Goal: Task Accomplishment & Management: Manage account settings

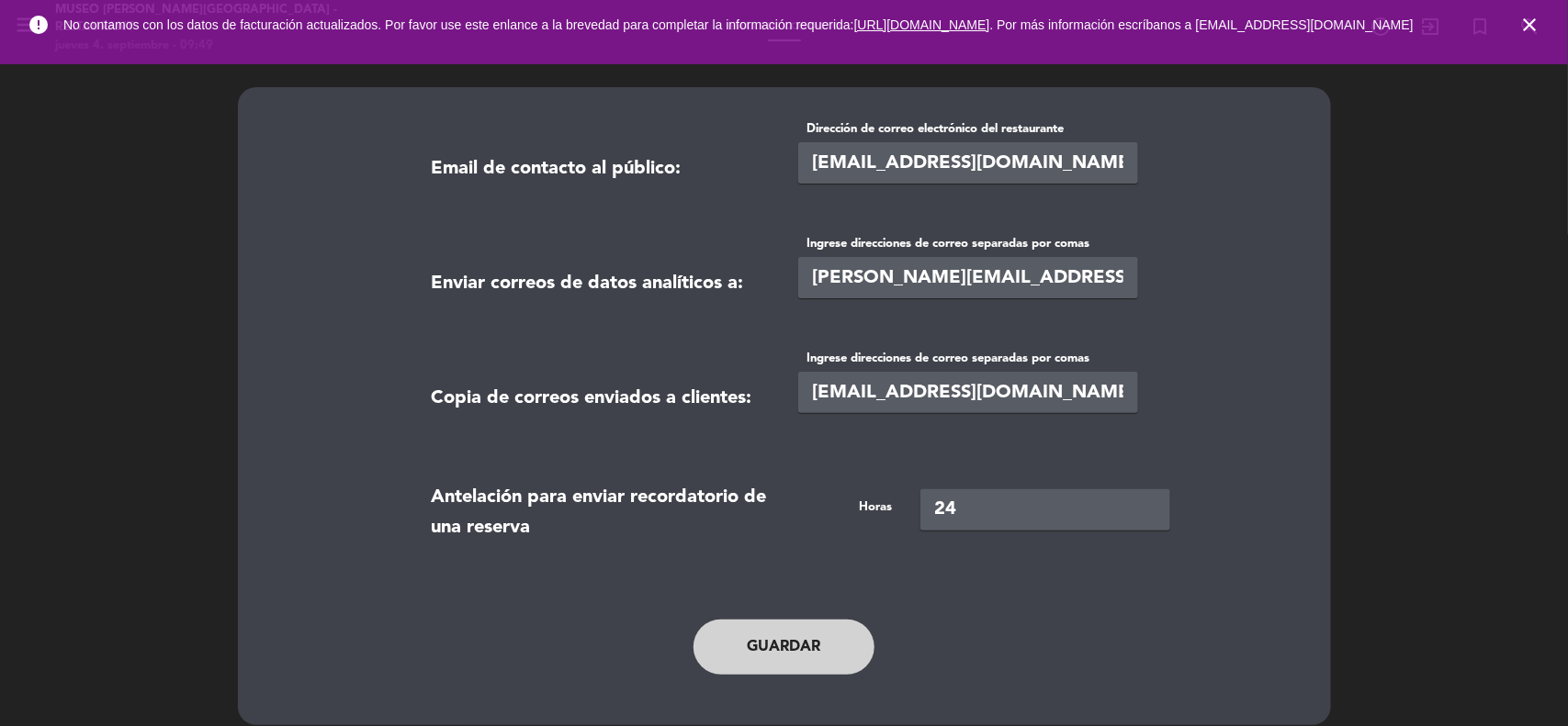
drag, startPoint x: 1522, startPoint y: 29, endPoint x: 1493, endPoint y: 29, distance: 29.0
click at [1522, 29] on icon "close" at bounding box center [1529, 25] width 22 height 22
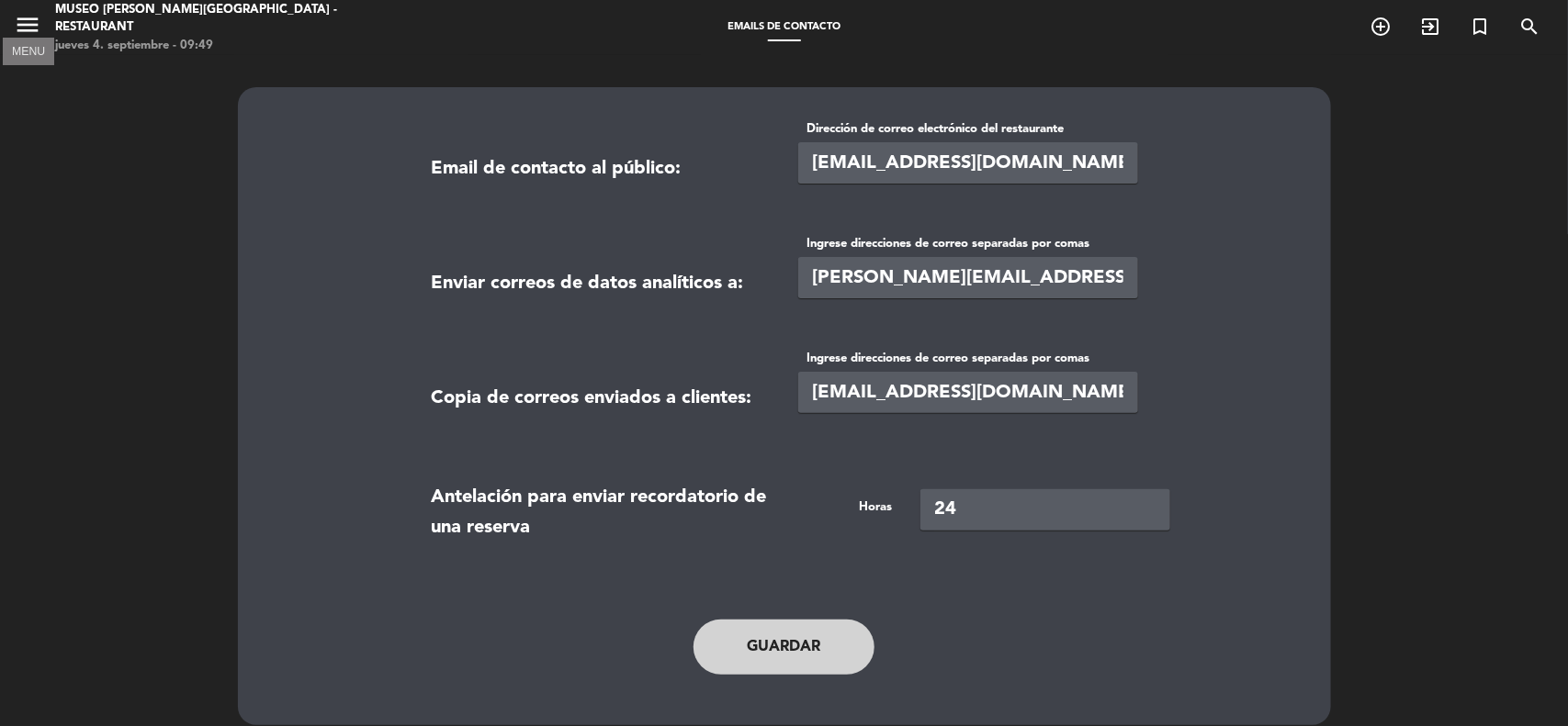
drag, startPoint x: 34, startPoint y: 26, endPoint x: 51, endPoint y: 50, distance: 29.4
click at [33, 26] on icon "menu" at bounding box center [28, 25] width 28 height 28
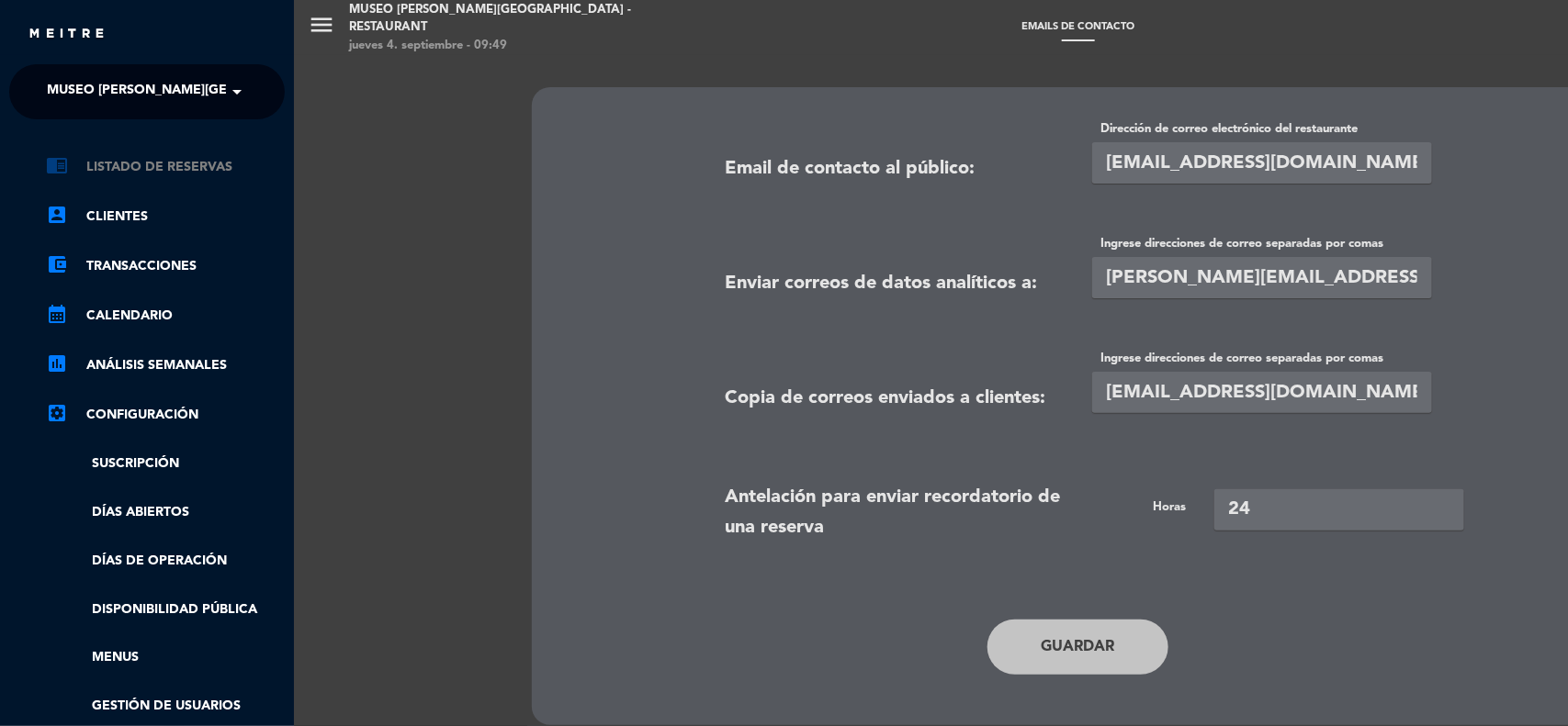
click at [134, 172] on link "chrome_reader_mode Listado de Reservas" at bounding box center [164, 167] width 239 height 22
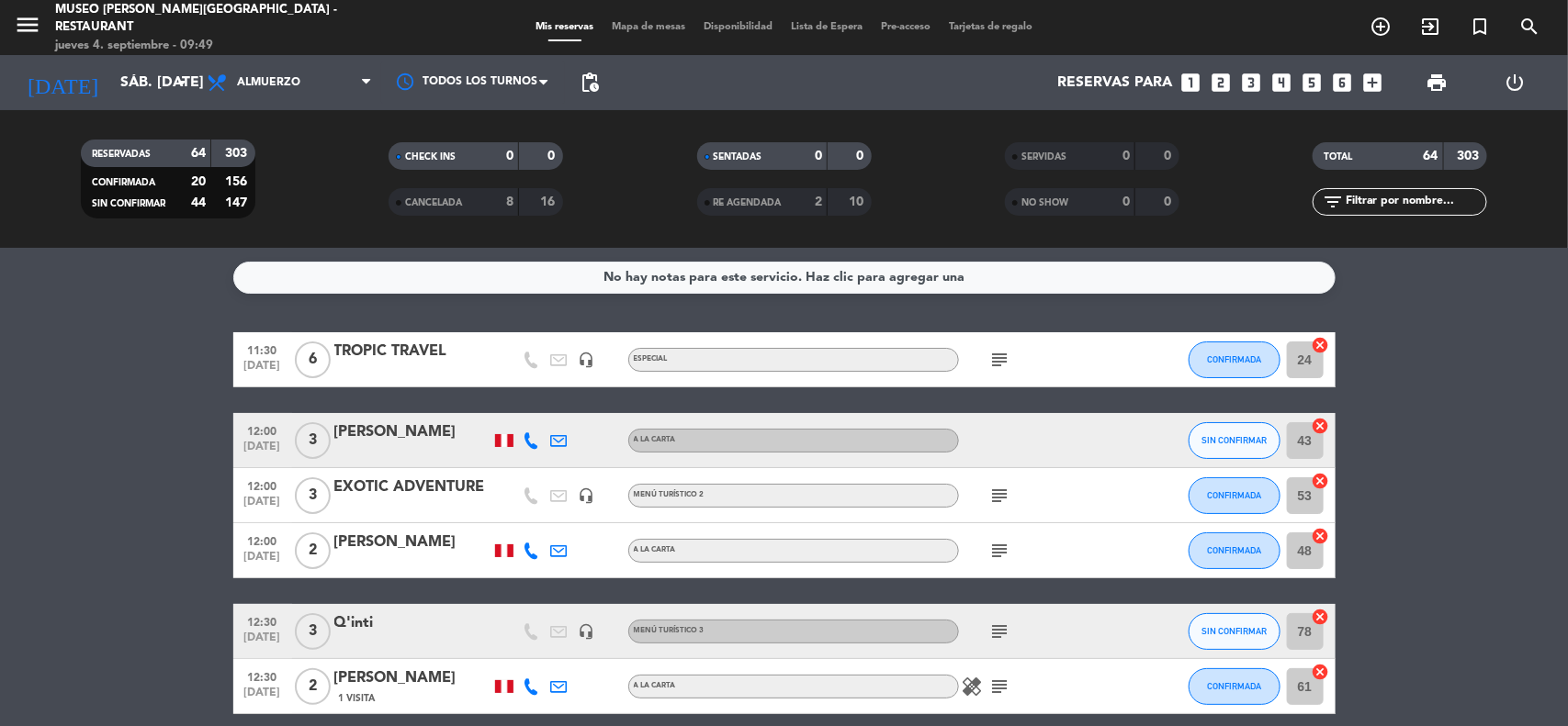
click at [639, 24] on span "Mapa de mesas" at bounding box center [648, 27] width 92 height 10
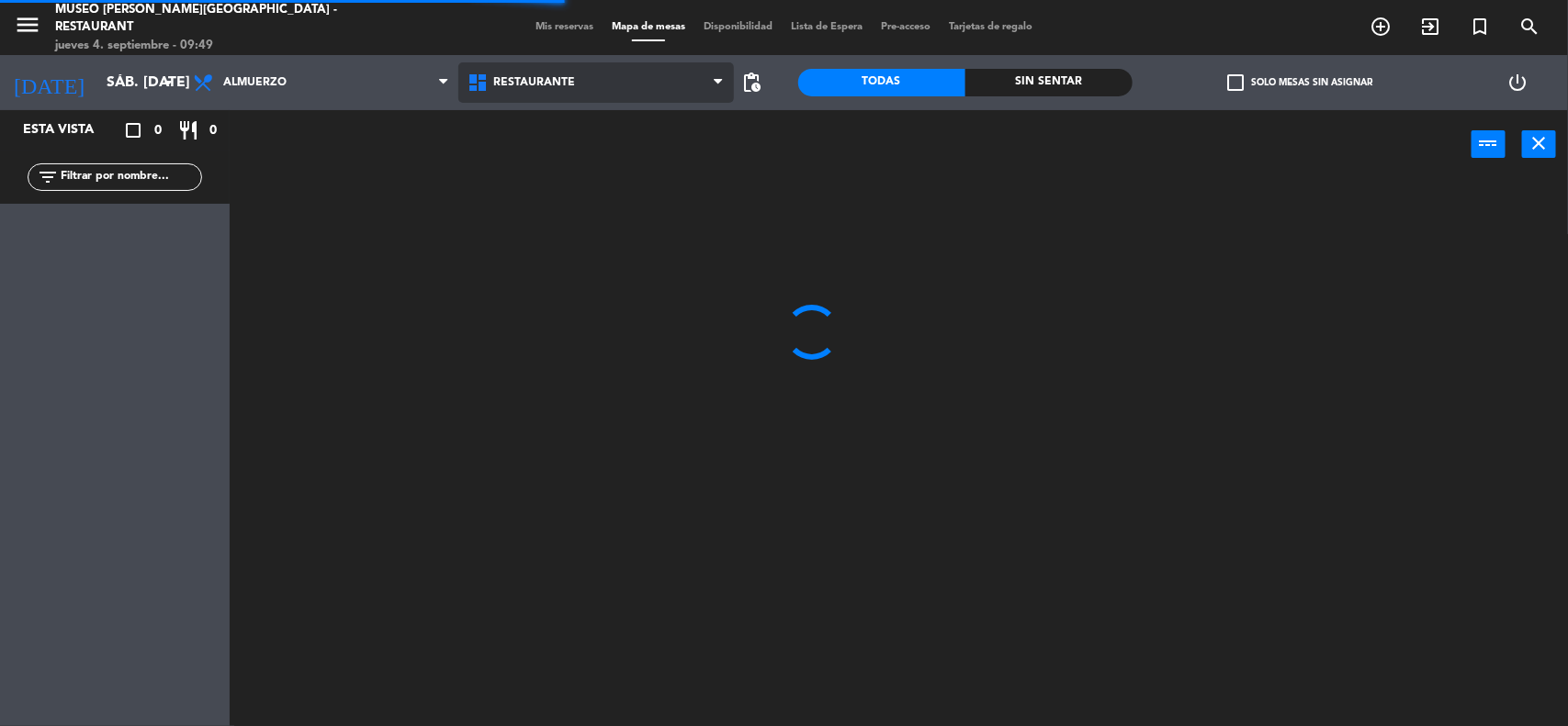
click at [595, 92] on span "Restaurante" at bounding box center [595, 83] width 275 height 41
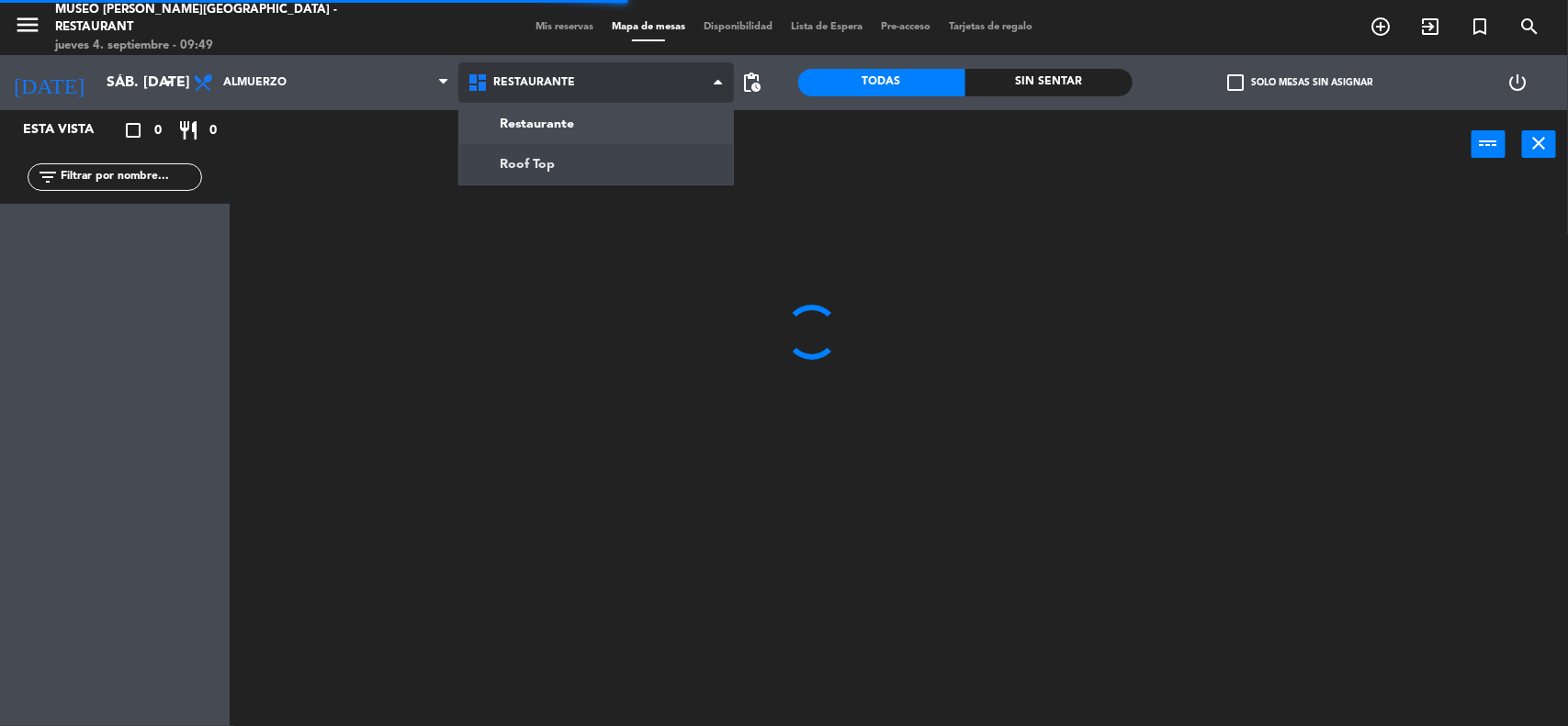
click at [576, 158] on ng-component "menu [GEOGRAPHIC_DATA] - Restaurant jueves 4. septiembre - 09:49 Mis reservas M…" at bounding box center [784, 364] width 1568 height 729
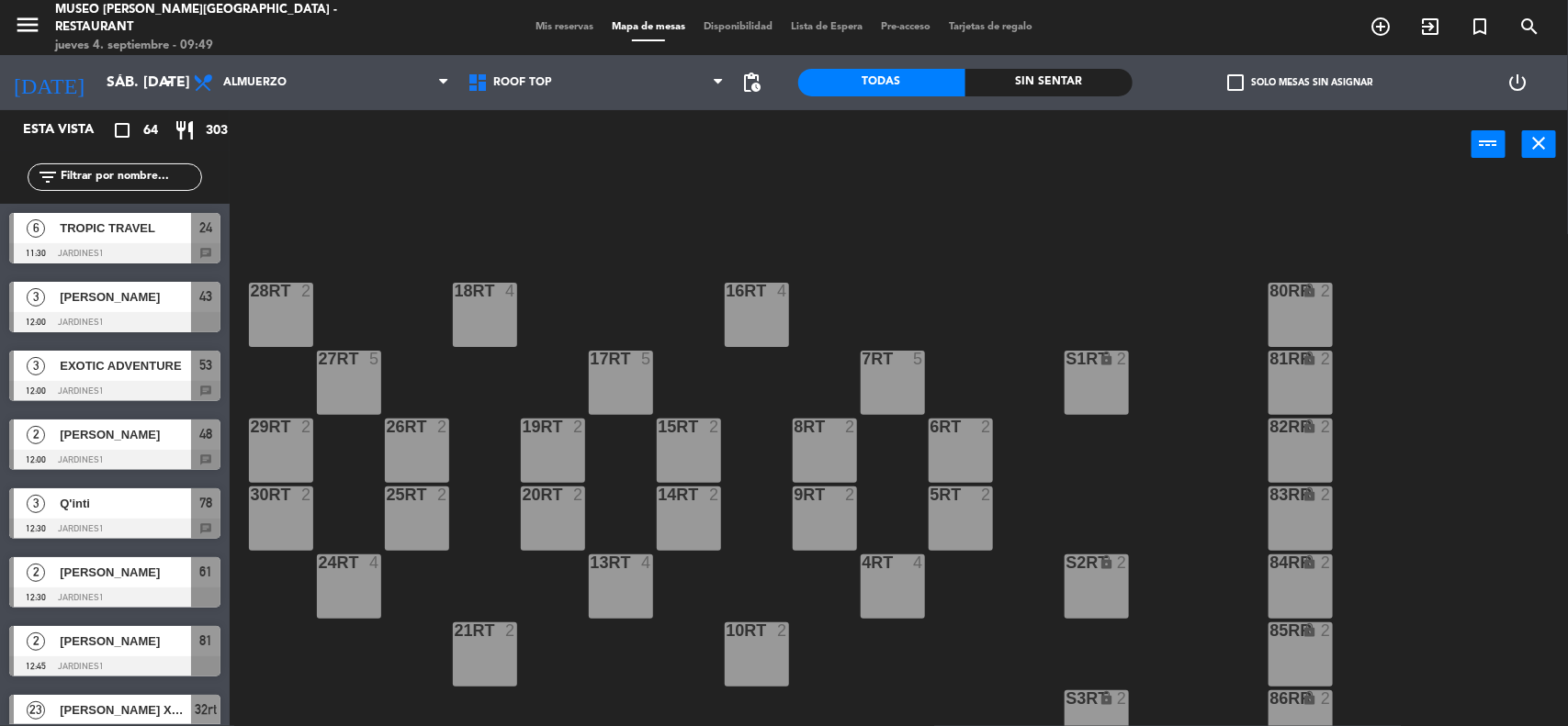
click at [97, 180] on input "text" at bounding box center [129, 177] width 142 height 20
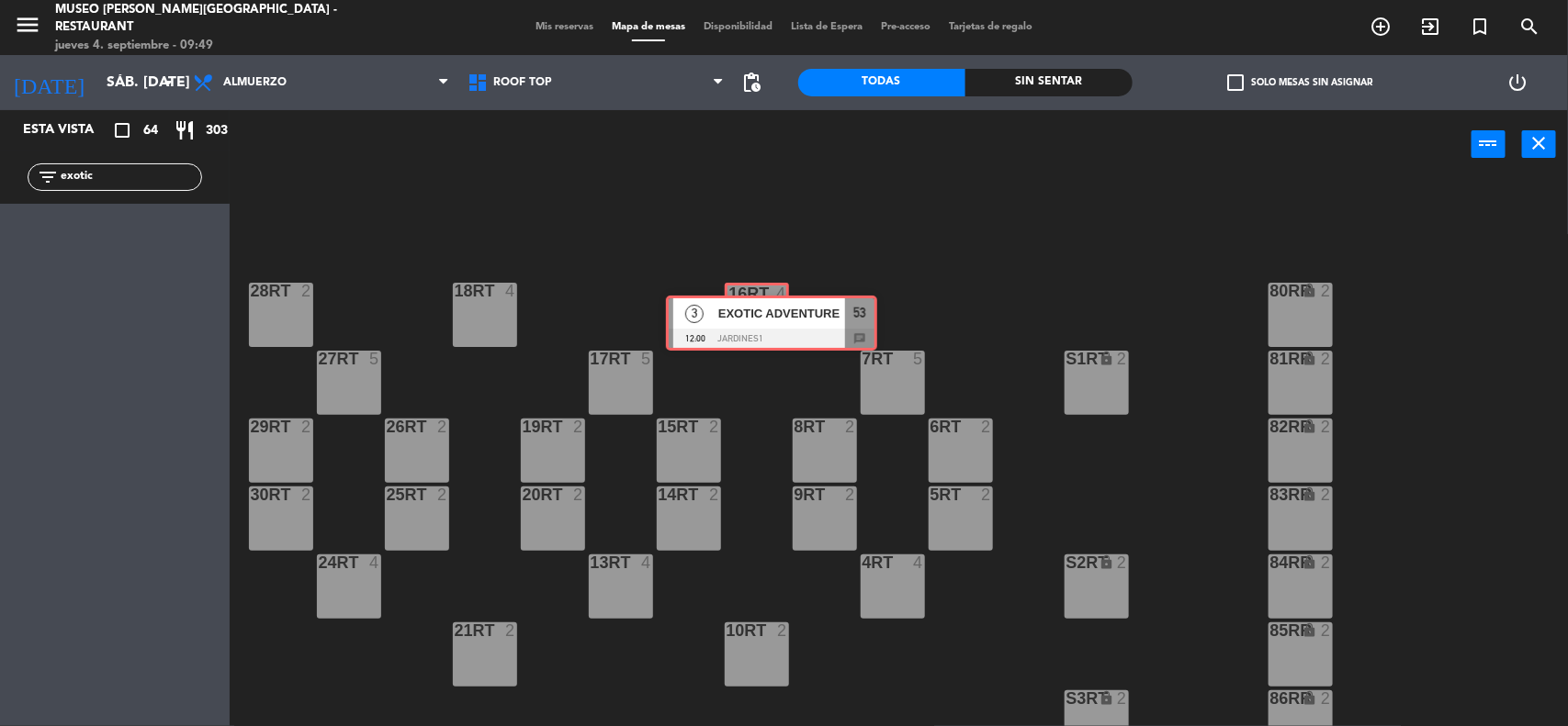
drag, startPoint x: 87, startPoint y: 225, endPoint x: 744, endPoint y: 307, distance: 662.1
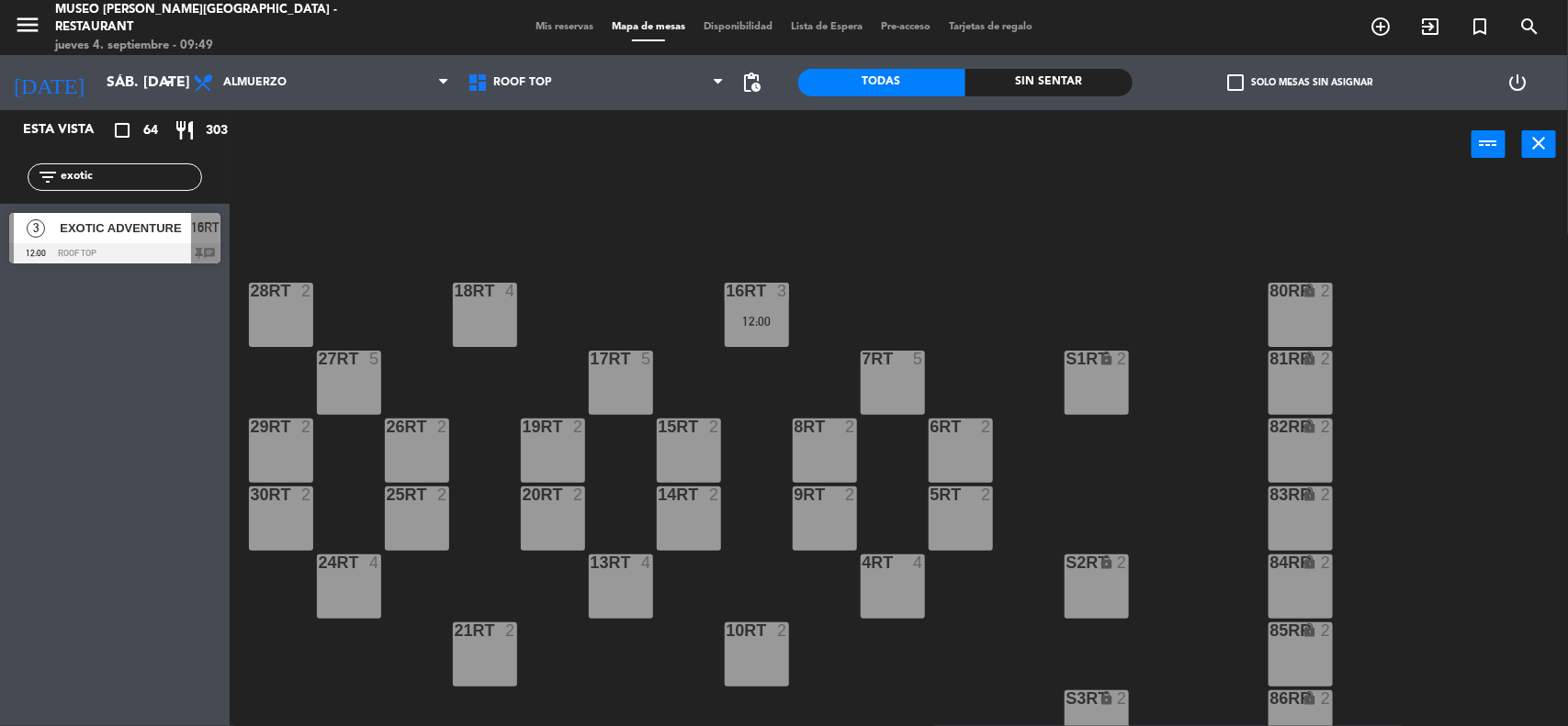
drag, startPoint x: 129, startPoint y: 170, endPoint x: 0, endPoint y: 185, distance: 129.9
click at [0, 185] on div "filter_list exotic" at bounding box center [114, 176] width 229 height 53
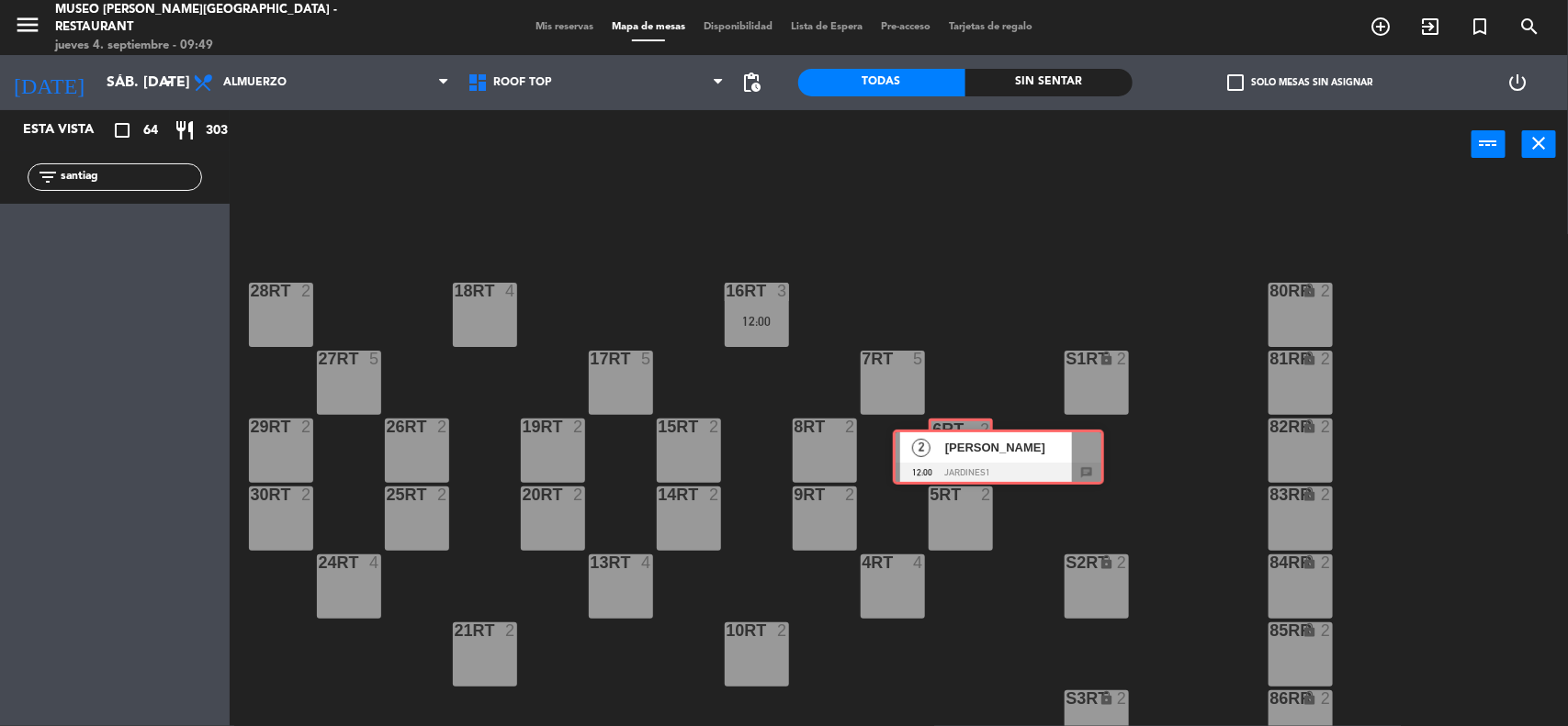
drag, startPoint x: 109, startPoint y: 253, endPoint x: 946, endPoint y: 452, distance: 860.3
click at [946, 452] on div "Esta vista crop_square 64 restaurant 303 filter_list santiag 2 [PERSON_NAME] 12…" at bounding box center [784, 420] width 1568 height 618
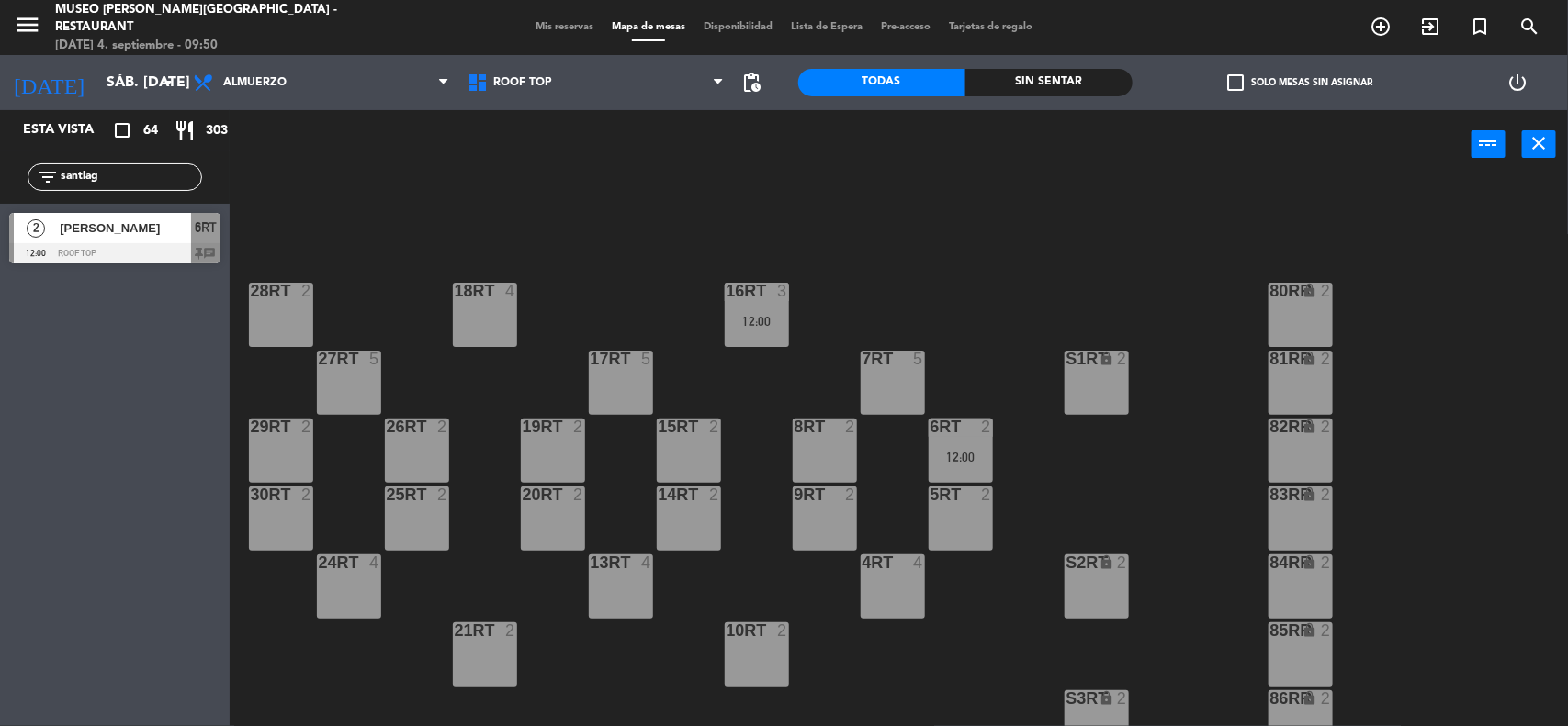
drag, startPoint x: 165, startPoint y: 180, endPoint x: 0, endPoint y: 181, distance: 165.0
click at [0, 181] on div "filter_list santiag" at bounding box center [114, 176] width 229 height 53
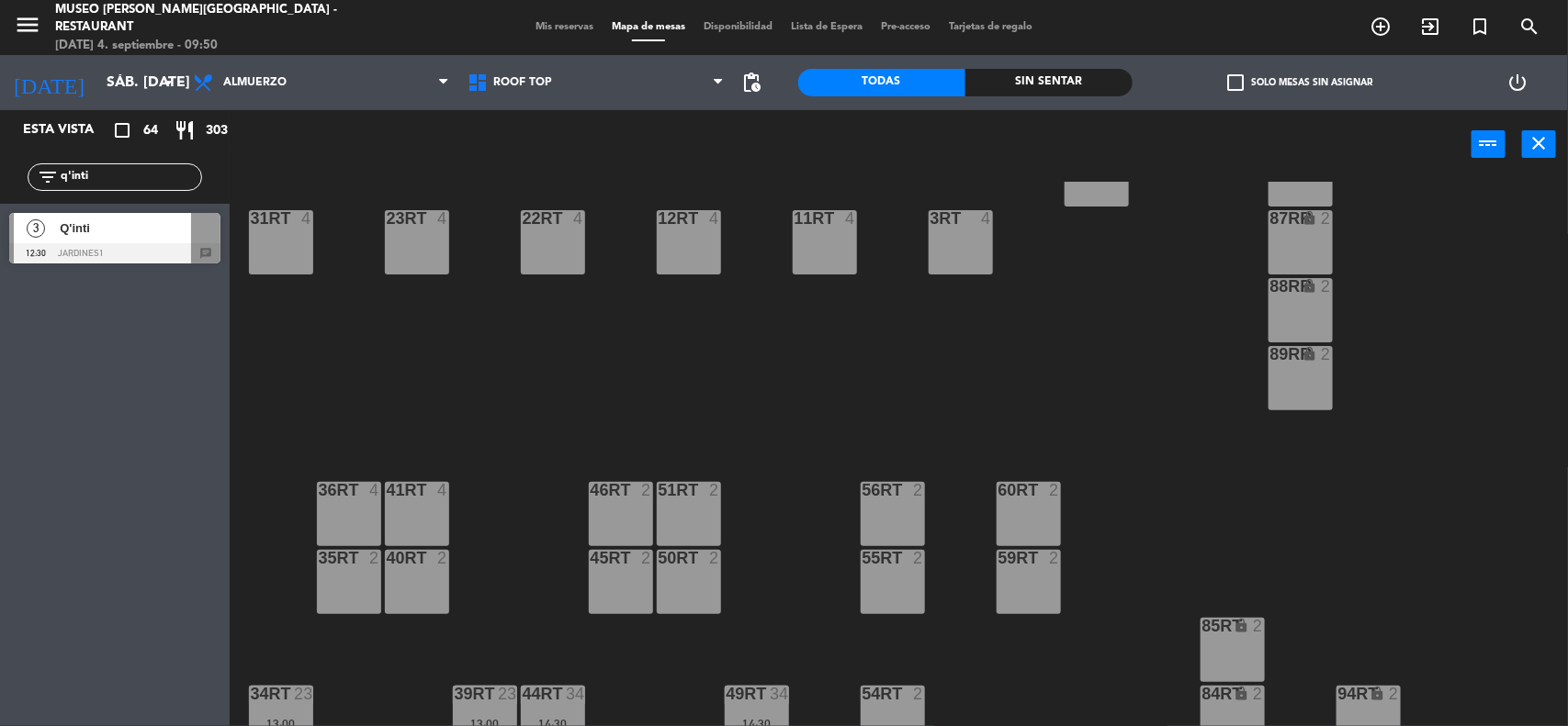
scroll to position [689, 0]
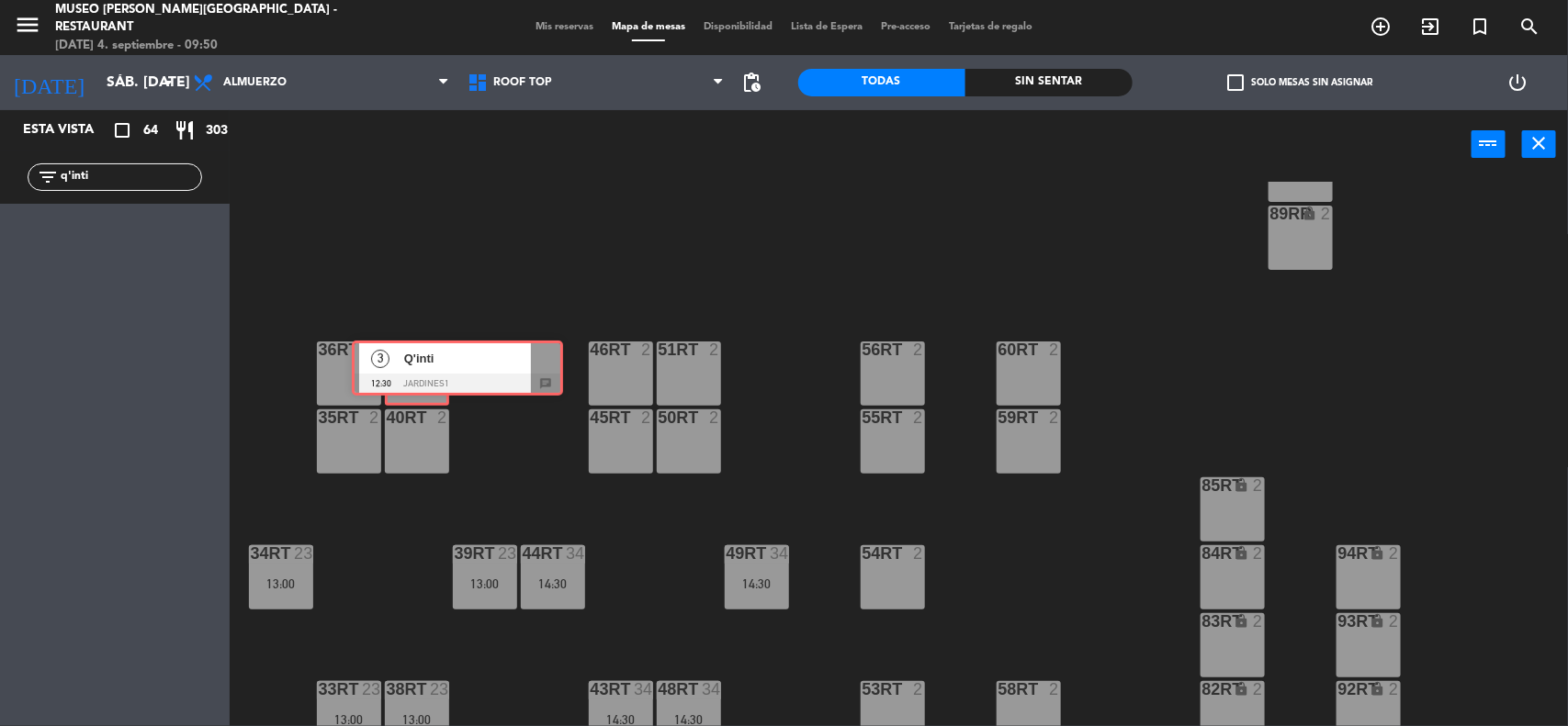
drag, startPoint x: 72, startPoint y: 227, endPoint x: 414, endPoint y: 355, distance: 365.2
click at [414, 355] on div "Esta vista crop_square 64 restaurant 303 filter_list q'inti 3 Q'inti 12:30 Jard…" at bounding box center [784, 420] width 1568 height 618
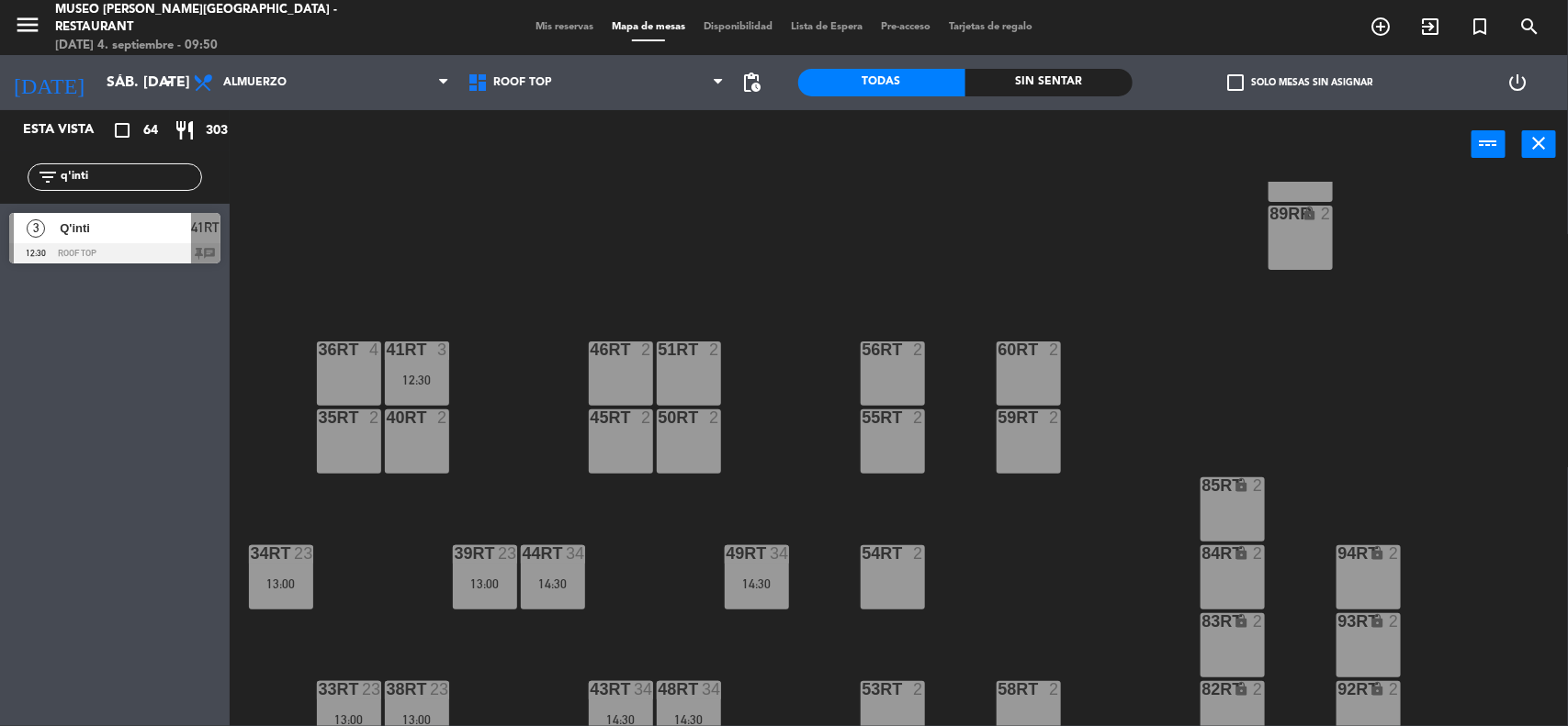
drag, startPoint x: 120, startPoint y: 184, endPoint x: 0, endPoint y: 187, distance: 120.0
click at [0, 187] on div "filter_list q'inti" at bounding box center [114, 176] width 229 height 53
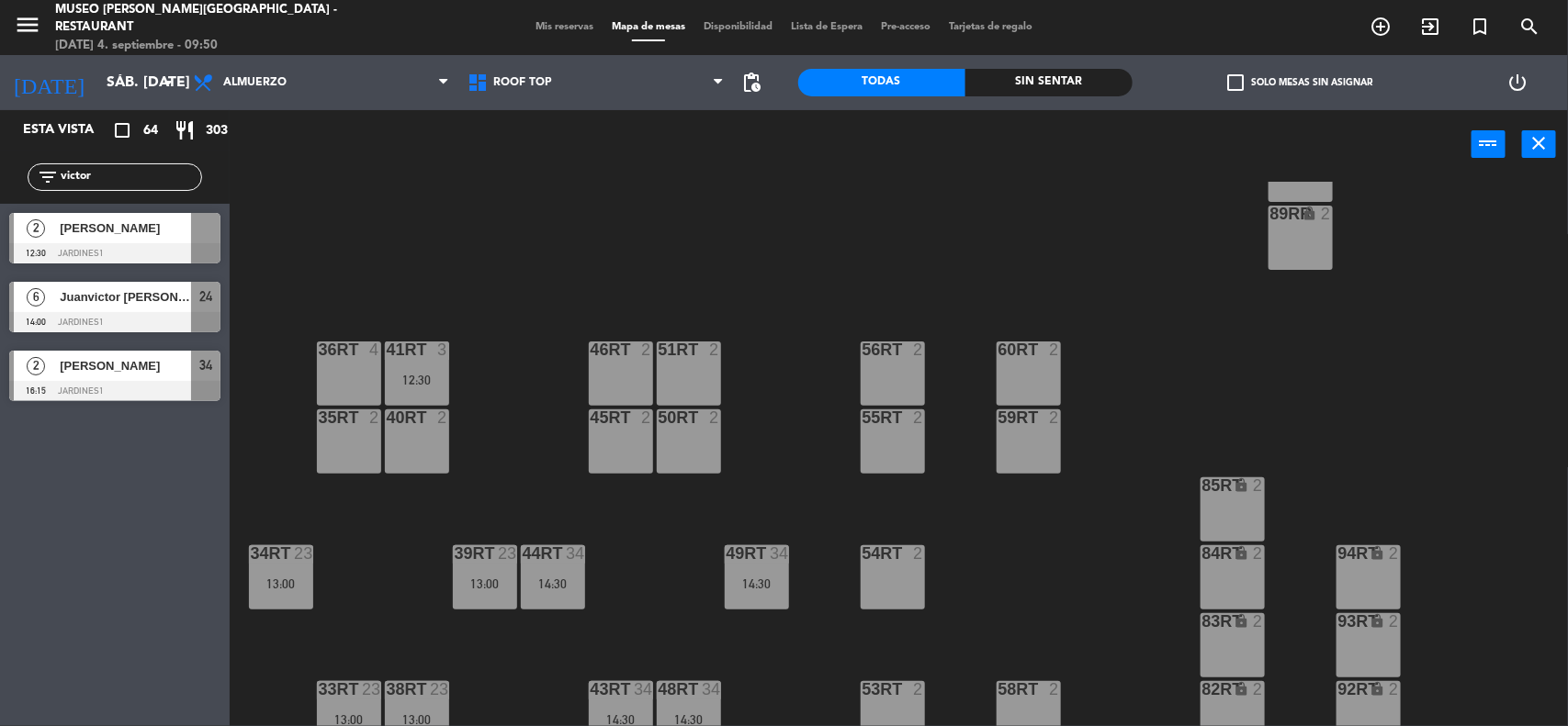
click at [742, 240] on div "18RT 4 16RT 3 12:00 28RT 2 80RR lock 2 27RT 5 7RT 5 S1RT lock 2 17RT 5 81RR loc…" at bounding box center [907, 455] width 1323 height 547
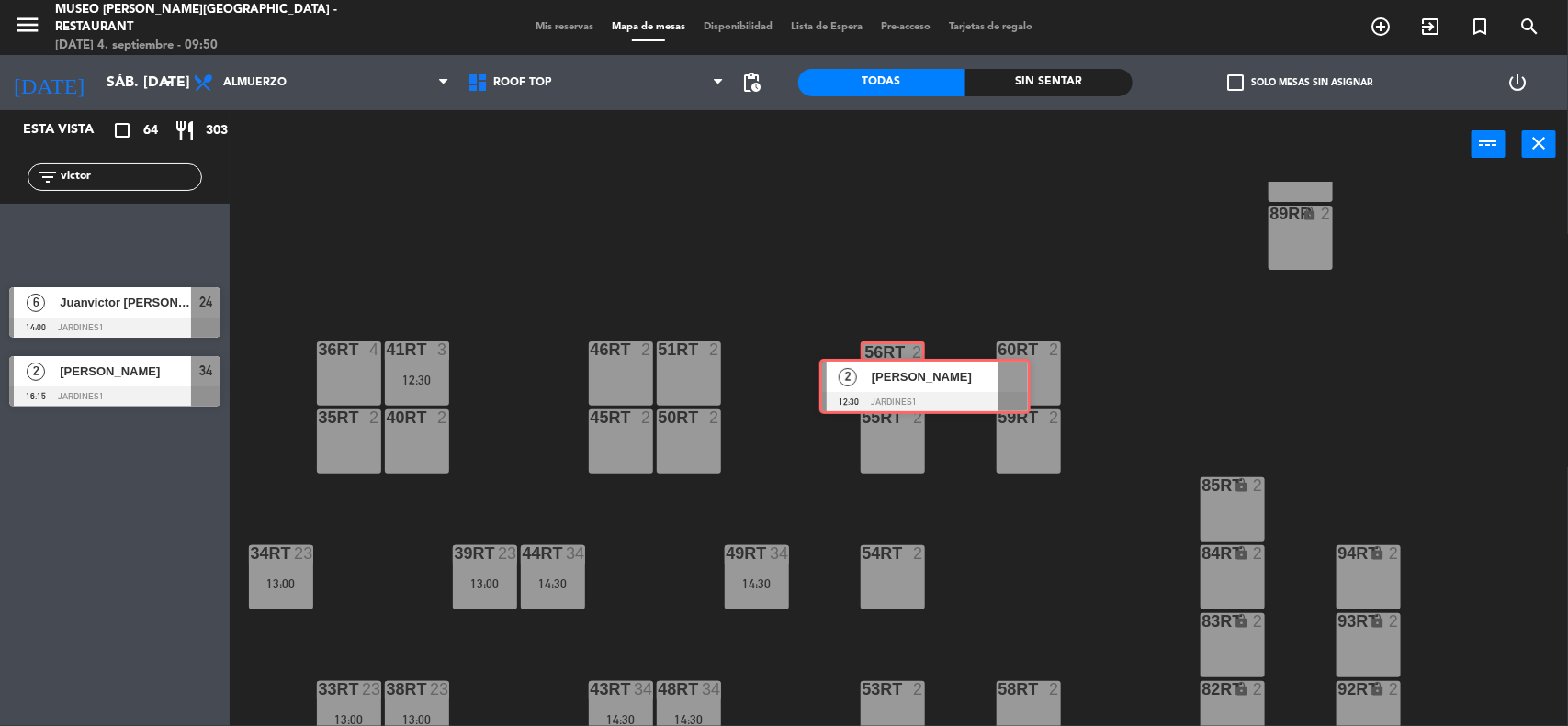
drag, startPoint x: 87, startPoint y: 231, endPoint x: 897, endPoint y: 377, distance: 823.1
click at [897, 377] on div "Esta vista crop_square 64 restaurant 303 filter_list [PERSON_NAME] 2 [PERSON_NA…" at bounding box center [784, 420] width 1568 height 618
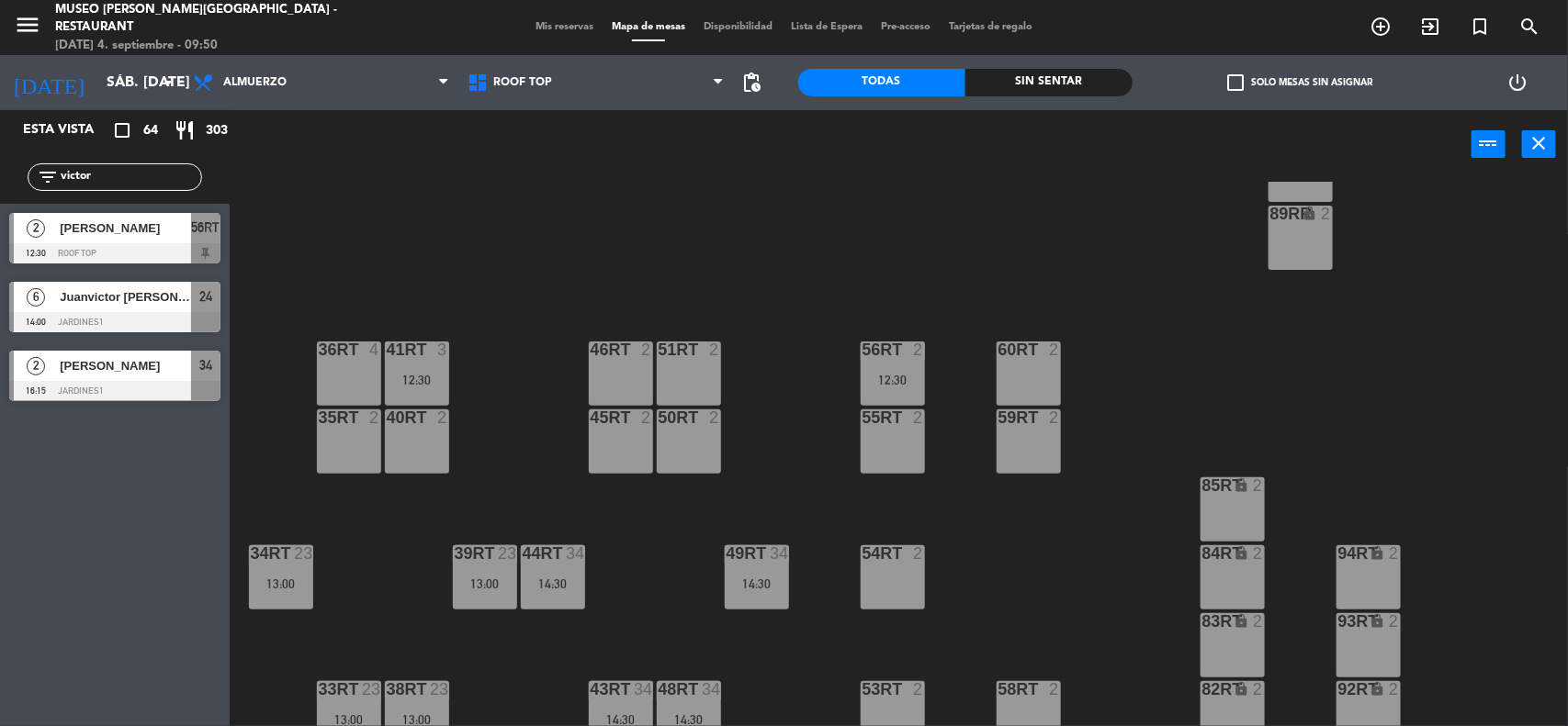
drag, startPoint x: 94, startPoint y: 180, endPoint x: 0, endPoint y: 175, distance: 94.1
click at [0, 175] on div "filter_list [PERSON_NAME]" at bounding box center [114, 176] width 229 height 53
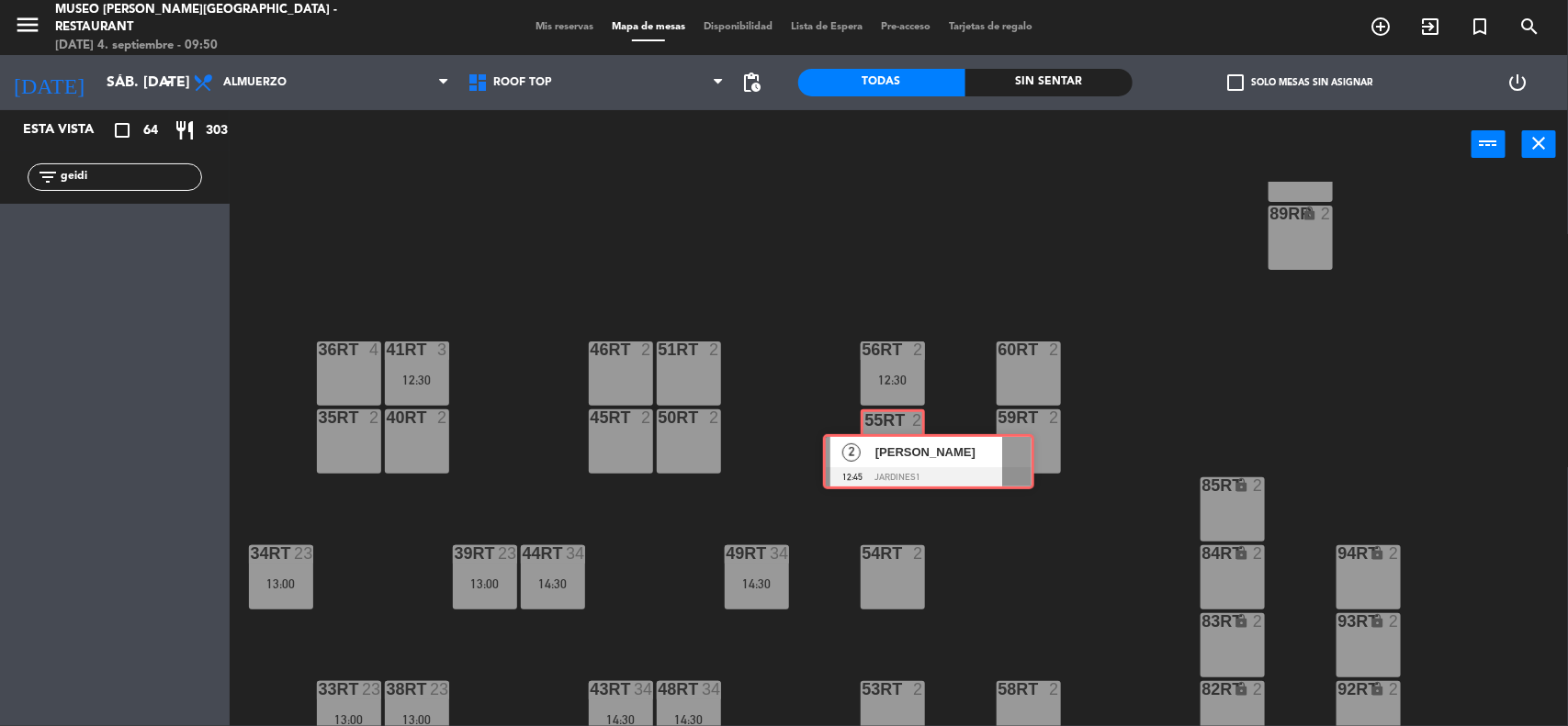
drag, startPoint x: 80, startPoint y: 236, endPoint x: 896, endPoint y: 457, distance: 845.4
click at [896, 457] on div "Esta vista crop_square 64 restaurant 303 filter_list geidi 2 [PERSON_NAME] 12:4…" at bounding box center [784, 420] width 1568 height 618
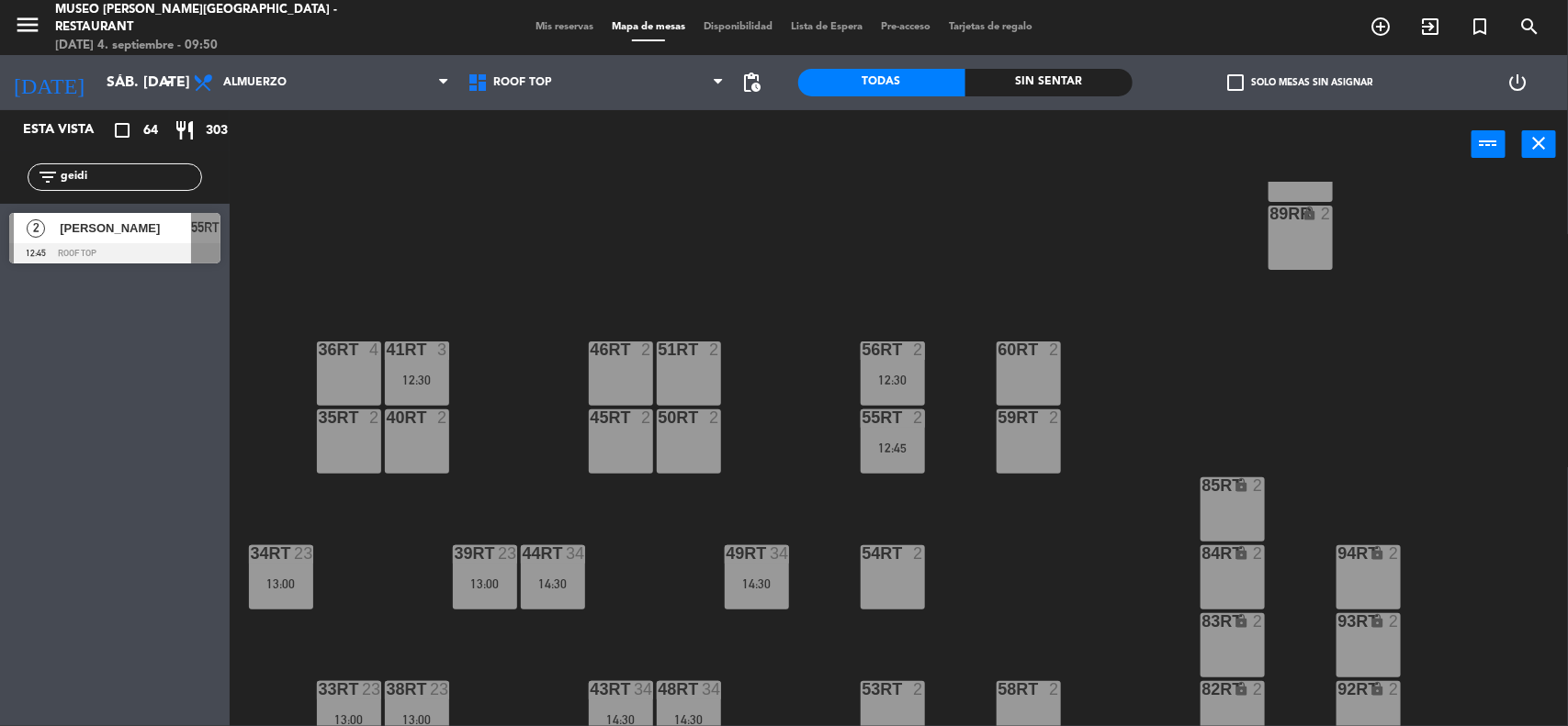
click at [896, 457] on div "55RT 2 12:45" at bounding box center [892, 441] width 64 height 64
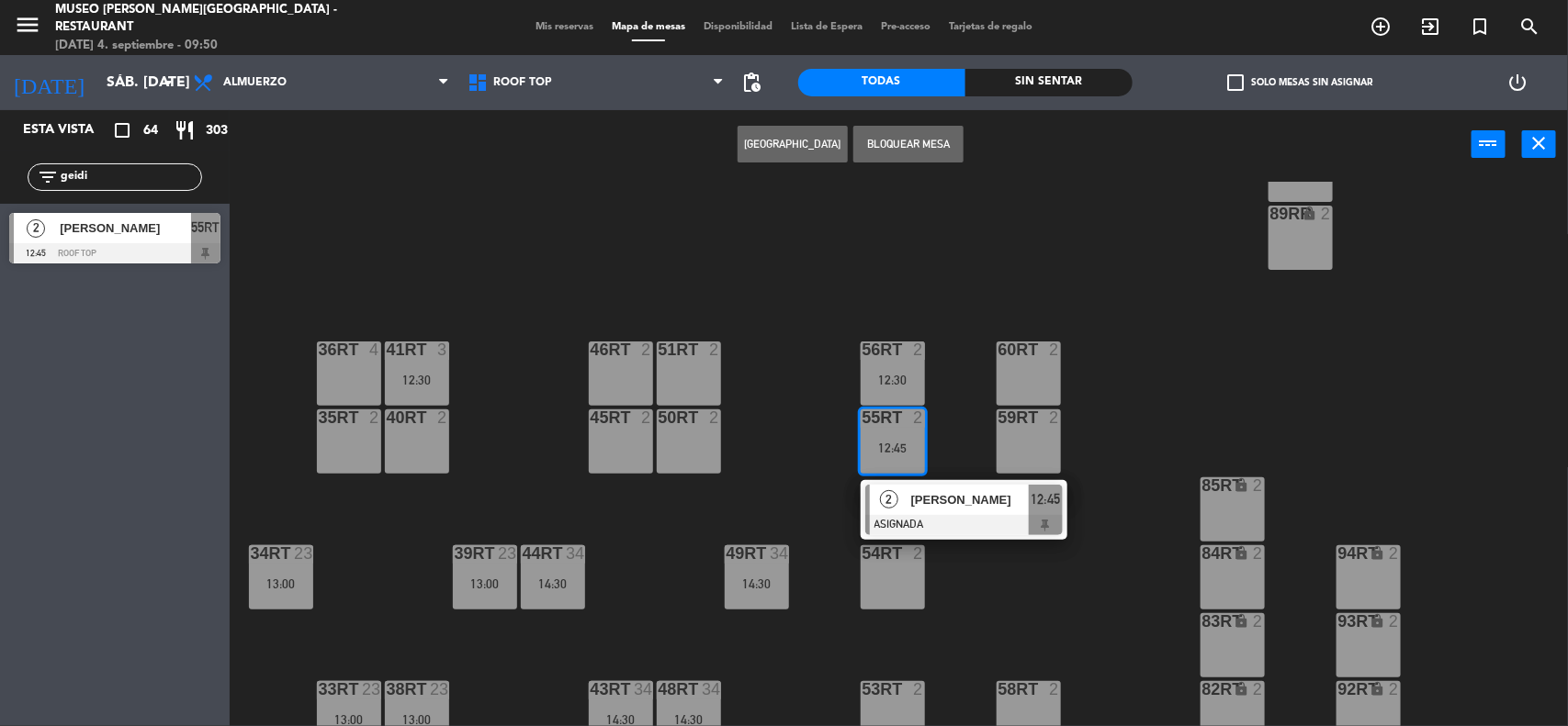
drag, startPoint x: 97, startPoint y: 180, endPoint x: 0, endPoint y: 181, distance: 97.0
click at [0, 181] on div "filter_list geidi" at bounding box center [114, 176] width 229 height 53
click at [418, 241] on div "18RT 4 16RT 3 12:00 28RT 2 80RR lock 2 27RT 5 7RT 5 S1RT lock 2 17RT 5 81RR loc…" at bounding box center [907, 455] width 1323 height 547
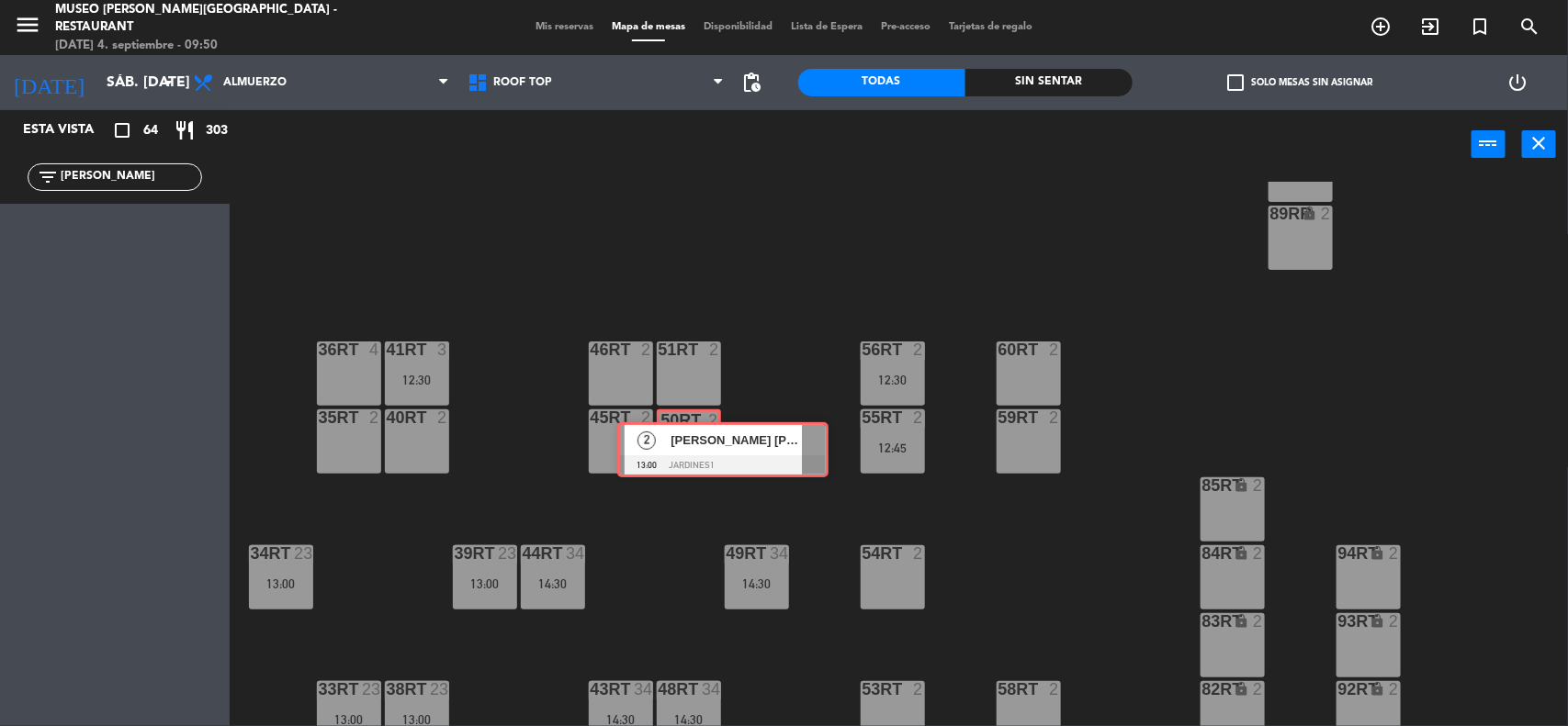
drag, startPoint x: 93, startPoint y: 229, endPoint x: 700, endPoint y: 439, distance: 642.3
click at [700, 439] on div "Esta vista crop_square 64 restaurant 303 filter_list jona 2 [PERSON_NAME] [PERS…" at bounding box center [784, 420] width 1568 height 618
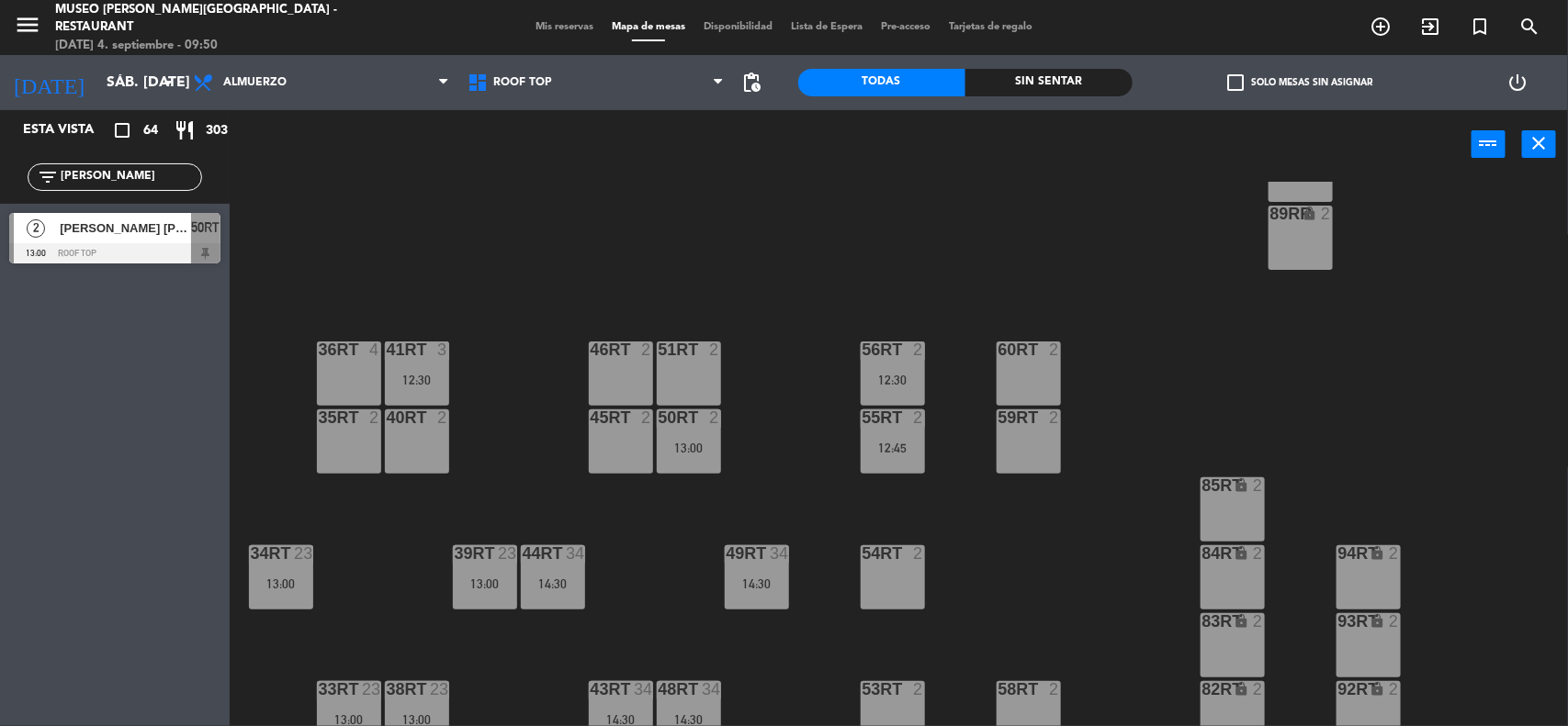
drag, startPoint x: 124, startPoint y: 184, endPoint x: 0, endPoint y: 167, distance: 125.2
click at [0, 185] on div "filter_list jona" at bounding box center [114, 176] width 229 height 53
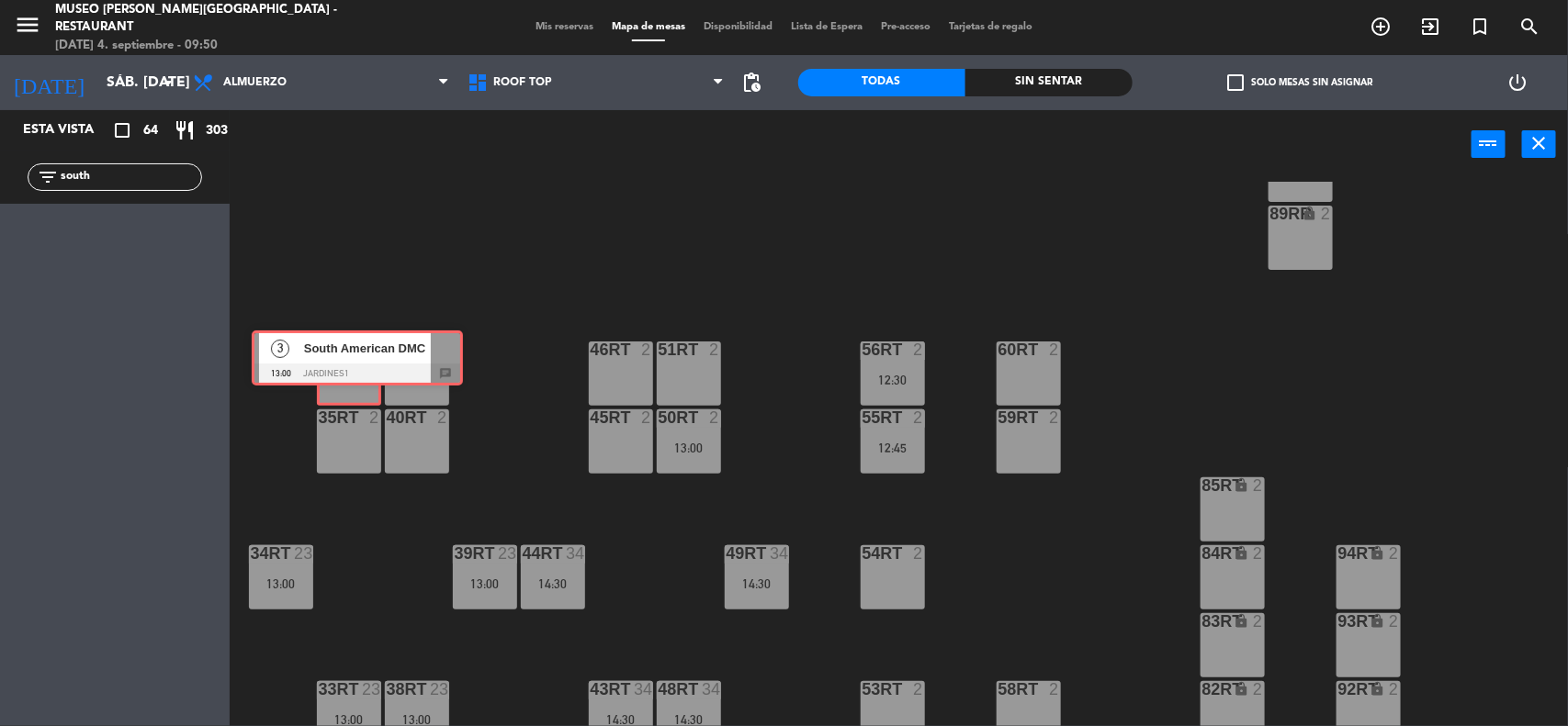
drag, startPoint x: 102, startPoint y: 234, endPoint x: 345, endPoint y: 352, distance: 270.1
click at [345, 352] on div "Esta vista crop_square 64 restaurant 303 filter_list south 3 South American DMC…" at bounding box center [784, 420] width 1568 height 618
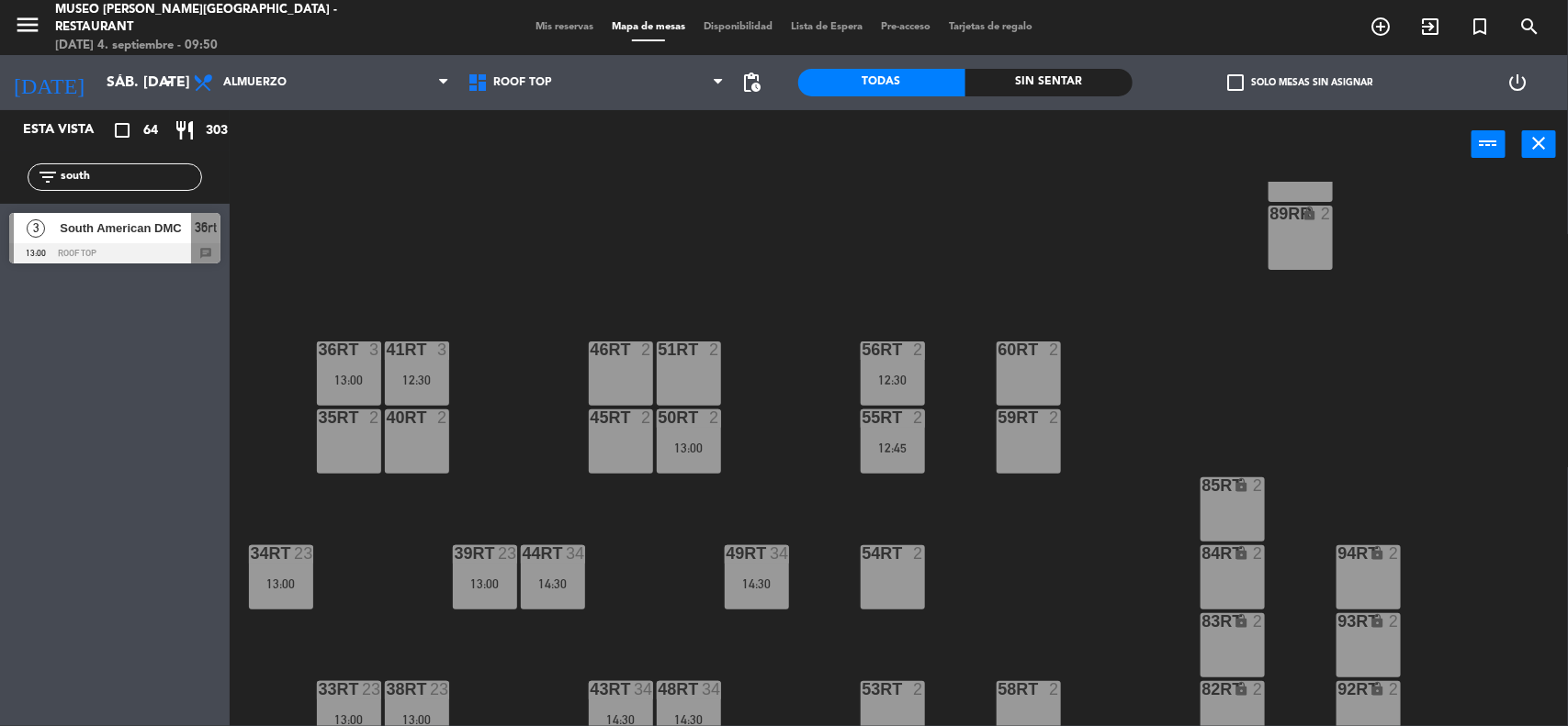
drag, startPoint x: 744, startPoint y: 300, endPoint x: 755, endPoint y: 286, distance: 17.8
click at [745, 300] on div "18RT 4 16RT 3 12:00 28RT 2 80RR lock 2 27RT 5 7RT 5 S1RT lock 2 17RT 5 81RR loc…" at bounding box center [907, 455] width 1323 height 547
drag, startPoint x: 103, startPoint y: 189, endPoint x: 109, endPoint y: 181, distance: 10.0
click at [109, 181] on div "filter_list south" at bounding box center [115, 177] width 175 height 28
drag, startPoint x: 109, startPoint y: 180, endPoint x: 0, endPoint y: 181, distance: 109.0
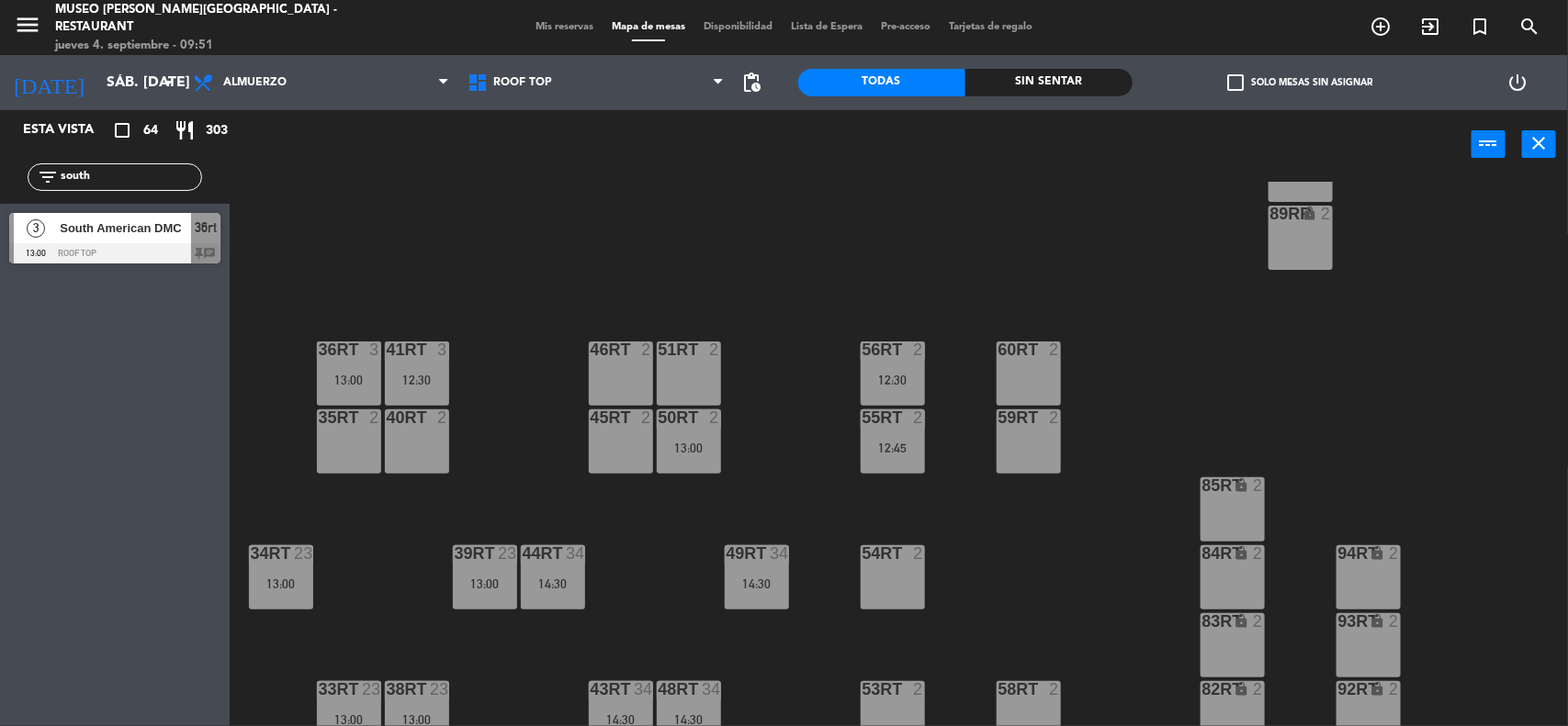
click at [0, 181] on div "filter_list south" at bounding box center [114, 176] width 229 height 53
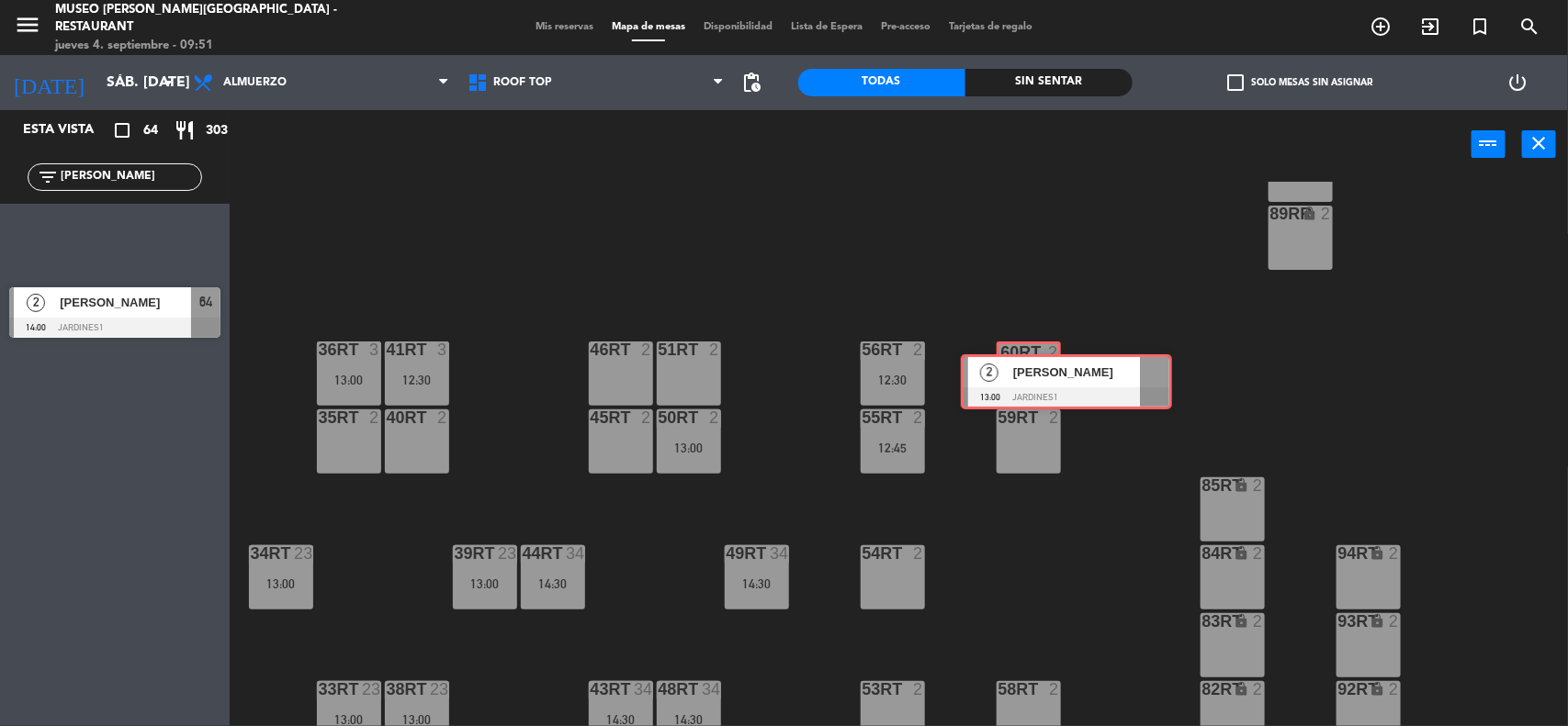
drag, startPoint x: 69, startPoint y: 232, endPoint x: 1020, endPoint y: 373, distance: 961.4
click at [1020, 373] on div "Esta vista crop_square 64 restaurant 303 filter_list [PERSON_NAME] 2 [PERSON_NA…" at bounding box center [784, 420] width 1568 height 618
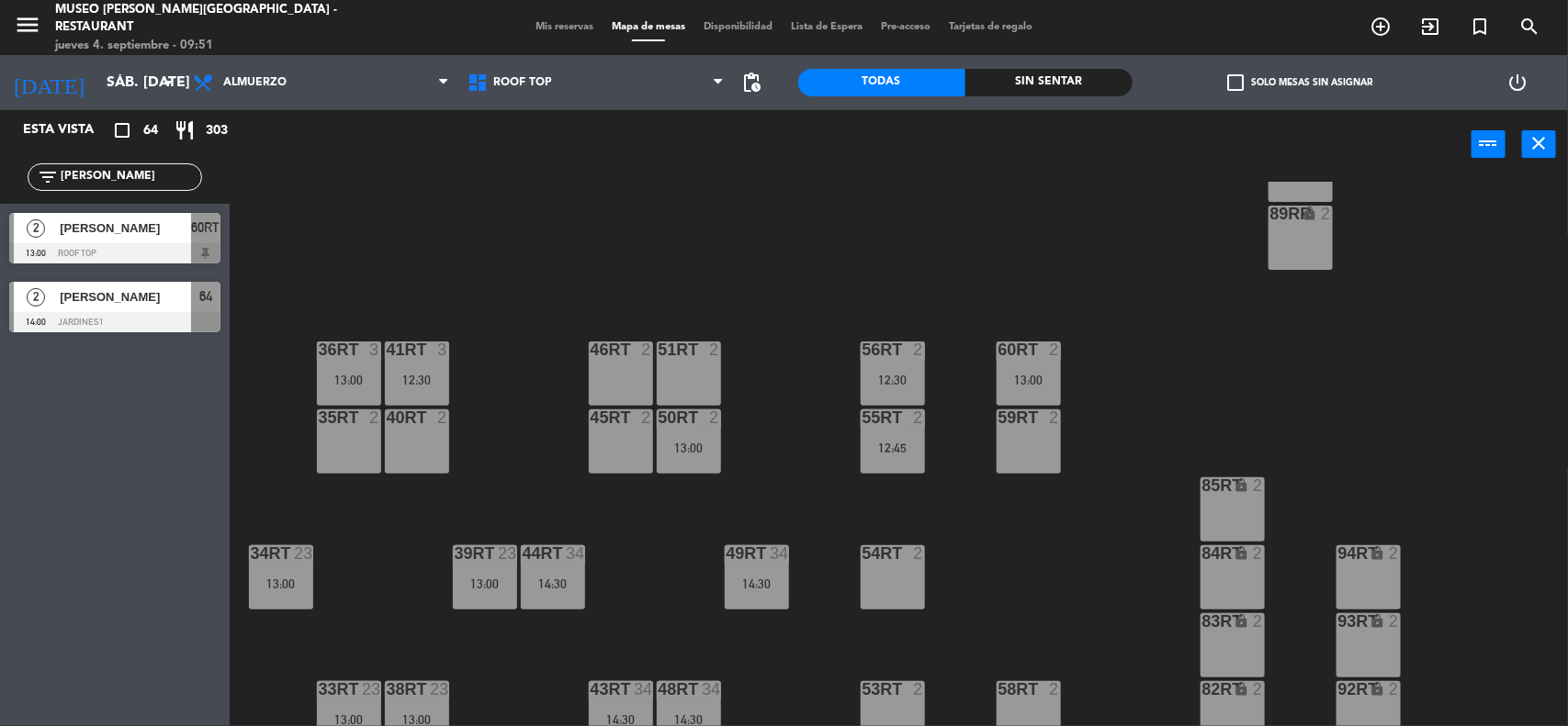
drag, startPoint x: 116, startPoint y: 177, endPoint x: 0, endPoint y: 185, distance: 116.3
click at [0, 185] on div "filter_list [PERSON_NAME]" at bounding box center [114, 176] width 229 height 53
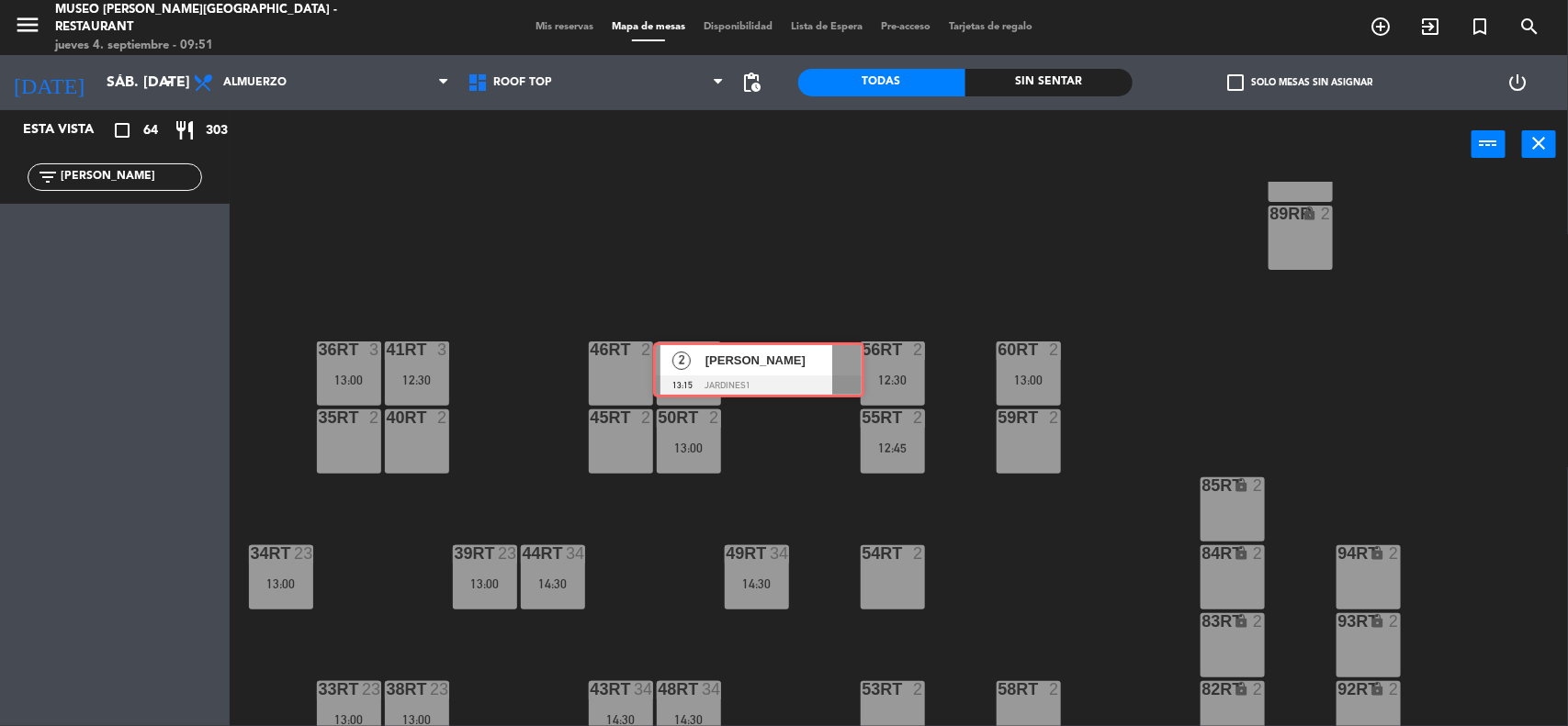
drag, startPoint x: 83, startPoint y: 239, endPoint x: 725, endPoint y: 368, distance: 654.8
click at [725, 368] on div "Esta vista crop_square 64 restaurant 303 filter_list [PERSON_NAME] 2 [PERSON_NA…" at bounding box center [784, 420] width 1568 height 618
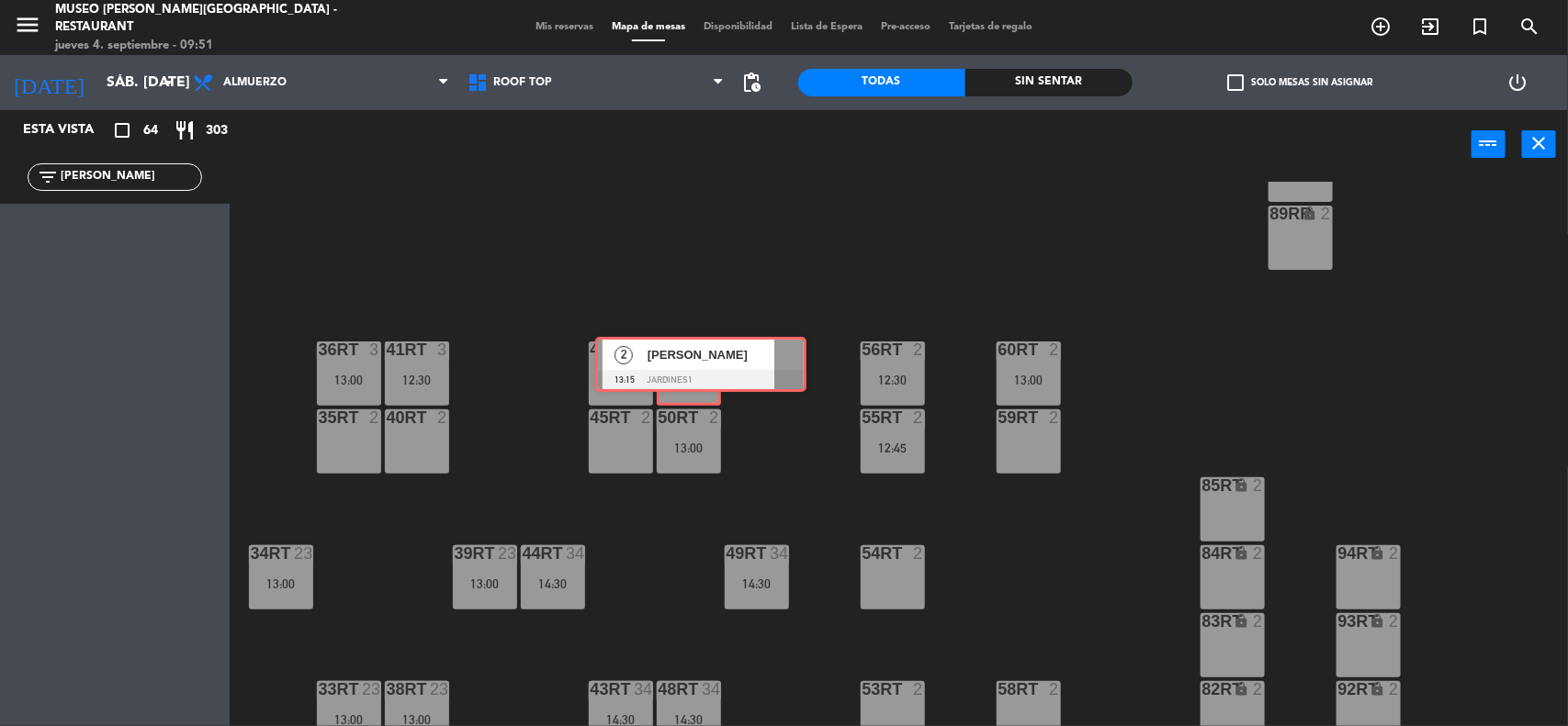
drag, startPoint x: 81, startPoint y: 232, endPoint x: 667, endPoint y: 357, distance: 599.2
click at [667, 357] on div "Esta vista crop_square 64 restaurant 303 filter_list [PERSON_NAME] 2 [PERSON_NA…" at bounding box center [784, 420] width 1568 height 618
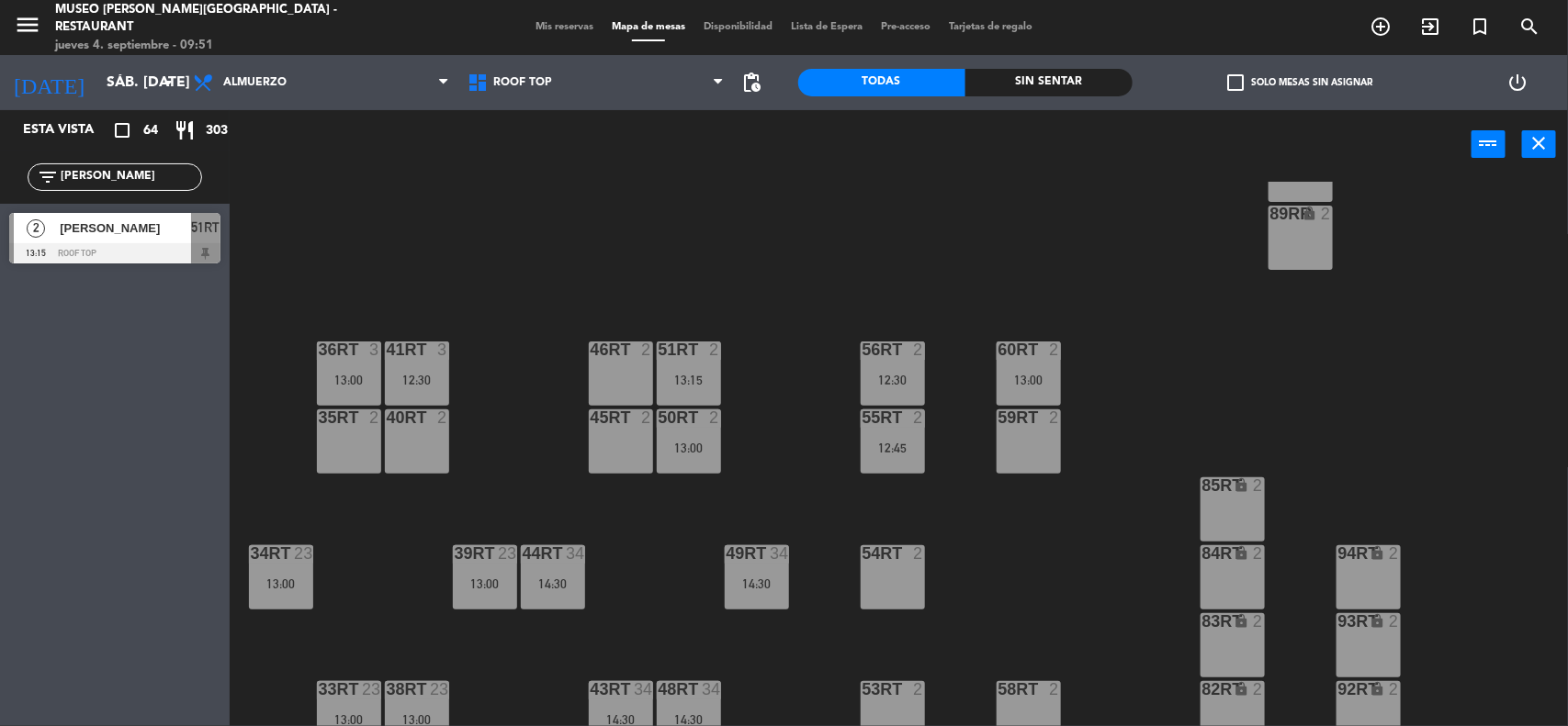
drag, startPoint x: 145, startPoint y: 181, endPoint x: 0, endPoint y: 180, distance: 145.0
click at [0, 180] on div "filter_list [PERSON_NAME]" at bounding box center [114, 176] width 229 height 53
click at [324, 218] on div "18RT 4 16RT 3 12:00 28RT 2 80RR lock 2 27RT 5 7RT 5 S1RT lock 2 17RT 5 81RR loc…" at bounding box center [907, 455] width 1323 height 547
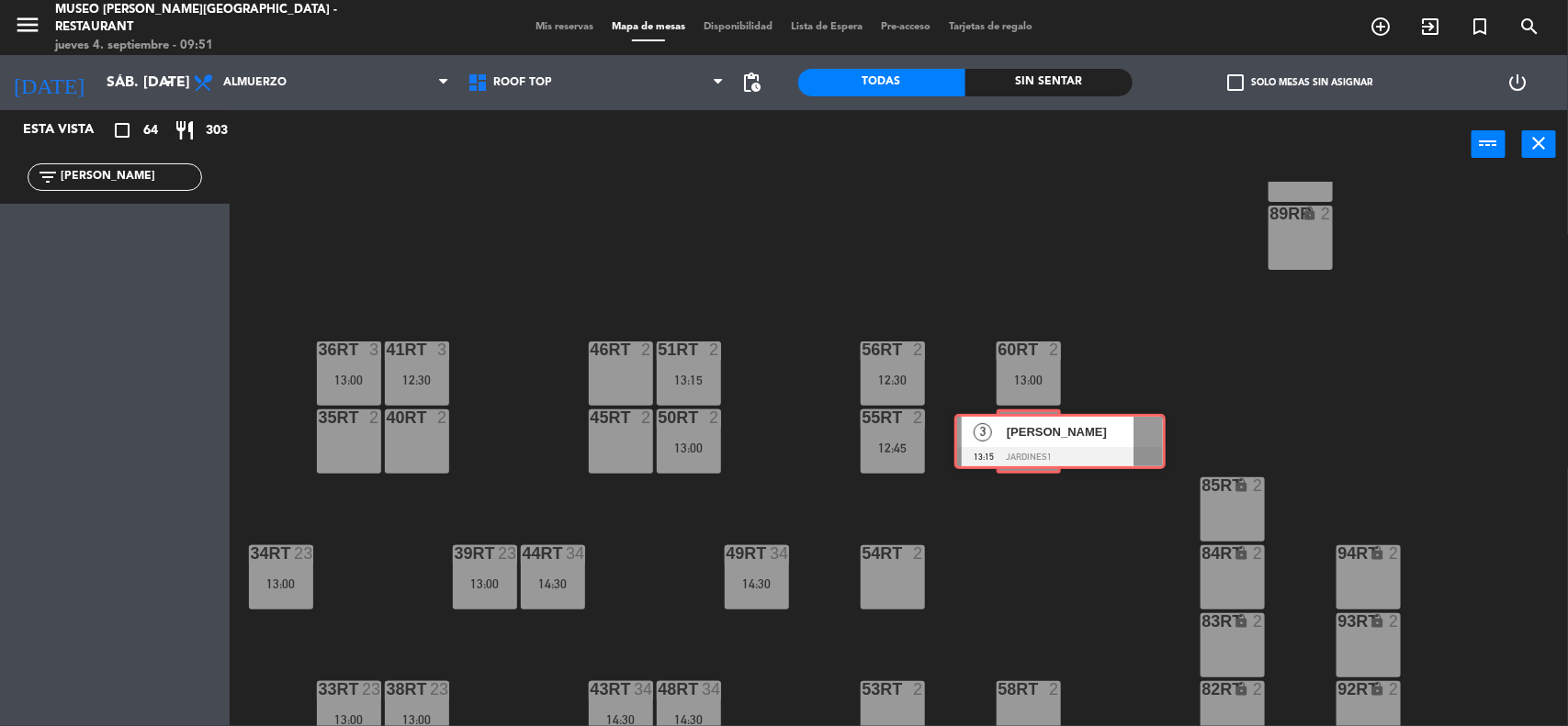
drag, startPoint x: 60, startPoint y: 226, endPoint x: 1006, endPoint y: 427, distance: 967.1
click at [1006, 427] on div "Esta vista crop_square 64 restaurant 303 filter_list [PERSON_NAME] 3 [PERSON_NA…" at bounding box center [784, 420] width 1568 height 618
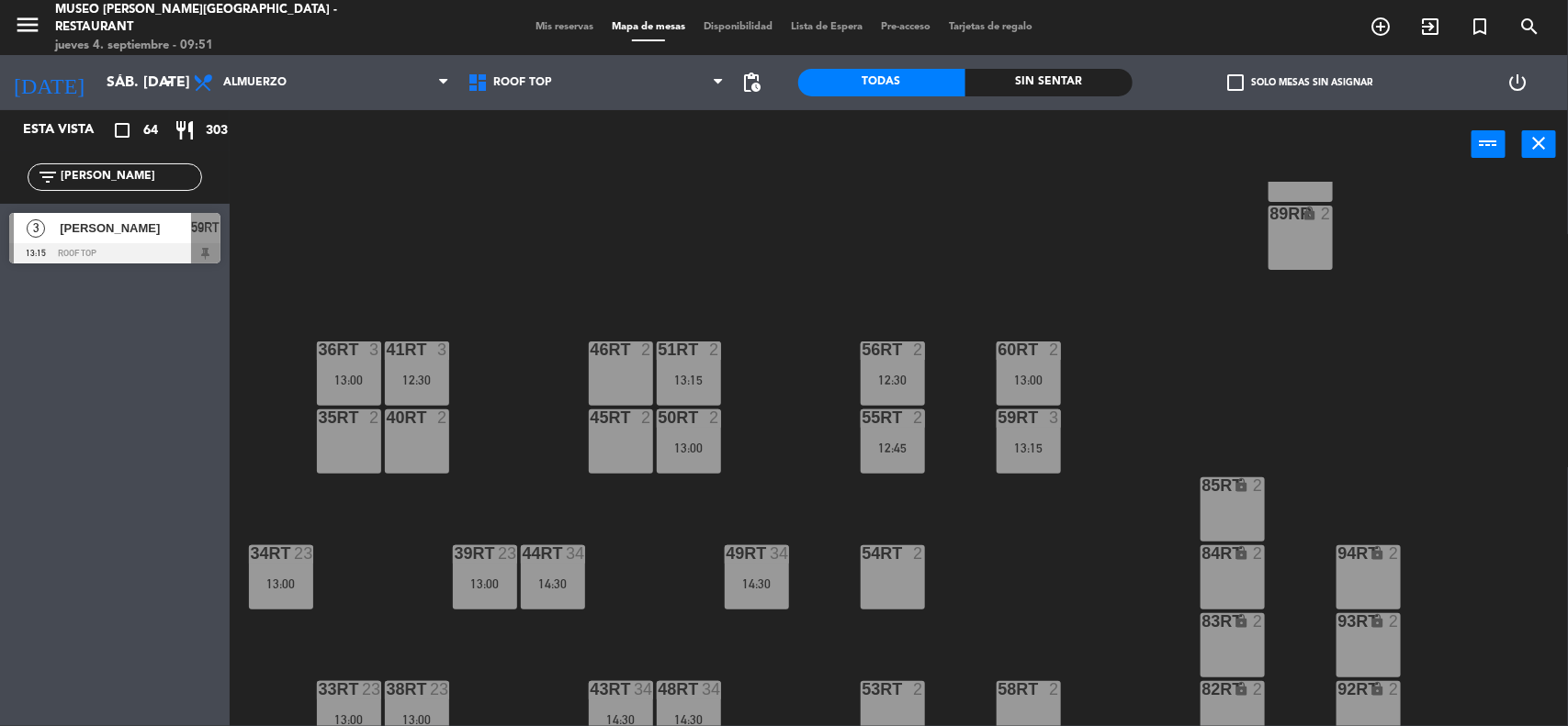
drag, startPoint x: 125, startPoint y: 184, endPoint x: 0, endPoint y: 176, distance: 125.3
click at [0, 176] on div "filter_list [PERSON_NAME]" at bounding box center [114, 176] width 229 height 53
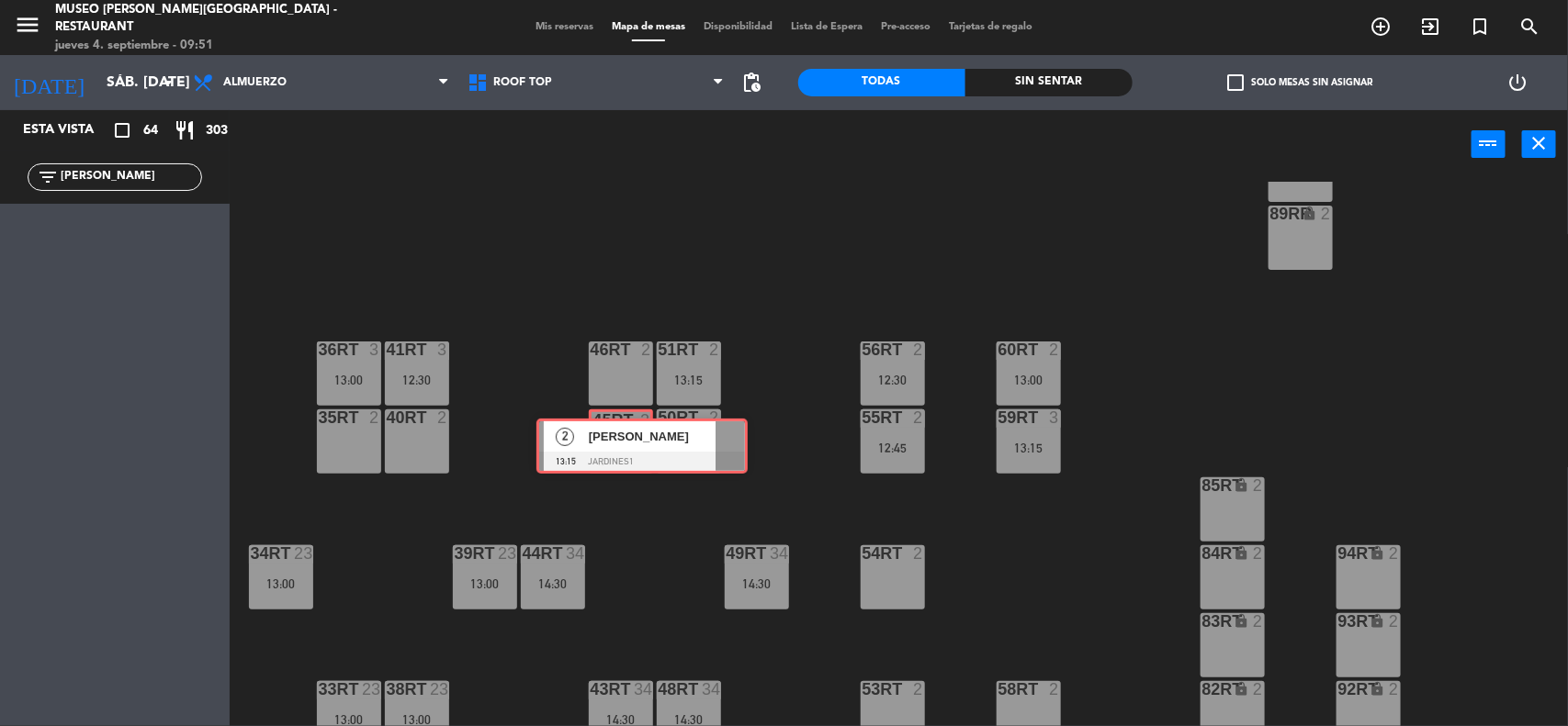
drag, startPoint x: 90, startPoint y: 237, endPoint x: 617, endPoint y: 443, distance: 565.8
click at [617, 443] on div "Esta vista crop_square 64 restaurant 303 filter_list [PERSON_NAME] 2 [PERSON_NA…" at bounding box center [784, 420] width 1568 height 618
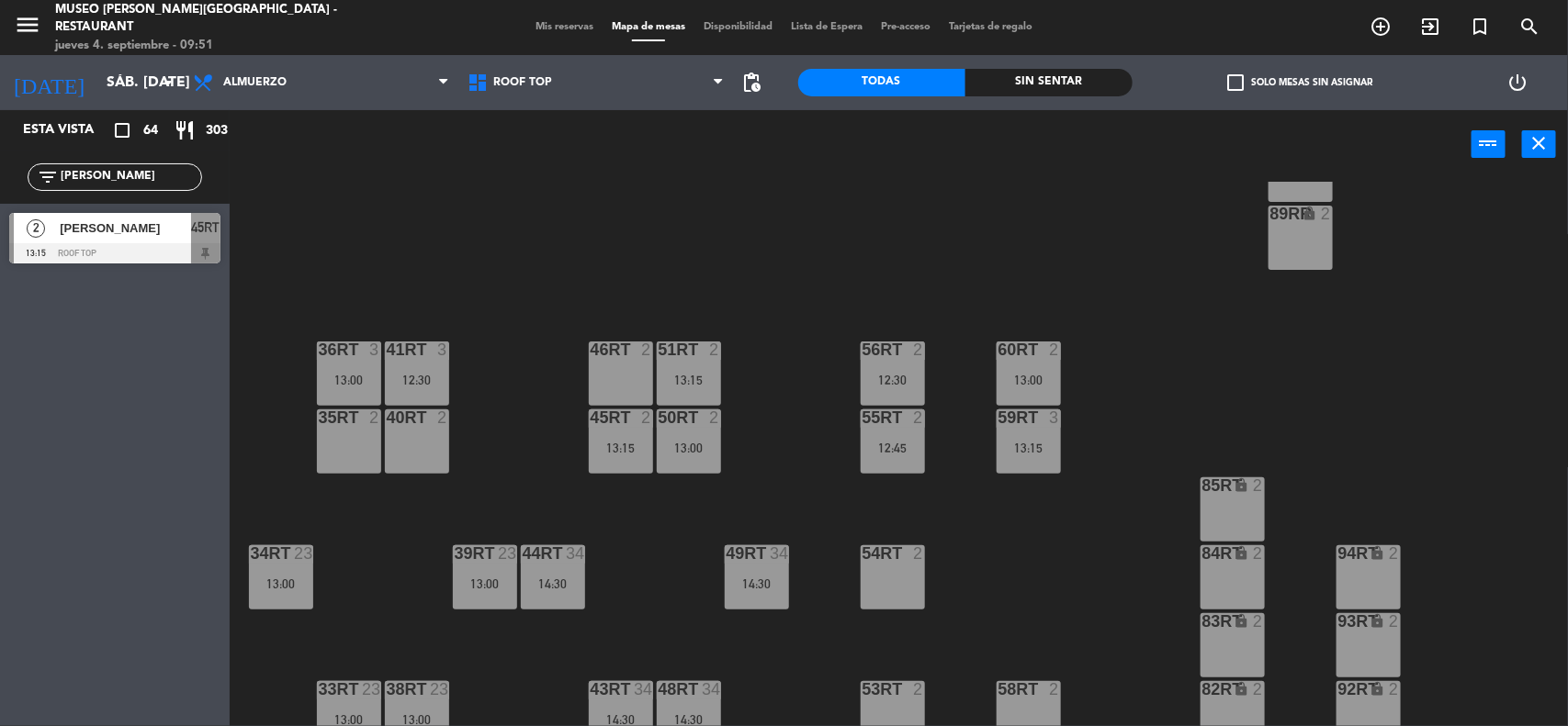
drag, startPoint x: 147, startPoint y: 186, endPoint x: 0, endPoint y: 187, distance: 147.0
click at [0, 187] on div "filter_list [PERSON_NAME]" at bounding box center [114, 176] width 229 height 53
type input "[PERSON_NAME]"
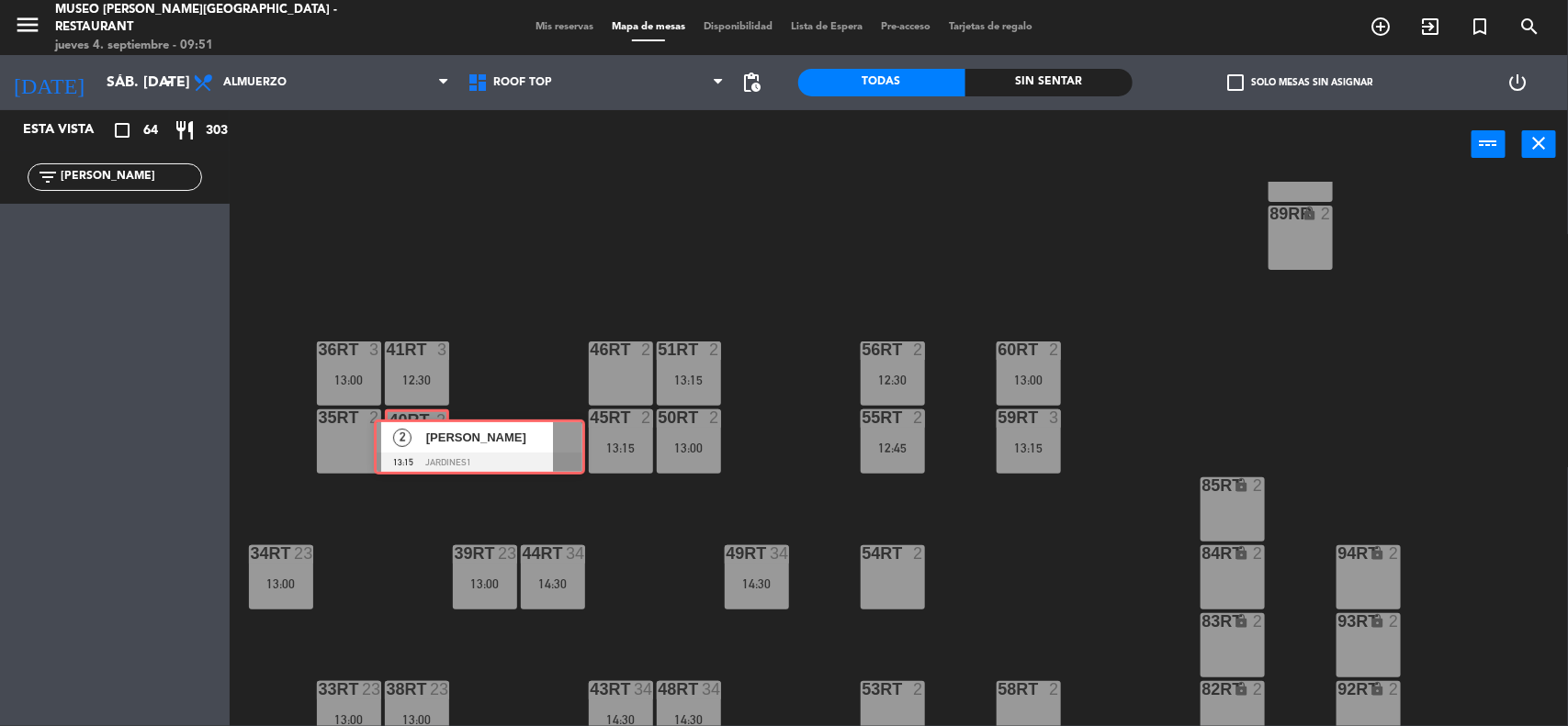
drag, startPoint x: 46, startPoint y: 239, endPoint x: 412, endPoint y: 446, distance: 420.5
click at [412, 446] on div "Esta vista crop_square 64 restaurant 303 filter_list [PERSON_NAME] 2 [PERSON_NA…" at bounding box center [784, 420] width 1568 height 618
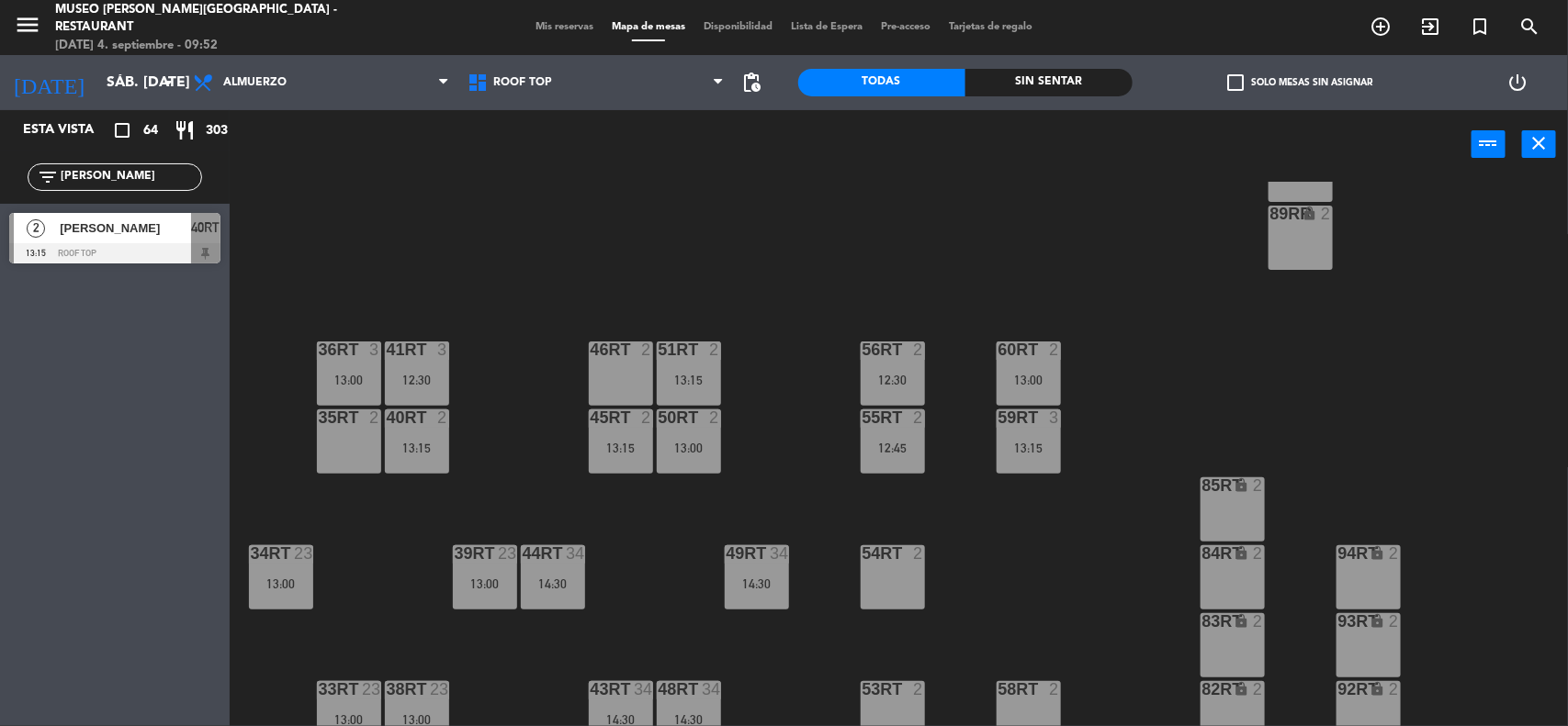
click at [99, 245] on div at bounding box center [114, 253] width 211 height 20
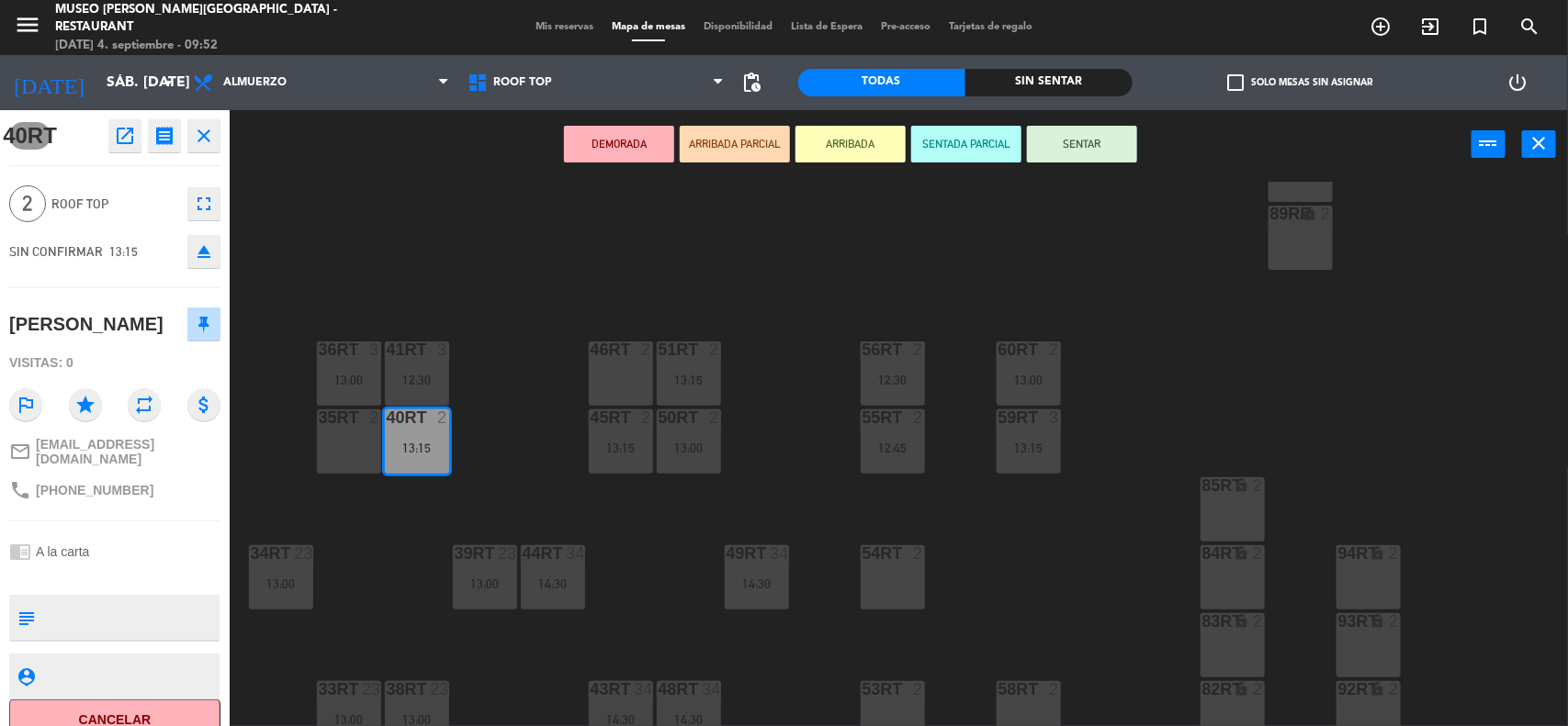
click at [1007, 287] on div "18RT 4 16RT 3 12:00 28RT 2 80RR lock 2 27RT 5 7RT 5 S1RT lock 2 17RT 5 81RR loc…" at bounding box center [907, 455] width 1323 height 547
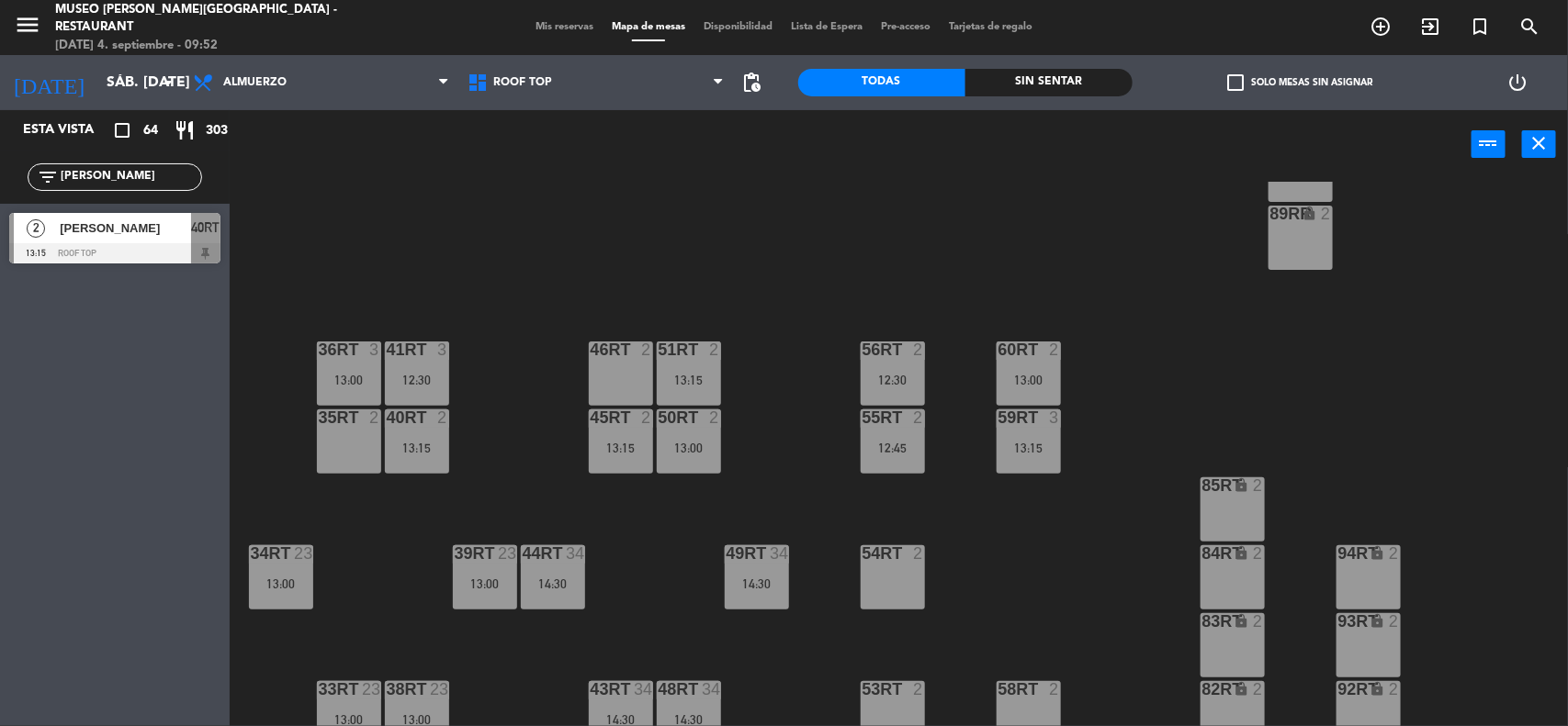
drag, startPoint x: 121, startPoint y: 176, endPoint x: 0, endPoint y: 177, distance: 121.0
click at [0, 177] on div "filter_list [PERSON_NAME]" at bounding box center [114, 176] width 229 height 53
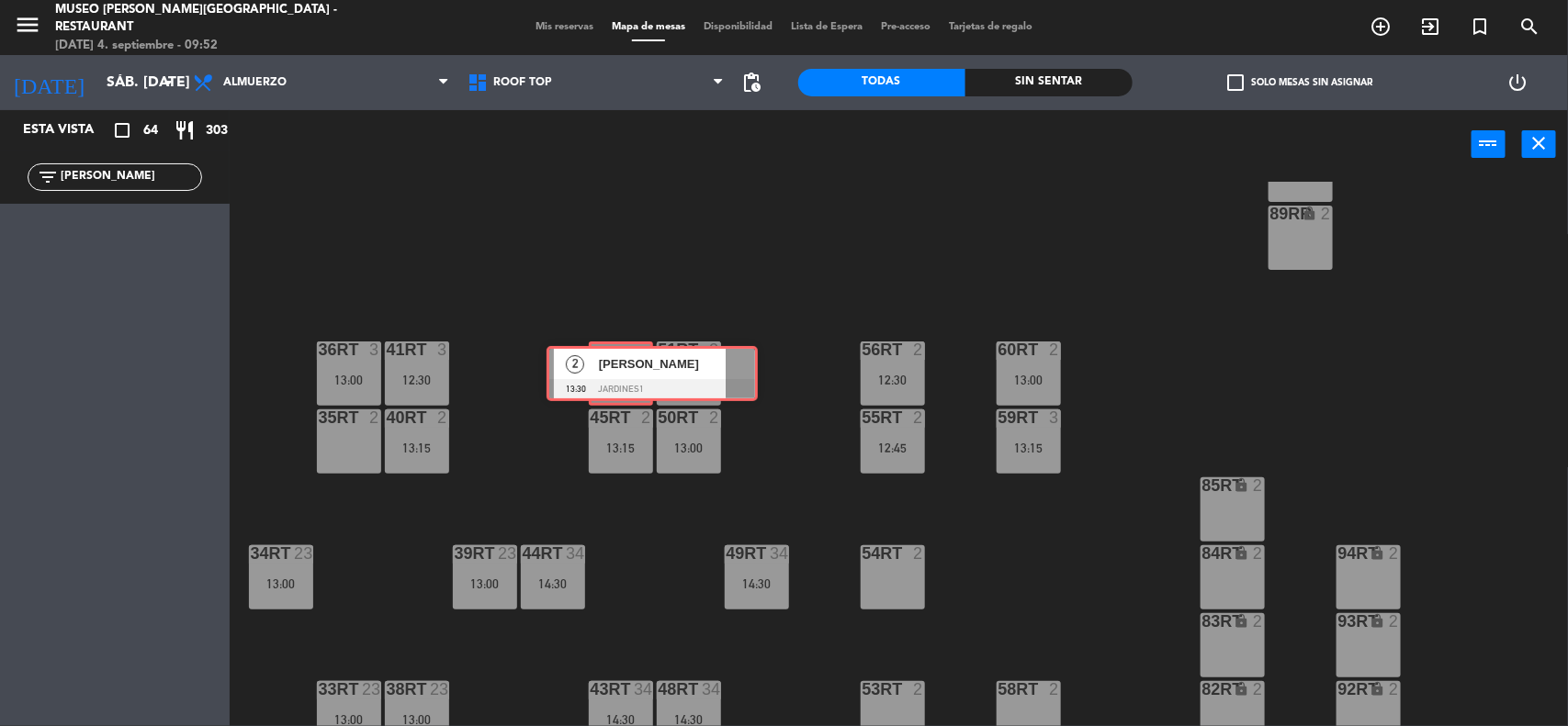
drag, startPoint x: 75, startPoint y: 235, endPoint x: 611, endPoint y: 368, distance: 552.3
click at [611, 368] on div "Esta vista crop_square 64 restaurant 303 filter_list [PERSON_NAME] 2 [PERSON_NA…" at bounding box center [784, 420] width 1568 height 618
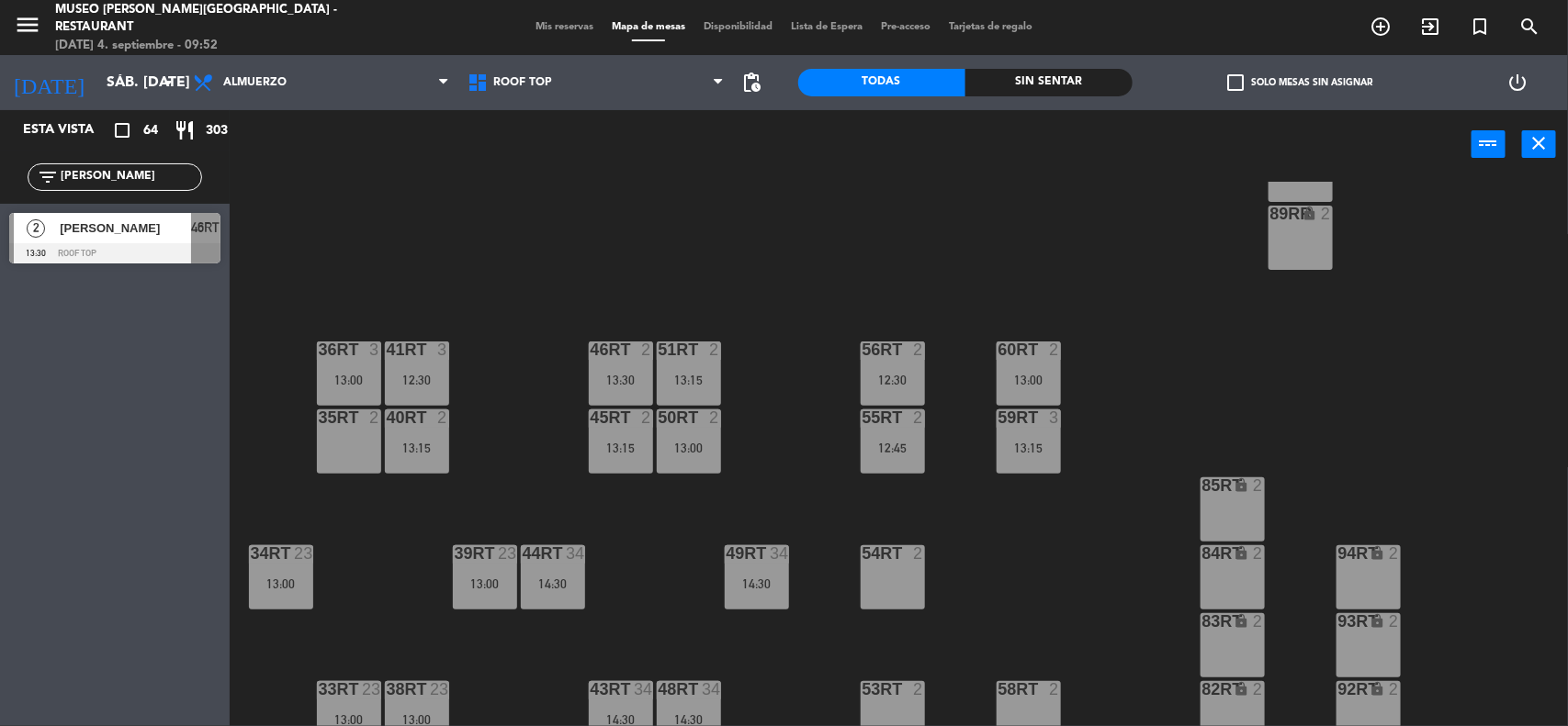
click at [831, 280] on div "18RT 4 16RT 3 12:00 28RT 2 80RR lock 2 27RT 5 7RT 5 S1RT lock 2 17RT 5 81RR loc…" at bounding box center [907, 455] width 1323 height 547
drag, startPoint x: 108, startPoint y: 182, endPoint x: 0, endPoint y: 182, distance: 108.0
click at [0, 182] on div "filter_list [PERSON_NAME]" at bounding box center [114, 176] width 229 height 53
click at [409, 196] on div "18RT 4 16RT 3 12:00 28RT 2 80RR lock 2 27RT 5 7RT 5 S1RT lock 2 17RT 5 81RR loc…" at bounding box center [907, 455] width 1323 height 547
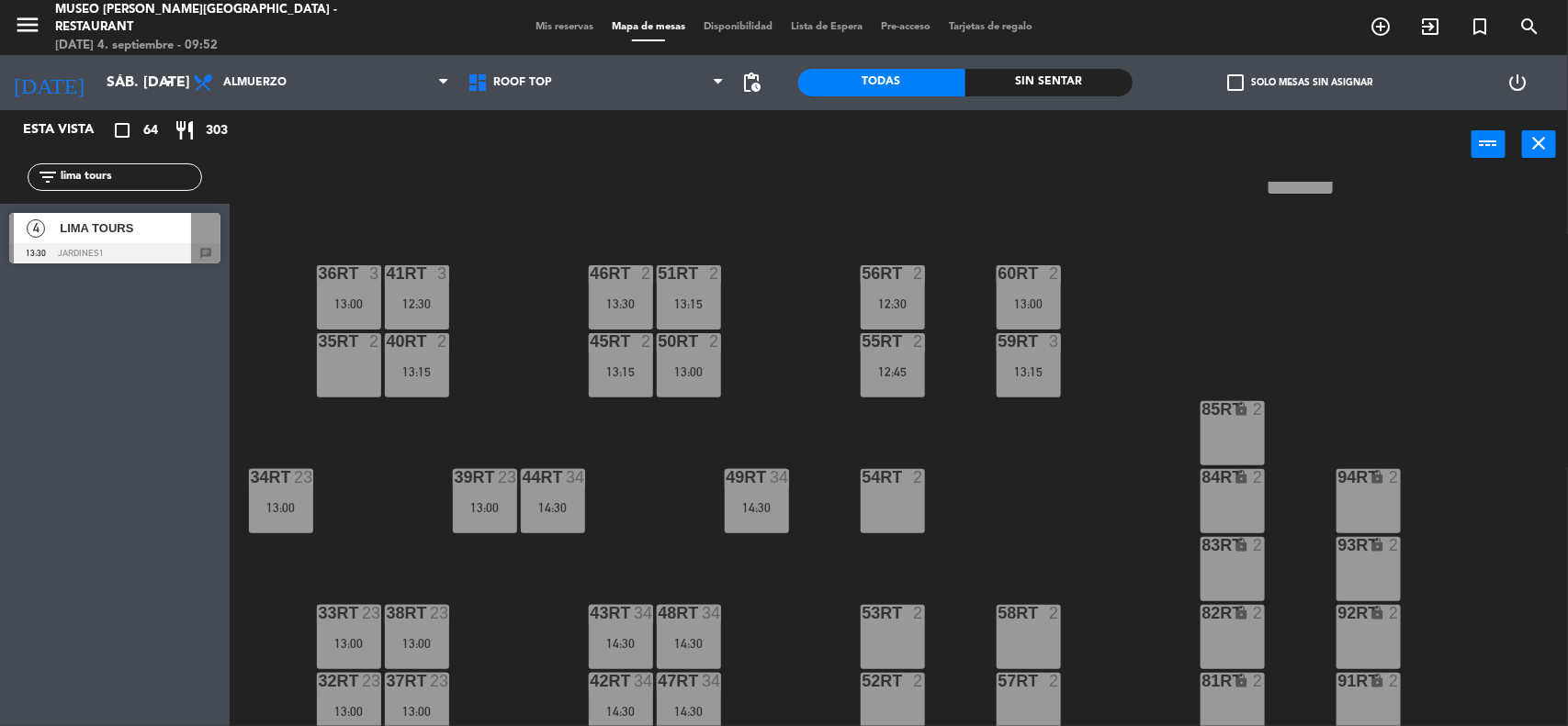
scroll to position [840, 0]
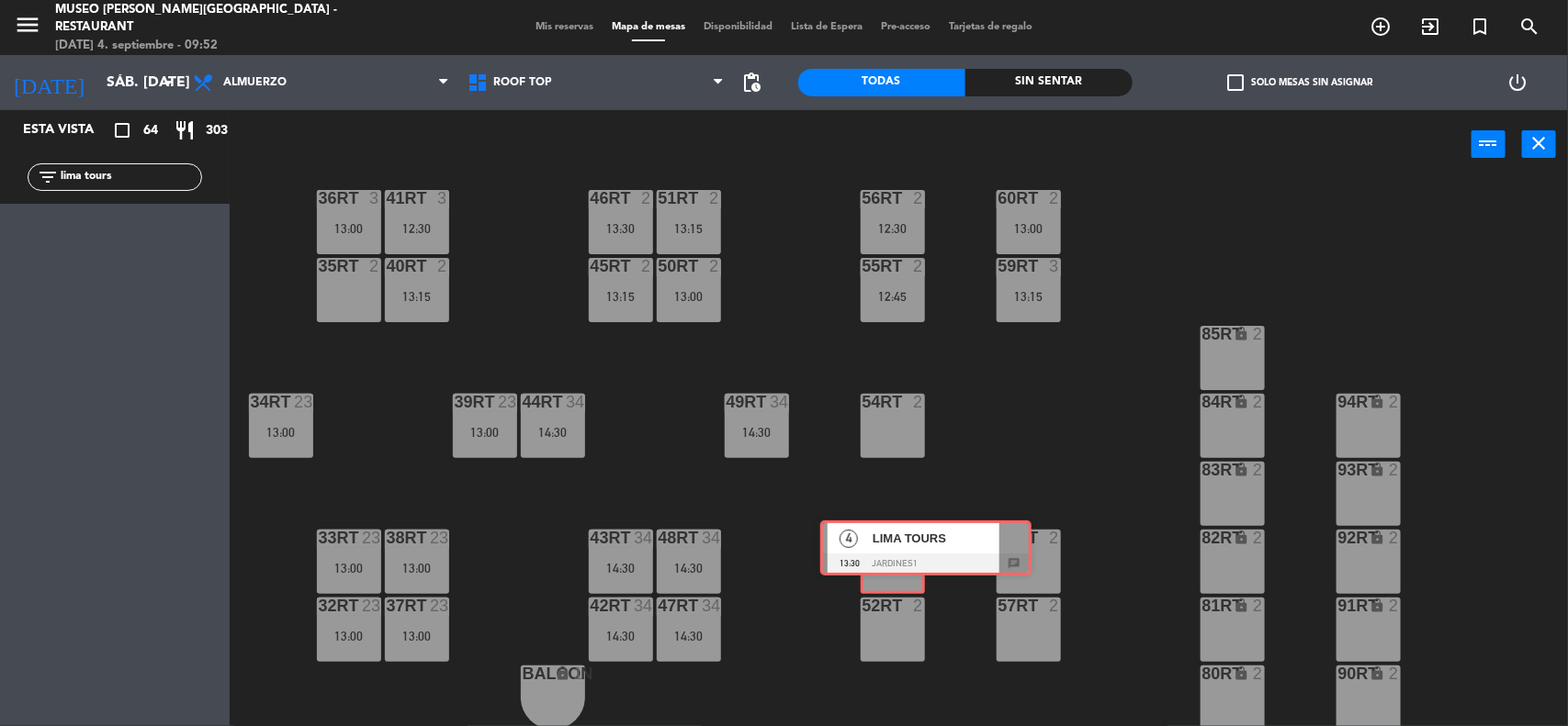
drag, startPoint x: 80, startPoint y: 229, endPoint x: 891, endPoint y: 537, distance: 867.5
click at [891, 537] on div "Esta vista crop_square 64 restaurant 303 filter_list lima tours 4 LIMA [GEOGRAP…" at bounding box center [784, 420] width 1568 height 618
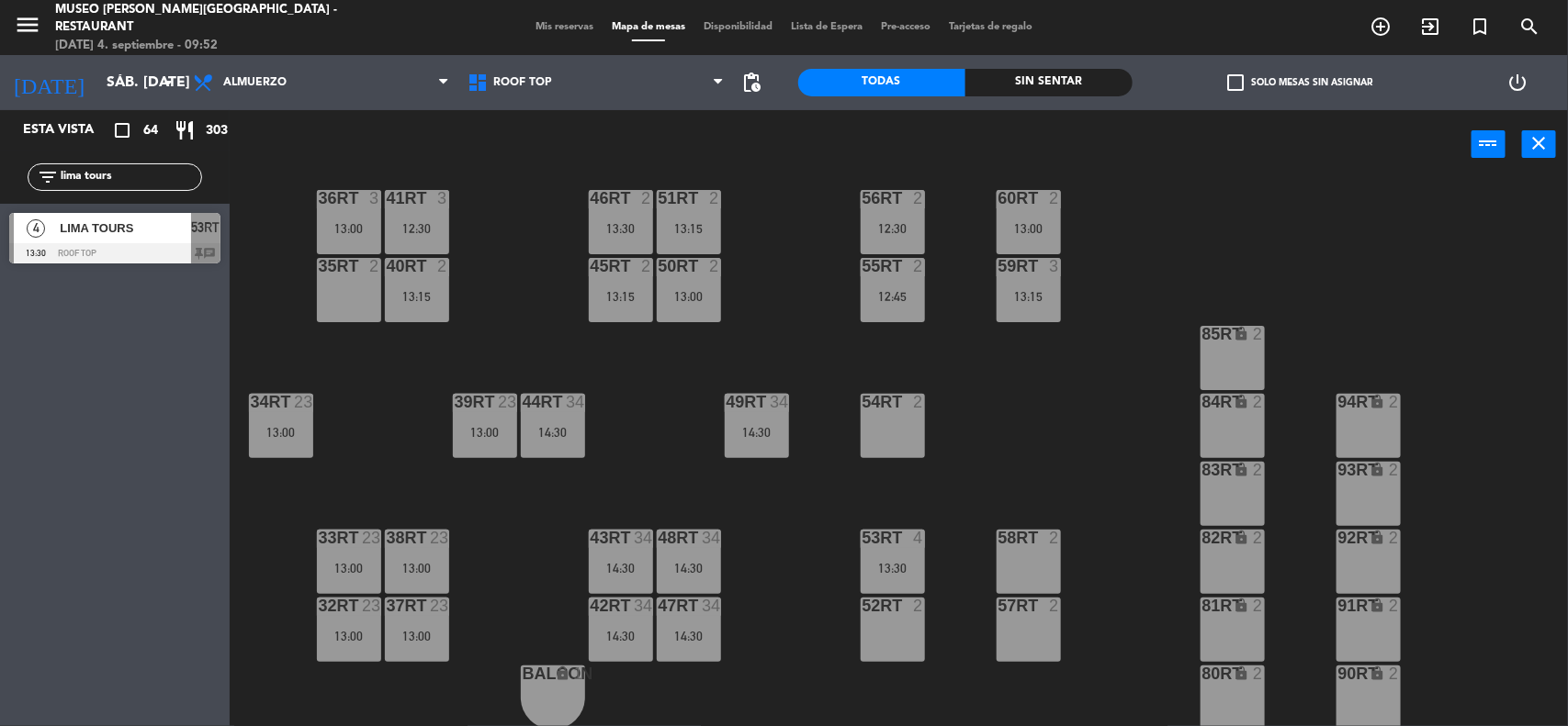
drag, startPoint x: 120, startPoint y: 175, endPoint x: 0, endPoint y: 171, distance: 120.1
click at [0, 171] on div "filter_list lima tours" at bounding box center [114, 176] width 229 height 53
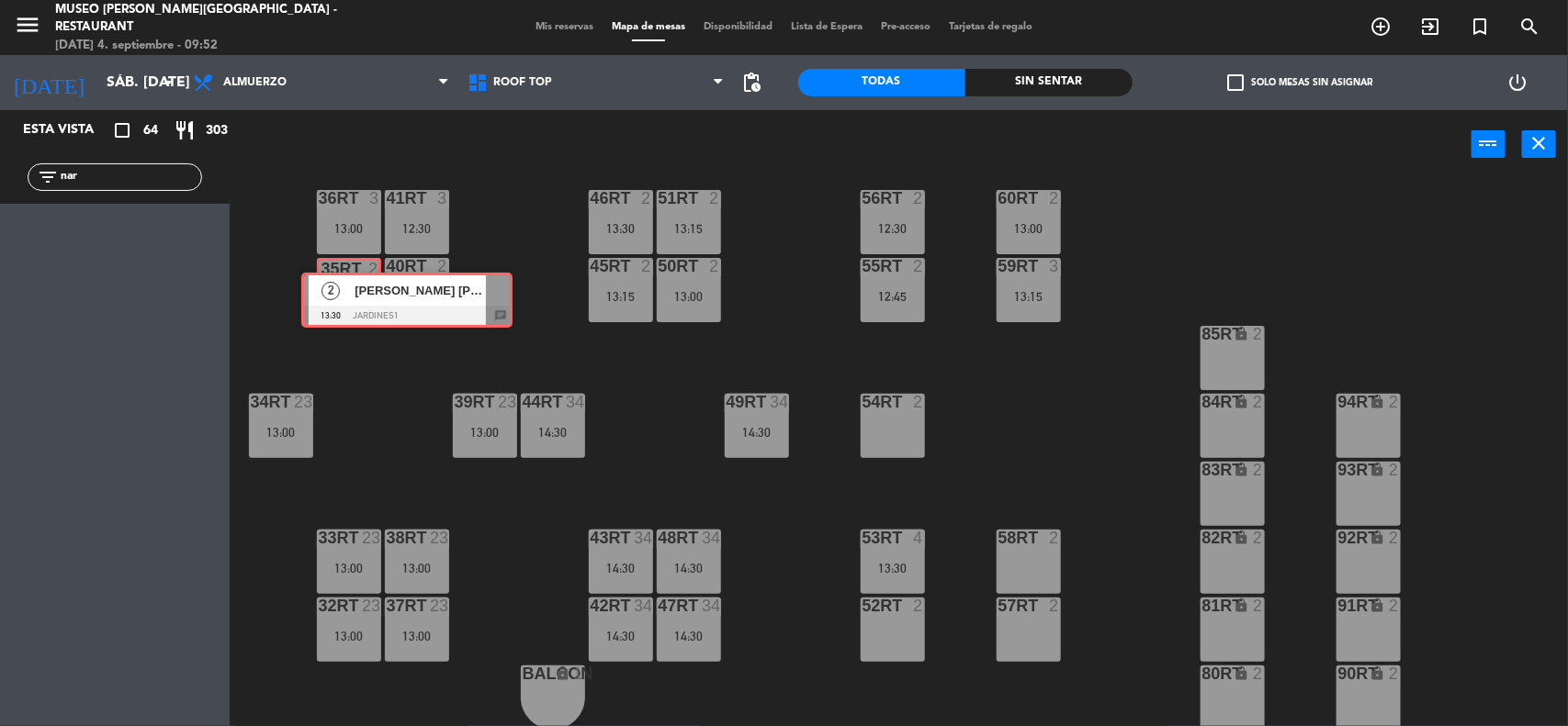
drag, startPoint x: 118, startPoint y: 251, endPoint x: 366, endPoint y: 292, distance: 251.4
click at [366, 292] on div "Esta vista crop_square 64 restaurant 303 filter_list nar 2 NARCIS MATABOSCH [PE…" at bounding box center [784, 420] width 1568 height 618
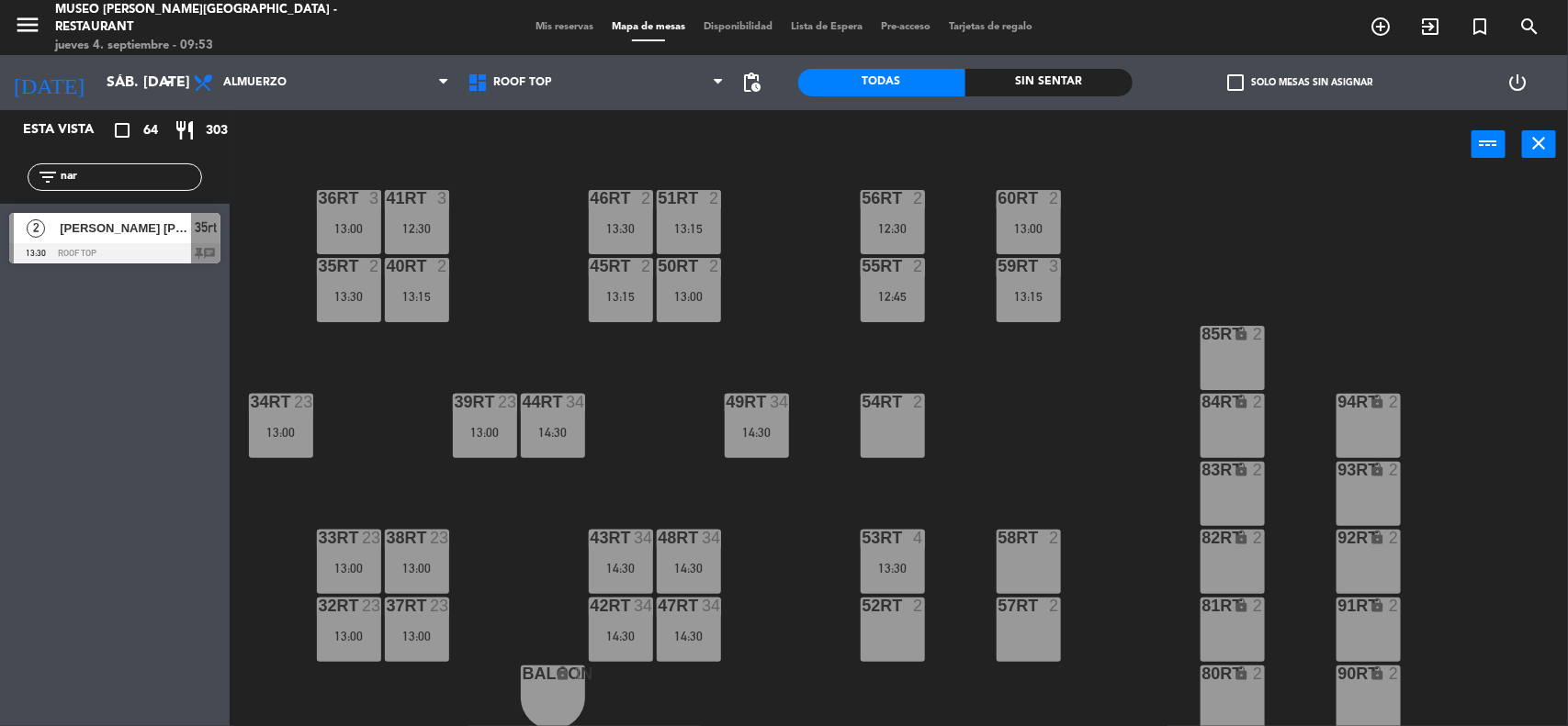
drag, startPoint x: 113, startPoint y: 181, endPoint x: 0, endPoint y: 185, distance: 113.1
click at [0, 185] on div "filter_list nar" at bounding box center [114, 176] width 229 height 53
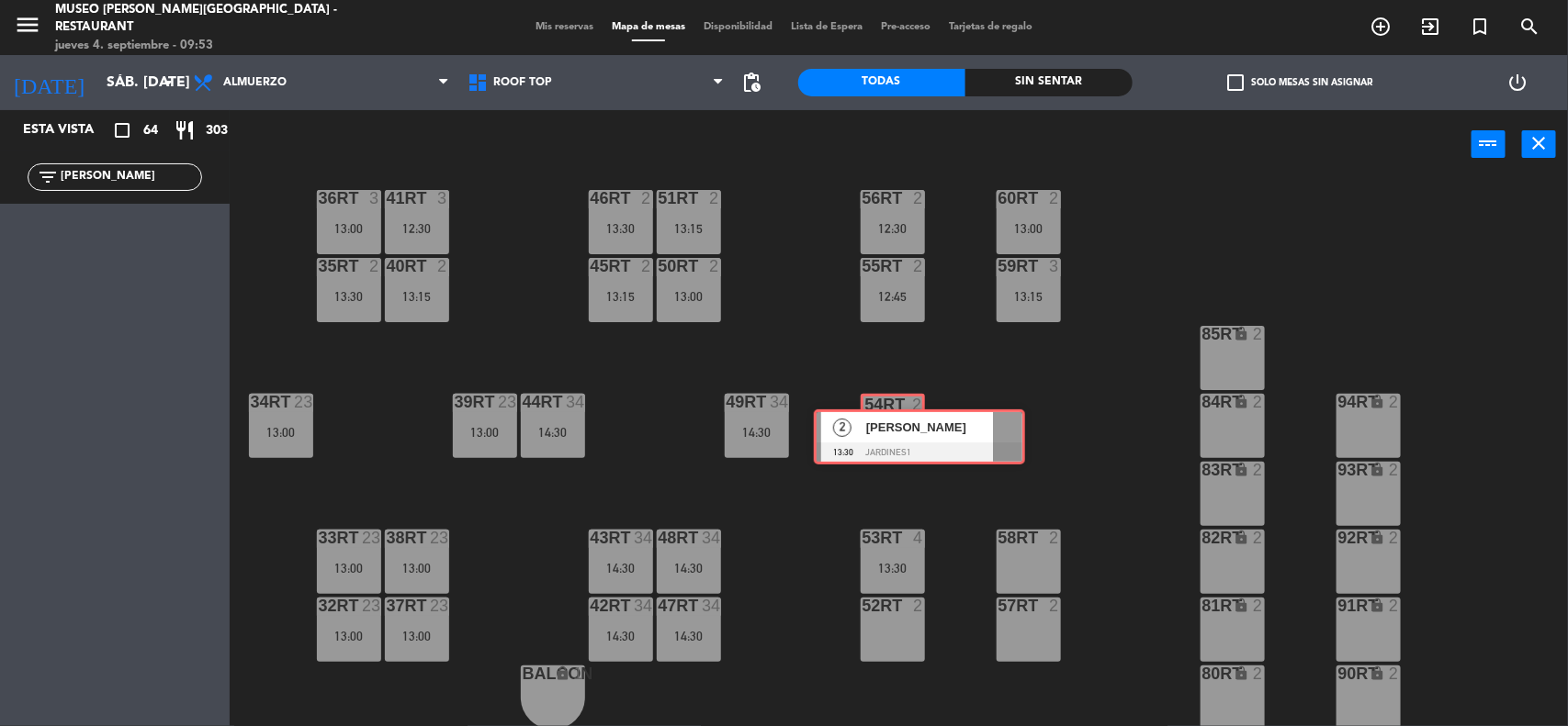
drag, startPoint x: 108, startPoint y: 231, endPoint x: 912, endPoint y: 428, distance: 827.8
click at [912, 428] on div "Esta vista crop_square 64 restaurant 303 filter_list [PERSON_NAME] 2 [PERSON_NA…" at bounding box center [784, 420] width 1568 height 618
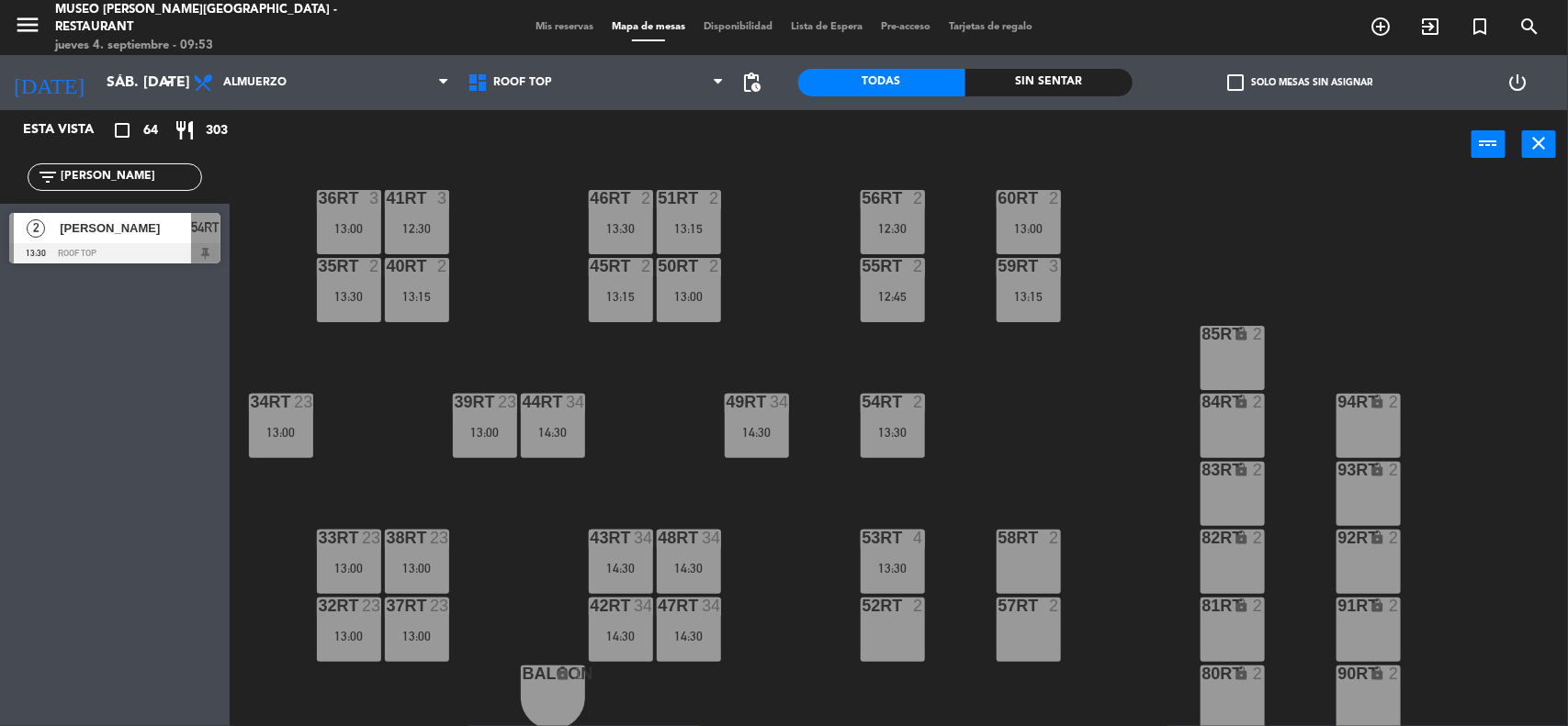
drag, startPoint x: 95, startPoint y: 181, endPoint x: 0, endPoint y: 188, distance: 95.3
click at [0, 188] on div "filter_list [PERSON_NAME]" at bounding box center [114, 176] width 229 height 53
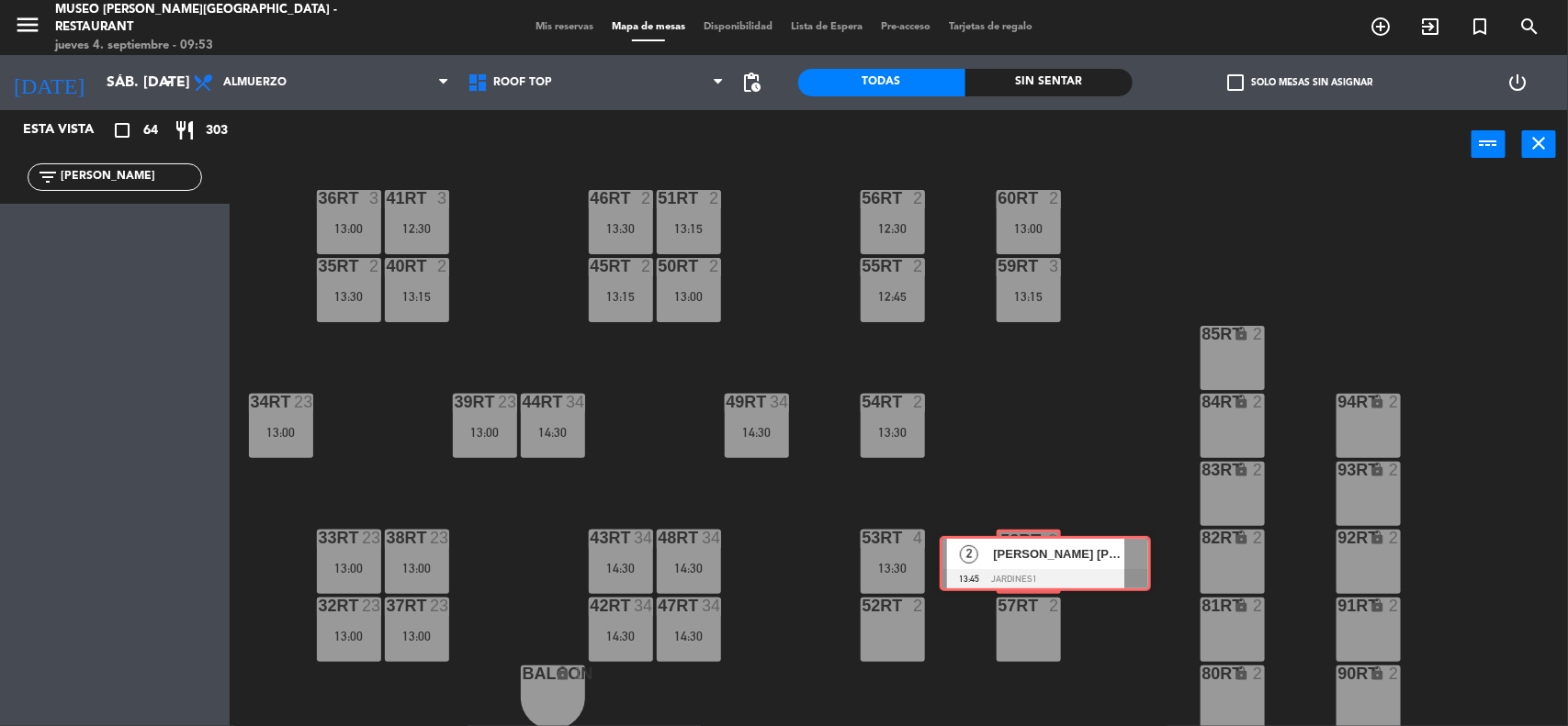
drag, startPoint x: 106, startPoint y: 240, endPoint x: 1036, endPoint y: 563, distance: 984.5
click at [1036, 563] on div "Esta vista crop_square 64 restaurant 303 filter_list [PERSON_NAME] 2 [PERSON_NA…" at bounding box center [784, 420] width 1568 height 618
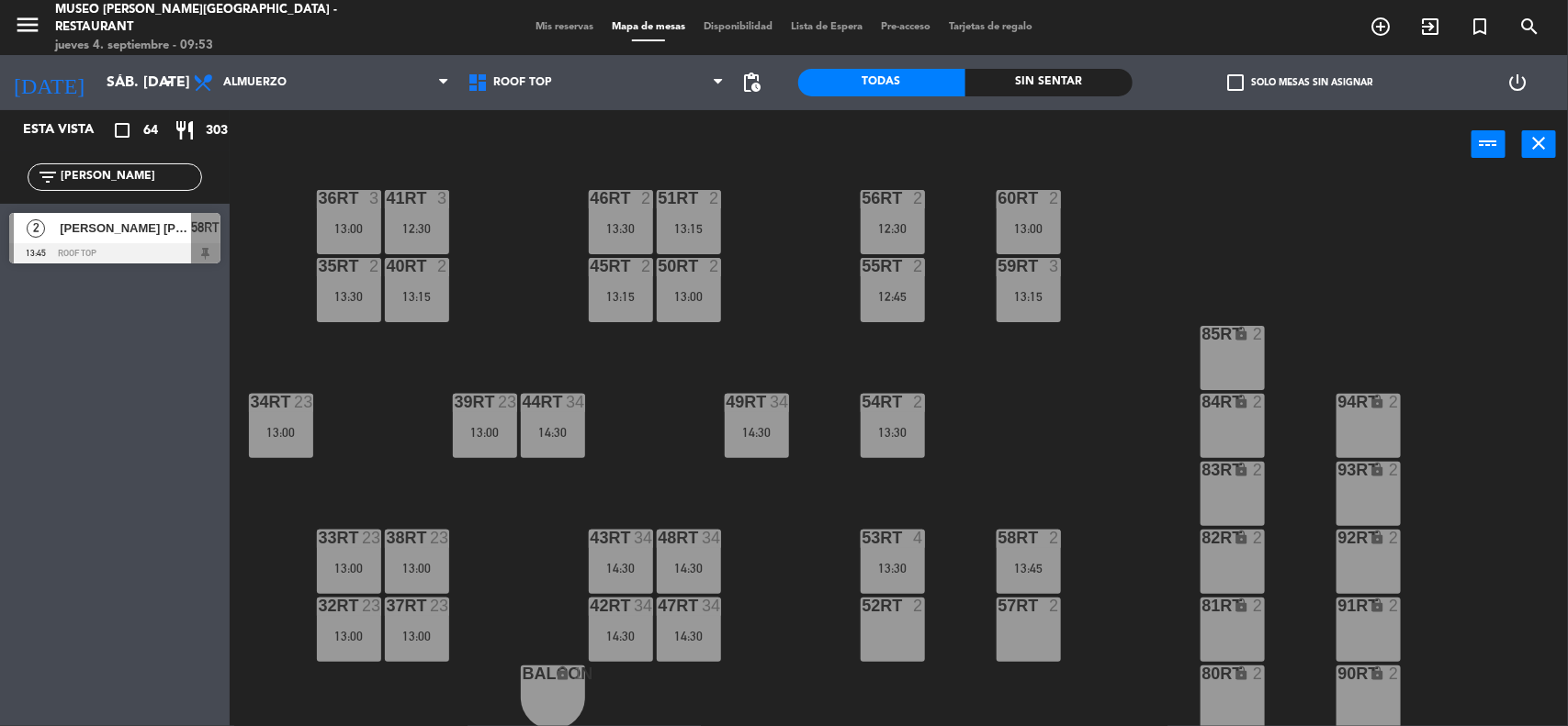
drag, startPoint x: 98, startPoint y: 177, endPoint x: 0, endPoint y: 181, distance: 98.1
click at [0, 181] on div "filter_list [PERSON_NAME]" at bounding box center [114, 176] width 229 height 53
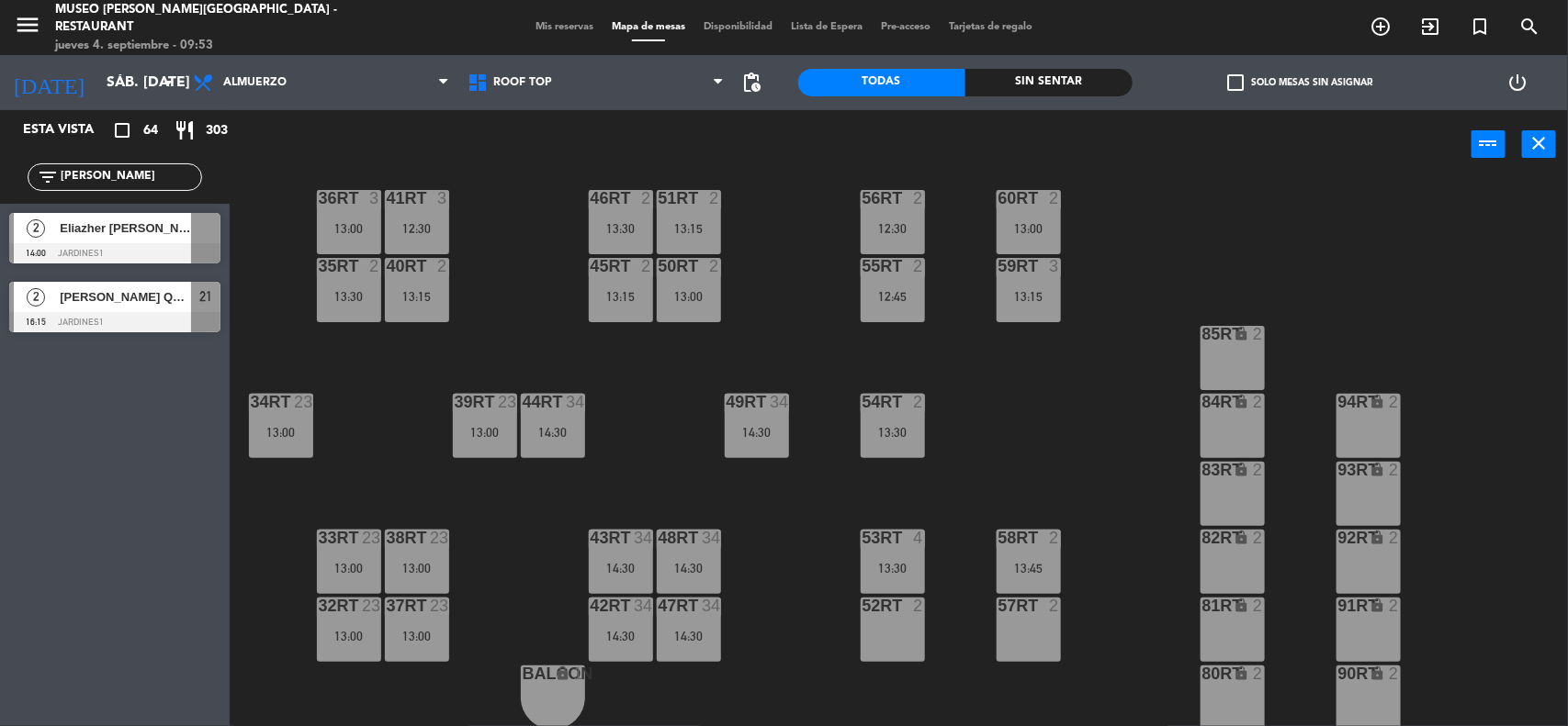
click at [283, 340] on div "18RT 4 16RT 3 12:00 28RT 2 80RR lock 2 27RT 5 7RT 5 S1RT lock 2 17RT 5 81RR loc…" at bounding box center [907, 455] width 1323 height 547
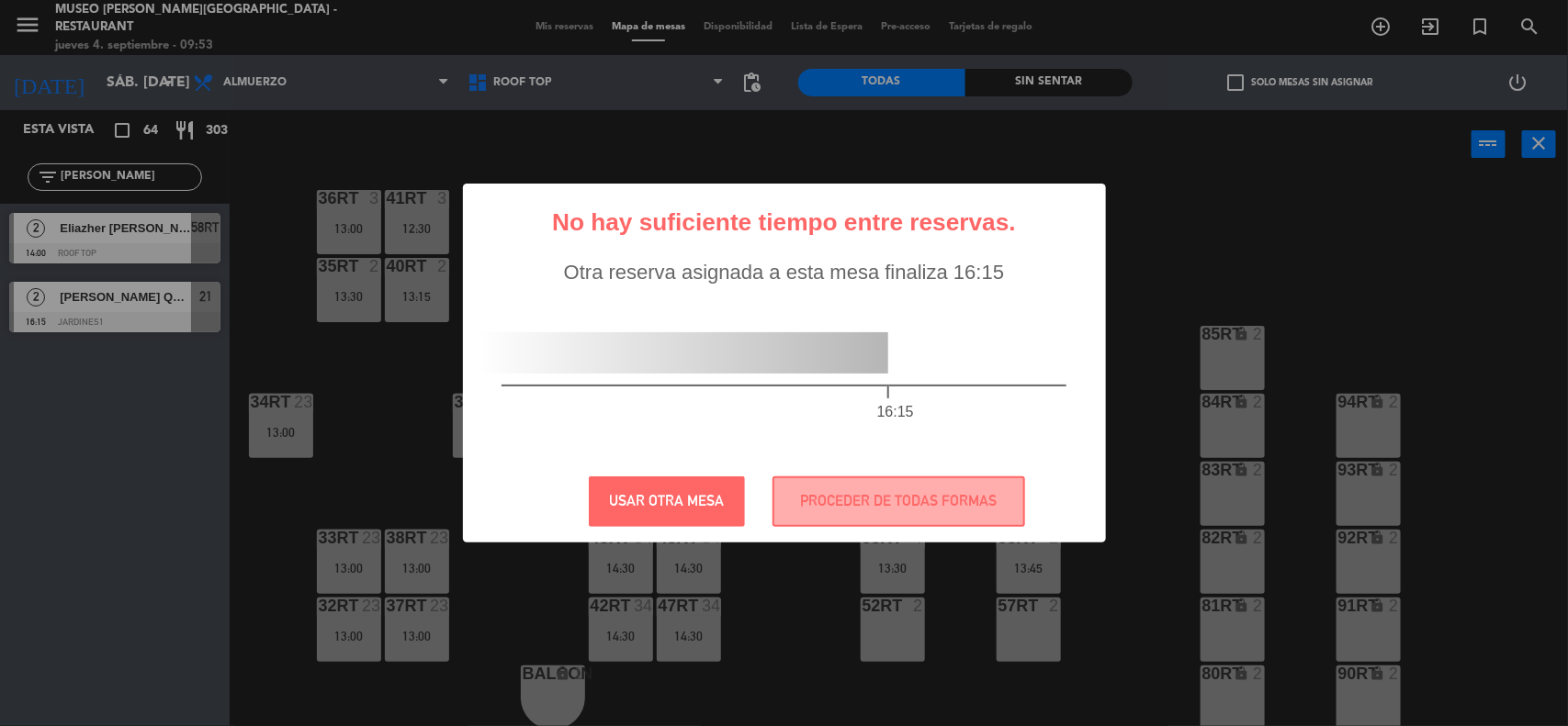
drag, startPoint x: 73, startPoint y: 226, endPoint x: 1028, endPoint y: 611, distance: 1029.7
click at [1168, 405] on div "? ! i No hay suficiente tiempo entre reservas. × Otra reserva asignada a esta m…" at bounding box center [784, 363] width 1568 height 726
click at [621, 508] on button "USAR OTRA MESA" at bounding box center [667, 501] width 156 height 50
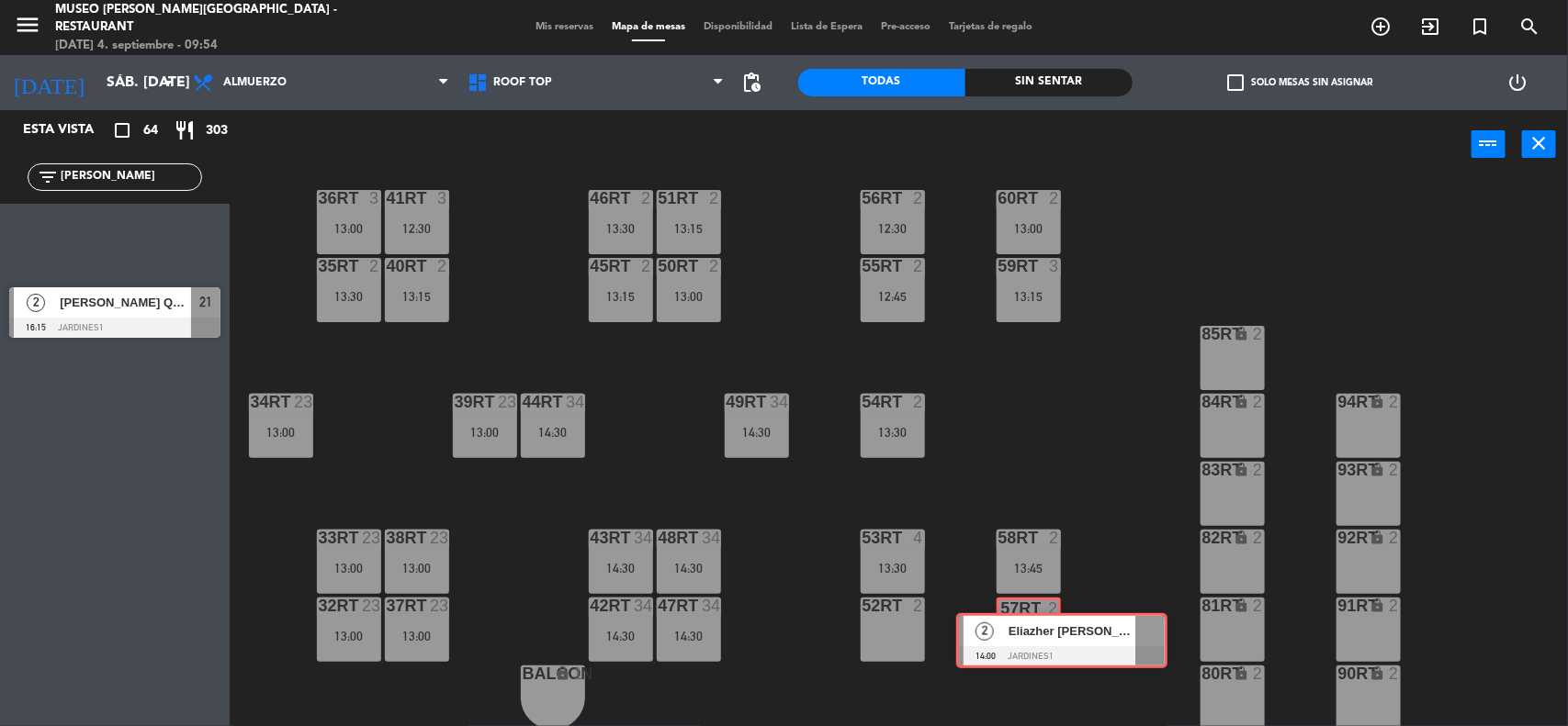
drag, startPoint x: 103, startPoint y: 235, endPoint x: 1052, endPoint y: 635, distance: 1029.9
click at [1052, 635] on div "Esta vista crop_square 64 restaurant 303 filter_list [PERSON_NAME] 2 [PERSON_NA…" at bounding box center [784, 420] width 1568 height 618
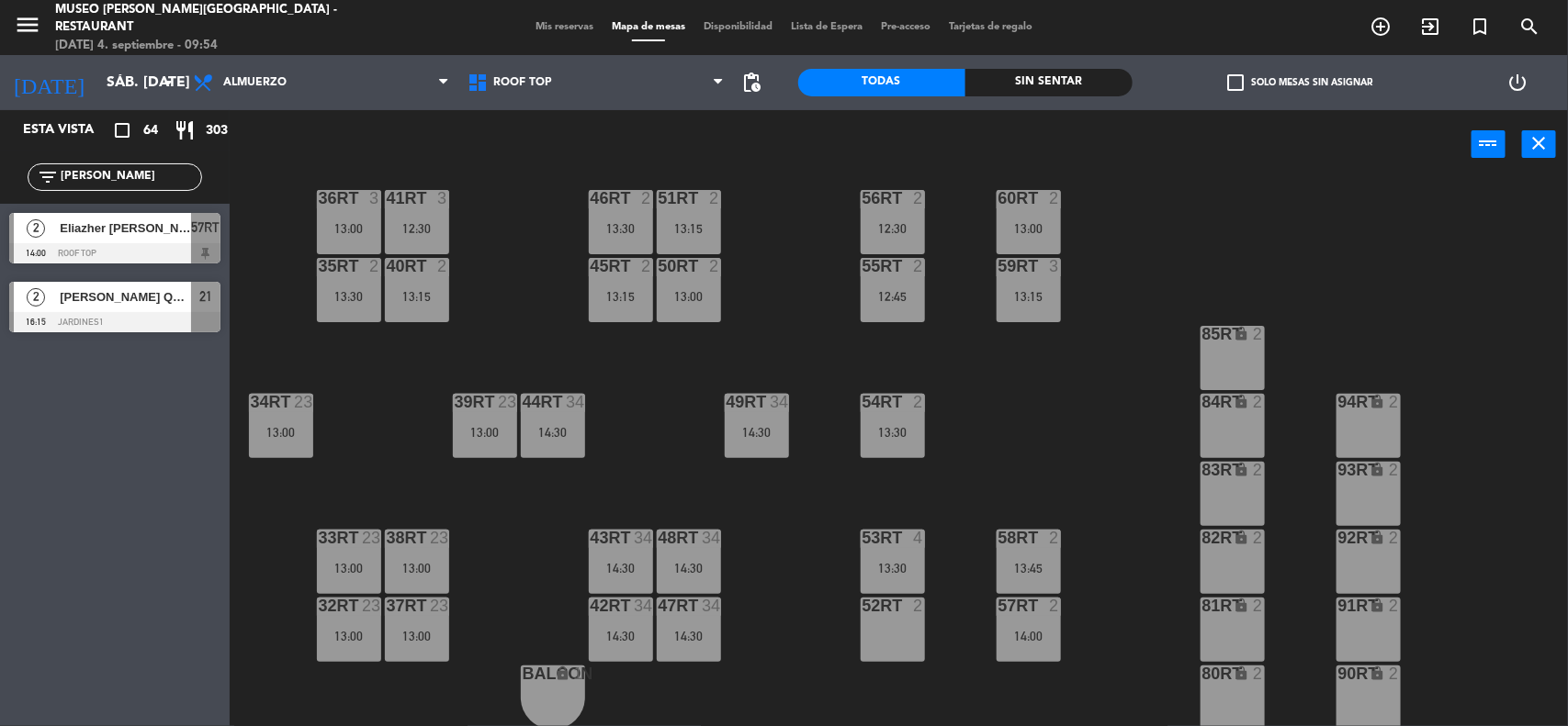
drag, startPoint x: 101, startPoint y: 180, endPoint x: 0, endPoint y: 180, distance: 101.0
click at [0, 180] on div "filter_list [PERSON_NAME]" at bounding box center [114, 176] width 229 height 53
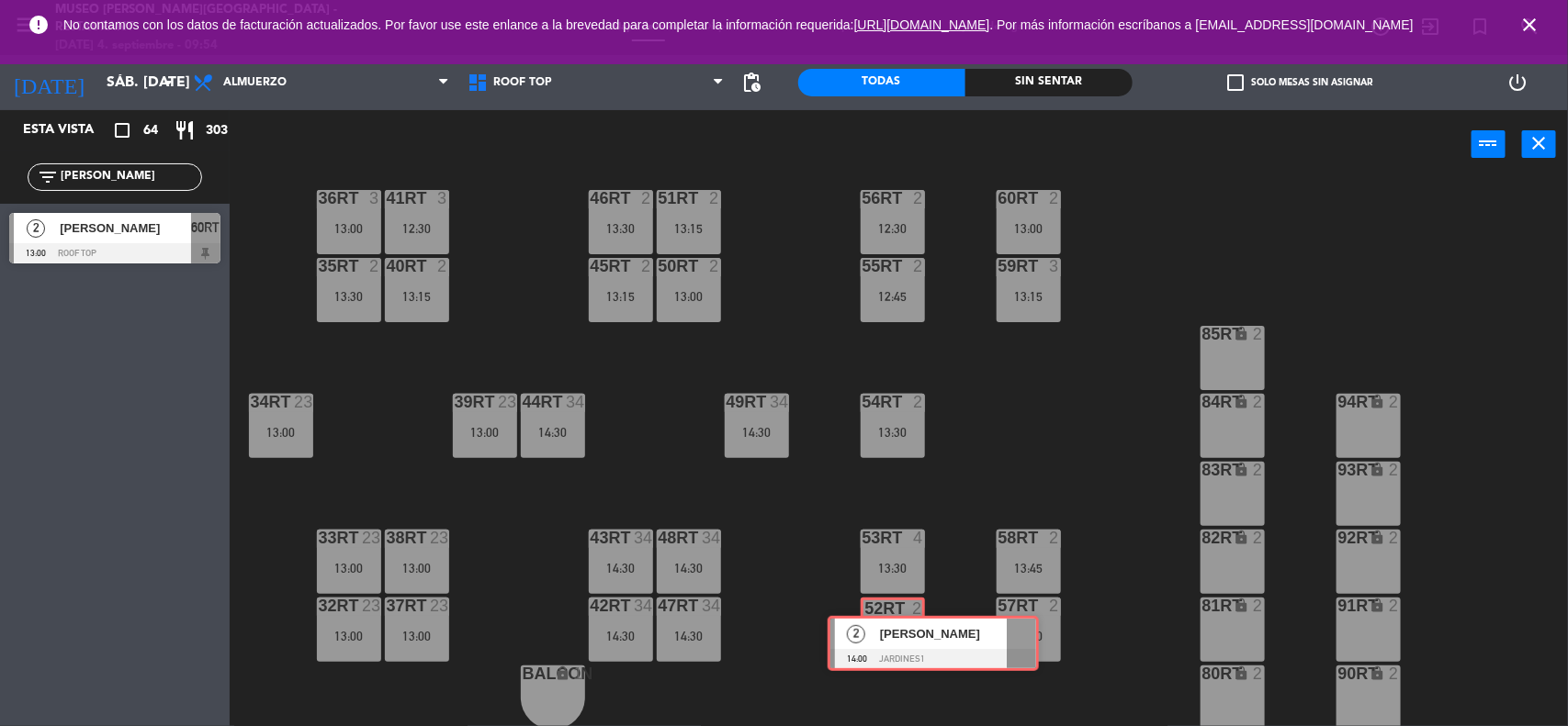
drag, startPoint x: 74, startPoint y: 292, endPoint x: 893, endPoint y: 626, distance: 884.5
click at [893, 626] on div "Esta vista crop_square 64 restaurant 303 filter_list [PERSON_NAME] 2 [PERSON_NA…" at bounding box center [784, 420] width 1568 height 618
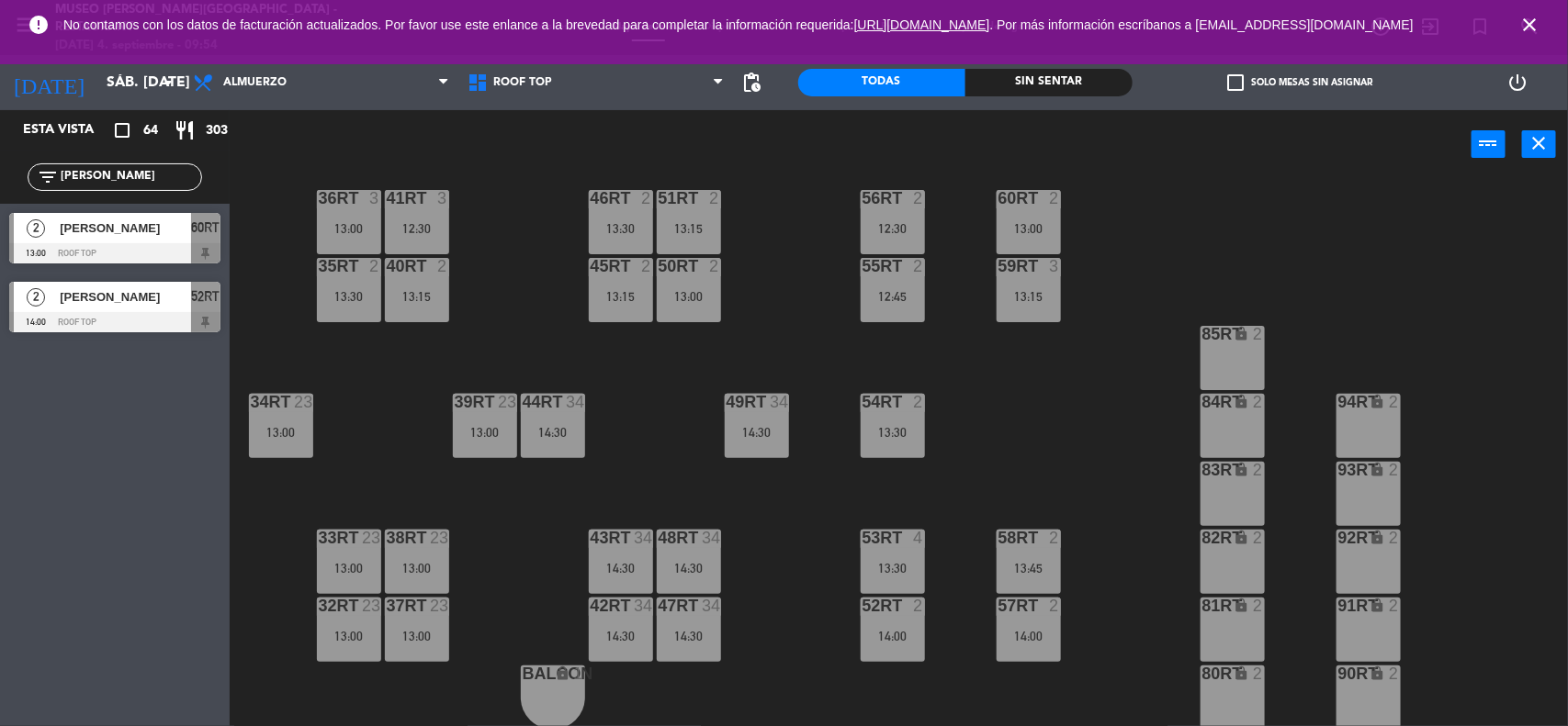
drag, startPoint x: 121, startPoint y: 180, endPoint x: 0, endPoint y: 184, distance: 121.1
click at [0, 184] on div "filter_list [PERSON_NAME]" at bounding box center [114, 176] width 229 height 53
click at [562, 365] on div "18RT 4 16RT 3 12:00 28RT 2 80RR lock 2 27RT 5 7RT 5 S1RT lock 2 17RT 5 81RR loc…" at bounding box center [907, 455] width 1323 height 547
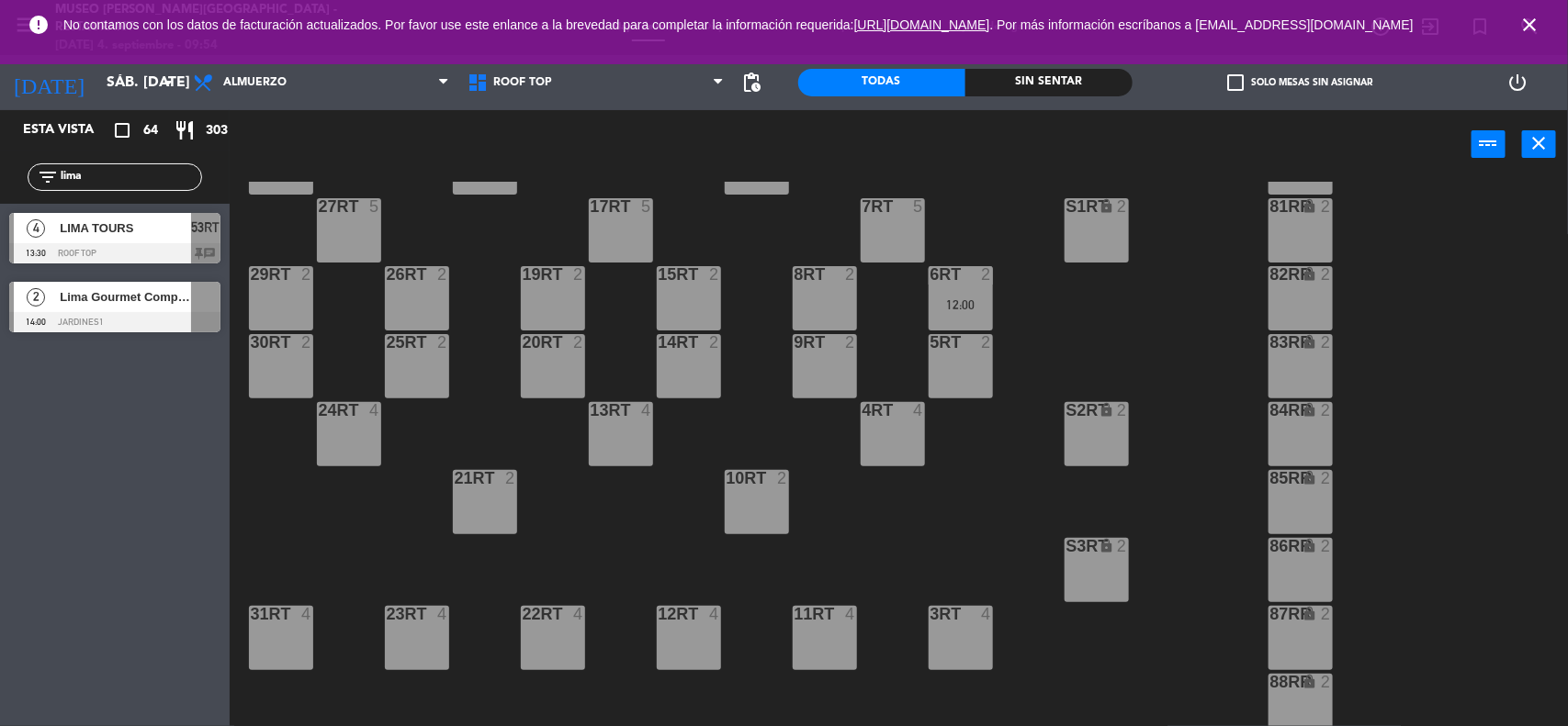
scroll to position [151, 0]
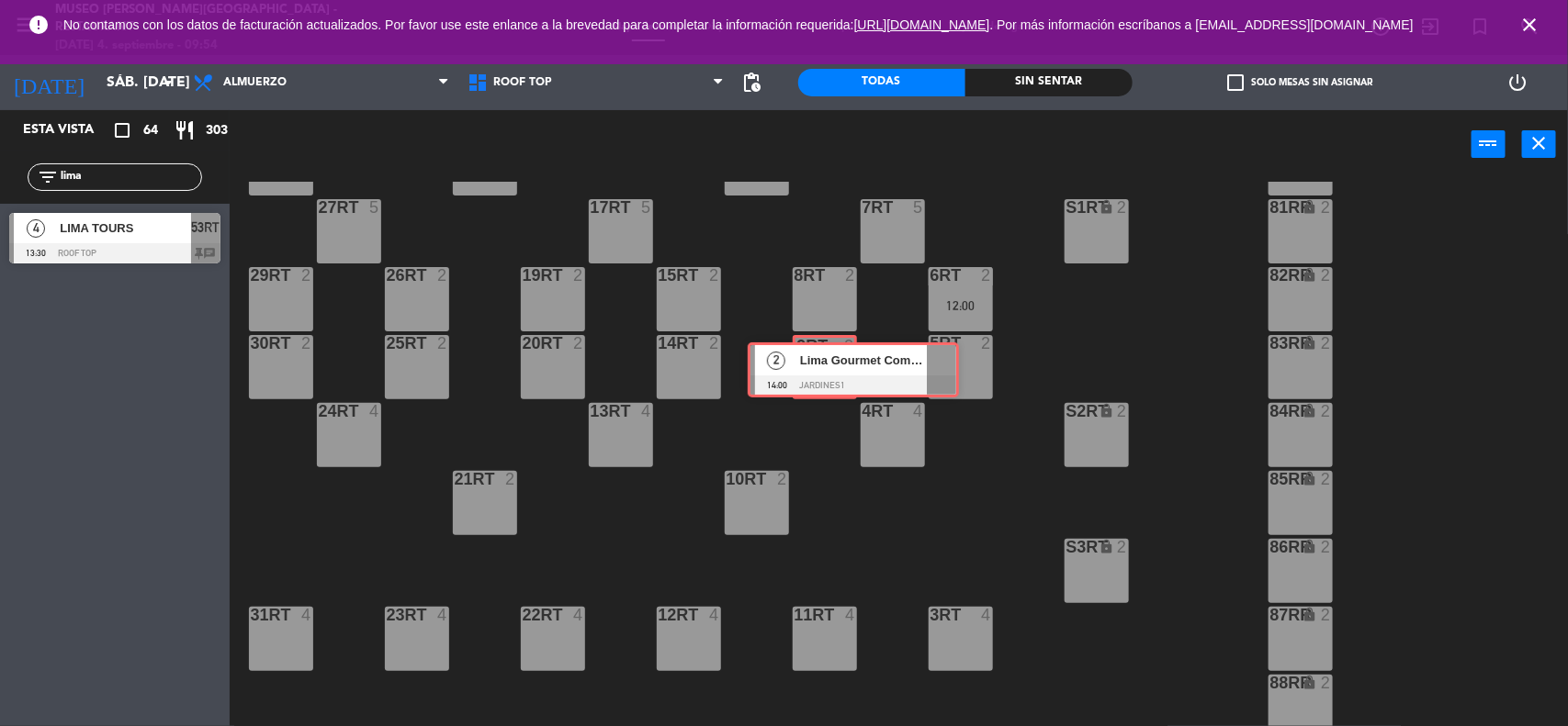
drag, startPoint x: 81, startPoint y: 300, endPoint x: 819, endPoint y: 361, distance: 740.5
click at [819, 361] on div "Esta vista crop_square 64 restaurant 303 filter_list lima 4 LIMA [GEOGRAPHIC_DA…" at bounding box center [784, 420] width 1568 height 618
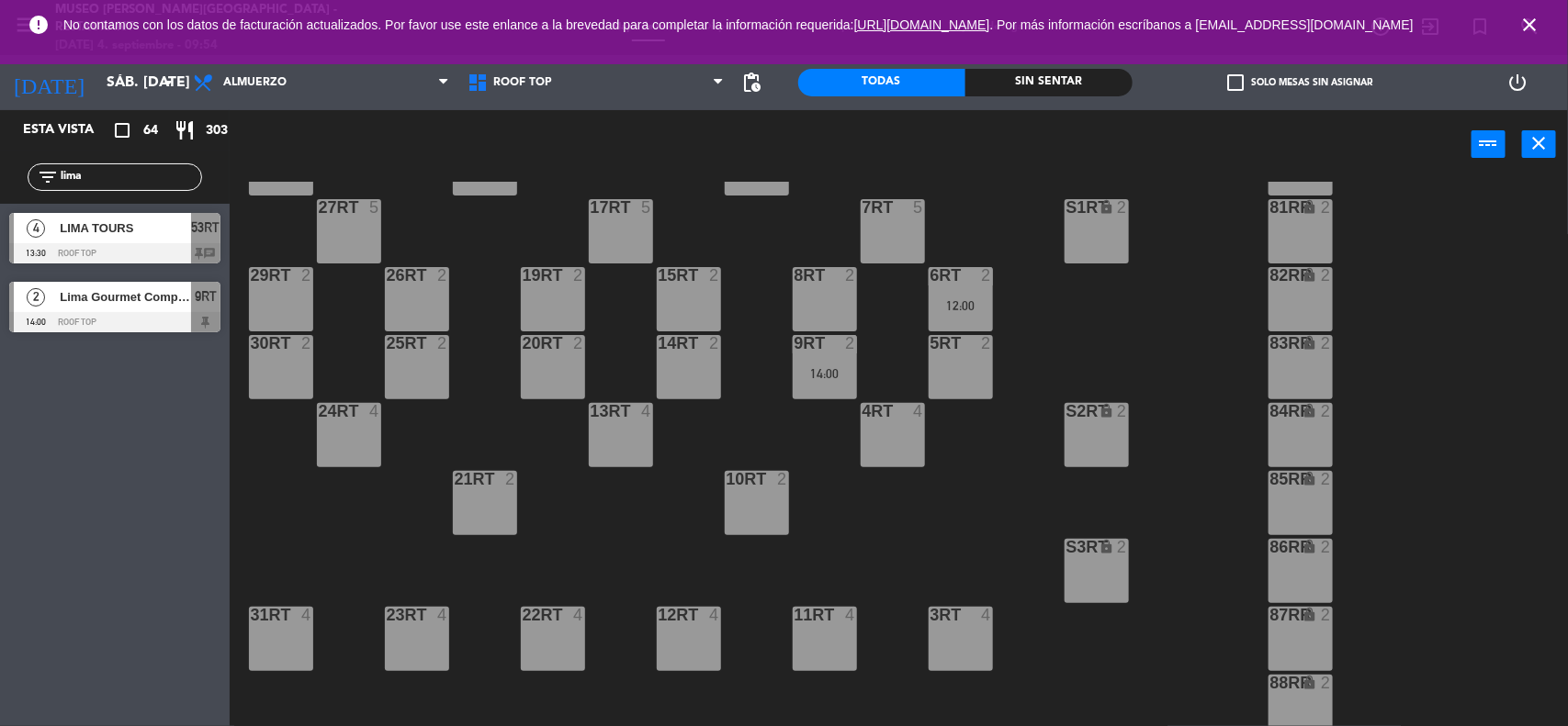
drag, startPoint x: 120, startPoint y: 175, endPoint x: 0, endPoint y: 175, distance: 120.0
click at [0, 175] on div "filter_list lima" at bounding box center [114, 176] width 229 height 53
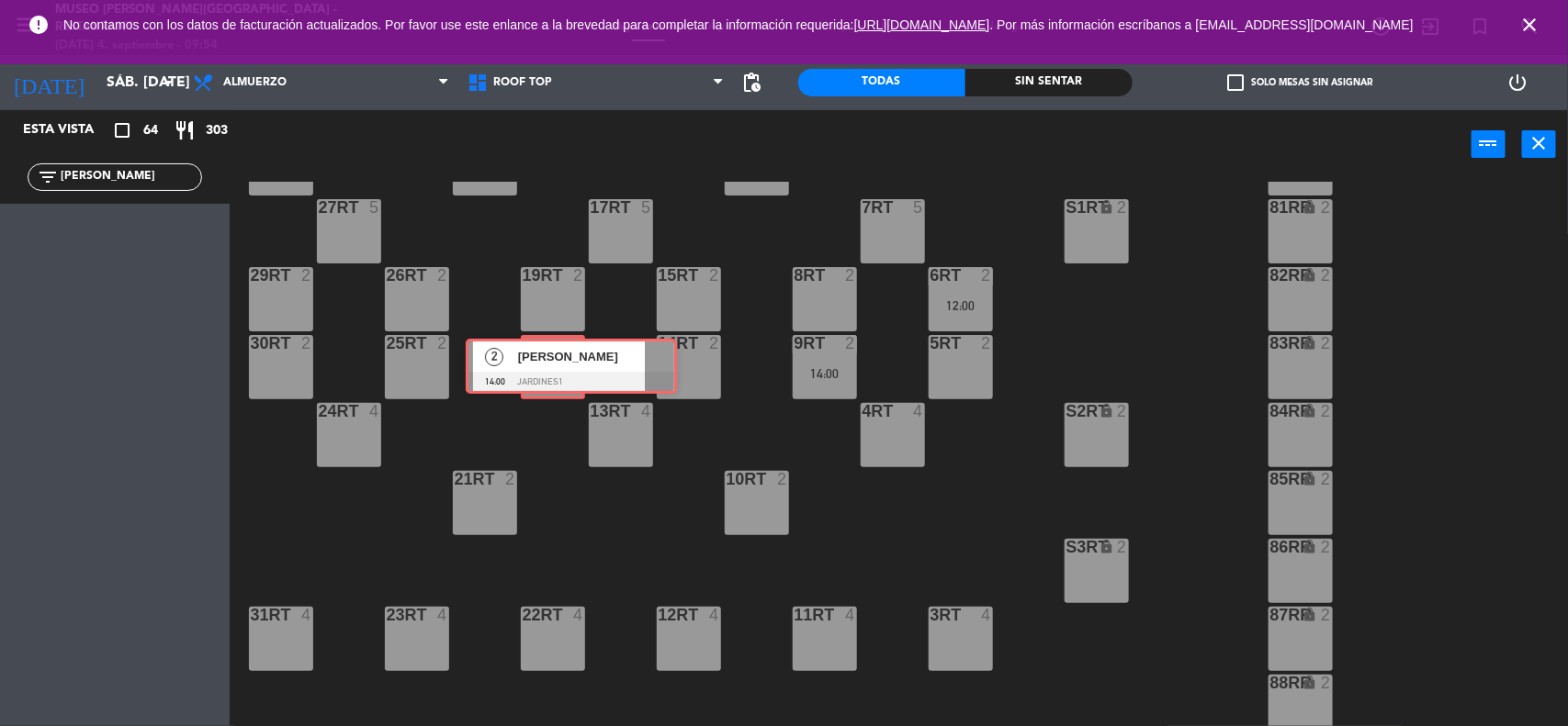
drag, startPoint x: 85, startPoint y: 234, endPoint x: 542, endPoint y: 361, distance: 474.3
click at [542, 361] on div "Esta vista crop_square 64 restaurant 303 filter_list [PERSON_NAME] p 2 [PERSON_…" at bounding box center [784, 420] width 1568 height 618
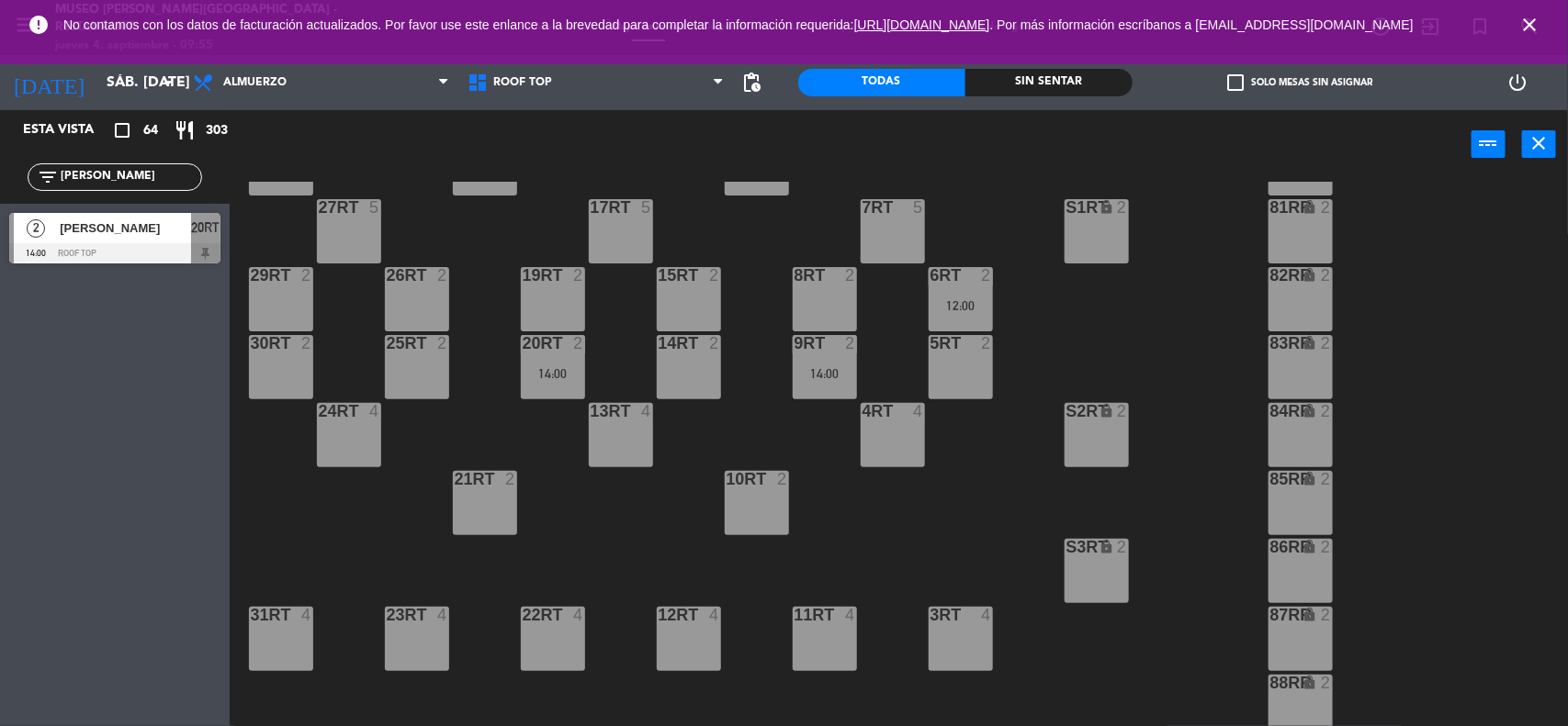
click at [1000, 514] on div "18RT 4 16RT 3 12:00 28RT 2 80RR lock 2 27RT 5 7RT 5 S1RT lock 2 17RT 5 81RR loc…" at bounding box center [907, 455] width 1323 height 547
drag, startPoint x: 122, startPoint y: 185, endPoint x: 0, endPoint y: 179, distance: 122.1
click at [0, 179] on div "filter_list [PERSON_NAME]" at bounding box center [114, 176] width 229 height 53
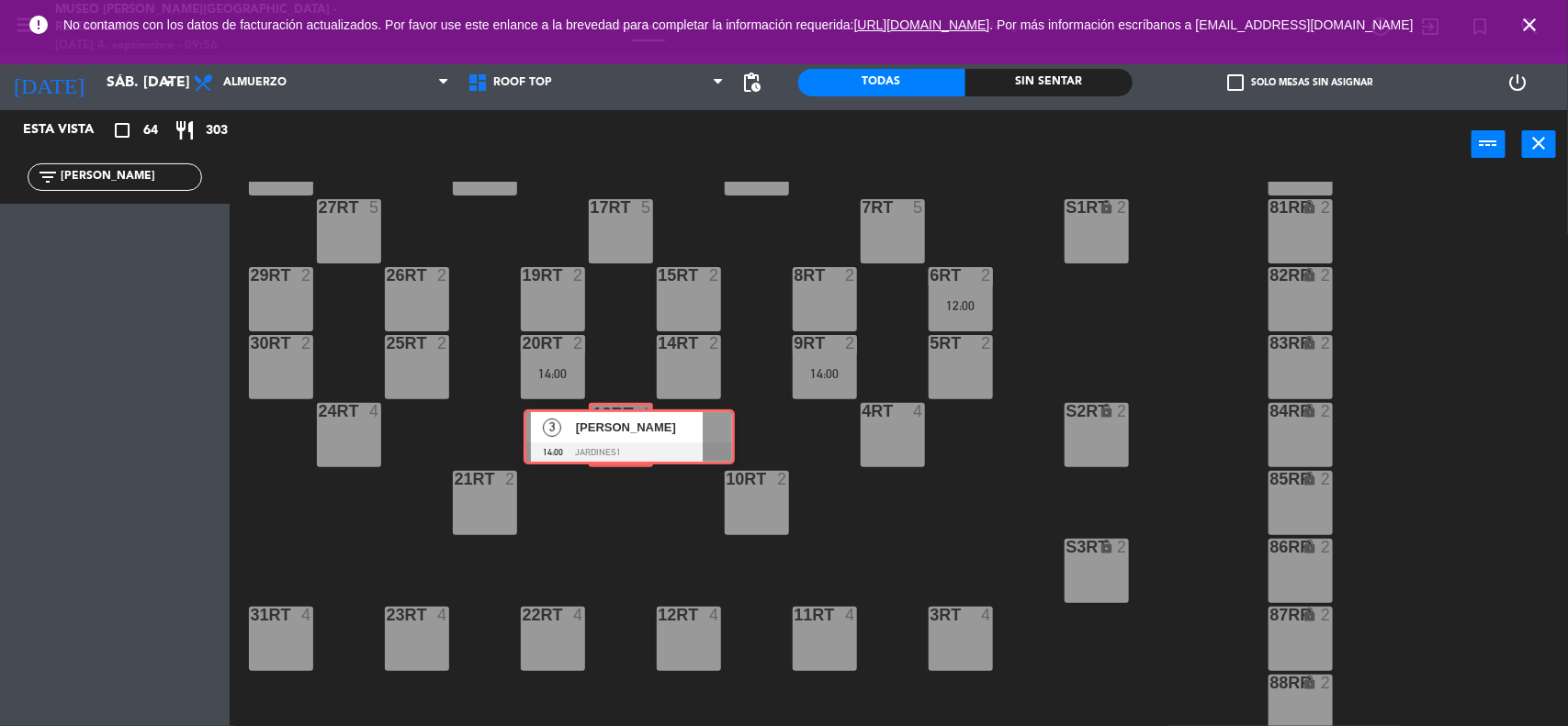
drag, startPoint x: 95, startPoint y: 235, endPoint x: 609, endPoint y: 432, distance: 550.5
click at [609, 432] on div "Esta vista crop_square 64 restaurant 303 filter_list [PERSON_NAME] 3 [PERSON_NA…" at bounding box center [784, 420] width 1568 height 618
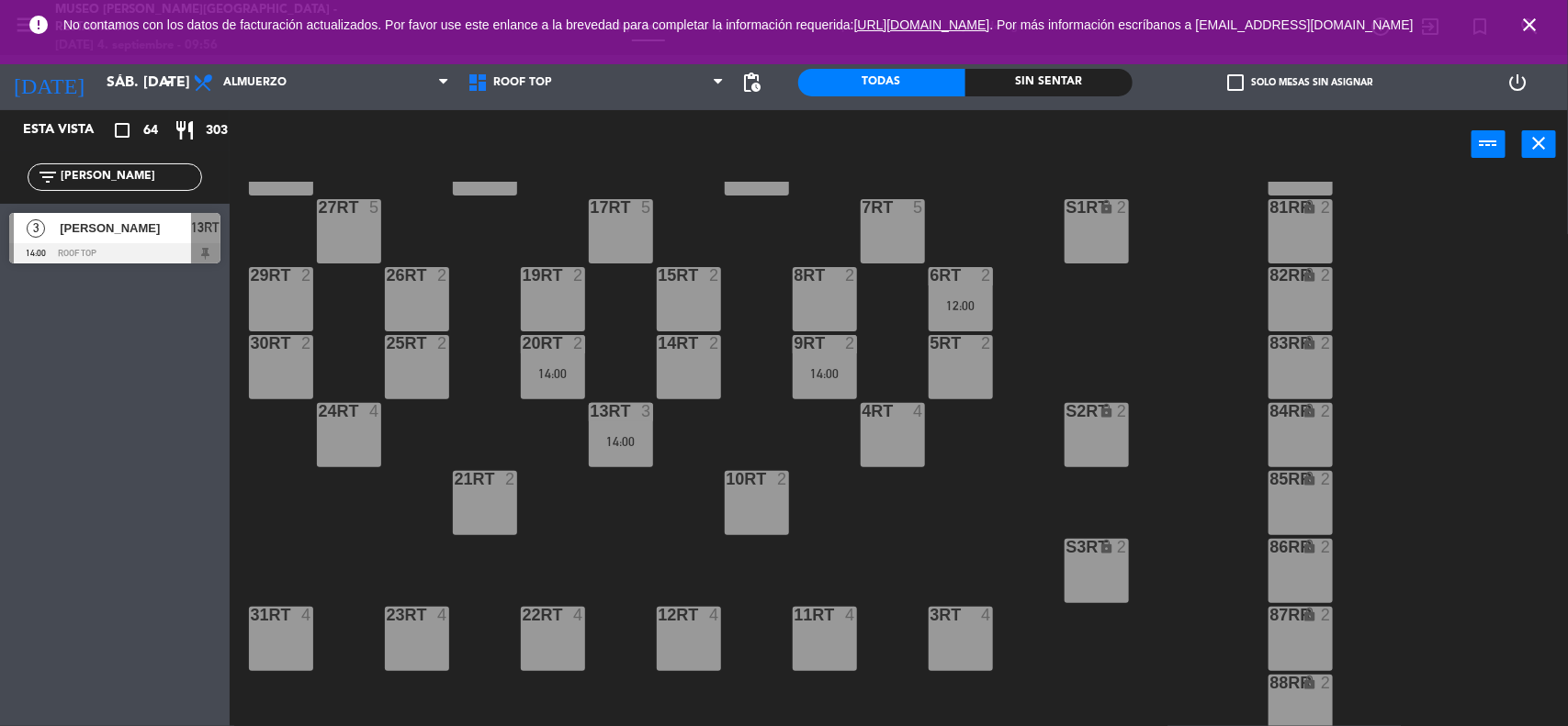
drag, startPoint x: 117, startPoint y: 175, endPoint x: 0, endPoint y: 189, distance: 117.8
click at [0, 189] on div "filter_list [PERSON_NAME]" at bounding box center [114, 176] width 229 height 53
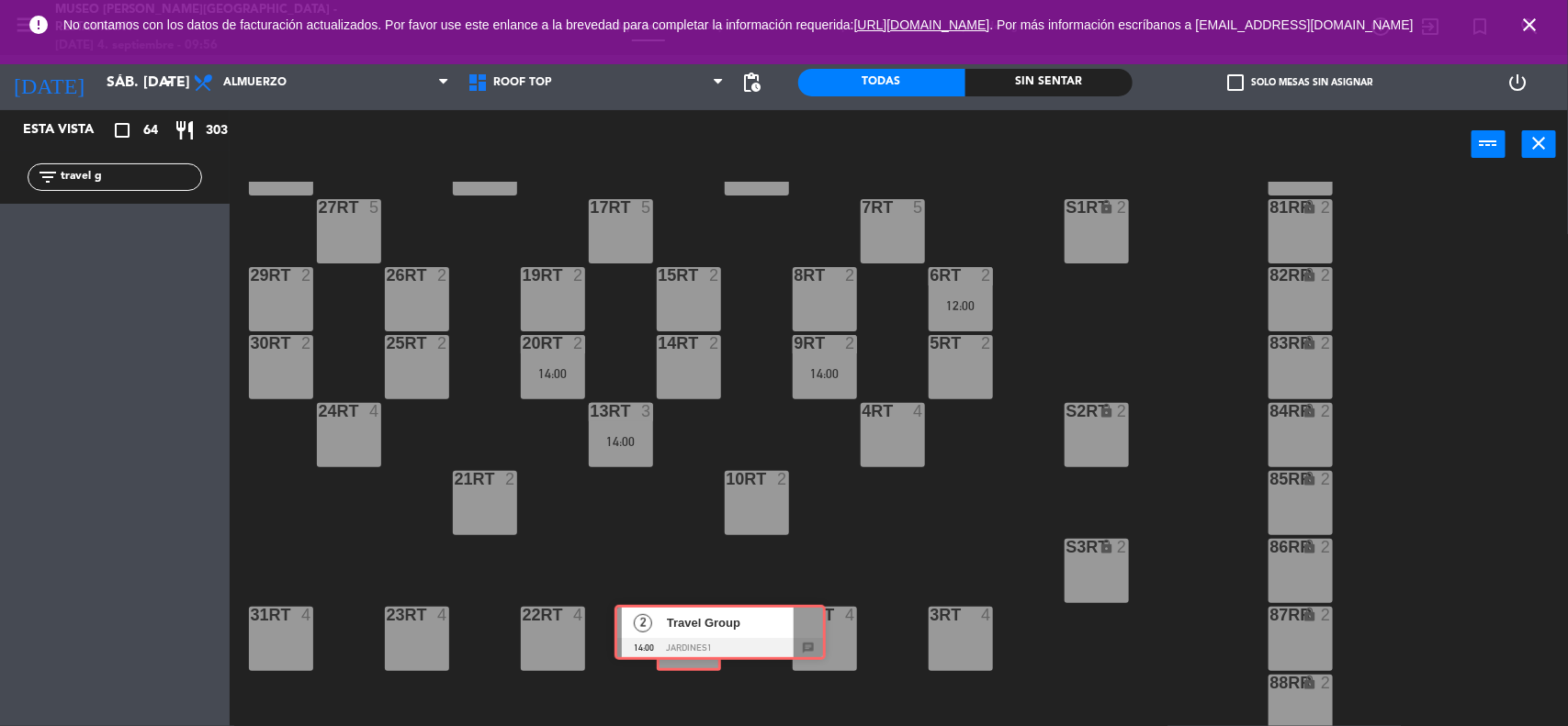
drag, startPoint x: 260, startPoint y: 361, endPoint x: 672, endPoint y: 619, distance: 486.1
click at [672, 619] on div "Esta vista crop_square 64 restaurant 303 filter_list travel g 2 Travel Group 14…" at bounding box center [784, 420] width 1568 height 618
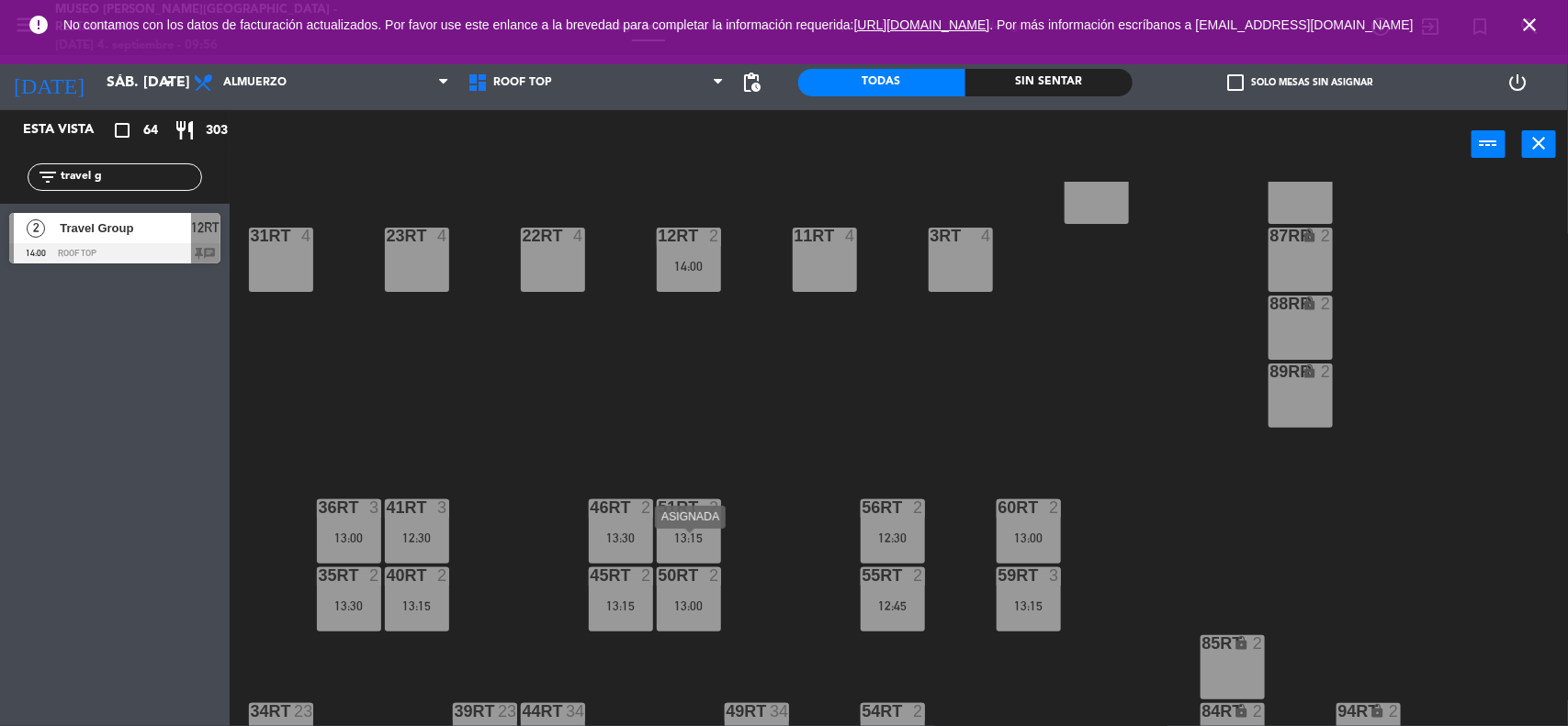
scroll to position [496, 0]
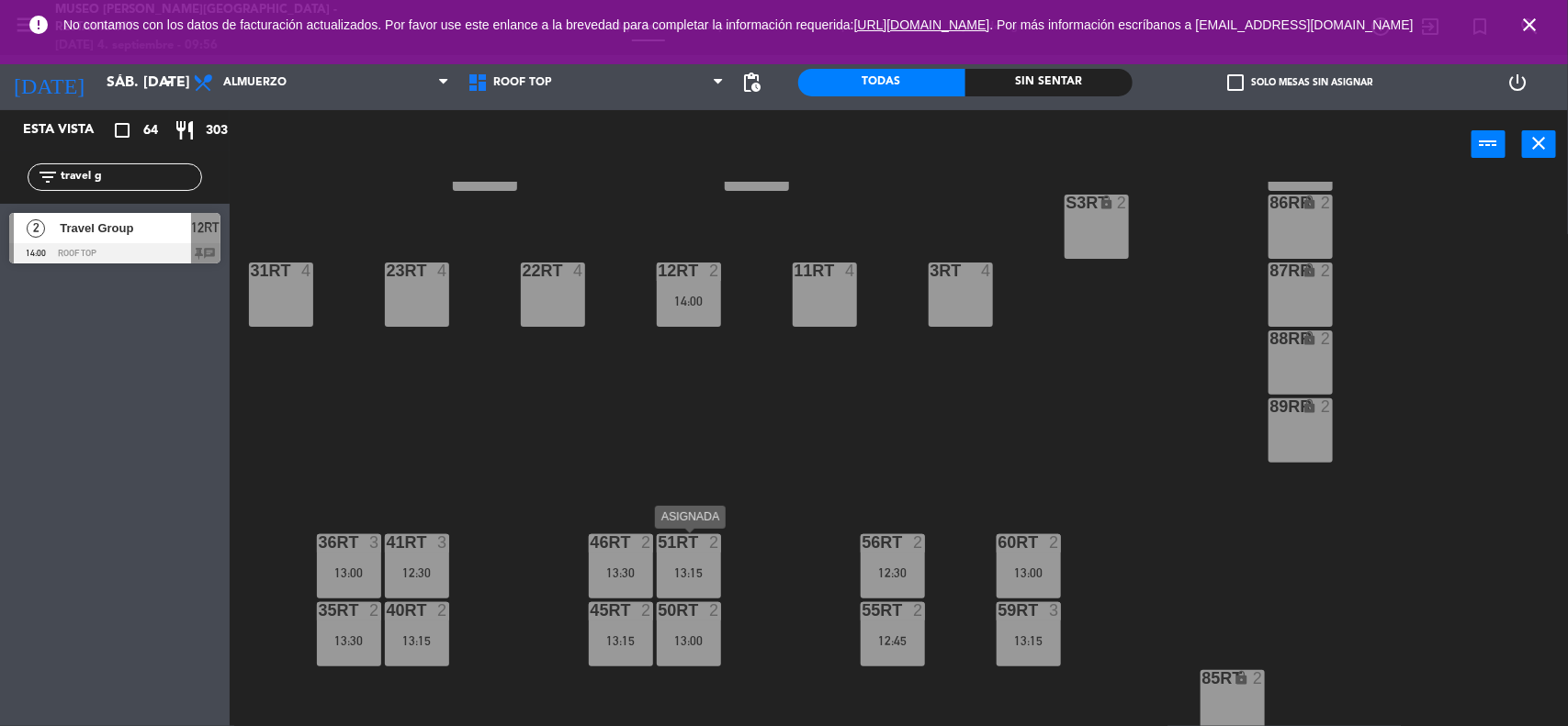
click at [686, 546] on div at bounding box center [688, 542] width 31 height 17
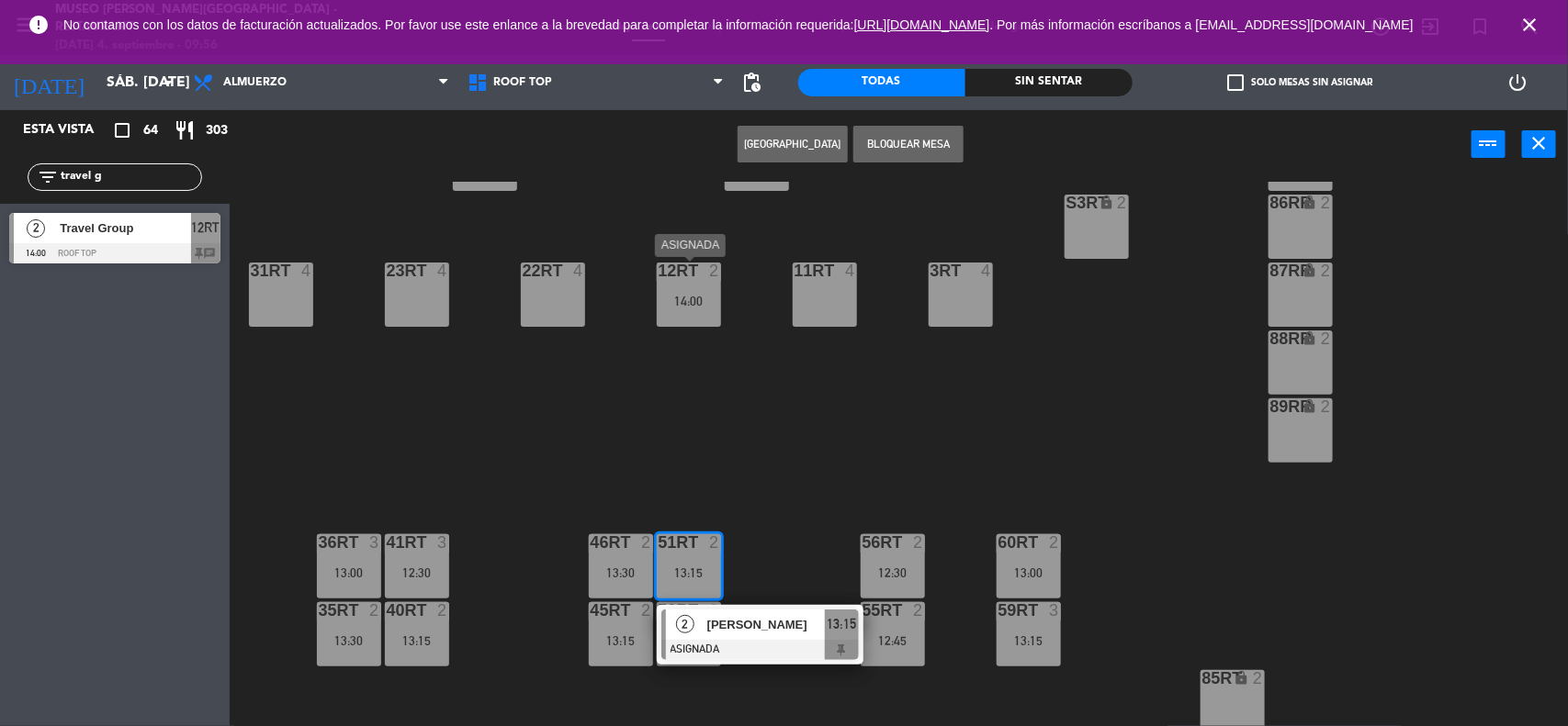
click at [704, 294] on div "14:00" at bounding box center [688, 301] width 64 height 13
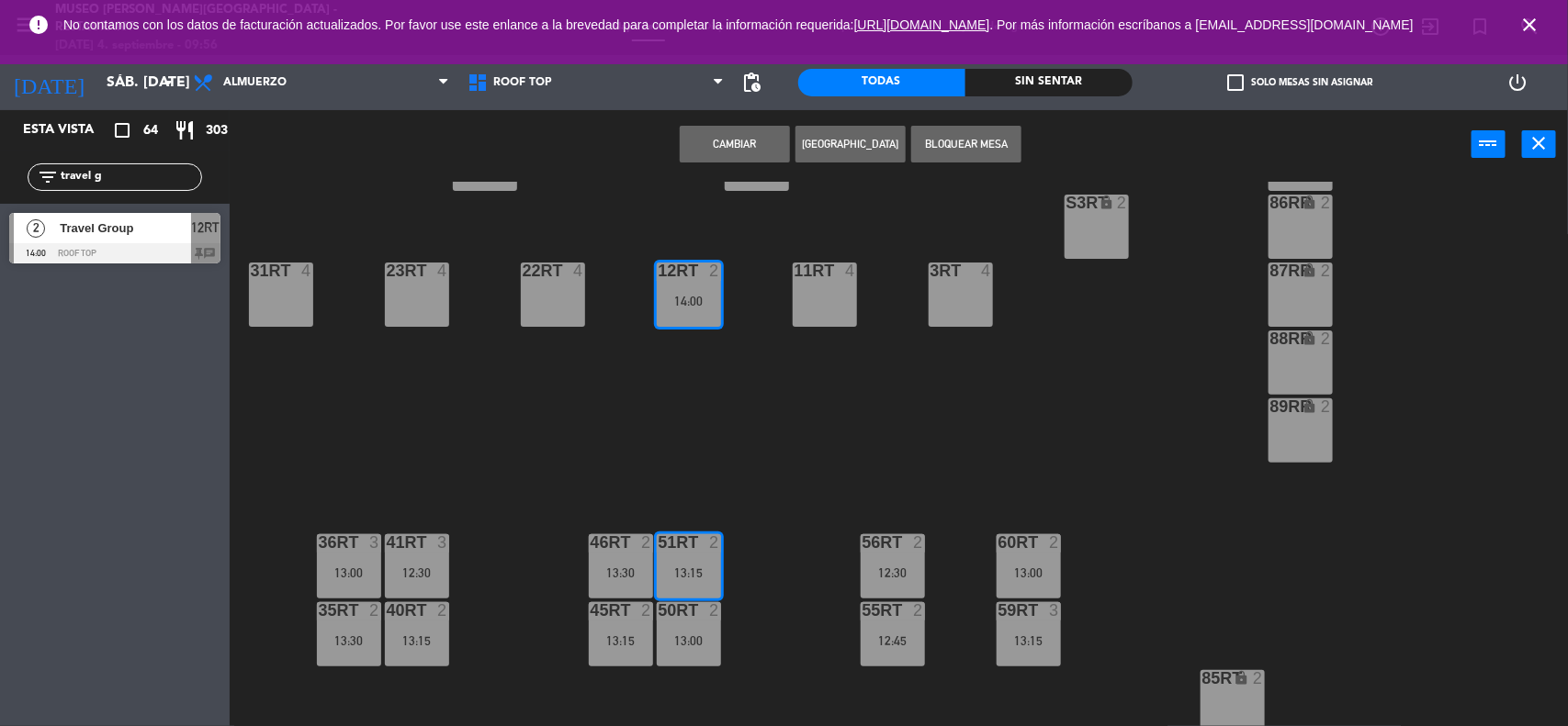
click at [741, 137] on button "Cambiar" at bounding box center [735, 144] width 111 height 37
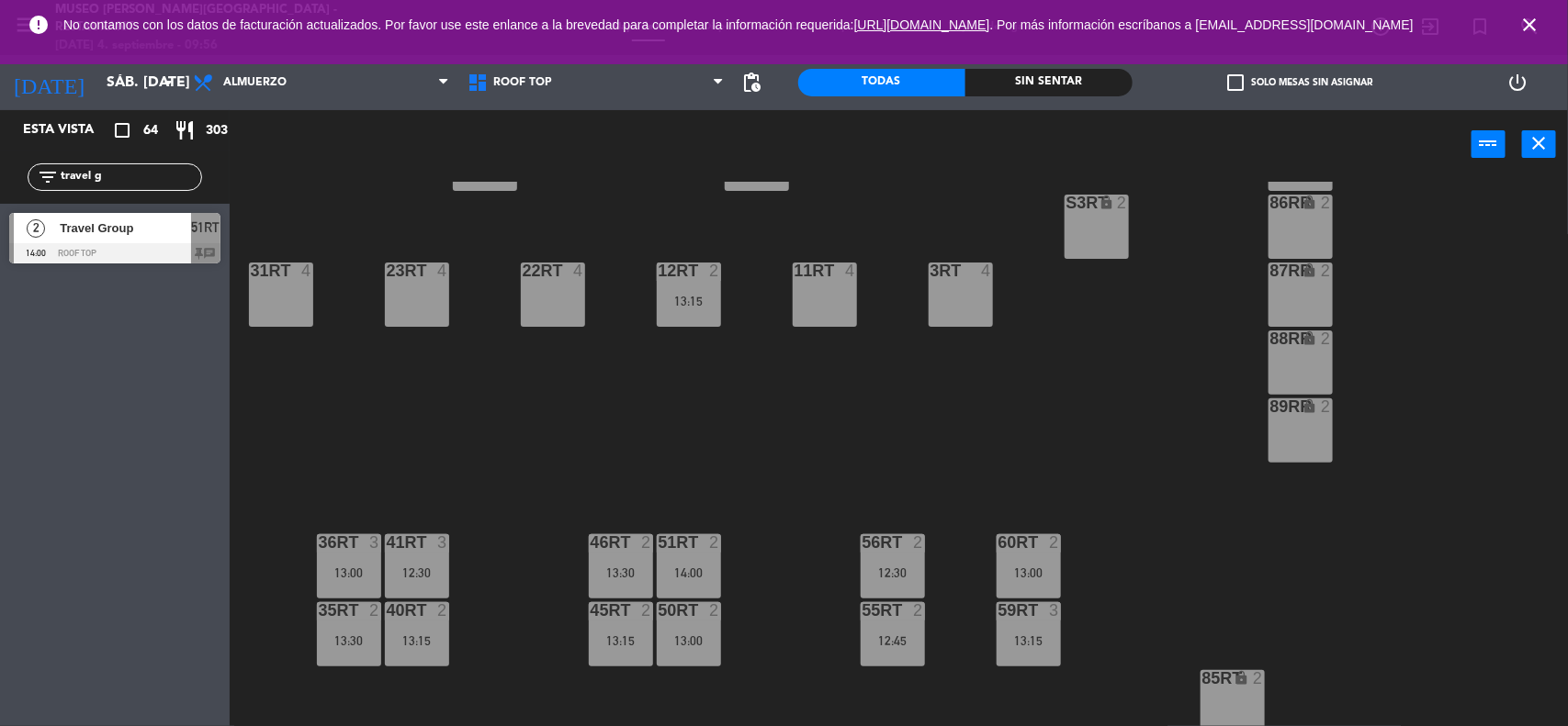
drag, startPoint x: 126, startPoint y: 176, endPoint x: 0, endPoint y: 176, distance: 126.0
click at [0, 176] on div "filter_list travel g" at bounding box center [114, 176] width 229 height 53
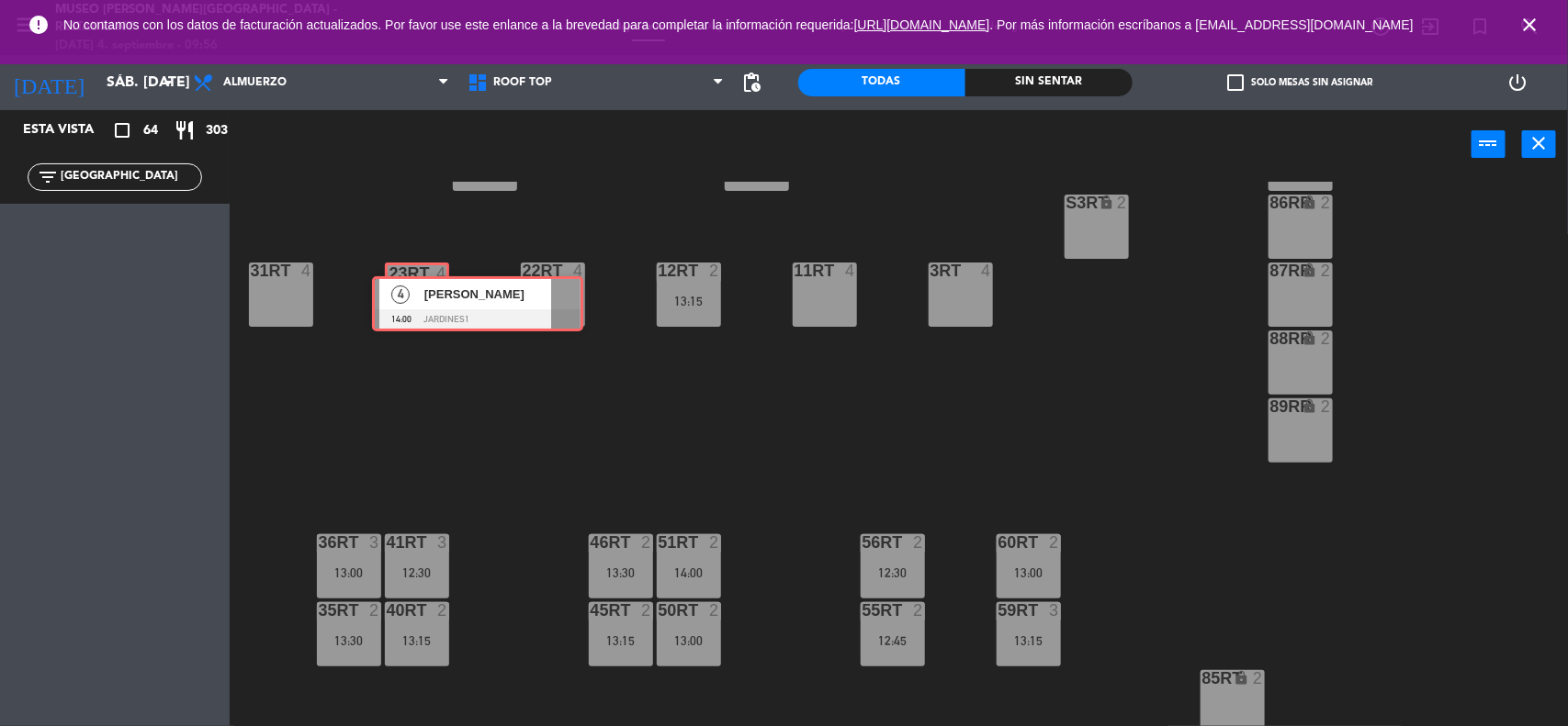
drag, startPoint x: 72, startPoint y: 244, endPoint x: 418, endPoint y: 299, distance: 350.3
click at [418, 299] on div "Esta vista crop_square 64 restaurant 303 filter_list porto 4 [PERSON_NAME][GEOG…" at bounding box center [784, 420] width 1568 height 618
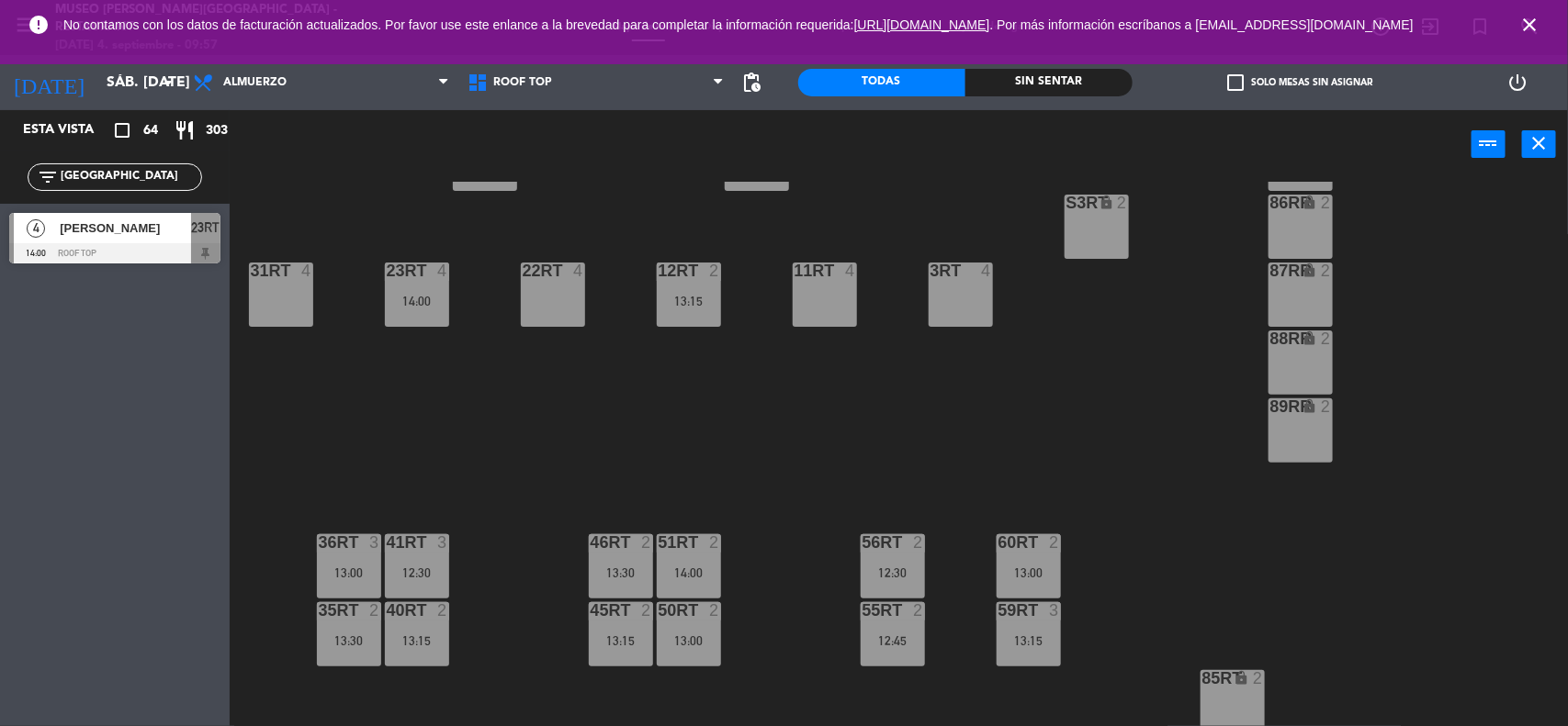
drag, startPoint x: 97, startPoint y: 179, endPoint x: 0, endPoint y: 179, distance: 97.0
click at [0, 179] on div "filter_list porto" at bounding box center [114, 176] width 229 height 53
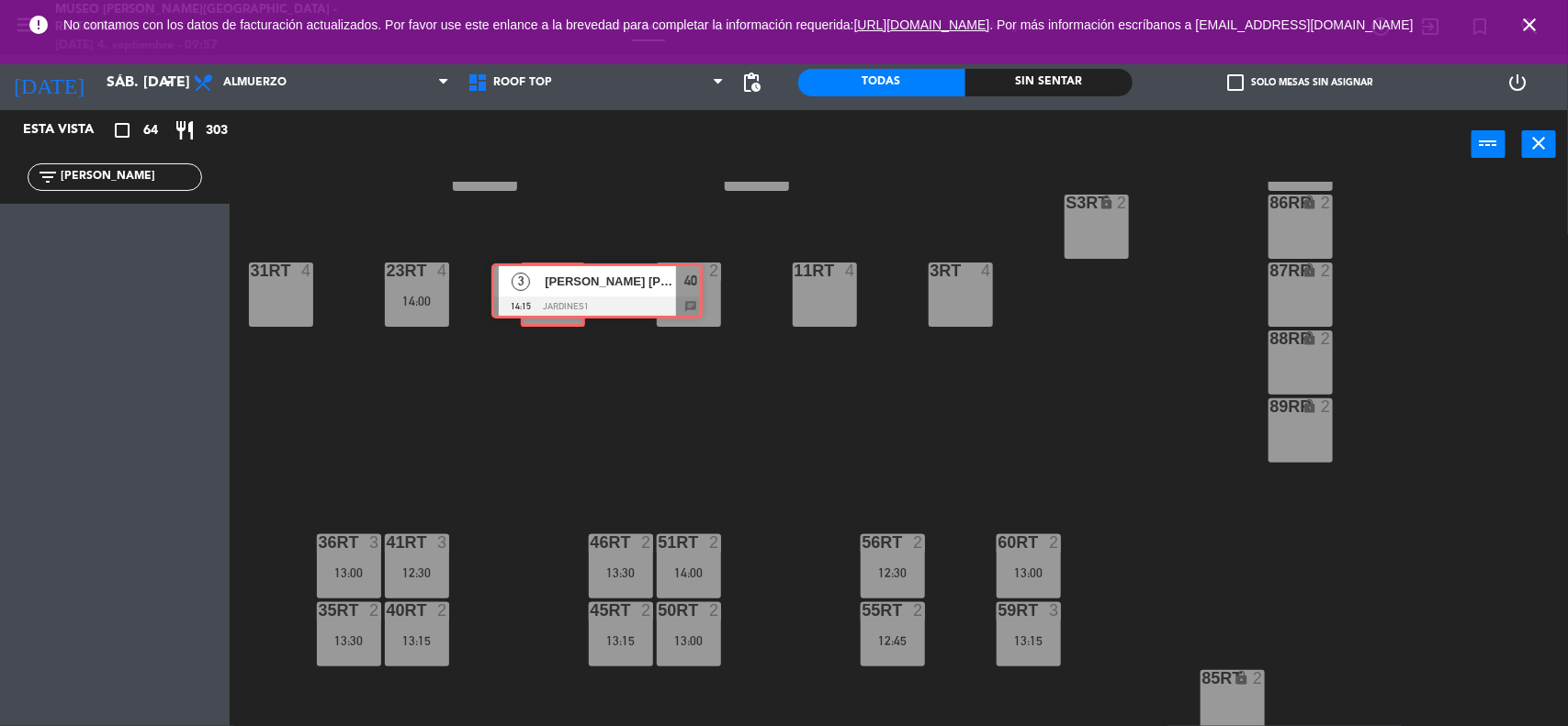
drag, startPoint x: 64, startPoint y: 230, endPoint x: 539, endPoint y: 285, distance: 478.2
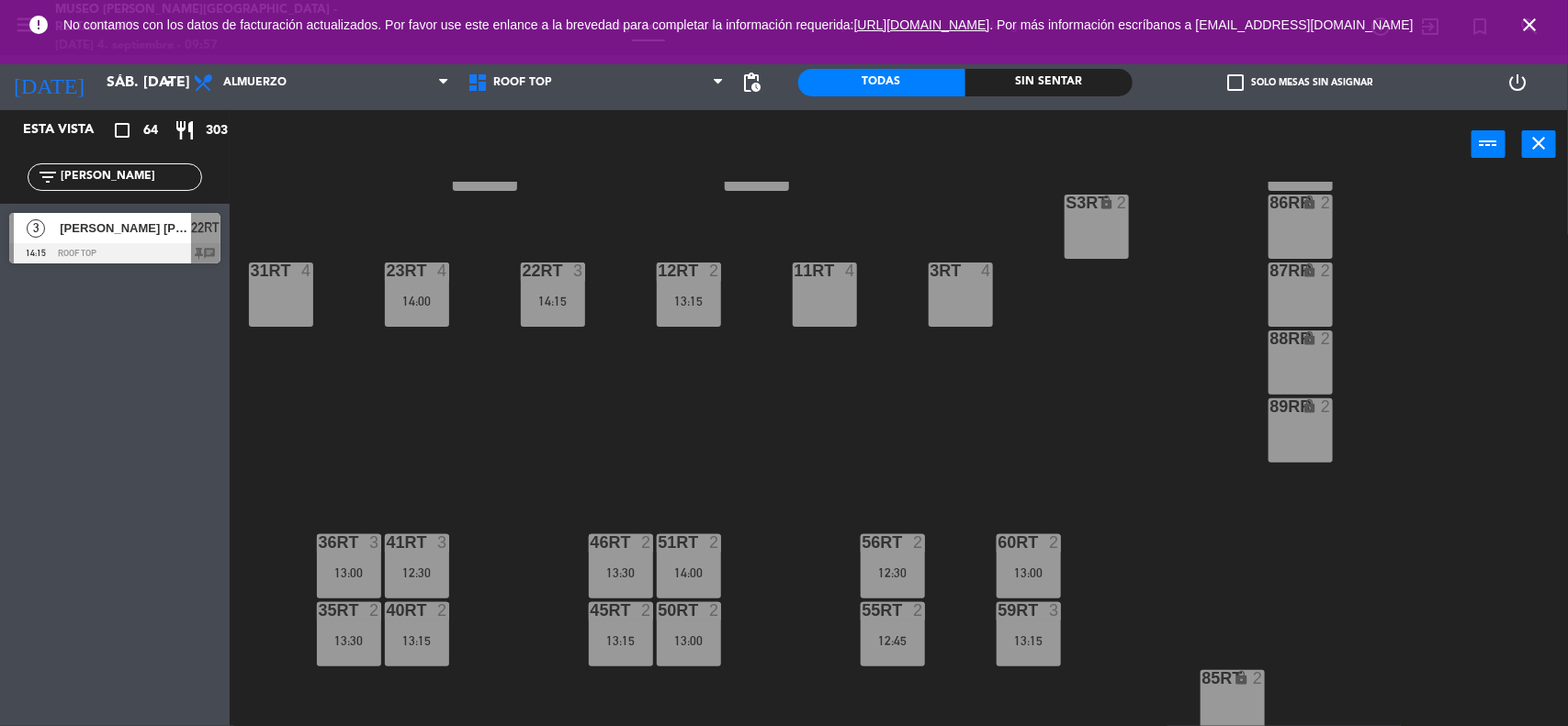
drag, startPoint x: 102, startPoint y: 181, endPoint x: 0, endPoint y: 187, distance: 102.2
click at [0, 187] on div "filter_list [PERSON_NAME]" at bounding box center [114, 176] width 229 height 53
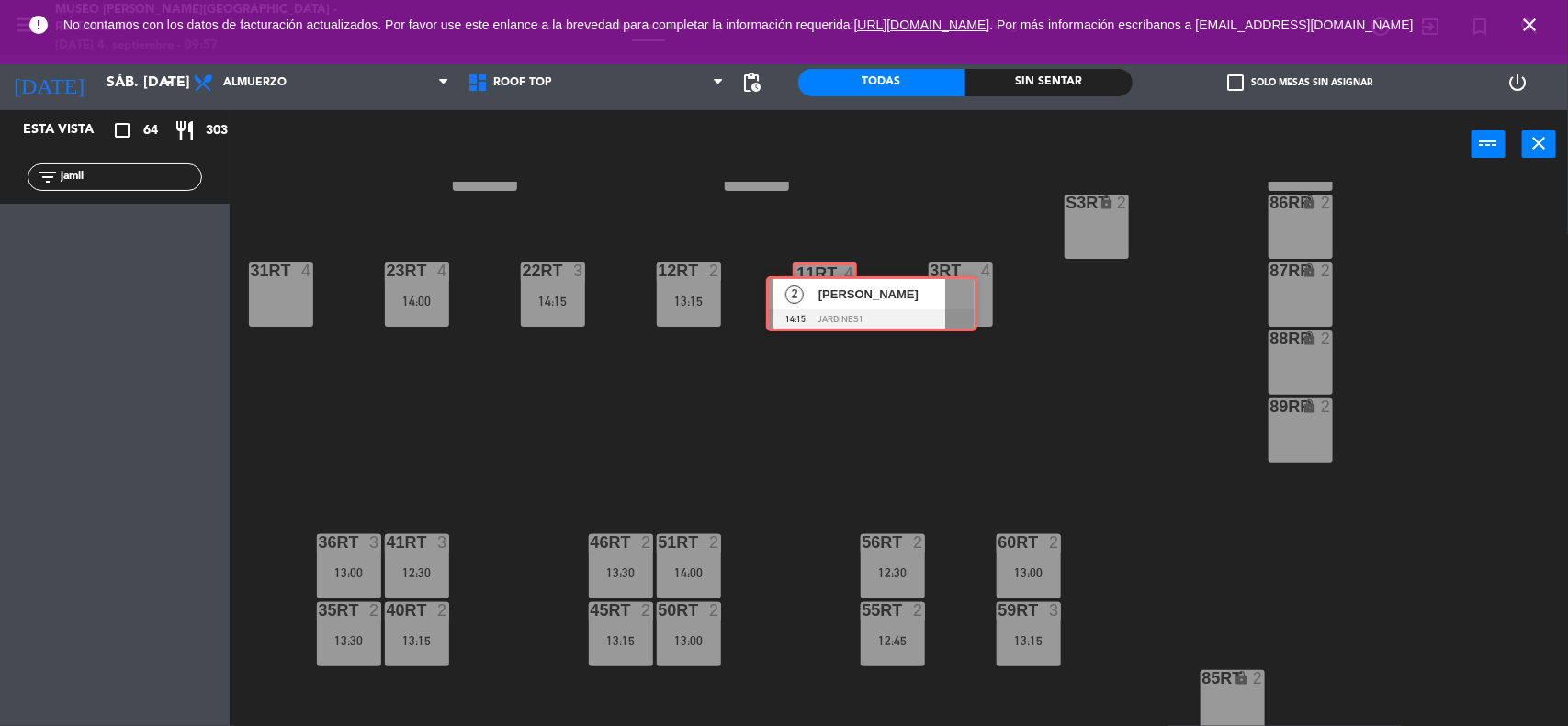
drag, startPoint x: 57, startPoint y: 231, endPoint x: 814, endPoint y: 294, distance: 759.6
click at [814, 294] on div "Esta vista crop_square 64 restaurant 303 filter_list jamil 2 [PERSON_NAME] 14:1…" at bounding box center [784, 420] width 1568 height 618
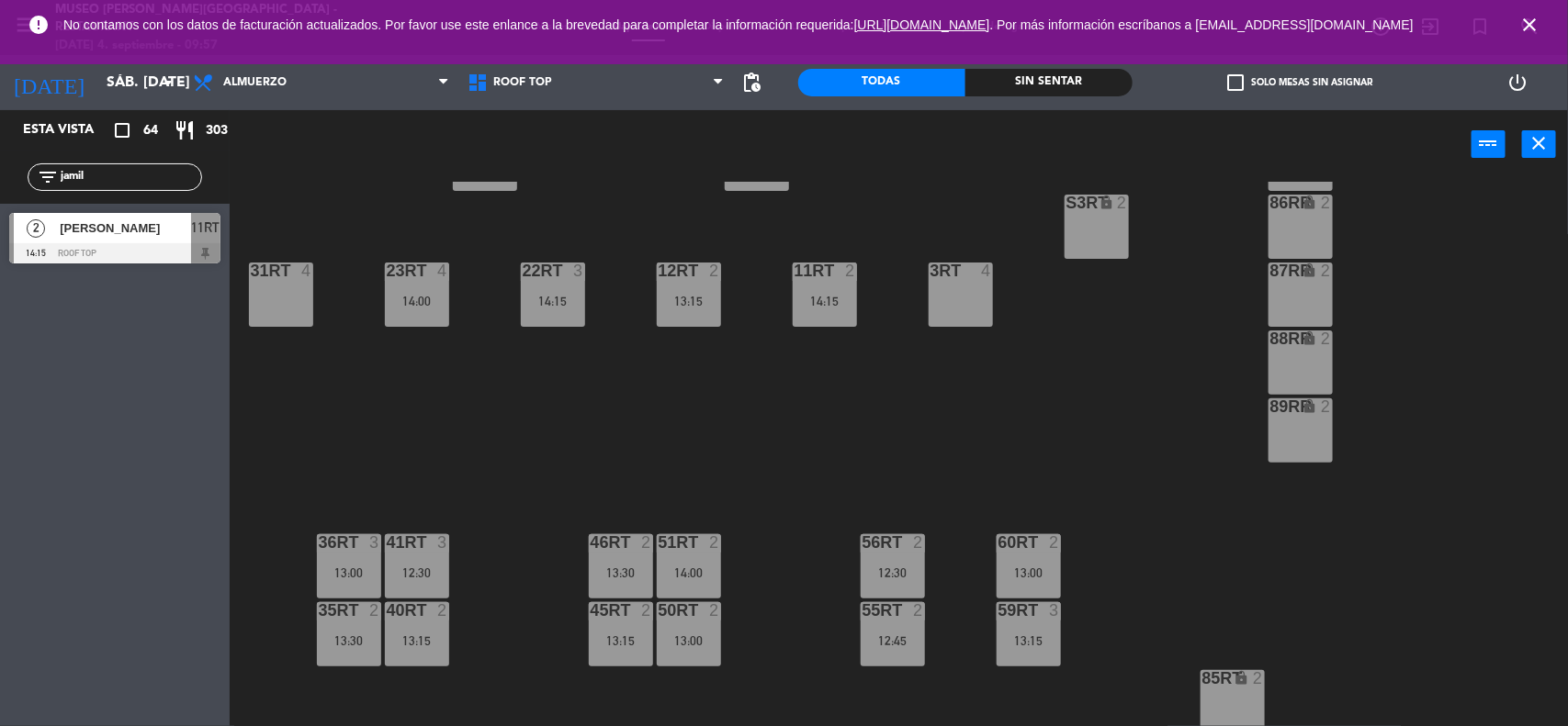
drag, startPoint x: 95, startPoint y: 180, endPoint x: 19, endPoint y: 185, distance: 76.2
click at [17, 185] on div "filter_list [PERSON_NAME]" at bounding box center [114, 176] width 229 height 53
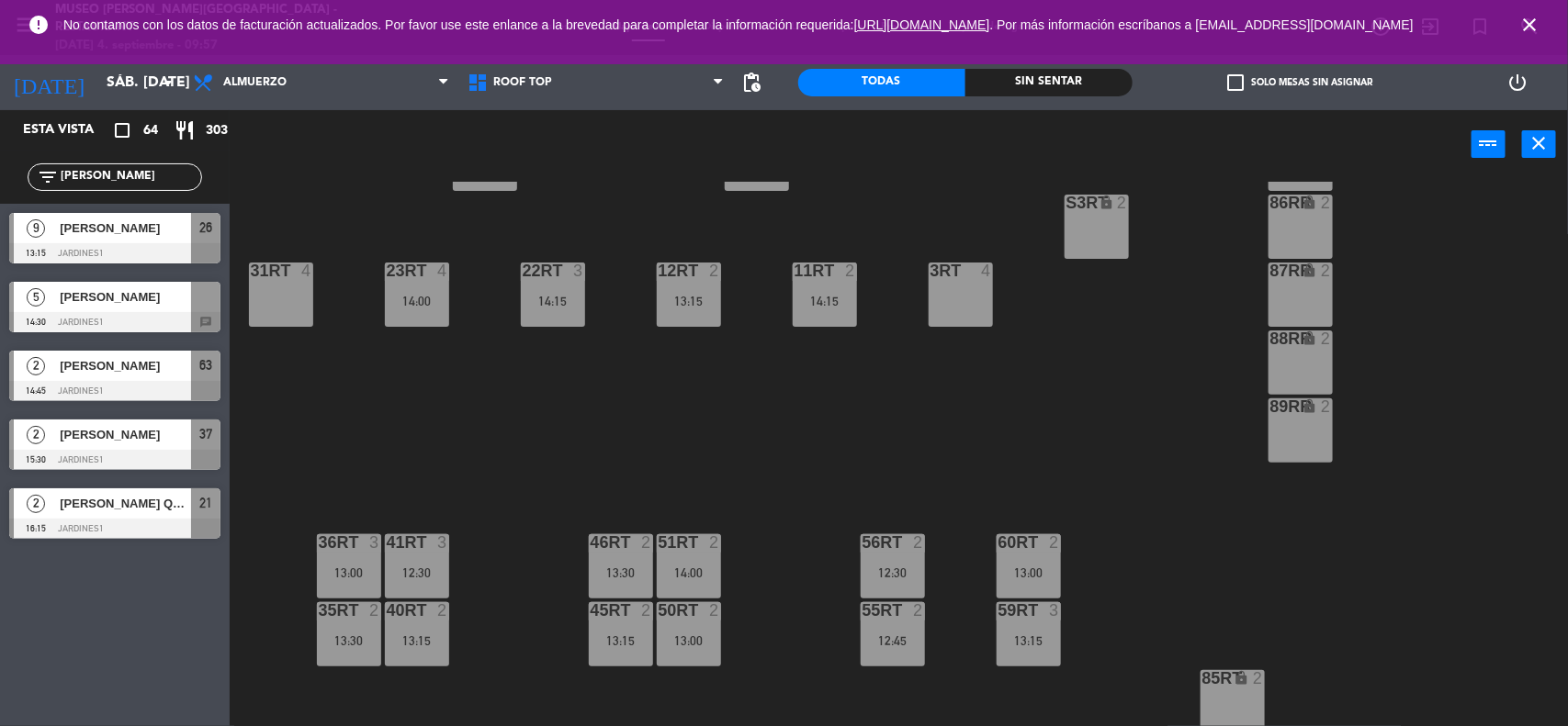
click at [427, 416] on div "18RT 4 16RT 3 12:00 28RT 2 80RR lock 2 27RT 5 7RT 5 S1RT lock 2 17RT 5 81RR loc…" at bounding box center [907, 455] width 1323 height 547
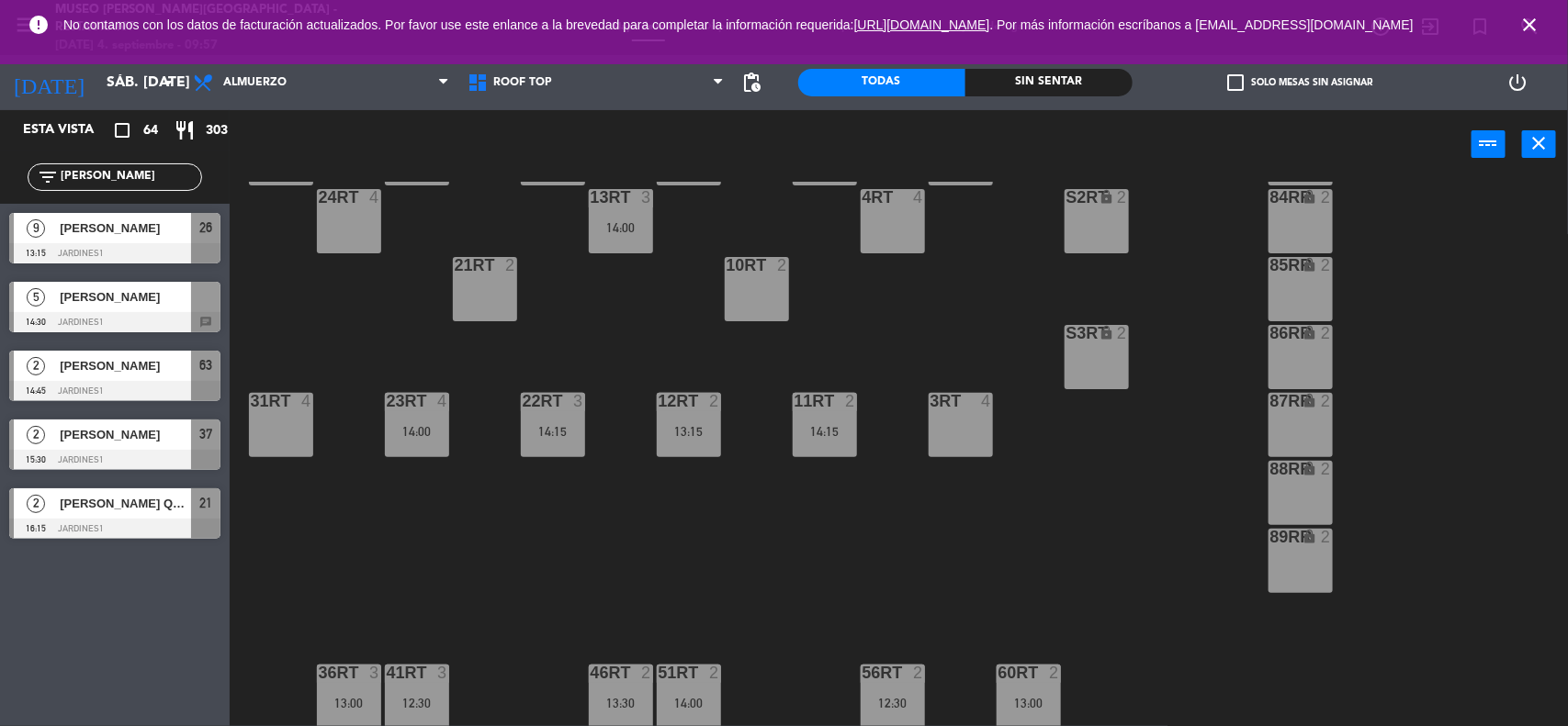
scroll to position [151, 0]
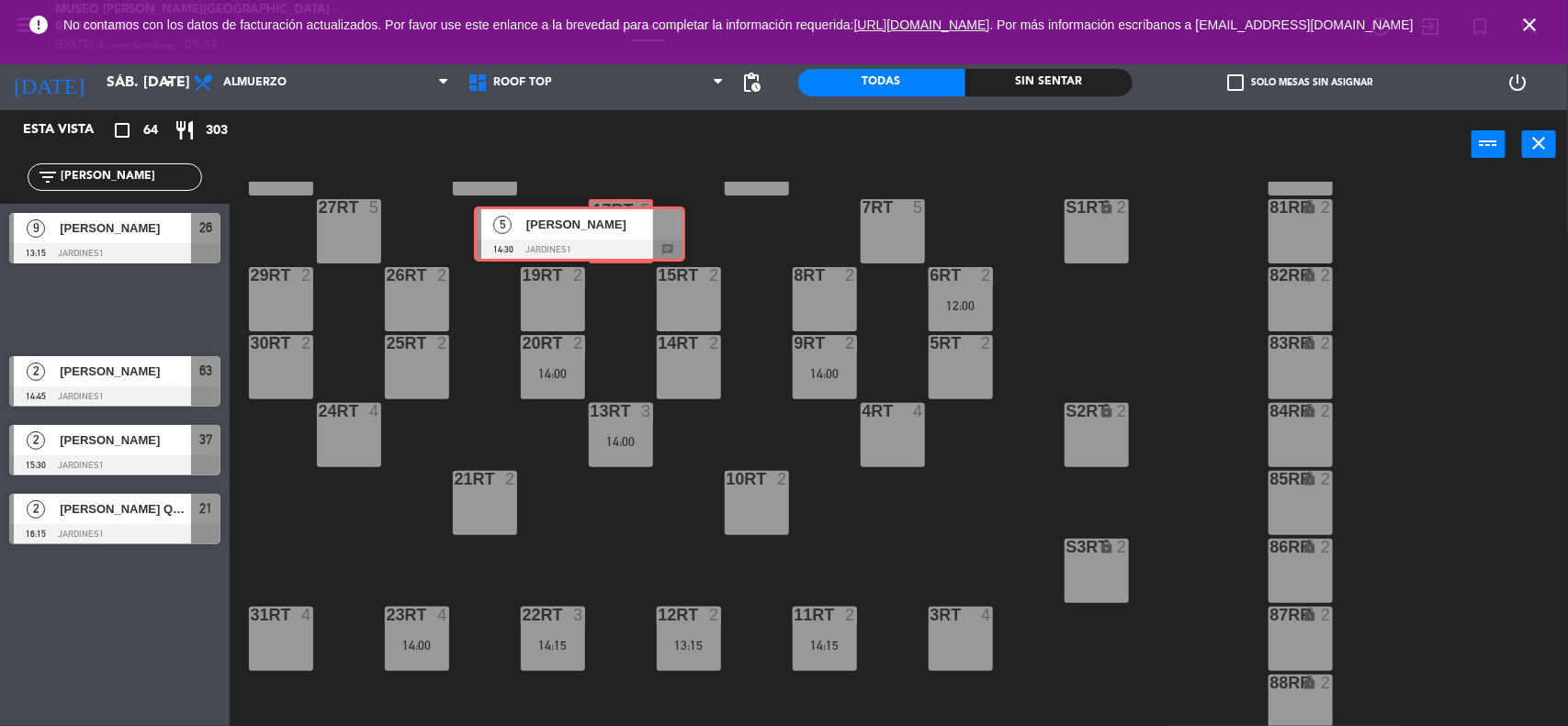
drag, startPoint x: 276, startPoint y: 293, endPoint x: 634, endPoint y: 220, distance: 365.4
click at [638, 218] on div "Esta vista crop_square 64 restaurant 303 filter_list [PERSON_NAME] 9 [PERSON_NA…" at bounding box center [784, 420] width 1568 height 618
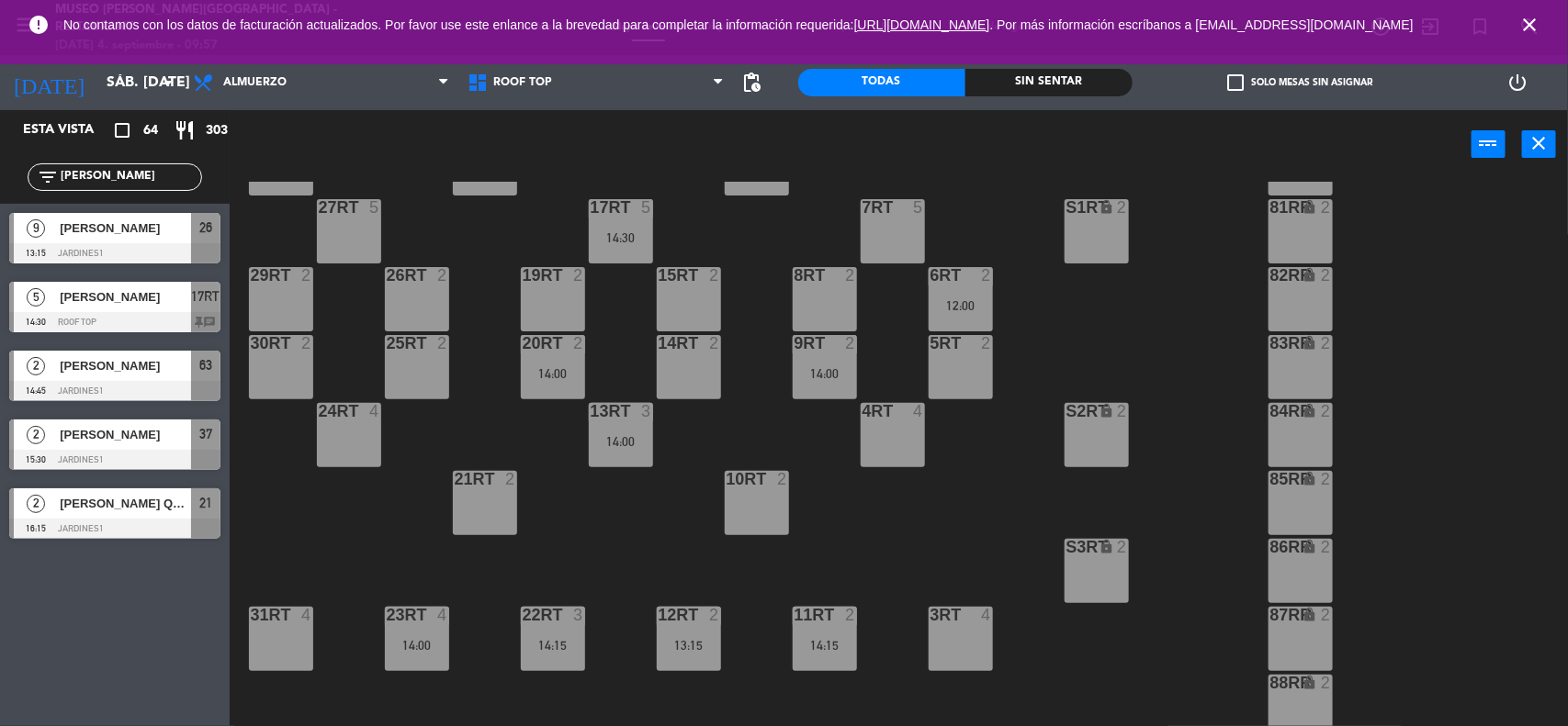
drag, startPoint x: 72, startPoint y: 177, endPoint x: 7, endPoint y: 177, distance: 65.0
click at [7, 177] on div "filter_list [PERSON_NAME]" at bounding box center [114, 176] width 229 height 53
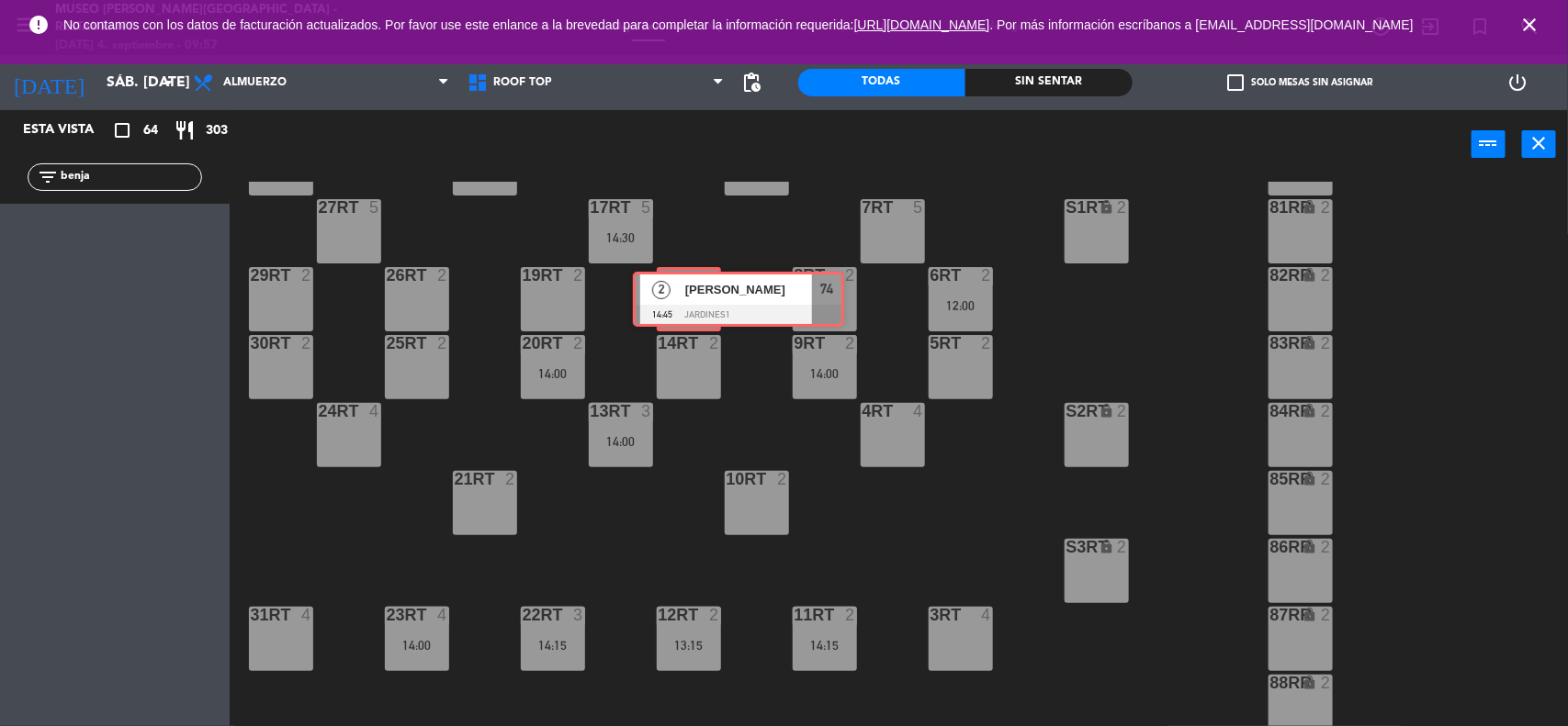
drag, startPoint x: 48, startPoint y: 227, endPoint x: 673, endPoint y: 285, distance: 627.7
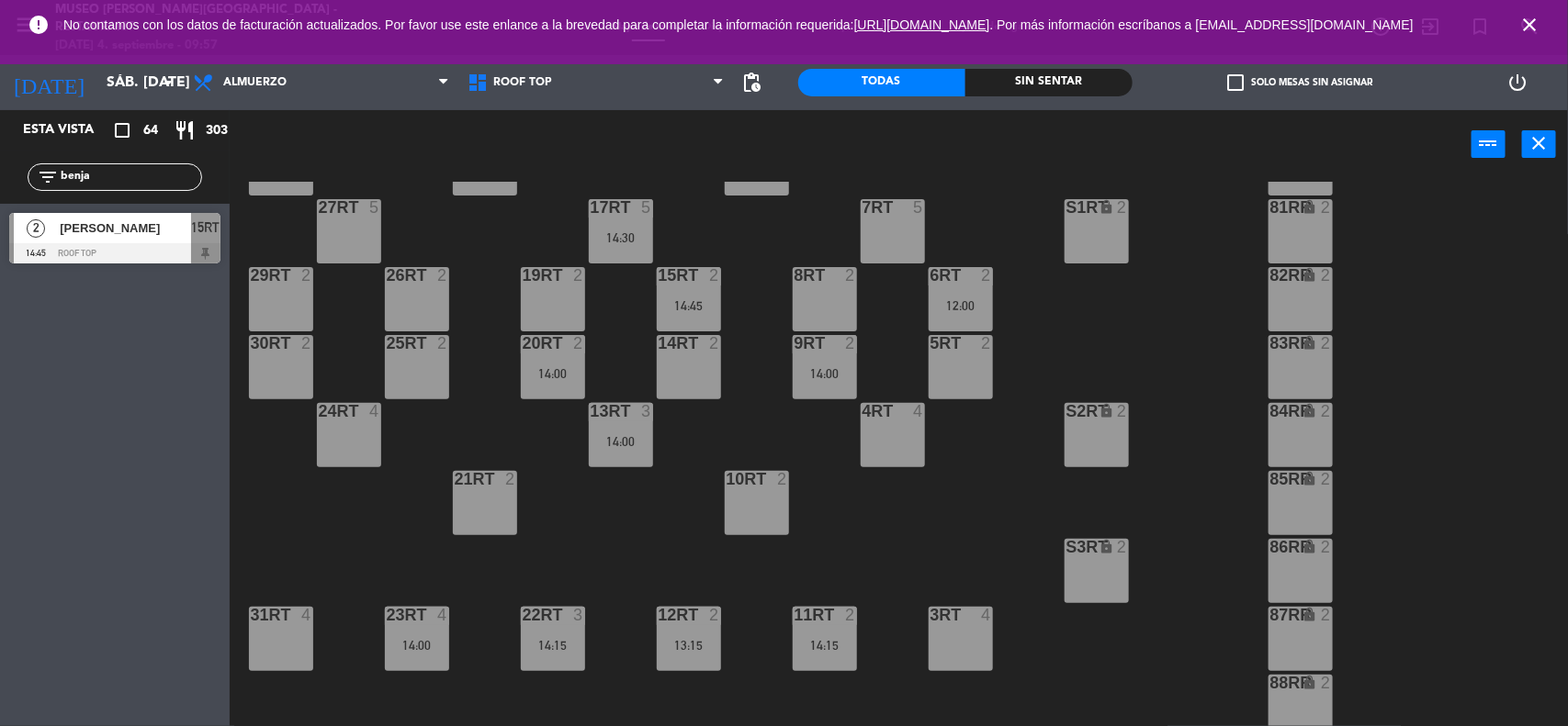
drag, startPoint x: 111, startPoint y: 163, endPoint x: 40, endPoint y: 173, distance: 71.7
click at [0, 166] on div "filter_list benja" at bounding box center [114, 176] width 229 height 53
click at [112, 184] on input "benja" at bounding box center [129, 177] width 142 height 20
drag, startPoint x: 112, startPoint y: 184, endPoint x: 34, endPoint y: 188, distance: 78.1
click at [34, 188] on div "filter_list benja" at bounding box center [115, 177] width 175 height 28
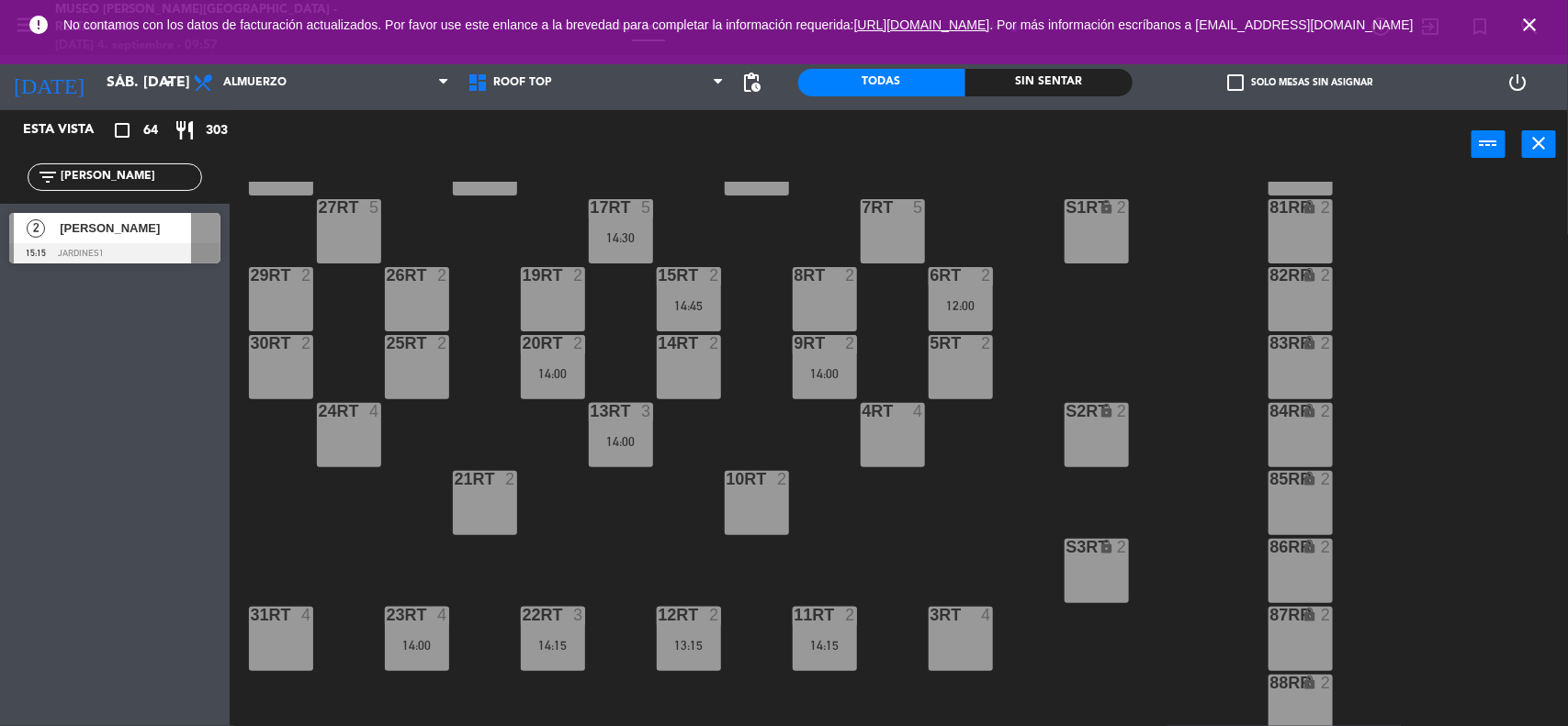
click at [340, 547] on div "18RT 4 16RT 3 12:00 28RT 2 80RR lock 2 27RT 5 7RT 5 S1RT lock 2 17RT 5 14:30 81…" at bounding box center [907, 455] width 1323 height 547
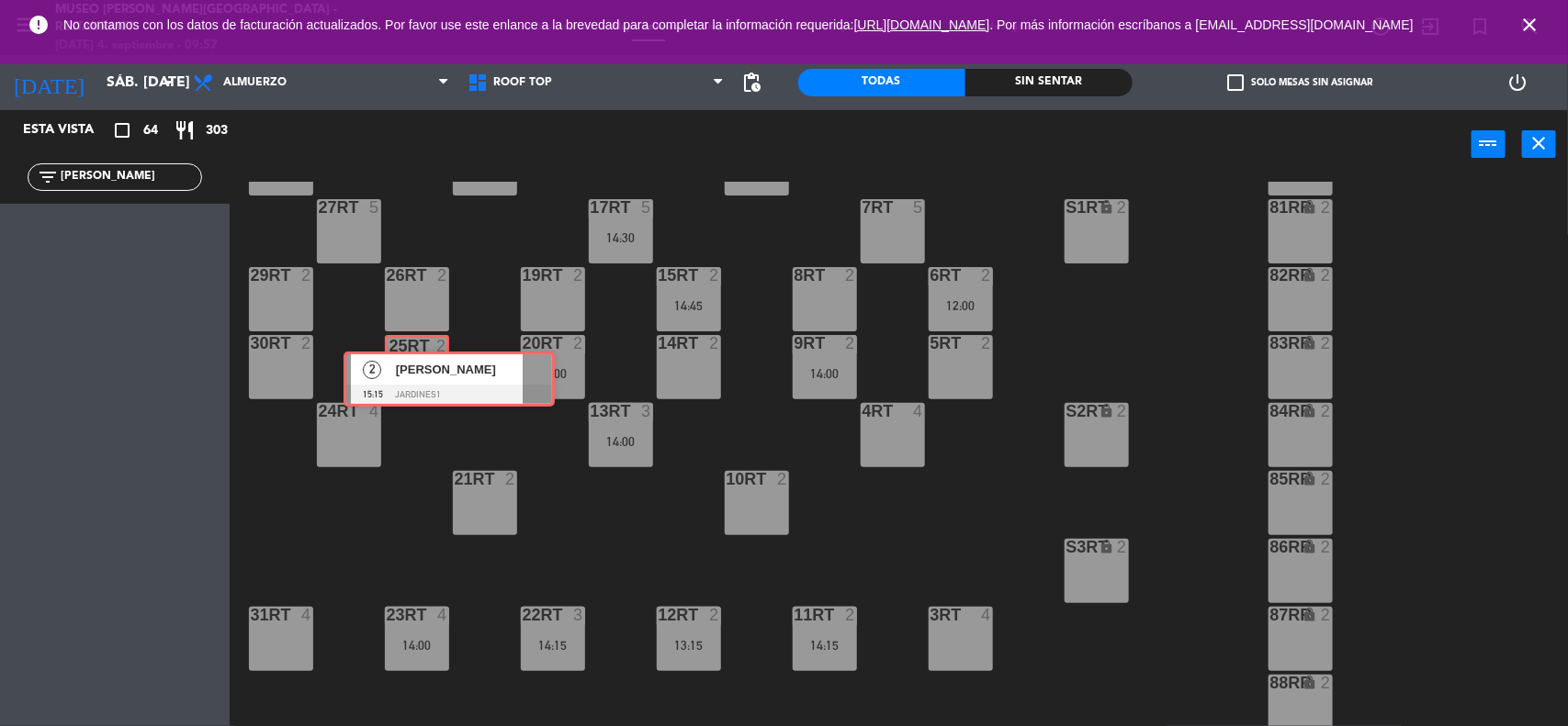
drag, startPoint x: 95, startPoint y: 235, endPoint x: 429, endPoint y: 373, distance: 361.4
click at [429, 373] on div "Esta vista crop_square 64 restaurant 303 filter_list [PERSON_NAME] 2 [PERSON_NA…" at bounding box center [784, 420] width 1568 height 618
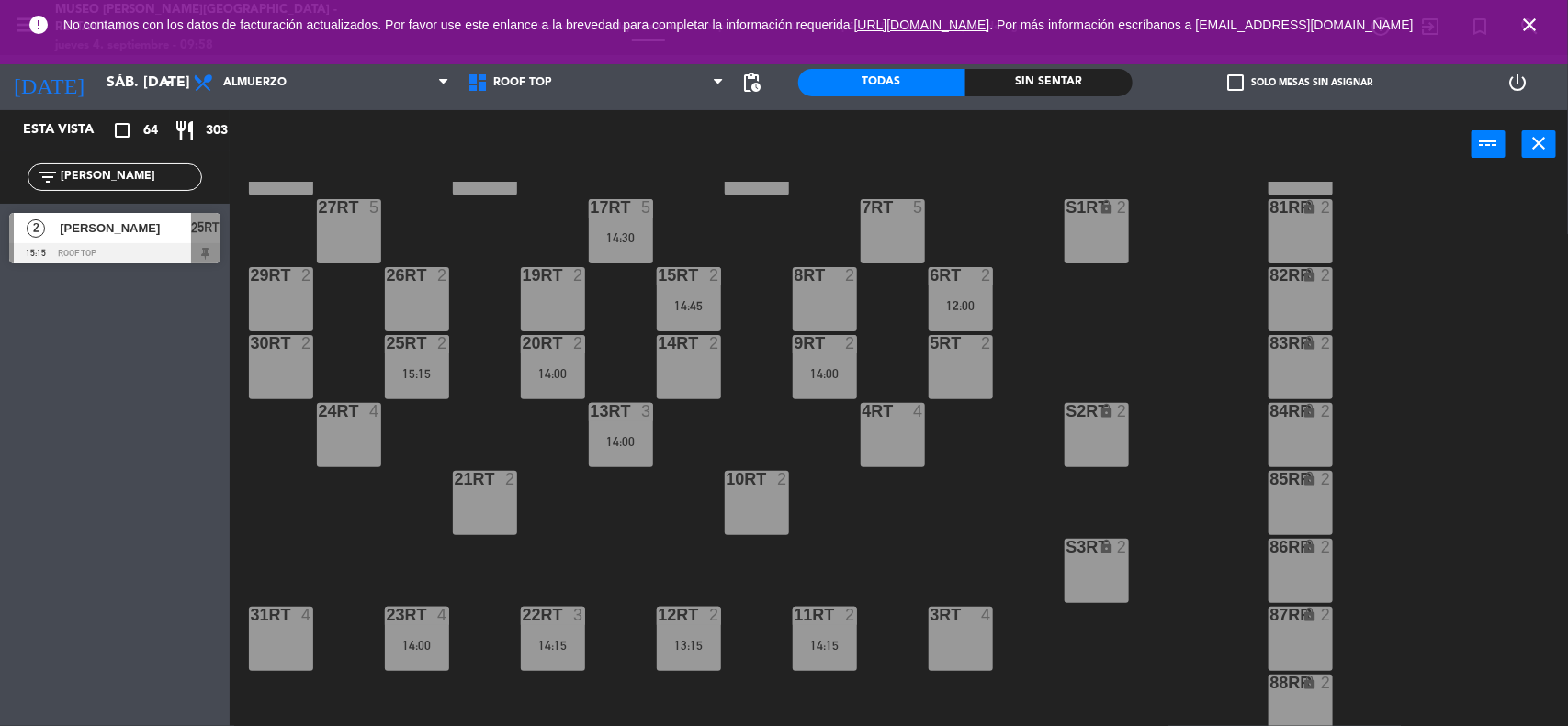
drag, startPoint x: 117, startPoint y: 175, endPoint x: 0, endPoint y: 175, distance: 117.0
click at [0, 175] on div "filter_list [PERSON_NAME]" at bounding box center [114, 176] width 229 height 53
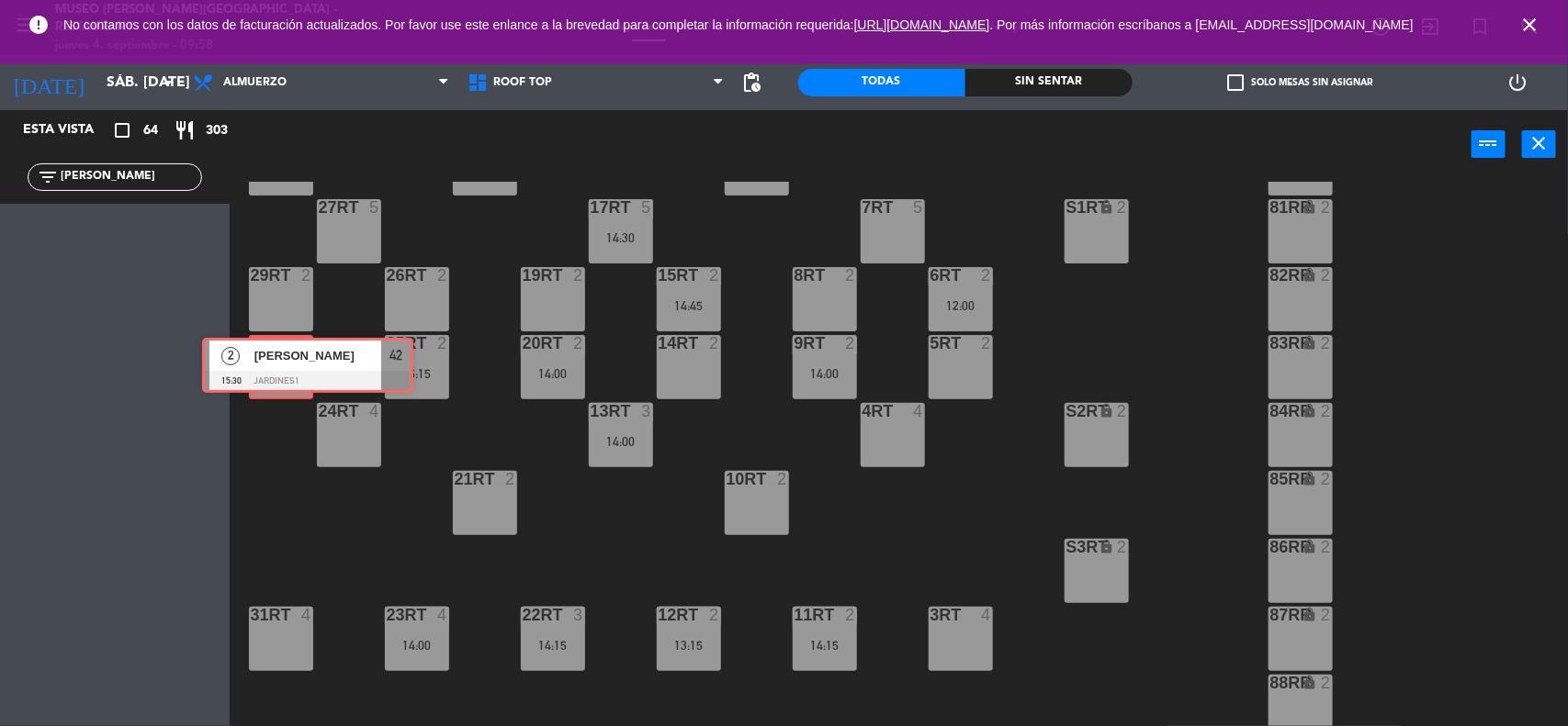
drag, startPoint x: 78, startPoint y: 227, endPoint x: 272, endPoint y: 352, distance: 230.8
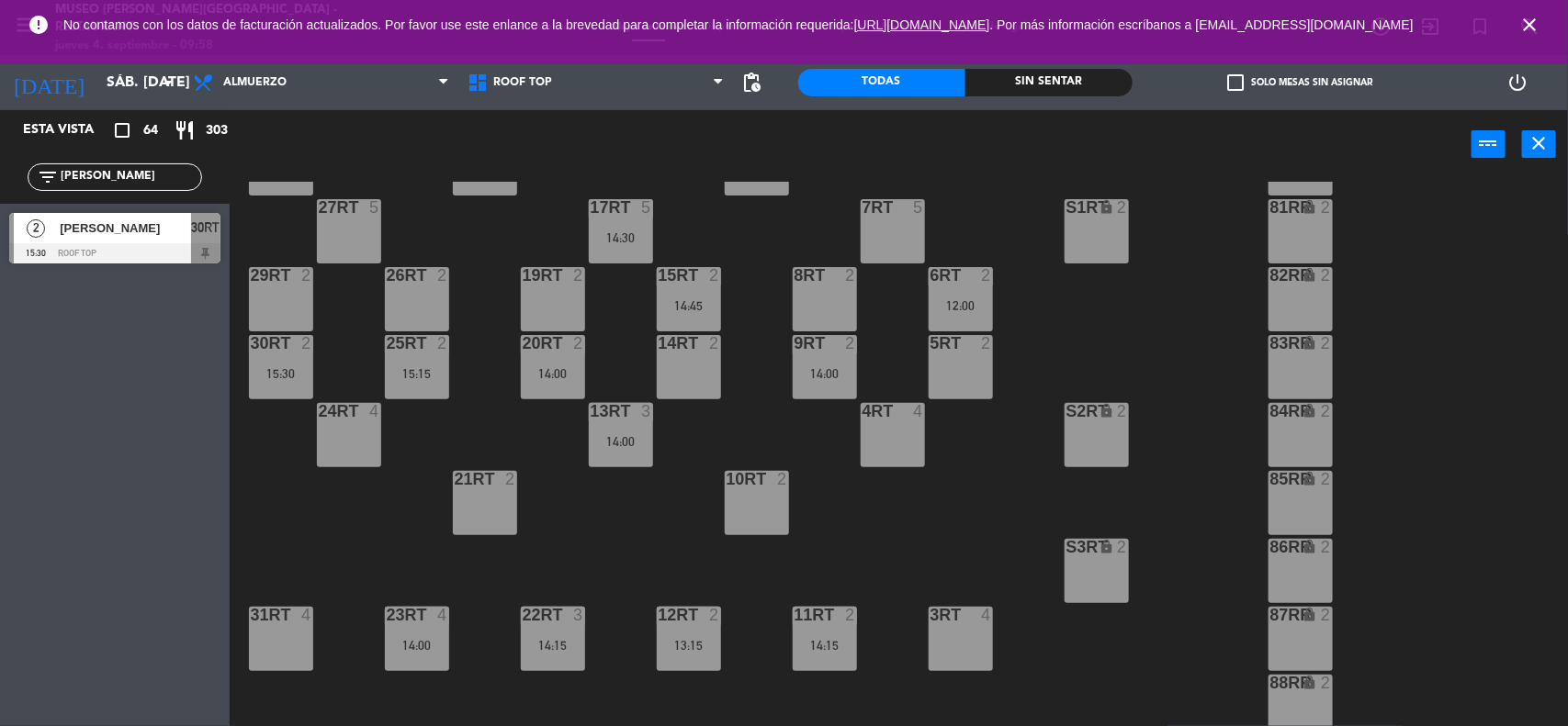
click at [0, 182] on div "filter_list cesar" at bounding box center [114, 176] width 229 height 53
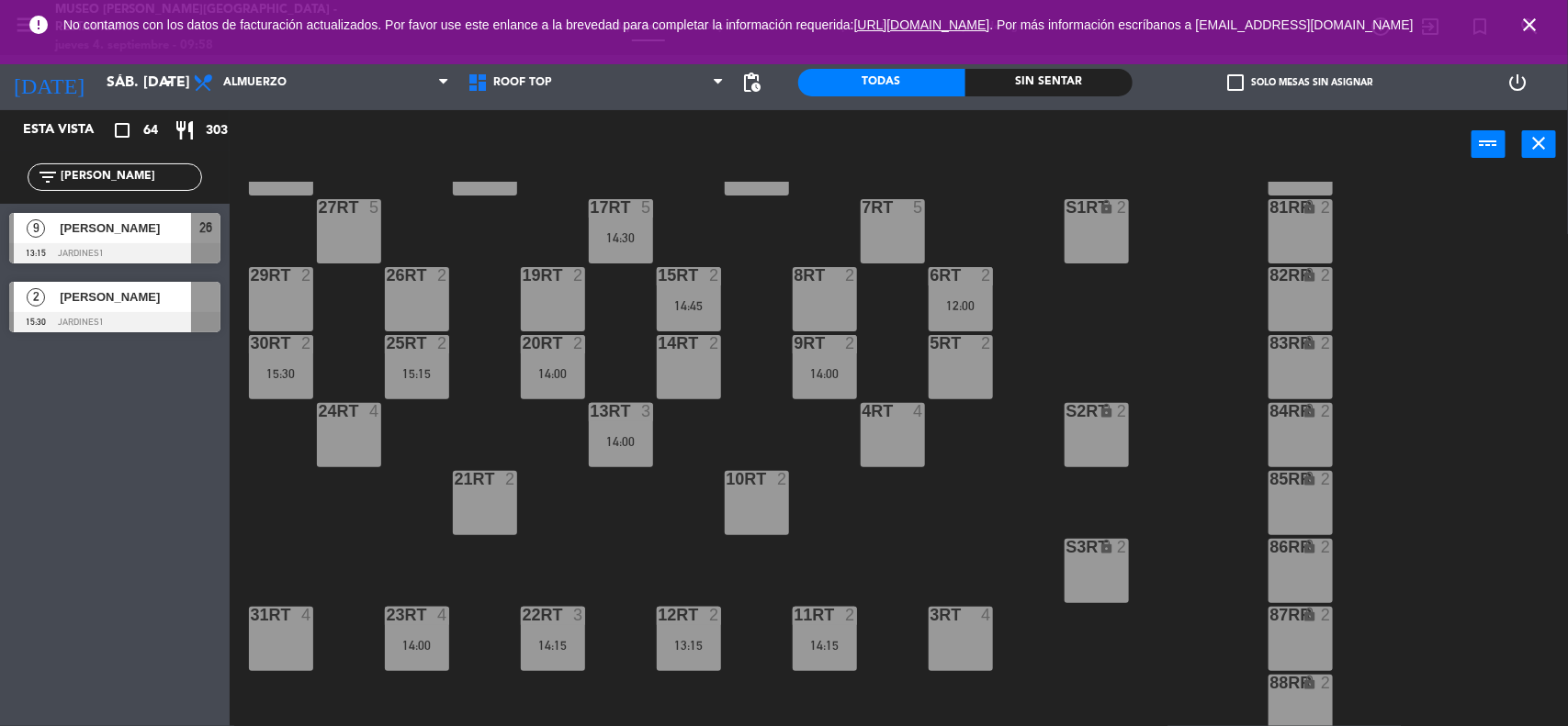
click at [294, 474] on div "18RT 4 16RT 3 12:00 28RT 2 80RR lock 2 27RT 5 7RT 5 S1RT lock 2 17RT 5 14:30 81…" at bounding box center [907, 455] width 1323 height 547
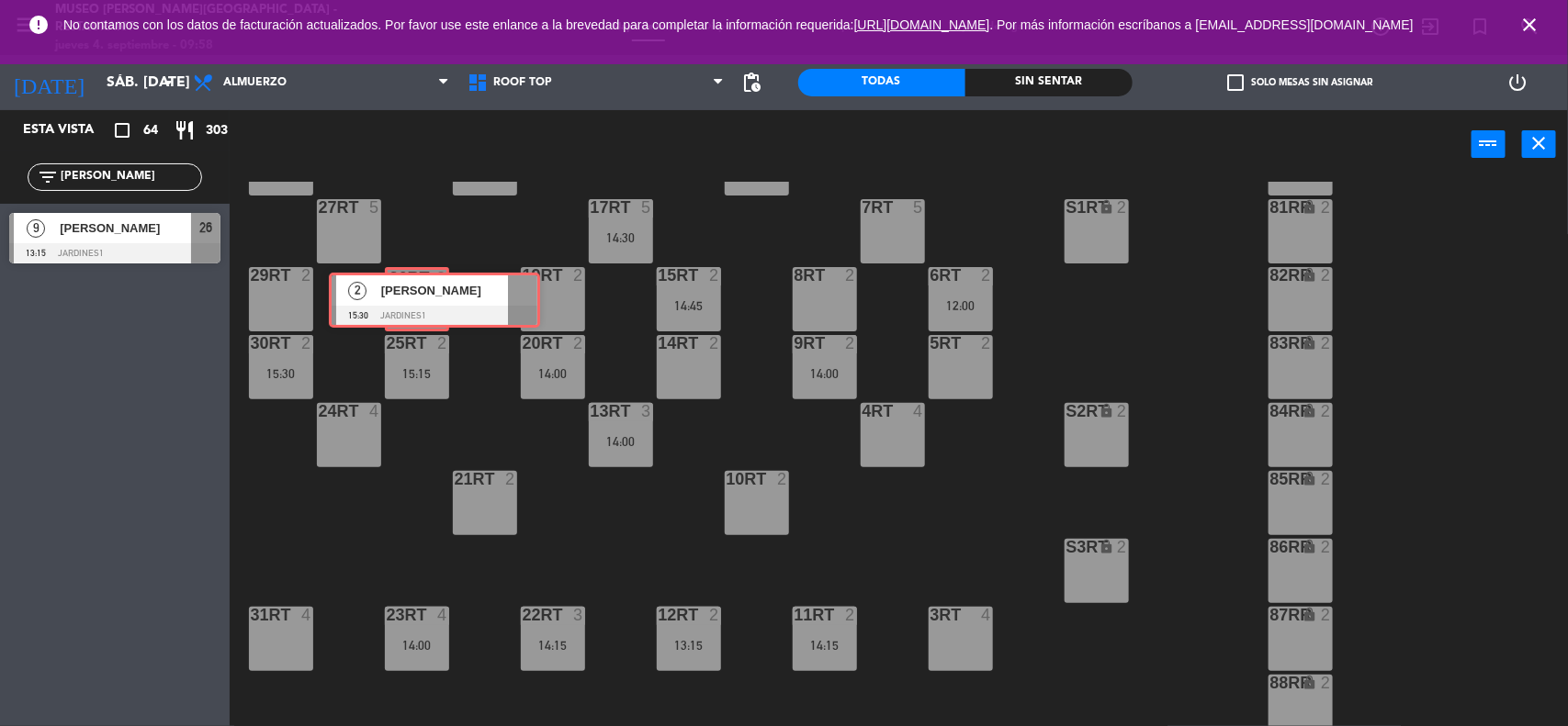
drag, startPoint x: 83, startPoint y: 295, endPoint x: 402, endPoint y: 286, distance: 319.1
click at [402, 286] on div "Esta vista crop_square 64 restaurant 303 filter_list [PERSON_NAME] 9 [PERSON_NA…" at bounding box center [784, 420] width 1568 height 618
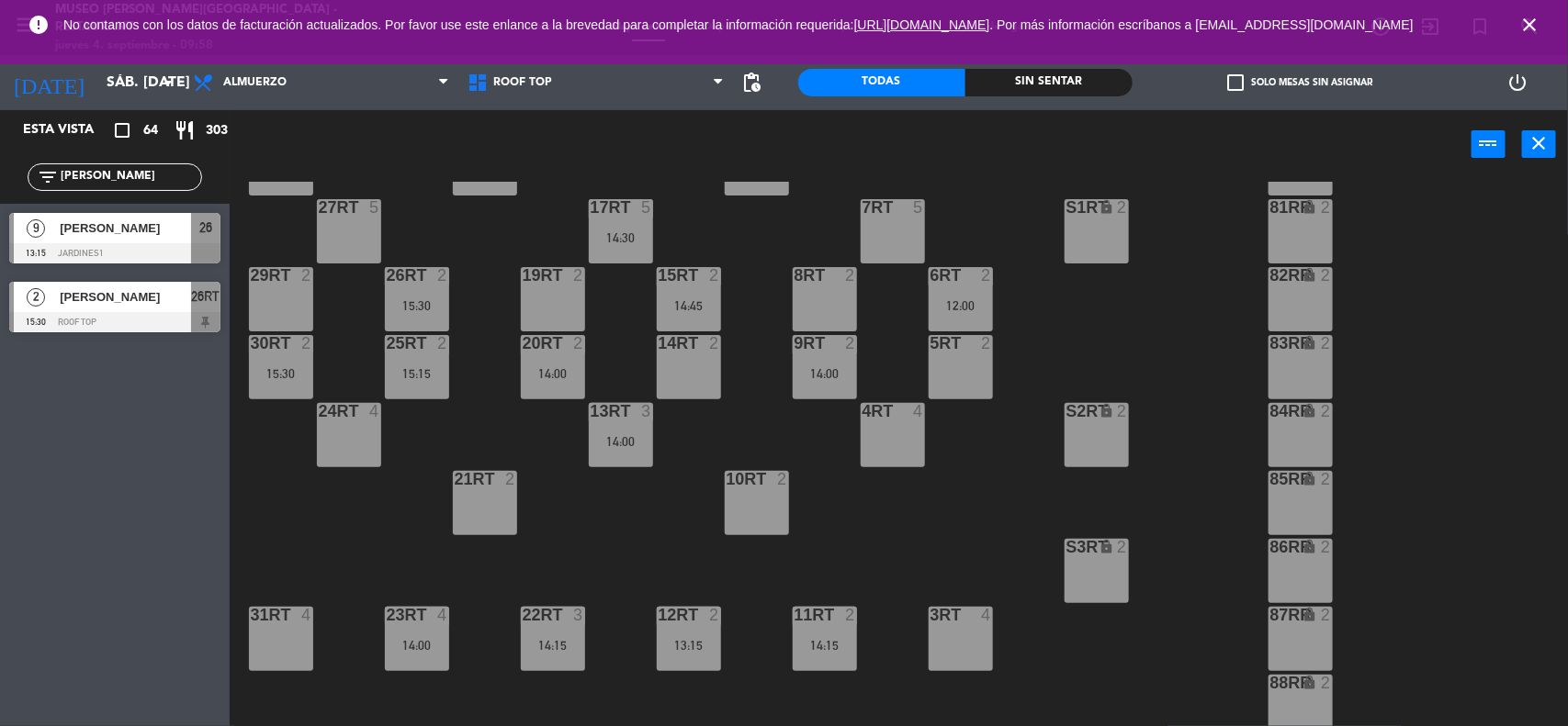
drag, startPoint x: 98, startPoint y: 181, endPoint x: 0, endPoint y: 168, distance: 98.9
click at [0, 168] on div "filter_list [PERSON_NAME]" at bounding box center [114, 176] width 229 height 53
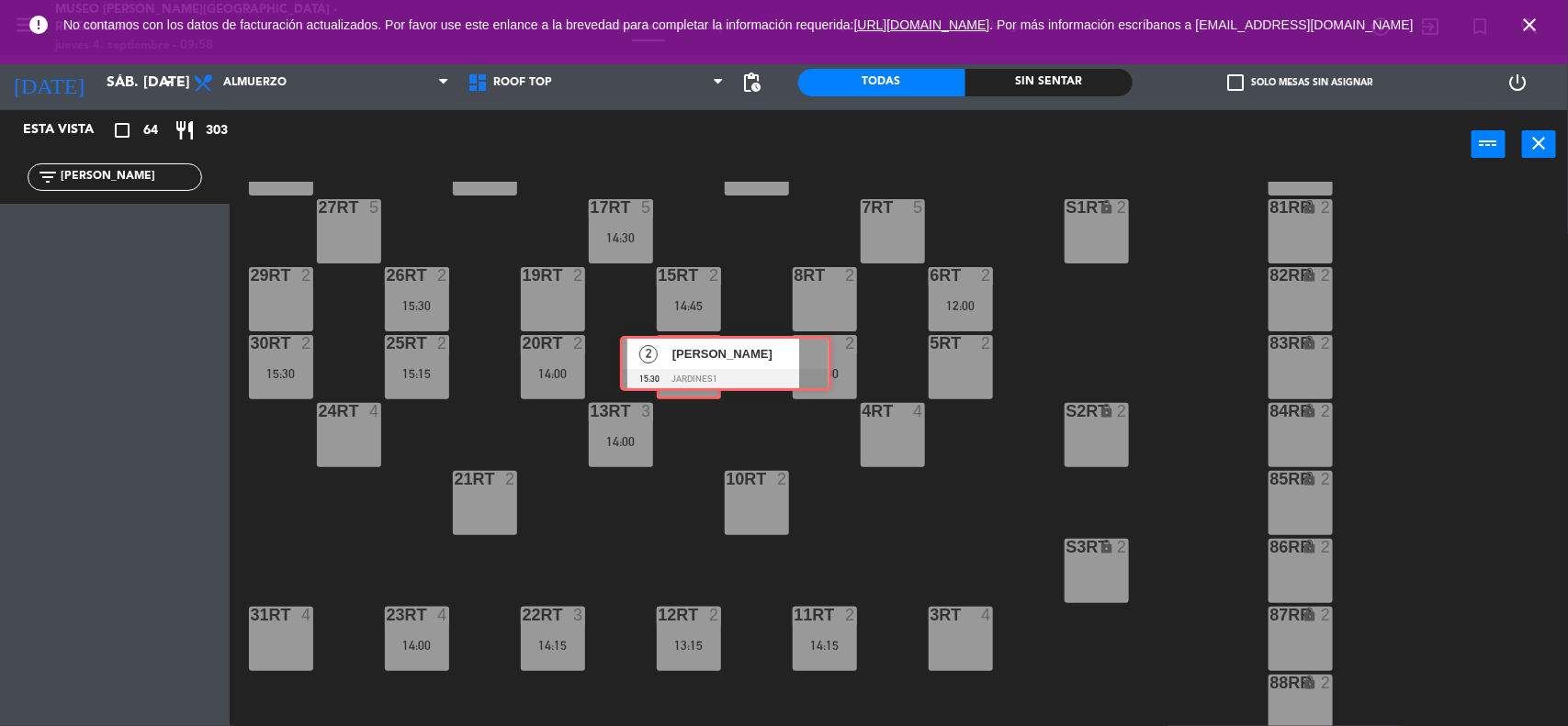
drag, startPoint x: 76, startPoint y: 227, endPoint x: 686, endPoint y: 350, distance: 622.3
click at [686, 350] on div "Esta vista crop_square 64 restaurant 303 filter_list [PERSON_NAME] 2 [PERSON_NA…" at bounding box center [784, 420] width 1568 height 618
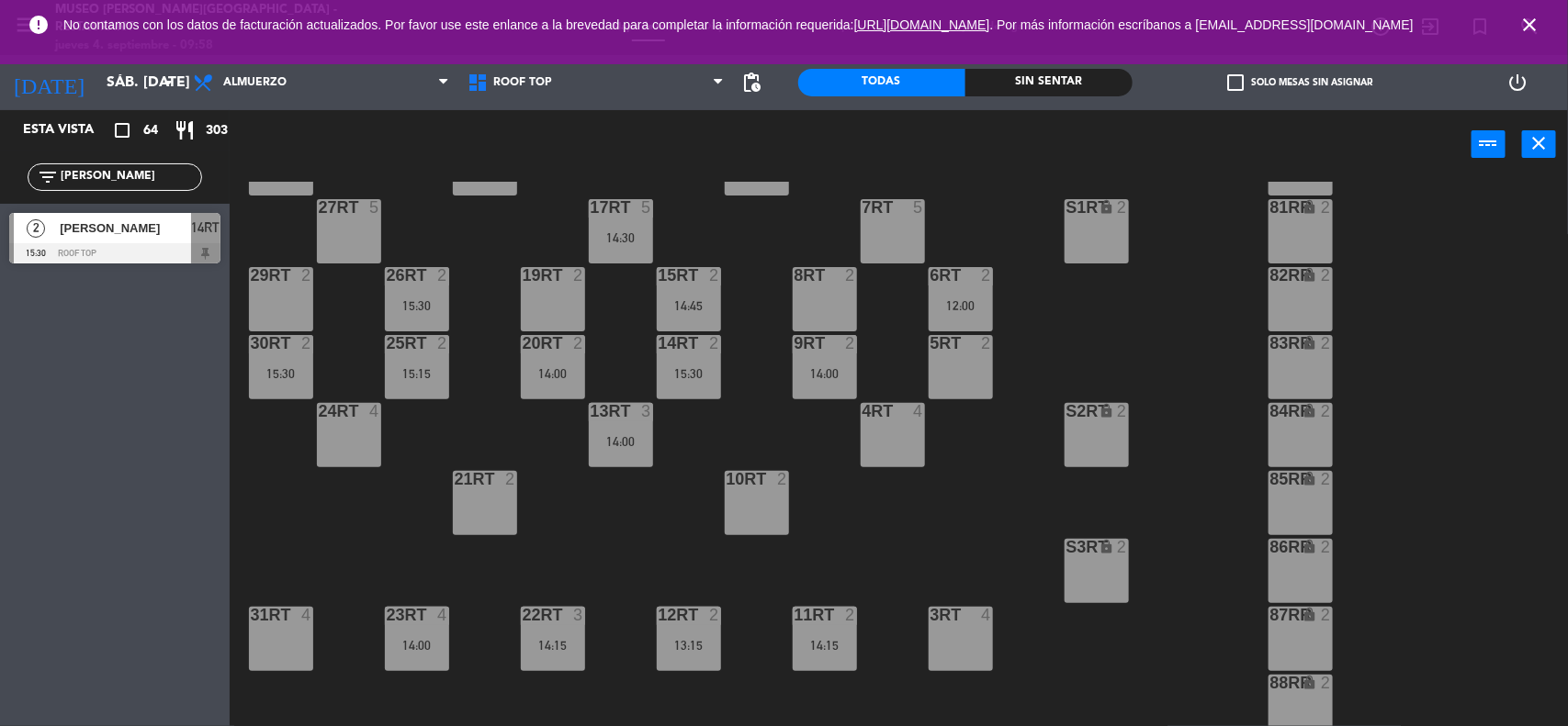
drag, startPoint x: 122, startPoint y: 175, endPoint x: 0, endPoint y: 175, distance: 122.0
click at [0, 175] on div "filter_list [PERSON_NAME]" at bounding box center [114, 176] width 229 height 53
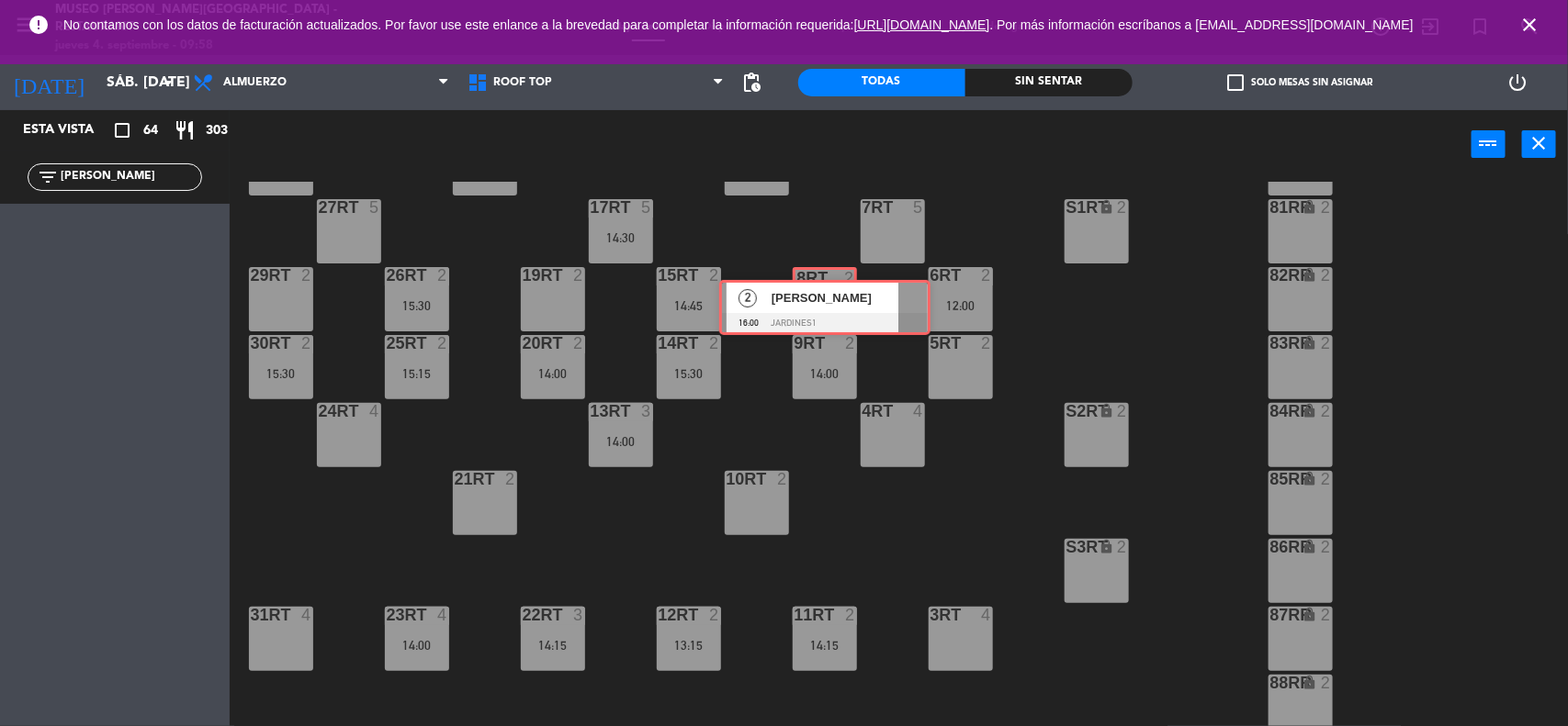
drag, startPoint x: 112, startPoint y: 232, endPoint x: 822, endPoint y: 299, distance: 713.2
click at [822, 299] on div "Esta vista crop_square 64 restaurant 303 filter_list [PERSON_NAME] 2 [PERSON_NA…" at bounding box center [784, 420] width 1568 height 618
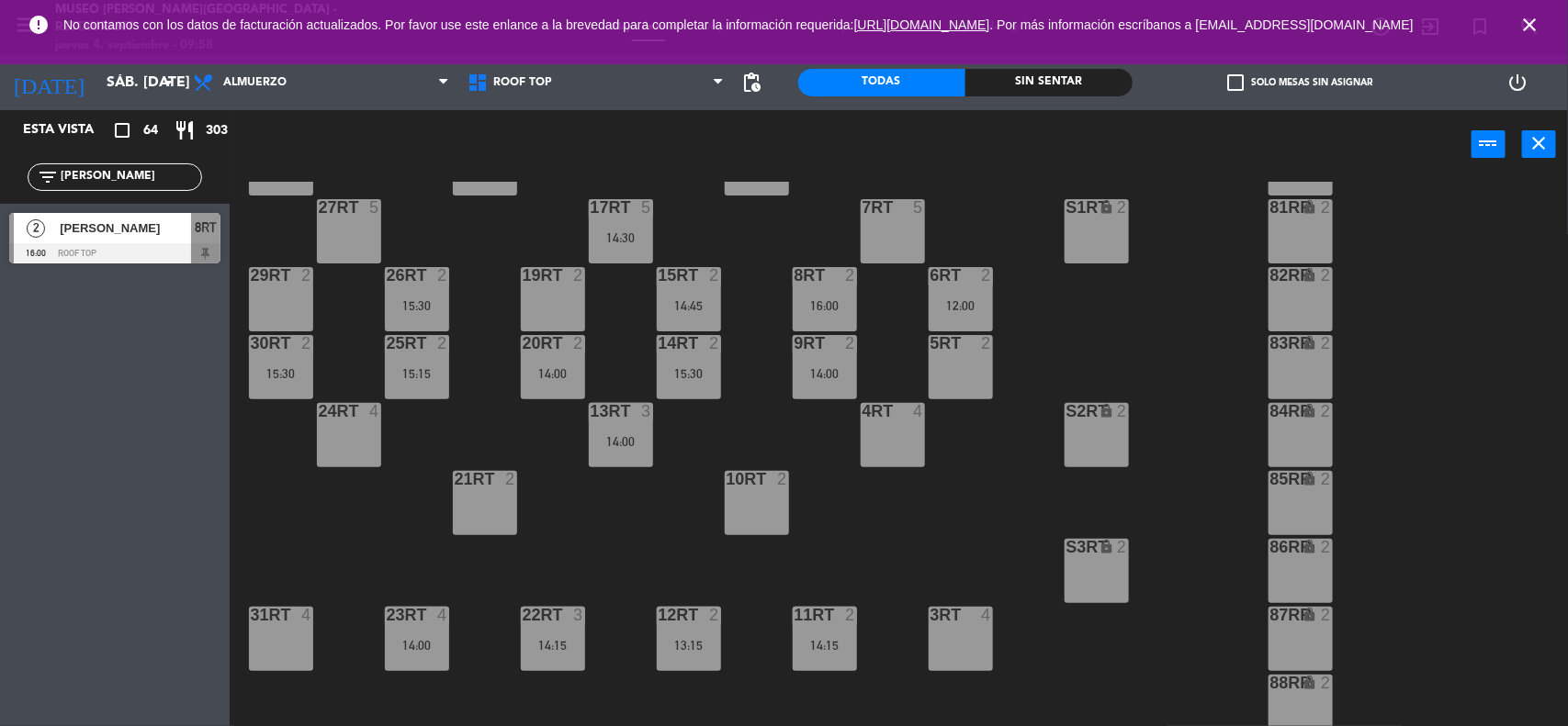
drag, startPoint x: 122, startPoint y: 176, endPoint x: 0, endPoint y: 176, distance: 122.0
click at [0, 176] on div "filter_list aarom" at bounding box center [114, 176] width 229 height 53
click at [267, 488] on div "18RT 4 16RT 3 12:00 28RT 2 80RR lock 2 27RT 5 7RT 5 S1RT lock 2 17RT 5 14:30 81…" at bounding box center [907, 455] width 1323 height 547
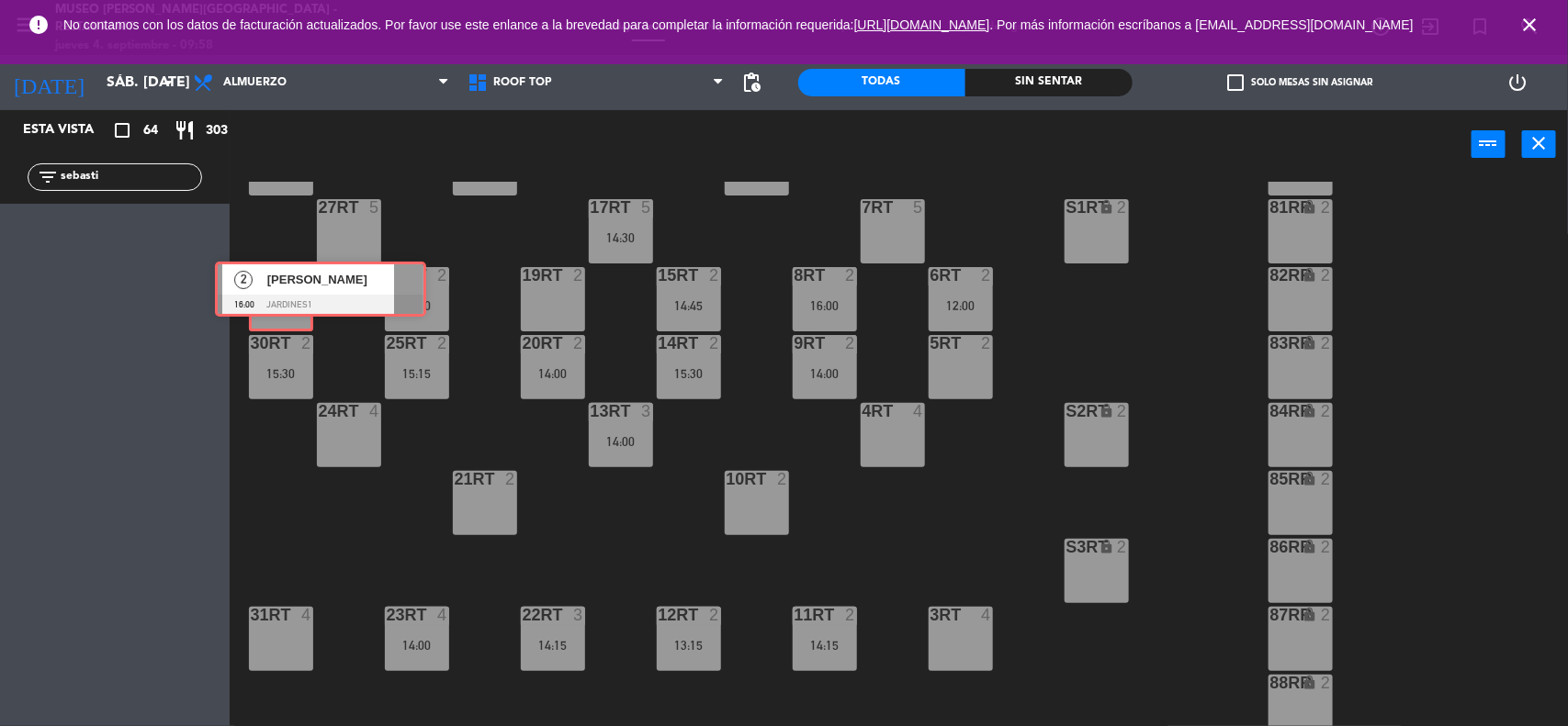
drag, startPoint x: 79, startPoint y: 237, endPoint x: 284, endPoint y: 286, distance: 210.8
click at [284, 286] on div "Esta vista crop_square 64 restaurant 303 filter_list sebasti 2 [PERSON_NAME] 16…" at bounding box center [784, 420] width 1568 height 618
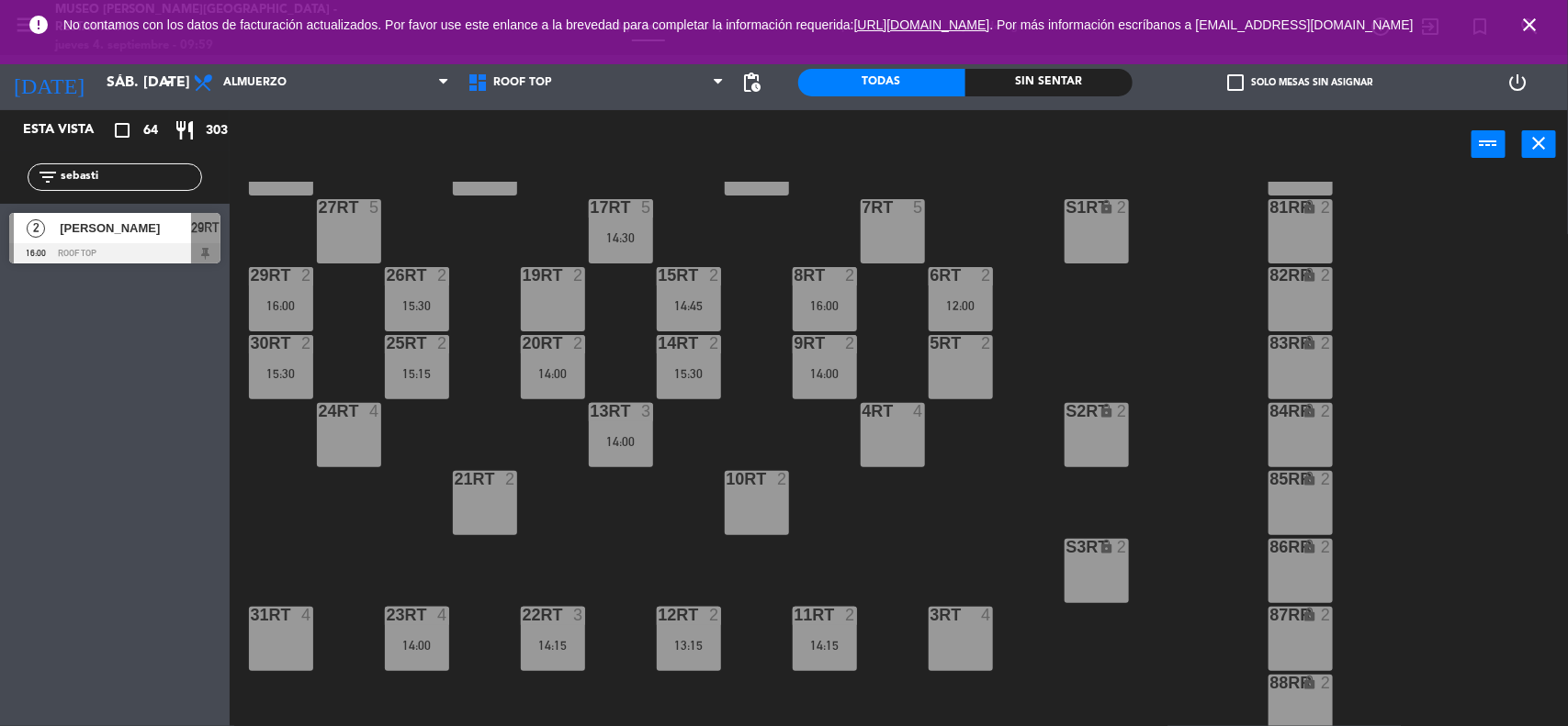
drag, startPoint x: 122, startPoint y: 189, endPoint x: 3, endPoint y: 193, distance: 119.1
click at [0, 194] on div "filter_list [PERSON_NAME]" at bounding box center [114, 176] width 229 height 53
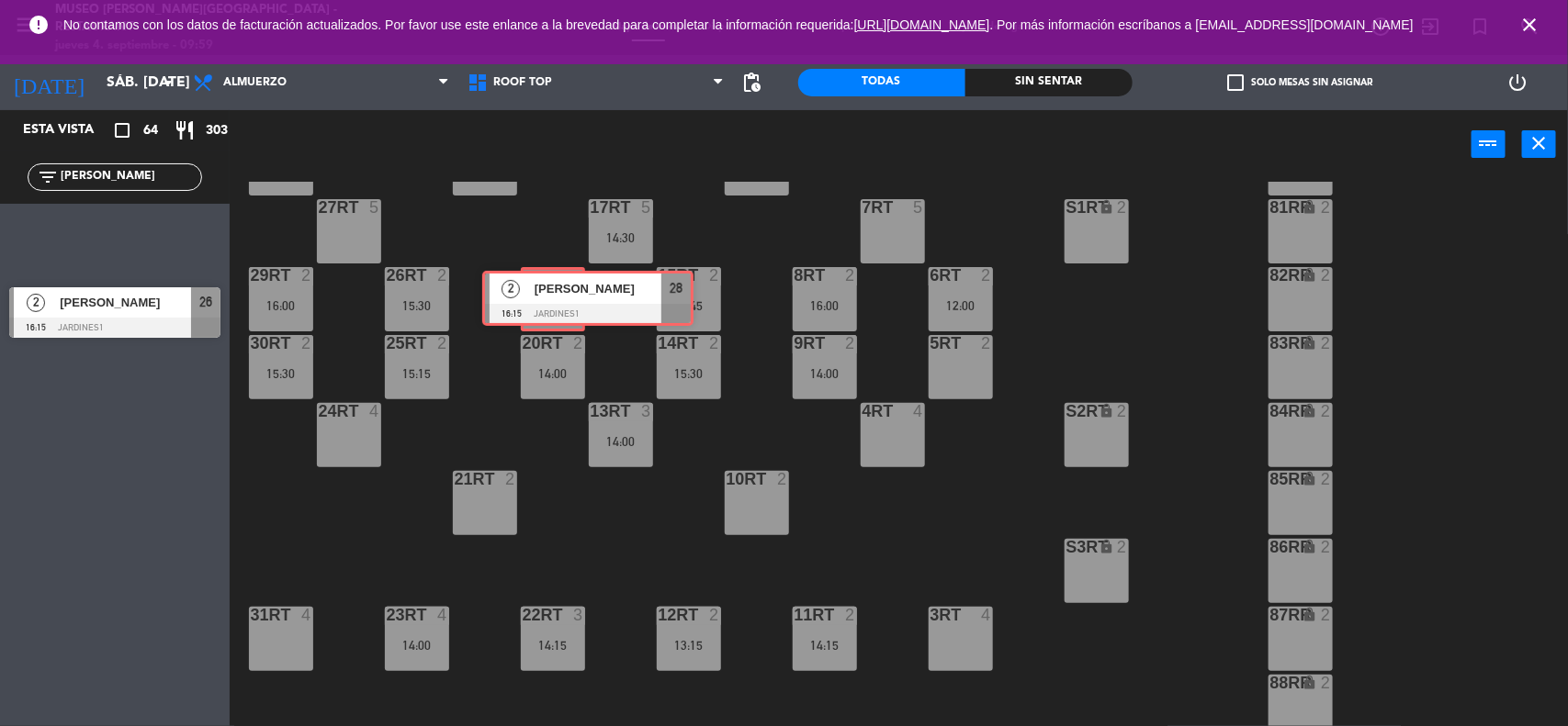
drag, startPoint x: 59, startPoint y: 234, endPoint x: 532, endPoint y: 292, distance: 476.5
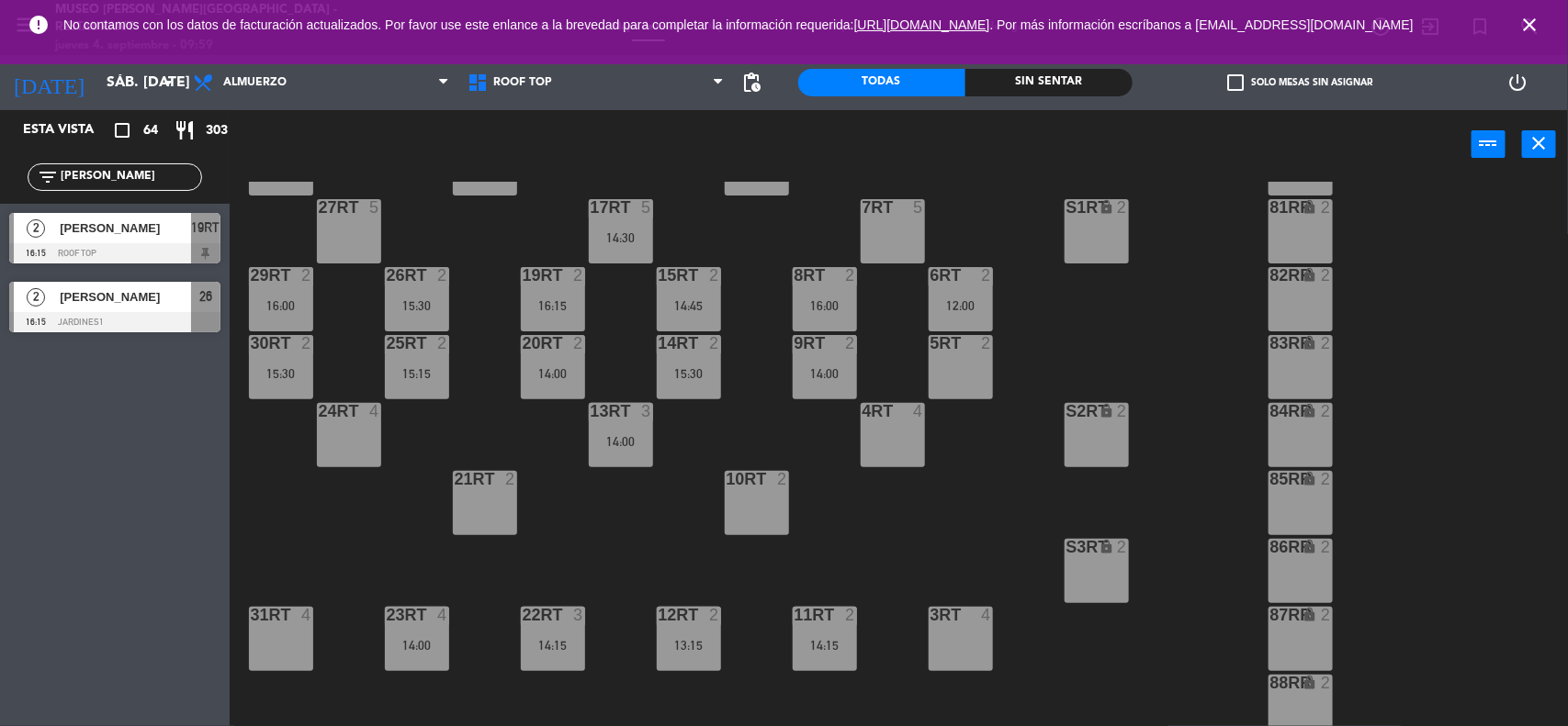
drag, startPoint x: 106, startPoint y: 185, endPoint x: 3, endPoint y: 173, distance: 103.7
click at [0, 180] on div "filter_list [PERSON_NAME]" at bounding box center [114, 176] width 229 height 53
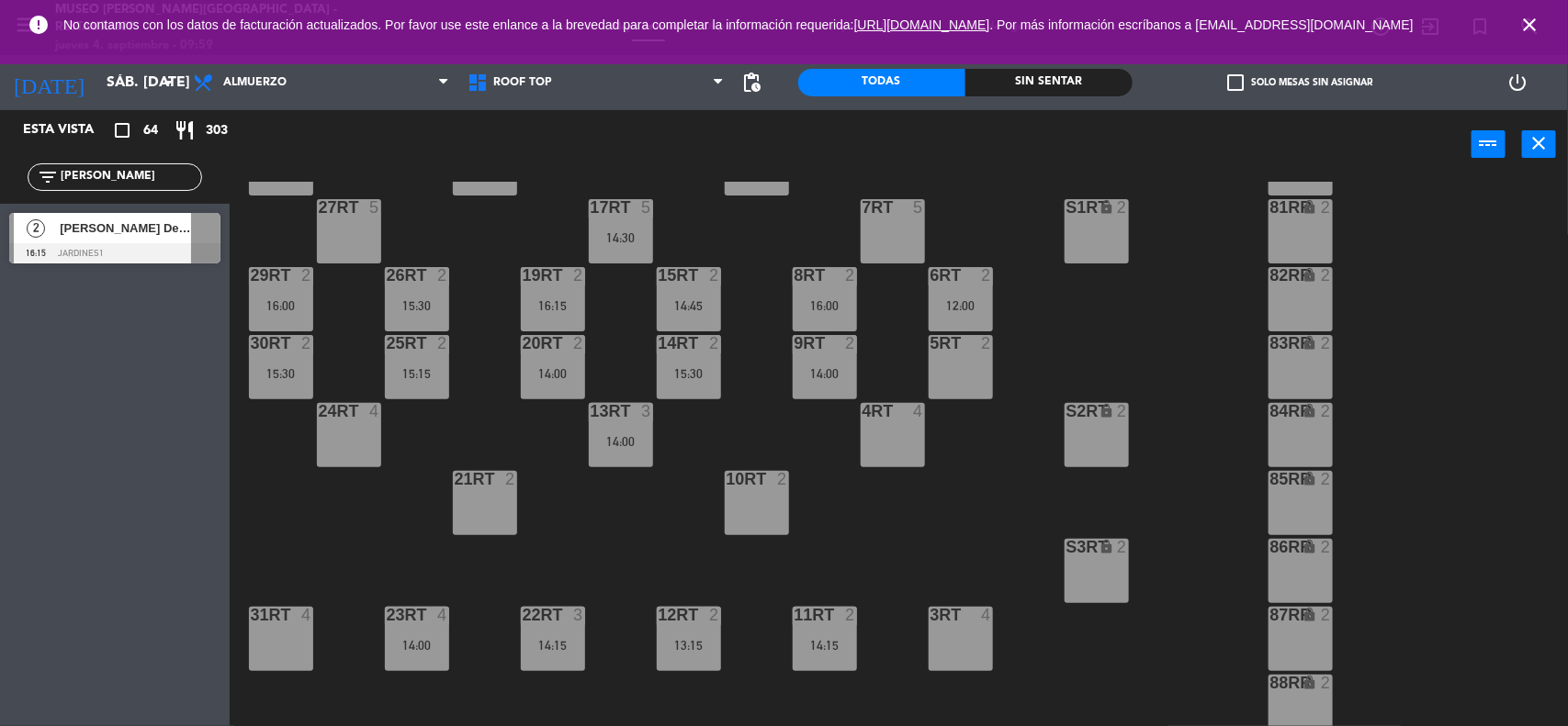
click at [324, 515] on div "18RT 4 16RT 3 12:00 28RT 2 80RR lock 2 27RT 5 7RT 5 S1RT lock 2 17RT 5 14:30 81…" at bounding box center [907, 455] width 1323 height 547
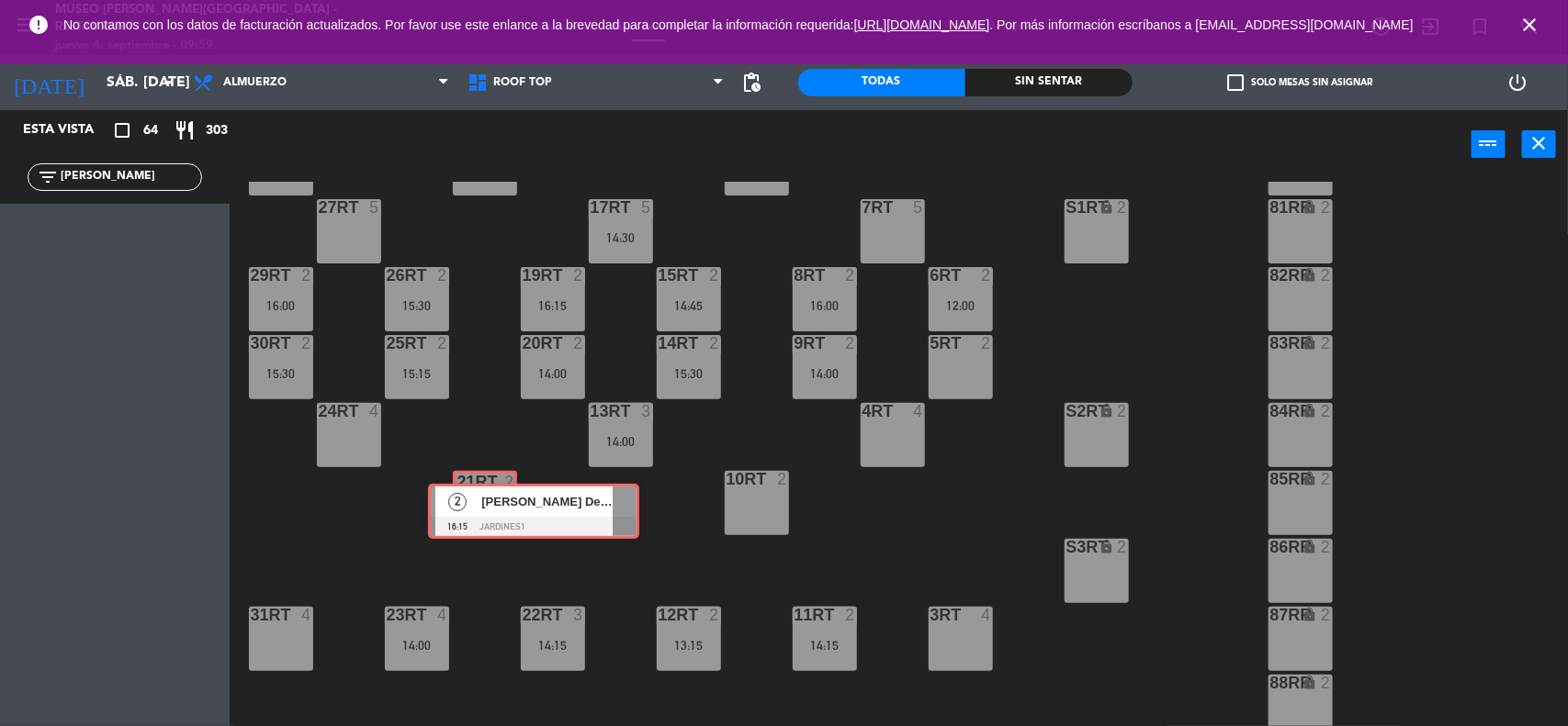
drag, startPoint x: 85, startPoint y: 229, endPoint x: 503, endPoint y: 500, distance: 498.2
click at [503, 500] on div "Esta vista crop_square 64 restaurant 303 filter_list [PERSON_NAME] 2 [PERSON_NA…" at bounding box center [784, 420] width 1568 height 618
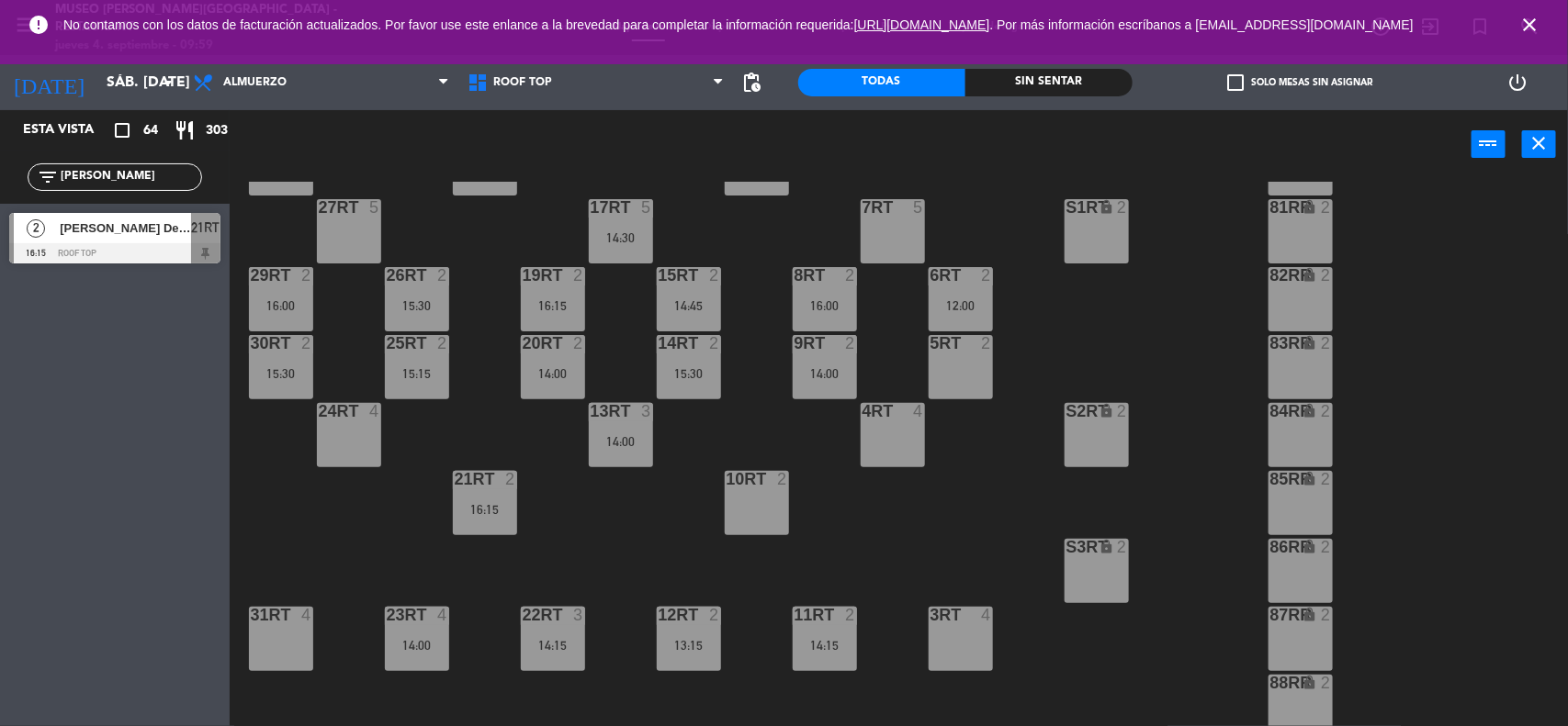
drag, startPoint x: 102, startPoint y: 179, endPoint x: 0, endPoint y: 180, distance: 102.0
click at [0, 180] on div "filter_list [PERSON_NAME]" at bounding box center [114, 176] width 229 height 53
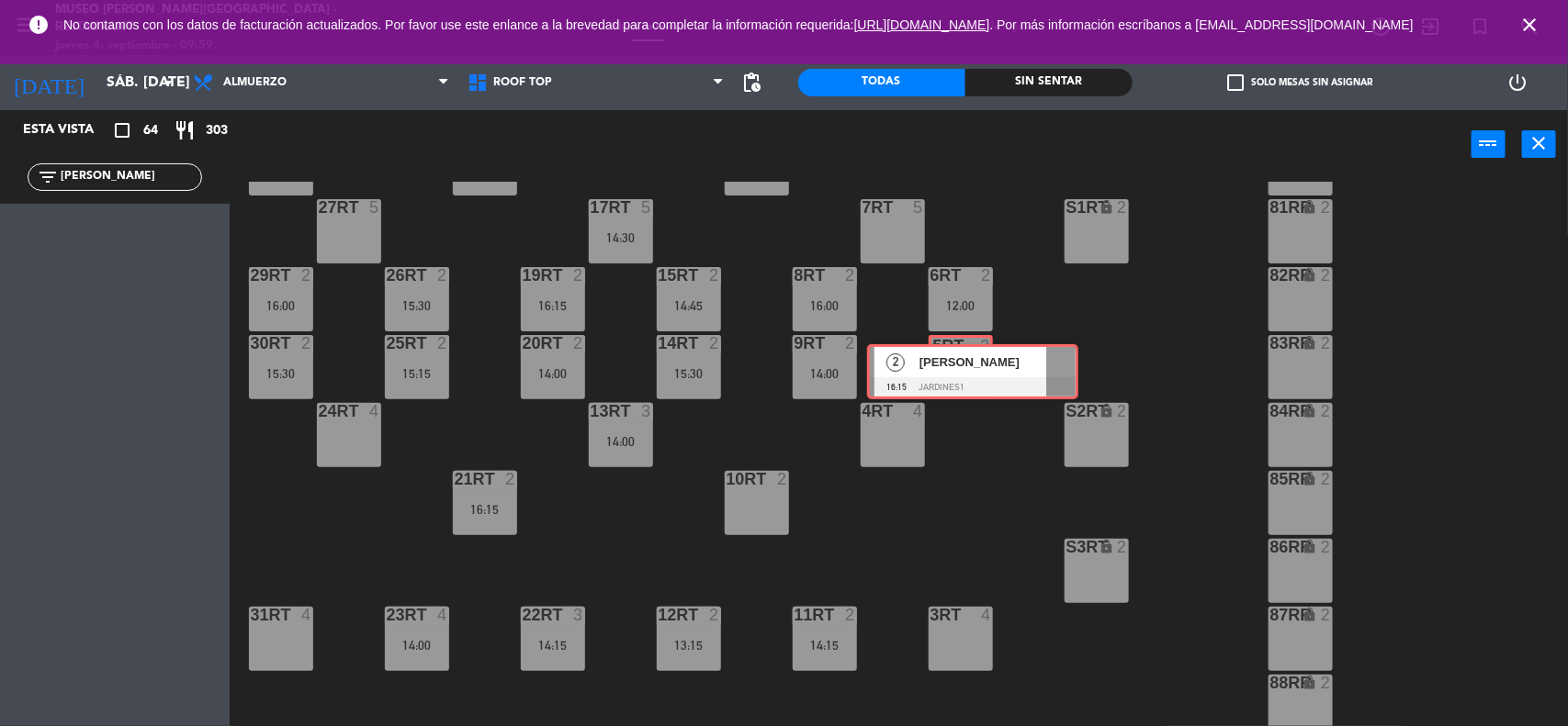
drag, startPoint x: 149, startPoint y: 231, endPoint x: 960, endPoint y: 363, distance: 821.7
click at [960, 363] on div "Esta vista crop_square 64 restaurant 303 filter_list italo 2 [PERSON_NAME] 16:1…" at bounding box center [784, 420] width 1568 height 618
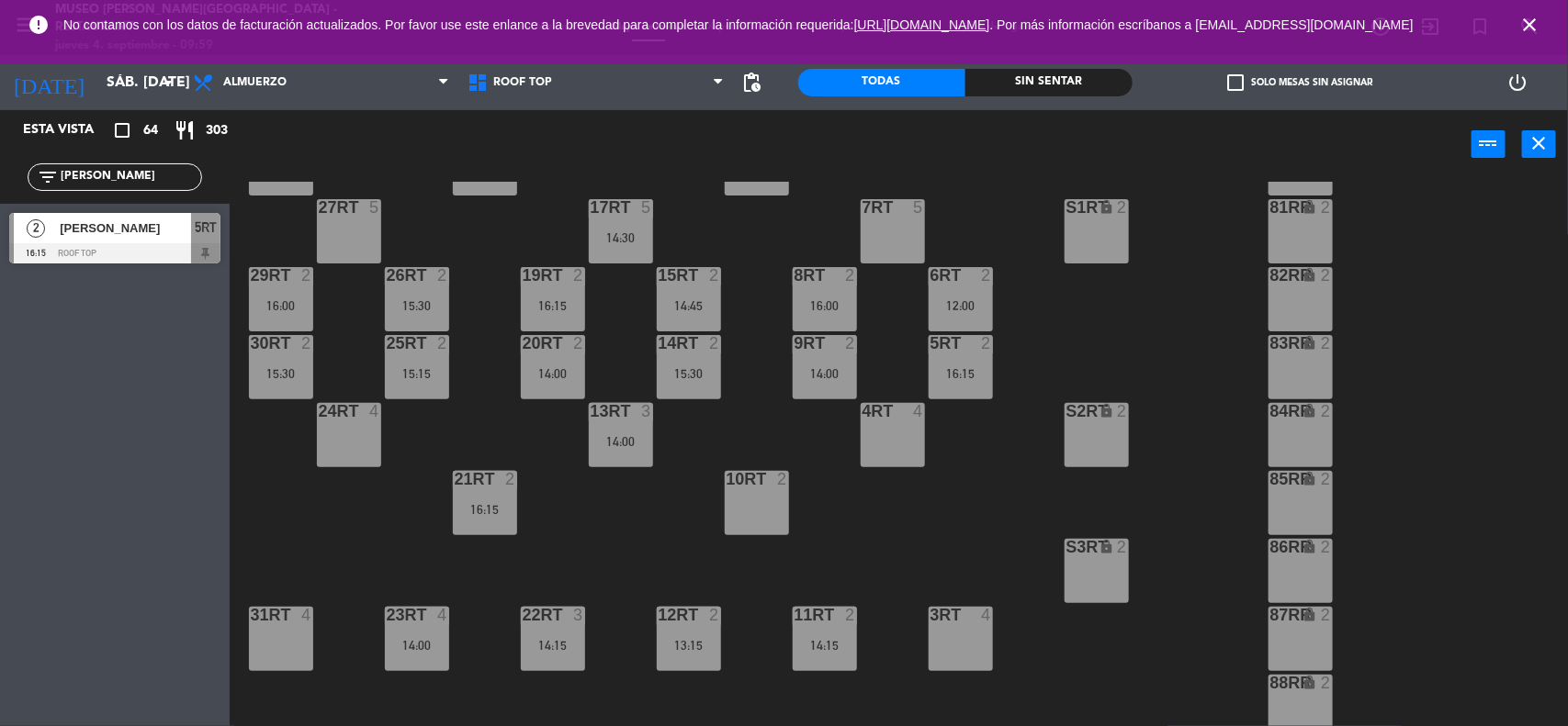
drag, startPoint x: 104, startPoint y: 185, endPoint x: 0, endPoint y: 182, distance: 104.0
click at [0, 182] on div "filter_list [PERSON_NAME]" at bounding box center [114, 176] width 229 height 53
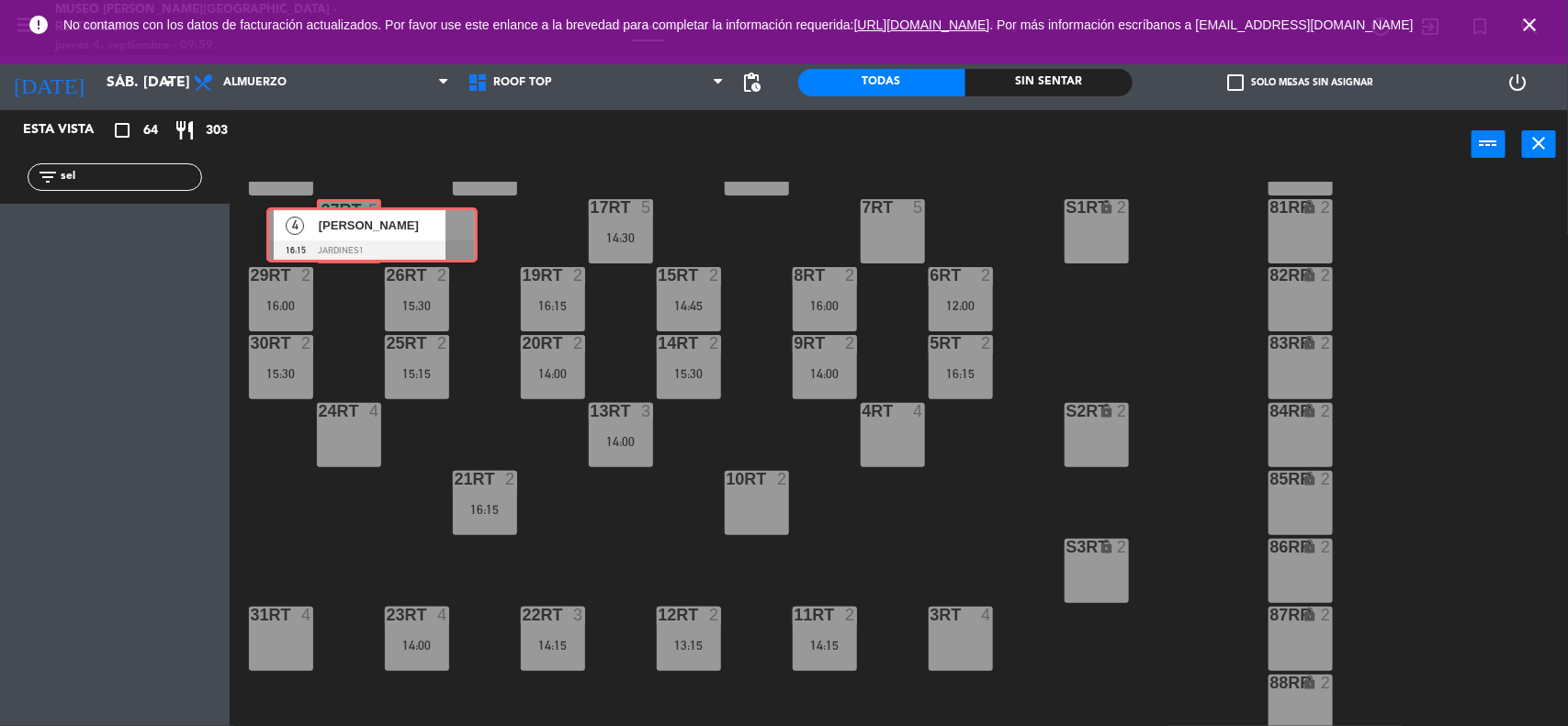
drag, startPoint x: 93, startPoint y: 234, endPoint x: 333, endPoint y: 226, distance: 240.1
click at [333, 226] on div "Esta vista crop_square 64 restaurant 303 filter_list sel 4 [PERSON_NAME] 16:15 …" at bounding box center [784, 420] width 1568 height 618
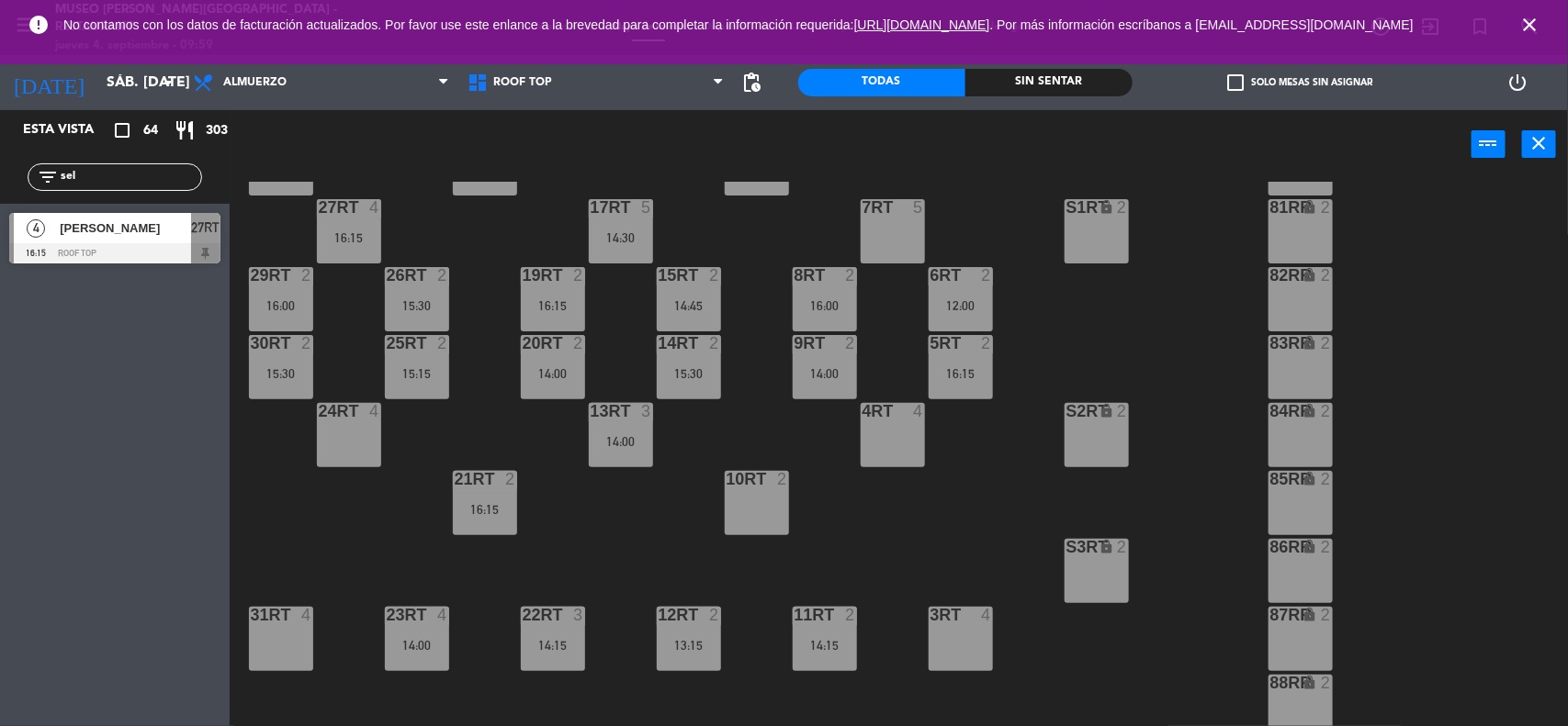
drag, startPoint x: 97, startPoint y: 177, endPoint x: 0, endPoint y: 177, distance: 97.0
click at [0, 177] on div "filter_list sel" at bounding box center [114, 176] width 229 height 53
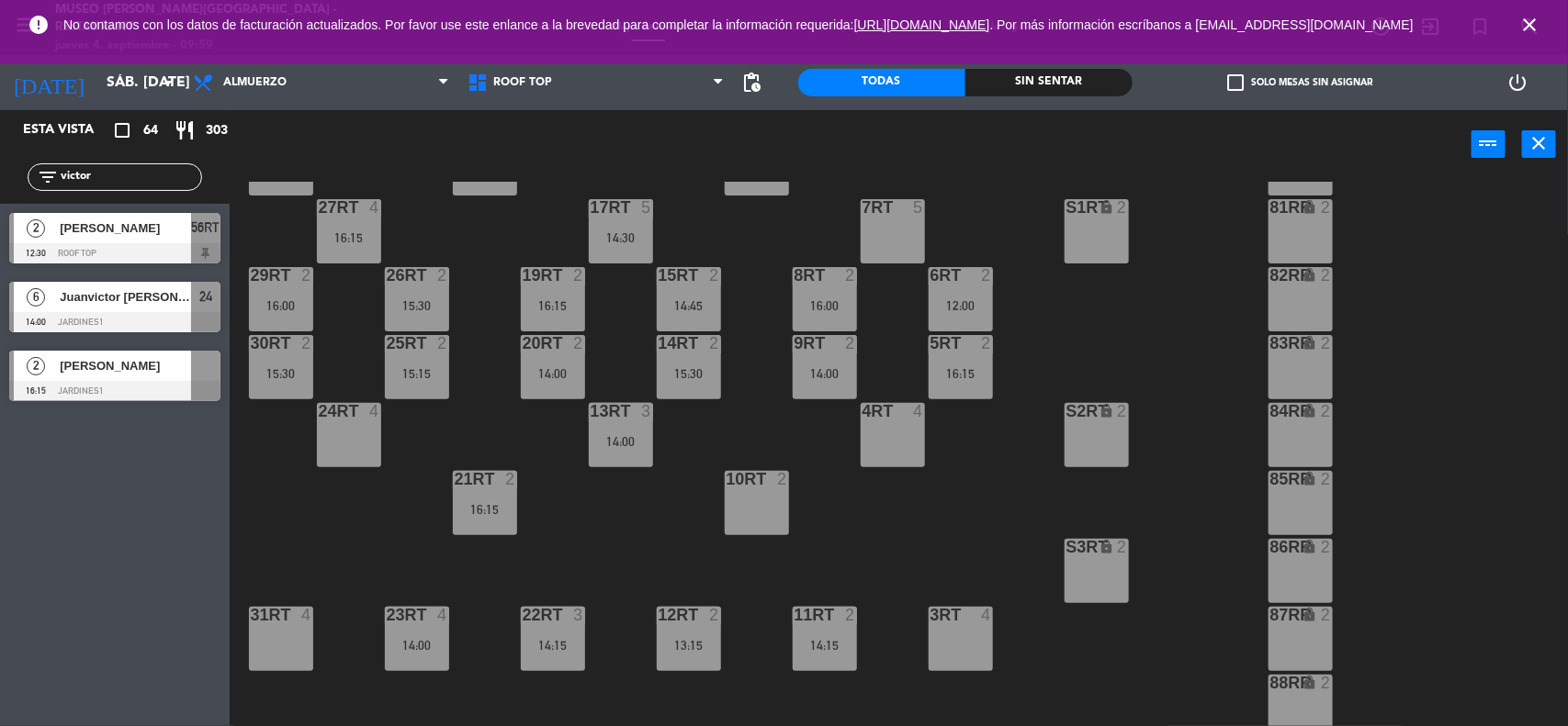
type input "victor"
click at [299, 491] on div "18RT 4 16RT 3 12:00 28RT 2 80RR lock 2 27RT 4 16:15 7RT 5 S1RT lock 2 17RT 5 14…" at bounding box center [907, 455] width 1323 height 547
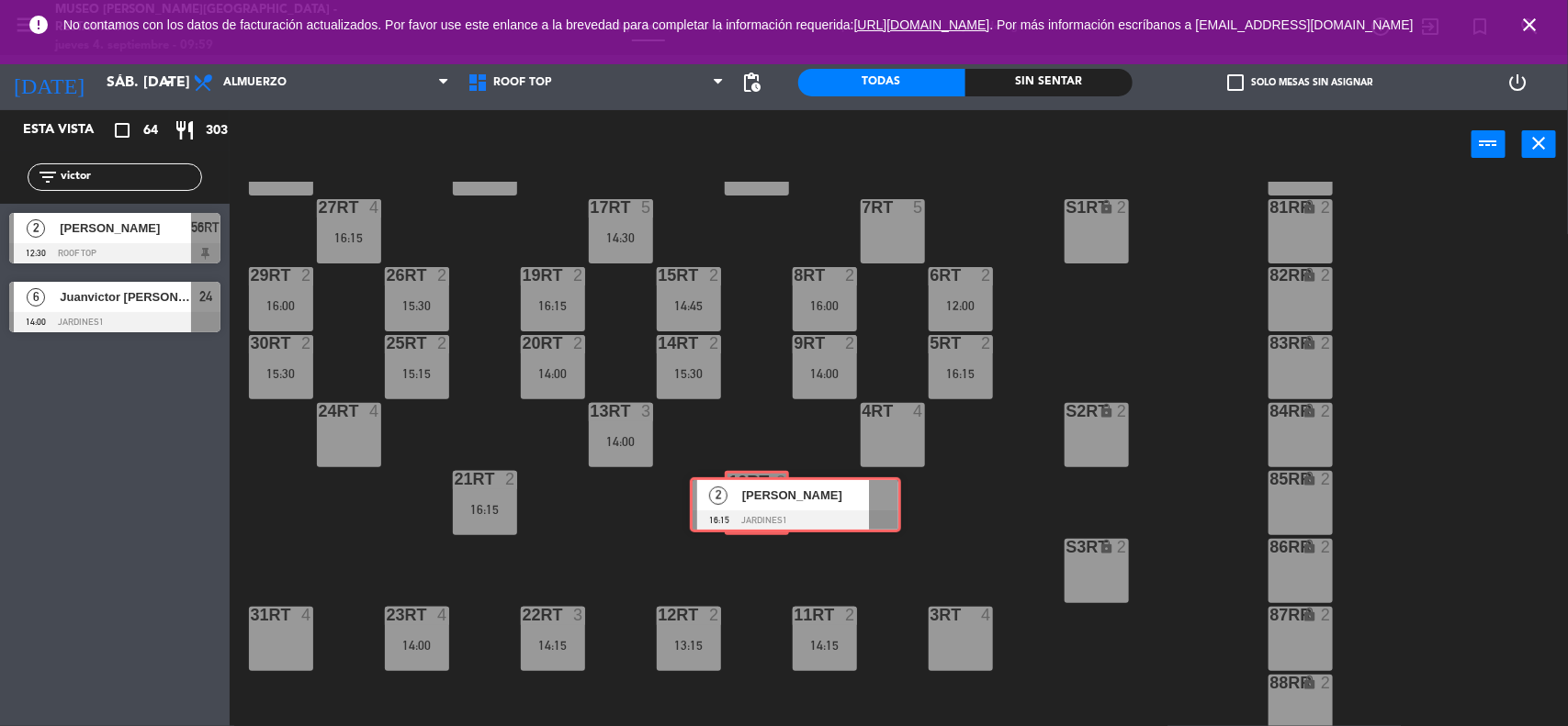
drag, startPoint x: 71, startPoint y: 369, endPoint x: 751, endPoint y: 496, distance: 691.8
click at [751, 496] on div "Esta vista crop_square 64 restaurant 303 filter_list [PERSON_NAME] 2 [PERSON_NA…" at bounding box center [784, 420] width 1568 height 618
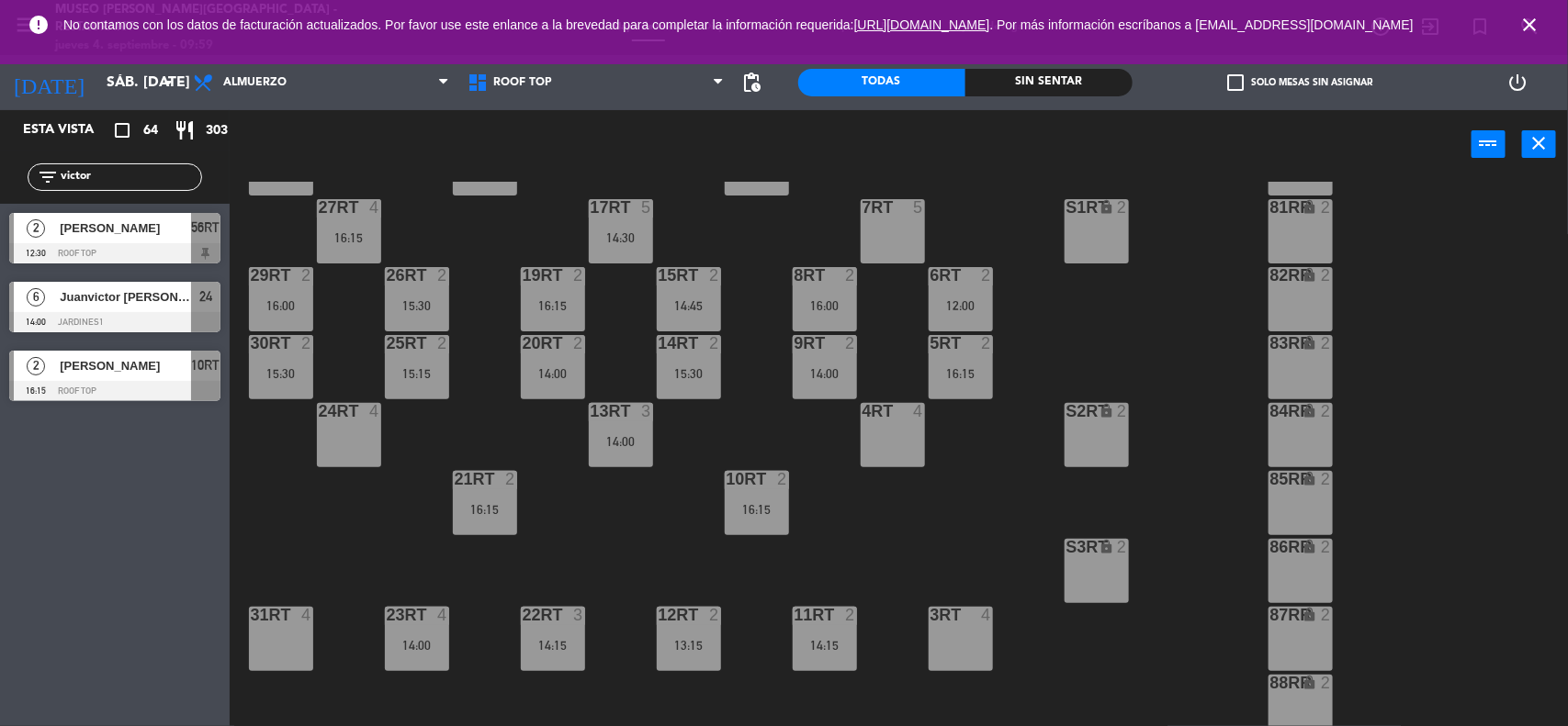
click at [946, 492] on div "18RT 4 16RT 3 12:00 28RT 2 80RR lock 2 27RT 4 16:15 7RT 5 S1RT lock 2 17RT 5 14…" at bounding box center [907, 455] width 1323 height 547
click at [585, 97] on span "Roof Top" at bounding box center [595, 83] width 275 height 41
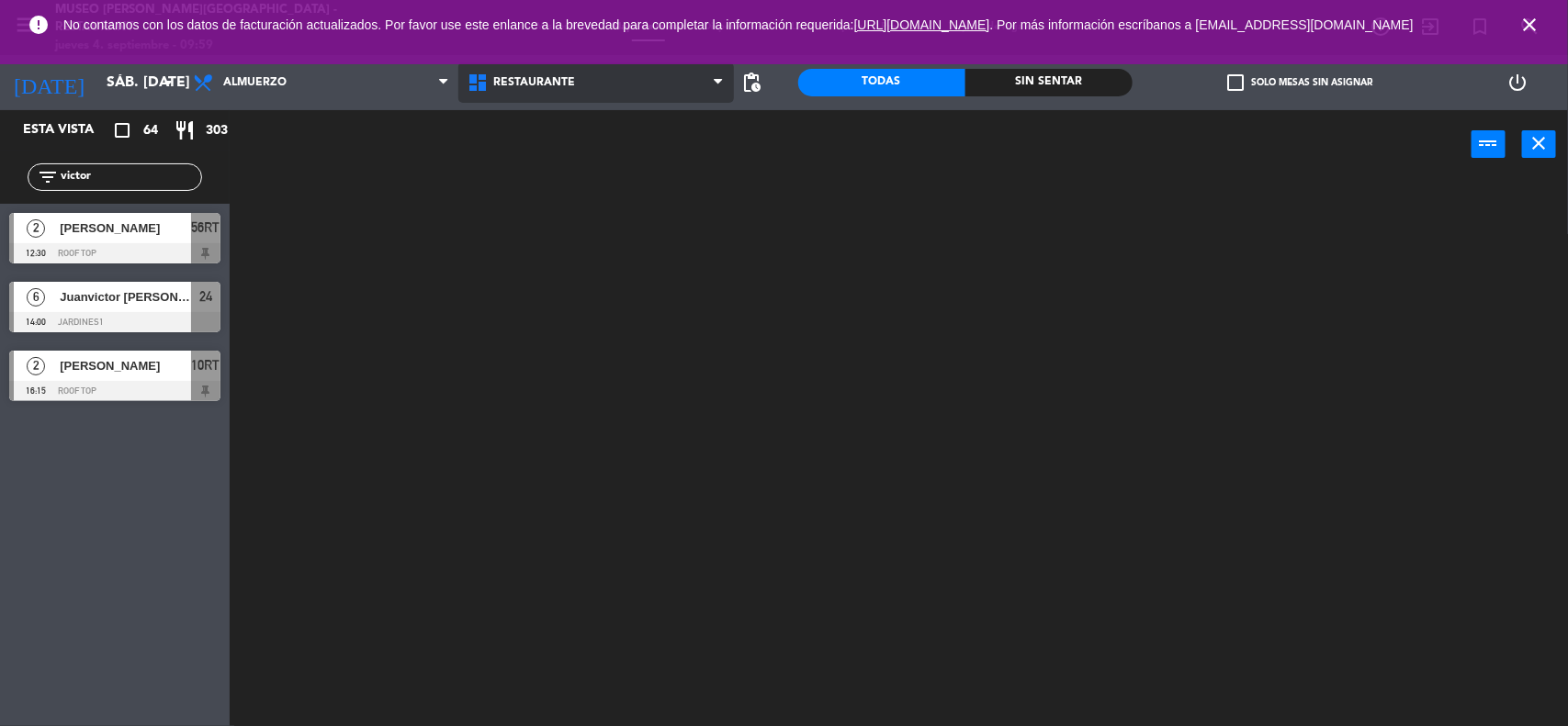
scroll to position [0, 0]
click at [595, 137] on ng-component "menu [GEOGRAPHIC_DATA][PERSON_NAME] - Restaurant [DATE] 4. septiembre - 09:59 M…" at bounding box center [784, 364] width 1568 height 729
click at [1535, 35] on icon "close" at bounding box center [1529, 25] width 22 height 22
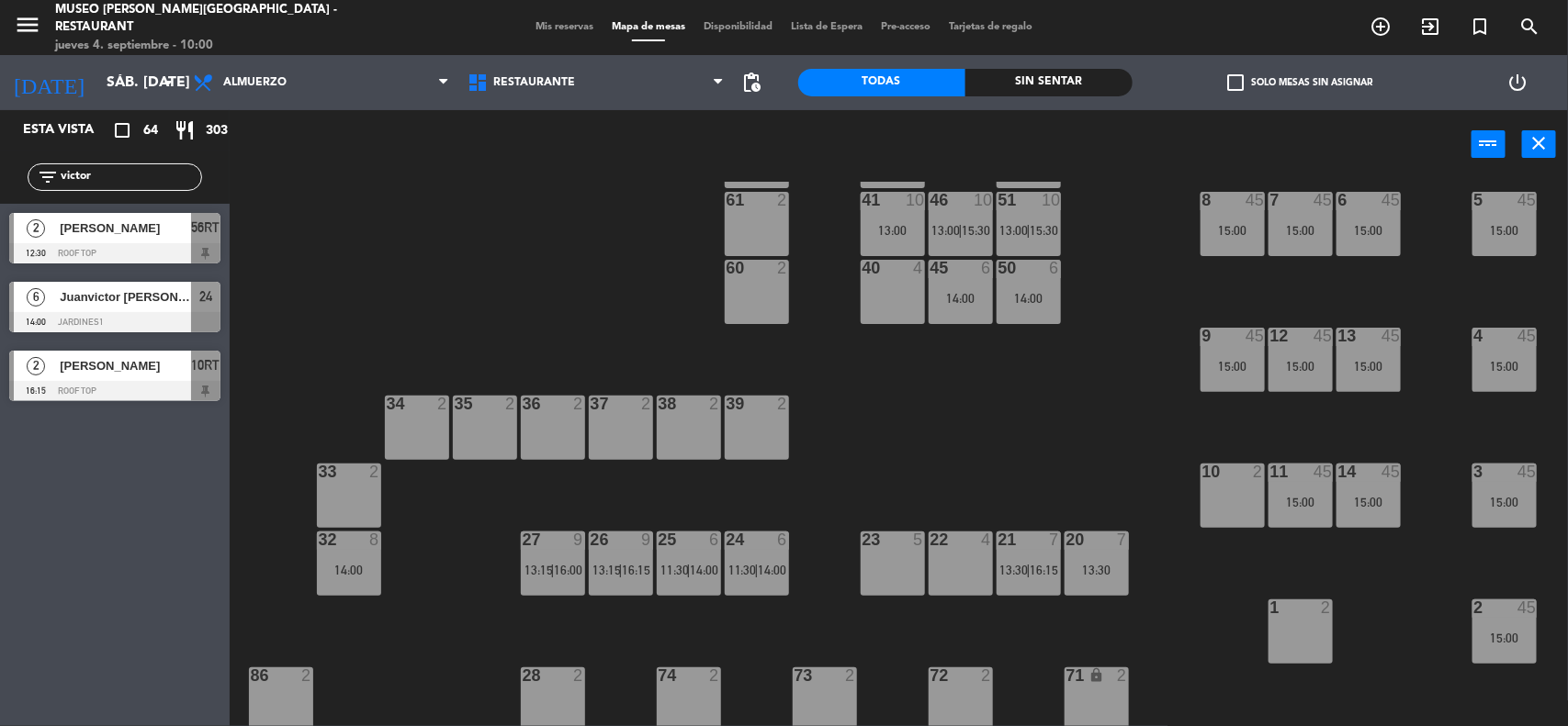
scroll to position [229, 0]
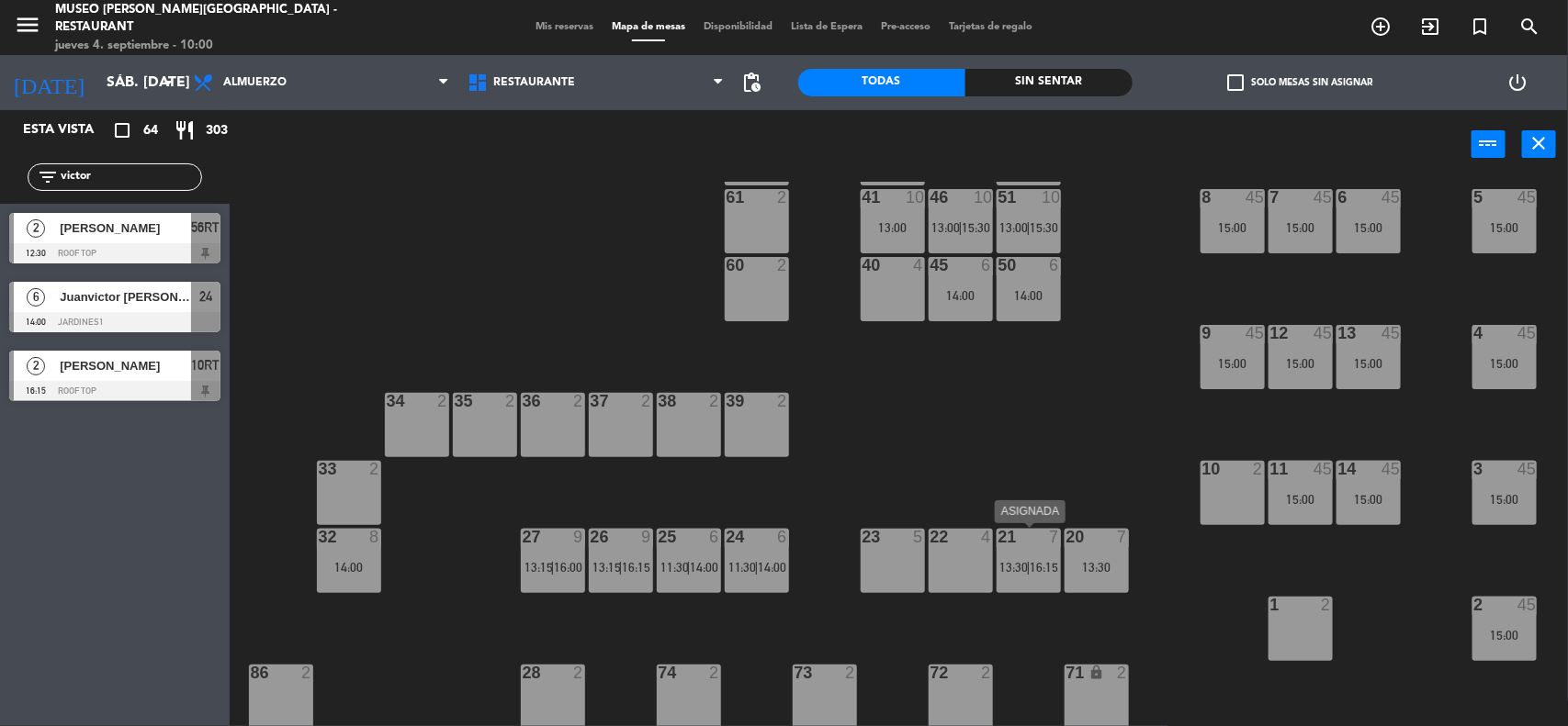
click at [1020, 551] on div "21 7 13:30 | 16:15" at bounding box center [1028, 560] width 64 height 64
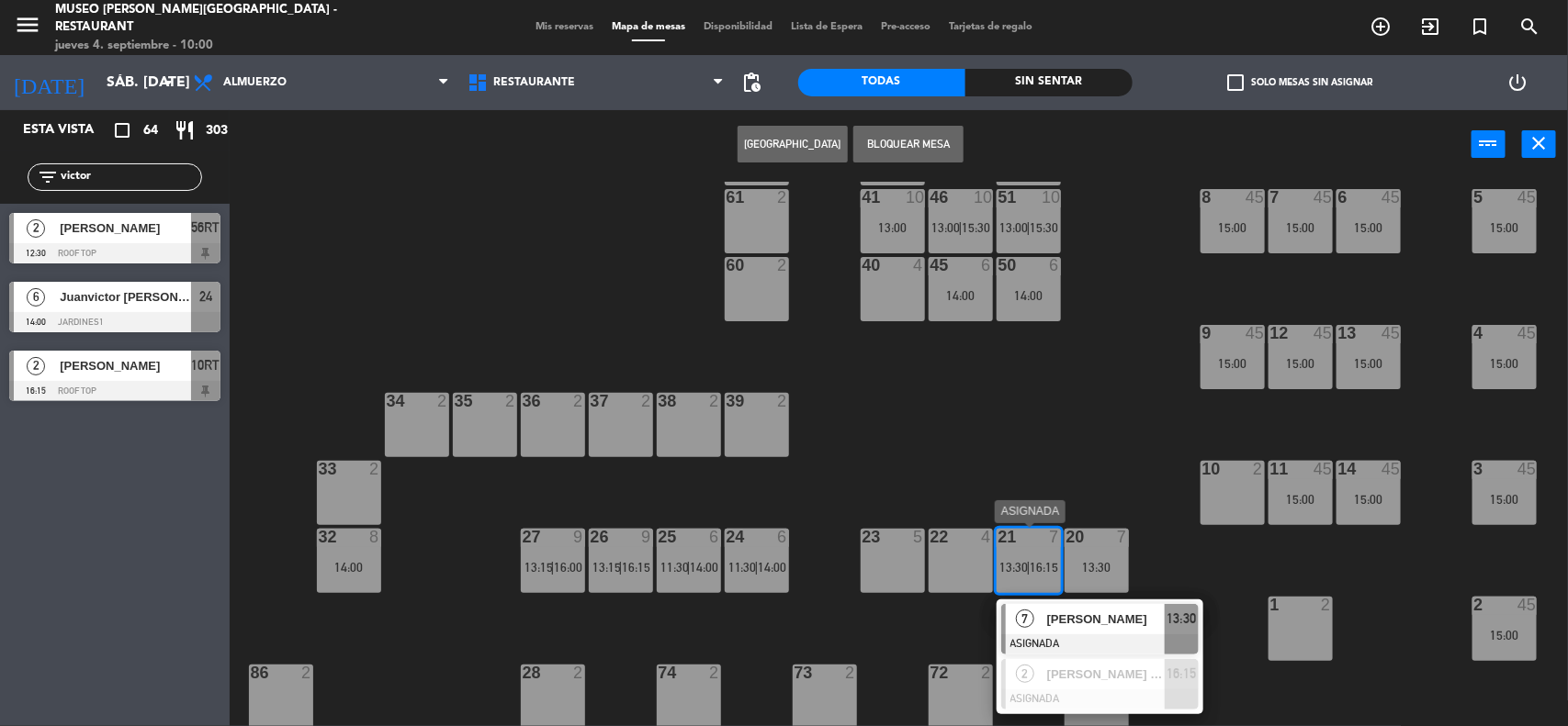
click at [1096, 624] on span "[PERSON_NAME]" at bounding box center [1105, 618] width 118 height 19
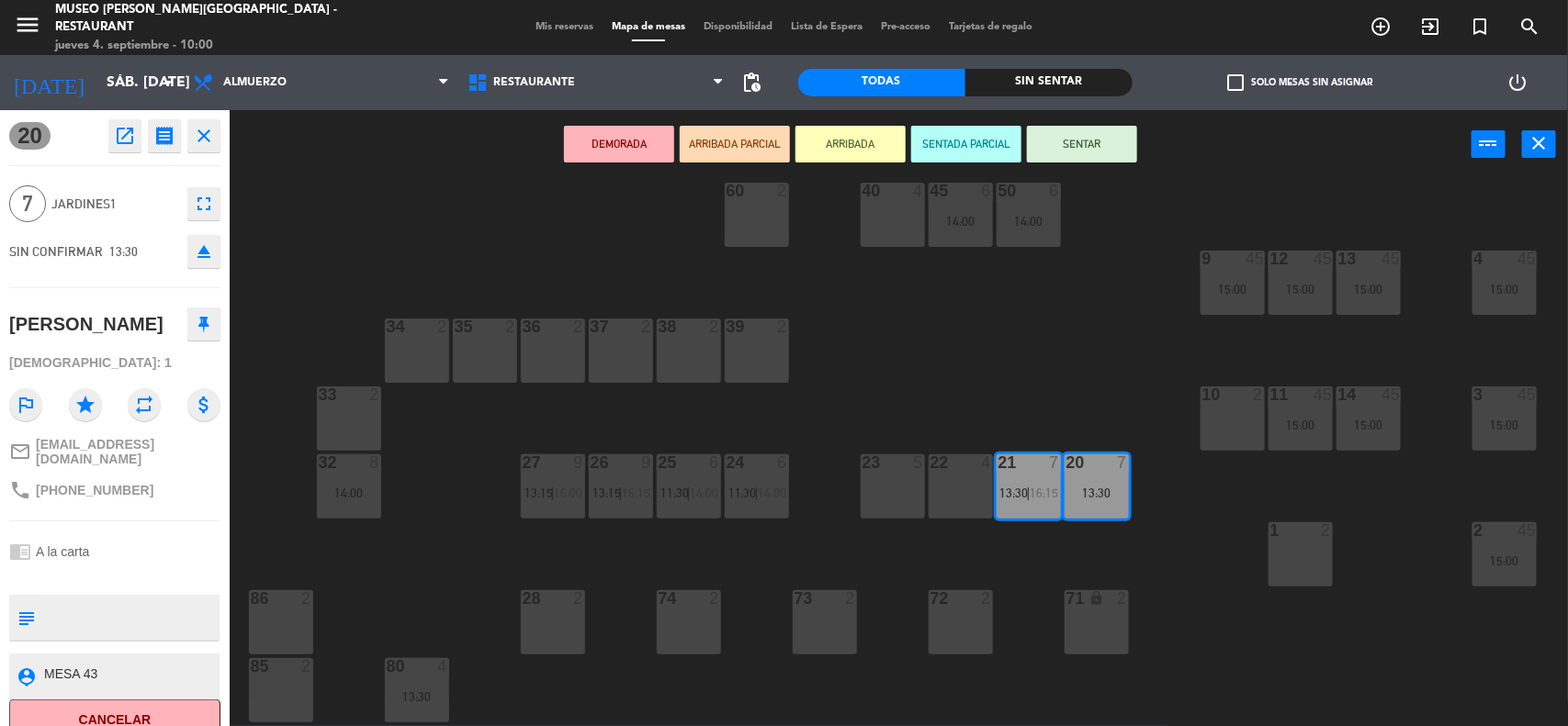
scroll to position [344, 0]
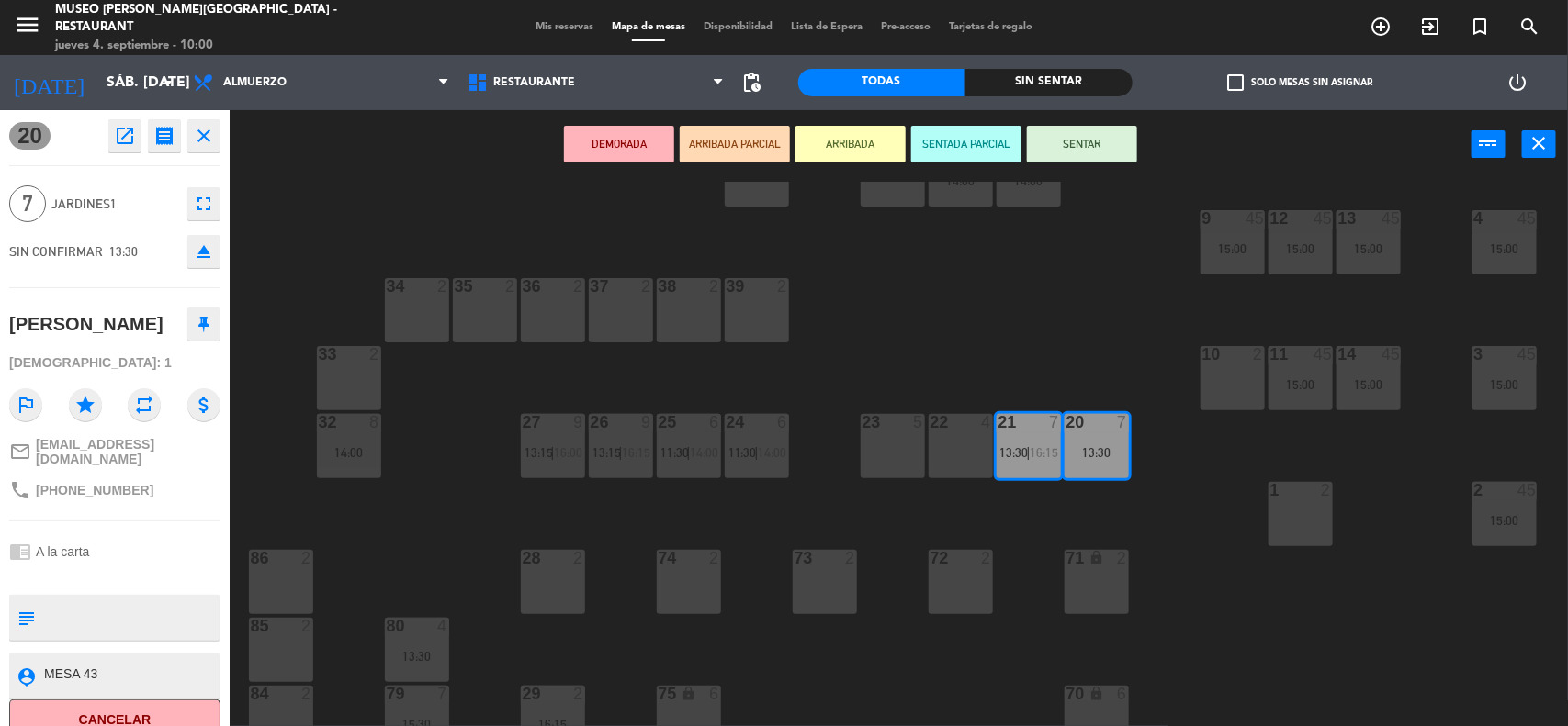
click at [1093, 600] on div "71 lock 2" at bounding box center [1096, 581] width 64 height 64
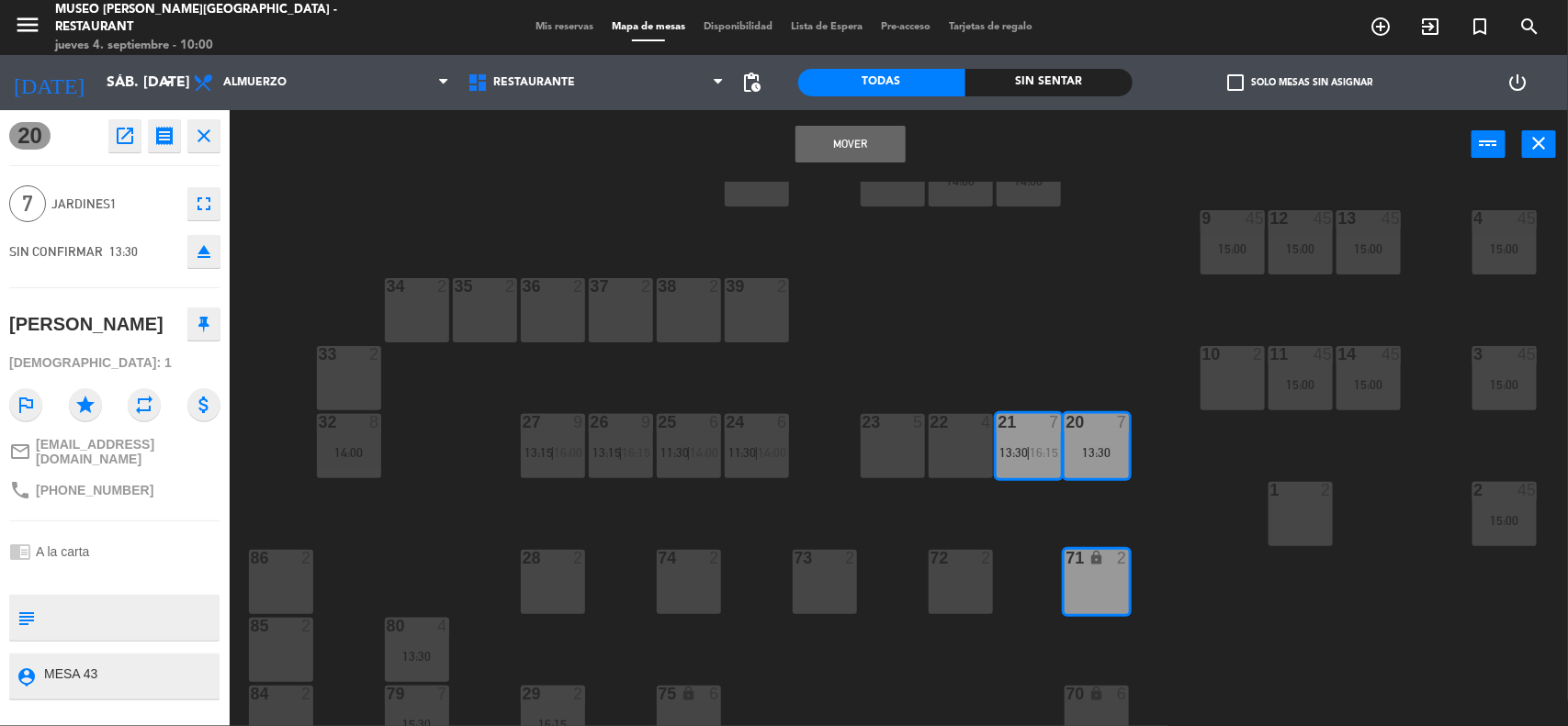
drag, startPoint x: 869, startPoint y: 152, endPoint x: 921, endPoint y: 244, distance: 105.7
click at [869, 151] on button "Mover" at bounding box center [850, 144] width 111 height 37
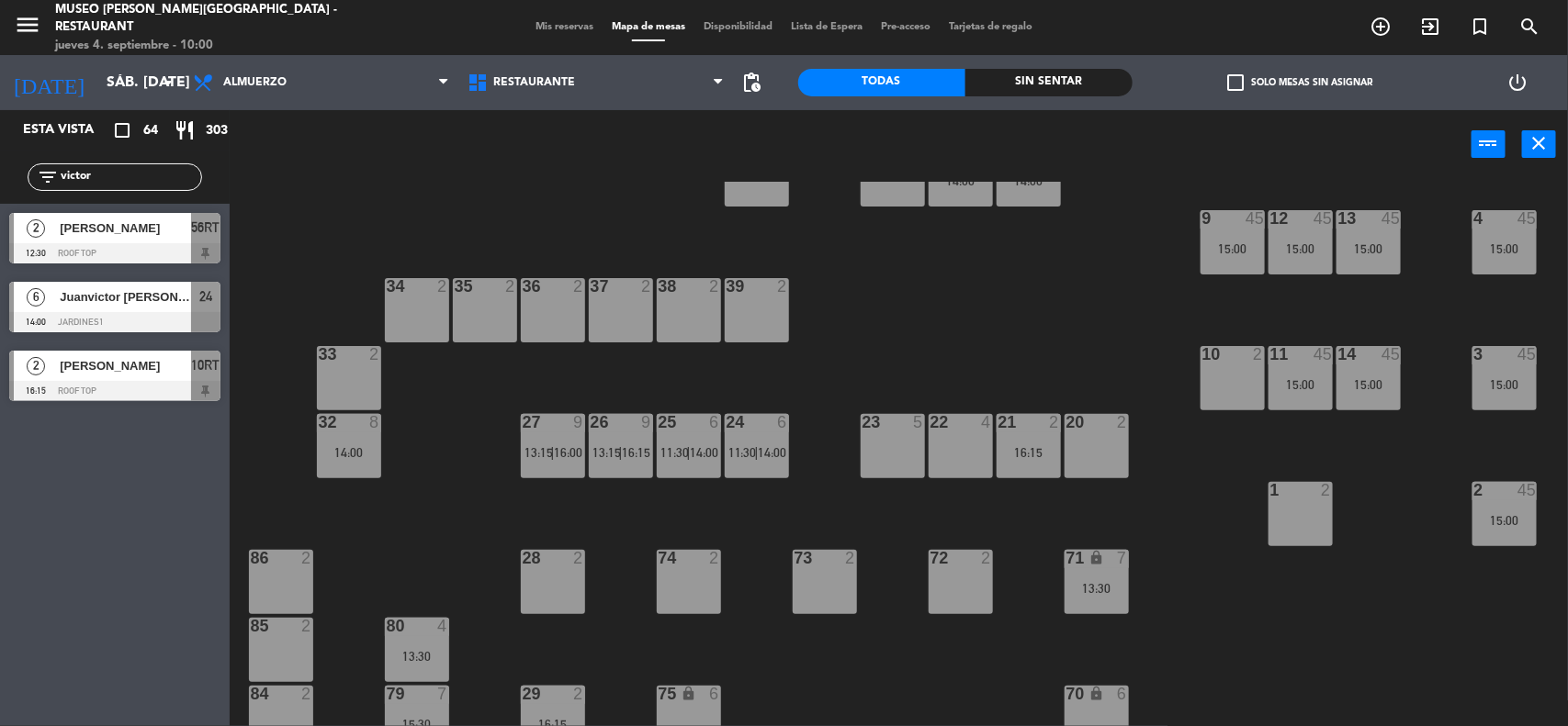
click at [1016, 447] on div "16:15" at bounding box center [1028, 453] width 64 height 13
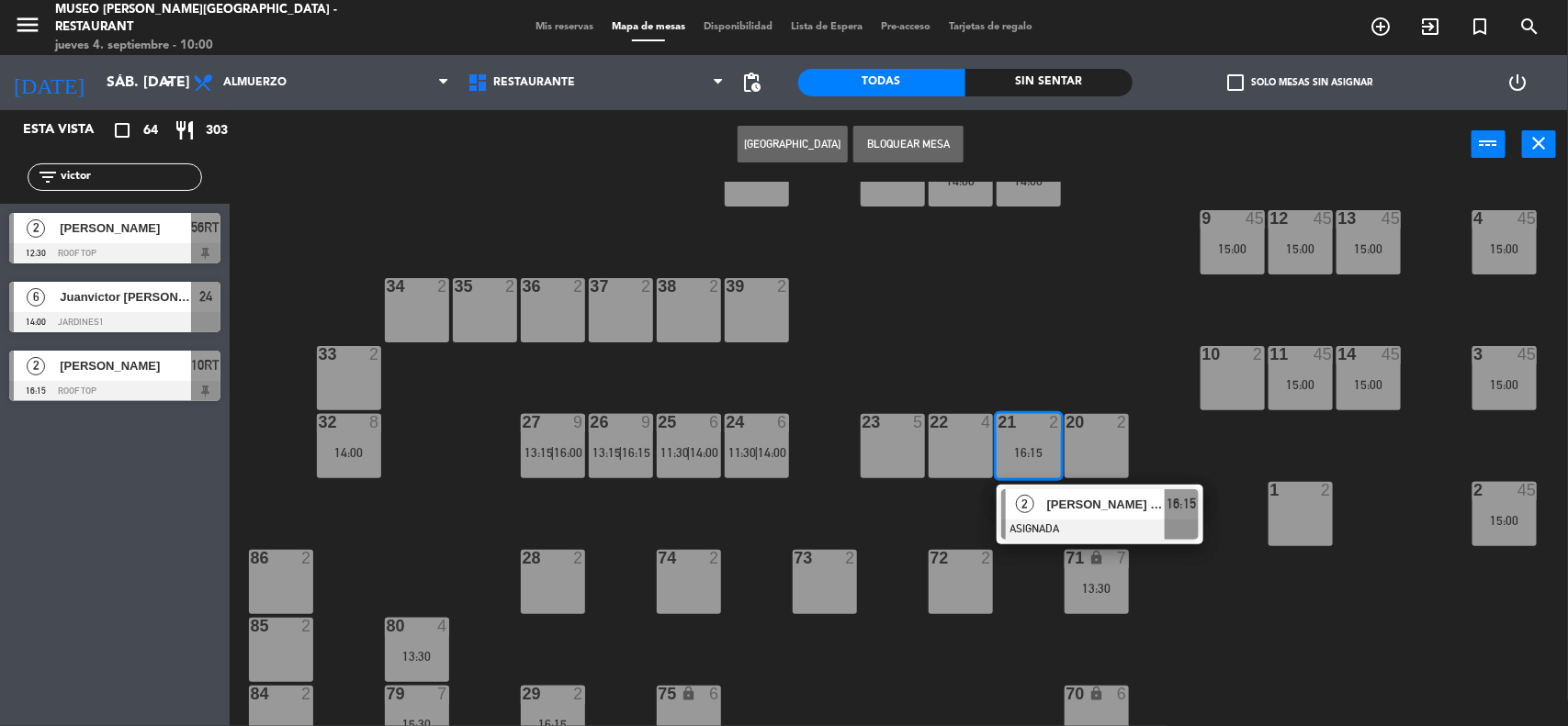
click at [1042, 505] on div "2" at bounding box center [1026, 504] width 40 height 31
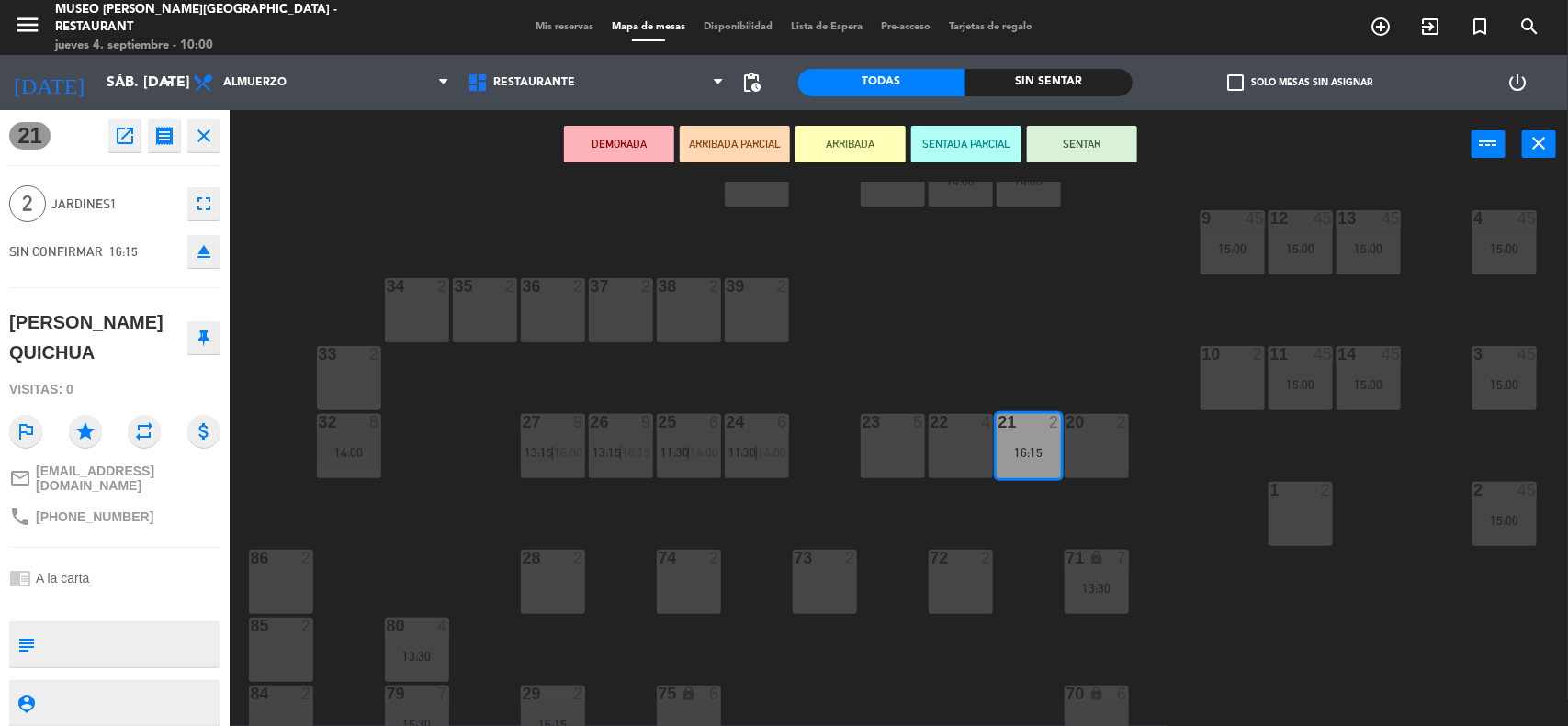
click at [770, 329] on div "39 2" at bounding box center [756, 310] width 64 height 64
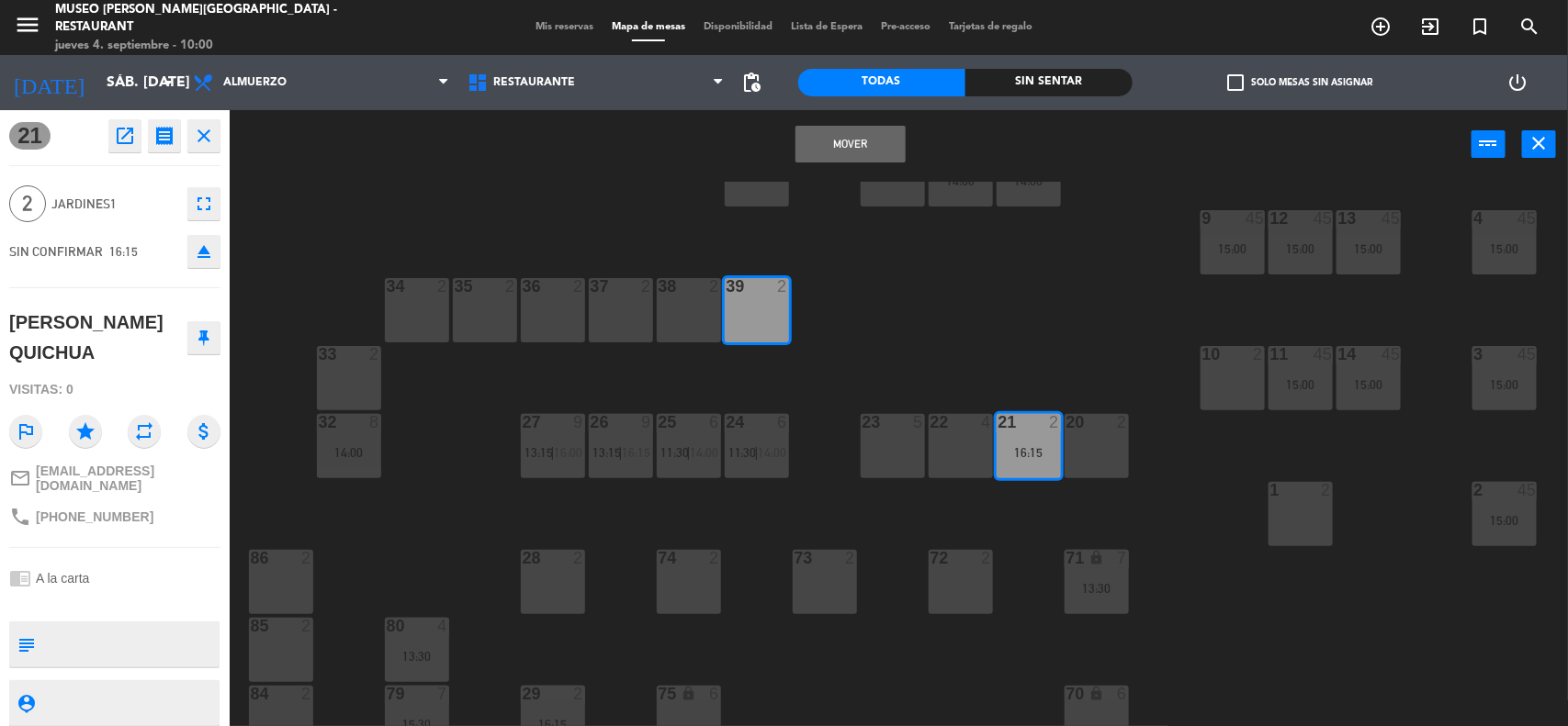
click at [855, 140] on button "Mover" at bounding box center [850, 144] width 111 height 37
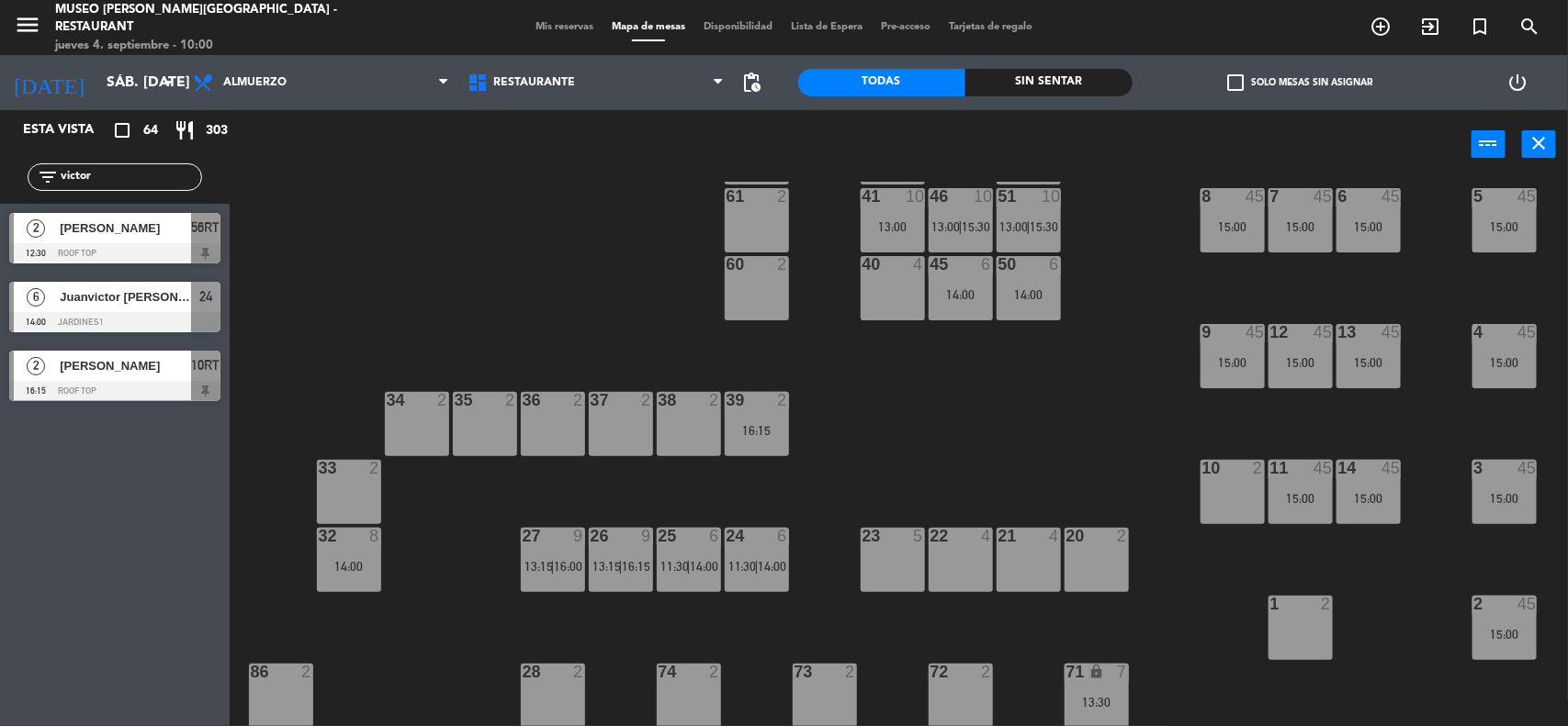
scroll to position [0, 0]
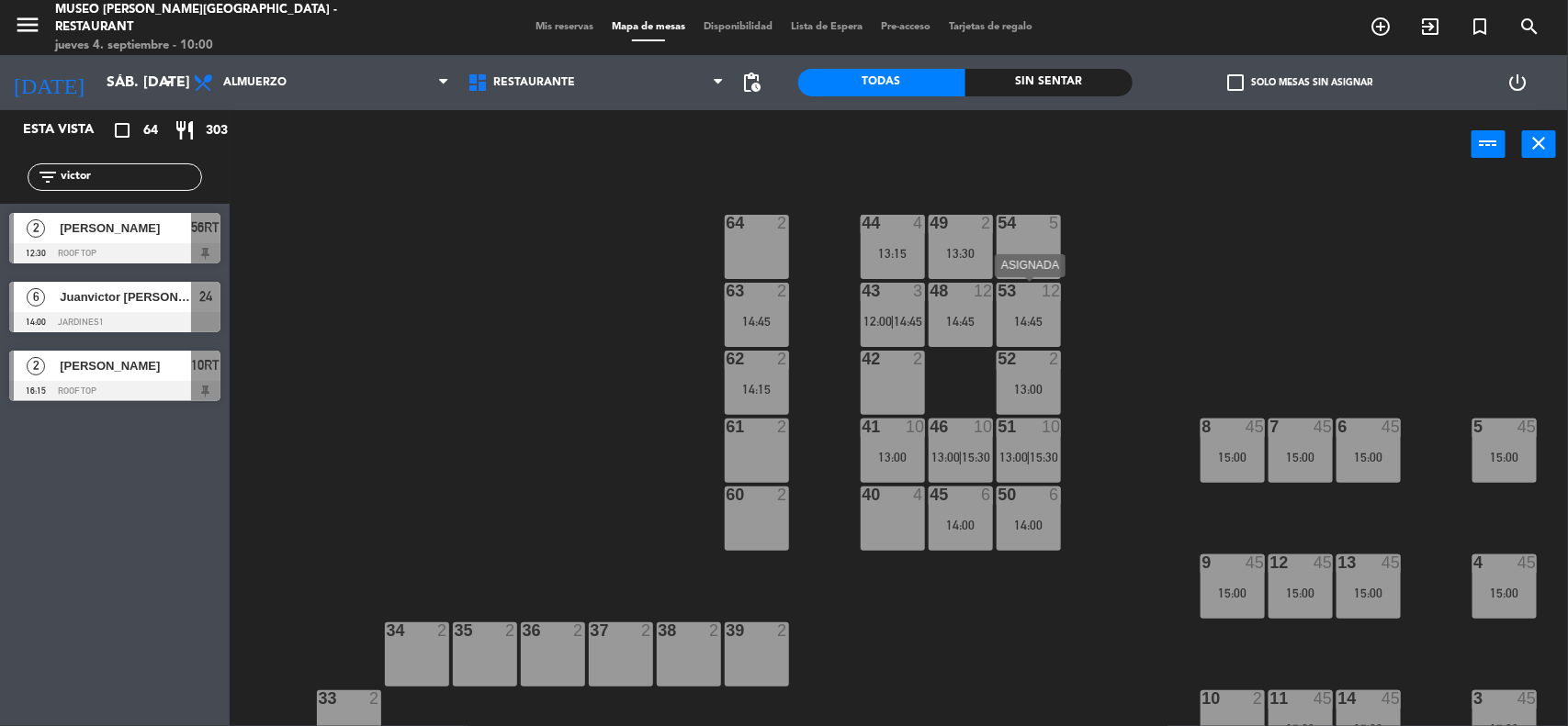
click at [1039, 308] on div "53 12 14:45" at bounding box center [1028, 315] width 64 height 64
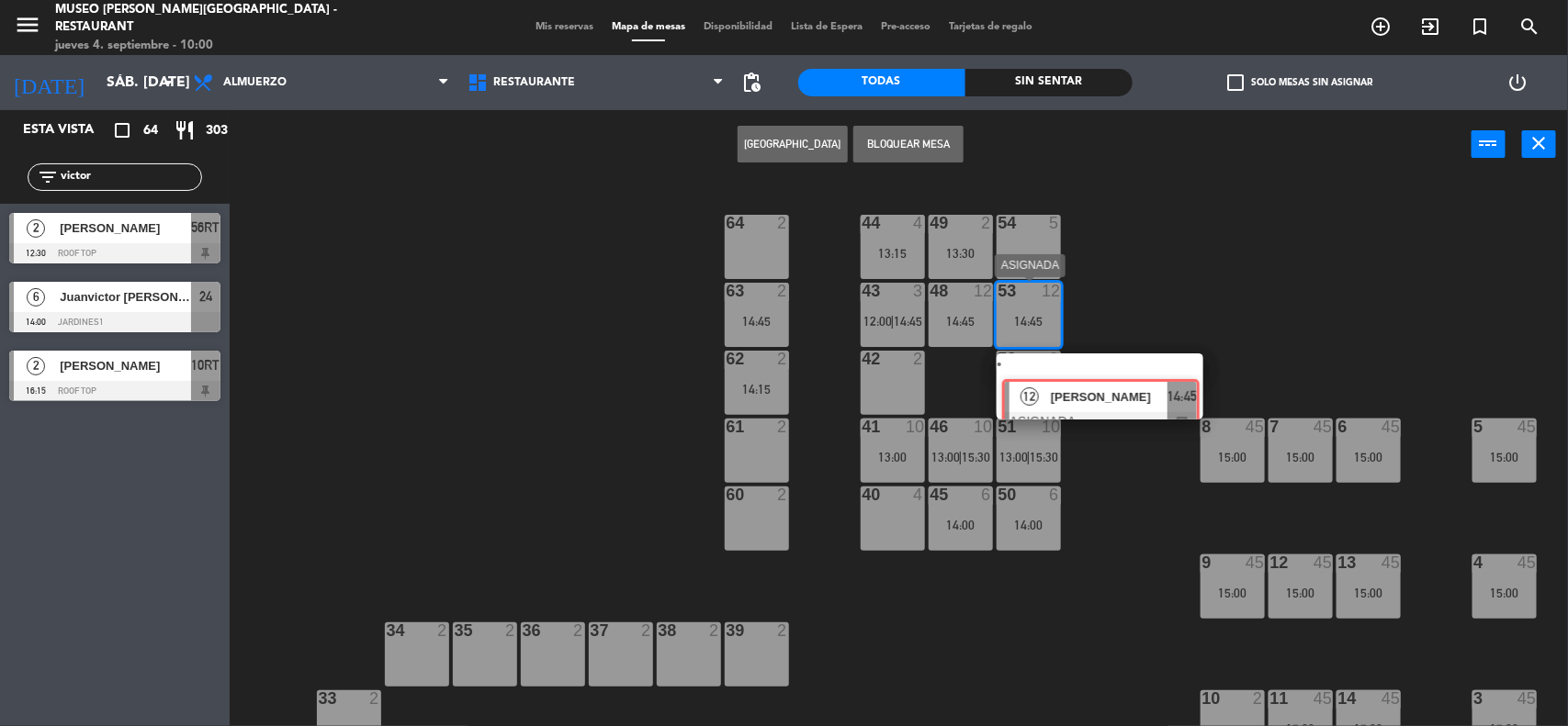
click at [1098, 386] on div "12 [PERSON_NAME] ASIGNADA 14:45 chat" at bounding box center [1100, 386] width 234 height 66
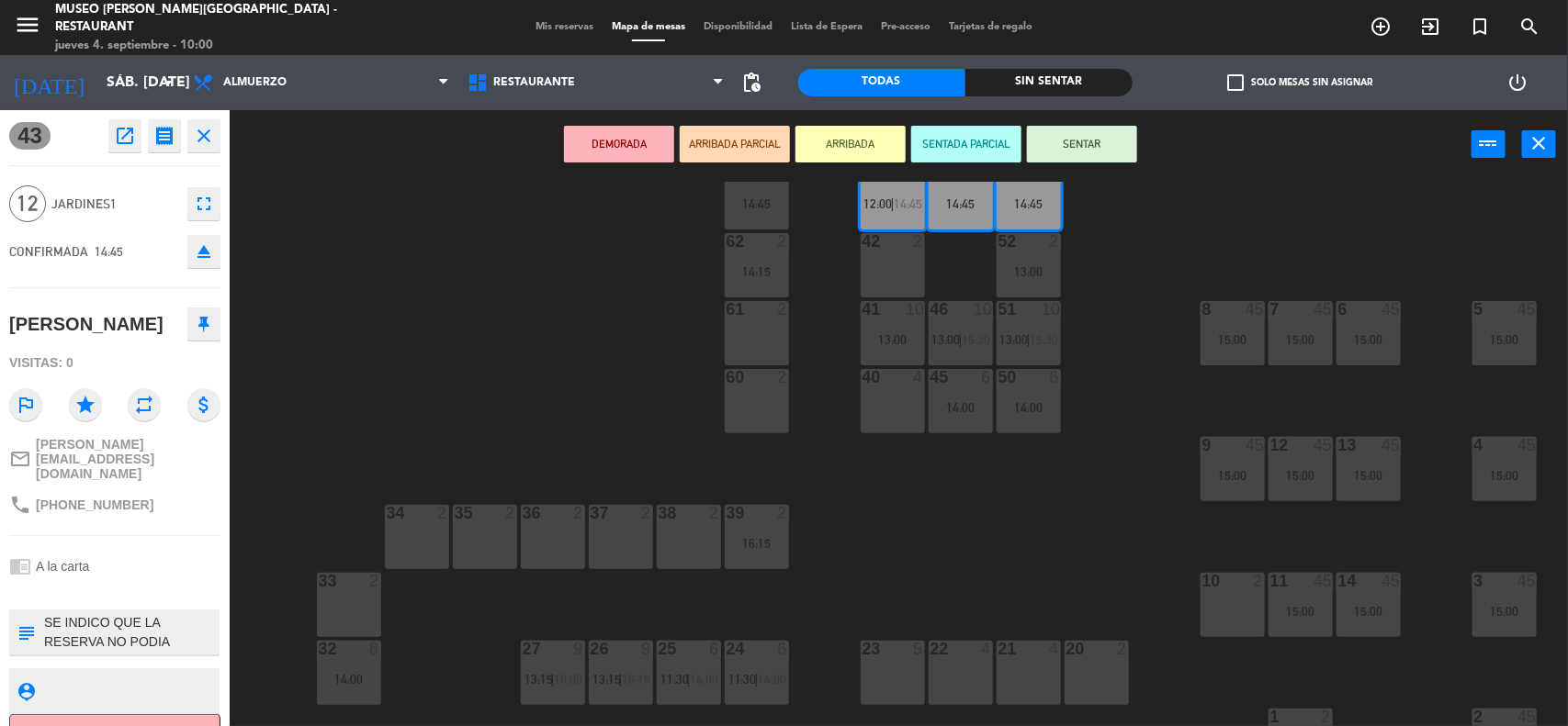
scroll to position [229, 0]
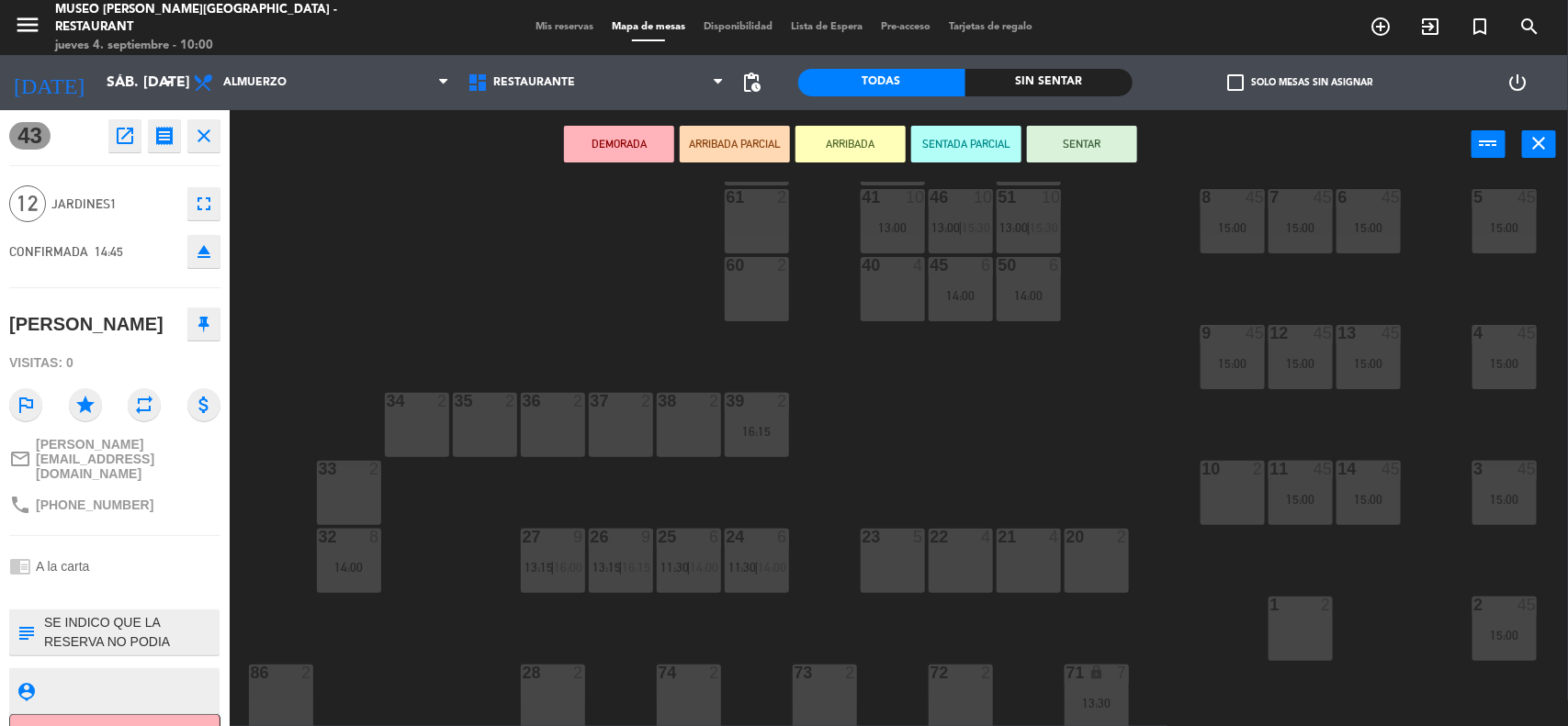
drag, startPoint x: 909, startPoint y: 552, endPoint x: 956, endPoint y: 555, distance: 47.1
click at [910, 553] on div "23 5" at bounding box center [892, 560] width 64 height 64
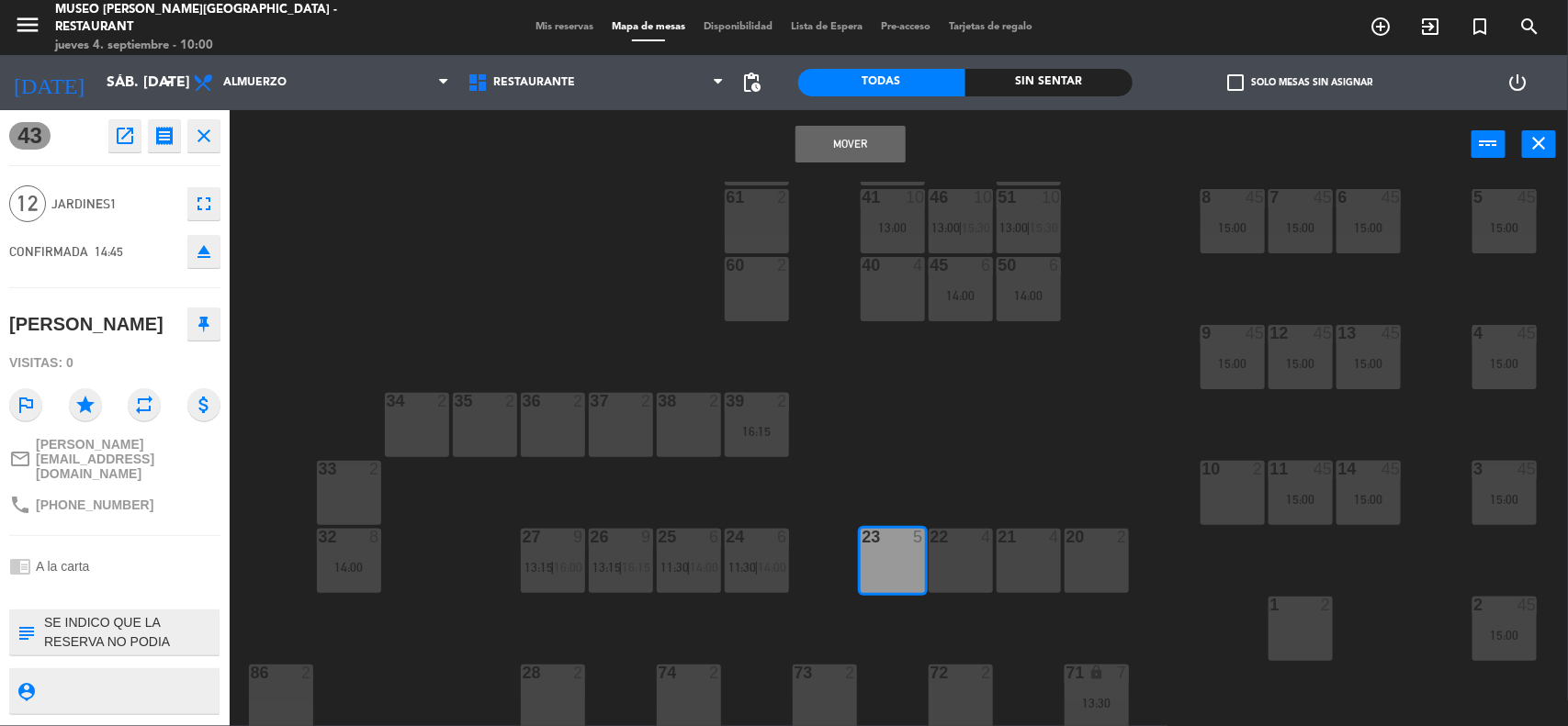
click at [960, 556] on div "22 4" at bounding box center [960, 560] width 64 height 64
click at [1012, 560] on div "21 4" at bounding box center [1028, 560] width 64 height 64
click at [848, 154] on button "Mover y Unir" at bounding box center [850, 144] width 111 height 37
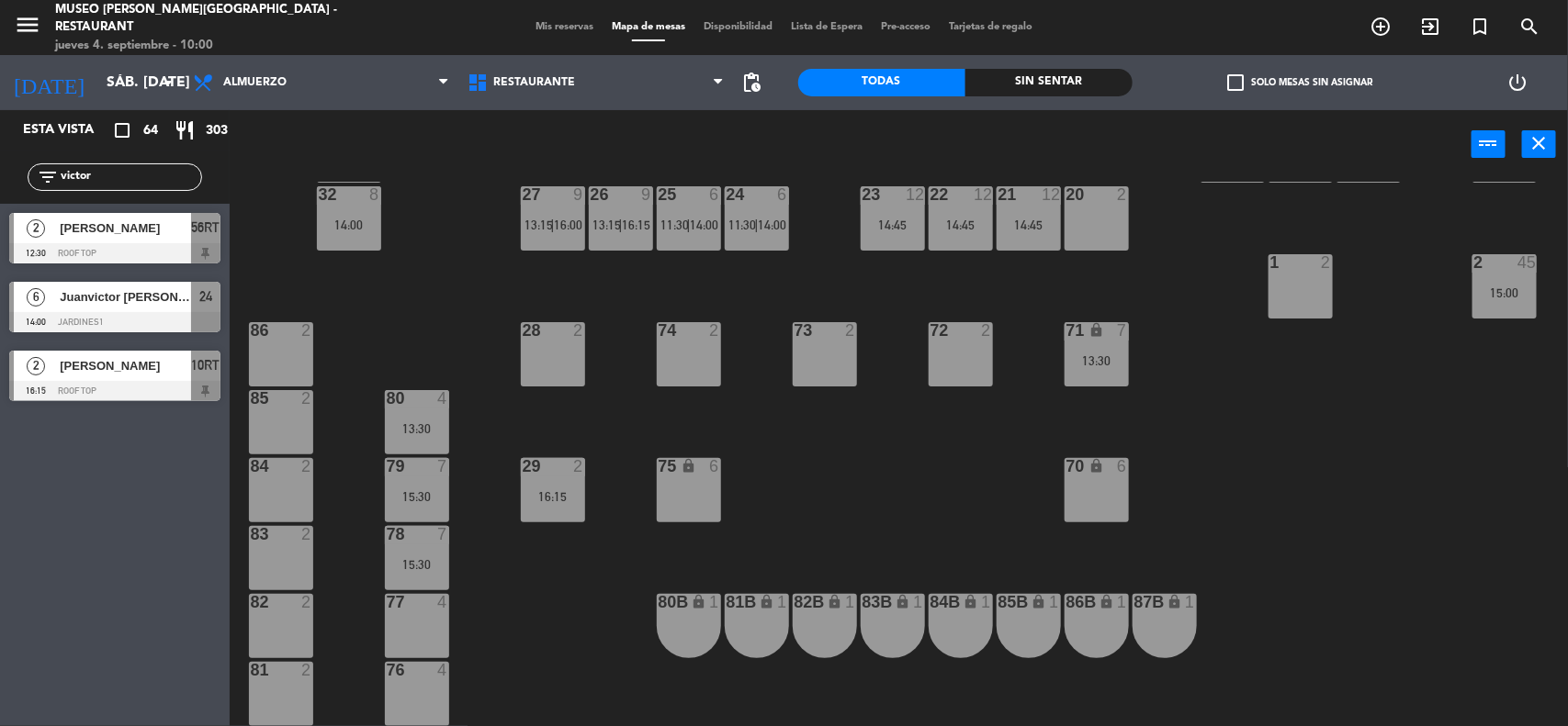
scroll to position [574, 0]
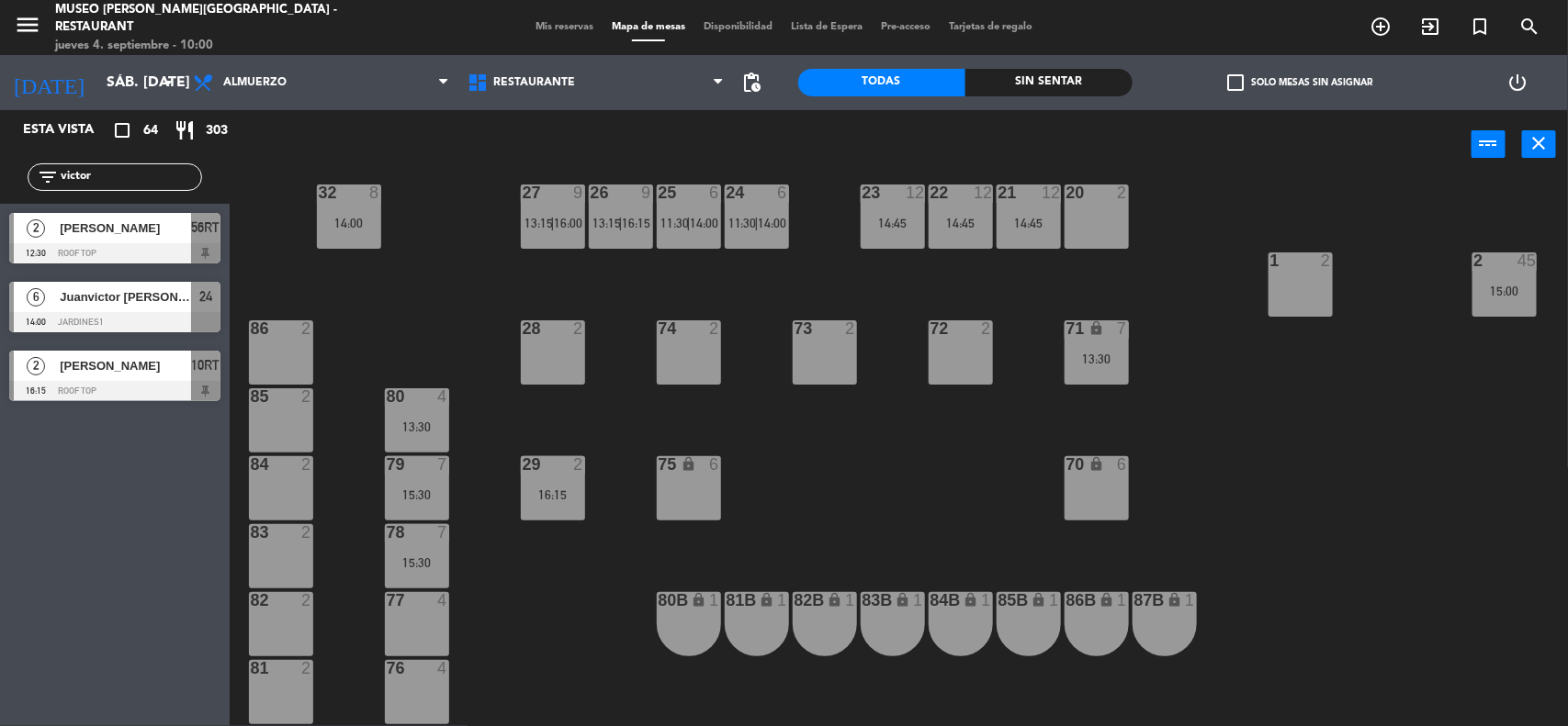
click at [1104, 347] on div "71 lock 7 13:30" at bounding box center [1096, 352] width 64 height 64
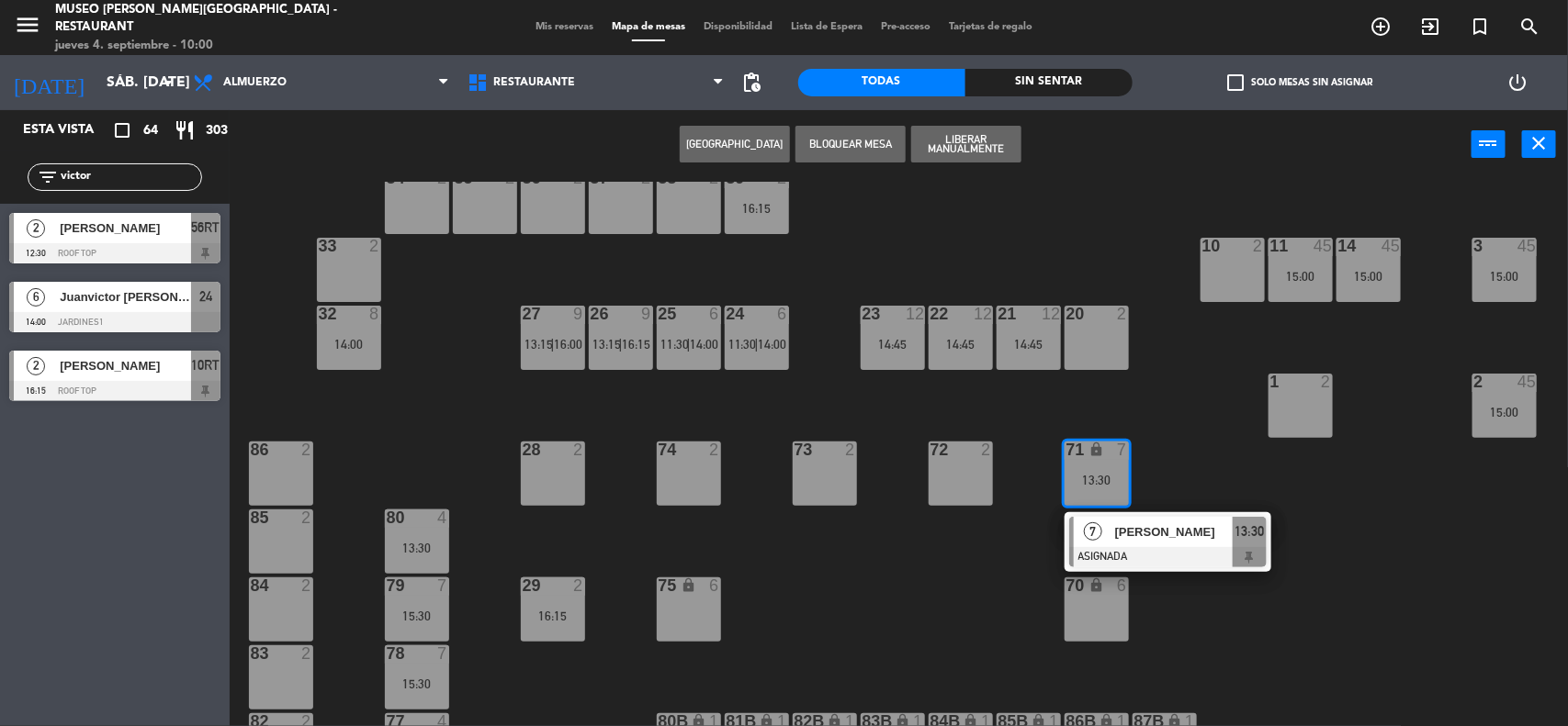
scroll to position [459, 0]
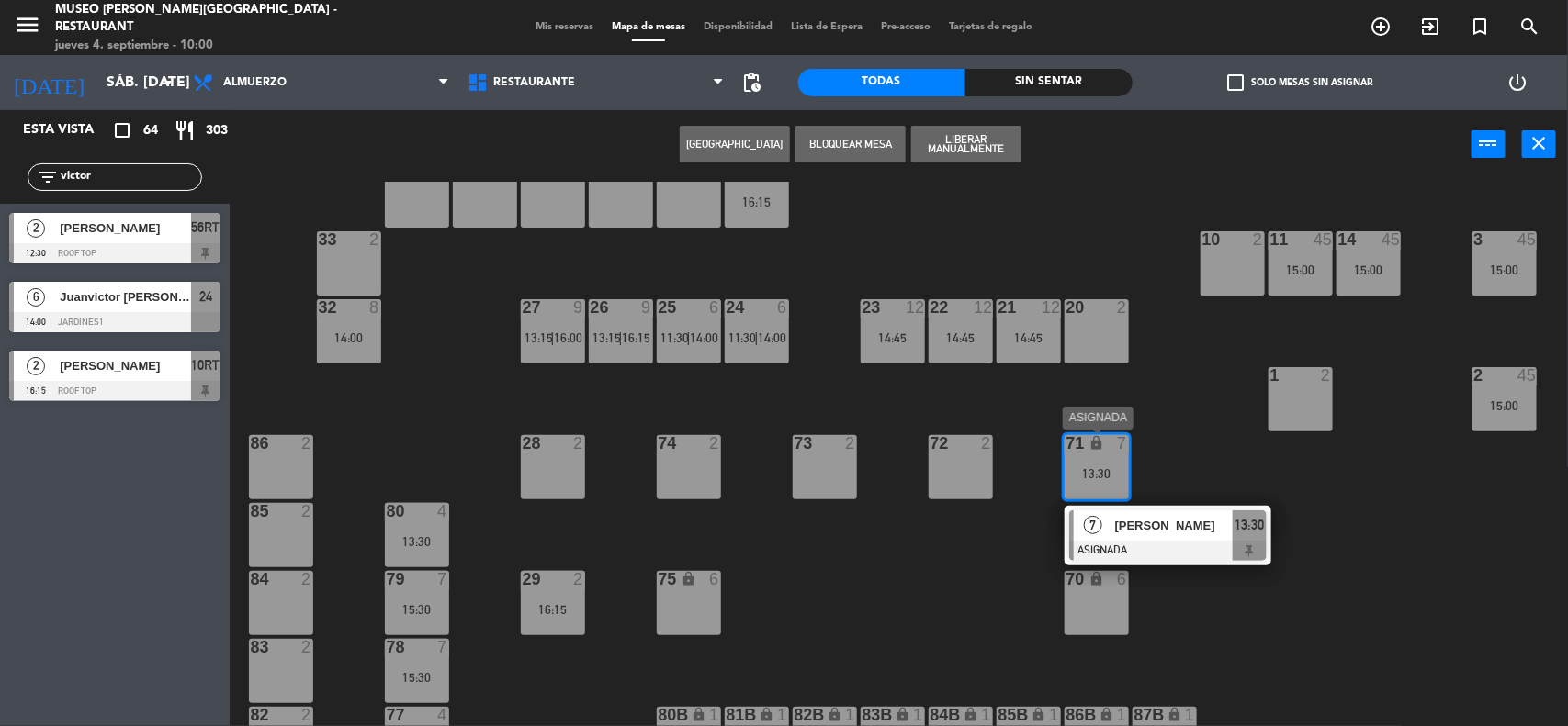
click at [1143, 529] on span "[PERSON_NAME]" at bounding box center [1173, 525] width 118 height 19
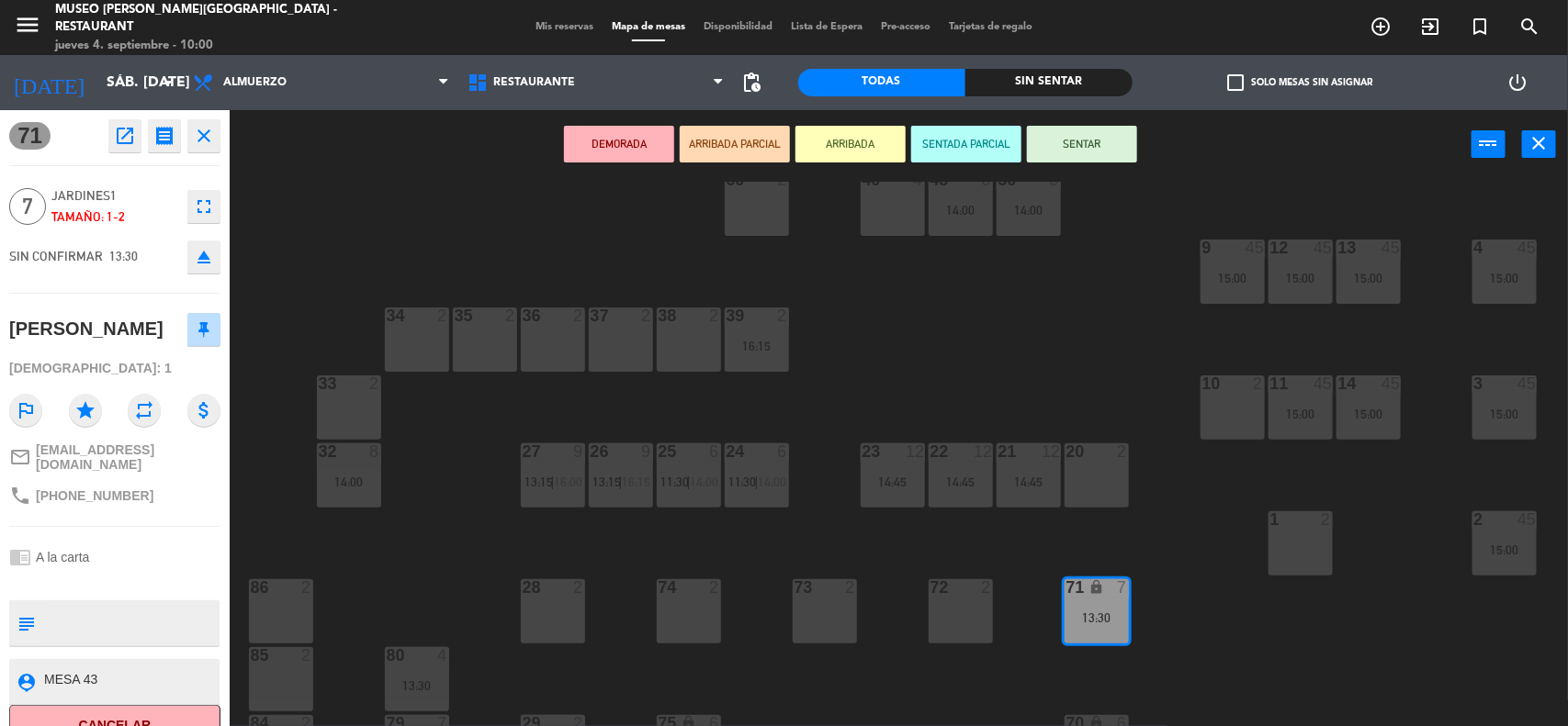
scroll to position [0, 0]
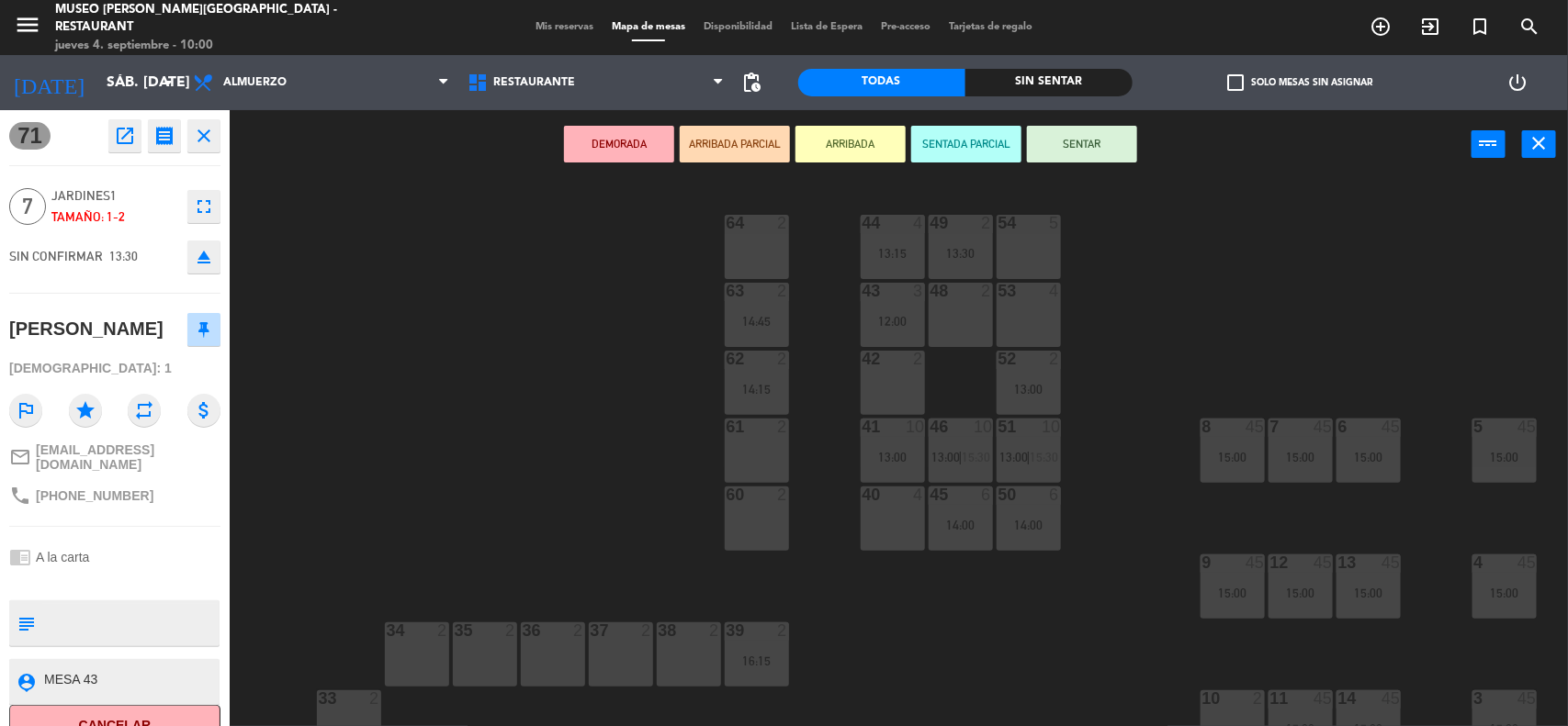
drag, startPoint x: 1024, startPoint y: 313, endPoint x: 964, endPoint y: 309, distance: 60.1
click at [1019, 313] on div "53 4" at bounding box center [1028, 315] width 64 height 64
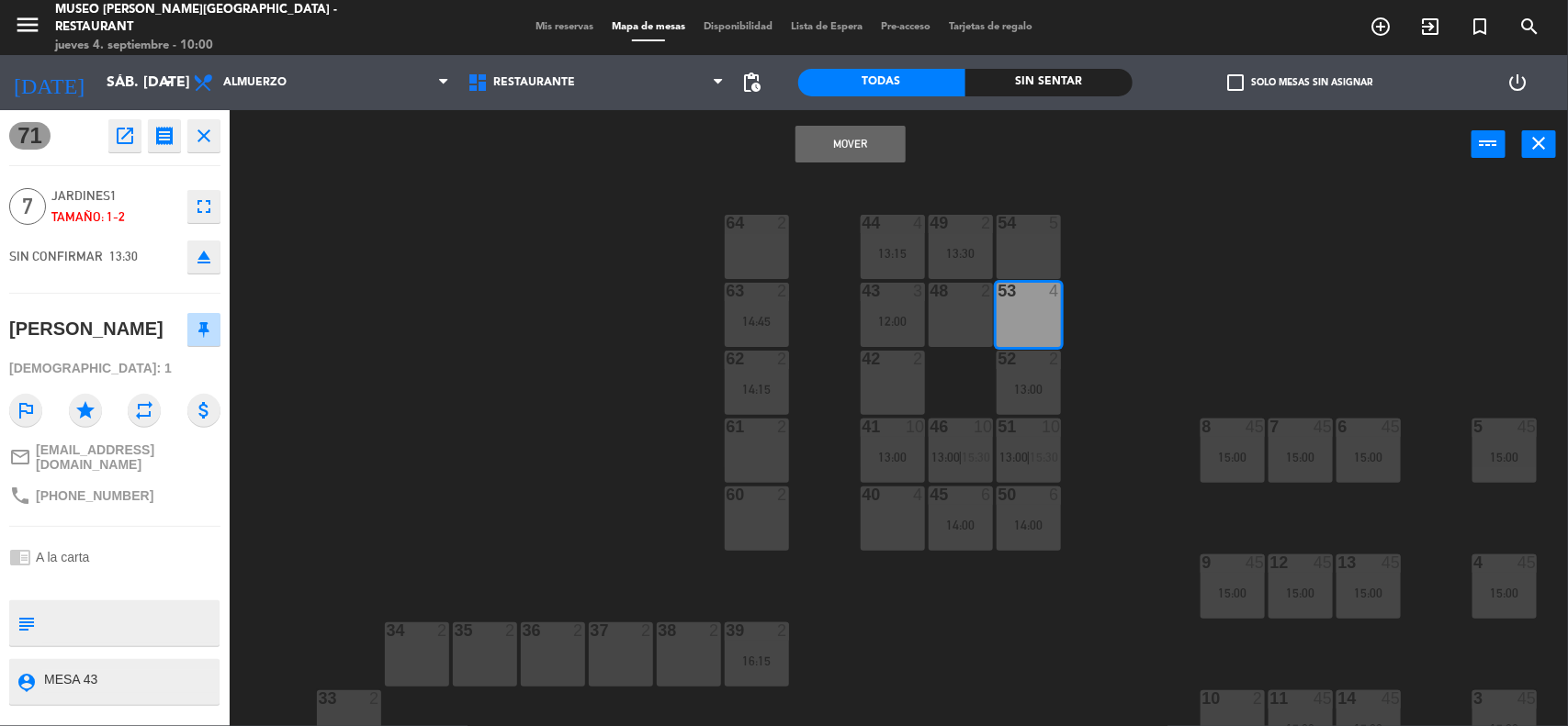
click at [964, 309] on div "48 2" at bounding box center [960, 315] width 64 height 64
click at [855, 144] on button "Mover y Unir" at bounding box center [850, 144] width 111 height 37
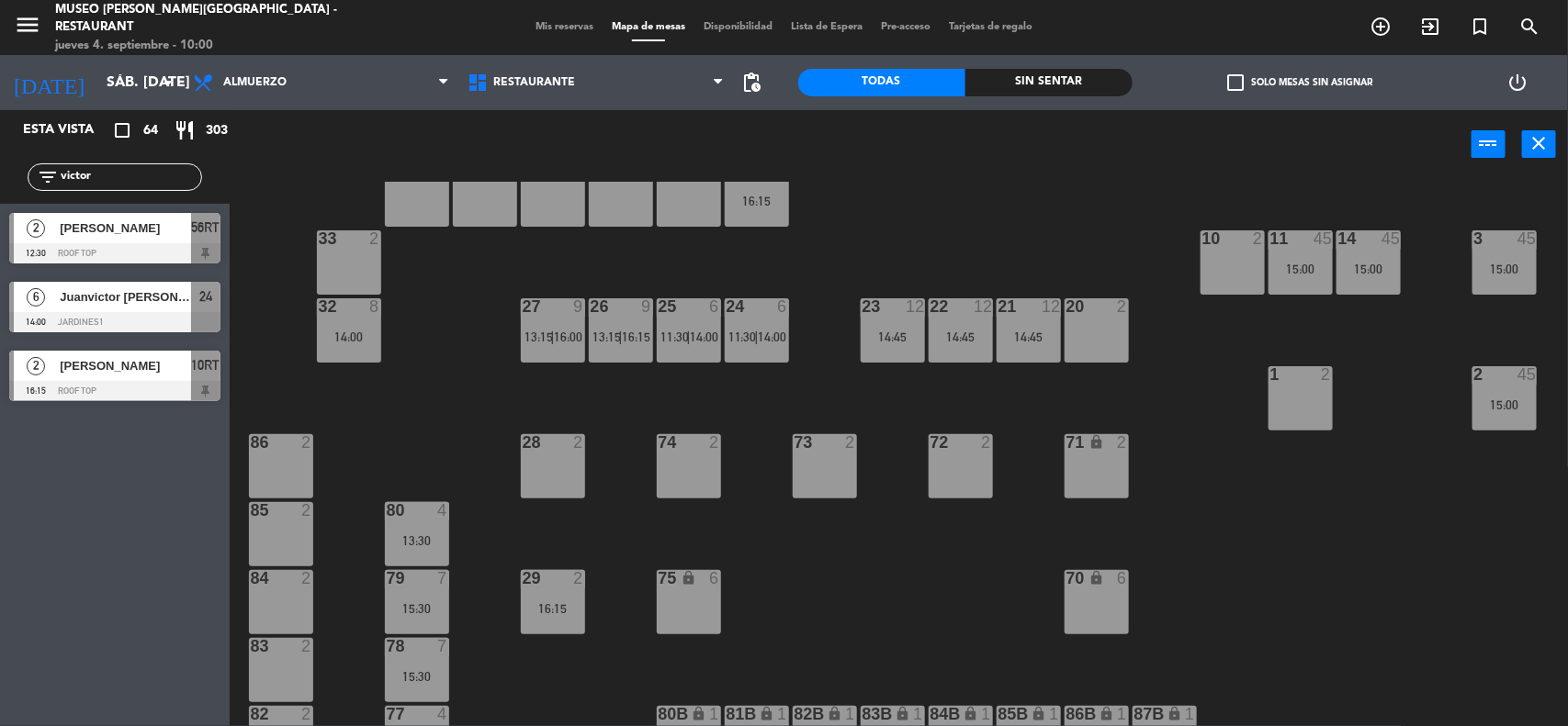
scroll to position [689, 0]
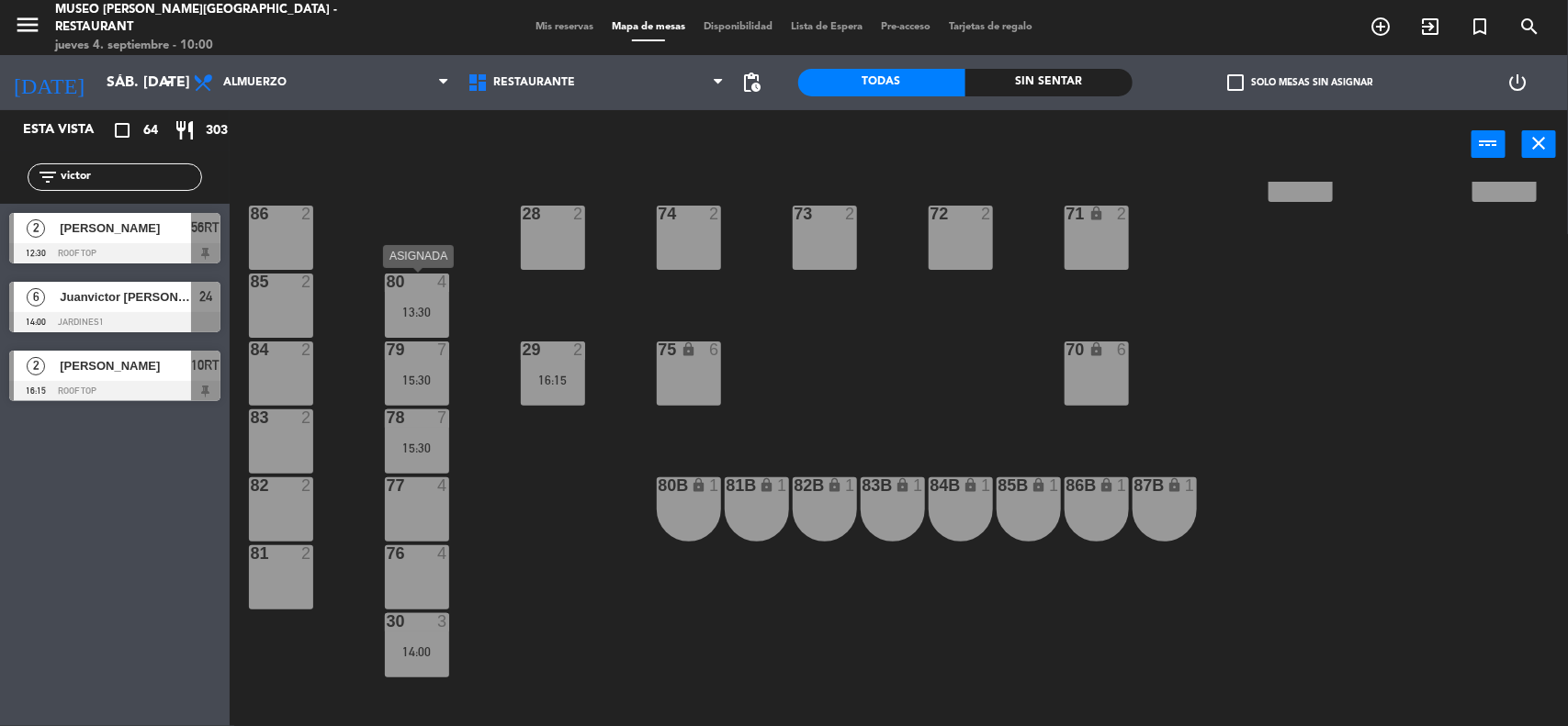
click at [397, 301] on div "80 4 13:30" at bounding box center [416, 305] width 64 height 64
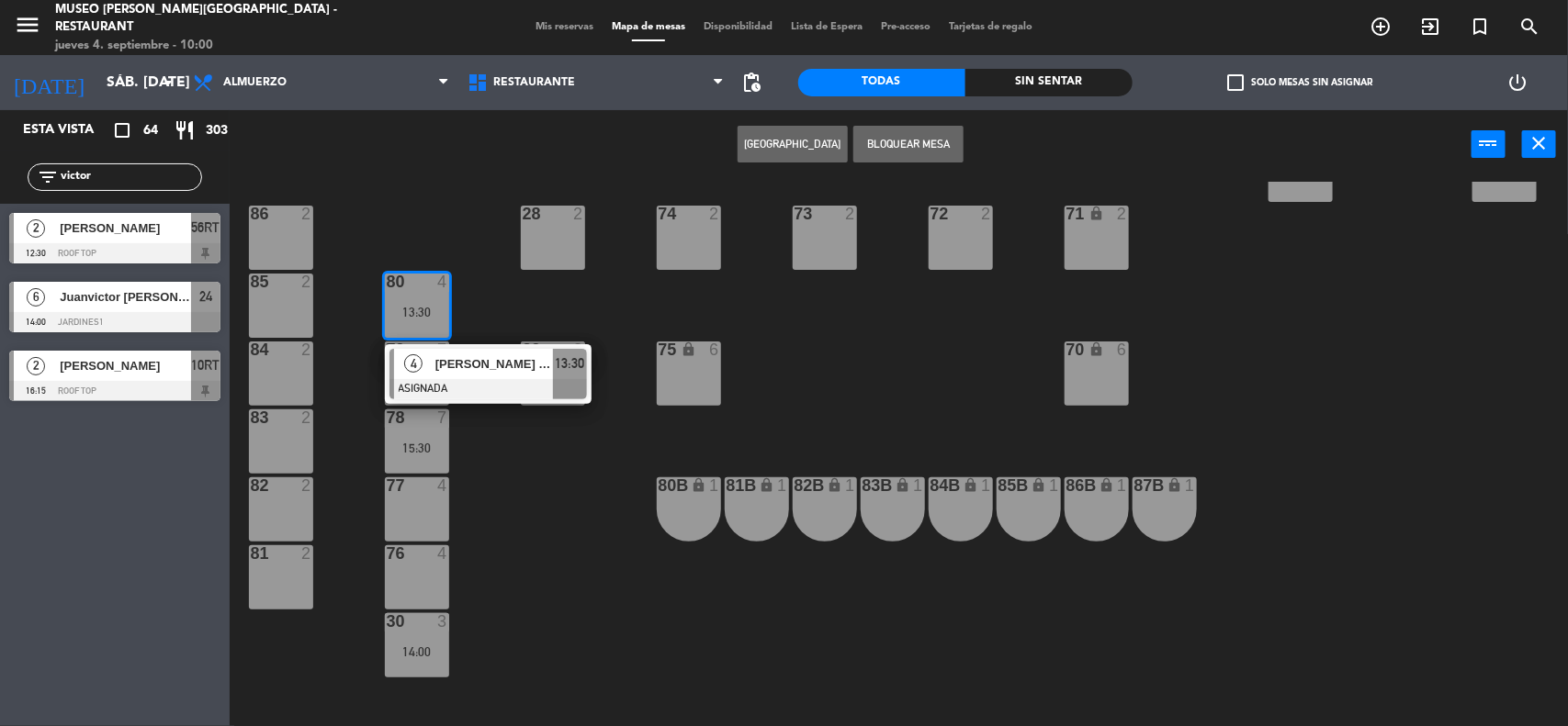
click at [444, 361] on span "[PERSON_NAME] SE1nchez" at bounding box center [494, 364] width 118 height 19
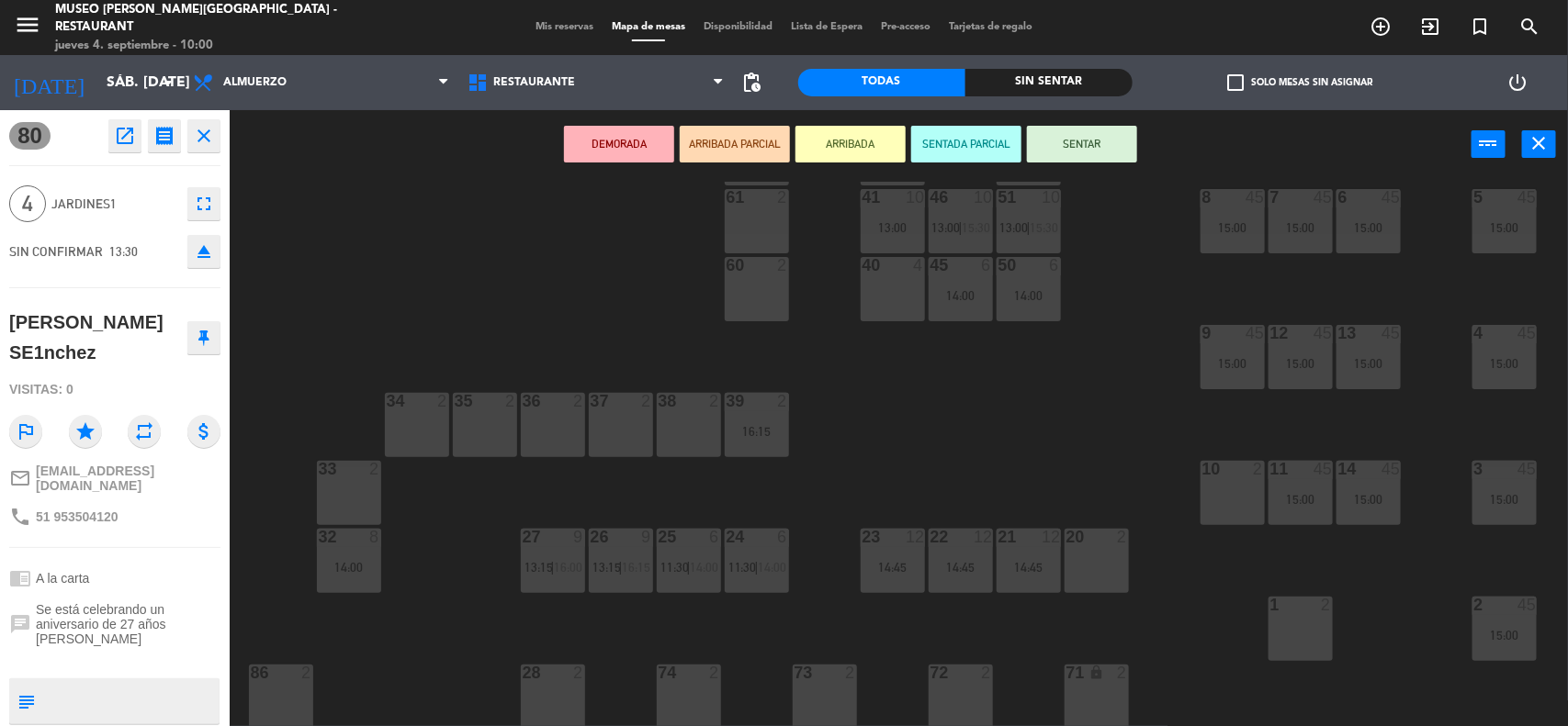
scroll to position [0, 0]
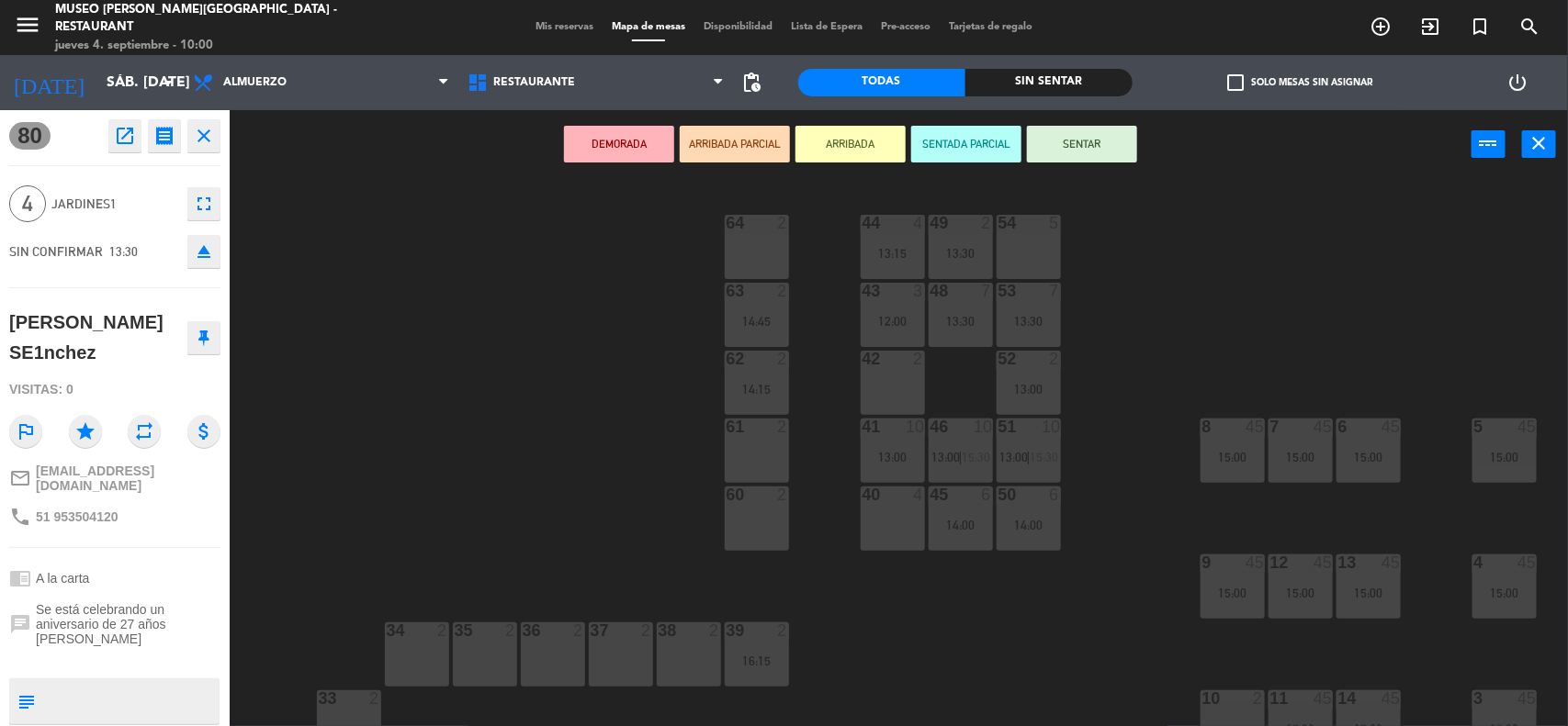
click at [1025, 249] on div "54 5" at bounding box center [1028, 246] width 64 height 64
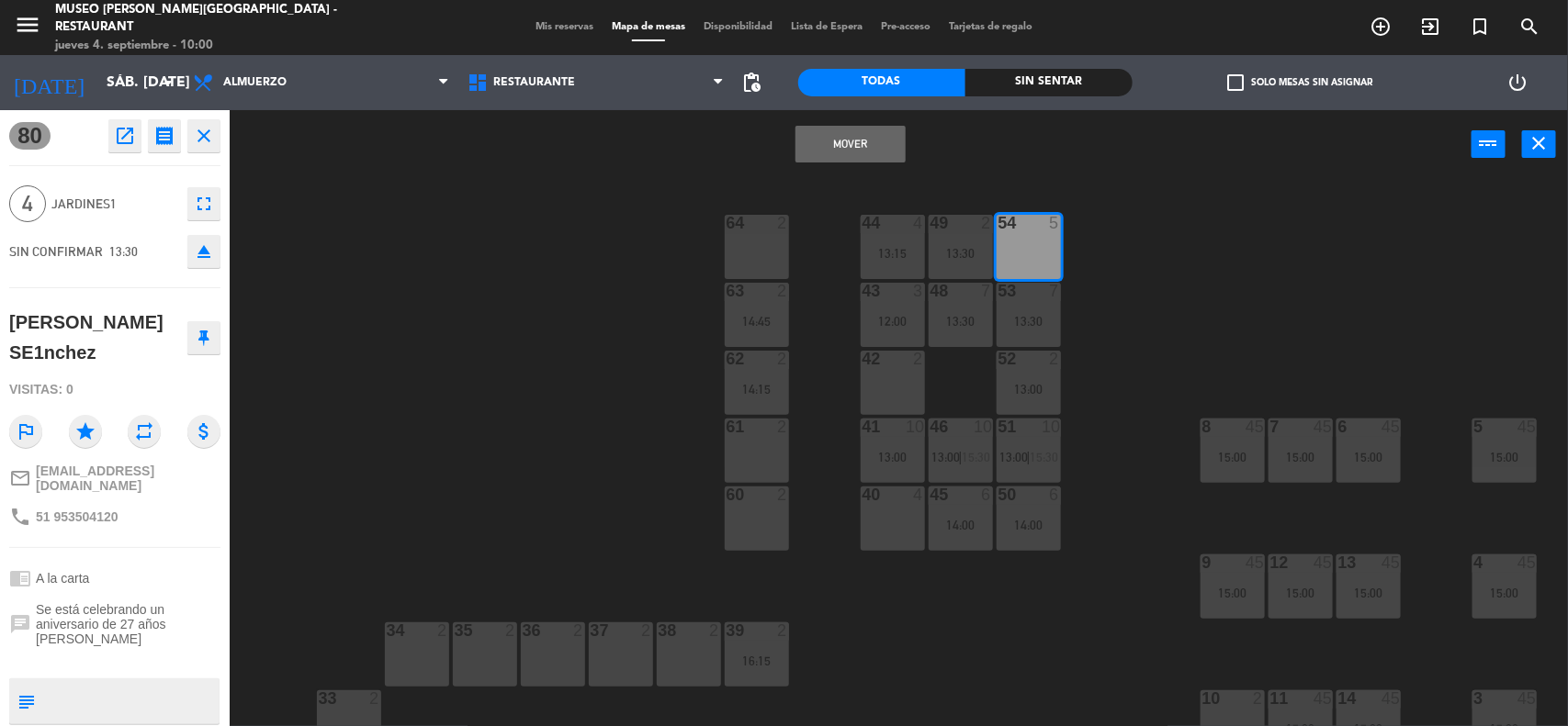
click at [870, 145] on button "Mover" at bounding box center [850, 144] width 111 height 37
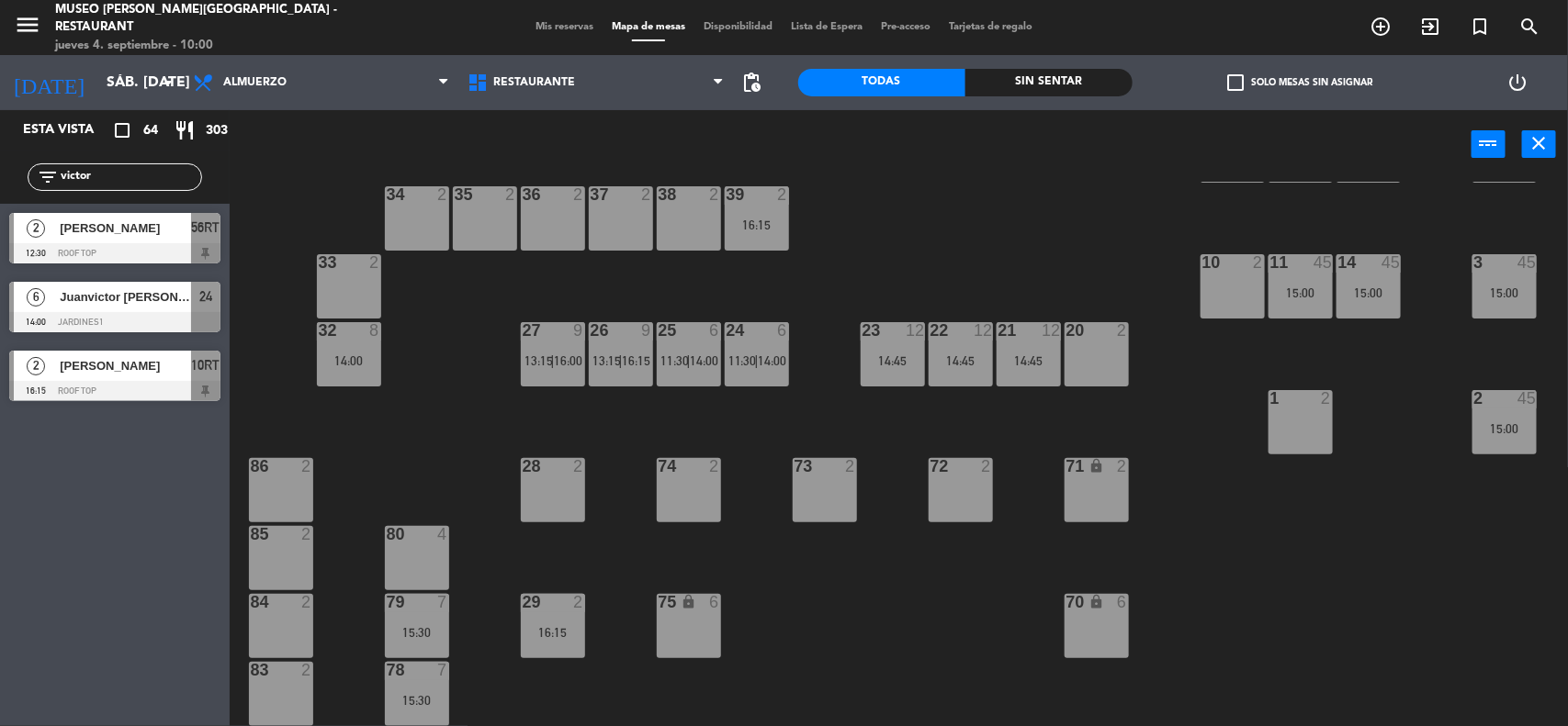
scroll to position [574, 0]
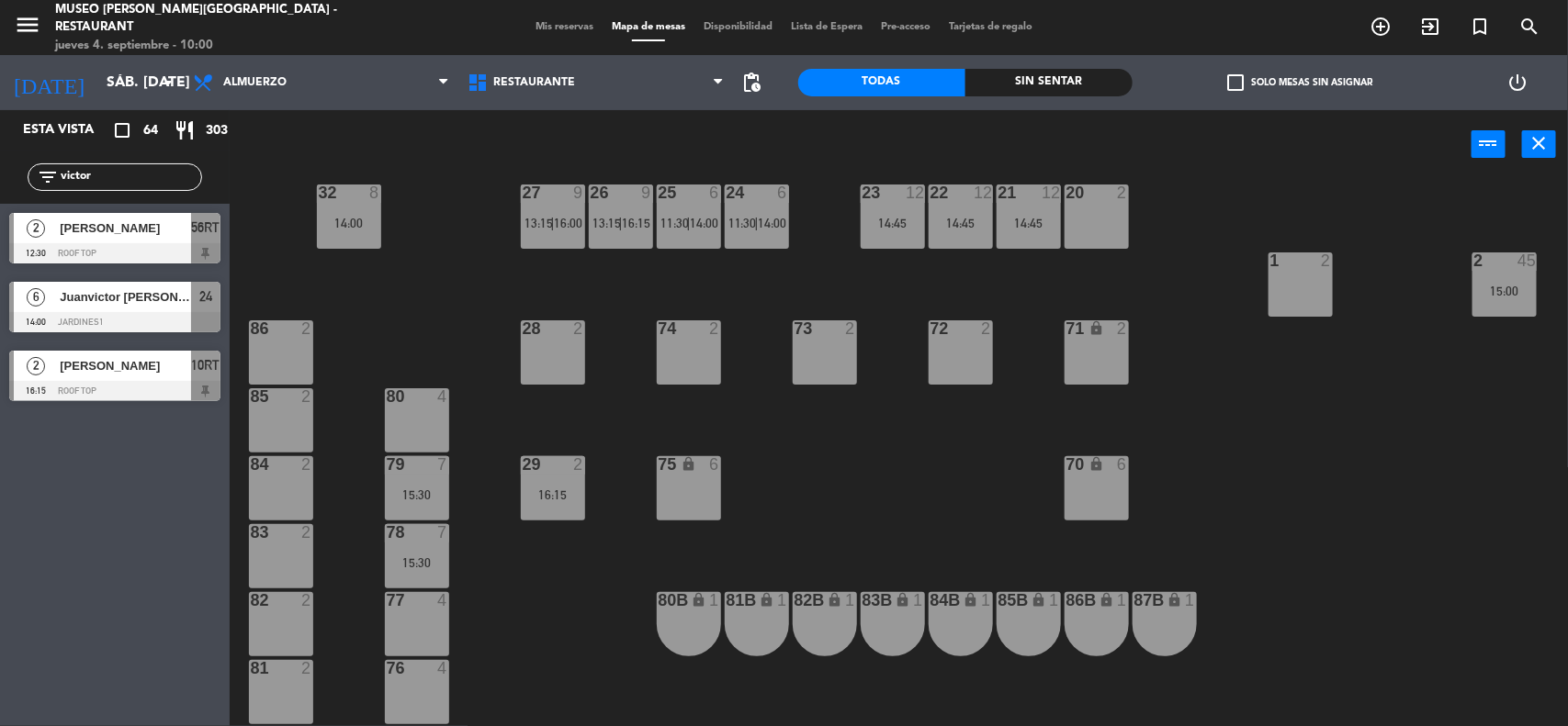
click at [424, 484] on div "79 7 15:30" at bounding box center [416, 487] width 64 height 64
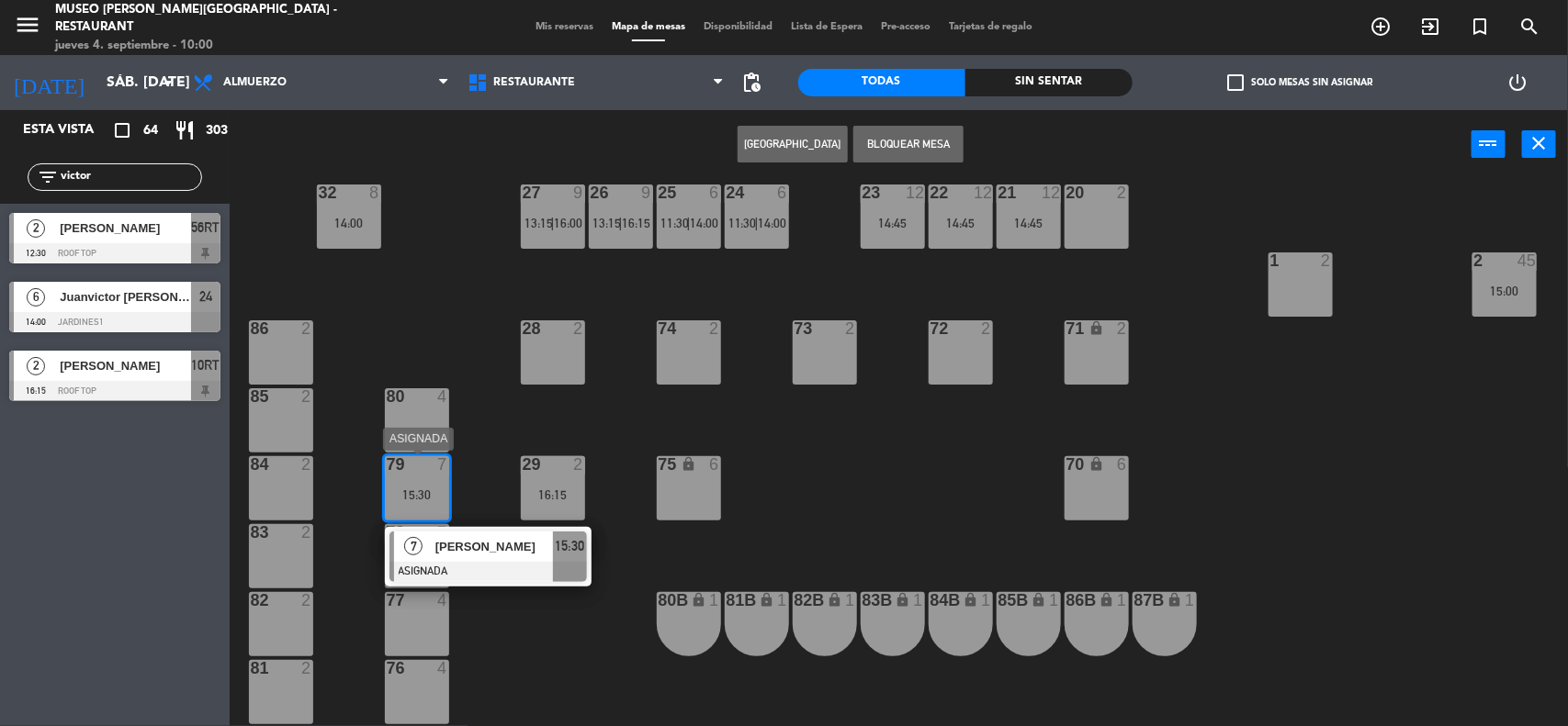
click at [491, 546] on div "7 [PERSON_NAME] ASIGNADA 15:30" at bounding box center [488, 557] width 234 height 59
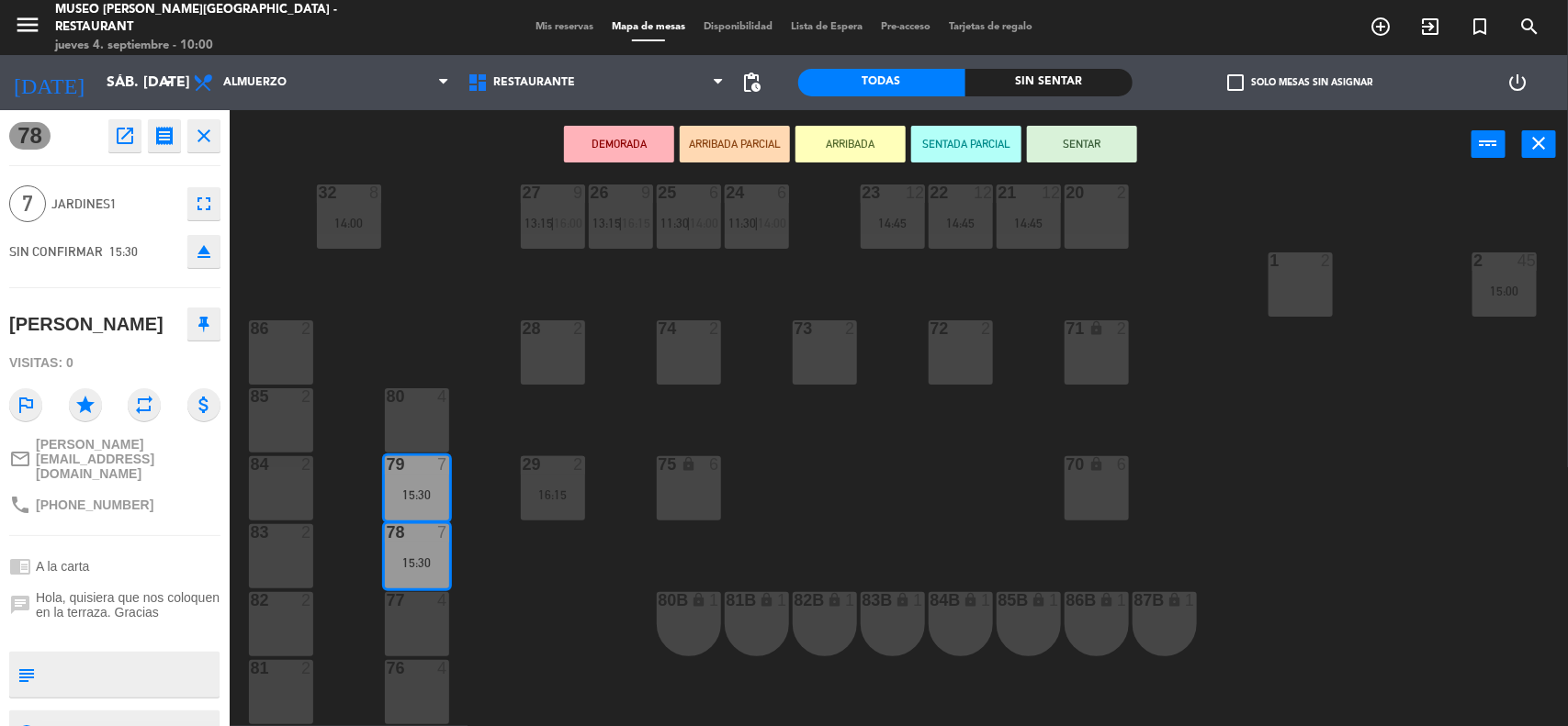
click at [700, 485] on div "75 lock 6" at bounding box center [688, 487] width 64 height 64
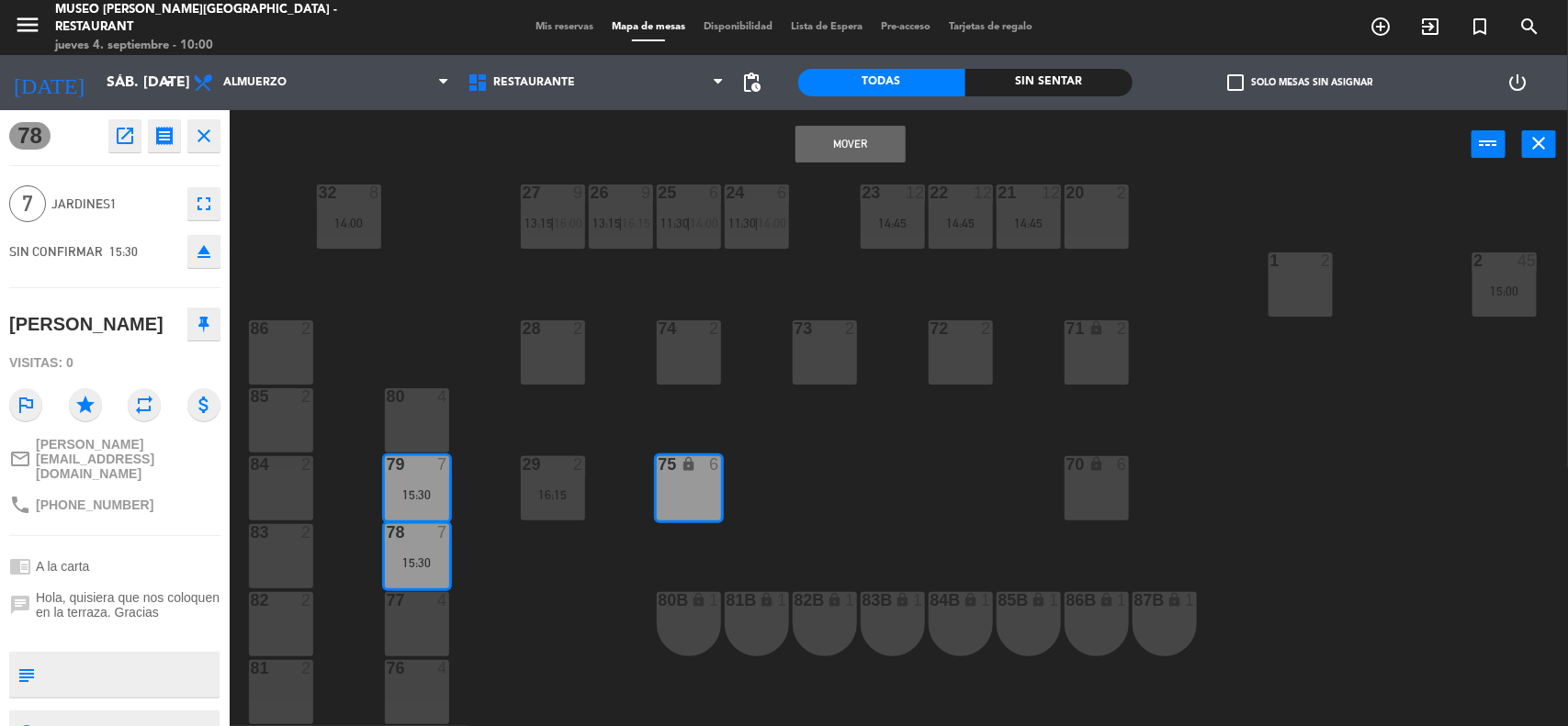
click at [851, 143] on button "Mover" at bounding box center [850, 144] width 111 height 37
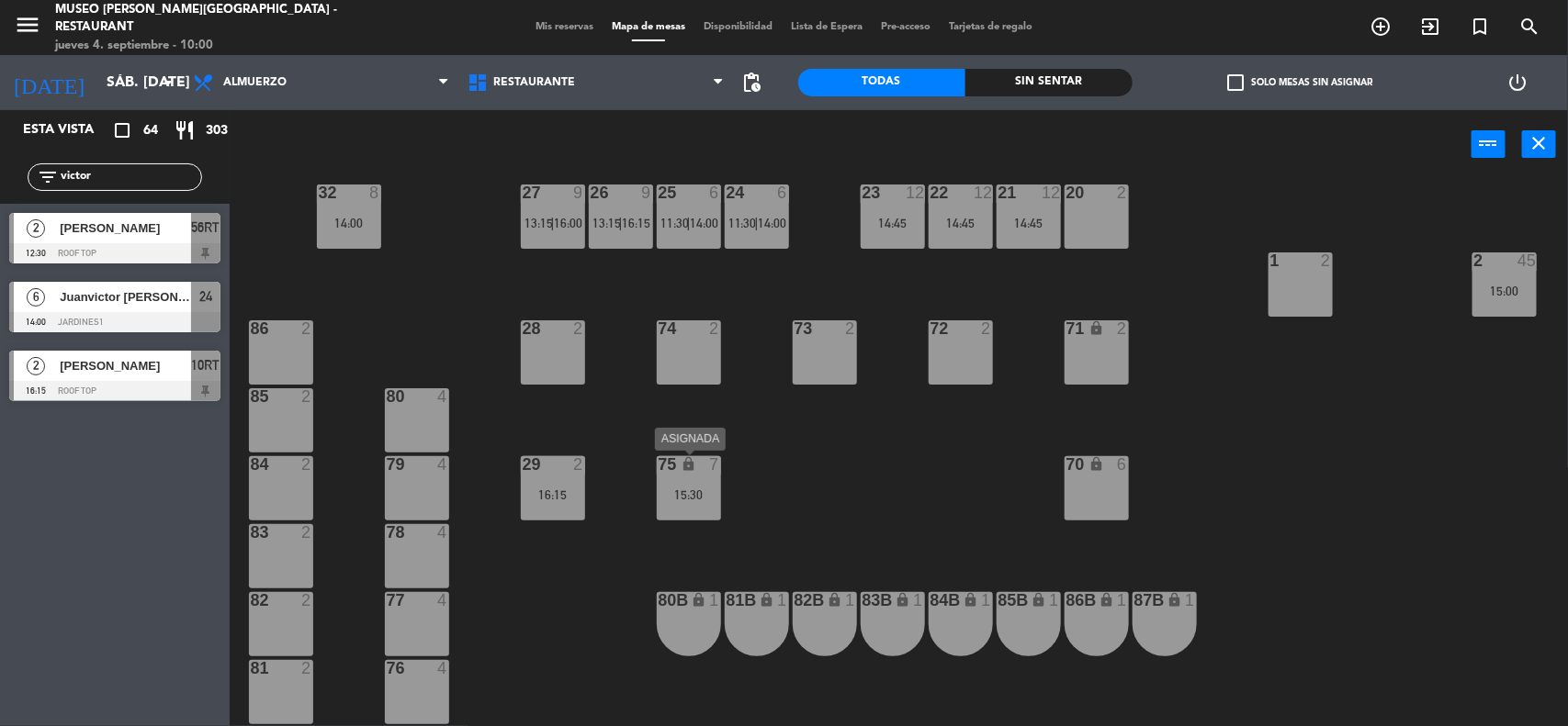
click at [700, 491] on div "15:30" at bounding box center [688, 495] width 64 height 13
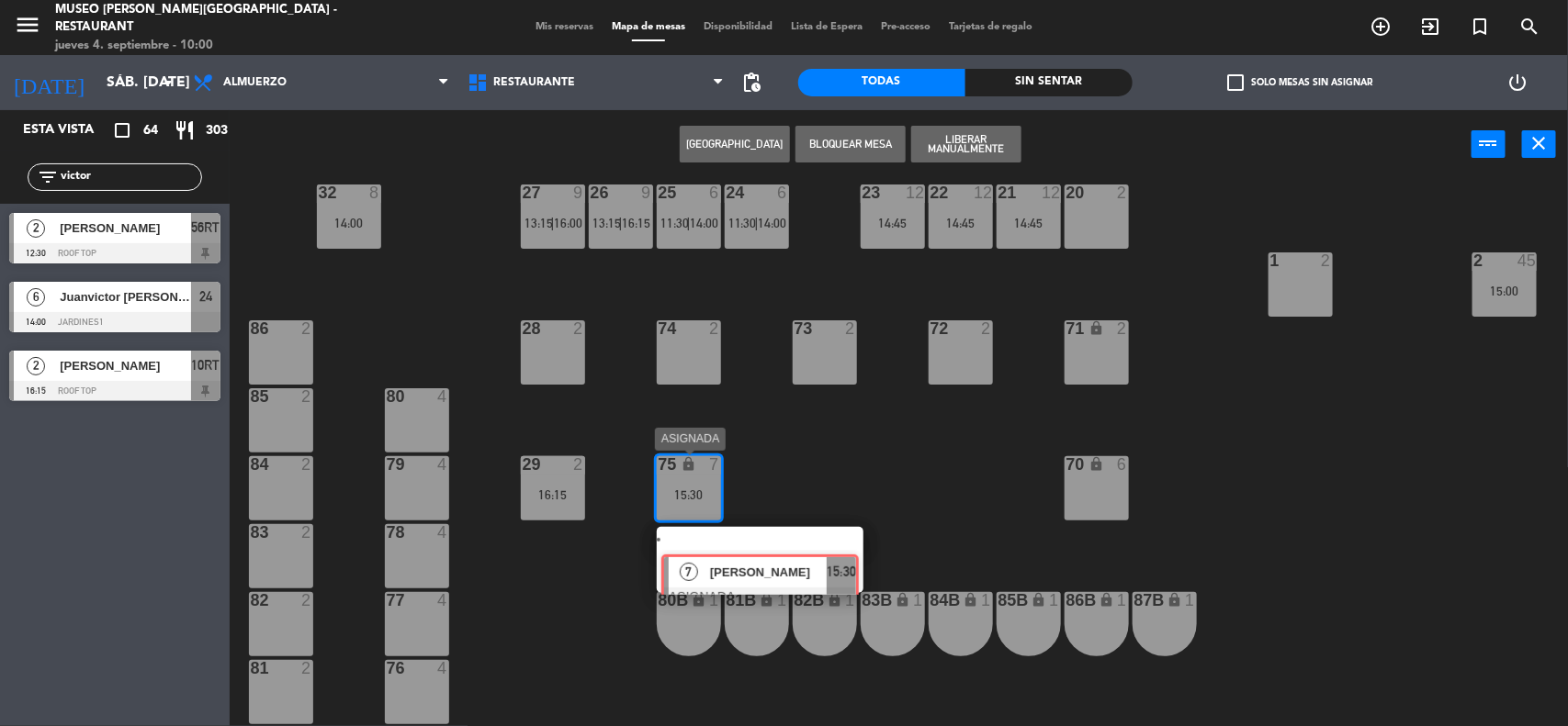
click at [742, 546] on div "7 [PERSON_NAME] ASIGNADA 15:30" at bounding box center [760, 560] width 234 height 66
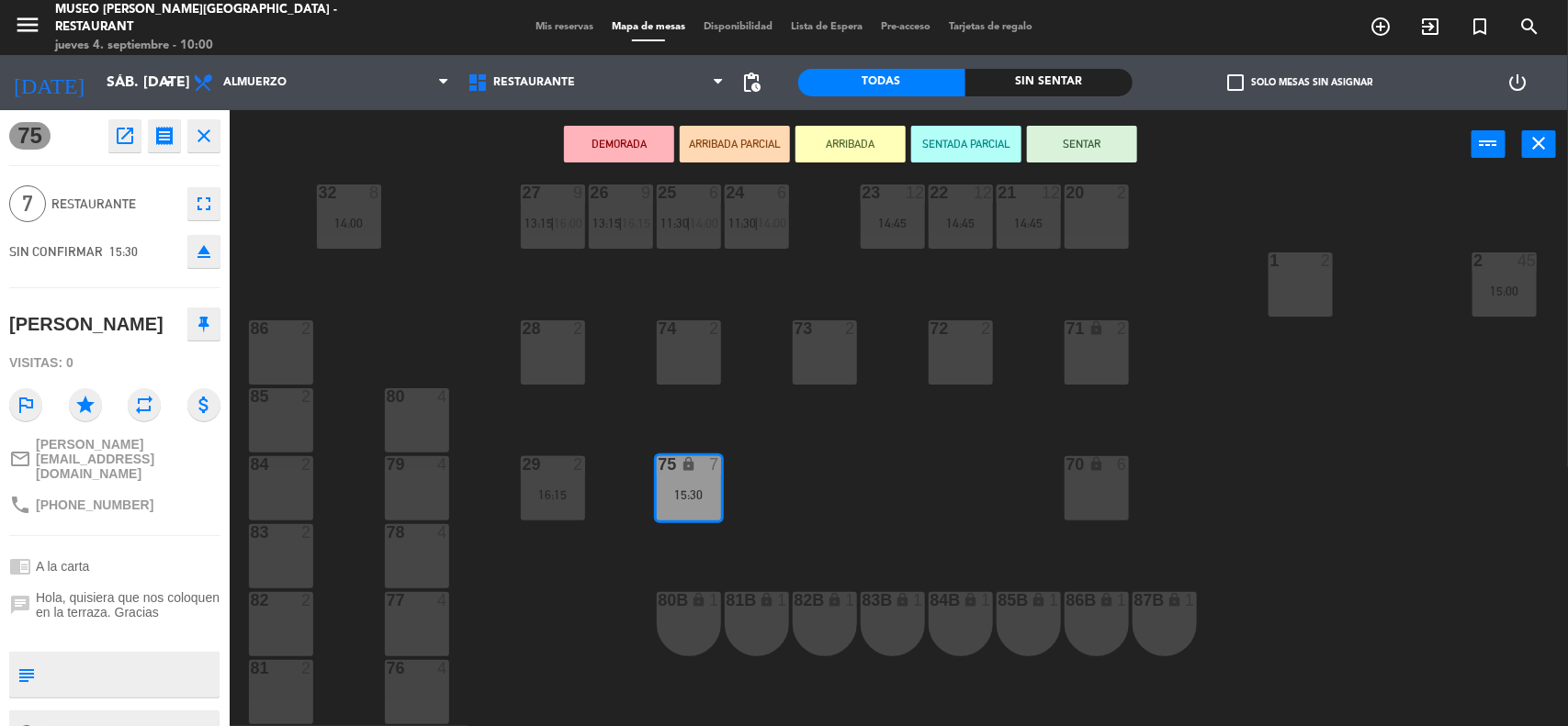
click at [413, 470] on div at bounding box center [416, 464] width 31 height 17
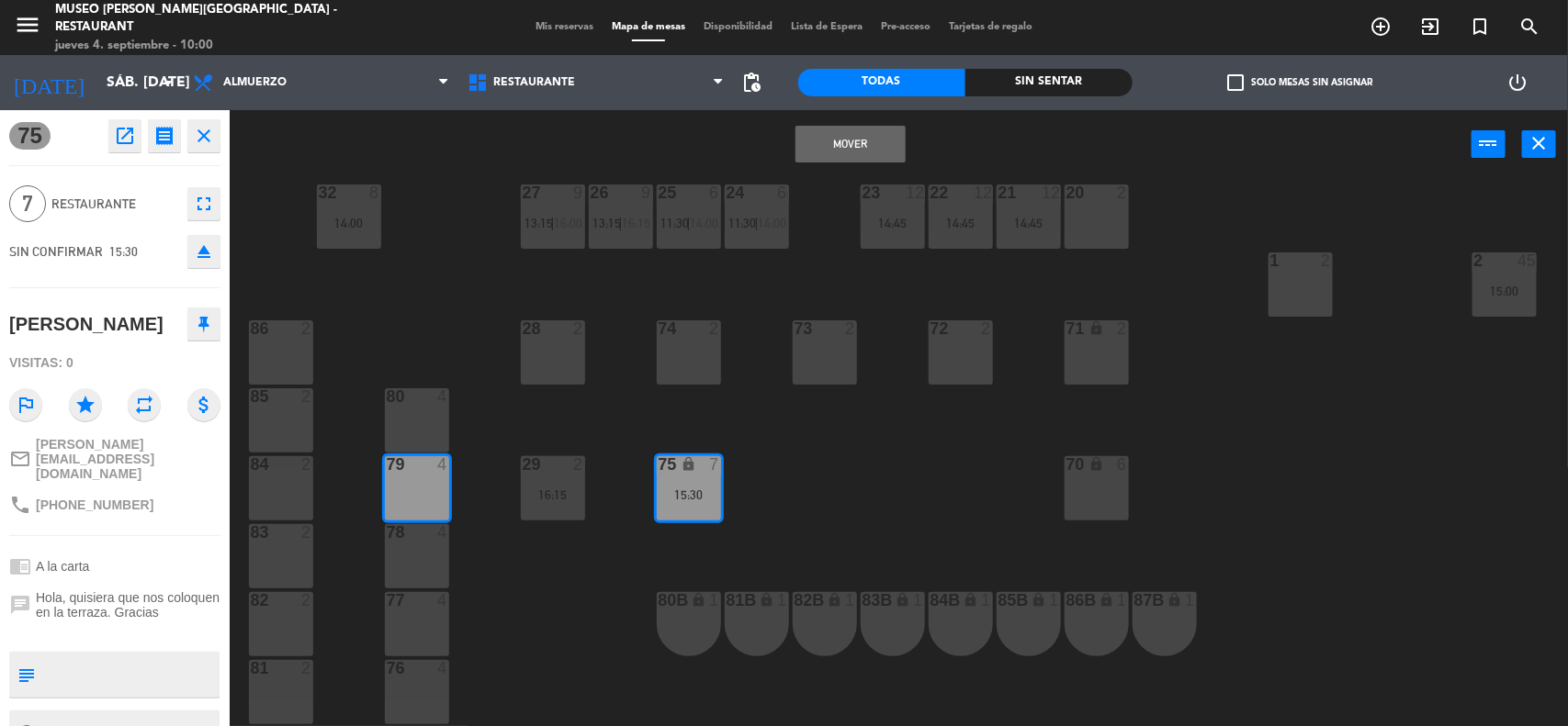
click at [421, 419] on div "80 4" at bounding box center [416, 420] width 64 height 64
click at [828, 133] on button "Mover y Unir" at bounding box center [850, 144] width 111 height 37
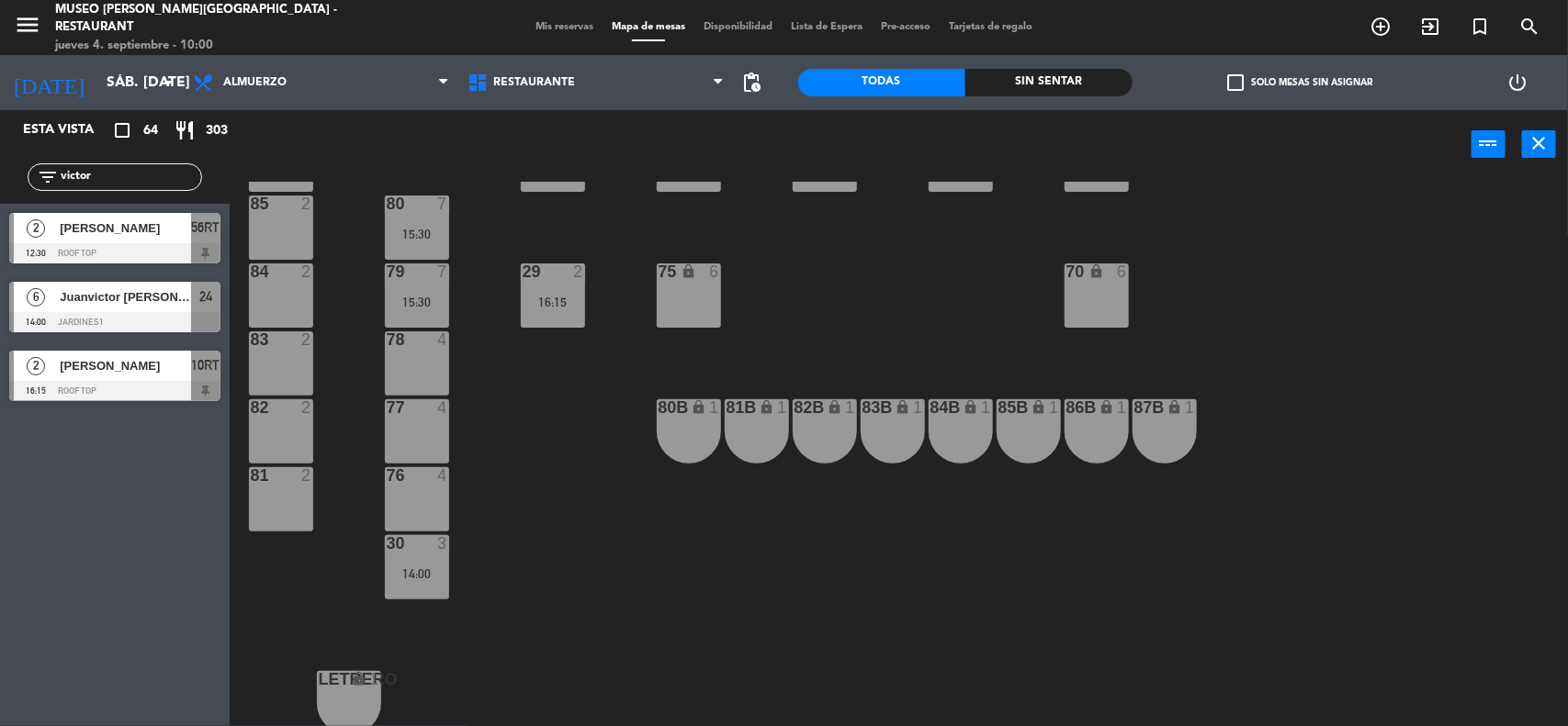
scroll to position [771, 0]
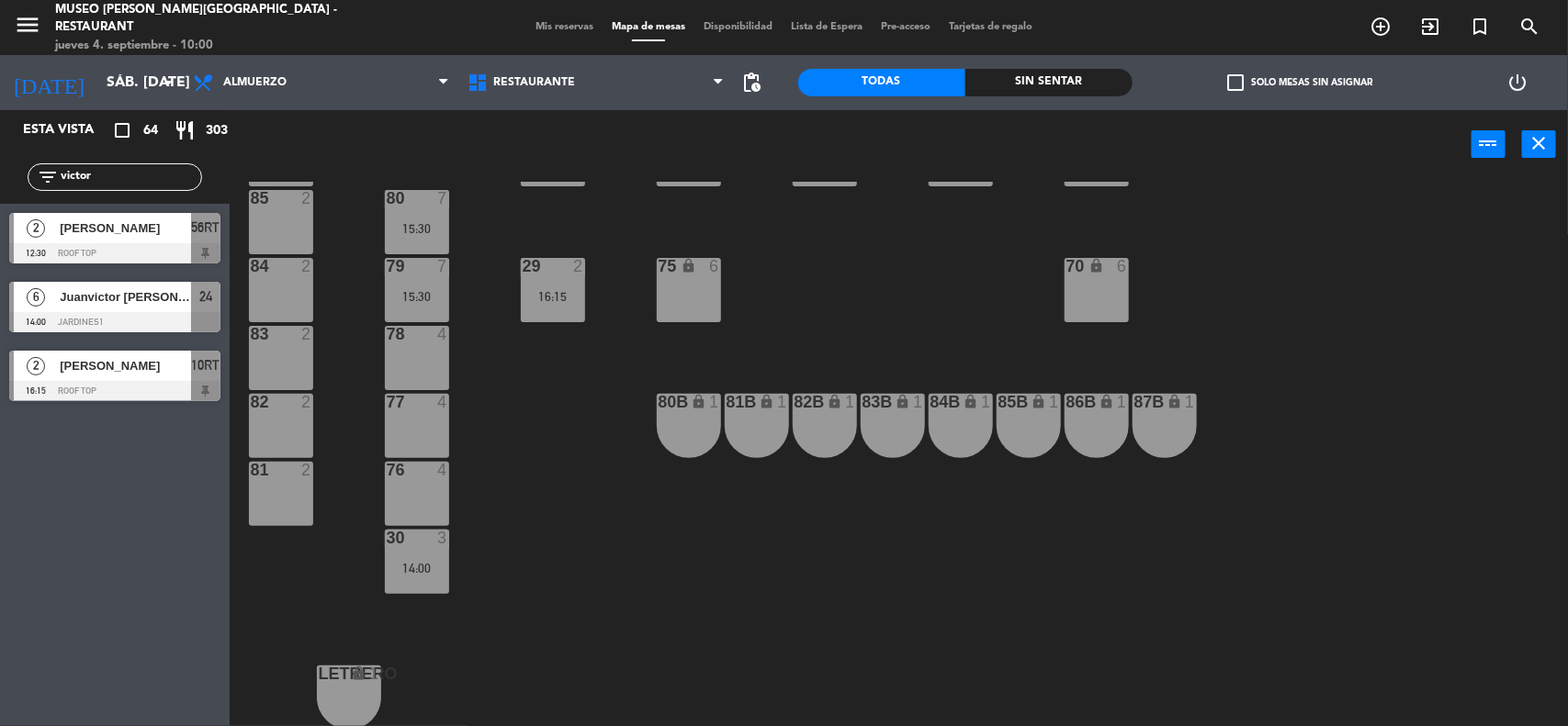
click at [421, 555] on div "30 3 14:00" at bounding box center [416, 561] width 64 height 64
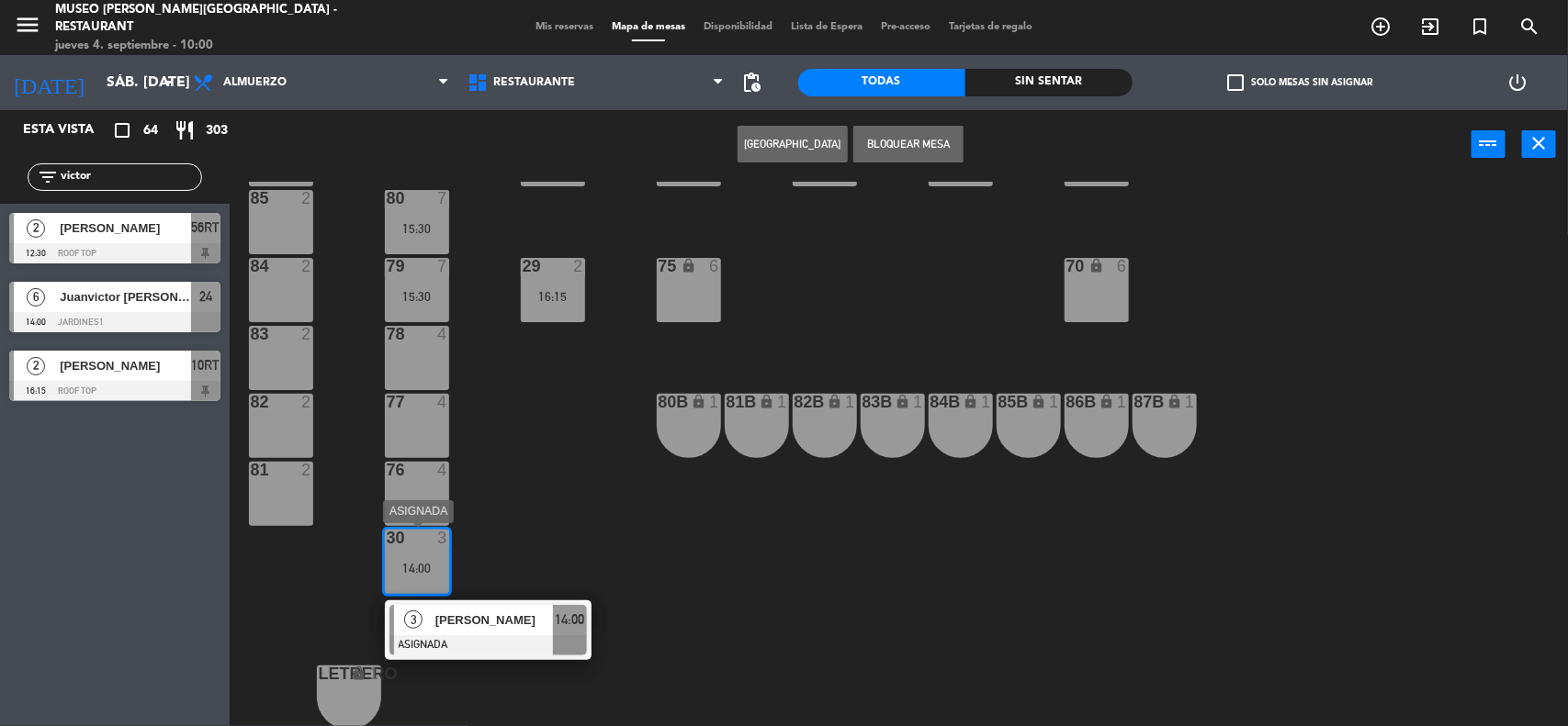
click at [462, 620] on div "3 [PERSON_NAME] ASIGNADA 14:00" at bounding box center [488, 630] width 234 height 59
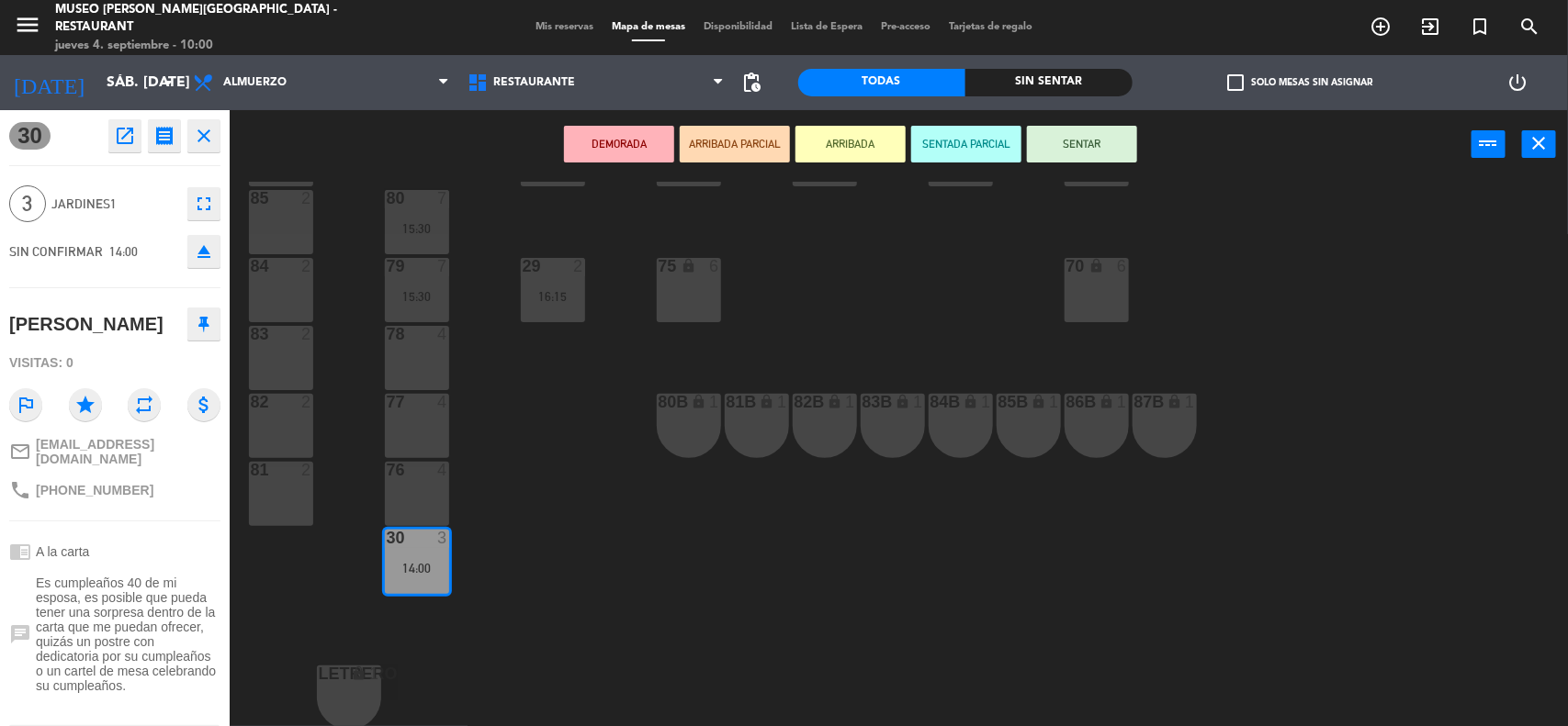
click at [419, 351] on div "78 4" at bounding box center [416, 357] width 64 height 64
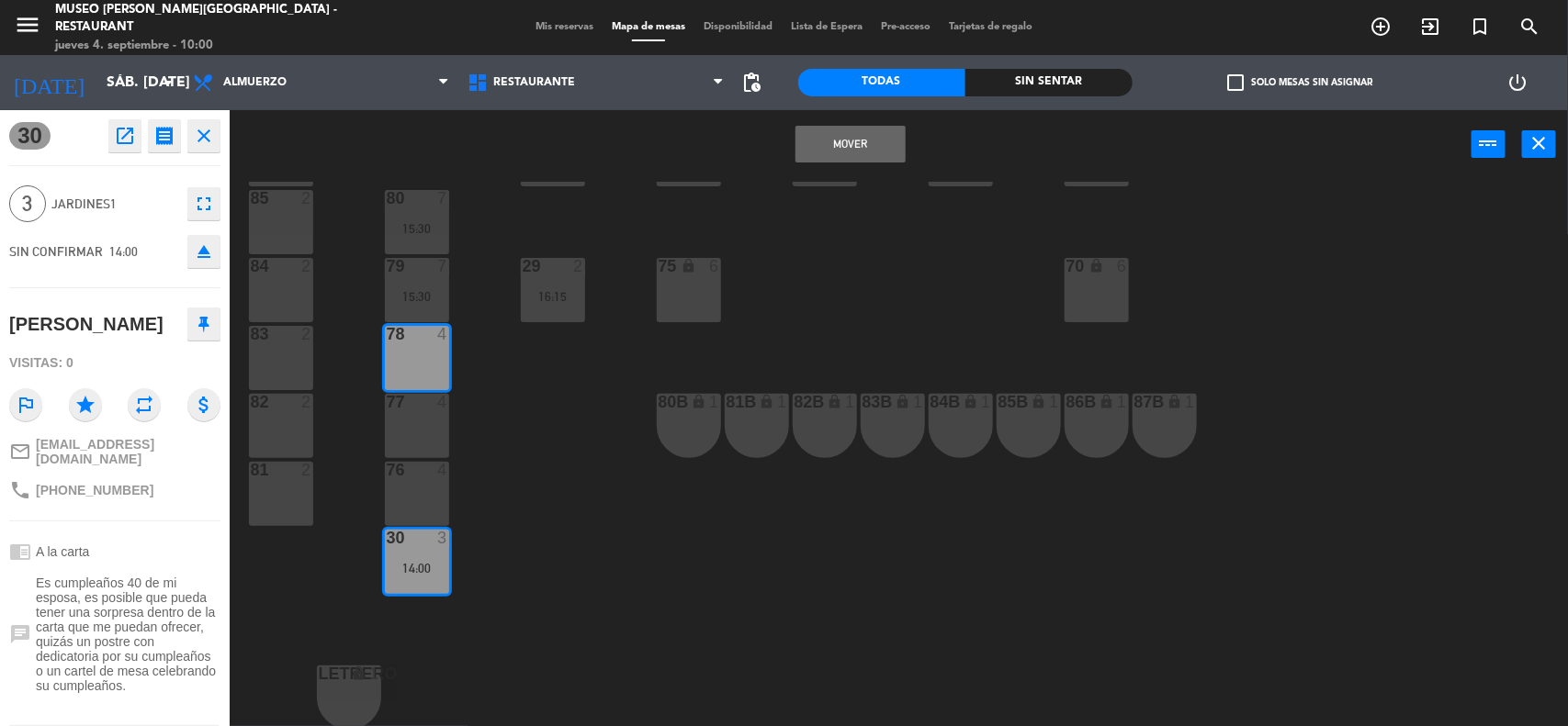
click at [837, 137] on button "Mover" at bounding box center [850, 144] width 111 height 37
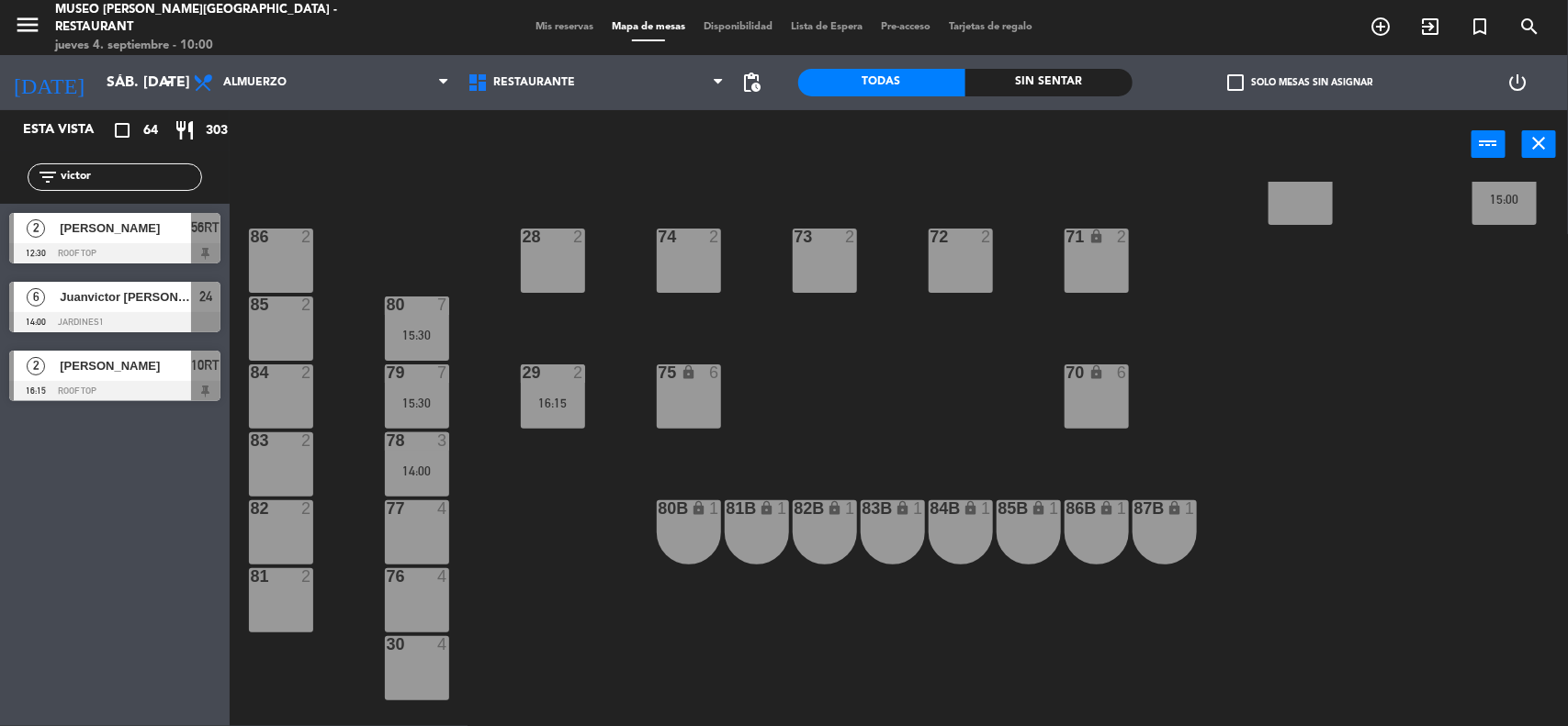
scroll to position [542, 0]
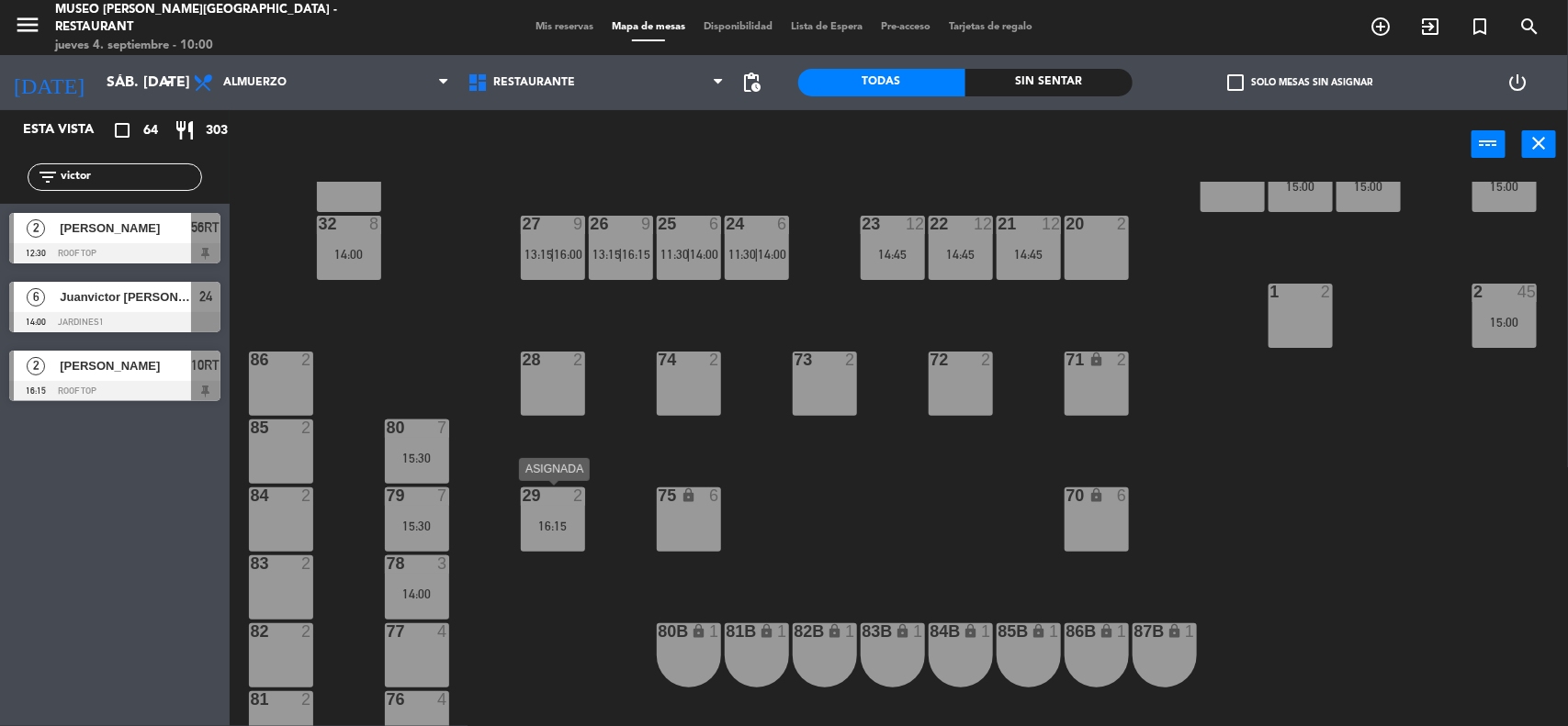
click at [552, 522] on div "16:15" at bounding box center [553, 526] width 64 height 13
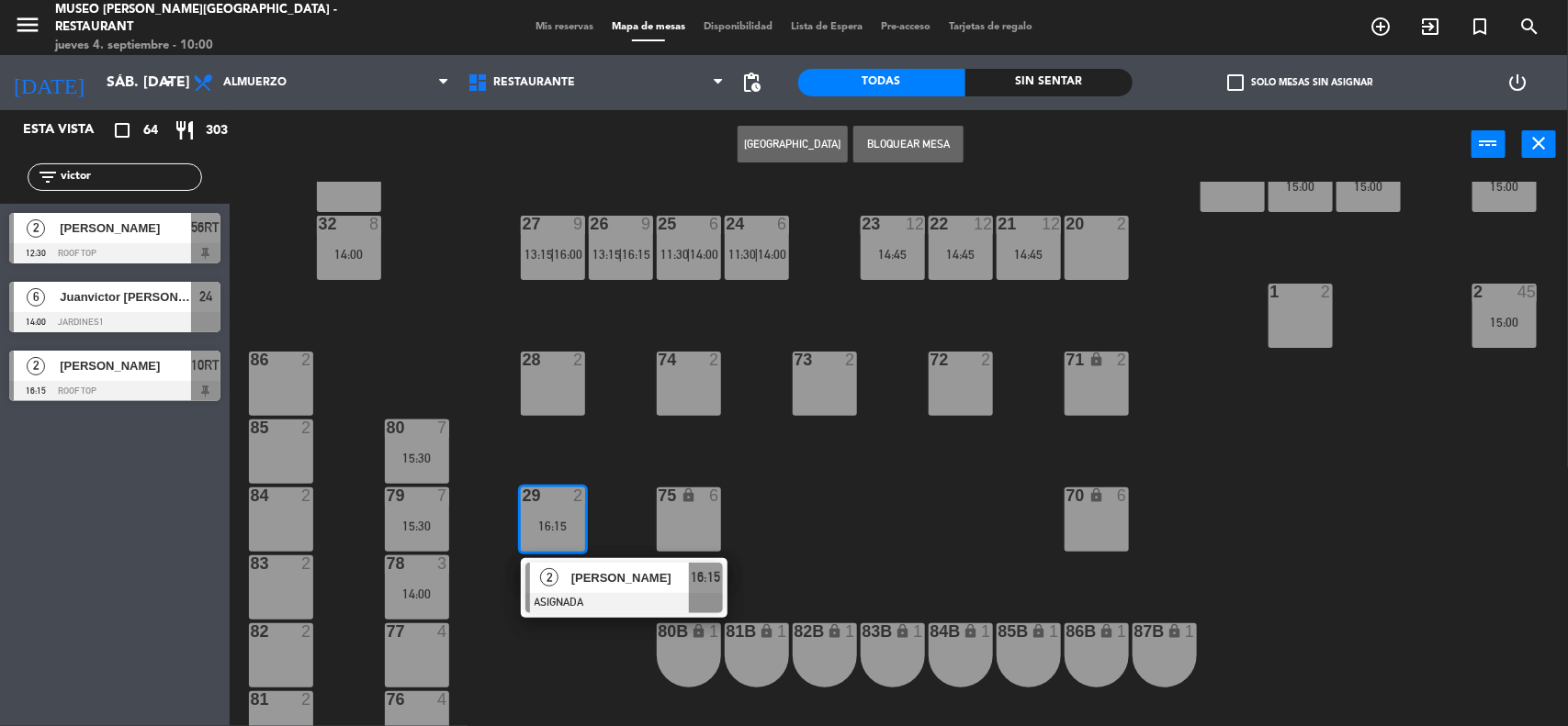
click at [575, 577] on div "2 [PERSON_NAME] ASIGNADA 16:15" at bounding box center [624, 588] width 234 height 59
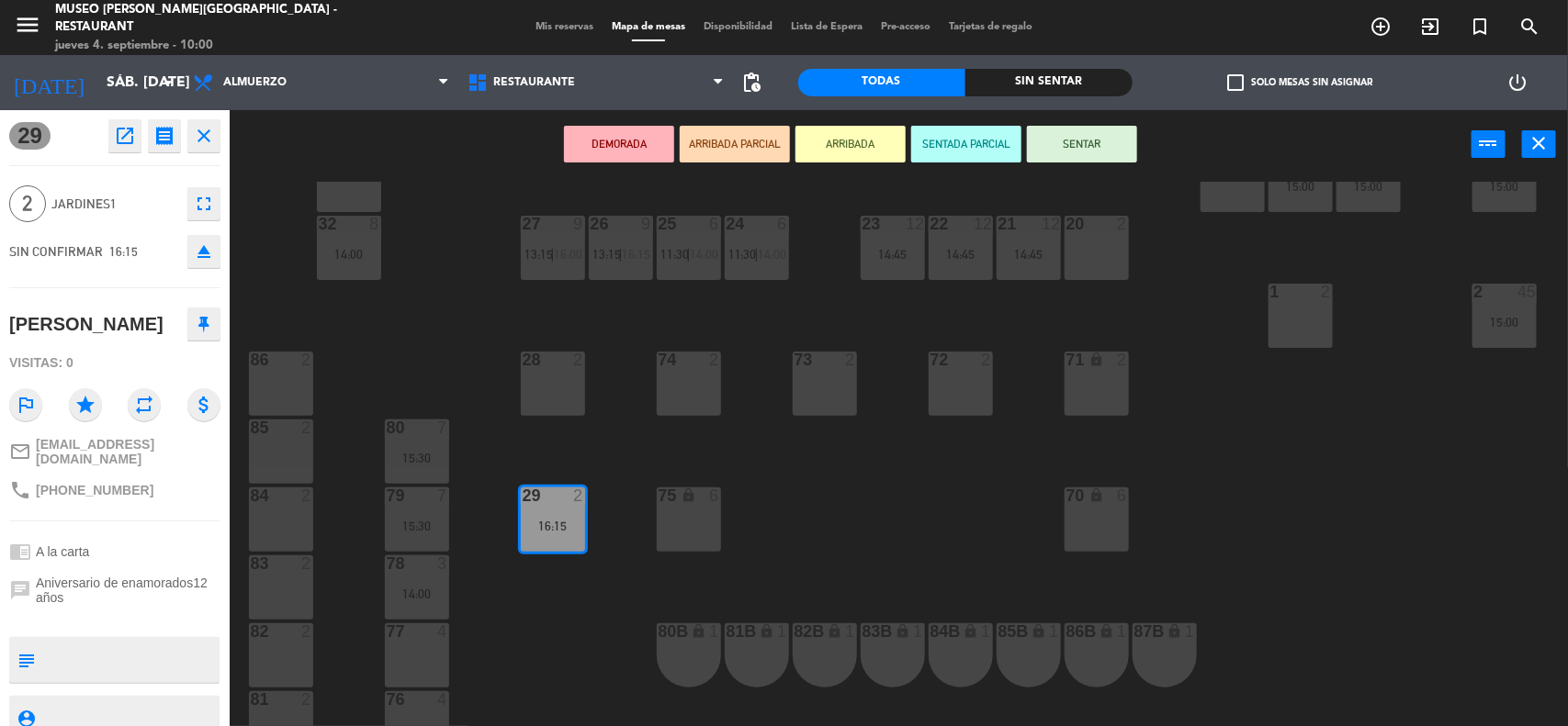
scroll to position [84, 0]
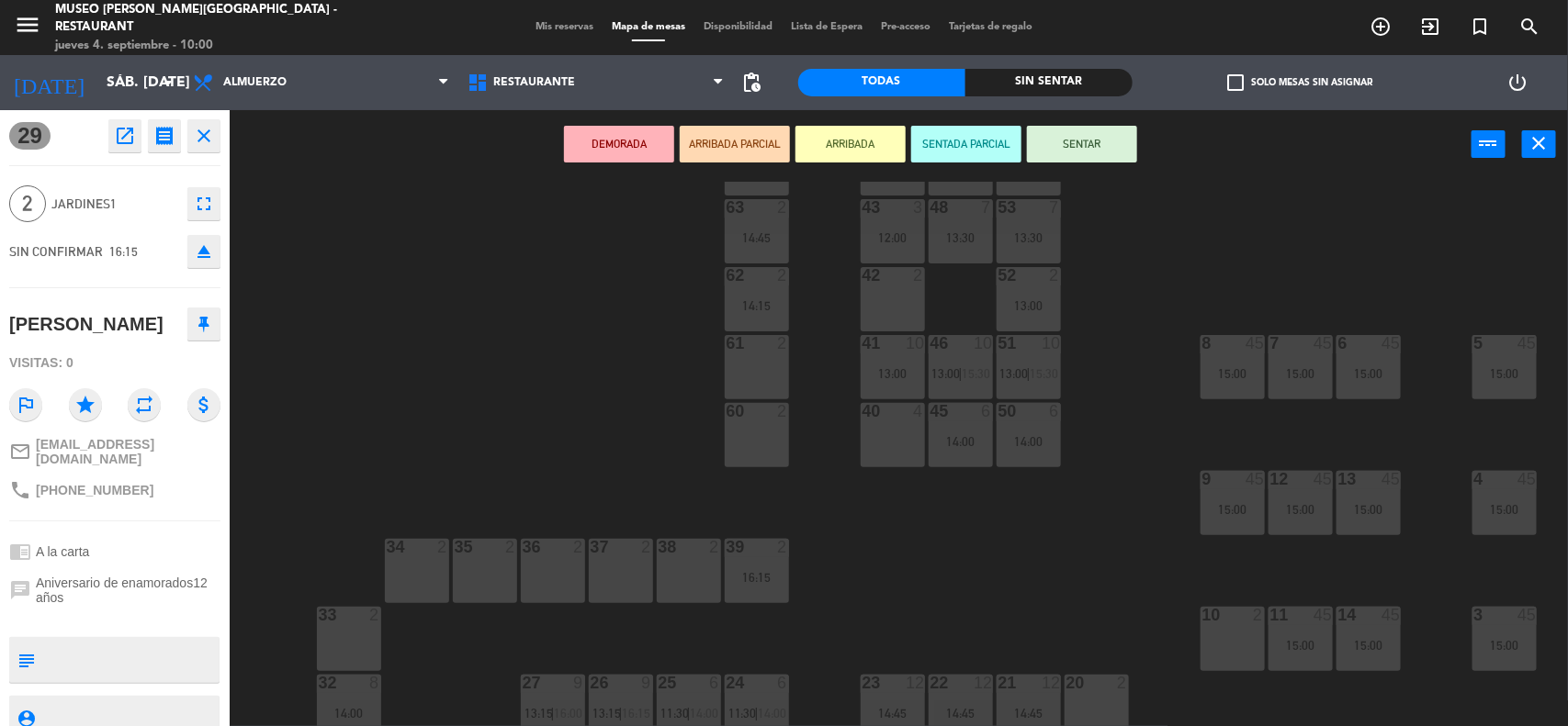
click at [749, 422] on div "60 2" at bounding box center [756, 434] width 64 height 64
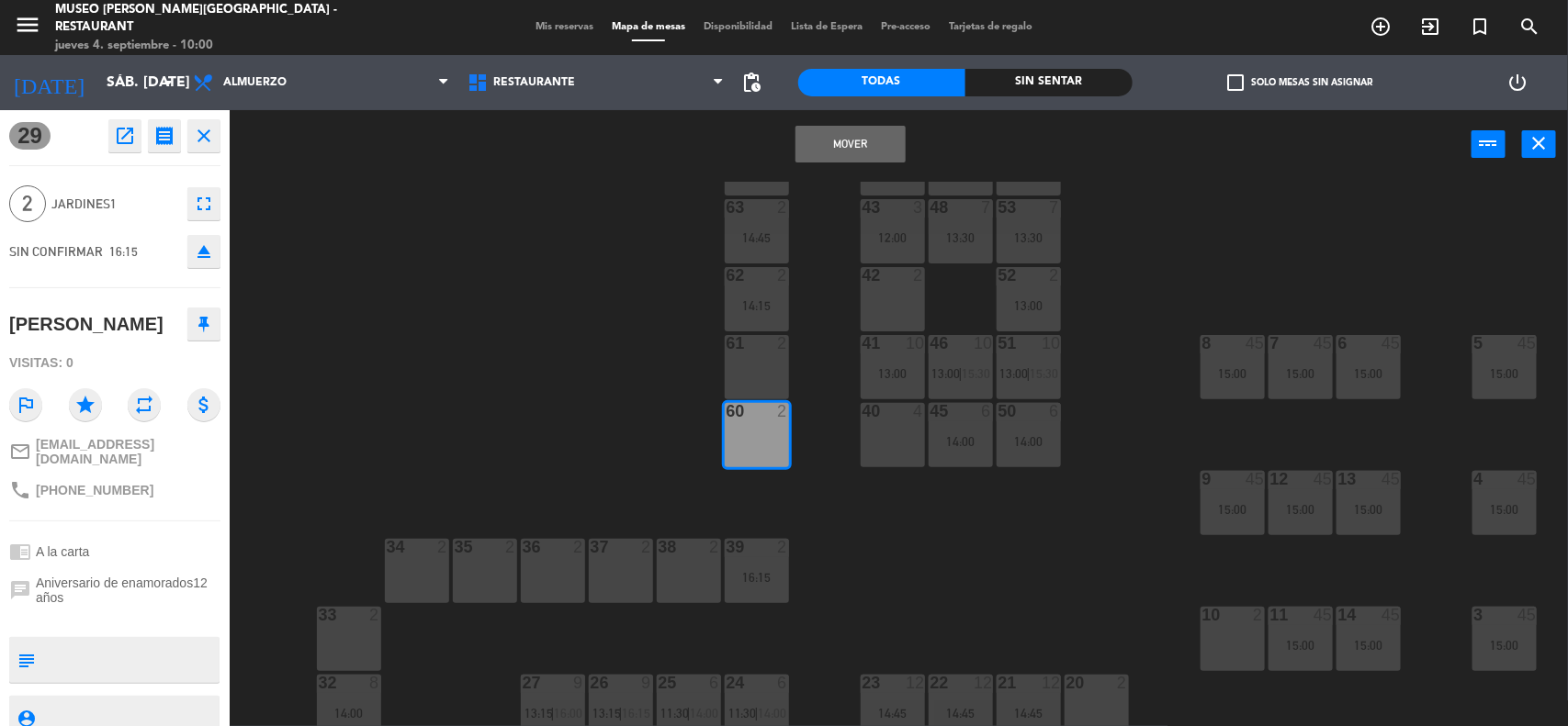
click at [853, 125] on button "Mover" at bounding box center [850, 144] width 111 height 37
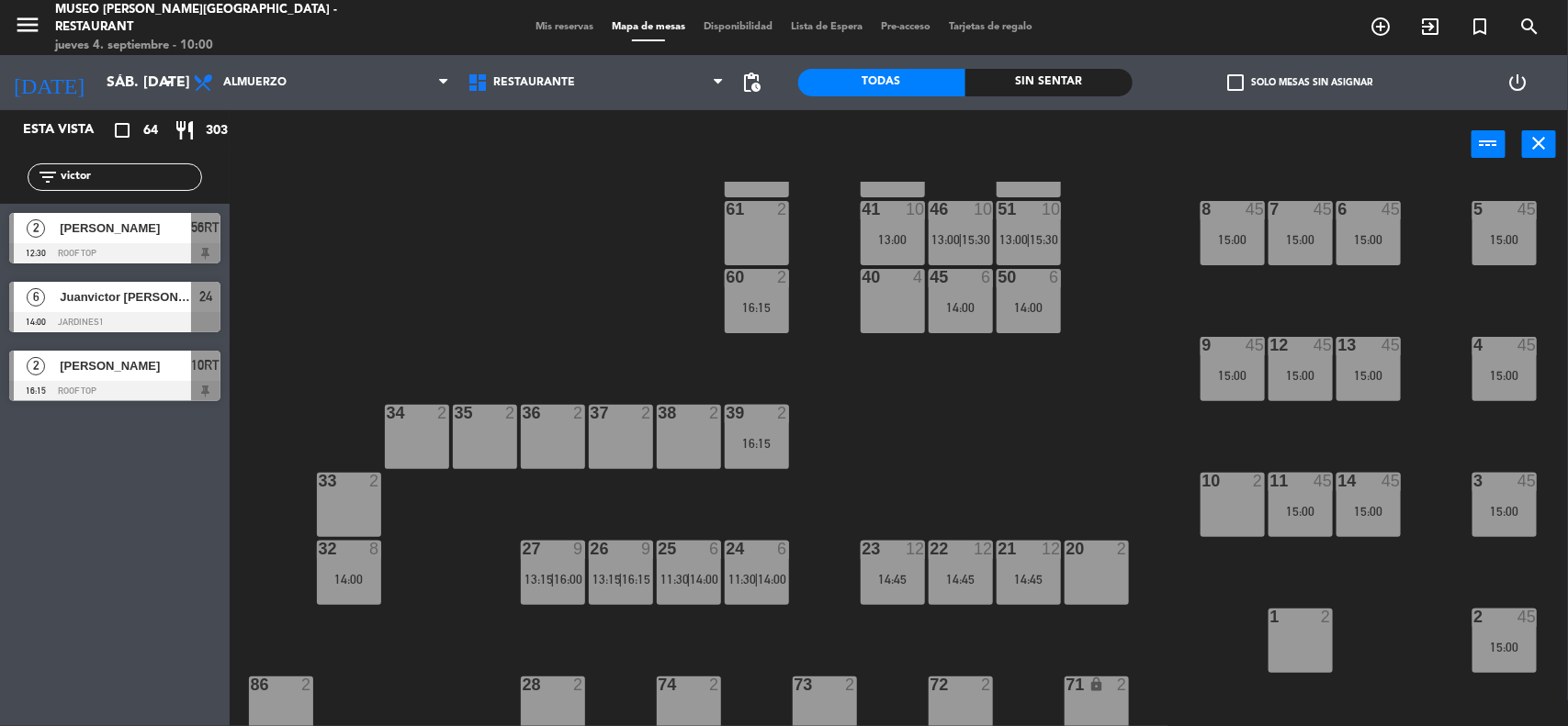
scroll to position [199, 0]
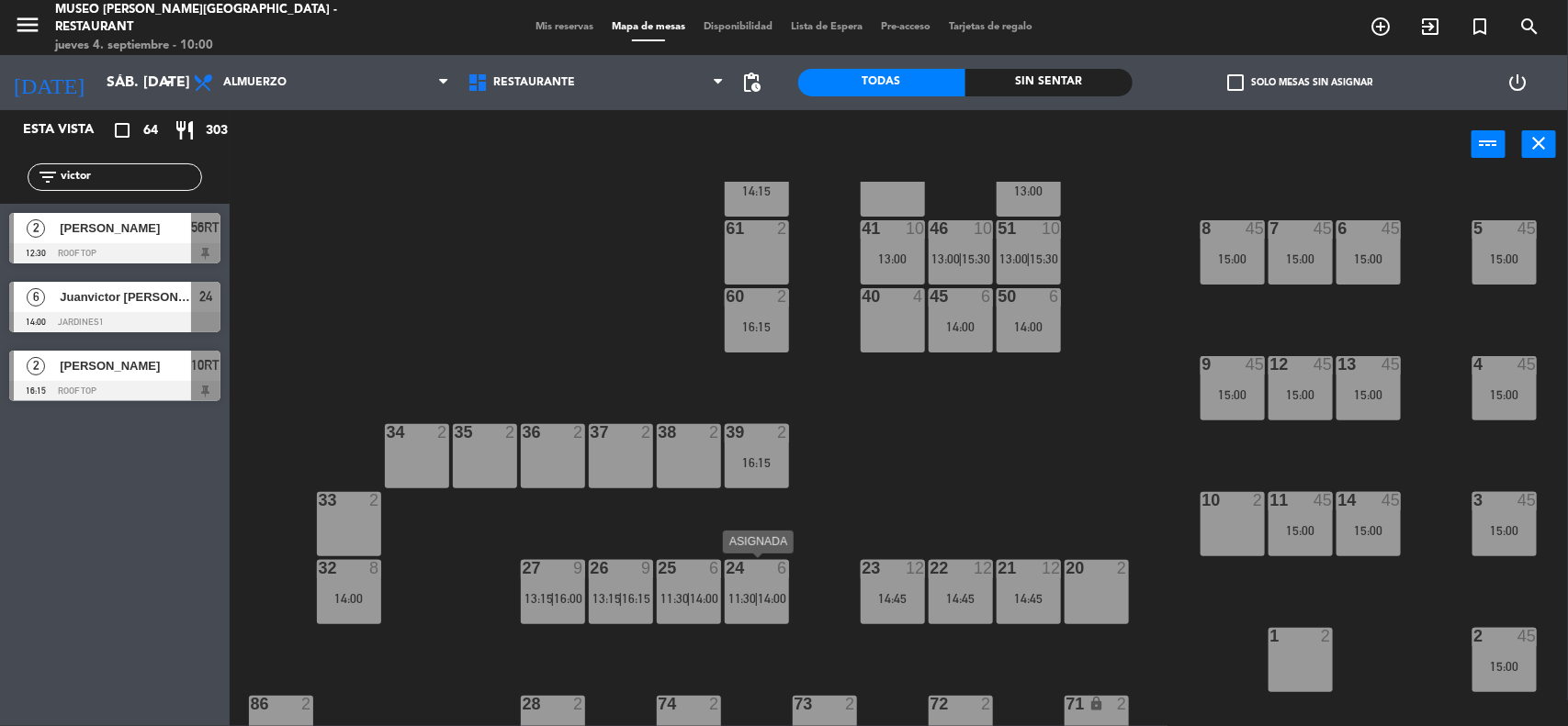
click at [754, 580] on div "24 6 11:30 | 14:00" at bounding box center [756, 591] width 64 height 64
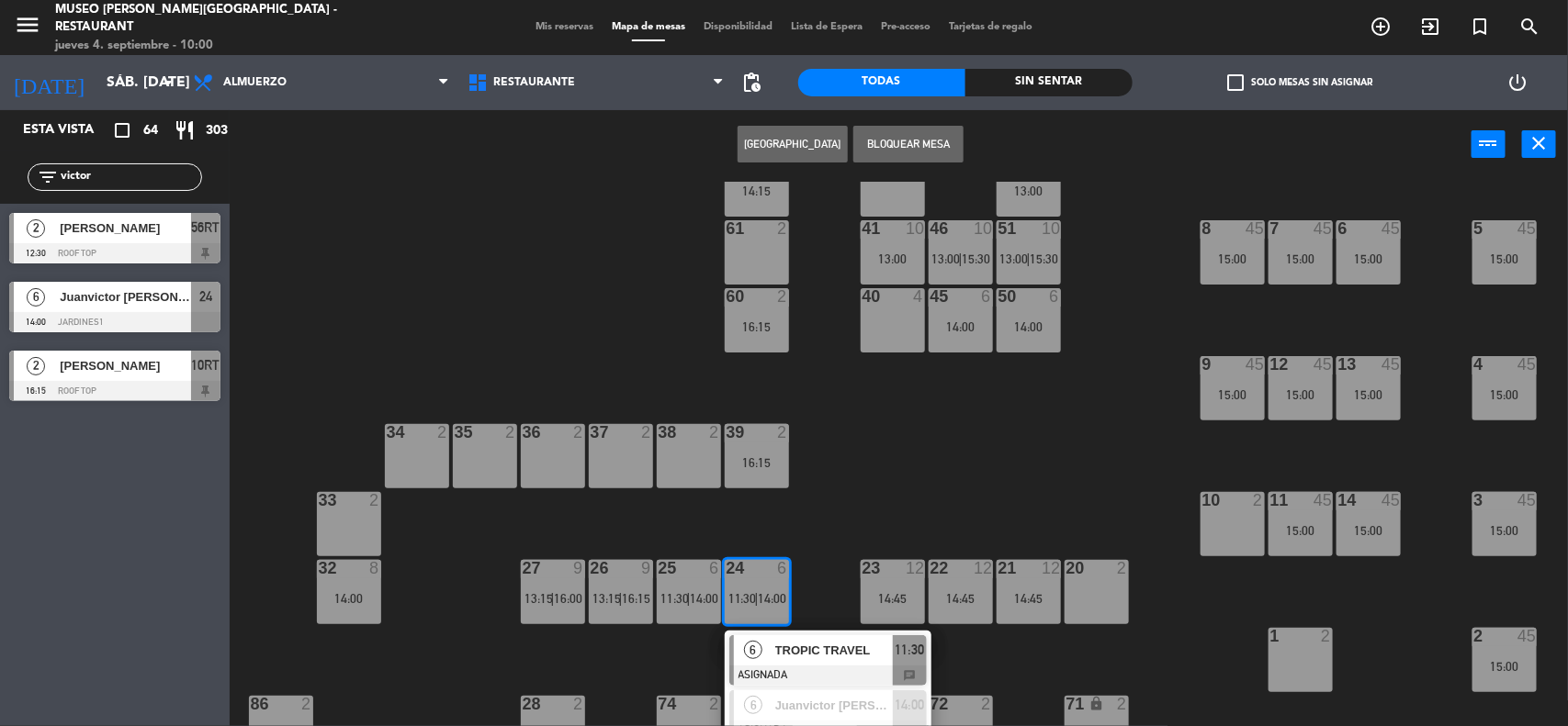
click at [783, 644] on span "TROPIC TRAVEL" at bounding box center [833, 650] width 118 height 19
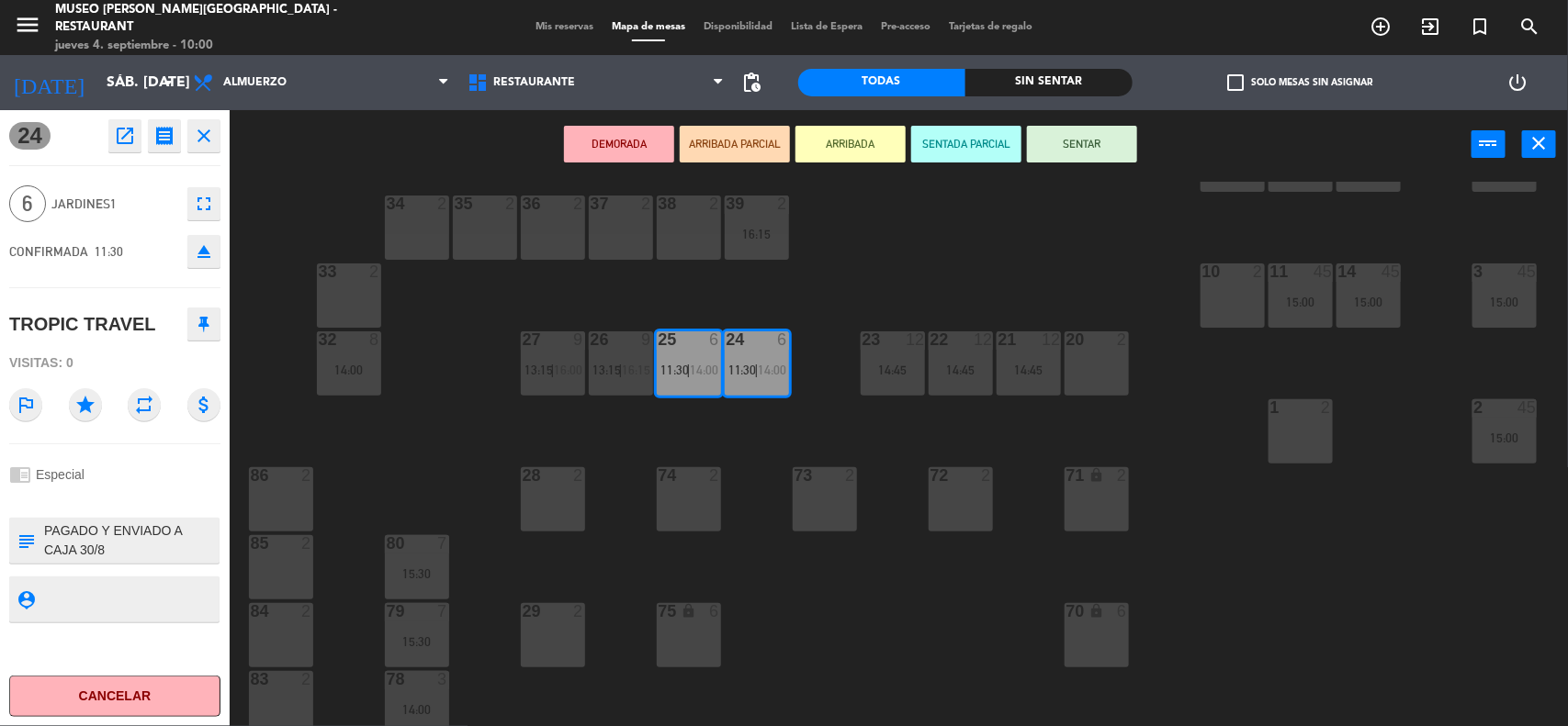
scroll to position [428, 0]
click at [751, 460] on div "44 4 13:15 49 2 13:30 54 4 13:30 64 2 48 7 13:30 53 7 13:30 63 2 14:45 43 3 12:…" at bounding box center [907, 455] width 1323 height 547
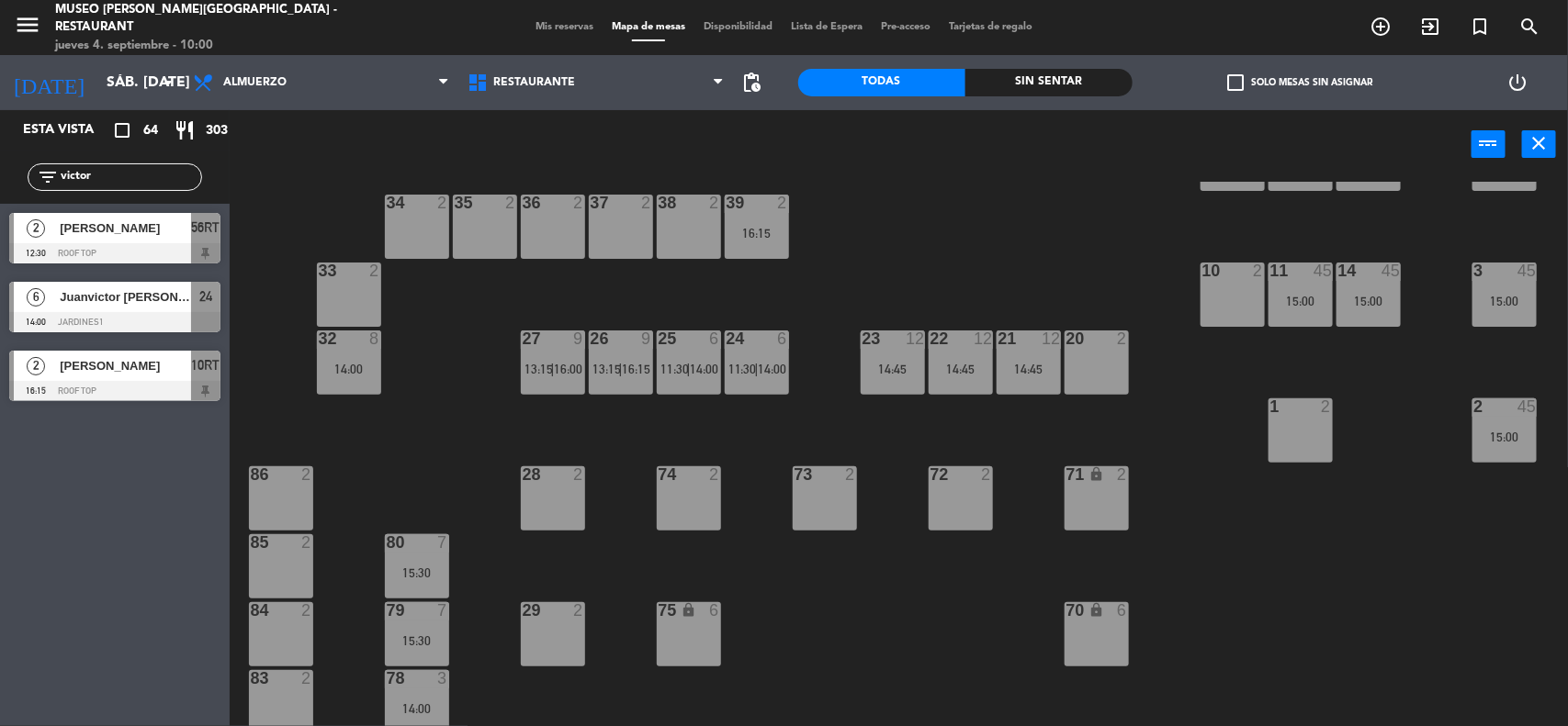
click at [746, 362] on span "11:30" at bounding box center [742, 369] width 29 height 15
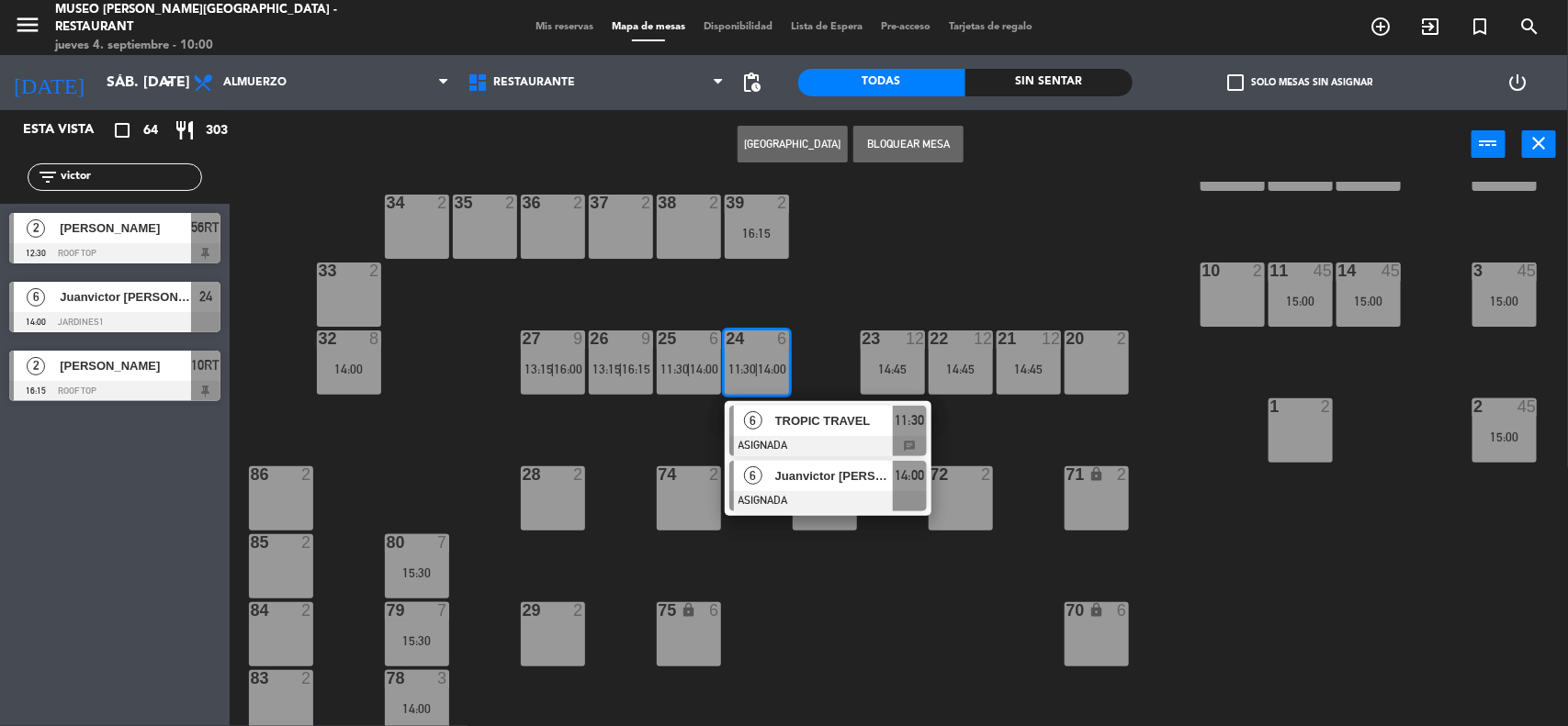
click at [769, 494] on div at bounding box center [828, 501] width 198 height 20
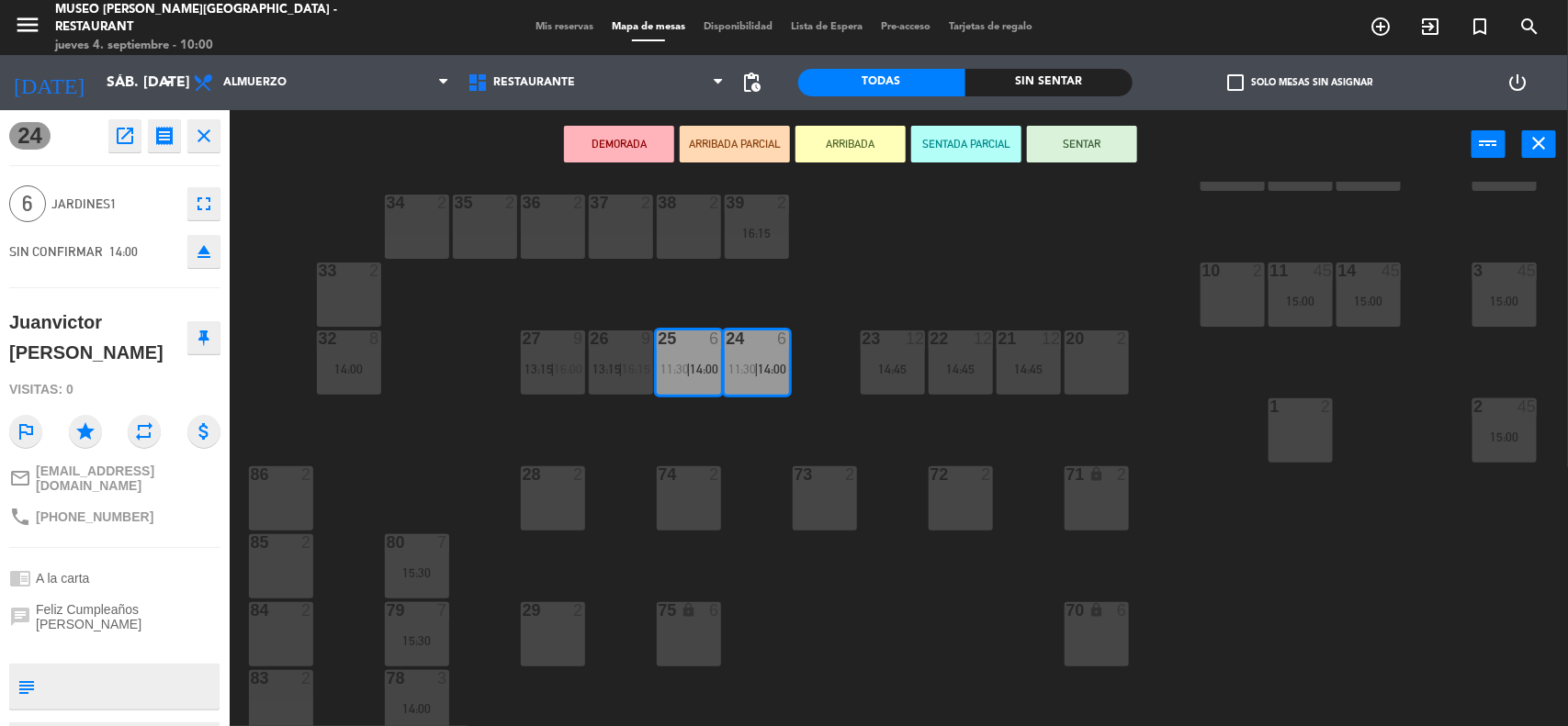
click at [756, 530] on div "44 4 13:15 49 2 13:30 54 4 13:30 64 2 48 7 13:30 53 7 13:30 63 2 14:45 43 3 12:…" at bounding box center [907, 455] width 1323 height 547
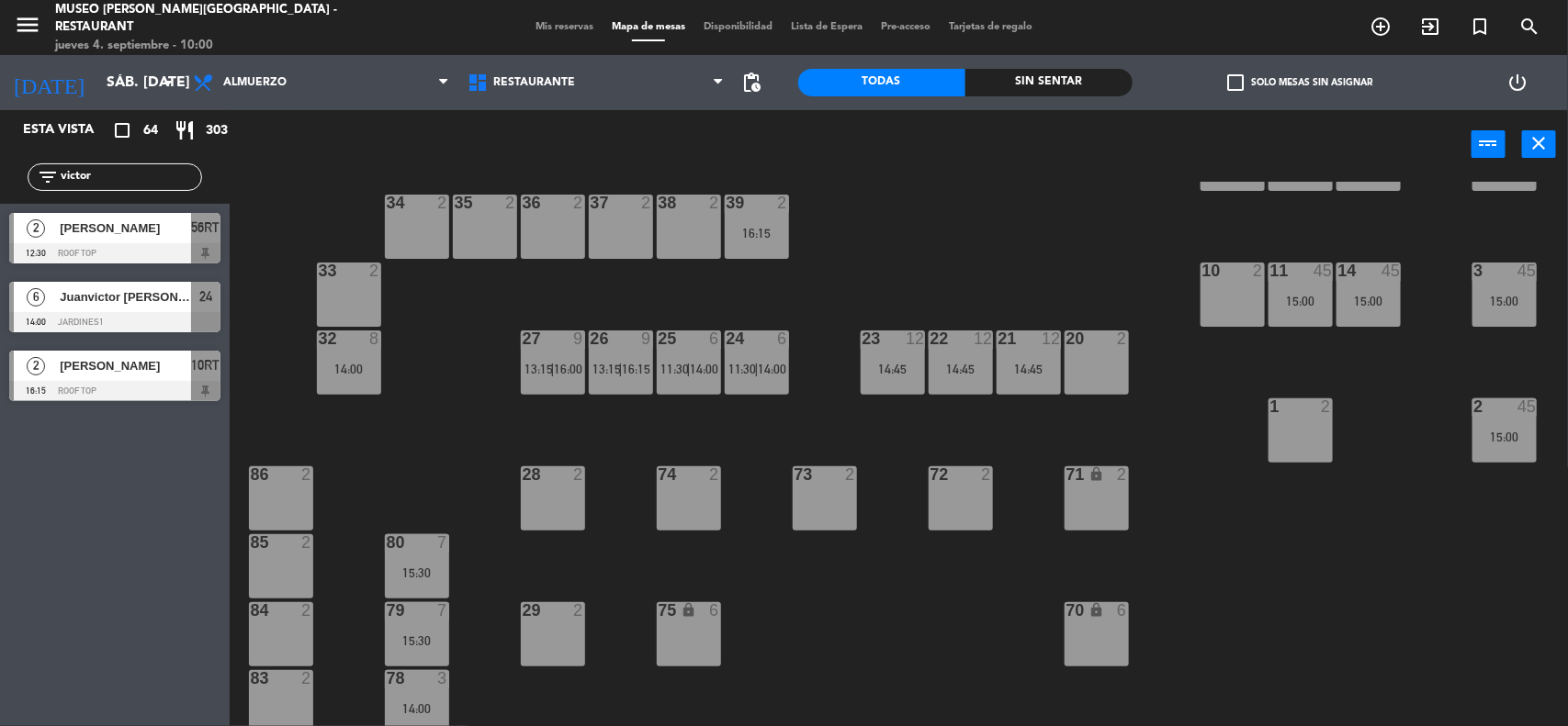
scroll to position [313, 0]
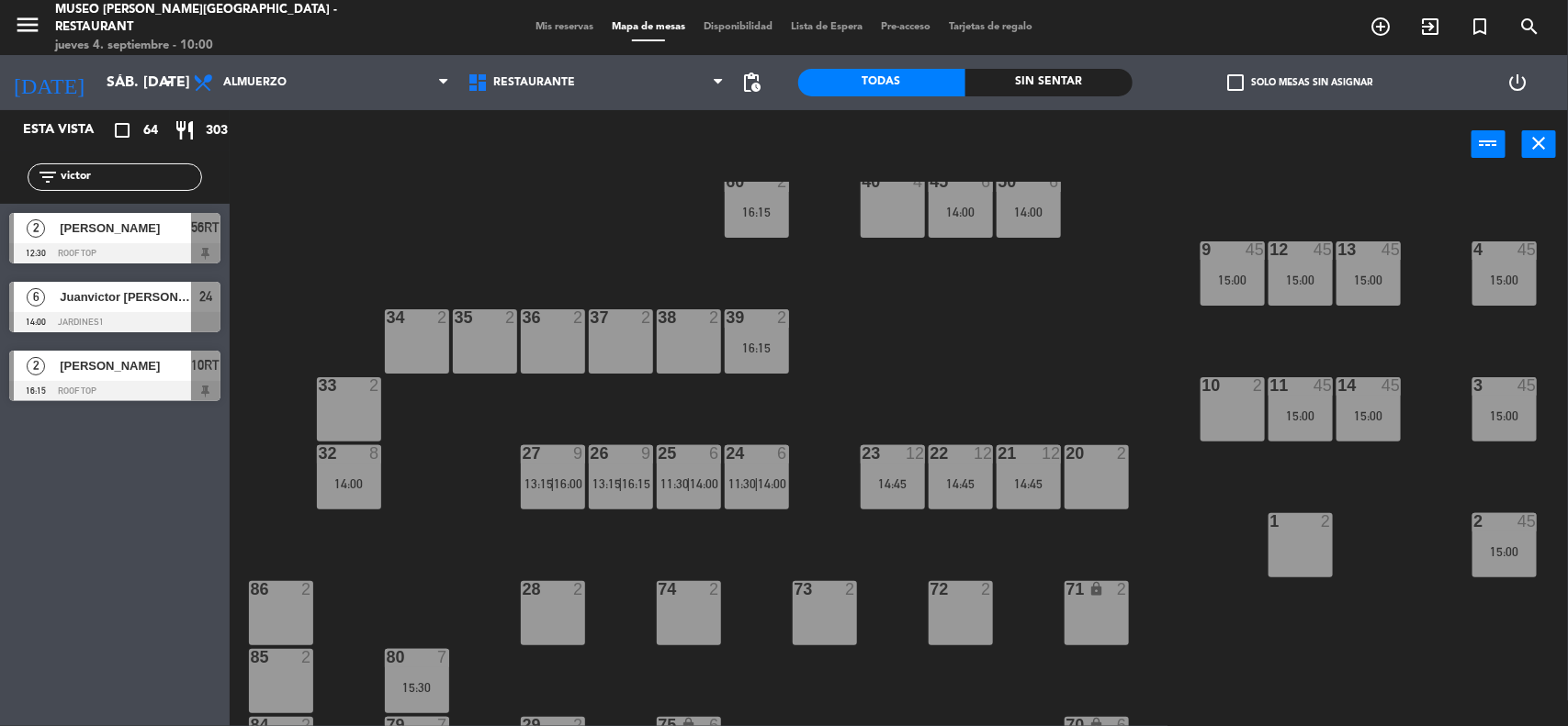
click at [617, 489] on div "26 9 13:15 | 16:15" at bounding box center [621, 477] width 64 height 64
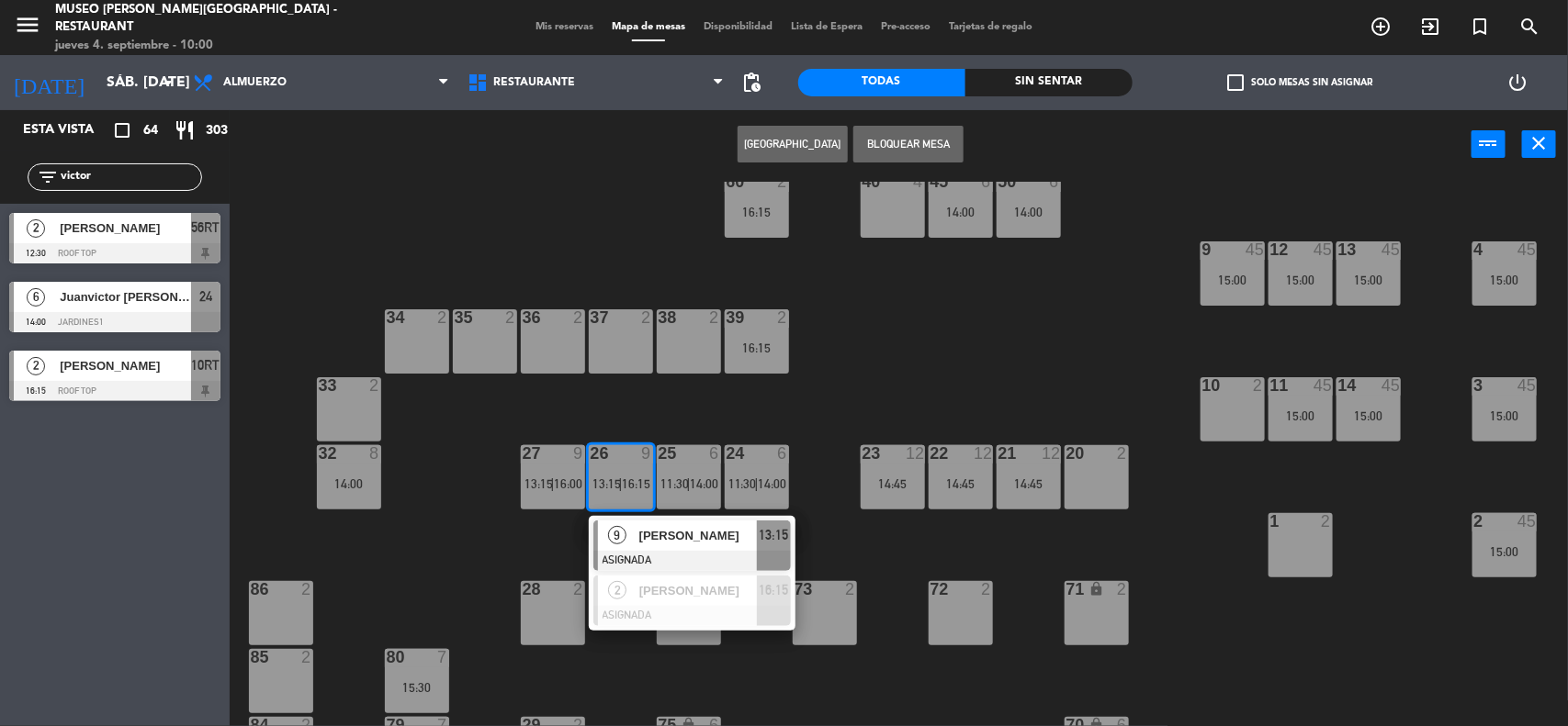
click at [851, 543] on div "44 4 13:15 49 2 13:30 54 4 13:30 64 2 48 7 13:30 53 7 13:30 63 2 14:45 43 3 12:…" at bounding box center [907, 455] width 1323 height 547
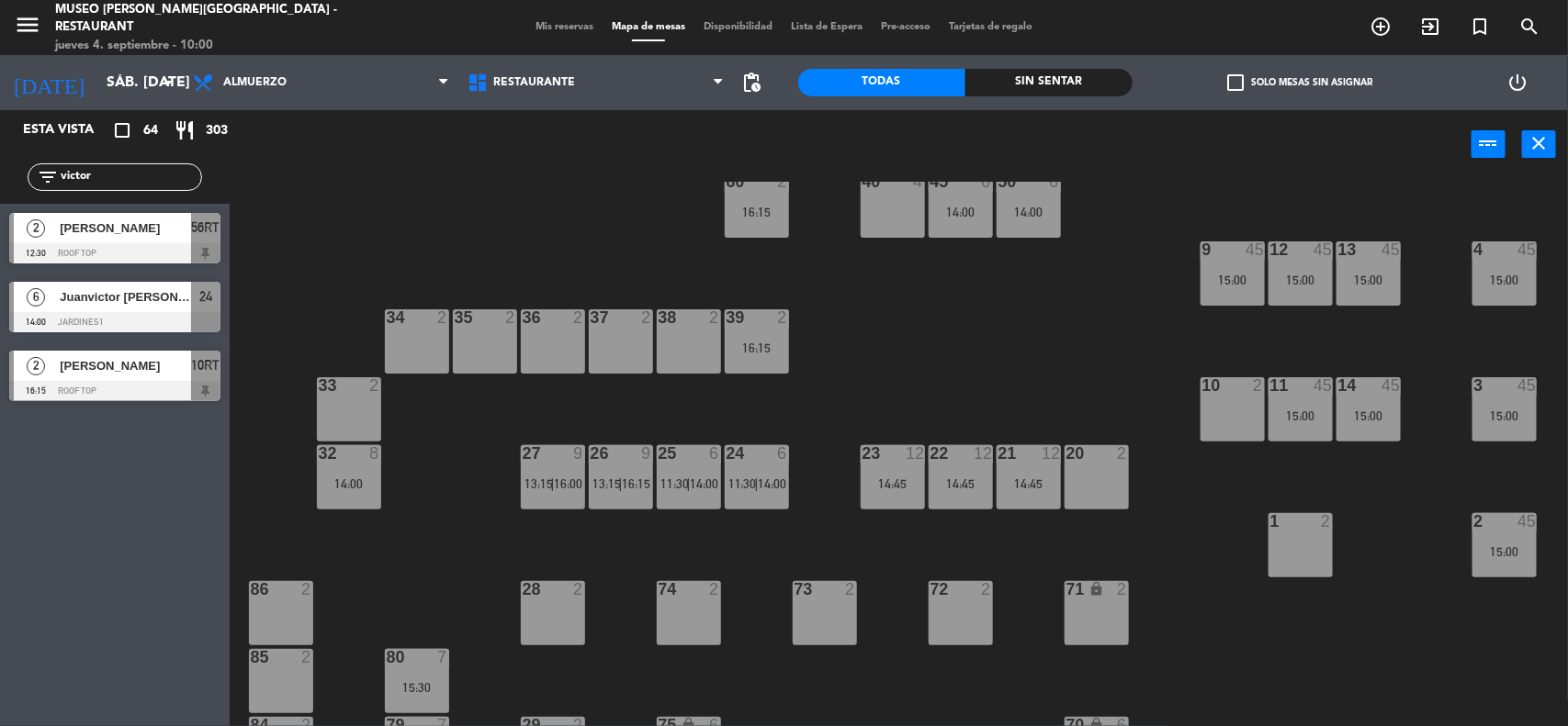
click at [605, 480] on span "13:15" at bounding box center [607, 484] width 29 height 15
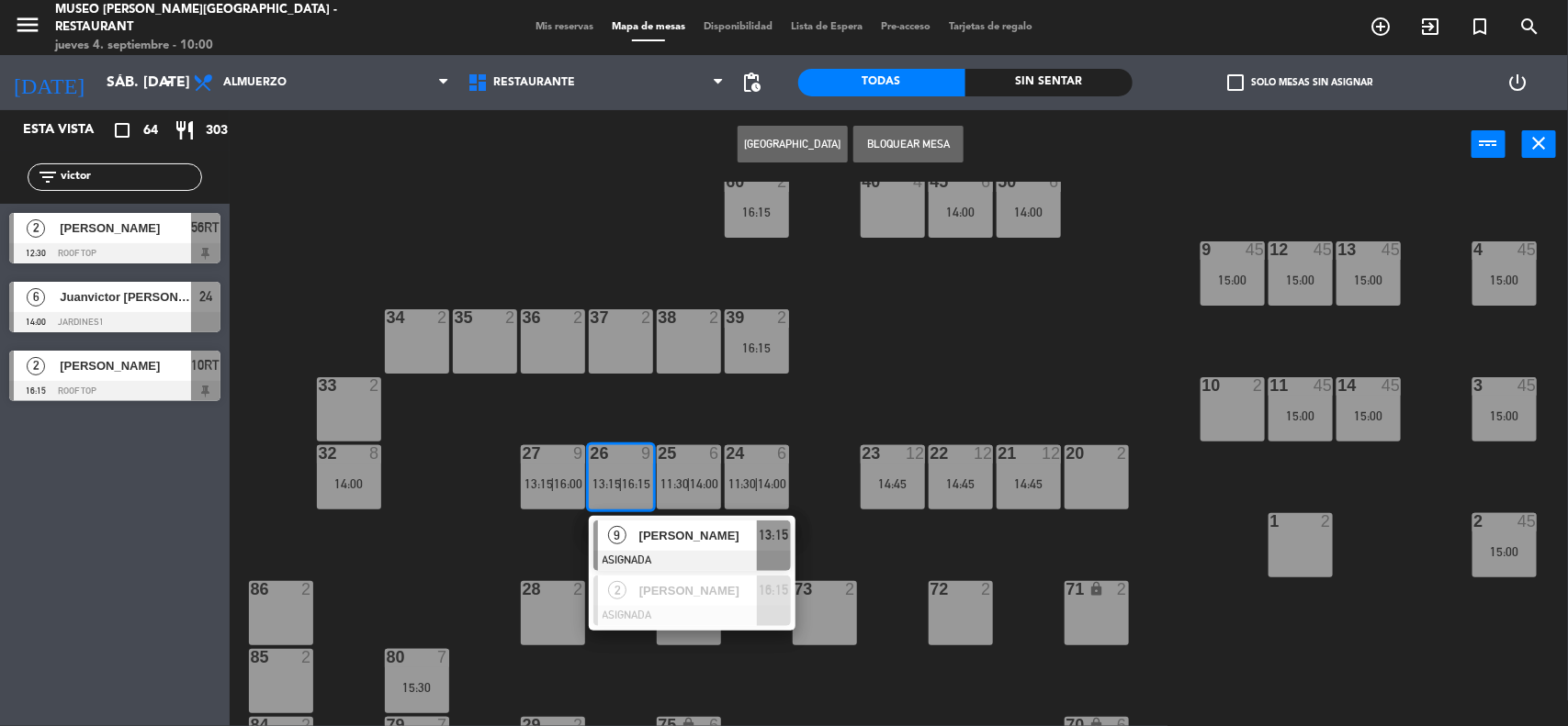
click at [525, 549] on div "44 4 13:15 49 2 13:30 54 4 13:30 64 2 48 7 13:30 53 7 13:30 63 2 14:45 43 3 12:…" at bounding box center [907, 455] width 1323 height 547
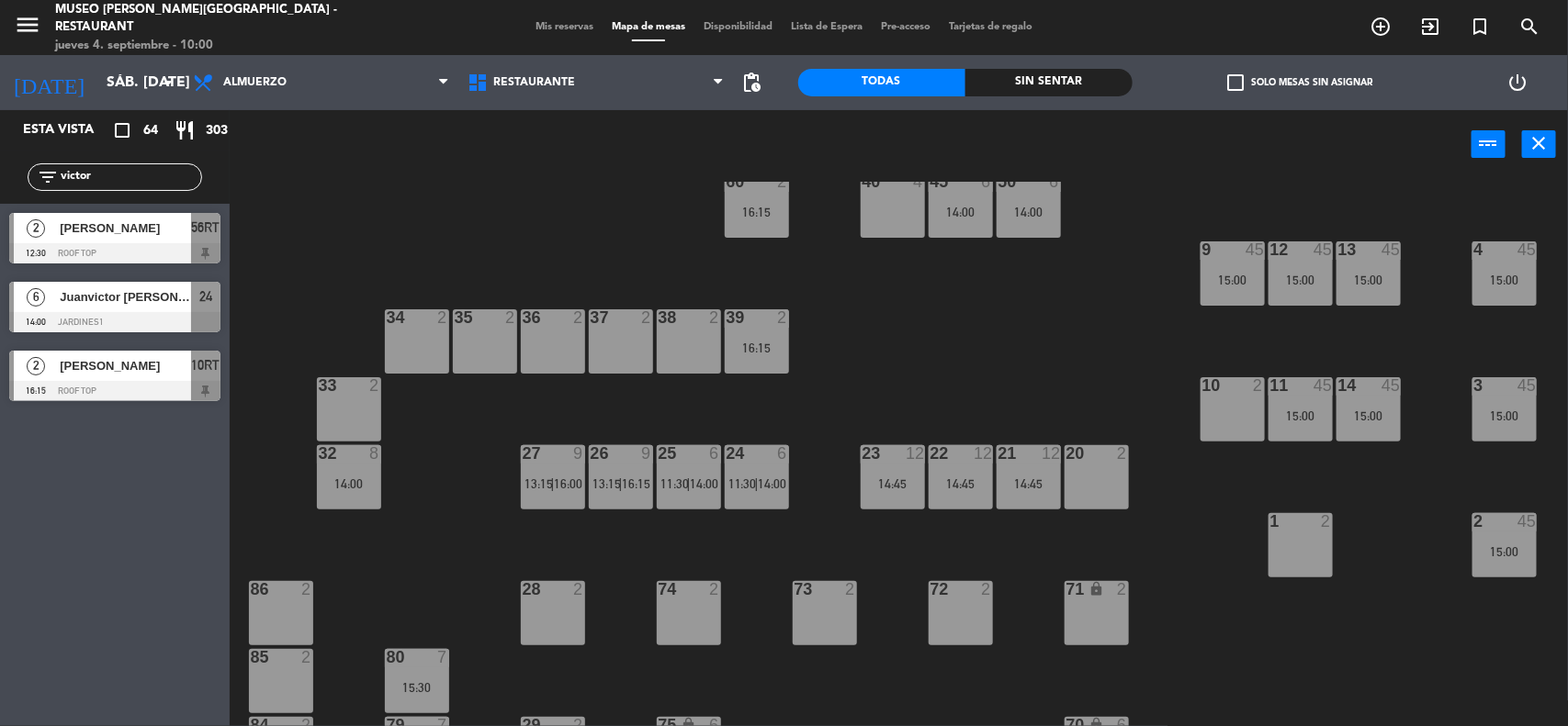
click at [558, 480] on span "16:00" at bounding box center [568, 484] width 29 height 15
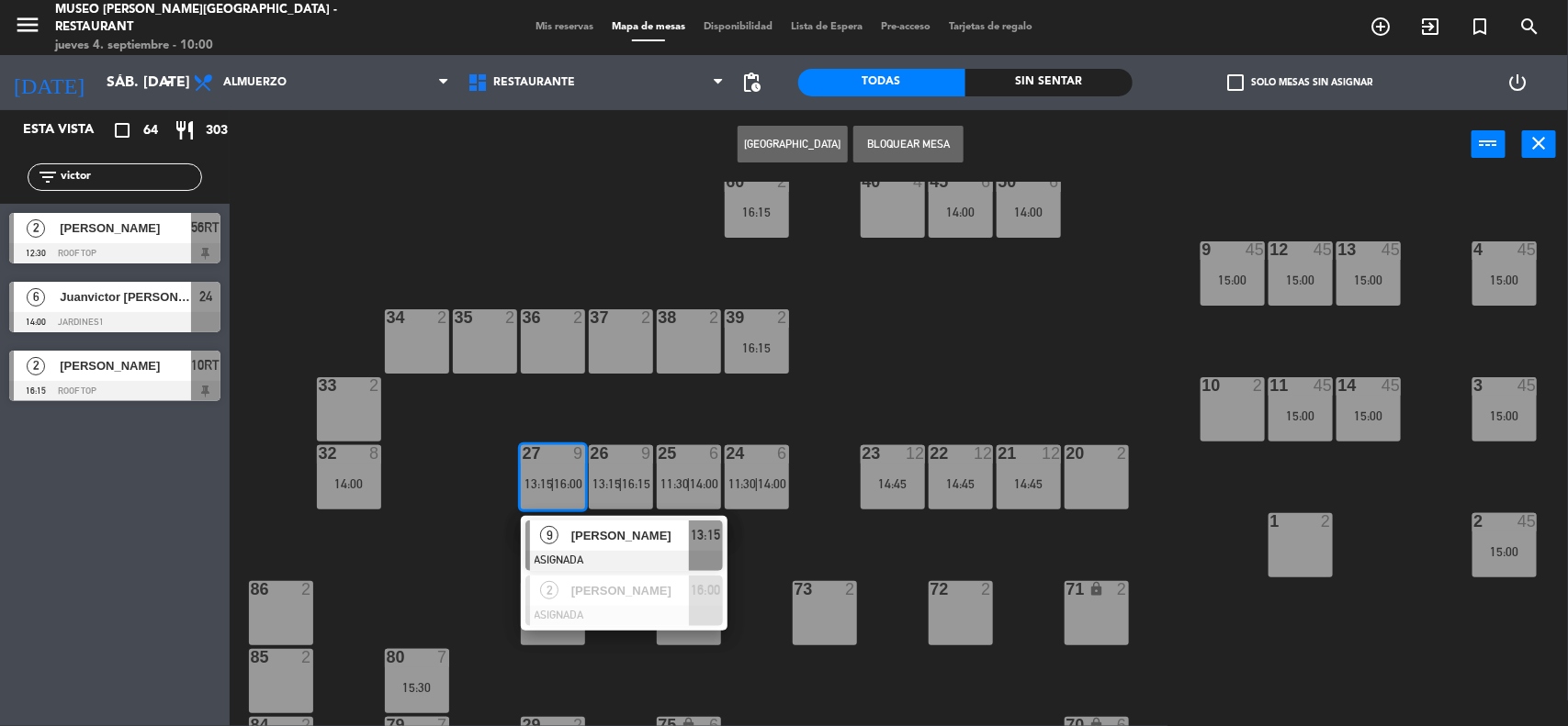
click at [790, 546] on div "44 4 13:15 49 2 13:30 54 4 13:30 64 2 48 7 13:30 53 7 13:30 63 2 14:45 43 3 12:…" at bounding box center [907, 455] width 1323 height 547
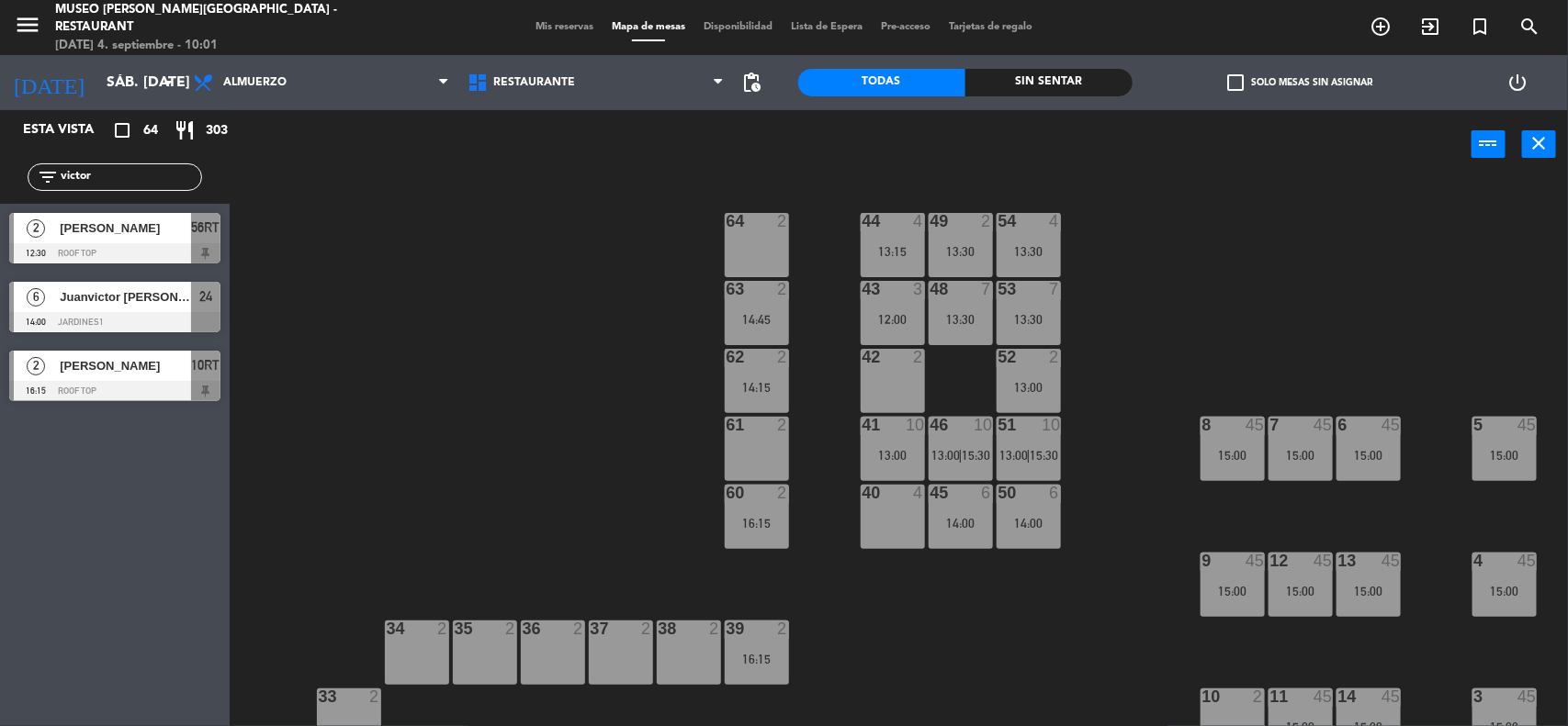
scroll to position [0, 0]
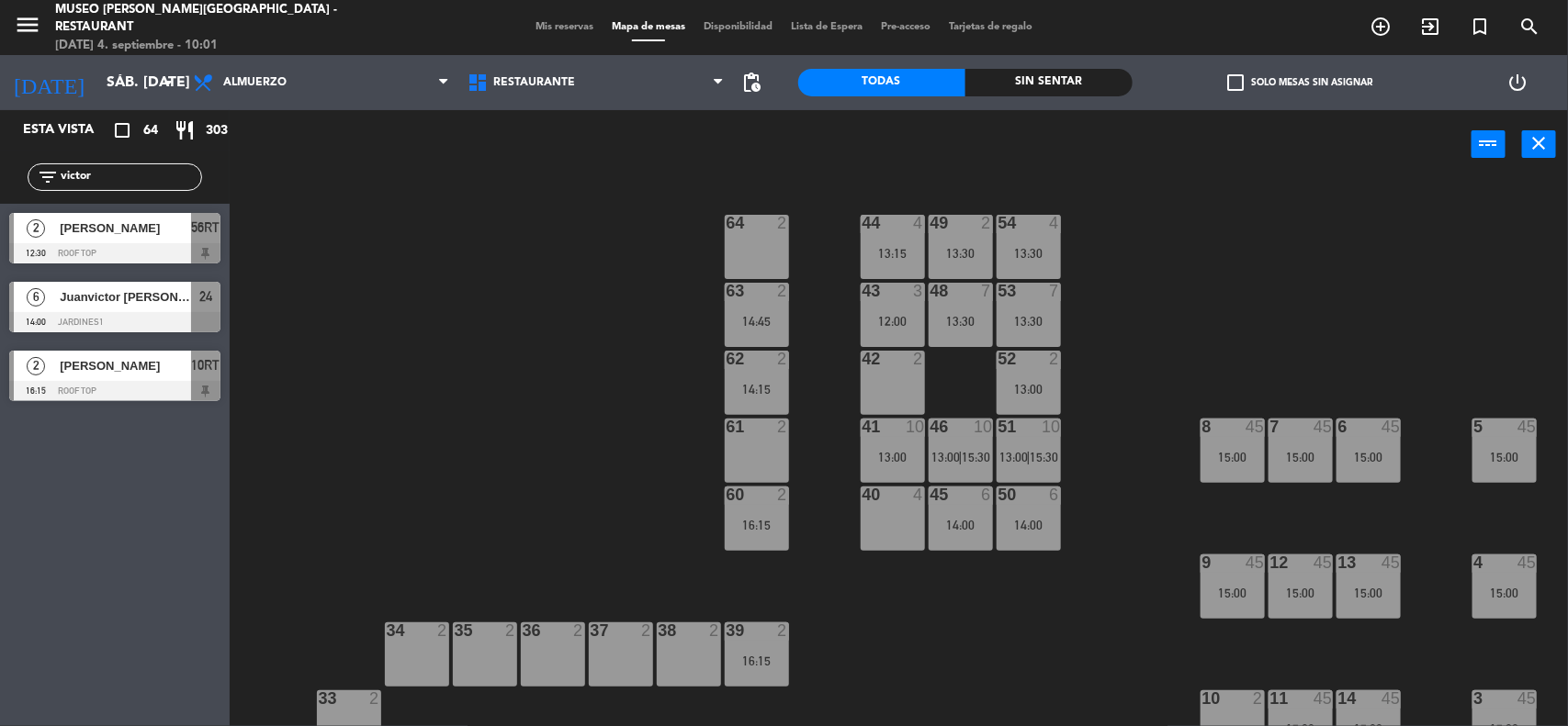
click at [1234, 307] on div "44 4 13:15 49 2 13:30 54 4 13:30 64 2 48 7 13:30 53 7 13:30 63 2 14:45 43 3 12:…" at bounding box center [907, 455] width 1323 height 547
click at [568, 31] on span "Mis reservas" at bounding box center [565, 27] width 76 height 10
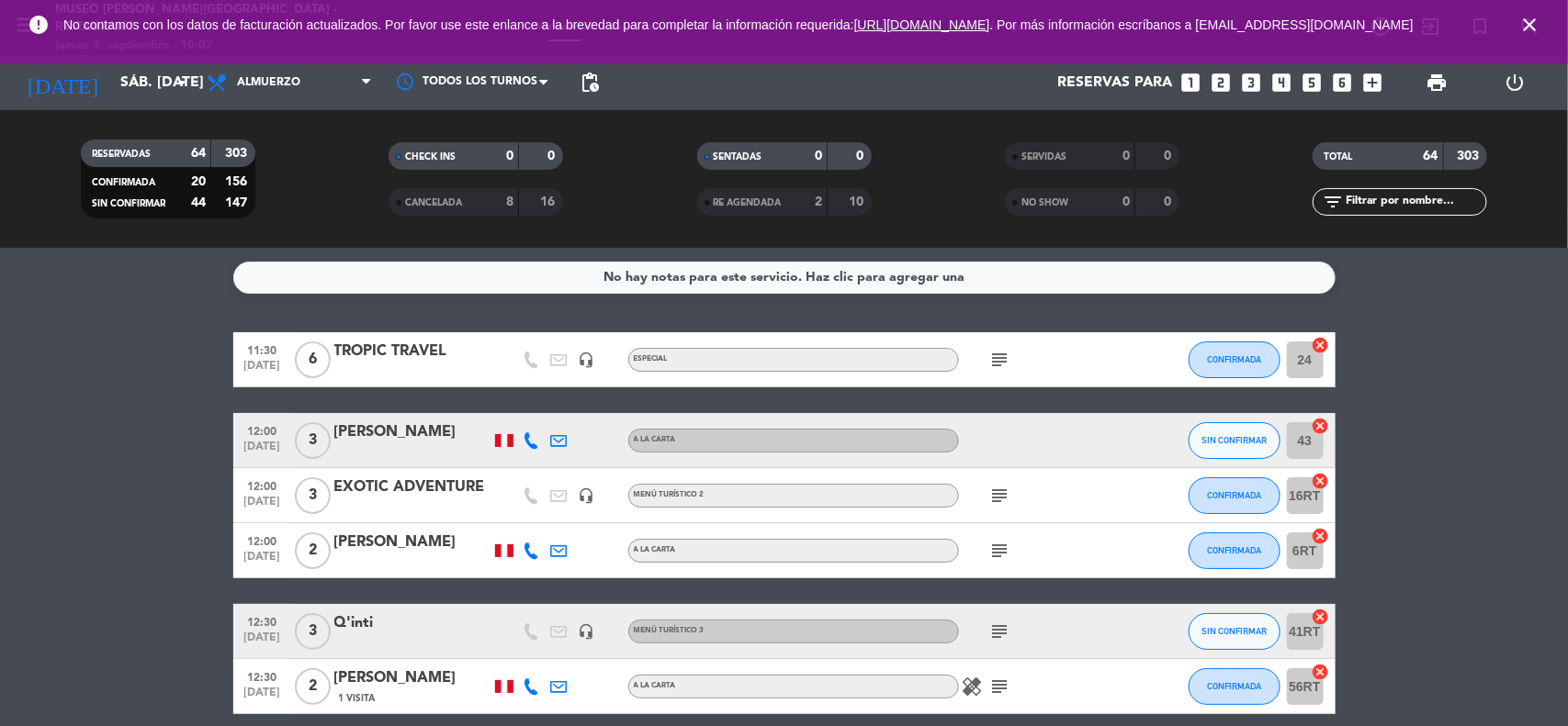
click at [1534, 26] on icon "close" at bounding box center [1529, 25] width 22 height 22
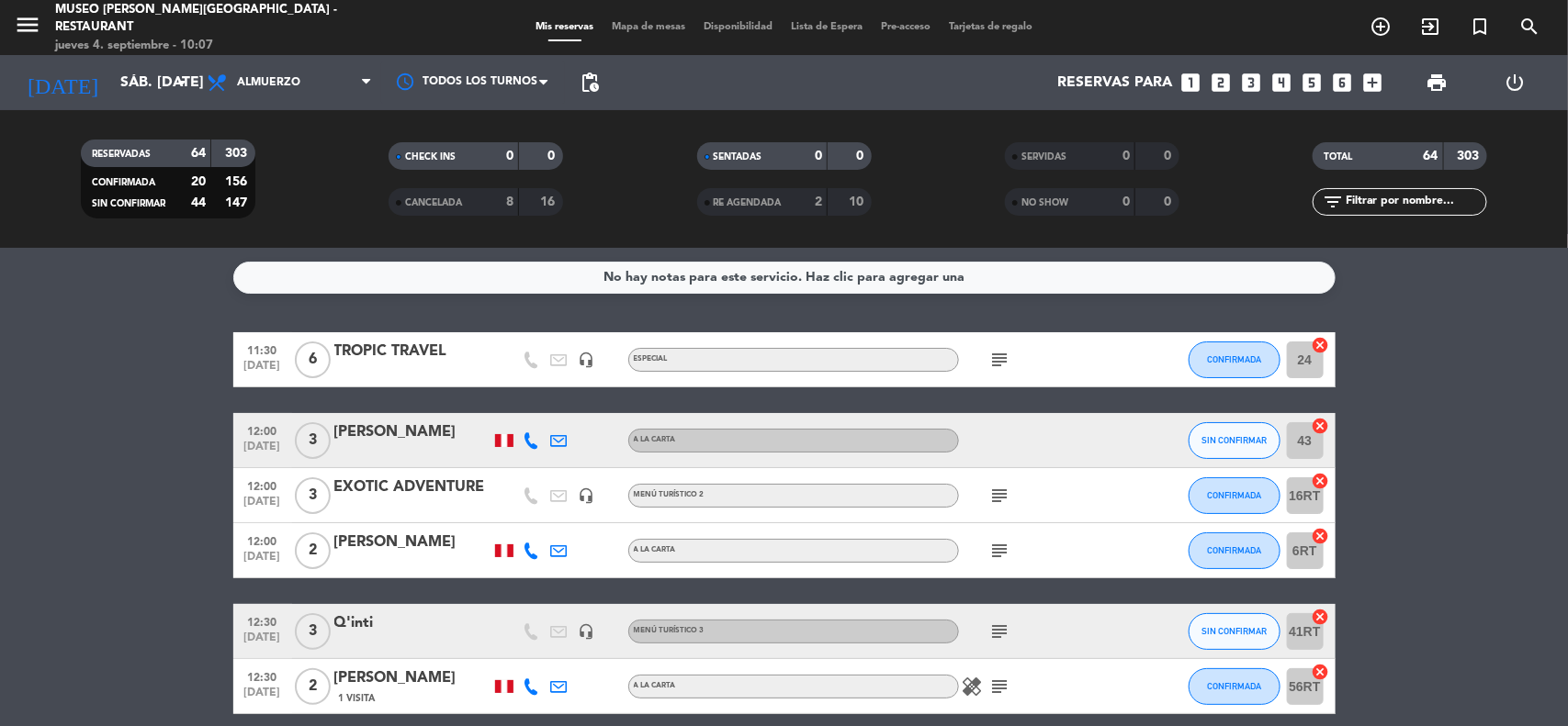
drag, startPoint x: 1479, startPoint y: 414, endPoint x: 1453, endPoint y: 381, distance: 42.0
click at [1284, 83] on icon "looks_4" at bounding box center [1282, 83] width 24 height 24
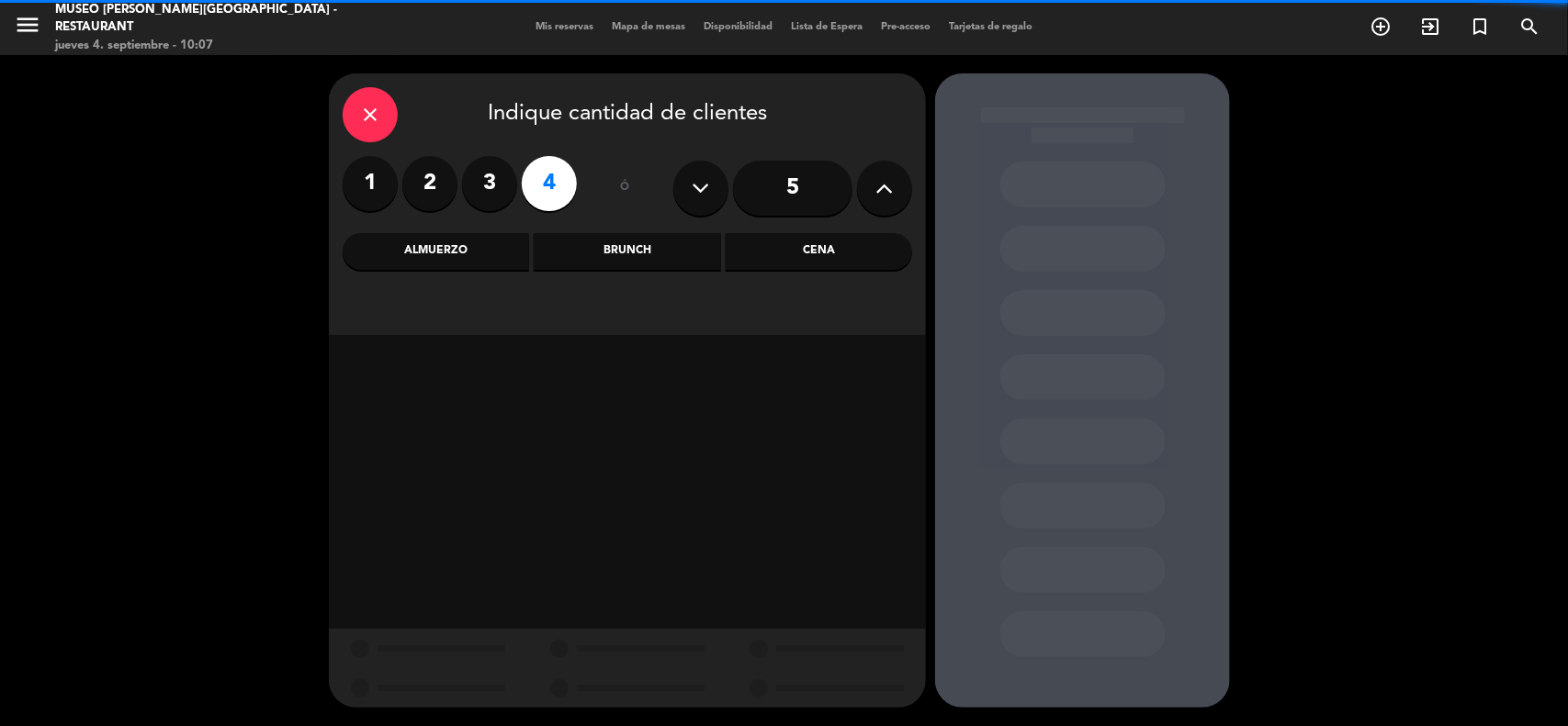
click at [366, 111] on icon "close" at bounding box center [371, 115] width 22 height 22
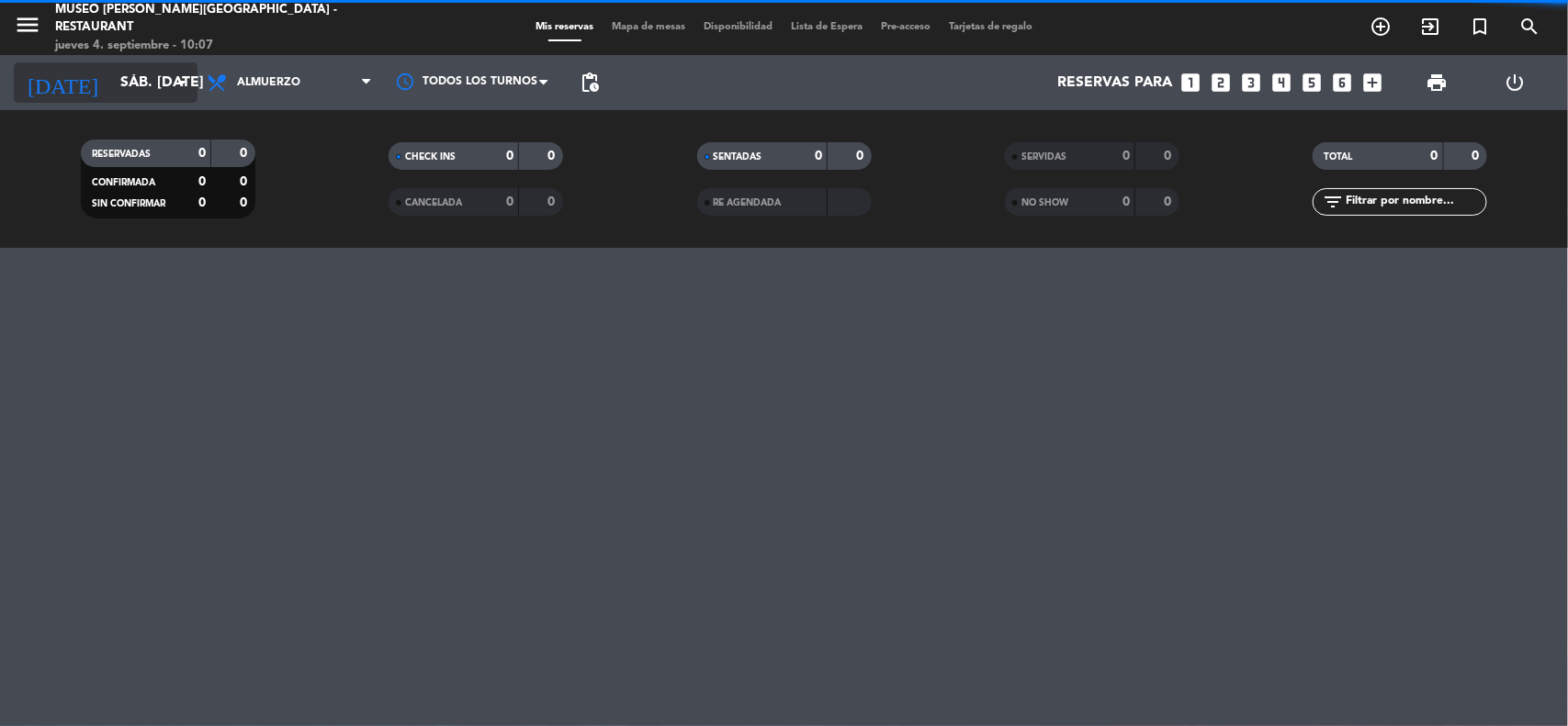
click at [140, 79] on input "sáb. [DATE]" at bounding box center [208, 83] width 194 height 36
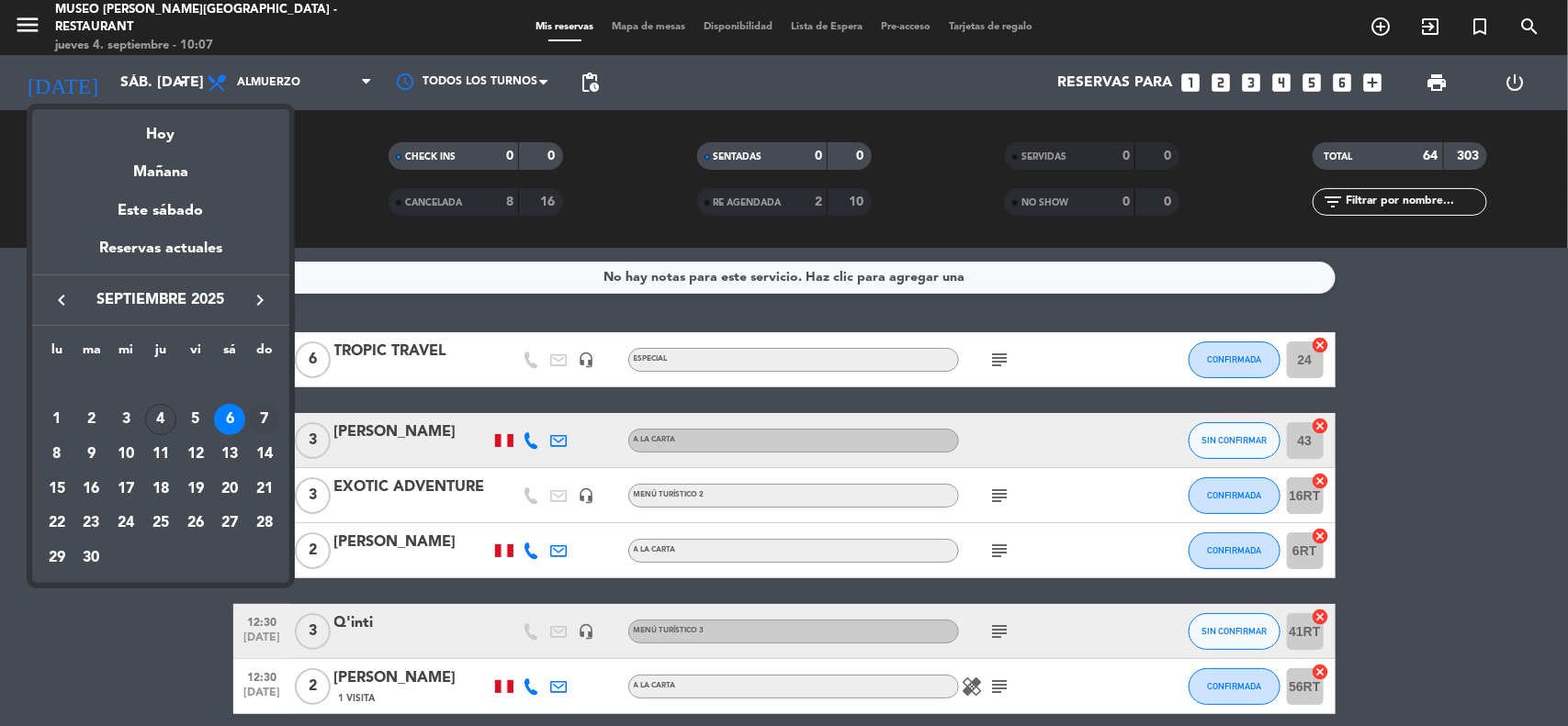
click at [260, 418] on div "7" at bounding box center [265, 420] width 32 height 32
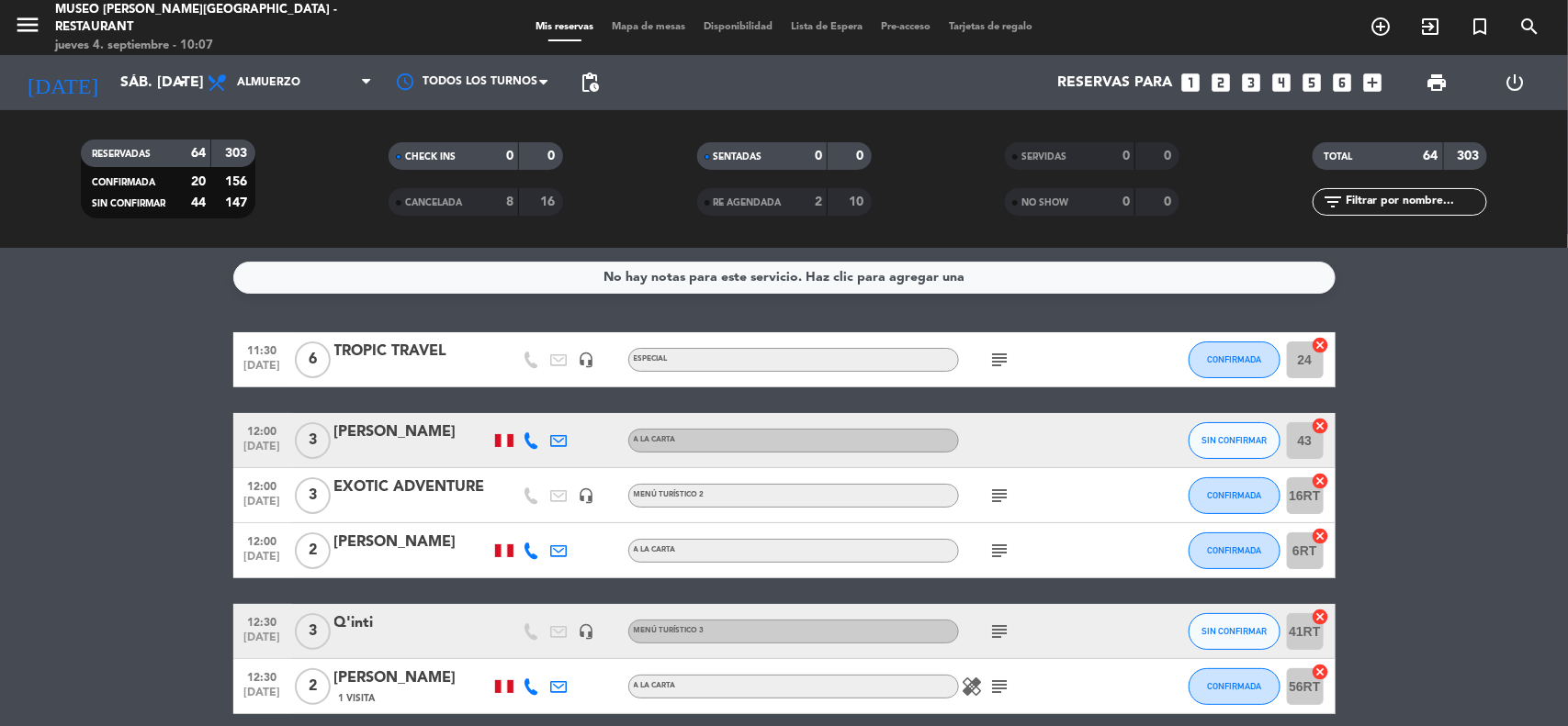
type input "dom. [DATE]"
click at [1278, 81] on icon "looks_4" at bounding box center [1282, 83] width 24 height 24
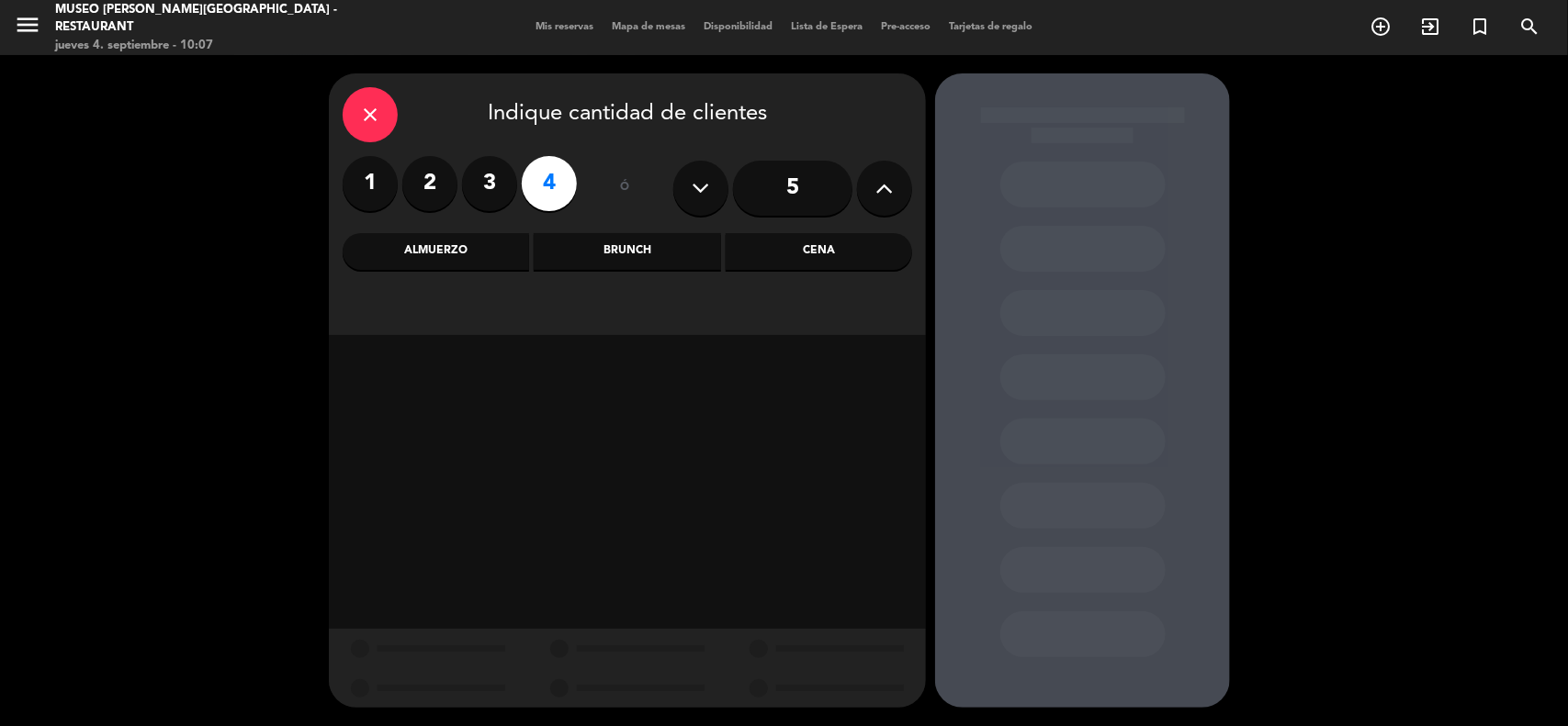
click at [493, 257] on div "Almuerzo" at bounding box center [436, 252] width 187 height 37
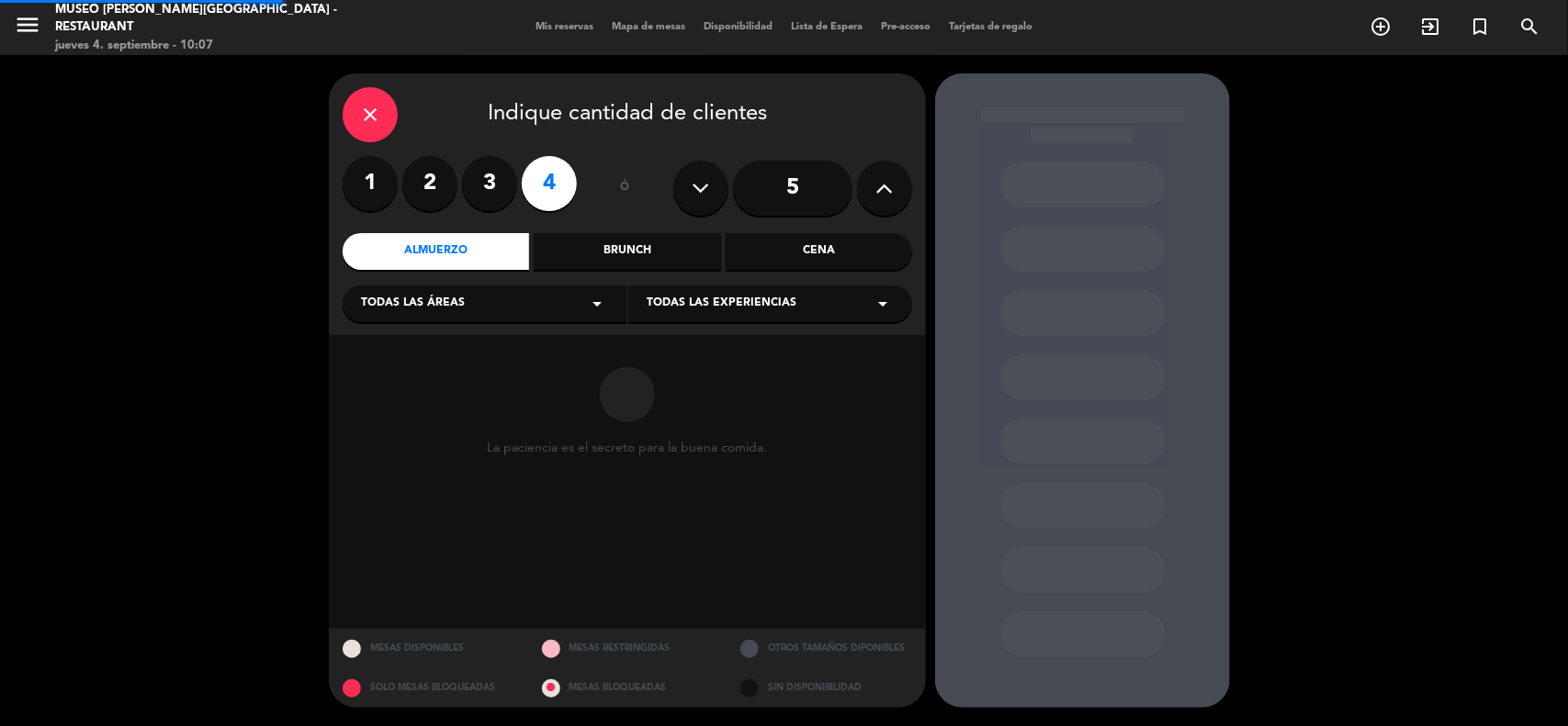
click at [489, 304] on div "Todas las áreas arrow_drop_down" at bounding box center [485, 304] width 284 height 37
click at [406, 377] on div "Jardines1" at bounding box center [485, 376] width 247 height 19
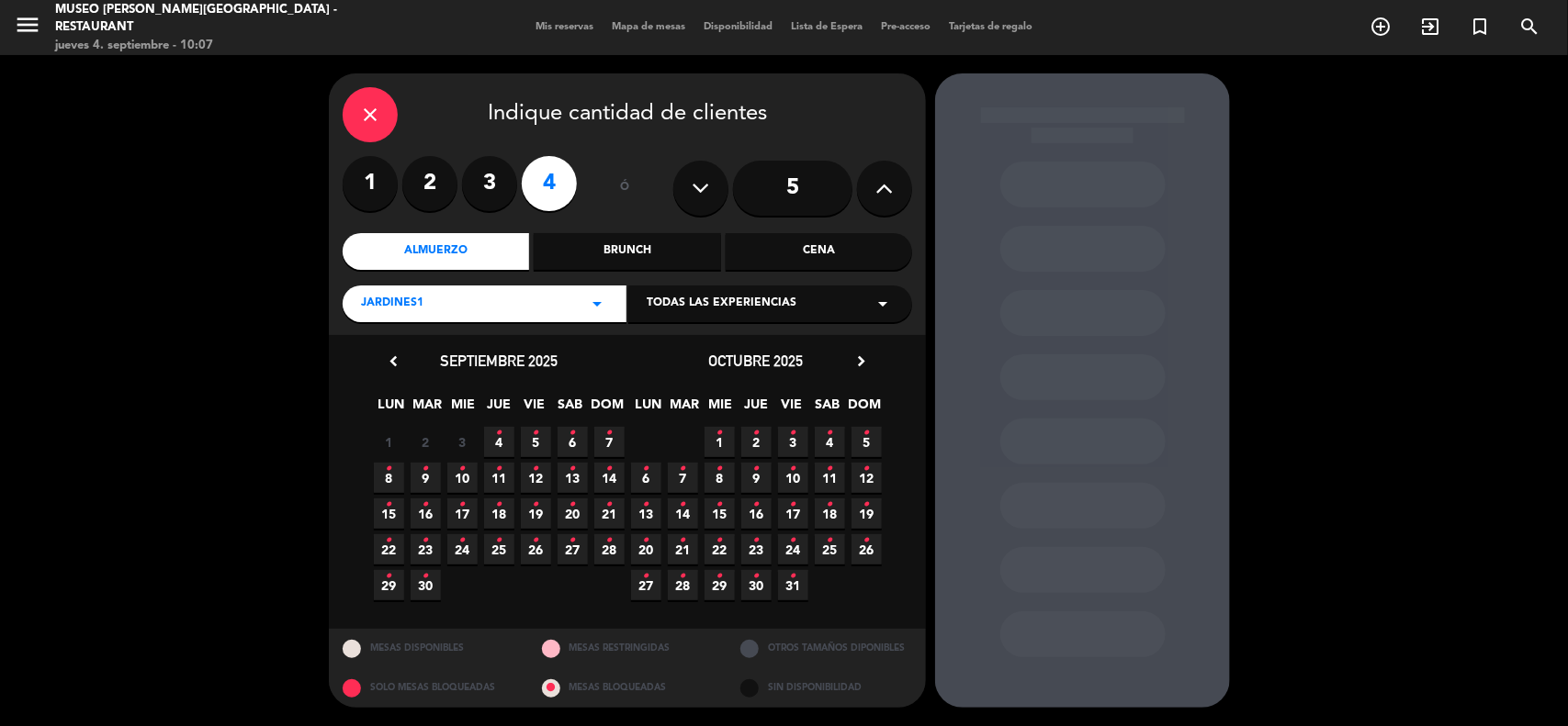
click at [611, 447] on span "7 •" at bounding box center [609, 442] width 31 height 31
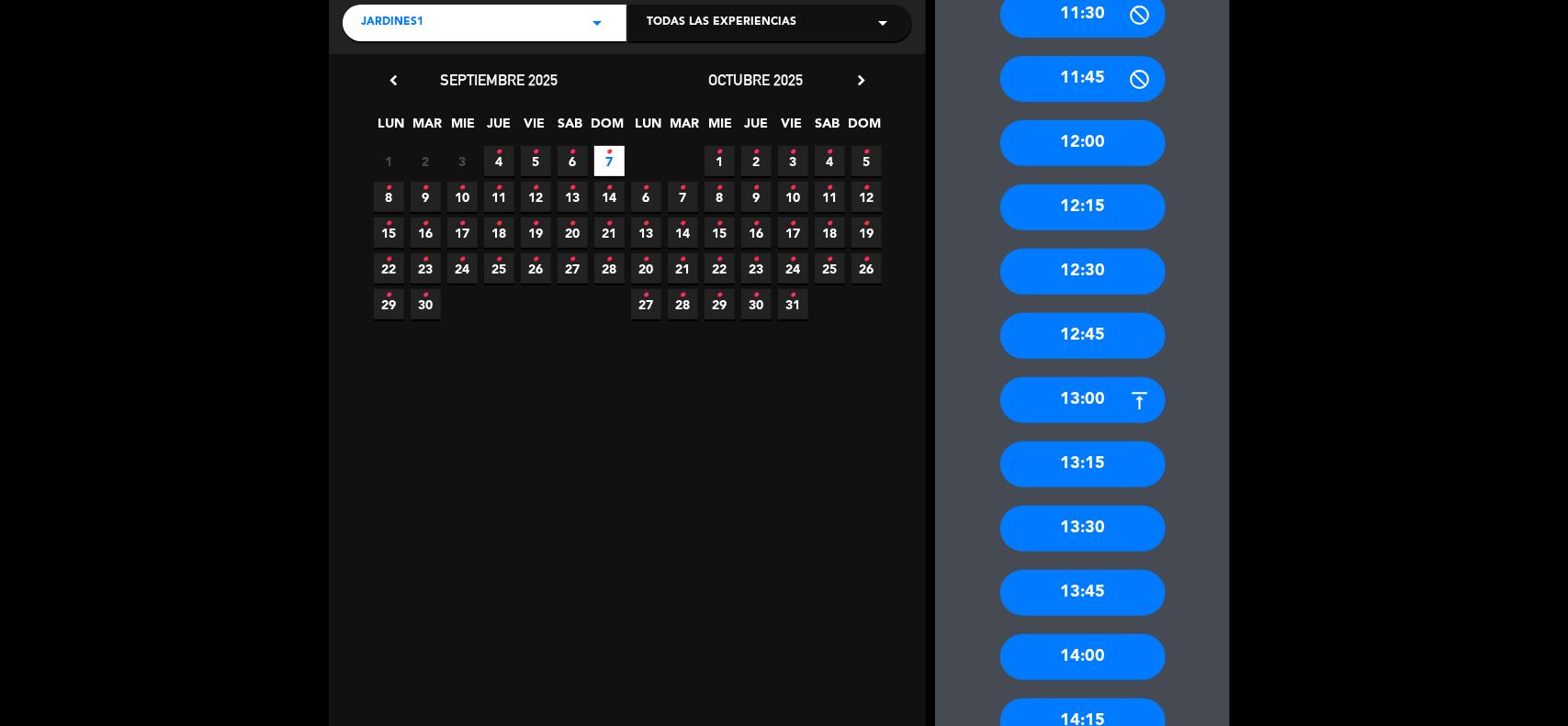
scroll to position [459, 0]
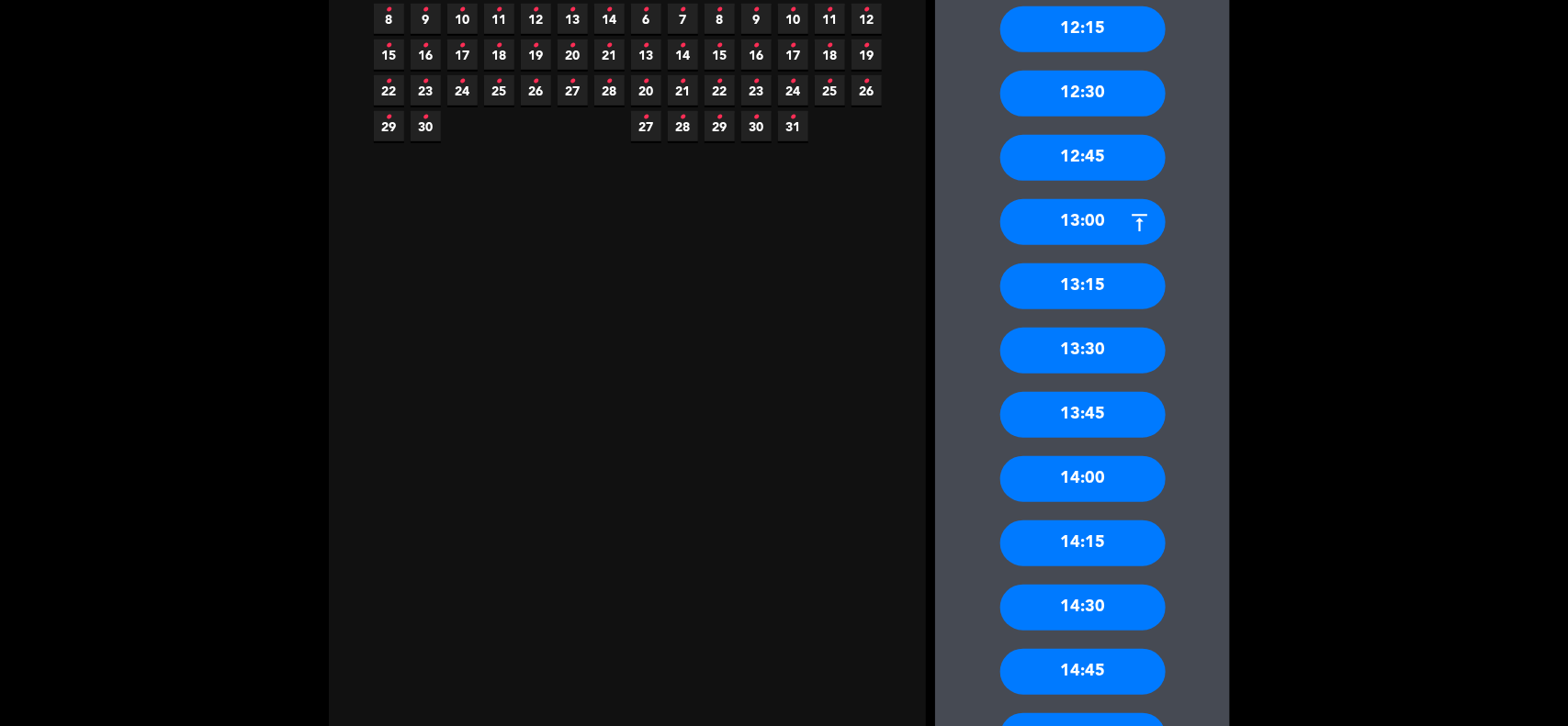
click at [1085, 482] on div "14:00" at bounding box center [1083, 478] width 165 height 45
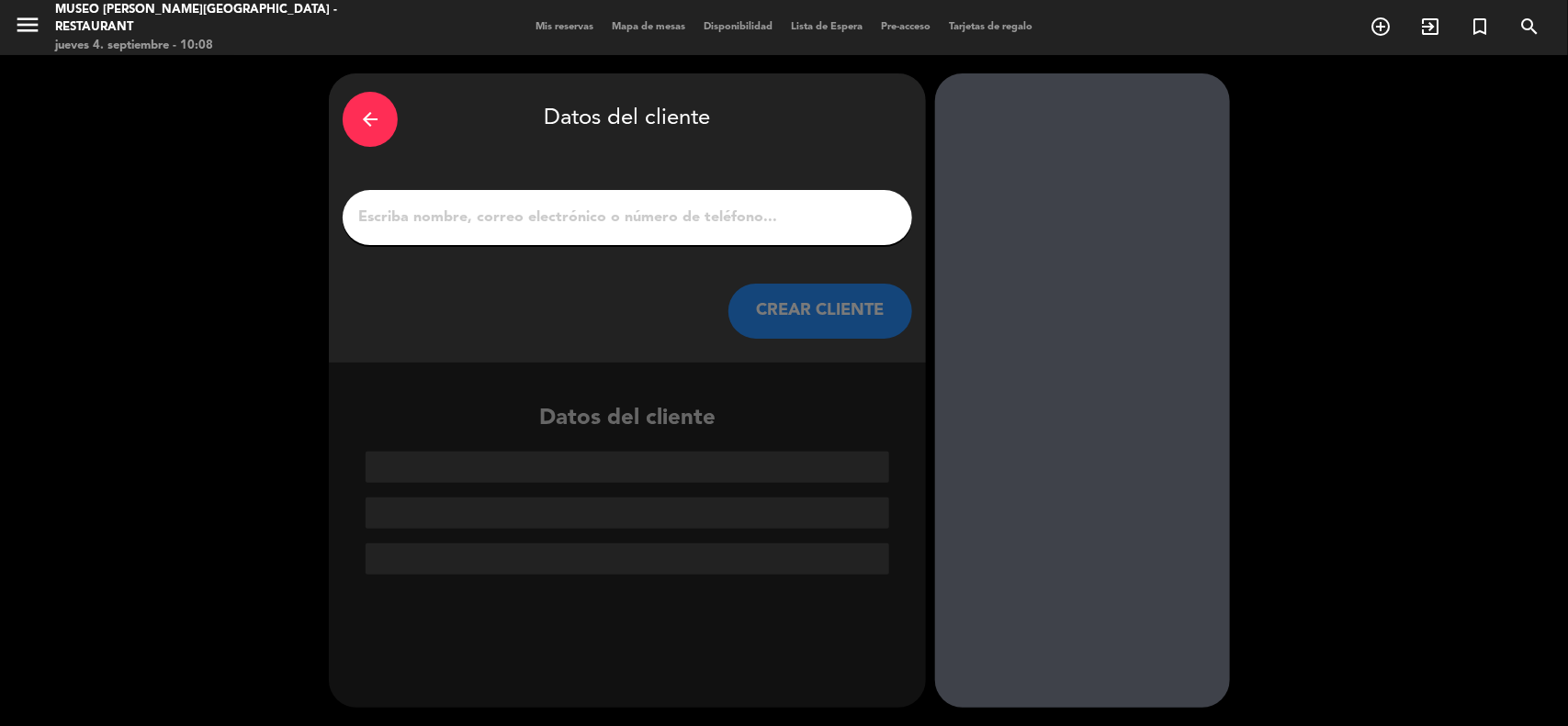
click at [479, 213] on input "1" at bounding box center [627, 217] width 542 height 26
click at [519, 216] on input "1" at bounding box center [627, 217] width 542 height 26
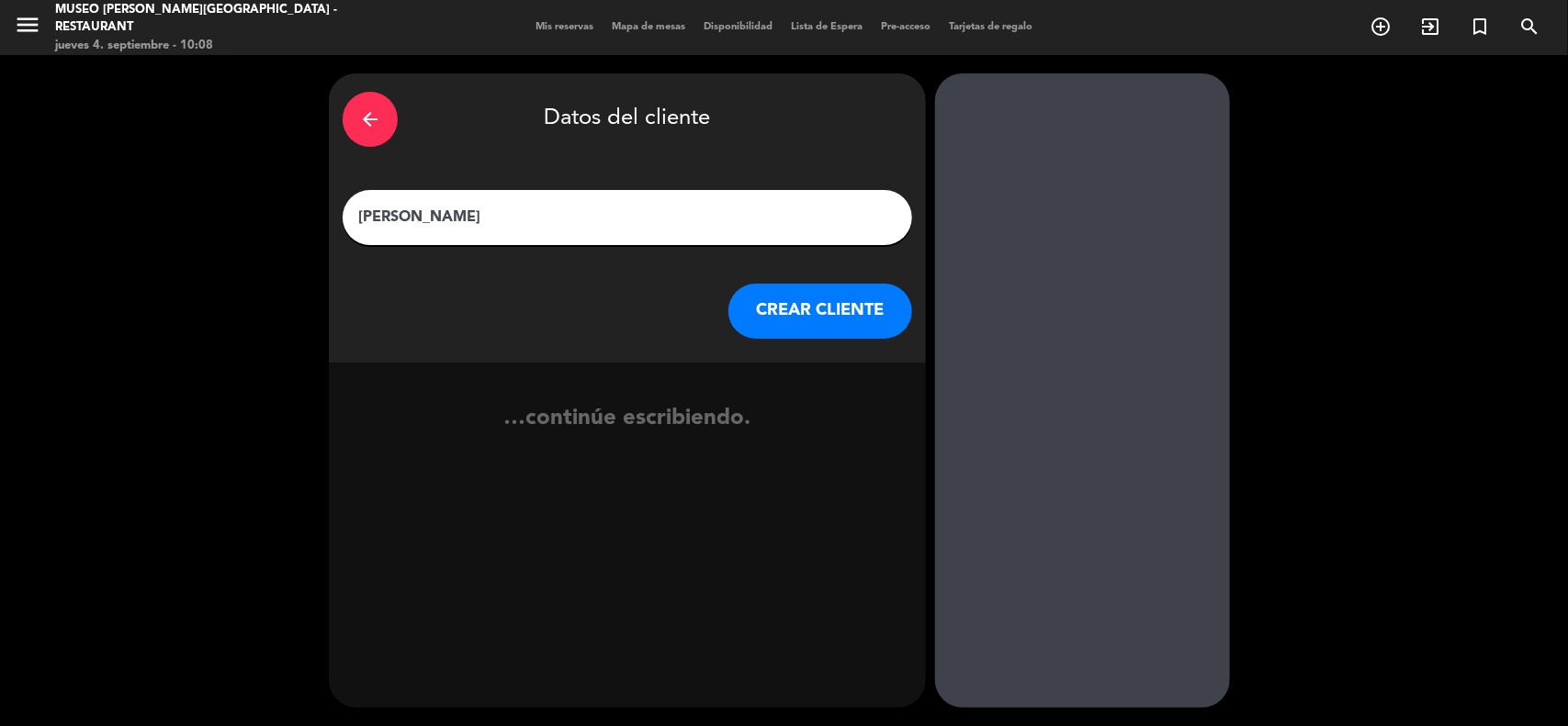
type input "[PERSON_NAME]"
click at [870, 310] on button "CREAR CLIENTE" at bounding box center [820, 311] width 184 height 55
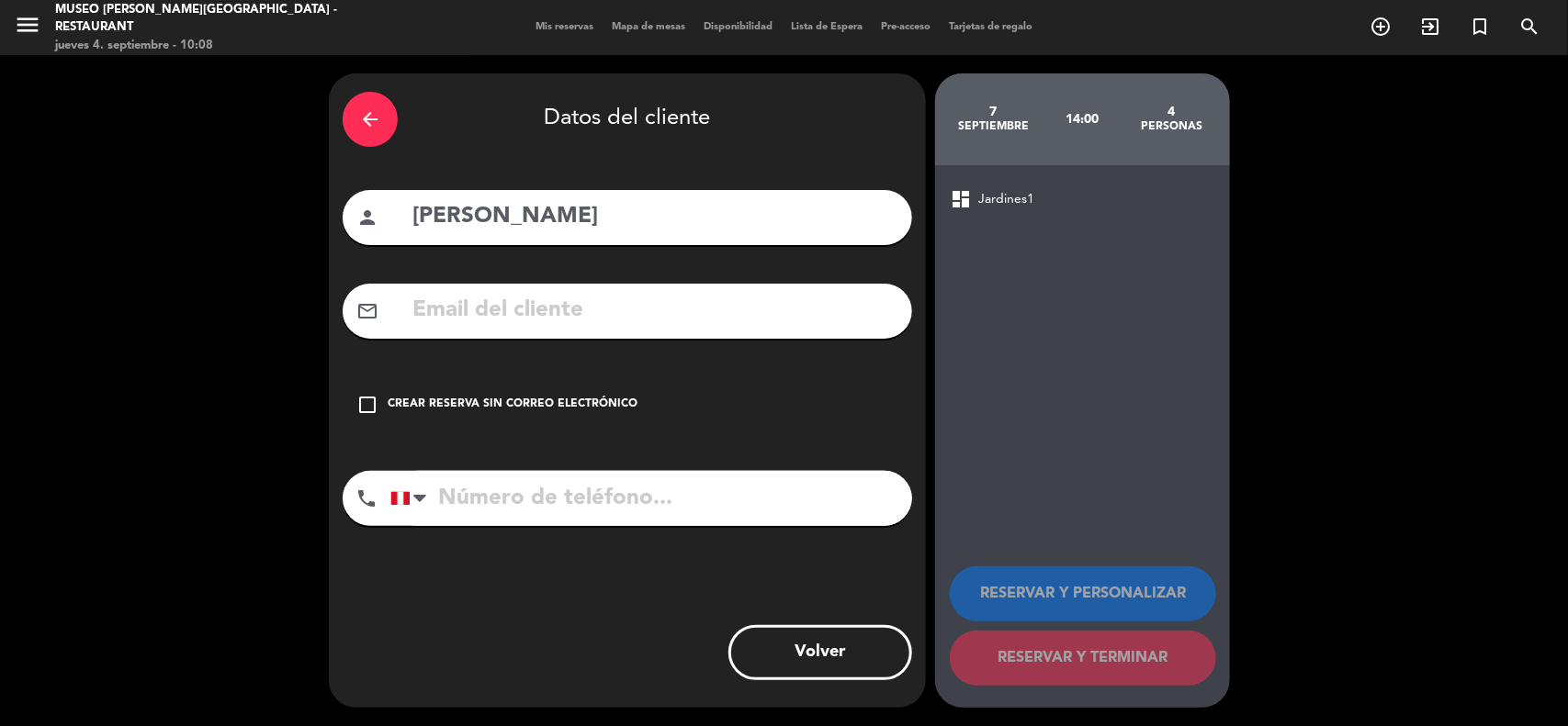
click at [576, 319] on input "text" at bounding box center [654, 310] width 488 height 38
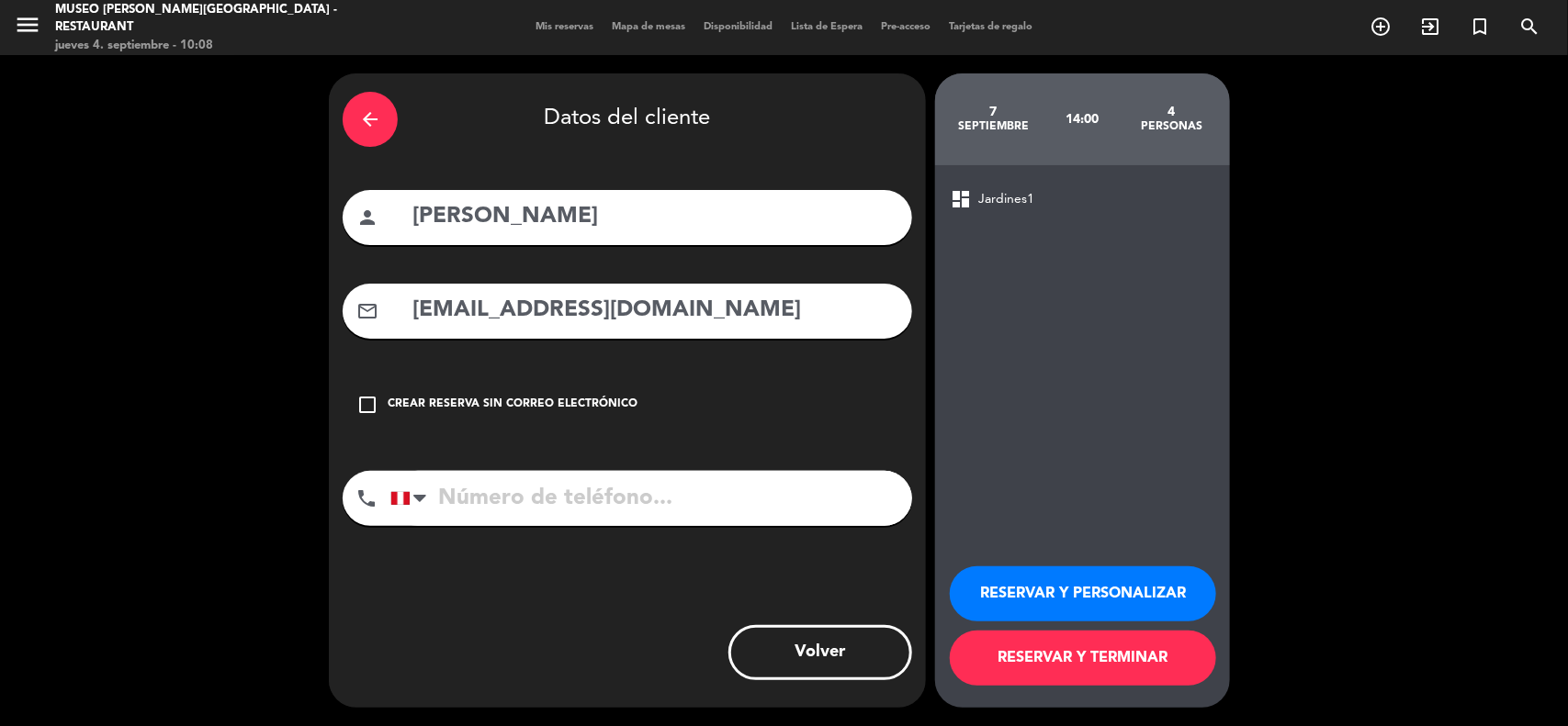
type input "[EMAIL_ADDRESS][DOMAIN_NAME]"
click at [602, 496] on input "tel" at bounding box center [651, 498] width 522 height 55
type input "991256367"
click at [1104, 584] on button "RESERVAR Y PERSONALIZAR" at bounding box center [1082, 593] width 267 height 55
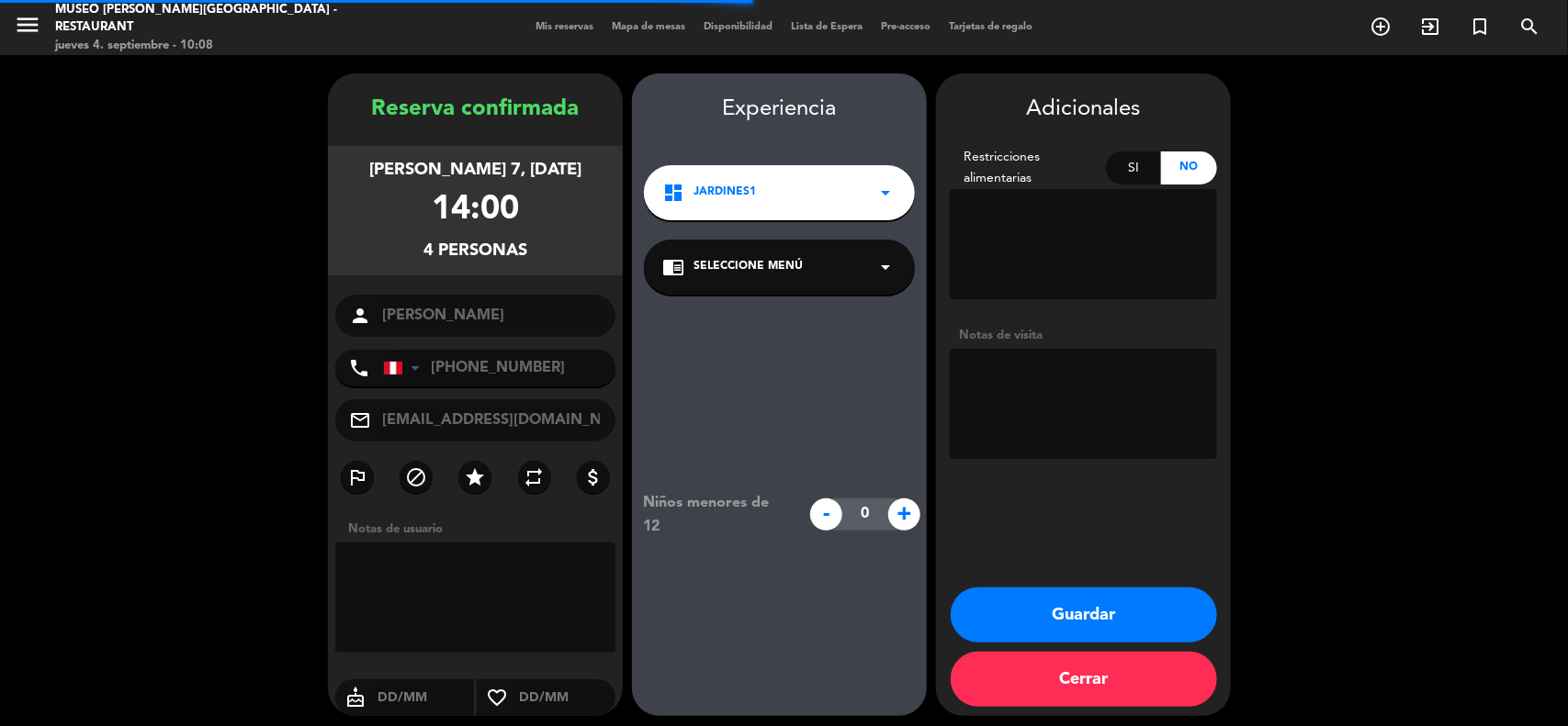
scroll to position [7, 0]
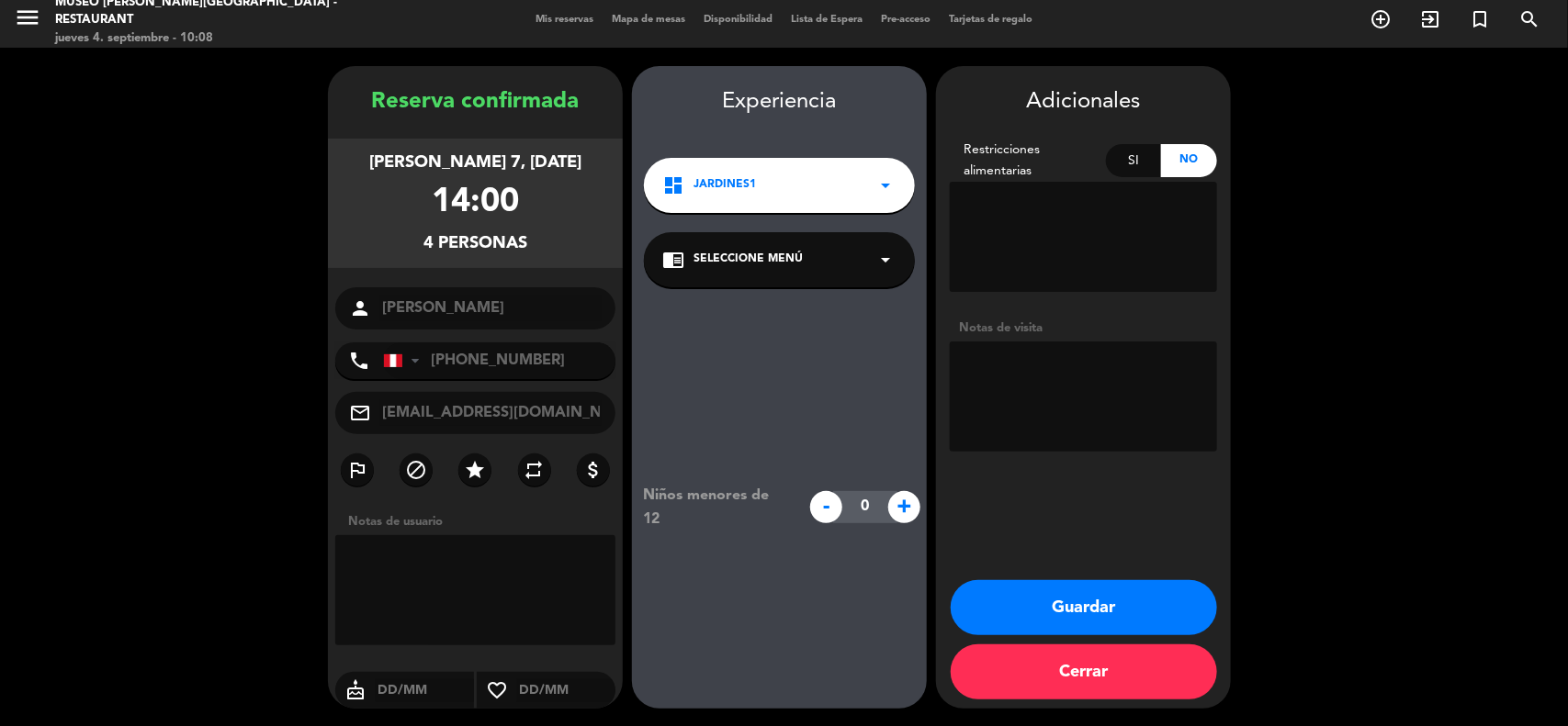
click at [755, 274] on div "chrome_reader_mode Seleccione Menú arrow_drop_down" at bounding box center [779, 259] width 271 height 55
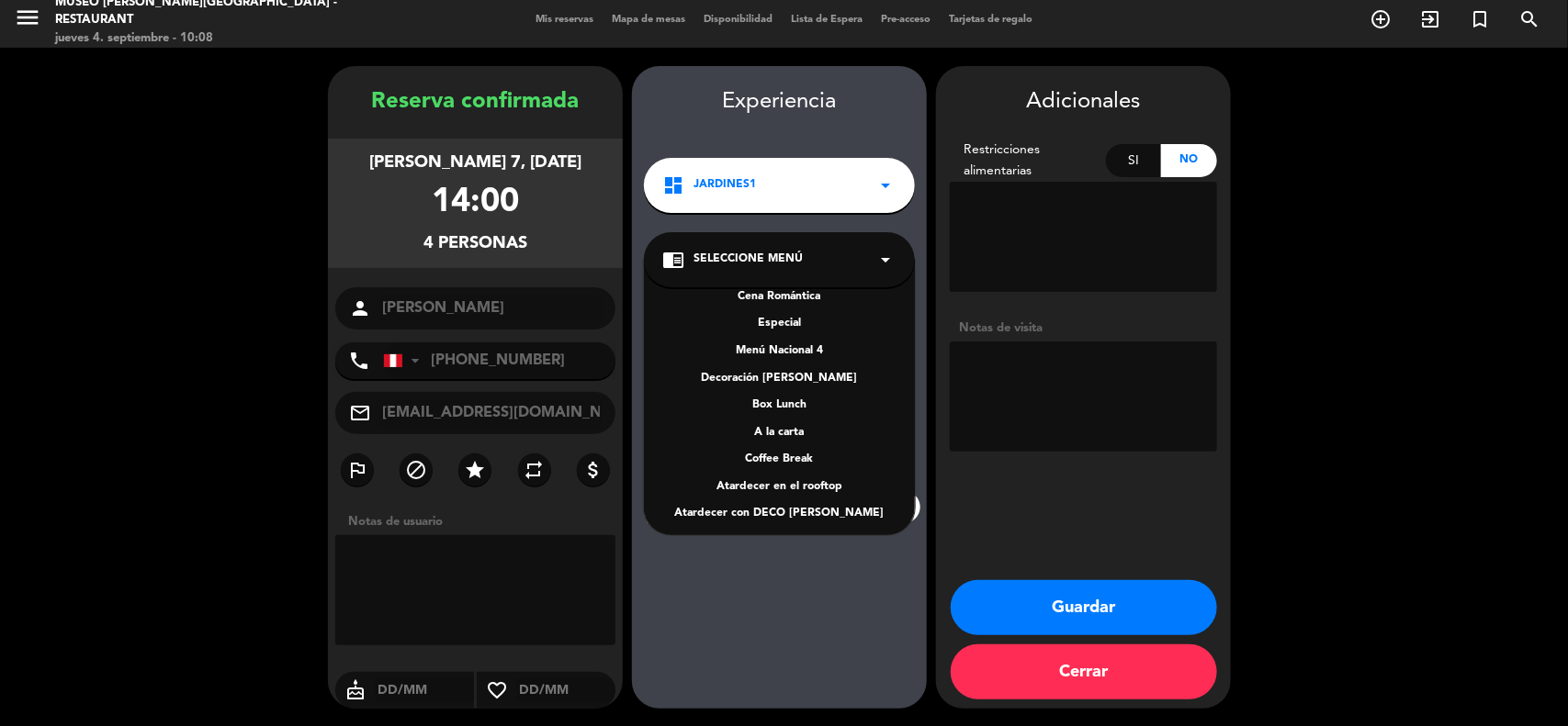
scroll to position [236, 0]
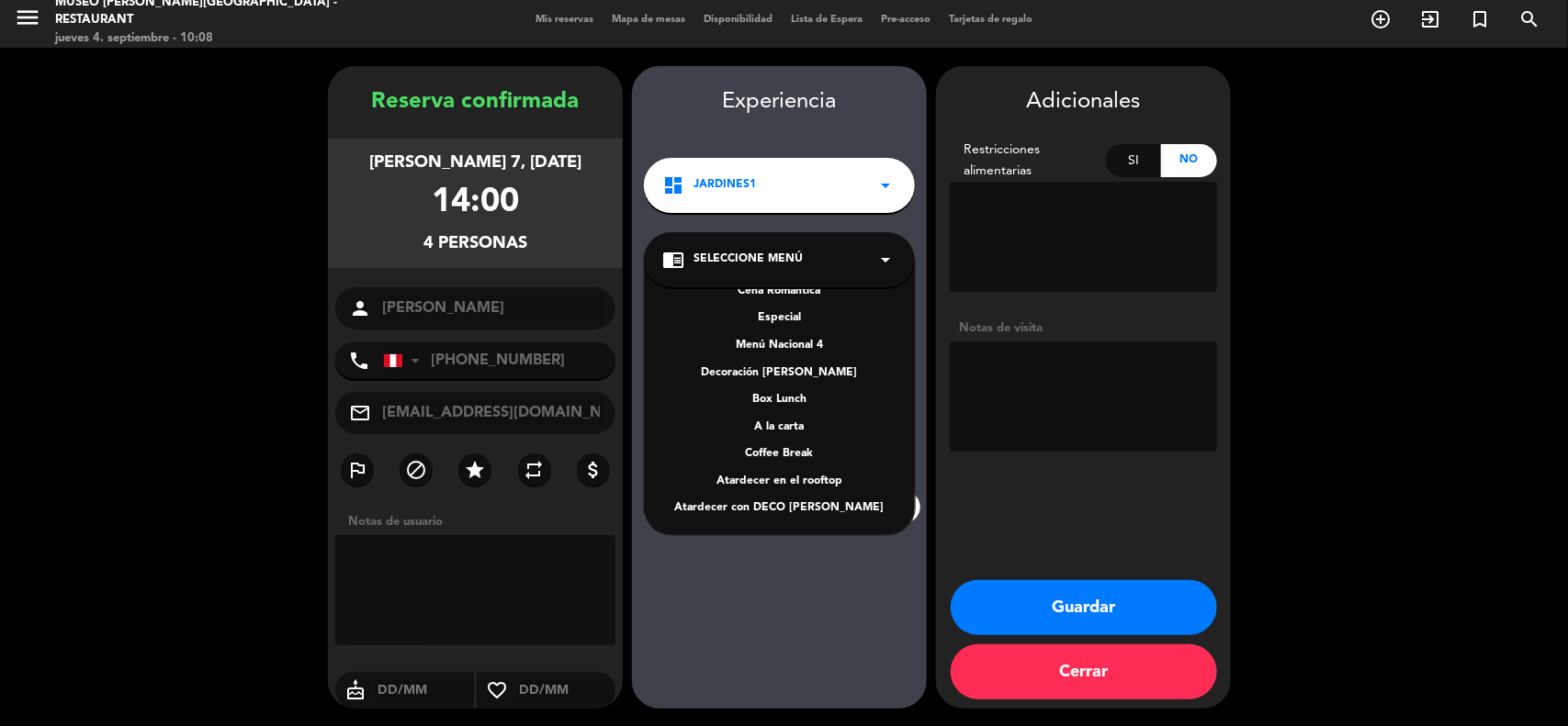
click at [783, 424] on div "A la carta" at bounding box center [779, 428] width 234 height 19
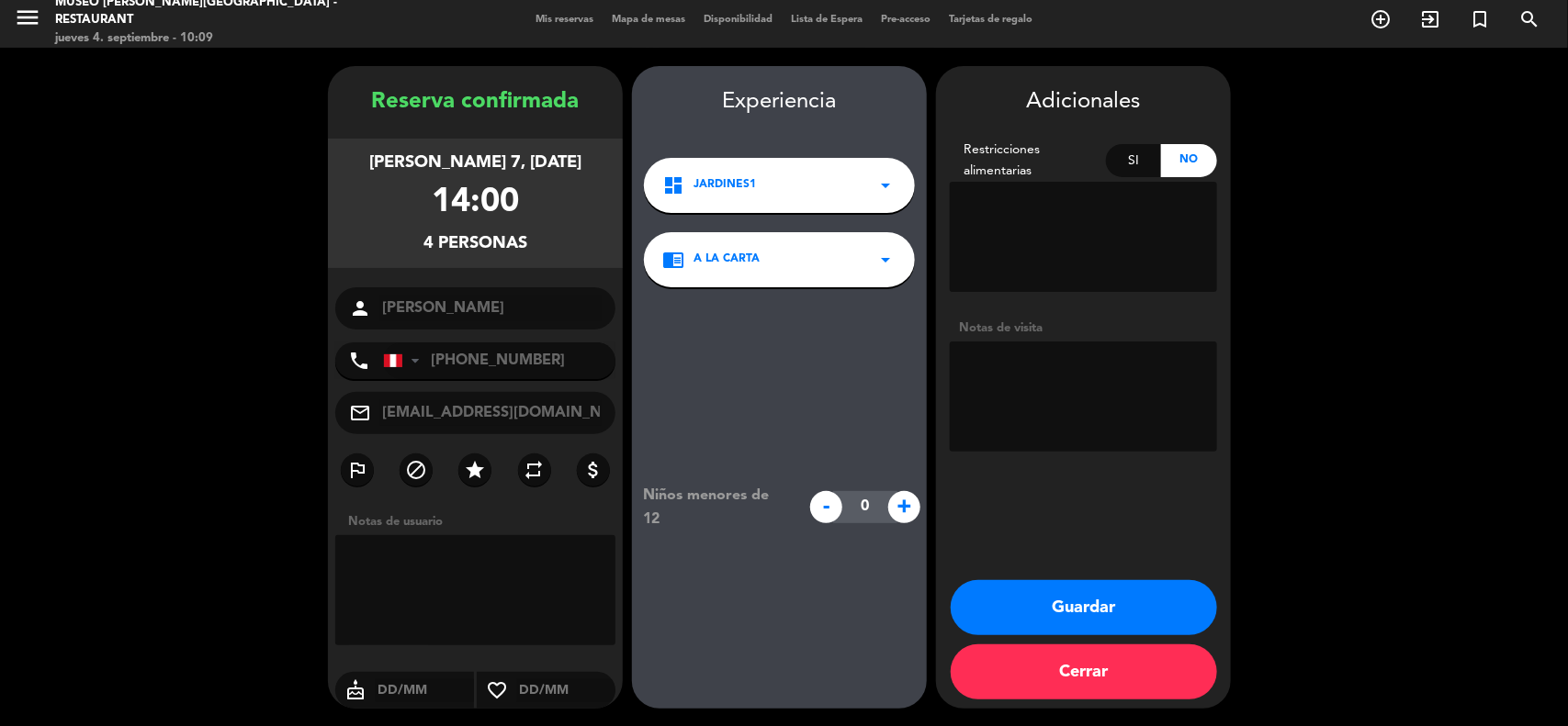
click at [1040, 399] on textarea at bounding box center [1083, 396] width 268 height 110
click at [1131, 611] on button "Guardar" at bounding box center [1083, 607] width 267 height 55
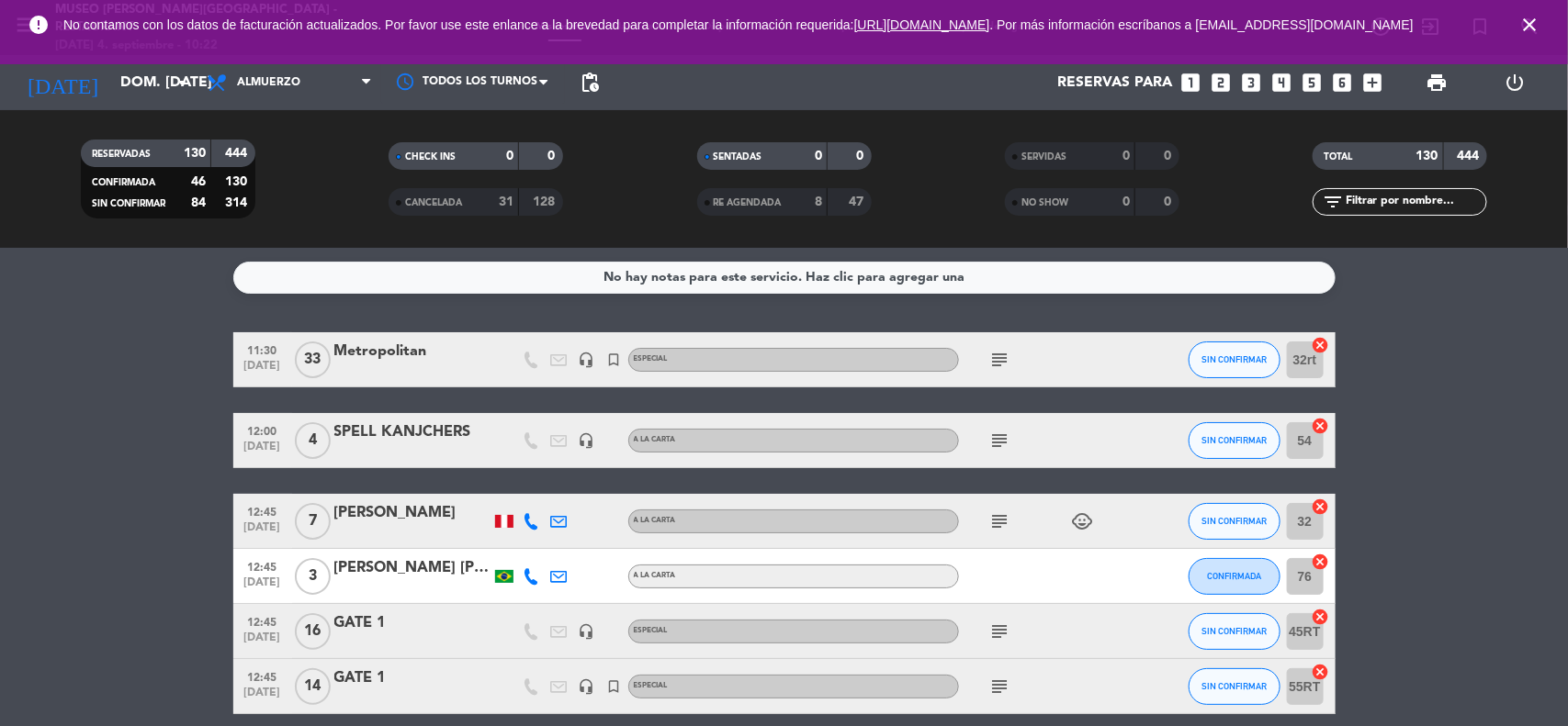
click at [1529, 28] on icon "close" at bounding box center [1529, 25] width 22 height 22
click at [1539, 29] on icon "close" at bounding box center [1529, 25] width 22 height 22
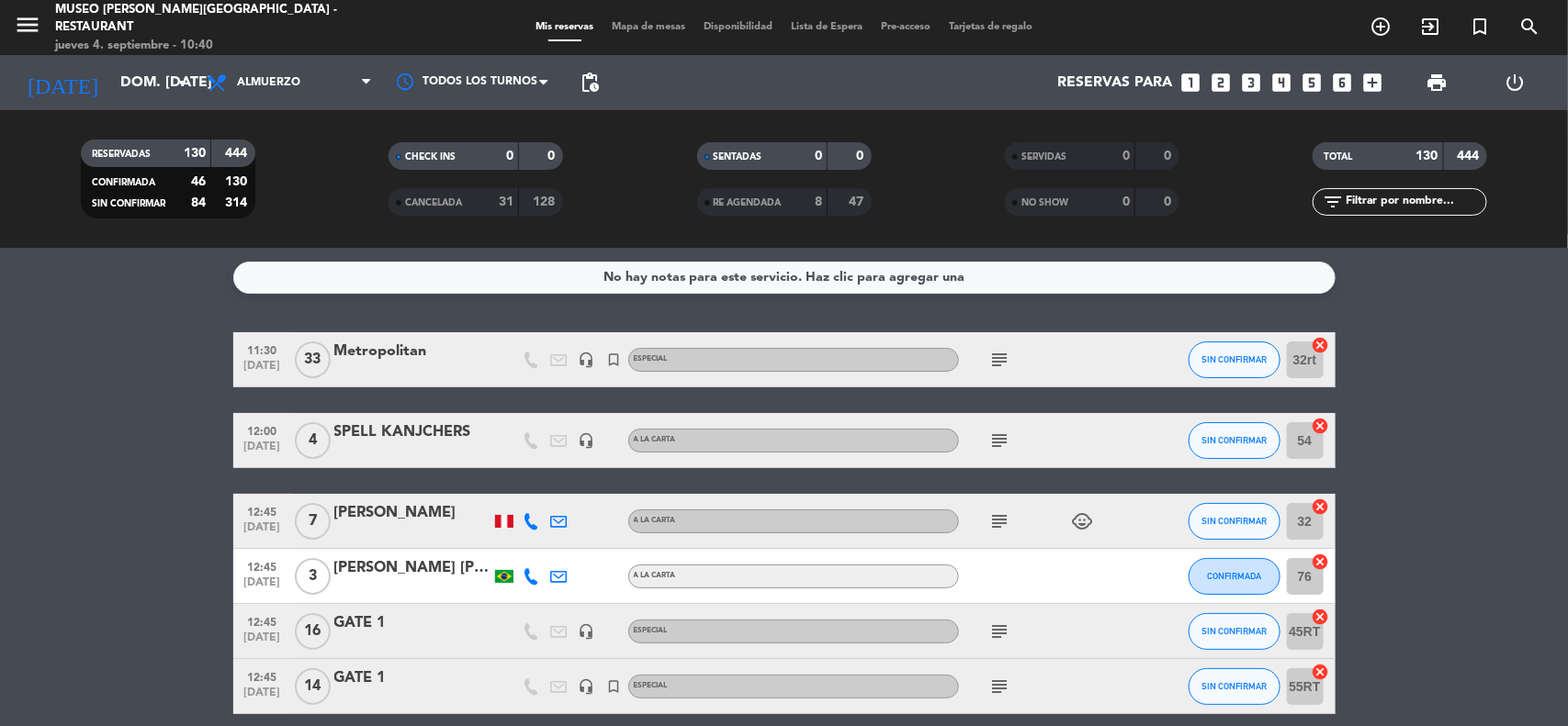
click at [131, 83] on input "dom. [DATE]" at bounding box center [208, 83] width 194 height 36
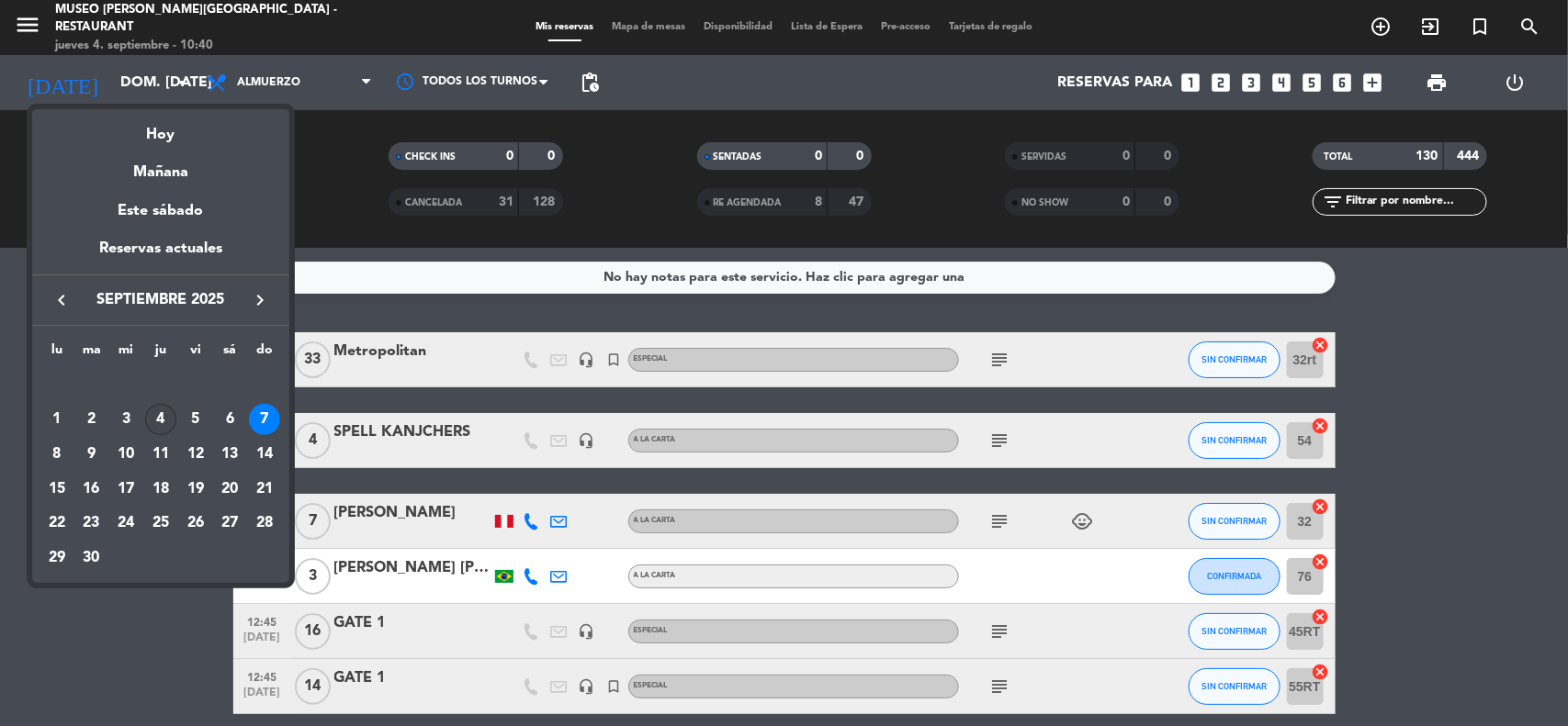
click at [161, 422] on div "4" at bounding box center [161, 420] width 32 height 32
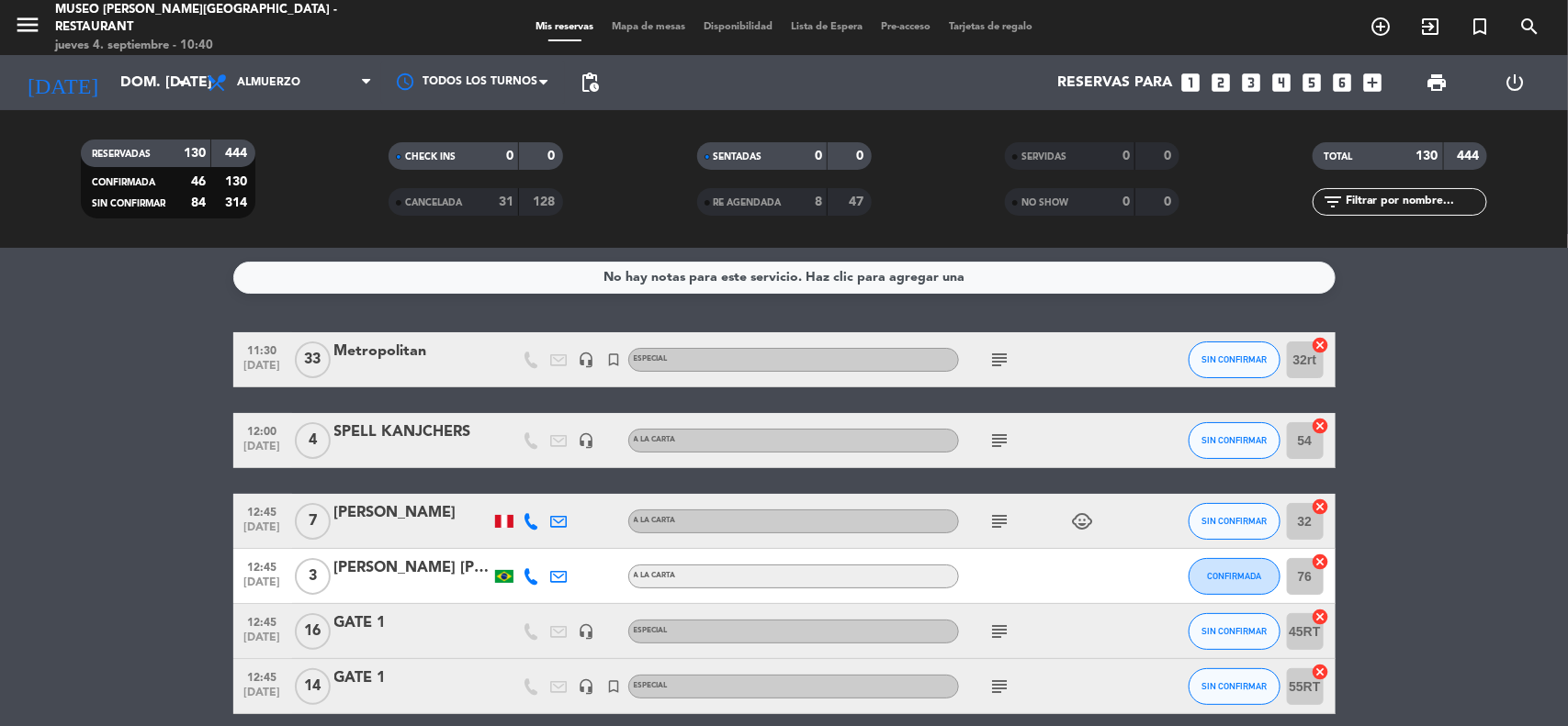
type input "[DEMOGRAPHIC_DATA] [DATE]"
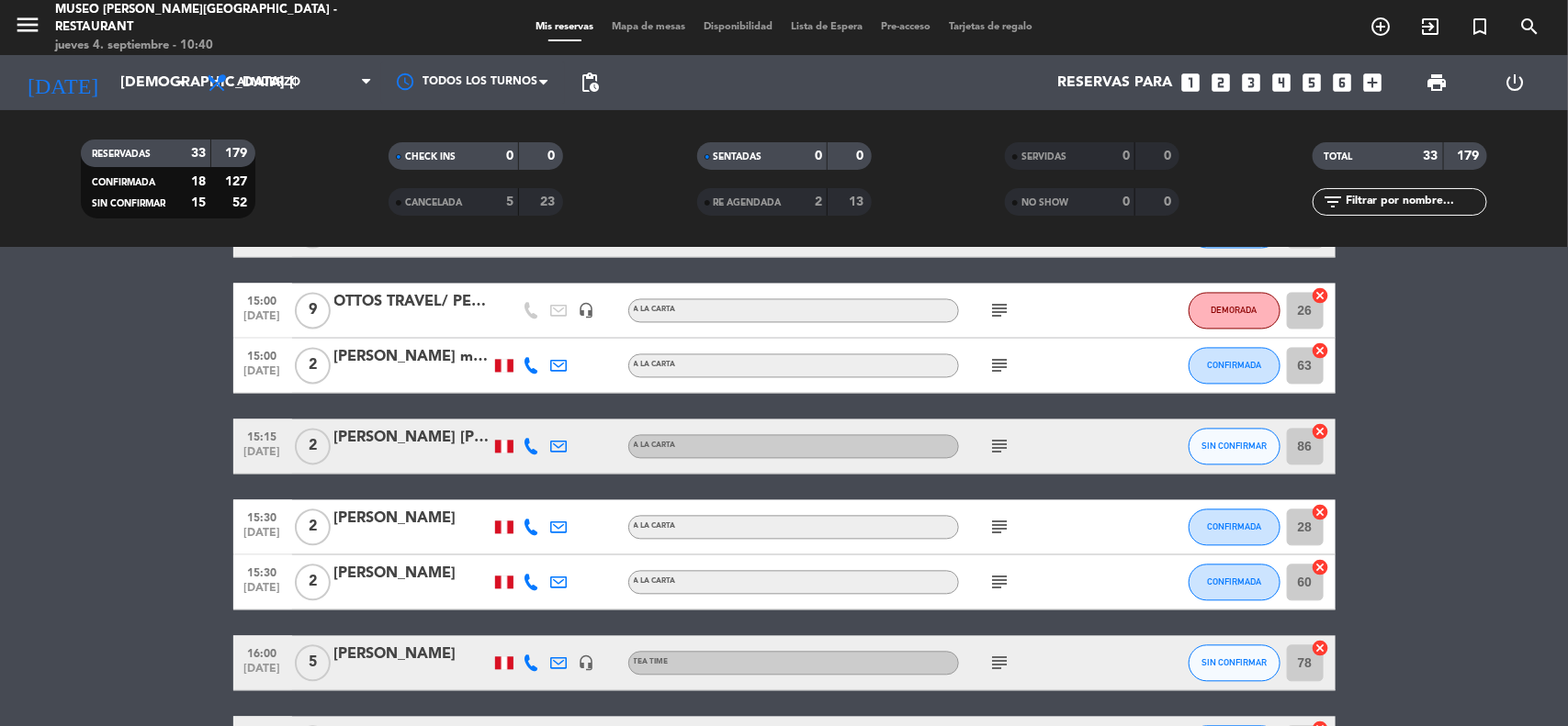
scroll to position [1721, 0]
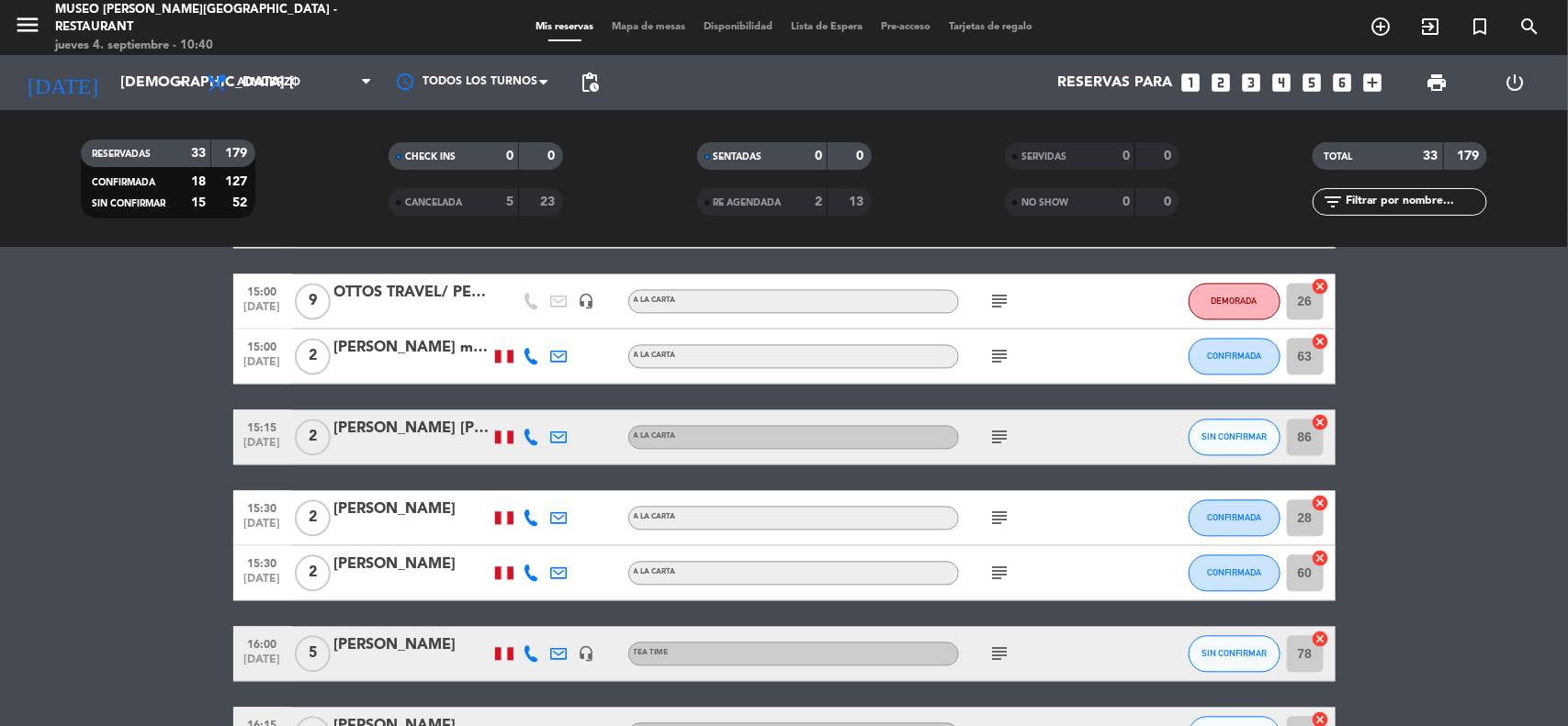
click at [995, 434] on icon "subject" at bounding box center [1000, 438] width 22 height 22
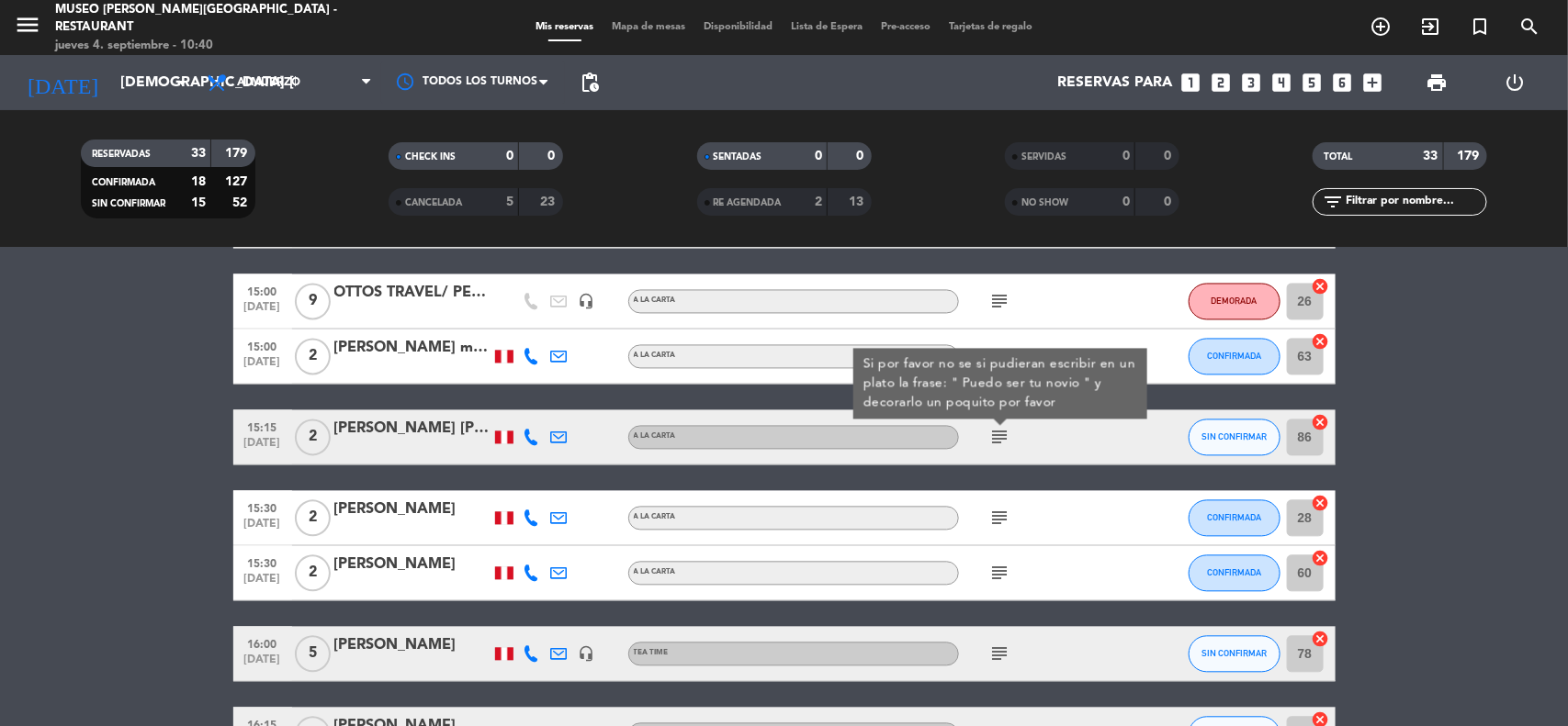
click at [443, 436] on div "[PERSON_NAME] [PERSON_NAME]" at bounding box center [412, 430] width 156 height 24
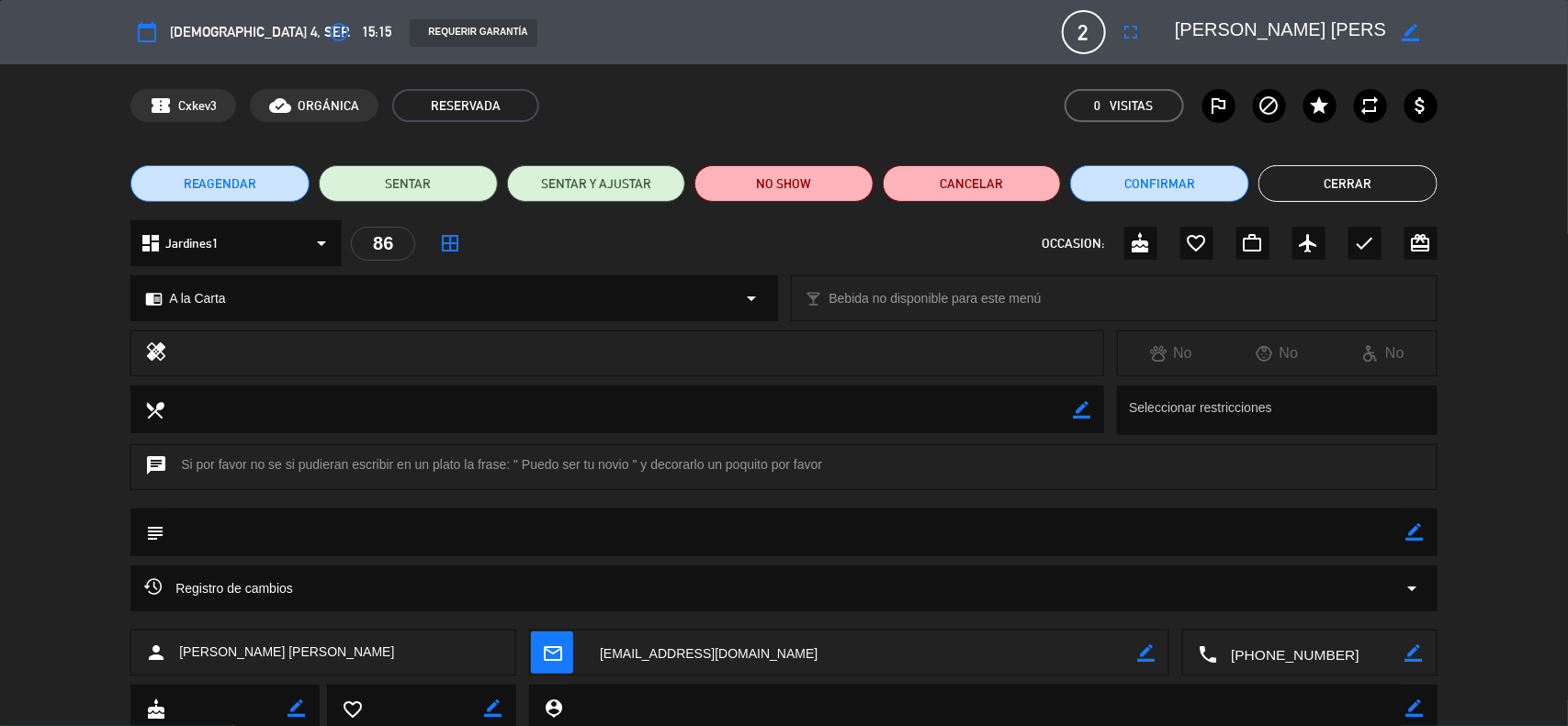
click at [1408, 589] on icon "arrow_drop_down" at bounding box center [1413, 589] width 22 height 22
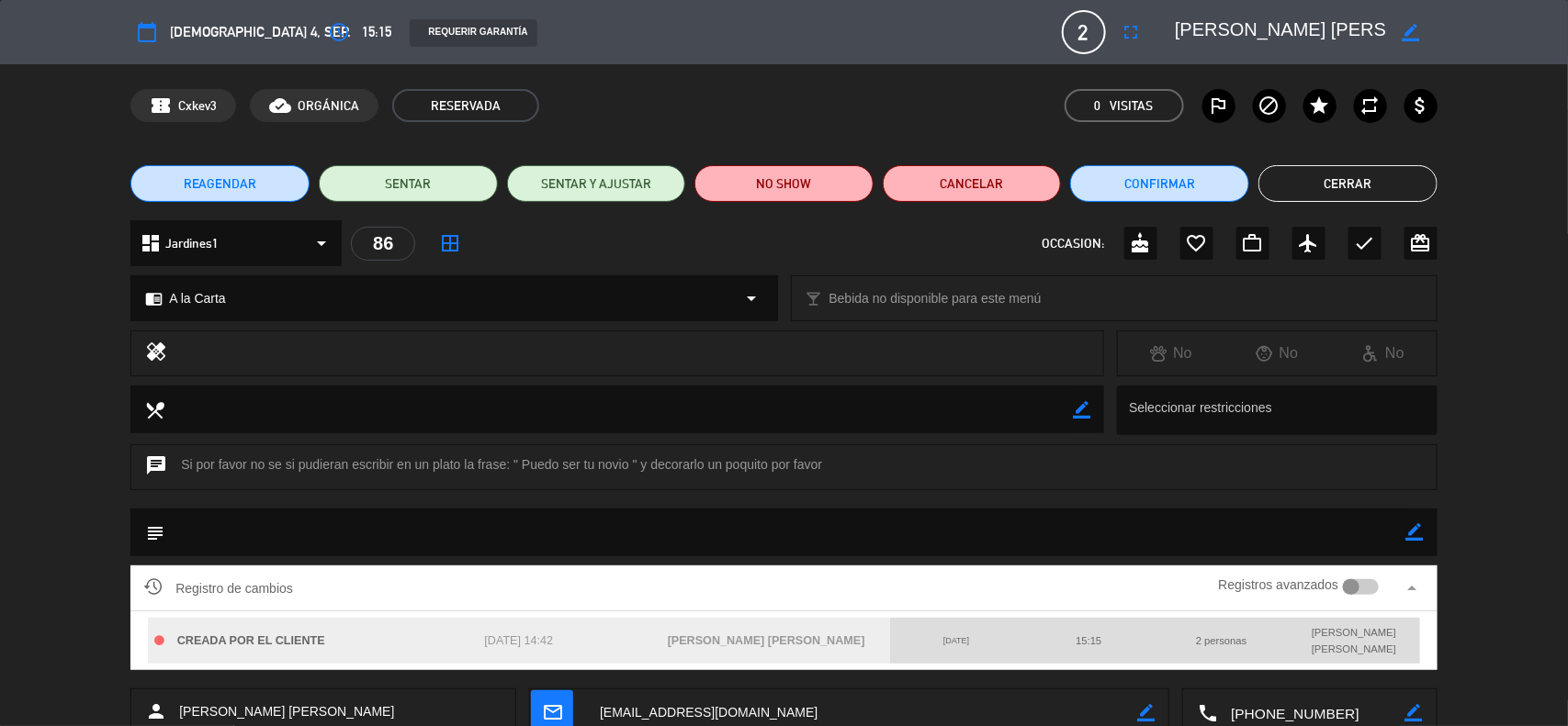
click at [1379, 586] on smart-switch "Registros avanzados" at bounding box center [1298, 585] width 205 height 15
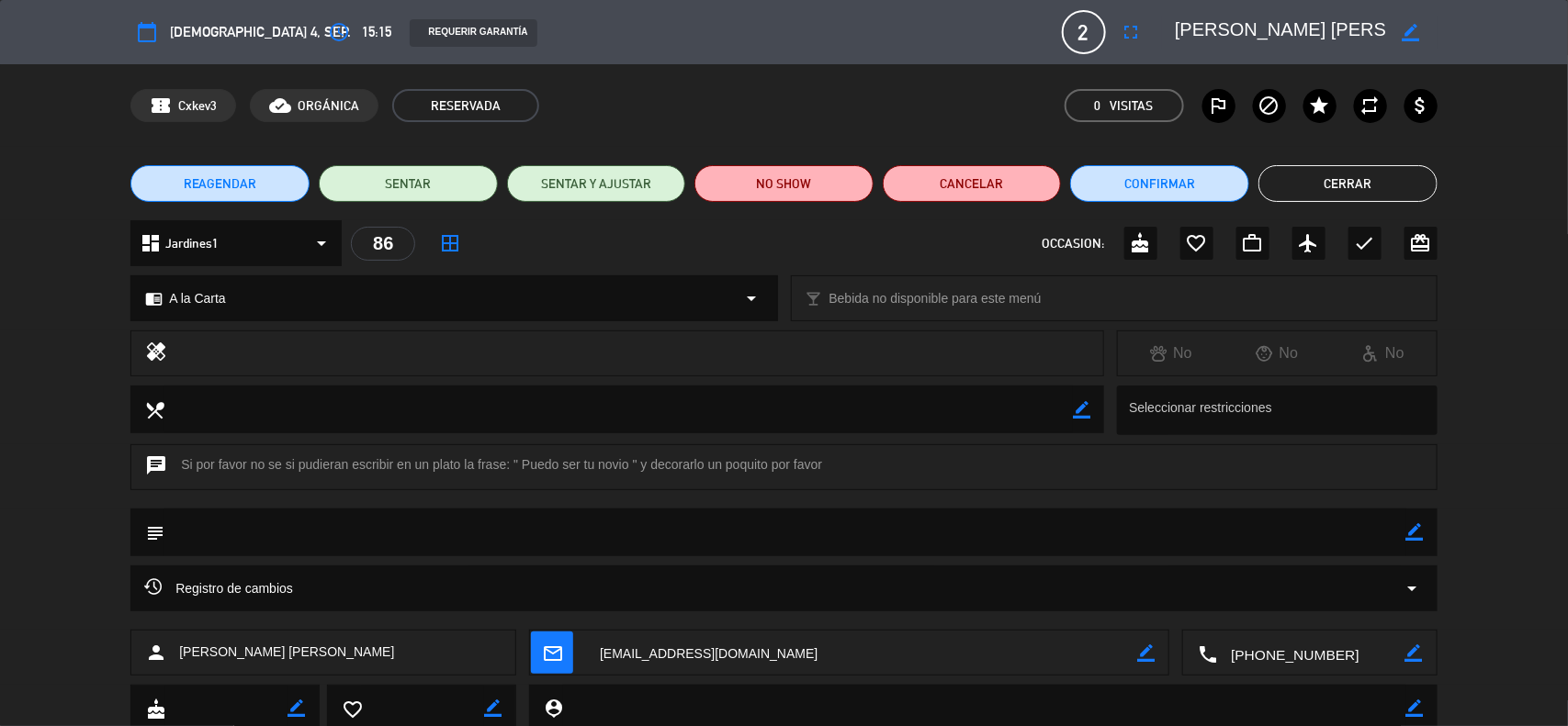
click at [1411, 590] on icon "arrow_drop_down" at bounding box center [1413, 589] width 22 height 22
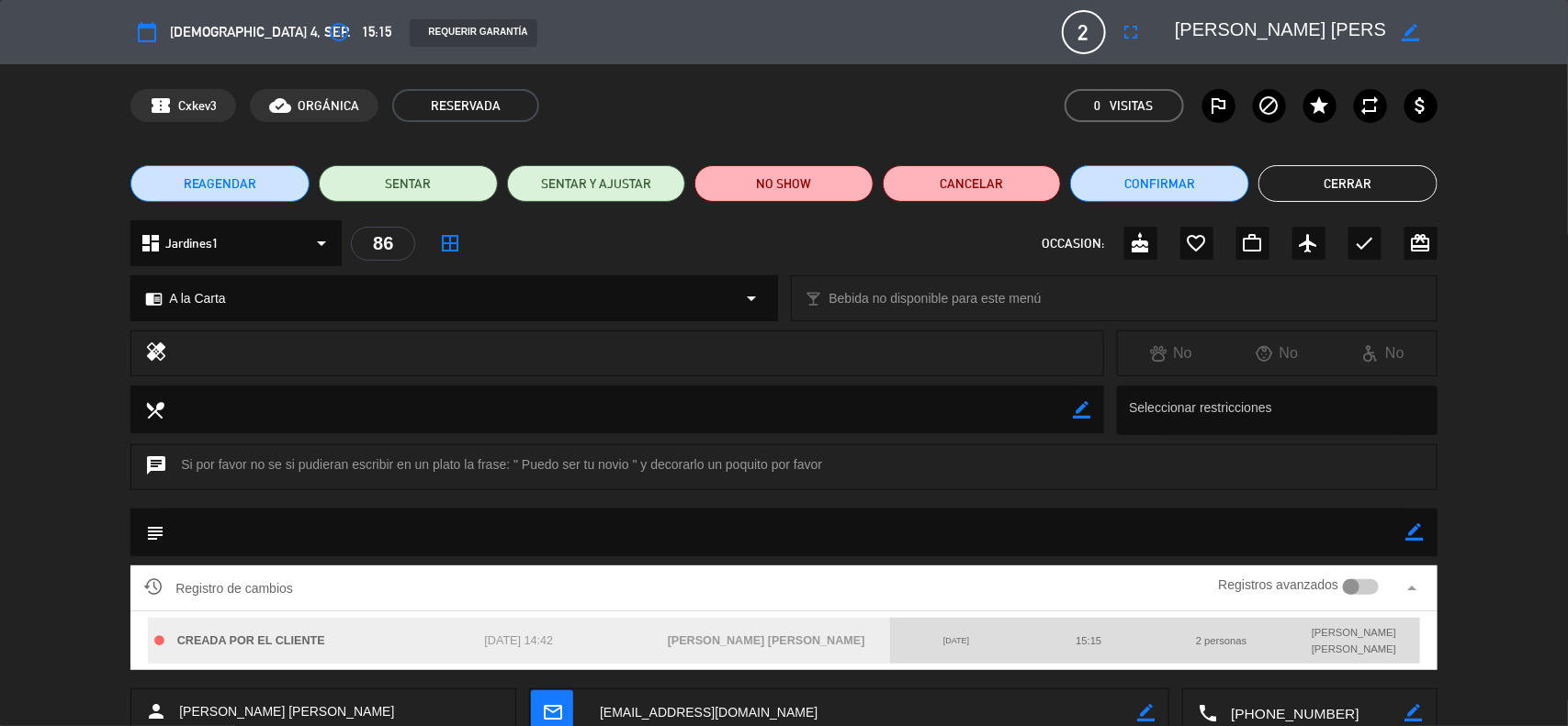
click at [1370, 588] on div at bounding box center [1360, 588] width 36 height 17
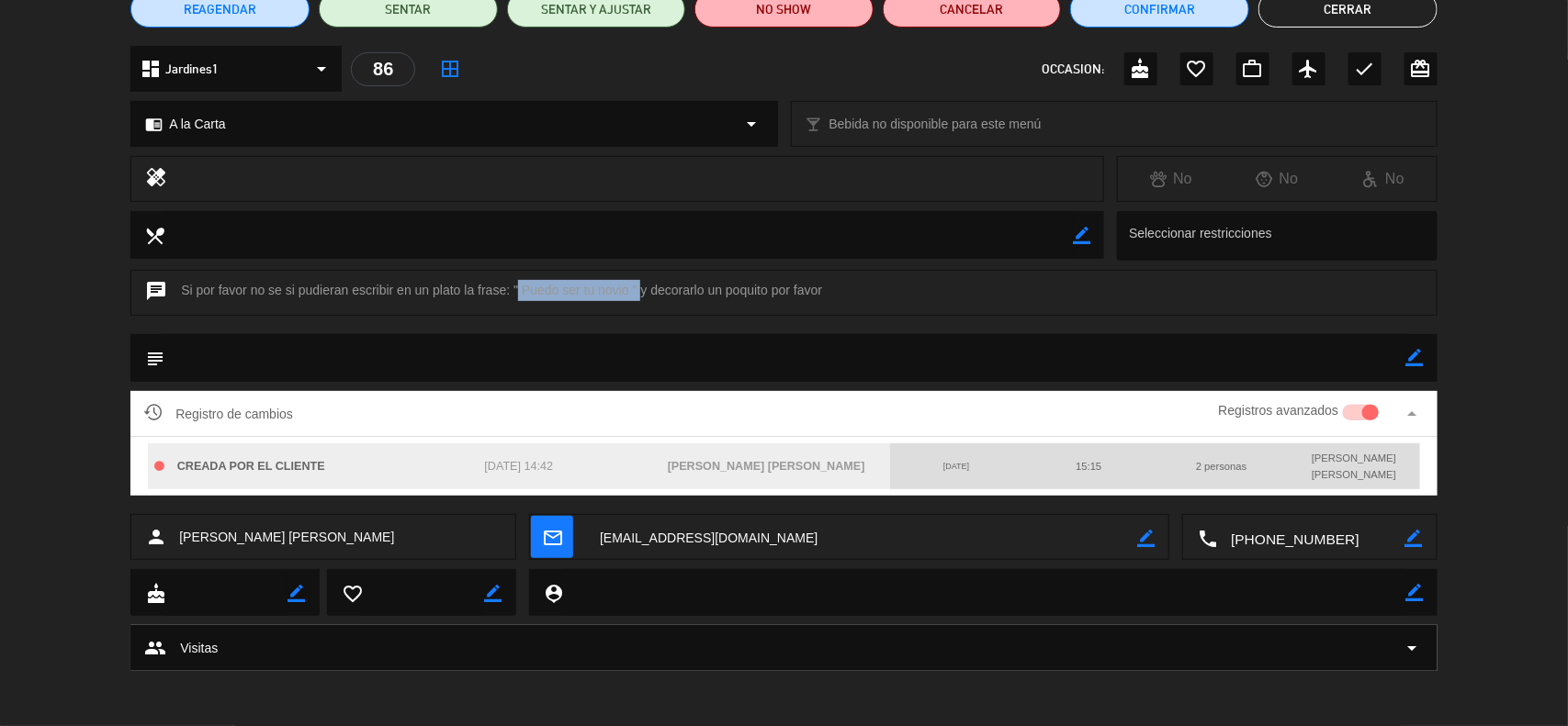
drag, startPoint x: 516, startPoint y: 290, endPoint x: 638, endPoint y: 290, distance: 122.0
click at [638, 290] on div "chat Si por favor no se si pudieran escribir en un plato [PERSON_NAME]: " Puedo…" at bounding box center [783, 292] width 1307 height 45
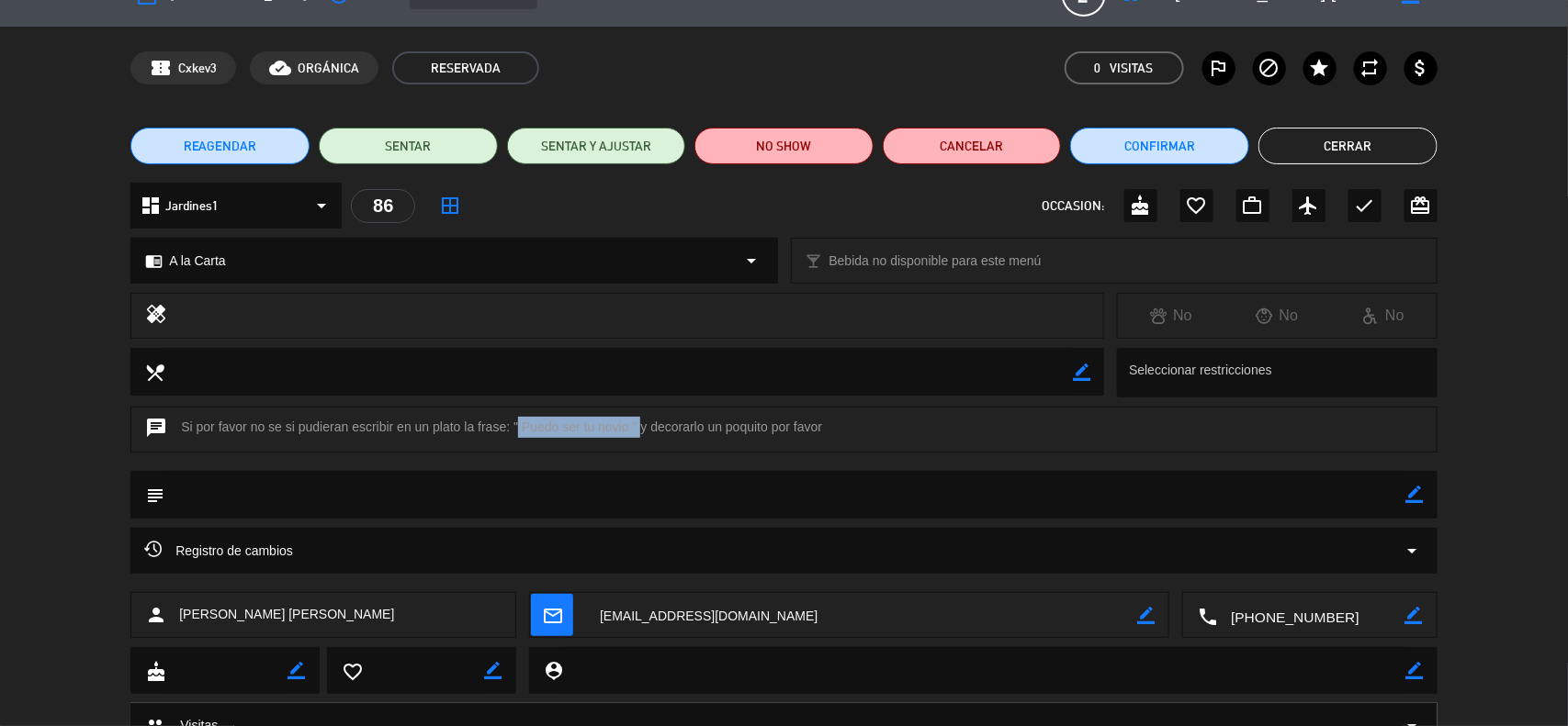
scroll to position [0, 0]
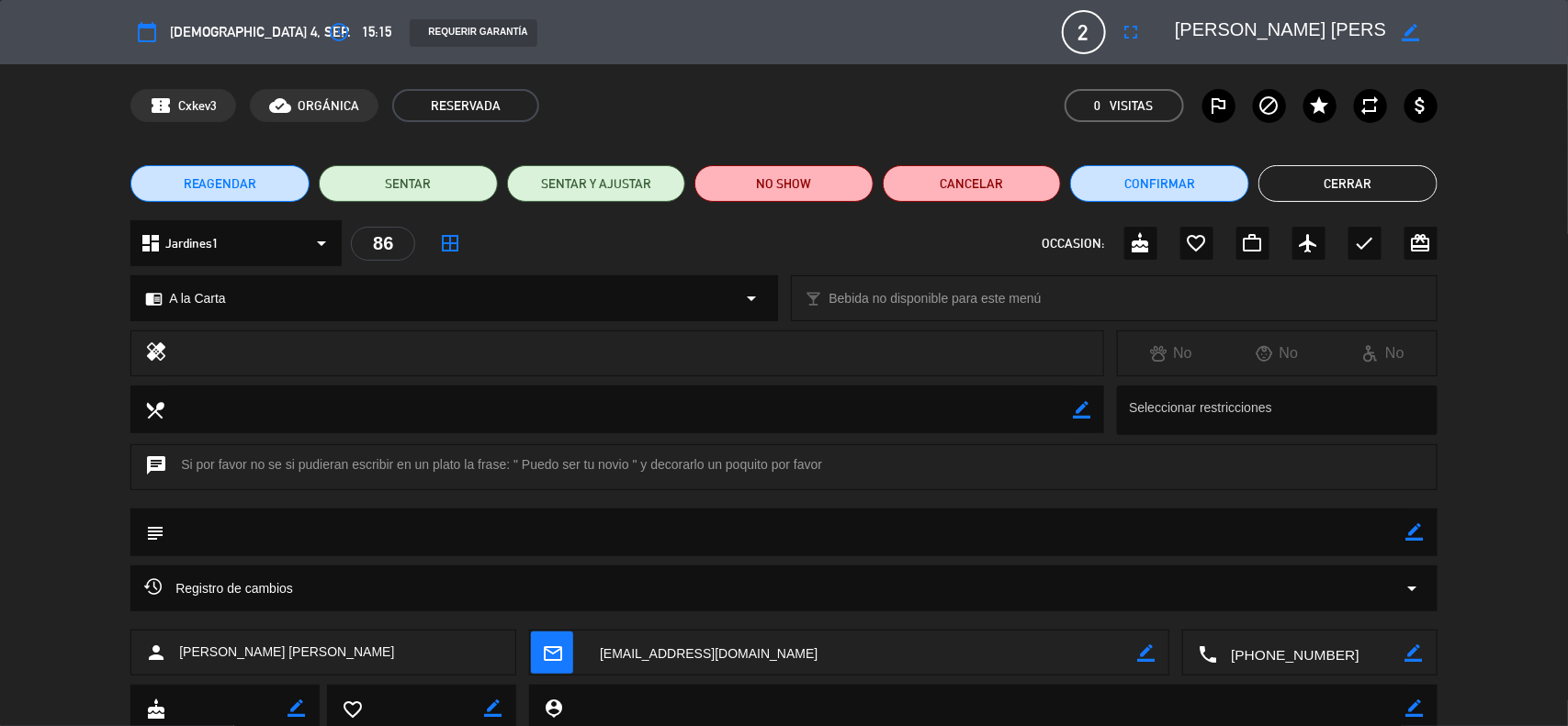
click at [1408, 529] on icon "border_color" at bounding box center [1415, 532] width 18 height 18
click at [226, 538] on textarea at bounding box center [785, 532] width 1242 height 46
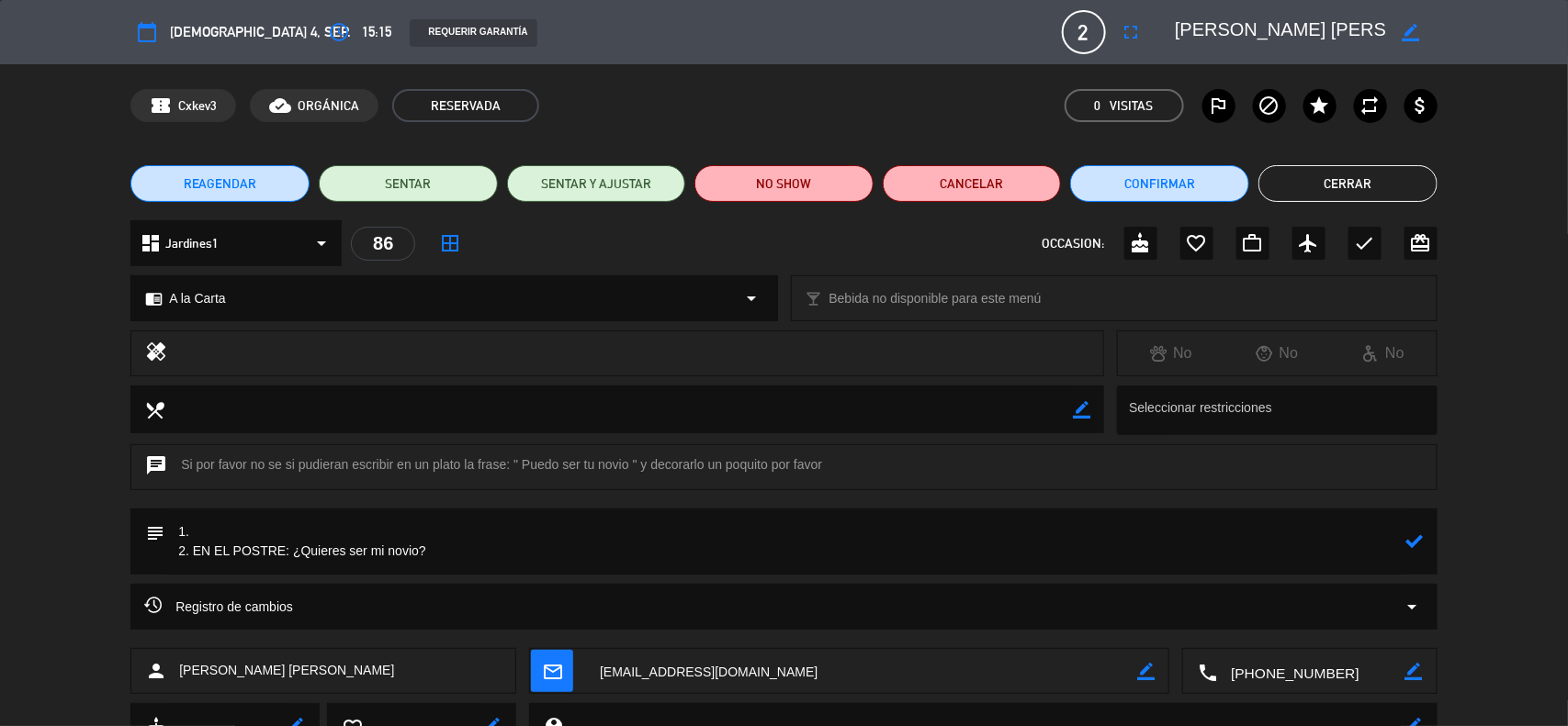
click at [223, 526] on textarea at bounding box center [785, 541] width 1242 height 66
click at [1424, 541] on div "subject" at bounding box center [783, 541] width 1307 height 66
click at [1422, 541] on icon at bounding box center [1415, 540] width 18 height 18
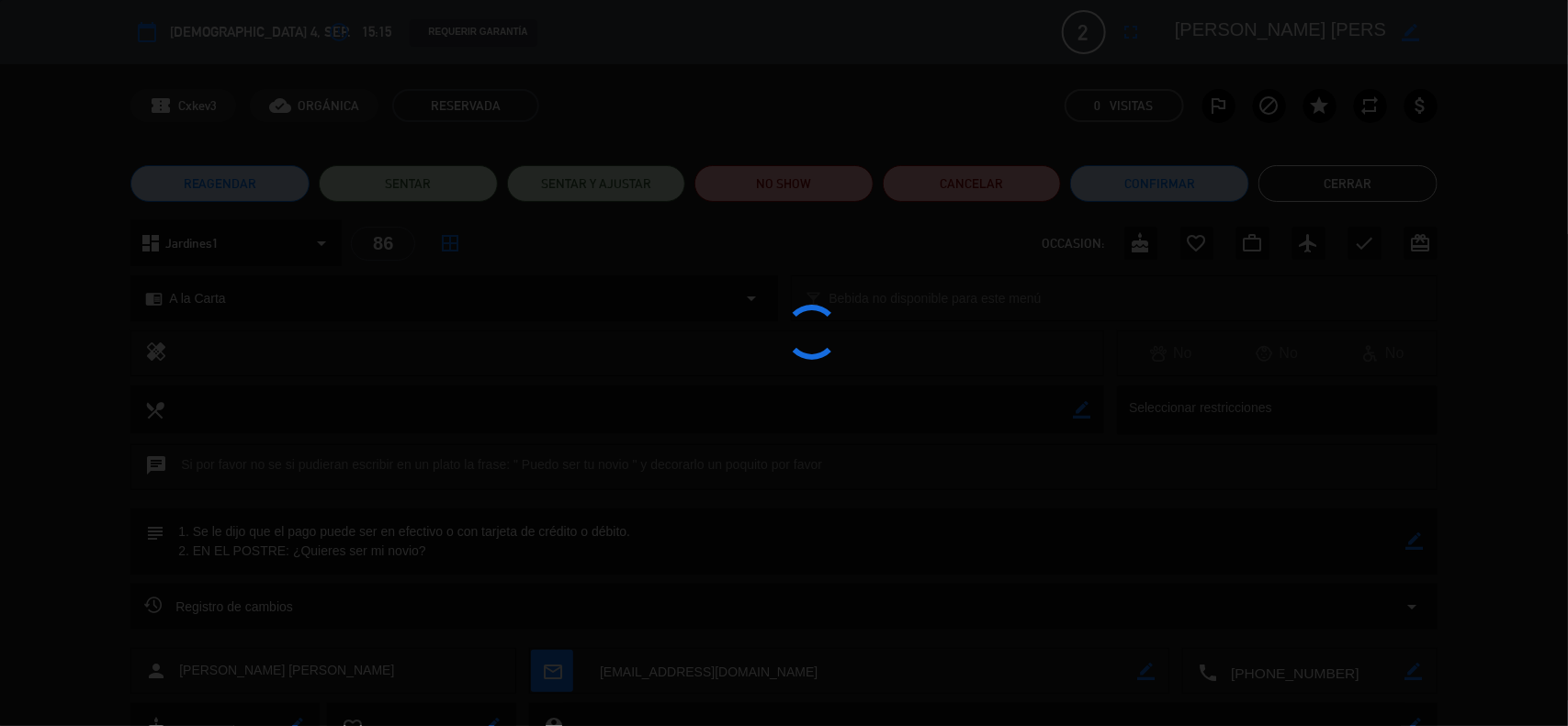
type textarea "1. Se le dijo que el pago puede ser en efectivo o con tarjeta de crédito o débi…"
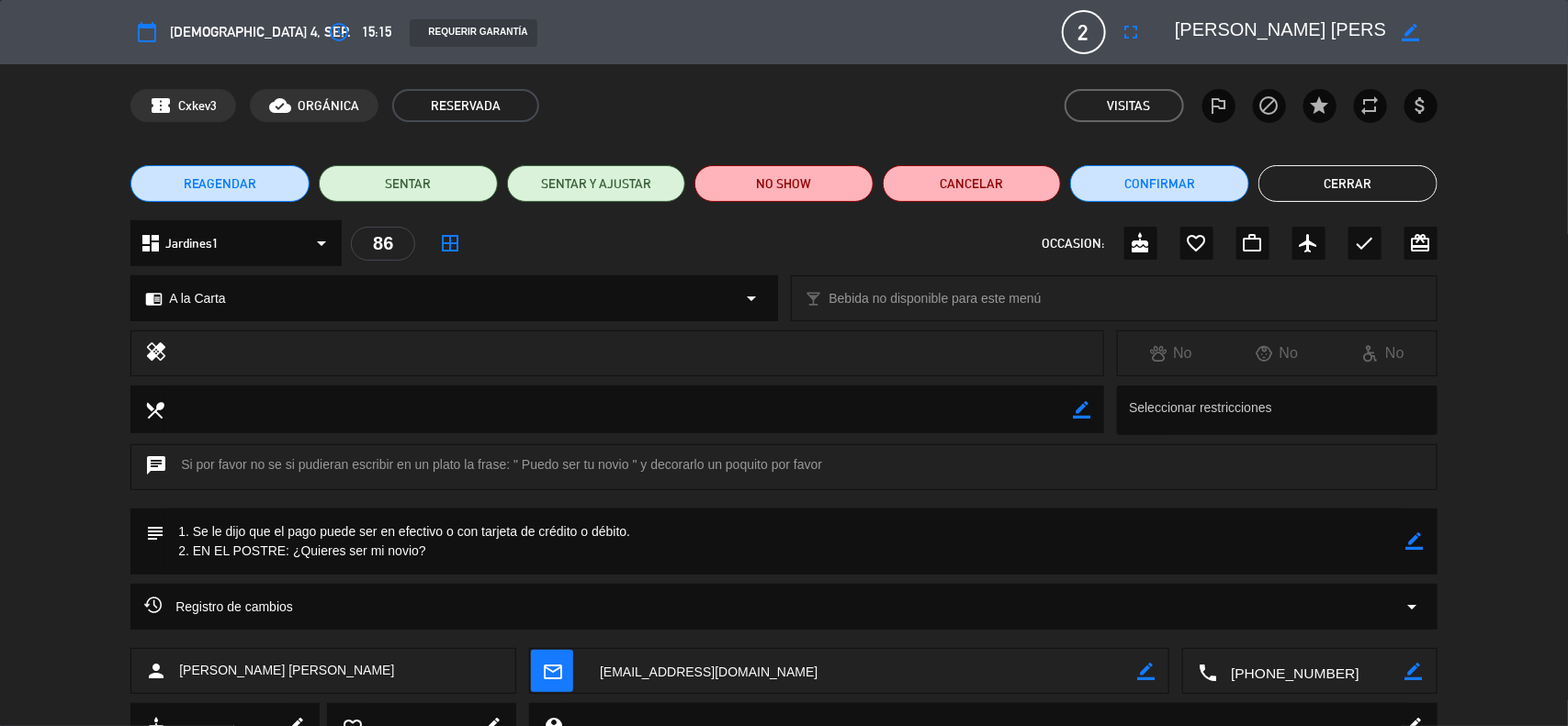
click at [1509, 415] on div "local_dining border_color Seleccionar restricciones" at bounding box center [784, 414] width 1568 height 58
click at [1420, 542] on icon "border_color" at bounding box center [1415, 540] width 18 height 18
click at [1419, 543] on icon at bounding box center [1415, 540] width 18 height 18
click at [0, 0] on div at bounding box center [0, 0] width 0 height 0
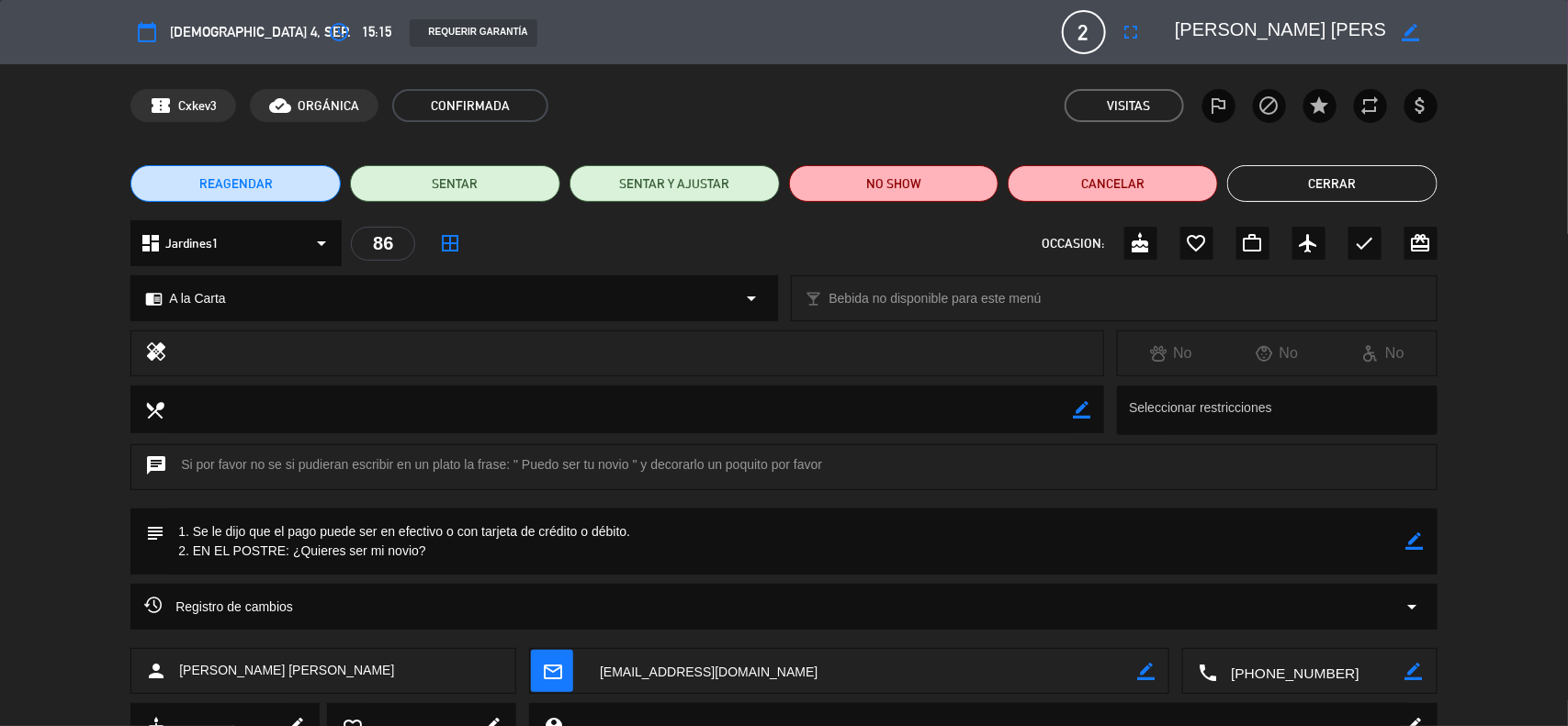
click at [1418, 547] on icon "border_color" at bounding box center [1415, 540] width 18 height 18
click at [1418, 547] on icon at bounding box center [1415, 540] width 18 height 18
click at [0, 0] on div at bounding box center [0, 0] width 0 height 0
click at [1364, 182] on button "Cerrar" at bounding box center [1332, 184] width 210 height 37
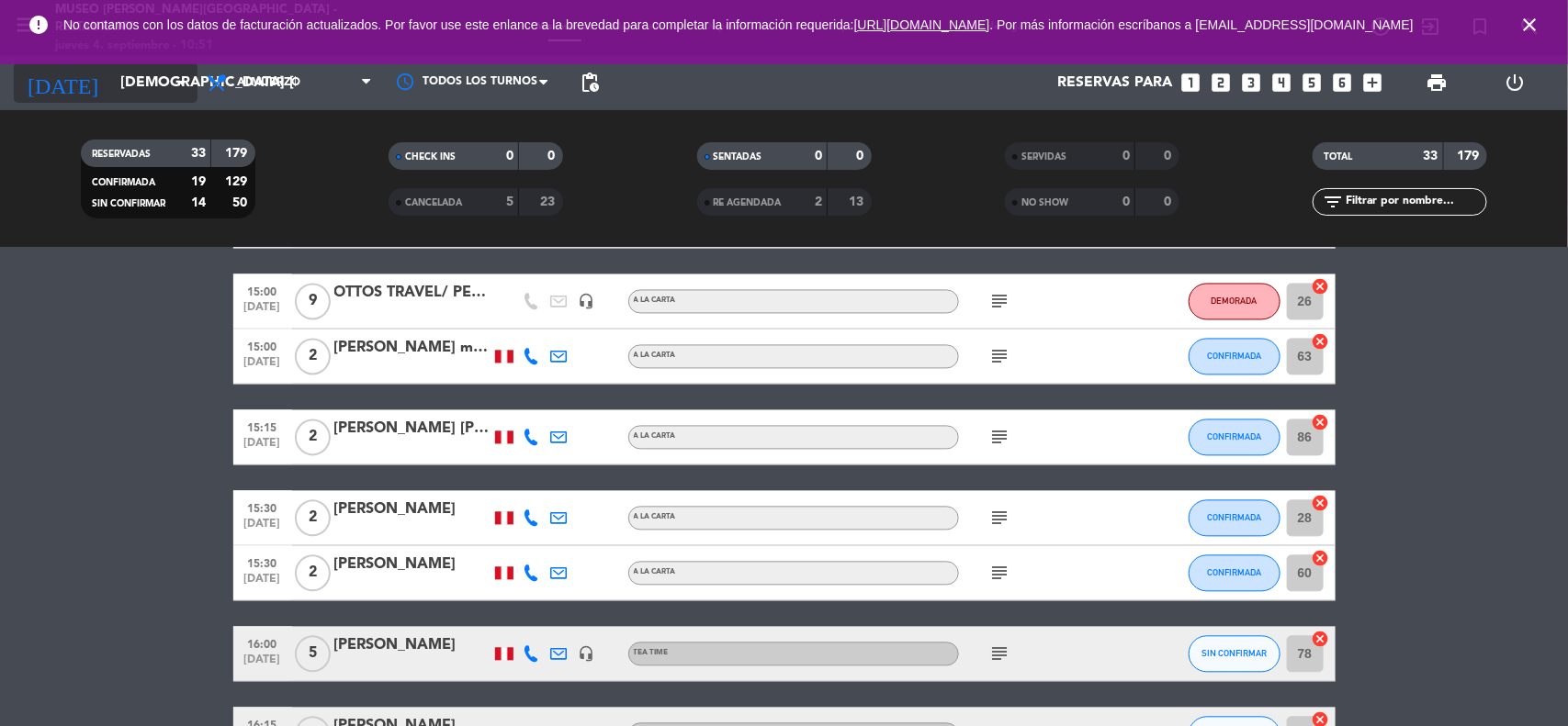
click at [111, 80] on input "[DEMOGRAPHIC_DATA] [DATE]" at bounding box center [208, 83] width 194 height 36
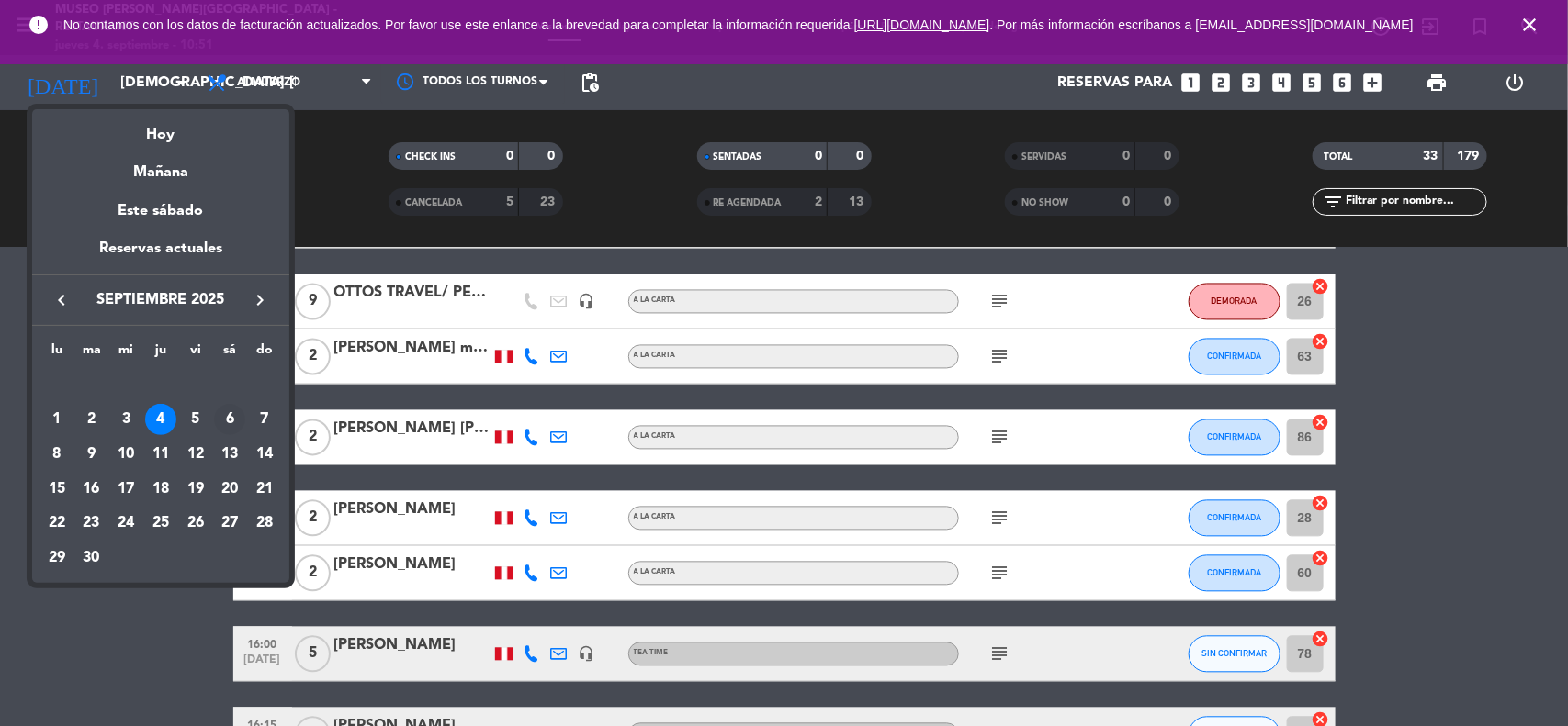
click at [231, 421] on div "6" at bounding box center [229, 420] width 32 height 32
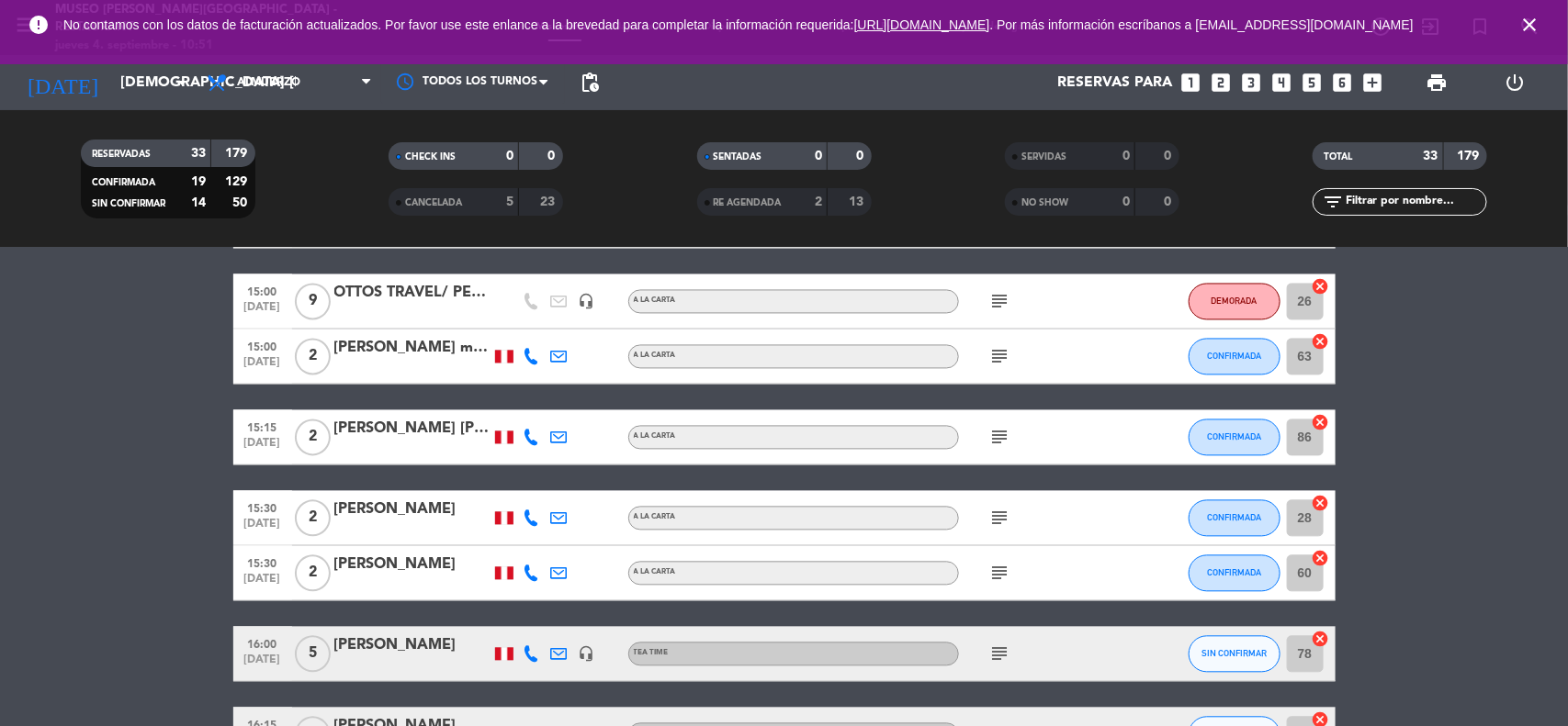
type input "sáb. [DATE]"
click at [294, 92] on span "Almuerzo" at bounding box center [290, 83] width 184 height 41
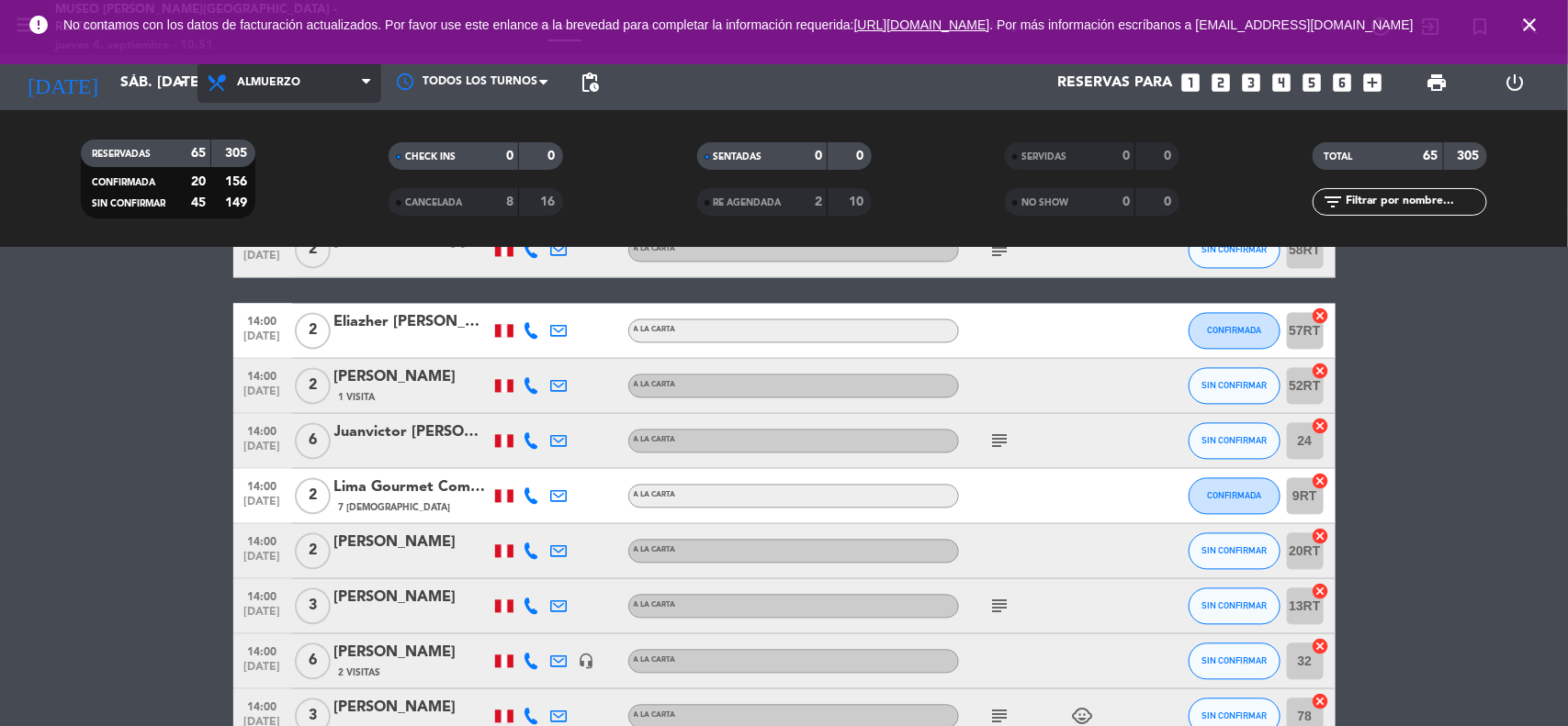
click at [294, 78] on span "Almuerzo" at bounding box center [268, 83] width 63 height 13
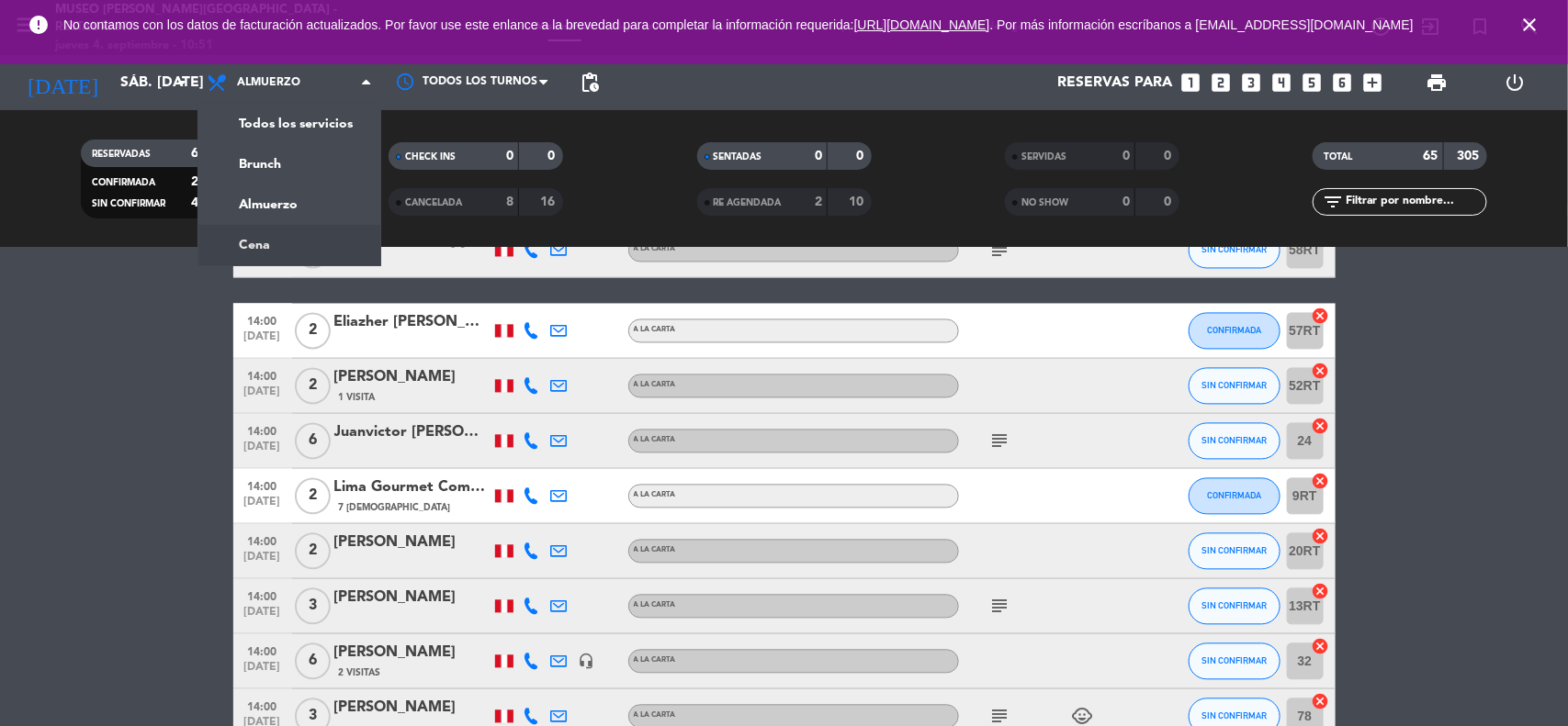
click at [260, 264] on ng-component "menu [GEOGRAPHIC_DATA][PERSON_NAME] - Restaurant [DATE] 4. septiembre - 10:51 M…" at bounding box center [784, 363] width 1568 height 726
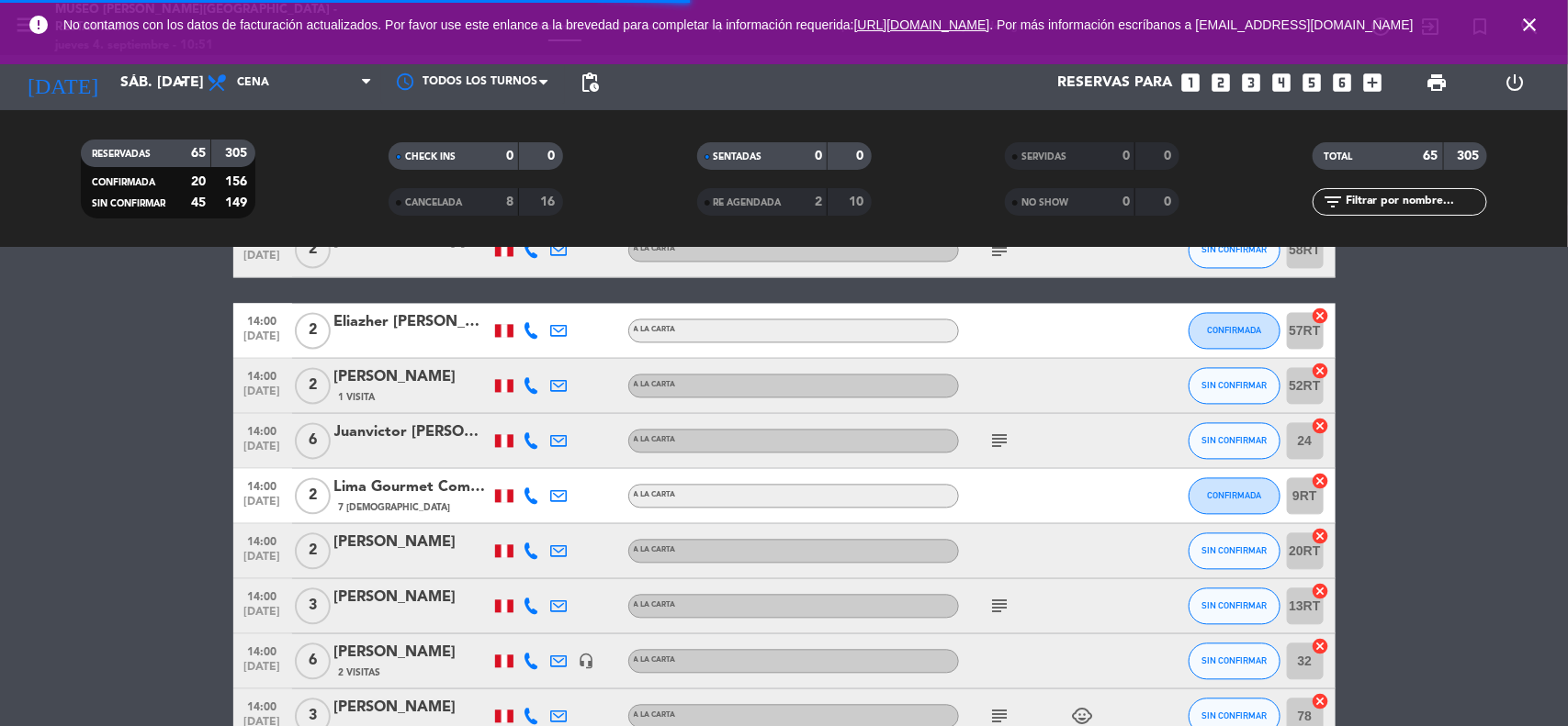
click at [1525, 23] on icon "close" at bounding box center [1529, 25] width 22 height 22
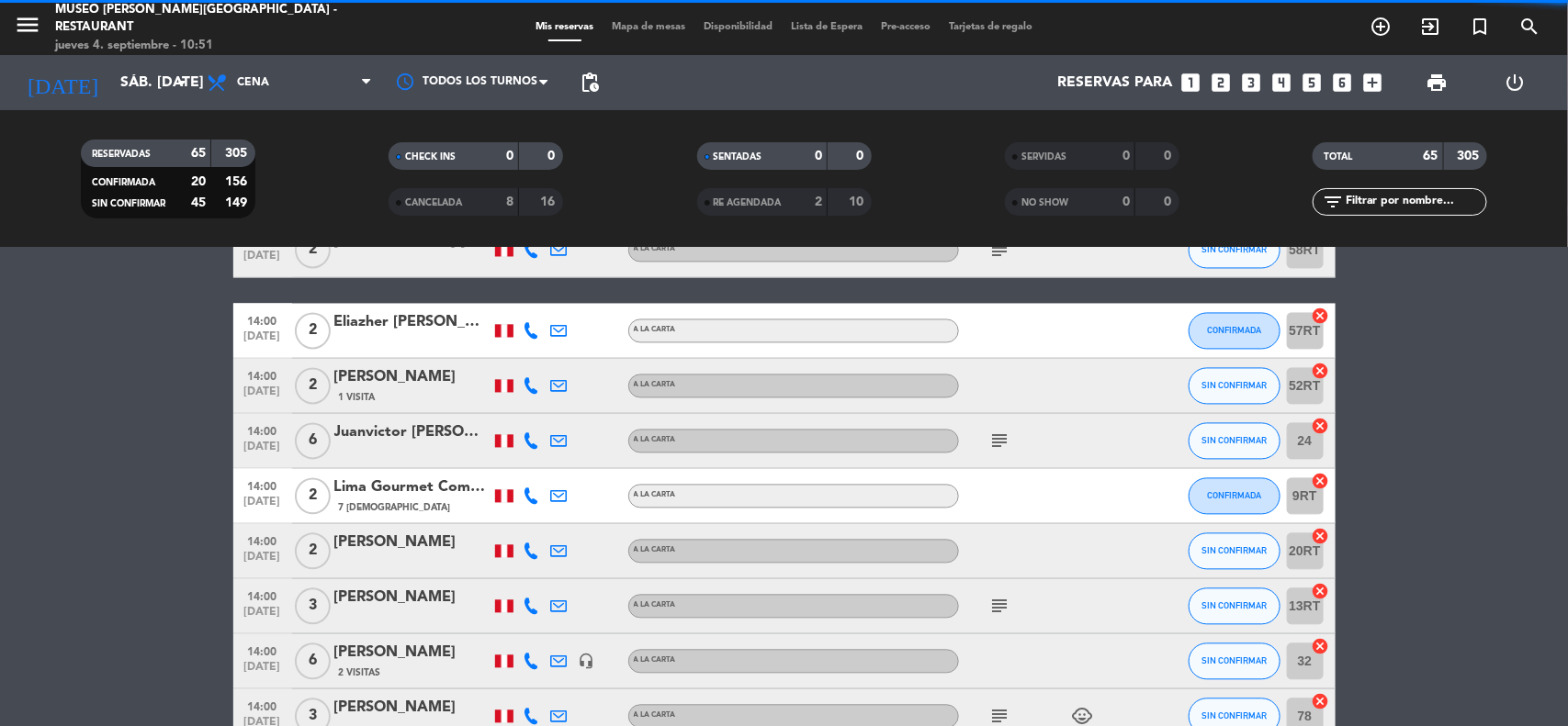
click at [1385, 202] on input "text" at bounding box center [1414, 202] width 142 height 20
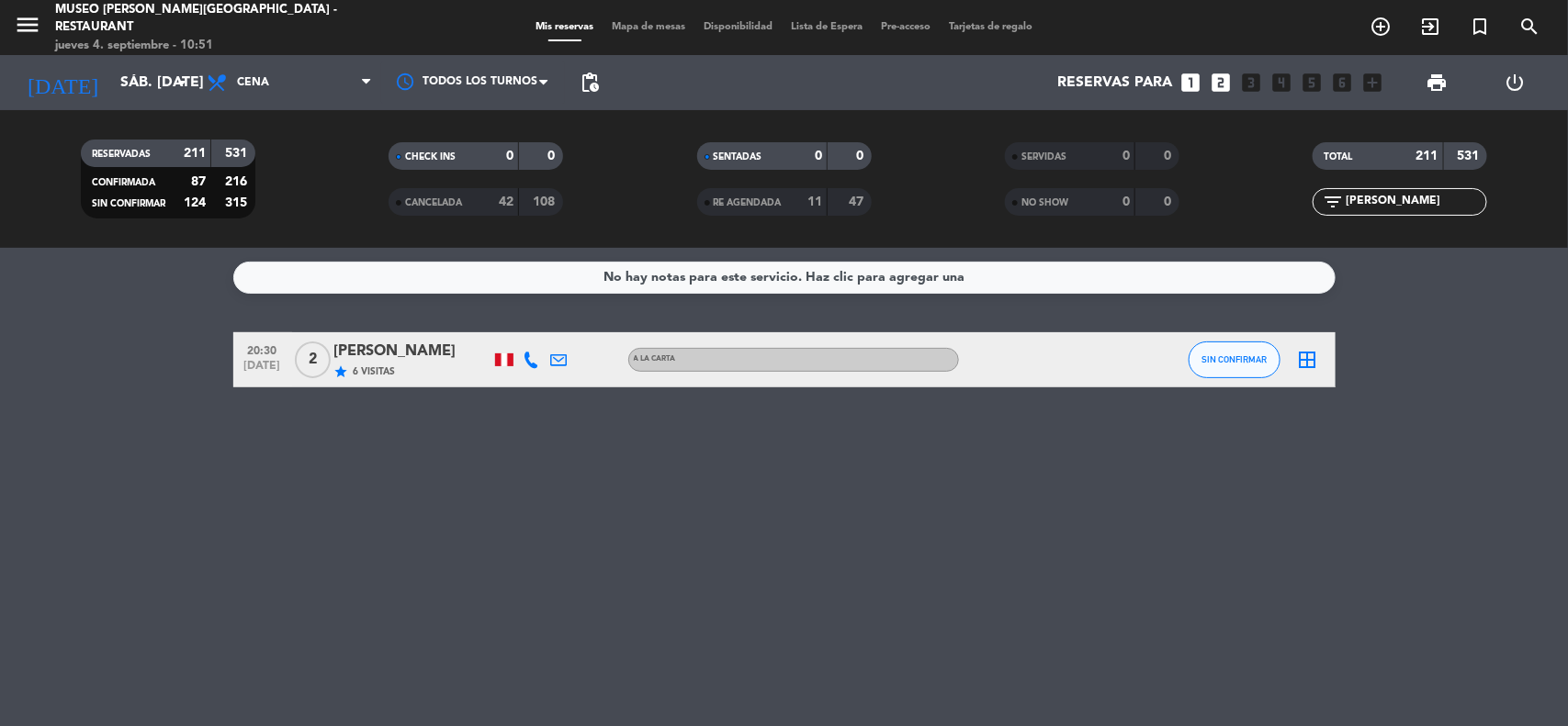
type input "[PERSON_NAME]"
click at [448, 351] on div "[PERSON_NAME]" at bounding box center [412, 352] width 156 height 24
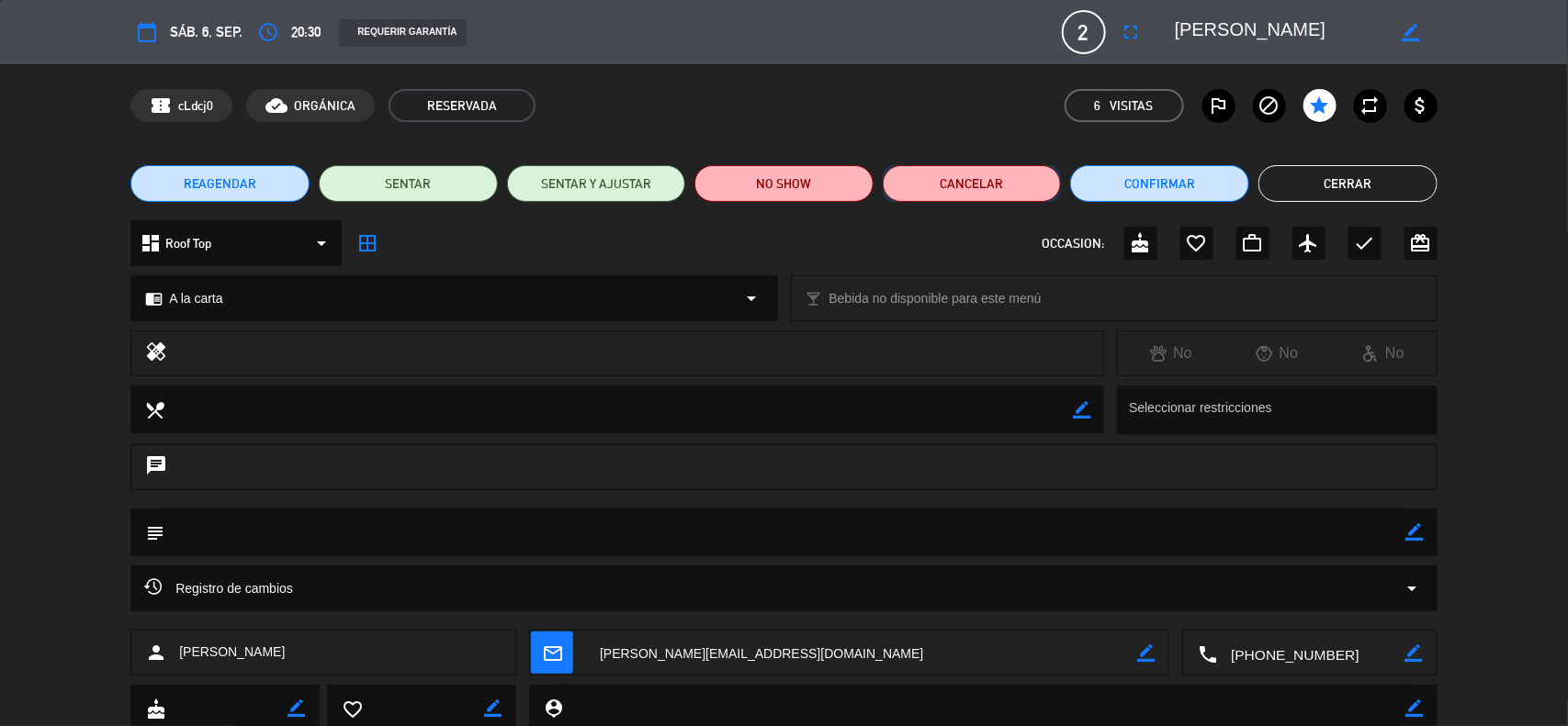
click at [956, 195] on button "Cancelar" at bounding box center [972, 184] width 179 height 37
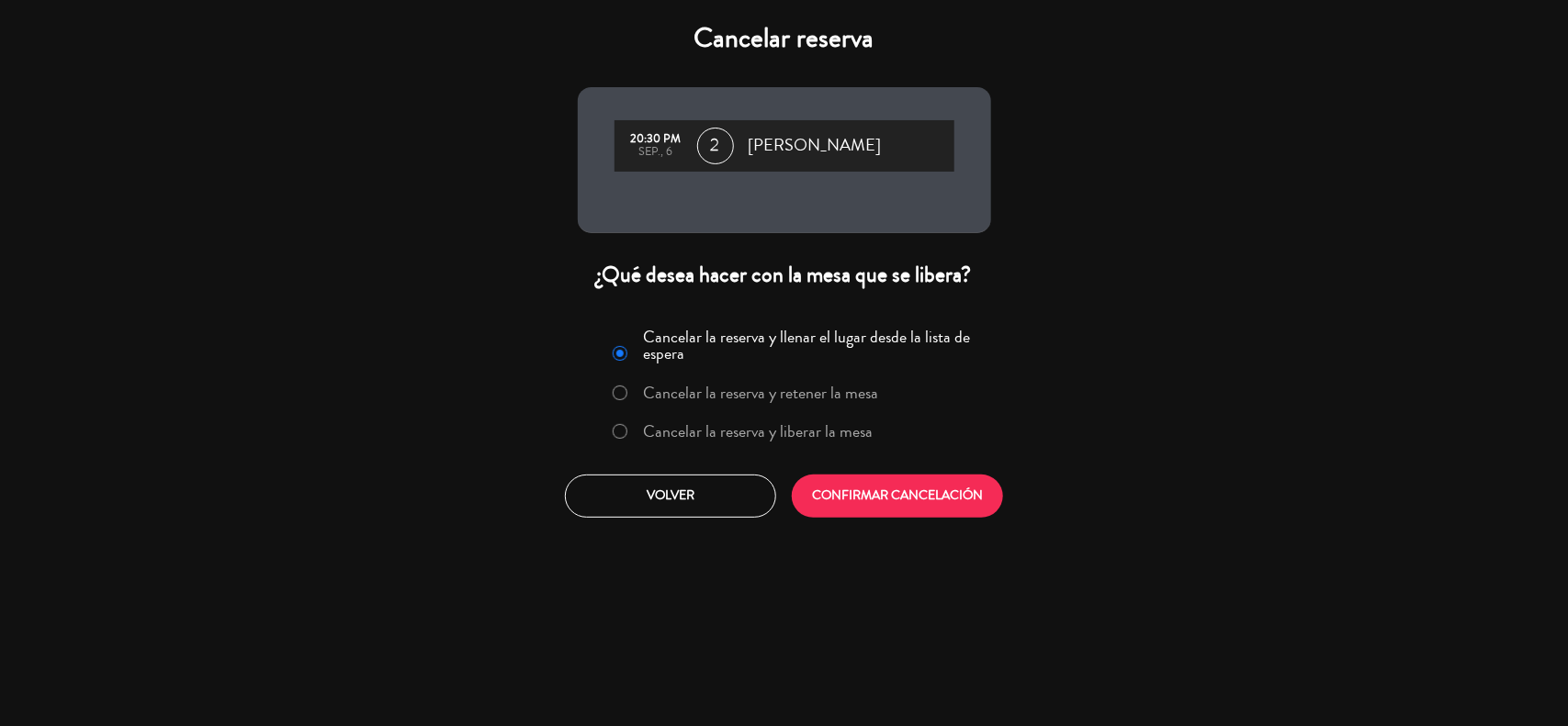
click at [741, 434] on label "Cancelar la reserva y liberar la mesa" at bounding box center [757, 432] width 229 height 17
click at [901, 491] on button "CONFIRMAR CANCELACIÓN" at bounding box center [896, 496] width 211 height 43
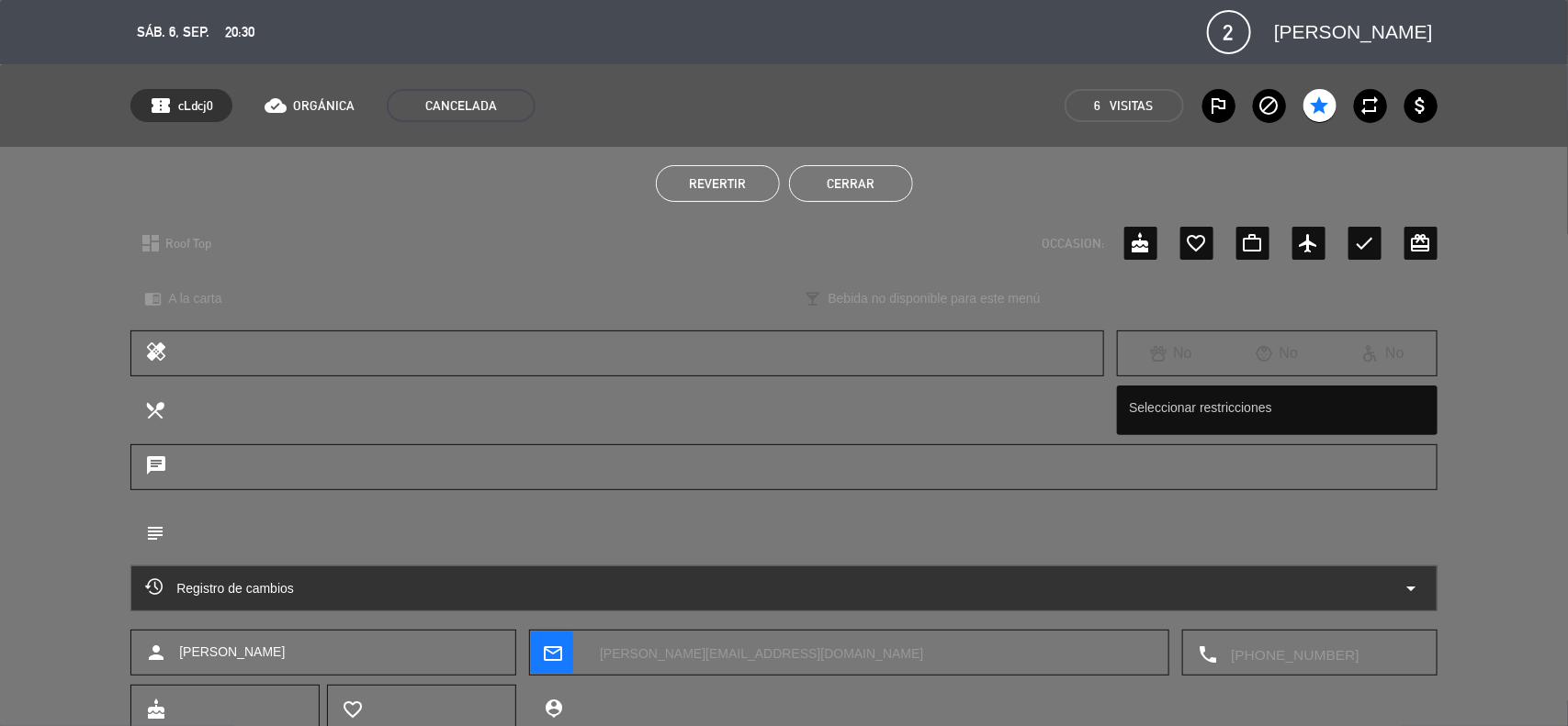
click at [866, 175] on button "Cerrar" at bounding box center [850, 184] width 124 height 37
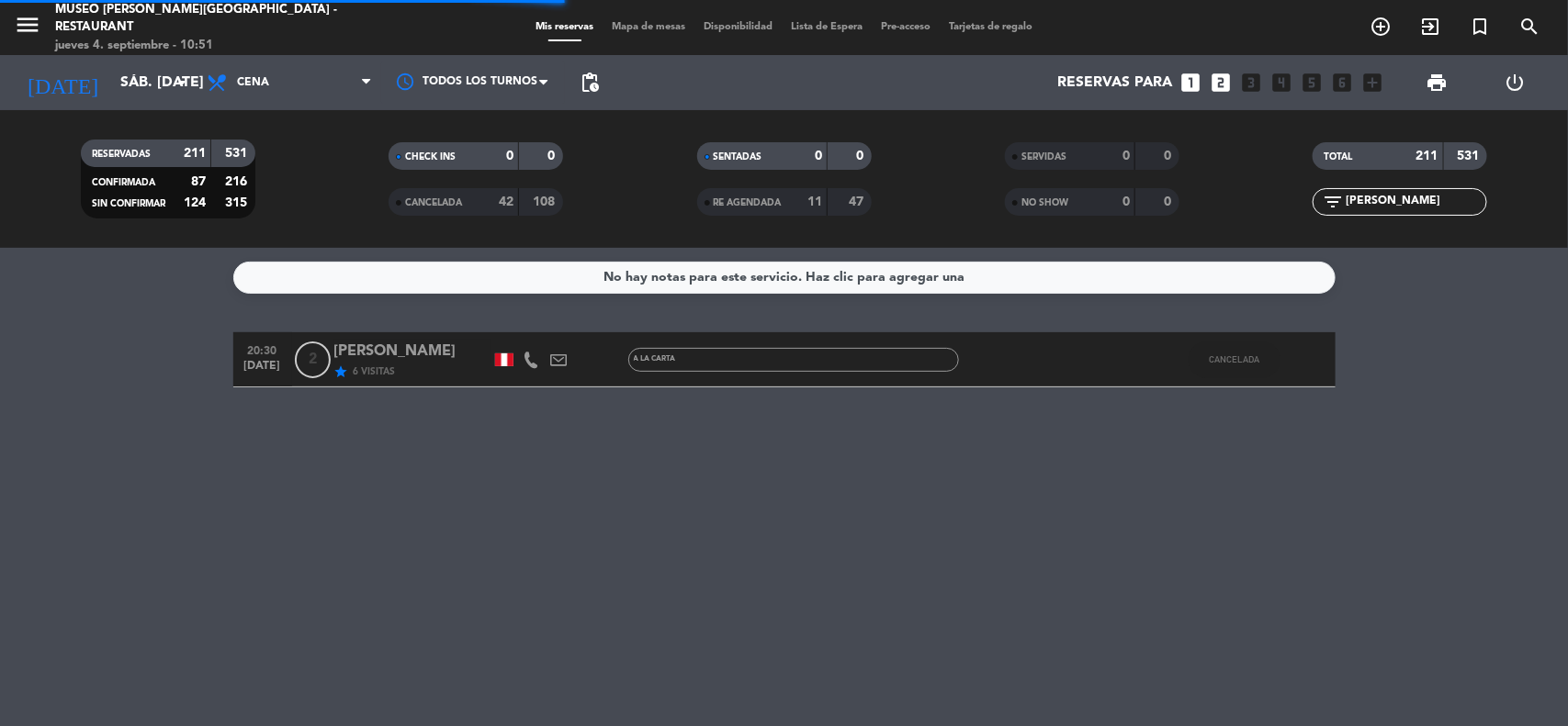
drag, startPoint x: 1402, startPoint y: 208, endPoint x: 1300, endPoint y: 213, distance: 102.1
click at [1300, 213] on div "filter_list [PERSON_NAME]" at bounding box center [1400, 202] width 307 height 28
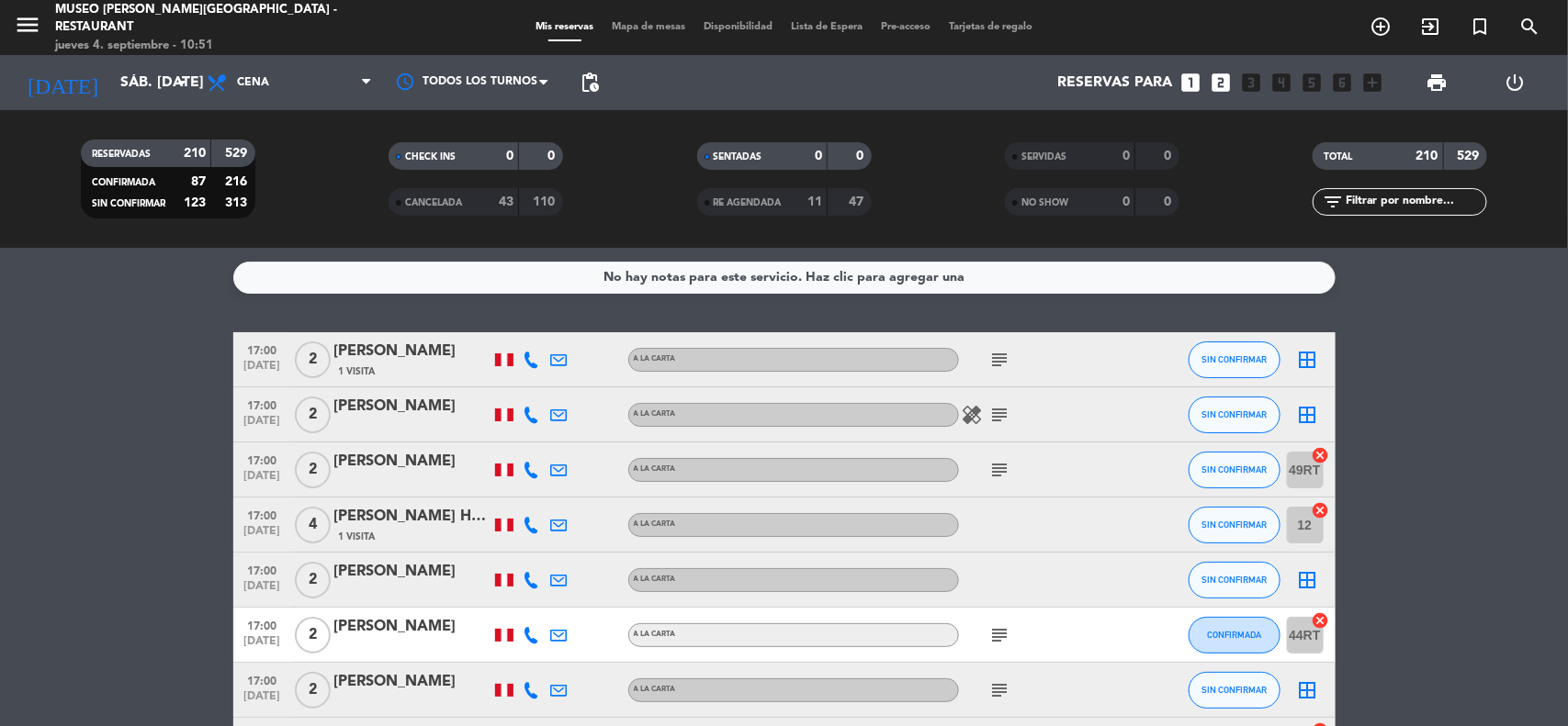
click at [581, 73] on span "pending_actions" at bounding box center [590, 83] width 22 height 22
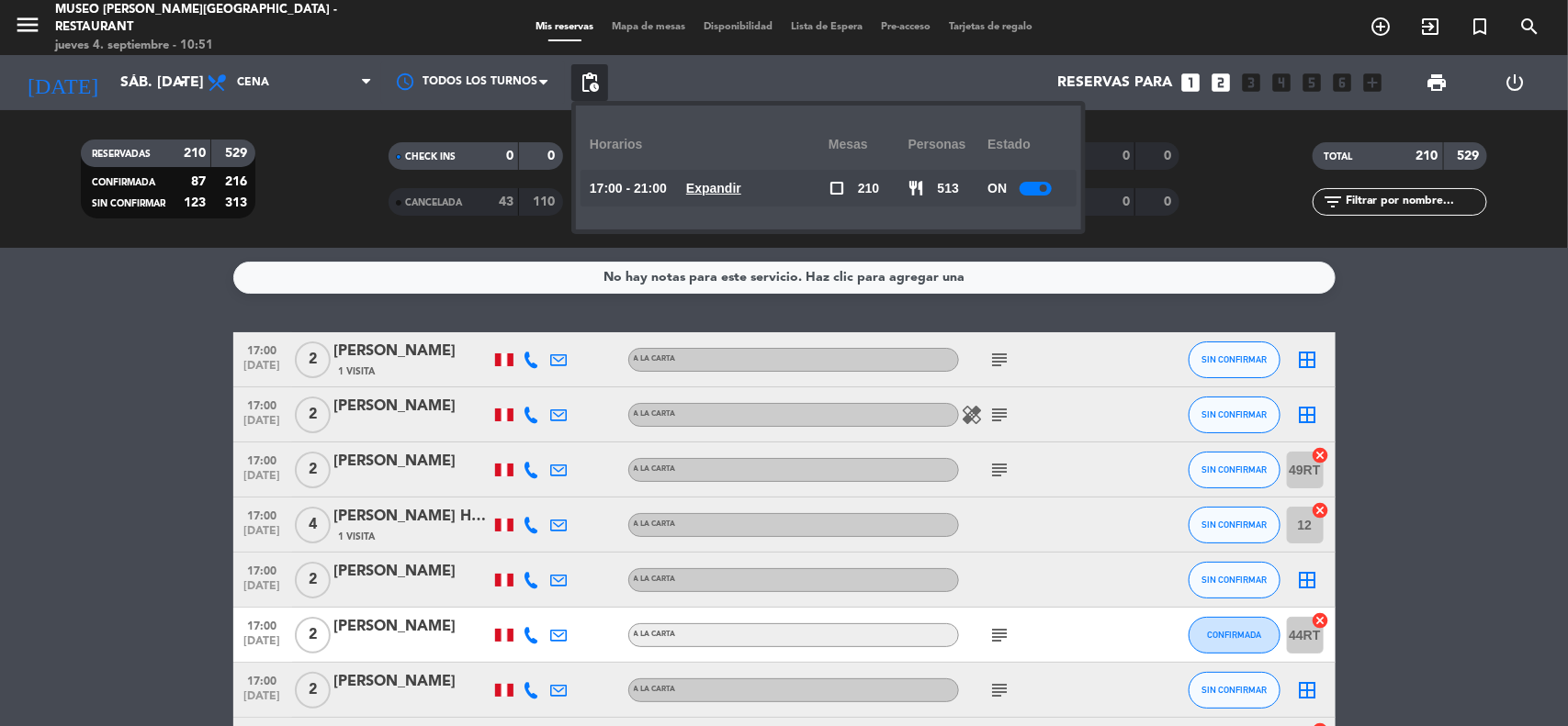
click at [1026, 186] on div at bounding box center [1035, 188] width 33 height 14
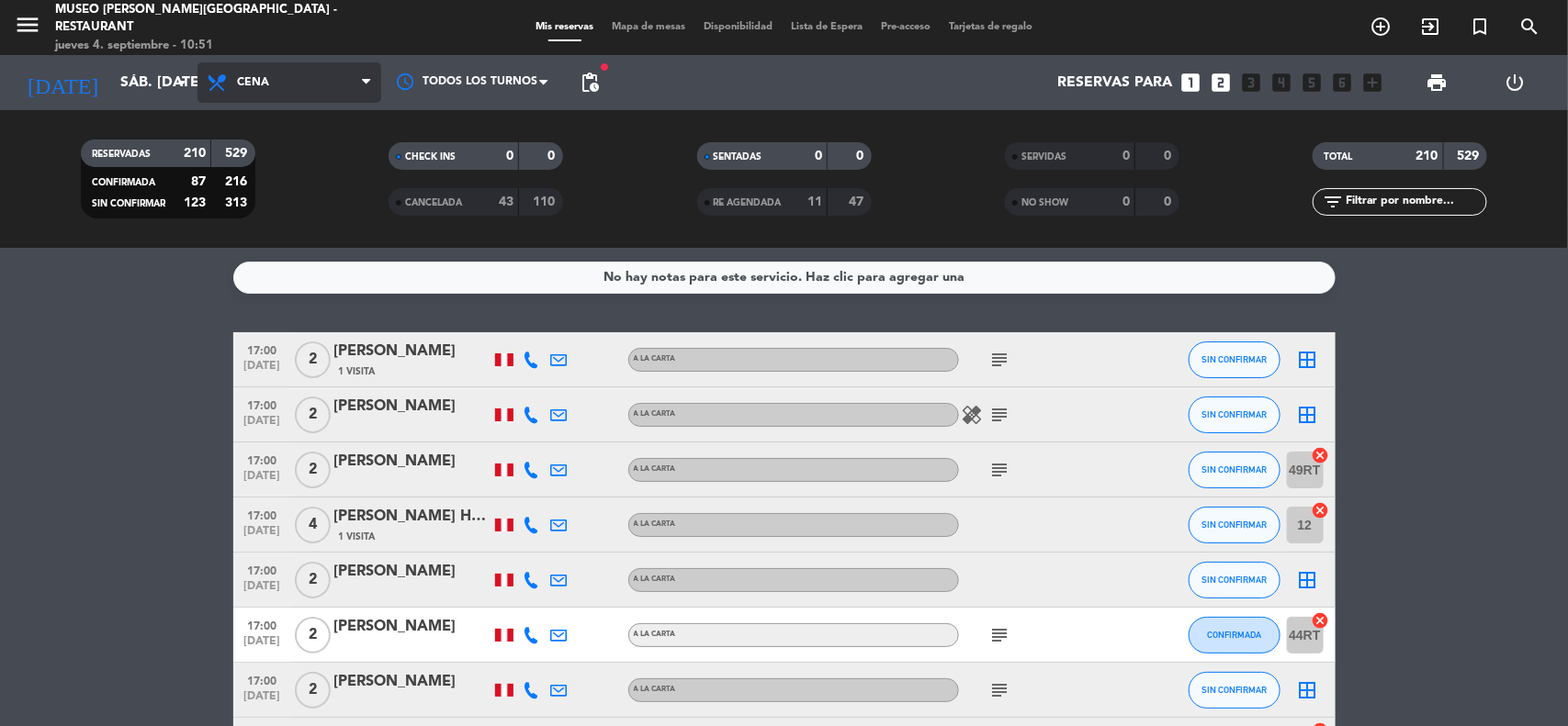
click at [268, 84] on span "Cena" at bounding box center [253, 83] width 33 height 13
click at [652, 22] on span "Mapa de mesas" at bounding box center [648, 27] width 92 height 10
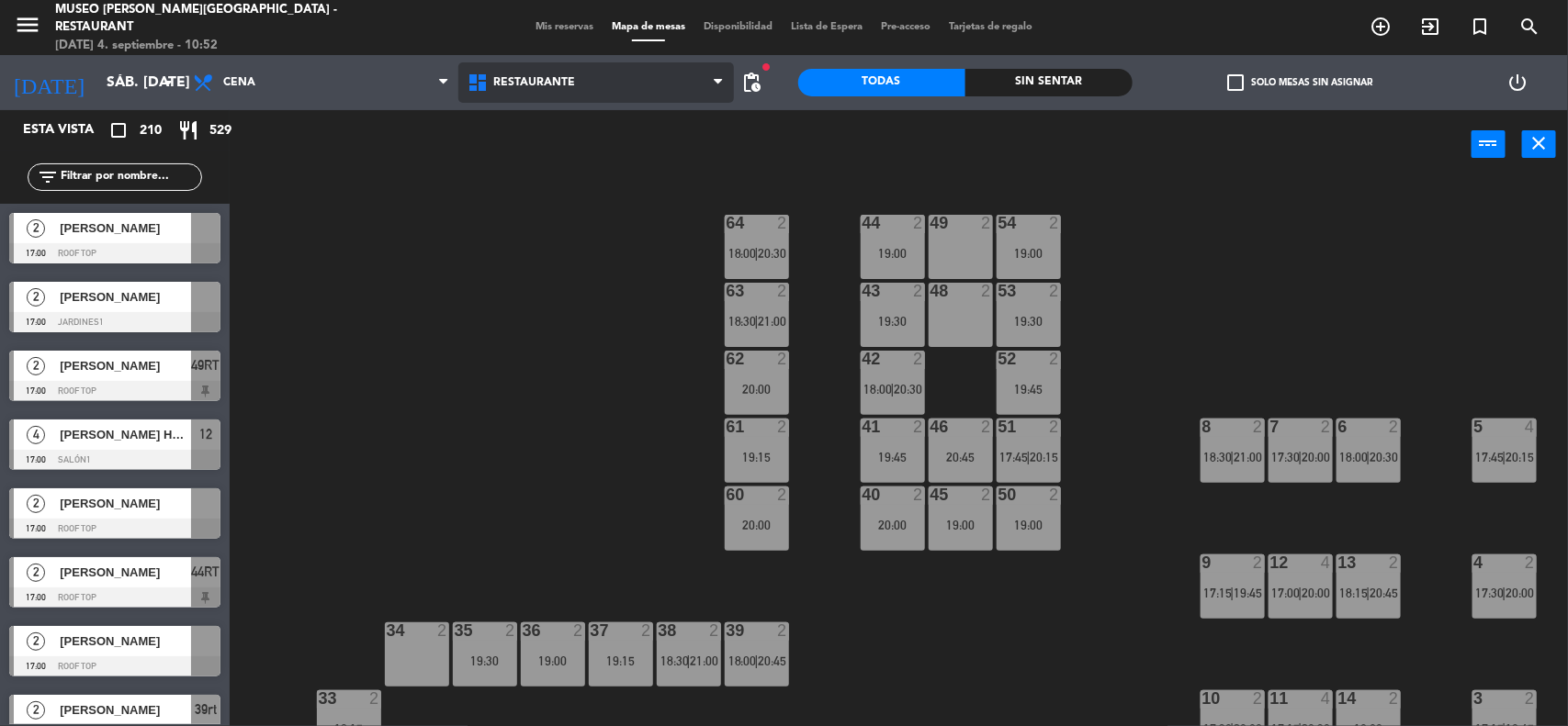
click at [644, 87] on span "Restaurante" at bounding box center [595, 83] width 275 height 41
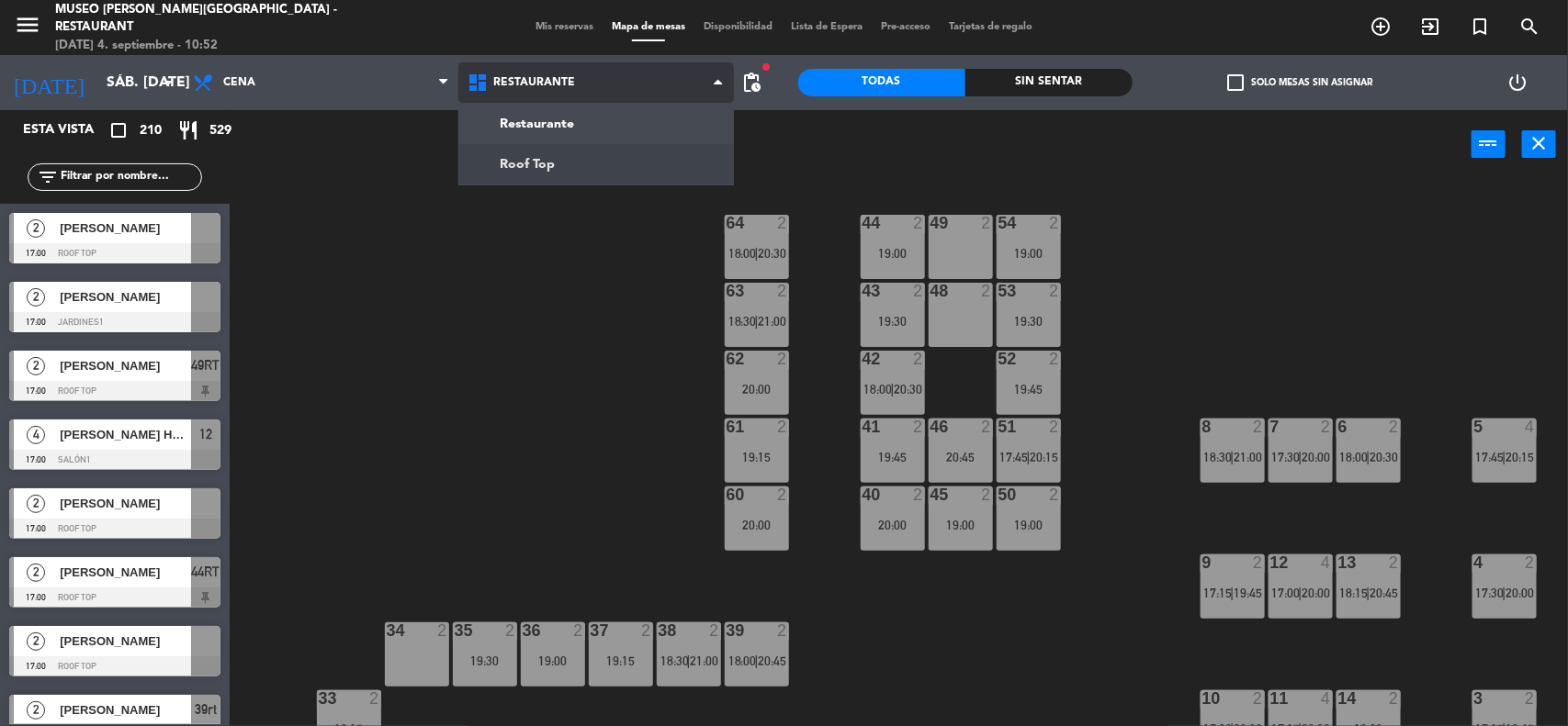
click at [602, 179] on ng-component "menu [GEOGRAPHIC_DATA] - Restaurant jueves 4. septiembre - 10:52 Mis reservas M…" at bounding box center [784, 364] width 1568 height 729
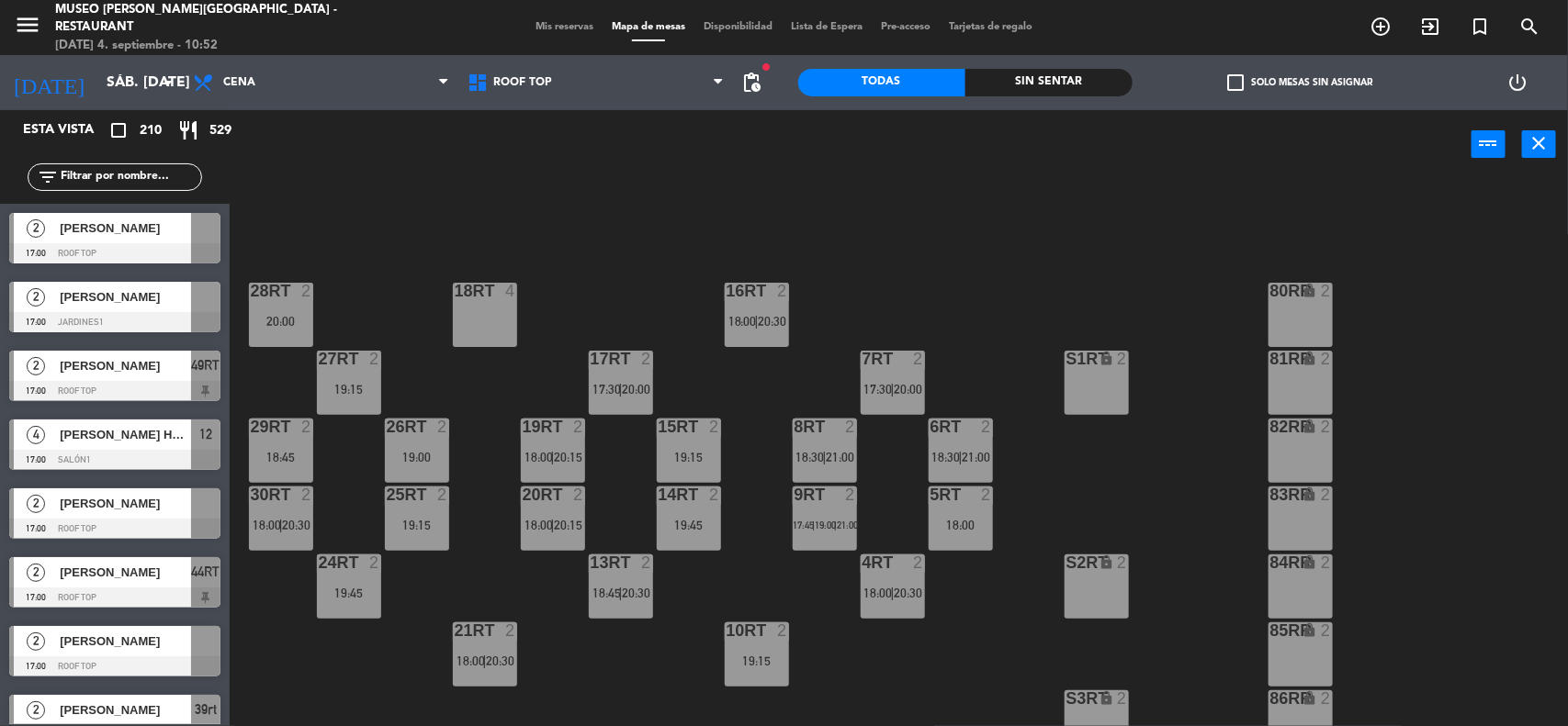
click at [139, 167] on input "text" at bounding box center [129, 177] width 142 height 20
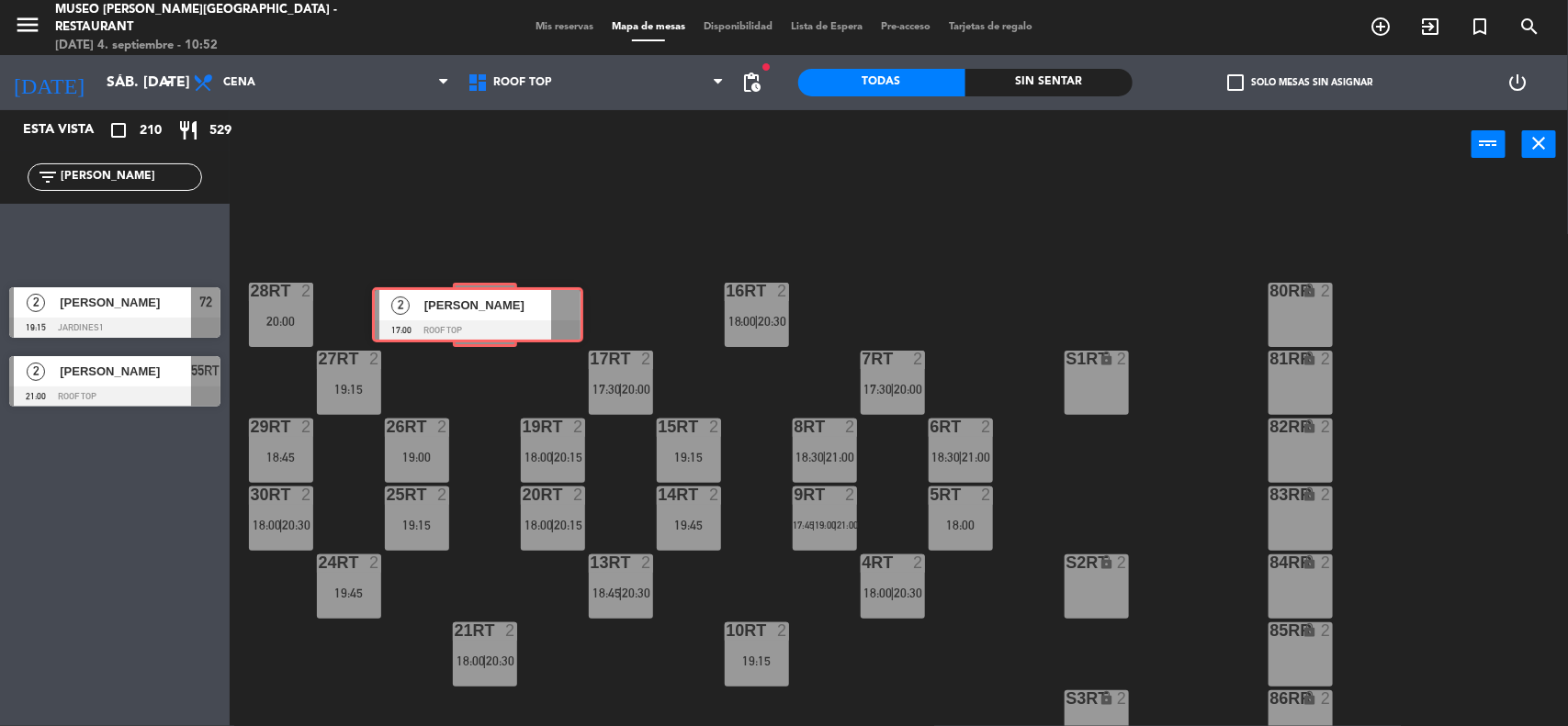
drag, startPoint x: 130, startPoint y: 230, endPoint x: 498, endPoint y: 305, distance: 375.6
click at [494, 305] on div "Esta vista crop_square 210 restaurant 529 filter_list [PERSON_NAME] 2 [PERSON_N…" at bounding box center [784, 420] width 1568 height 618
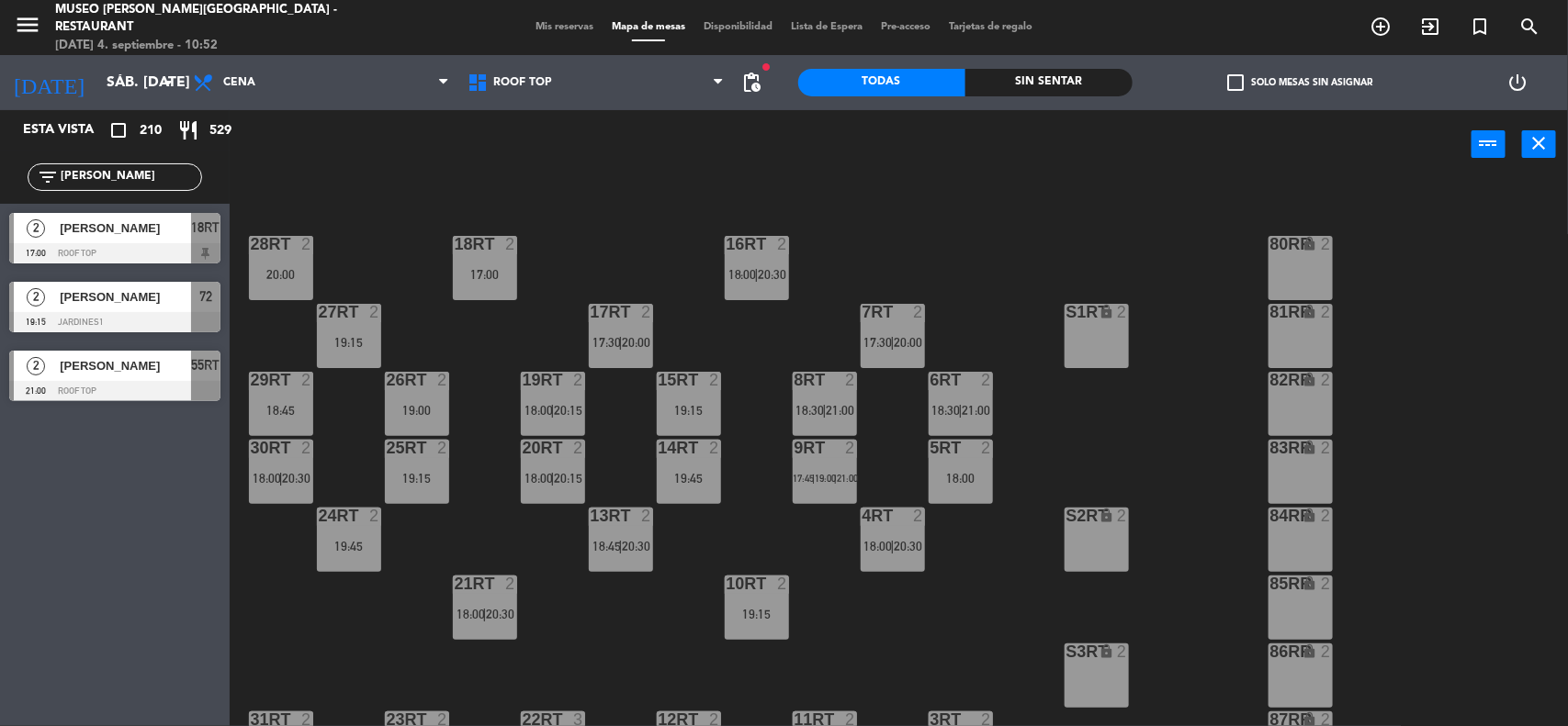
scroll to position [38, 0]
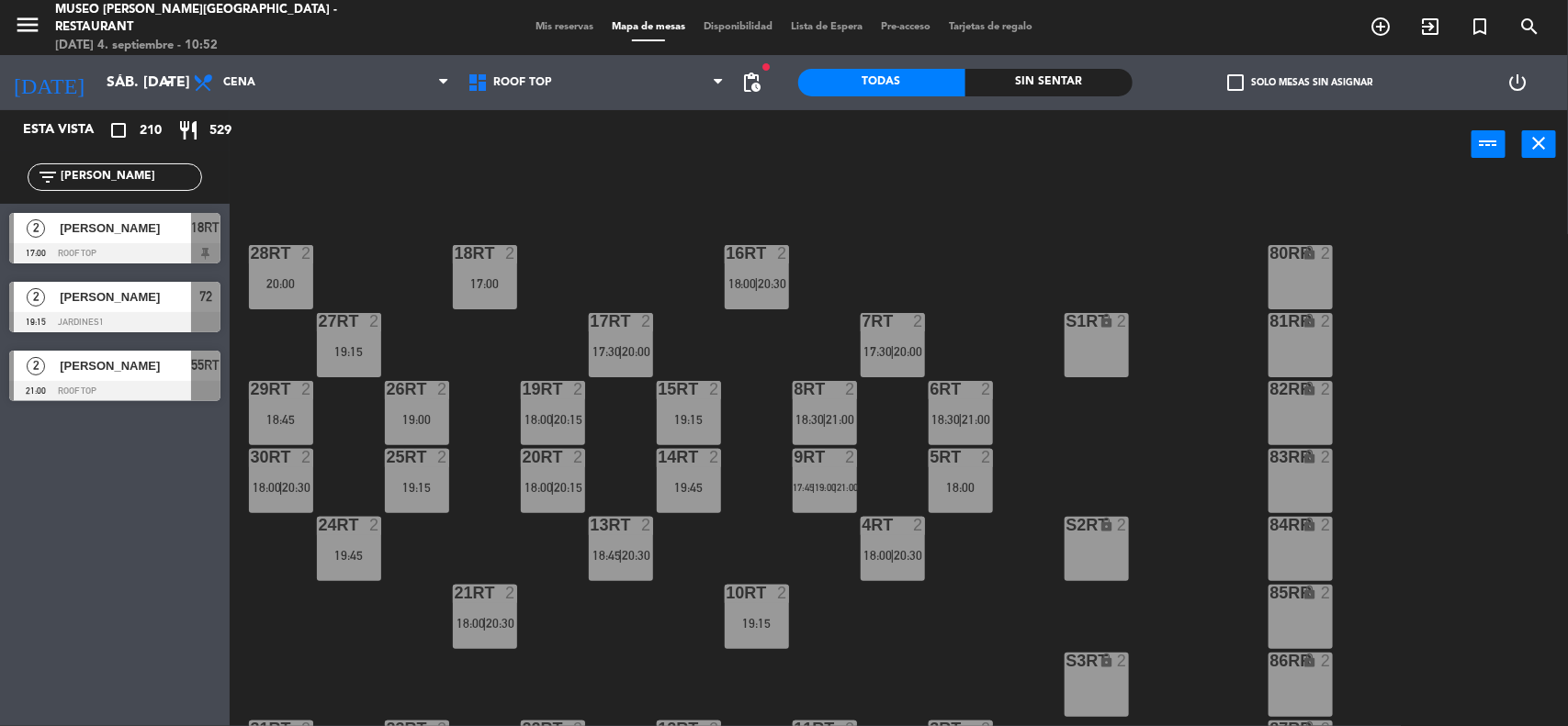
click at [946, 291] on div "18RT 2 17:00 16RT 2 18:00 | 20:30 28RT 2 20:00 80RR lock 2 27RT 2 19:15 7RT 2 1…" at bounding box center [907, 455] width 1323 height 547
drag, startPoint x: 138, startPoint y: 182, endPoint x: 0, endPoint y: 173, distance: 138.3
click at [0, 173] on div "filter_list [PERSON_NAME]" at bounding box center [114, 176] width 229 height 53
click at [393, 179] on div "power_input close" at bounding box center [850, 145] width 1242 height 70
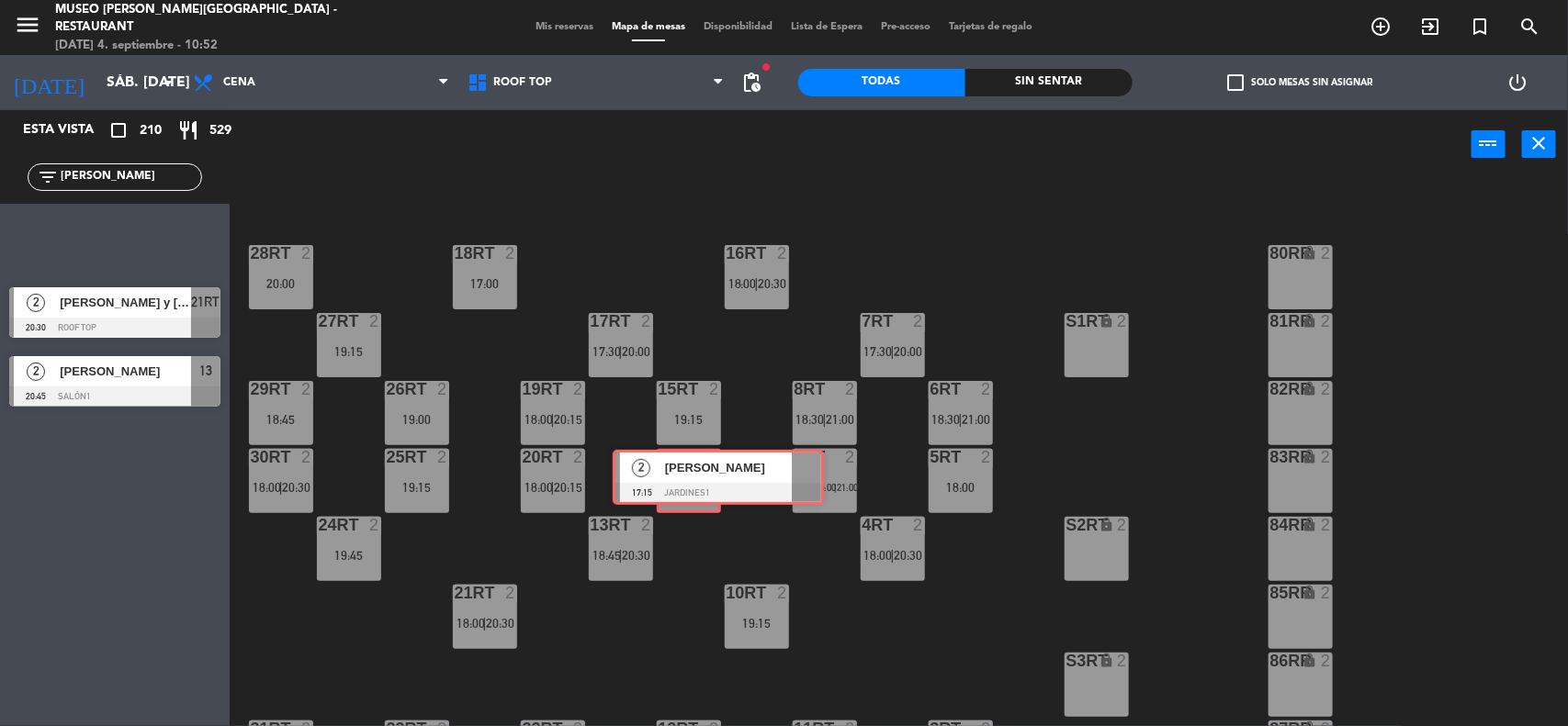
drag, startPoint x: 87, startPoint y: 225, endPoint x: 691, endPoint y: 464, distance: 649.6
click at [691, 464] on div "Esta vista crop_square 210 restaurant 529 filter_list [PERSON_NAME] 2 [PERSON_N…" at bounding box center [784, 420] width 1568 height 618
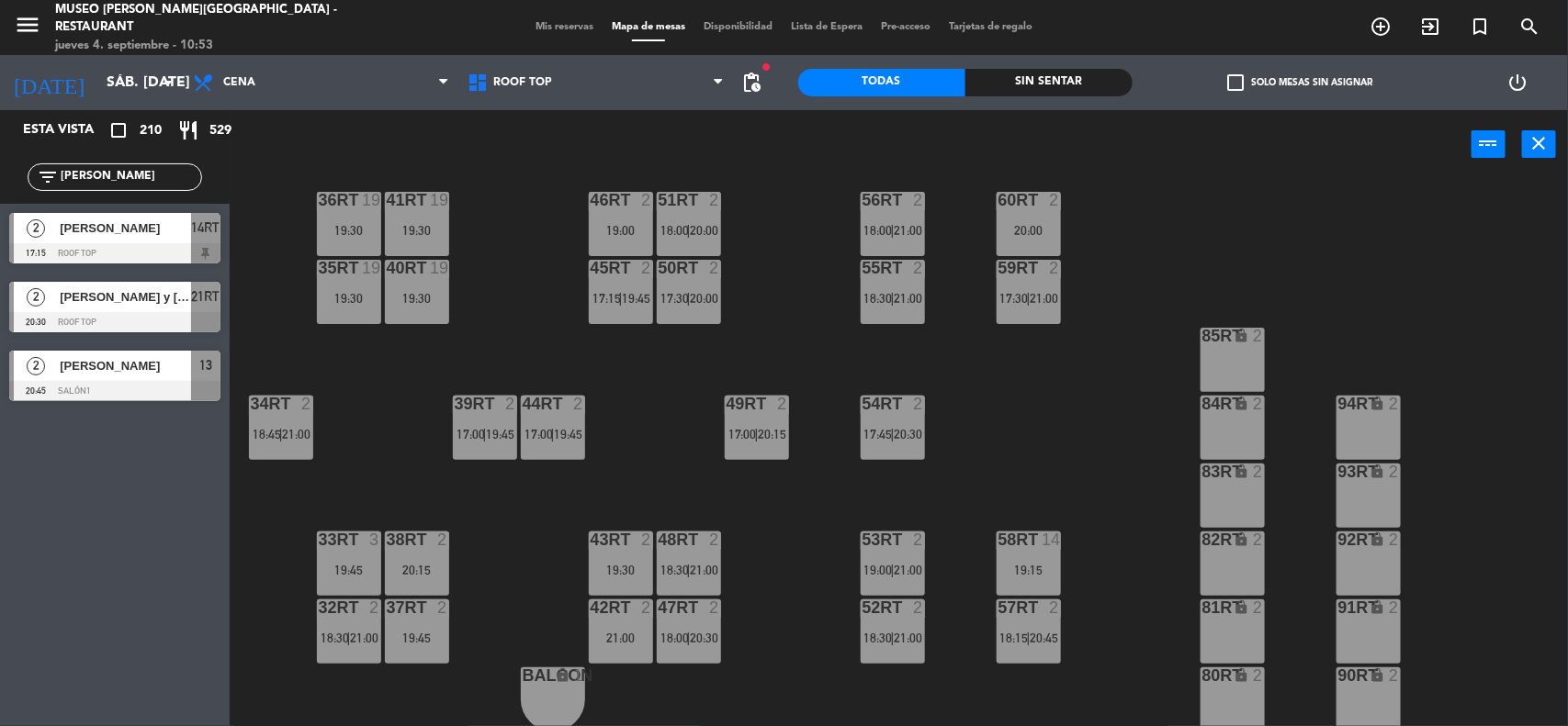
scroll to position [840, 0]
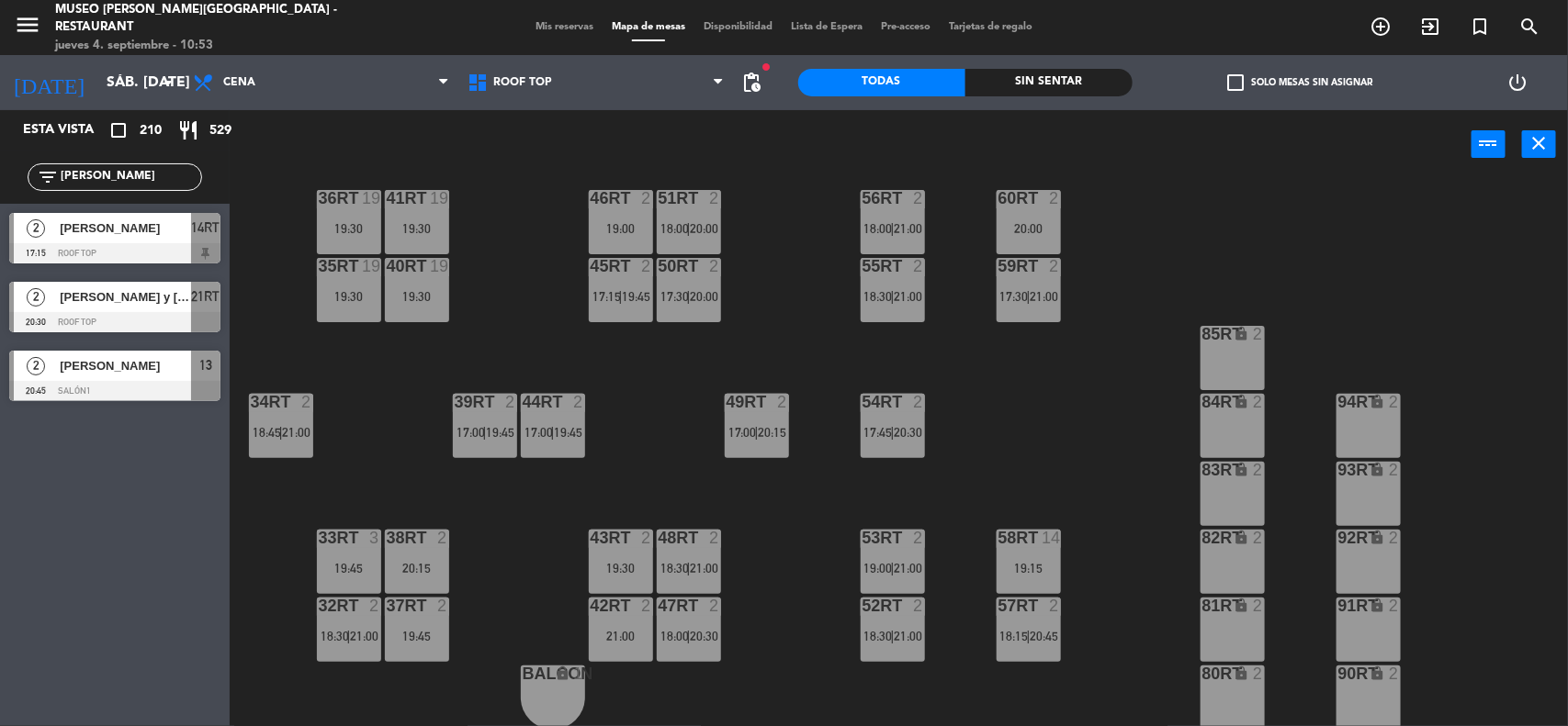
click at [1012, 463] on div "18RT 2 17:00 16RT 2 18:00 | 20:30 28RT 2 20:00 80RR lock 2 27RT 2 19:15 7RT 2 1…" at bounding box center [907, 455] width 1323 height 547
drag, startPoint x: 120, startPoint y: 176, endPoint x: 0, endPoint y: 168, distance: 120.3
click at [0, 168] on div "filter_list [PERSON_NAME]" at bounding box center [114, 176] width 229 height 53
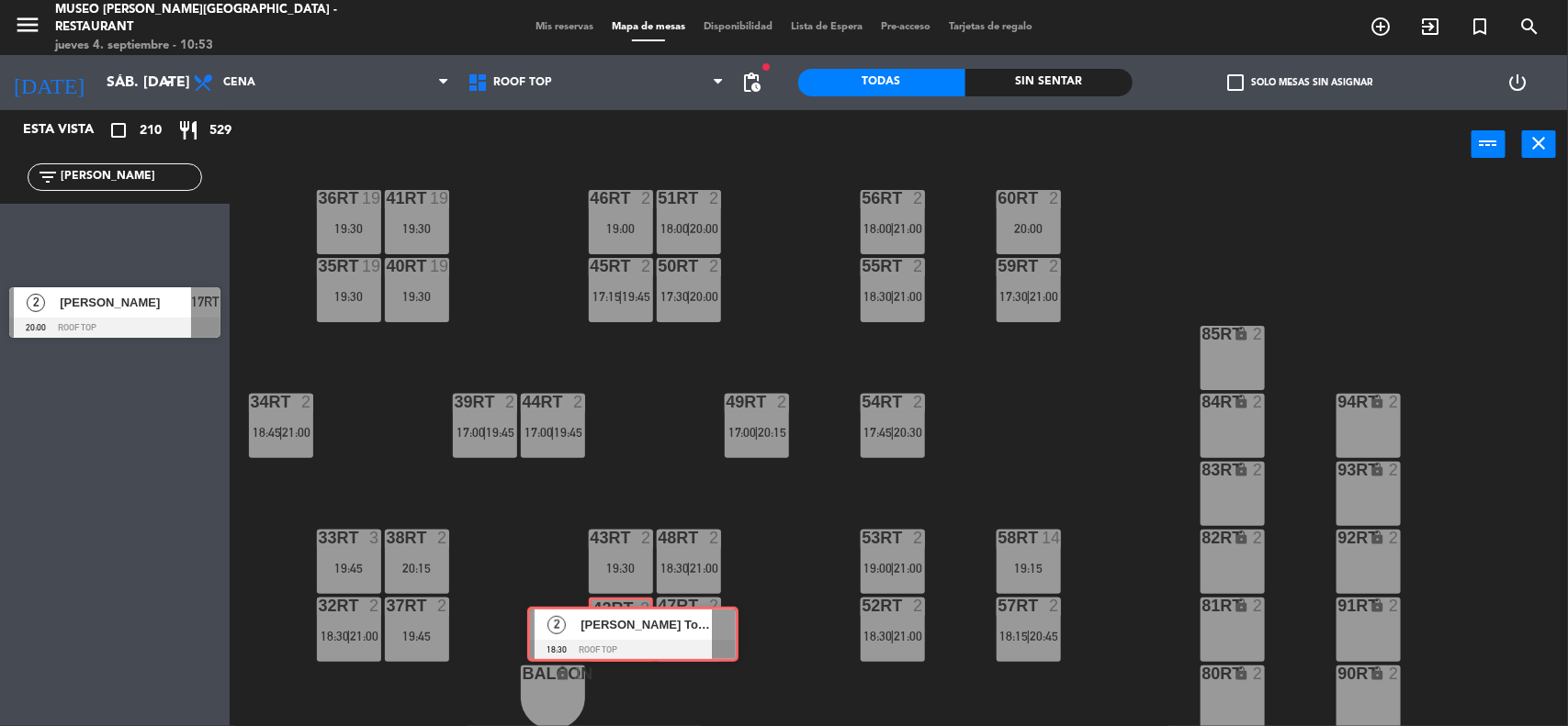
drag, startPoint x: 90, startPoint y: 231, endPoint x: 608, endPoint y: 625, distance: 650.8
click at [608, 625] on div "Esta vista crop_square 210 restaurant 529 filter_list [PERSON_NAME] 2 [PERSON_N…" at bounding box center [784, 420] width 1568 height 618
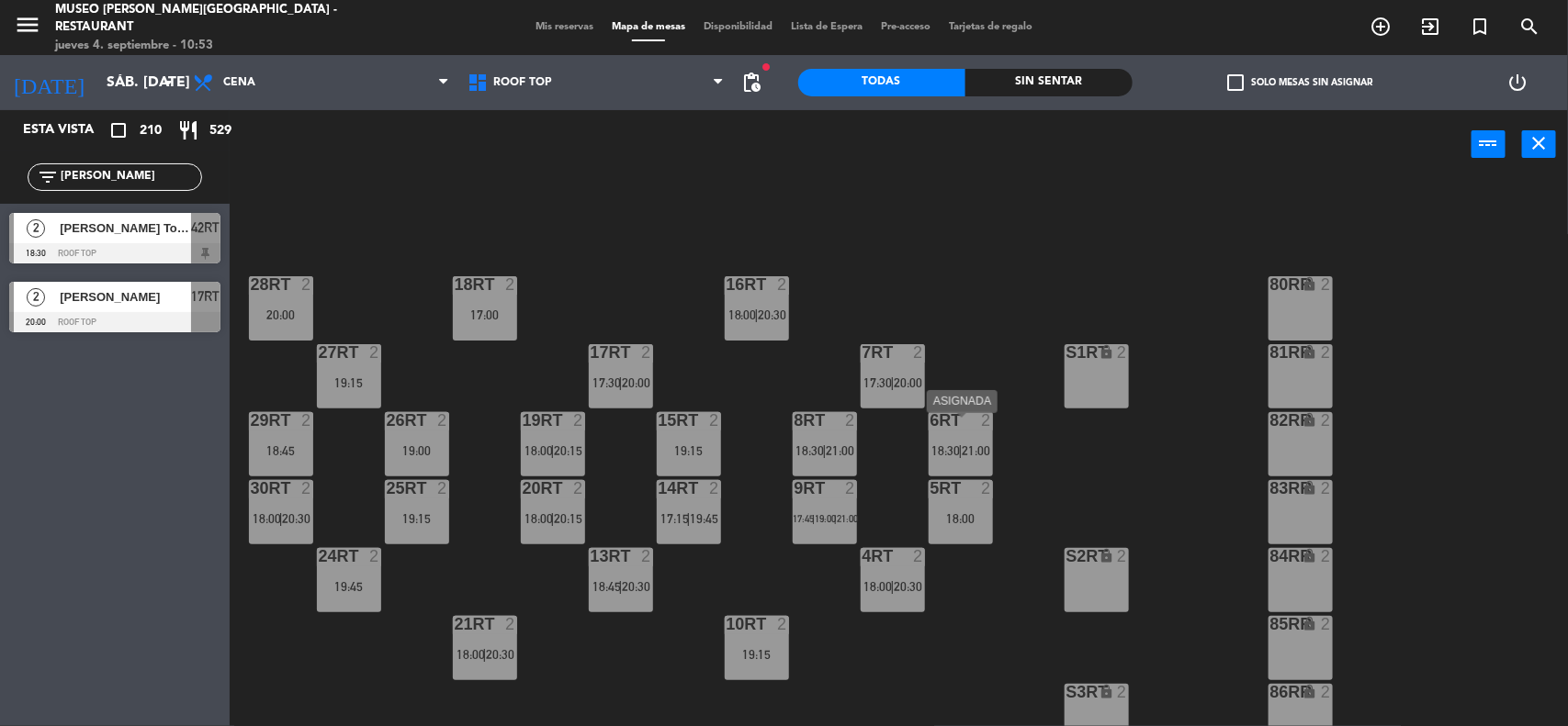
scroll to position [0, 0]
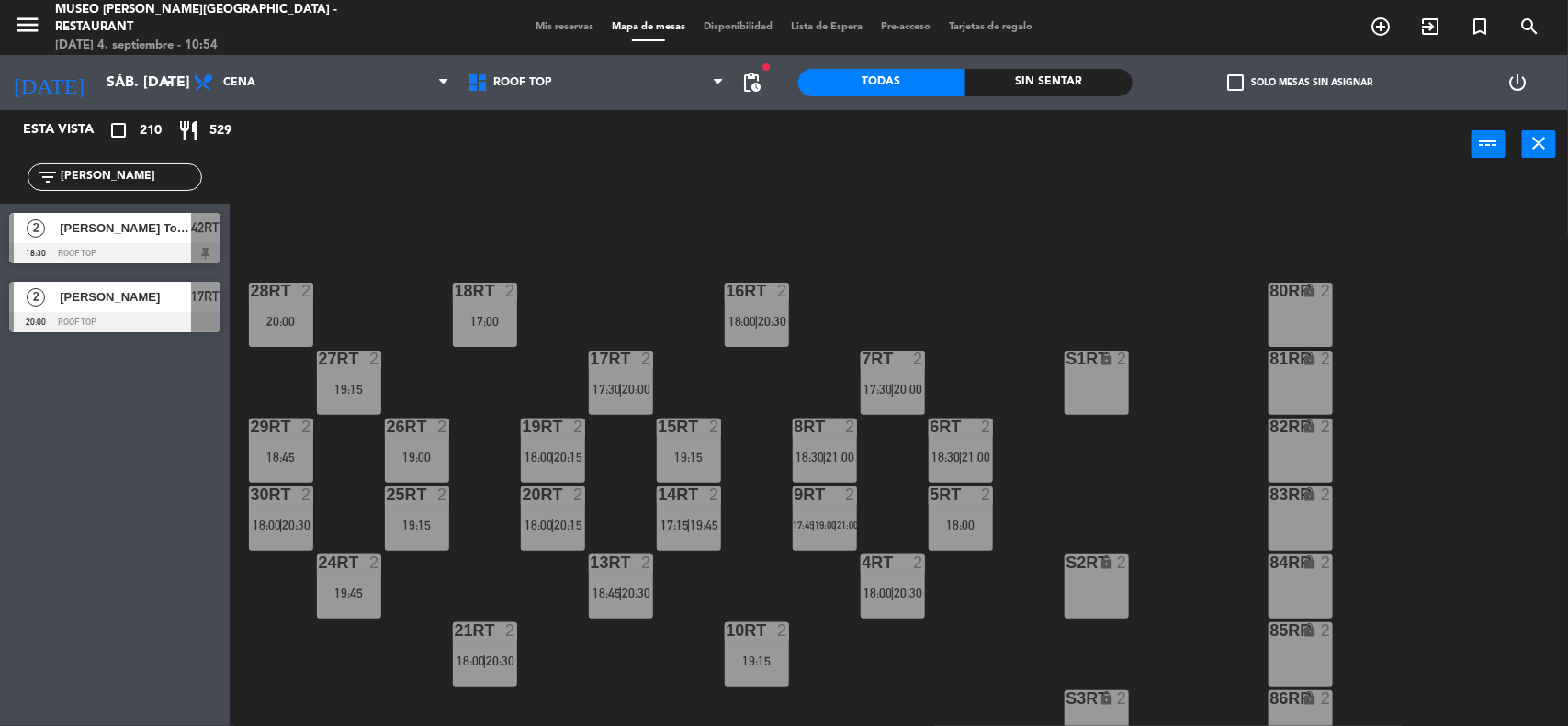
drag, startPoint x: 109, startPoint y: 181, endPoint x: 0, endPoint y: 177, distance: 109.1
click at [0, 177] on div "filter_list [PERSON_NAME]" at bounding box center [114, 176] width 229 height 53
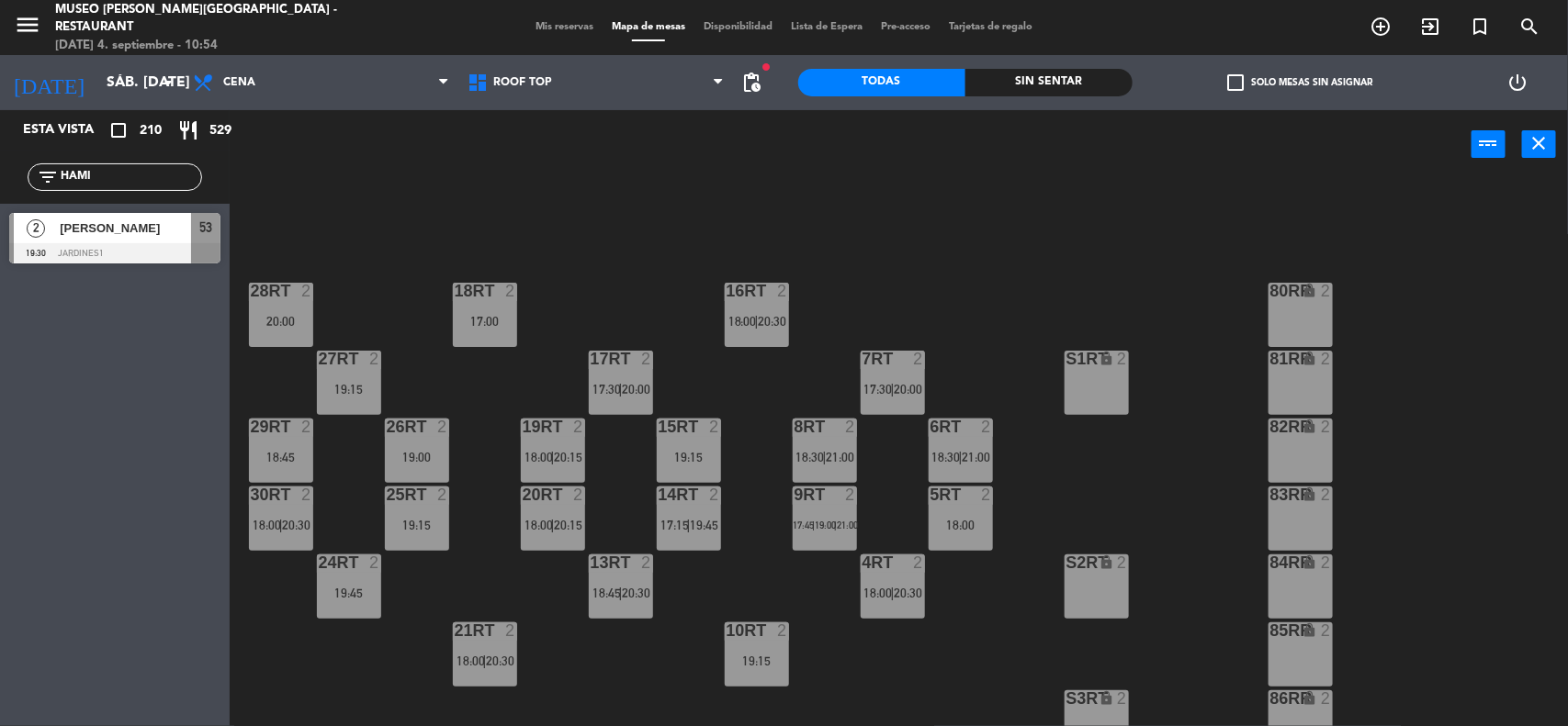
type input "HAMI"
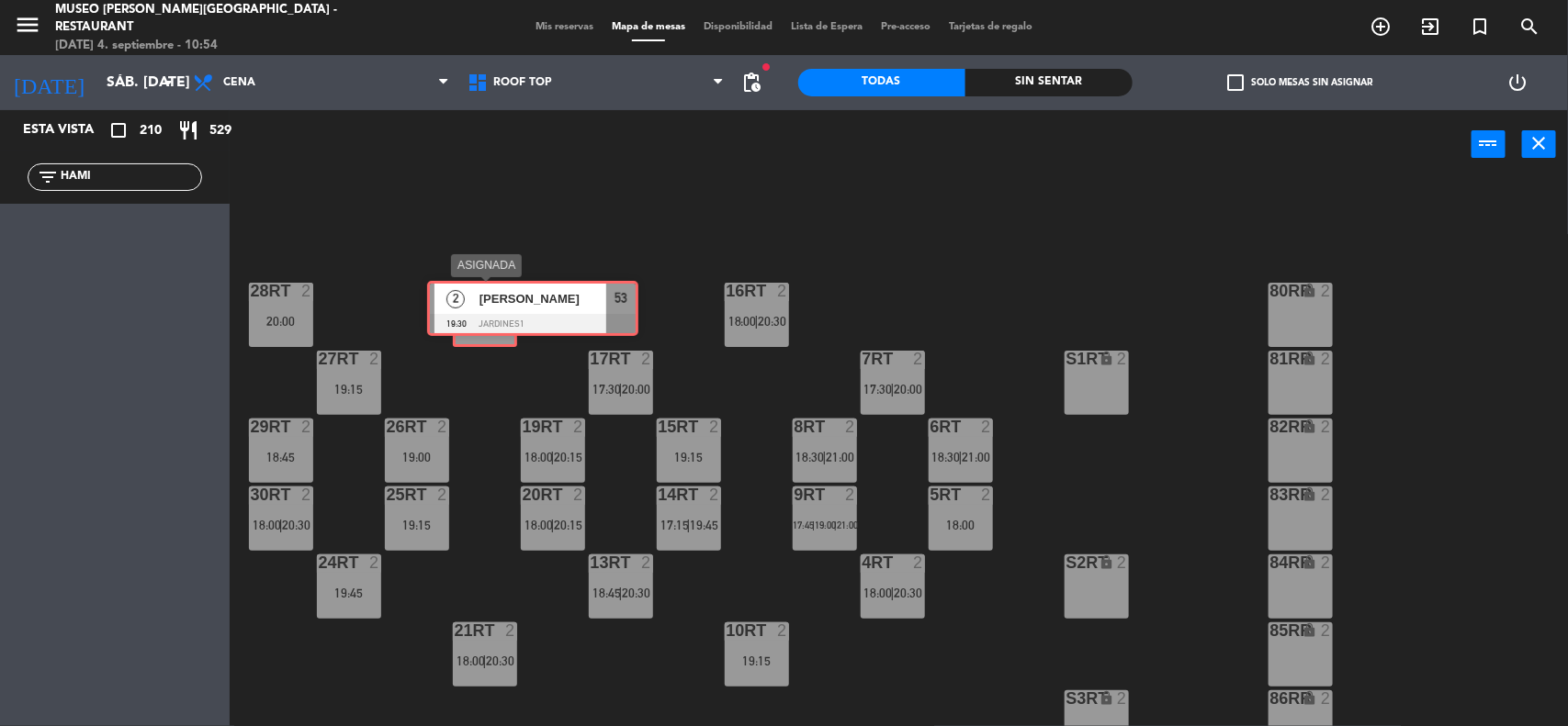
drag, startPoint x: 73, startPoint y: 237, endPoint x: 491, endPoint y: 305, distance: 423.5
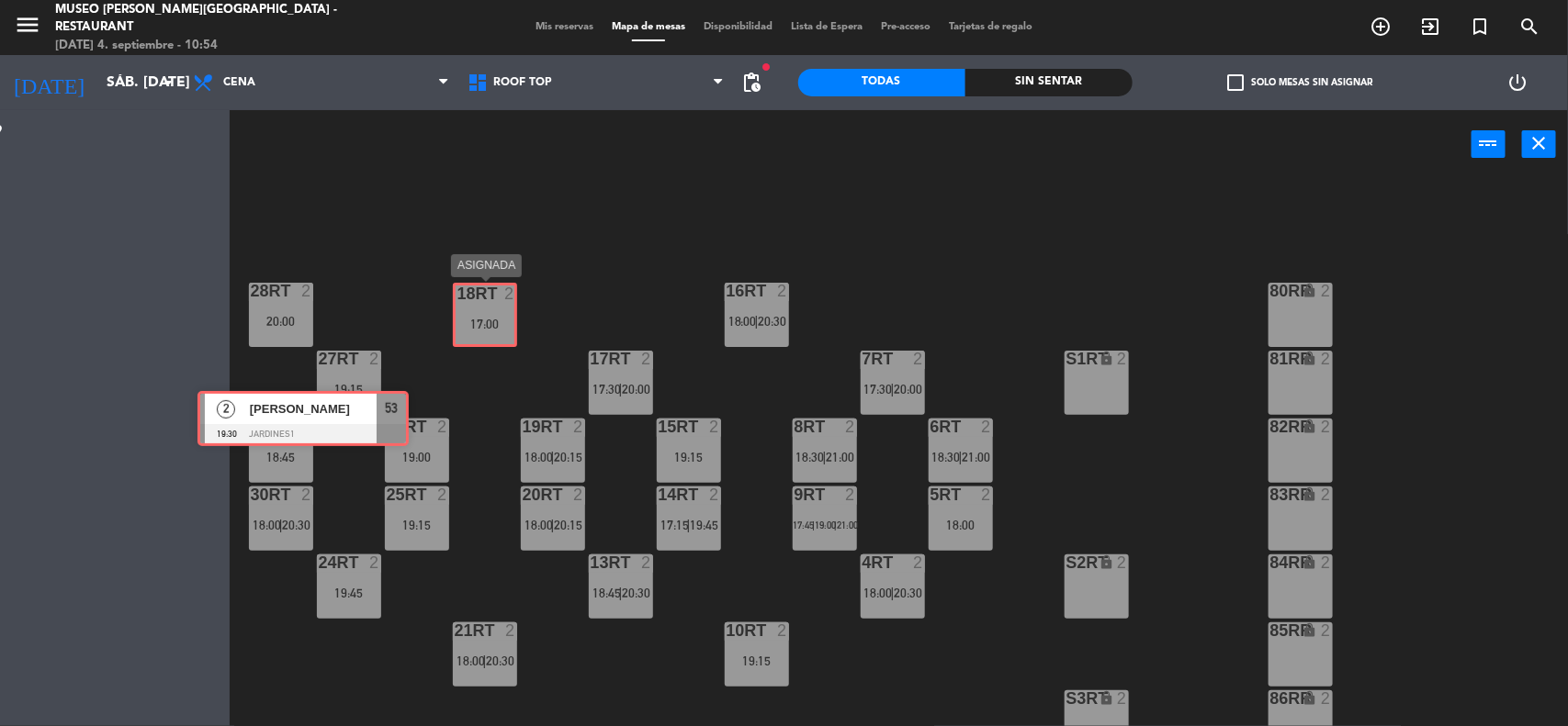
click at [491, 305] on div "Esta vista crop_square 210 restaurant 529 filter_list HAMI 2 [PERSON_NAME] 19:3…" at bounding box center [784, 420] width 1568 height 618
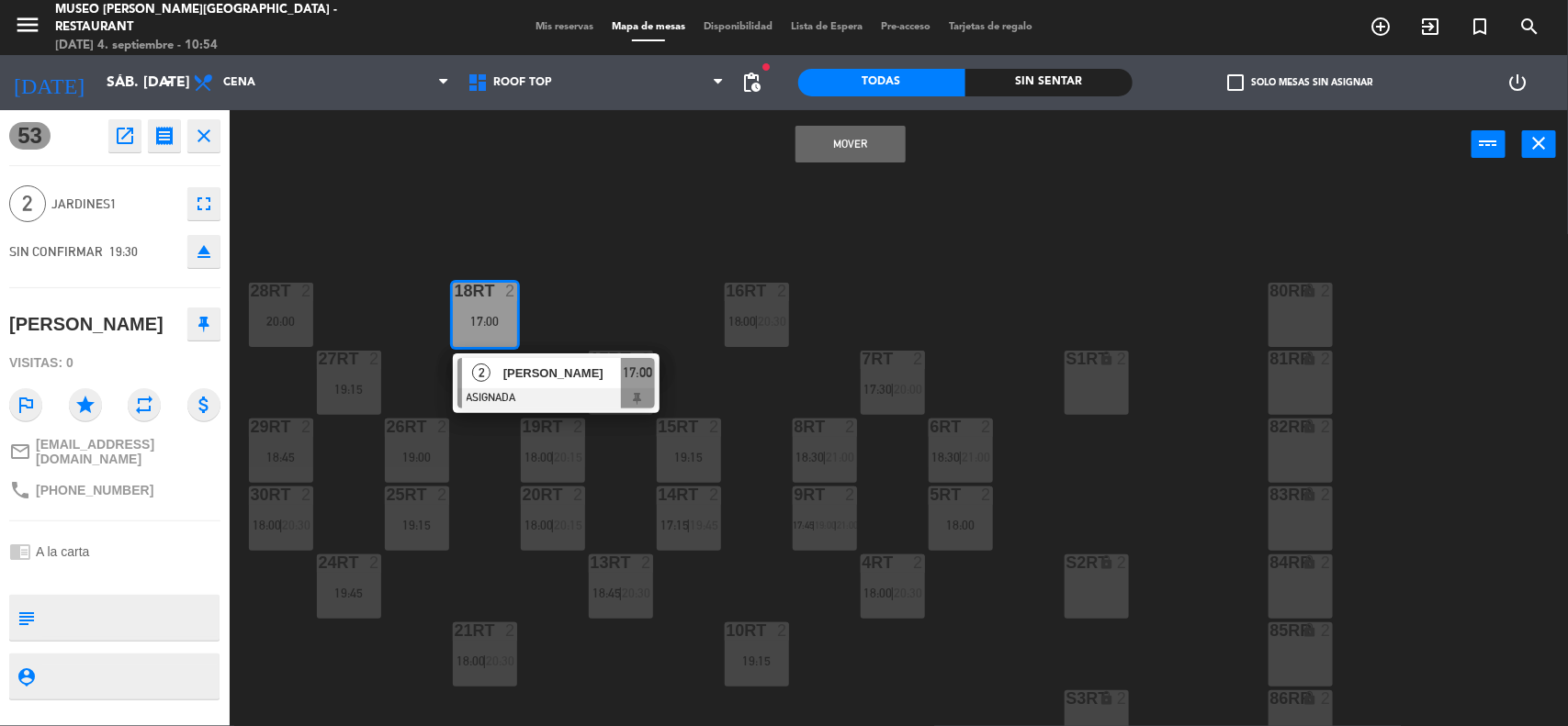
click at [839, 143] on button "Mover" at bounding box center [850, 144] width 111 height 37
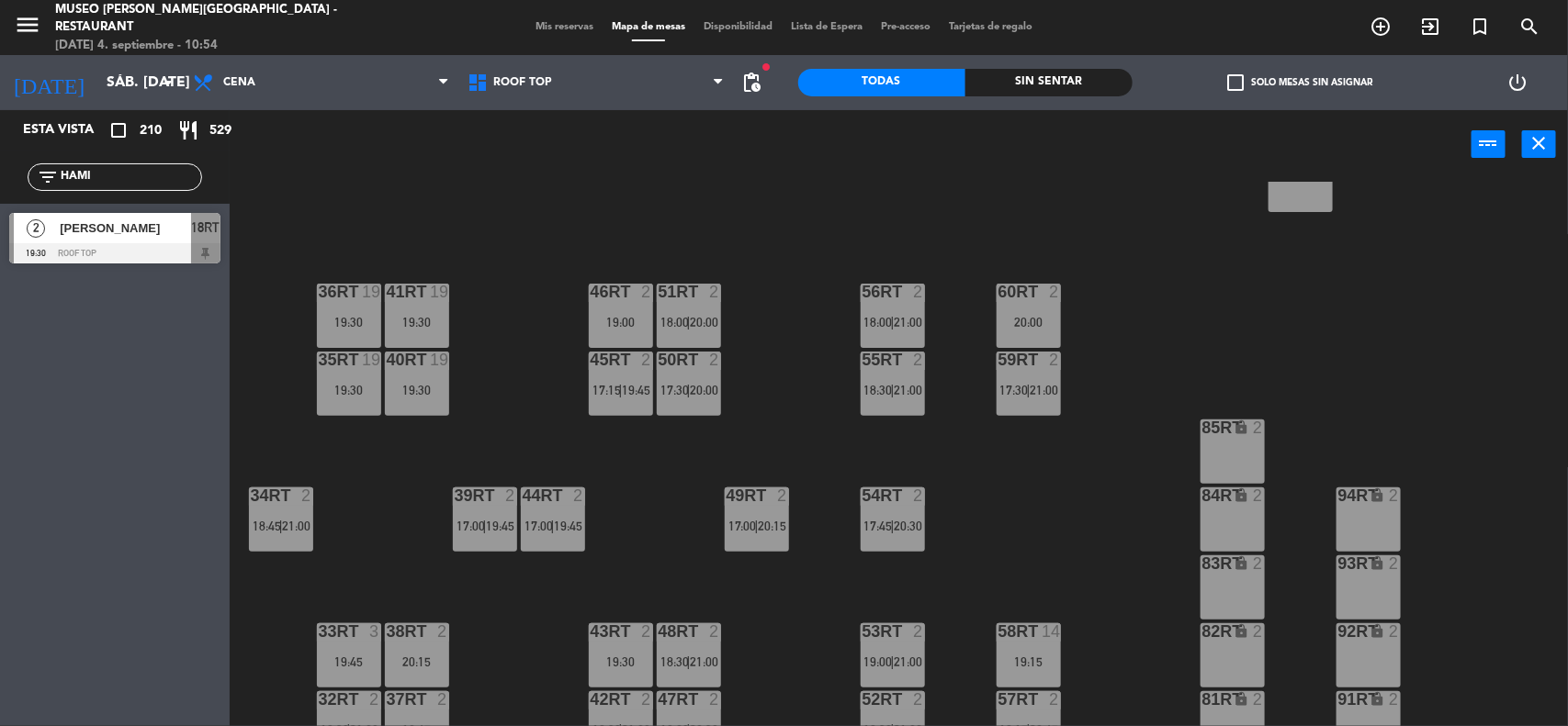
scroll to position [803, 0]
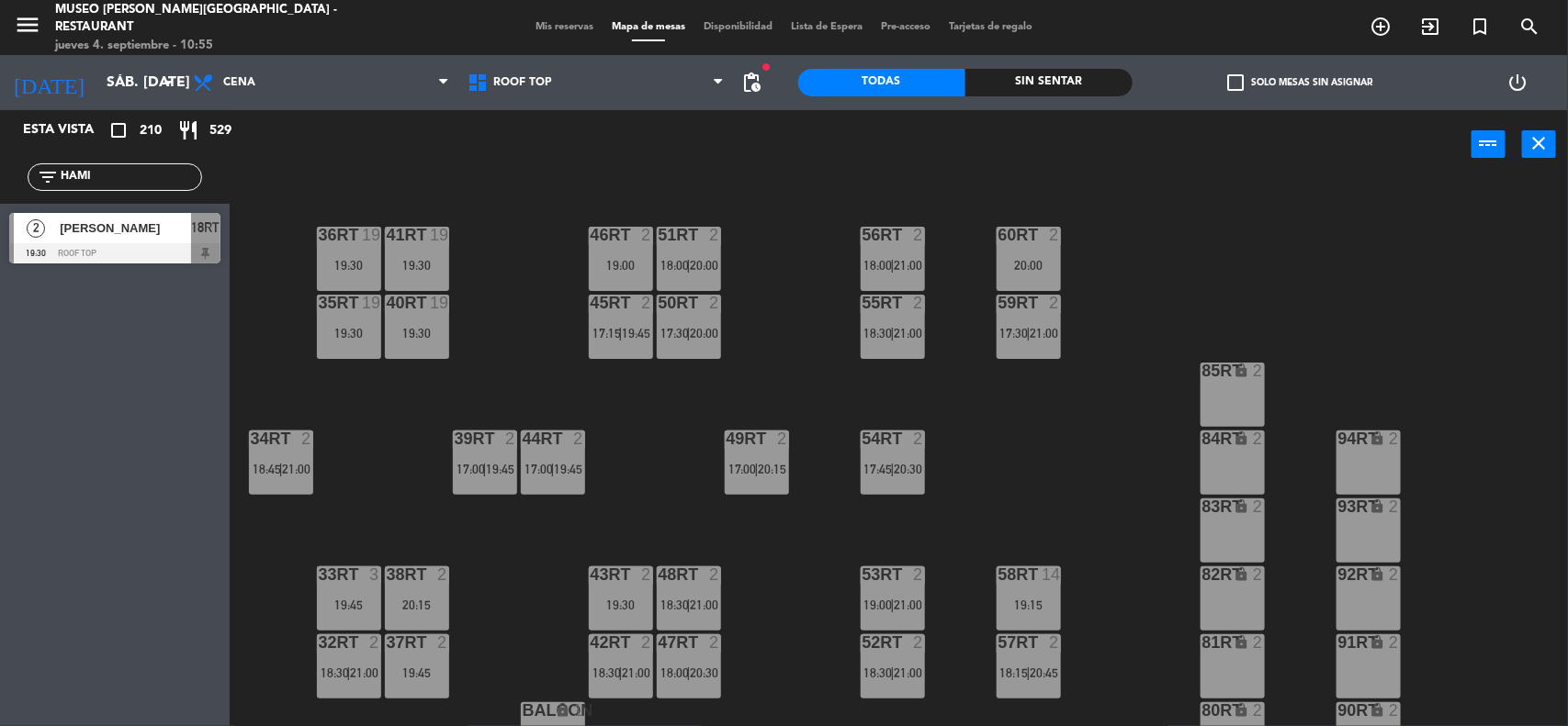
drag, startPoint x: 94, startPoint y: 187, endPoint x: 3, endPoint y: 175, distance: 91.8
click at [0, 177] on div "filter_list HAMI" at bounding box center [114, 176] width 229 height 53
type input "[PERSON_NAME]"
click at [75, 229] on span "[PERSON_NAME] - VIP" at bounding box center [124, 227] width 131 height 19
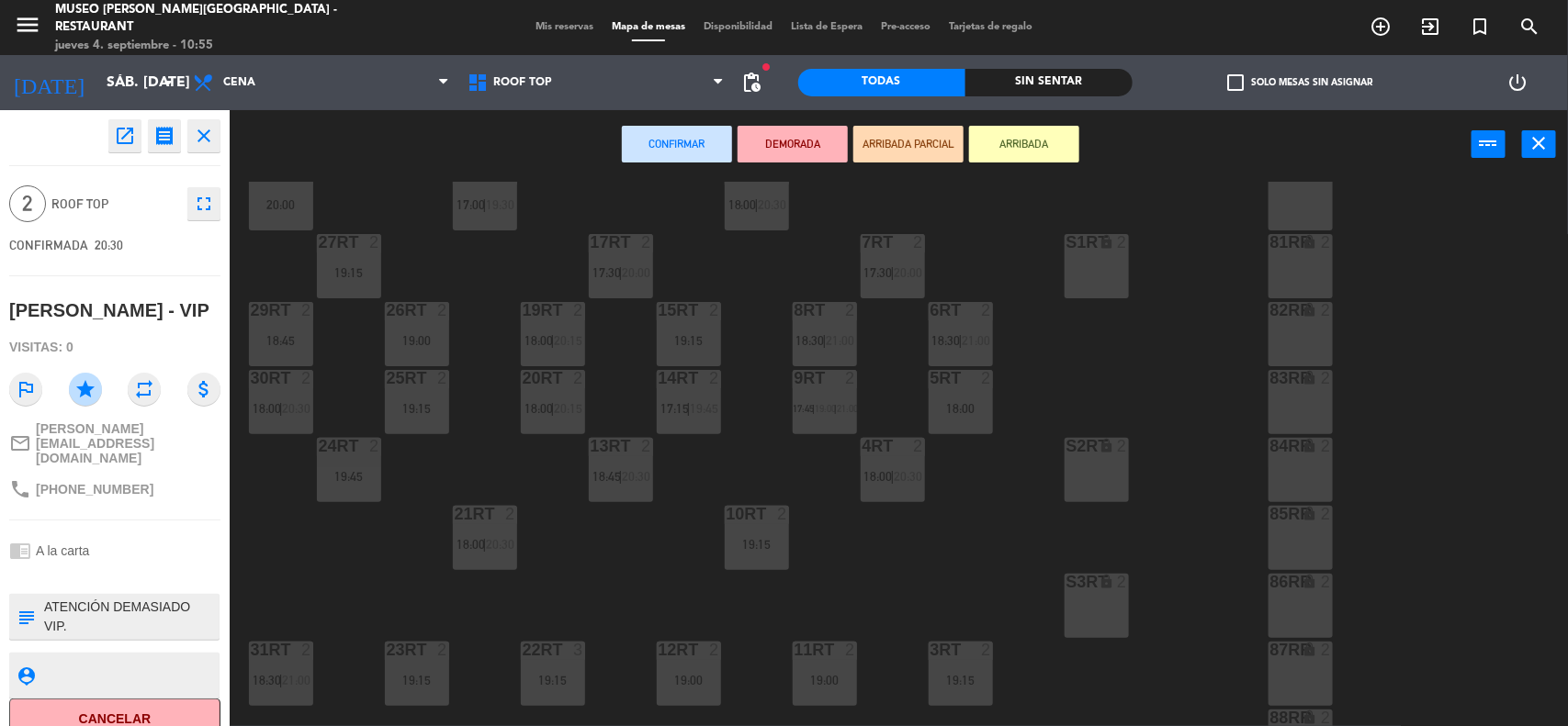
scroll to position [115, 0]
click at [971, 408] on div "18:00" at bounding box center [960, 410] width 64 height 13
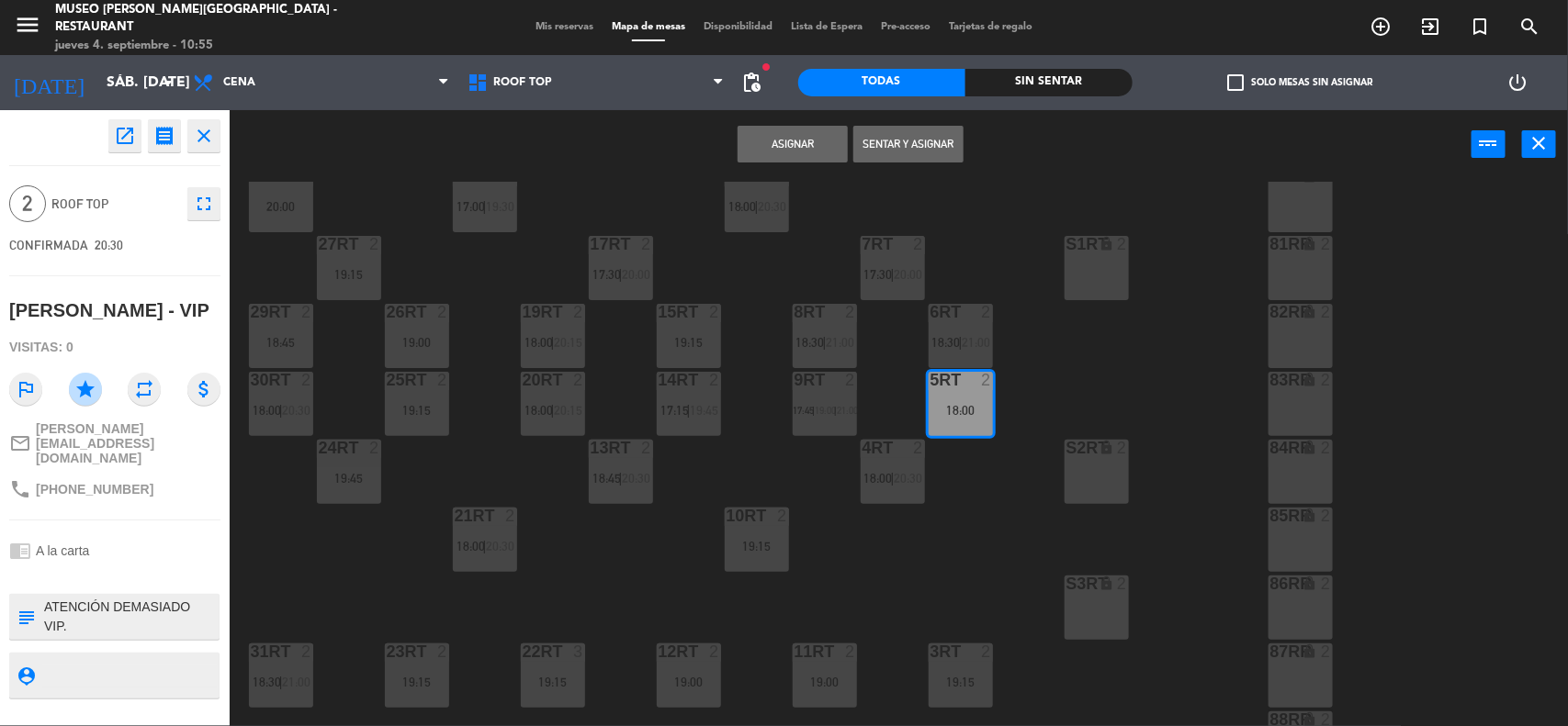
drag, startPoint x: 825, startPoint y: 162, endPoint x: 814, endPoint y: 153, distance: 14.2
click at [819, 157] on button "Asignar" at bounding box center [792, 144] width 111 height 37
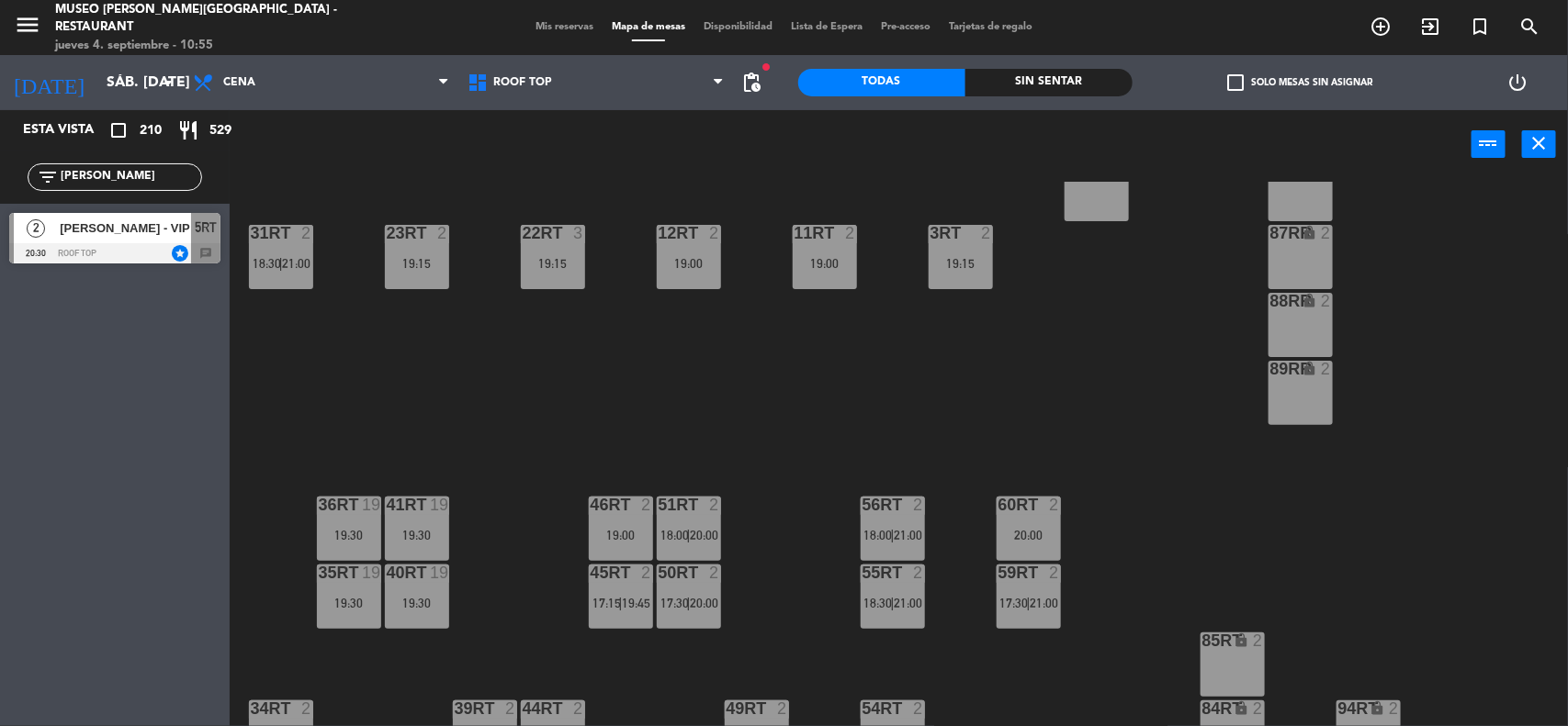
scroll to position [574, 0]
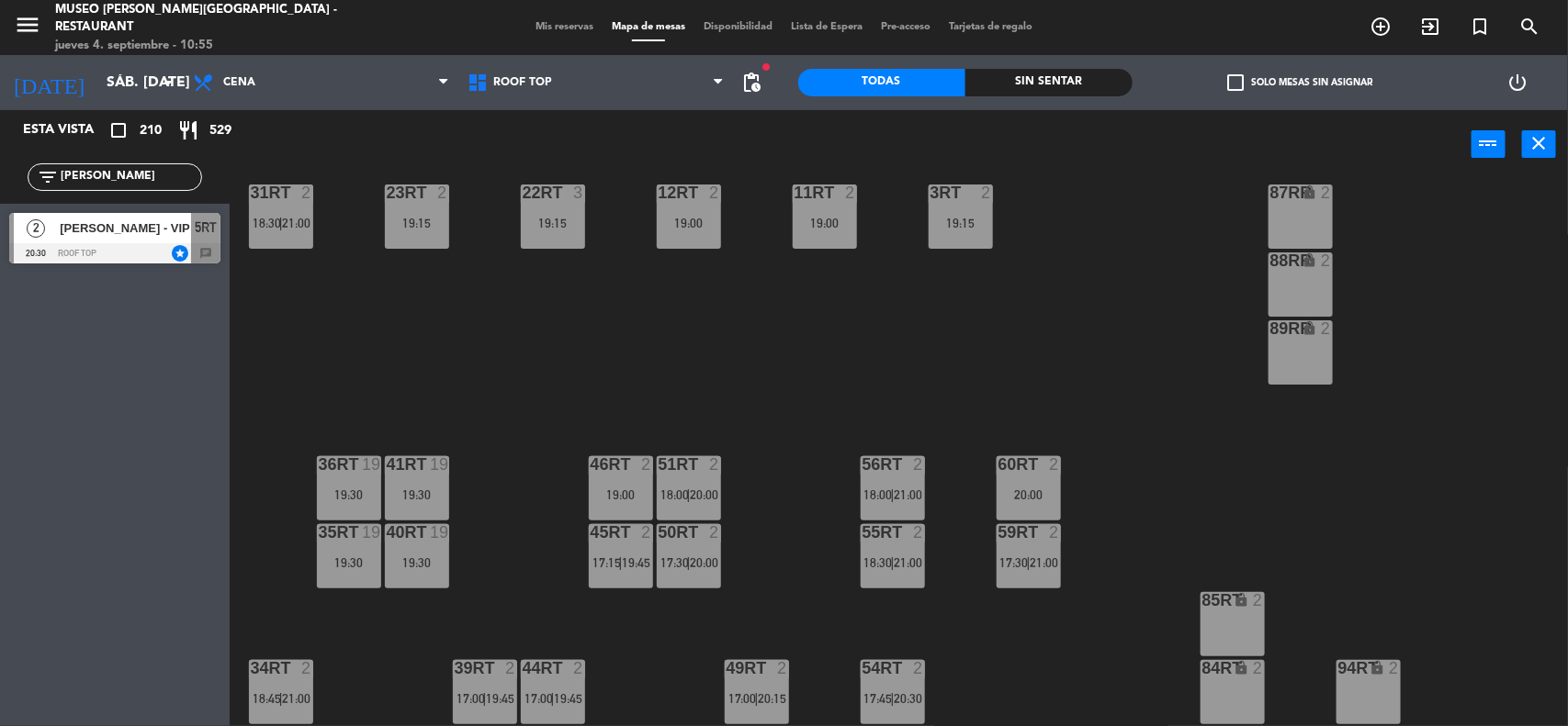
click at [613, 484] on div "46RT 2 19:00" at bounding box center [621, 487] width 64 height 64
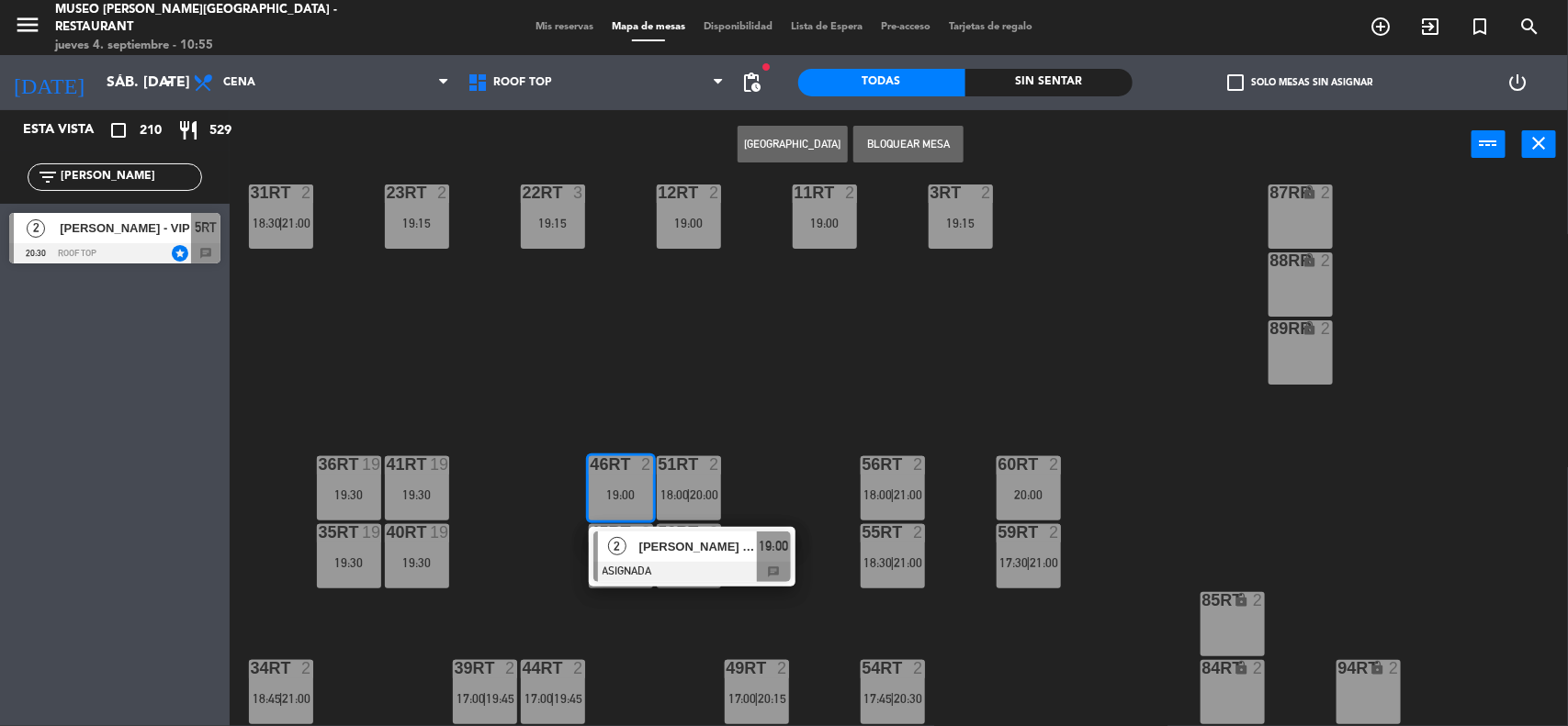
click at [911, 138] on button "Bloquear Mesa" at bounding box center [908, 144] width 111 height 37
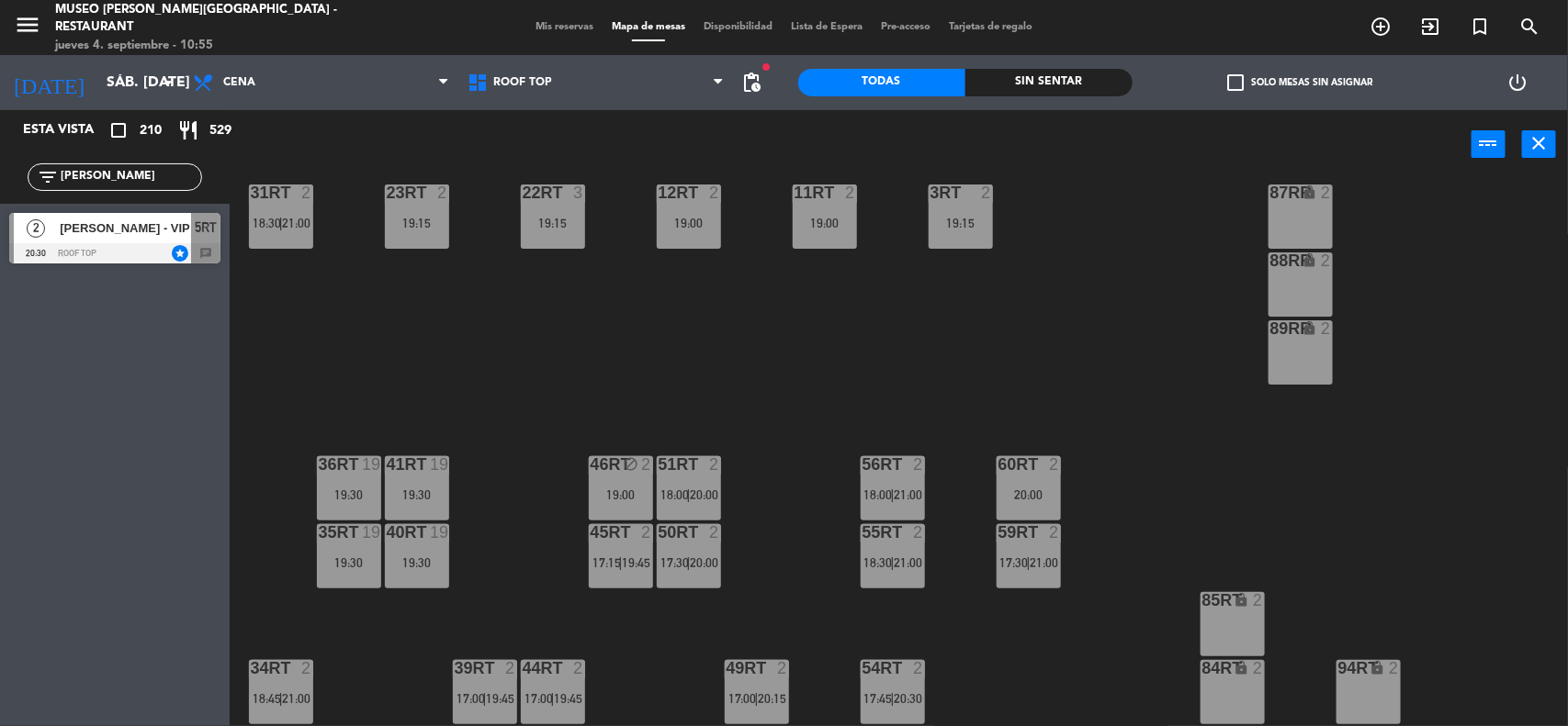
click at [613, 494] on div "19:00" at bounding box center [621, 495] width 64 height 13
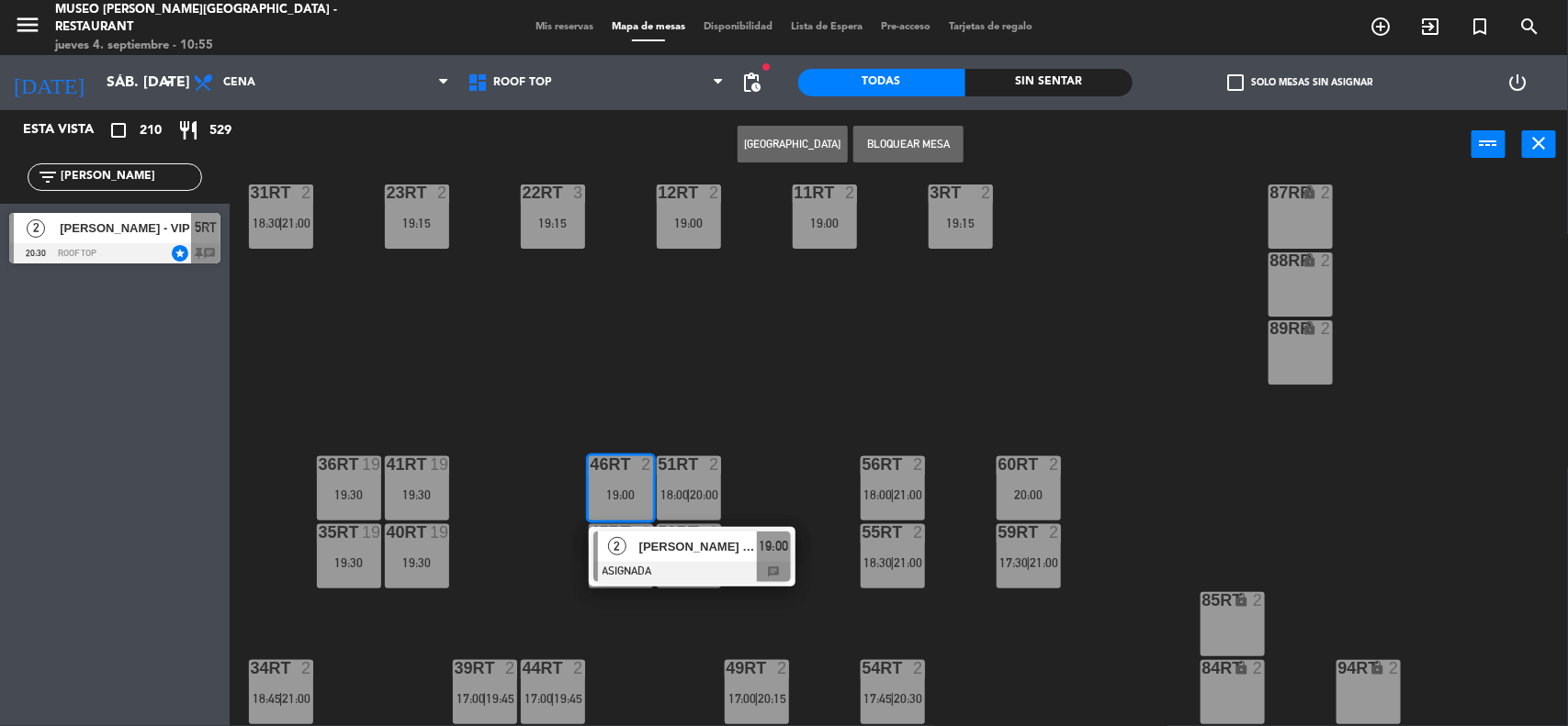
click at [780, 406] on div "18RT 2 17:00 | 19:30 16RT 2 18:00 | 20:30 28RT 2 20:00 80RR lock 2 27RT 2 19:15…" at bounding box center [907, 455] width 1323 height 547
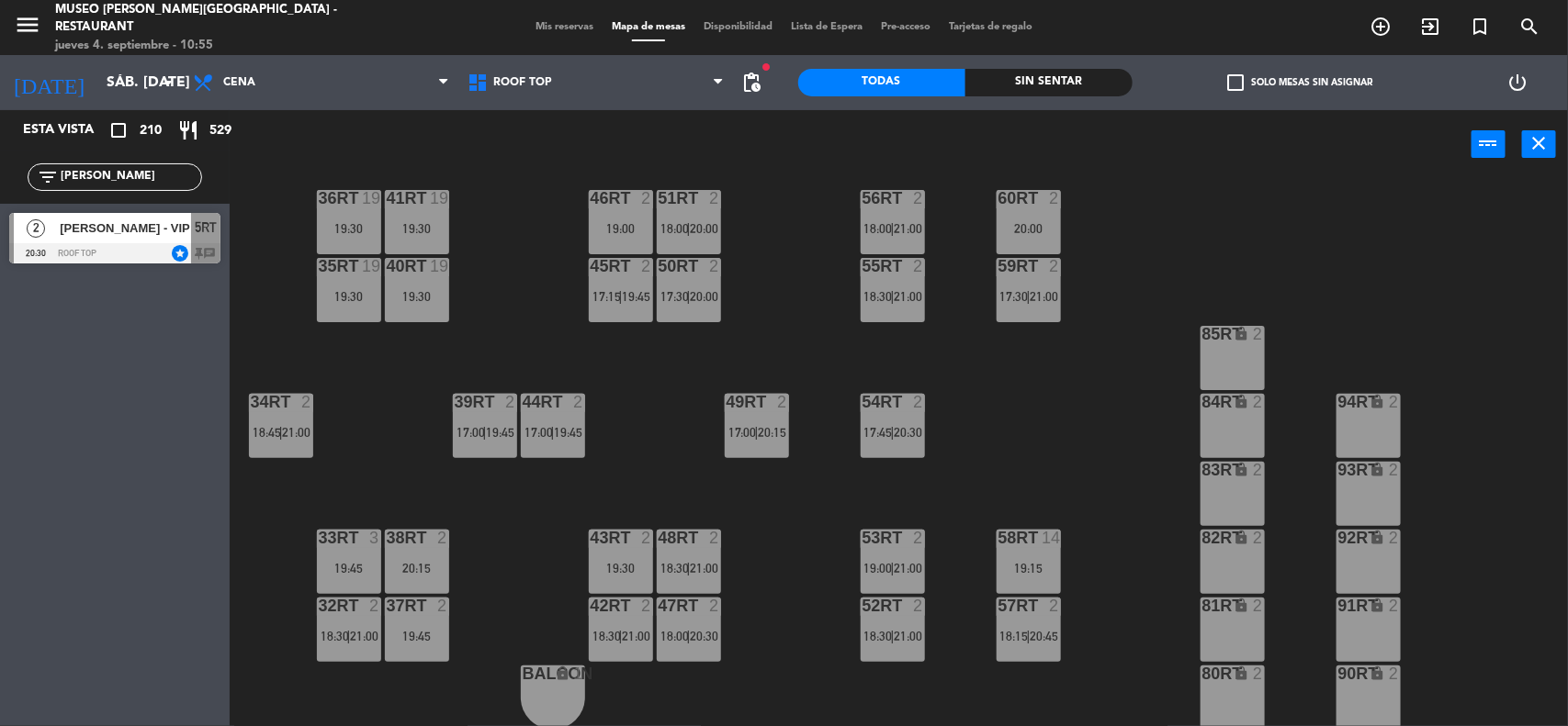
scroll to position [611, 0]
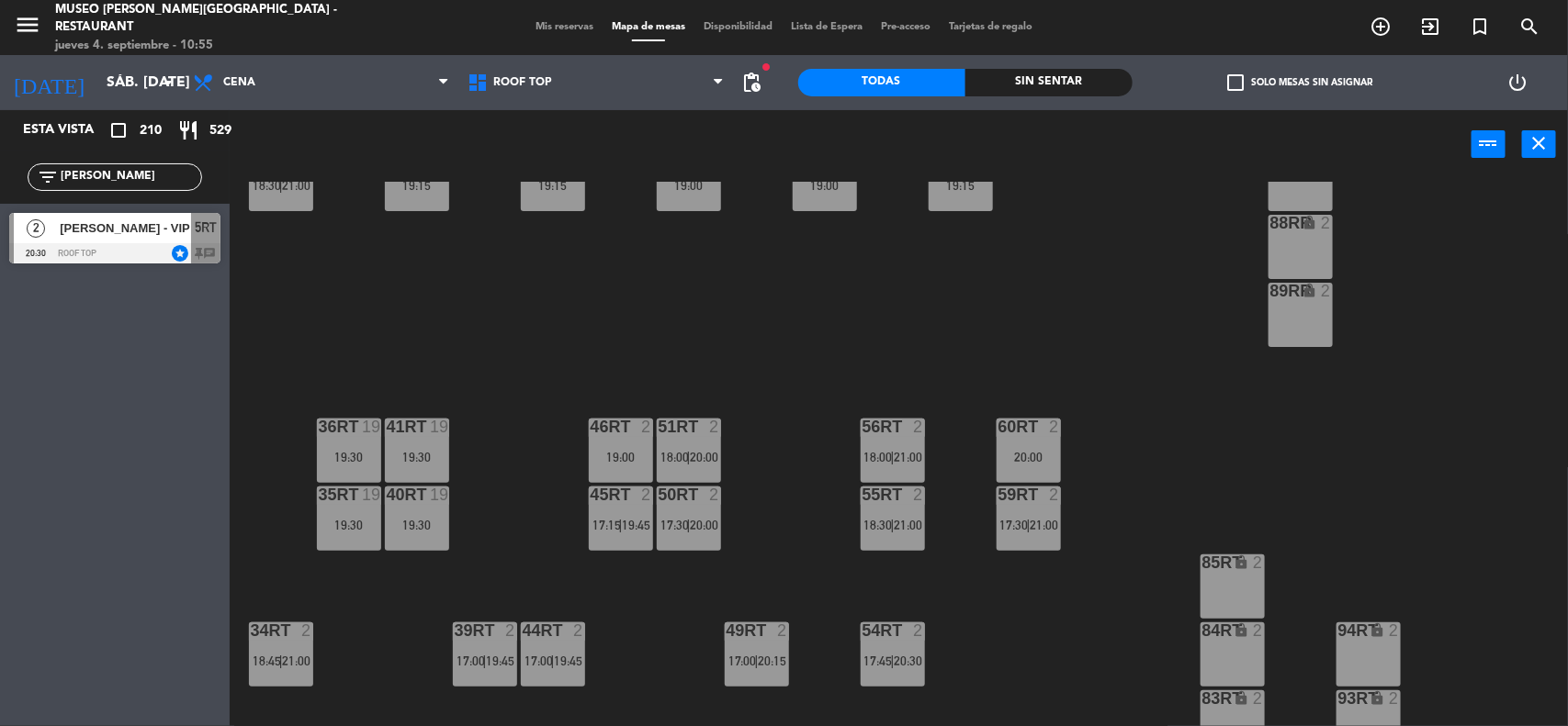
click at [621, 451] on div "19:00" at bounding box center [621, 457] width 64 height 13
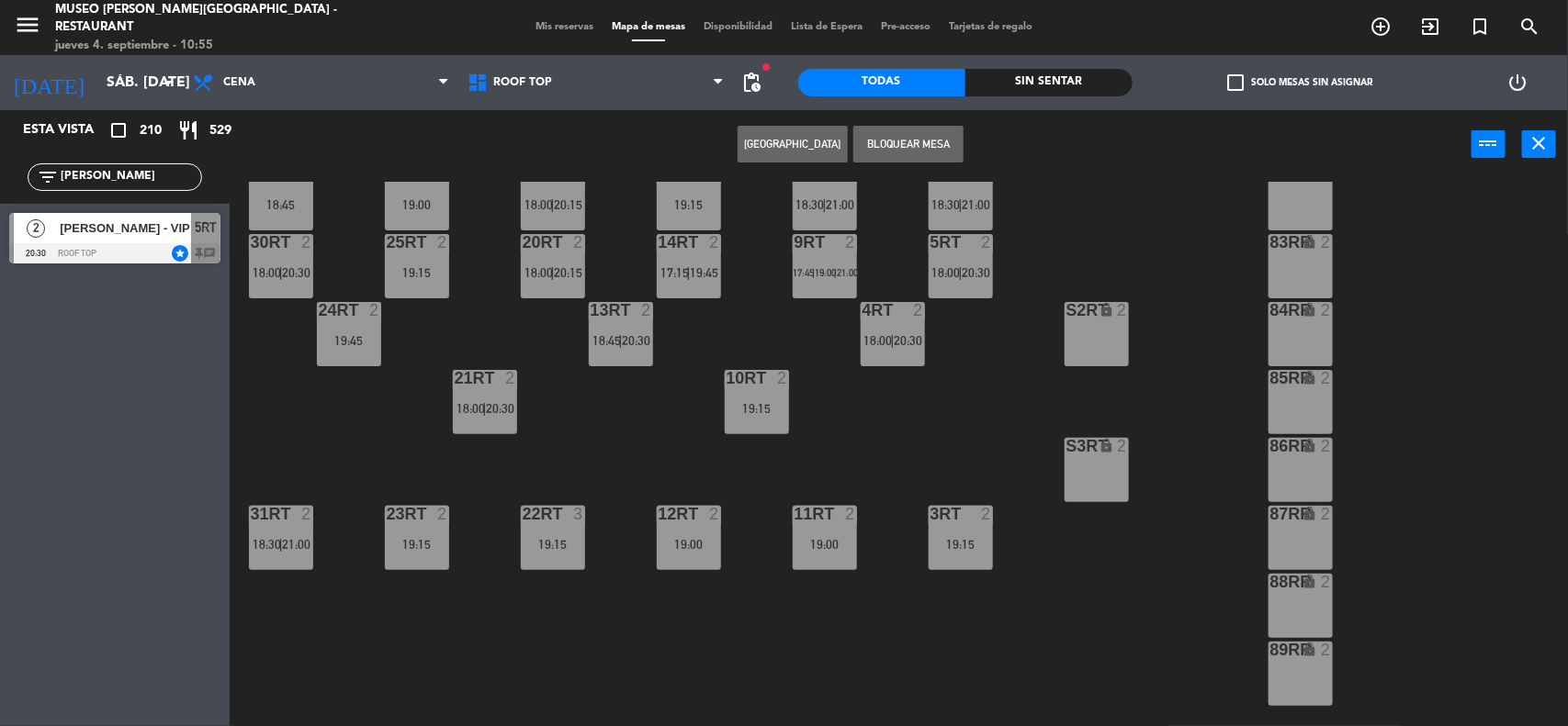
scroll to position [382, 0]
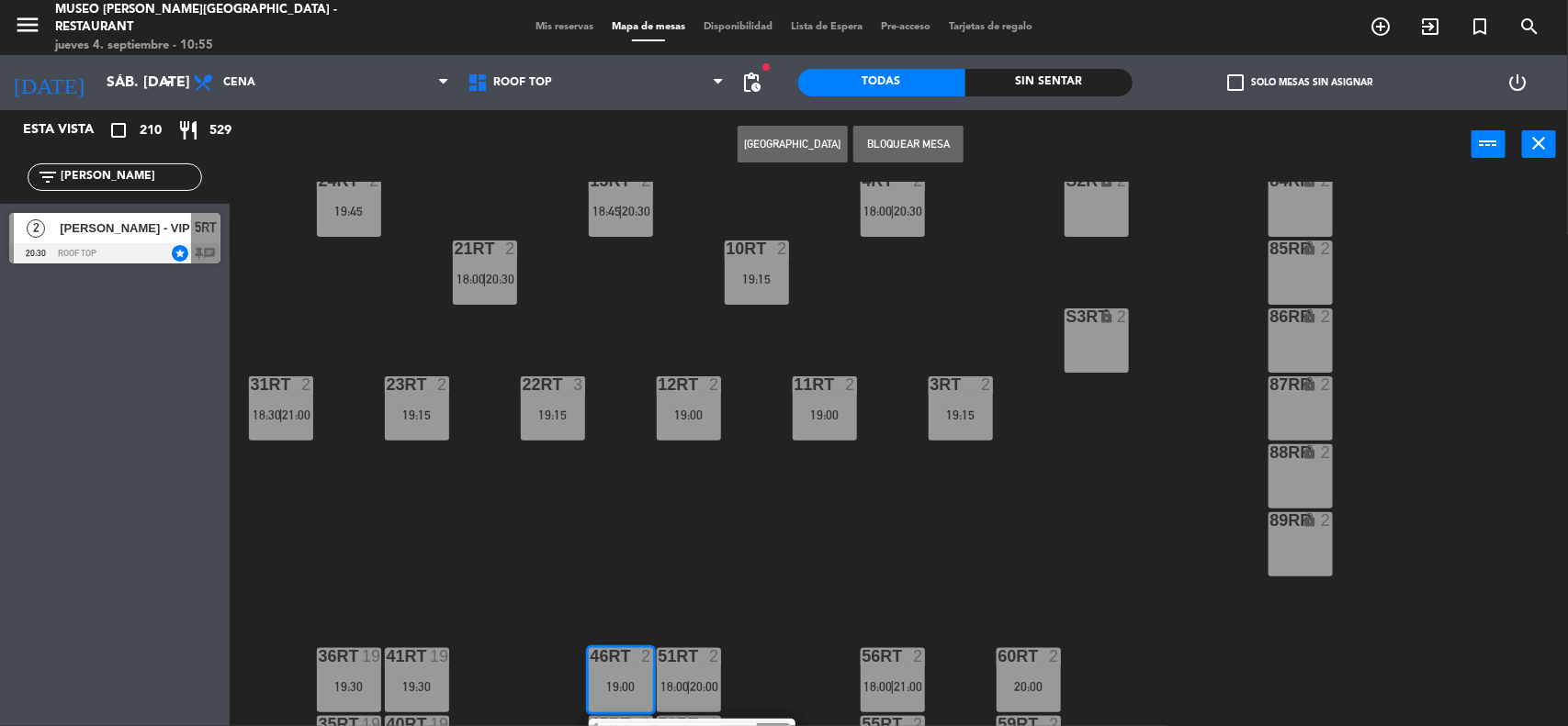
click at [811, 556] on div "18RT 2 17:00 | 19:30 16RT 2 18:00 | 20:30 28RT 2 20:00 80RR lock 2 27RT 2 19:15…" at bounding box center [907, 455] width 1323 height 547
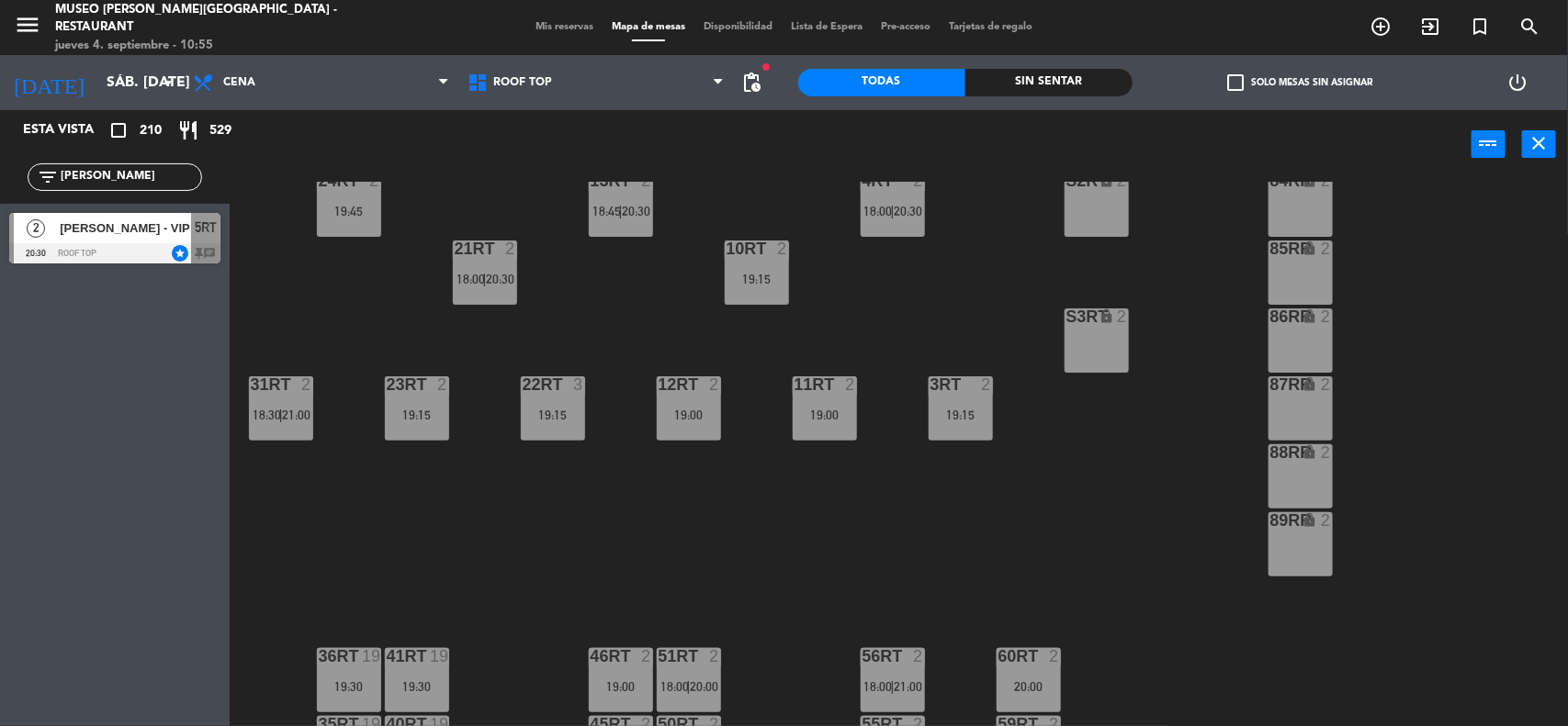
click at [607, 675] on div "46RT 2 19:00" at bounding box center [621, 680] width 64 height 64
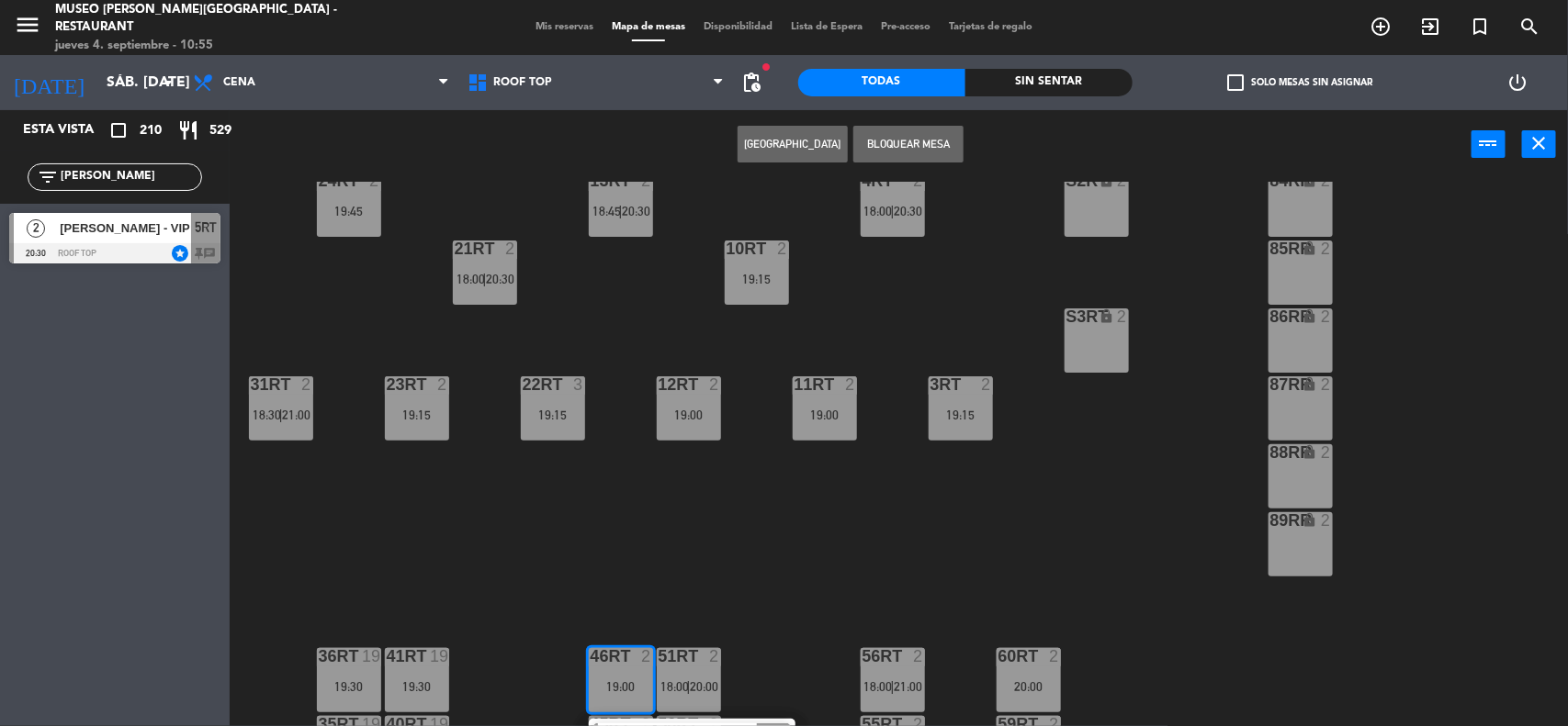
click at [879, 145] on button "Bloquear Mesa" at bounding box center [908, 144] width 111 height 37
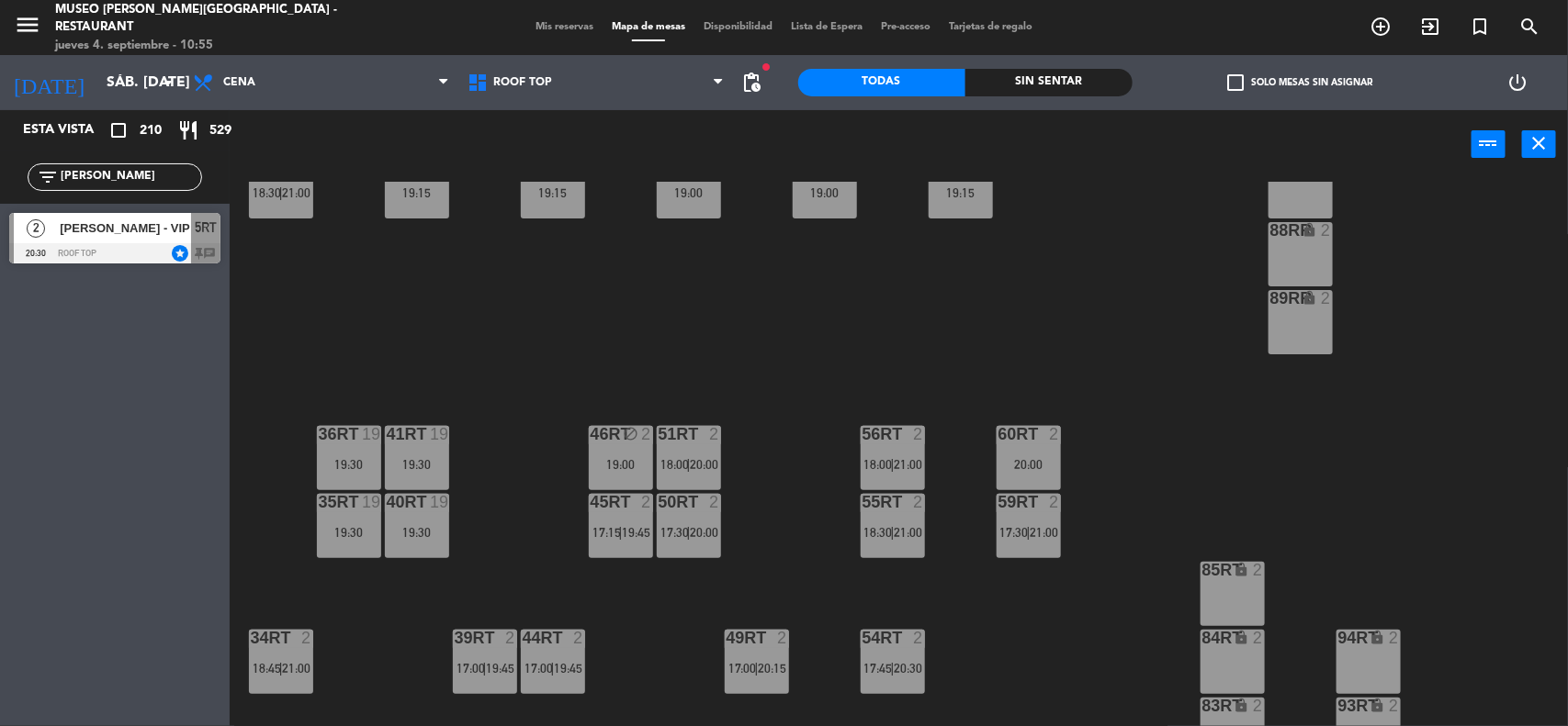
scroll to position [611, 0]
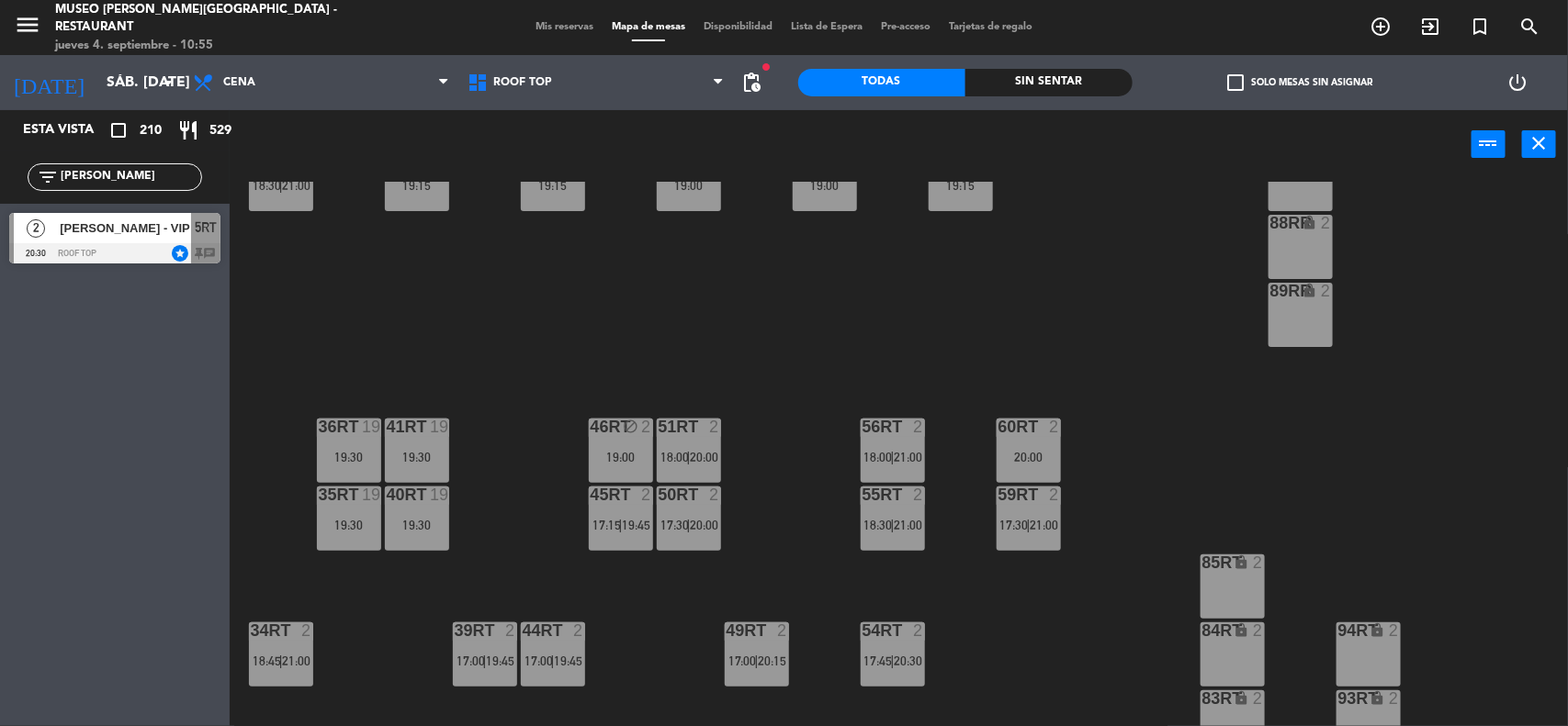
click at [624, 450] on div "19:00" at bounding box center [621, 457] width 64 height 13
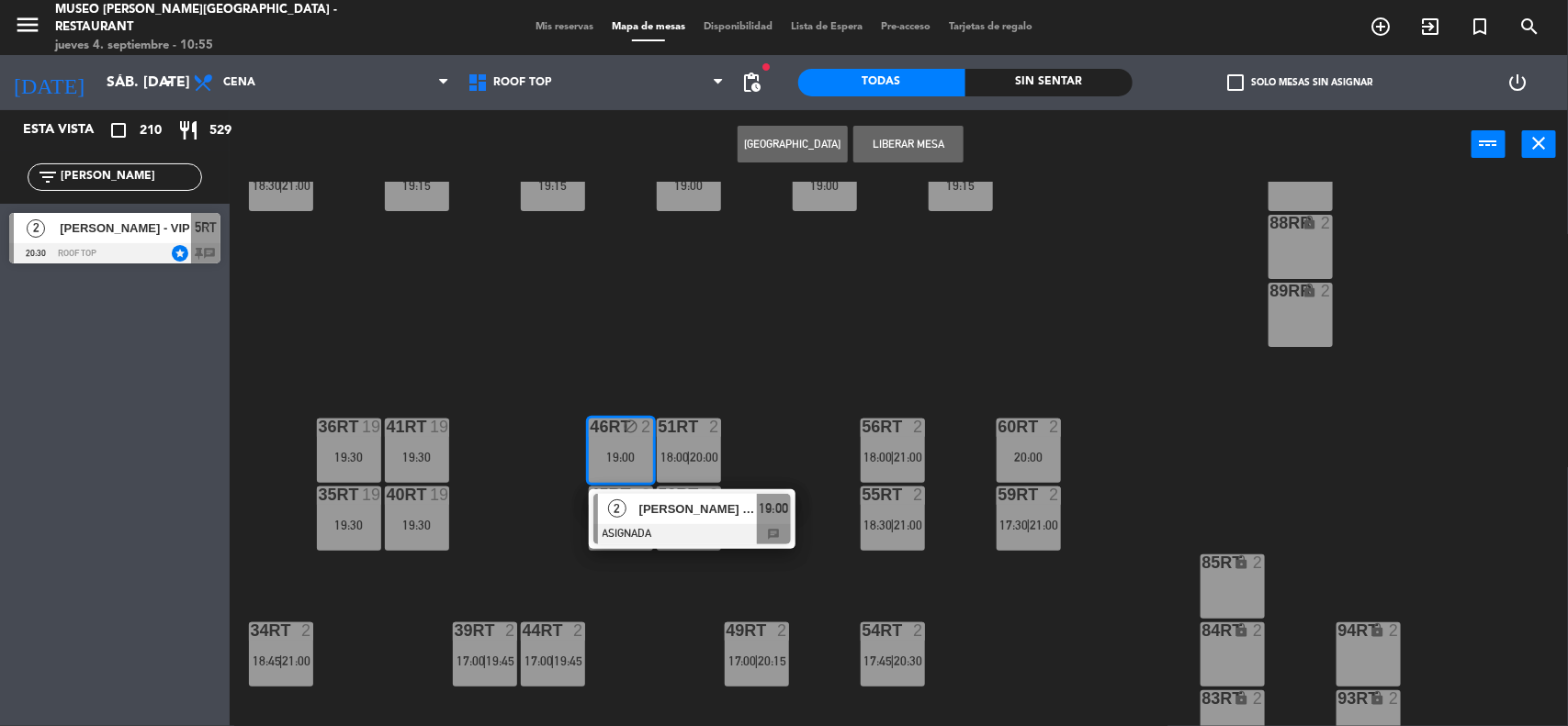
click at [648, 511] on span "[PERSON_NAME] [PERSON_NAME]" at bounding box center [698, 509] width 118 height 19
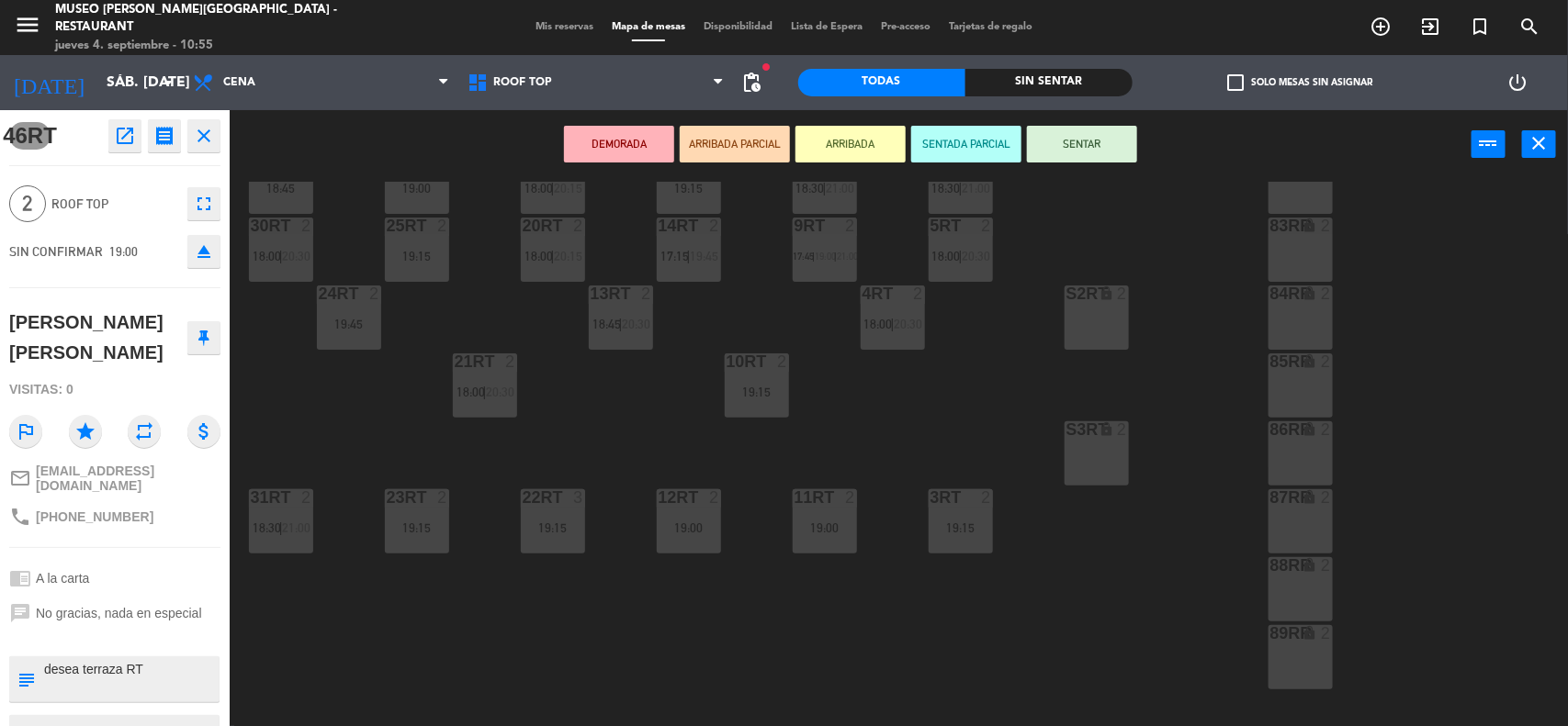
scroll to position [267, 0]
click at [1091, 460] on div "S3RT lock 2" at bounding box center [1096, 455] width 64 height 64
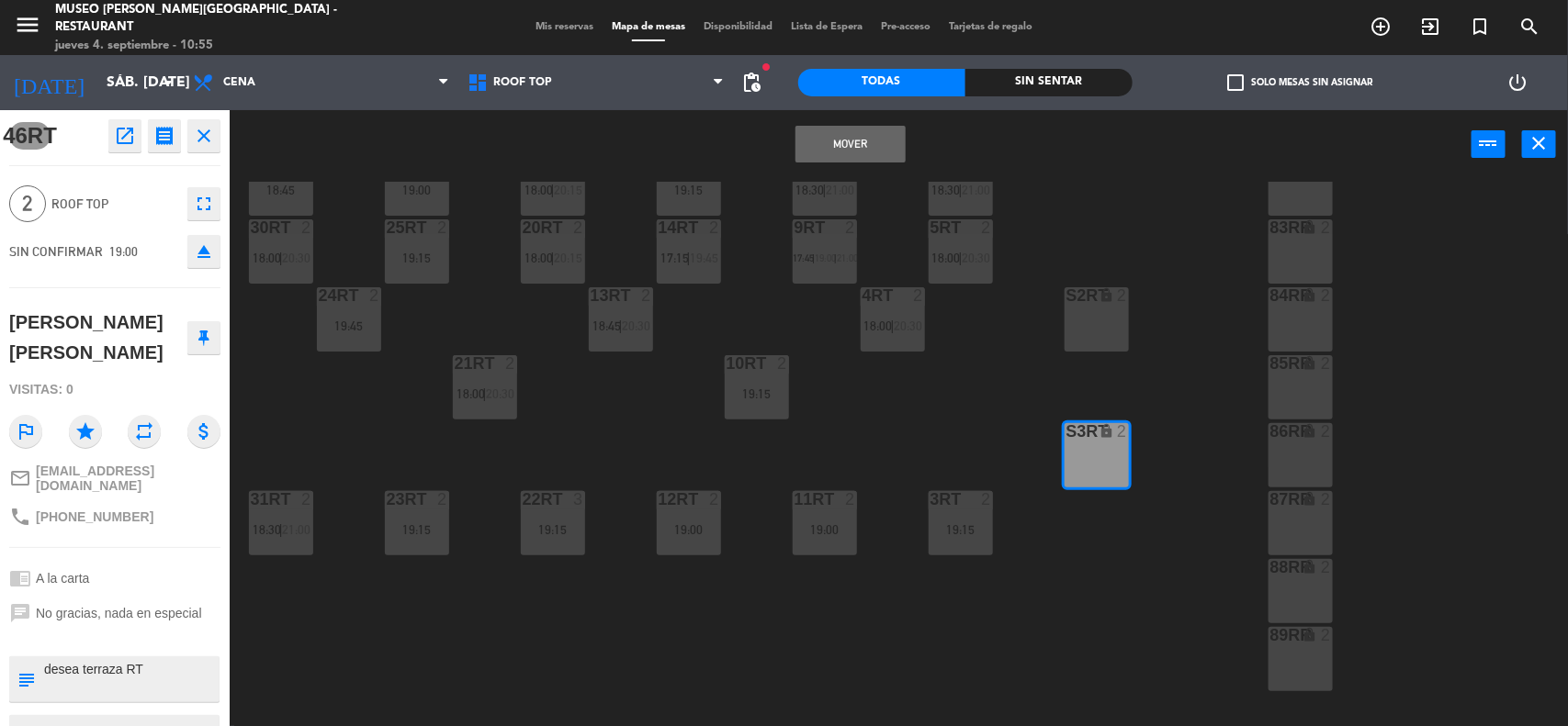
click at [872, 139] on button "Mover" at bounding box center [850, 144] width 111 height 37
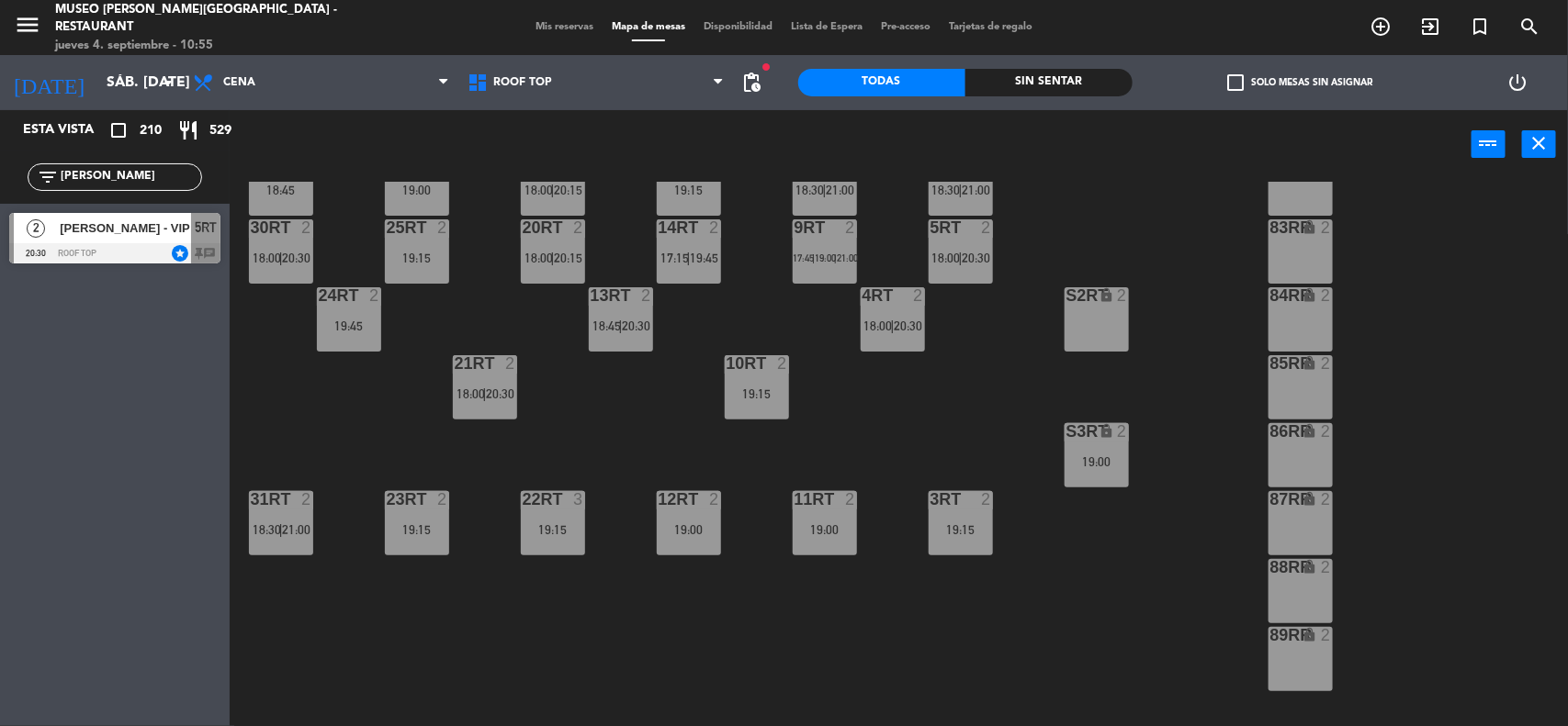
click at [947, 264] on span "18:00" at bounding box center [947, 258] width 29 height 15
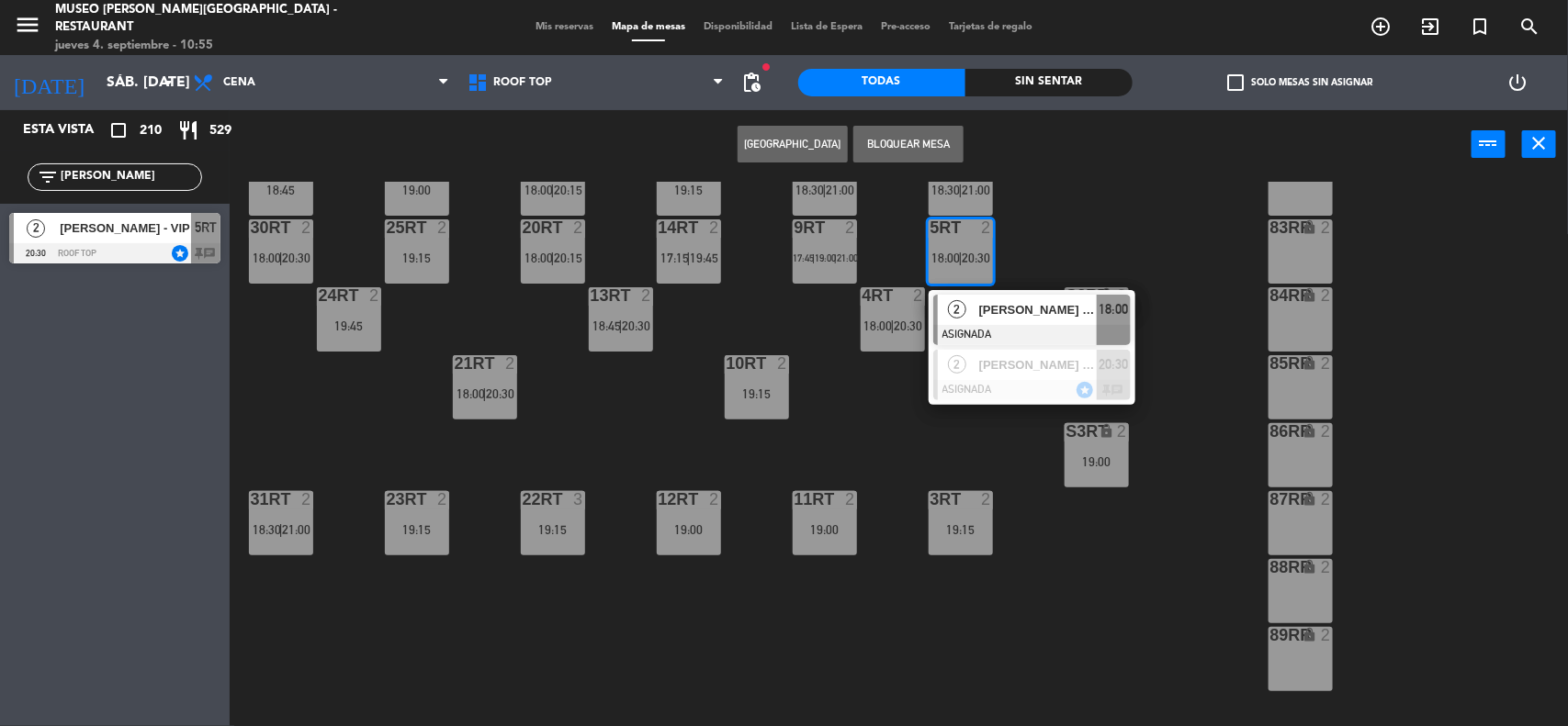
click at [993, 313] on span "[PERSON_NAME] Einer [PERSON_NAME]" at bounding box center [1038, 309] width 118 height 19
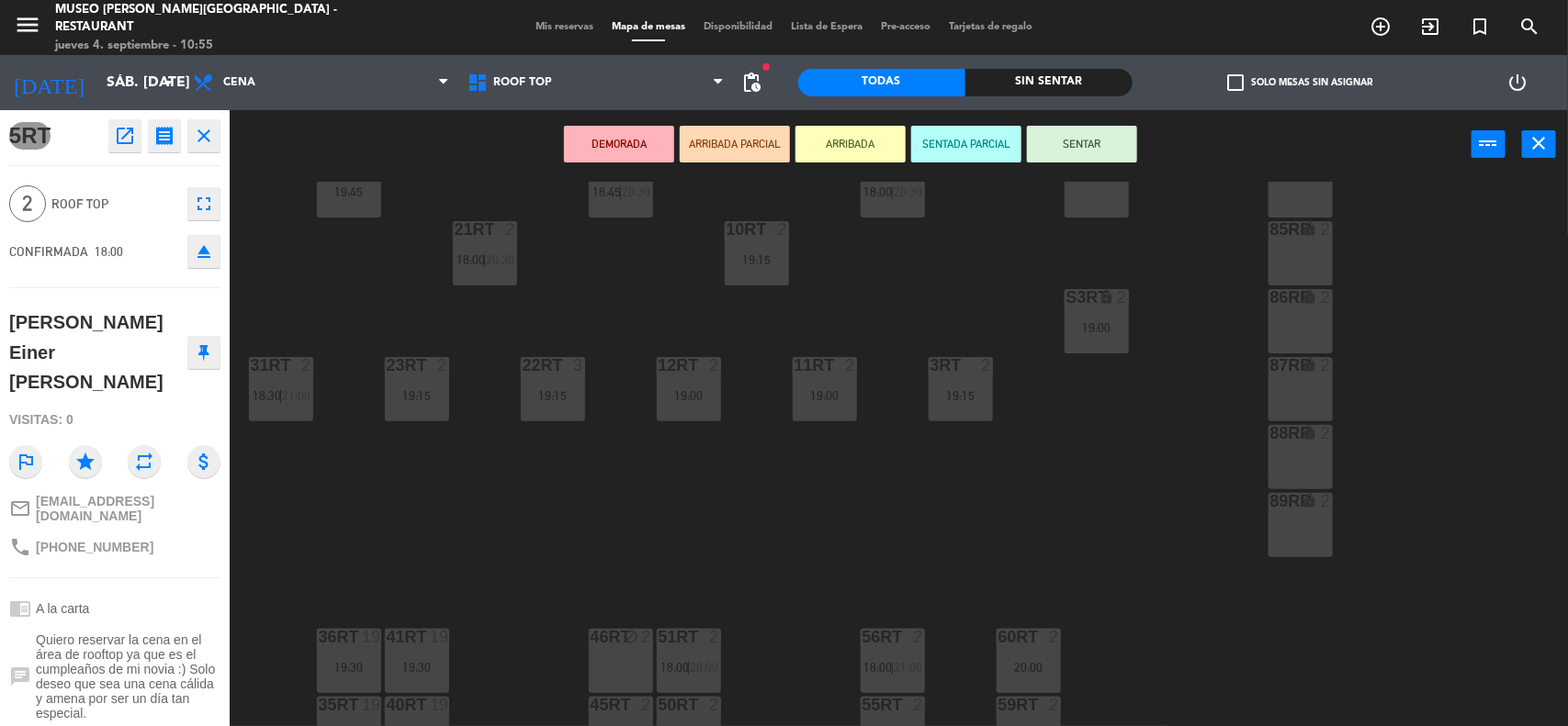
scroll to position [611, 0]
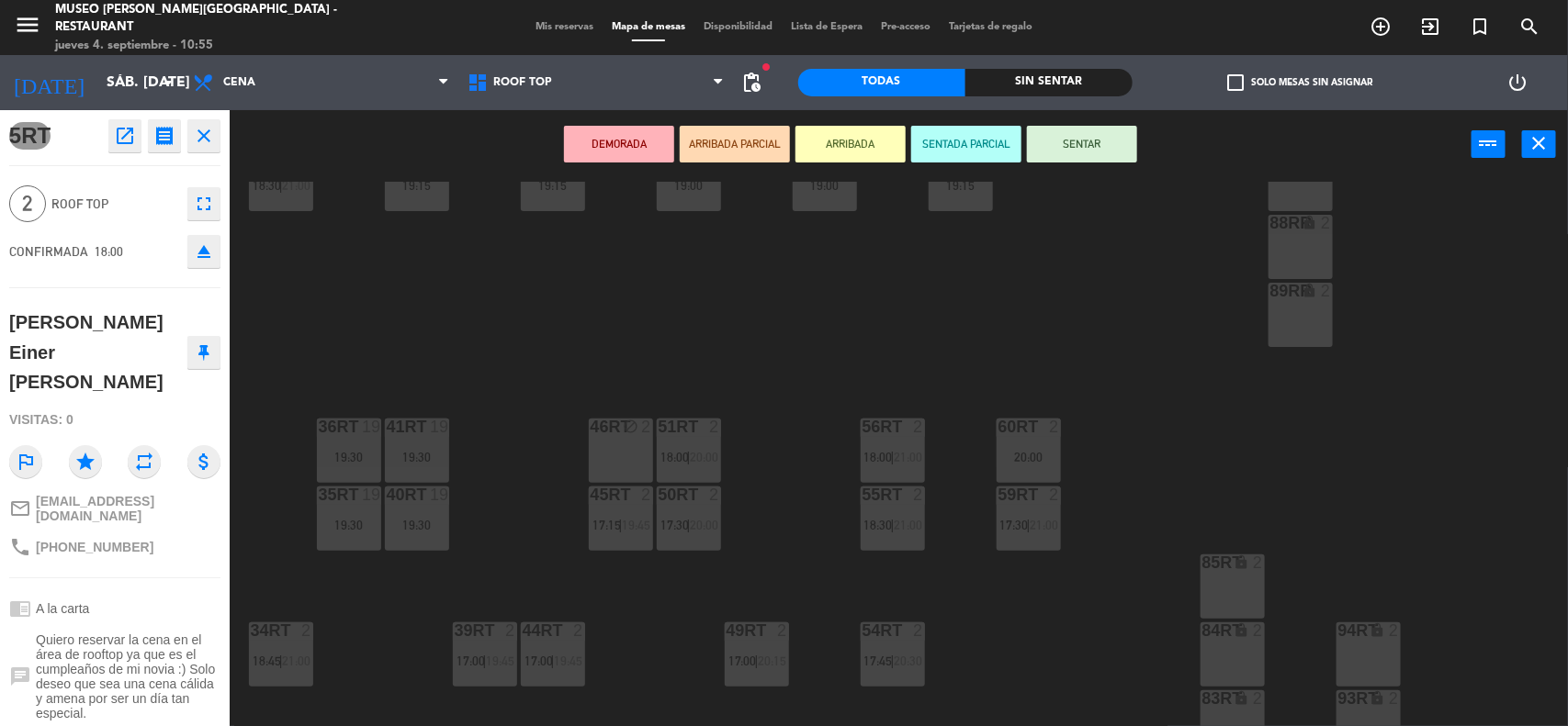
click at [631, 455] on div "46RT block 2" at bounding box center [621, 450] width 64 height 64
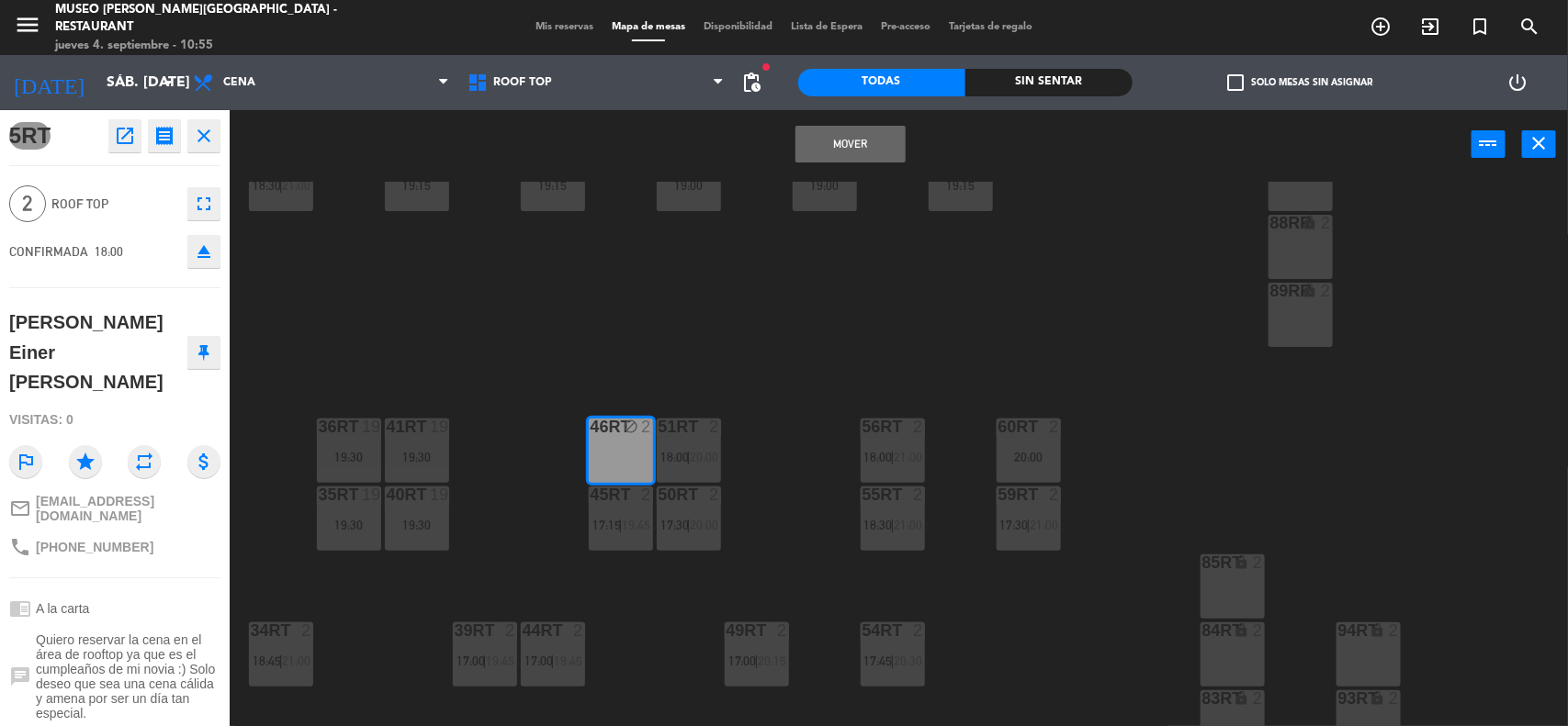
click at [842, 138] on button "Mover" at bounding box center [850, 144] width 111 height 37
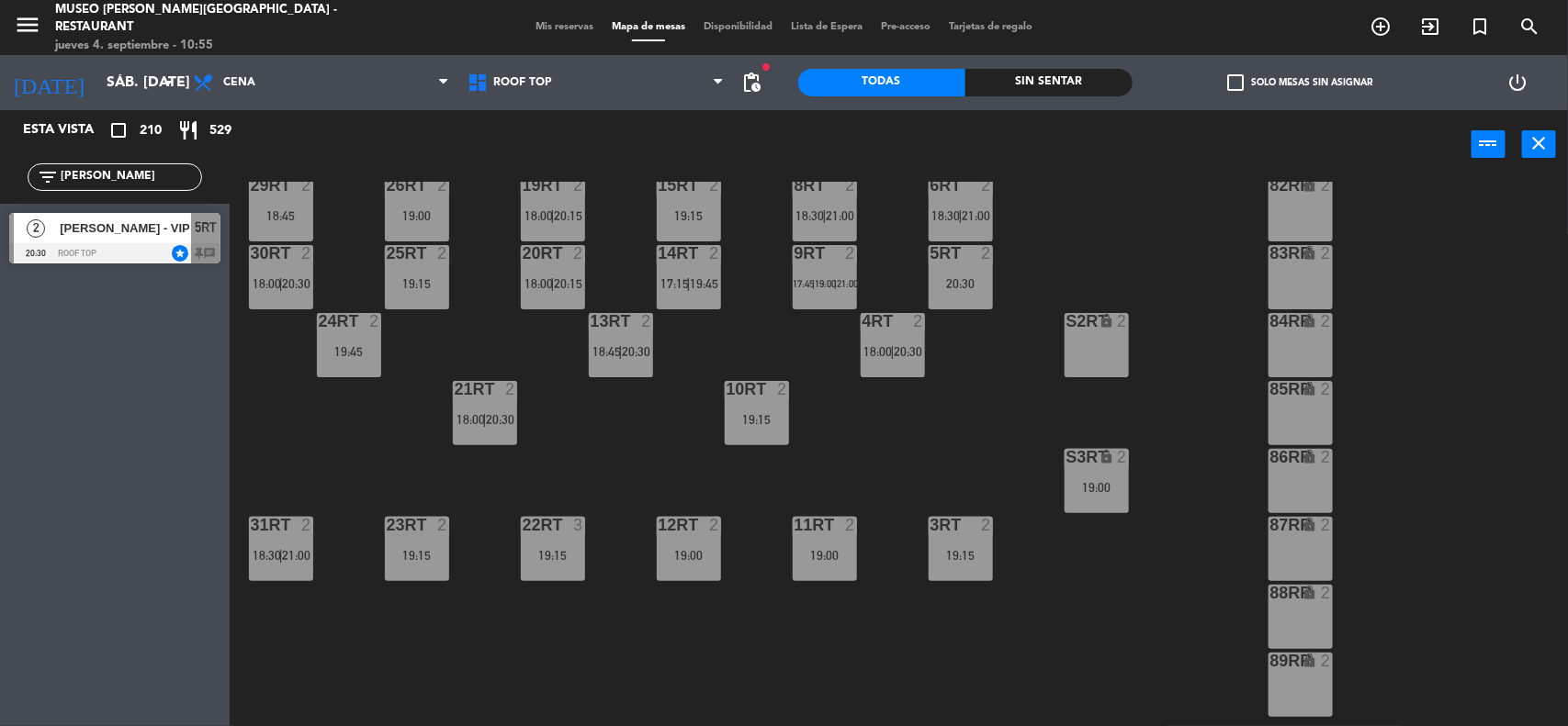
scroll to position [152, 0]
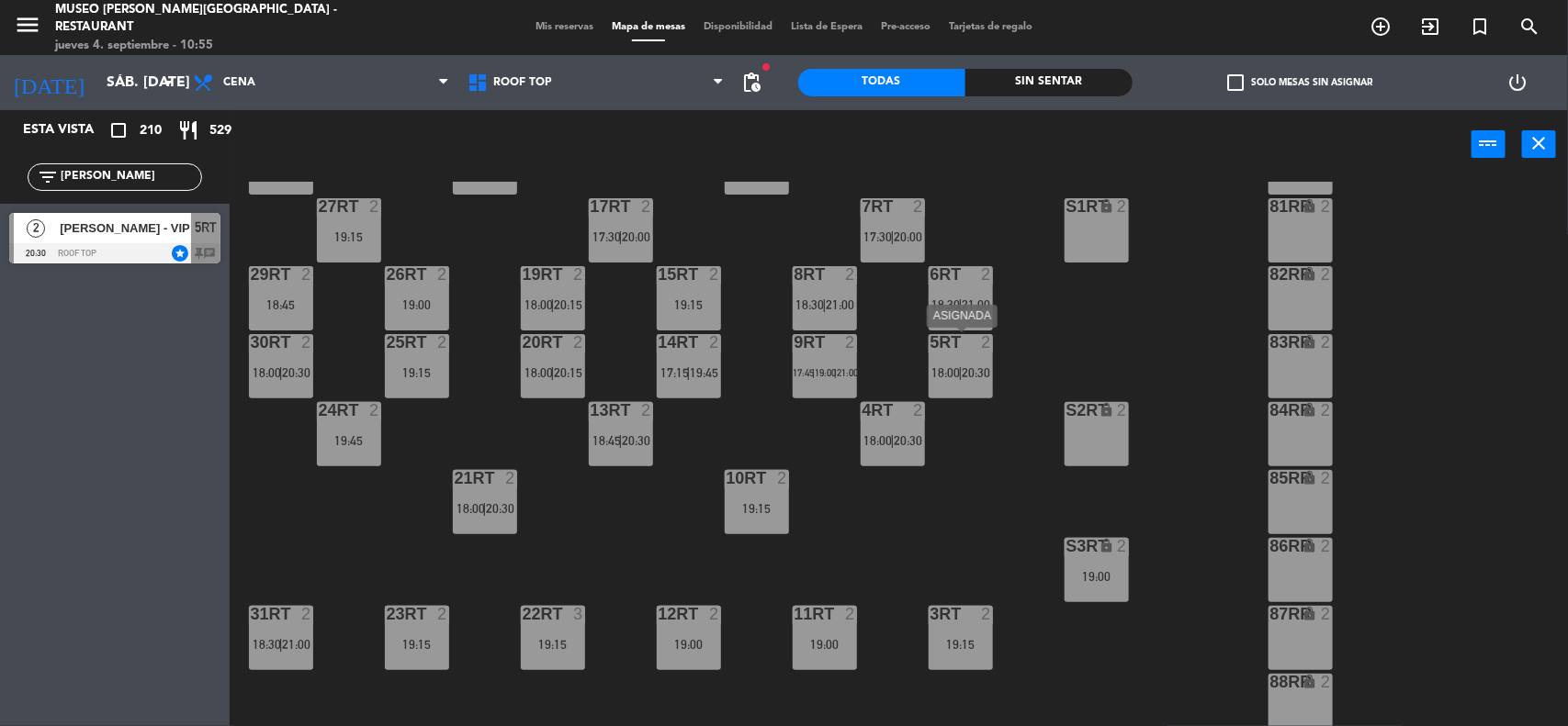
click at [964, 377] on span "20:30" at bounding box center [975, 373] width 29 height 15
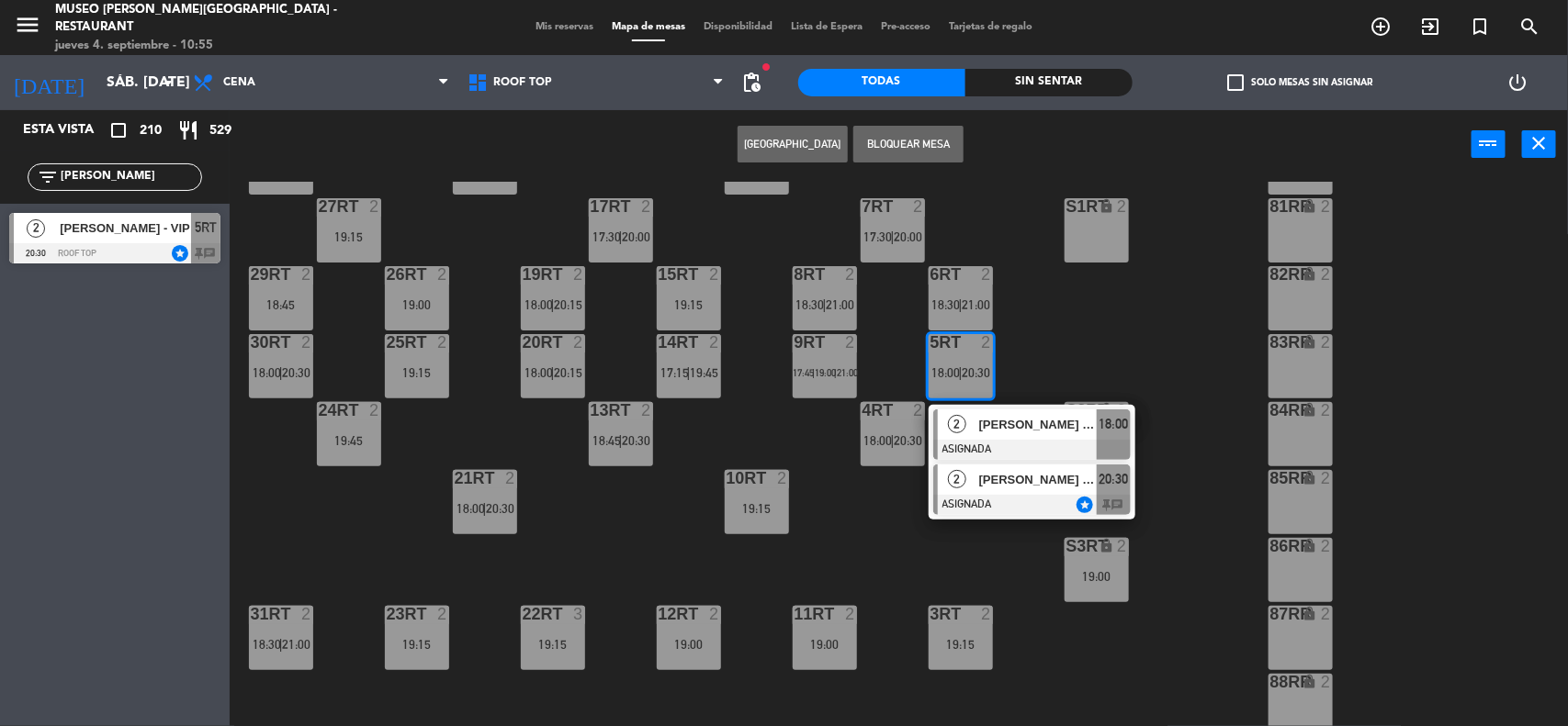
click at [988, 482] on span "[PERSON_NAME] - VIP" at bounding box center [1038, 479] width 118 height 19
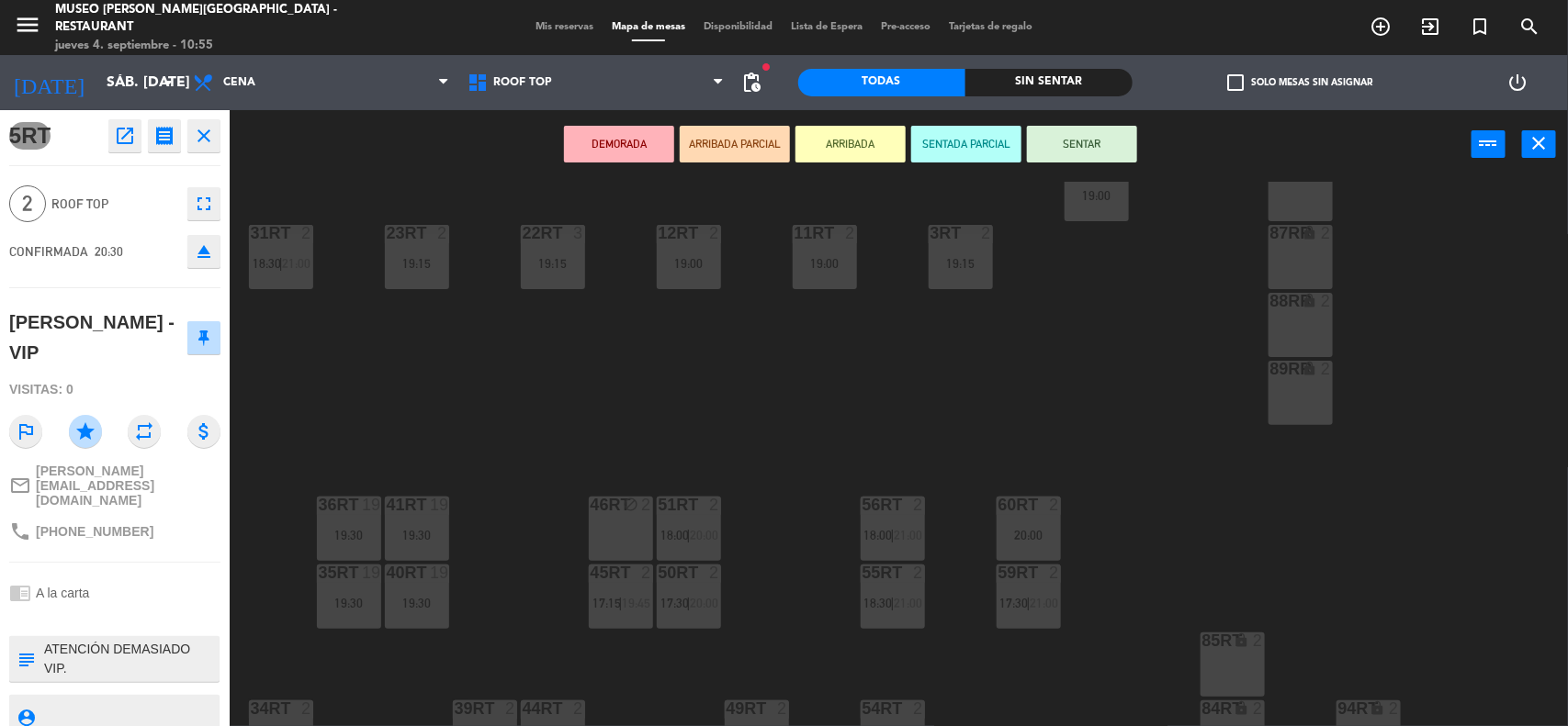
scroll to position [611, 0]
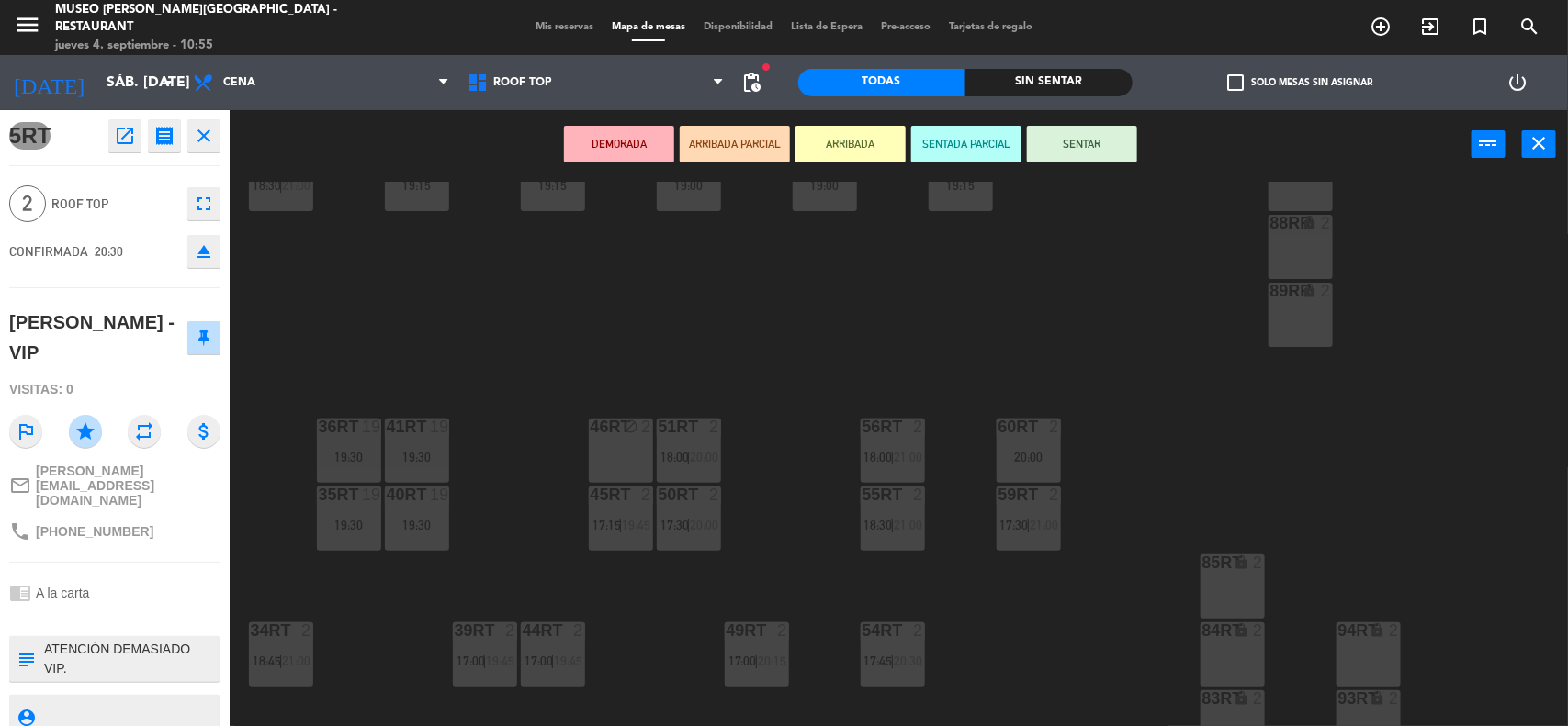
click at [616, 452] on div "46RT block 2" at bounding box center [621, 450] width 64 height 64
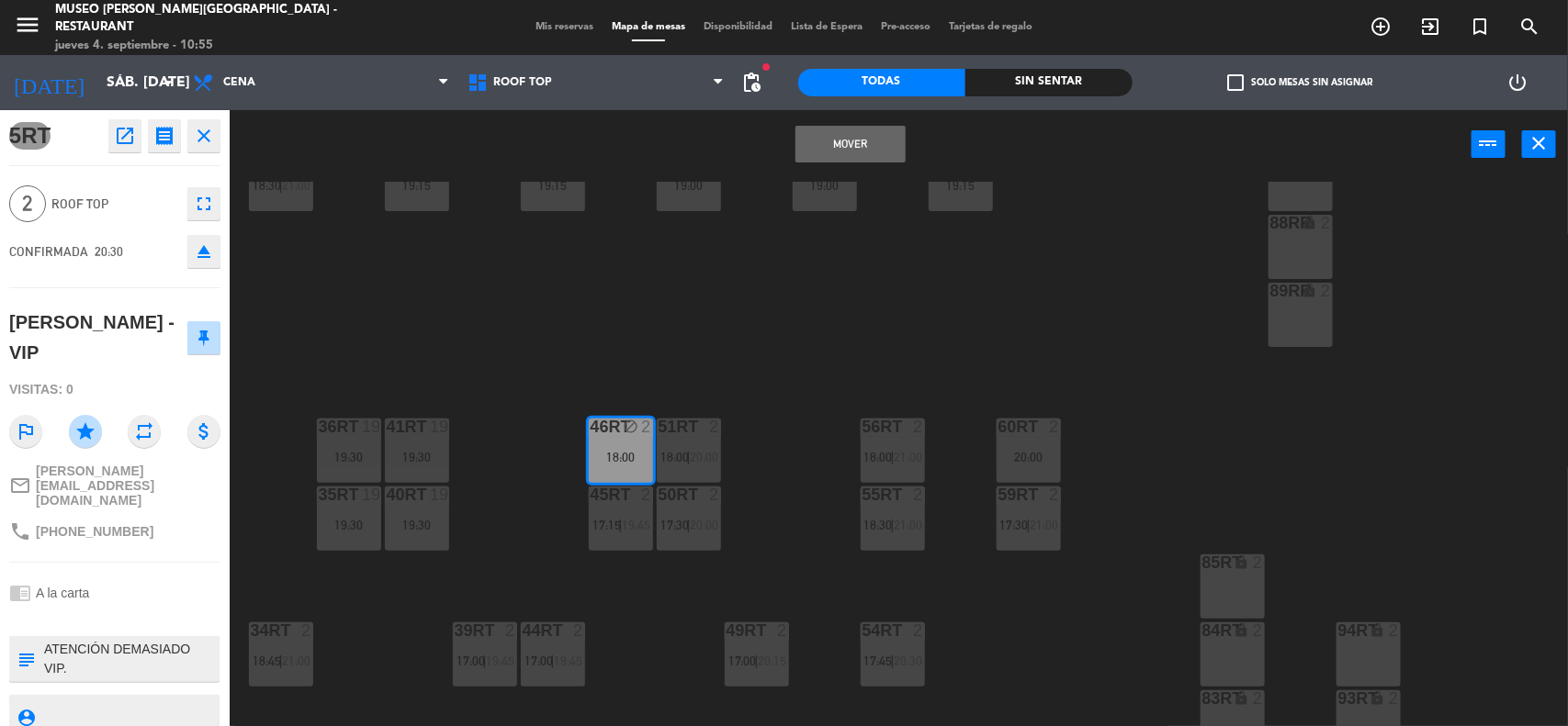
click at [848, 145] on button "Mover" at bounding box center [850, 144] width 111 height 37
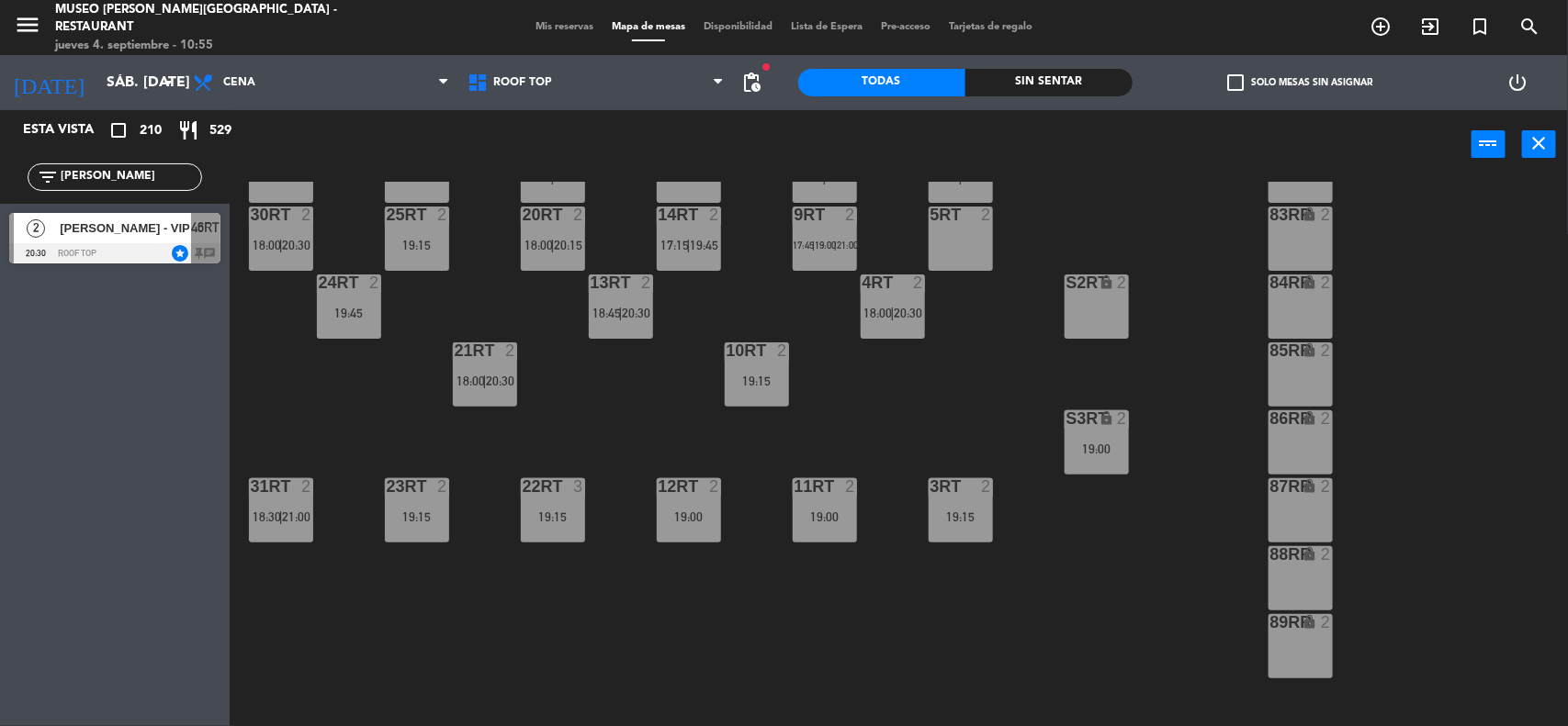
scroll to position [267, 0]
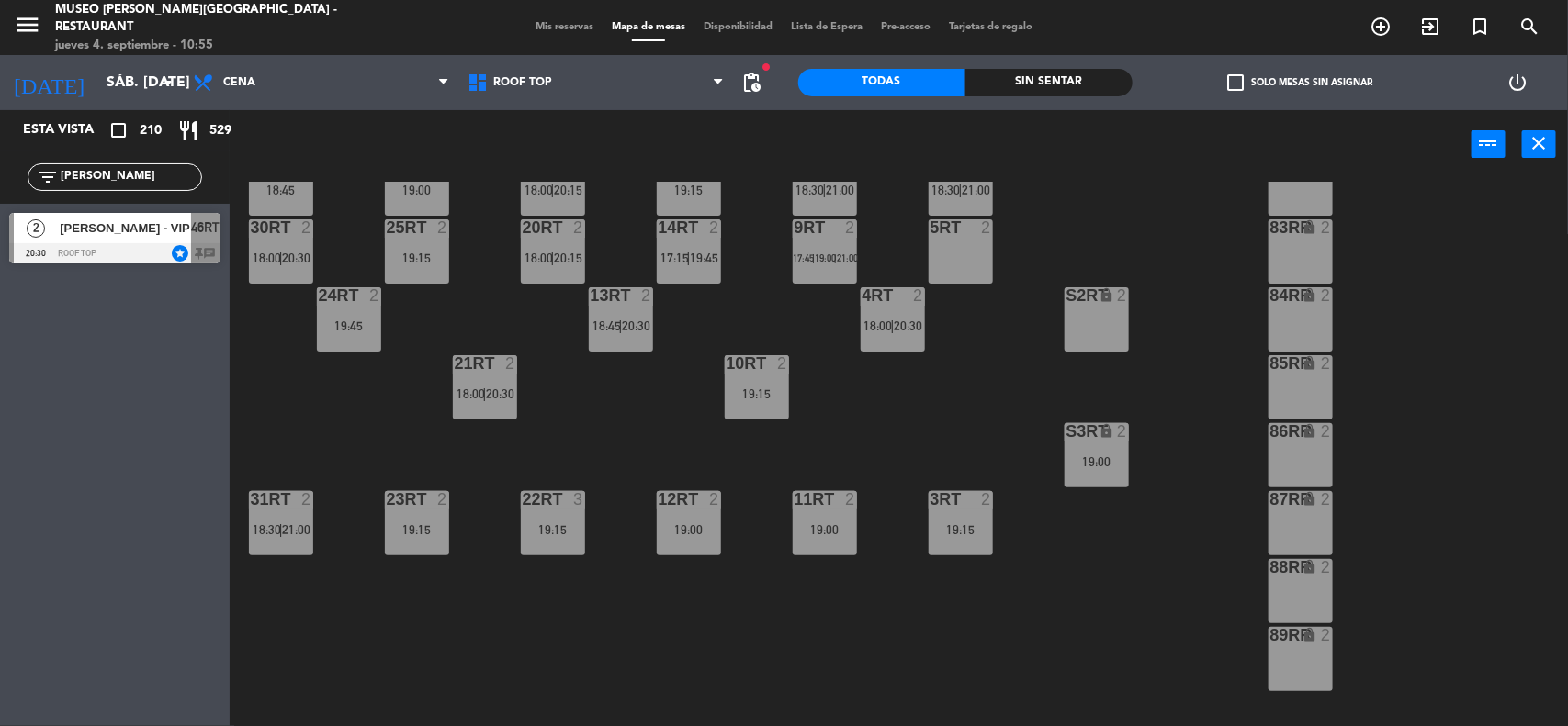
click at [1099, 461] on div "19:00" at bounding box center [1096, 461] width 64 height 13
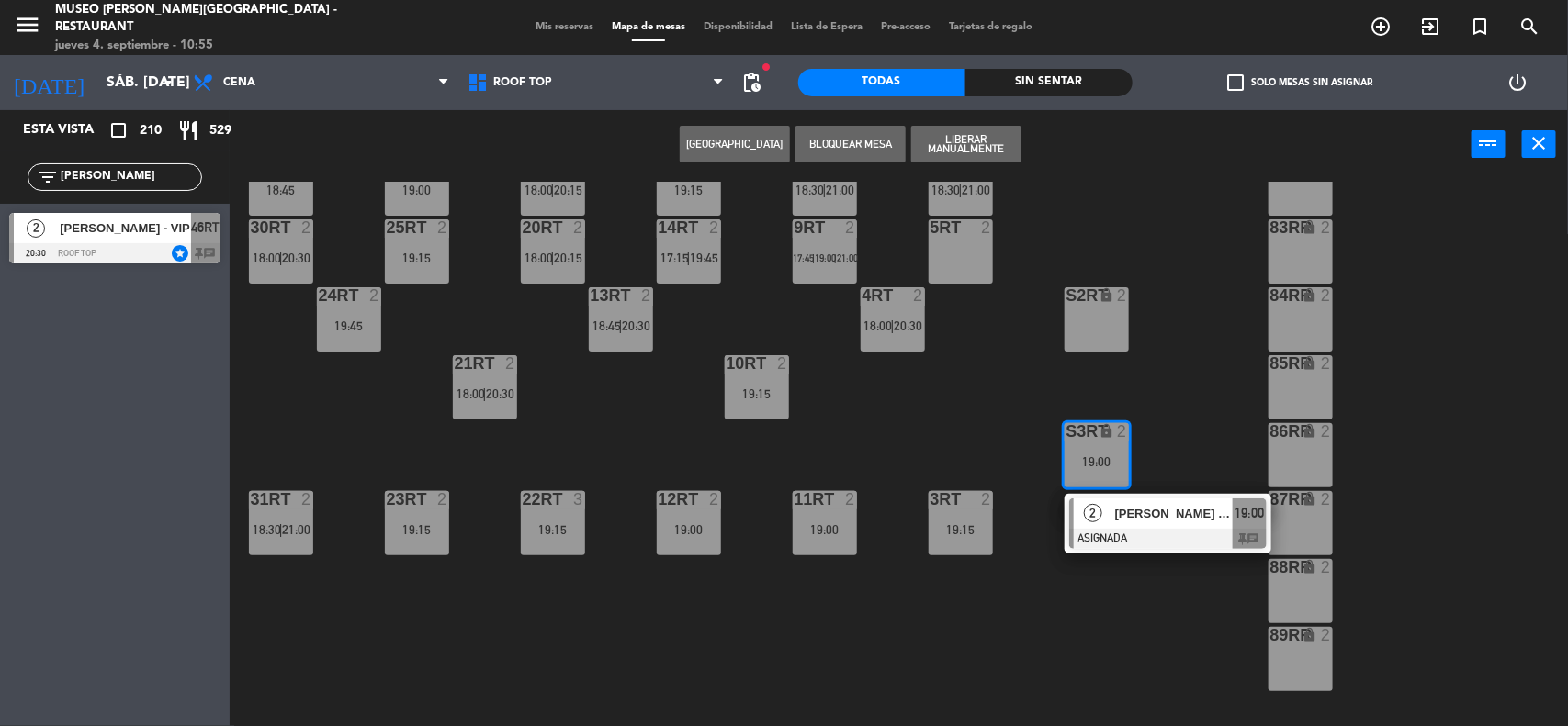
click at [1136, 534] on div at bounding box center [1168, 538] width 198 height 20
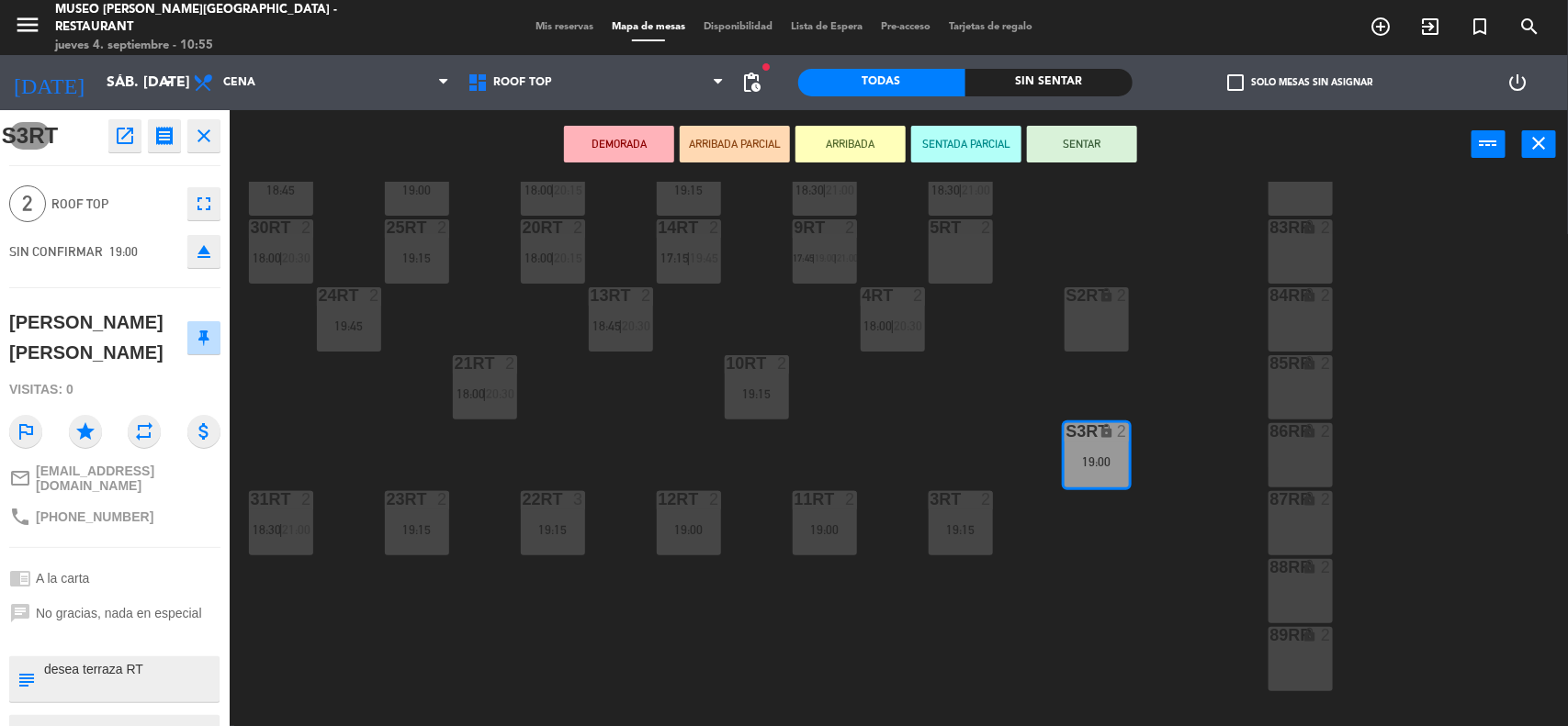
click at [932, 227] on div "5RT" at bounding box center [931, 227] width 1 height 17
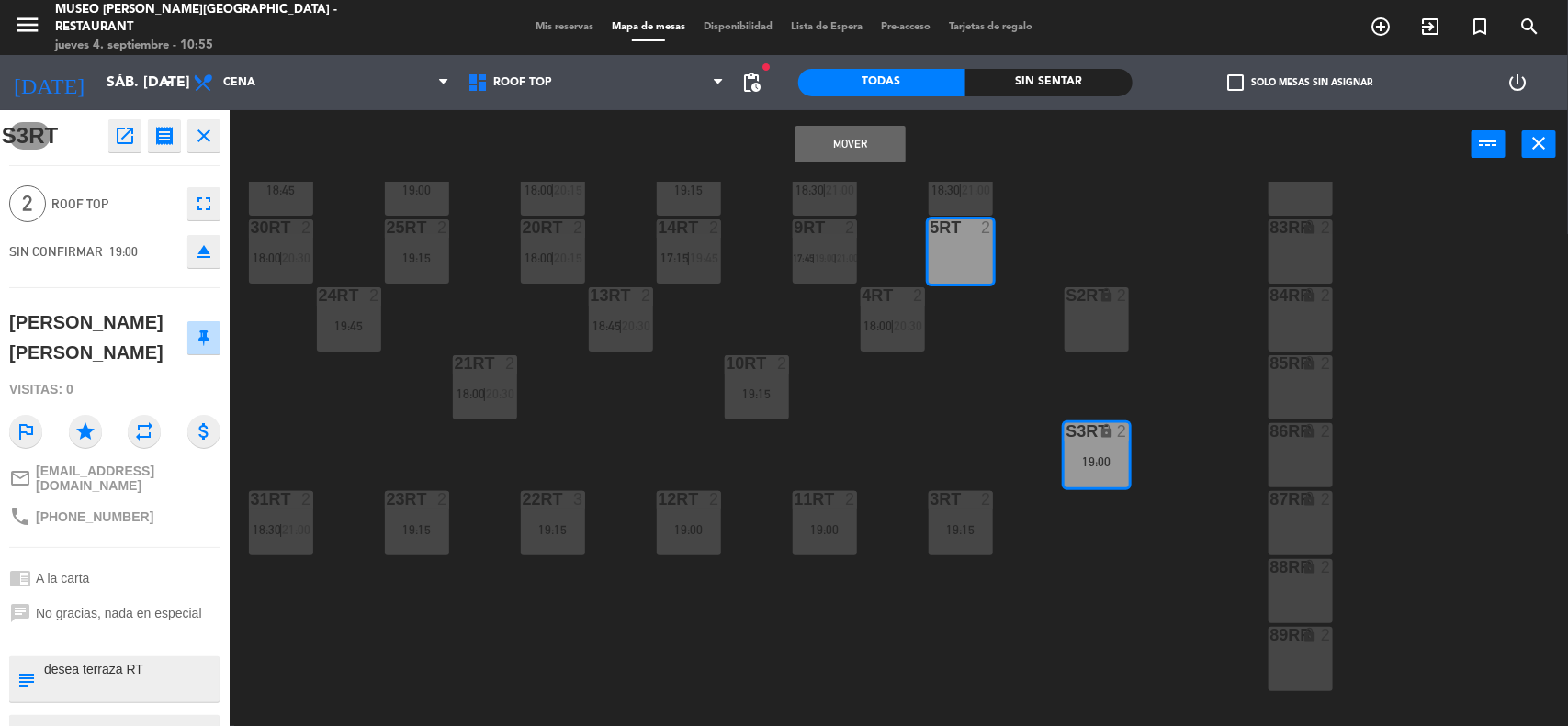
click at [855, 134] on button "Mover" at bounding box center [850, 144] width 111 height 37
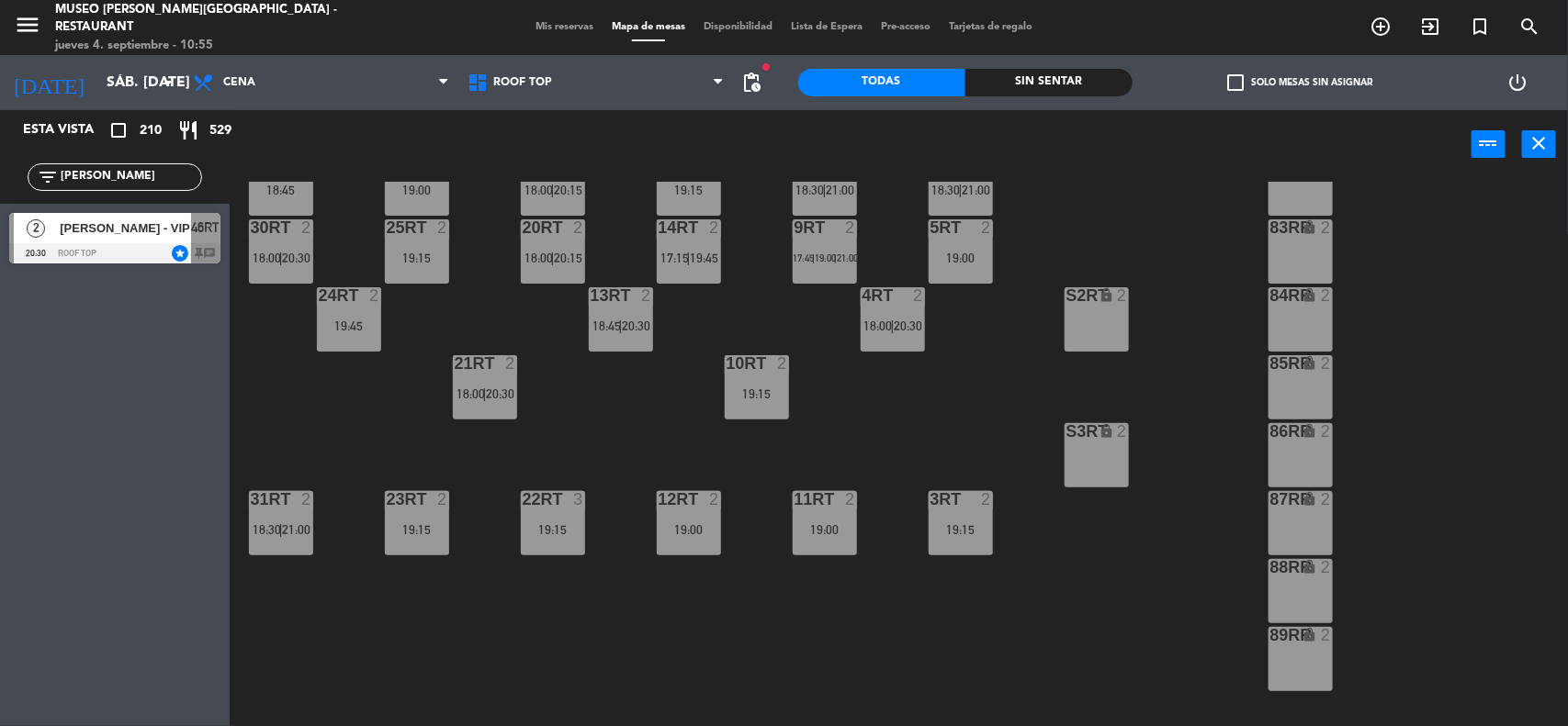
click at [1020, 400] on div "18RT 2 17:00 | 19:30 16RT 2 18:00 | 20:30 28RT 2 20:00 80RR lock 2 27RT 2 19:15…" at bounding box center [907, 455] width 1323 height 547
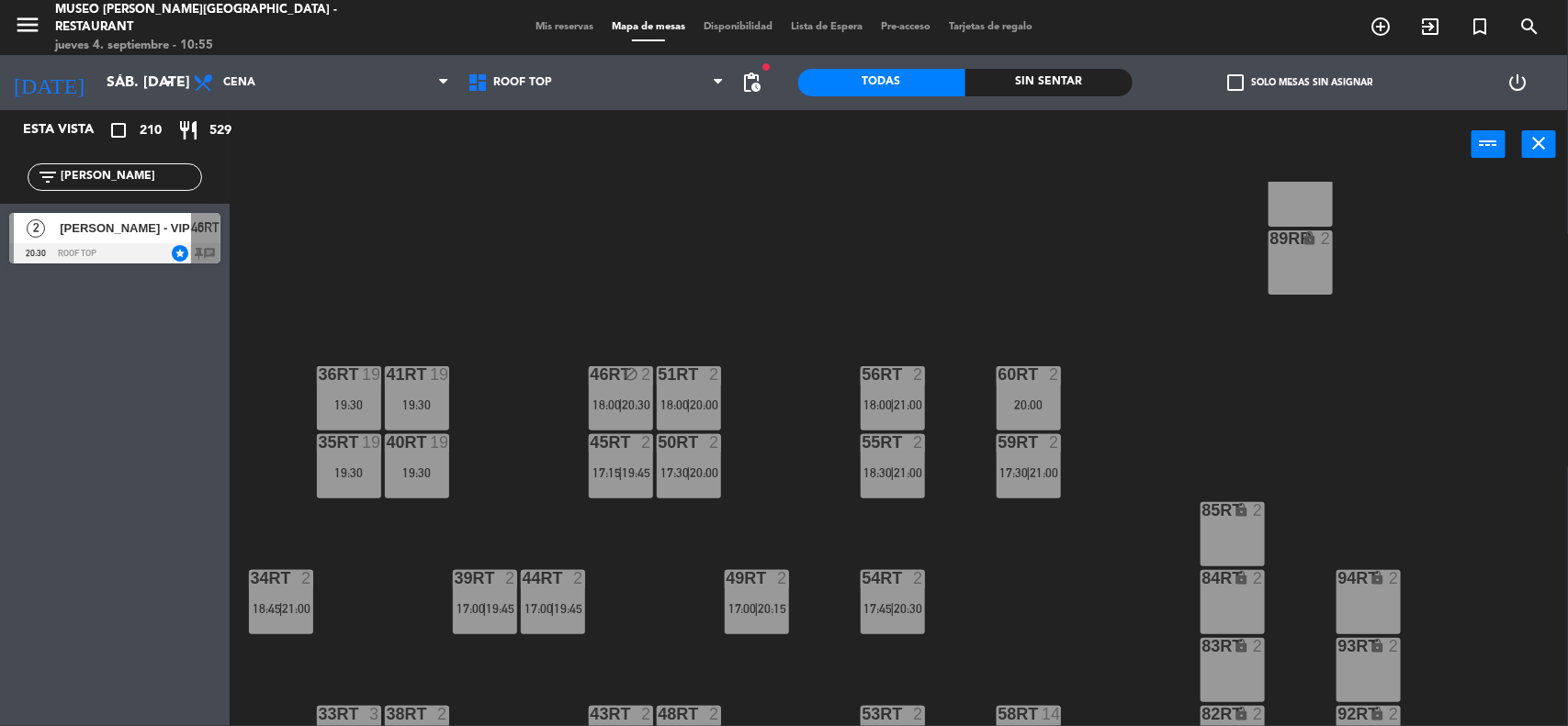
scroll to position [840, 0]
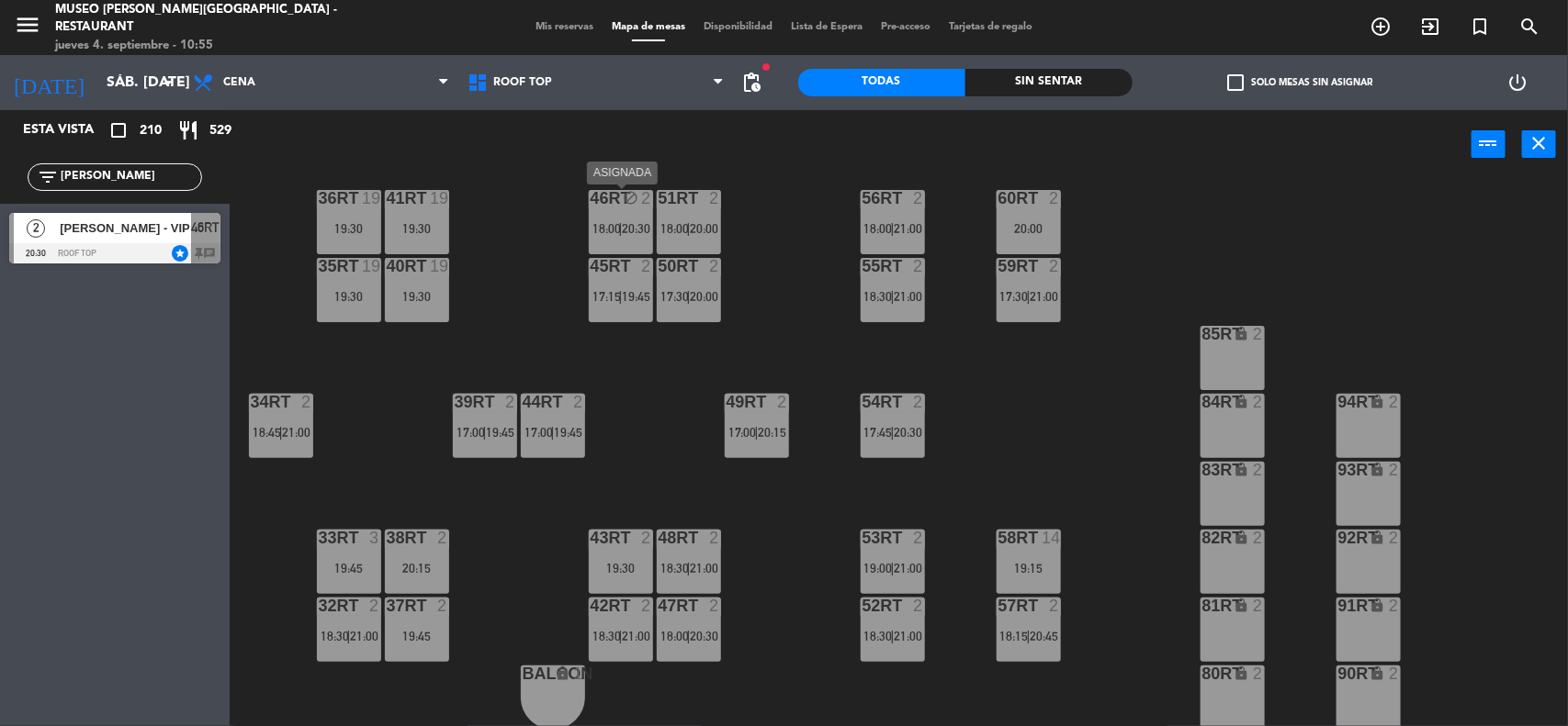
click at [616, 227] on span "18:00" at bounding box center [607, 228] width 29 height 15
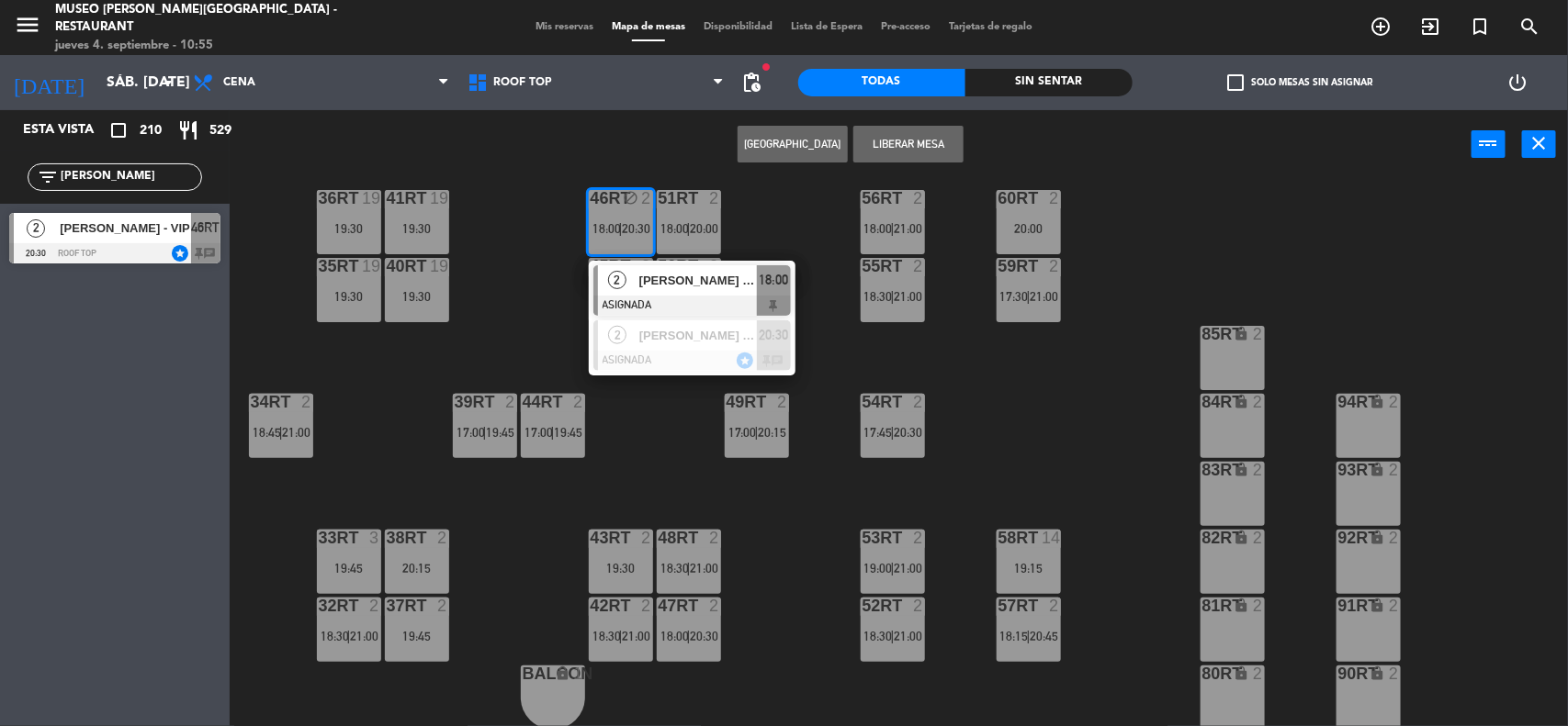
click at [882, 147] on button "Liberar Mesa" at bounding box center [908, 144] width 111 height 37
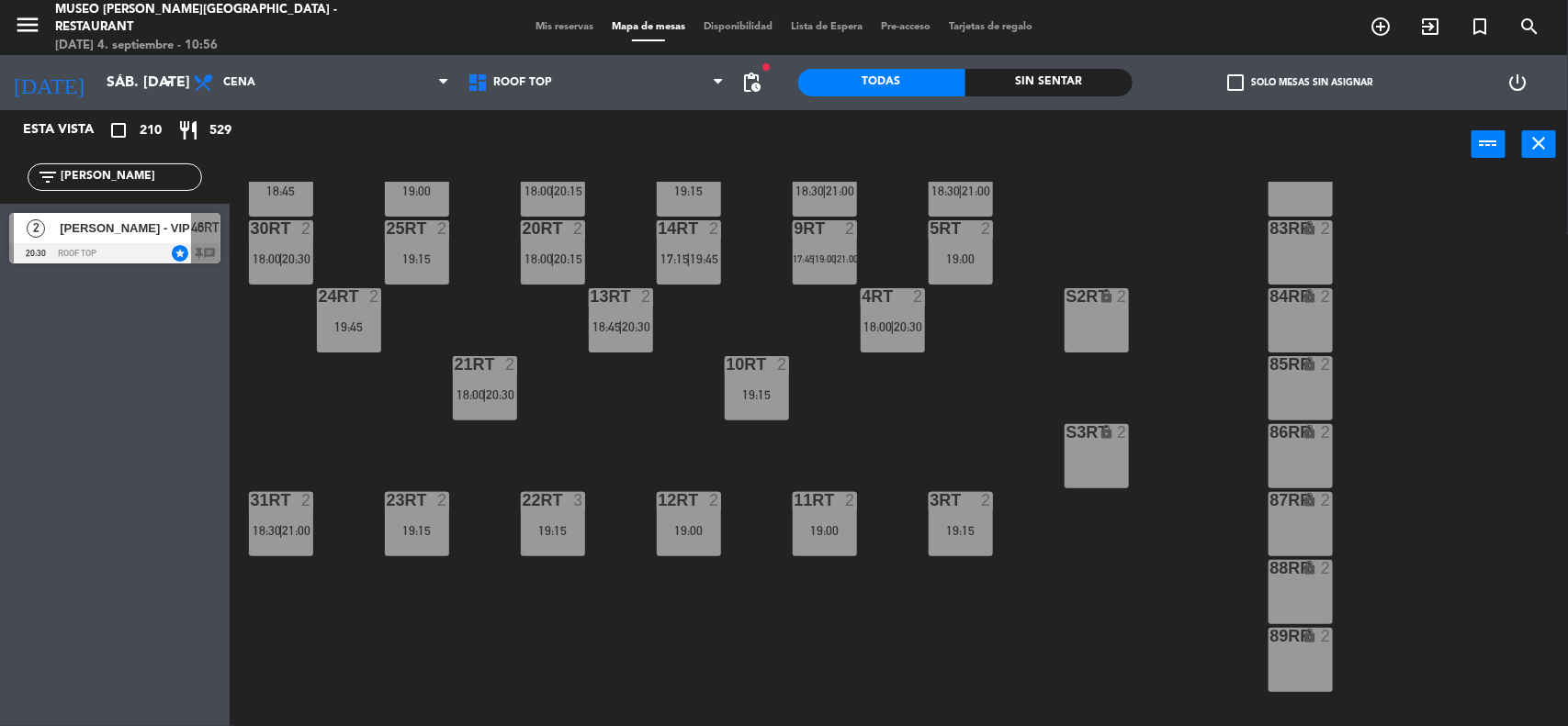
scroll to position [0, 0]
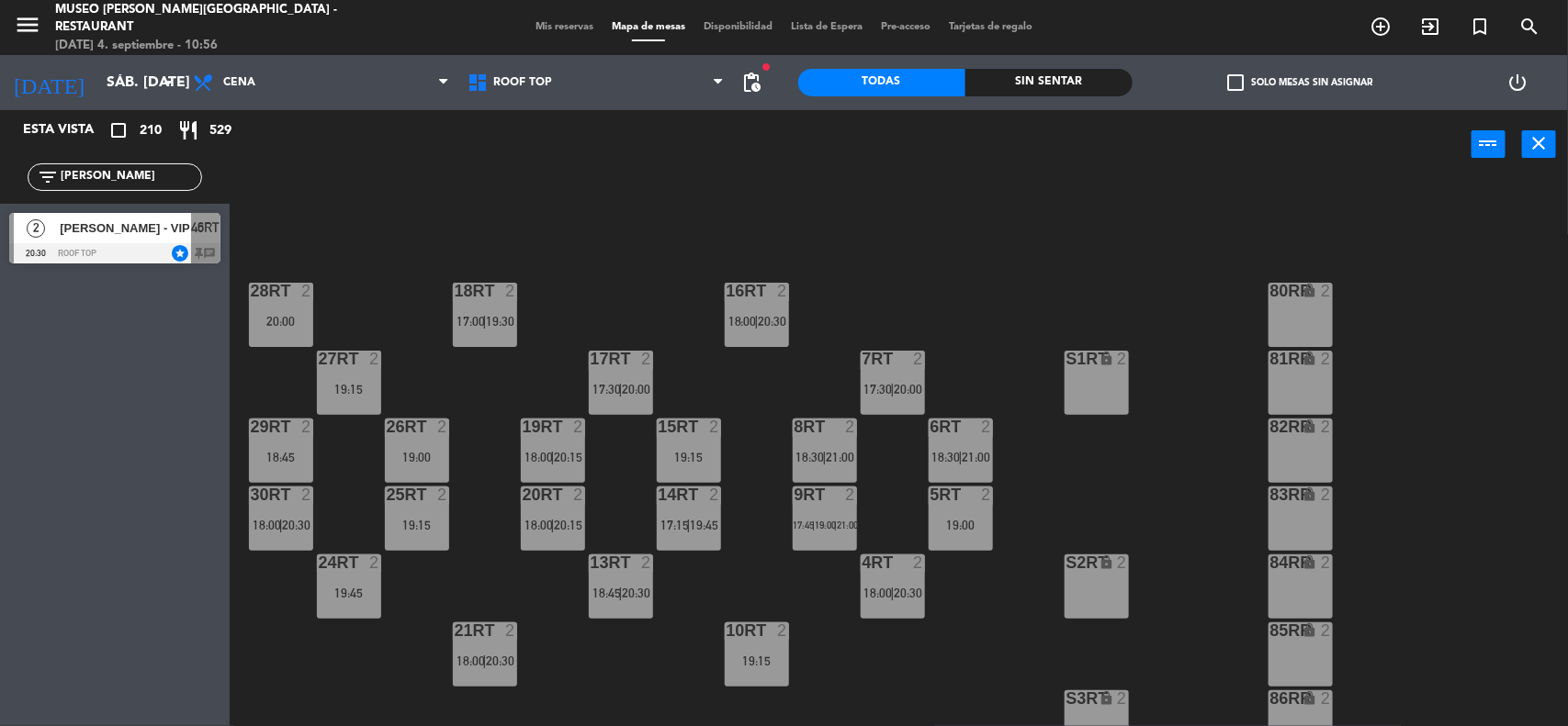
click at [1137, 263] on div "18RT 2 17:00 | 19:30 16RT 2 18:00 | 20:30 28RT 2 20:00 80RR lock 2 27RT 2 19:15…" at bounding box center [907, 455] width 1323 height 547
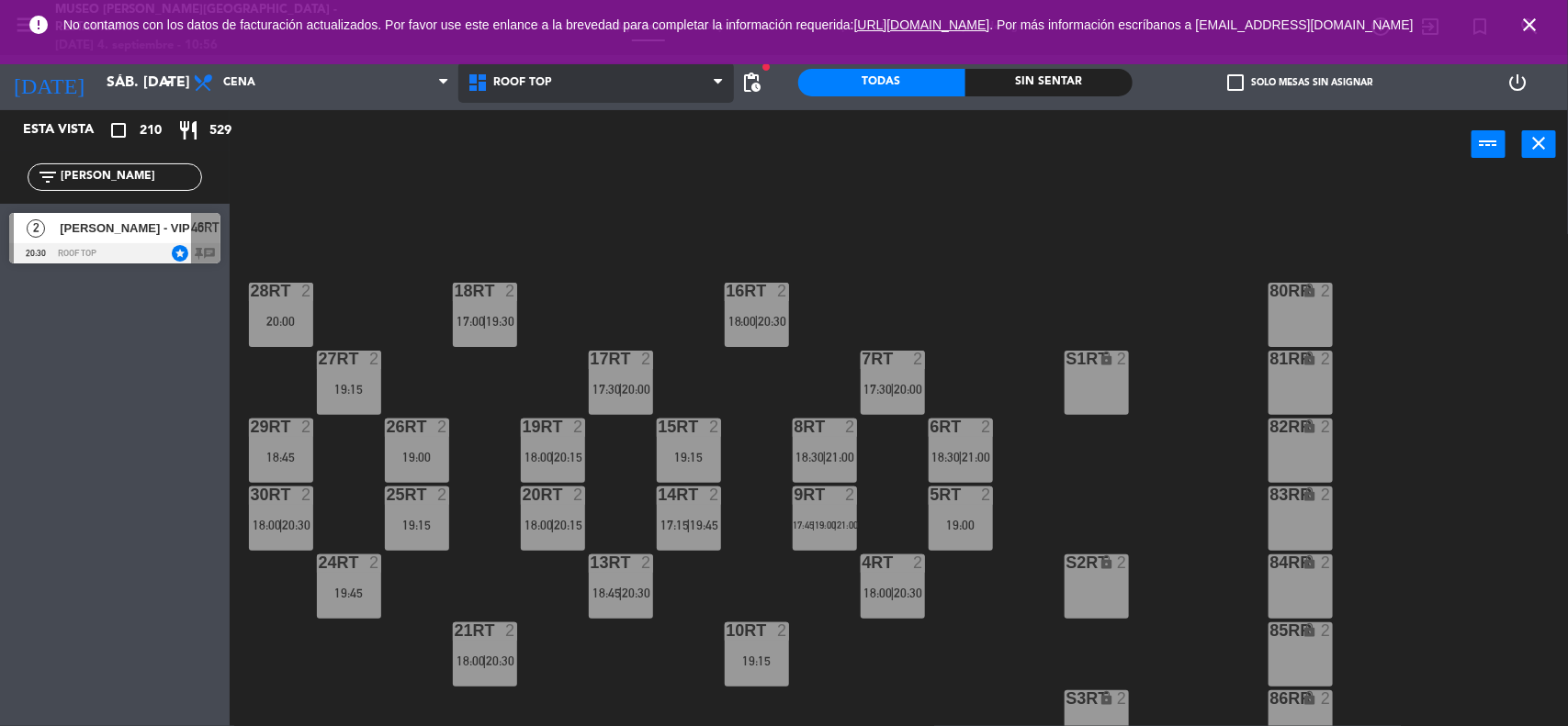
click at [594, 90] on span "Roof Top" at bounding box center [595, 83] width 275 height 41
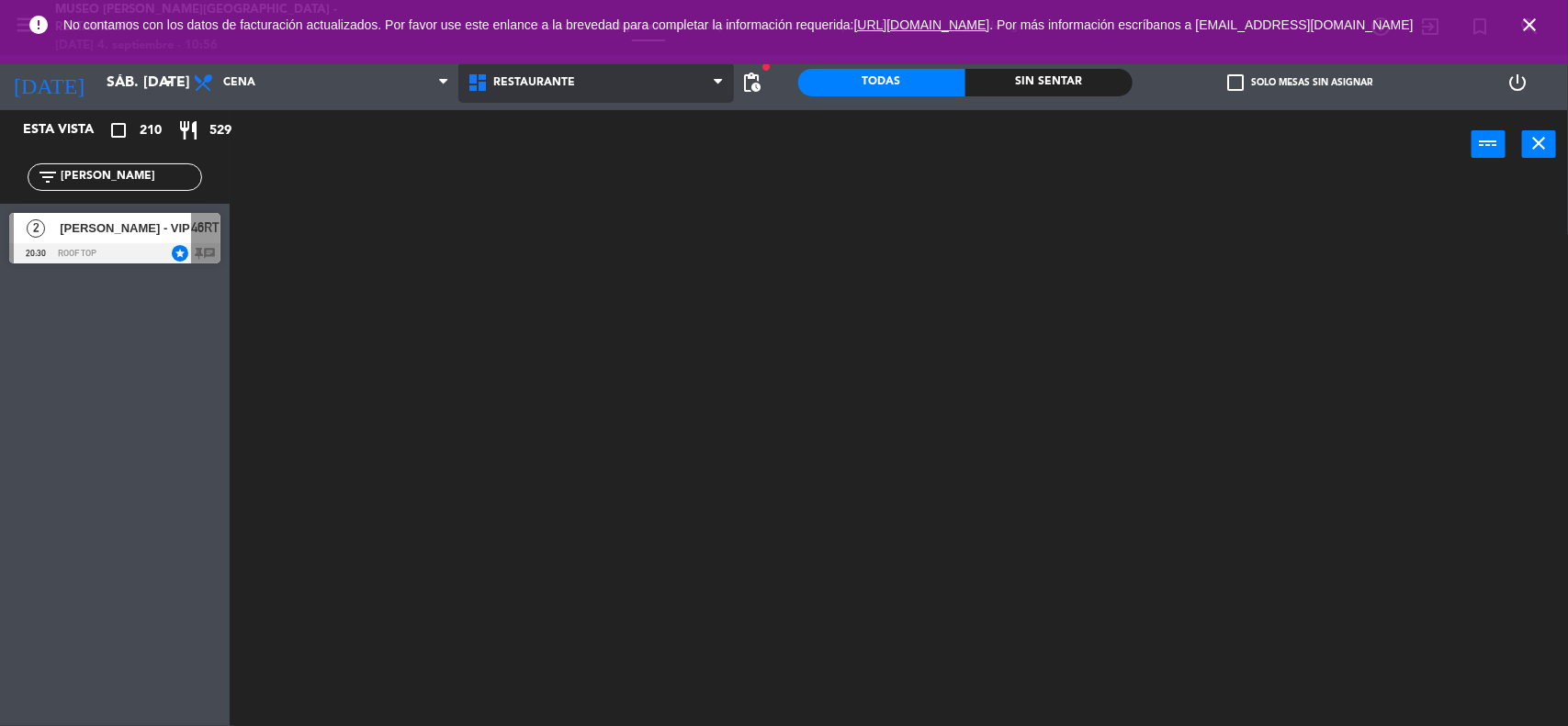
click at [581, 125] on ng-component "menu [GEOGRAPHIC_DATA][PERSON_NAME] - Restaurant [DATE] 4. septiembre - 10:56 M…" at bounding box center [784, 364] width 1568 height 729
click at [1530, 29] on icon "close" at bounding box center [1529, 25] width 22 height 22
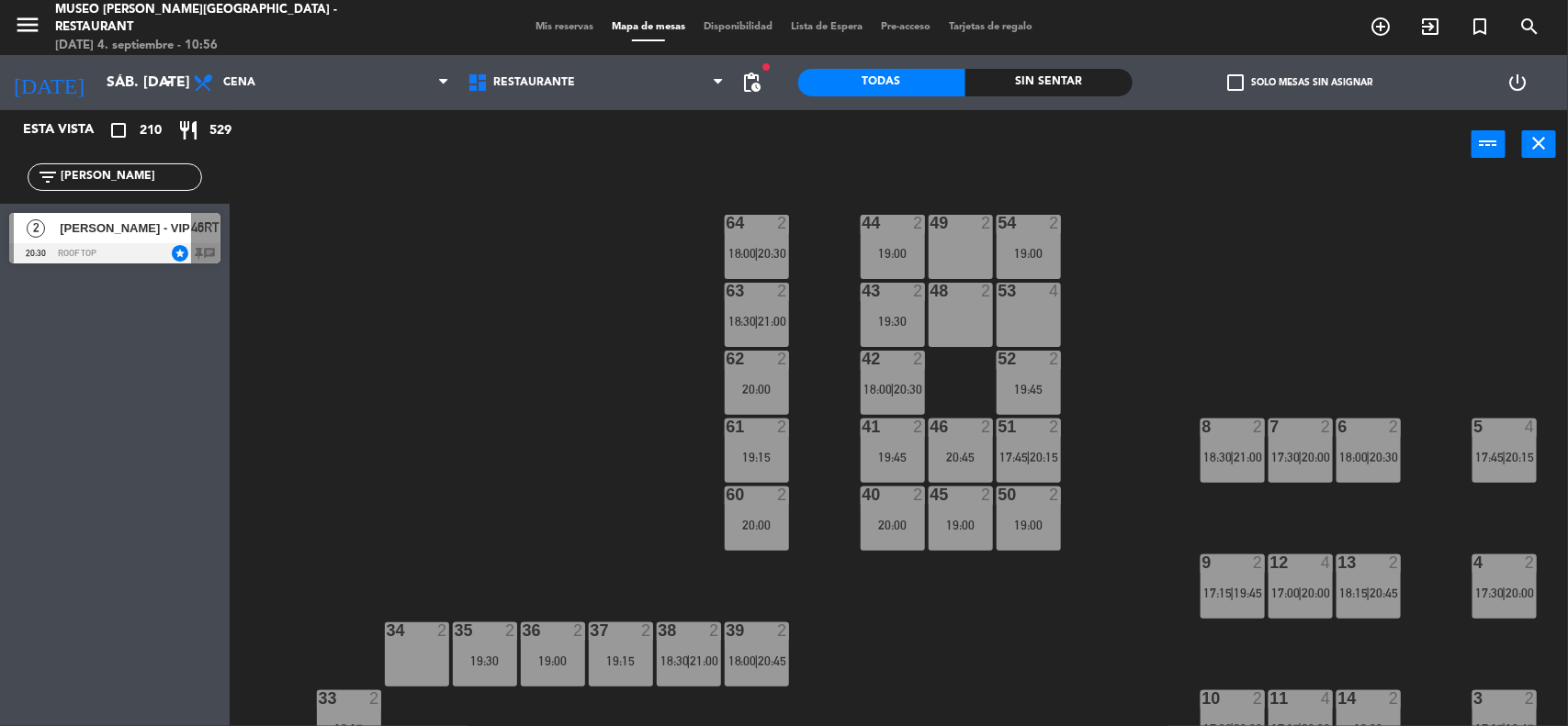
click at [1341, 298] on div "44 2 19:00 49 2 54 2 19:00 64 2 18:00 | 20:30 48 2 53 4 63 2 18:30 | 21:00 43 2…" at bounding box center [907, 455] width 1323 height 547
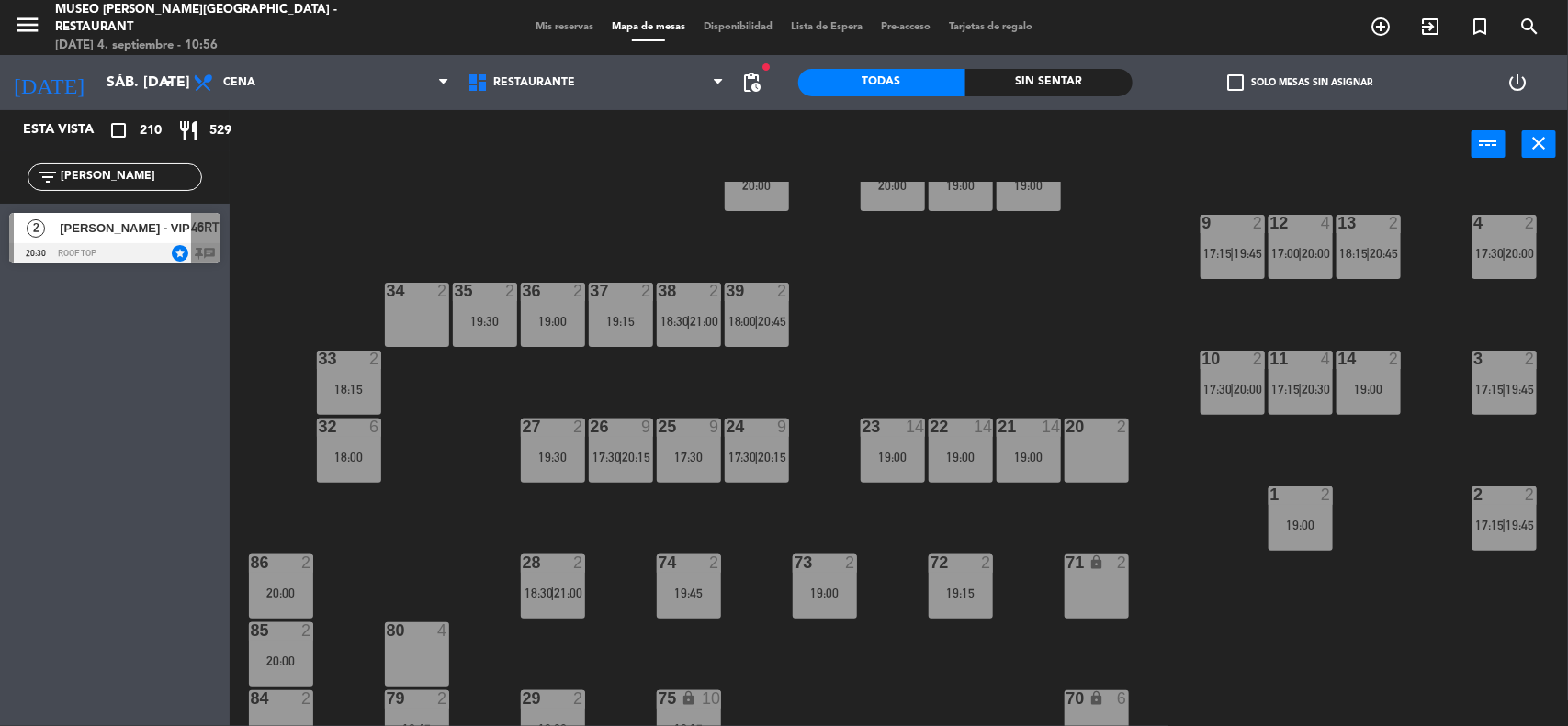
scroll to position [229, 0]
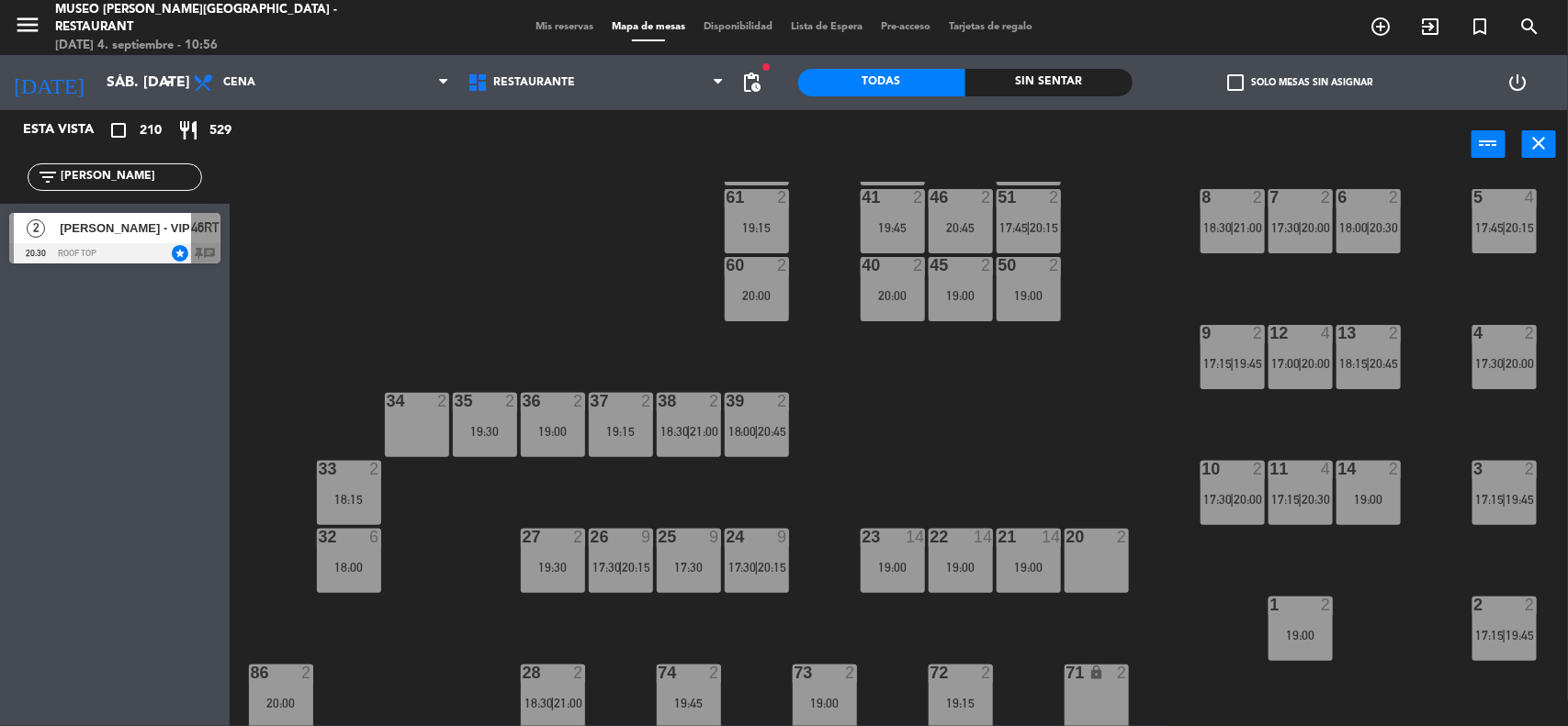
drag, startPoint x: 116, startPoint y: 177, endPoint x: 0, endPoint y: 188, distance: 116.5
click at [0, 188] on div "filter_list MARCO ES" at bounding box center [114, 176] width 229 height 53
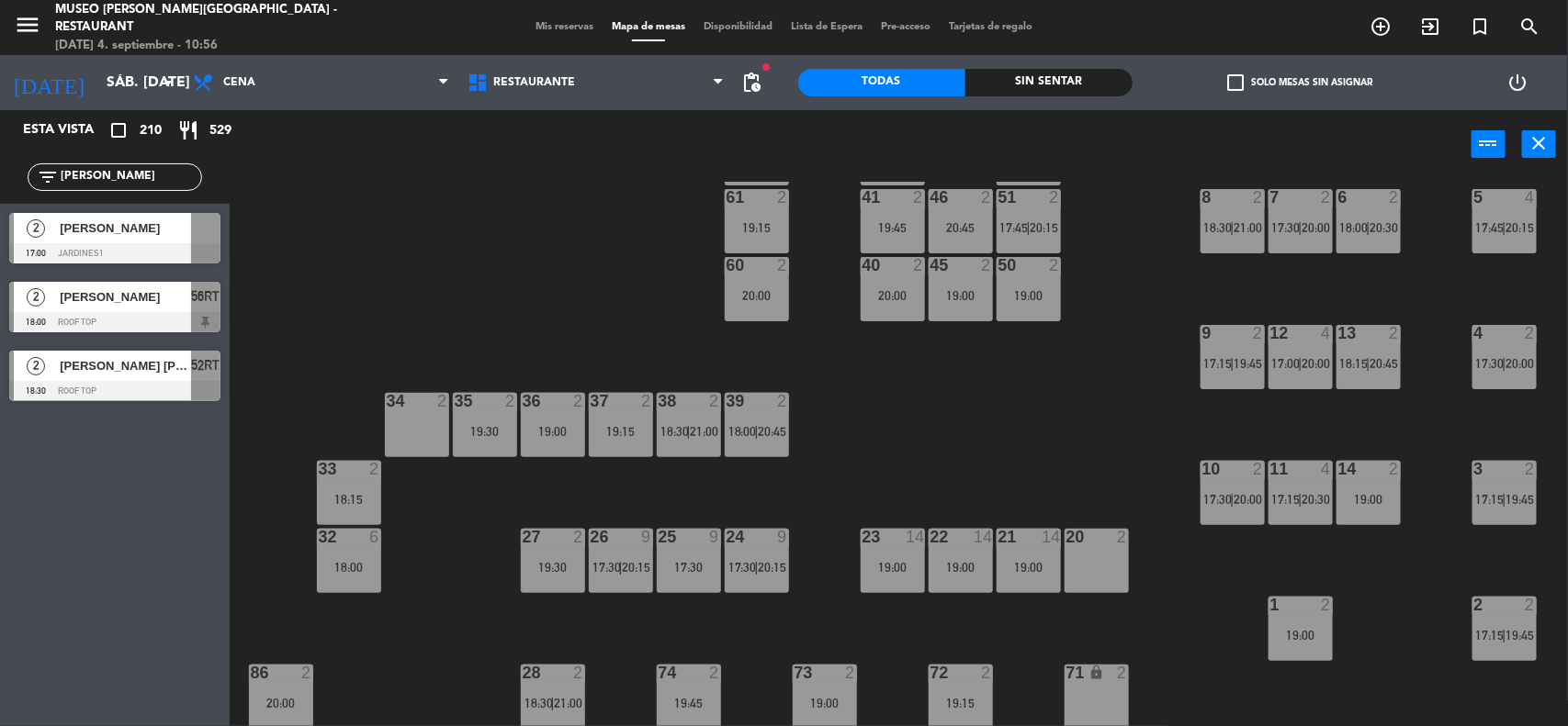
click at [489, 299] on div "44 2 19:00 49 2 54 2 19:00 64 2 18:00 | 20:30 48 2 53 4 63 2 18:30 | 21:00 43 2…" at bounding box center [907, 455] width 1323 height 547
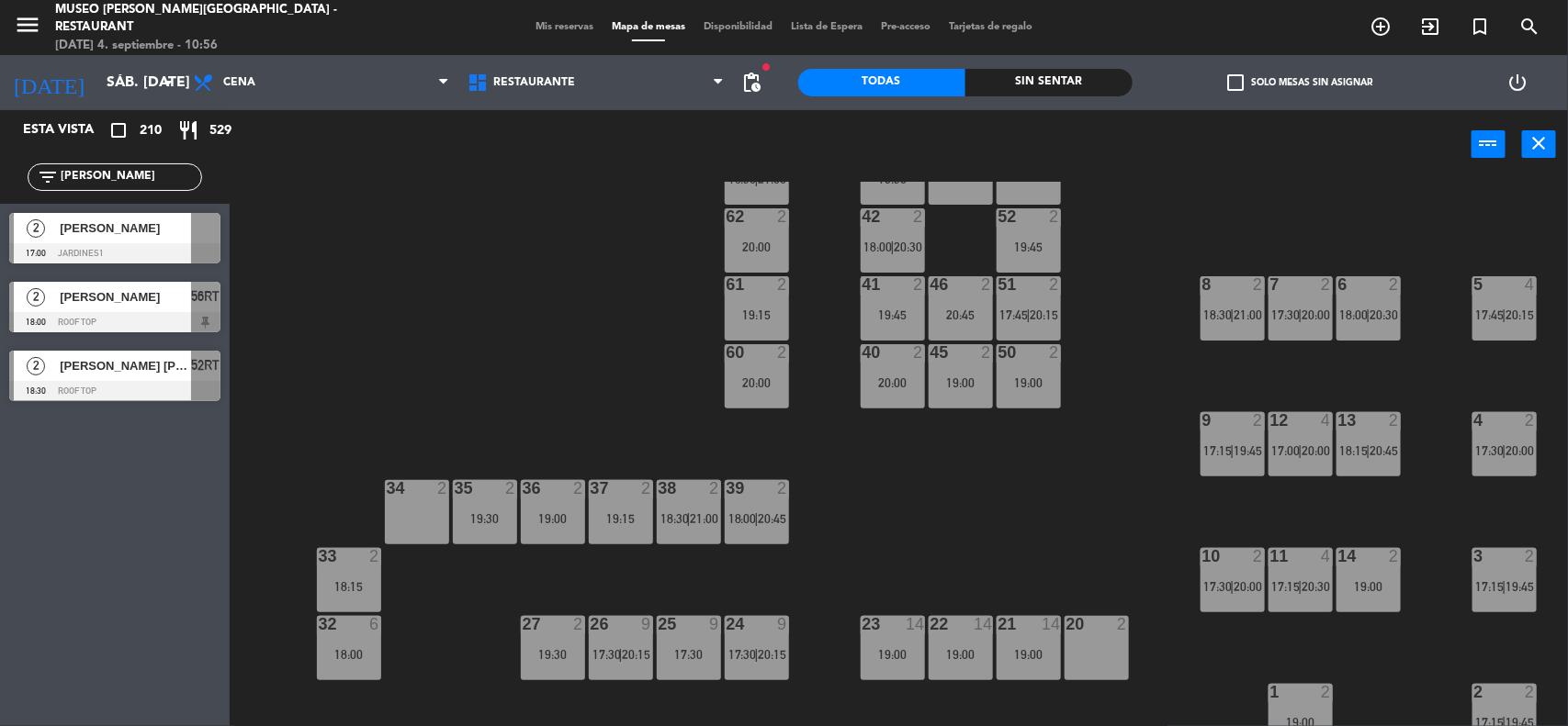
scroll to position [0, 0]
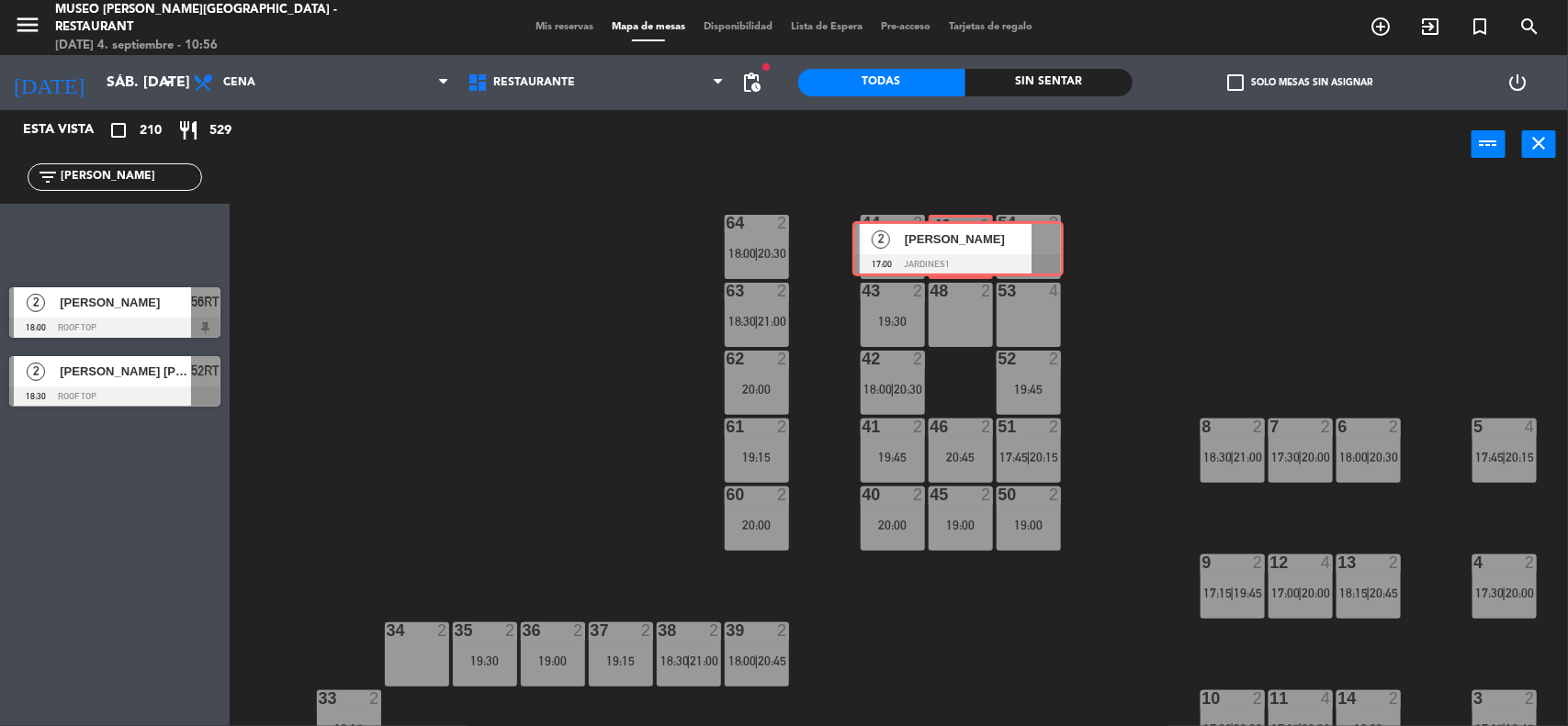
drag, startPoint x: 111, startPoint y: 226, endPoint x: 953, endPoint y: 234, distance: 842.0
click at [953, 234] on div "Esta vista crop_square 210 restaurant 529 filter_list [PERSON_NAME] 2 [PERSON_N…" at bounding box center [784, 420] width 1568 height 618
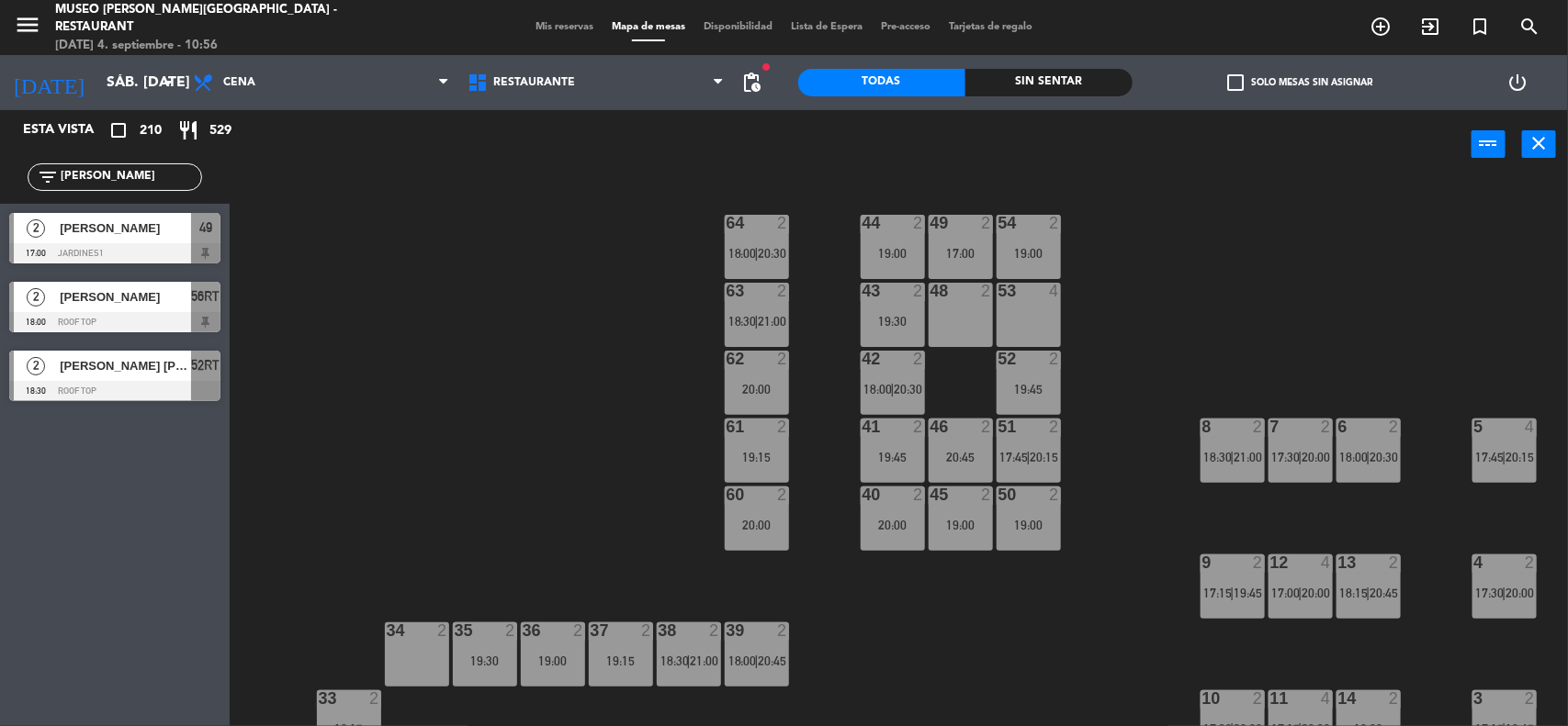
drag, startPoint x: 122, startPoint y: 177, endPoint x: 0, endPoint y: 173, distance: 122.1
click at [0, 173] on div "filter_list [PERSON_NAME]" at bounding box center [114, 176] width 229 height 53
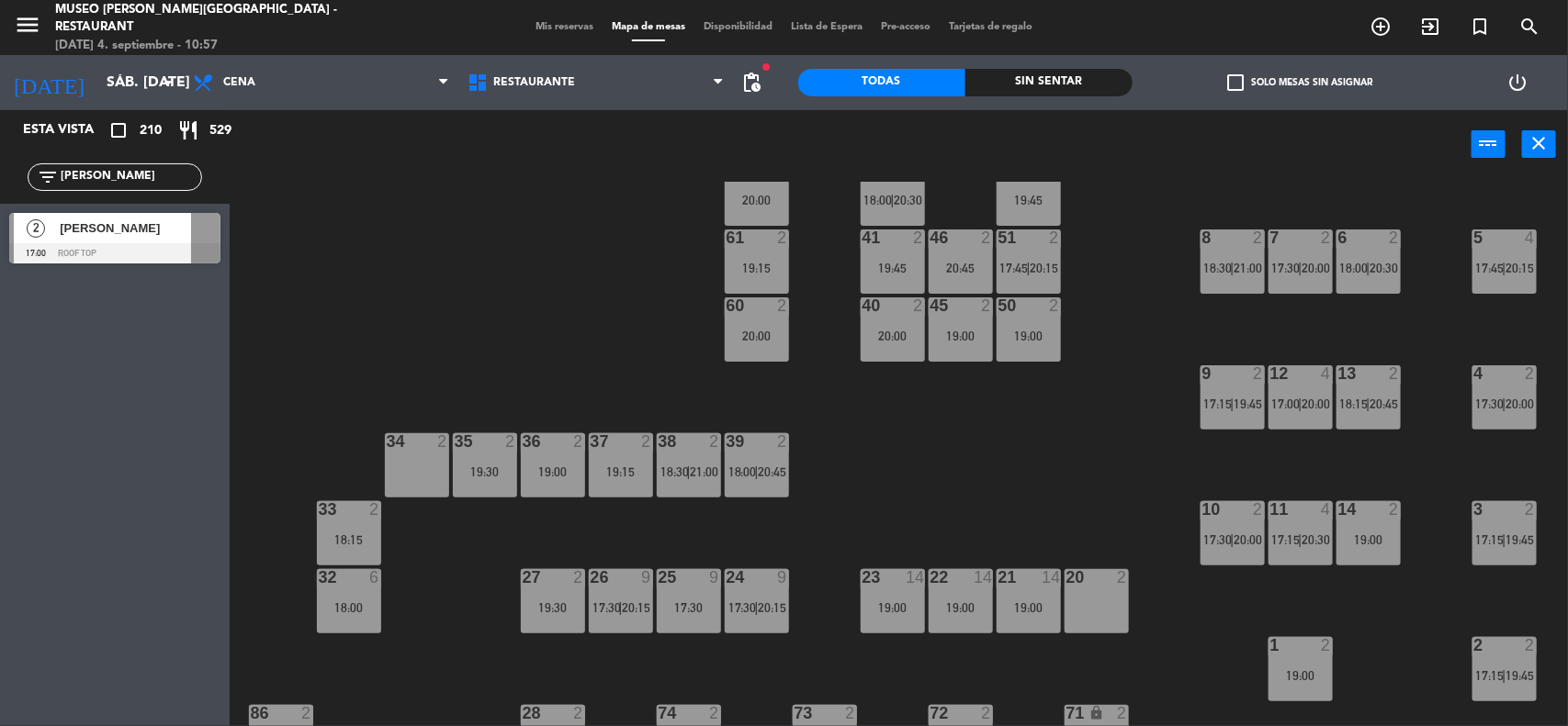
scroll to position [229, 0]
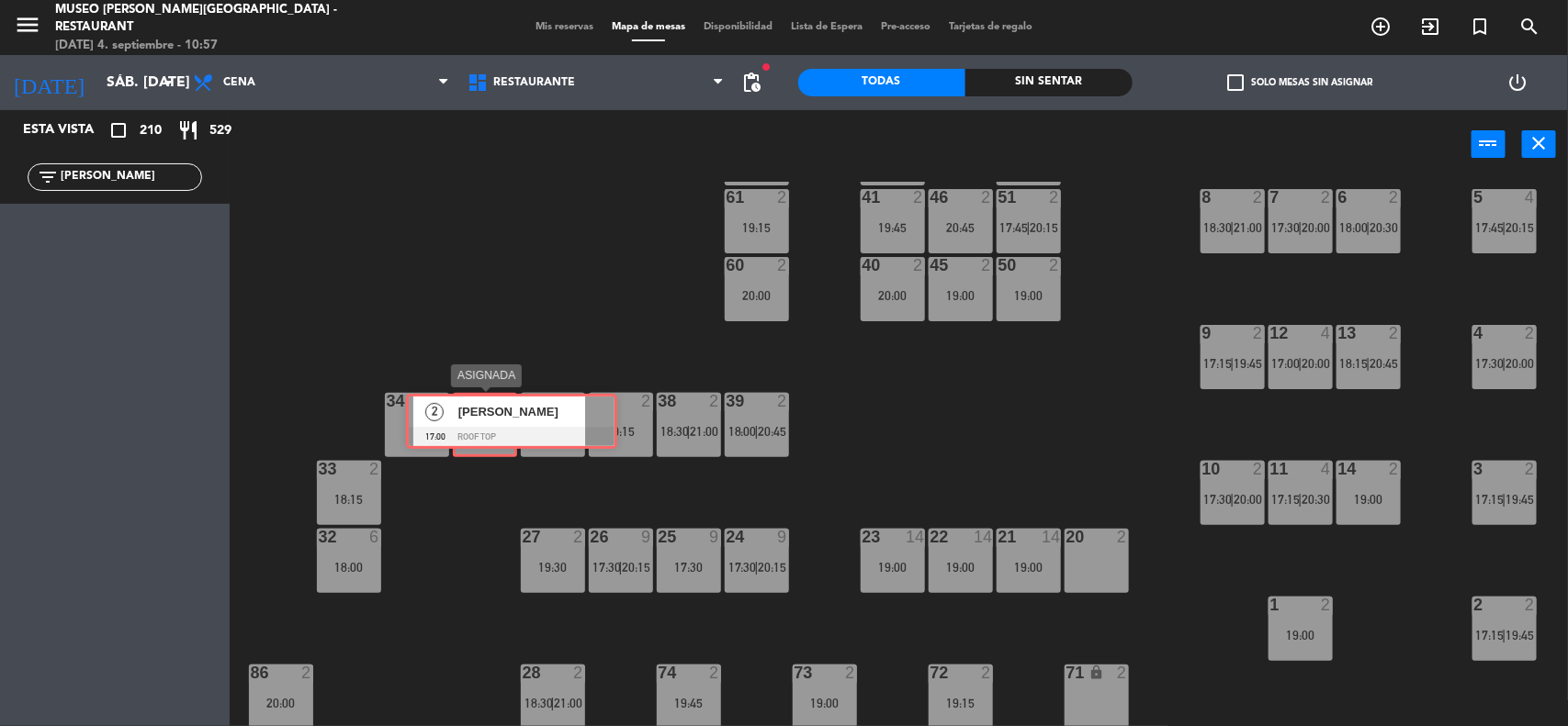
drag, startPoint x: 74, startPoint y: 225, endPoint x: 471, endPoint y: 406, distance: 436.3
click at [471, 406] on div "Esta vista crop_square 210 restaurant 529 filter_list [DEMOGRAPHIC_DATA][PERSON…" at bounding box center [784, 420] width 1568 height 618
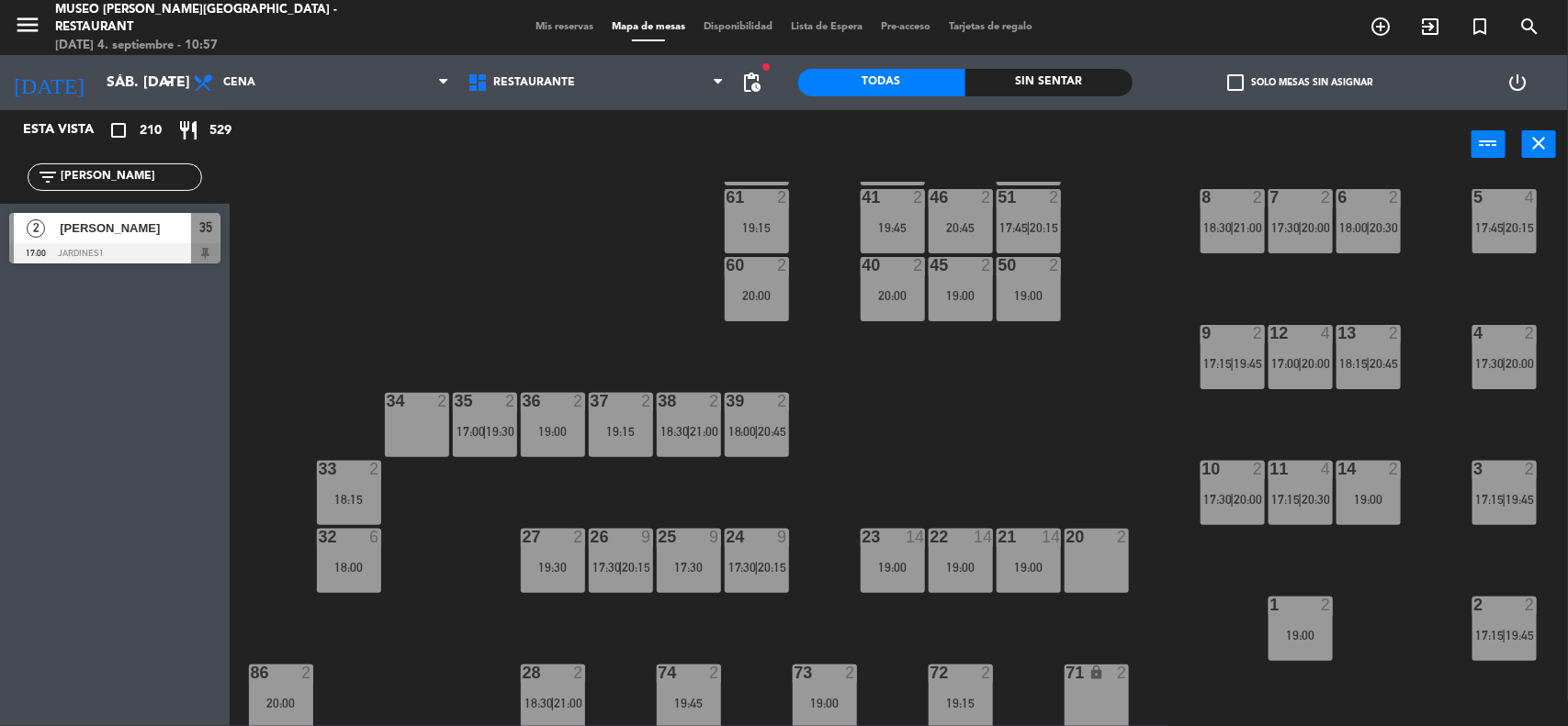
drag, startPoint x: 136, startPoint y: 181, endPoint x: 0, endPoint y: 193, distance: 136.5
click at [0, 193] on div "filter_list [PERSON_NAME]" at bounding box center [114, 176] width 229 height 53
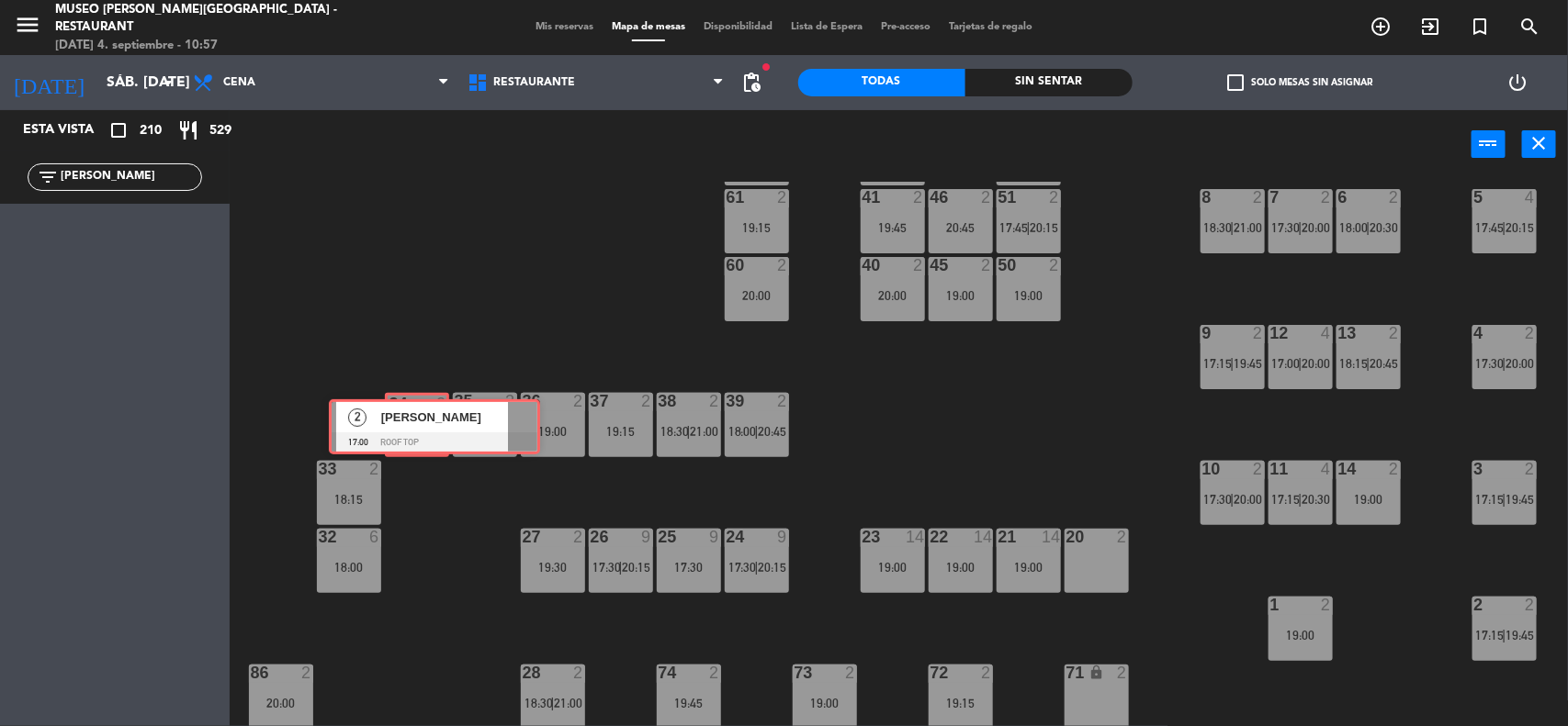
drag, startPoint x: 99, startPoint y: 231, endPoint x: 419, endPoint y: 418, distance: 370.6
click at [419, 418] on div "Esta vista crop_square 210 restaurant 529 filter_list [PERSON_NAME] 2 [PERSON_N…" at bounding box center [784, 420] width 1568 height 618
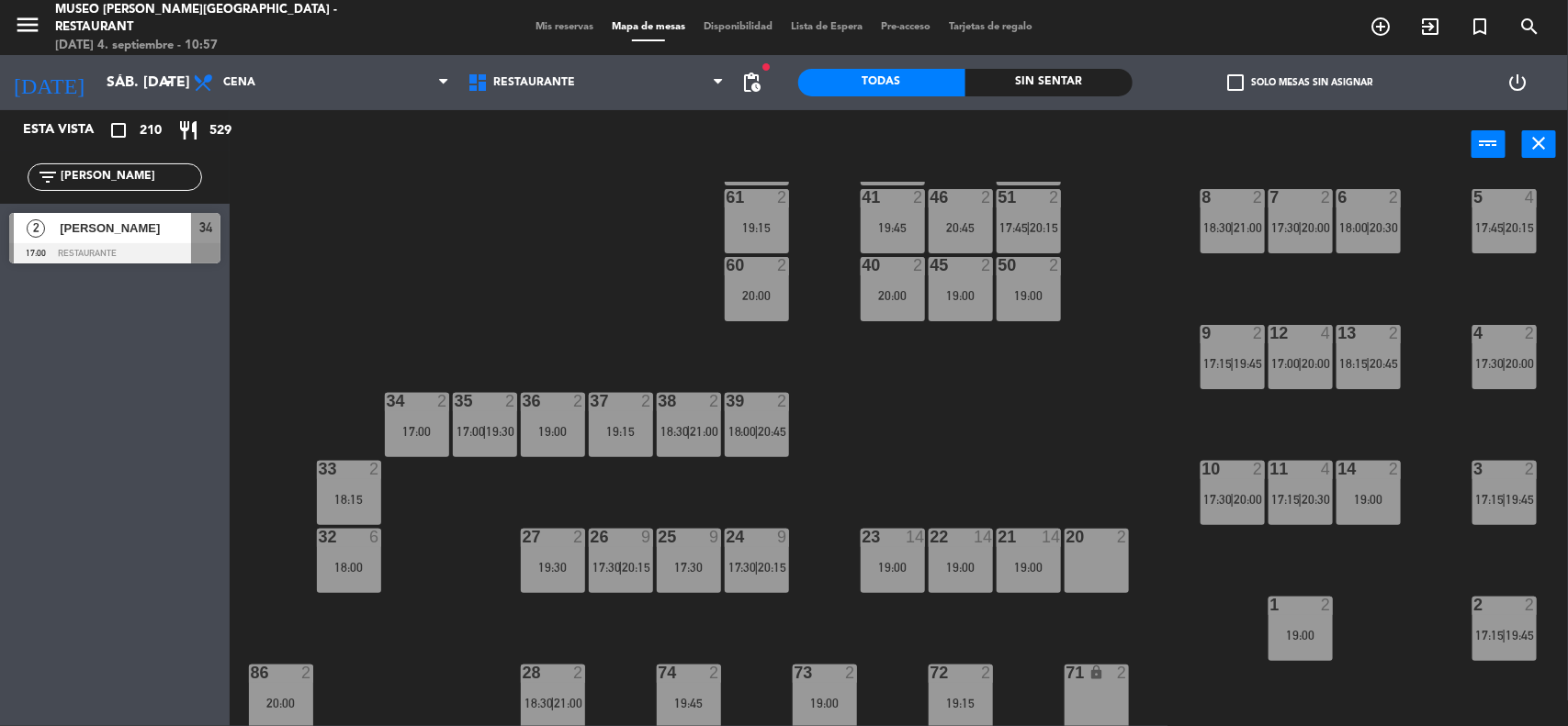
drag, startPoint x: 138, startPoint y: 175, endPoint x: 0, endPoint y: 179, distance: 138.1
click at [0, 179] on div "filter_list [PERSON_NAME]" at bounding box center [114, 176] width 229 height 53
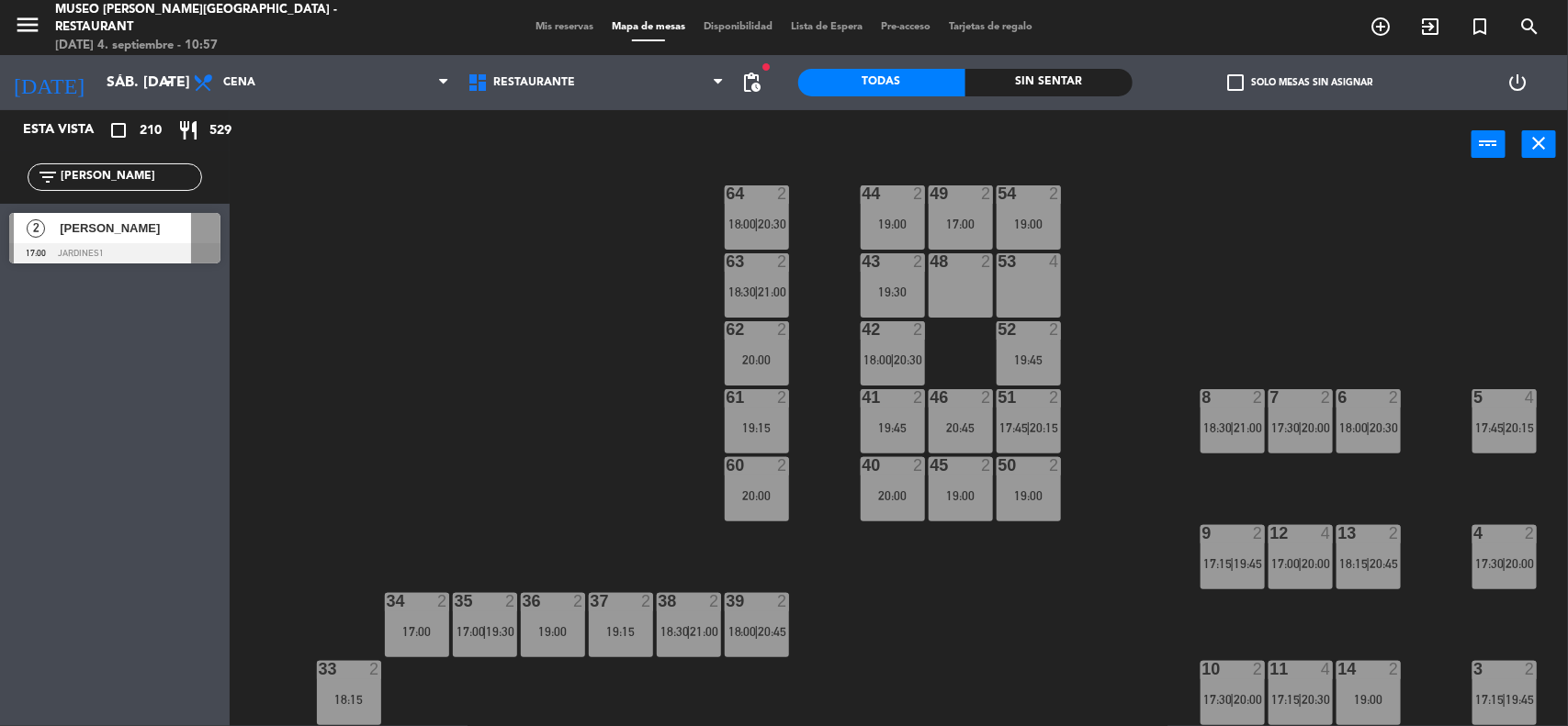
scroll to position [0, 0]
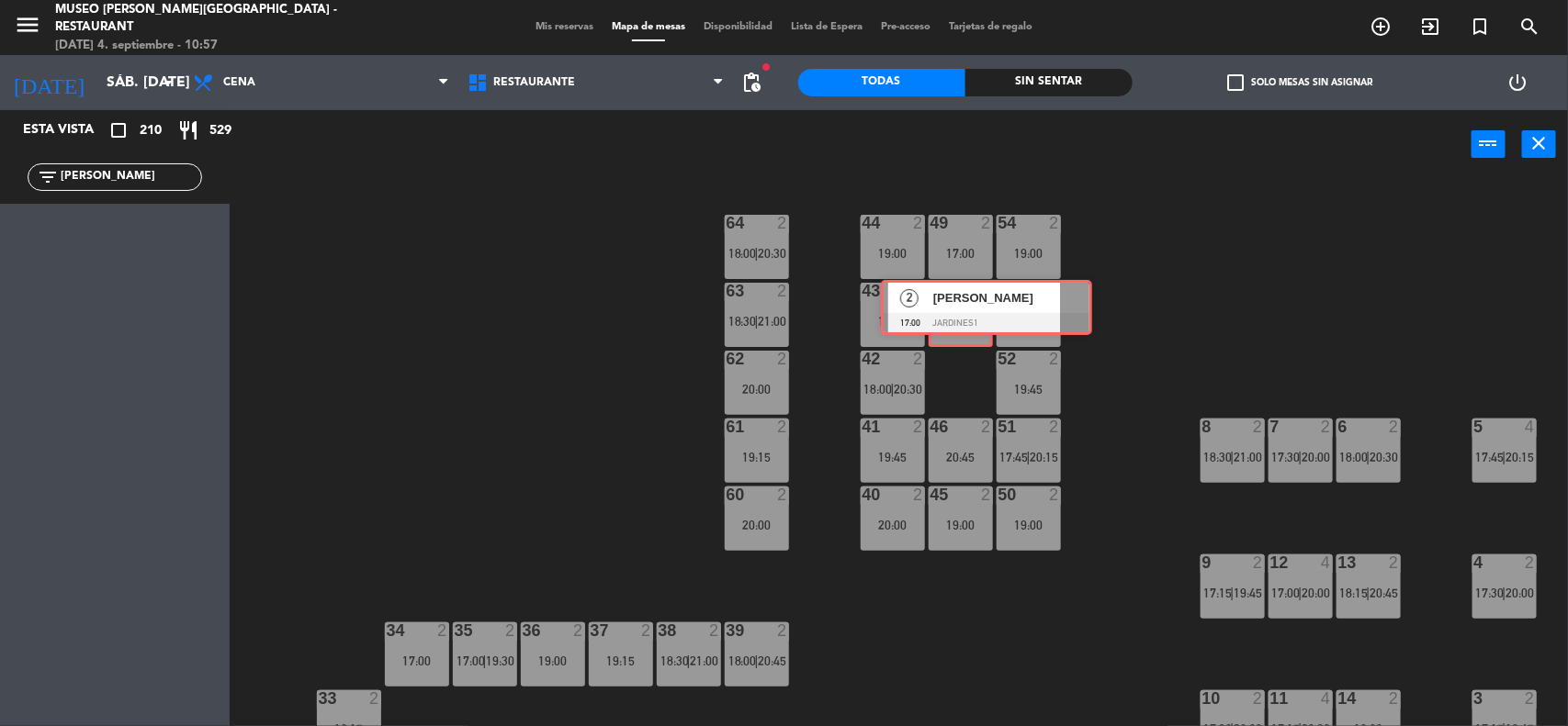
drag, startPoint x: 88, startPoint y: 223, endPoint x: 960, endPoint y: 290, distance: 874.6
click at [960, 290] on div "Esta vista crop_square 210 restaurant 529 filter_list [PERSON_NAME] 2 [PERSON_N…" at bounding box center [784, 420] width 1568 height 618
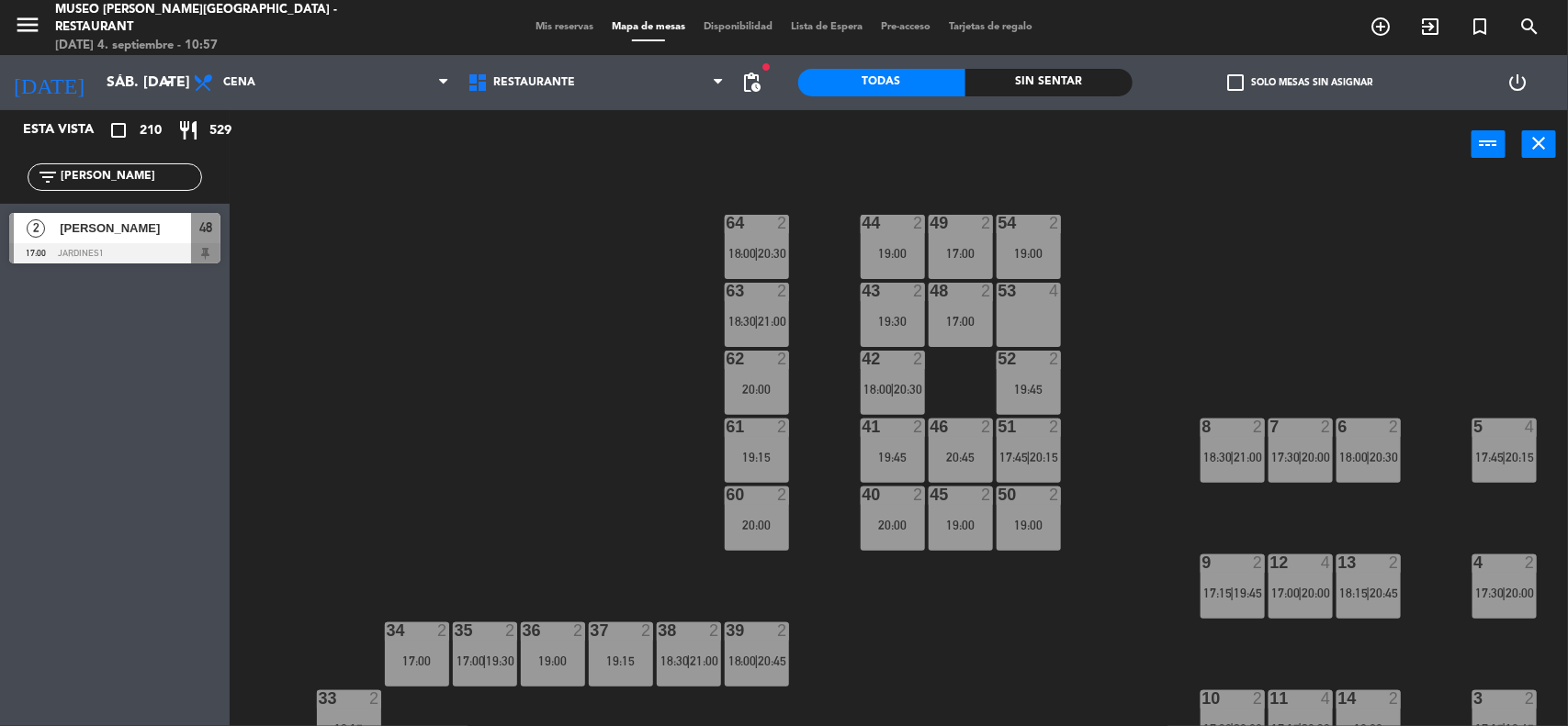
drag, startPoint x: 162, startPoint y: 171, endPoint x: 0, endPoint y: 161, distance: 162.3
click at [0, 161] on div "filter_list [PERSON_NAME]" at bounding box center [114, 176] width 229 height 53
click at [567, 456] on div "44 2 19:00 49 2 17:00 54 2 19:00 64 2 18:00 | 20:30 48 2 17:00 53 4 63 2 18:30 …" at bounding box center [907, 455] width 1323 height 547
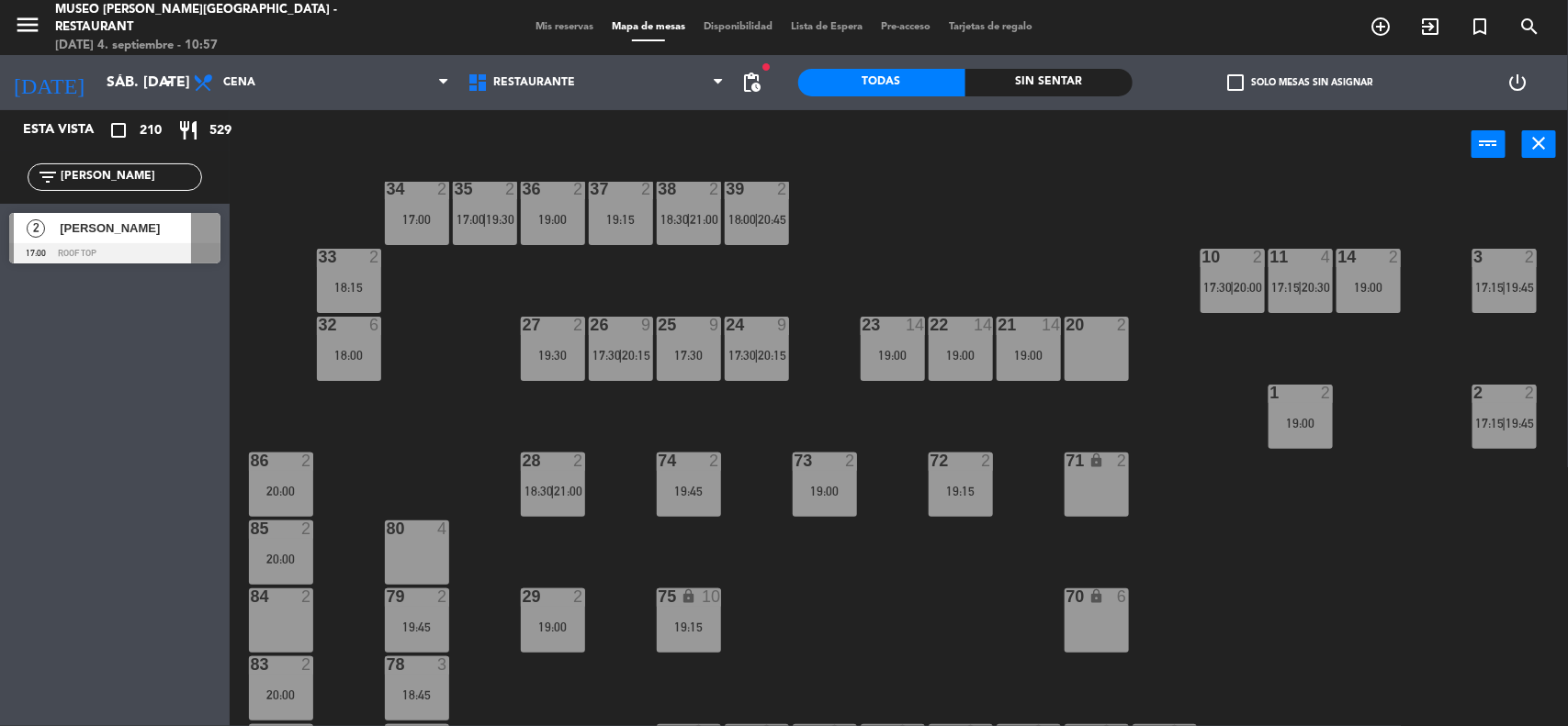
scroll to position [459, 0]
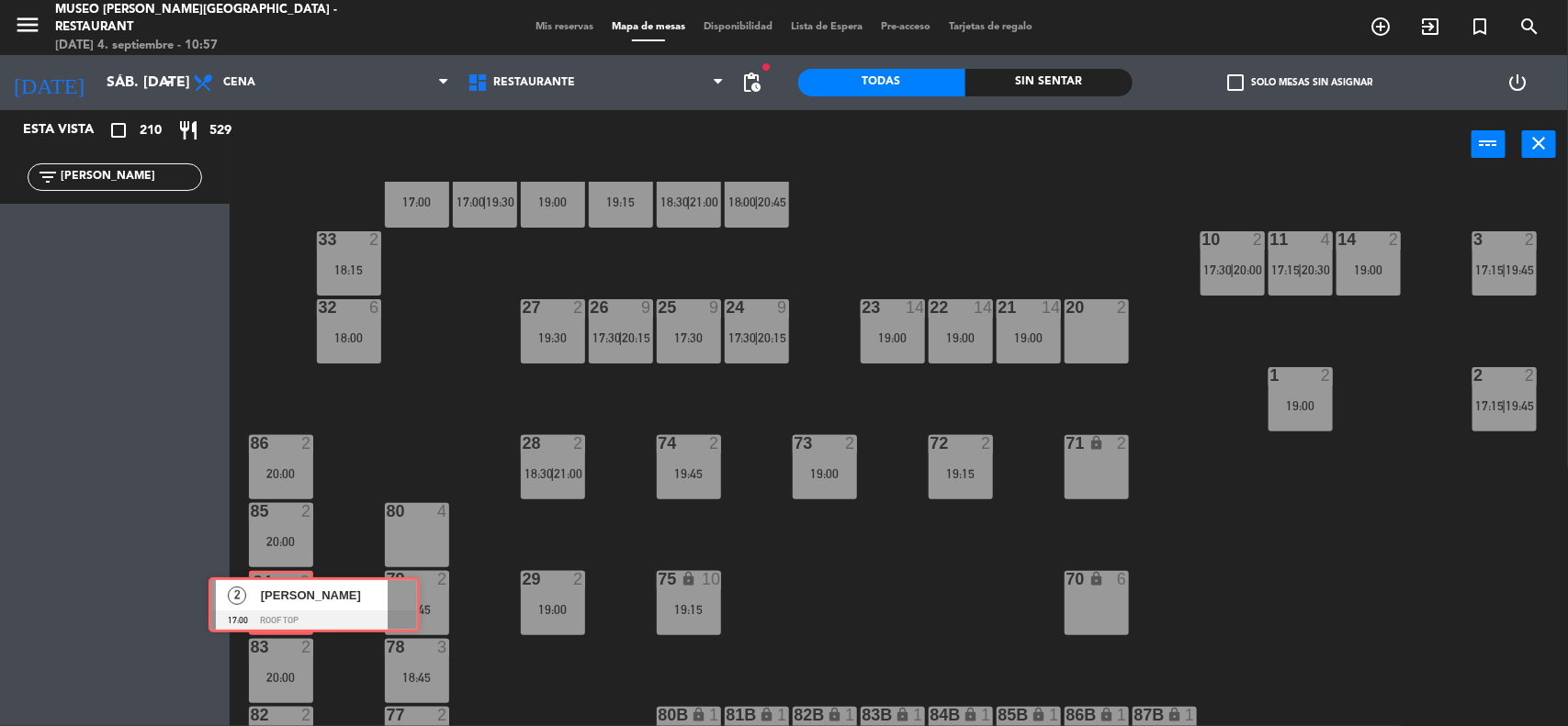
drag, startPoint x: 93, startPoint y: 223, endPoint x: 289, endPoint y: 589, distance: 415.2
click at [289, 589] on div "Esta vista crop_square 210 restaurant 529 filter_list [PERSON_NAME] 2 [PERSON_N…" at bounding box center [784, 420] width 1568 height 618
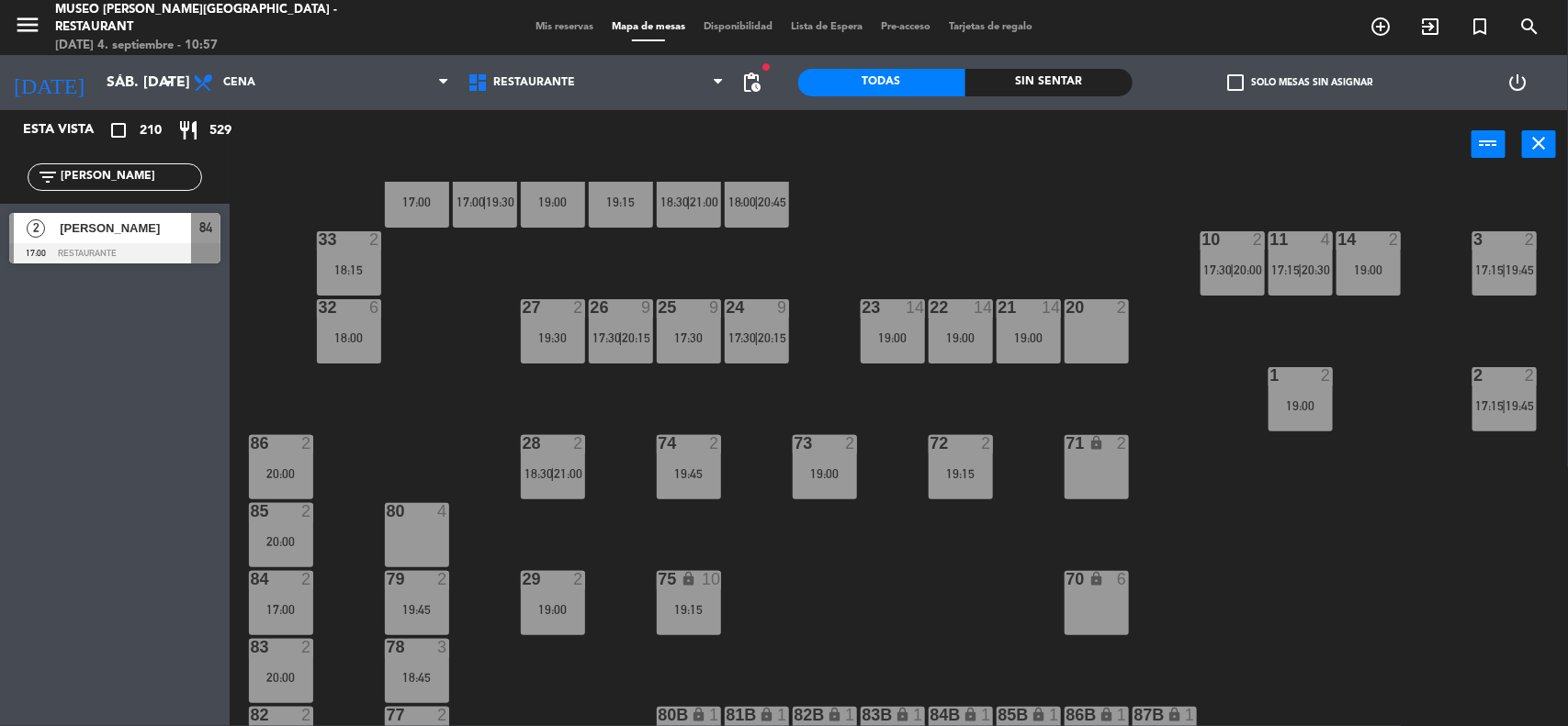
click at [0, 173] on div "filter_list MILAGRO" at bounding box center [114, 176] width 229 height 53
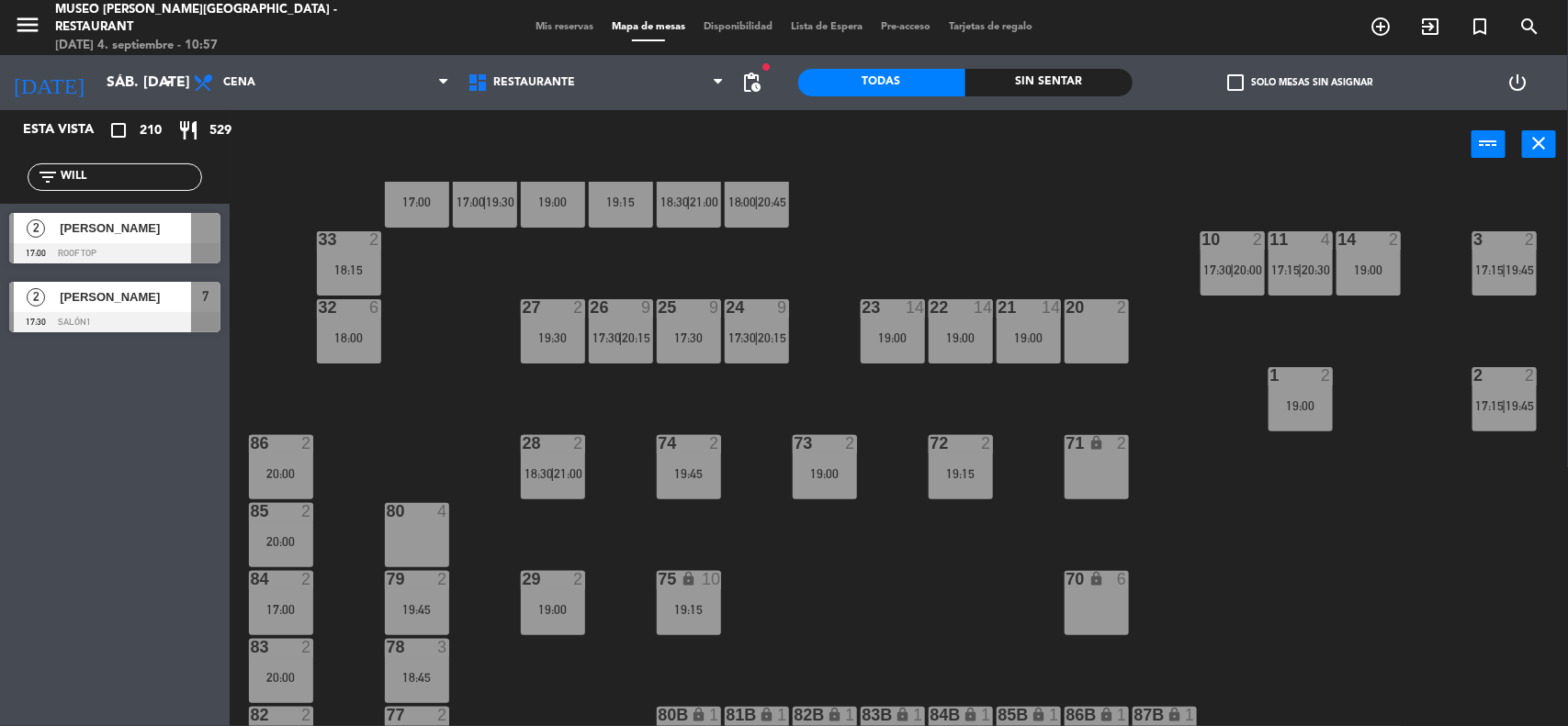
type input "WILL"
click at [367, 446] on div "44 2 19:00 49 2 17:00 54 2 19:00 64 2 18:00 | 20:30 48 2 17:00 53 4 63 2 18:30 …" at bounding box center [907, 455] width 1323 height 547
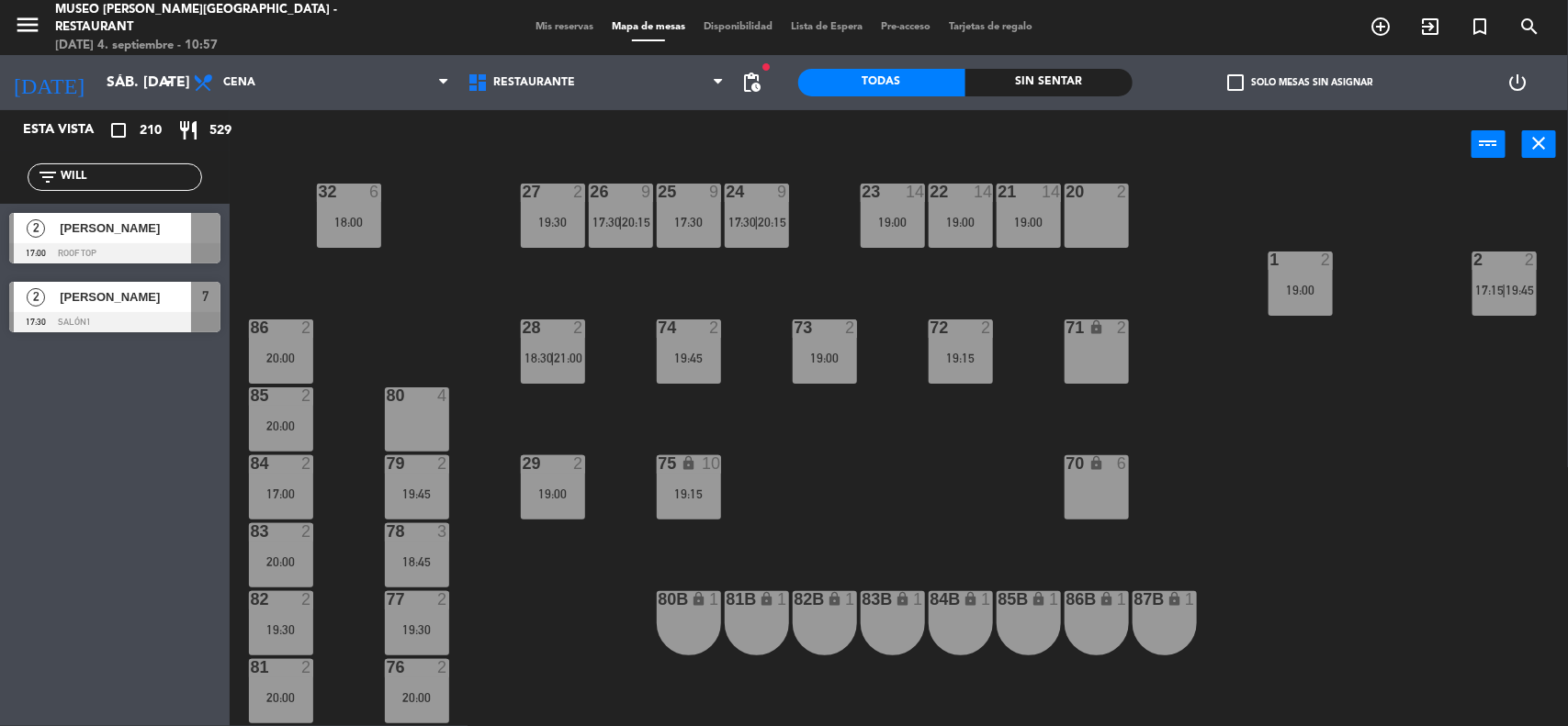
scroll to position [771, 0]
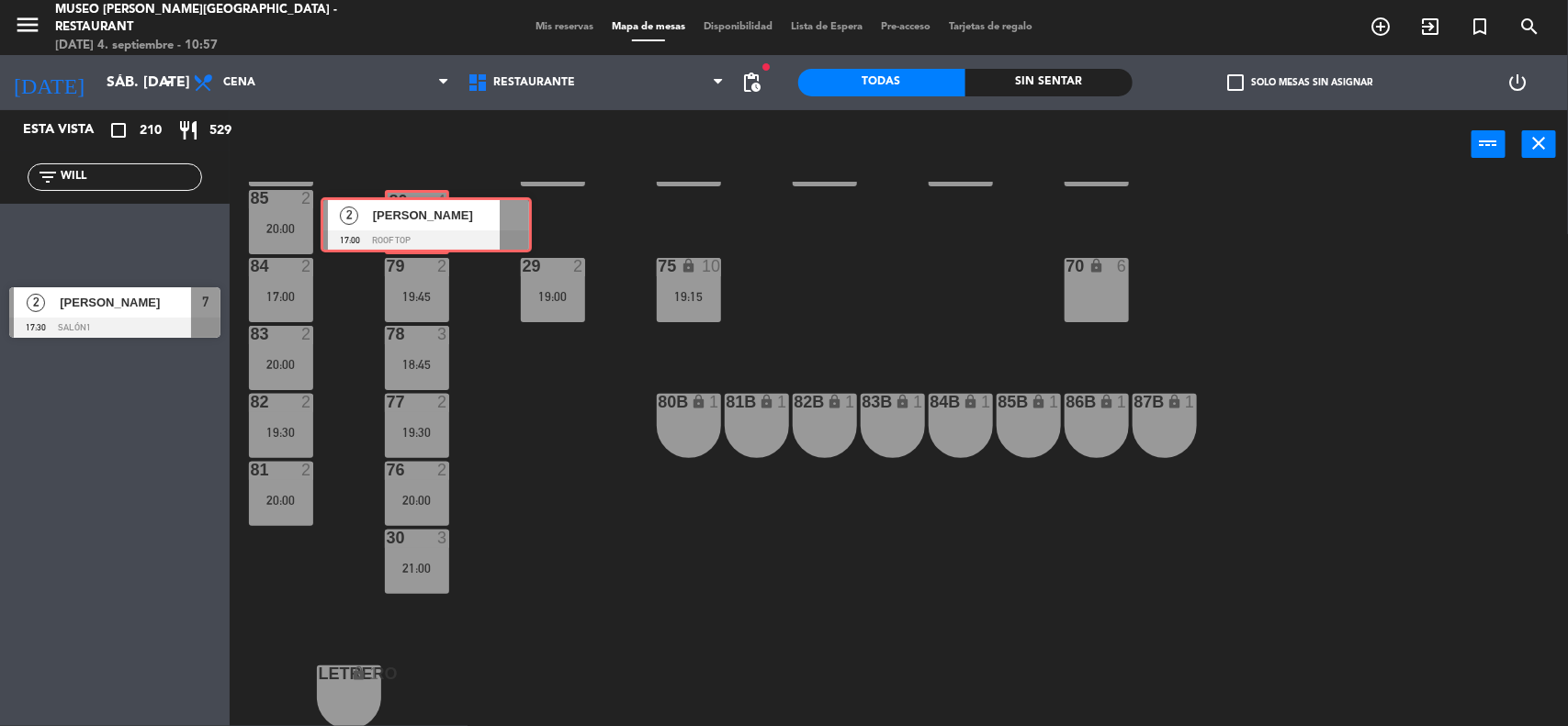
drag, startPoint x: 94, startPoint y: 226, endPoint x: 392, endPoint y: 214, distance: 298.2
click at [392, 214] on div "Esta vista crop_square 210 restaurant 529 filter_list WILL 2 [PERSON_NAME] 17:0…" at bounding box center [784, 420] width 1568 height 618
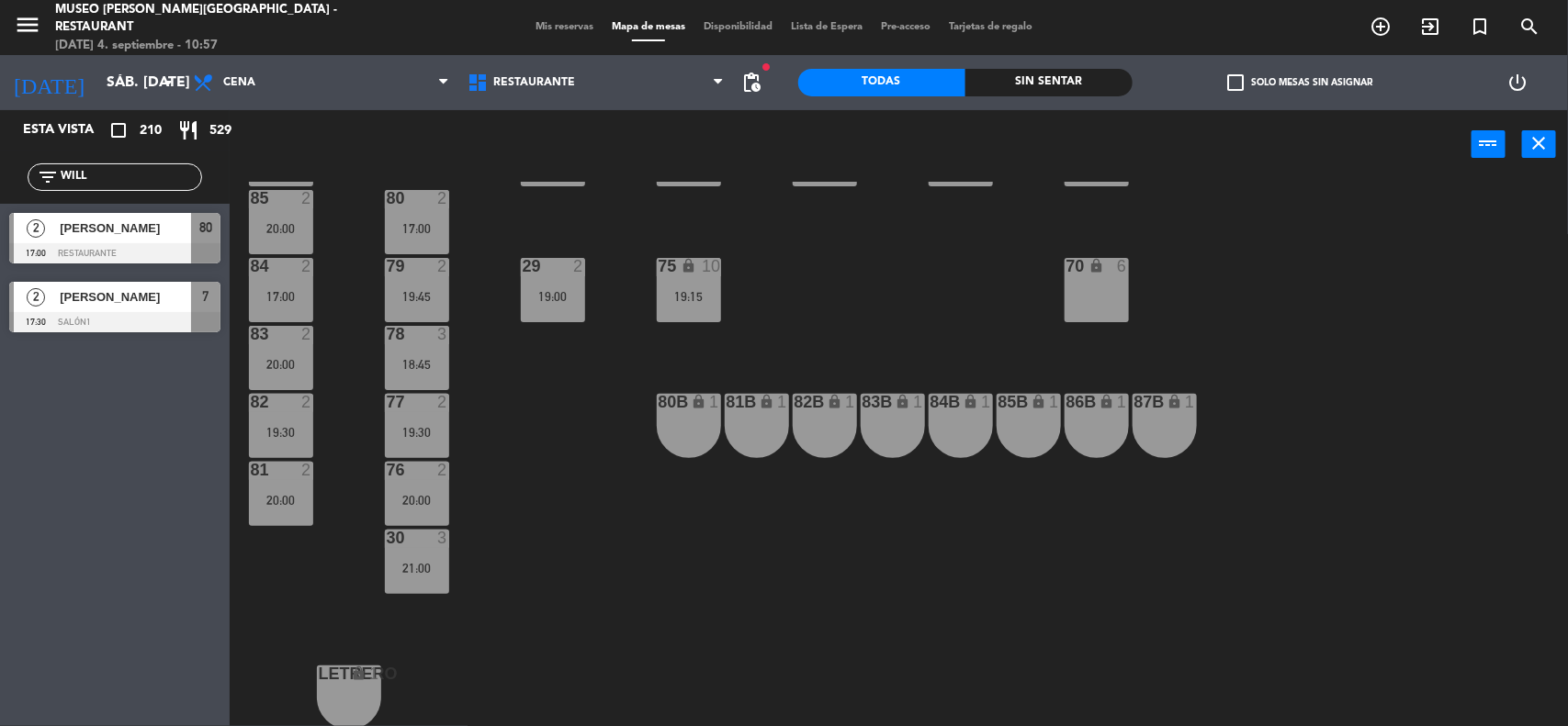
click at [868, 326] on div "44 2 19:00 49 2 17:00 54 2 19:00 64 2 18:00 | 20:30 48 2 17:00 53 4 63 2 18:30 …" at bounding box center [907, 455] width 1323 height 547
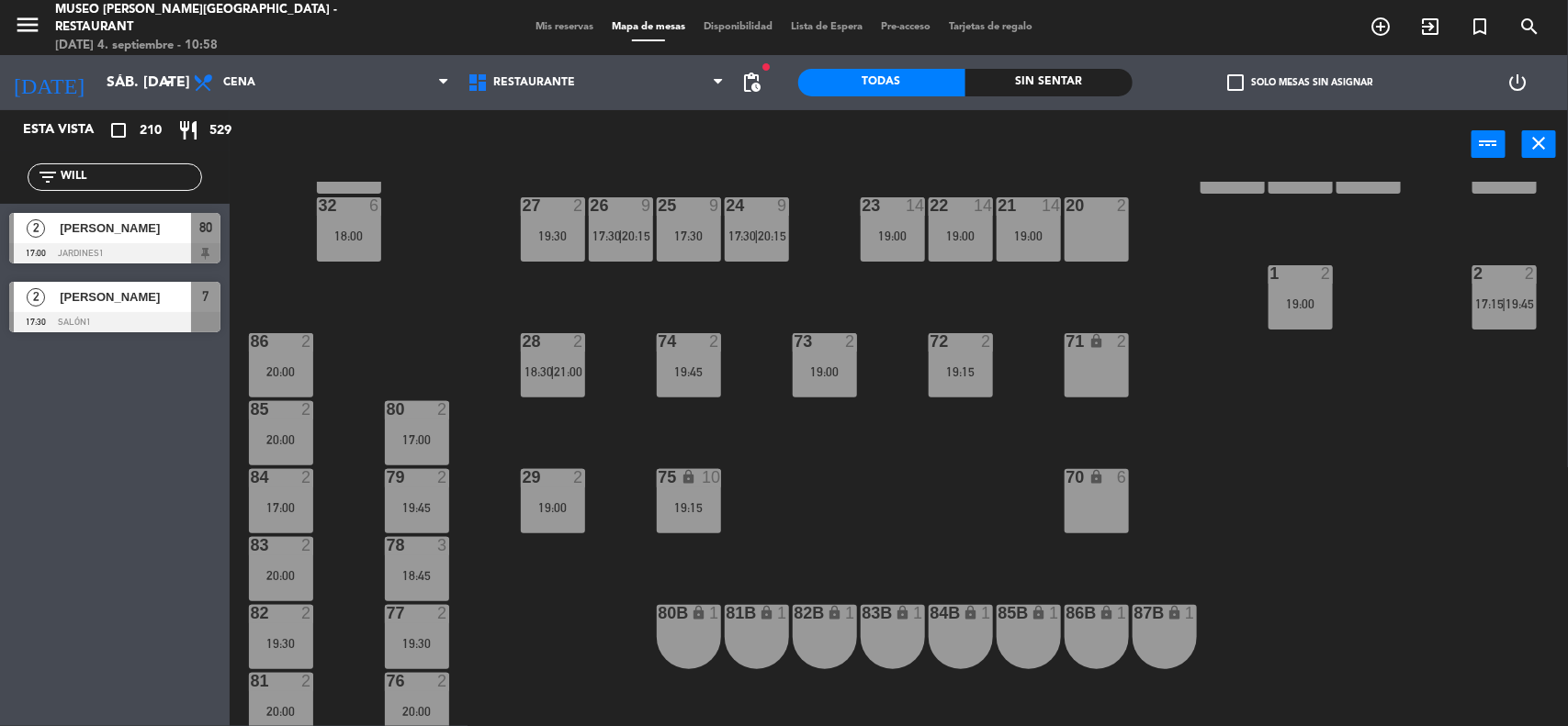
scroll to position [542, 0]
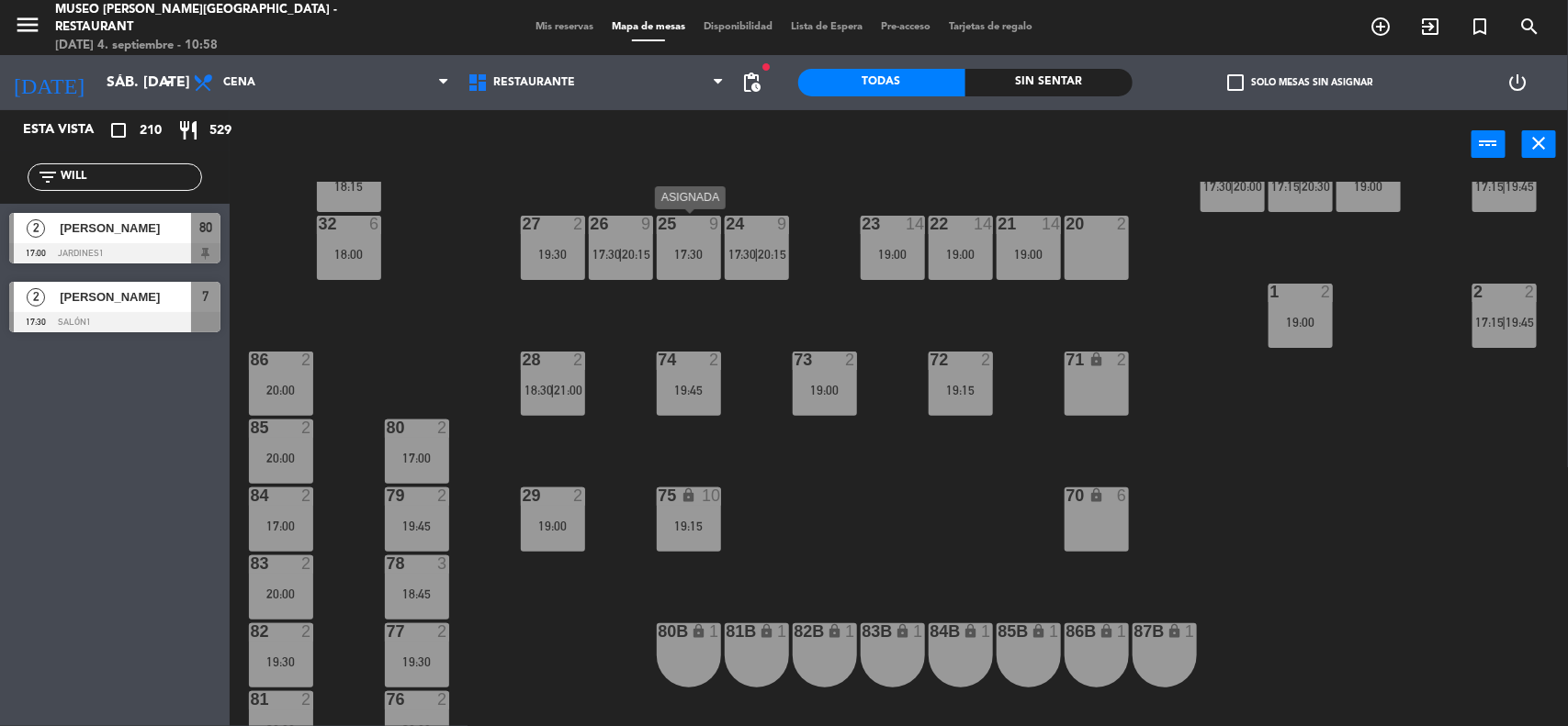
click at [707, 244] on div "25 9 17:30" at bounding box center [688, 247] width 64 height 64
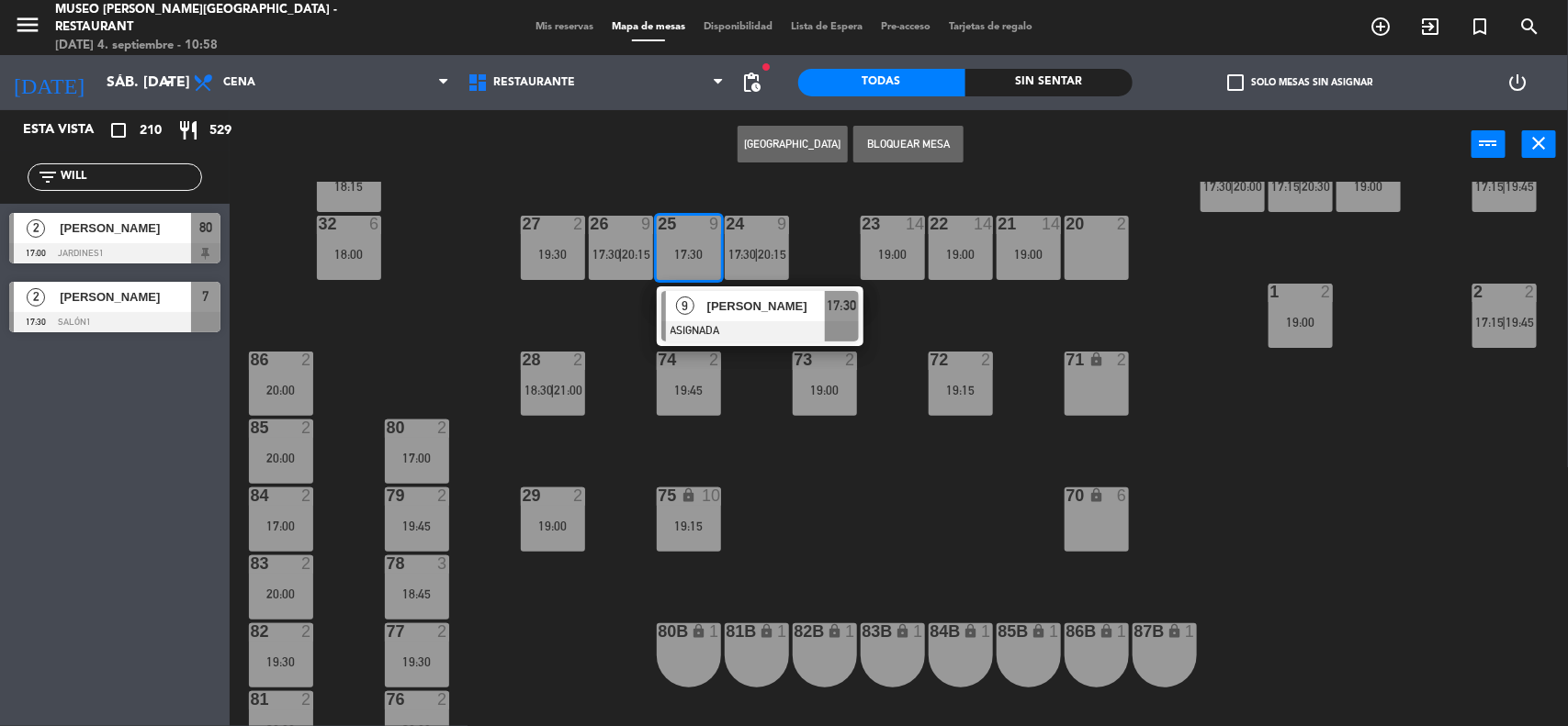
click at [725, 304] on span "[PERSON_NAME]" at bounding box center [765, 305] width 118 height 19
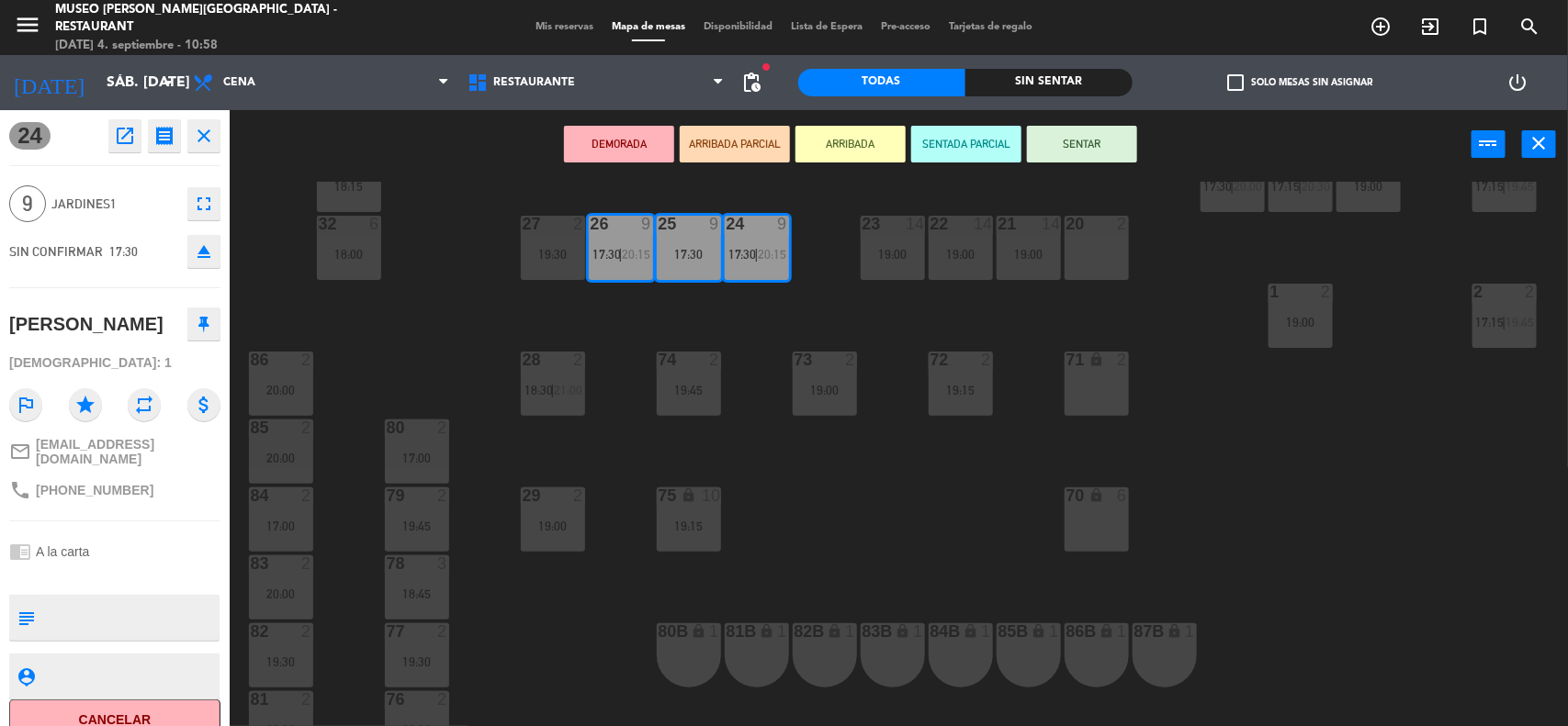
click at [1252, 410] on div "44 2 19:00 49 2 17:00 54 2 19:00 64 2 18:00 | 20:30 48 2 17:00 53 4 63 2 18:30 …" at bounding box center [907, 455] width 1323 height 547
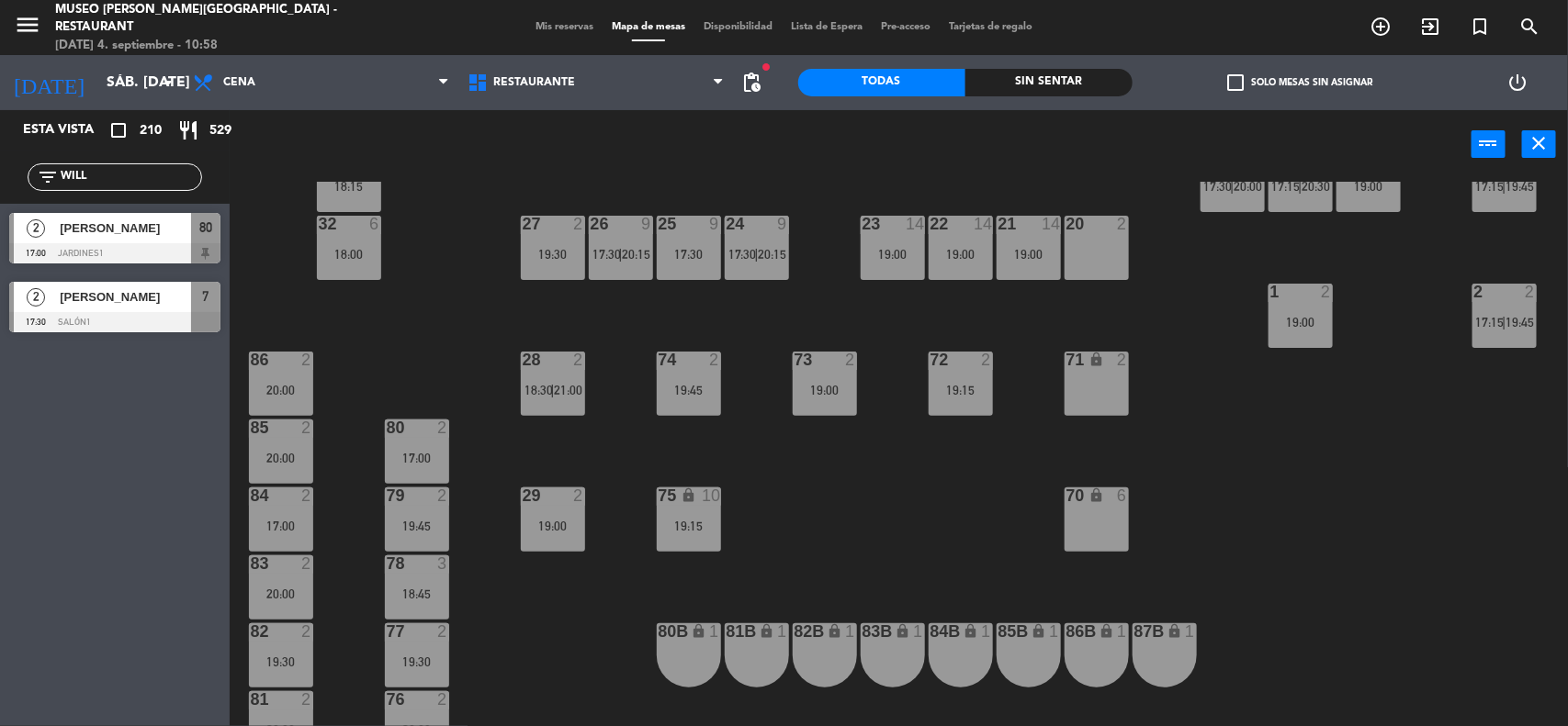
click at [737, 249] on span "17:30" at bounding box center [742, 254] width 29 height 15
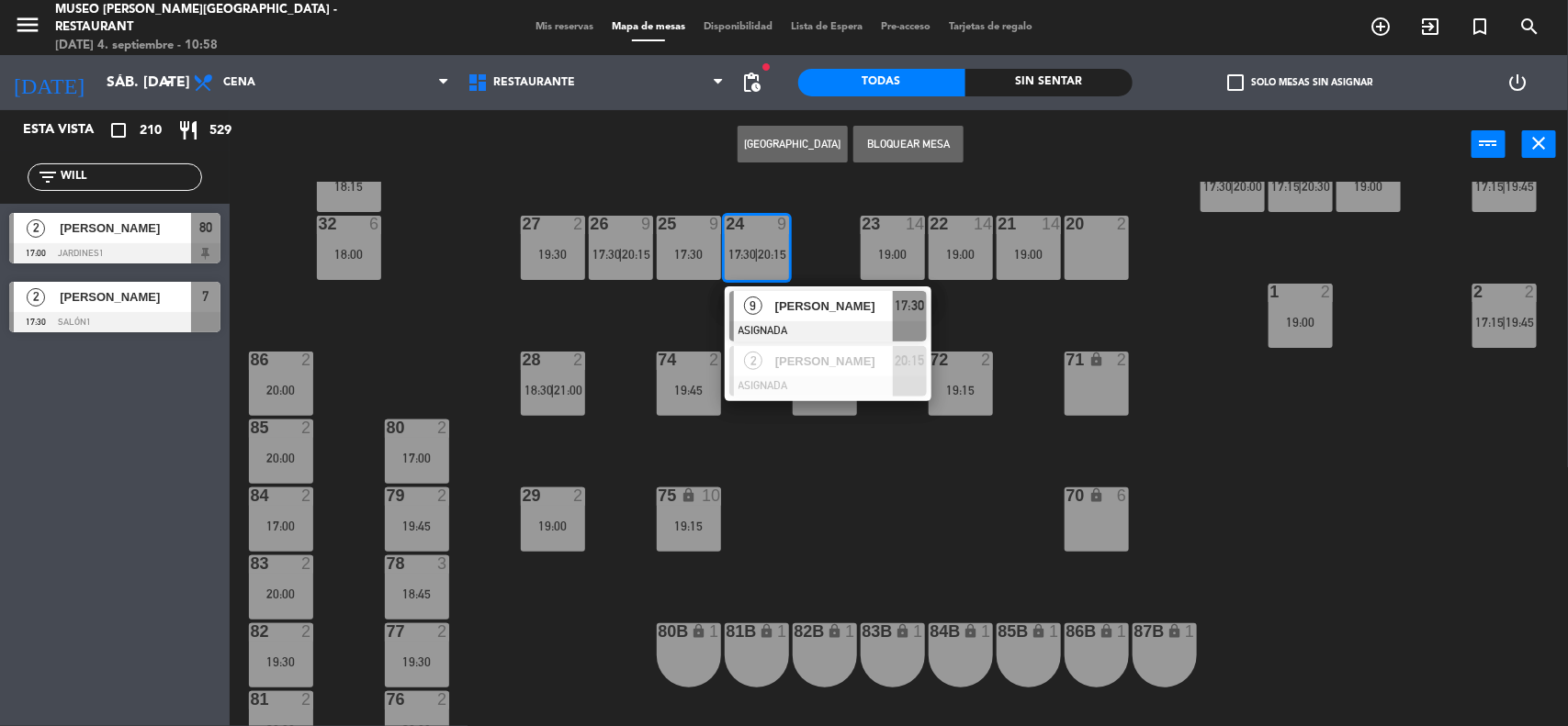
click at [696, 258] on div "17:30" at bounding box center [688, 254] width 64 height 13
click at [896, 157] on button "Bloquear Mesa" at bounding box center [908, 144] width 111 height 37
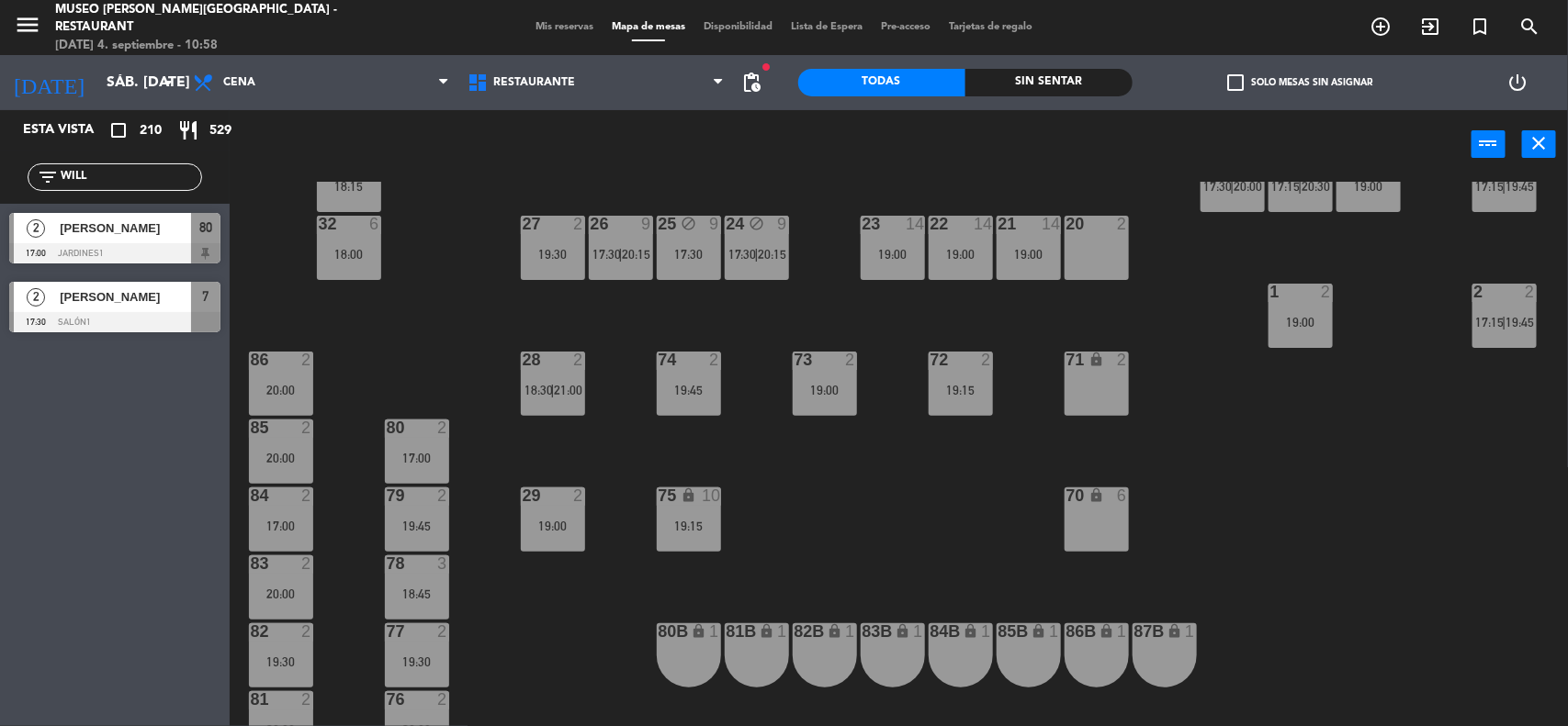
drag, startPoint x: 620, startPoint y: 251, endPoint x: 640, endPoint y: 240, distance: 22.8
click at [620, 253] on span "|" at bounding box center [621, 254] width 4 height 15
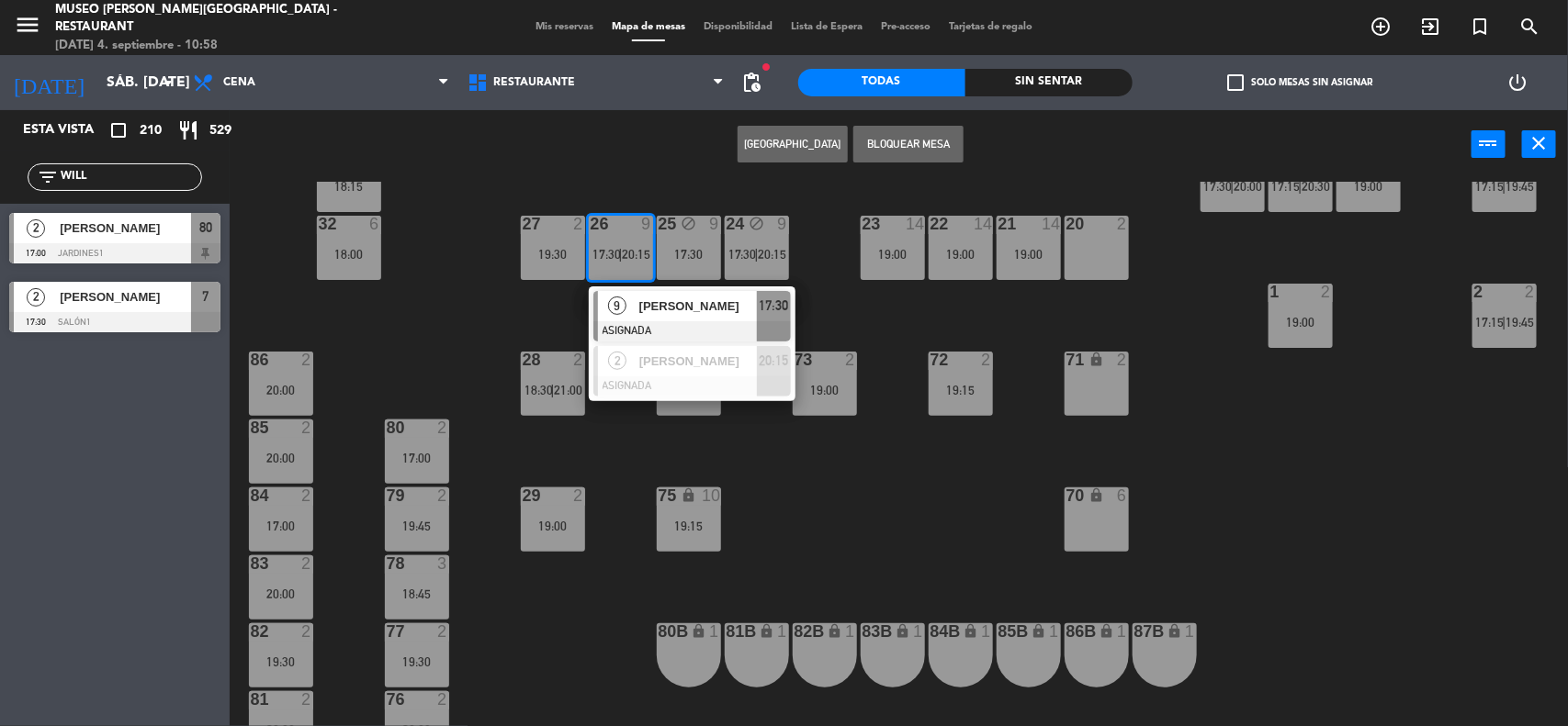
click at [914, 148] on button "Bloquear Mesa" at bounding box center [908, 144] width 111 height 37
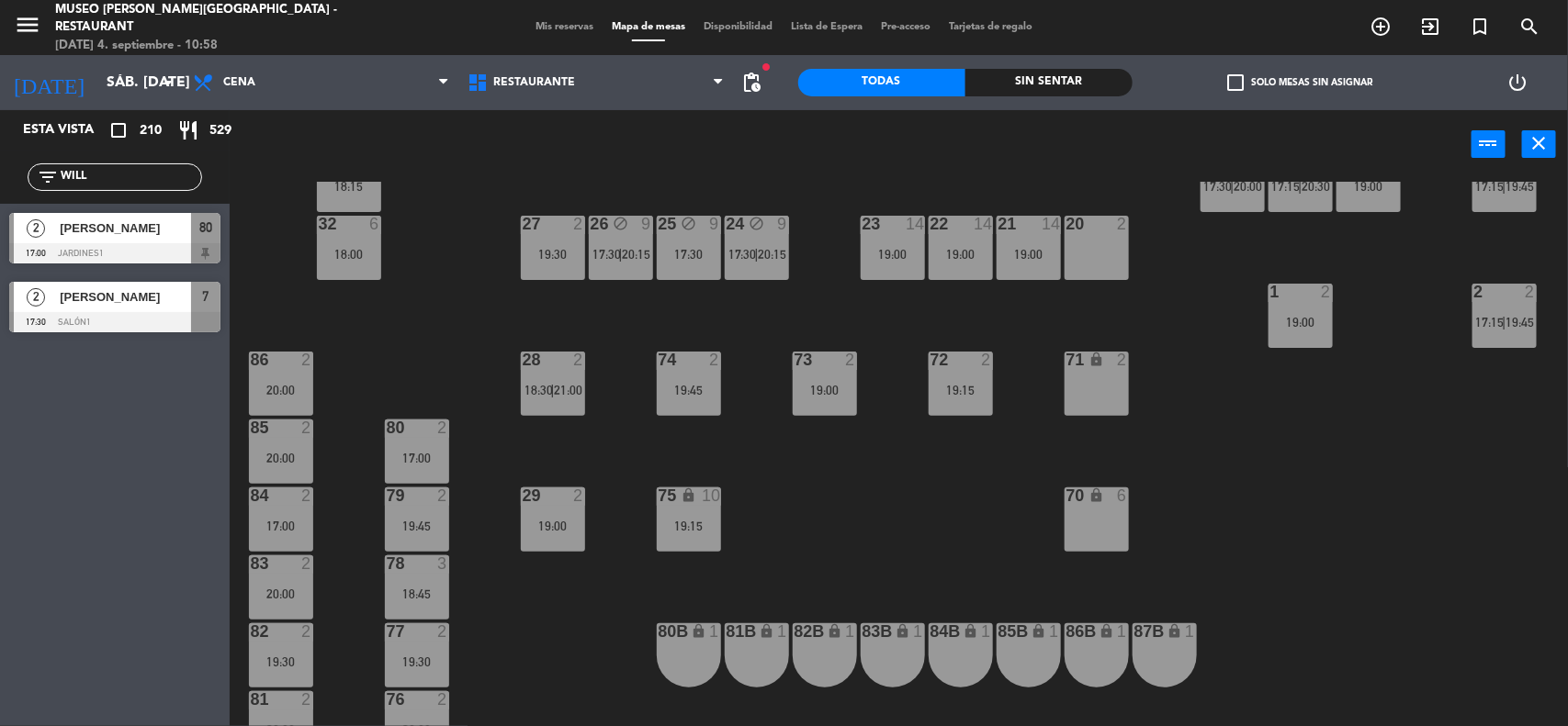
click at [575, 262] on div "27 2 19:30" at bounding box center [553, 247] width 64 height 64
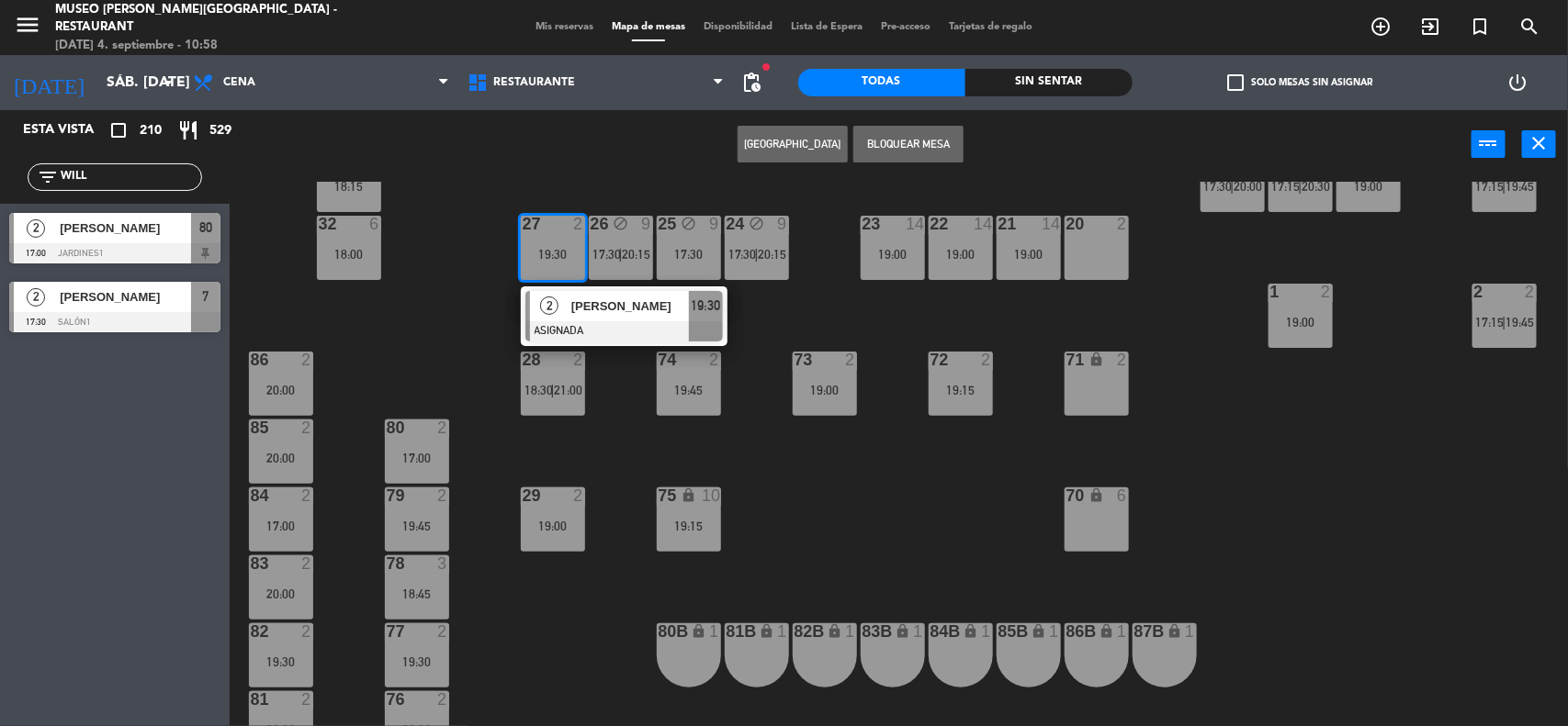
click at [907, 147] on button "Bloquear Mesa" at bounding box center [908, 144] width 111 height 37
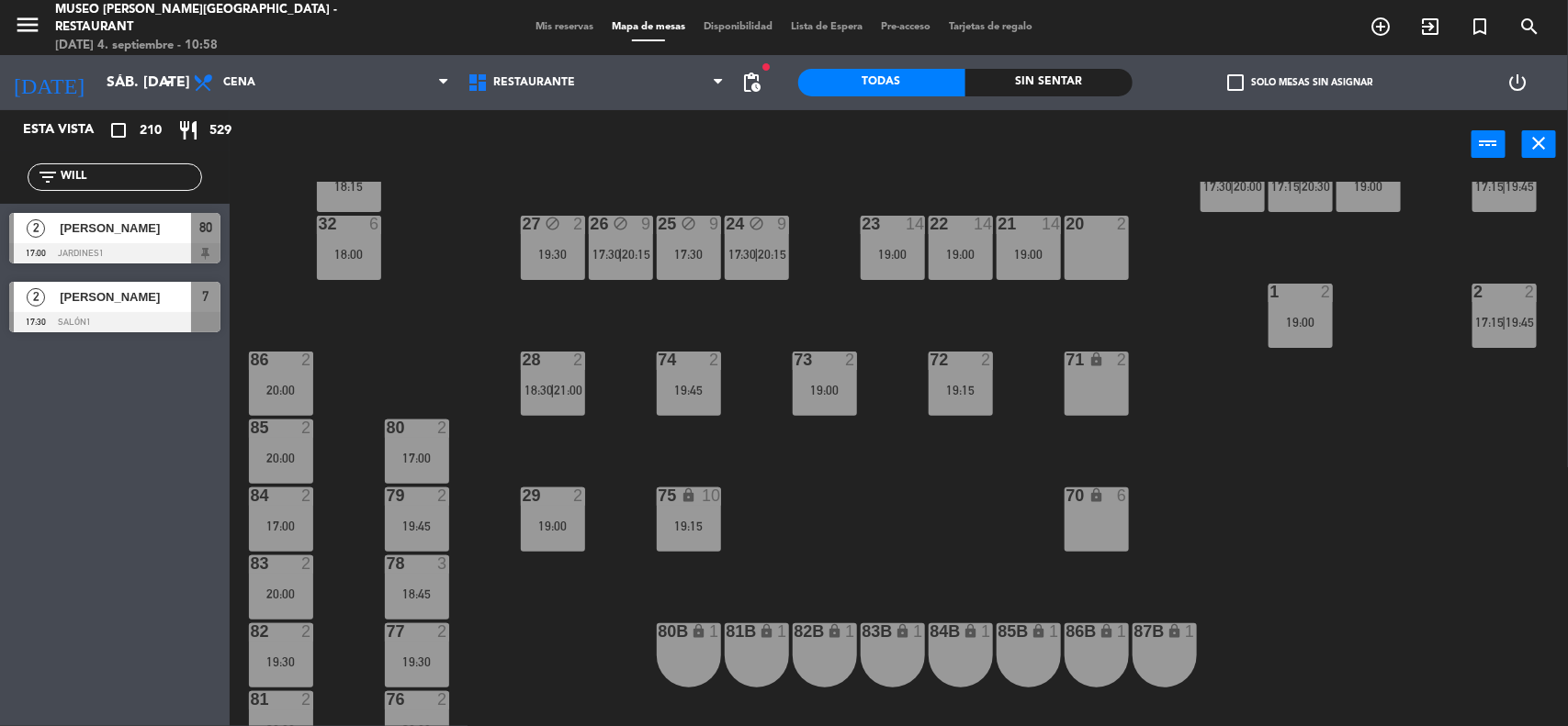
drag, startPoint x: 1329, startPoint y: 465, endPoint x: 1329, endPoint y: 455, distance: 10.0
click at [1330, 470] on div "44 2 19:00 49 2 17:00 54 2 19:00 64 2 18:00 | 20:30 48 2 17:00 53 4 63 2 18:30 …" at bounding box center [907, 455] width 1323 height 547
click at [755, 260] on div "24 block 9 17:30 | 20:15" at bounding box center [756, 247] width 64 height 64
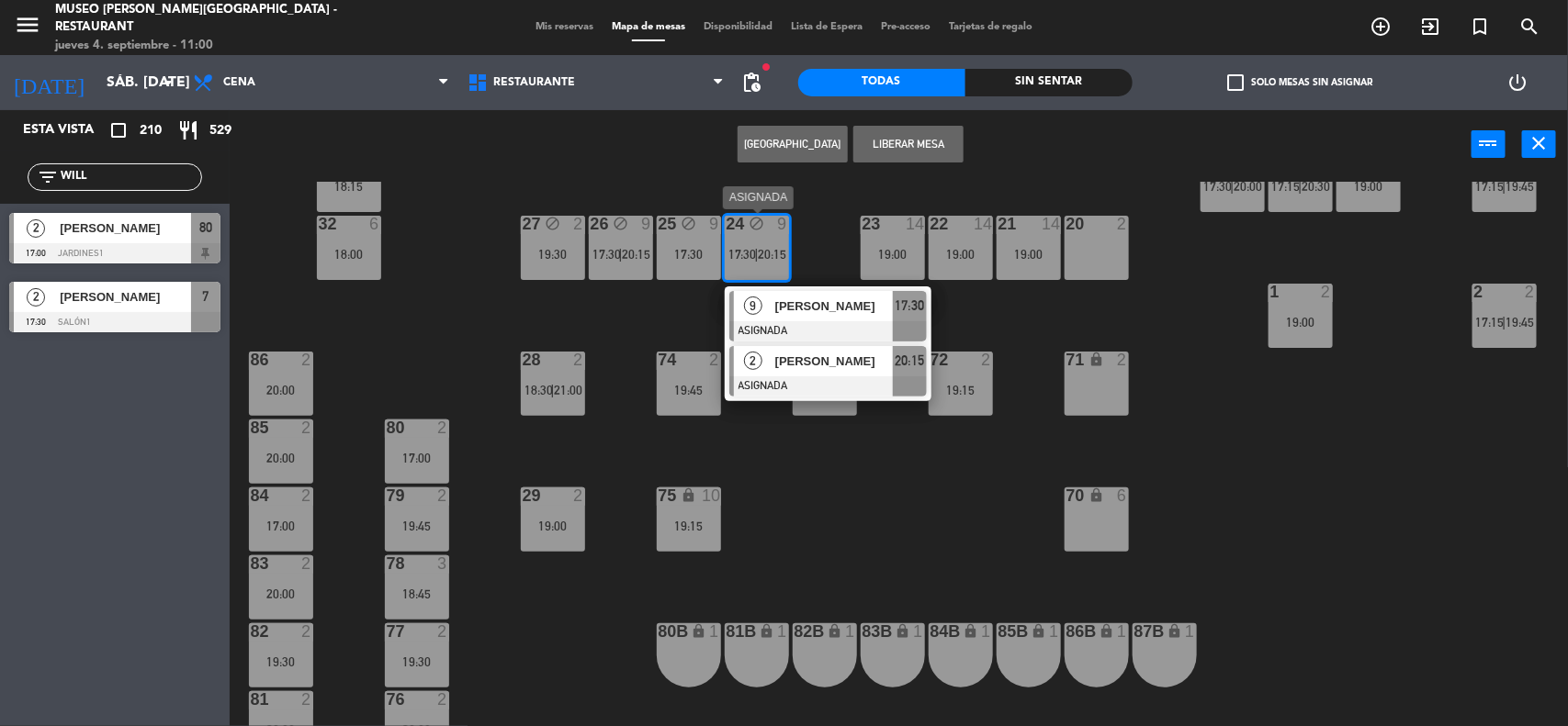
click at [782, 365] on span "[PERSON_NAME]" at bounding box center [833, 361] width 118 height 19
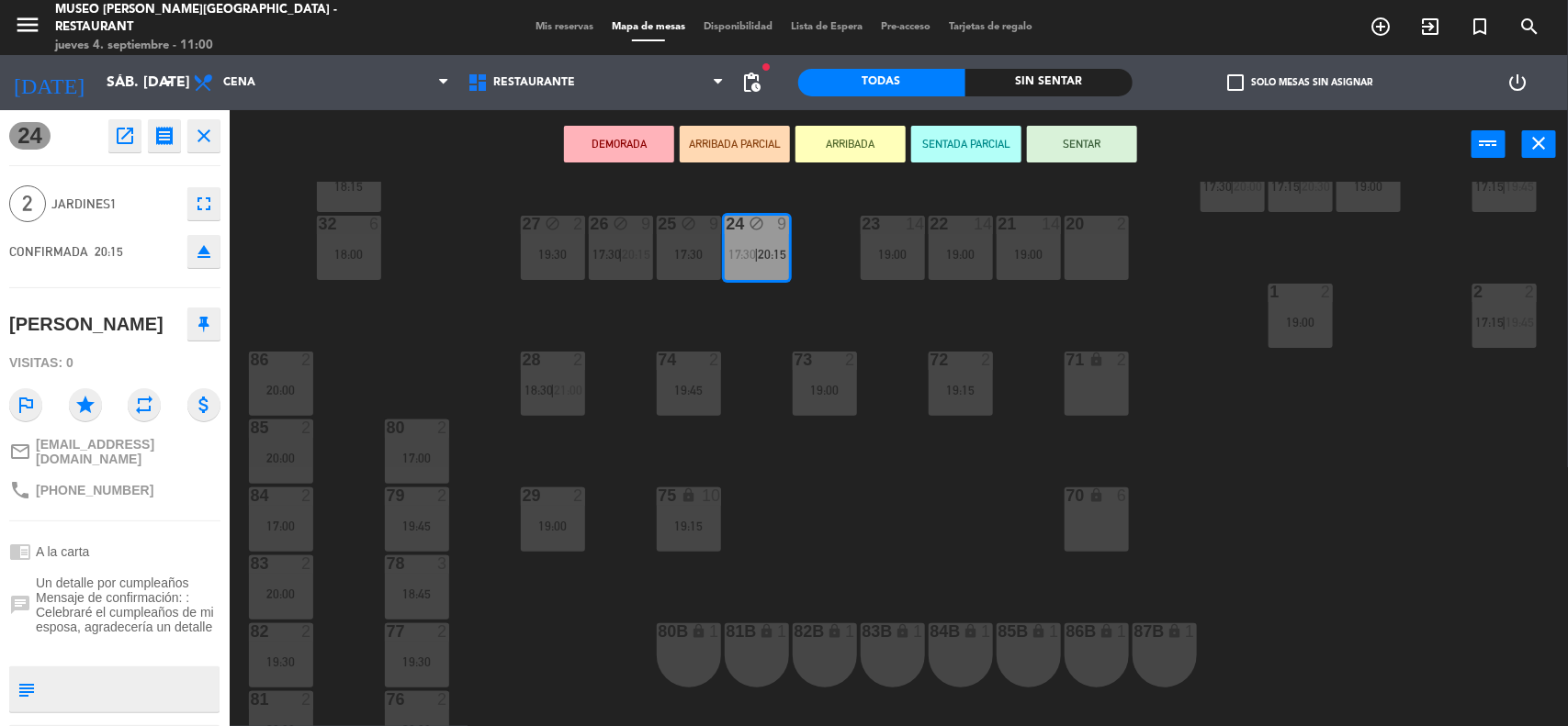
click at [1097, 395] on div "71 lock 2" at bounding box center [1096, 383] width 64 height 64
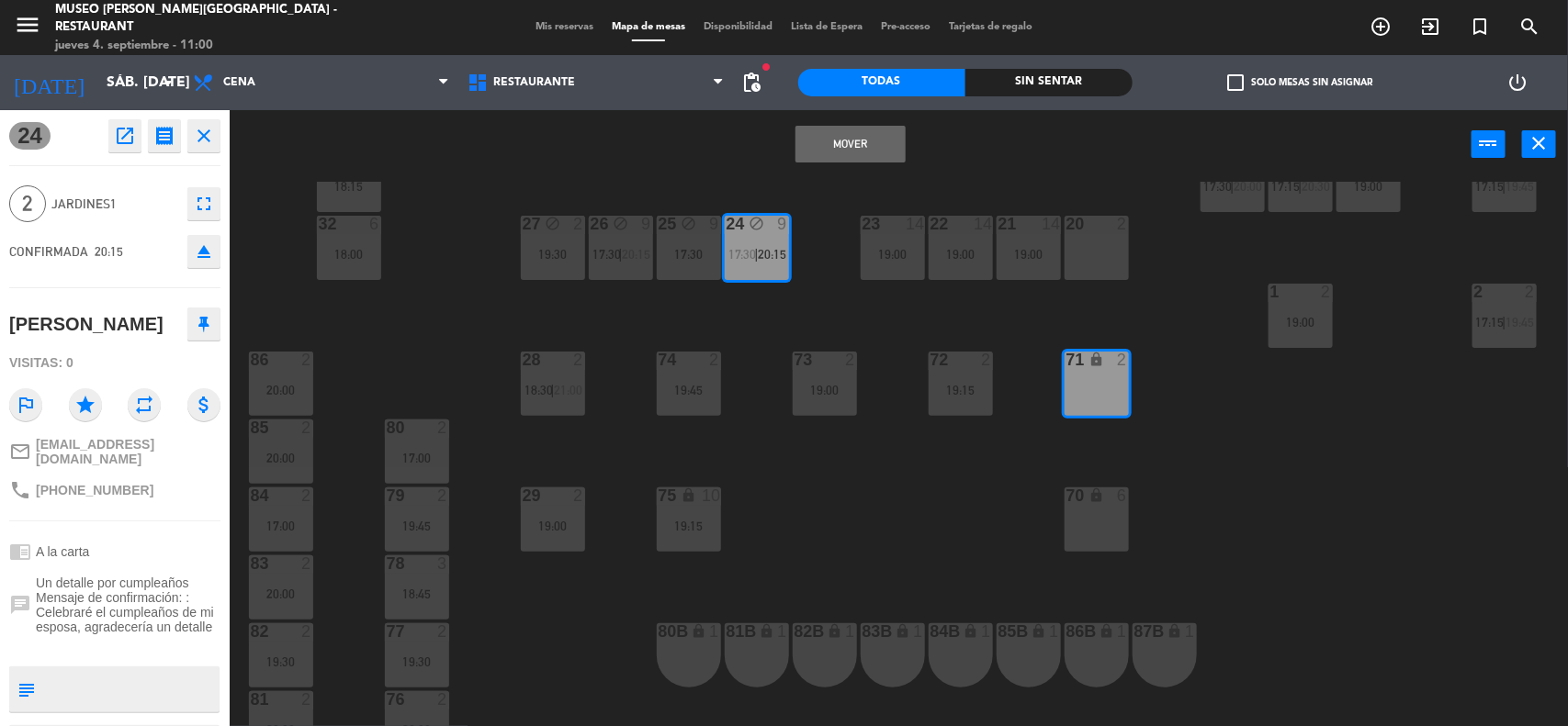
click at [886, 193] on div "44 2 19:00 49 2 17:00 54 2 19:00 64 2 18:00 | 20:30 48 2 17:00 53 4 63 2 18:30 …" at bounding box center [907, 455] width 1323 height 547
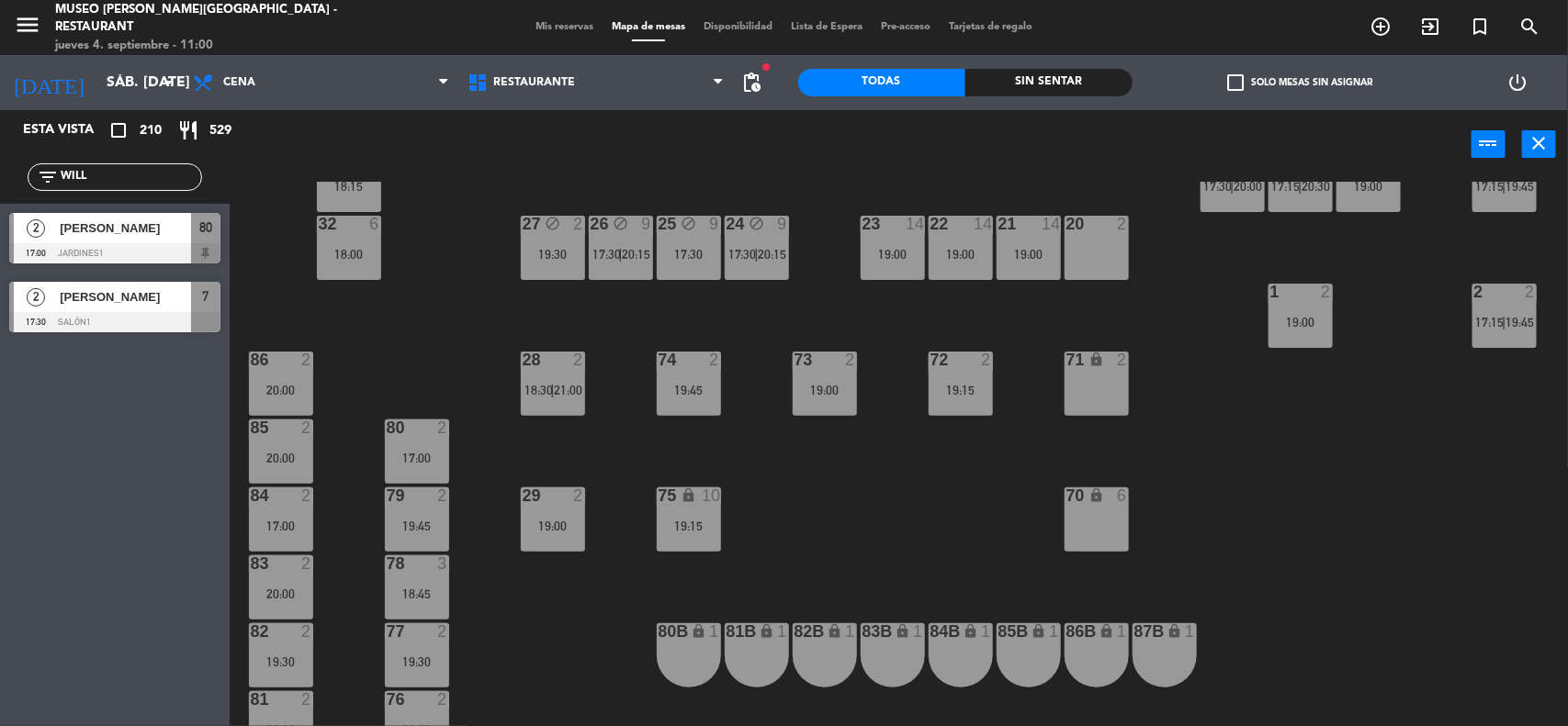
click at [750, 249] on span "17:30" at bounding box center [742, 254] width 29 height 15
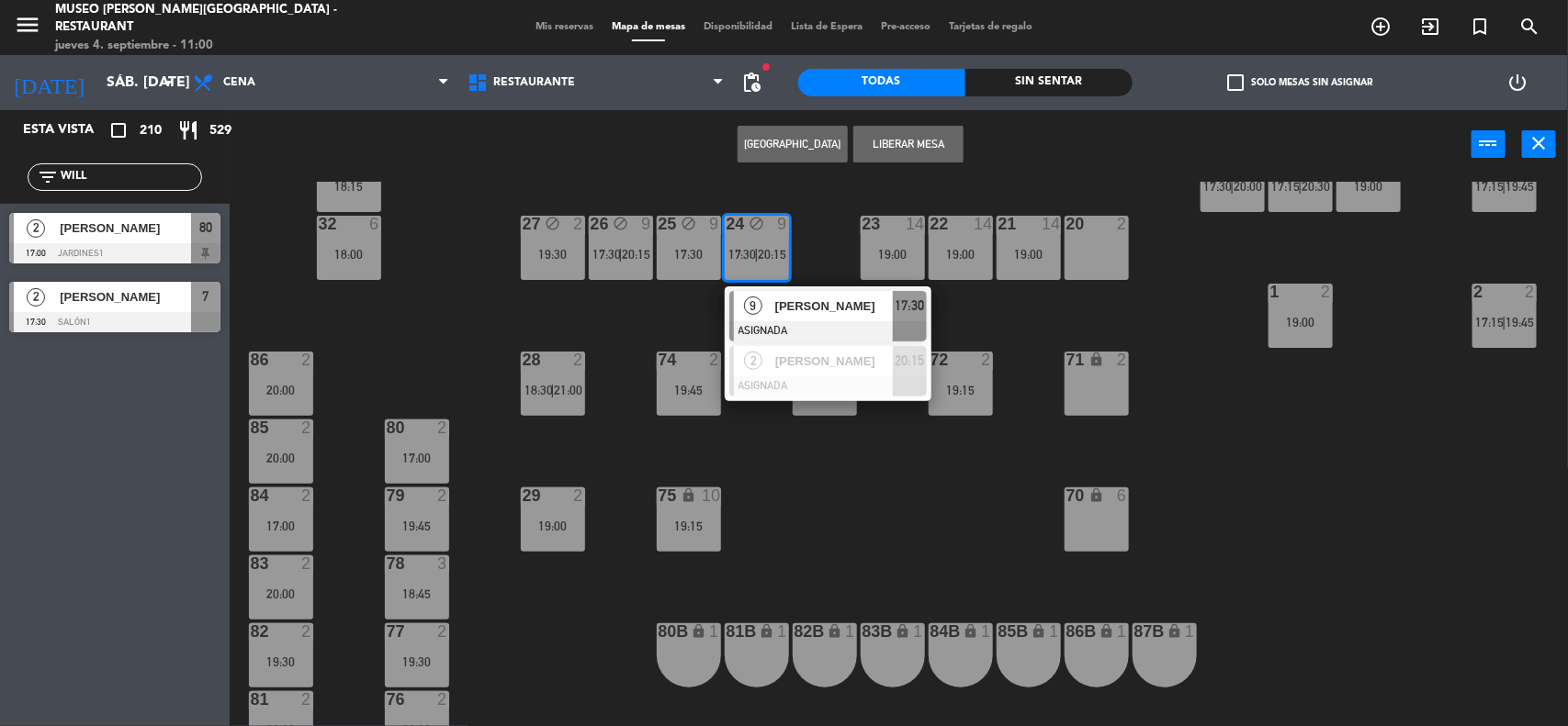
click at [777, 301] on span "[PERSON_NAME]" at bounding box center [833, 305] width 118 height 19
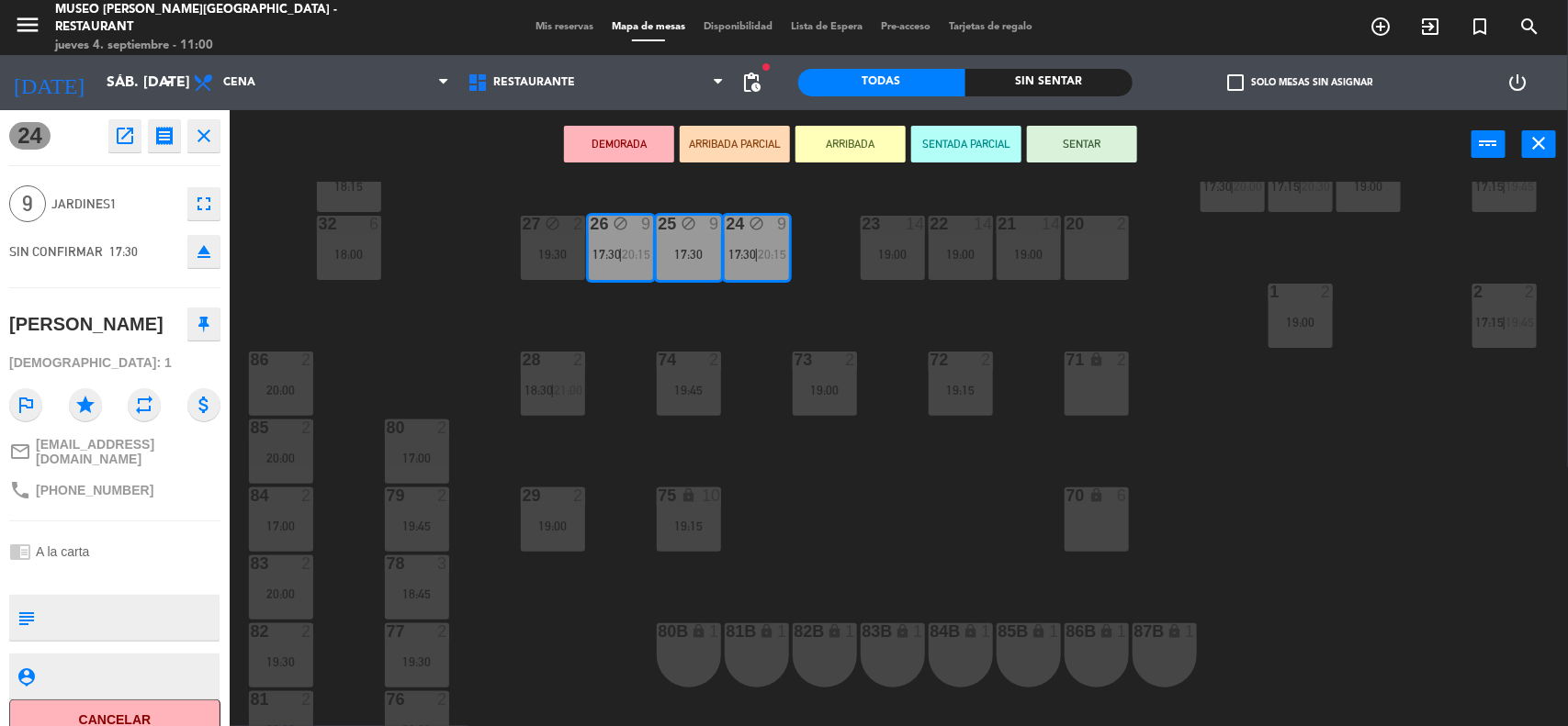
click at [1073, 374] on div "71 lock 2" at bounding box center [1096, 383] width 64 height 64
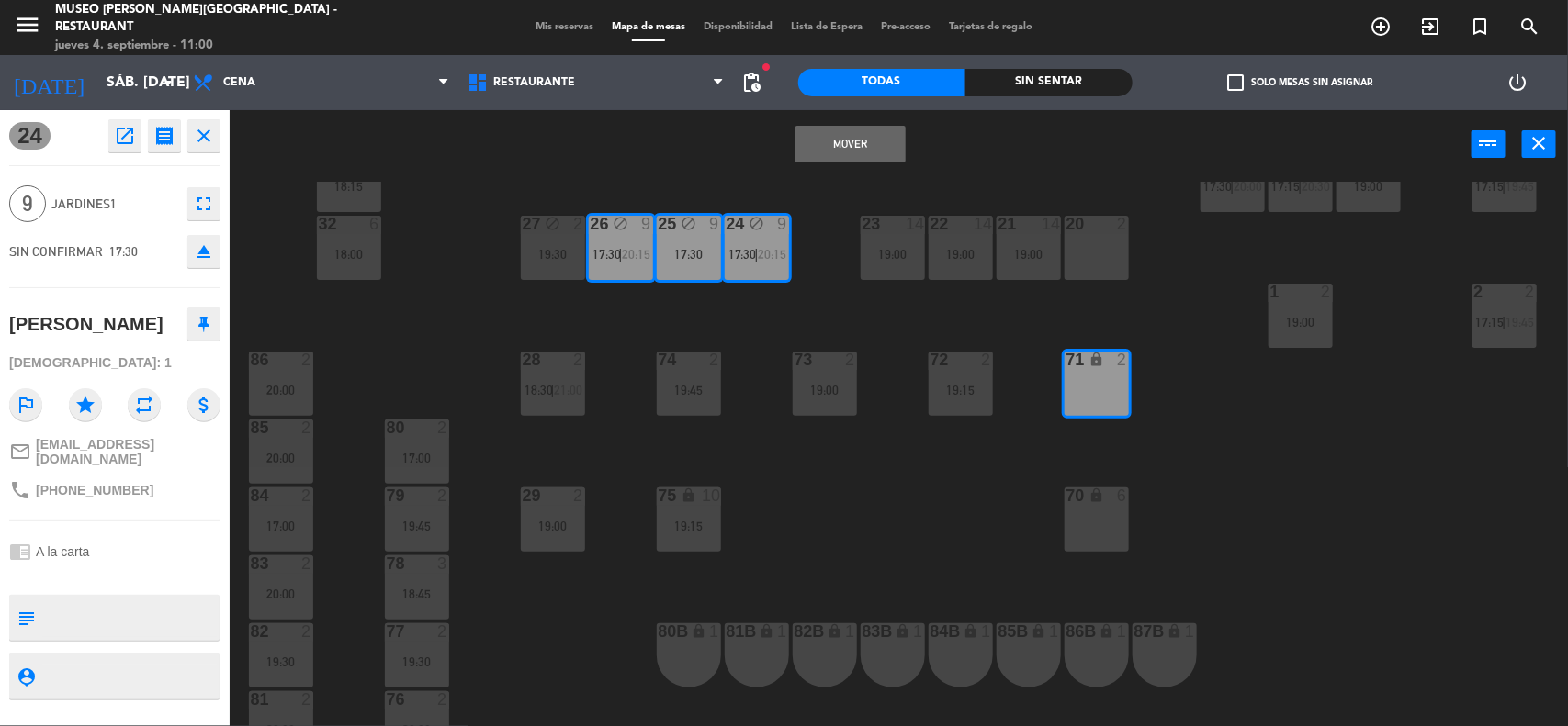
click at [865, 133] on button "Mover" at bounding box center [850, 144] width 111 height 37
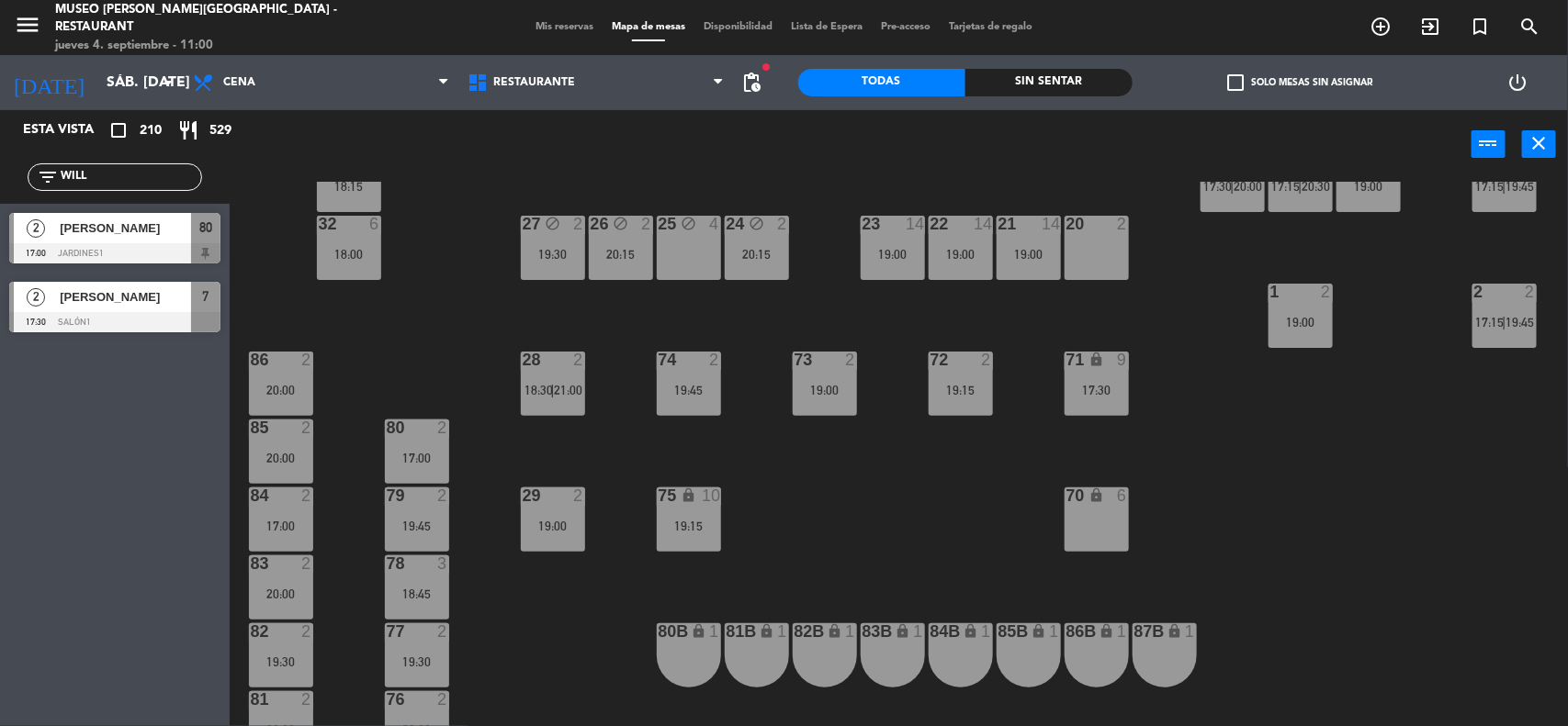
click at [537, 253] on div "19:30" at bounding box center [553, 254] width 64 height 13
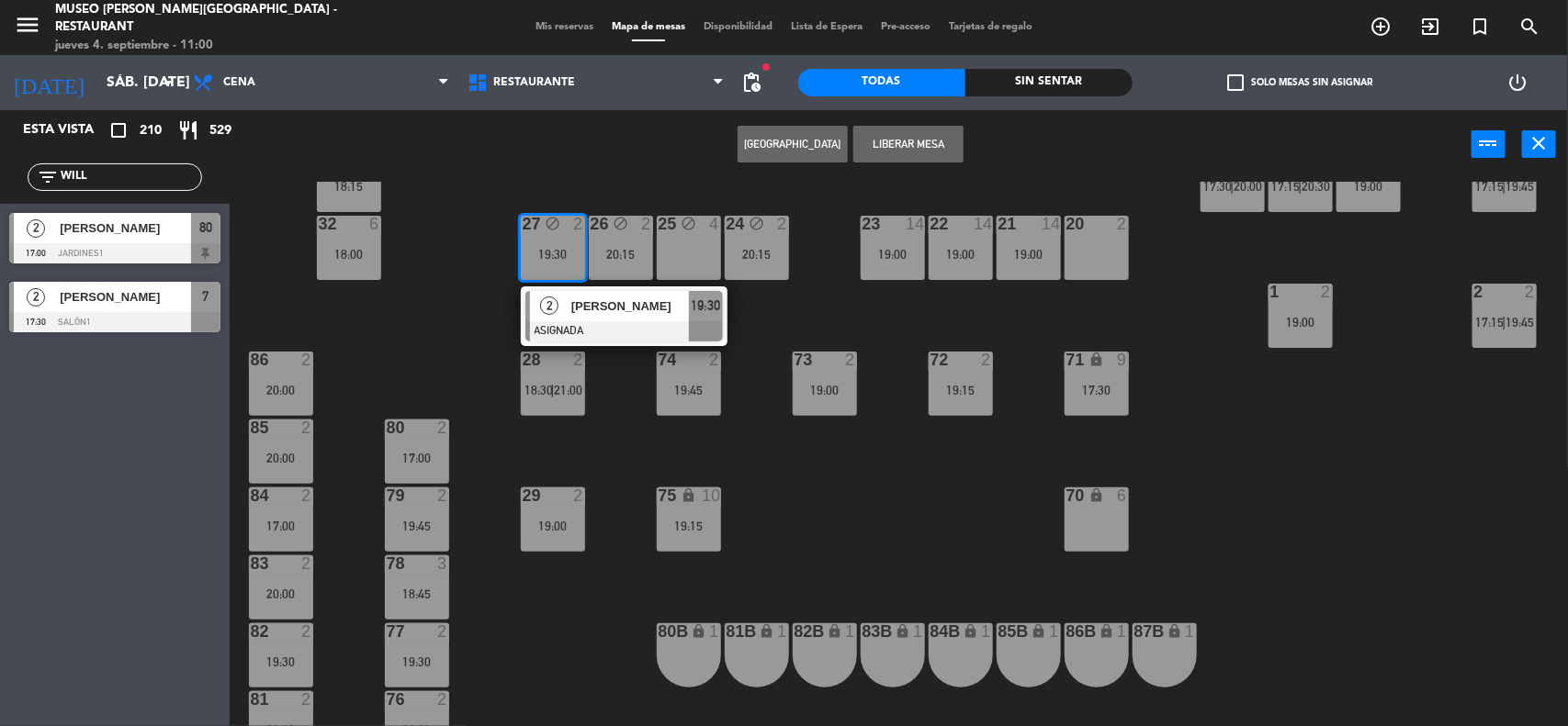
click at [579, 300] on span "[PERSON_NAME]" at bounding box center [630, 305] width 118 height 19
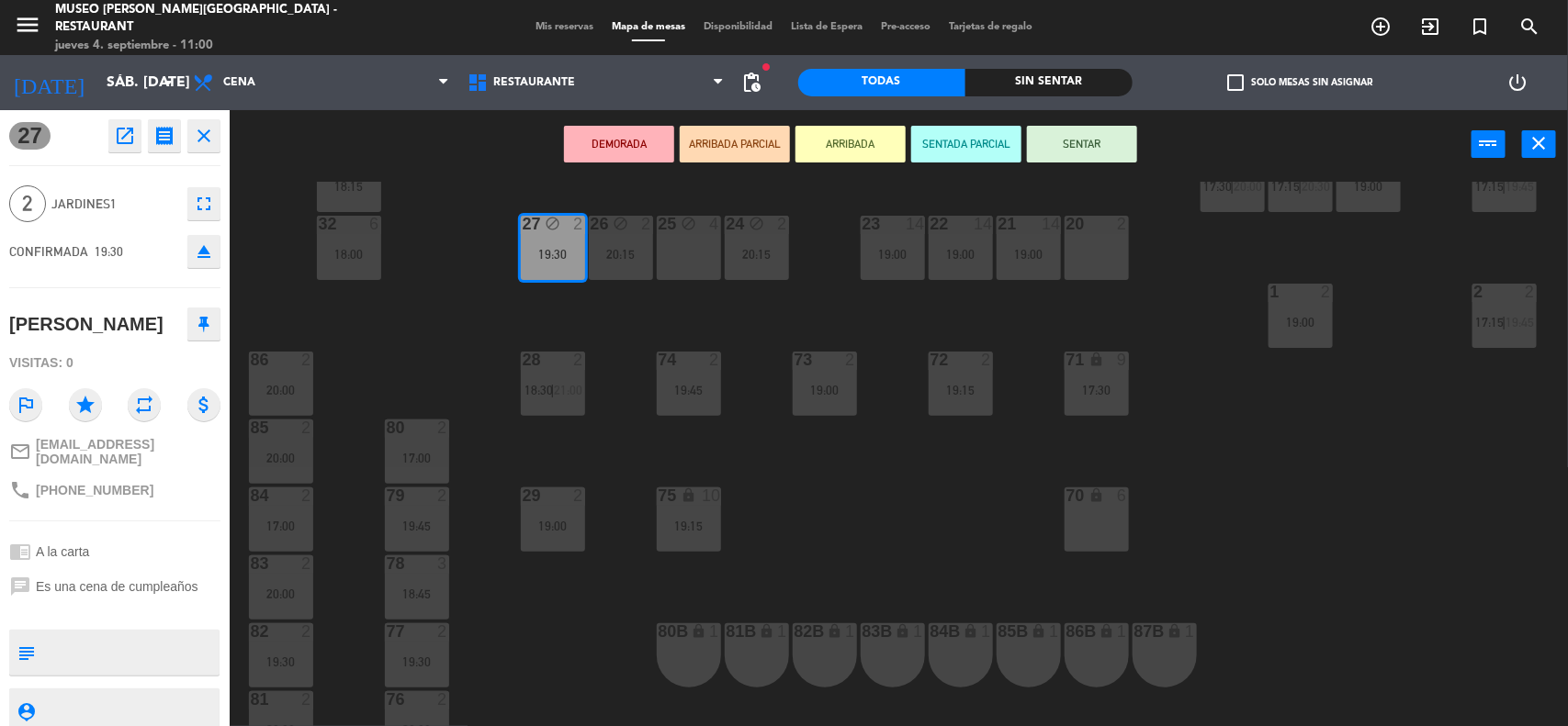
click at [1076, 512] on div "70 lock 6" at bounding box center [1096, 519] width 64 height 64
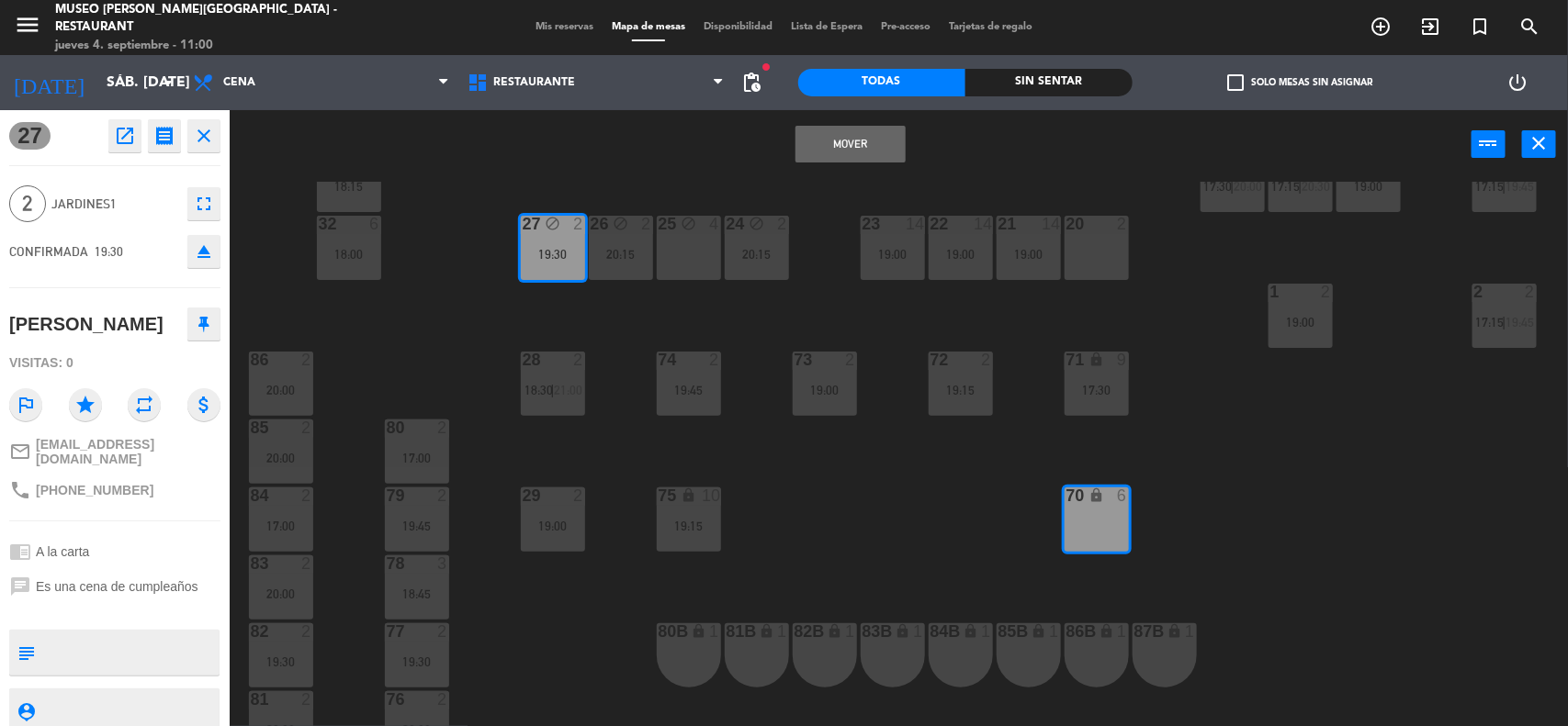
click at [828, 143] on button "Mover" at bounding box center [850, 144] width 111 height 37
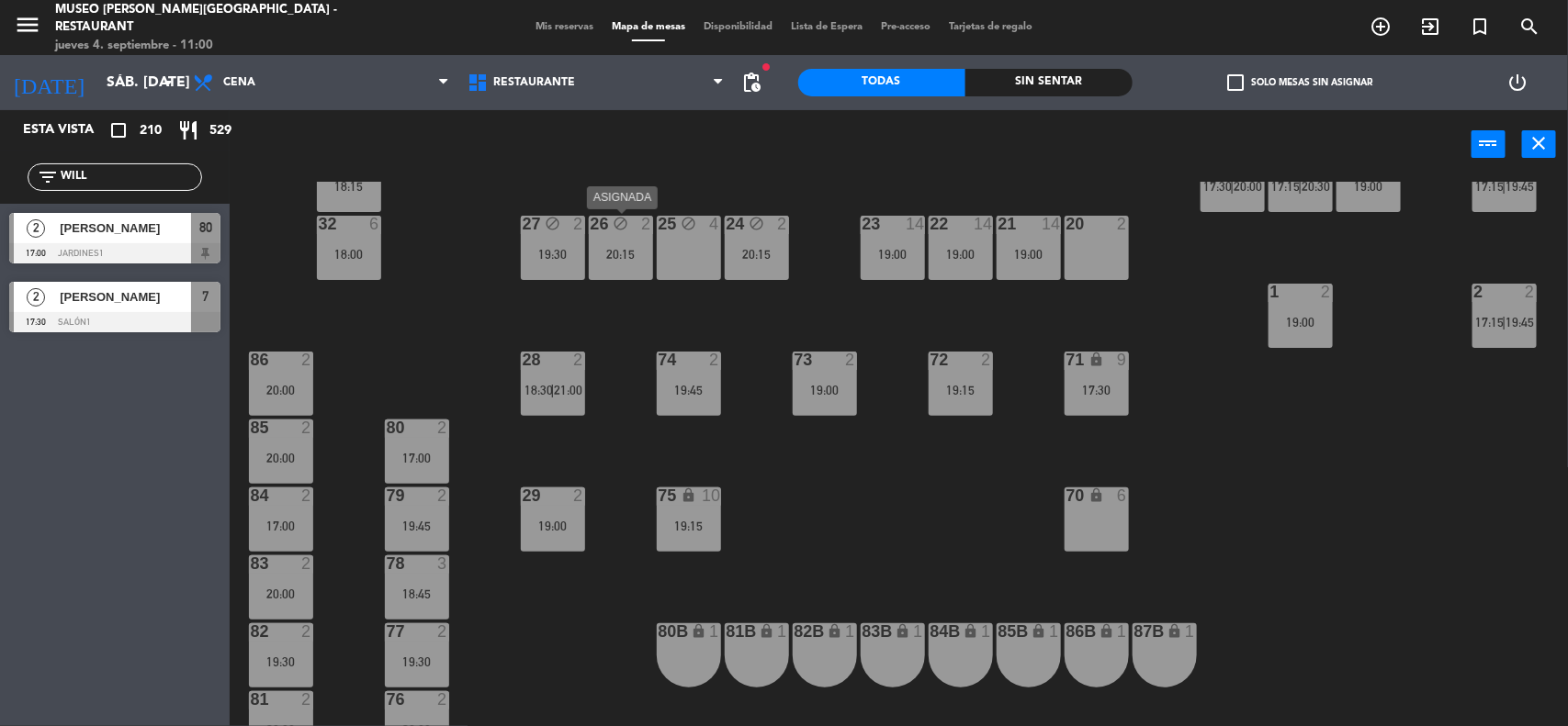
click at [634, 253] on div "20:15" at bounding box center [621, 254] width 64 height 13
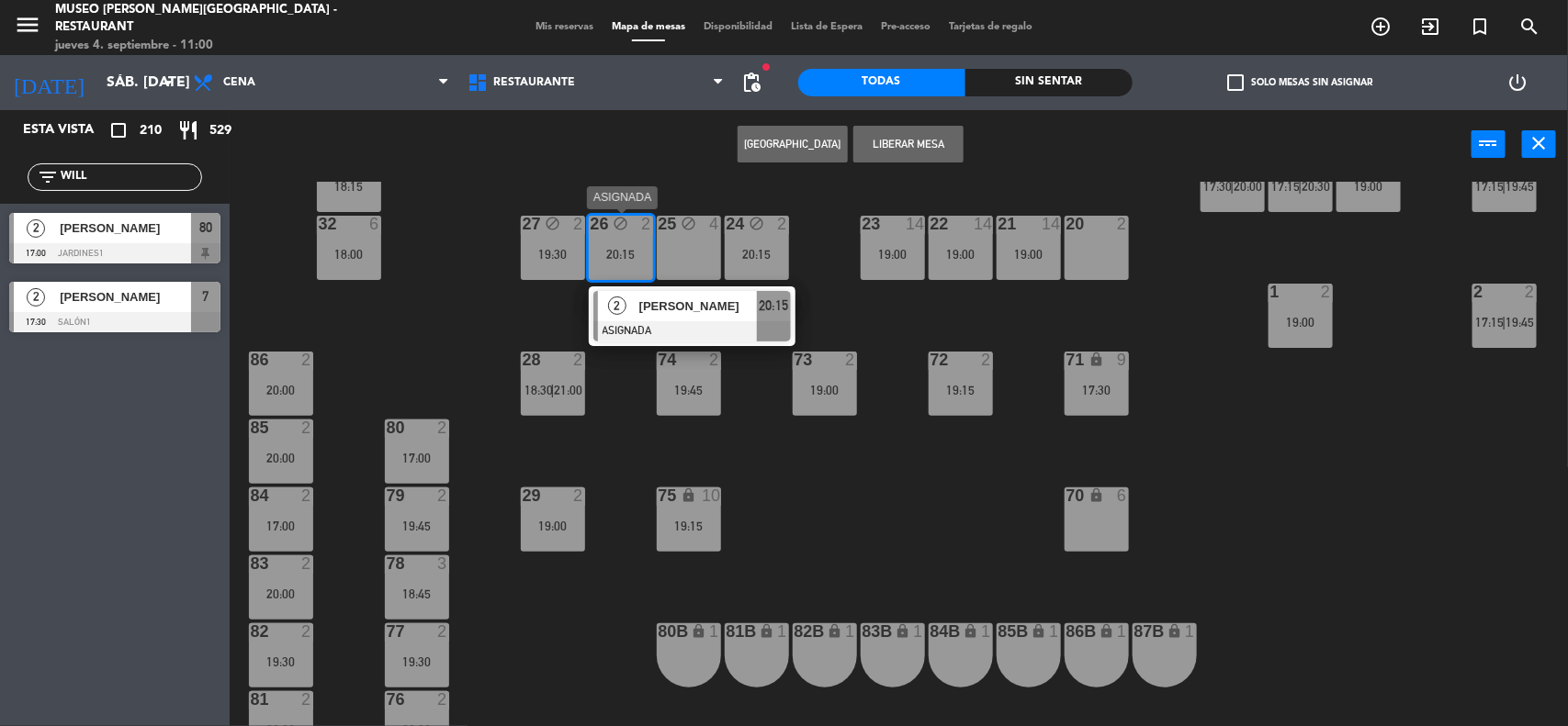
click at [666, 309] on span "[PERSON_NAME]" at bounding box center [698, 305] width 118 height 19
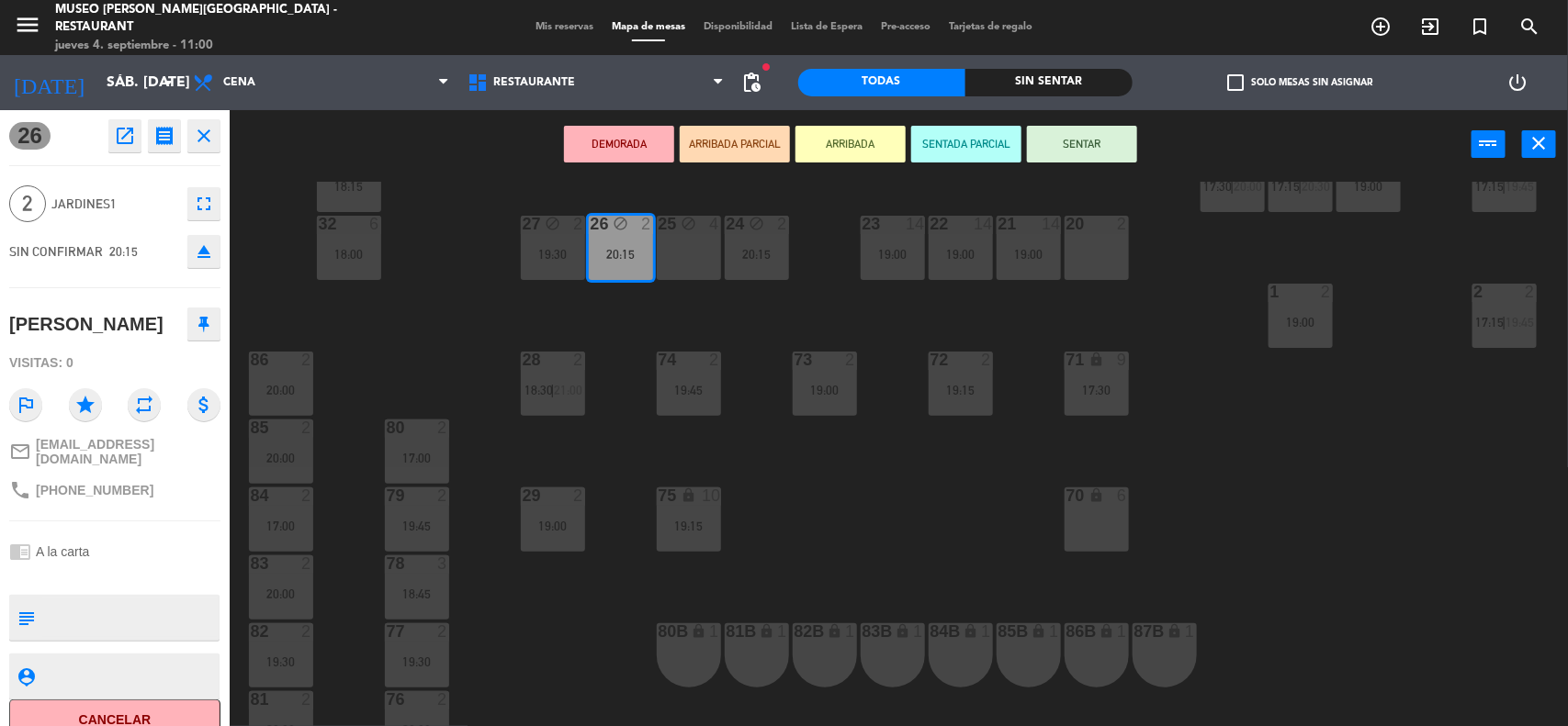
click at [1106, 245] on div "20 2" at bounding box center [1096, 247] width 64 height 64
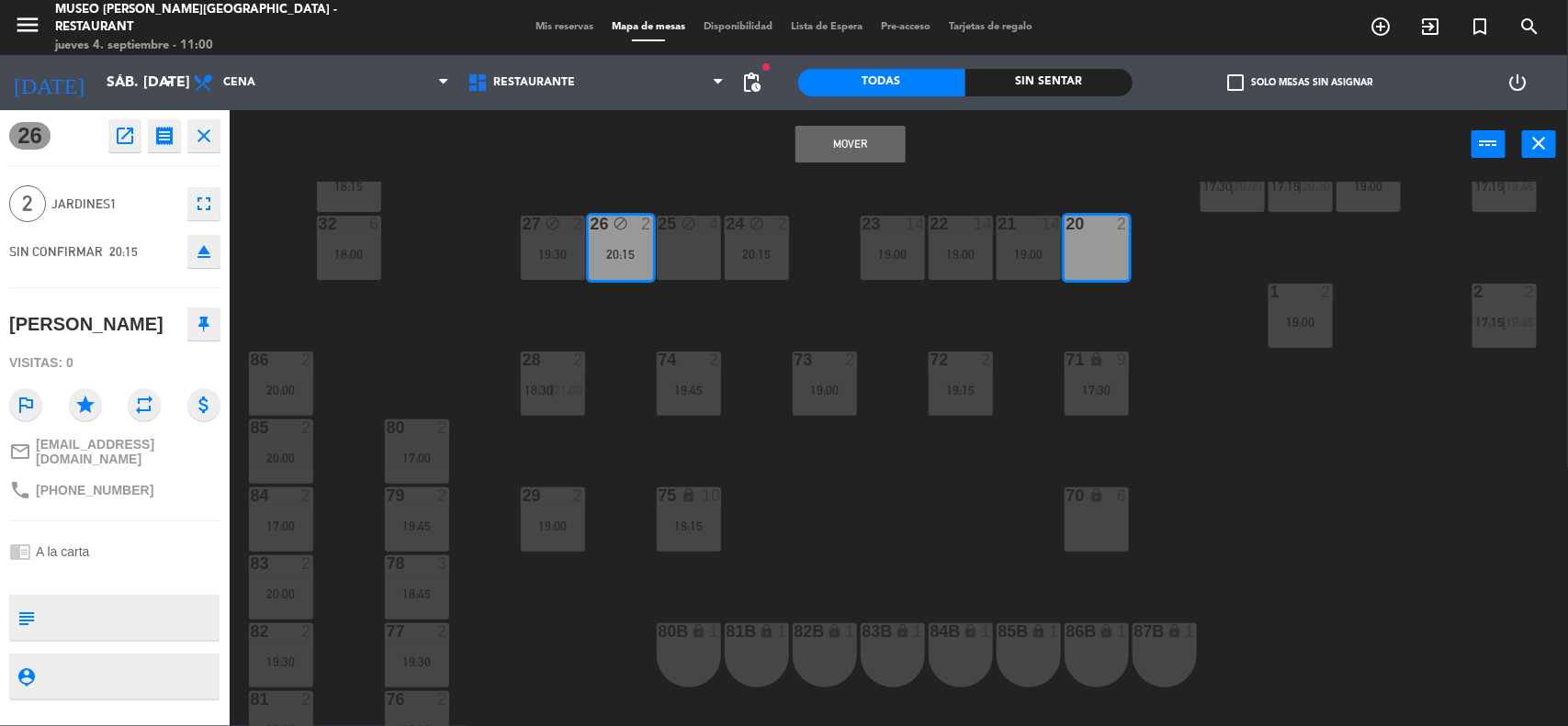
click at [865, 149] on button "Mover" at bounding box center [850, 144] width 111 height 37
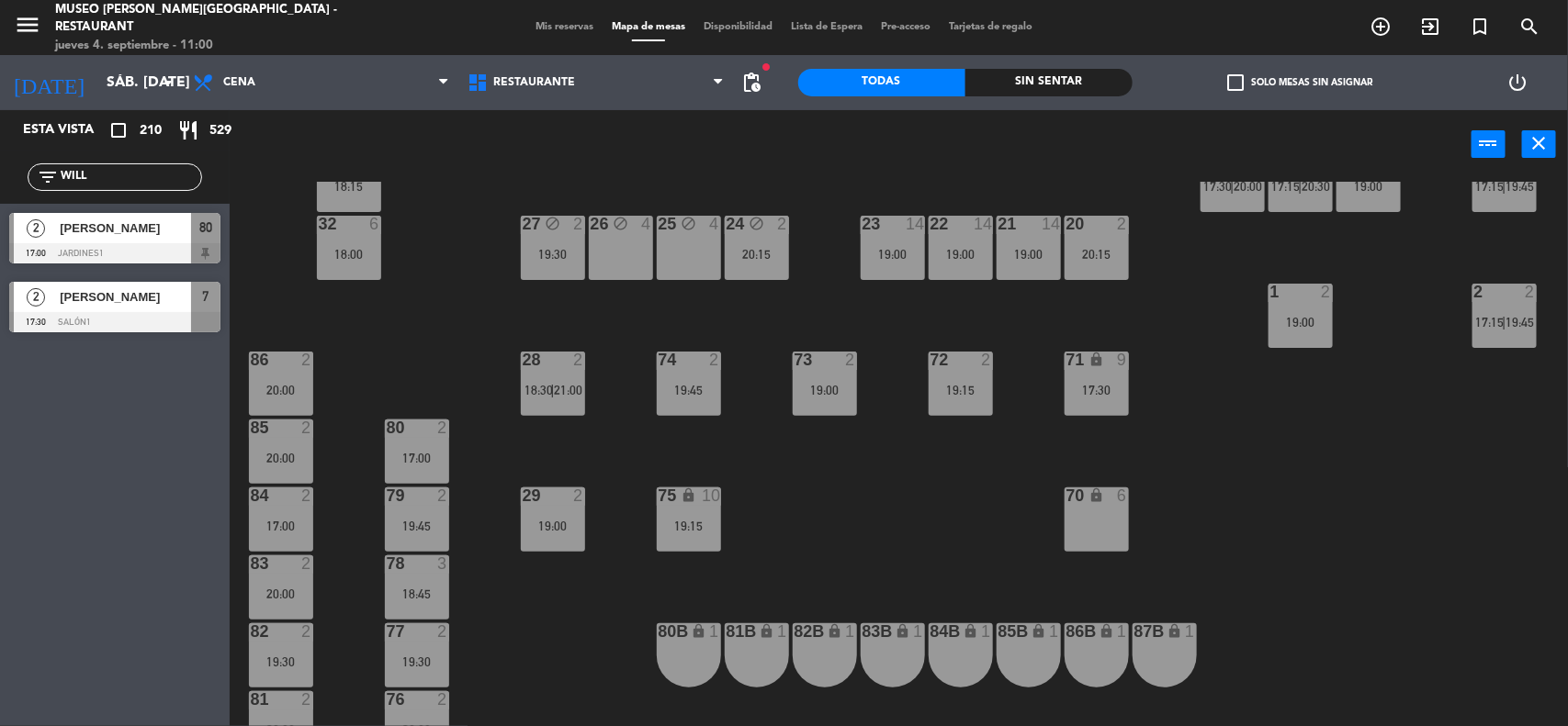
click at [769, 240] on div "24 block 2 20:15" at bounding box center [756, 247] width 64 height 64
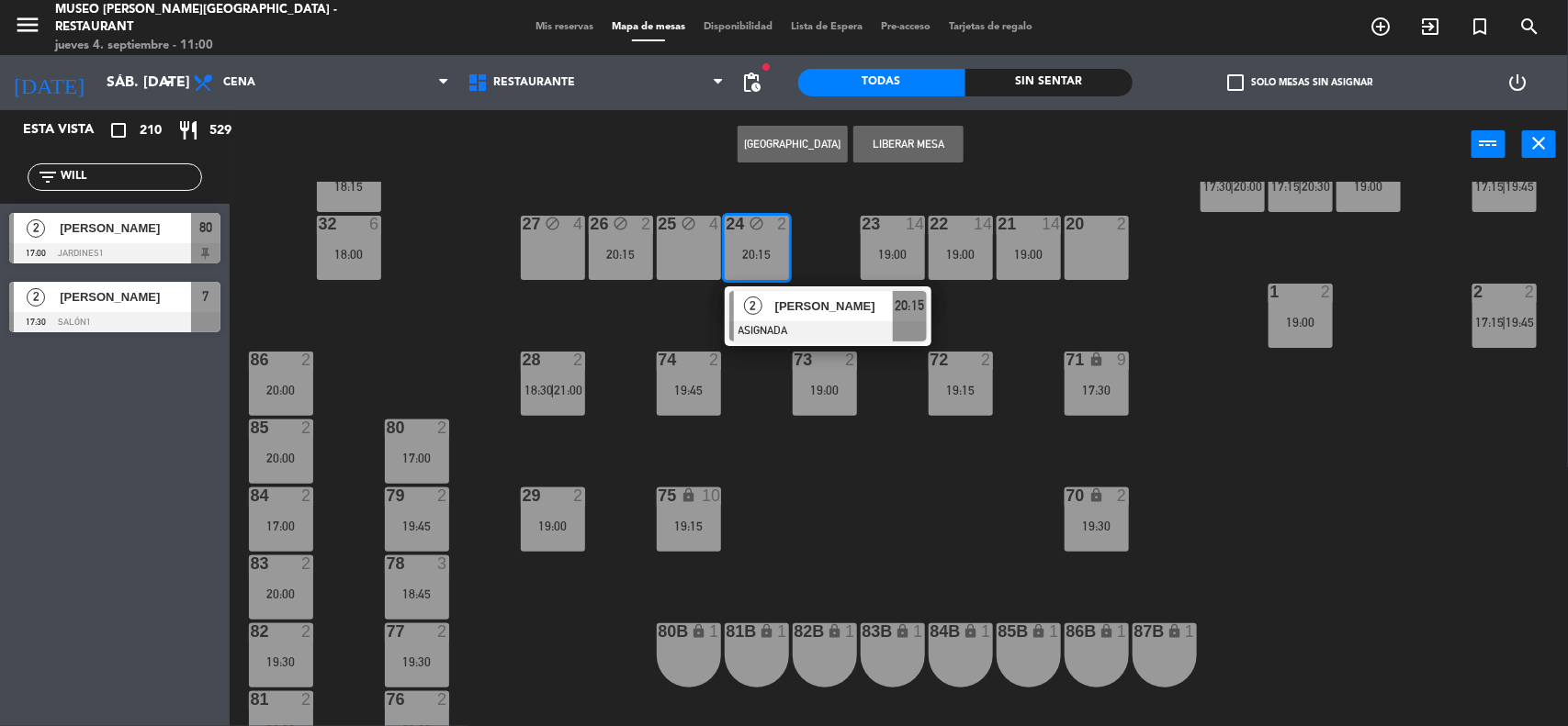
click at [818, 303] on div "2 [PERSON_NAME] [PERSON_NAME] ASIGNADA 20:15" at bounding box center [828, 316] width 234 height 59
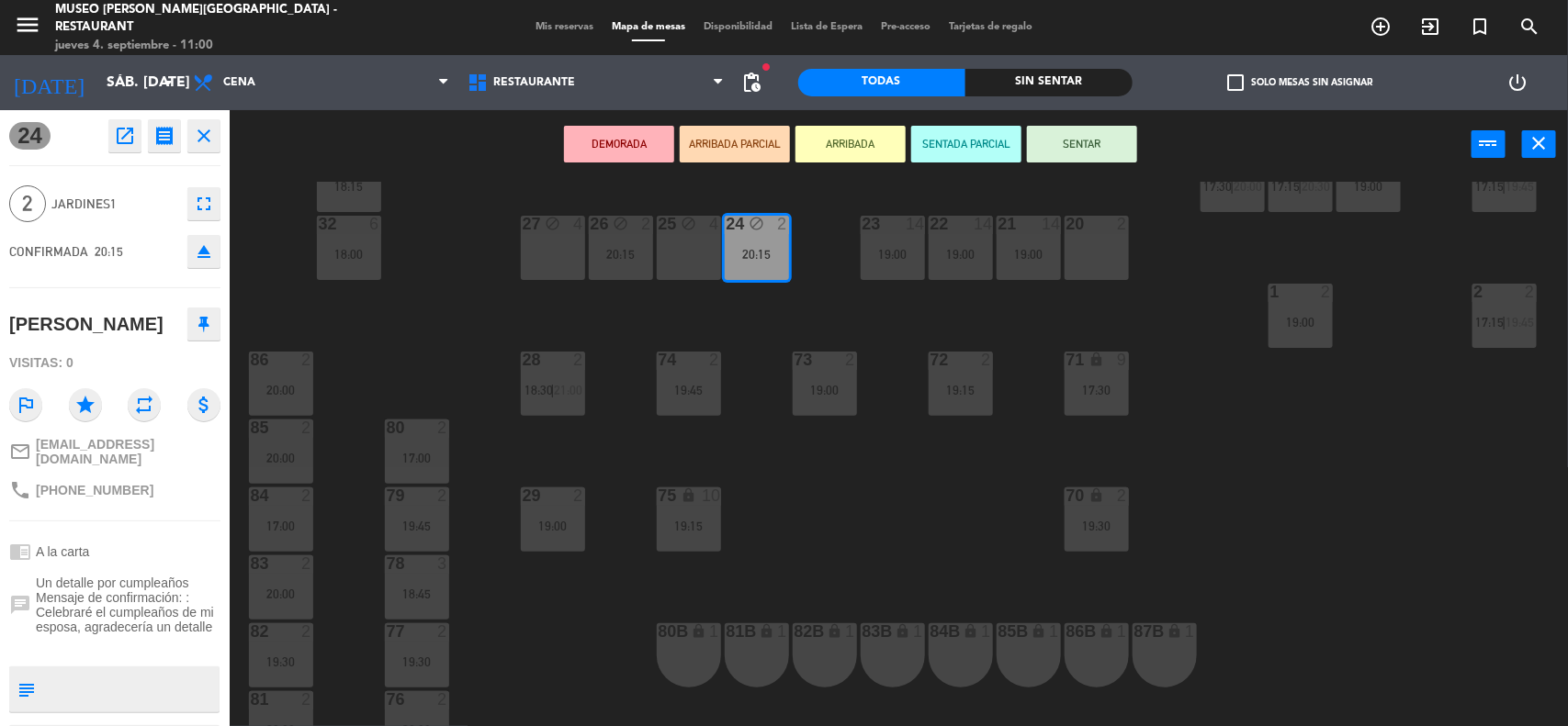
click at [905, 644] on div "83B lock 1" at bounding box center [892, 655] width 64 height 64
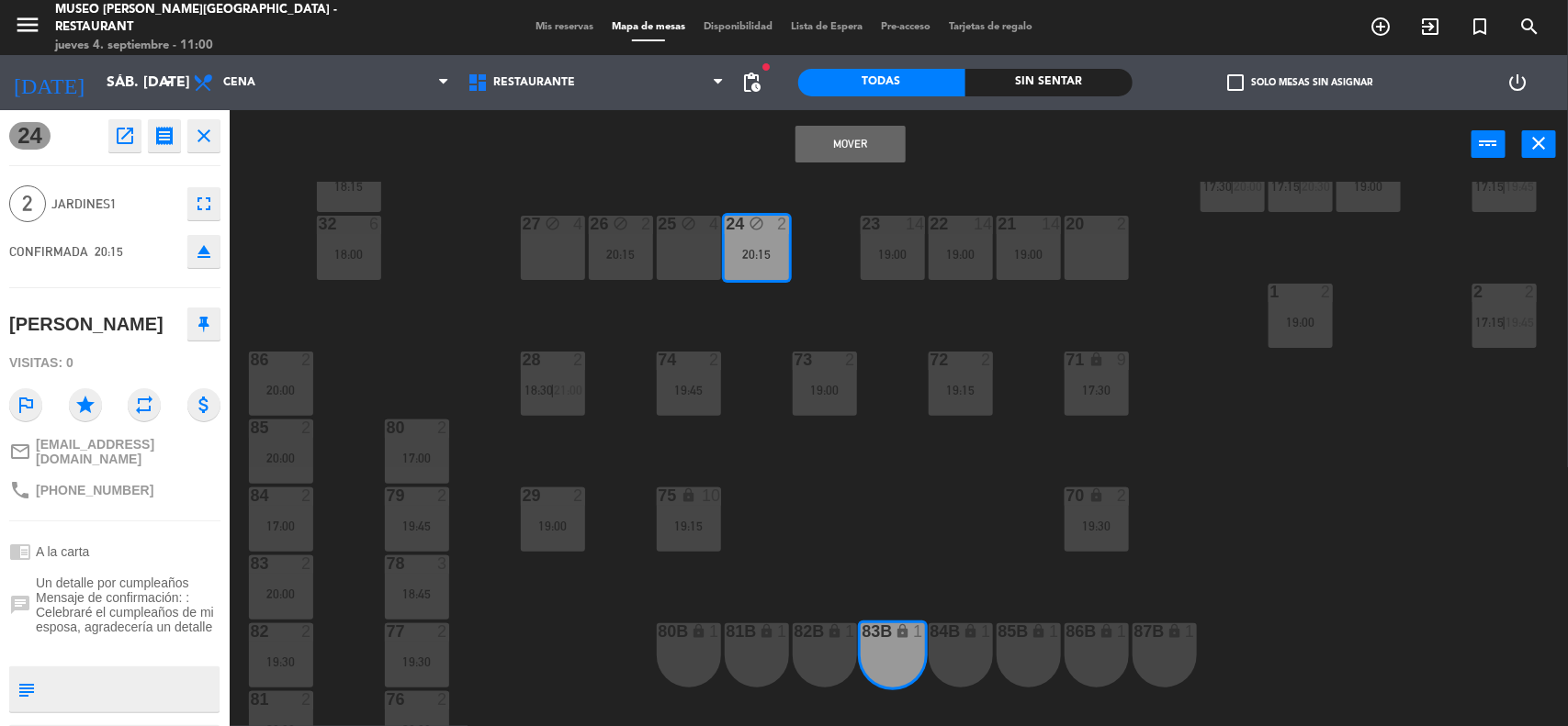
click at [842, 142] on button "Mover" at bounding box center [850, 144] width 111 height 37
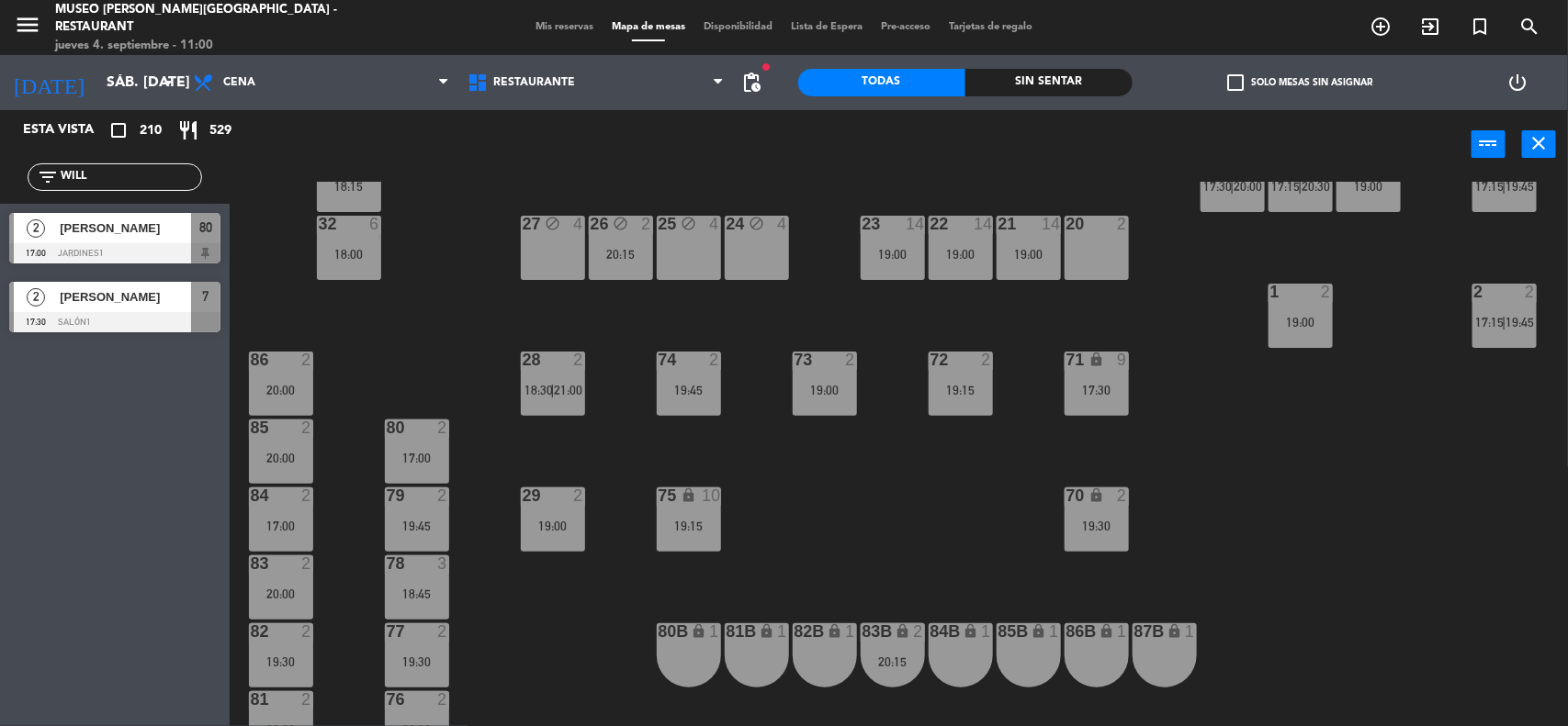
click at [914, 253] on div "19:00" at bounding box center [892, 254] width 64 height 13
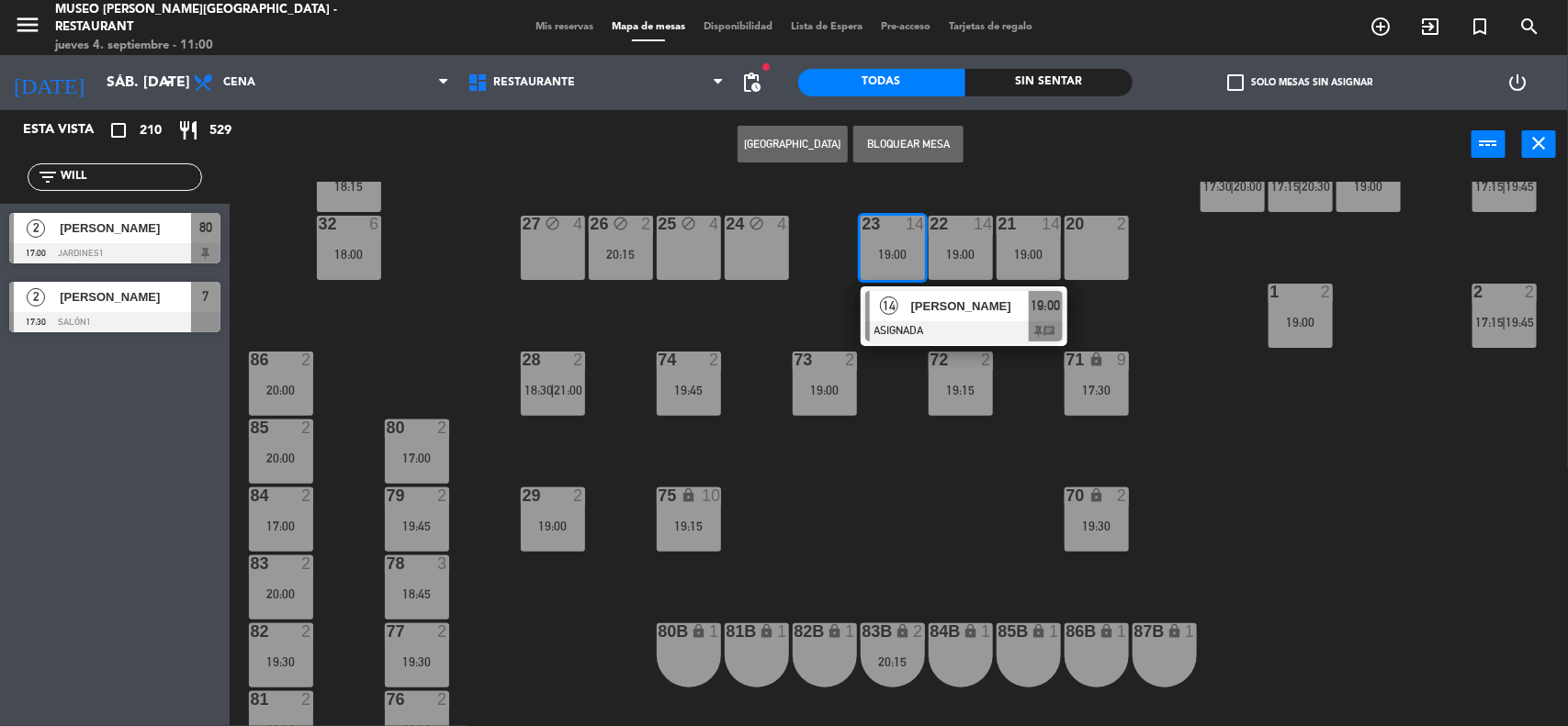
click at [928, 308] on span "[PERSON_NAME]" at bounding box center [970, 305] width 118 height 19
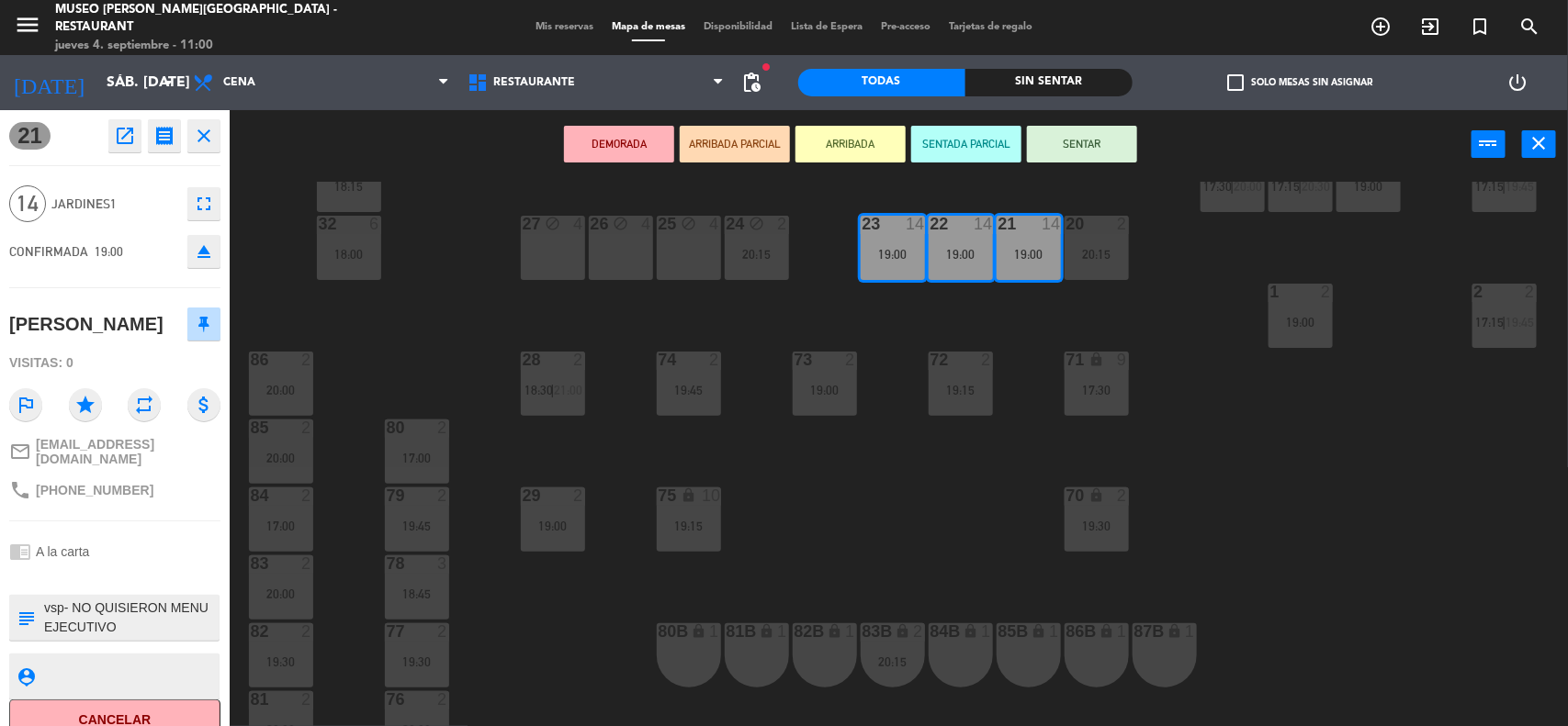
click at [540, 240] on div "27 block 4" at bounding box center [553, 247] width 64 height 64
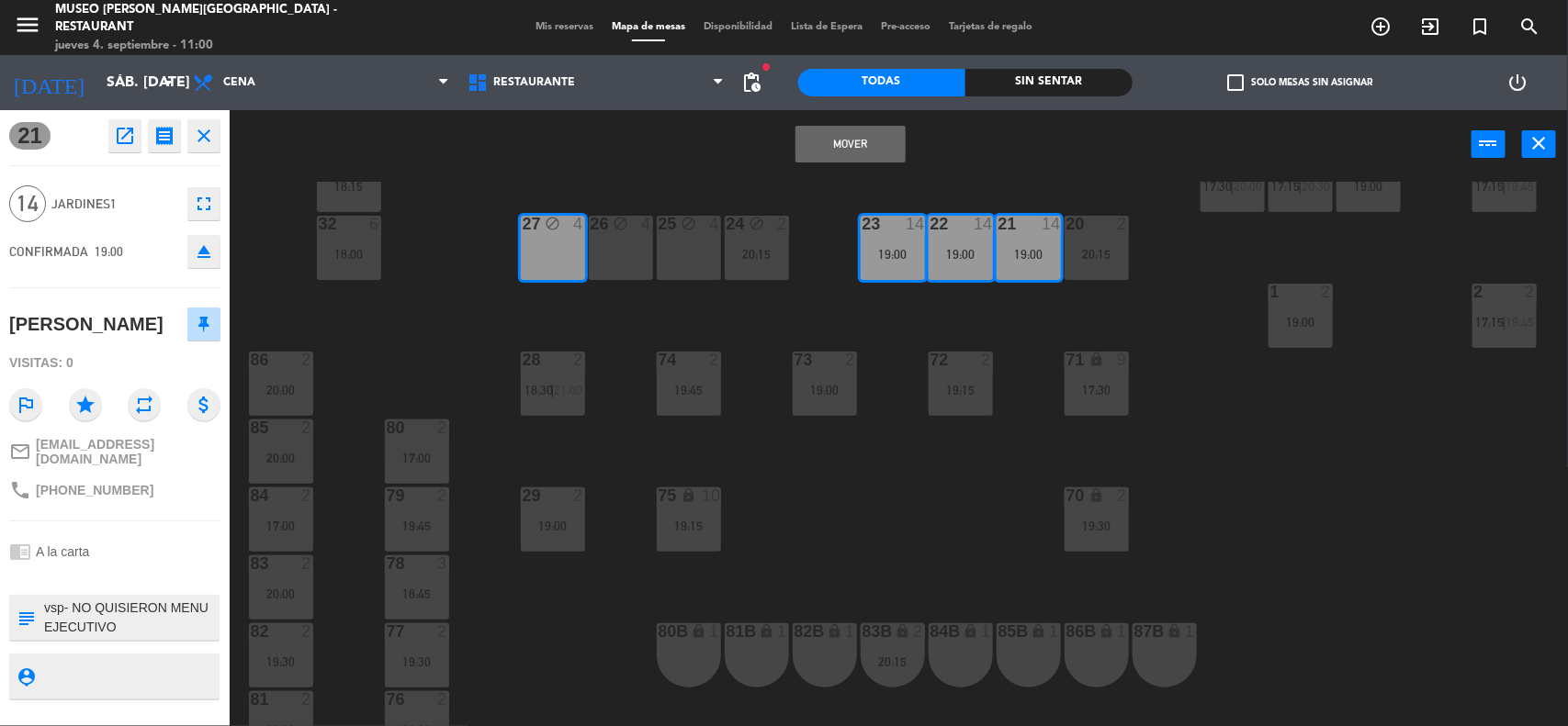
click at [629, 251] on div "26 block 4" at bounding box center [621, 247] width 64 height 64
click at [683, 258] on div "25 block 4" at bounding box center [688, 247] width 64 height 64
click at [755, 369] on div "44 2 19:00 49 2 17:00 54 2 19:00 64 2 18:00 | 20:30 48 2 17:00 53 4 63 2 18:30 …" at bounding box center [907, 455] width 1323 height 547
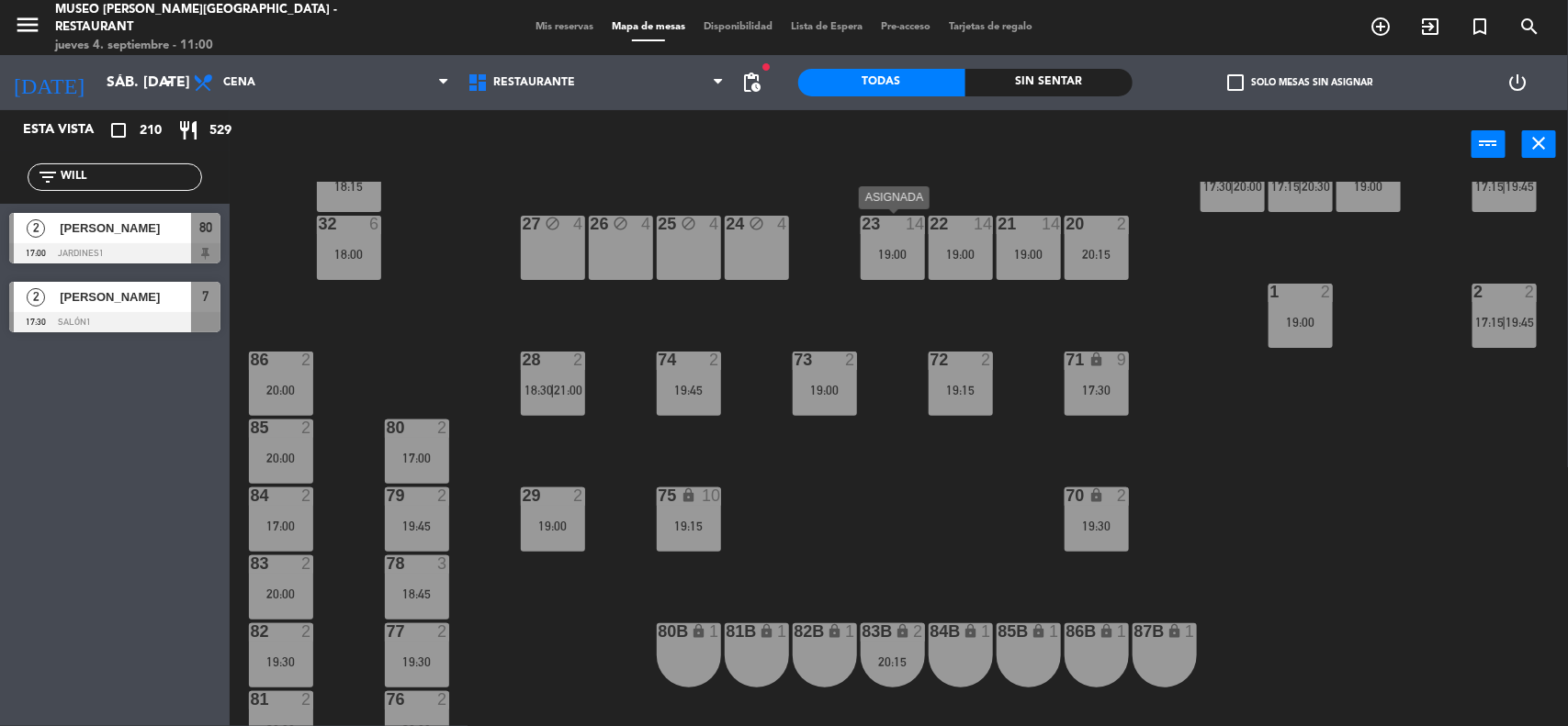
click at [898, 251] on div "19:00" at bounding box center [892, 254] width 64 height 13
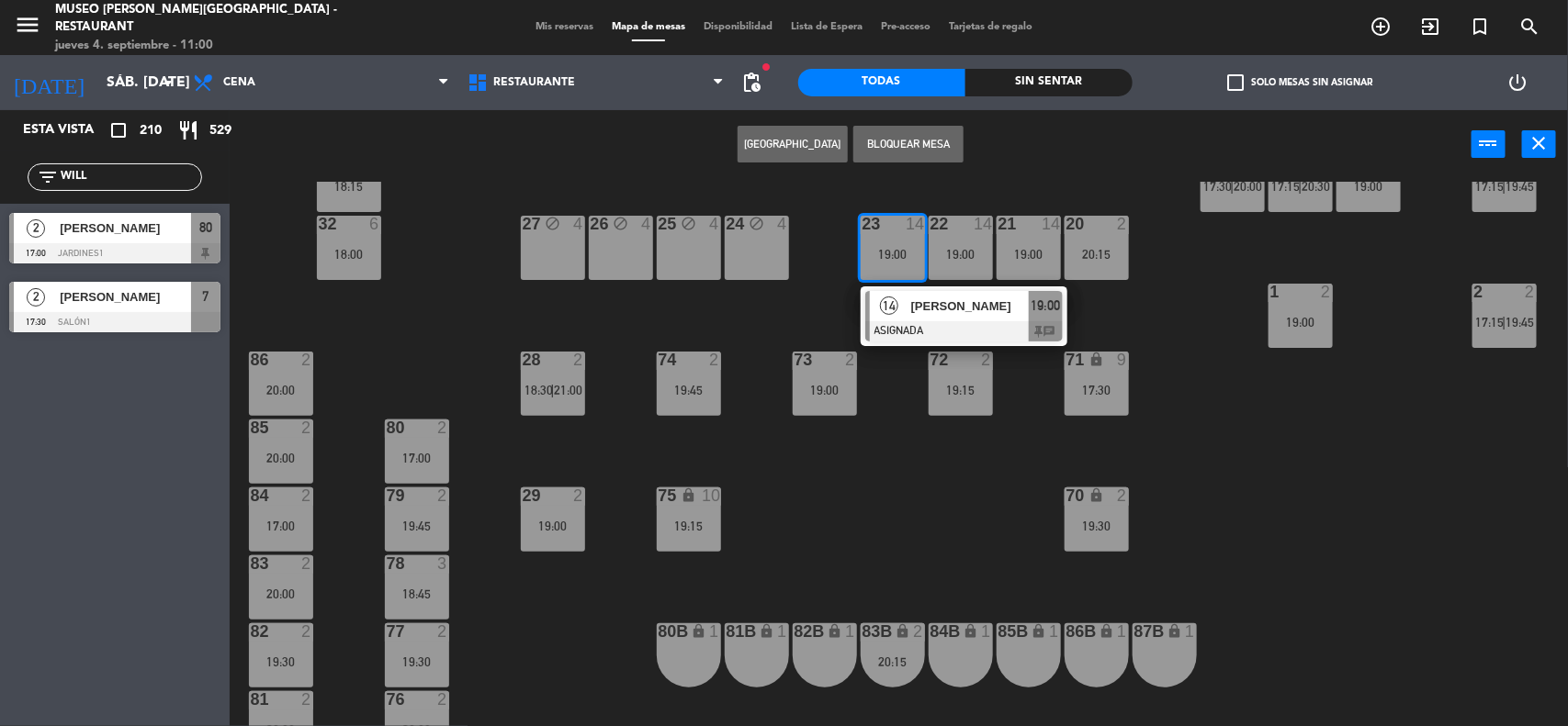
click at [928, 310] on span "[PERSON_NAME]" at bounding box center [970, 305] width 118 height 19
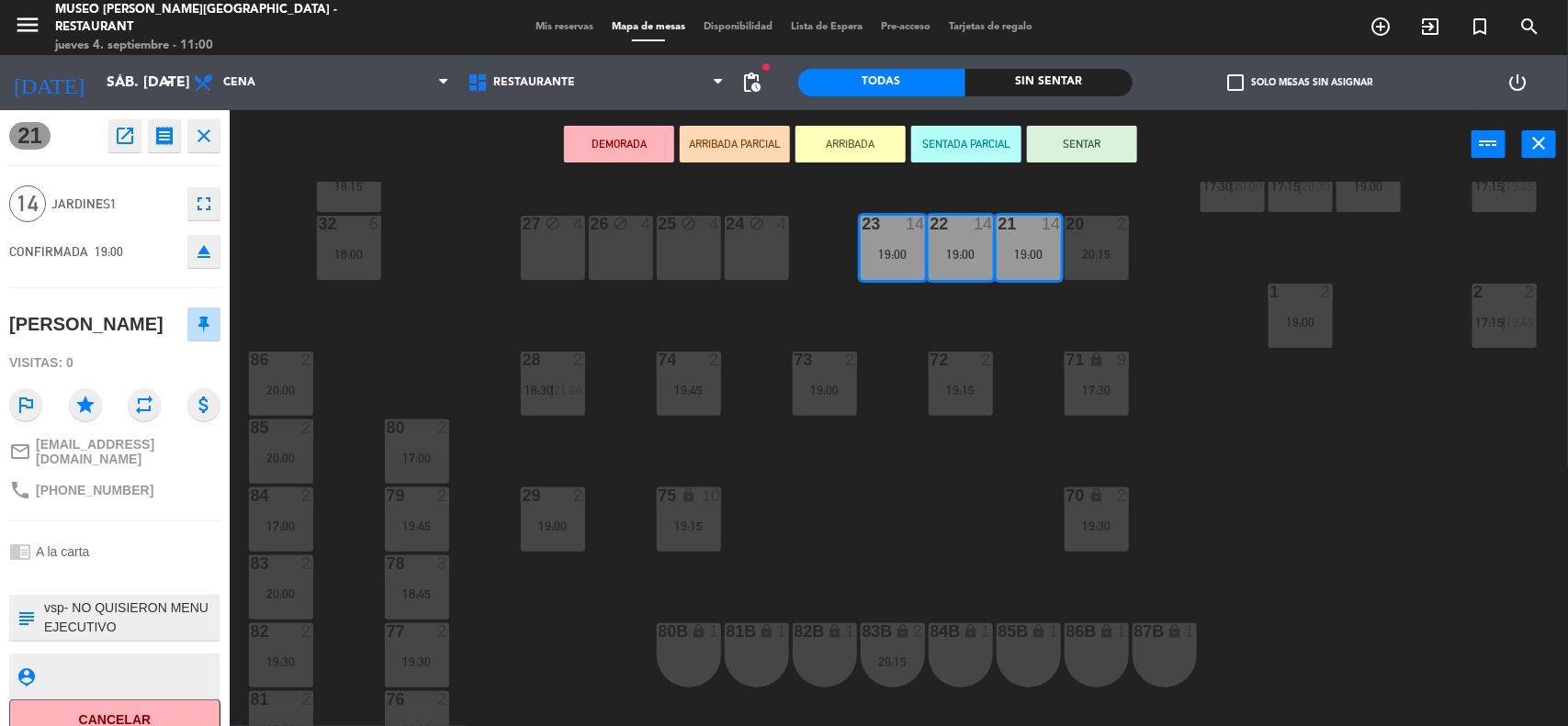
click at [747, 269] on div "24 block 4" at bounding box center [756, 247] width 64 height 64
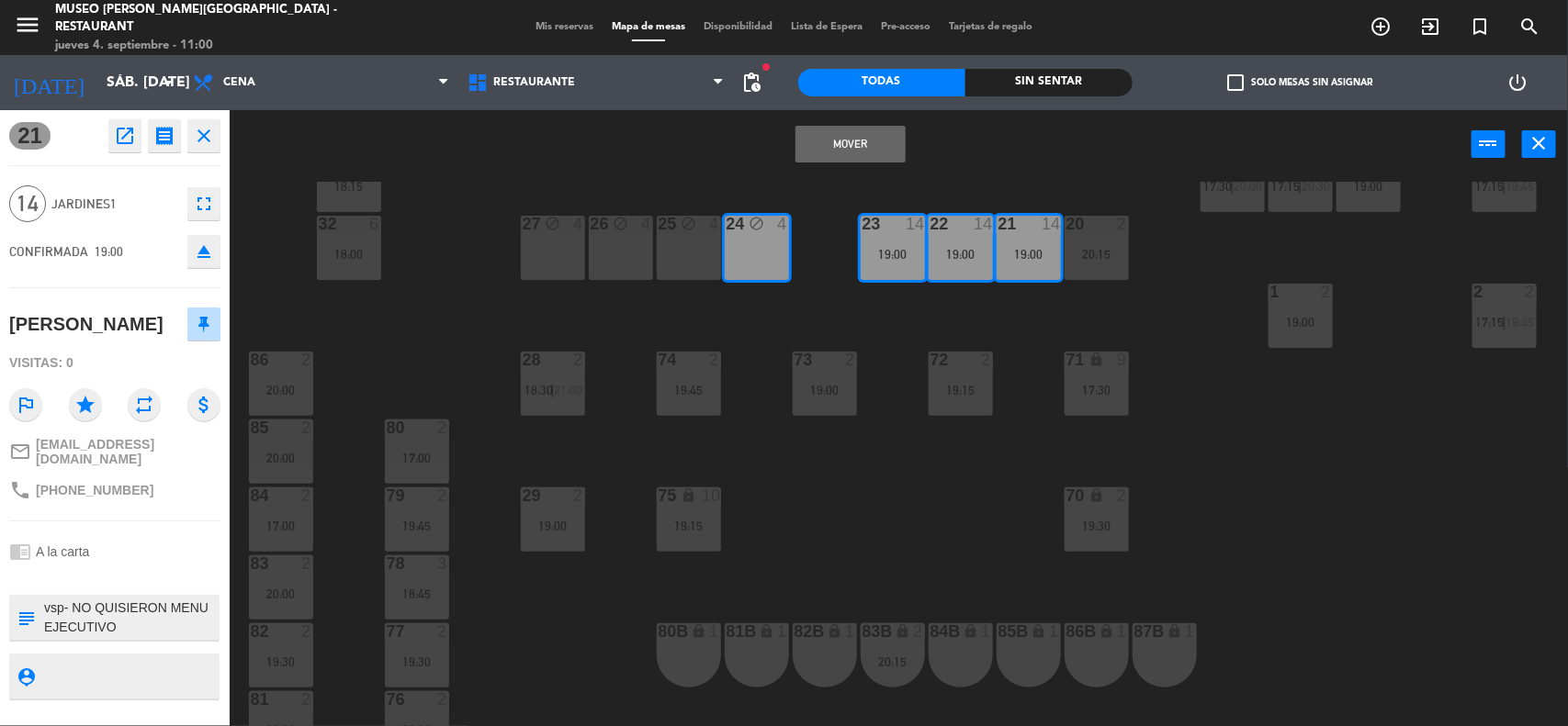
click at [682, 259] on div "25 block 4" at bounding box center [688, 247] width 64 height 64
click at [638, 258] on div "26 block 4" at bounding box center [621, 247] width 64 height 64
click at [580, 255] on div "27 block 4" at bounding box center [553, 247] width 64 height 64
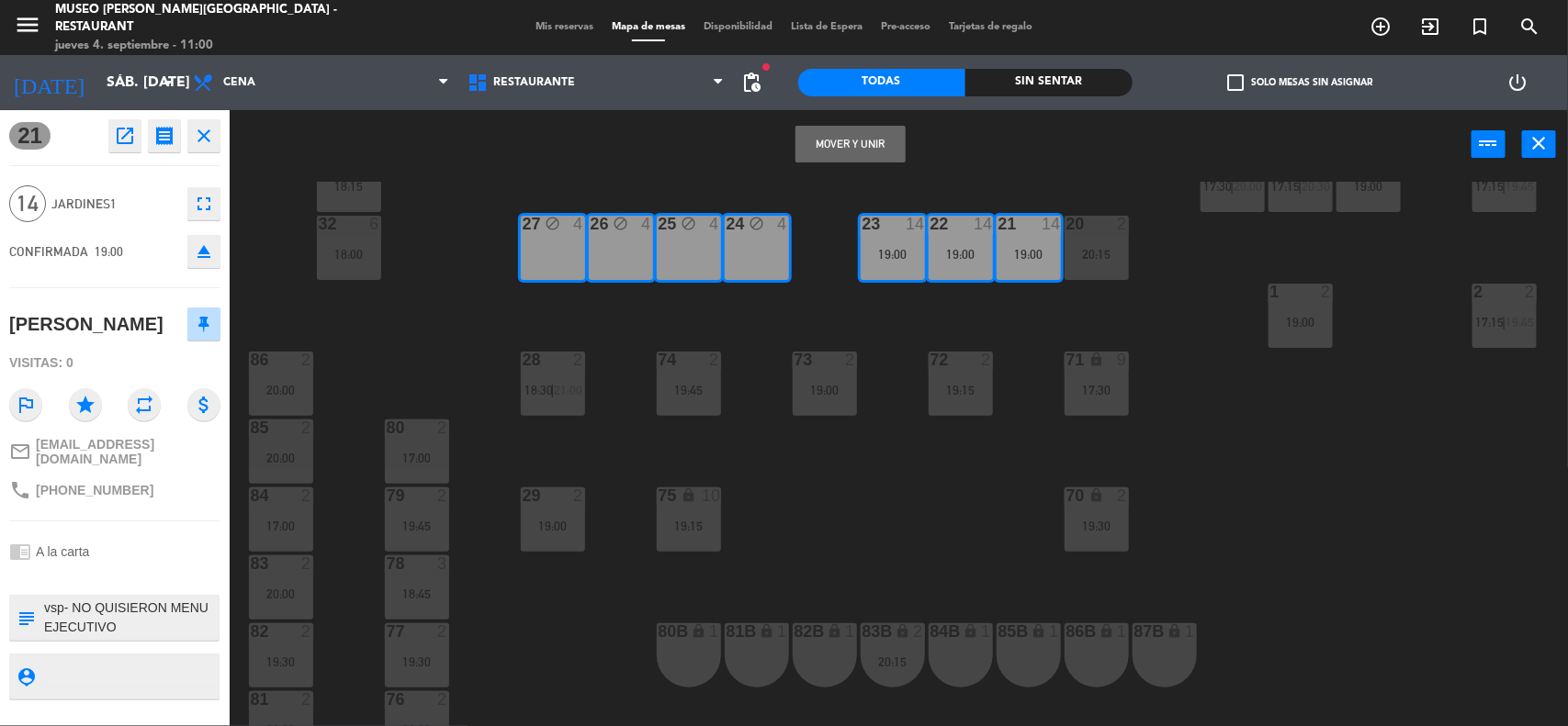
click at [813, 152] on button "Mover y Unir" at bounding box center [850, 144] width 111 height 37
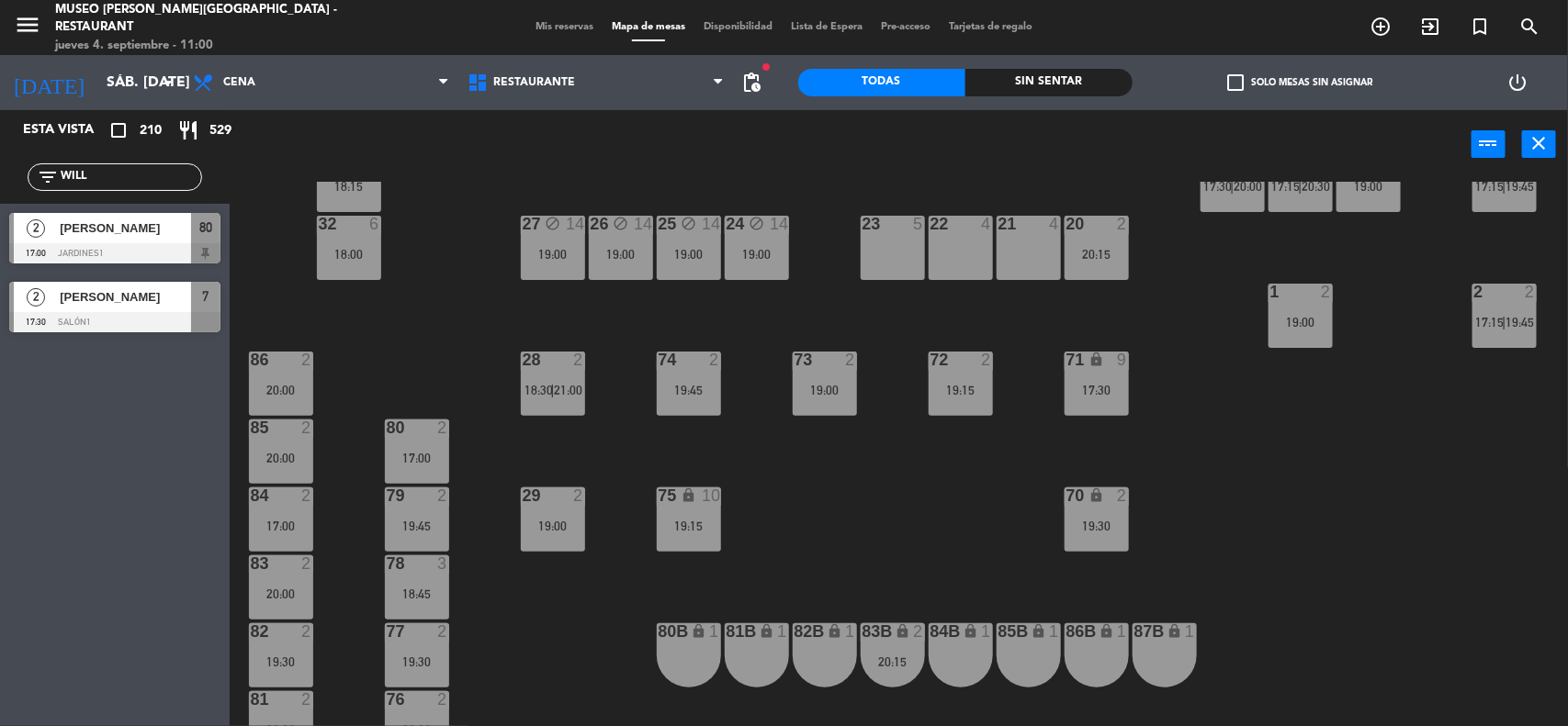
click at [1098, 253] on div "20:15" at bounding box center [1096, 254] width 64 height 13
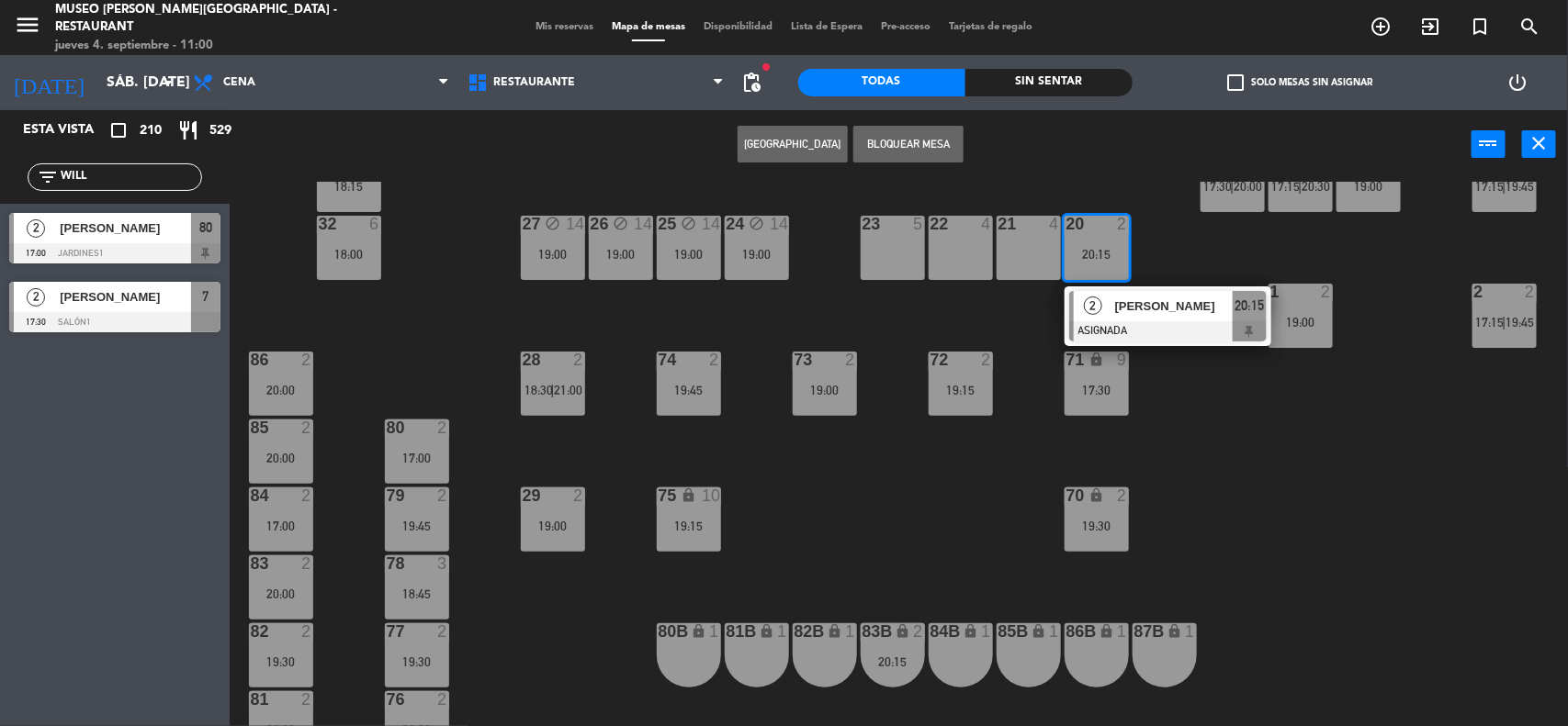
click at [1126, 309] on div "2 [PERSON_NAME] ASIGNADA 20:15" at bounding box center [1168, 316] width 234 height 59
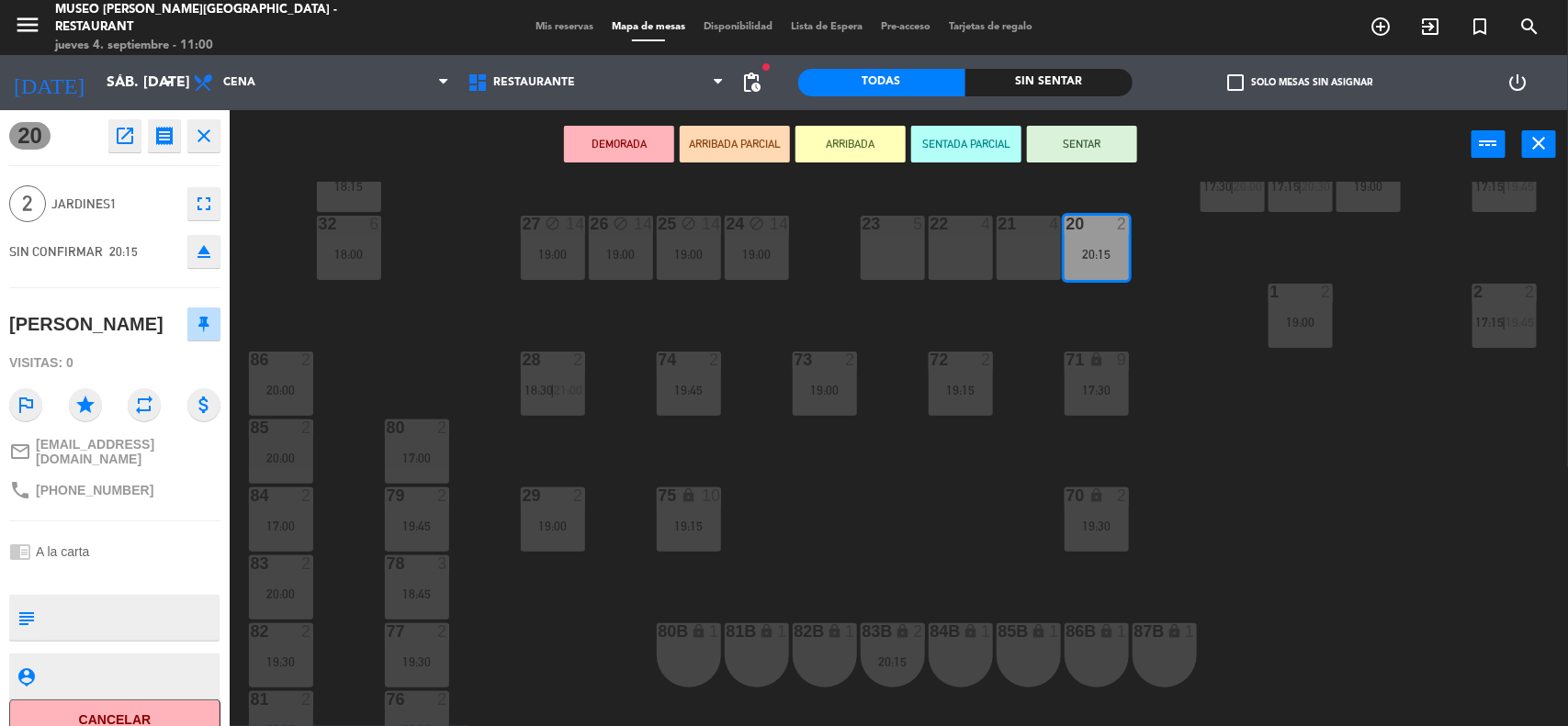
click at [851, 153] on button "ARRIBADA" at bounding box center [850, 144] width 111 height 37
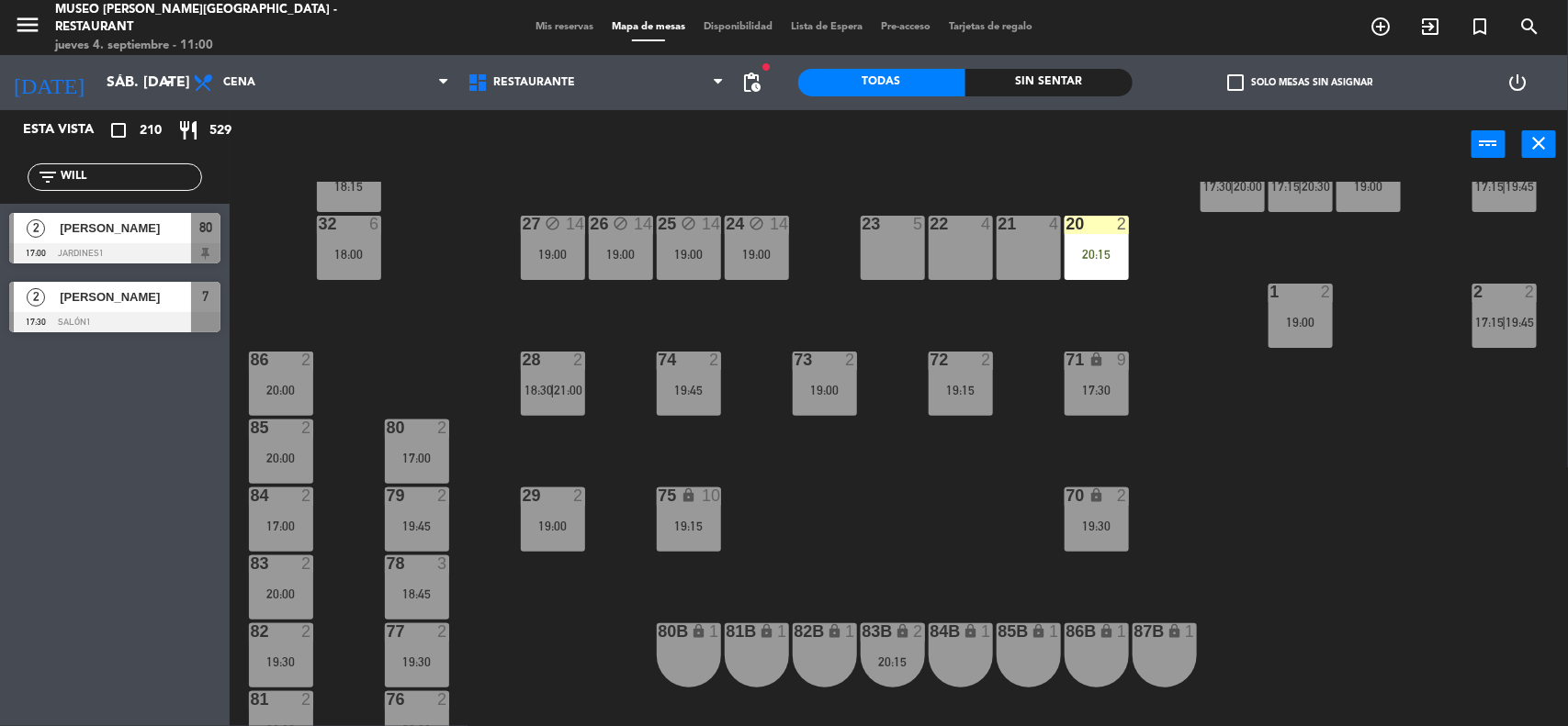
click at [1102, 260] on div "20:15" at bounding box center [1096, 254] width 64 height 13
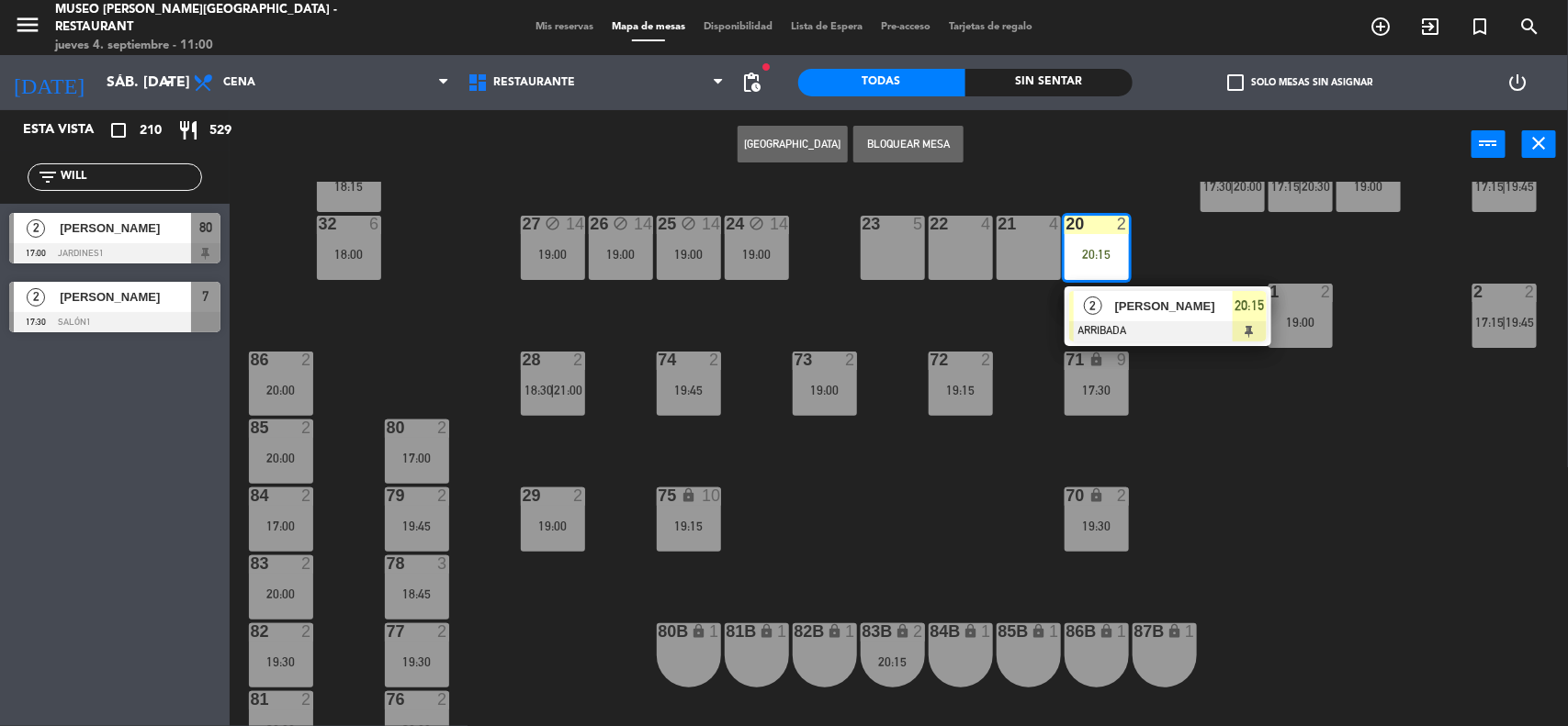
click at [1136, 313] on span "[PERSON_NAME]" at bounding box center [1173, 305] width 118 height 19
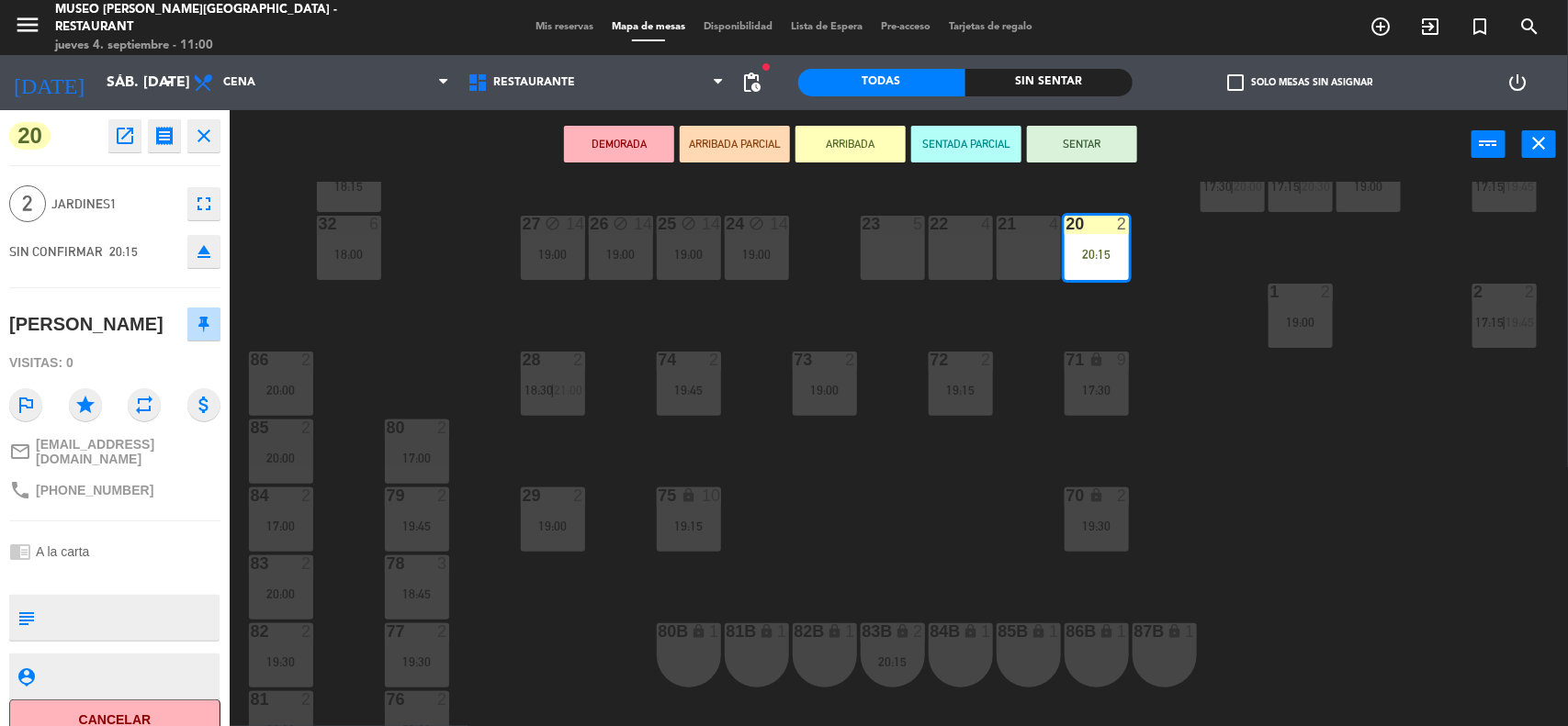
click at [886, 240] on div "23 5" at bounding box center [892, 247] width 64 height 64
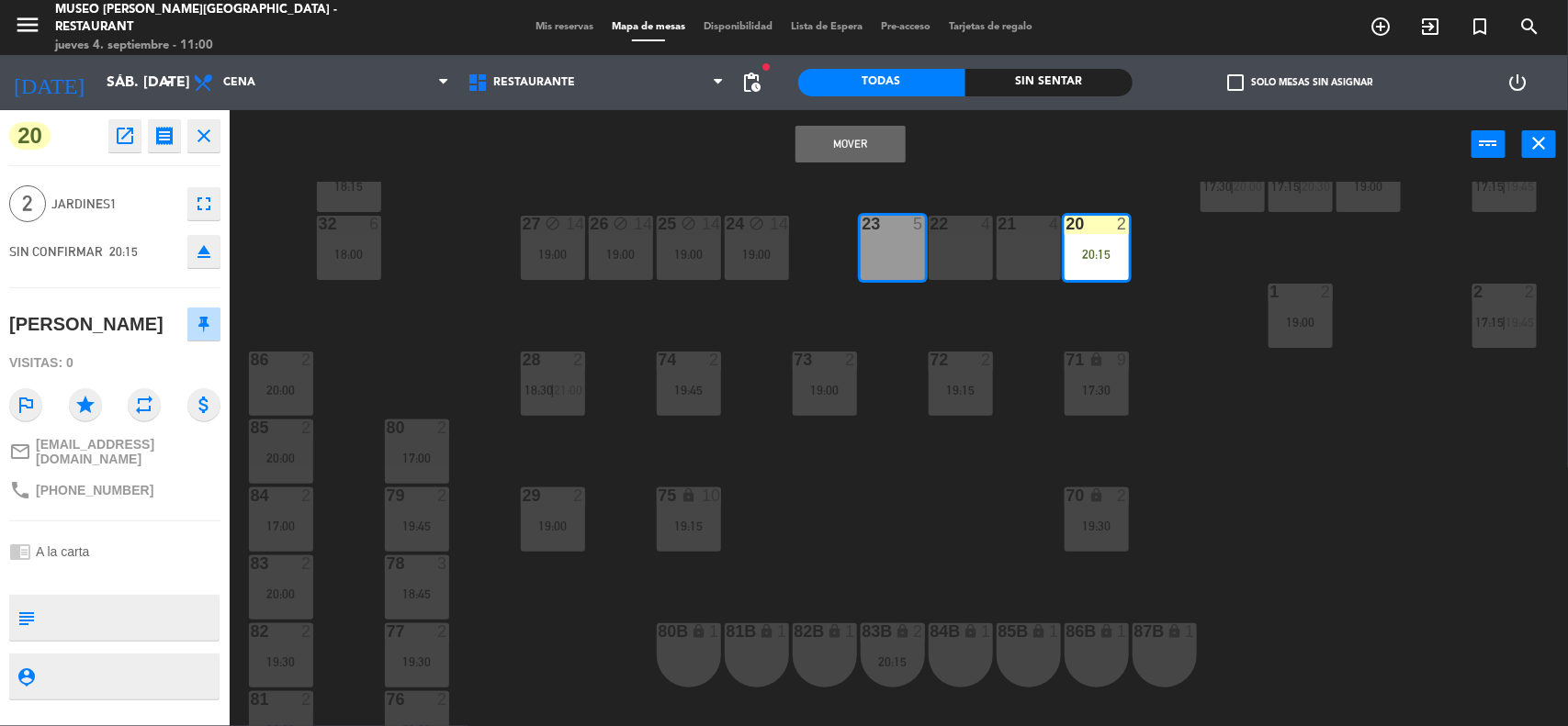
click at [845, 149] on button "Mover" at bounding box center [850, 144] width 111 height 37
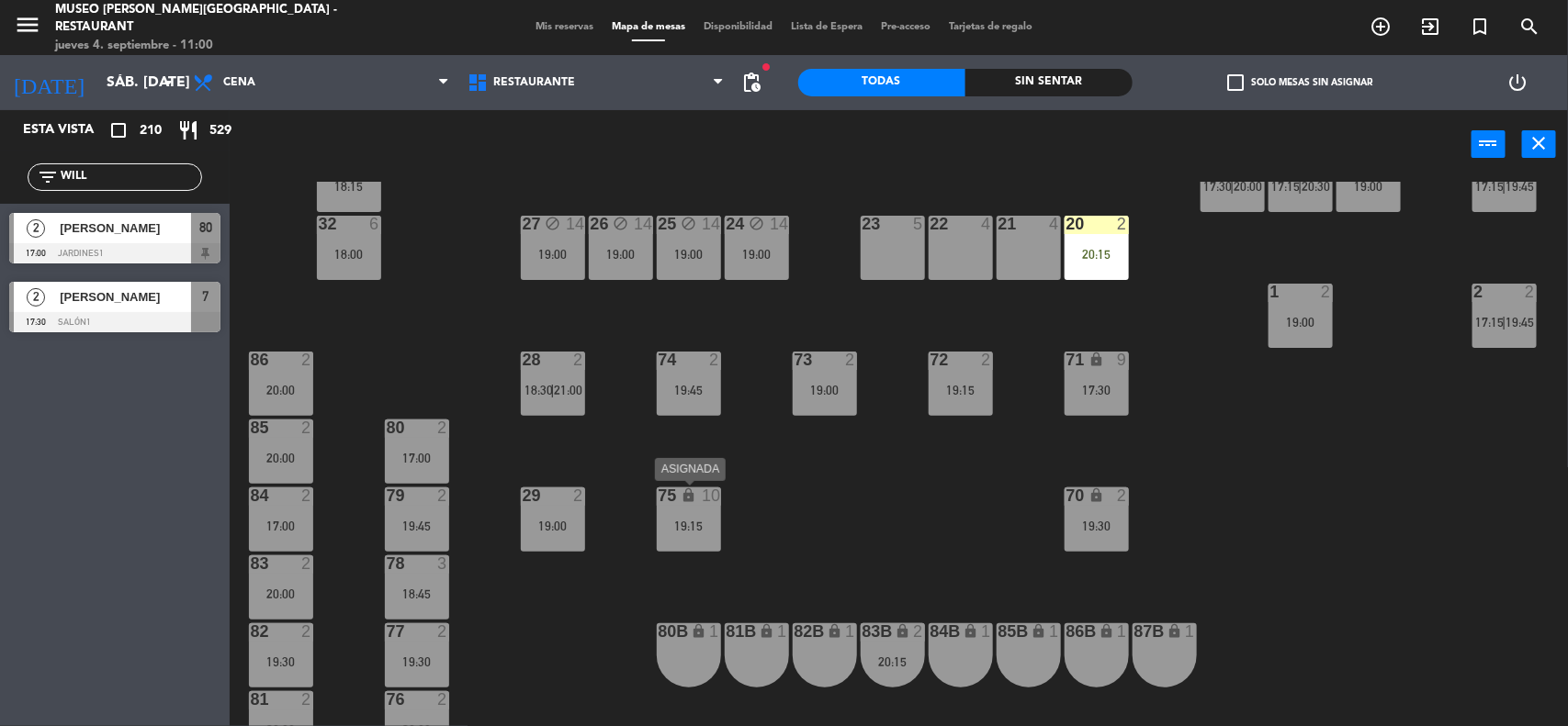
drag, startPoint x: 693, startPoint y: 522, endPoint x: 702, endPoint y: 526, distance: 9.8
click at [693, 525] on div "19:15" at bounding box center [688, 526] width 64 height 13
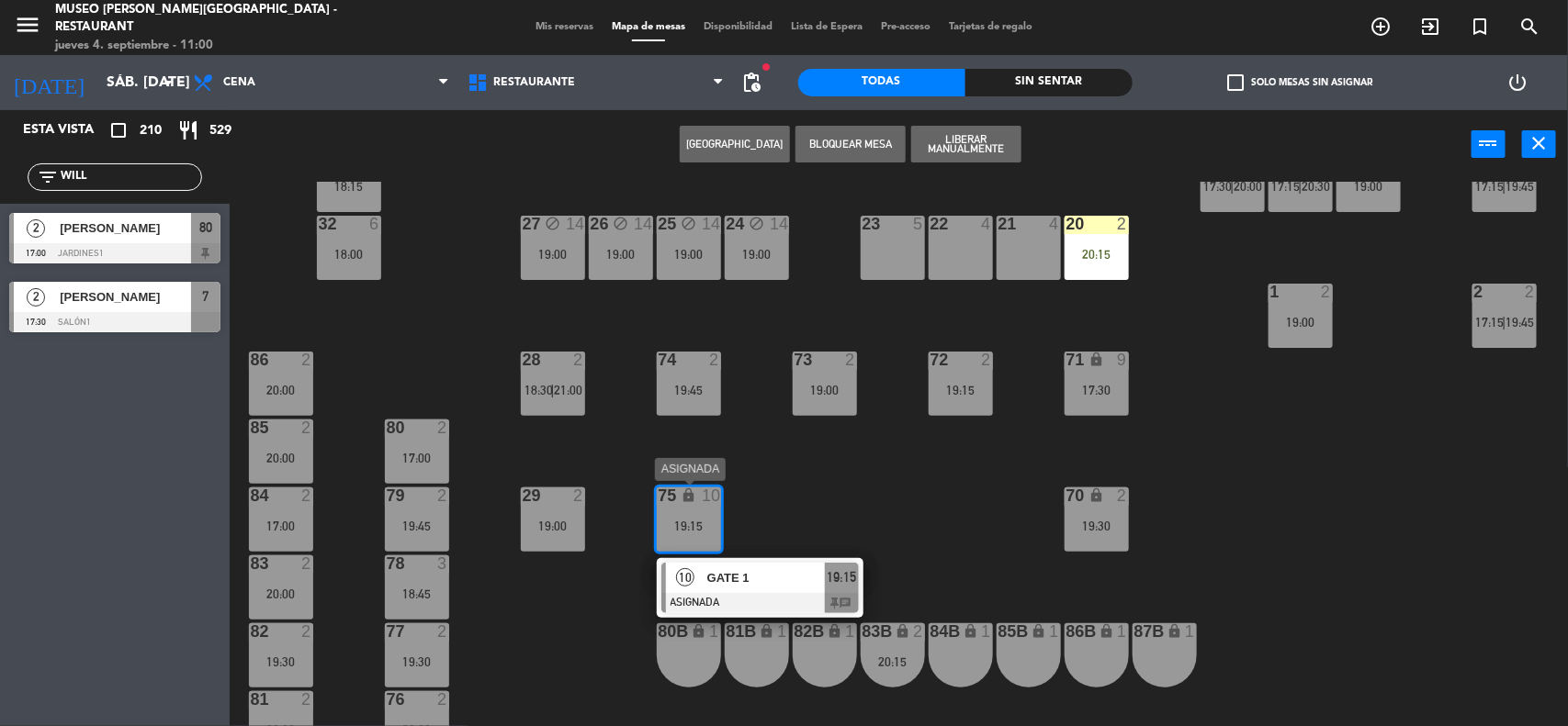
click at [759, 581] on div "10 GATE 1 ASIGNADA 19:15 chat" at bounding box center [760, 588] width 234 height 59
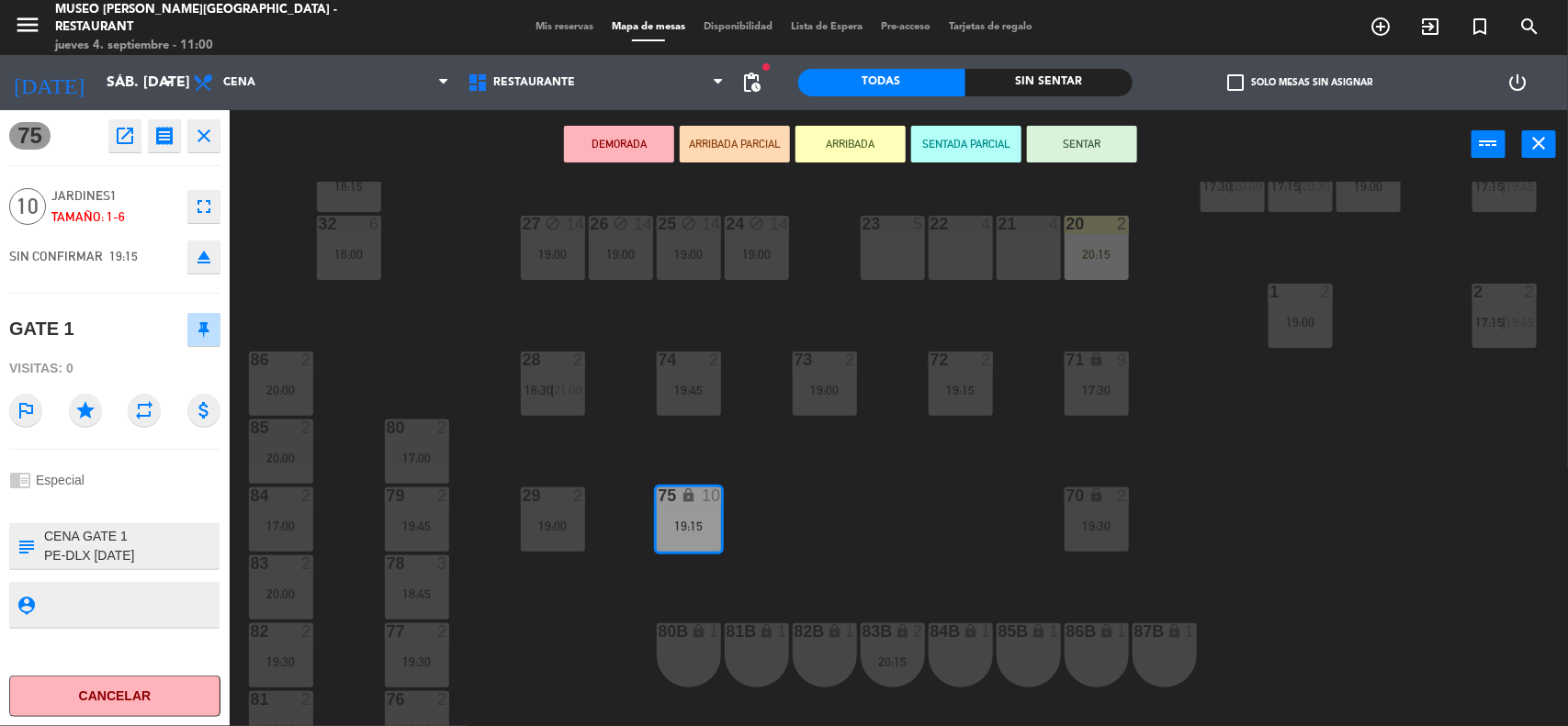
click at [964, 245] on div "22 4" at bounding box center [960, 247] width 64 height 64
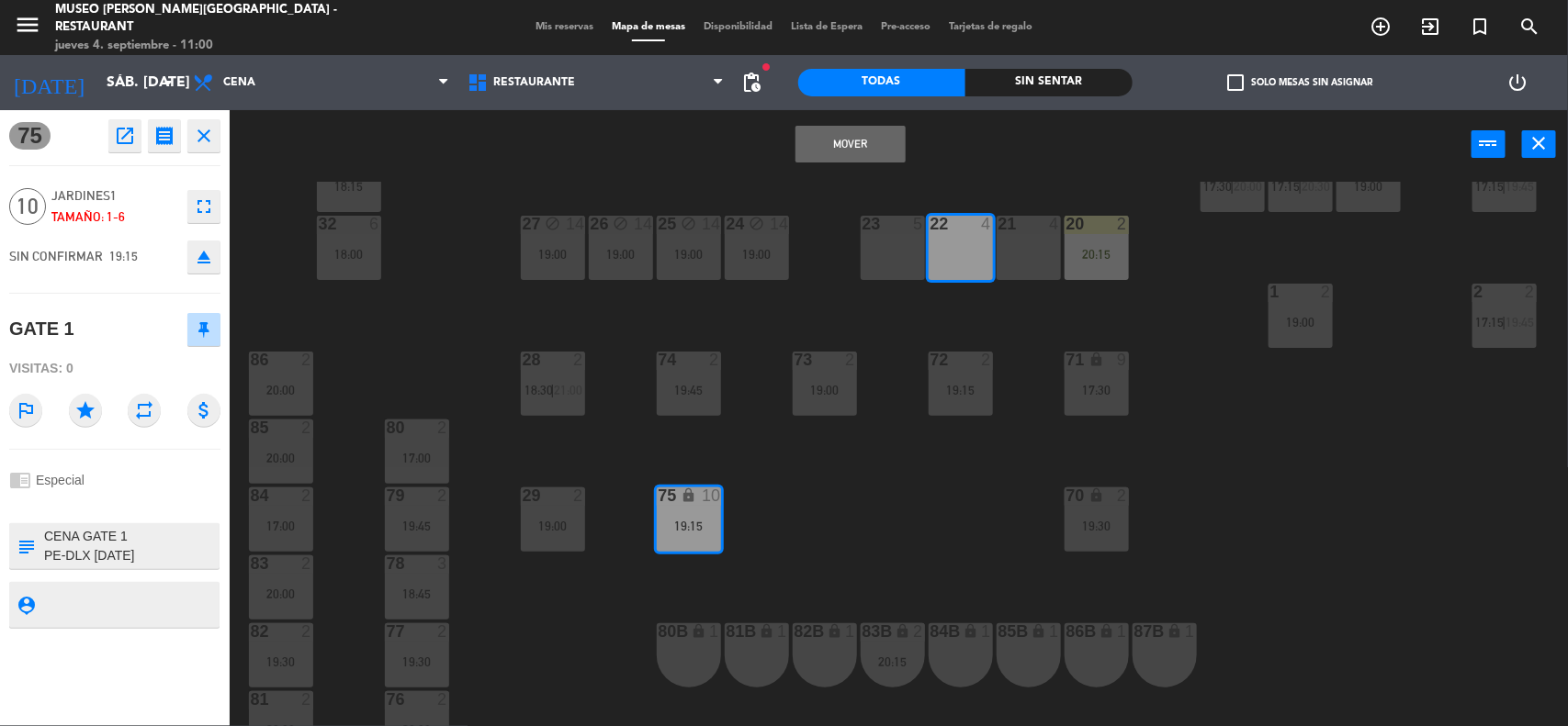
click at [1021, 245] on div "21 4" at bounding box center [1028, 247] width 64 height 64
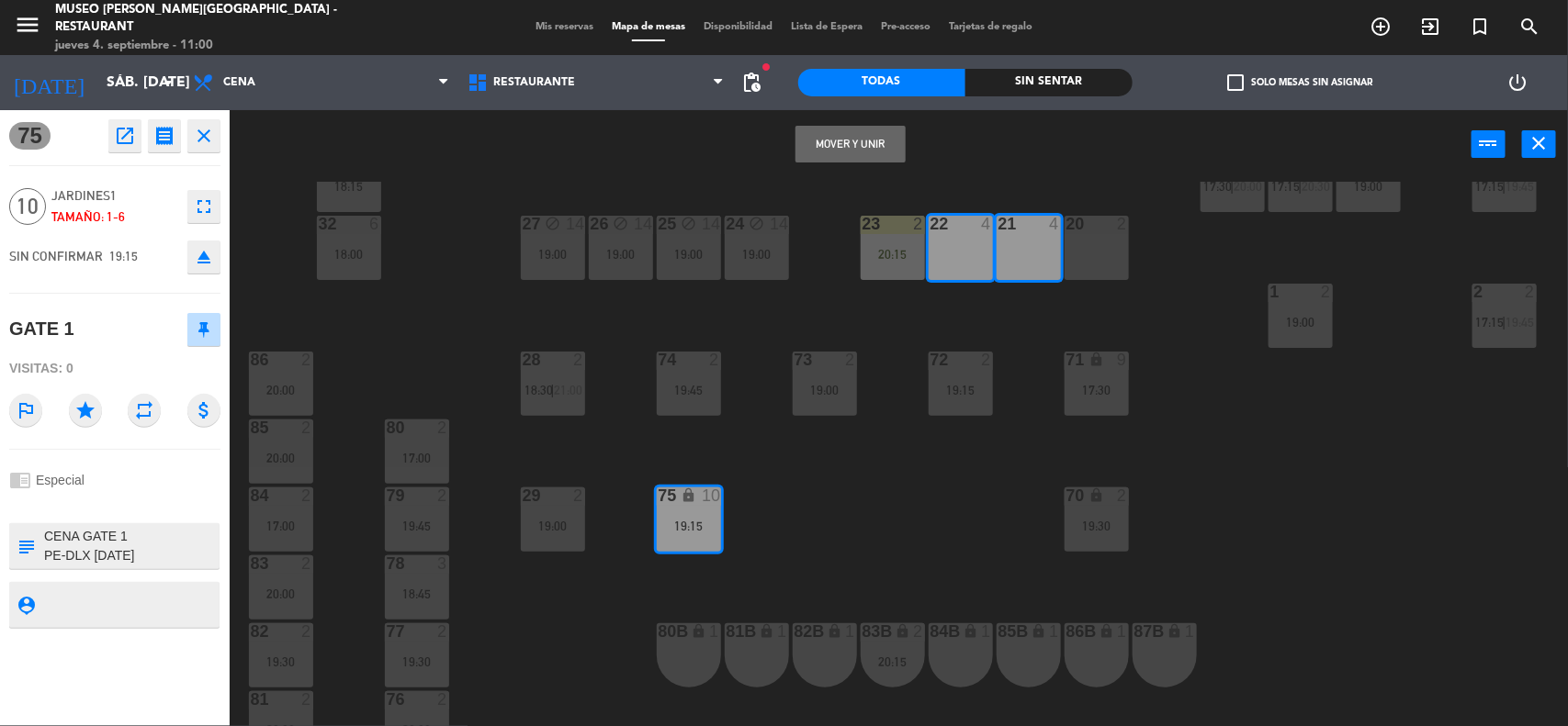
click at [1086, 241] on div "20 2" at bounding box center [1096, 247] width 64 height 64
click at [846, 138] on button "Mover y Unir" at bounding box center [850, 144] width 111 height 37
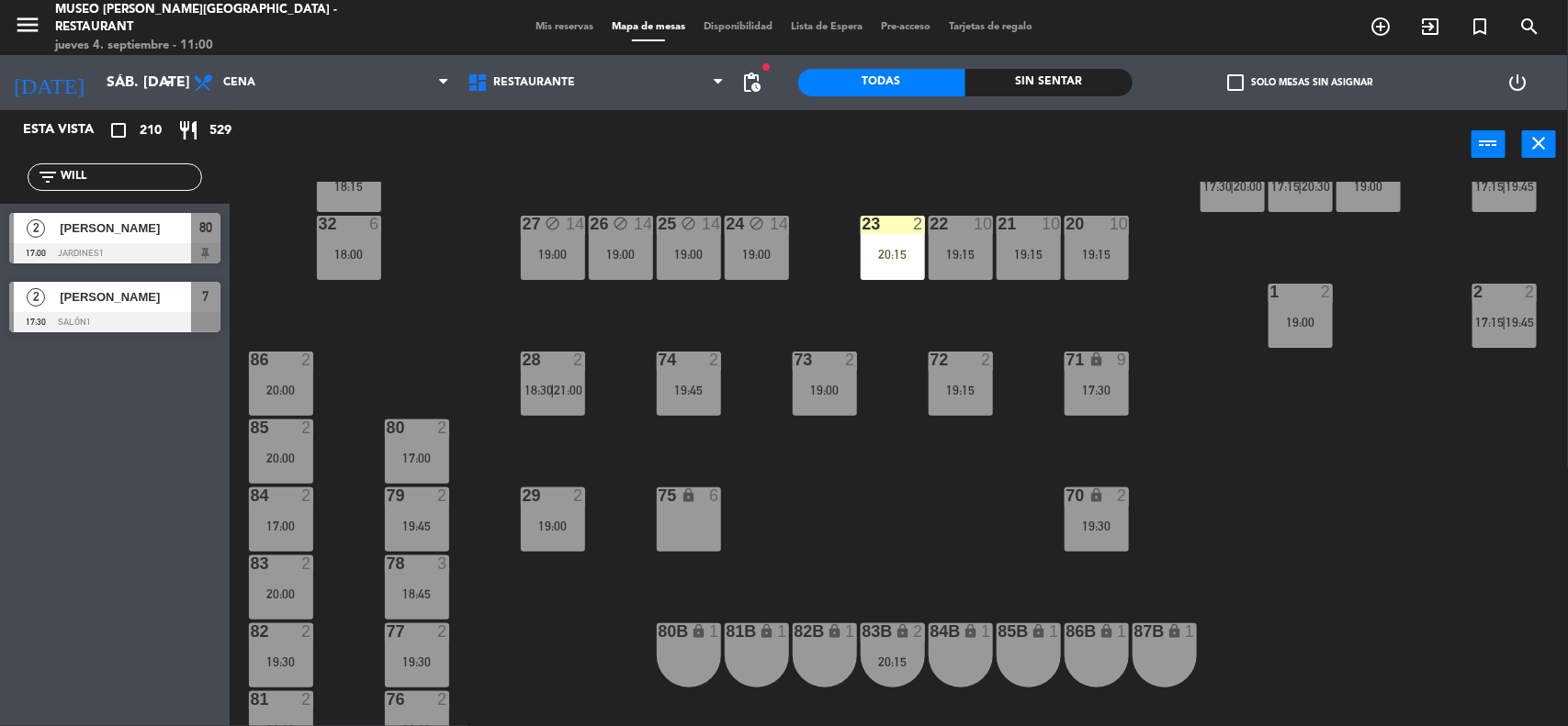
click at [893, 258] on div "20:15" at bounding box center [892, 254] width 64 height 13
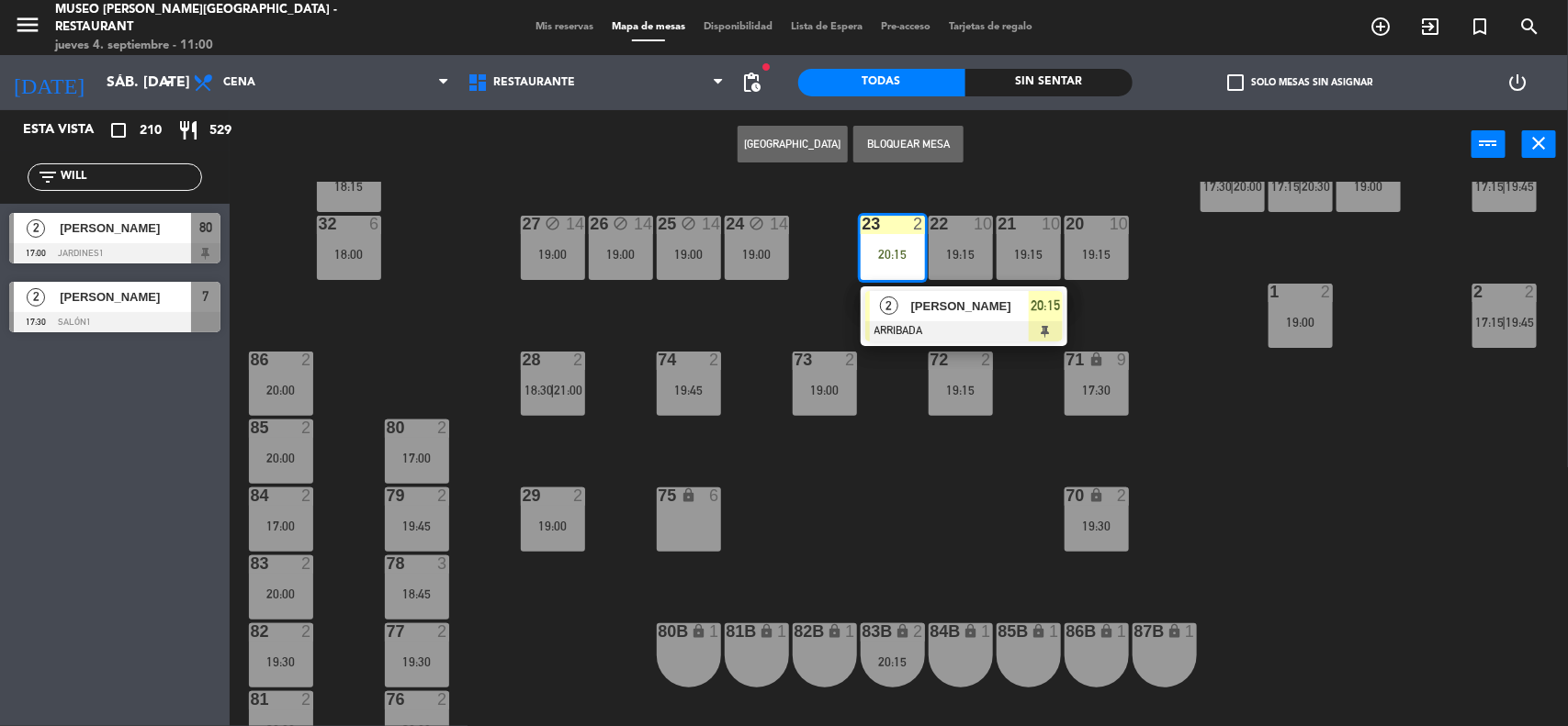
click at [921, 301] on span "[PERSON_NAME]" at bounding box center [970, 305] width 118 height 19
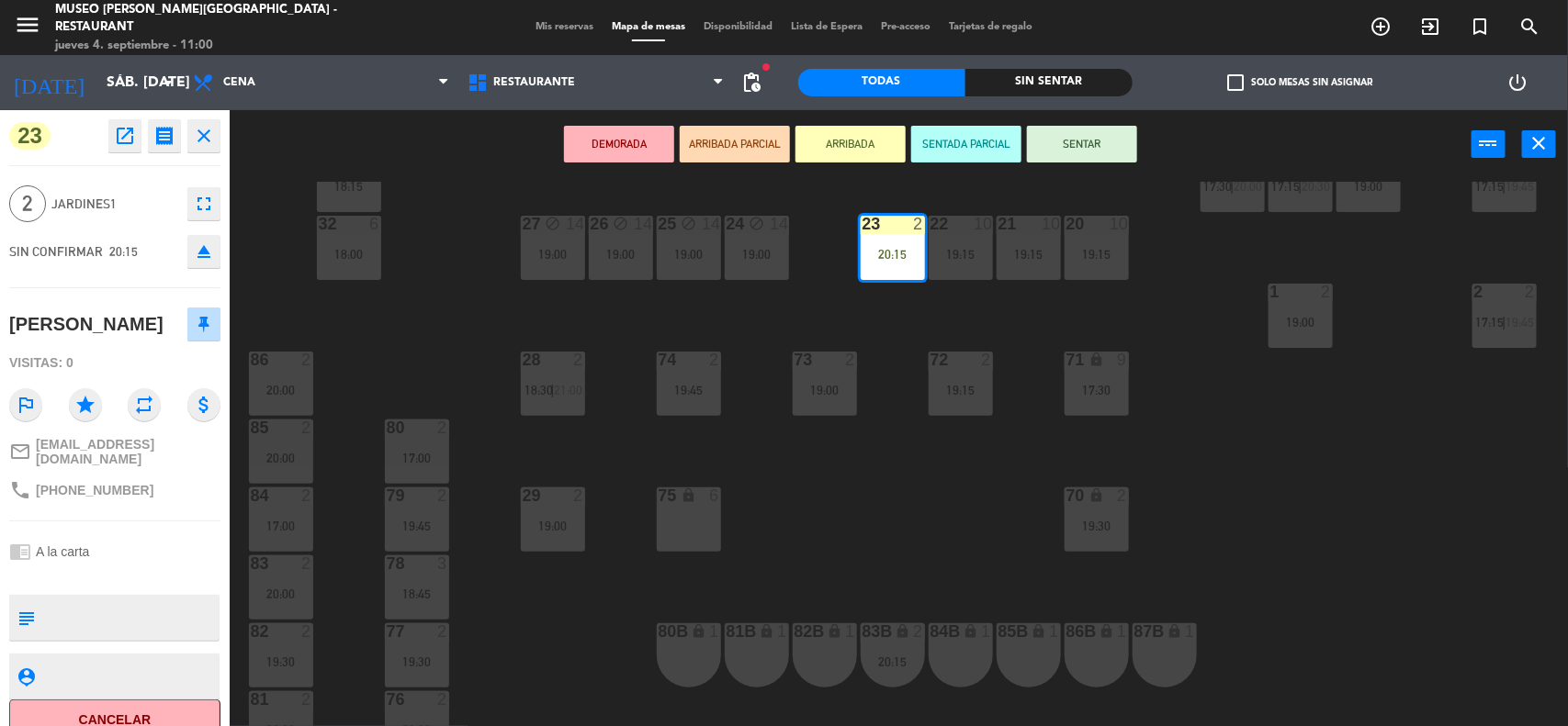
click at [678, 524] on div "75 lock 6" at bounding box center [688, 519] width 64 height 64
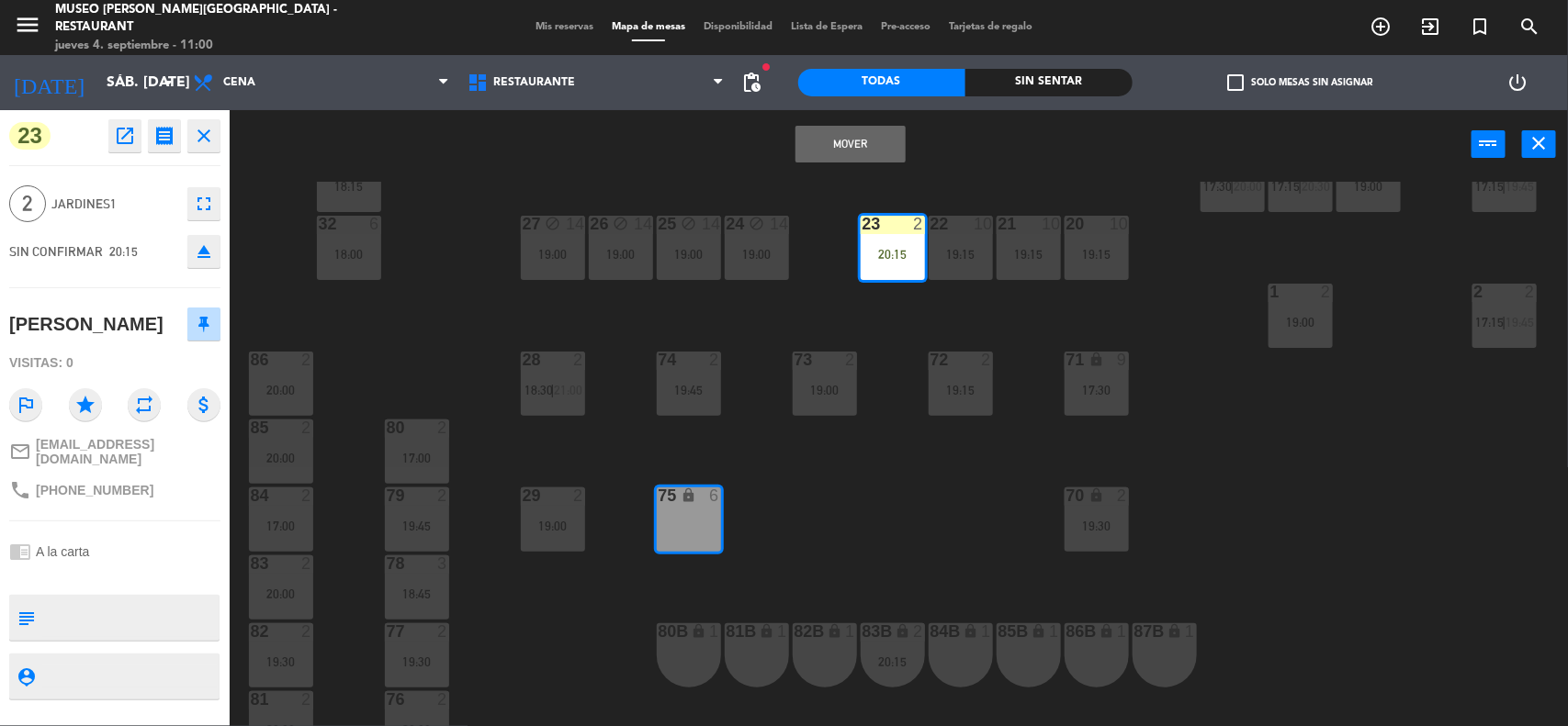
click at [846, 147] on button "Mover" at bounding box center [850, 144] width 111 height 37
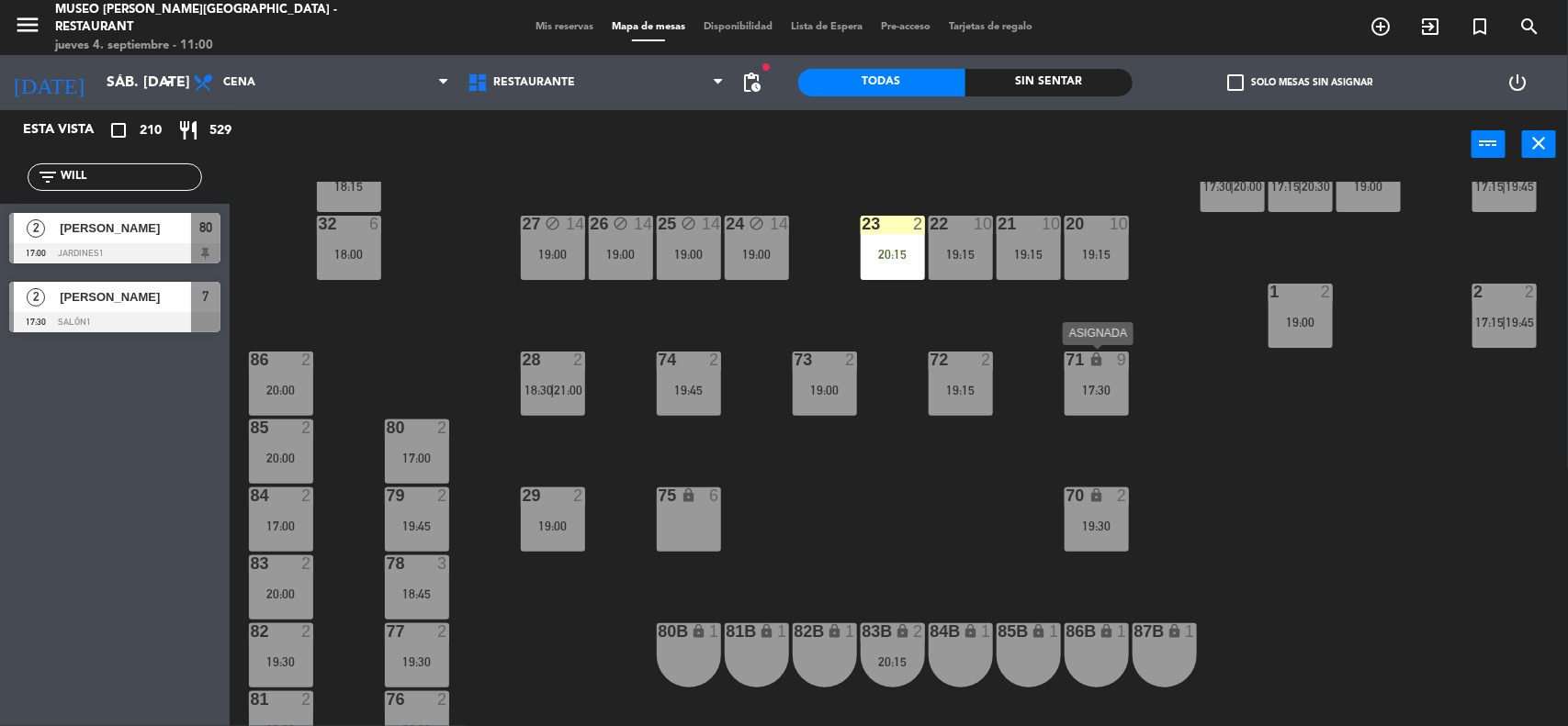
click at [1095, 385] on div "17:30" at bounding box center [1096, 390] width 64 height 13
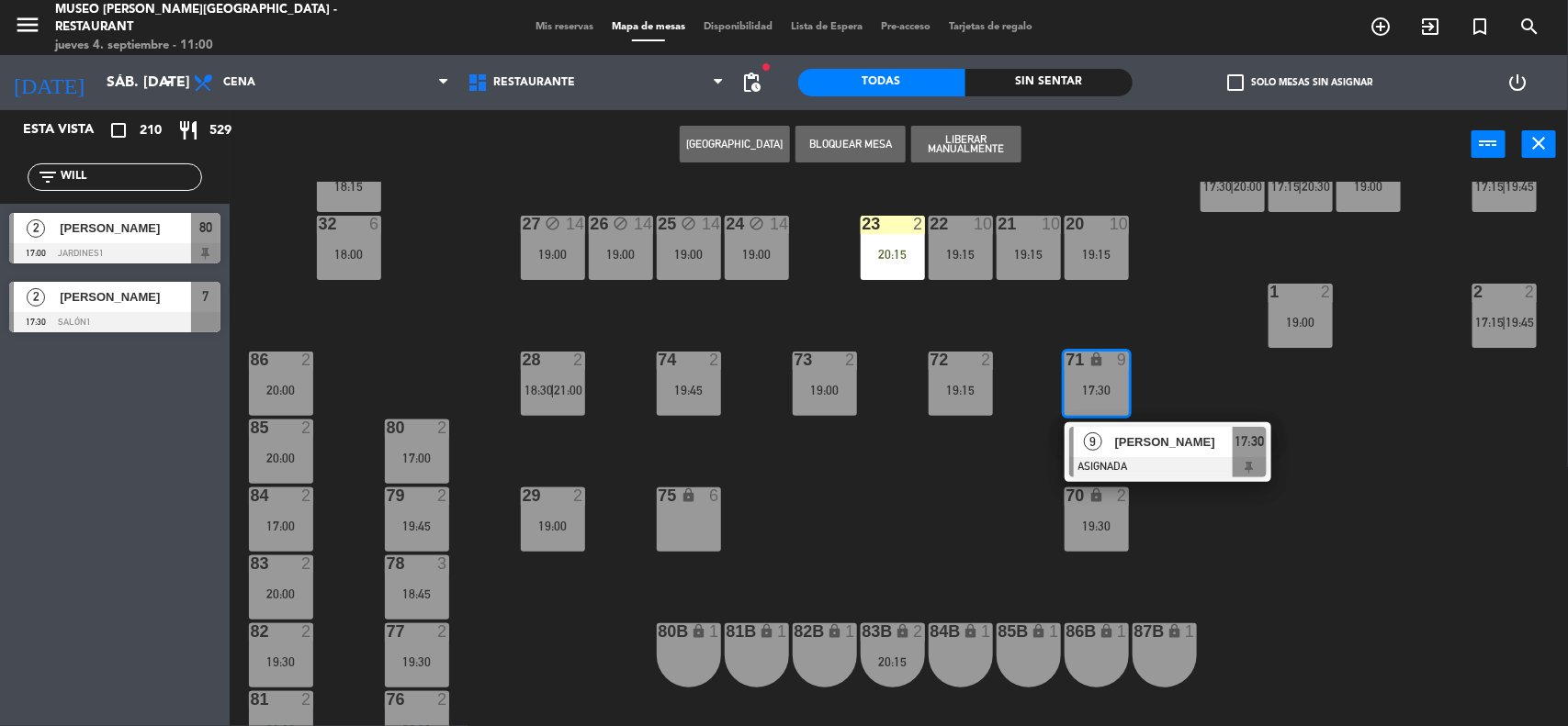
click at [1142, 461] on div at bounding box center [1168, 467] width 198 height 20
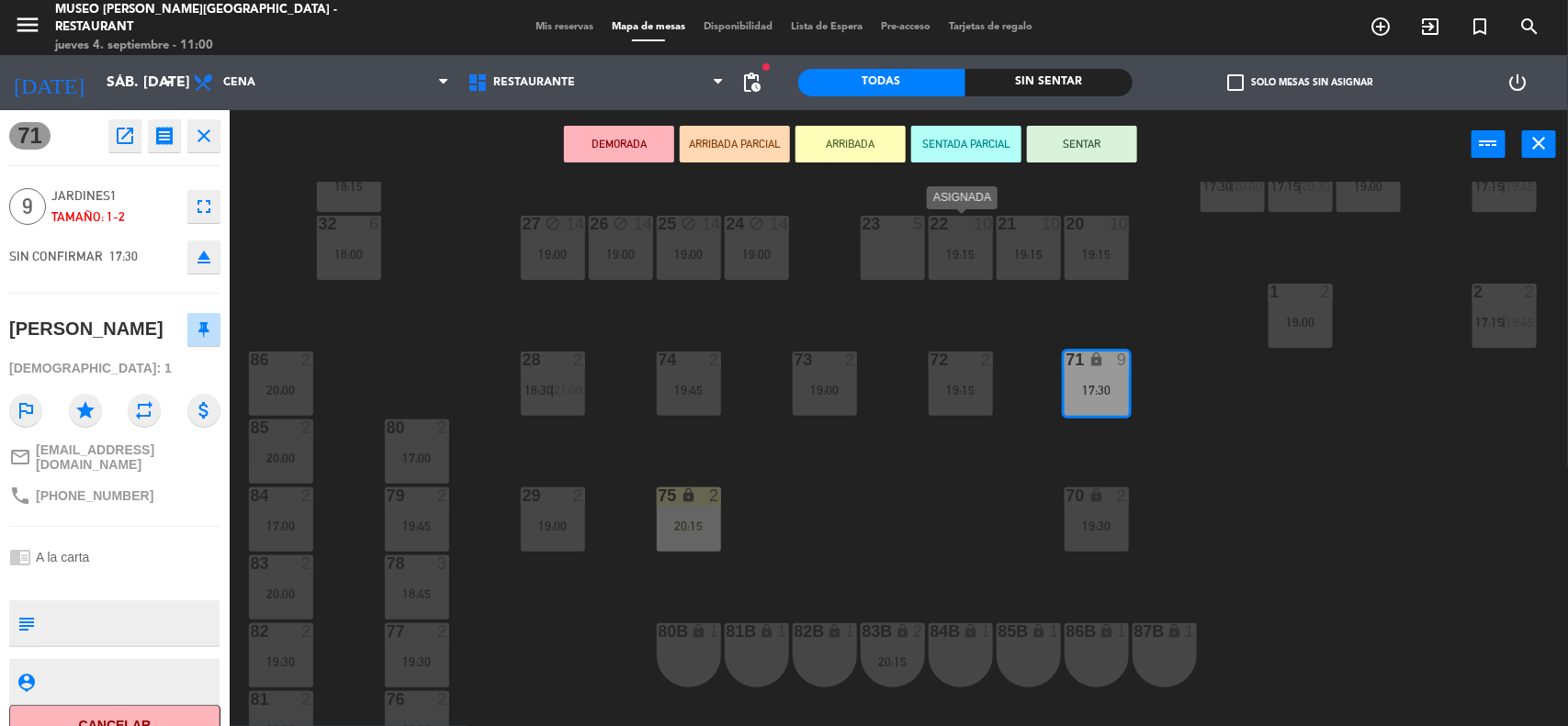
click at [943, 253] on div "19:15" at bounding box center [960, 254] width 64 height 13
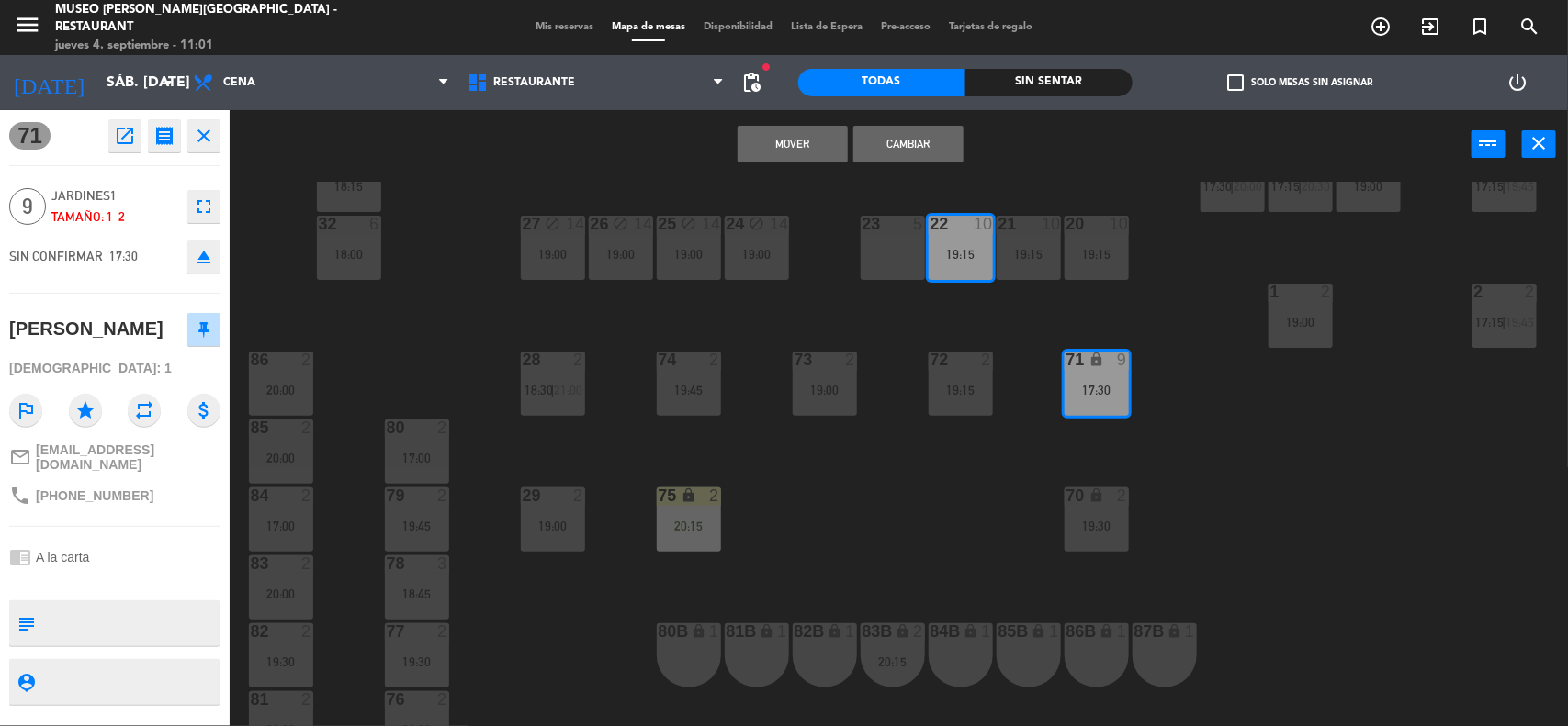
click at [892, 254] on div "23 5" at bounding box center [892, 247] width 64 height 64
click at [791, 148] on button "Mover y Unir" at bounding box center [792, 144] width 111 height 37
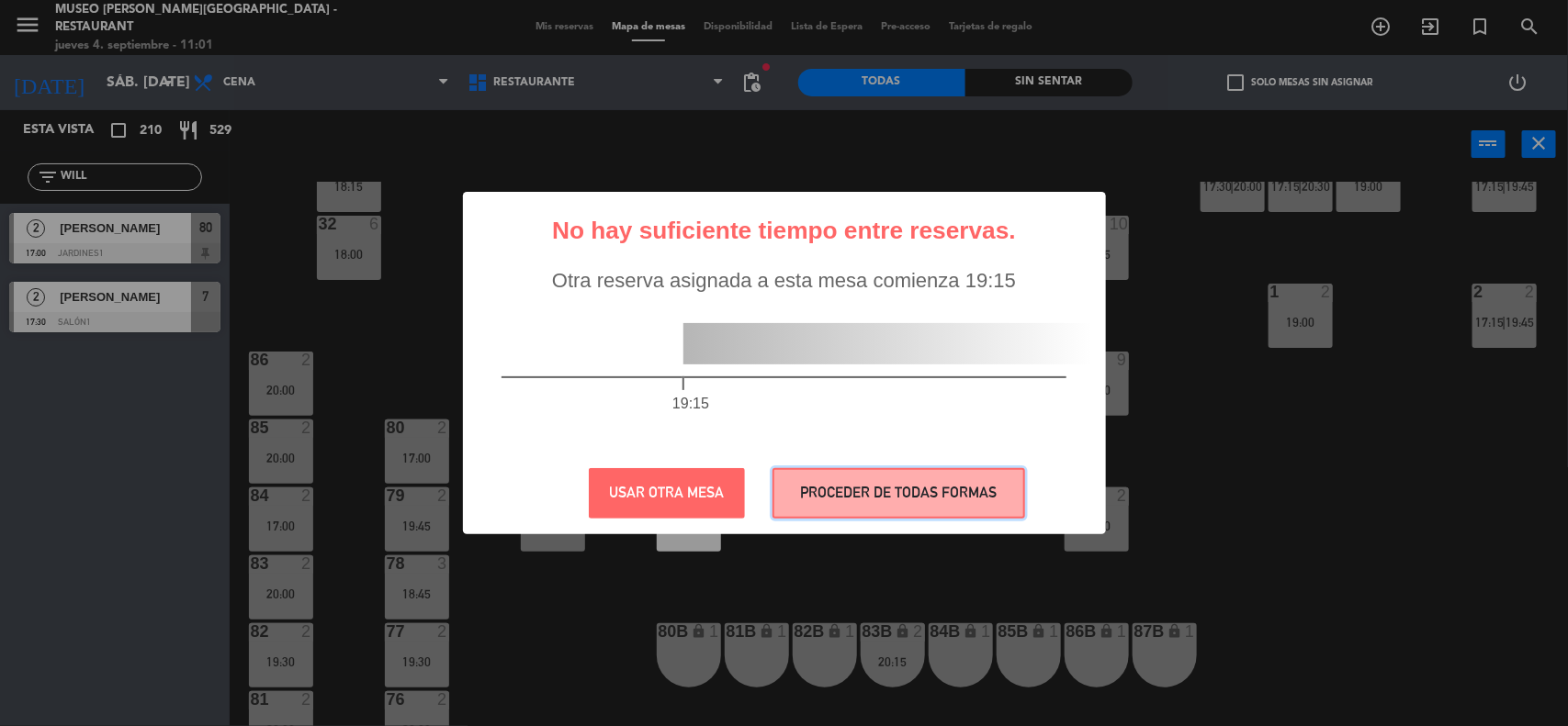
click at [886, 493] on button "PROCEDER DE TODAS FORMAS" at bounding box center [898, 493] width 253 height 50
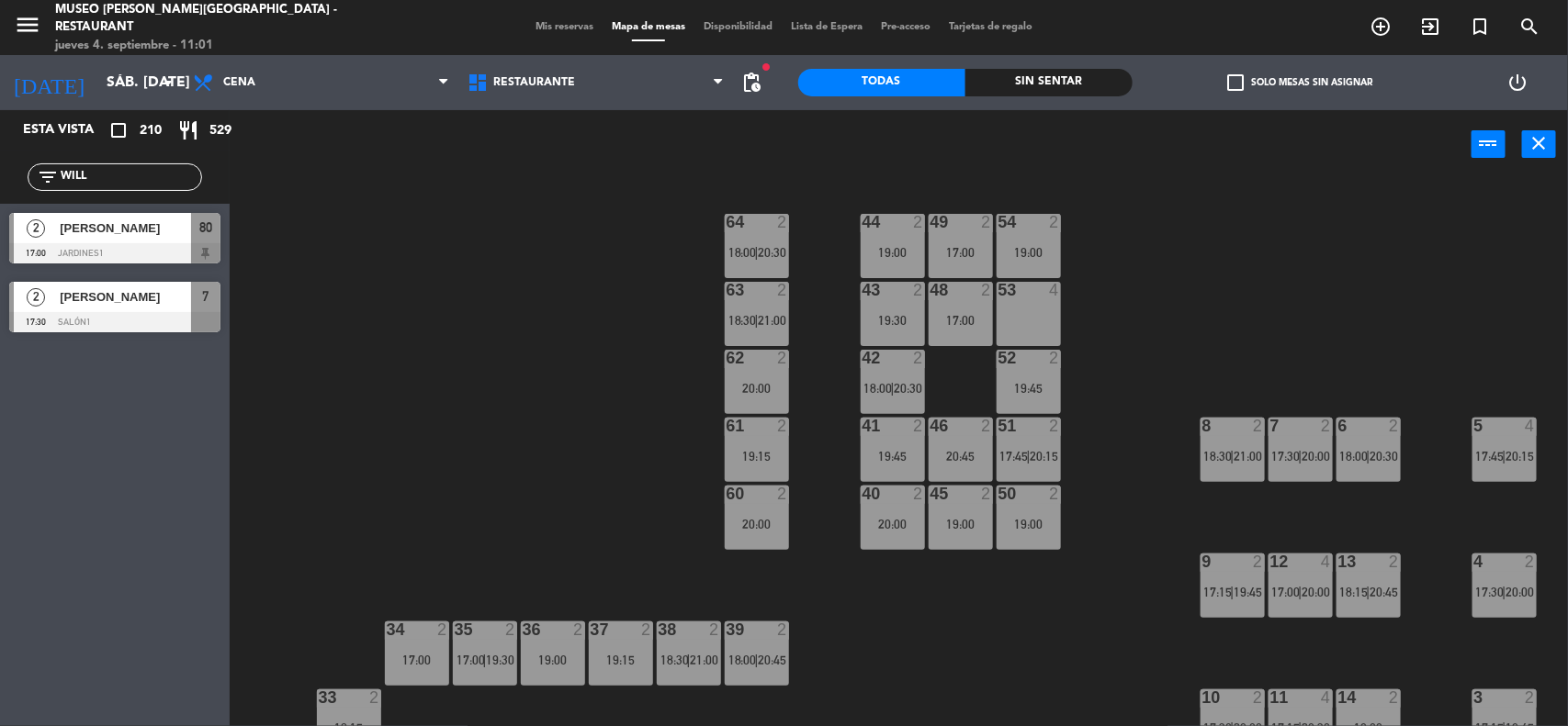
scroll to position [0, 0]
click at [953, 308] on div "48 2 17:00" at bounding box center [960, 315] width 64 height 64
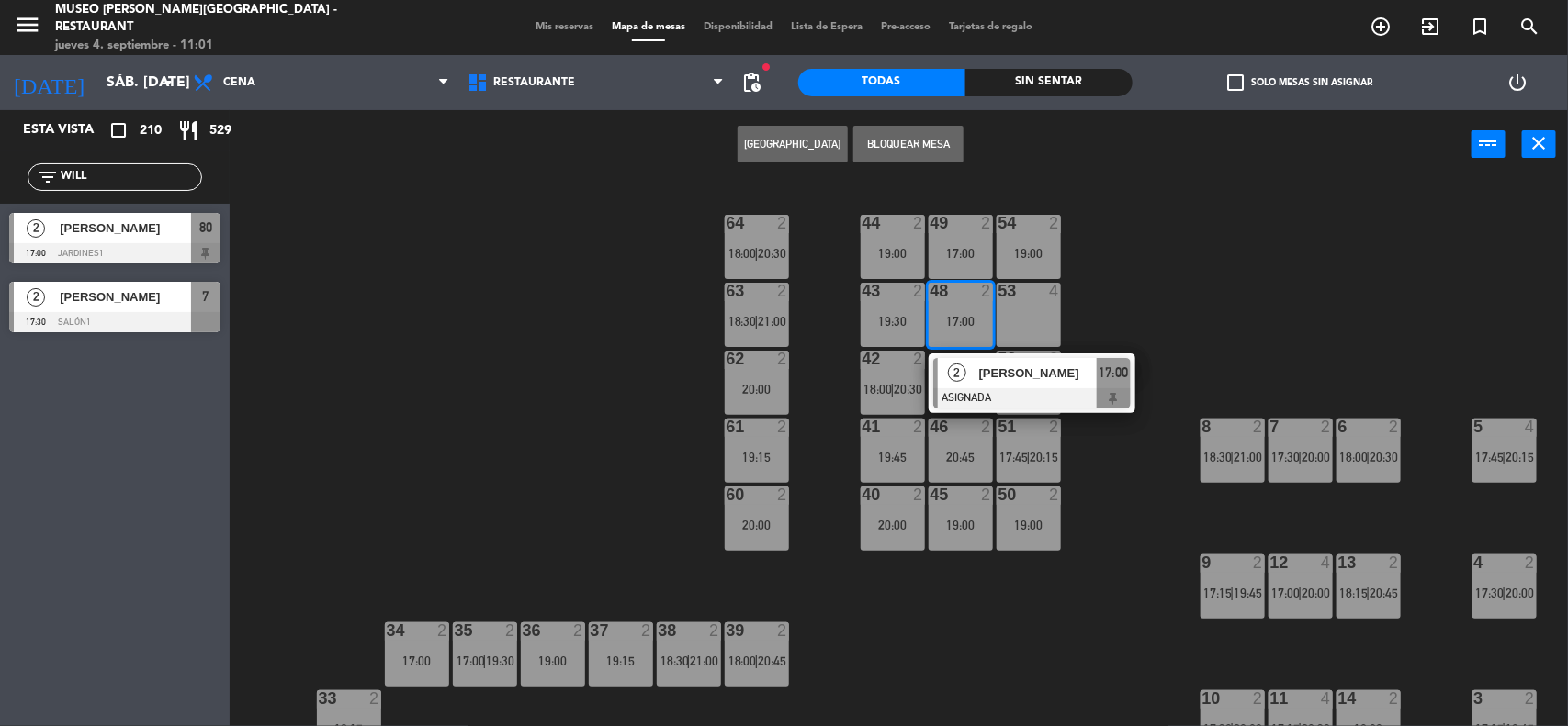
click at [1128, 308] on div "44 2 19:00 49 2 17:00 54 2 19:00 64 2 18:00 | 20:30 48 2 17:00 2 [PERSON_NAME] …" at bounding box center [907, 455] width 1323 height 547
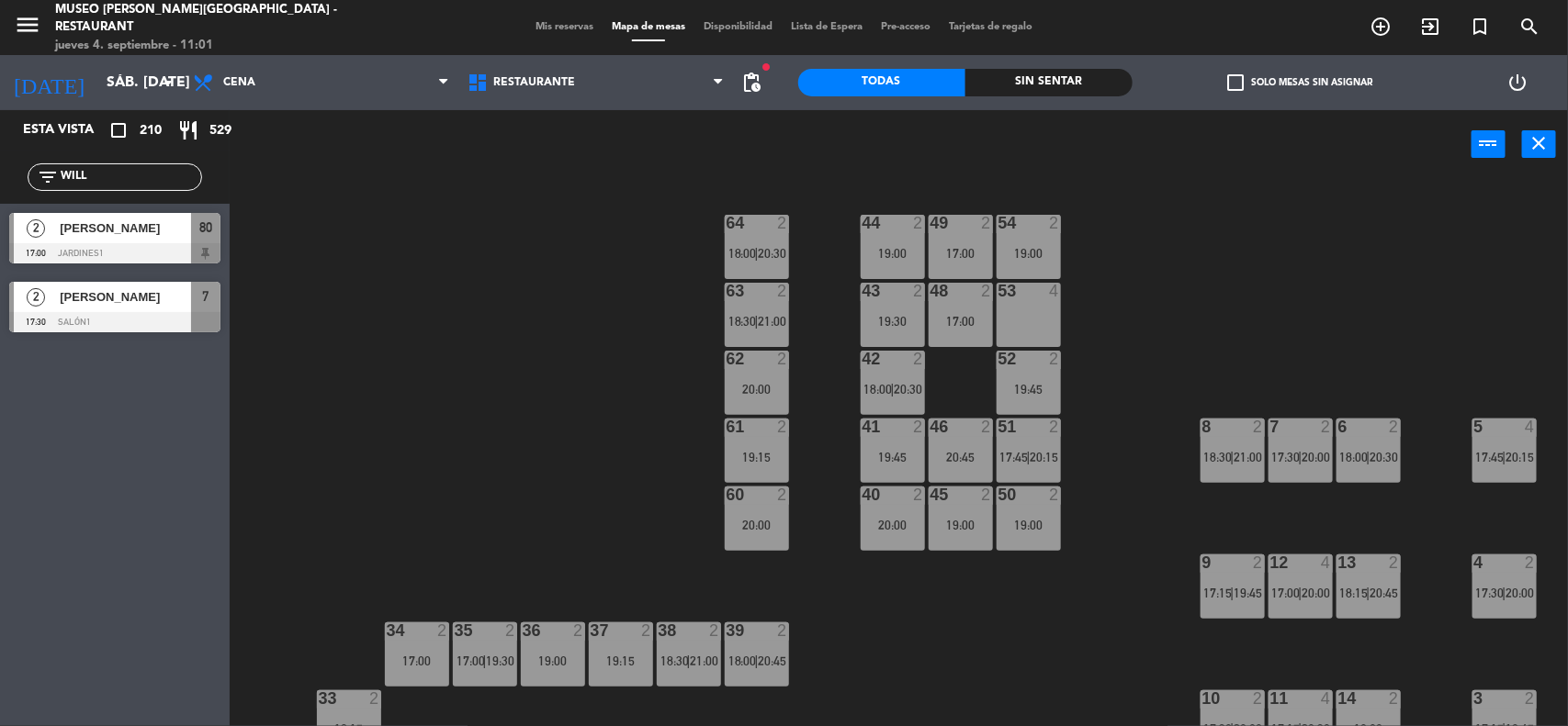
click at [884, 318] on div "19:30" at bounding box center [892, 321] width 64 height 13
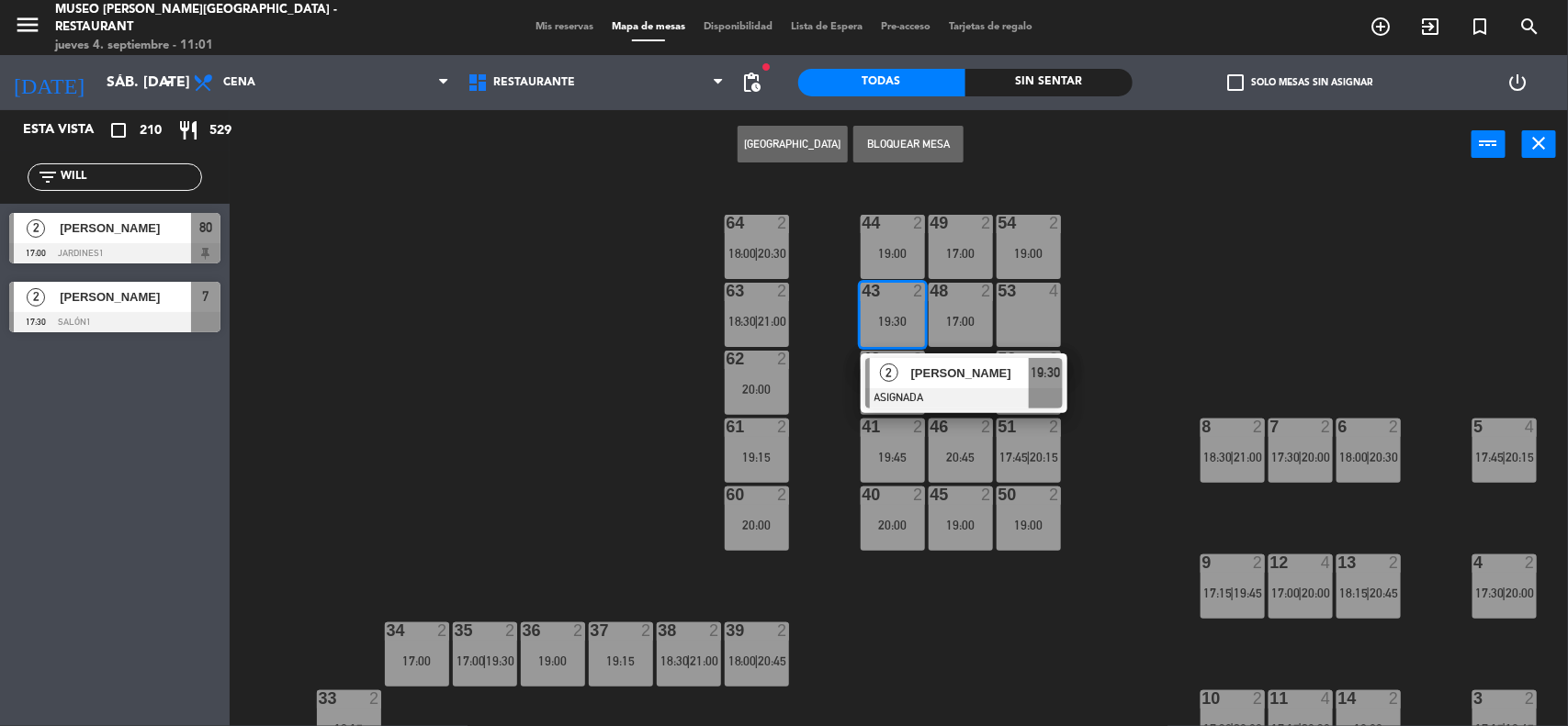
click at [1180, 283] on div "44 2 19:00 49 2 17:00 54 2 19:00 64 2 18:00 | 20:30 48 2 17:00 53 4 63 2 18:30 …" at bounding box center [907, 455] width 1323 height 547
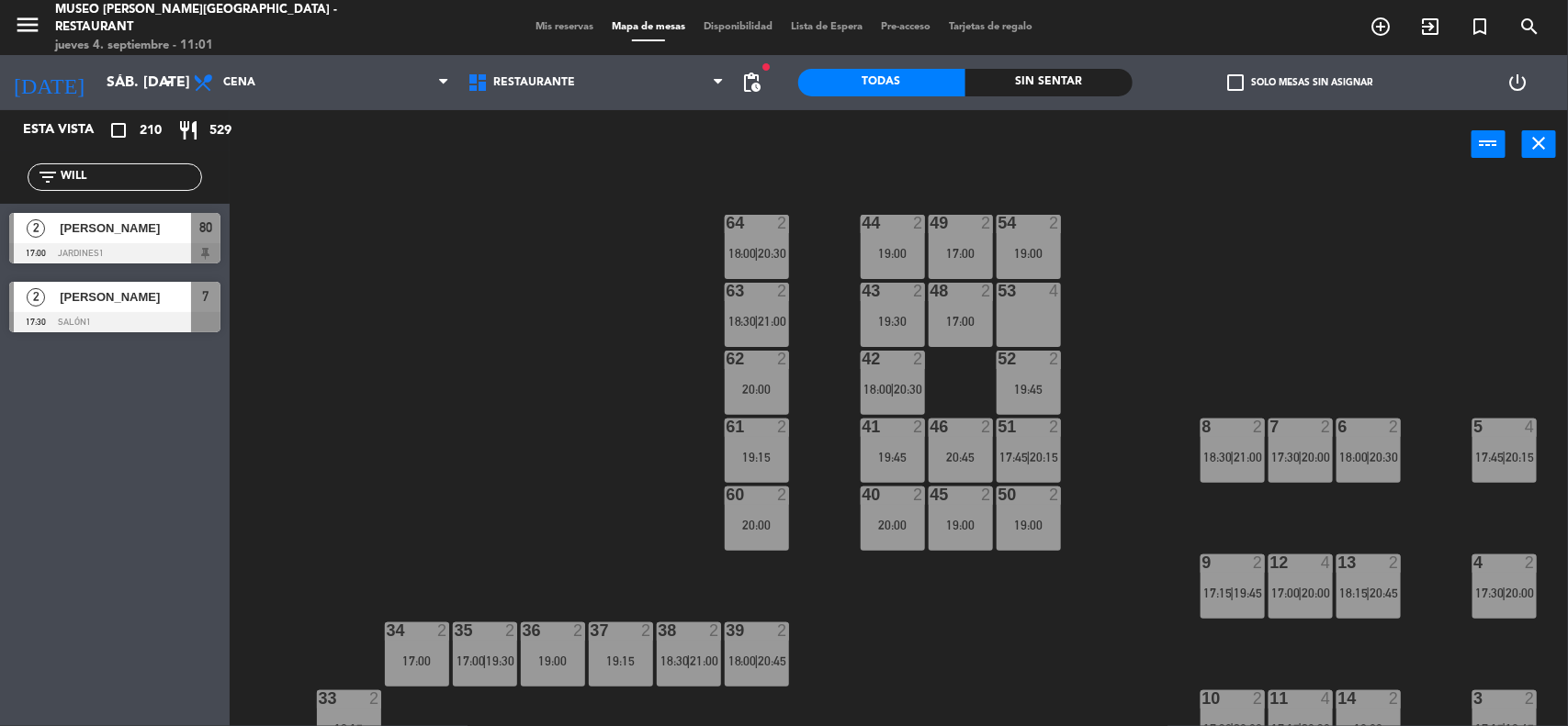
click at [1012, 313] on div "53 4" at bounding box center [1028, 315] width 64 height 64
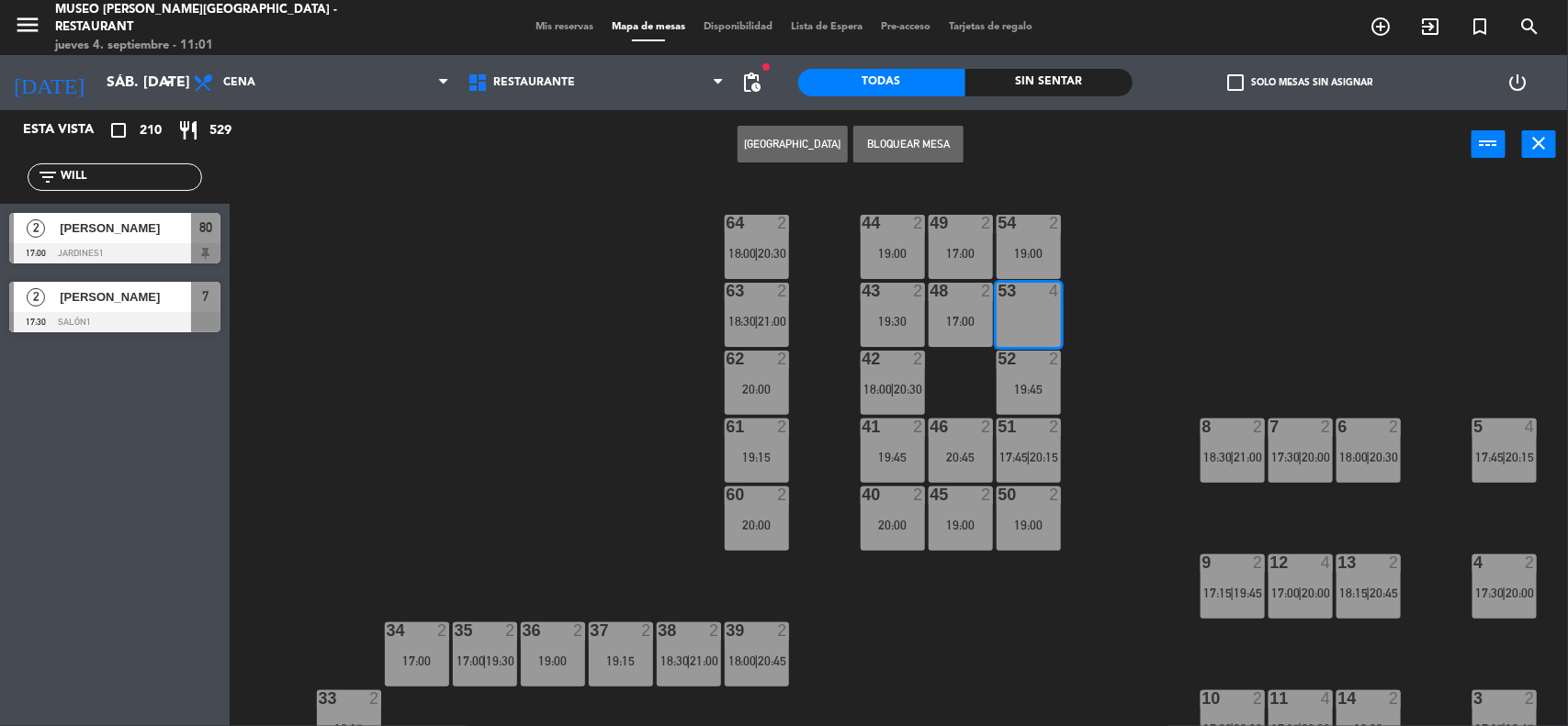
click at [957, 318] on div "17:00" at bounding box center [960, 321] width 64 height 13
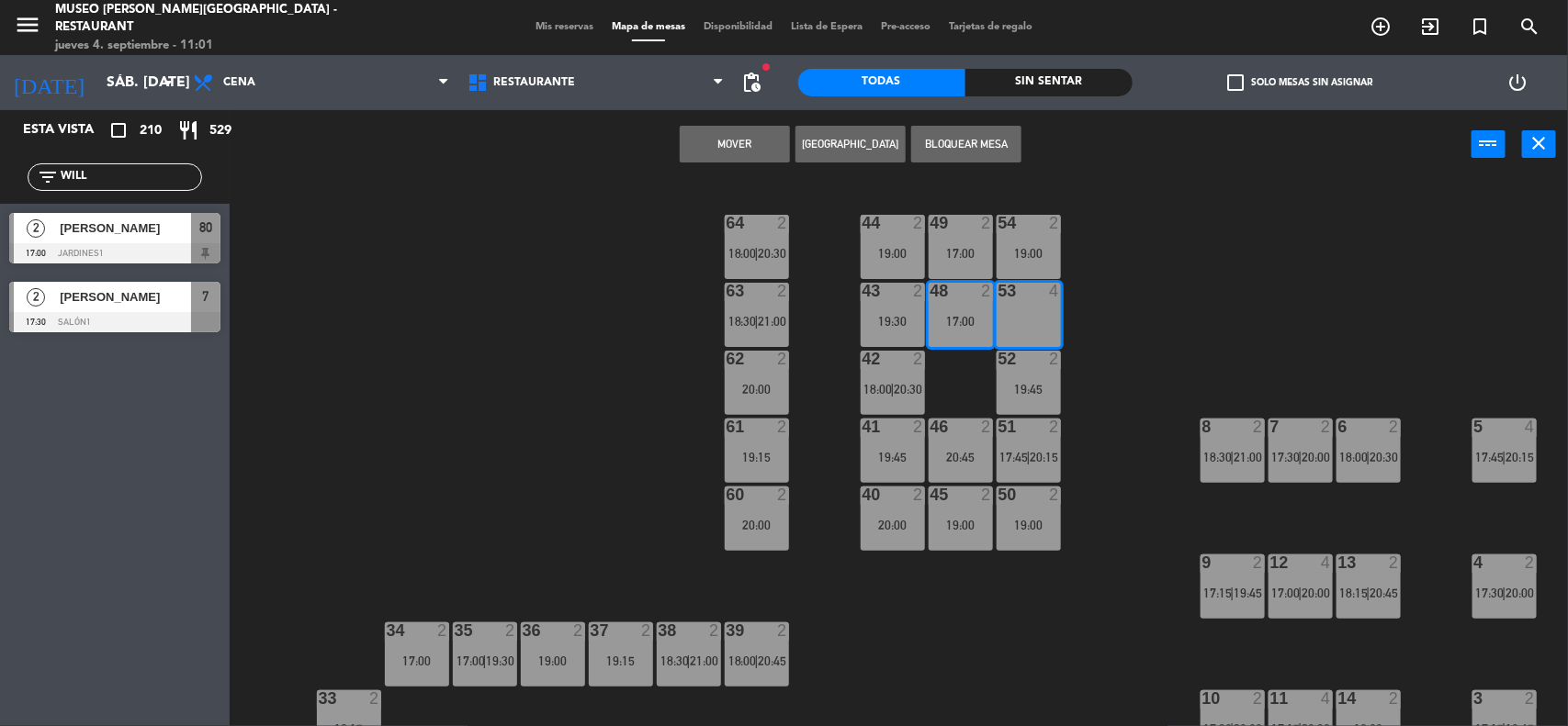
click at [893, 317] on div "19:30" at bounding box center [892, 321] width 64 height 13
click at [989, 122] on div "Cambiar Crear Reserva Bloquear Mesa power_input close" at bounding box center [850, 145] width 1242 height 70
click at [979, 148] on button "Bloquear Mesa" at bounding box center [966, 144] width 111 height 37
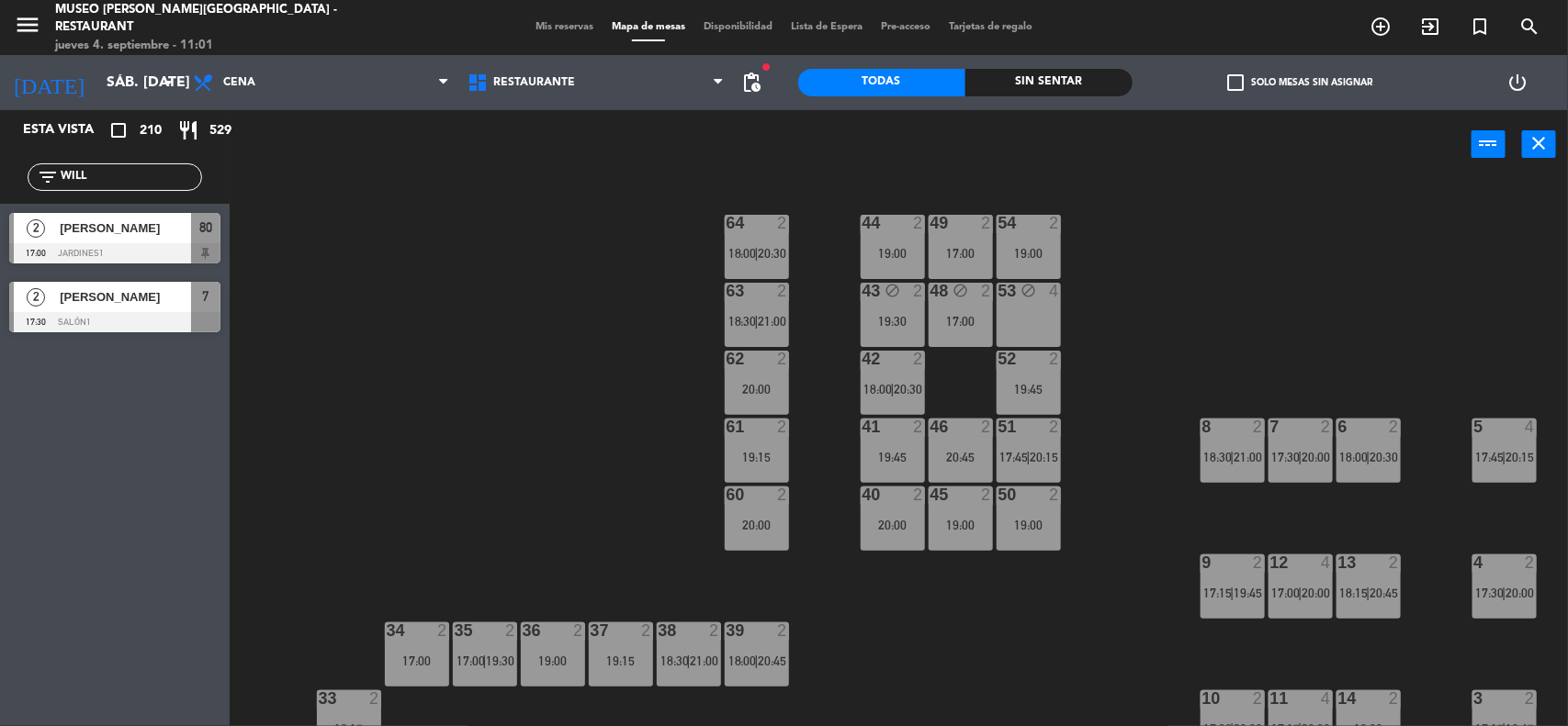
click at [1172, 241] on div "44 2 19:00 49 2 17:00 54 2 19:00 64 2 18:00 | 20:30 48 block 2 17:00 53 block 4…" at bounding box center [907, 455] width 1323 height 547
click at [898, 318] on div "19:30" at bounding box center [892, 321] width 64 height 13
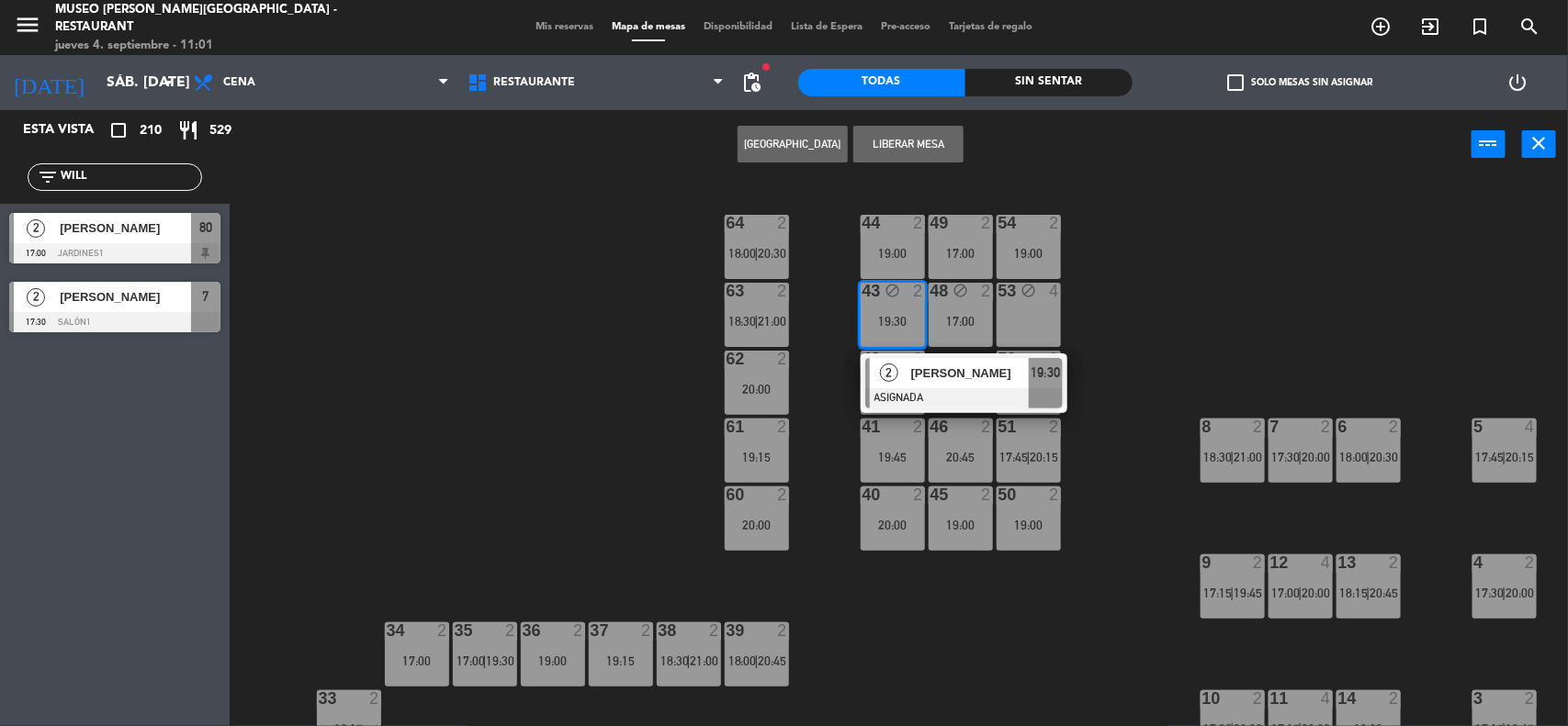
click at [951, 379] on span "[PERSON_NAME]" at bounding box center [970, 373] width 118 height 19
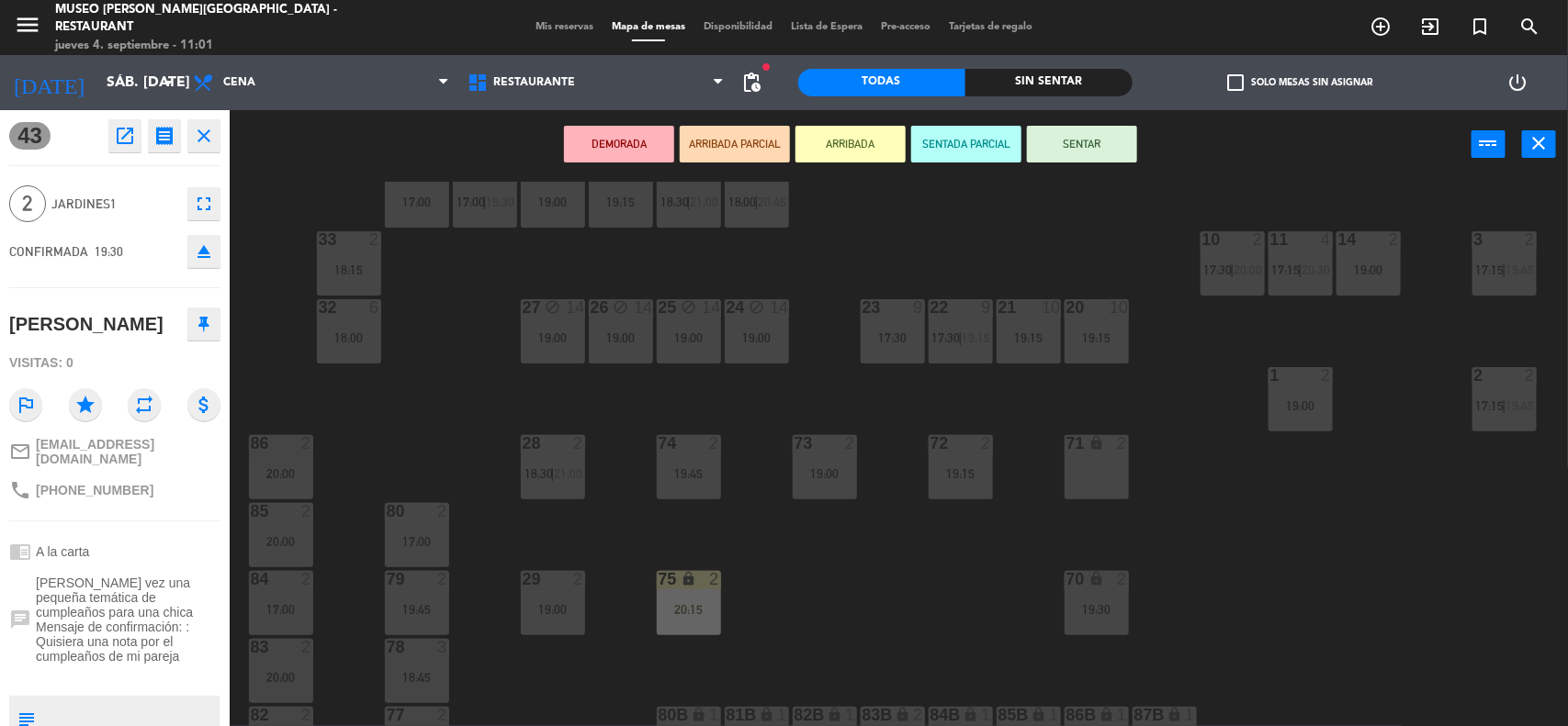
scroll to position [574, 0]
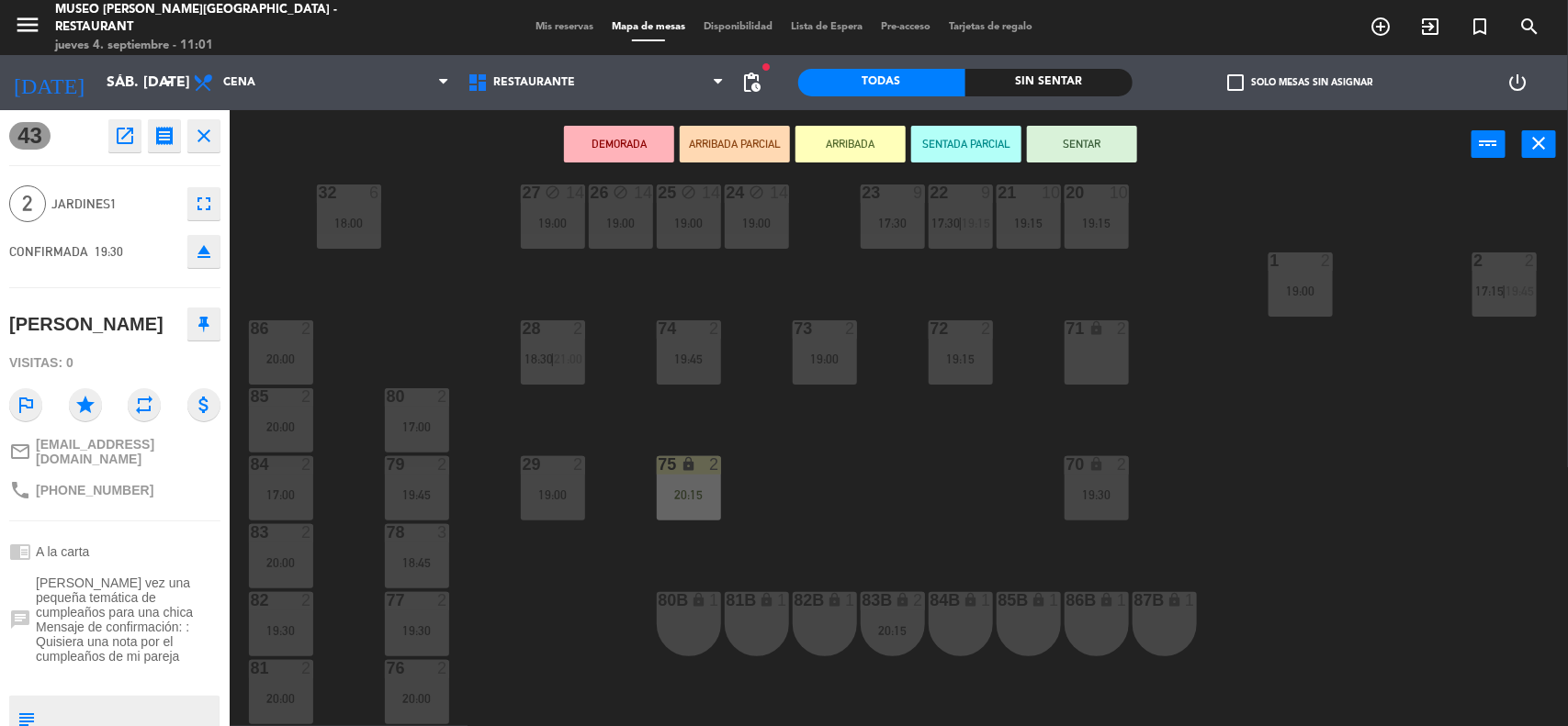
click at [1091, 359] on div "71 lock 2" at bounding box center [1096, 352] width 64 height 64
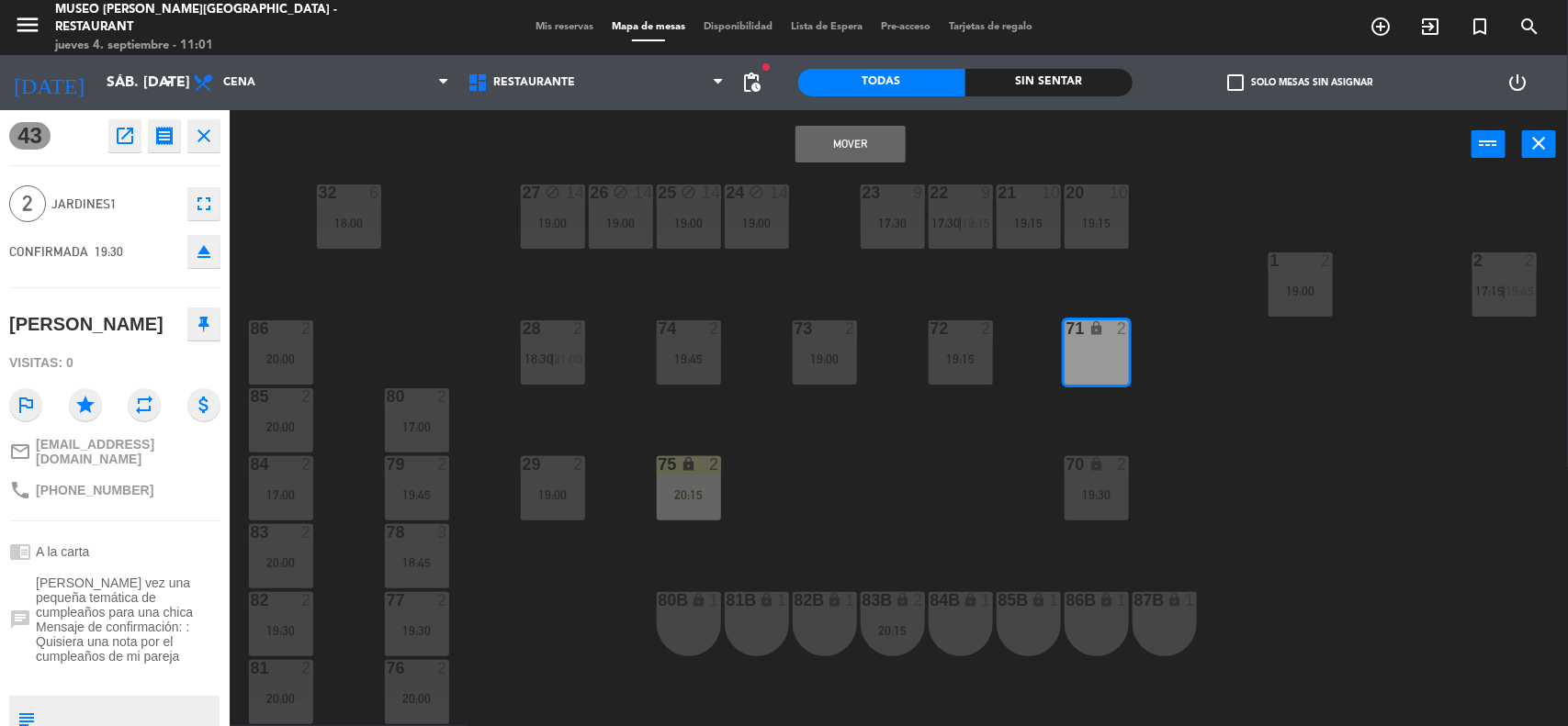
click at [870, 149] on button "Mover" at bounding box center [850, 144] width 111 height 37
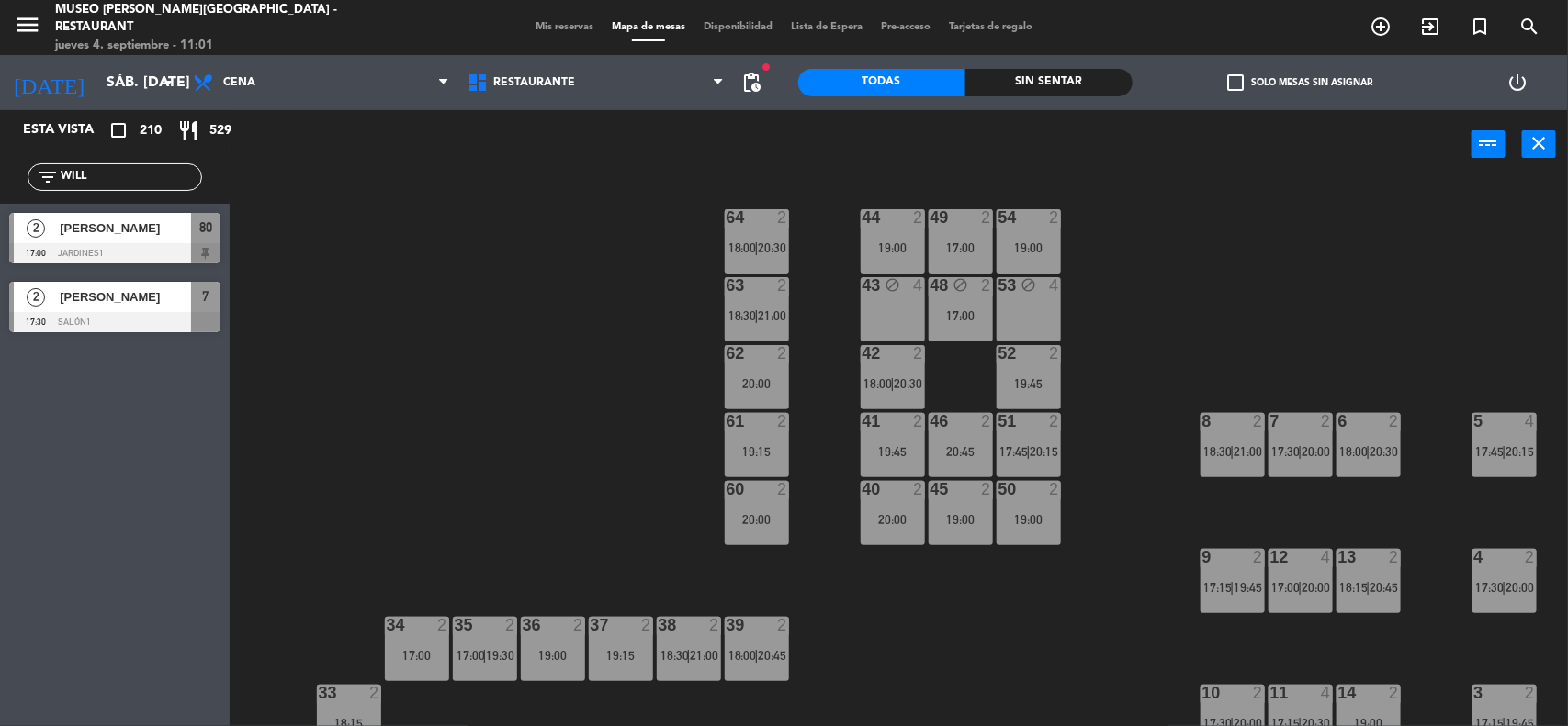
scroll to position [0, 0]
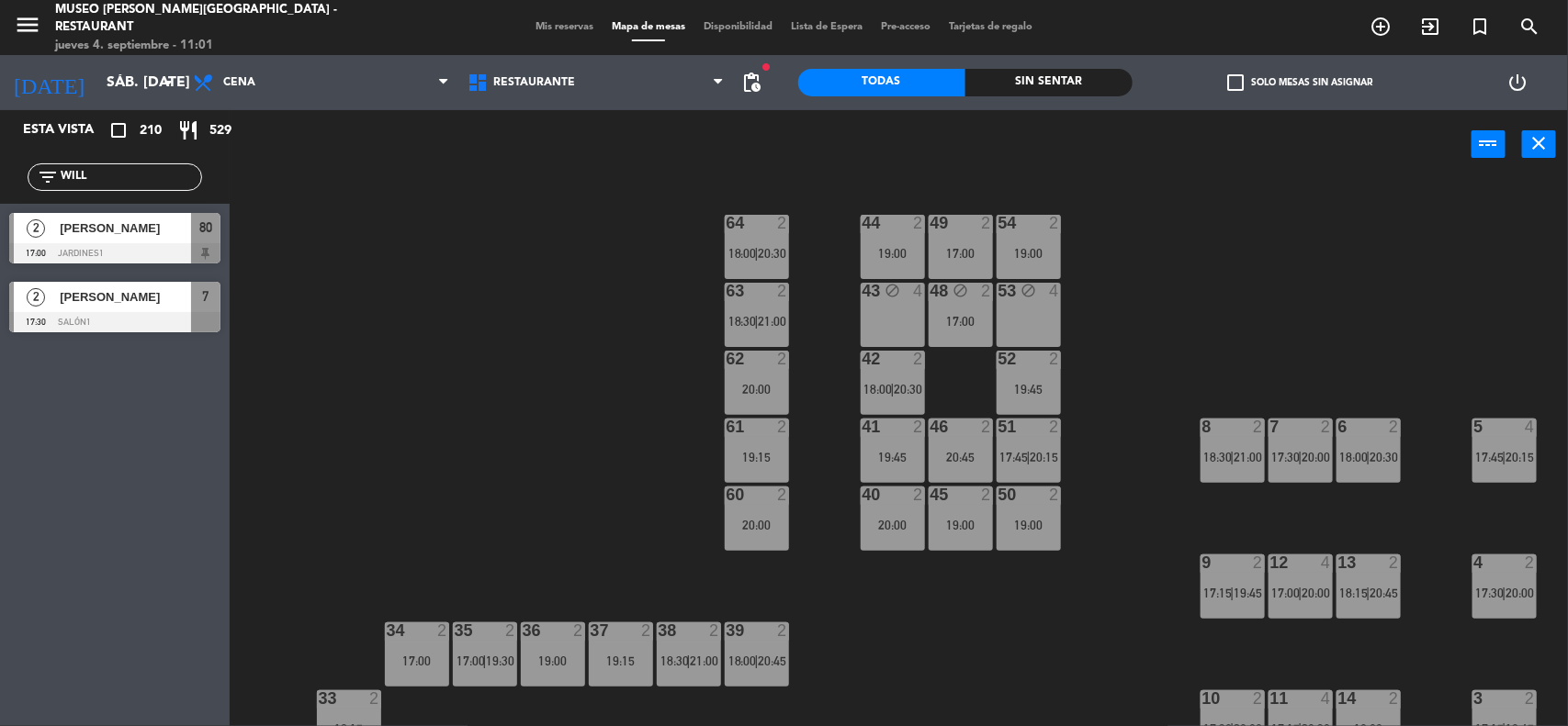
click at [962, 324] on div "17:00" at bounding box center [960, 321] width 64 height 13
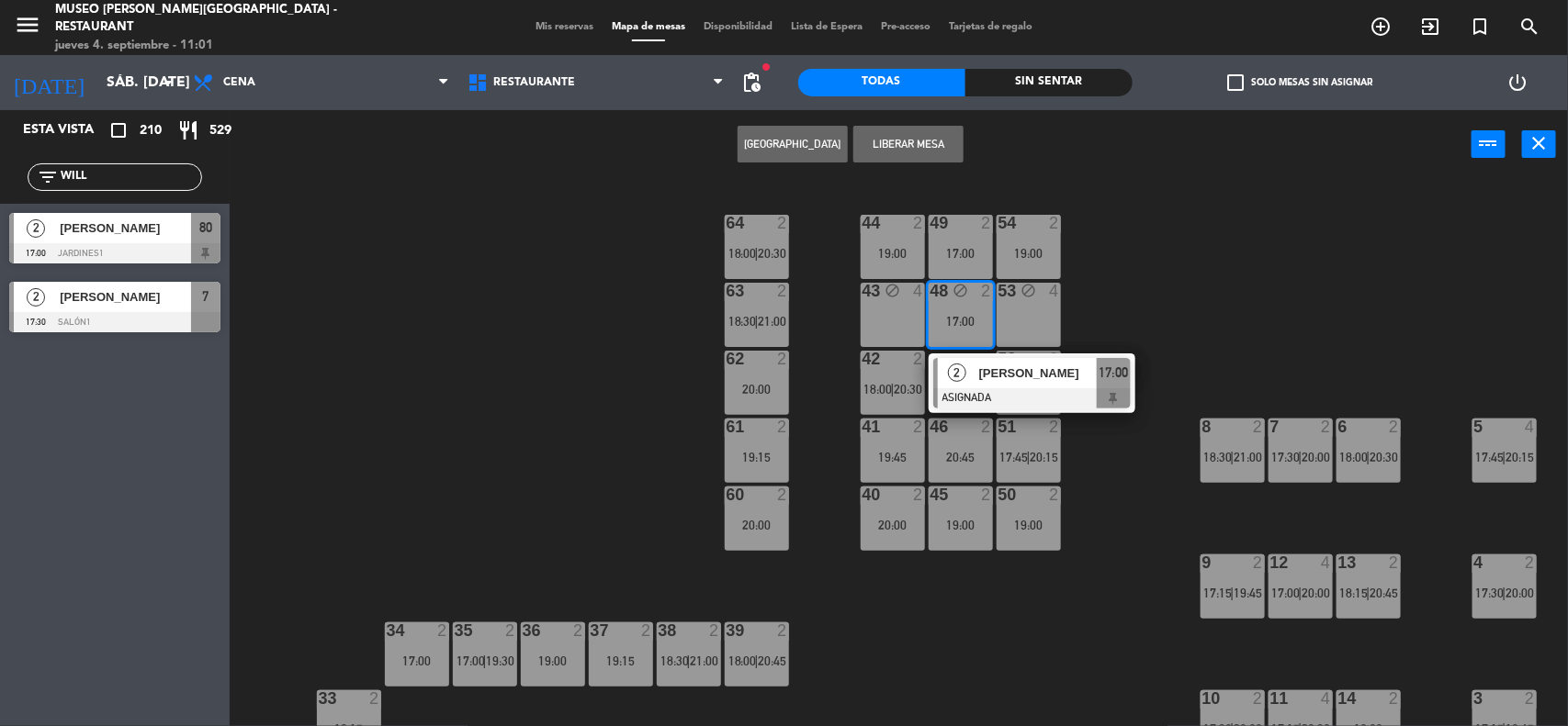
click at [973, 371] on div "2" at bounding box center [957, 373] width 40 height 31
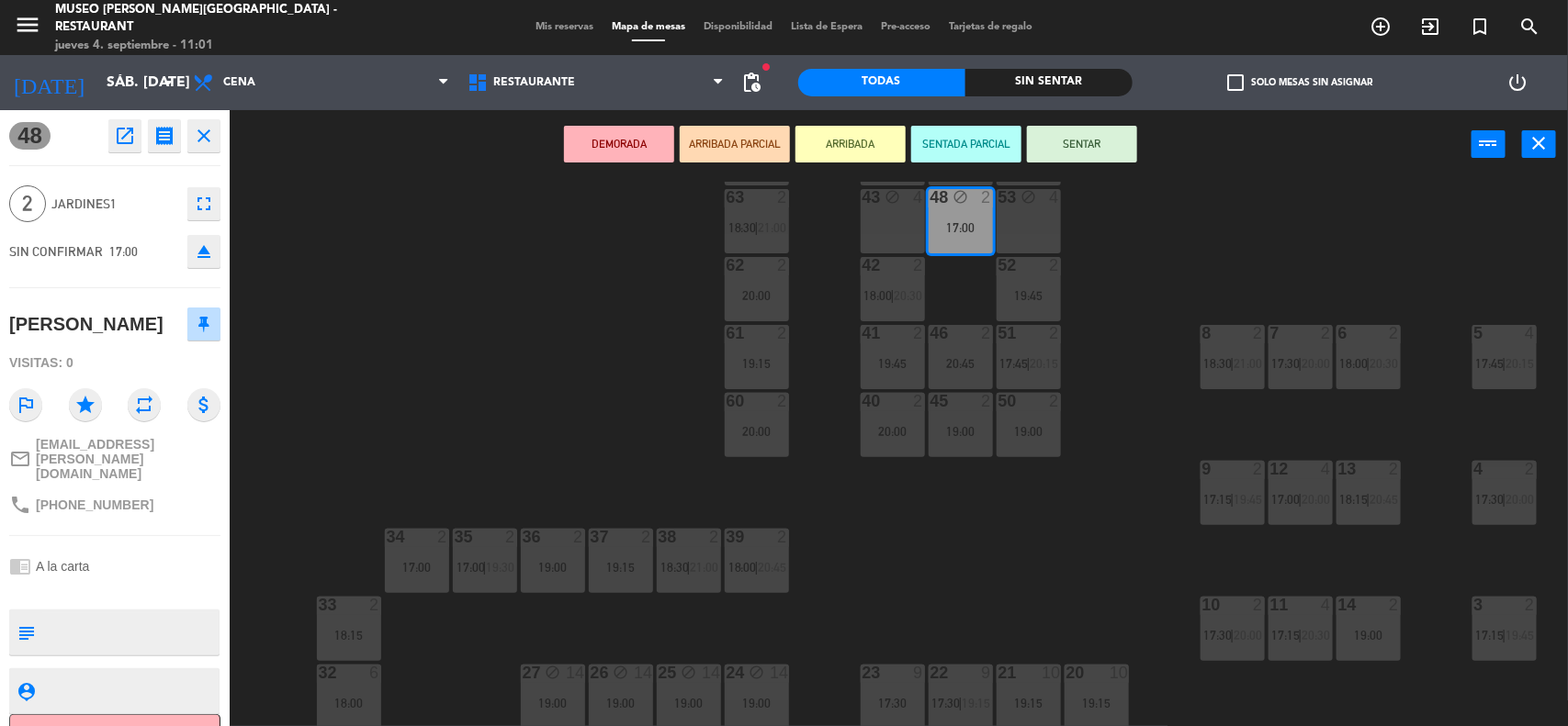
scroll to position [344, 0]
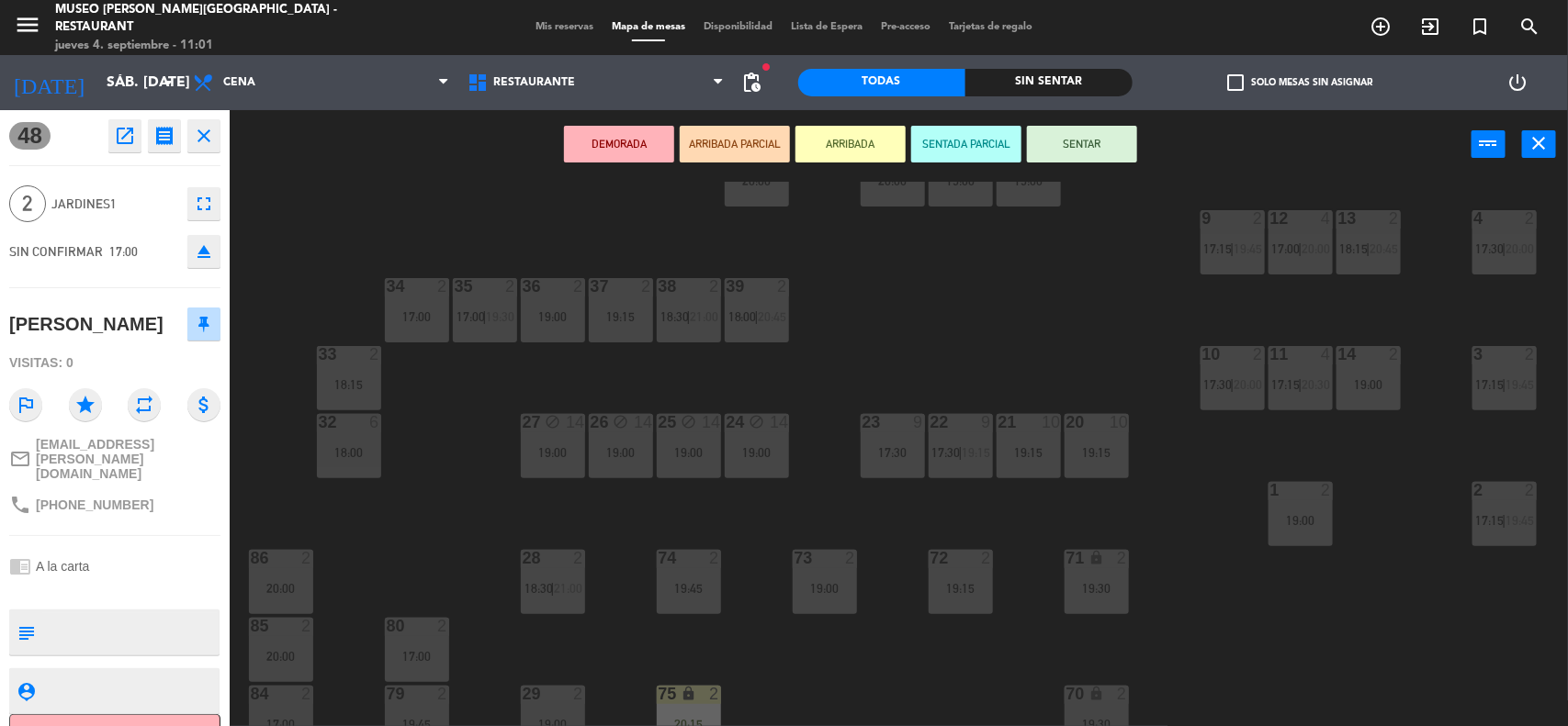
click at [1013, 326] on div "44 2 19:00 49 2 17:00 54 2 19:00 64 2 18:00 | 20:30 48 block 2 17:00 53 block 4…" at bounding box center [907, 455] width 1323 height 547
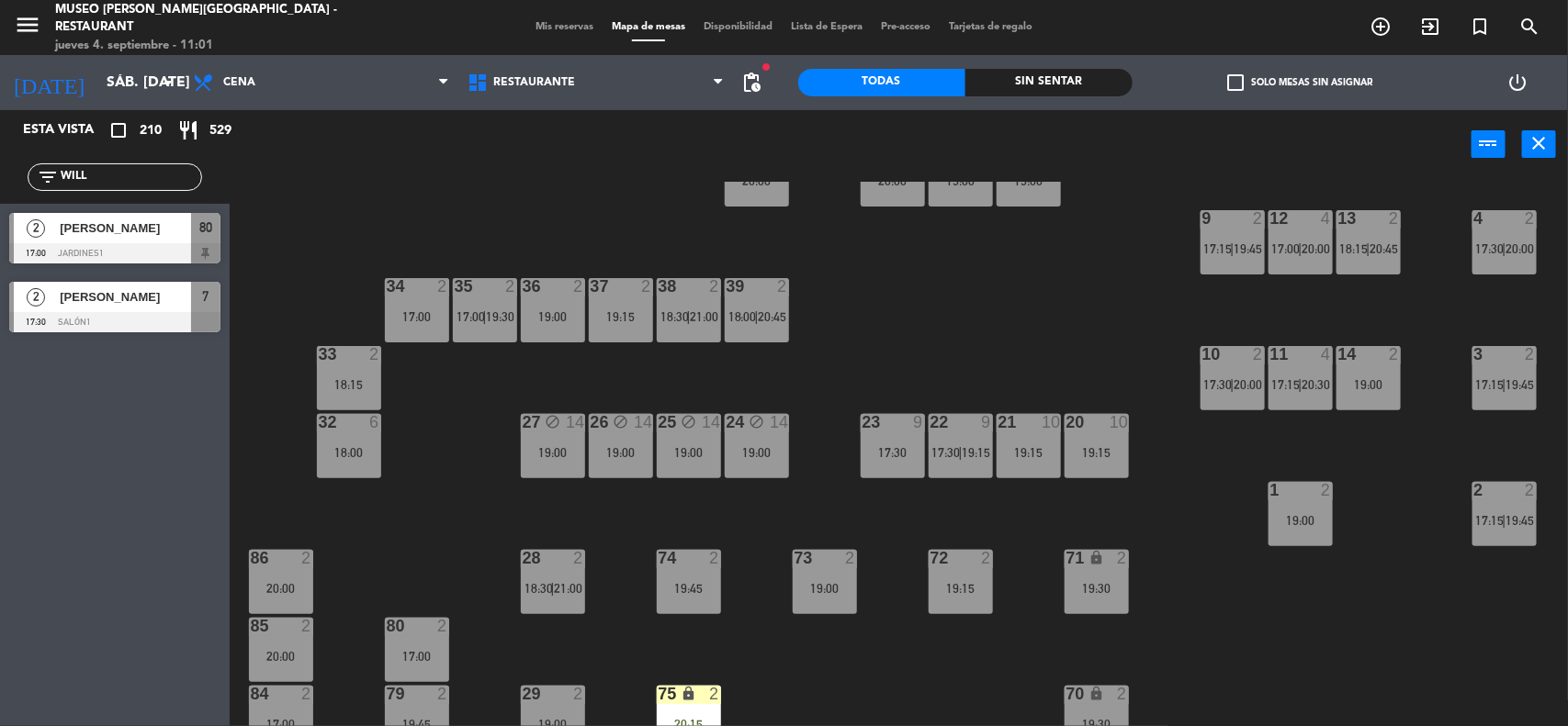
click at [1039, 463] on div "21 10 19:15" at bounding box center [1028, 446] width 64 height 64
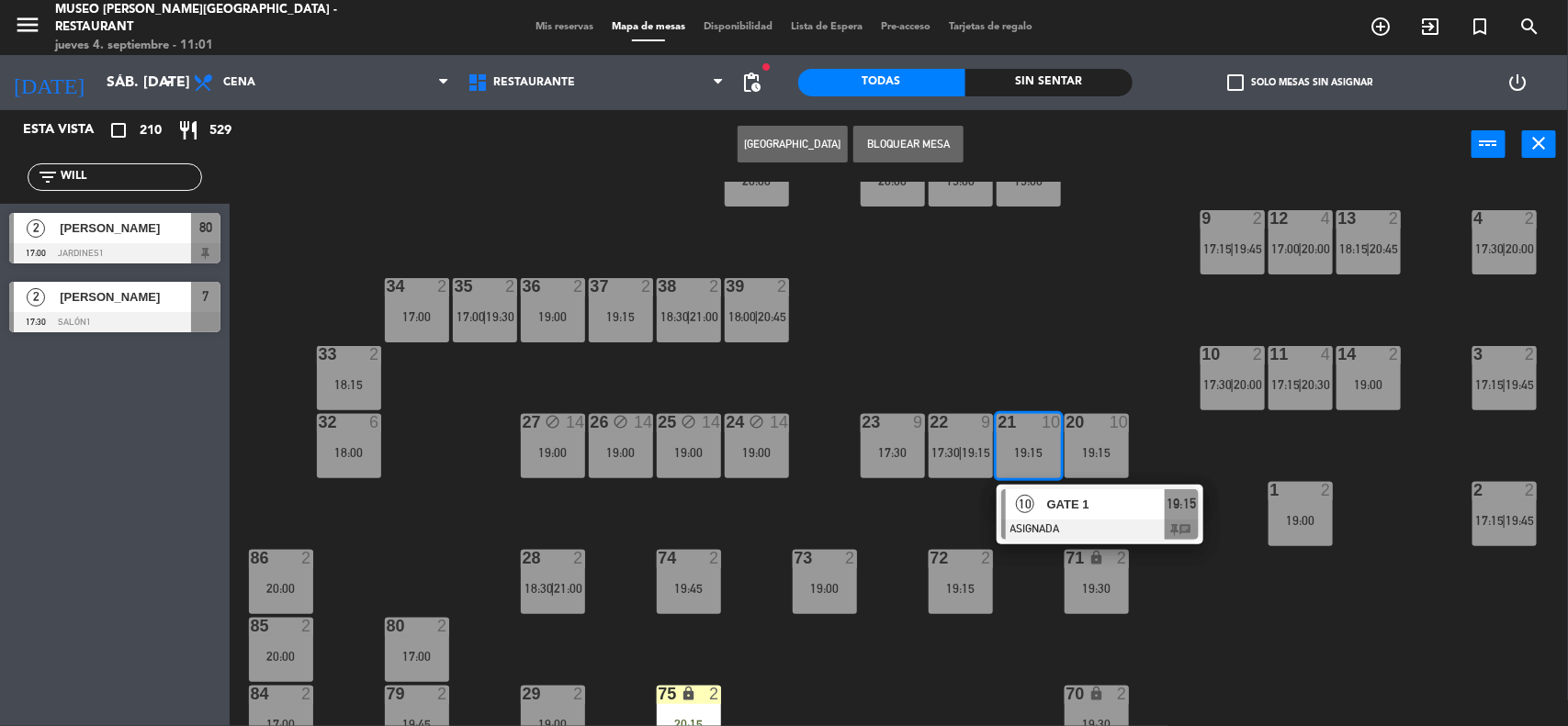
click at [1057, 520] on div at bounding box center [1100, 530] width 198 height 20
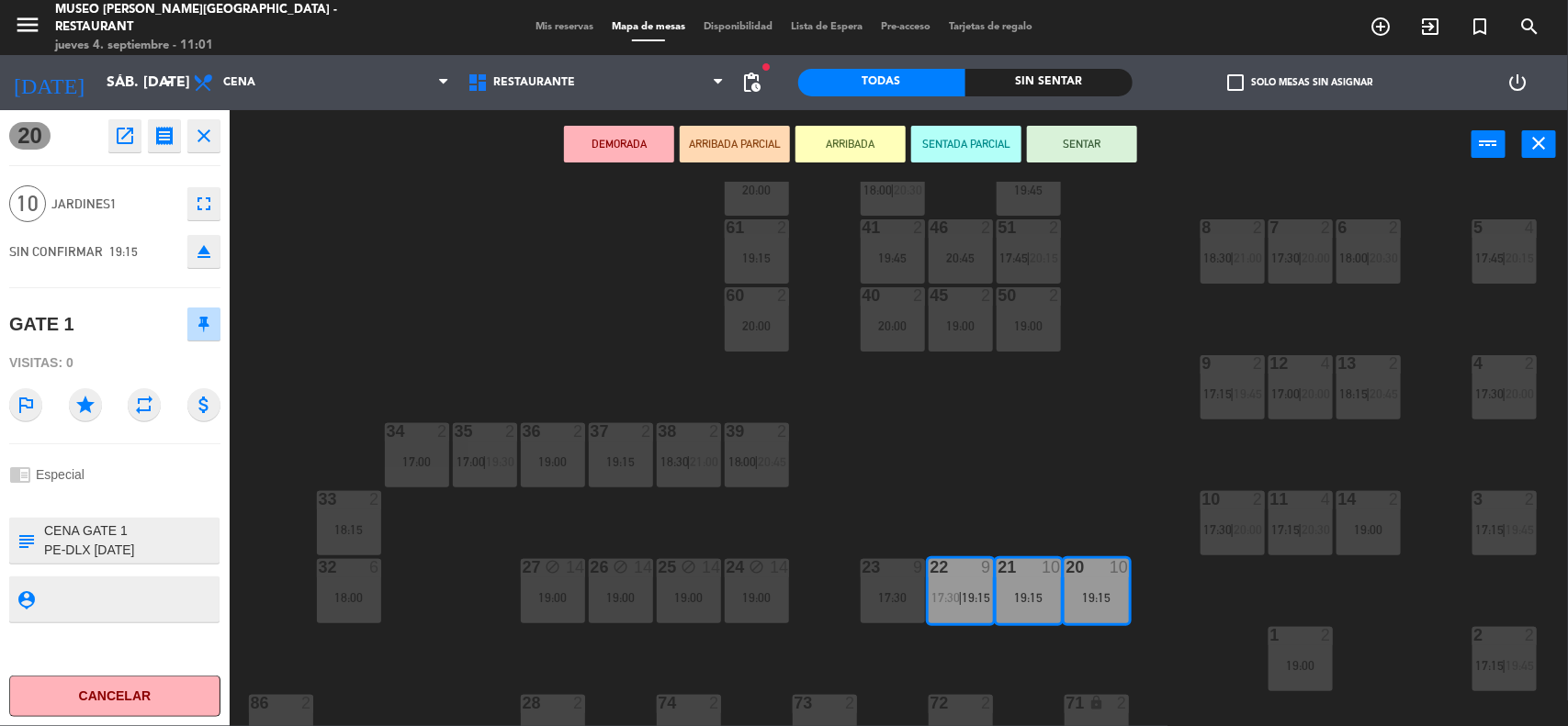
scroll to position [0, 0]
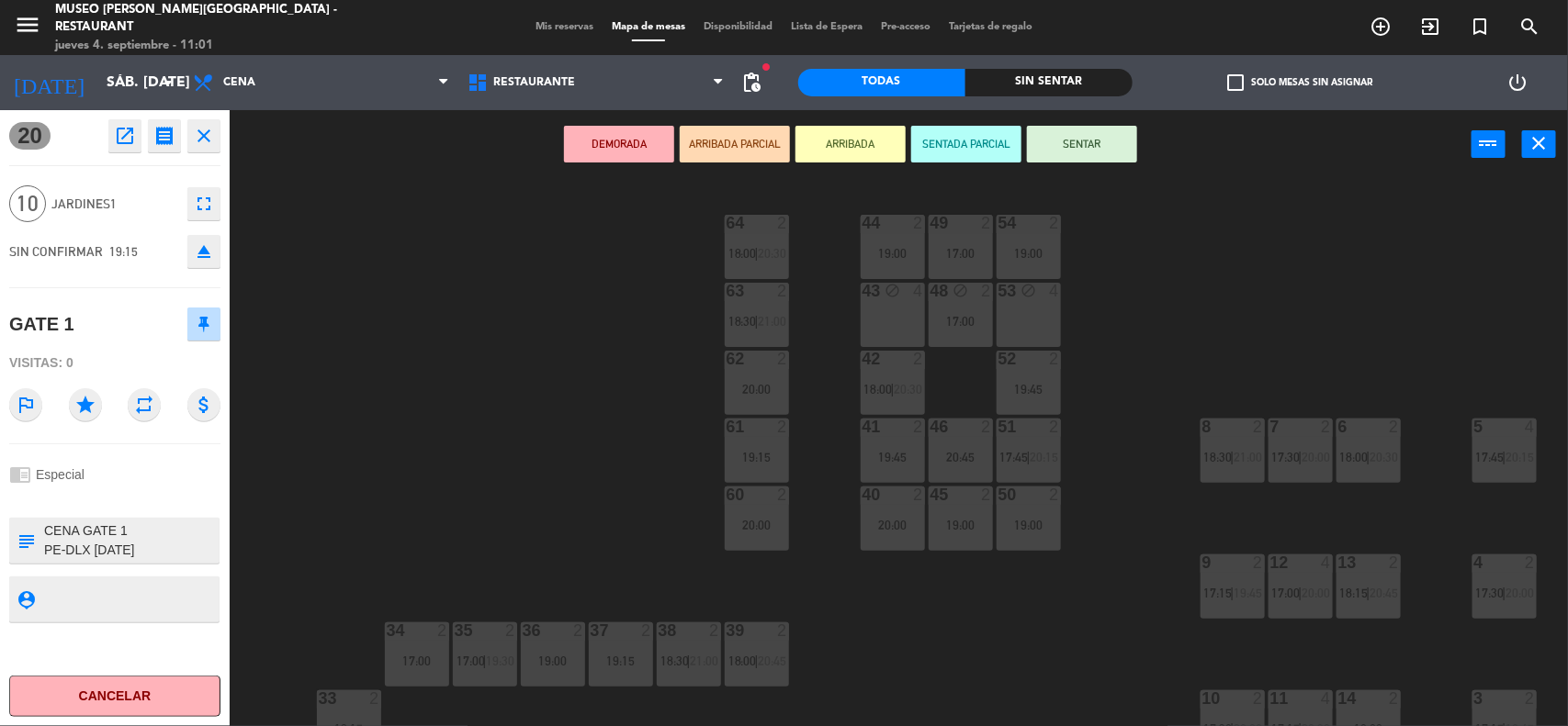
click at [893, 321] on div "43 block 4" at bounding box center [892, 315] width 64 height 64
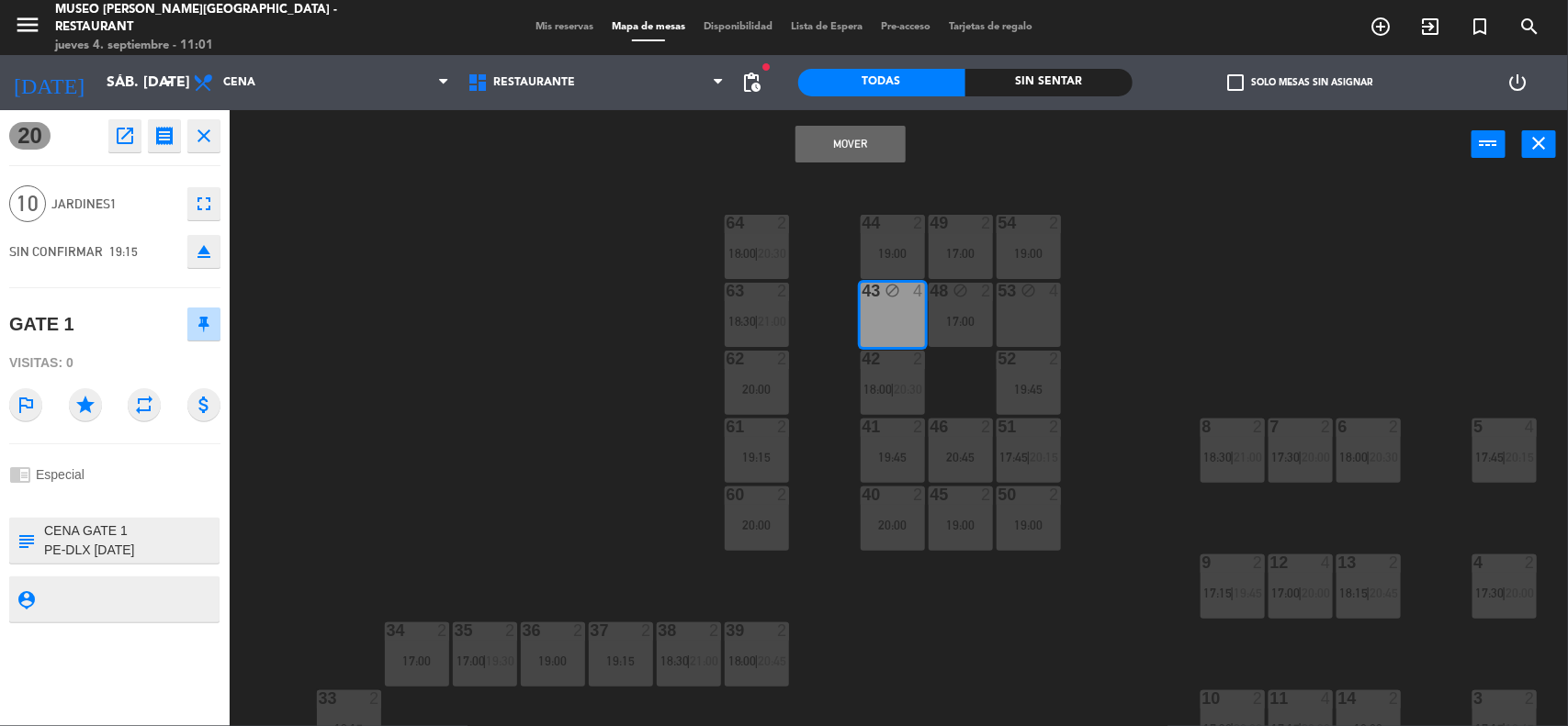
click at [955, 321] on div "17:00" at bounding box center [960, 321] width 64 height 13
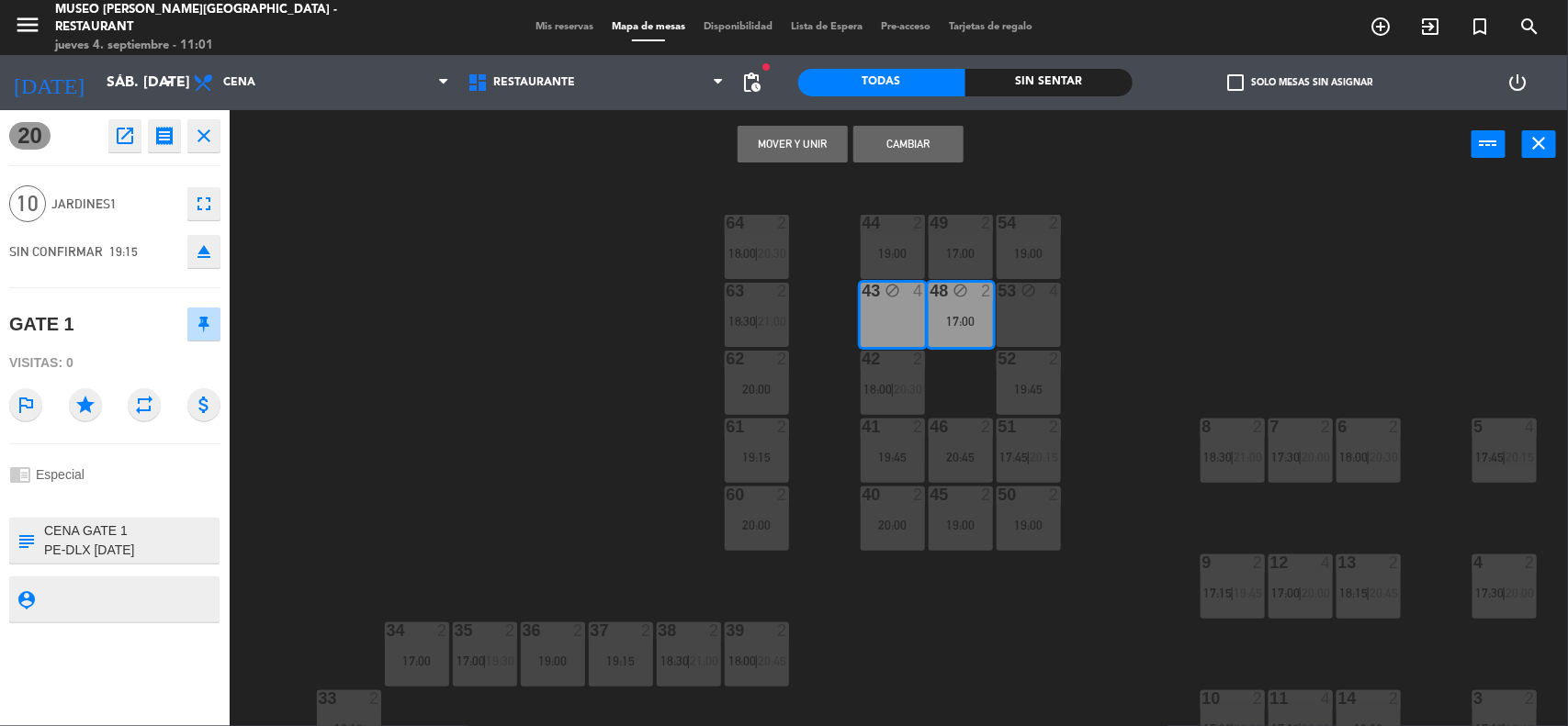
click at [1020, 319] on div "53 block 4" at bounding box center [1028, 315] width 64 height 64
click at [810, 137] on button "Mover y Unir" at bounding box center [792, 144] width 111 height 37
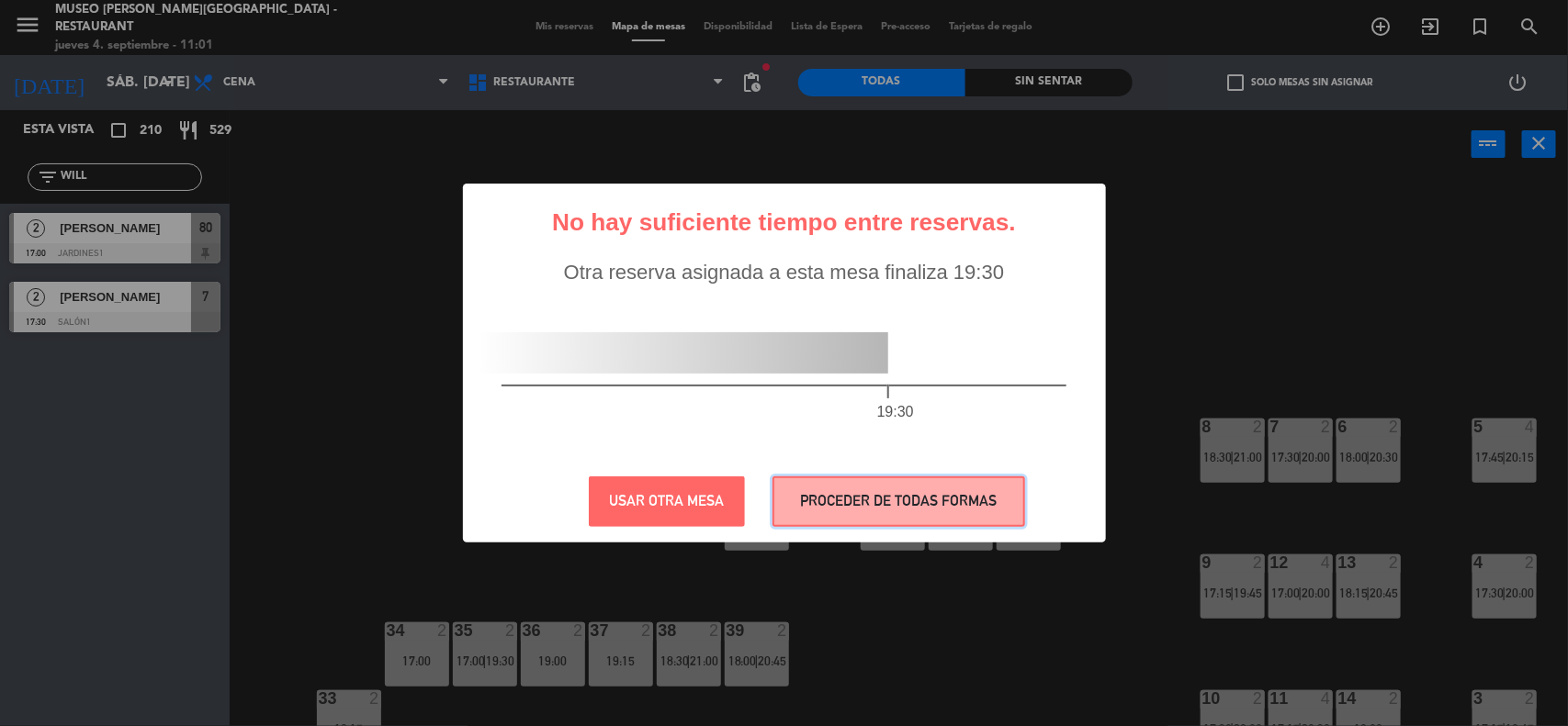
click at [853, 499] on button "PROCEDER DE TODAS FORMAS" at bounding box center [898, 501] width 253 height 50
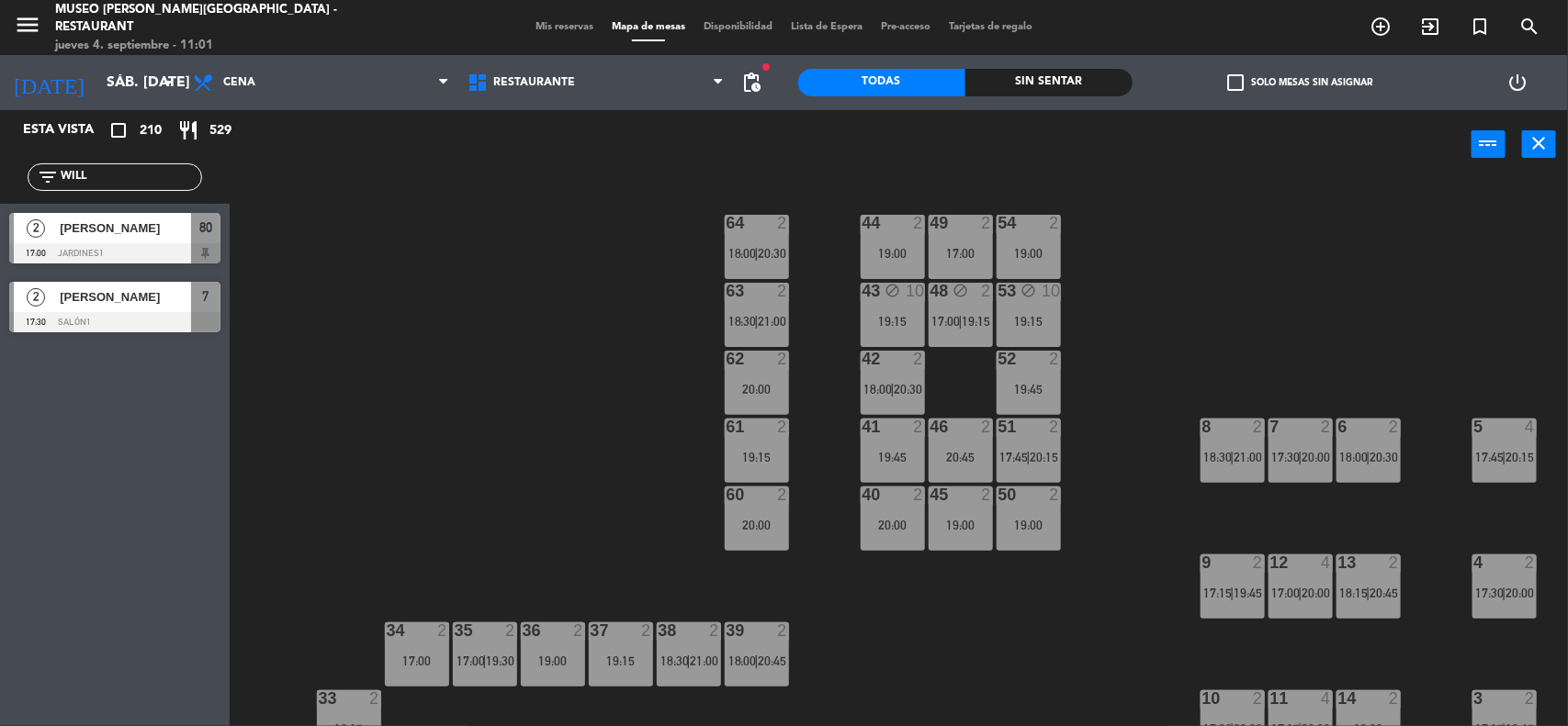
click at [970, 318] on span "19:15" at bounding box center [975, 321] width 29 height 15
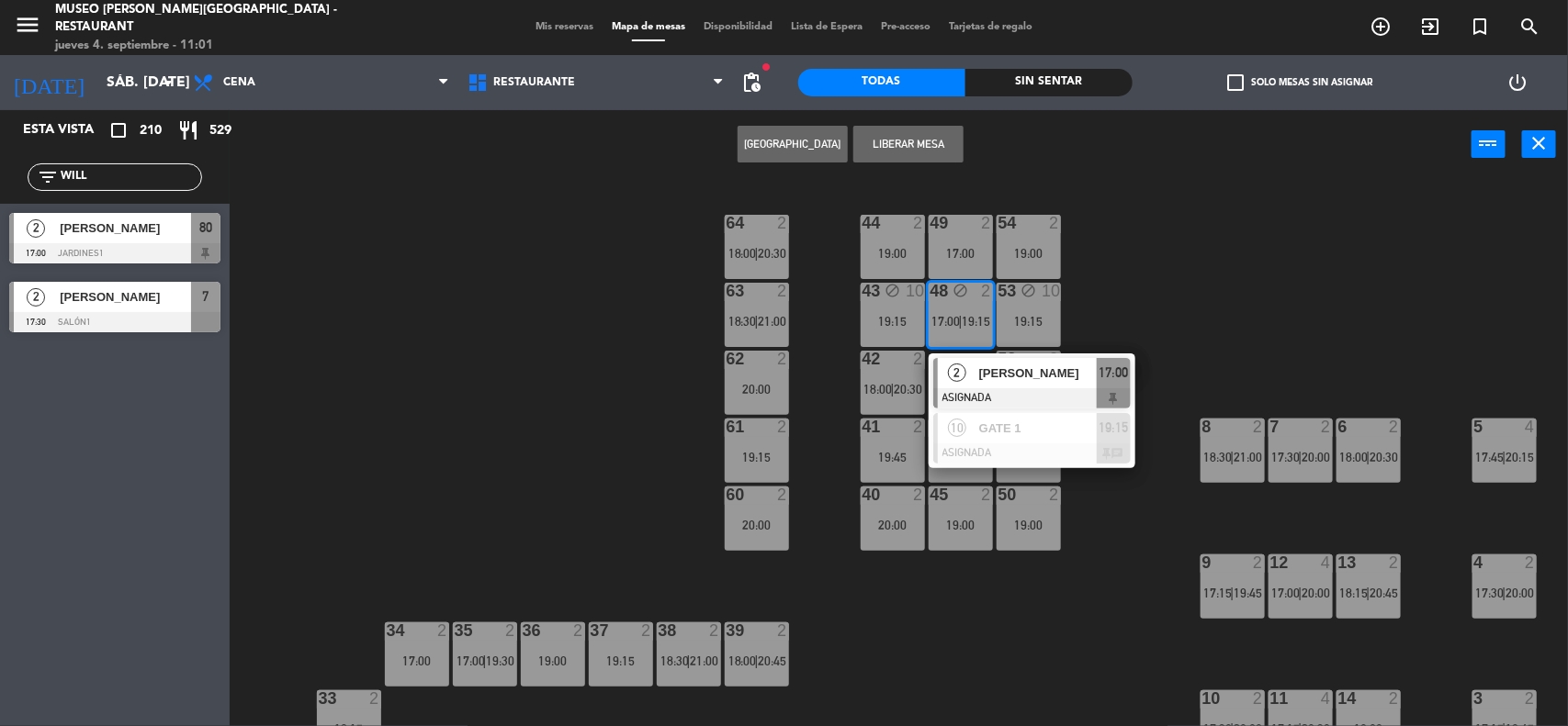
click at [1004, 379] on span "[PERSON_NAME]" at bounding box center [1038, 373] width 118 height 19
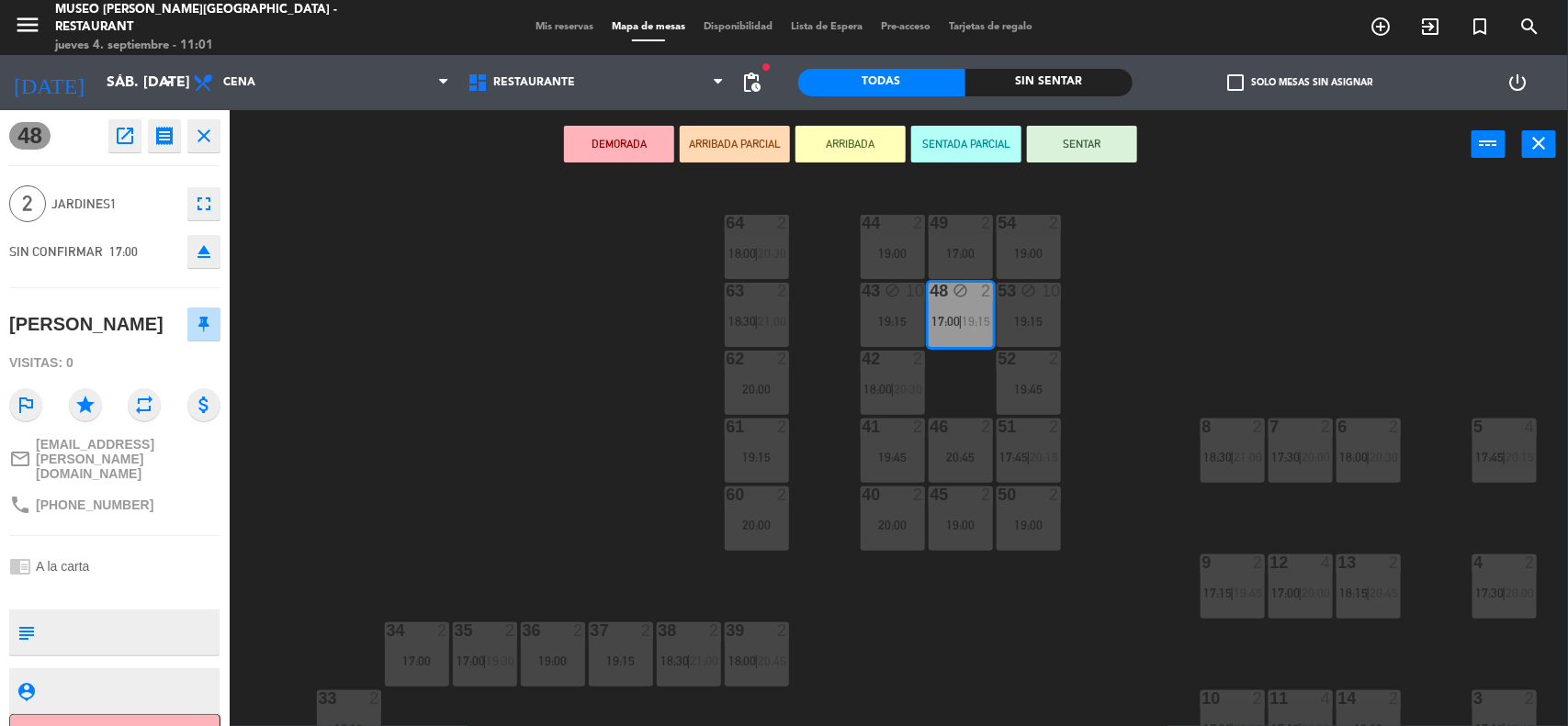
click at [753, 524] on div "20:00" at bounding box center [756, 525] width 64 height 13
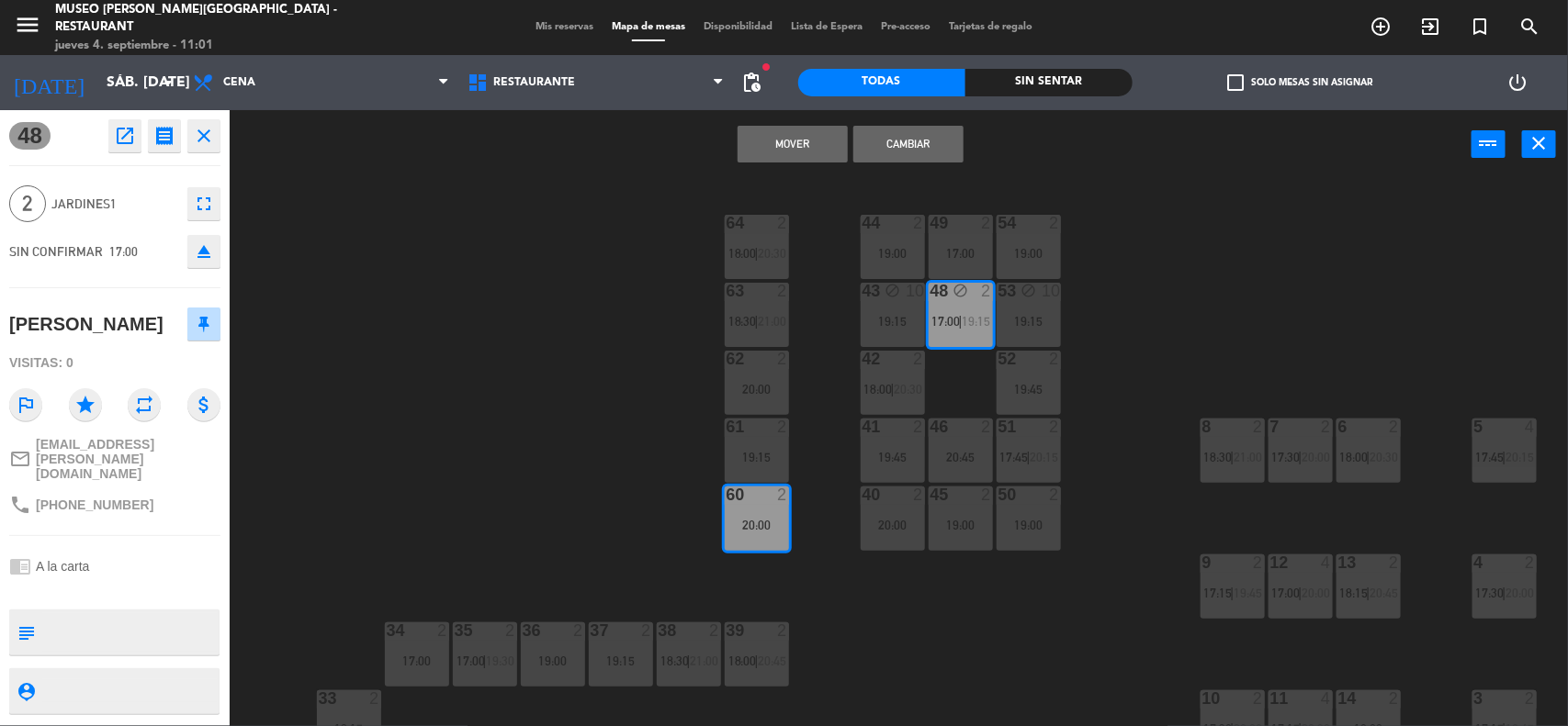
click at [810, 162] on div "Mover Cambiar power_input close" at bounding box center [850, 145] width 1242 height 70
click at [791, 139] on button "Mover" at bounding box center [792, 144] width 111 height 37
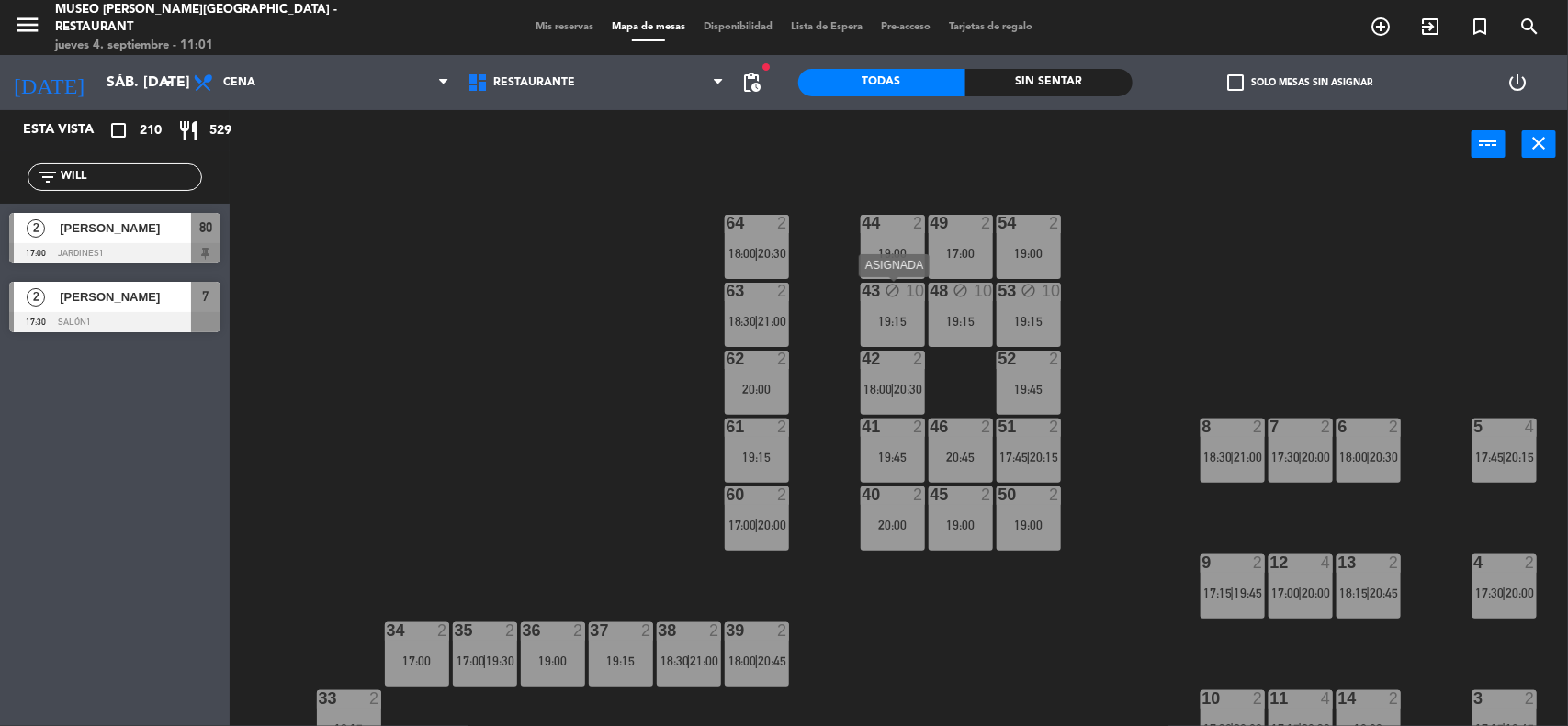
click at [894, 318] on div "19:15" at bounding box center [892, 321] width 64 height 13
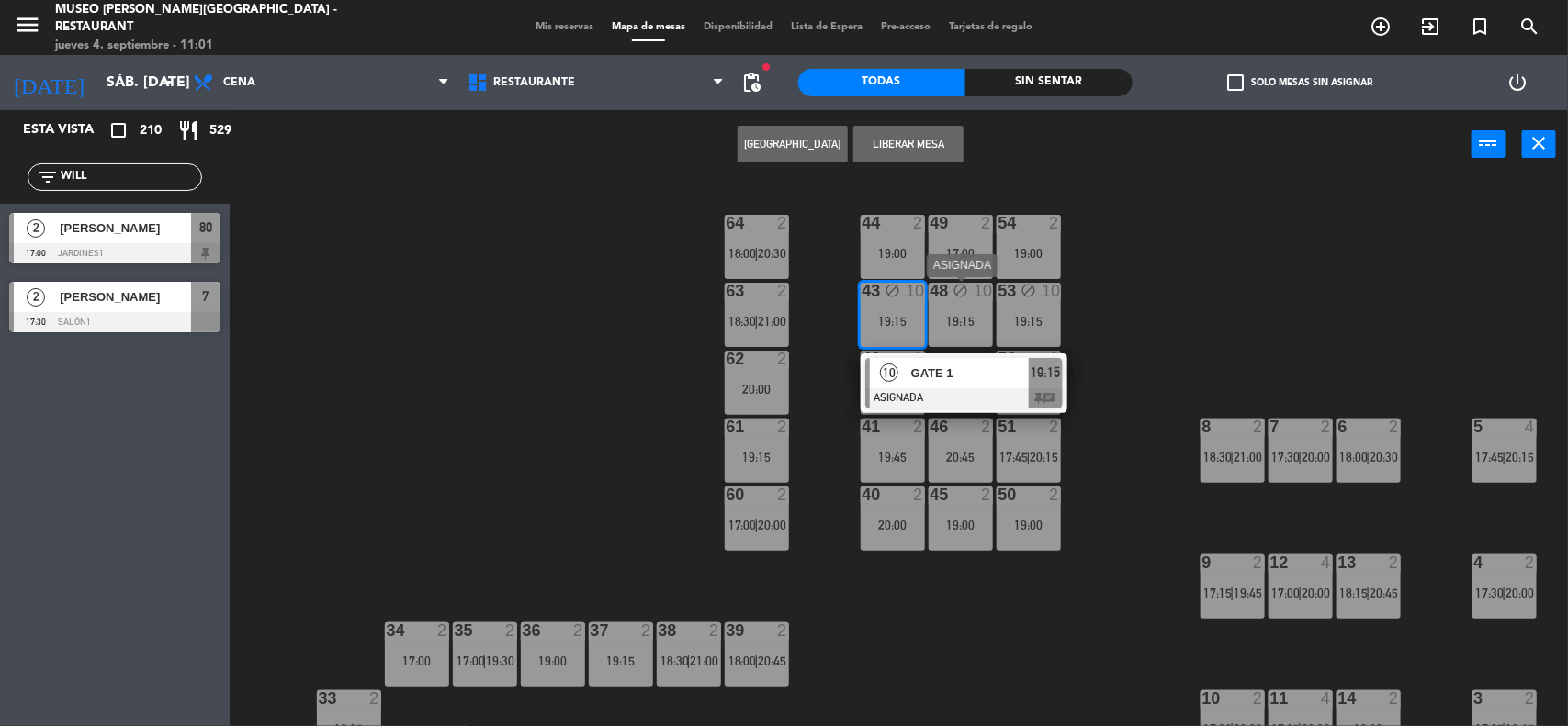
click at [936, 318] on div "19:15" at bounding box center [960, 321] width 64 height 13
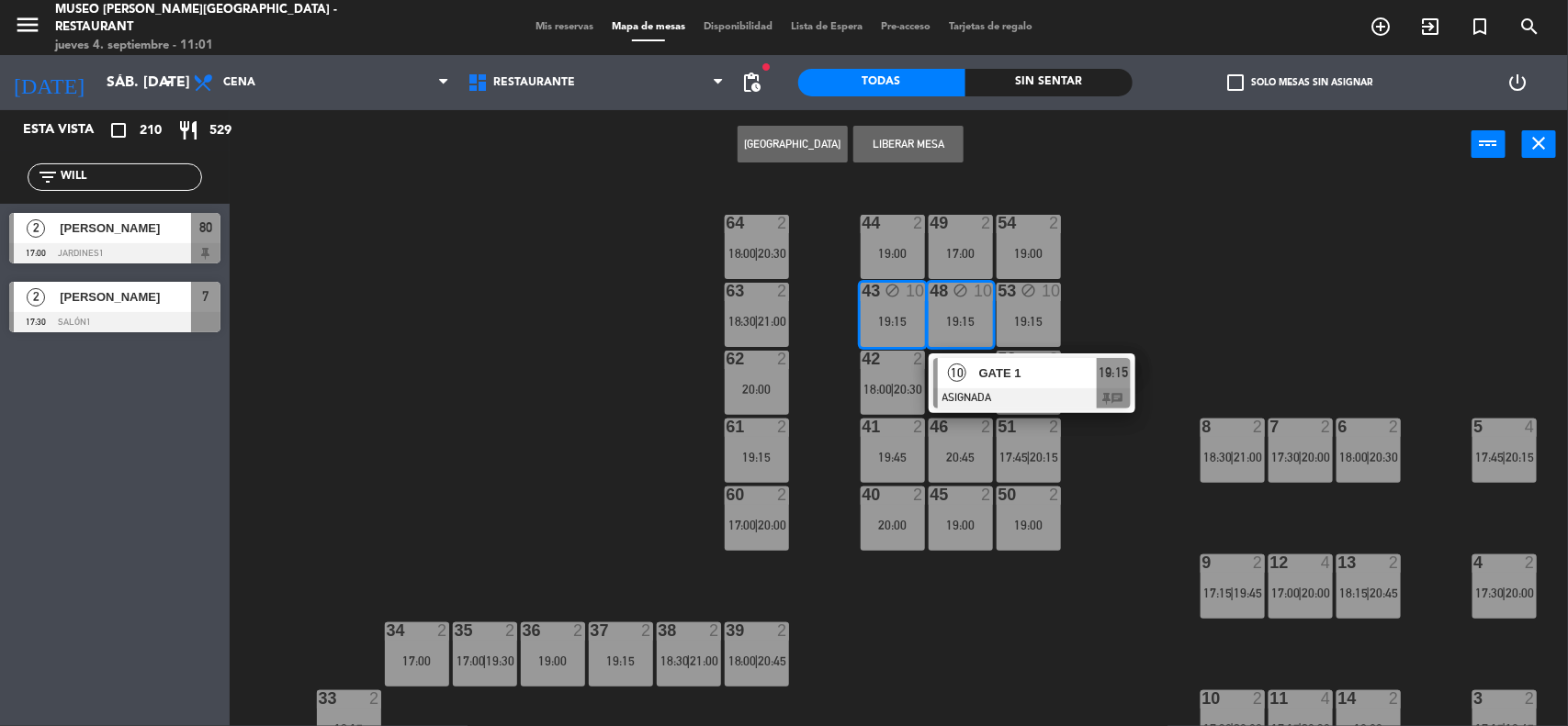
click at [925, 143] on button "Liberar Mesa" at bounding box center [908, 144] width 111 height 37
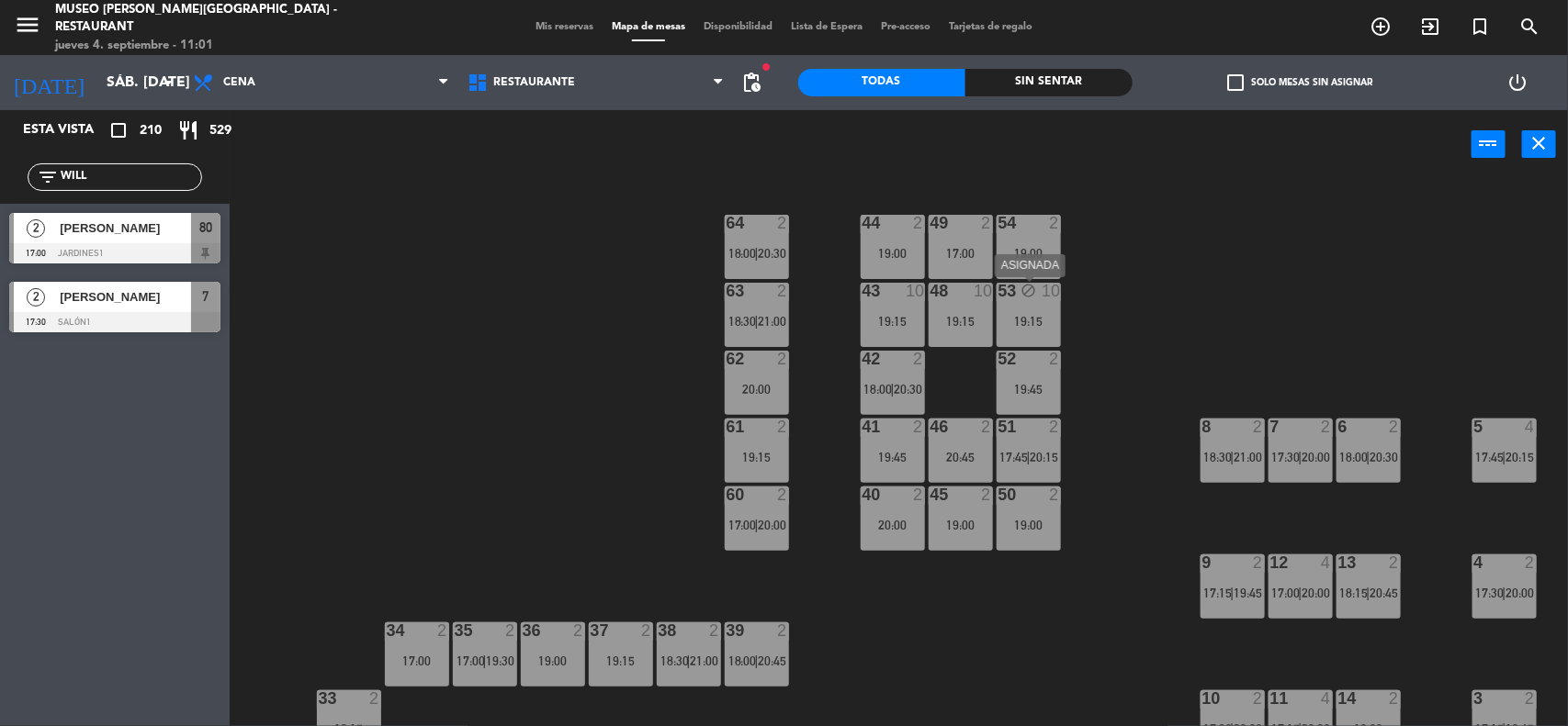
click at [1036, 309] on div "53 block 10 19:15" at bounding box center [1028, 315] width 64 height 64
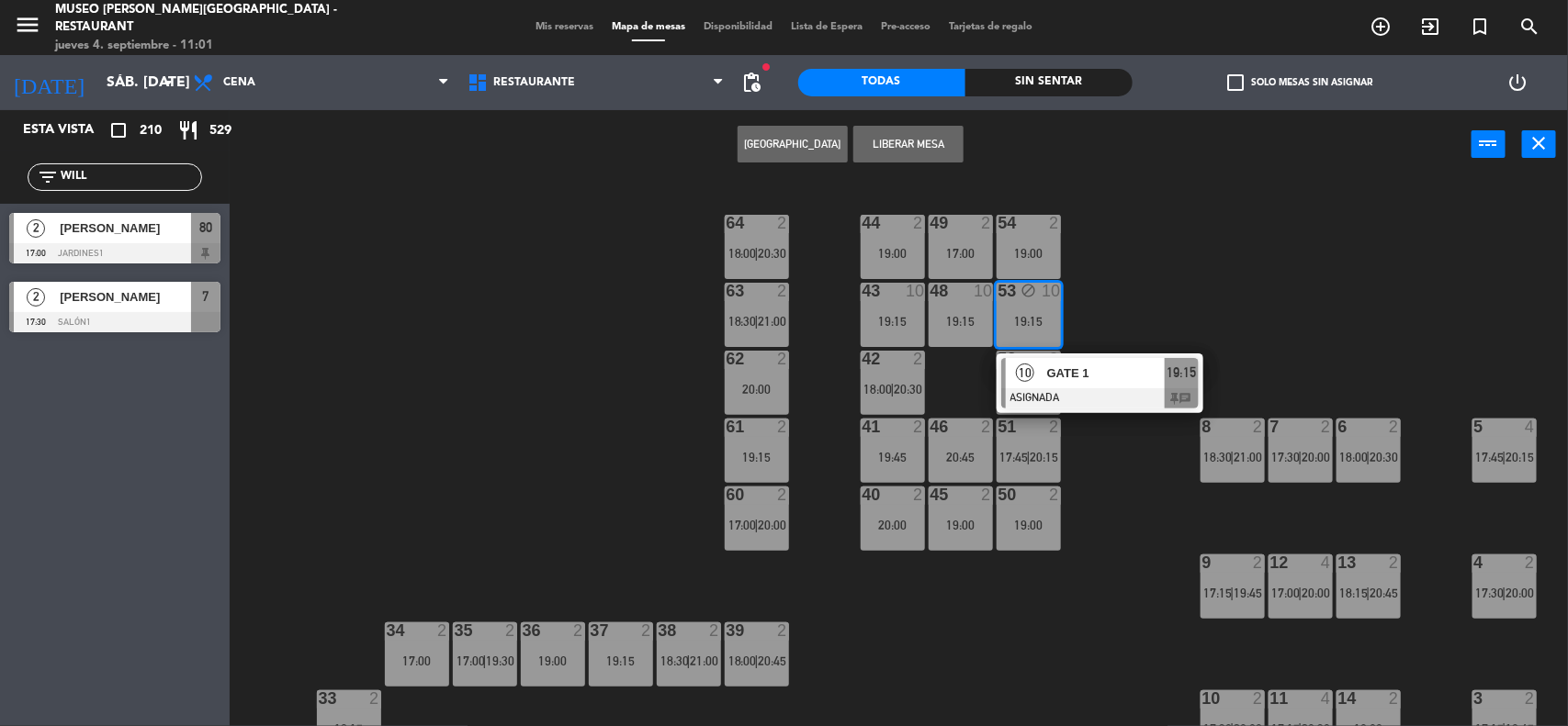
click at [892, 139] on button "Liberar Mesa" at bounding box center [908, 144] width 111 height 37
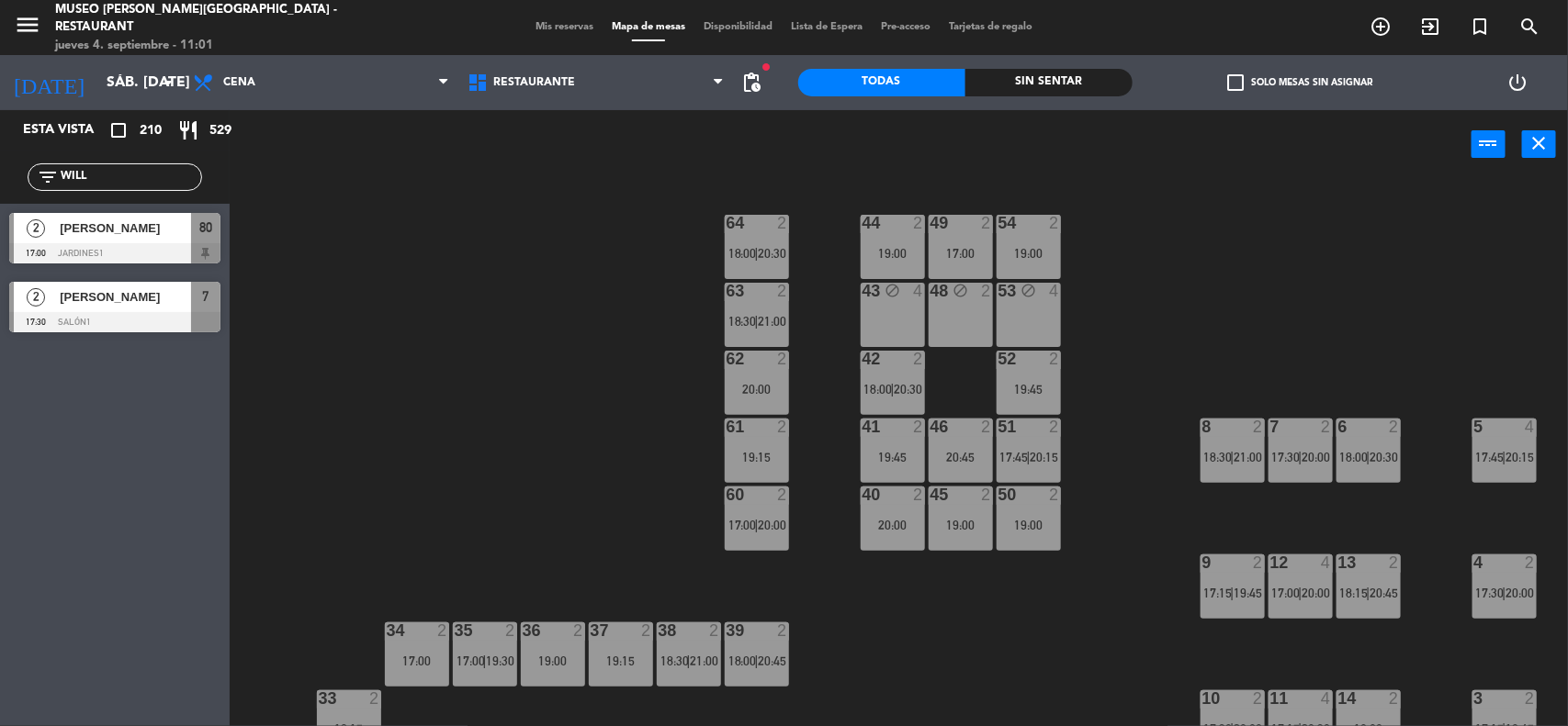
click at [1137, 290] on div "44 2 19:00 49 2 17:00 54 2 19:00 64 2 18:00 | 20:30 48 block 2 53 block 4 63 2 …" at bounding box center [907, 455] width 1323 height 547
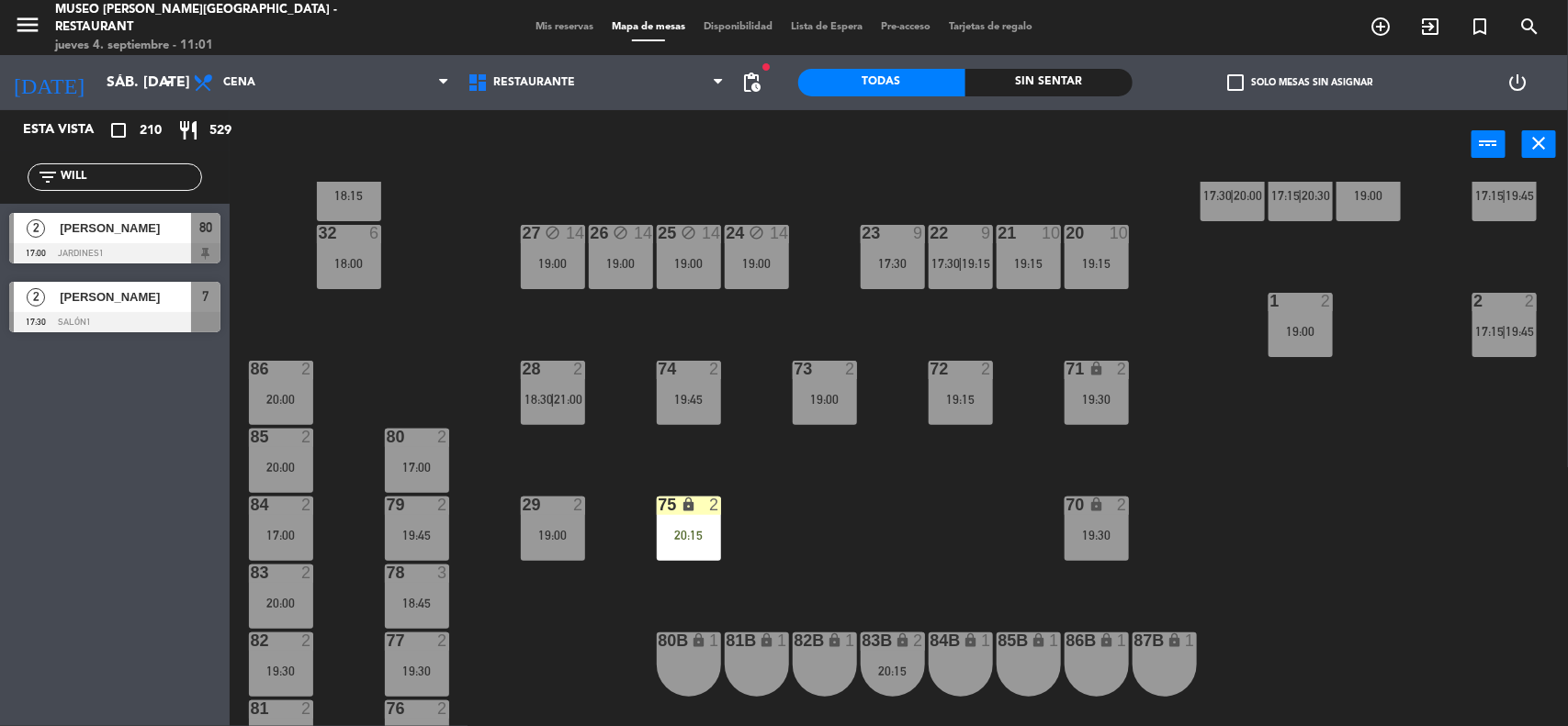
scroll to position [574, 0]
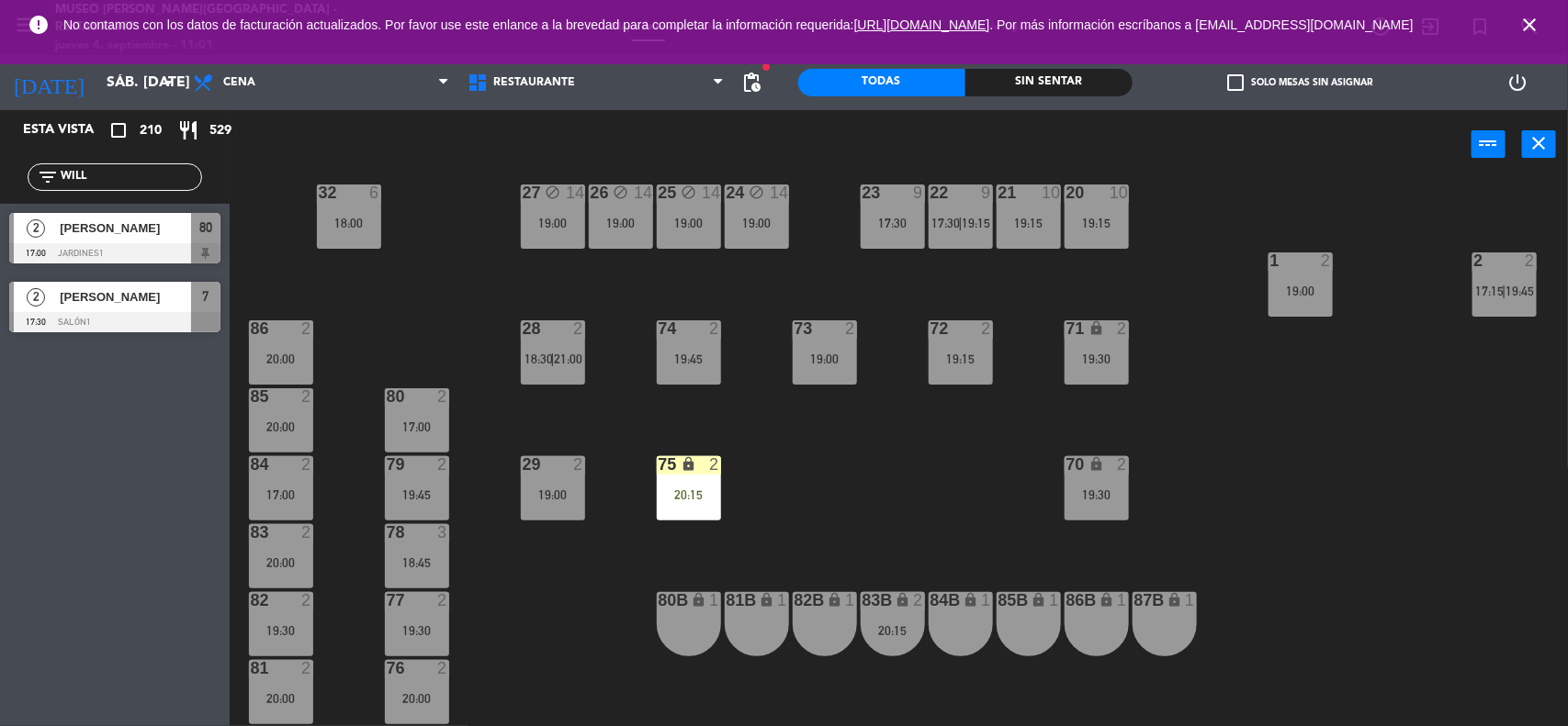
click at [758, 225] on div "19:00" at bounding box center [756, 223] width 64 height 13
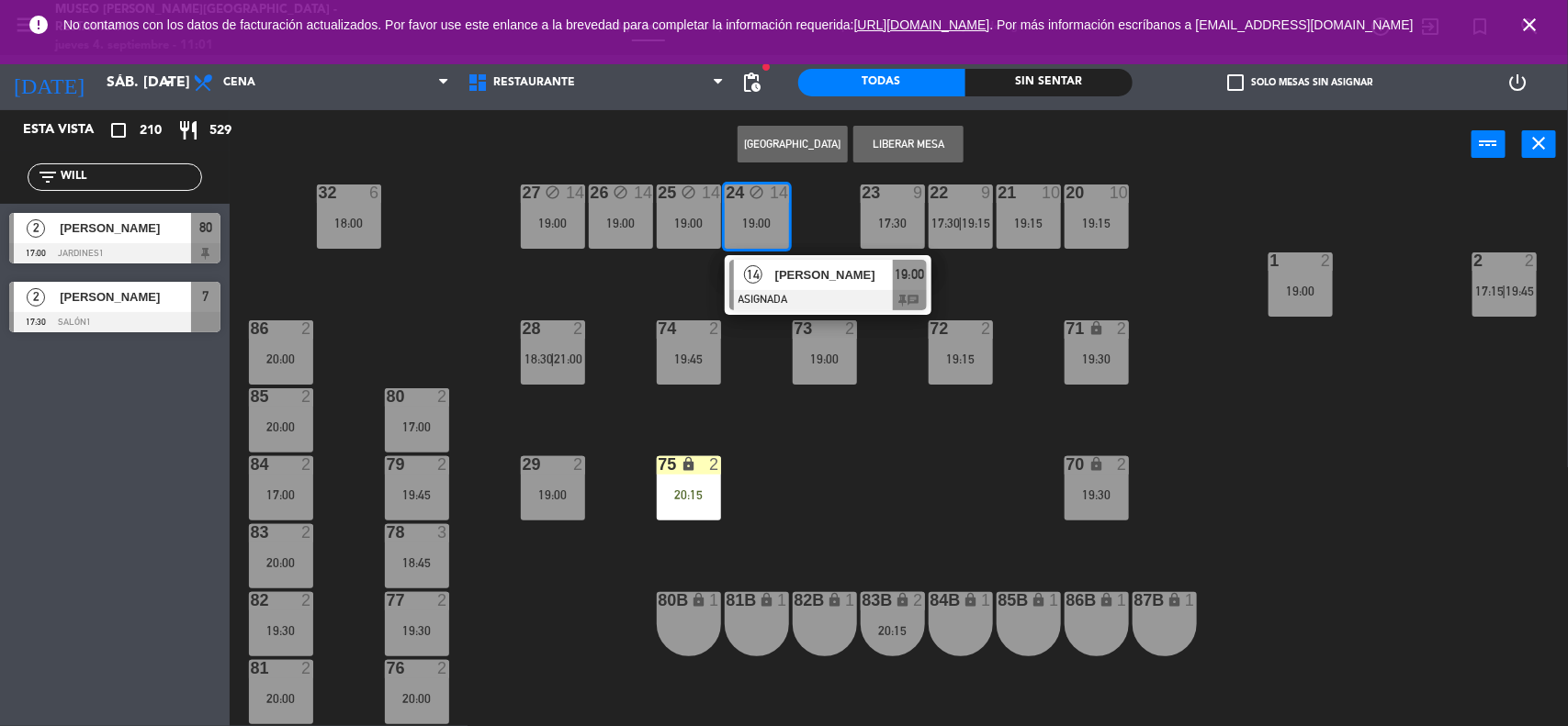
click at [676, 221] on div "19:00" at bounding box center [688, 223] width 64 height 13
drag, startPoint x: 900, startPoint y: 139, endPoint x: 878, endPoint y: 147, distance: 23.4
click at [901, 140] on button "Liberar Mesa" at bounding box center [908, 144] width 111 height 37
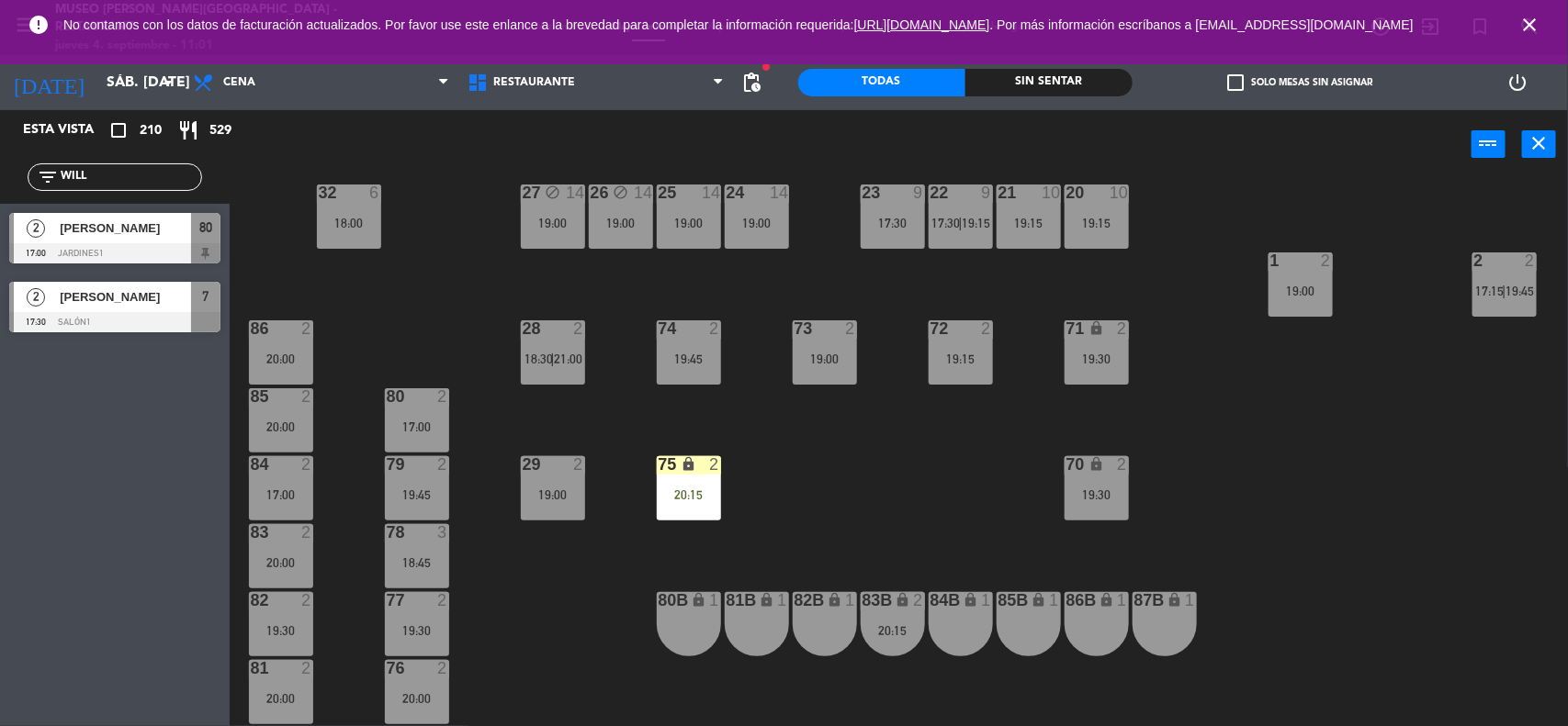
click at [632, 226] on div "19:00" at bounding box center [621, 223] width 64 height 13
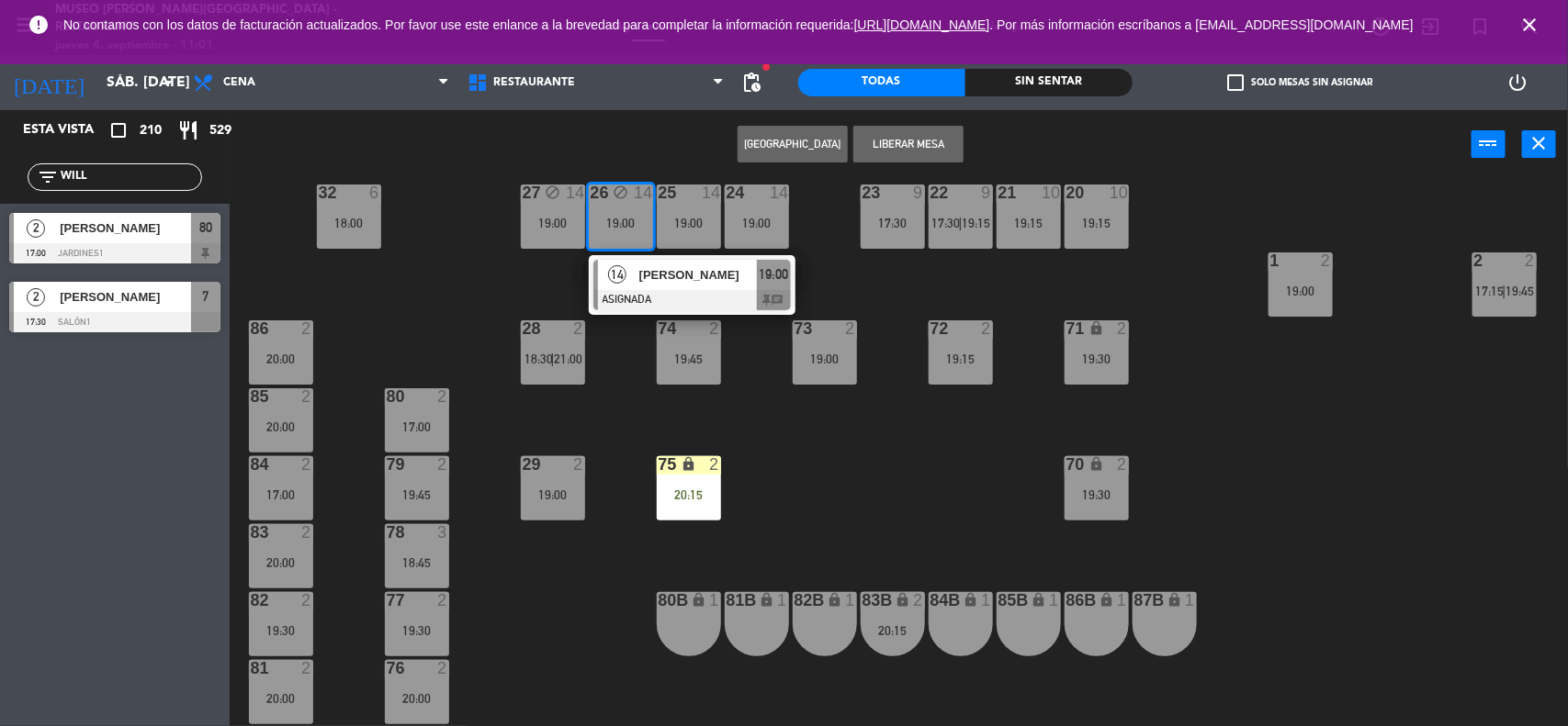
click at [570, 217] on div "19:00" at bounding box center [553, 223] width 64 height 13
click at [888, 144] on button "Liberar Mesa" at bounding box center [908, 144] width 111 height 37
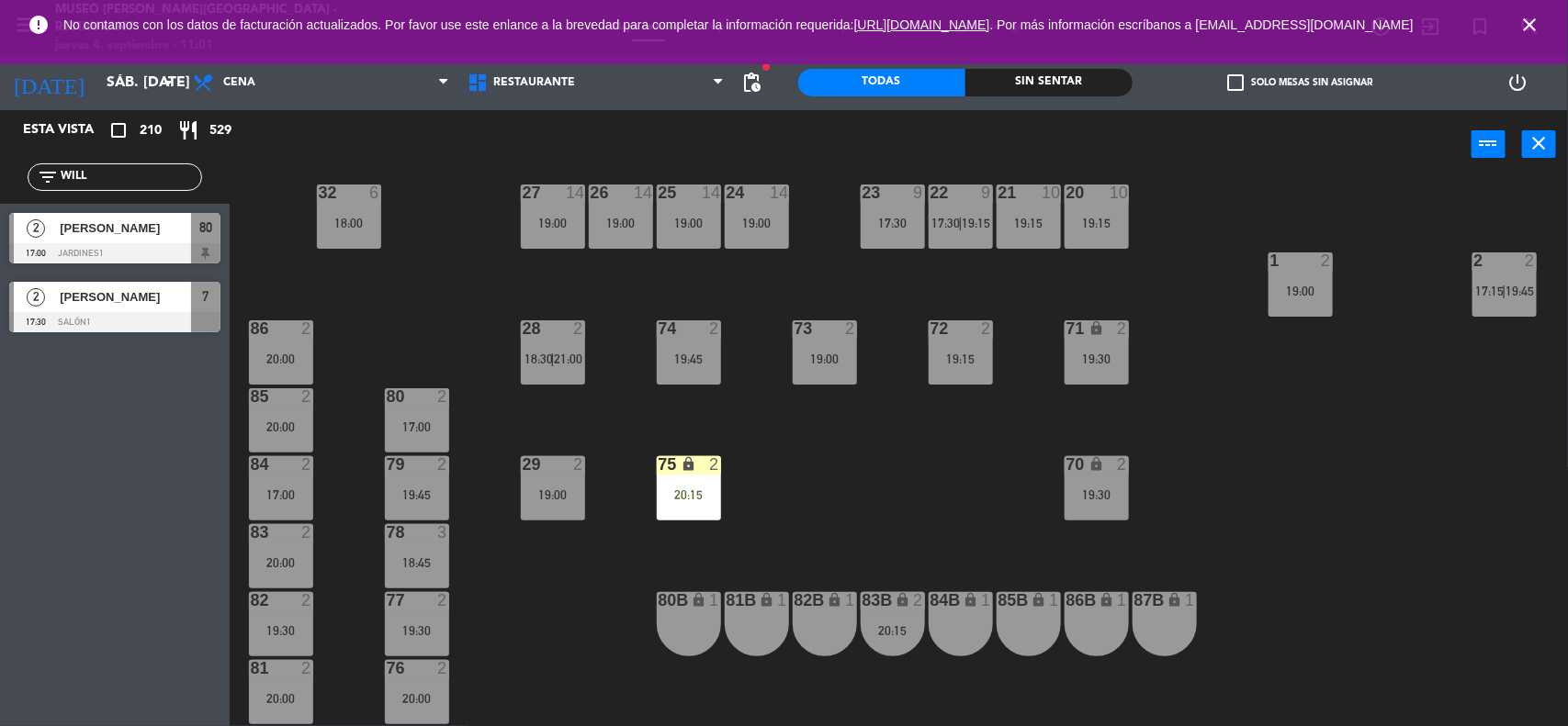
click at [1235, 436] on div "44 2 19:00 49 2 17:00 54 2 19:00 64 2 18:00 | 20:30 48 block 2 53 block 4 63 2 …" at bounding box center [907, 455] width 1323 height 547
click at [281, 627] on div "19:30" at bounding box center [281, 630] width 64 height 13
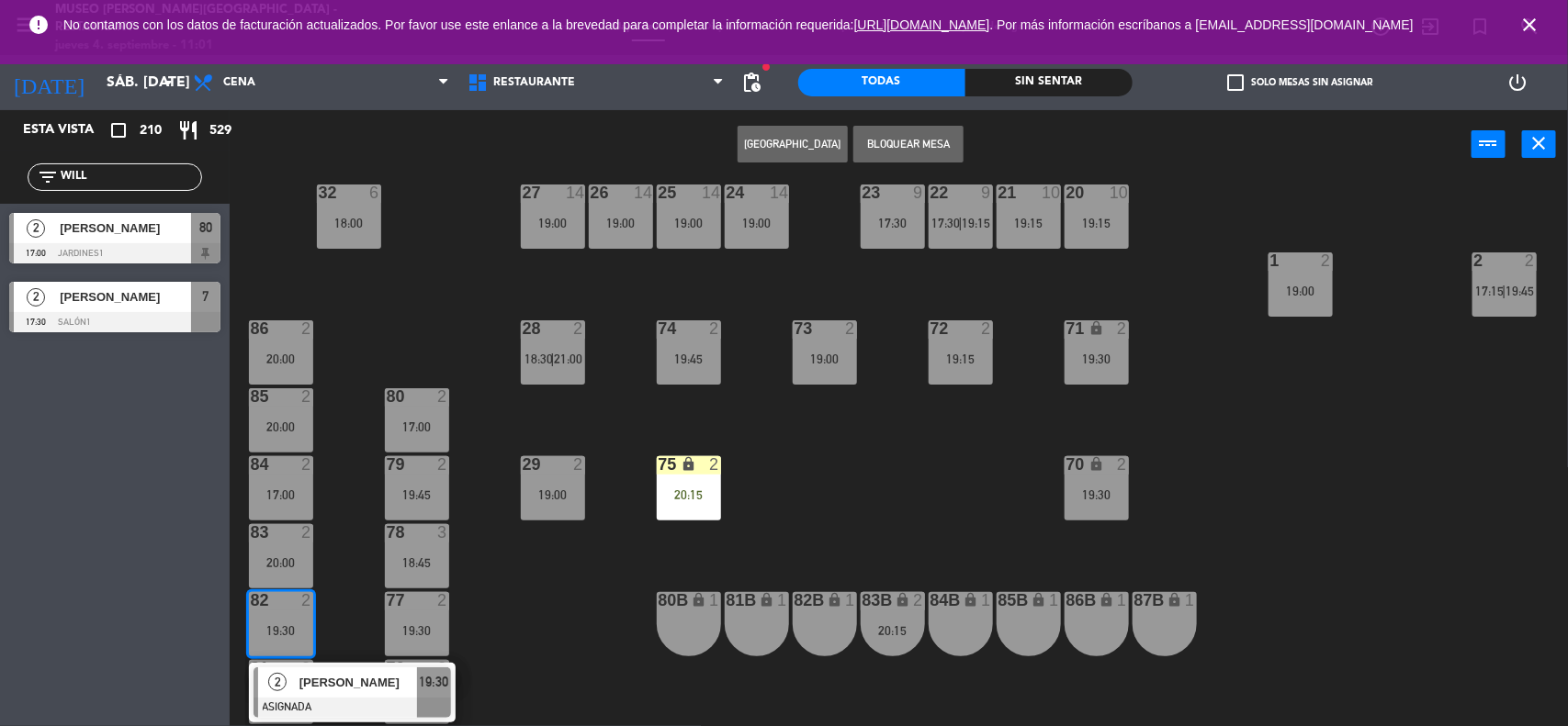
click at [322, 682] on span "[PERSON_NAME]" at bounding box center [358, 682] width 118 height 19
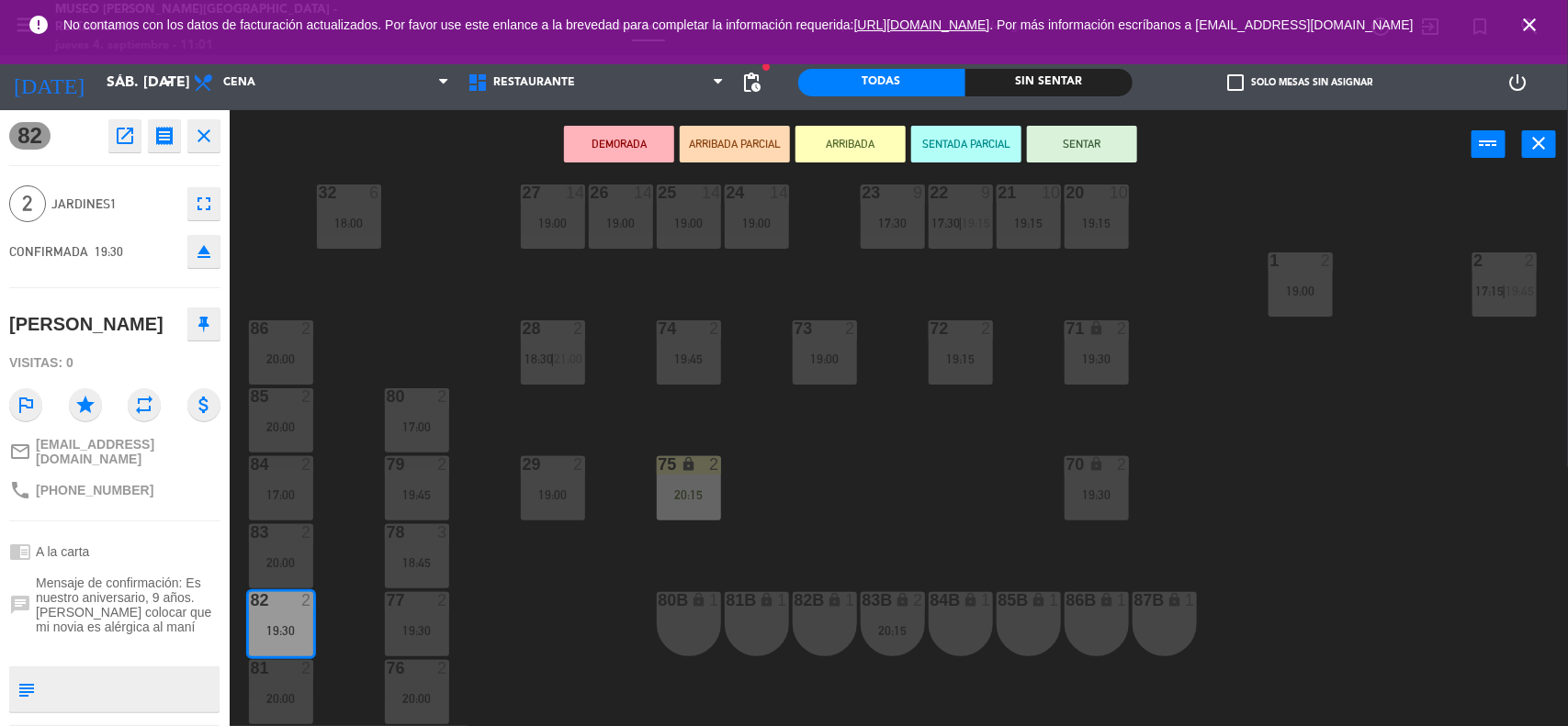
click at [268, 478] on div "84 2 17:00" at bounding box center [281, 487] width 64 height 64
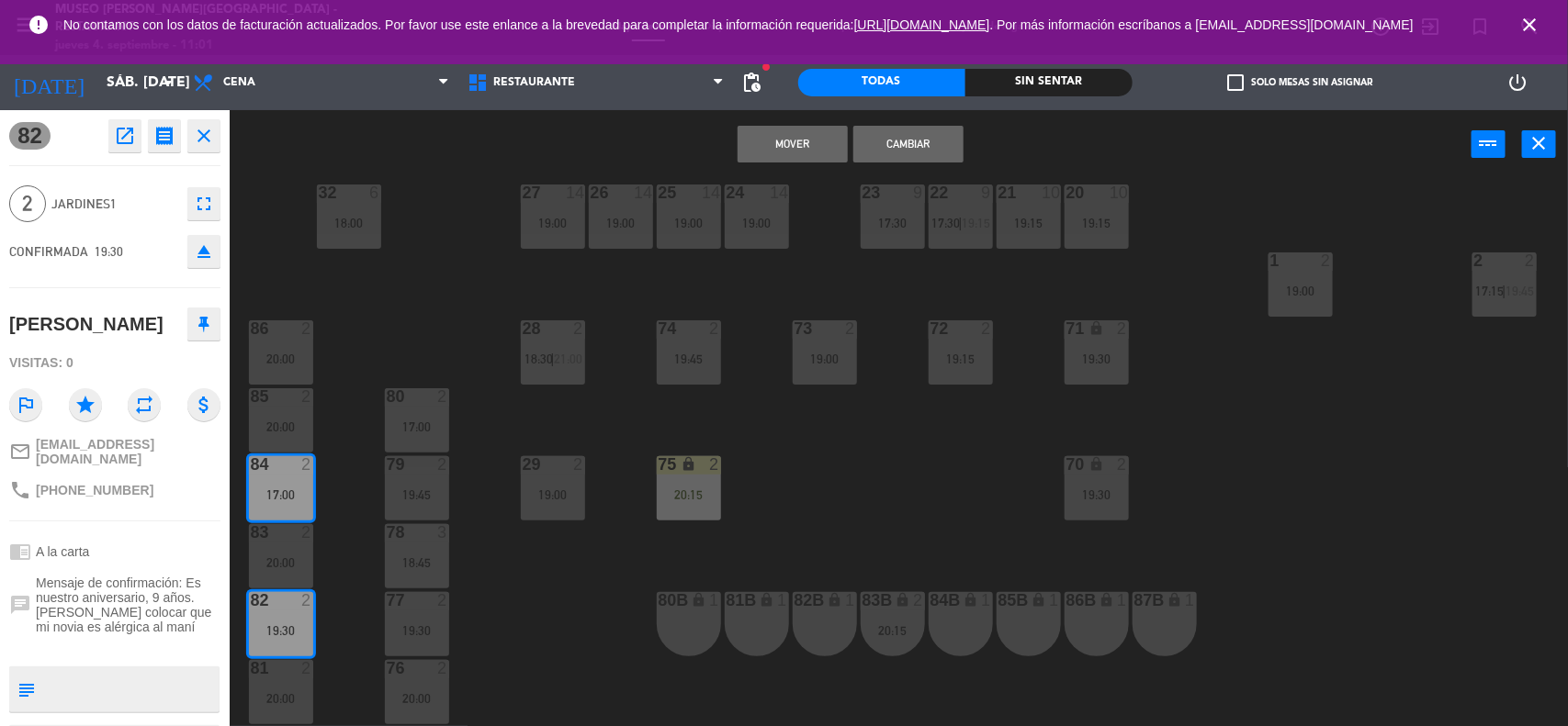
click at [796, 148] on button "Mover" at bounding box center [792, 144] width 111 height 37
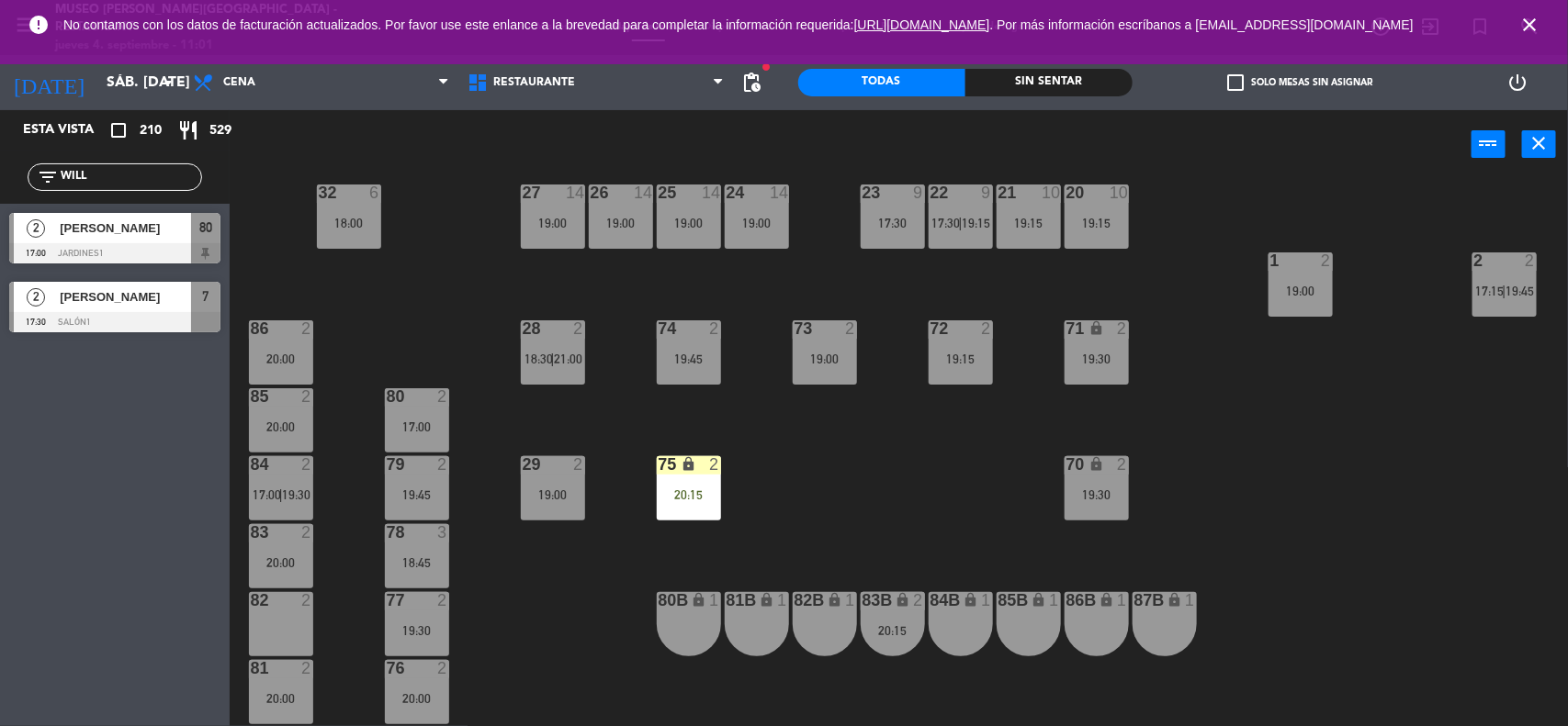
click at [901, 616] on div "83B lock 2 20:15" at bounding box center [892, 624] width 64 height 64
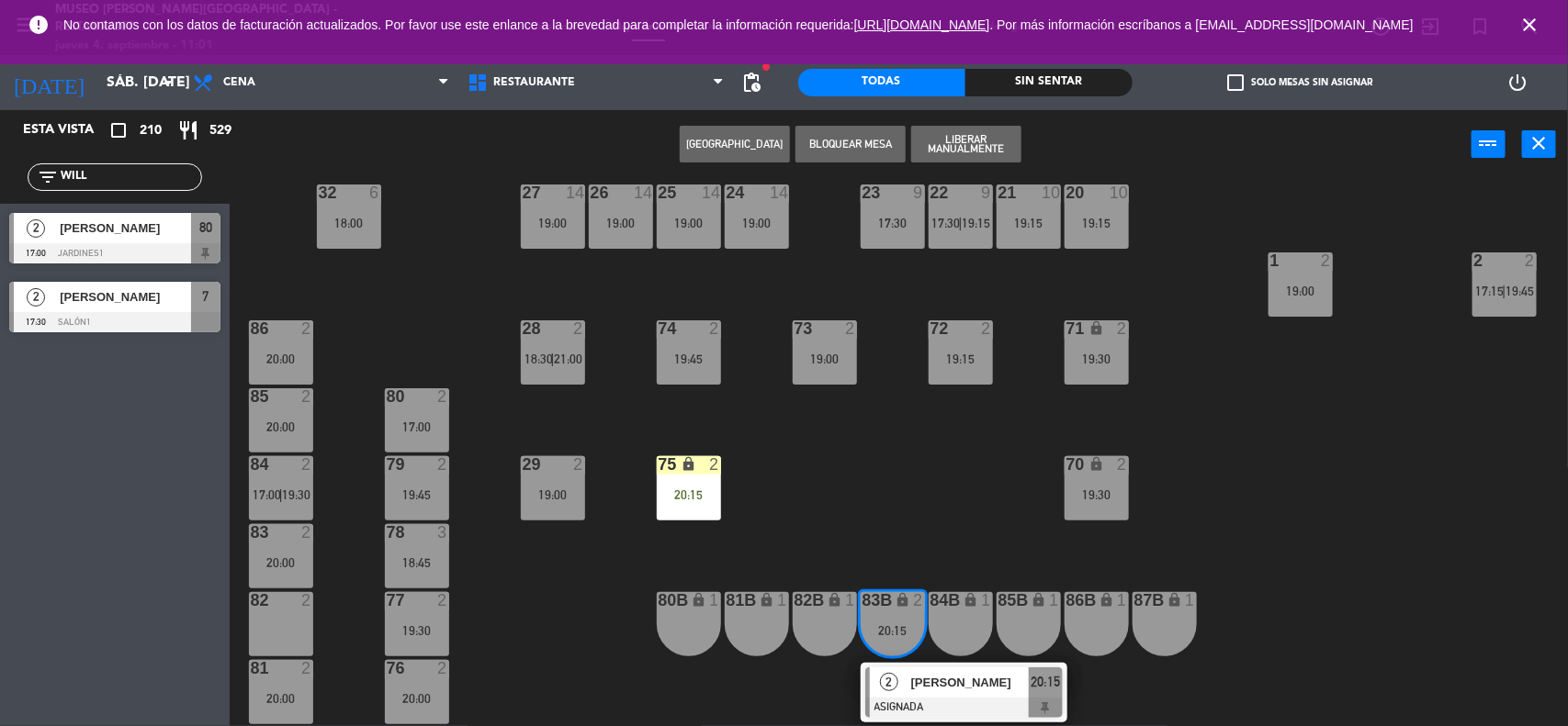
click at [939, 687] on span "[PERSON_NAME]" at bounding box center [970, 682] width 118 height 19
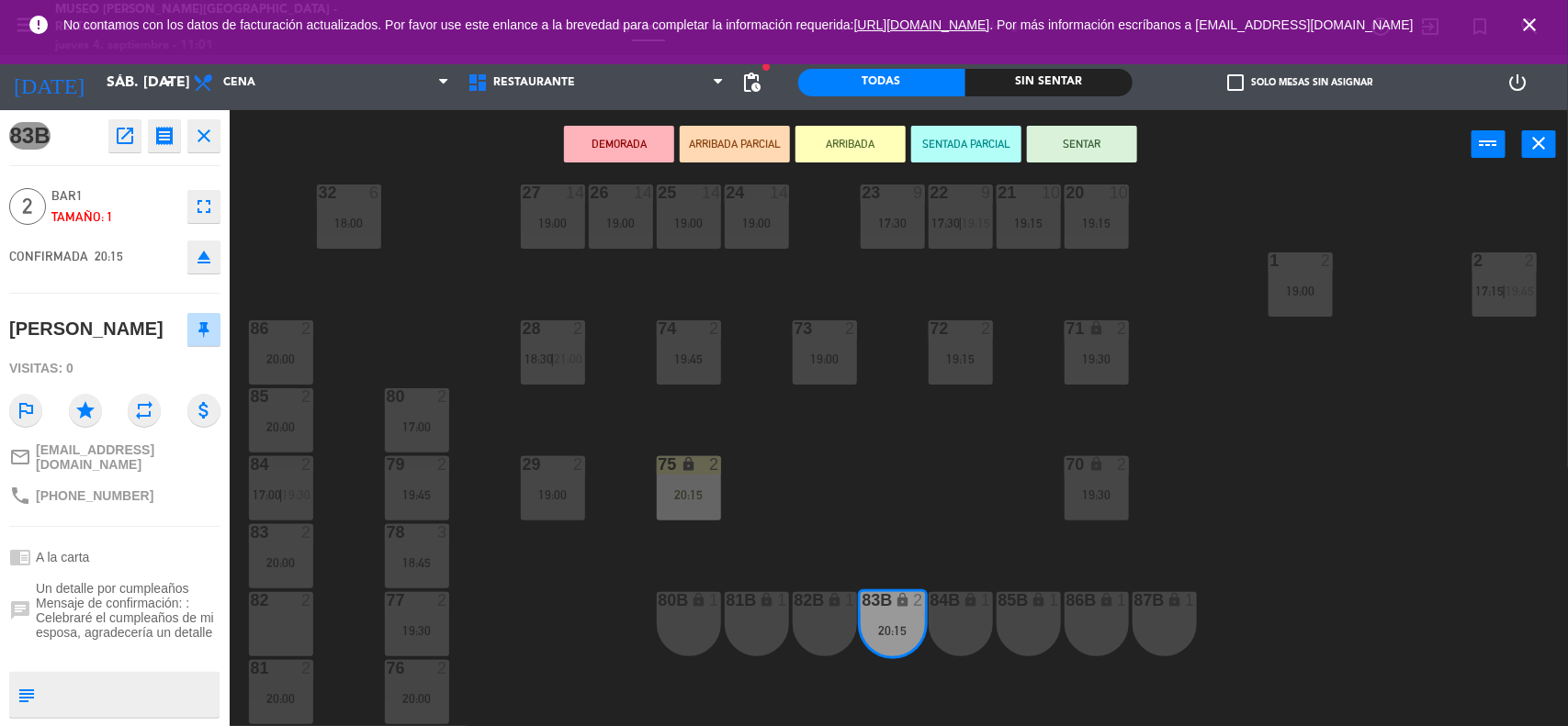
drag, startPoint x: 287, startPoint y: 616, endPoint x: 295, endPoint y: 611, distance: 9.4
click at [286, 616] on div "82 2" at bounding box center [281, 624] width 64 height 64
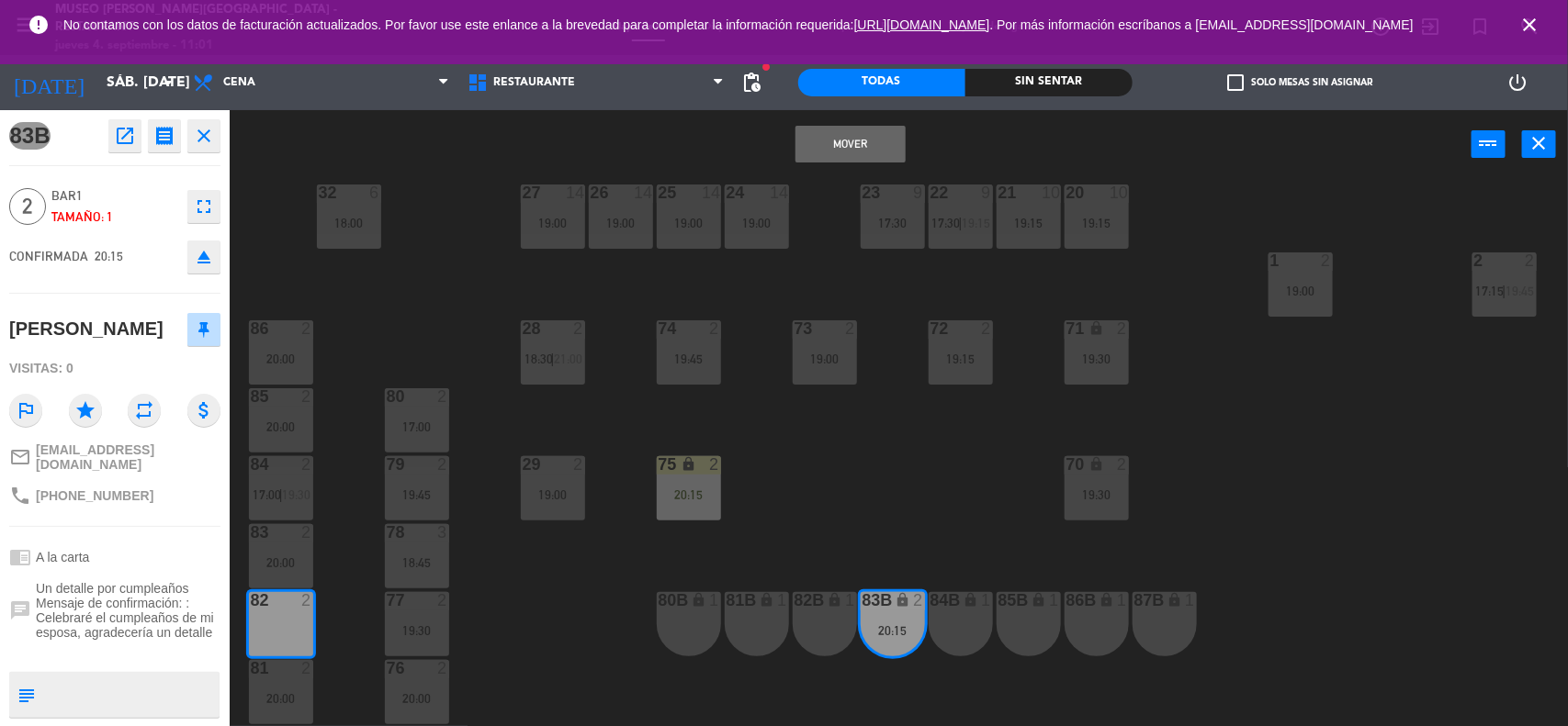
click at [839, 147] on button "Mover" at bounding box center [850, 144] width 111 height 37
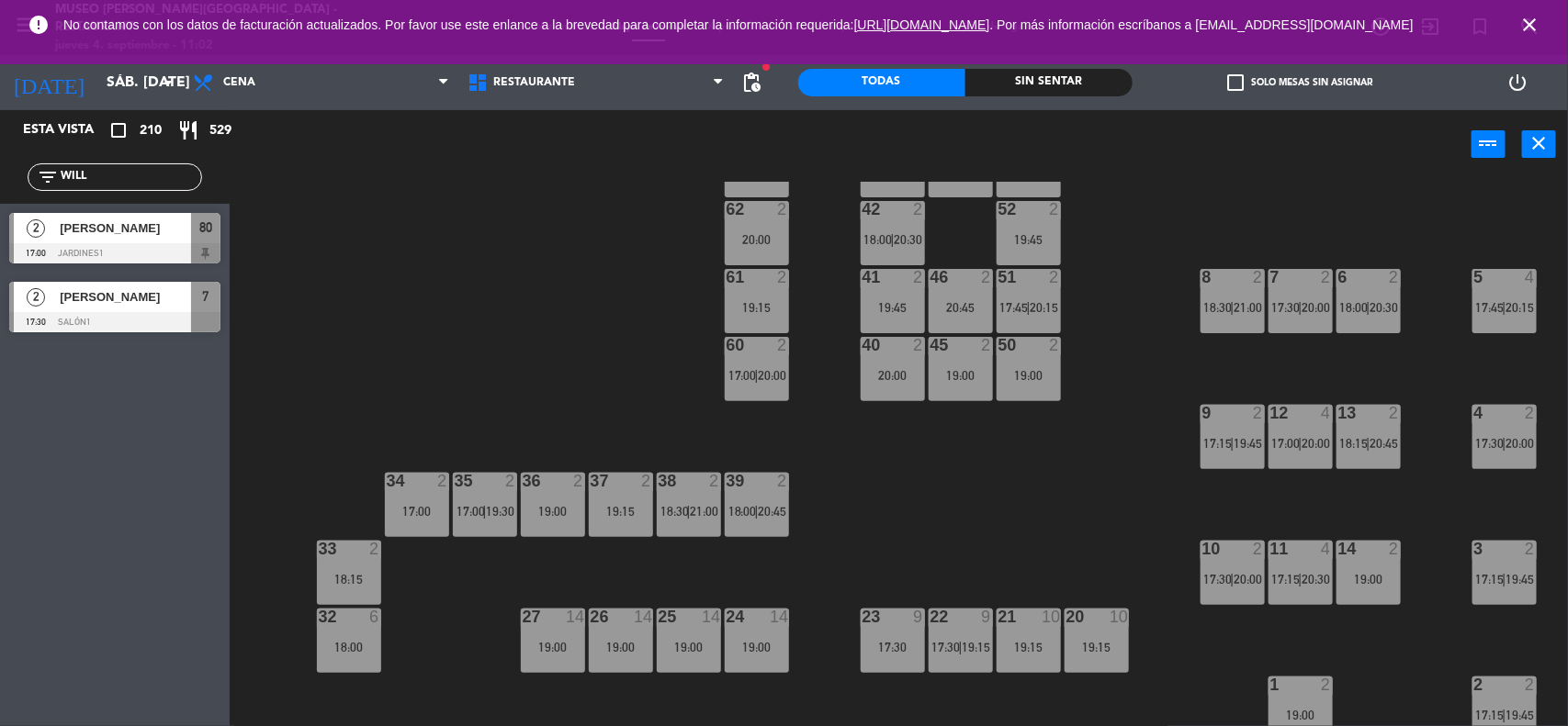
scroll to position [344, 0]
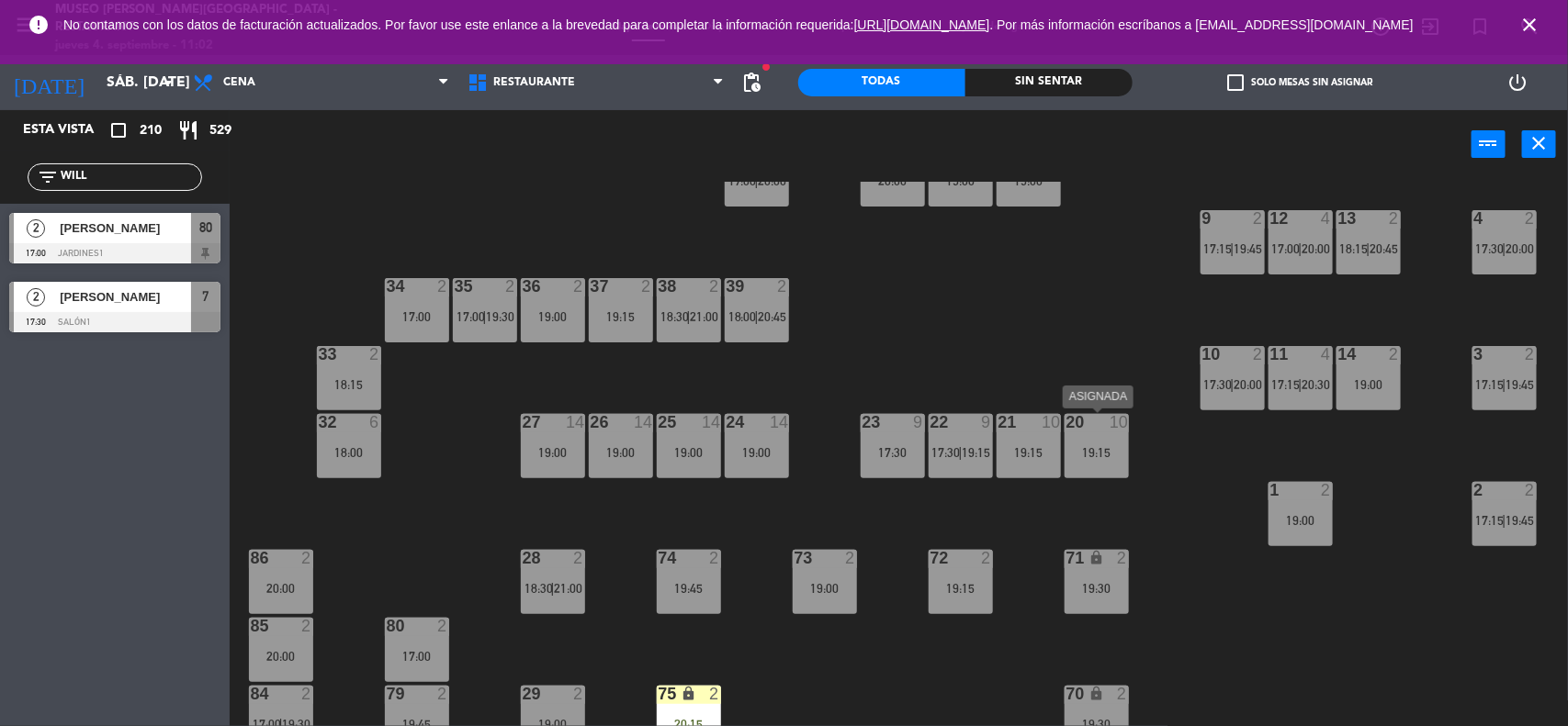
drag, startPoint x: 1102, startPoint y: 434, endPoint x: 1109, endPoint y: 469, distance: 35.7
click at [1099, 436] on div "20 10 19:15" at bounding box center [1096, 446] width 64 height 64
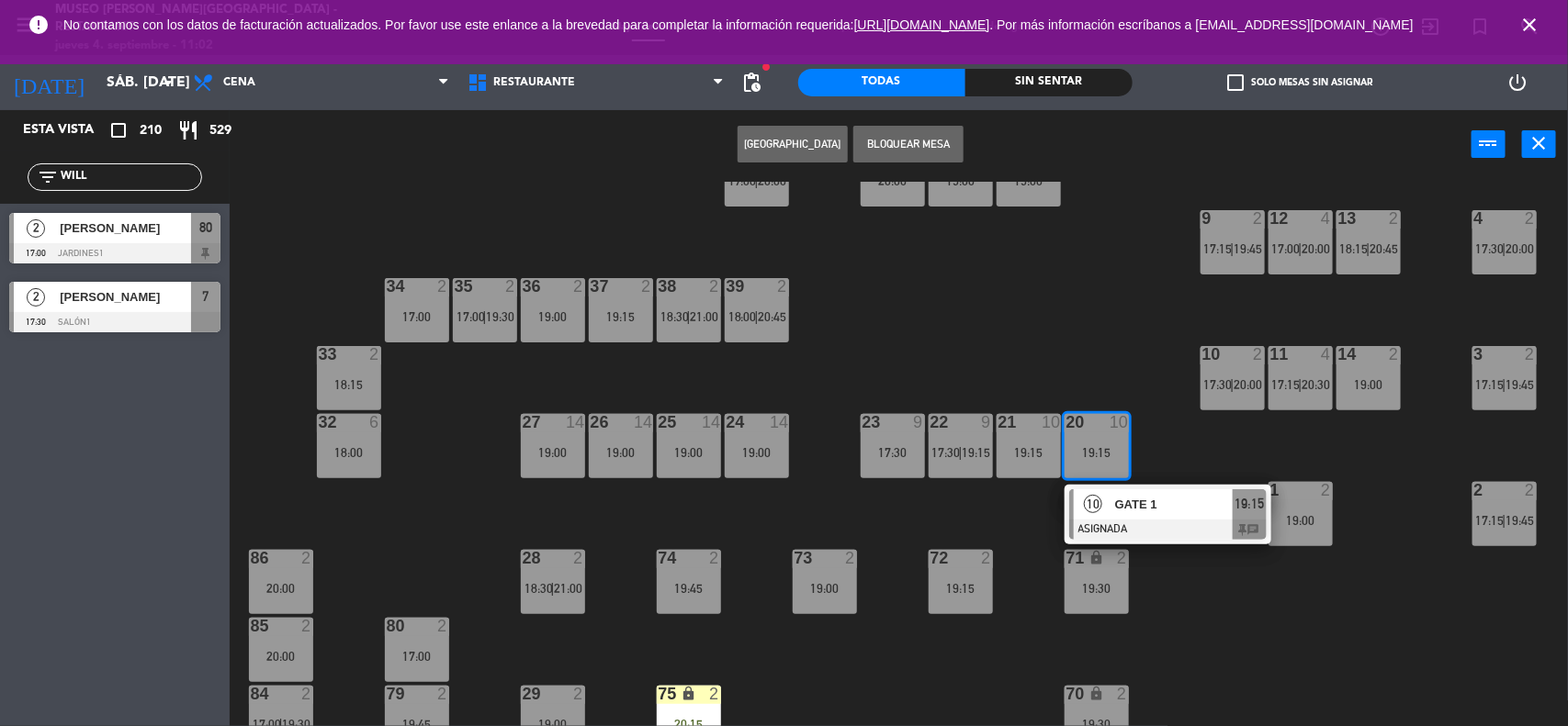
click at [1127, 508] on span "GATE 1" at bounding box center [1173, 504] width 118 height 19
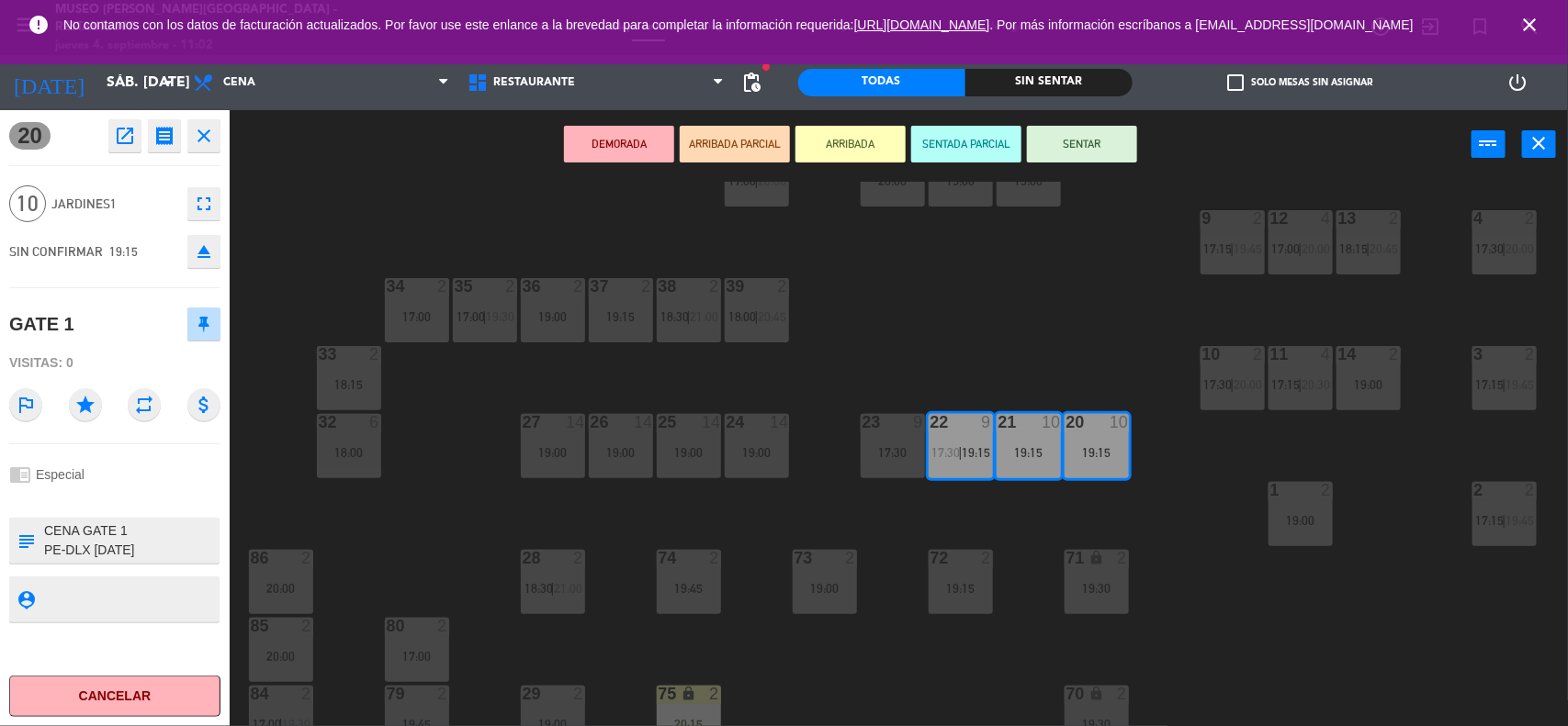
click at [1186, 526] on div "44 2 19:00 49 2 17:00 54 2 19:00 64 2 18:00 | 20:30 48 2 53 4 63 2 18:30 | 21:0…" at bounding box center [907, 455] width 1323 height 547
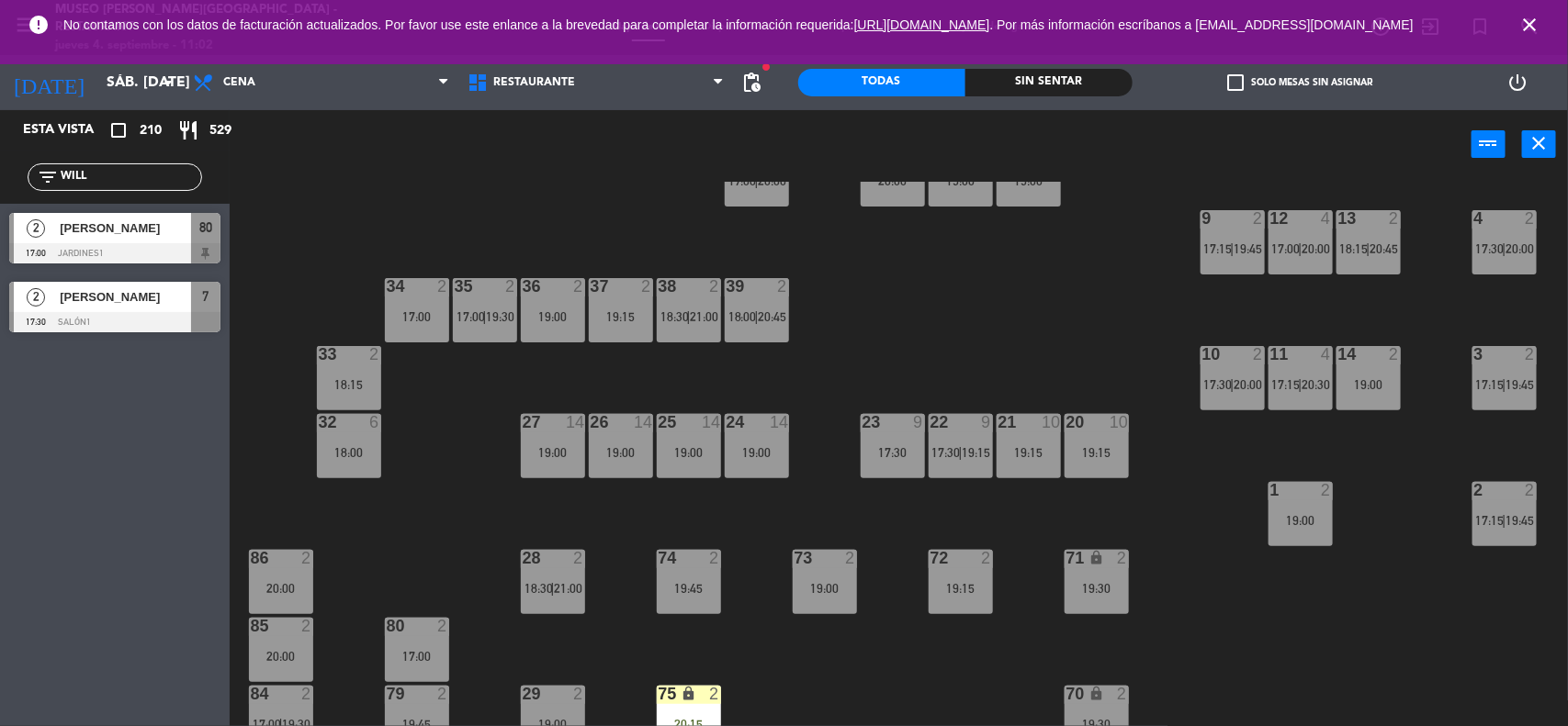
click at [886, 351] on div "44 2 19:00 49 2 17:00 54 2 19:00 64 2 18:00 | 20:30 48 2 53 4 63 2 18:30 | 21:0…" at bounding box center [907, 455] width 1323 height 547
click at [889, 512] on div "44 2 19:00 49 2 17:00 54 2 19:00 64 2 18:00 | 20:30 48 2 53 4 63 2 18:30 | 21:0…" at bounding box center [907, 455] width 1323 height 547
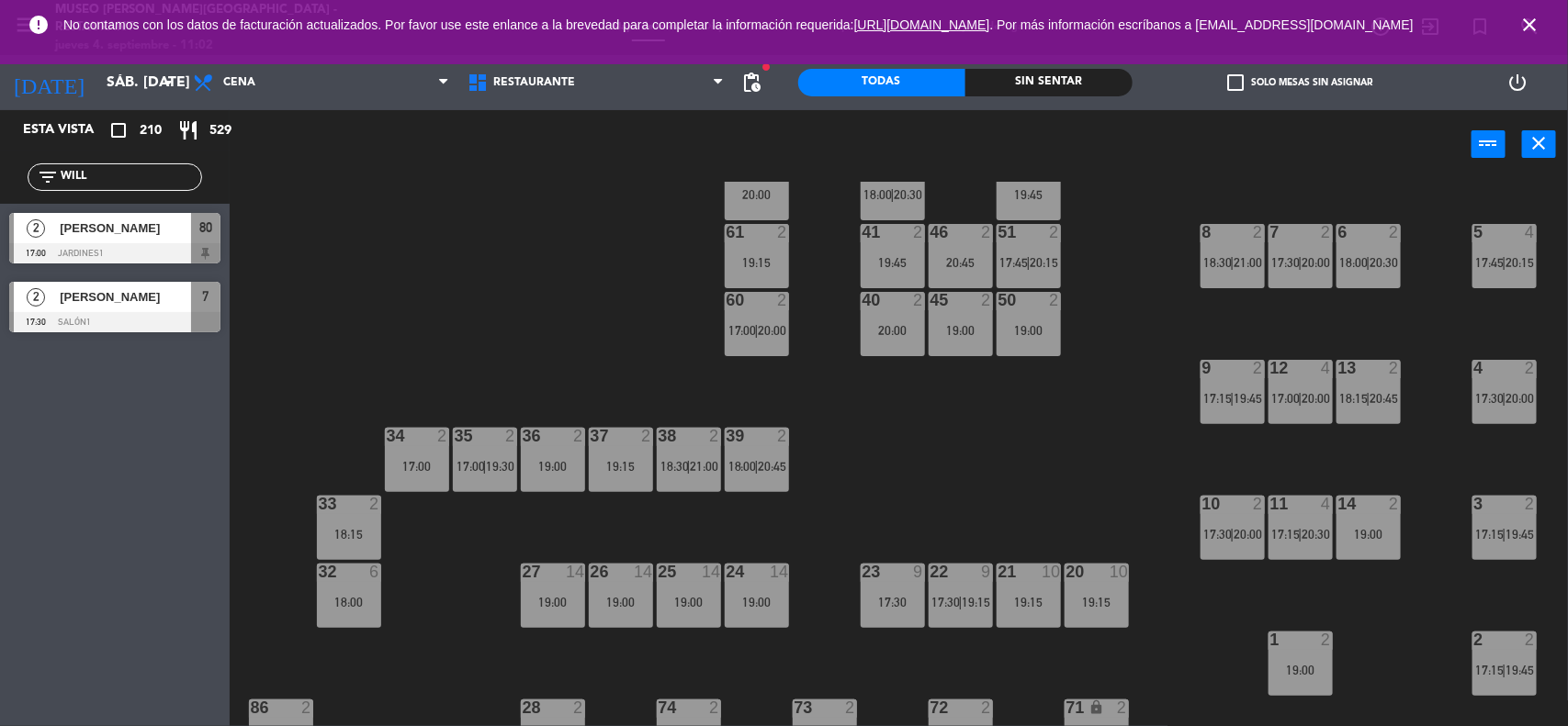
scroll to position [0, 0]
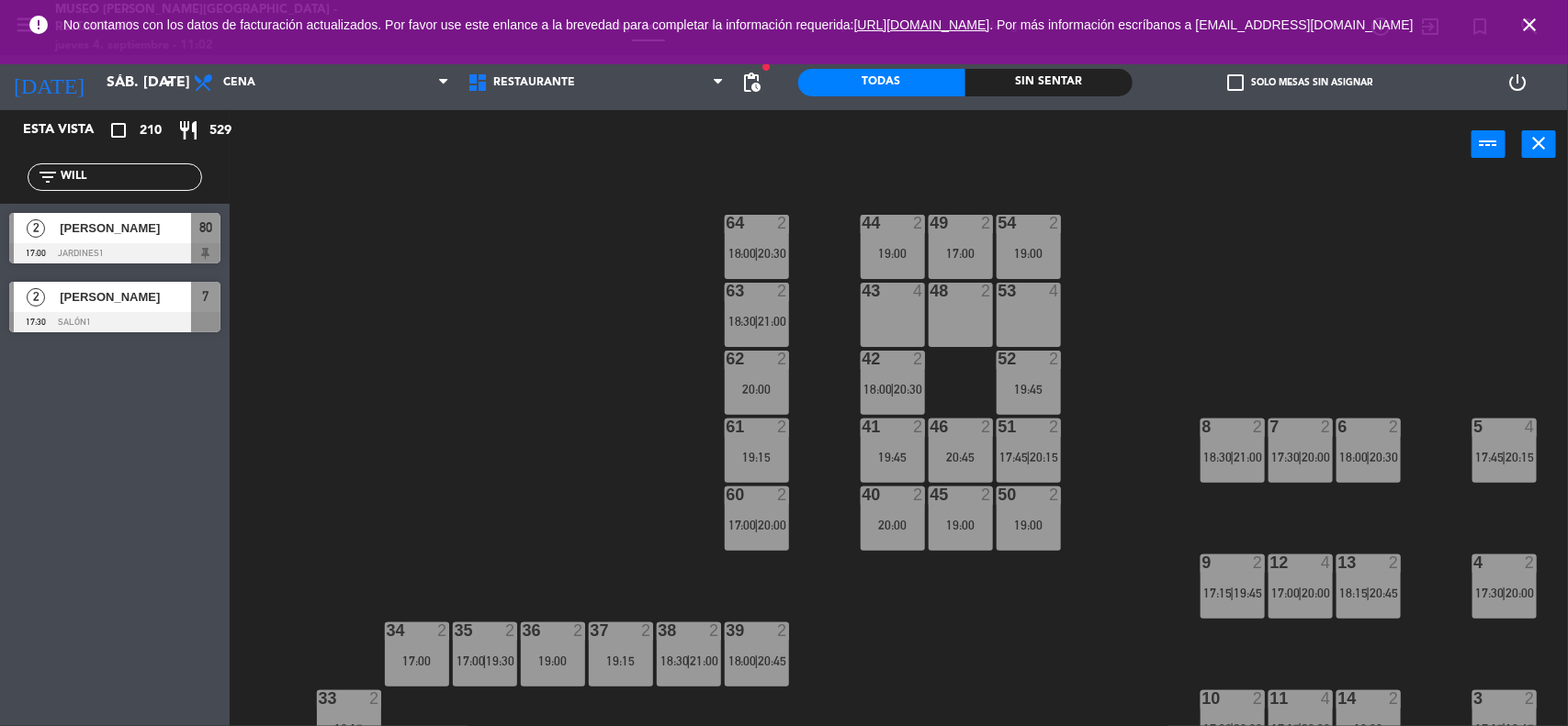
click at [872, 239] on div "44 2 19:00" at bounding box center [892, 246] width 64 height 64
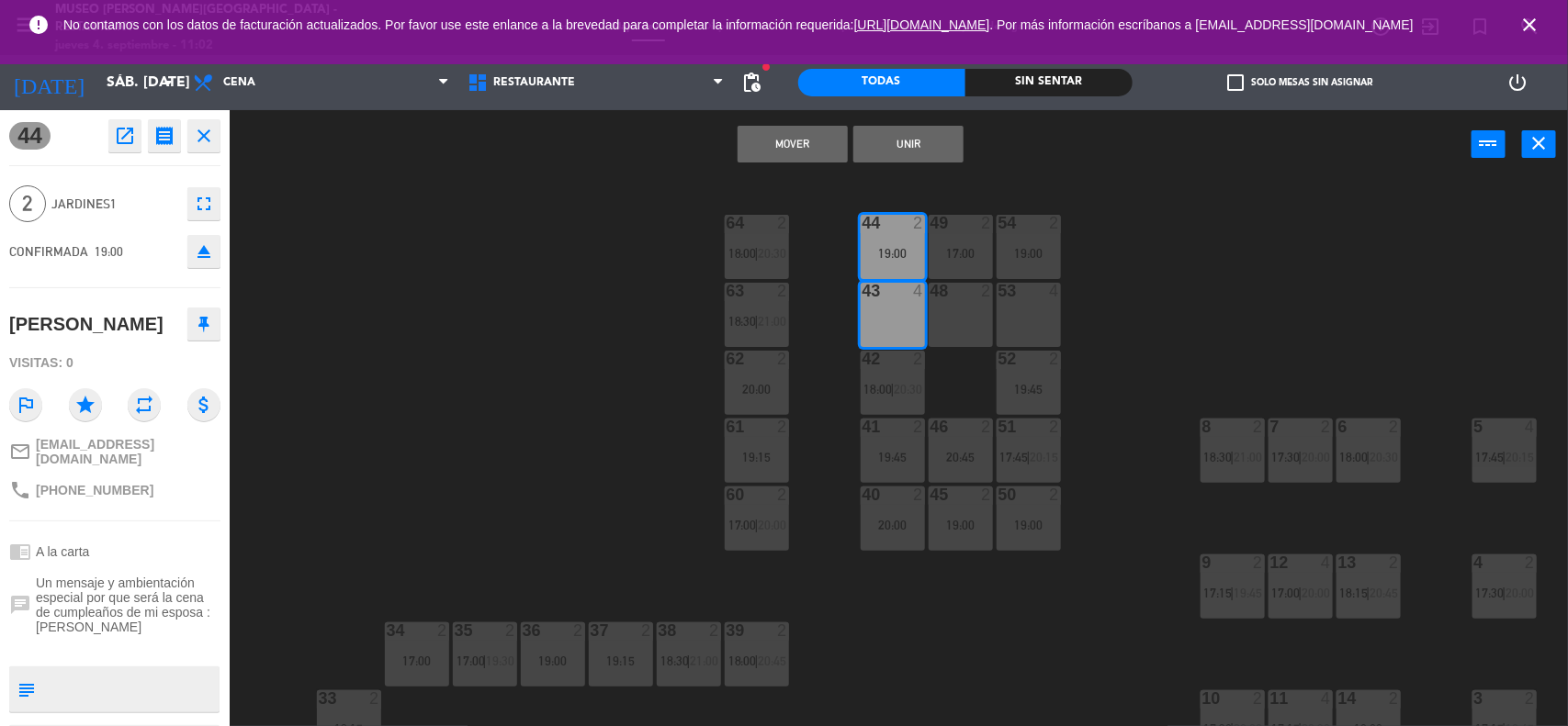
click at [933, 315] on div "48 2" at bounding box center [960, 315] width 64 height 64
drag, startPoint x: 1135, startPoint y: 195, endPoint x: 1117, endPoint y: 201, distance: 19.0
click at [1135, 196] on div "44 2 19:00 49 2 17:00 54 2 19:00 64 2 18:00 | 20:30 48 2 53 4 63 2 18:30 | 21:0…" at bounding box center [907, 455] width 1323 height 547
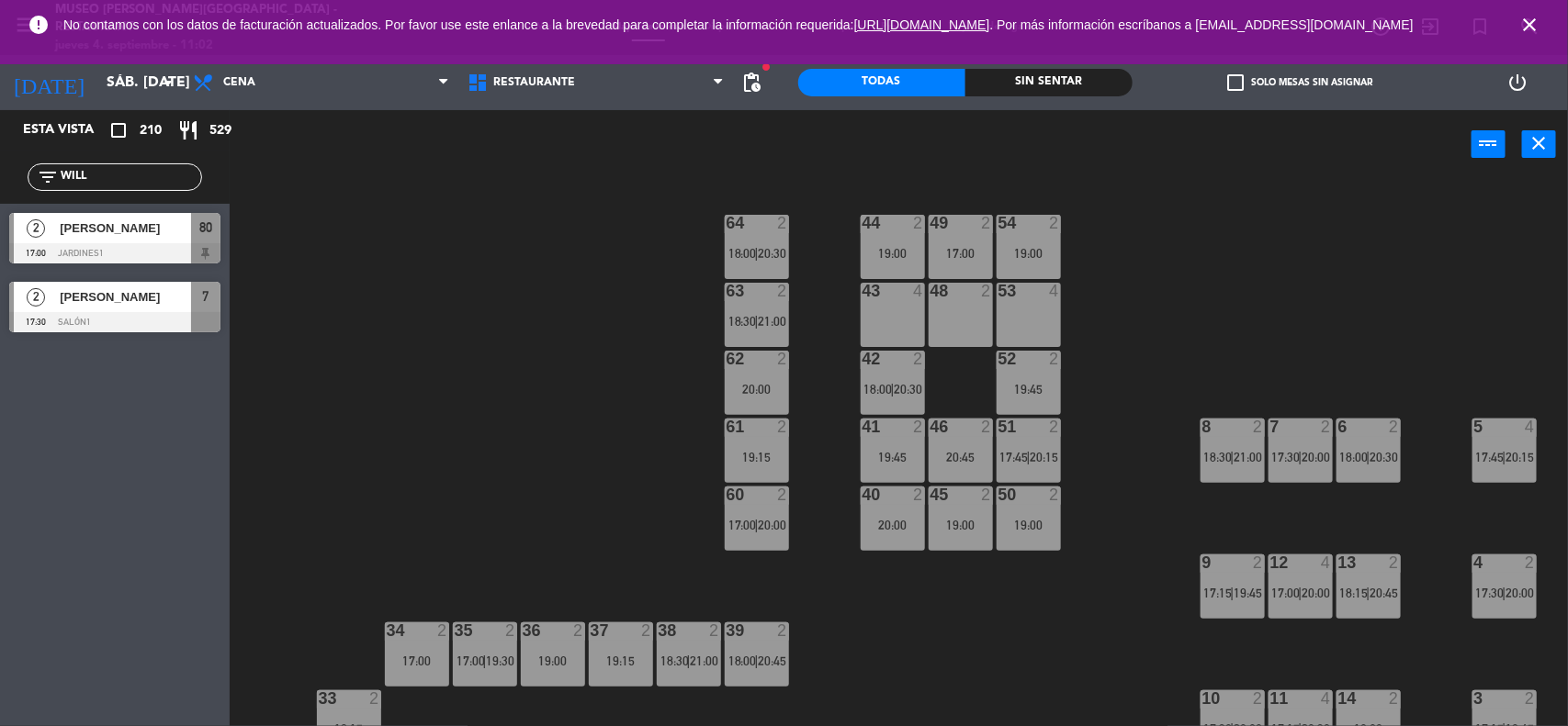
click at [878, 248] on div "19:00" at bounding box center [892, 253] width 64 height 13
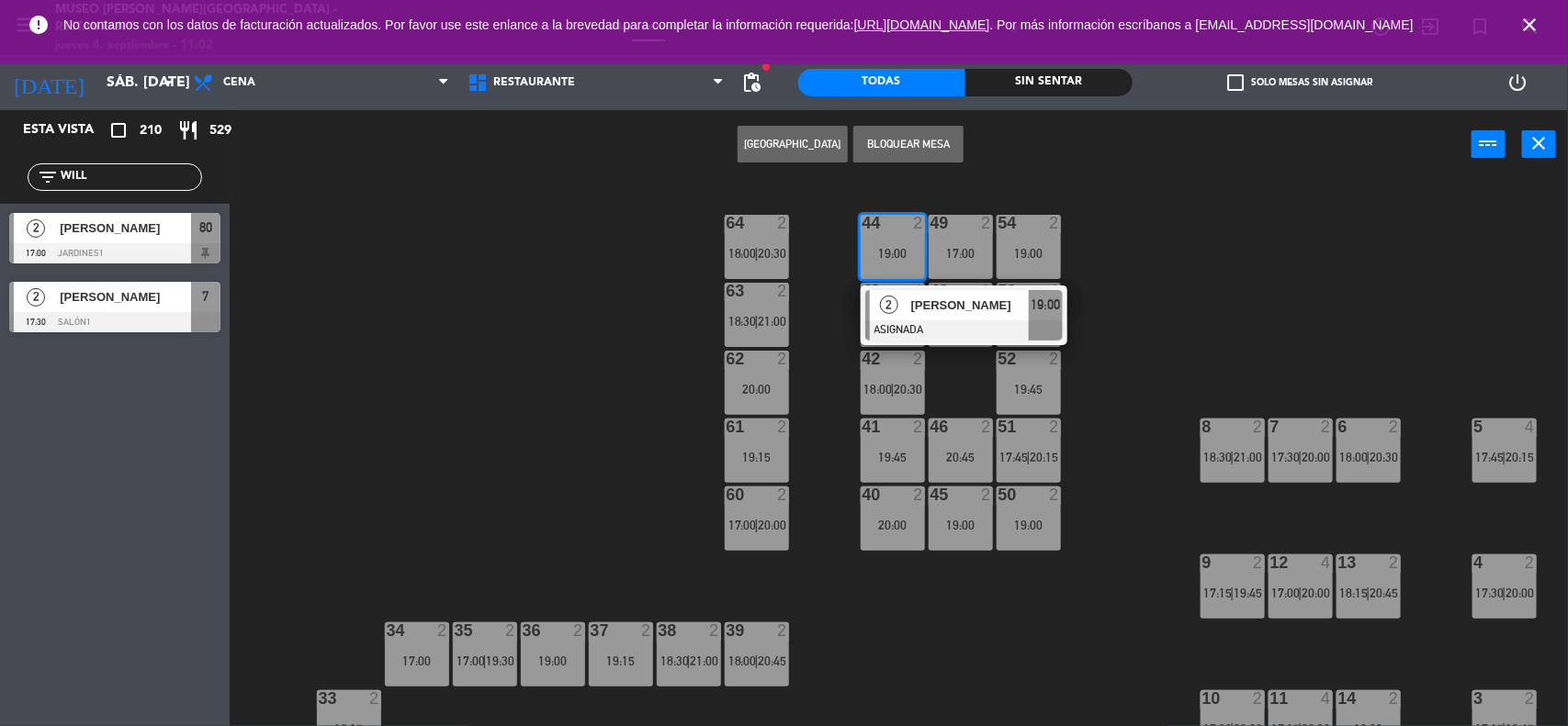
click at [911, 305] on span "[PERSON_NAME]" at bounding box center [970, 305] width 118 height 19
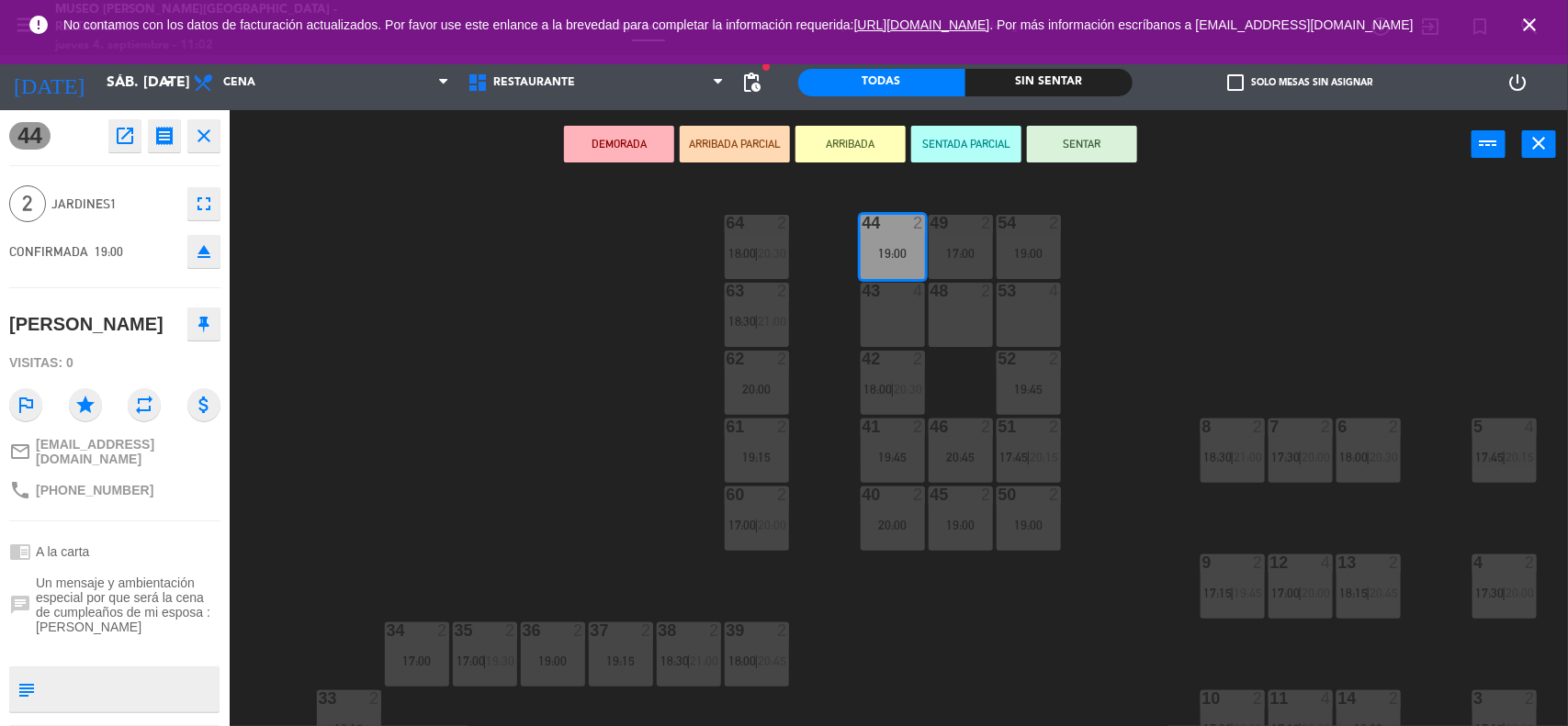
click at [952, 314] on div "48 2" at bounding box center [960, 315] width 64 height 64
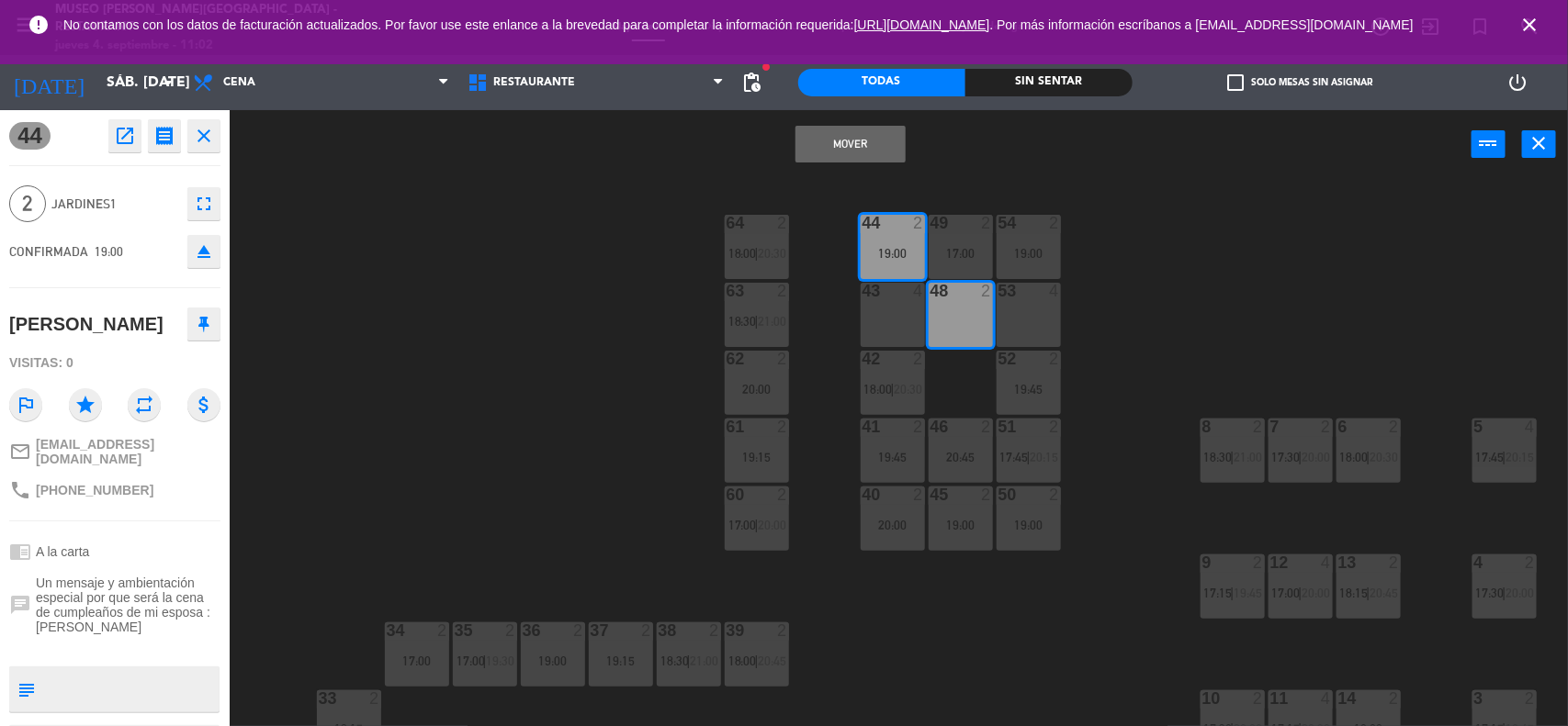
click at [861, 143] on button "Mover" at bounding box center [850, 144] width 111 height 37
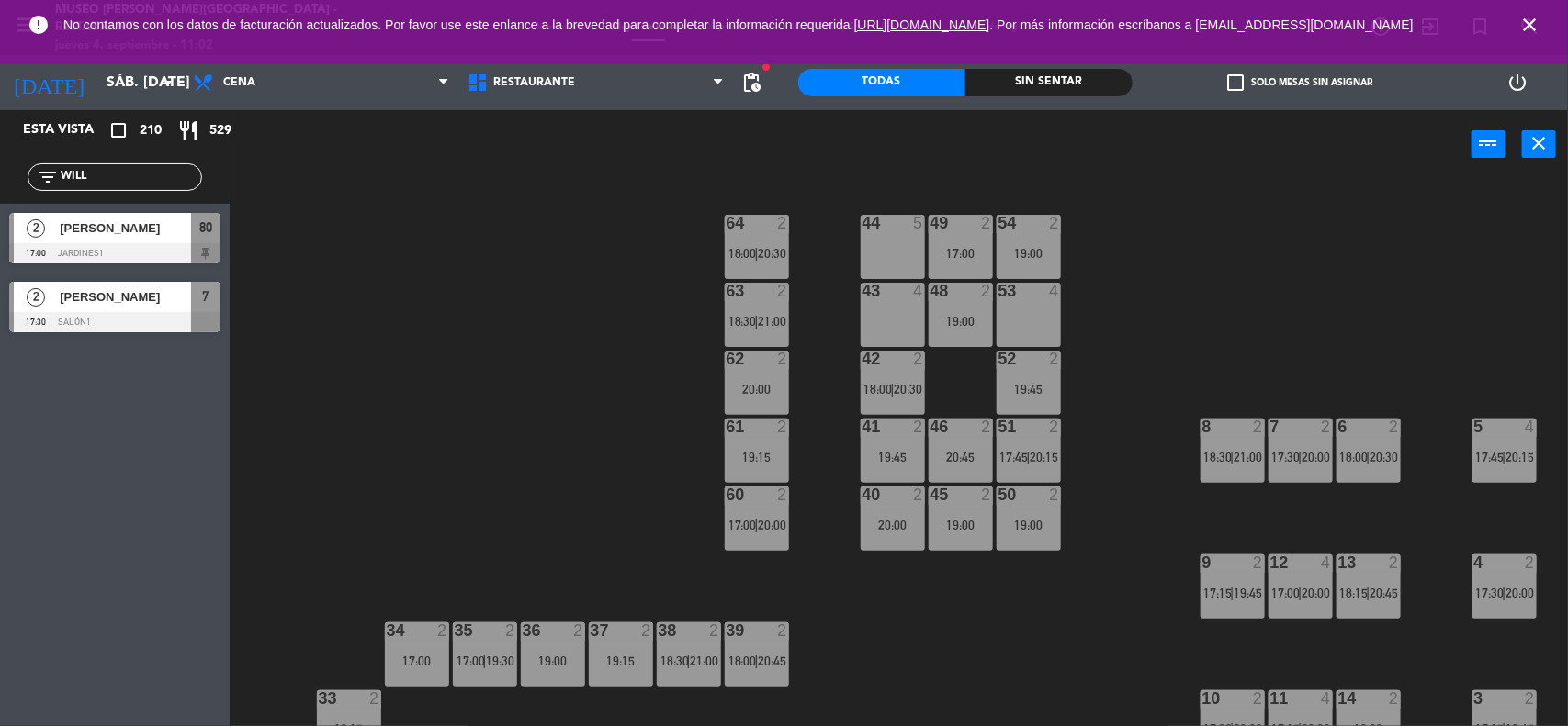
drag, startPoint x: 133, startPoint y: 170, endPoint x: 0, endPoint y: 170, distance: 133.0
click at [0, 170] on div "filter_list WILL" at bounding box center [114, 176] width 229 height 53
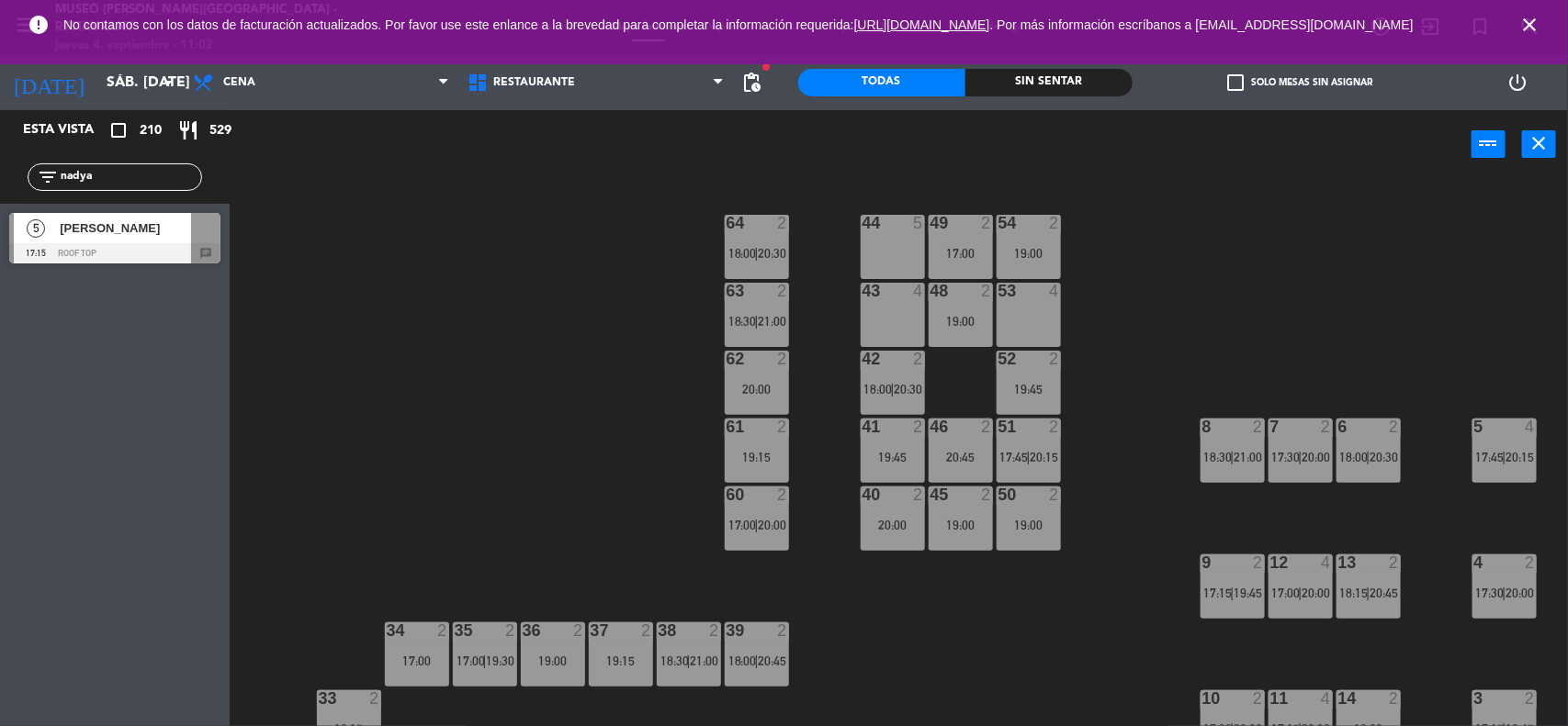
type input "nadya"
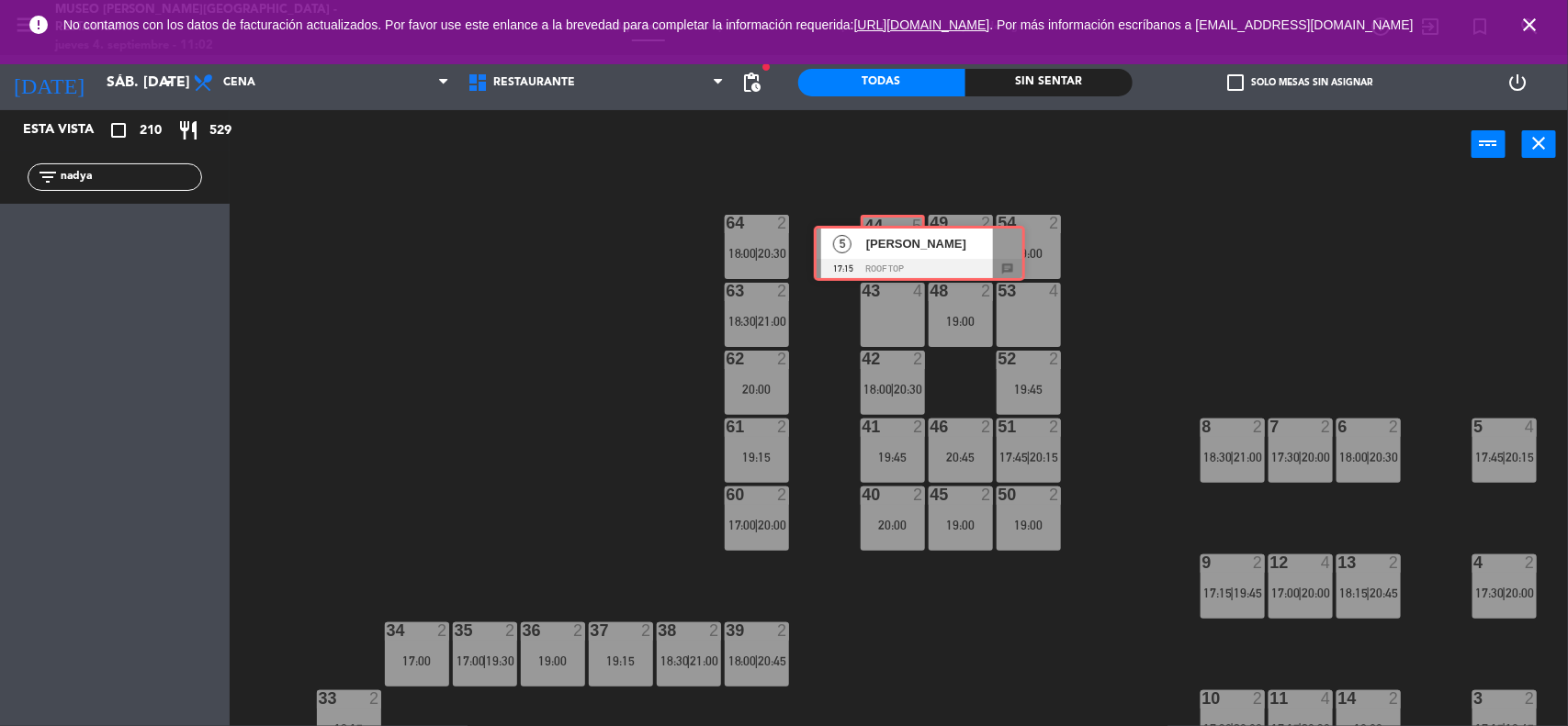
drag, startPoint x: 71, startPoint y: 230, endPoint x: 875, endPoint y: 243, distance: 804.1
click at [875, 243] on div "Esta vista crop_square 210 restaurant 529 filter_list nadya 5 Nadya 17:15 Roof …" at bounding box center [784, 420] width 1568 height 618
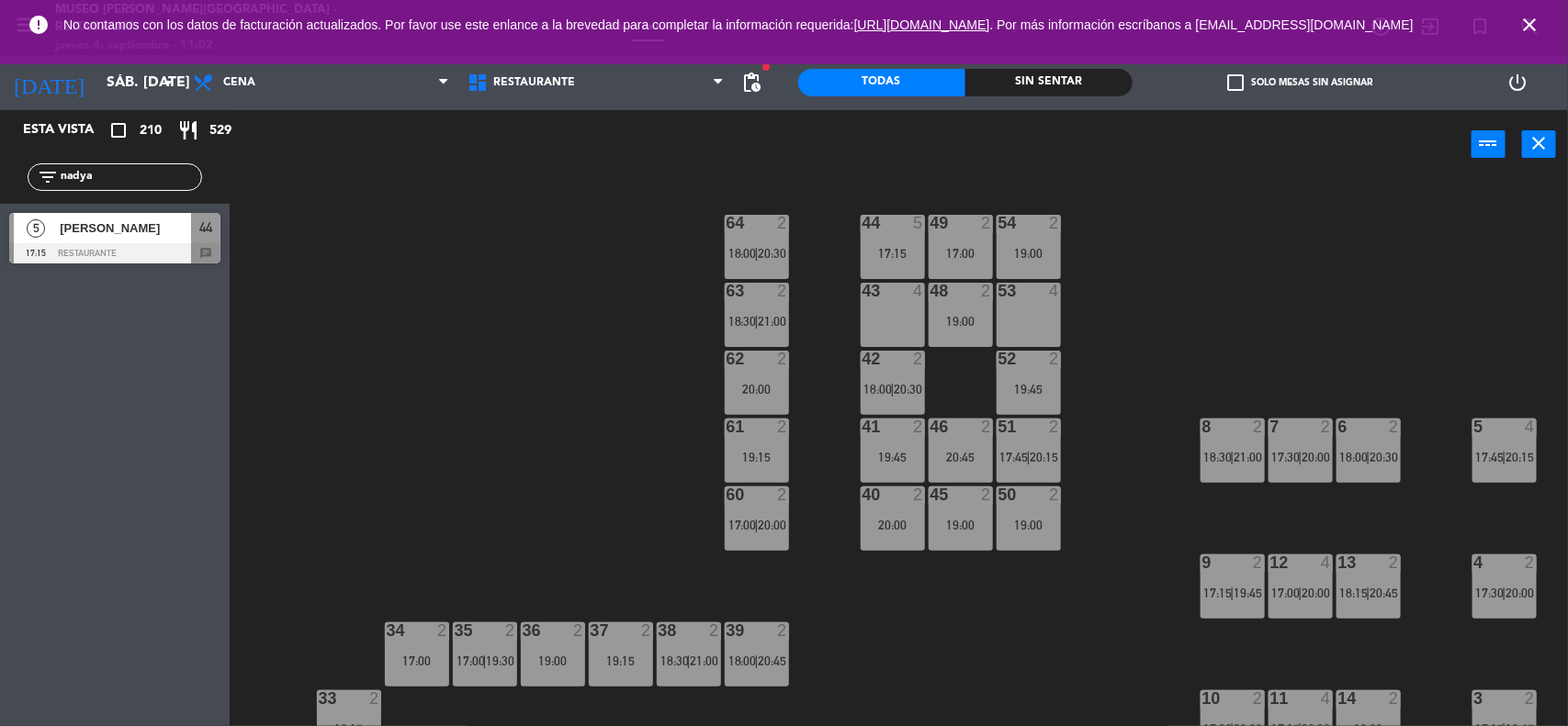
click at [1030, 247] on div "19:00" at bounding box center [1028, 253] width 64 height 13
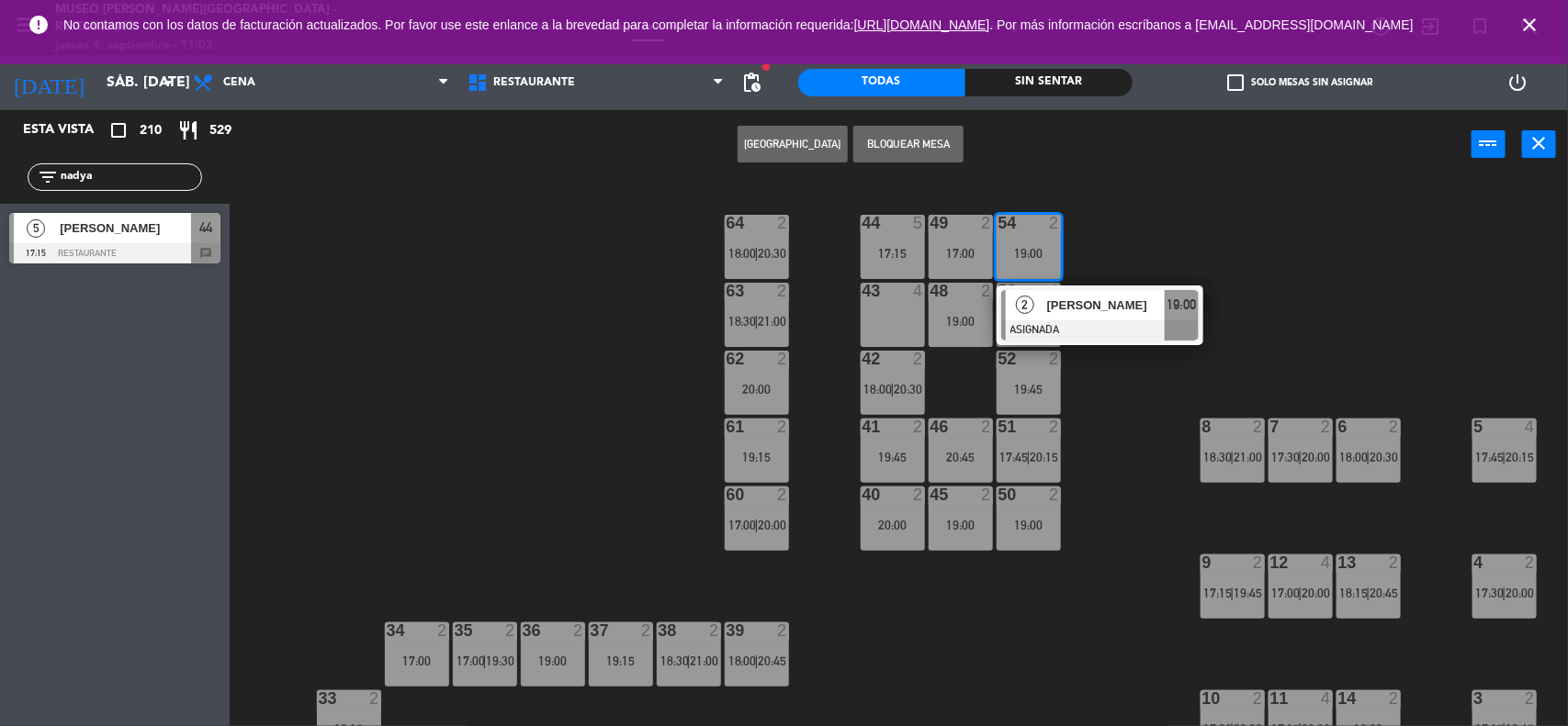
click at [1068, 299] on span "[PERSON_NAME]" at bounding box center [1105, 305] width 118 height 19
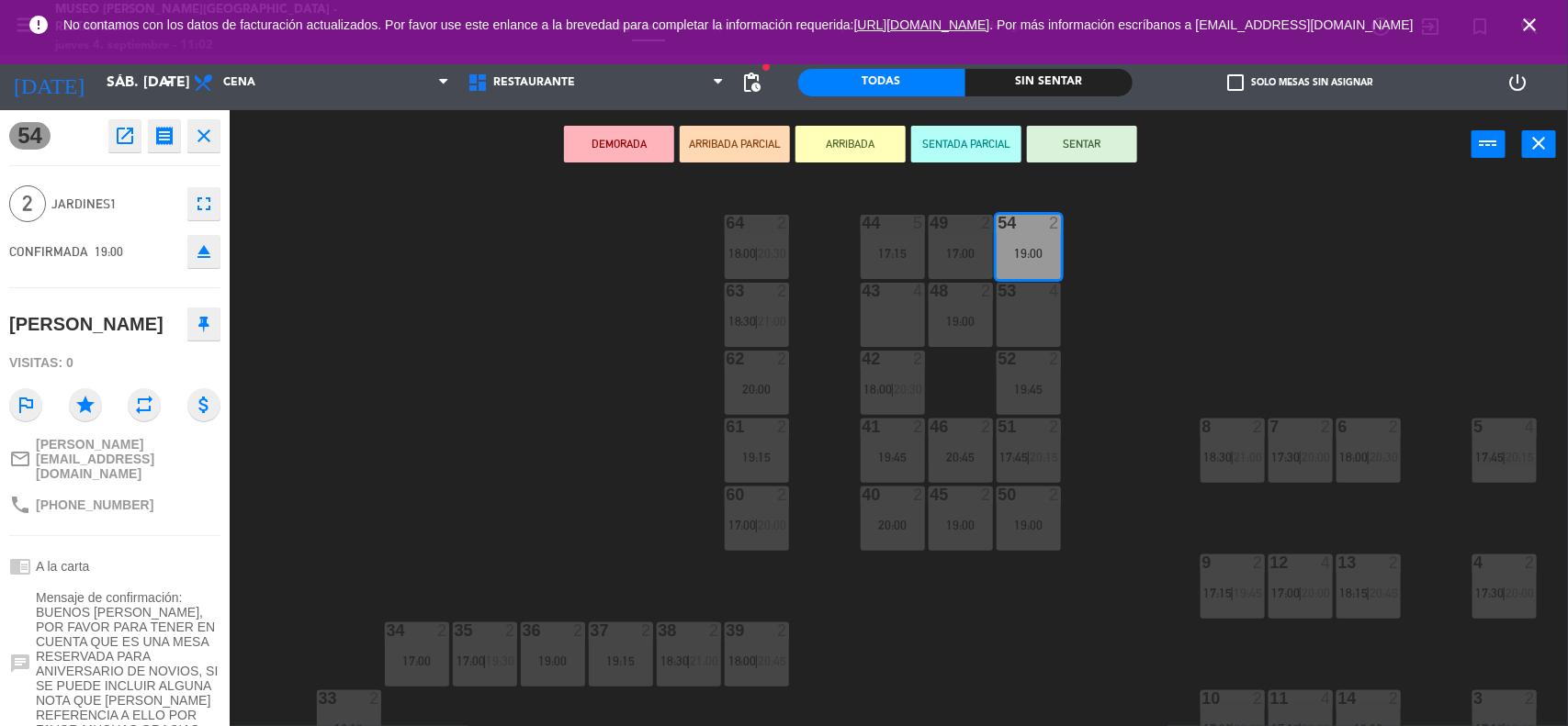
click at [914, 331] on div "43 4" at bounding box center [892, 315] width 64 height 64
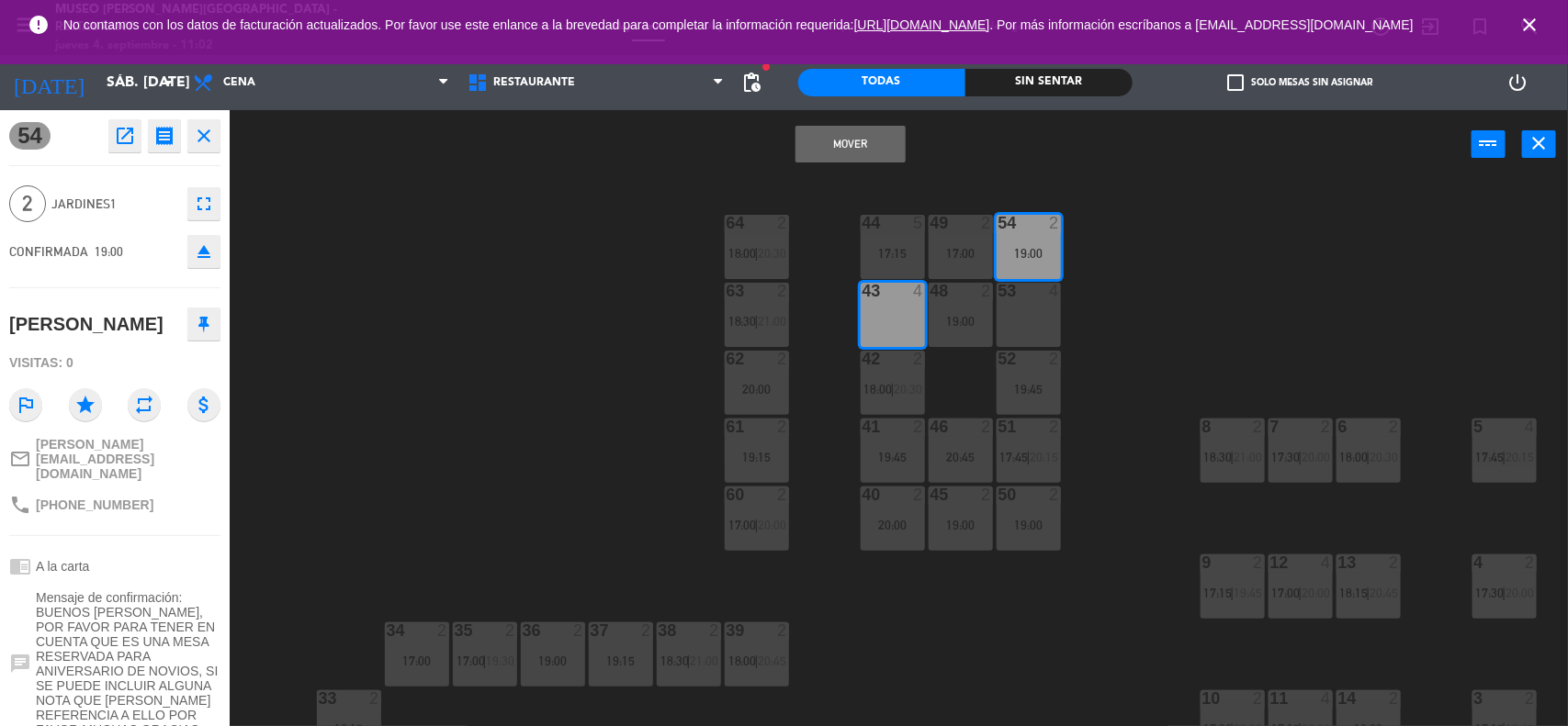
click at [837, 147] on button "Mover" at bounding box center [850, 144] width 111 height 37
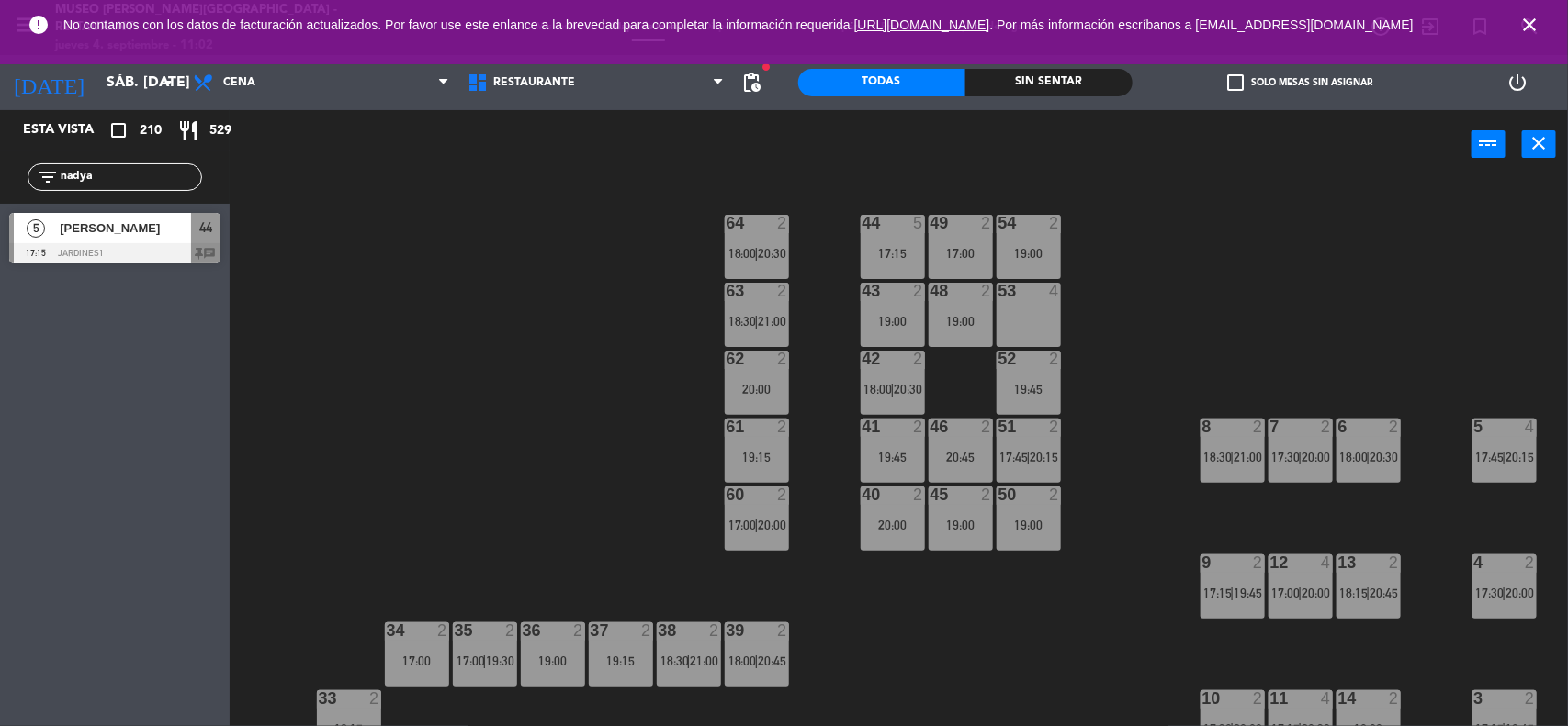
drag, startPoint x: 102, startPoint y: 179, endPoint x: 0, endPoint y: 179, distance: 102.0
click at [0, 179] on div "filter_list nadya" at bounding box center [114, 176] width 229 height 53
click at [379, 335] on div "44 5 17:15 49 2 17:00 54 5 64 2 18:00 | 20:30 48 2 19:00 53 4 63 2 18:30 | 21:0…" at bounding box center [907, 455] width 1323 height 547
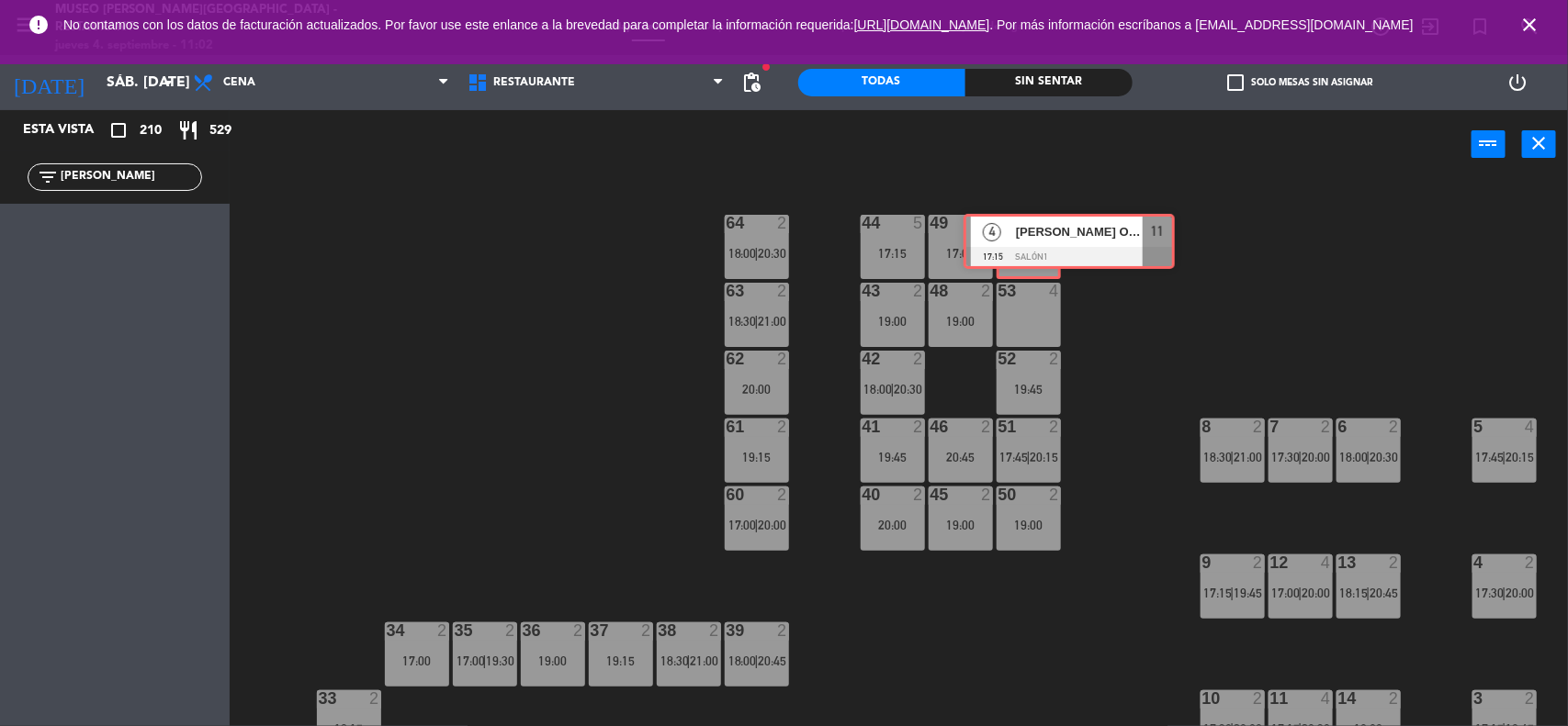
drag, startPoint x: 79, startPoint y: 236, endPoint x: 1033, endPoint y: 237, distance: 954.0
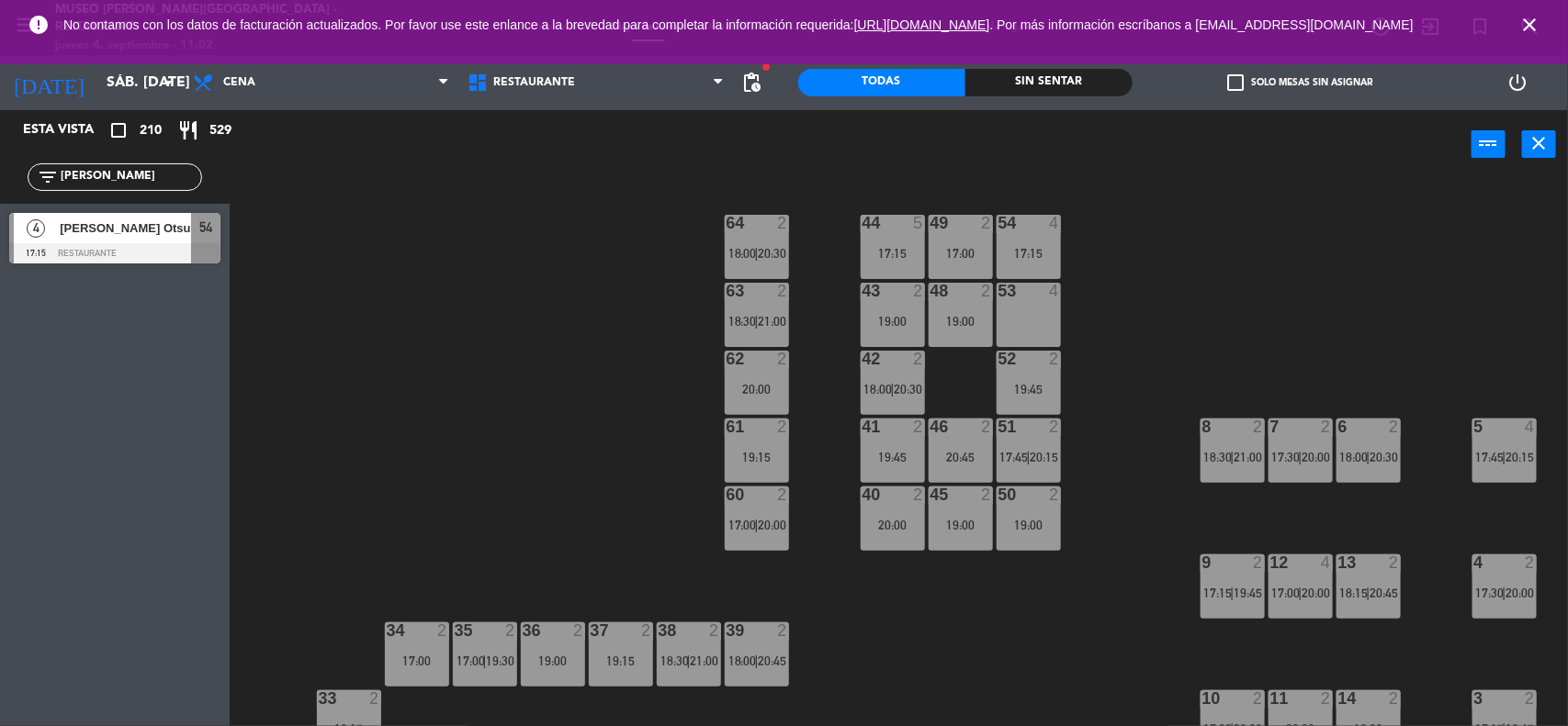
click at [1154, 282] on div "44 5 17:15 49 2 17:00 54 4 17:15 64 2 18:00 | 20:30 48 2 19:00 53 4 63 2 18:30 …" at bounding box center [907, 455] width 1323 height 547
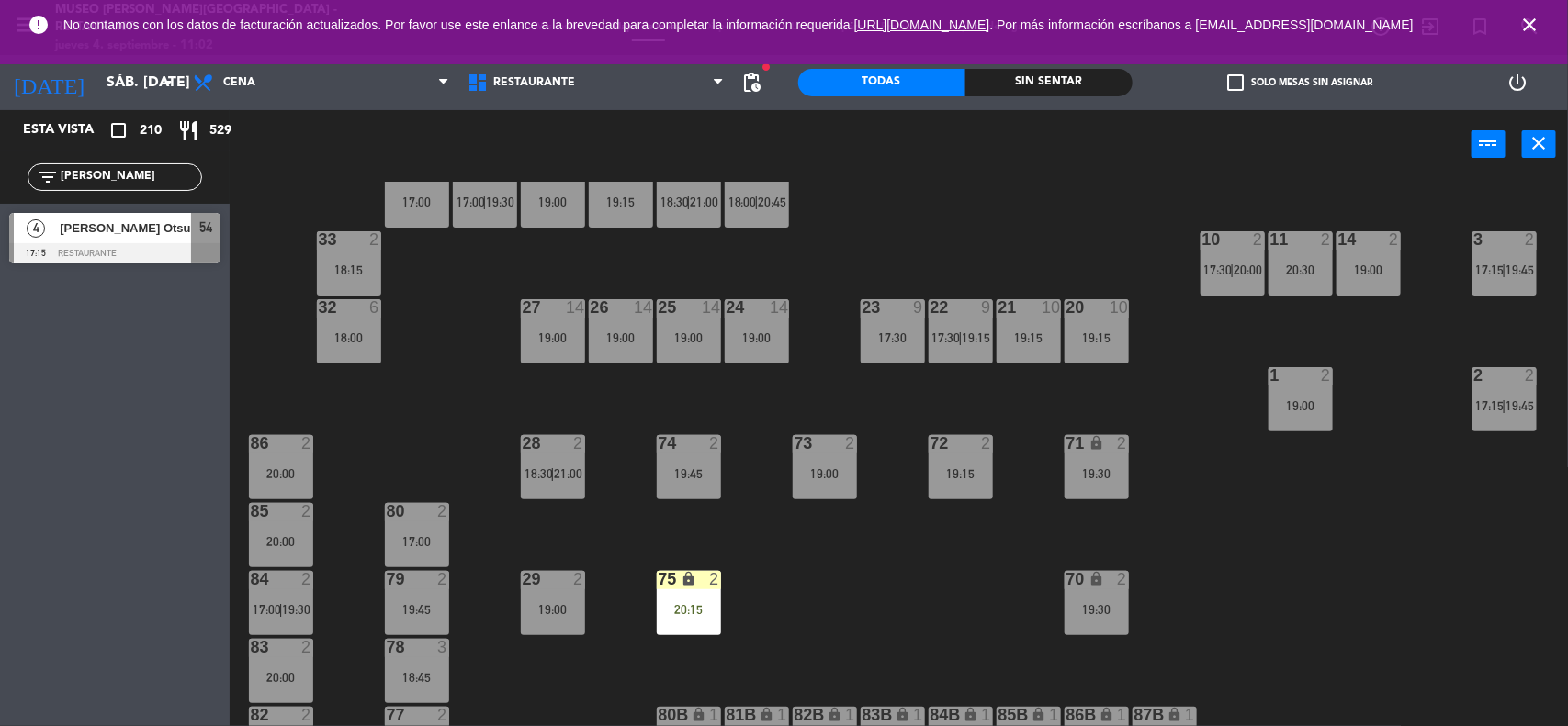
scroll to position [574, 0]
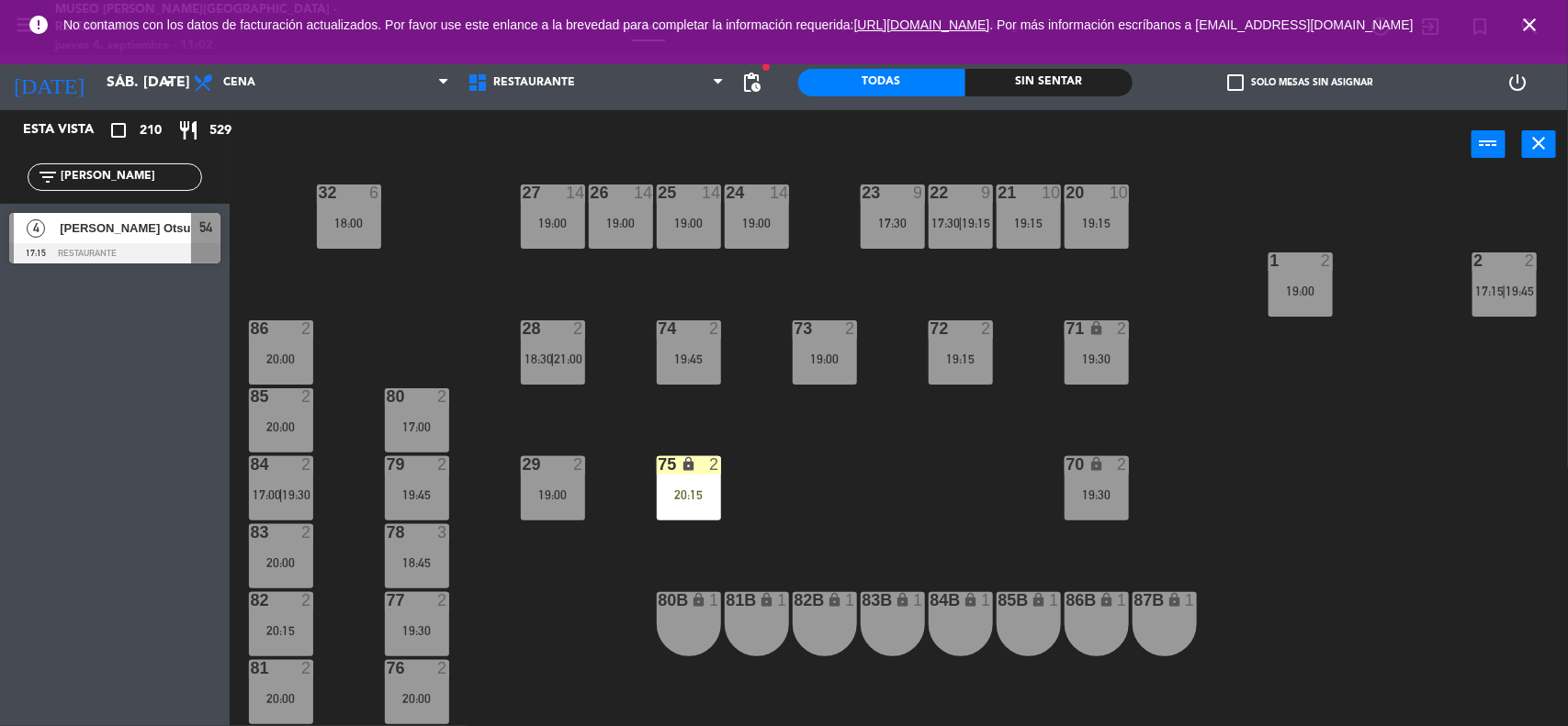
click at [1254, 488] on div "44 5 17:15 49 2 17:00 54 4 17:15 64 2 18:00 | 20:30 48 2 19:00 53 4 63 2 18:30 …" at bounding box center [907, 455] width 1323 height 547
drag, startPoint x: 93, startPoint y: 180, endPoint x: 0, endPoint y: 170, distance: 93.5
click at [0, 171] on div "filter_list [PERSON_NAME]" at bounding box center [114, 176] width 229 height 53
click at [423, 305] on div "44 5 17:15 49 2 17:00 54 4 17:15 64 2 18:00 | 20:30 48 2 19:00 53 4 63 2 18:30 …" at bounding box center [907, 455] width 1323 height 547
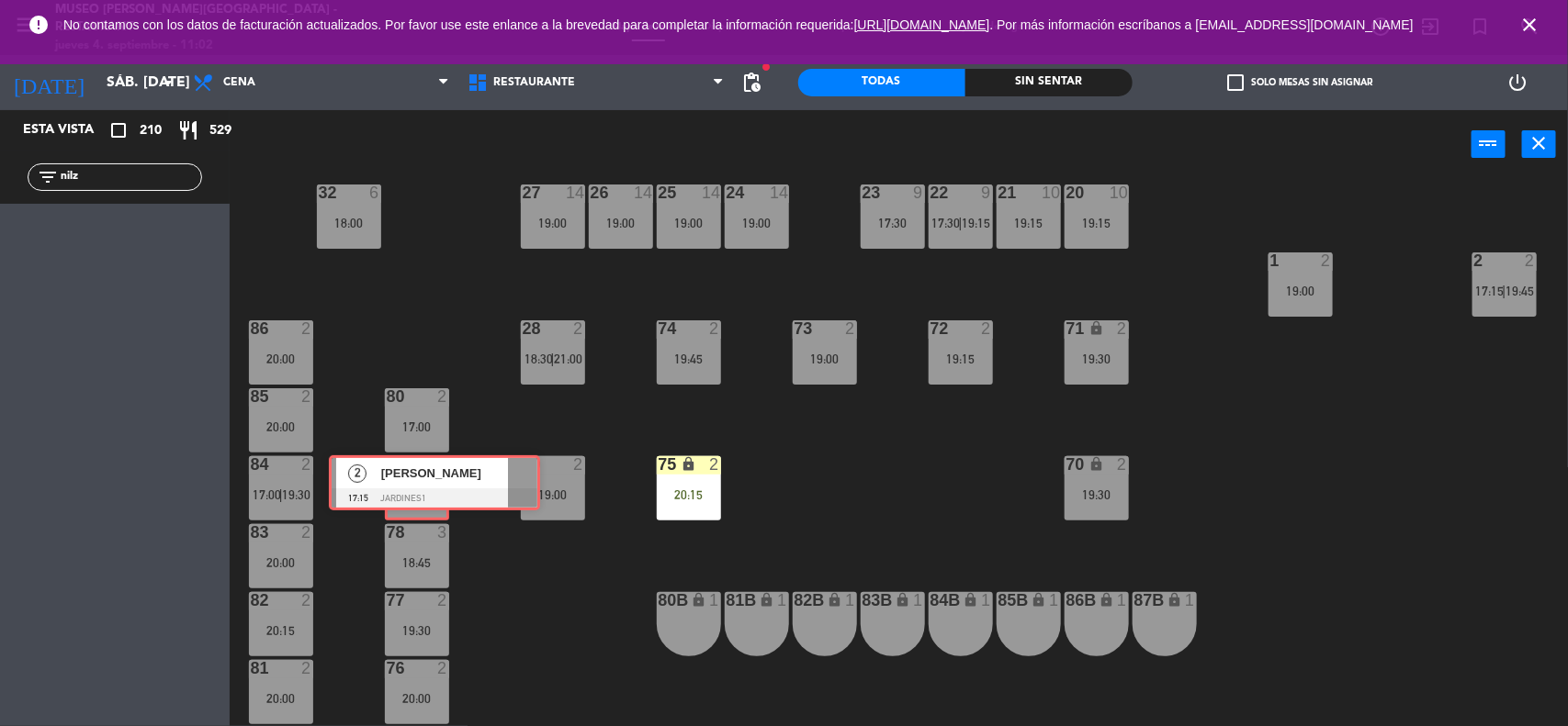
drag, startPoint x: 83, startPoint y: 231, endPoint x: 404, endPoint y: 473, distance: 402.0
click at [404, 473] on div "Esta vista crop_square 210 restaurant 529 filter_list nilz 2 [PERSON_NAME] 17:1…" at bounding box center [784, 420] width 1568 height 618
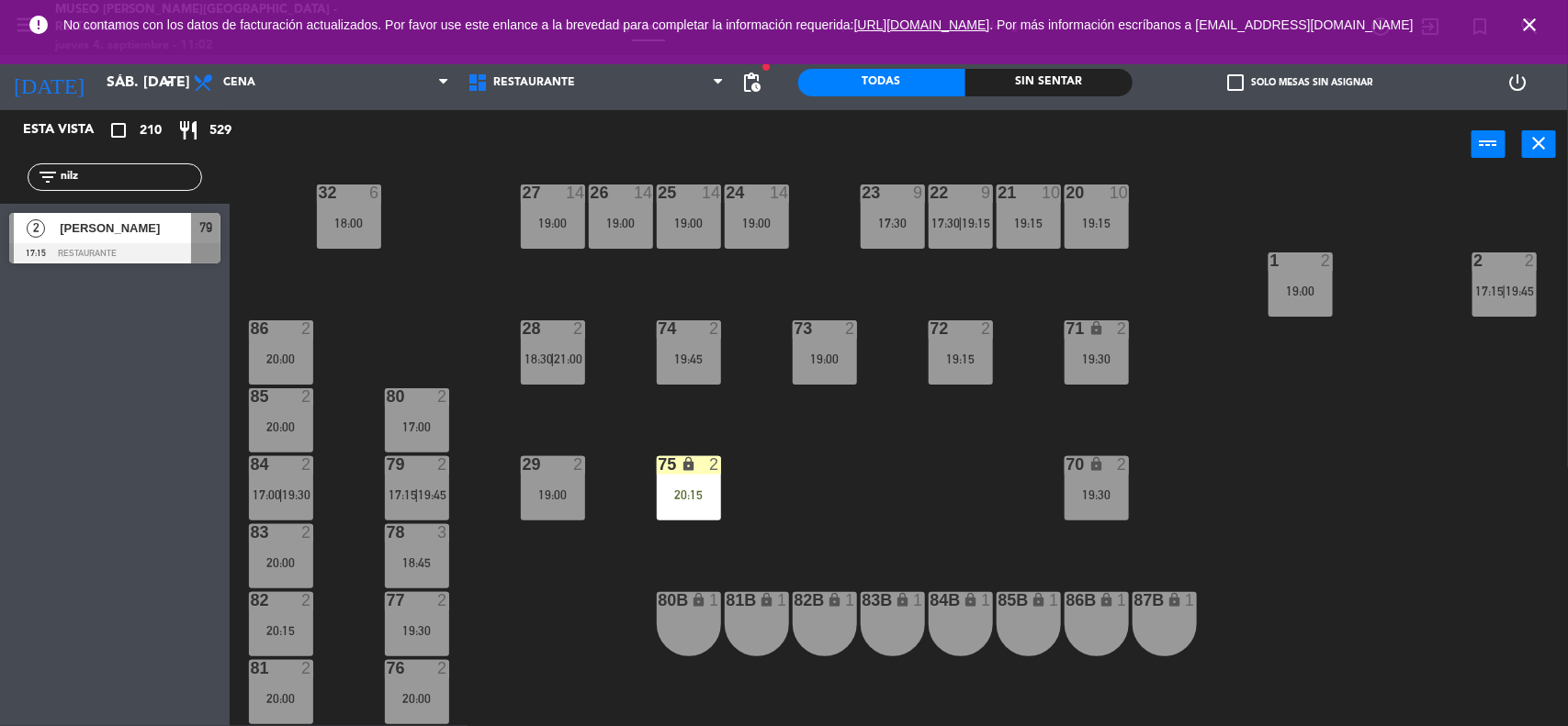
click at [915, 520] on div "44 5 17:15 49 2 17:00 54 4 17:15 64 2 18:00 | 20:30 48 2 19:00 53 4 63 2 18:30 …" at bounding box center [907, 455] width 1323 height 547
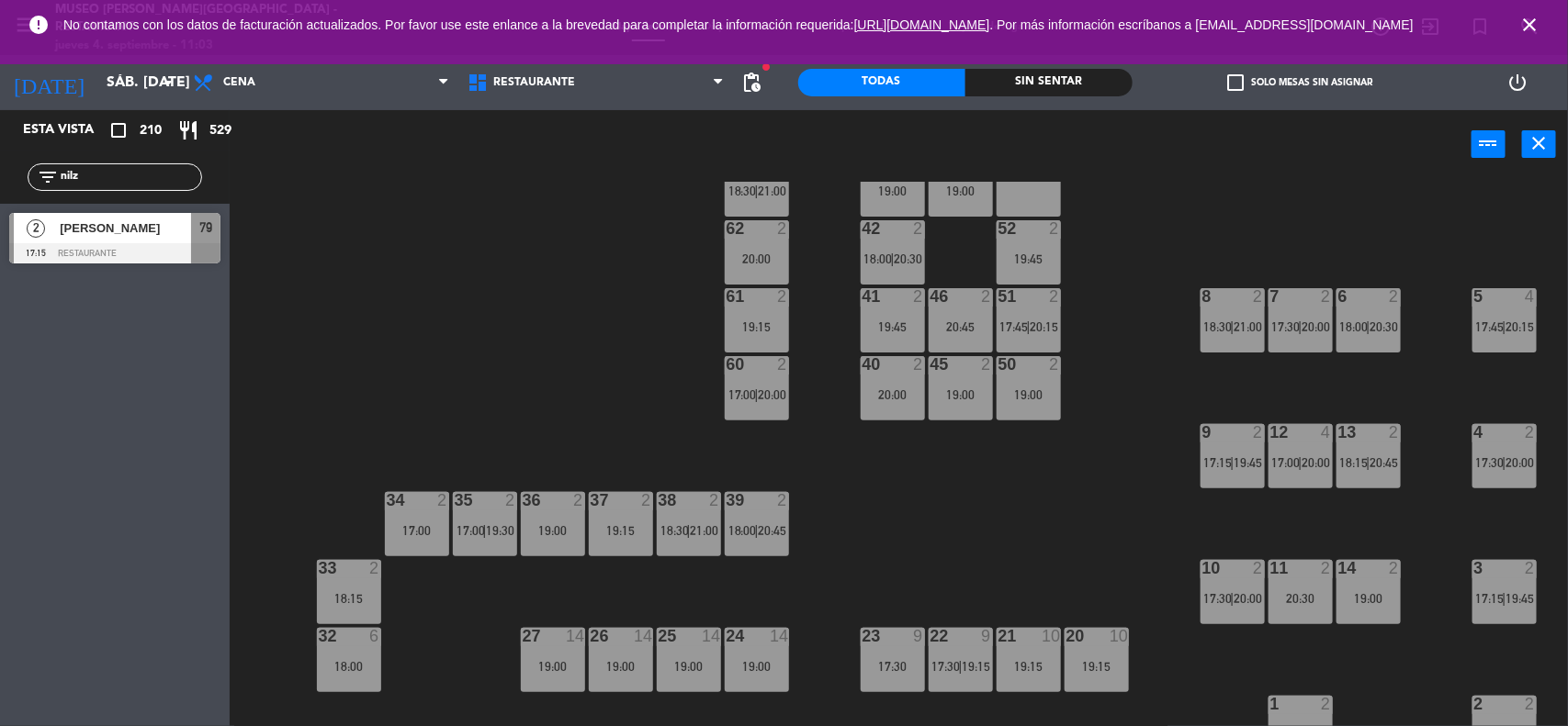
scroll to position [0, 0]
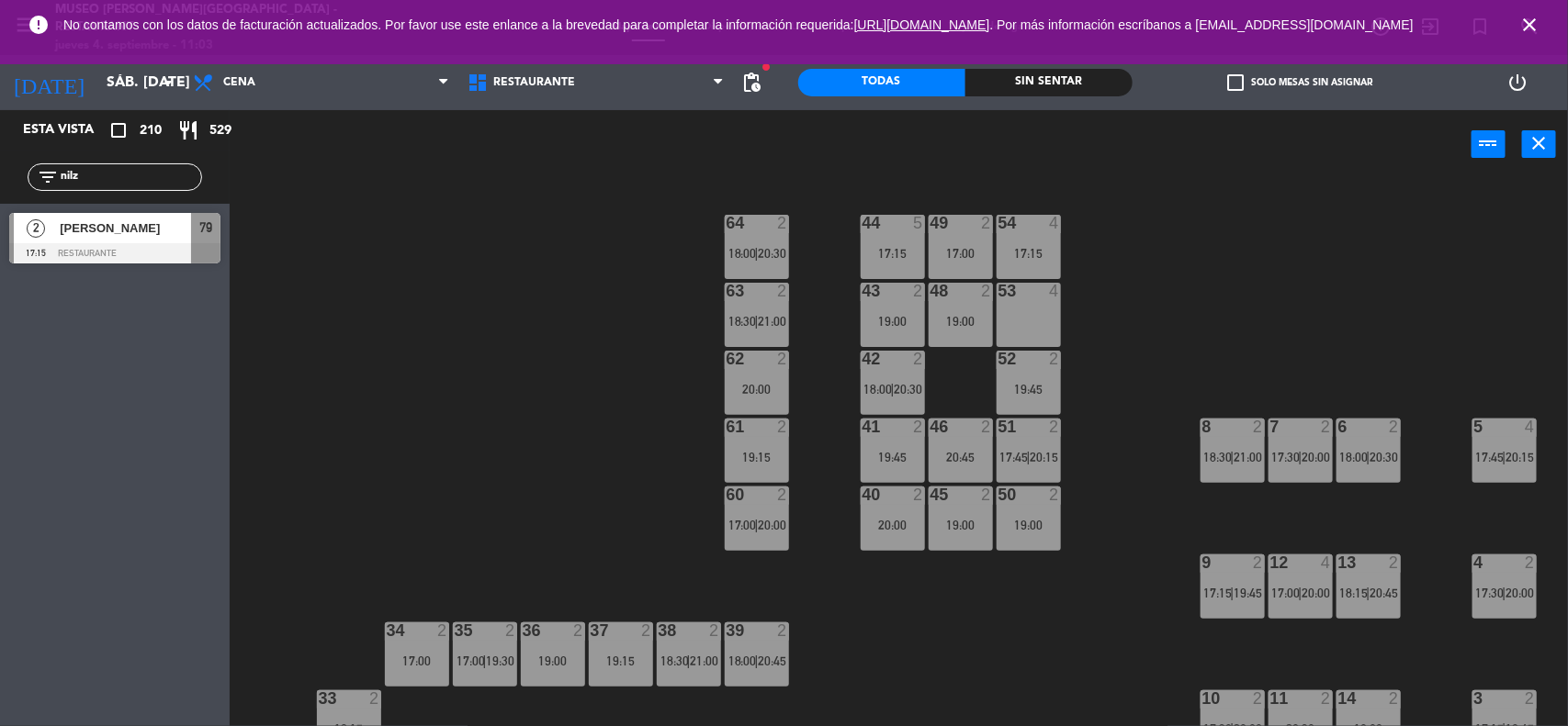
click at [1085, 450] on div "44 5 17:15 49 2 17:00 54 4 17:15 64 2 18:00 | 20:30 48 2 19:00 53 4 63 2 18:30 …" at bounding box center [907, 455] width 1323 height 547
drag, startPoint x: 109, startPoint y: 170, endPoint x: 0, endPoint y: 180, distance: 109.5
click at [0, 180] on div "filter_list nilz" at bounding box center [114, 176] width 229 height 53
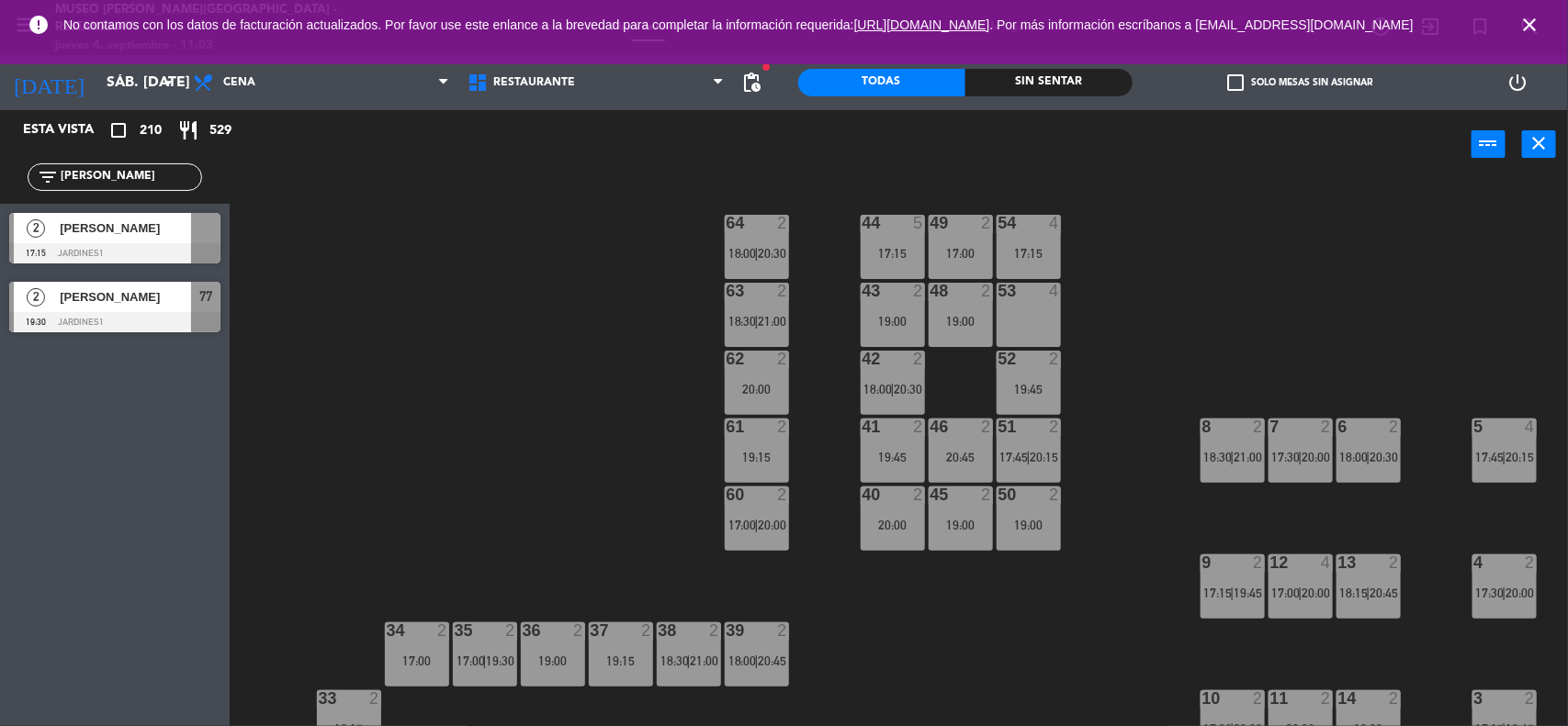
click at [563, 460] on div "44 5 17:15 49 2 17:00 54 4 17:15 64 2 18:00 | 20:30 48 2 19:00 53 4 63 2 18:30 …" at bounding box center [907, 455] width 1323 height 547
click at [483, 479] on div "44 5 17:15 49 2 17:00 54 4 17:15 64 2 18:00 | 20:30 48 2 19:00 53 4 63 2 18:30 …" at bounding box center [907, 455] width 1323 height 547
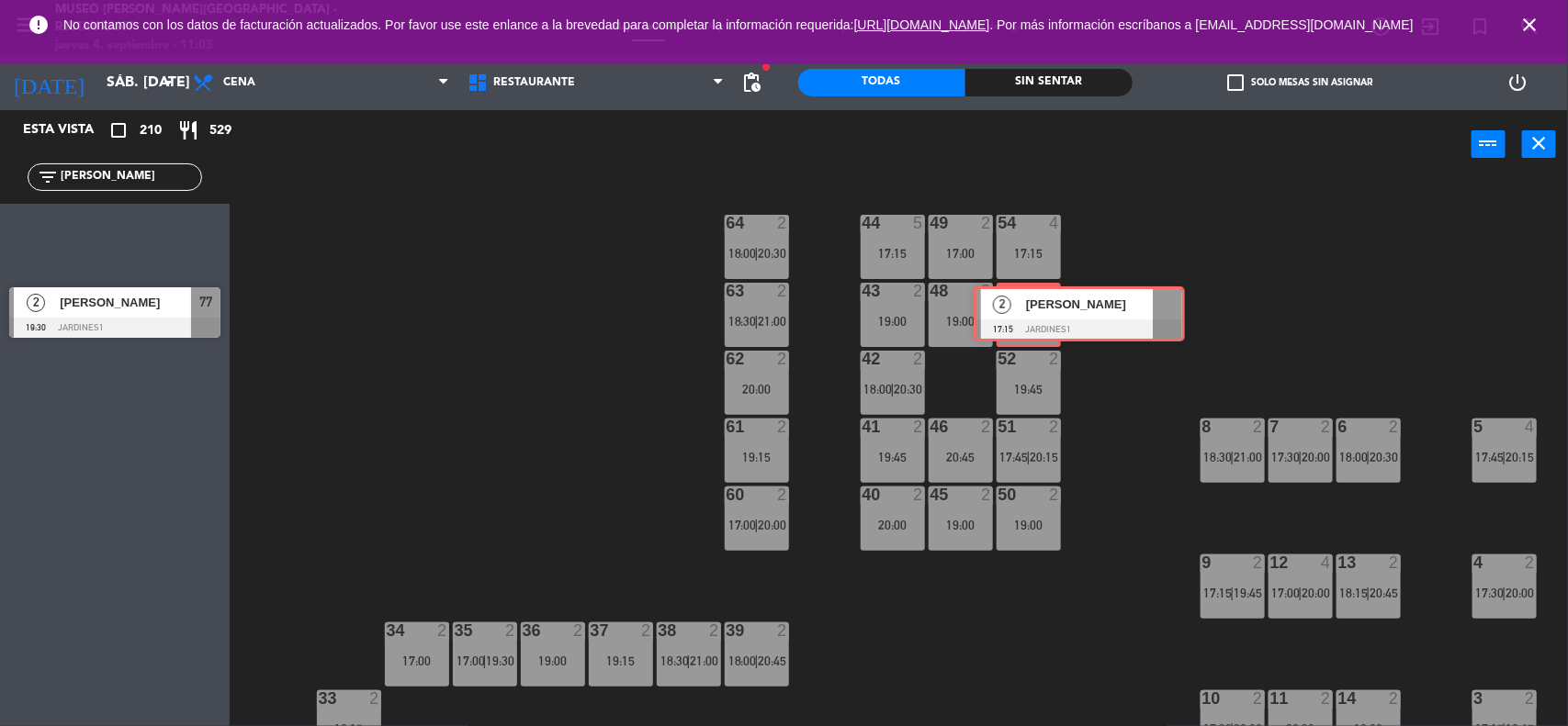
drag, startPoint x: 142, startPoint y: 227, endPoint x: 1042, endPoint y: 303, distance: 903.2
click at [1042, 303] on div "Esta vista crop_square 210 restaurant 529 filter_list [PERSON_NAME] 2 [PERSON_N…" at bounding box center [784, 420] width 1568 height 618
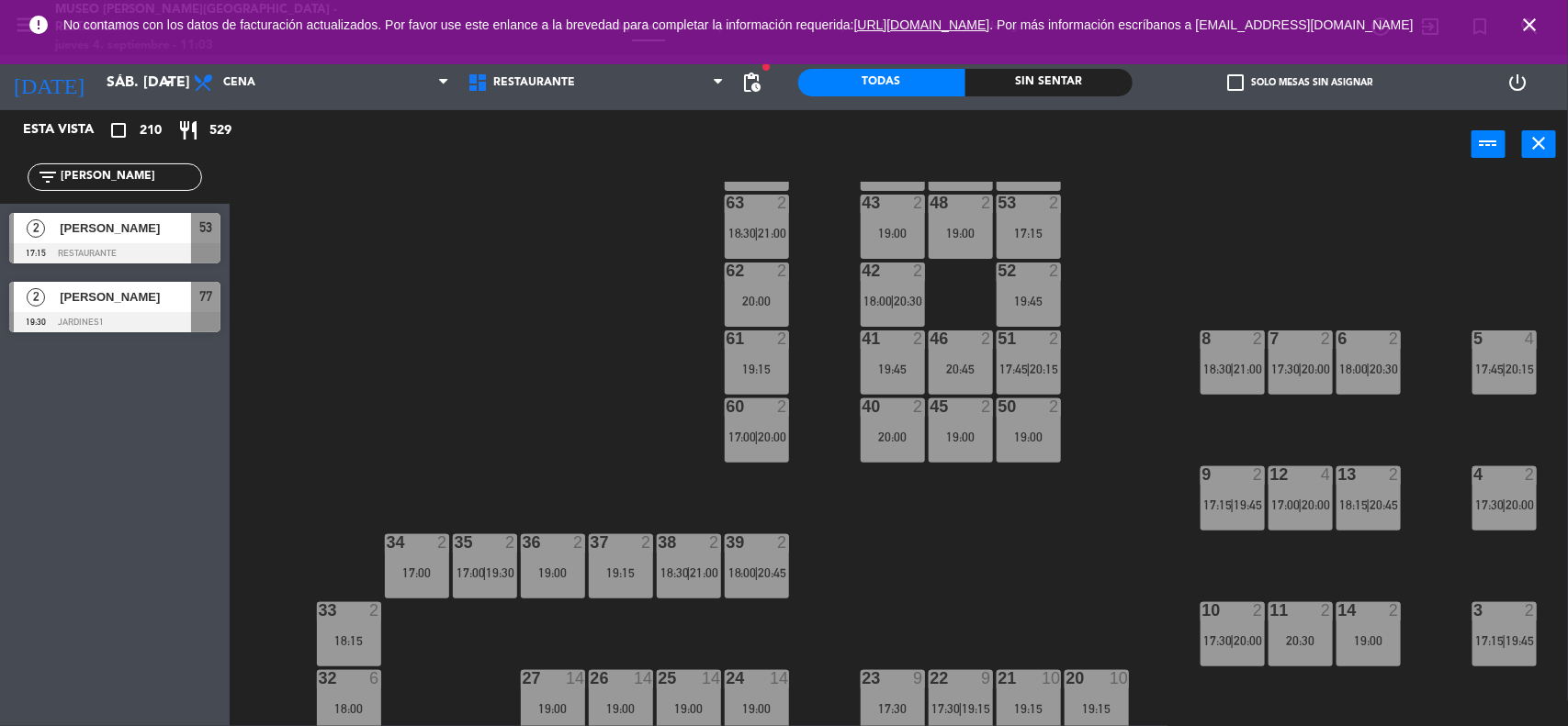
scroll to position [344, 0]
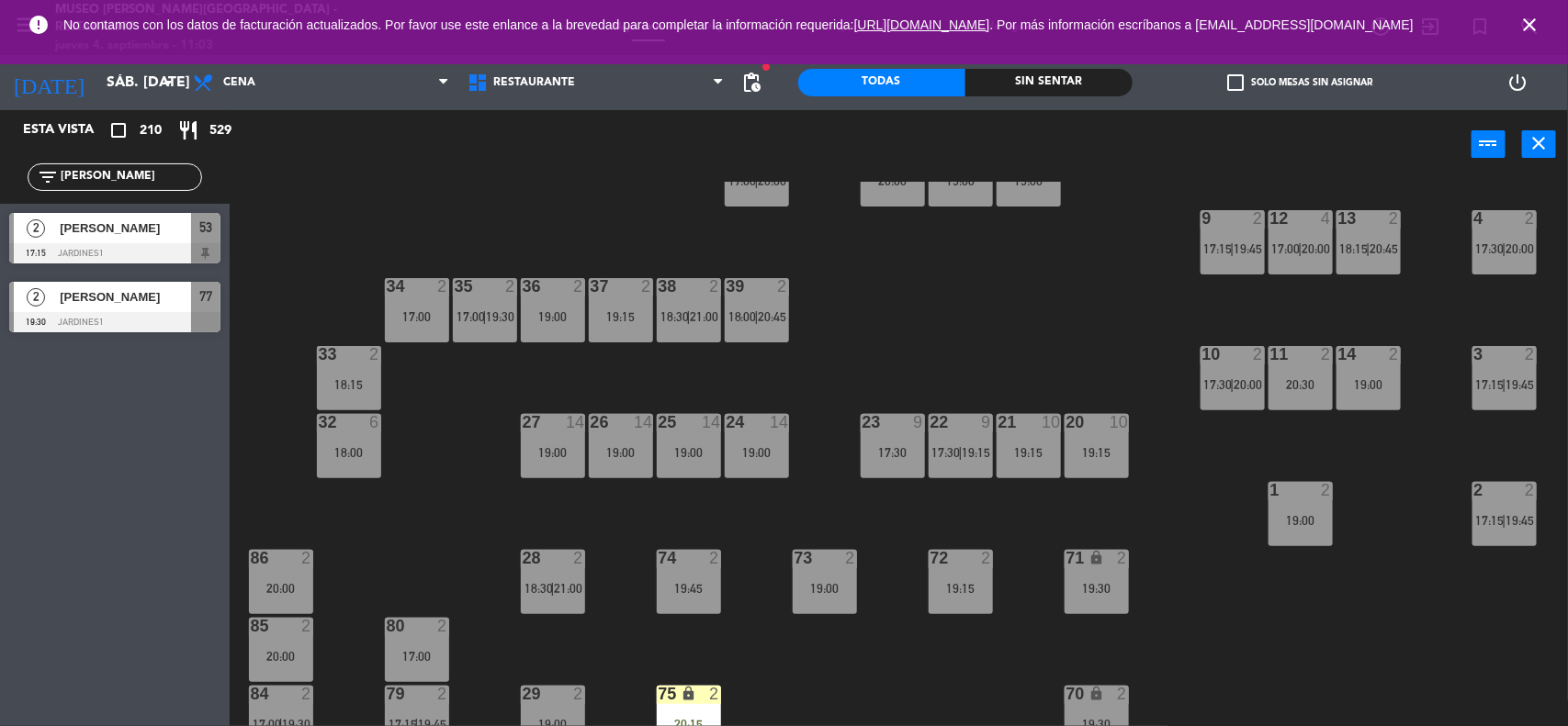
drag, startPoint x: 124, startPoint y: 175, endPoint x: 0, endPoint y: 175, distance: 124.0
click at [0, 175] on div "filter_list [PERSON_NAME]" at bounding box center [114, 176] width 229 height 53
type input "[PERSON_NAME]"
click at [407, 206] on div "44 5 17:15 49 2 17:00 54 4 17:15 64 2 18:00 | 20:30 48 2 19:00 53 2 17:15 63 2 …" at bounding box center [907, 455] width 1323 height 547
click at [877, 337] on div "44 5 17:15 49 2 17:00 54 4 17:15 64 2 18:00 | 20:30 48 2 19:00 53 2 17:15 63 2 …" at bounding box center [907, 455] width 1323 height 547
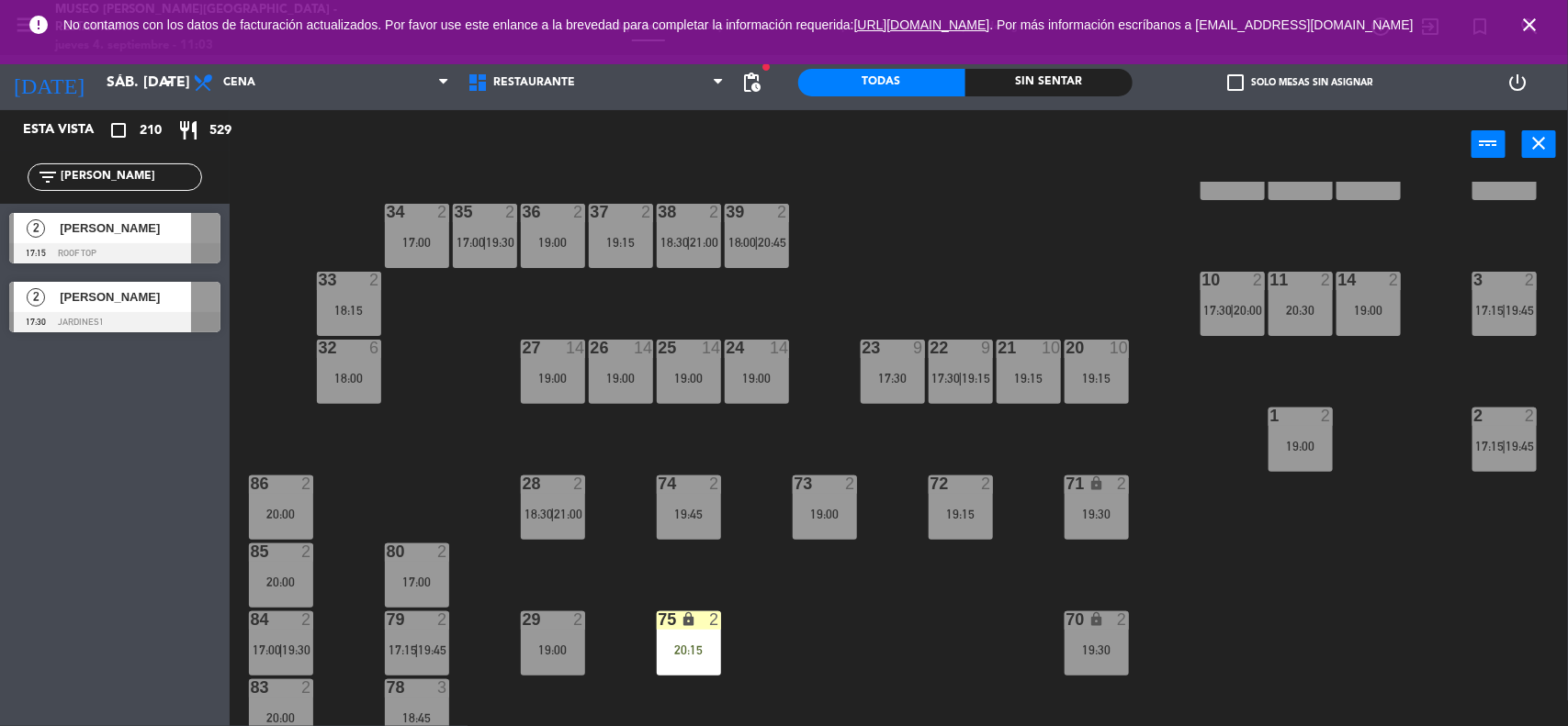
scroll to position [459, 0]
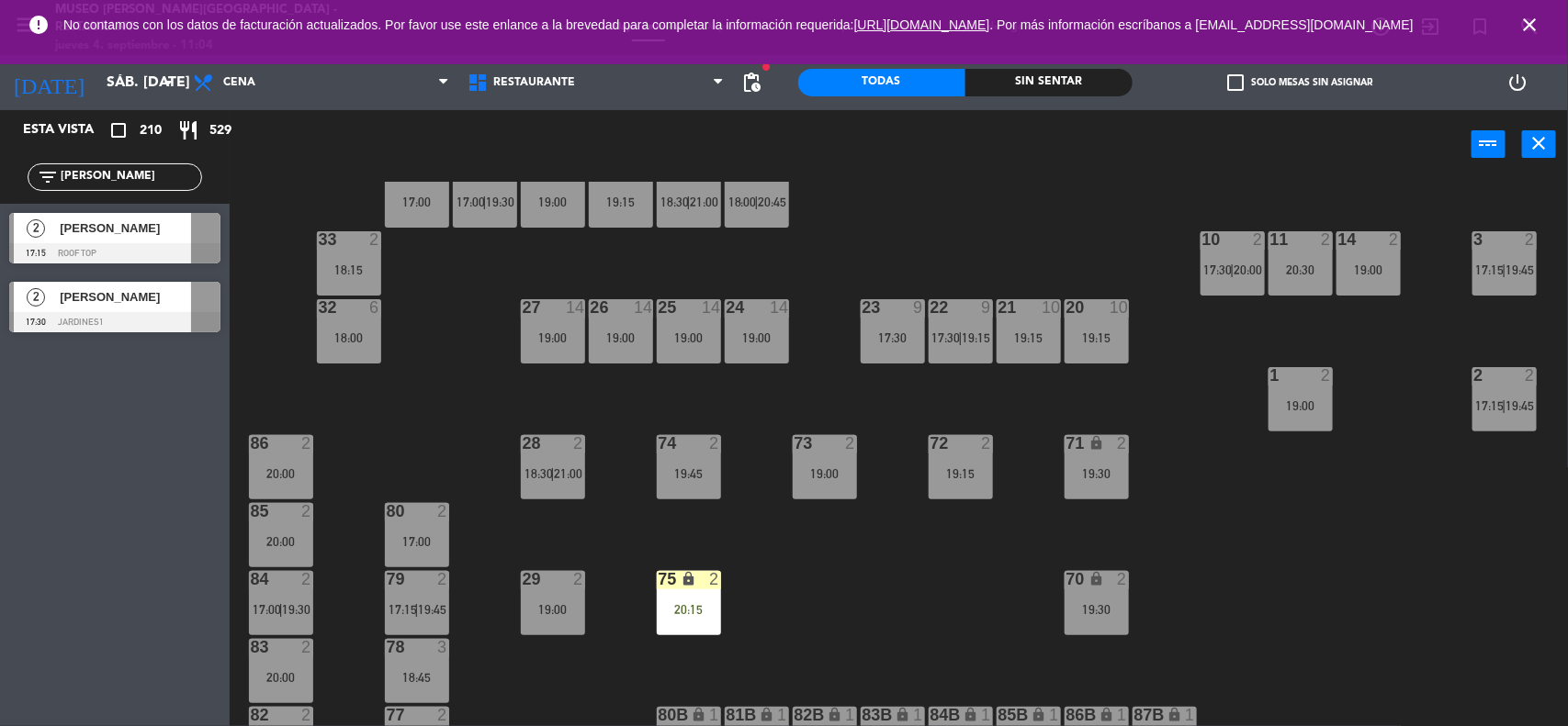
click at [1314, 525] on div "44 5 17:15 49 2 17:00 54 4 17:15 64 2 18:00 | 20:30 48 2 19:00 53 2 17:15 63 2 …" at bounding box center [907, 455] width 1323 height 547
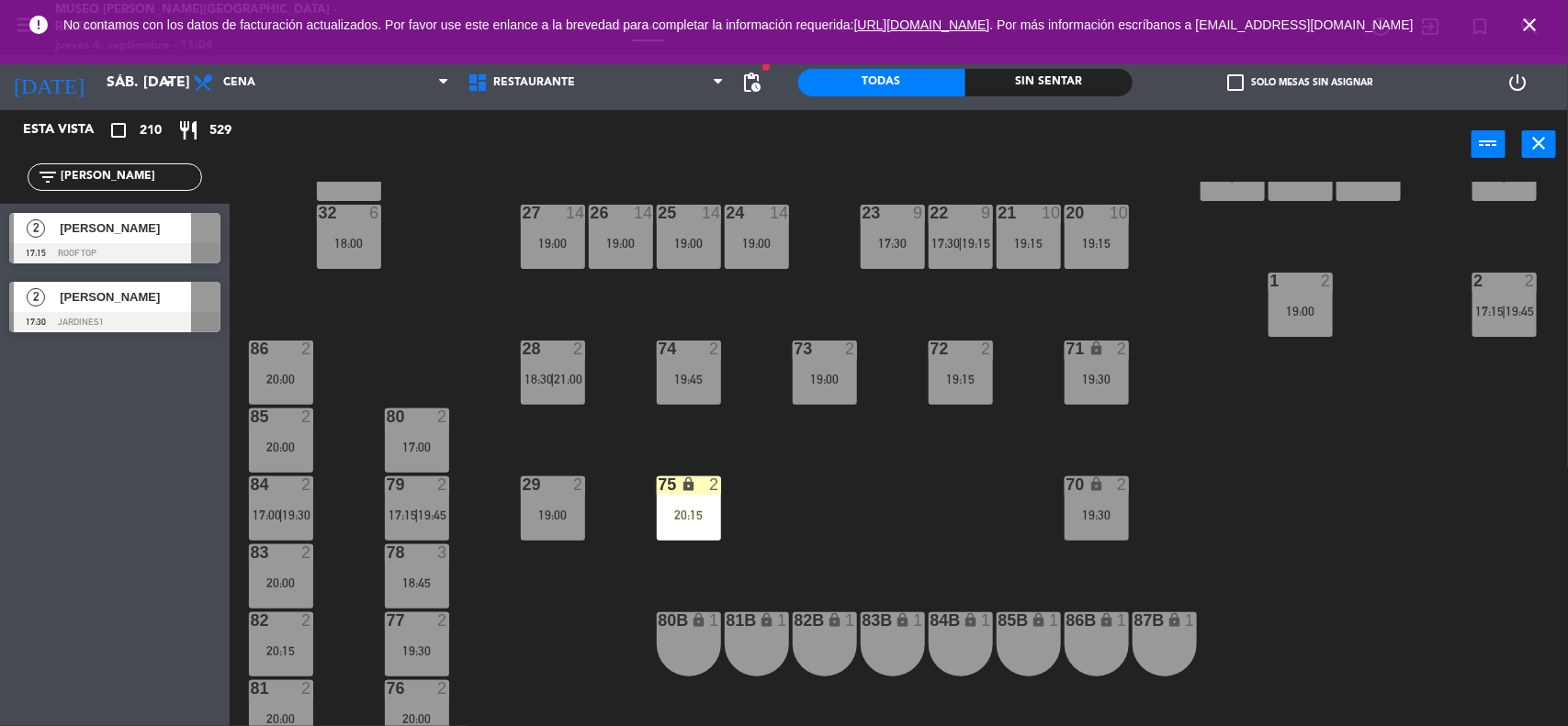
scroll to position [771, 0]
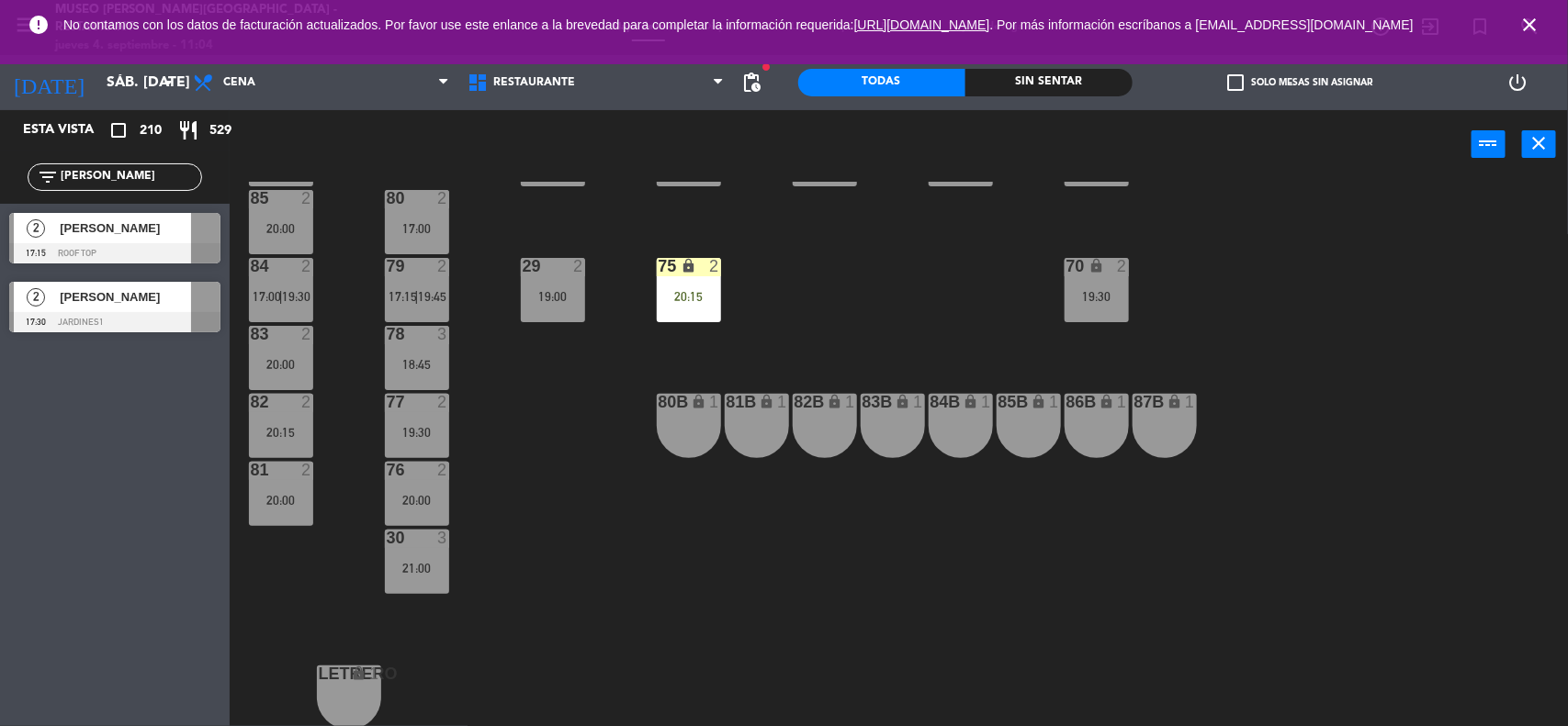
click at [279, 507] on div "81 2 20:00" at bounding box center [281, 493] width 64 height 64
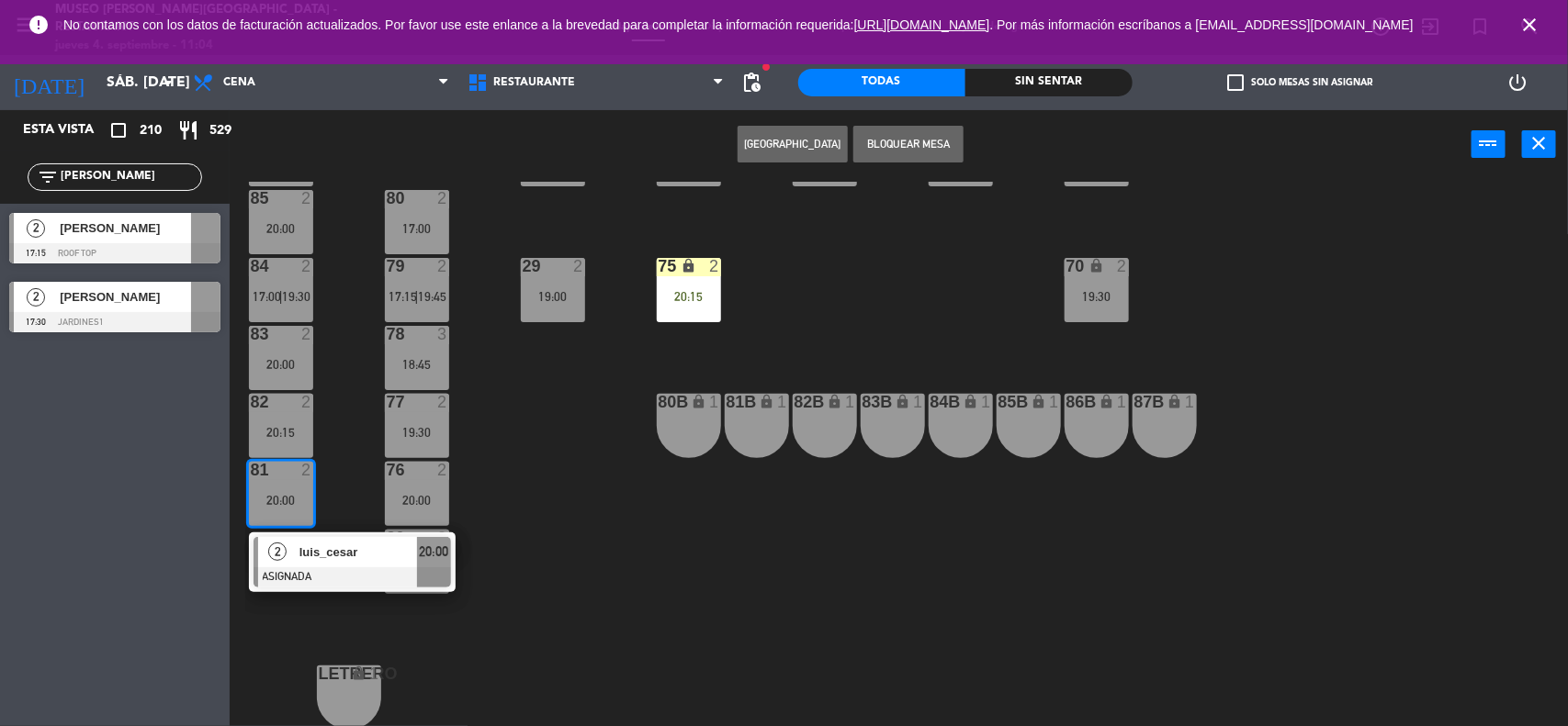
click at [300, 562] on span "luis_cesar" at bounding box center [358, 551] width 118 height 19
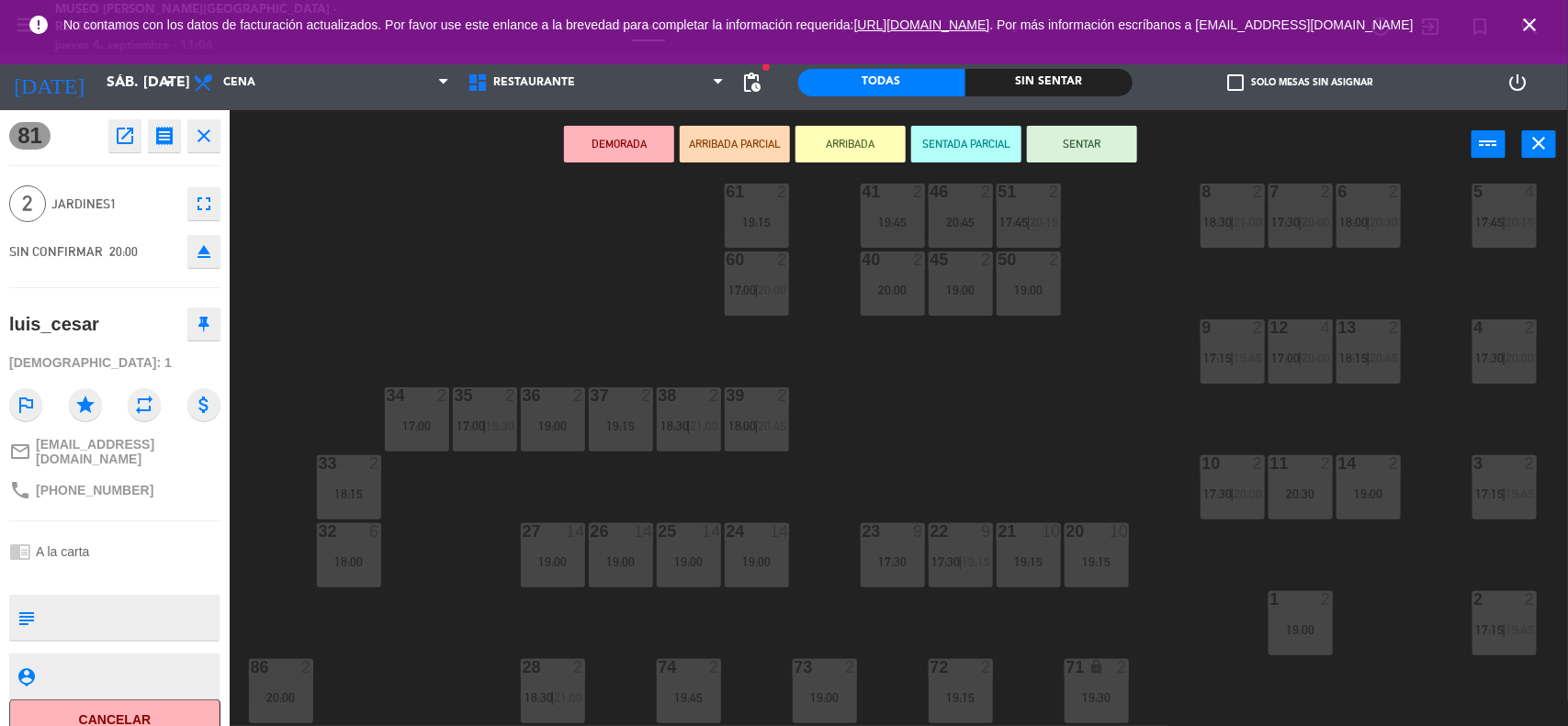
scroll to position [199, 0]
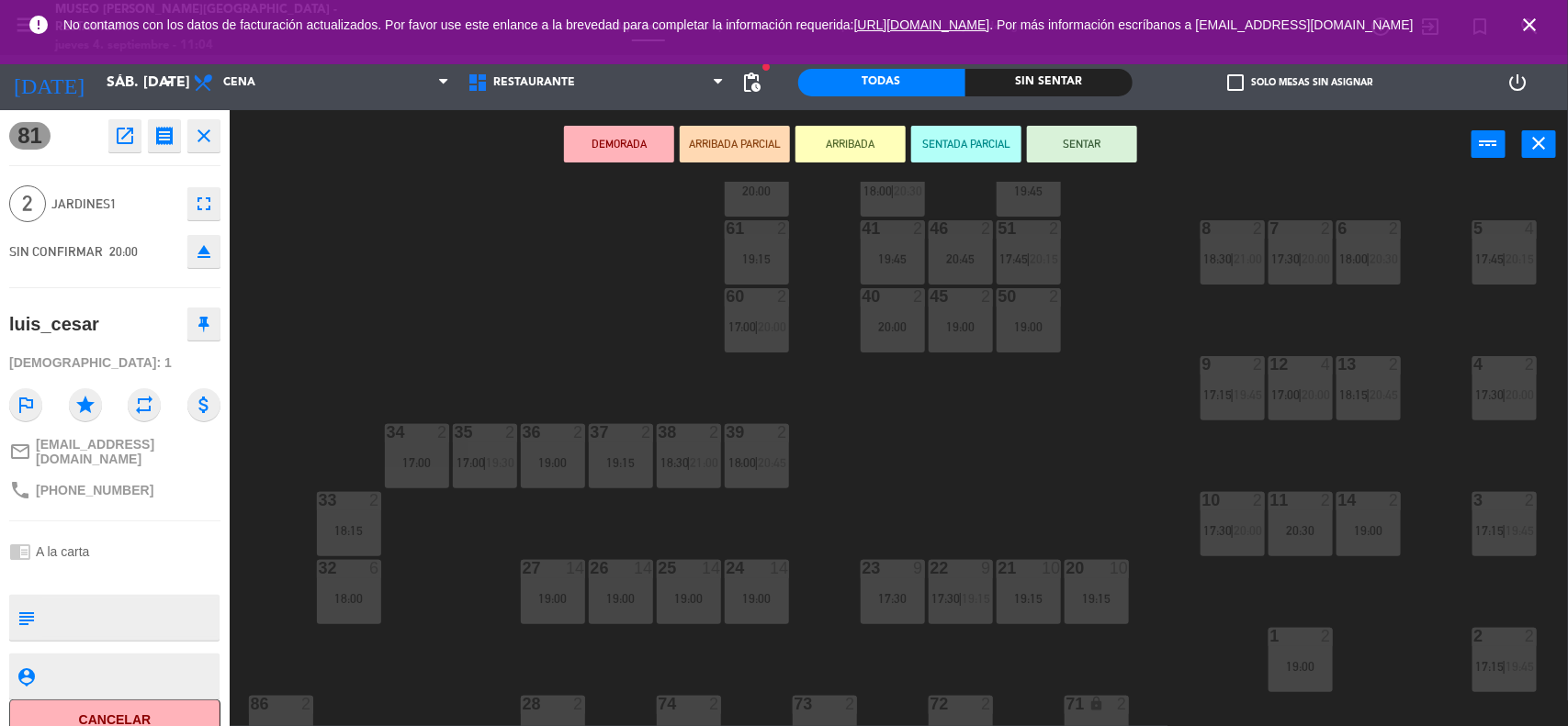
click at [894, 581] on div "23 9 17:30" at bounding box center [892, 591] width 64 height 64
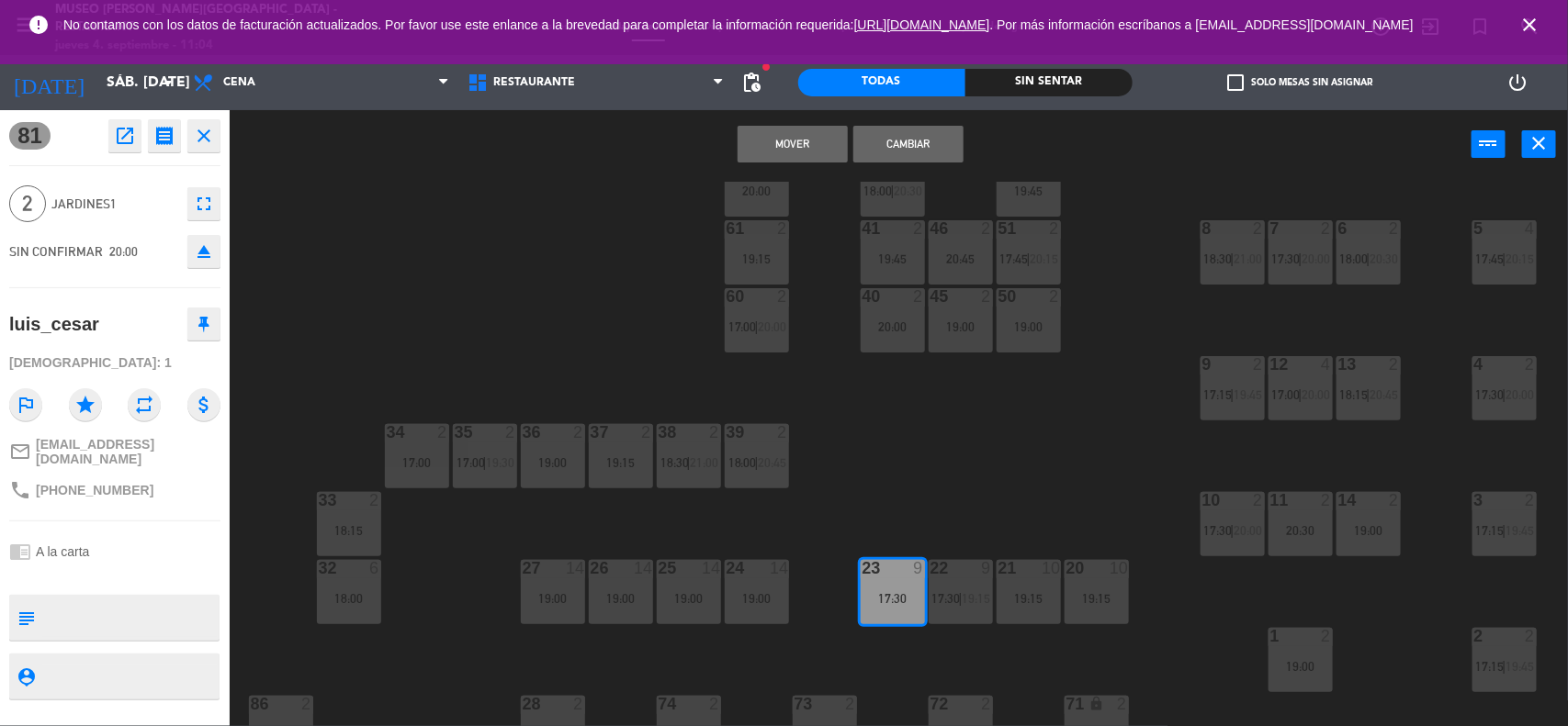
click at [786, 144] on button "Mover" at bounding box center [792, 144] width 111 height 37
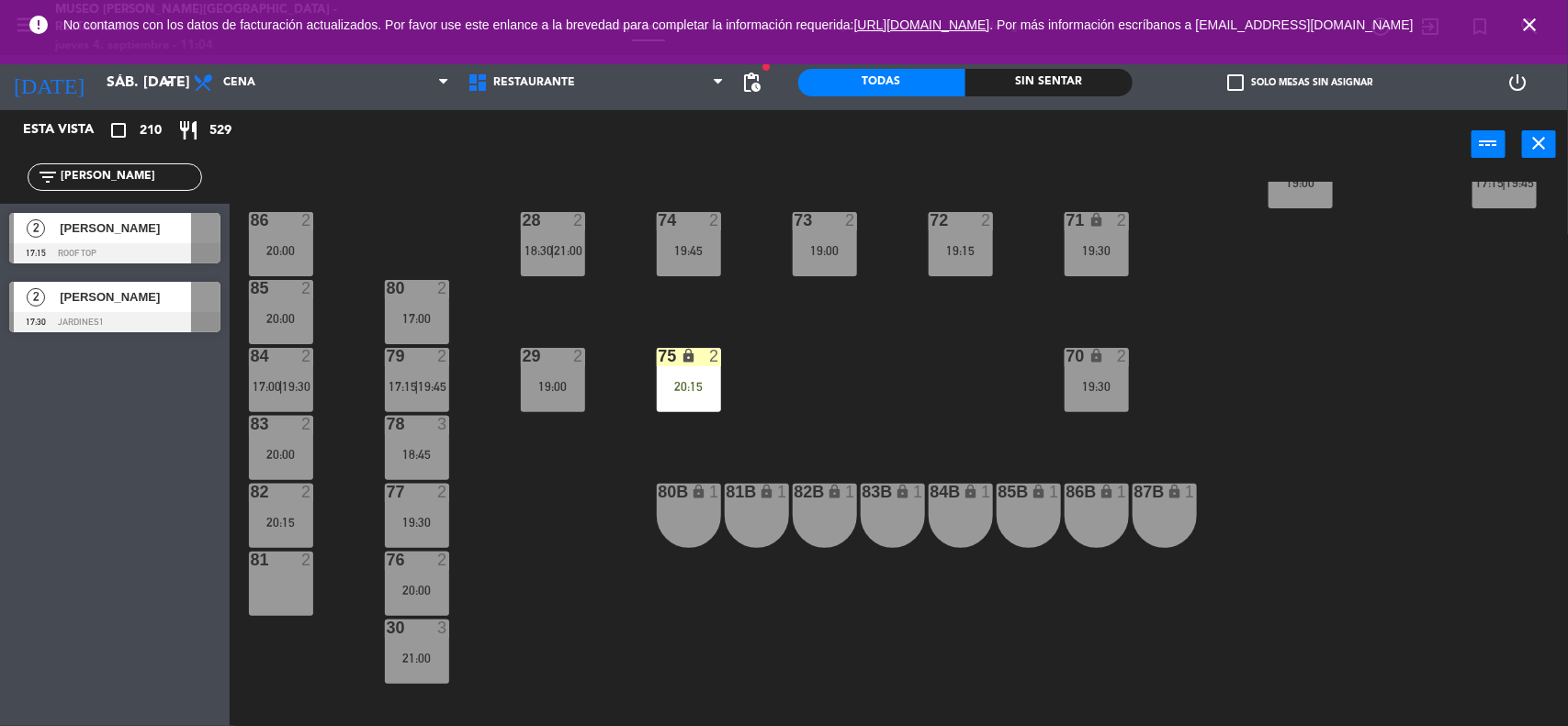
scroll to position [657, 0]
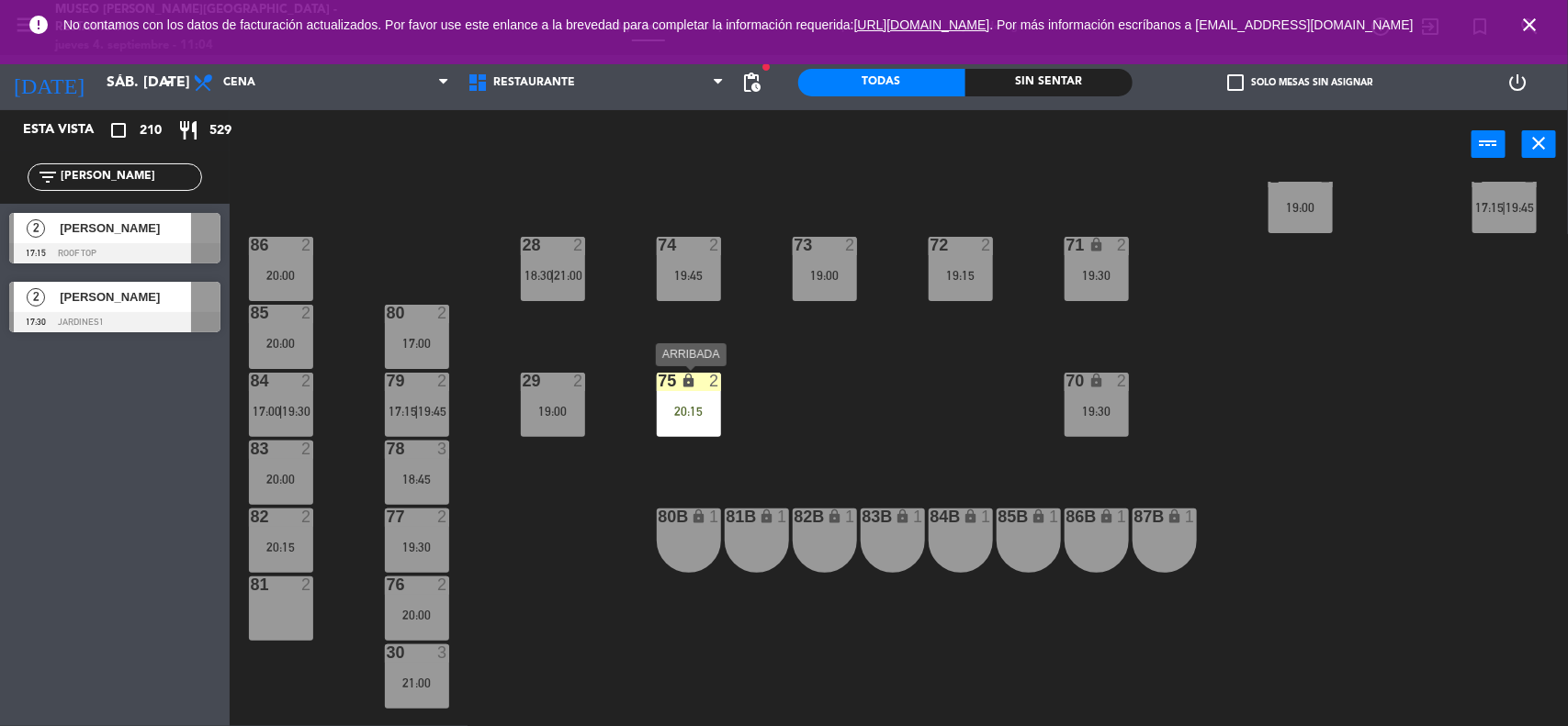
click at [698, 409] on div "20:15" at bounding box center [688, 411] width 64 height 13
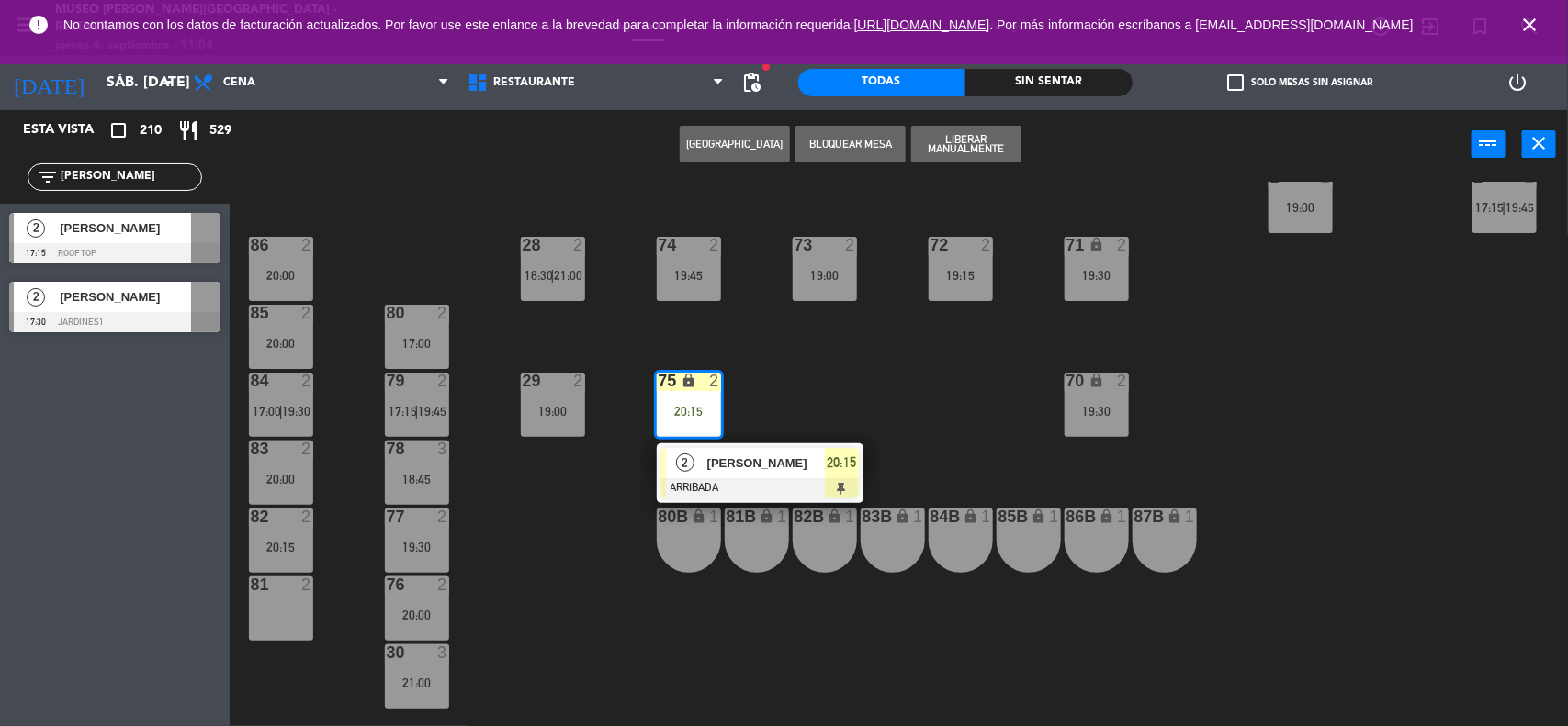
click at [732, 464] on span "[PERSON_NAME]" at bounding box center [765, 462] width 118 height 19
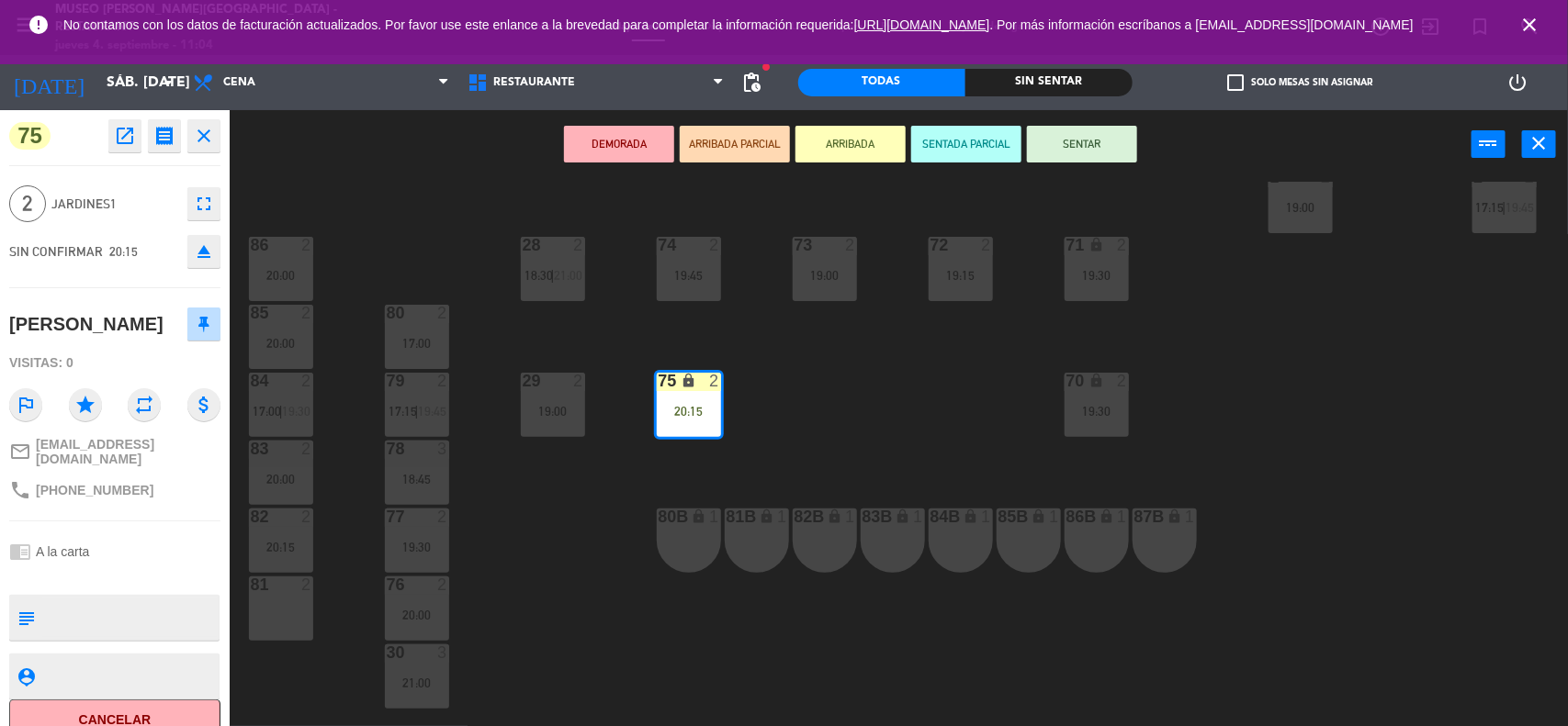
click at [274, 619] on div "81 2" at bounding box center [281, 608] width 64 height 64
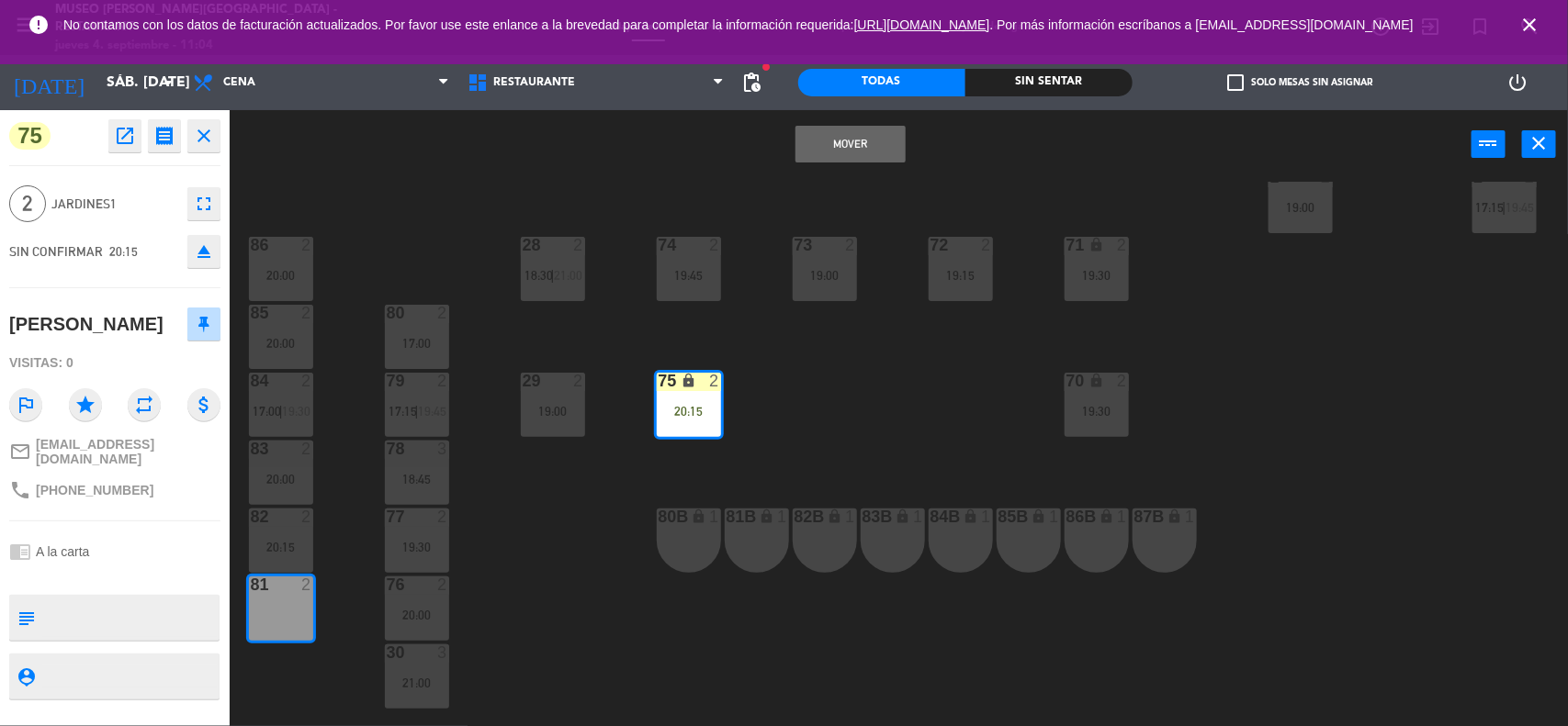
click at [843, 140] on button "Mover" at bounding box center [850, 144] width 111 height 37
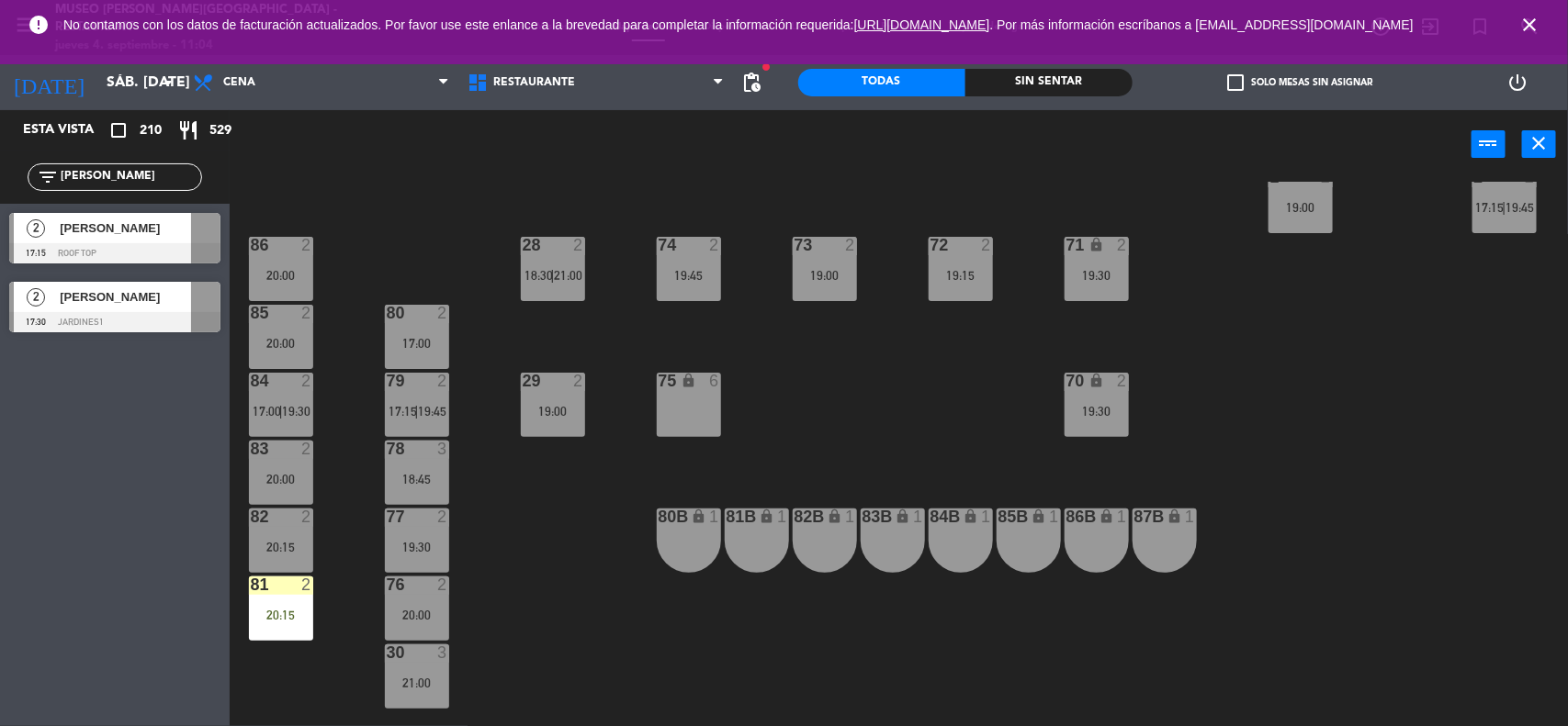
click at [859, 415] on div "44 5 17:15 49 2 17:00 54 4 17:15 64 2 18:00 | 20:30 48 2 19:00 53 2 17:15 63 2 …" at bounding box center [907, 455] width 1323 height 547
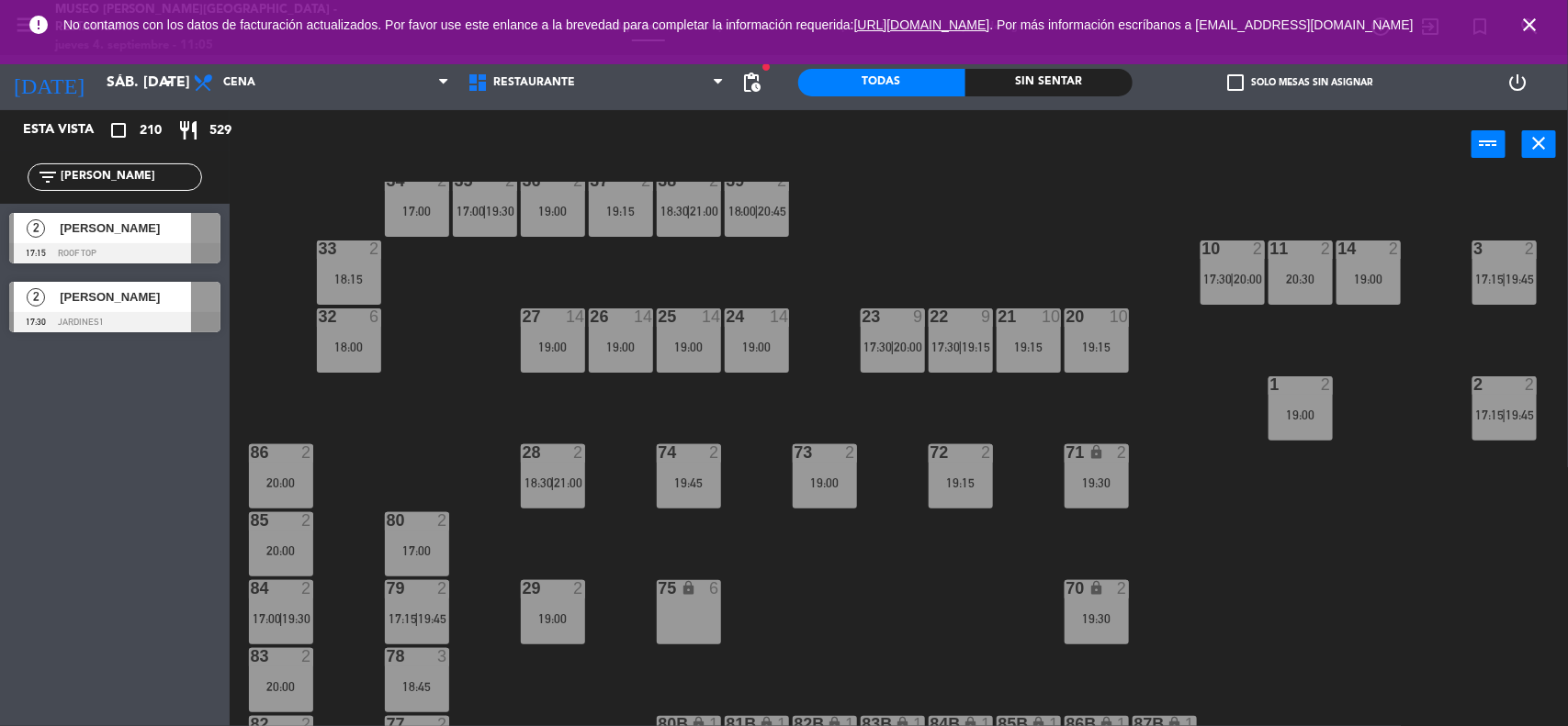
scroll to position [428, 0]
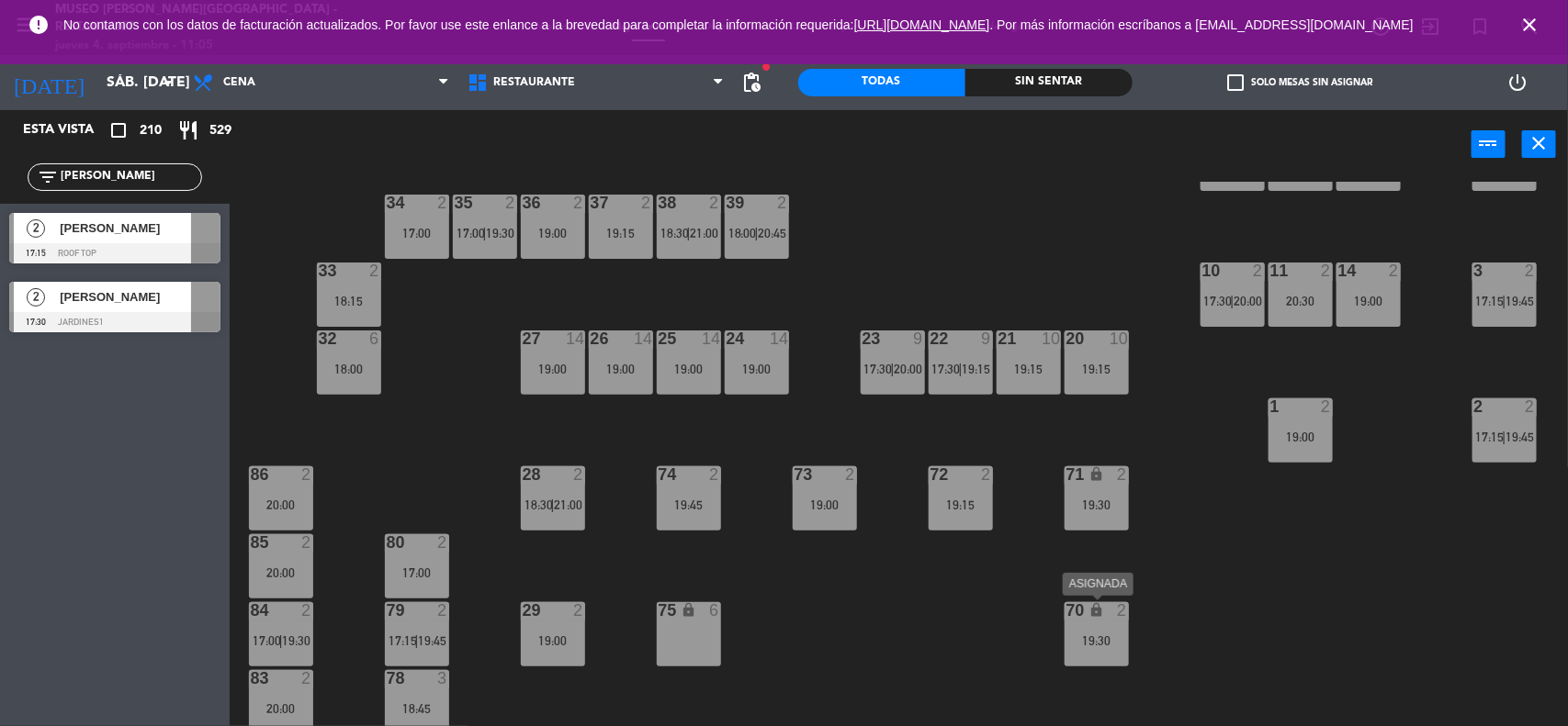
click at [1096, 647] on div "19:30" at bounding box center [1096, 641] width 64 height 13
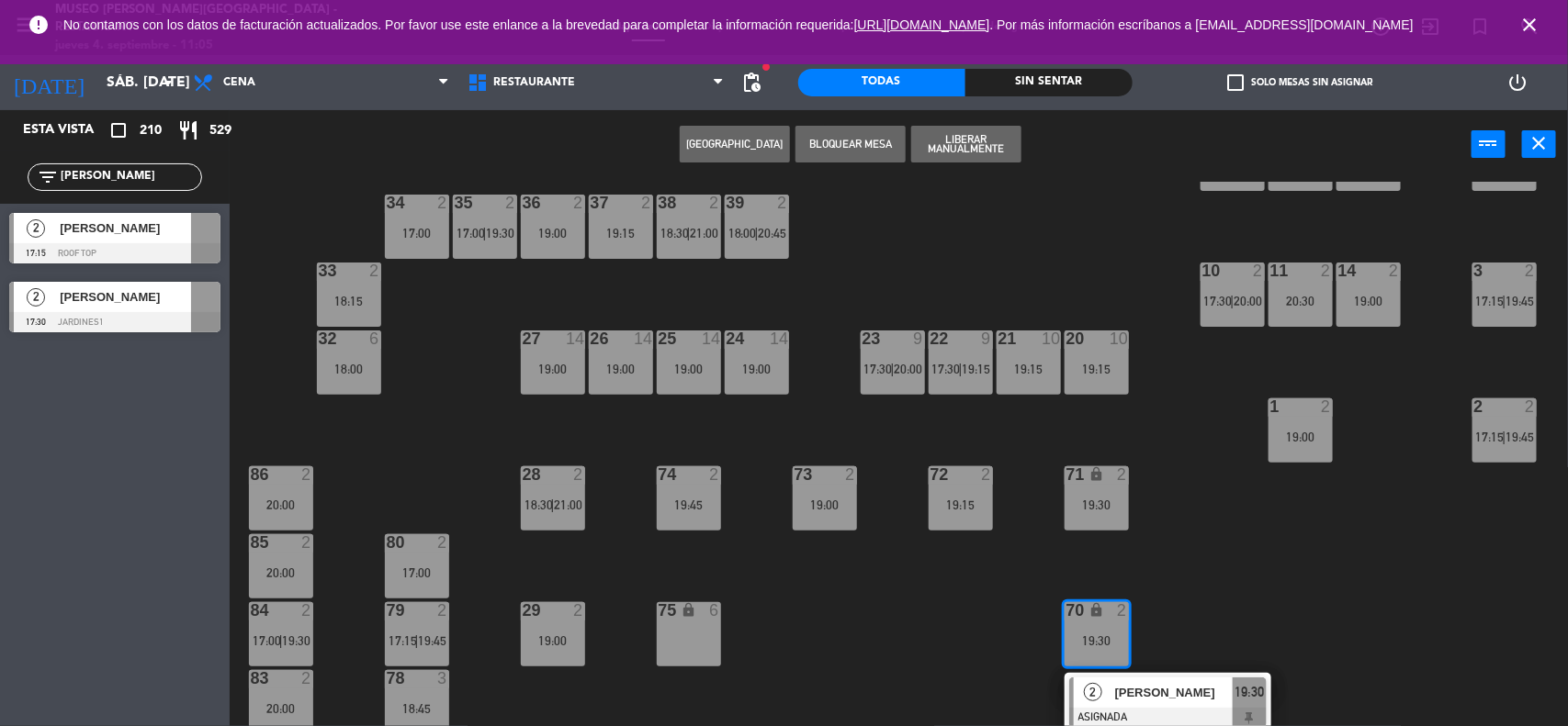
drag, startPoint x: 698, startPoint y: 624, endPoint x: 693, endPoint y: 616, distance: 9.4
click at [696, 624] on div "75 lock 6" at bounding box center [688, 634] width 64 height 64
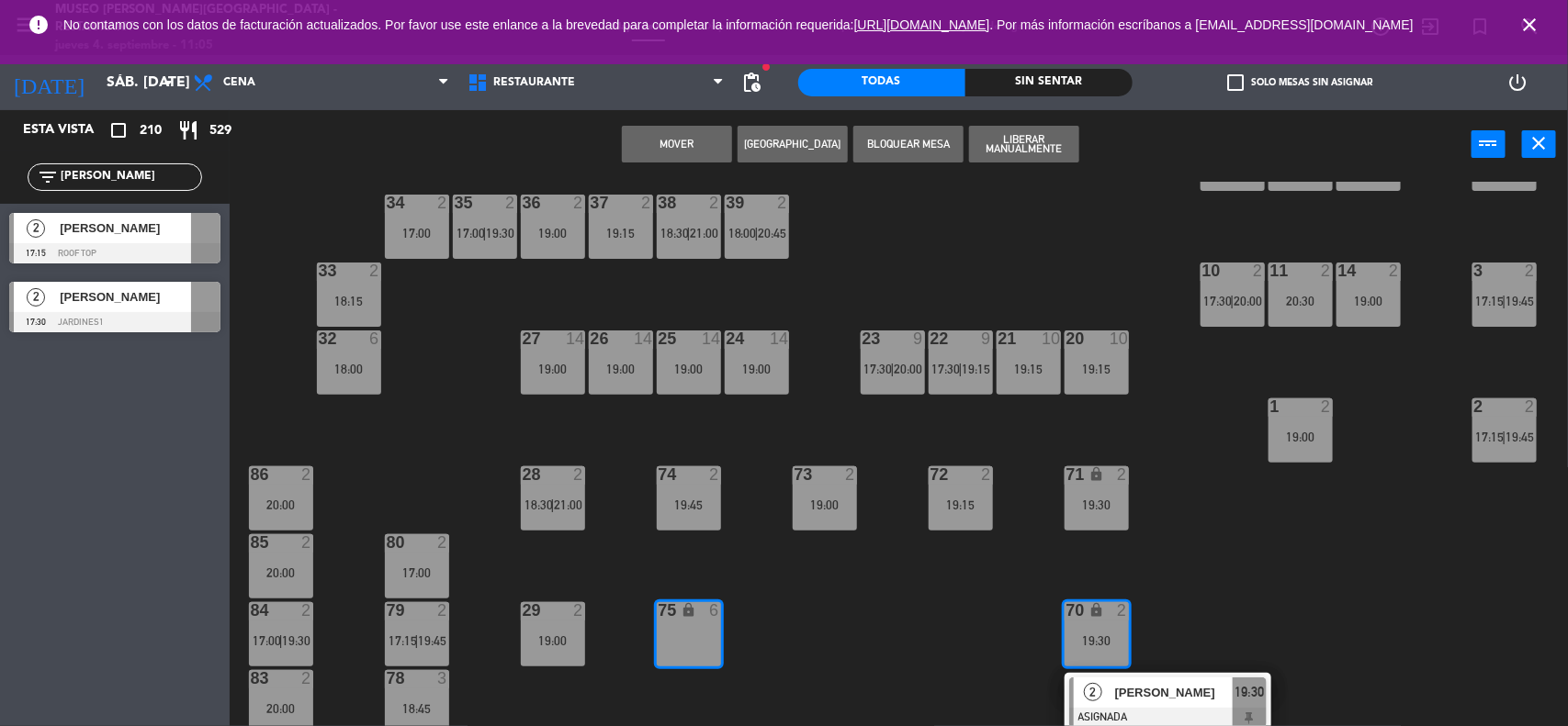
click at [691, 140] on button "Mover" at bounding box center [676, 144] width 111 height 37
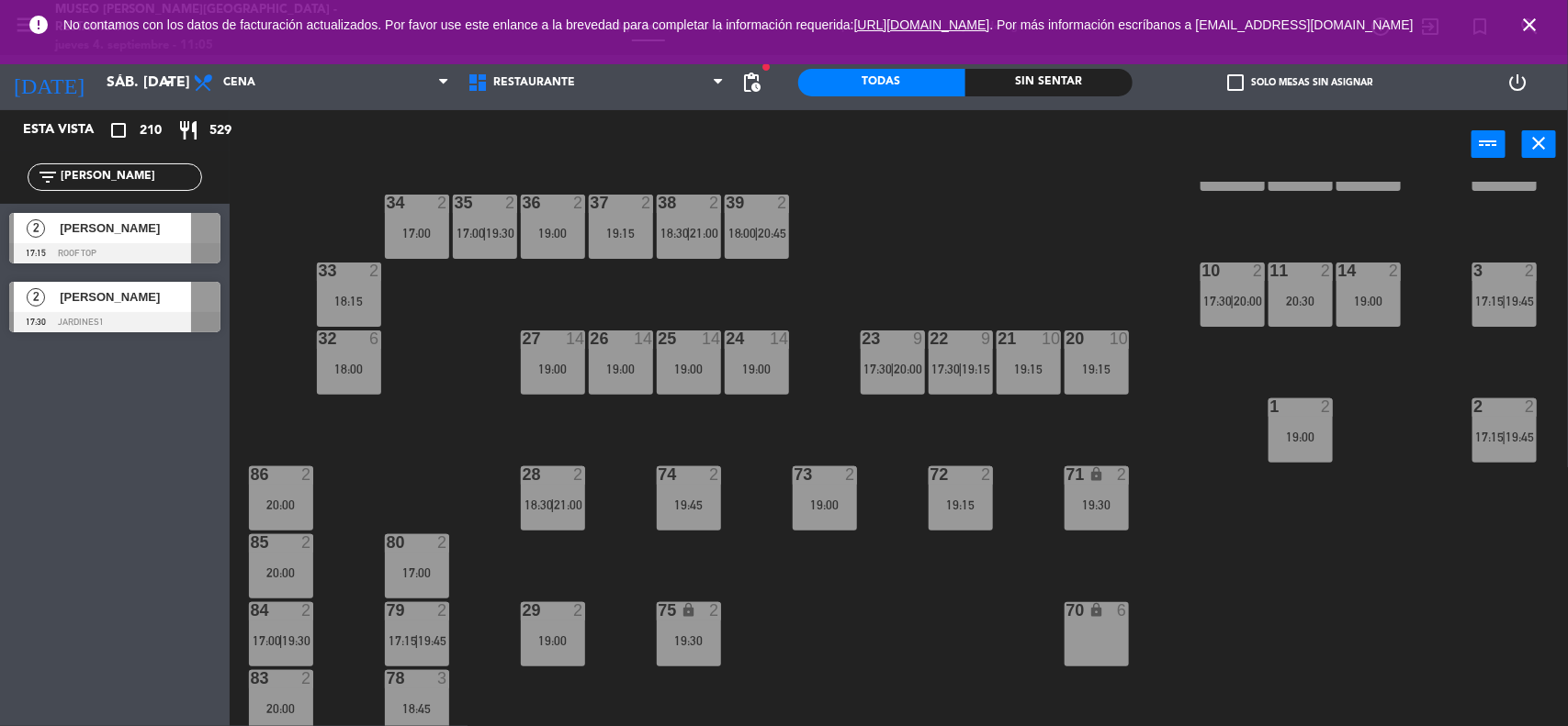
click at [915, 585] on div "44 5 17:15 49 2 17:00 54 4 17:15 64 2 18:00 | 20:30 48 2 19:00 53 2 17:15 63 2 …" at bounding box center [907, 455] width 1323 height 547
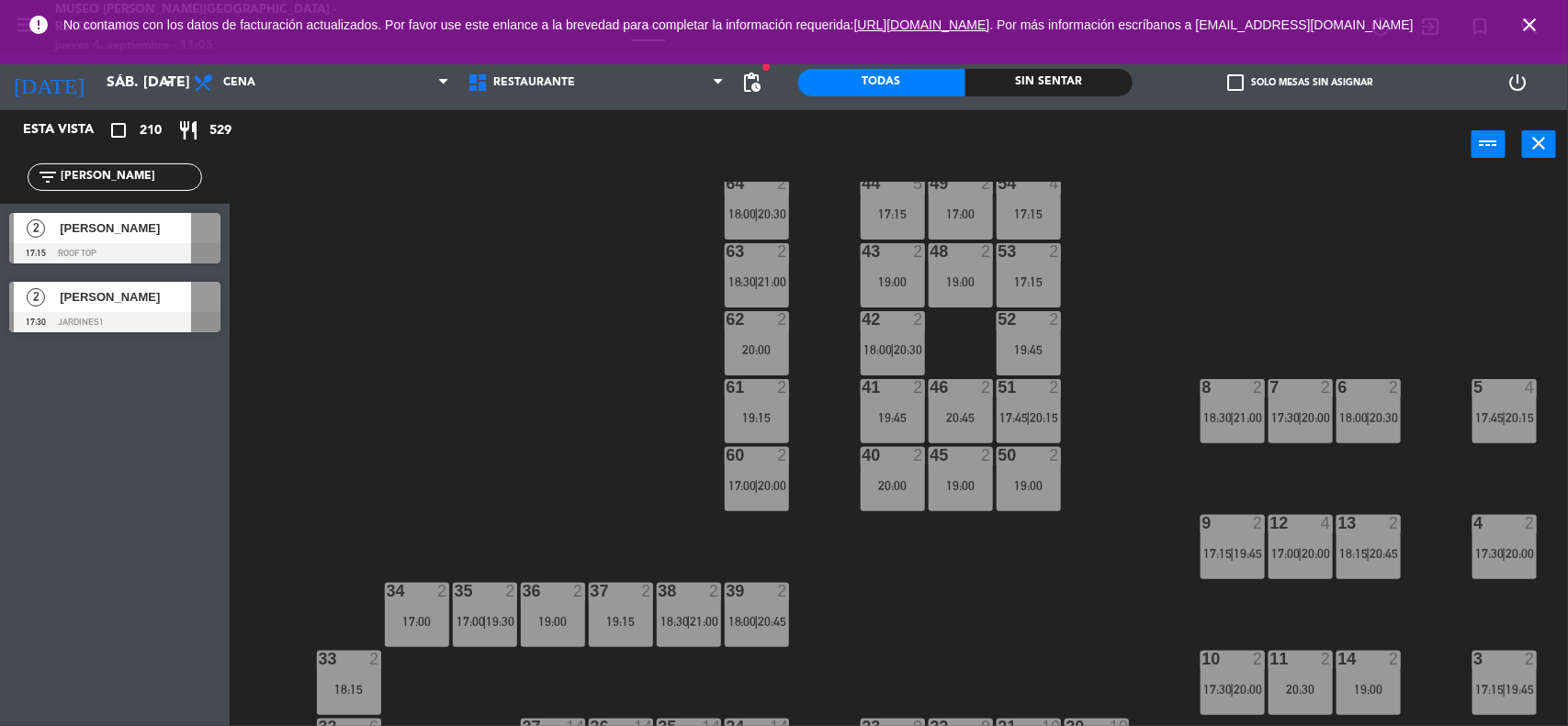
scroll to position [0, 0]
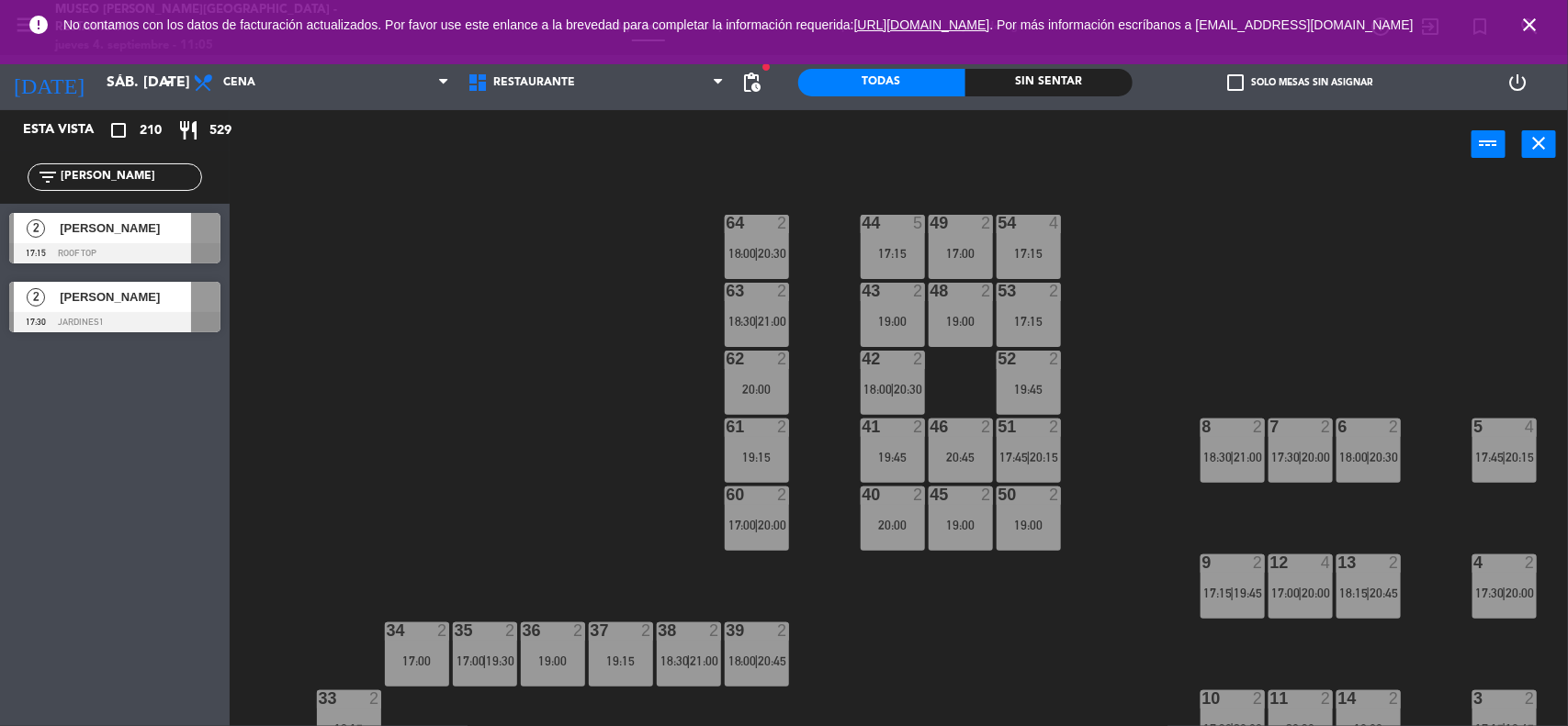
click at [1148, 471] on div "44 5 17:15 49 2 17:00 54 4 17:15 64 2 18:00 | 20:30 48 2 19:00 53 2 17:15 63 2 …" at bounding box center [907, 455] width 1323 height 547
click at [1524, 28] on icon "close" at bounding box center [1529, 25] width 22 height 22
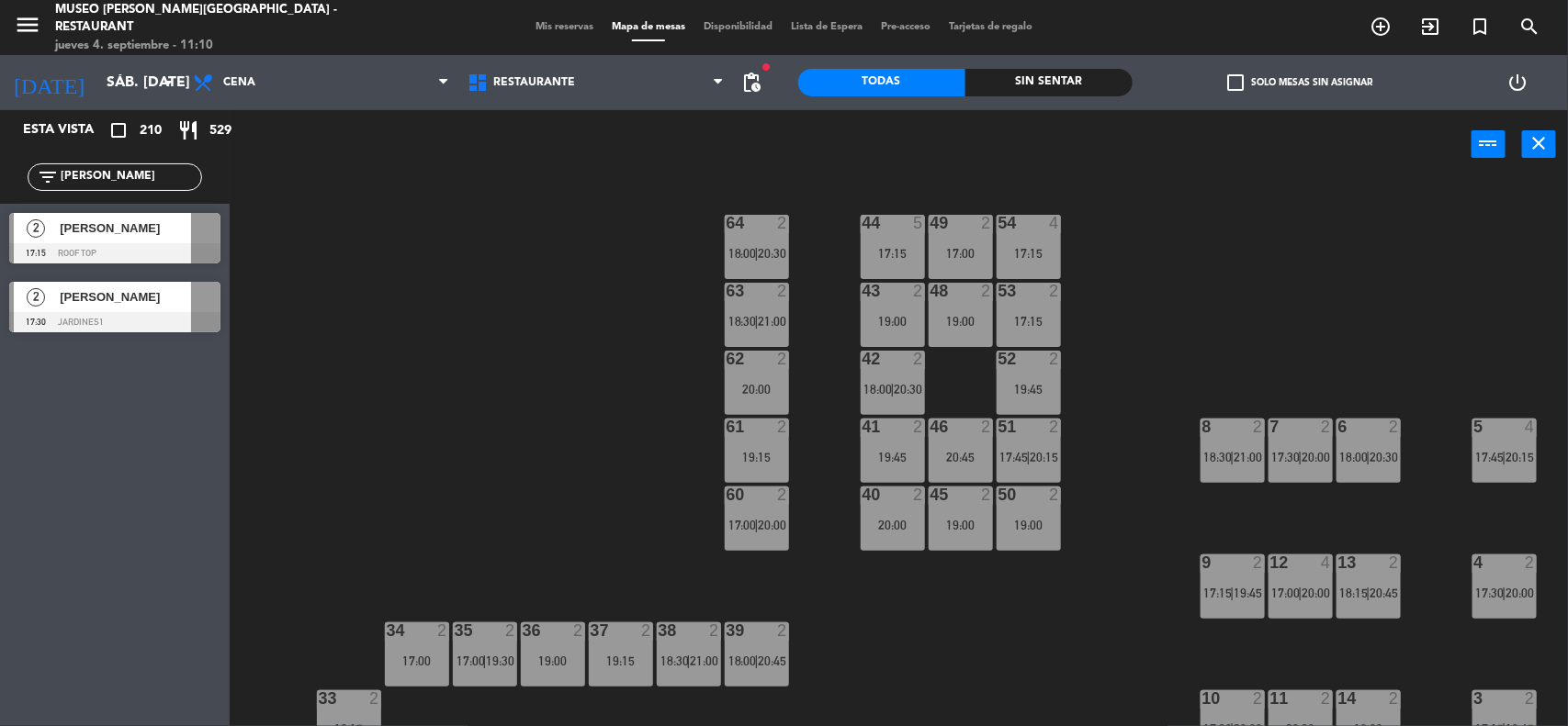
click at [1323, 269] on div "44 5 17:15 49 2 17:00 54 4 17:15 64 2 18:00 | 20:30 48 2 19:00 53 2 17:15 63 2 …" at bounding box center [907, 455] width 1323 height 547
click at [556, 29] on span "Mis reservas" at bounding box center [565, 27] width 76 height 10
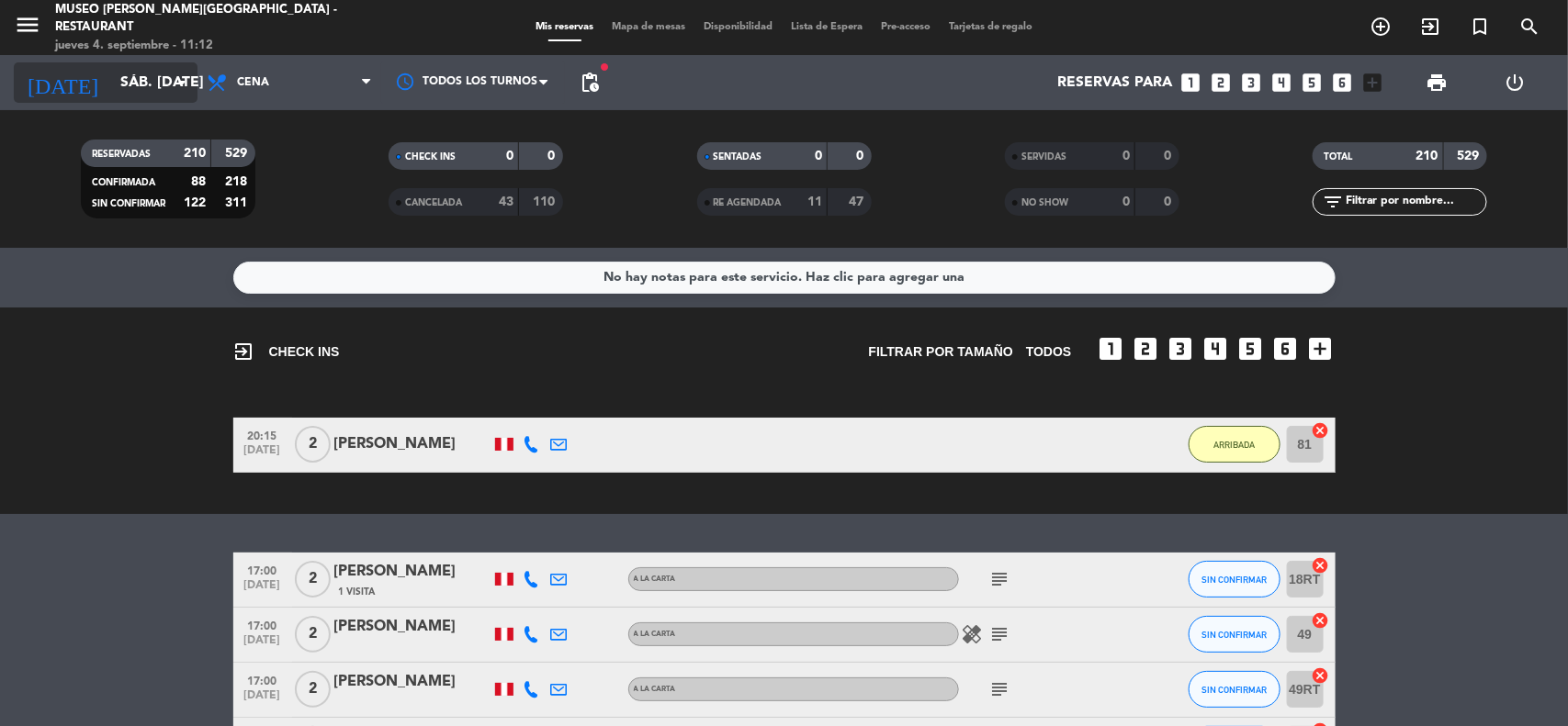
click at [140, 83] on input "sáb. [DATE]" at bounding box center [208, 83] width 194 height 36
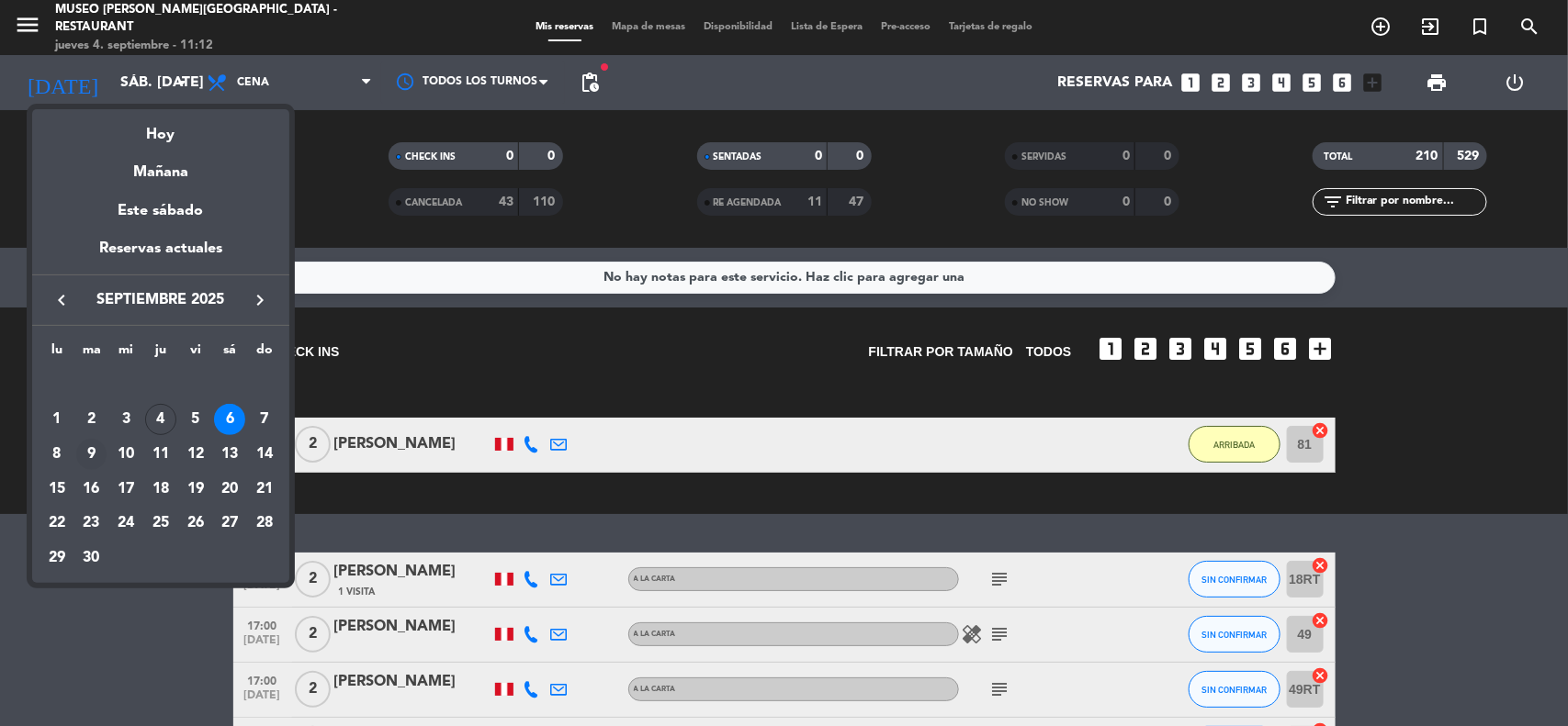
click at [83, 449] on div "9" at bounding box center [92, 455] width 32 height 32
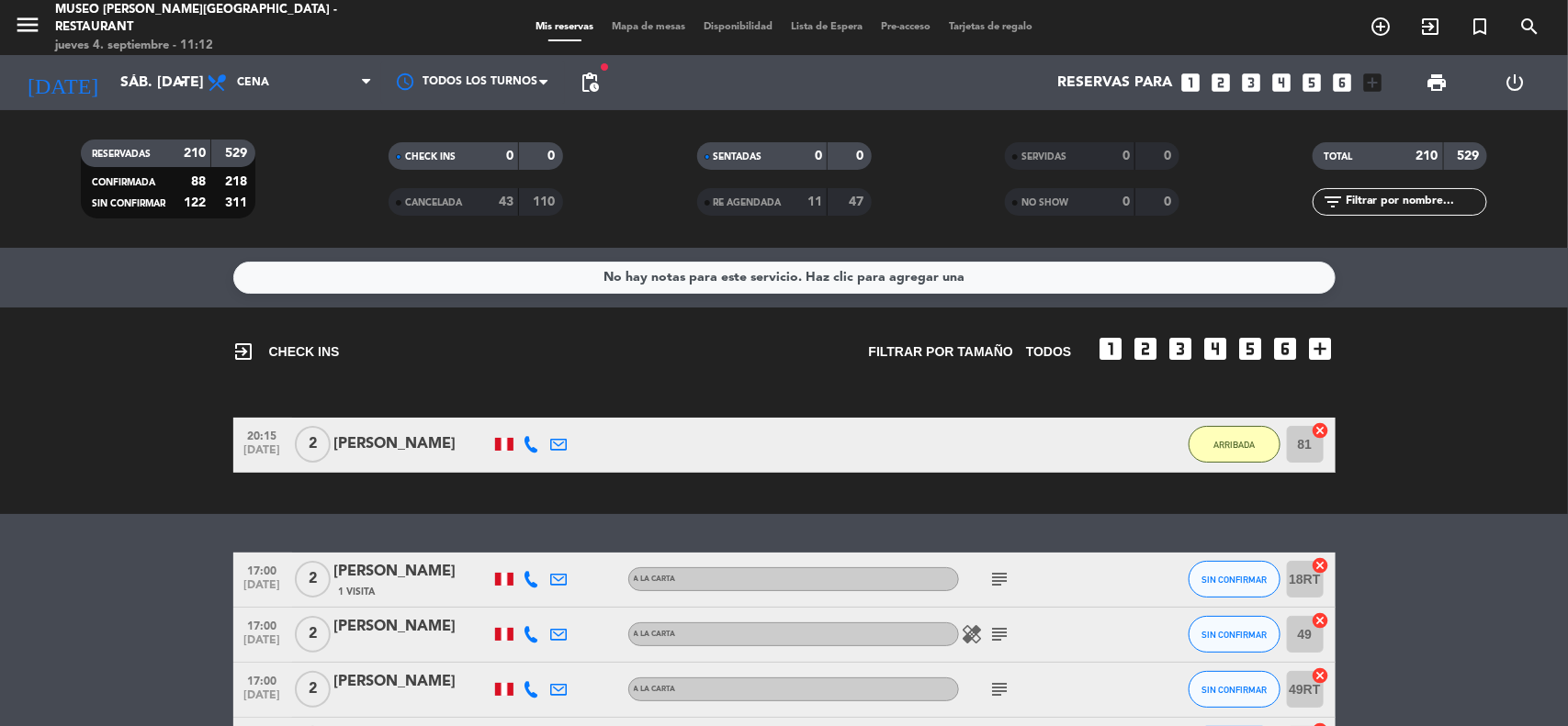
type input "[DATE]"
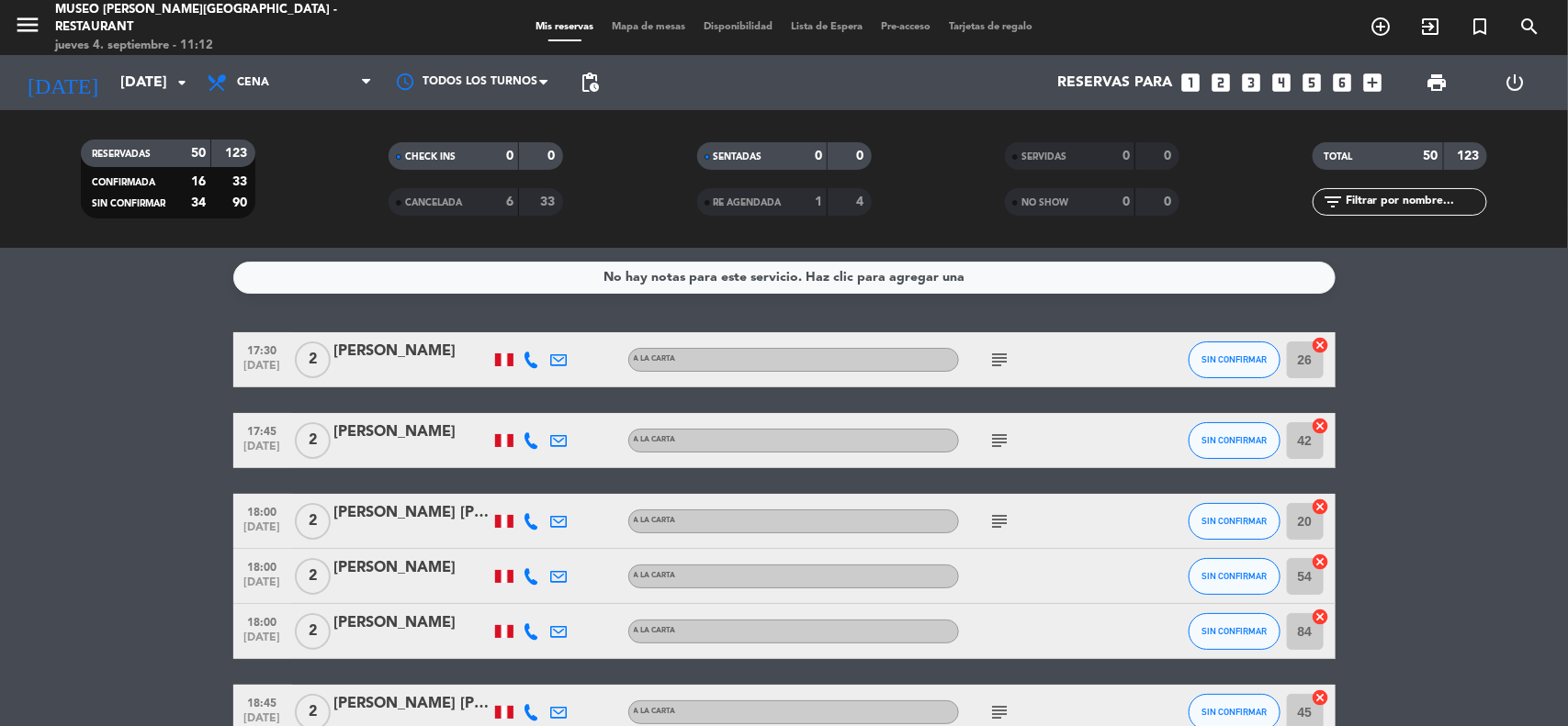
click at [1341, 78] on icon "looks_6" at bounding box center [1343, 83] width 24 height 24
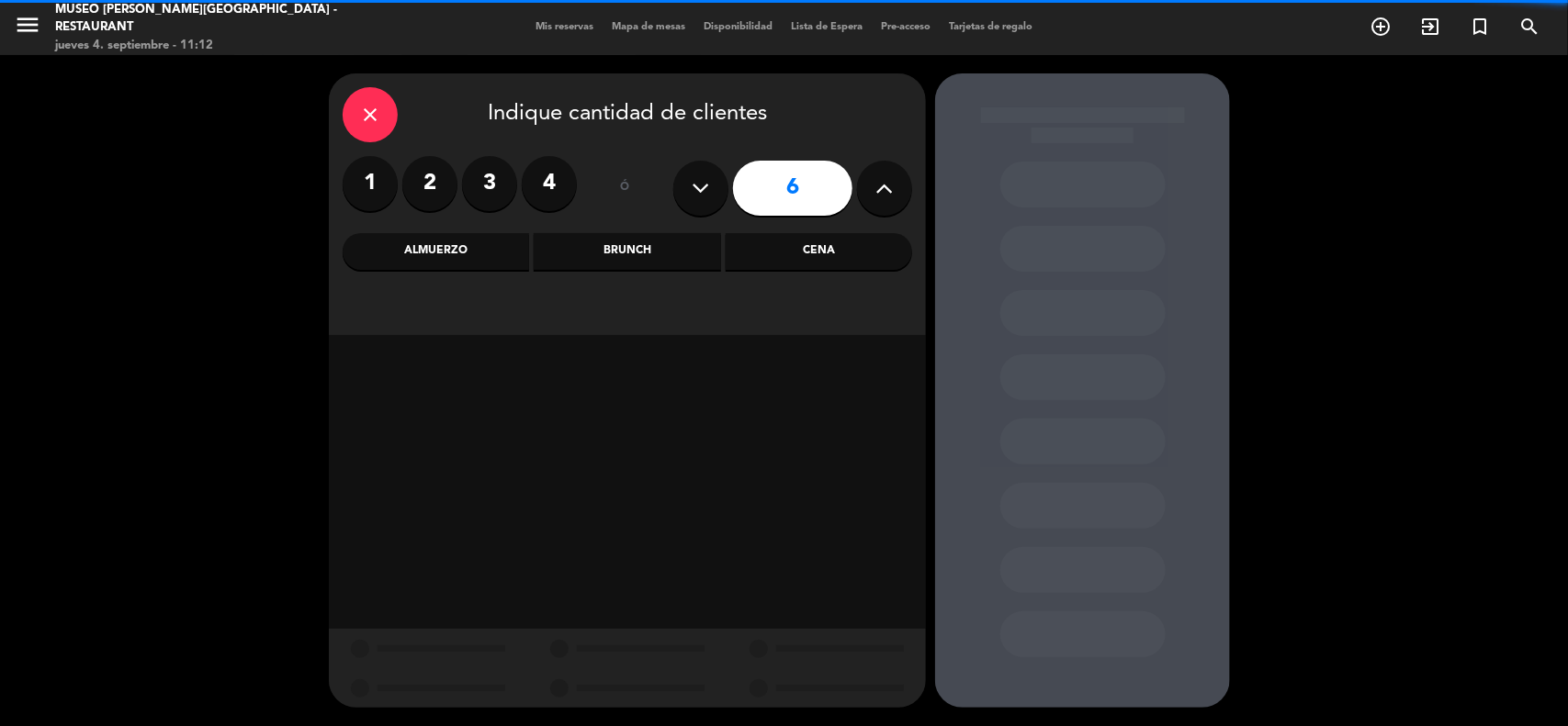
click at [882, 189] on icon at bounding box center [884, 188] width 18 height 28
type input "8"
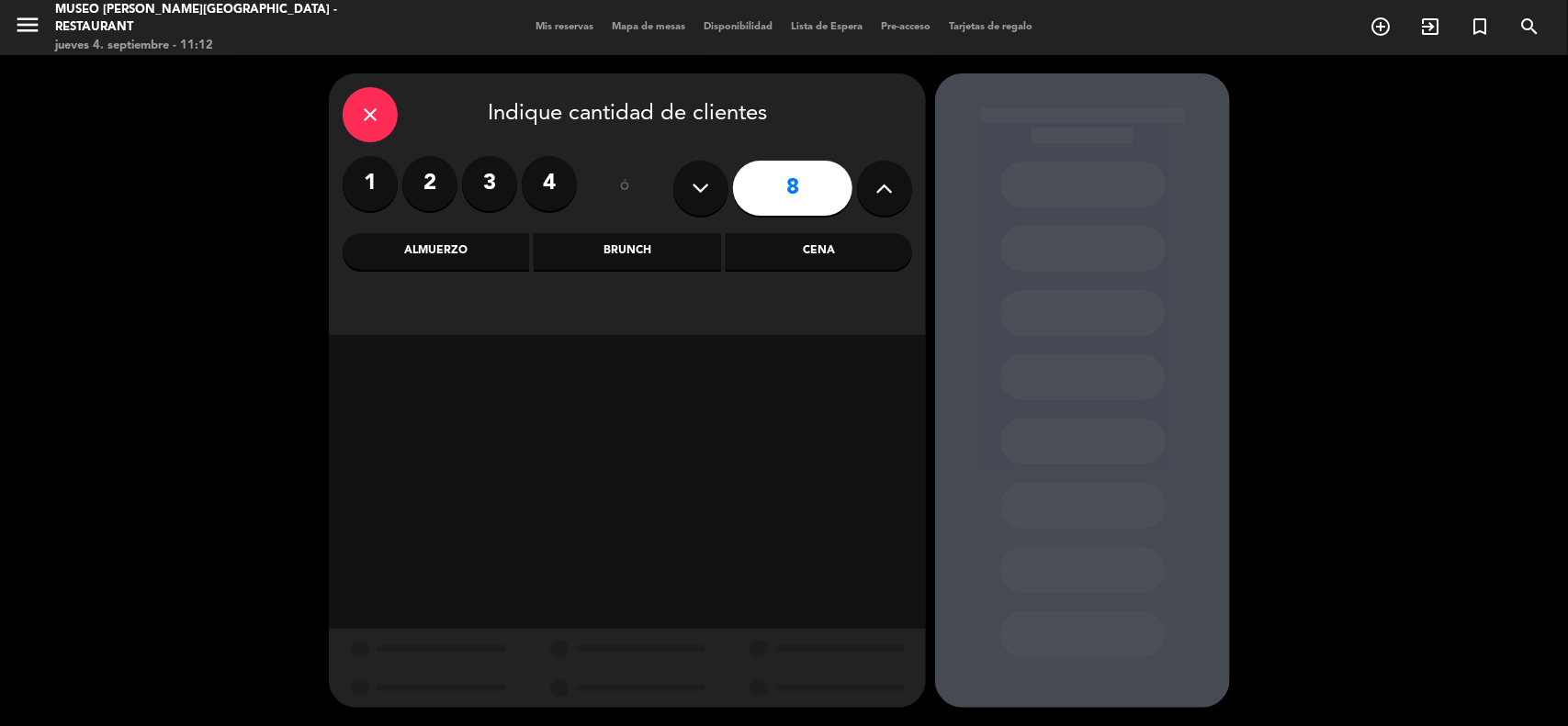
click at [455, 254] on div "Almuerzo" at bounding box center [436, 252] width 187 height 37
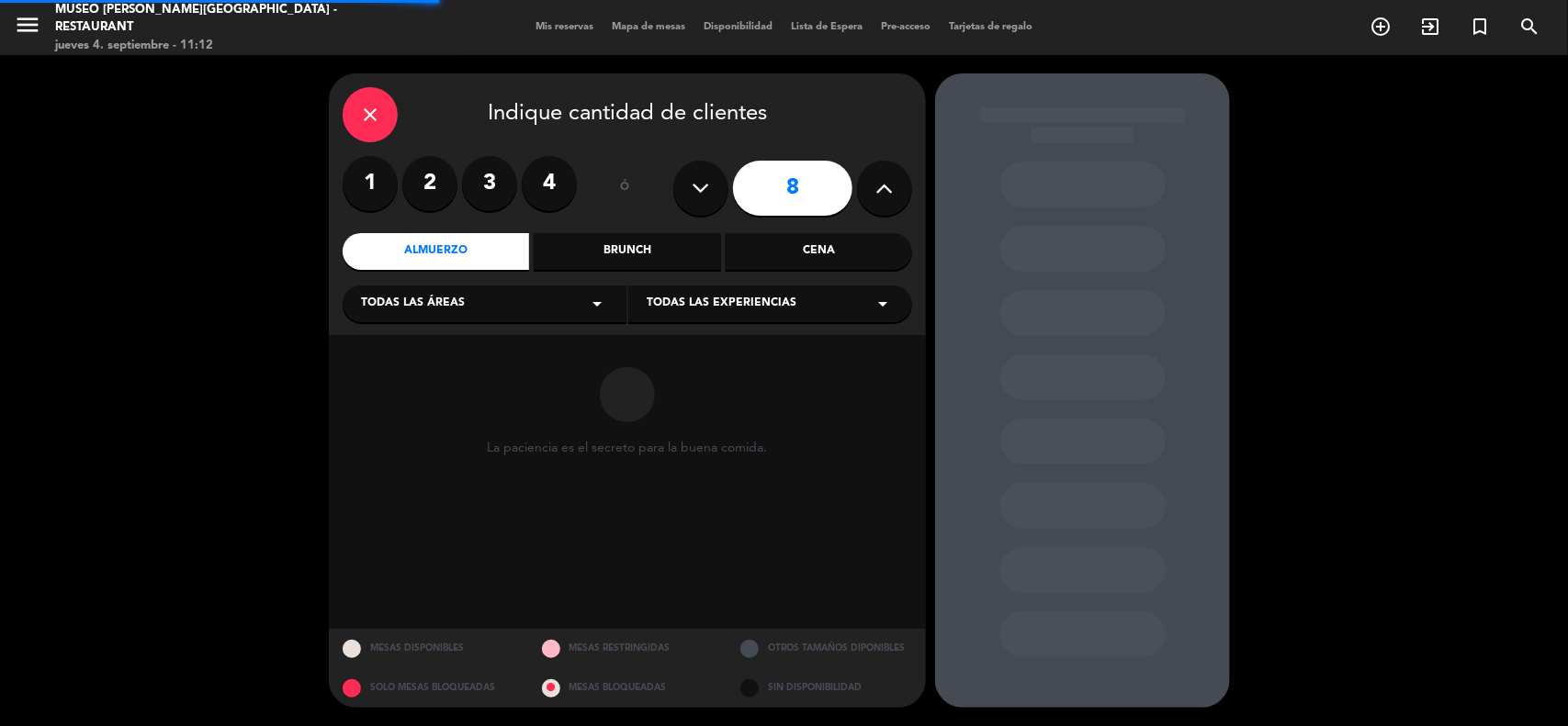
click at [438, 304] on span "Todas las áreas" at bounding box center [413, 304] width 104 height 19
click at [405, 369] on div "Jardines1" at bounding box center [485, 376] width 247 height 19
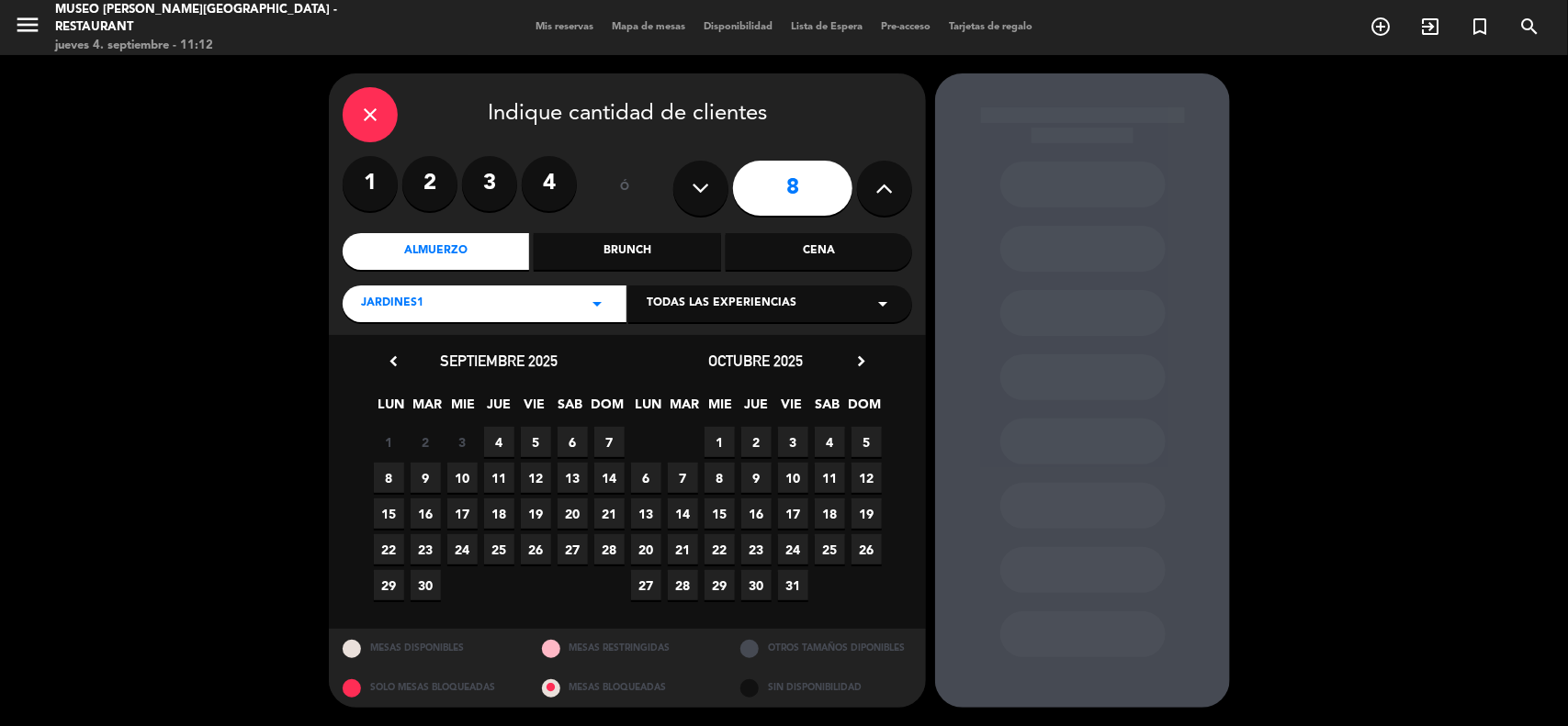
click at [419, 475] on span "9" at bounding box center [425, 477] width 31 height 31
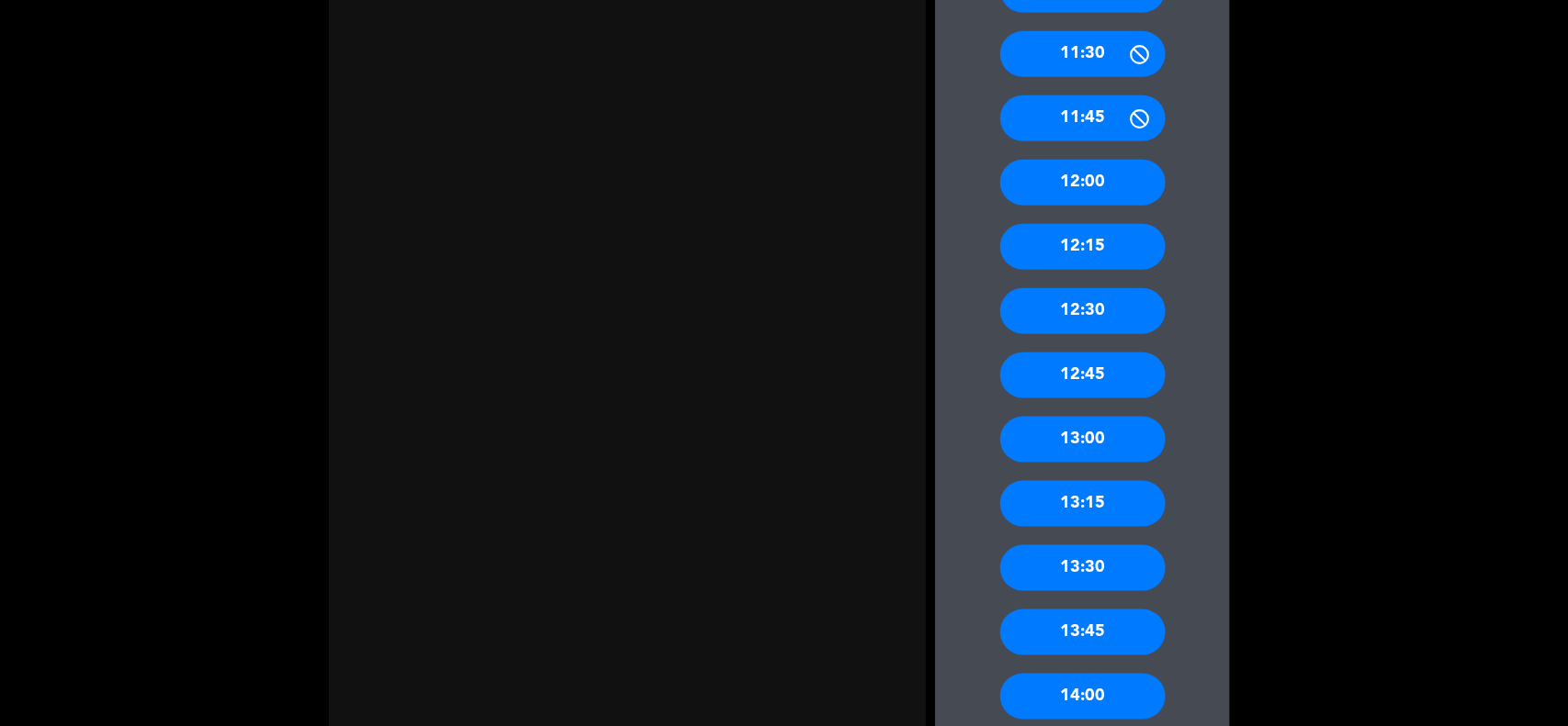
scroll to position [918, 0]
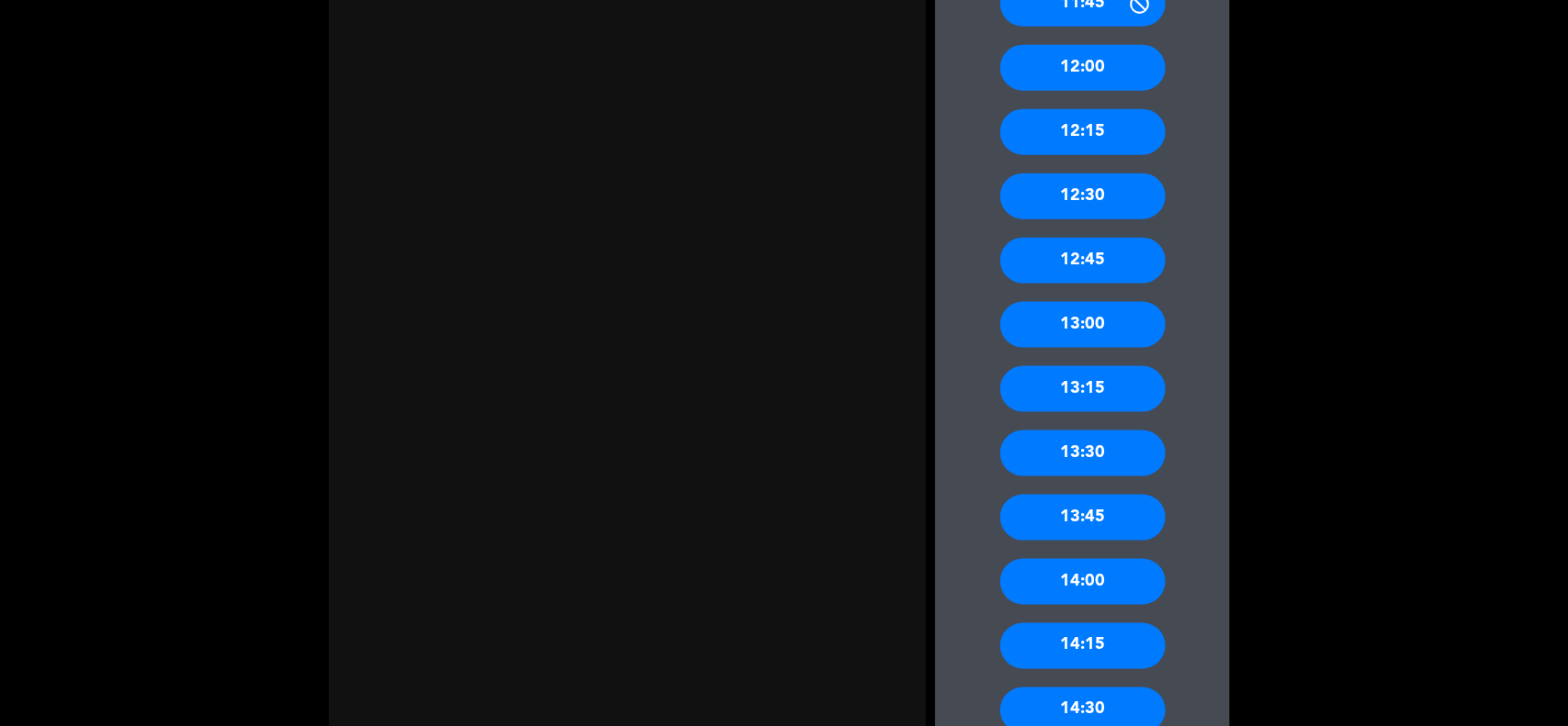
click at [1120, 449] on div "13:30" at bounding box center [1083, 453] width 165 height 45
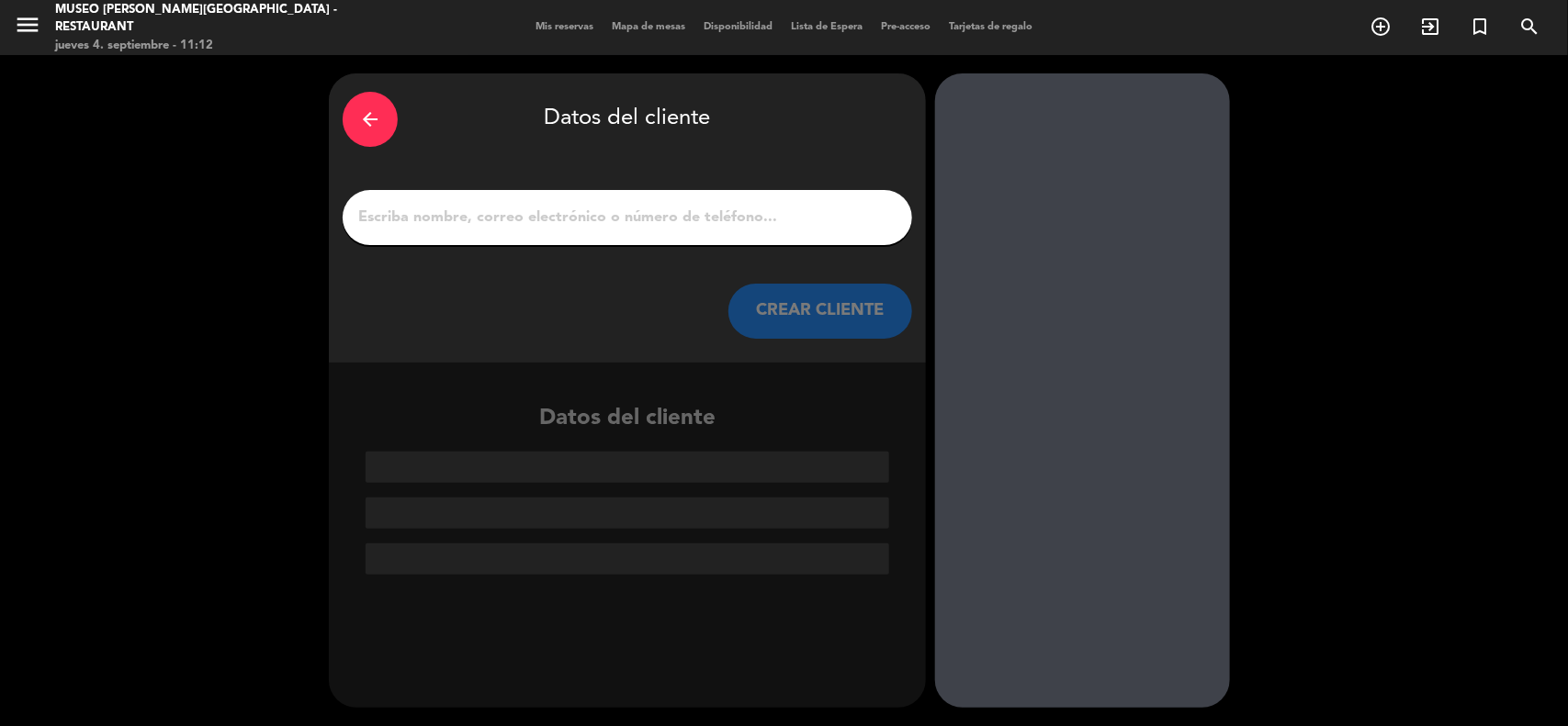
click at [581, 232] on div at bounding box center [627, 217] width 569 height 55
click at [581, 223] on input "1" at bounding box center [627, 217] width 542 height 26
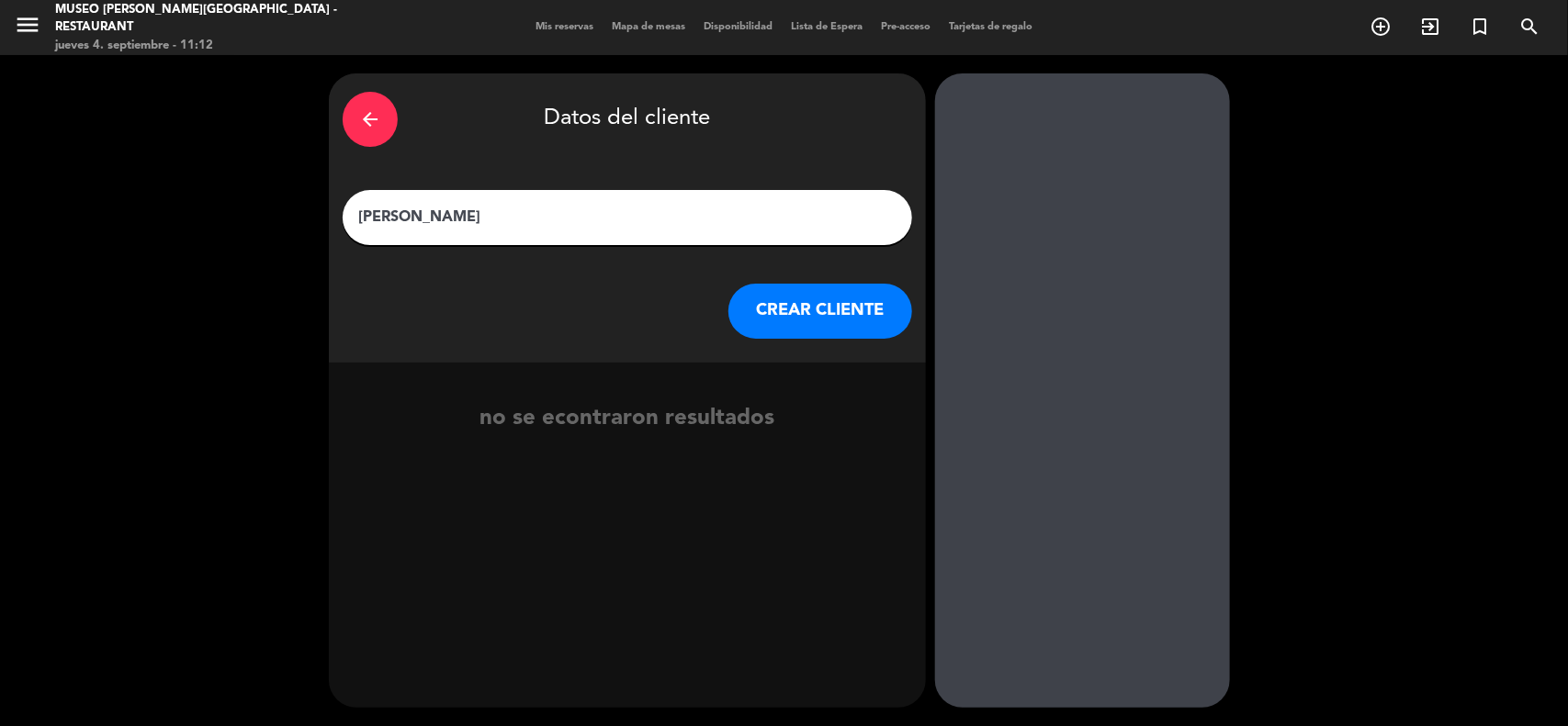
type input "[PERSON_NAME]"
click at [851, 332] on button "CREAR CLIENTE" at bounding box center [820, 311] width 184 height 55
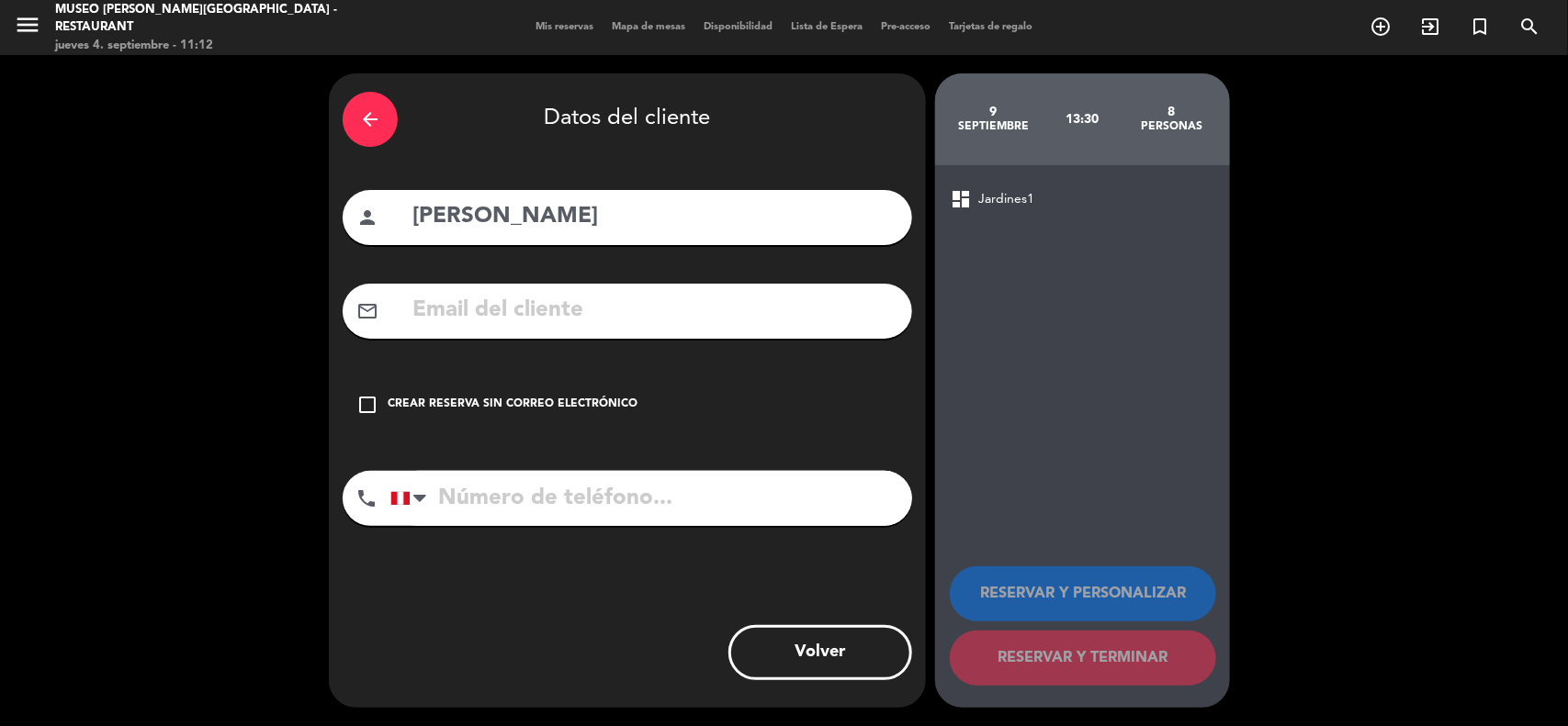
click at [543, 312] on input "text" at bounding box center [654, 310] width 488 height 38
type input "[PERSON_NAME]"
click at [462, 226] on input "[PERSON_NAME]" at bounding box center [654, 217] width 488 height 38
type input "[PERSON_NAME]"
click at [503, 312] on input "[PERSON_NAME]" at bounding box center [654, 310] width 488 height 38
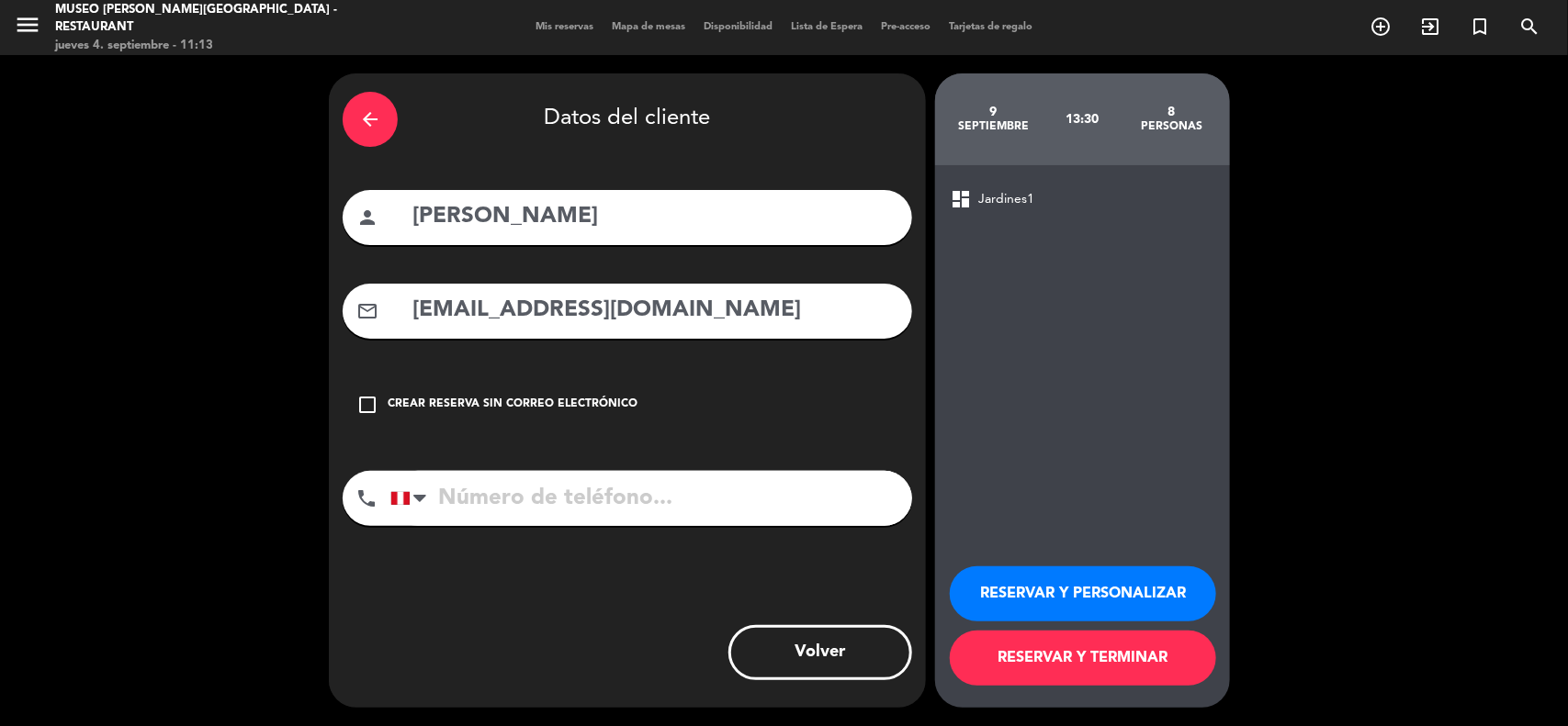
type input "[EMAIL_ADDRESS][DOMAIN_NAME]"
click at [491, 489] on input "tel" at bounding box center [651, 498] width 522 height 55
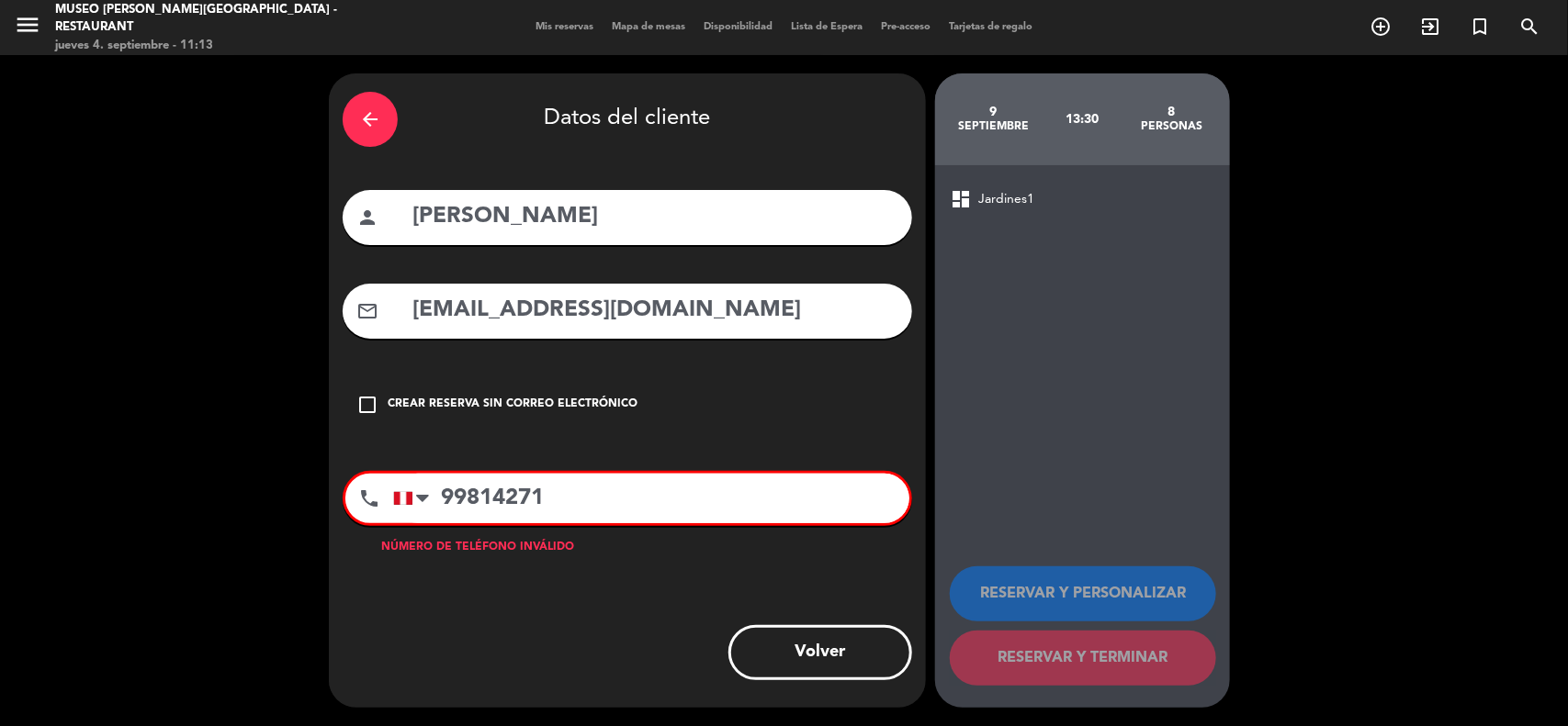
type input "99814271"
click at [535, 216] on input "[PERSON_NAME]" at bounding box center [654, 217] width 488 height 38
type input "[PERSON_NAME]"
click at [515, 497] on input "99814271" at bounding box center [651, 498] width 516 height 49
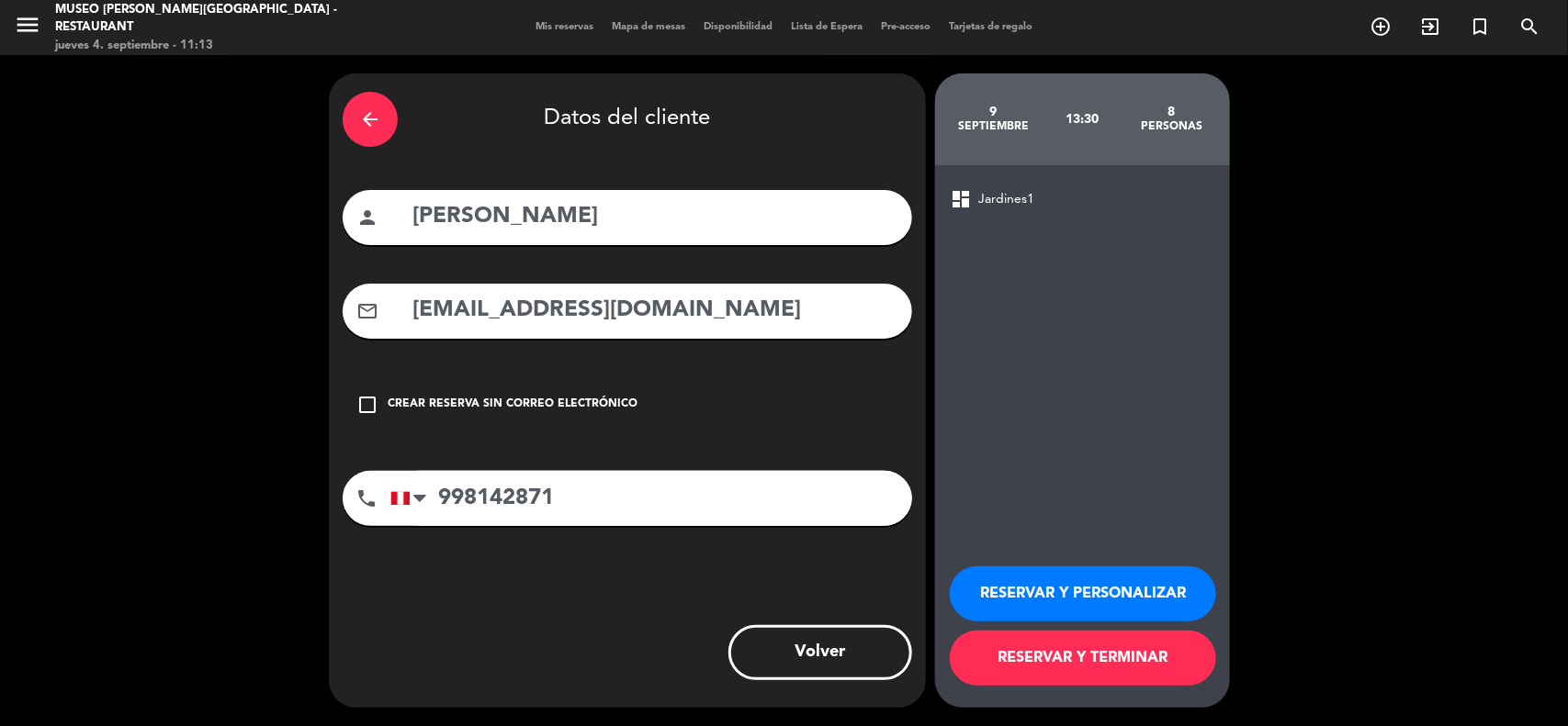
type input "998142871"
click at [1042, 592] on button "RESERVAR Y PERSONALIZAR" at bounding box center [1082, 593] width 267 height 55
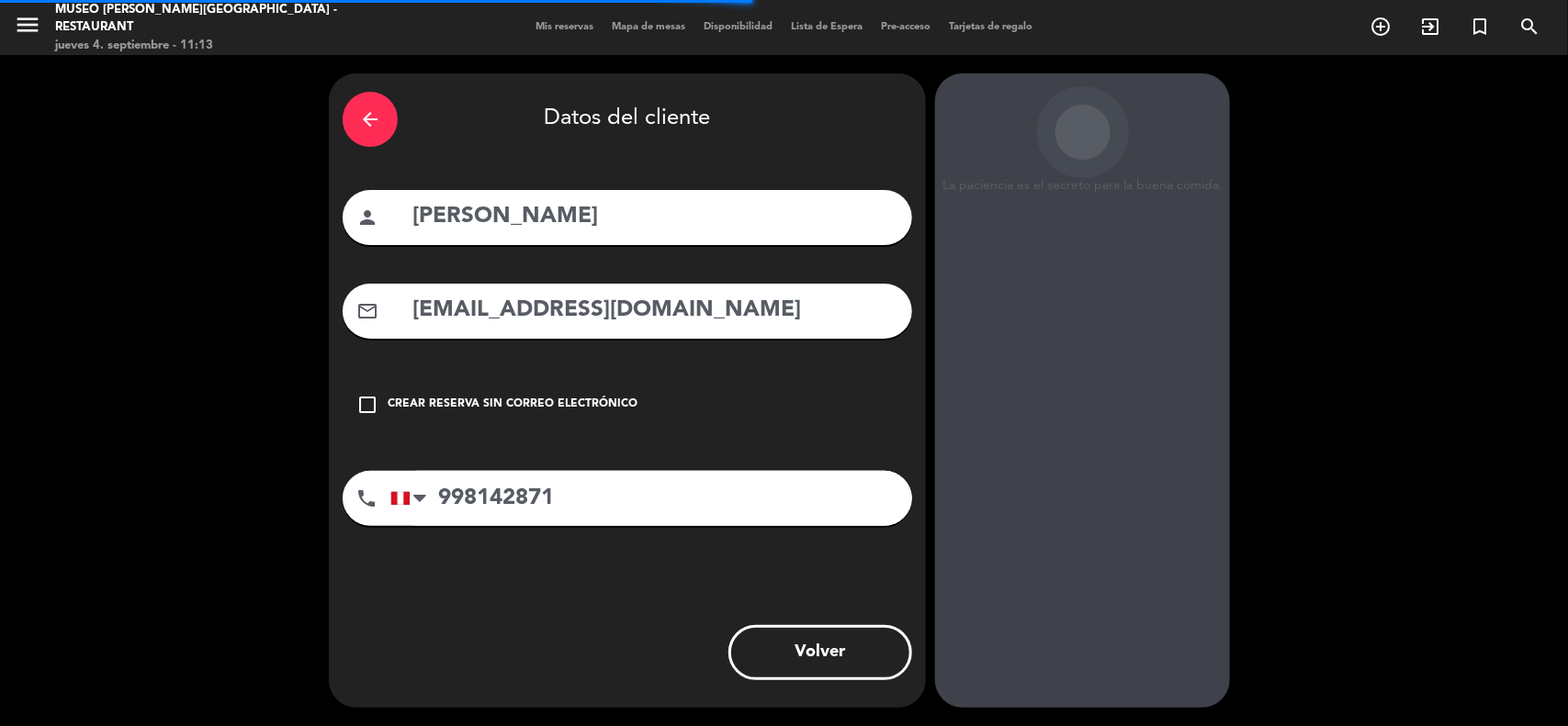
scroll to position [7, 0]
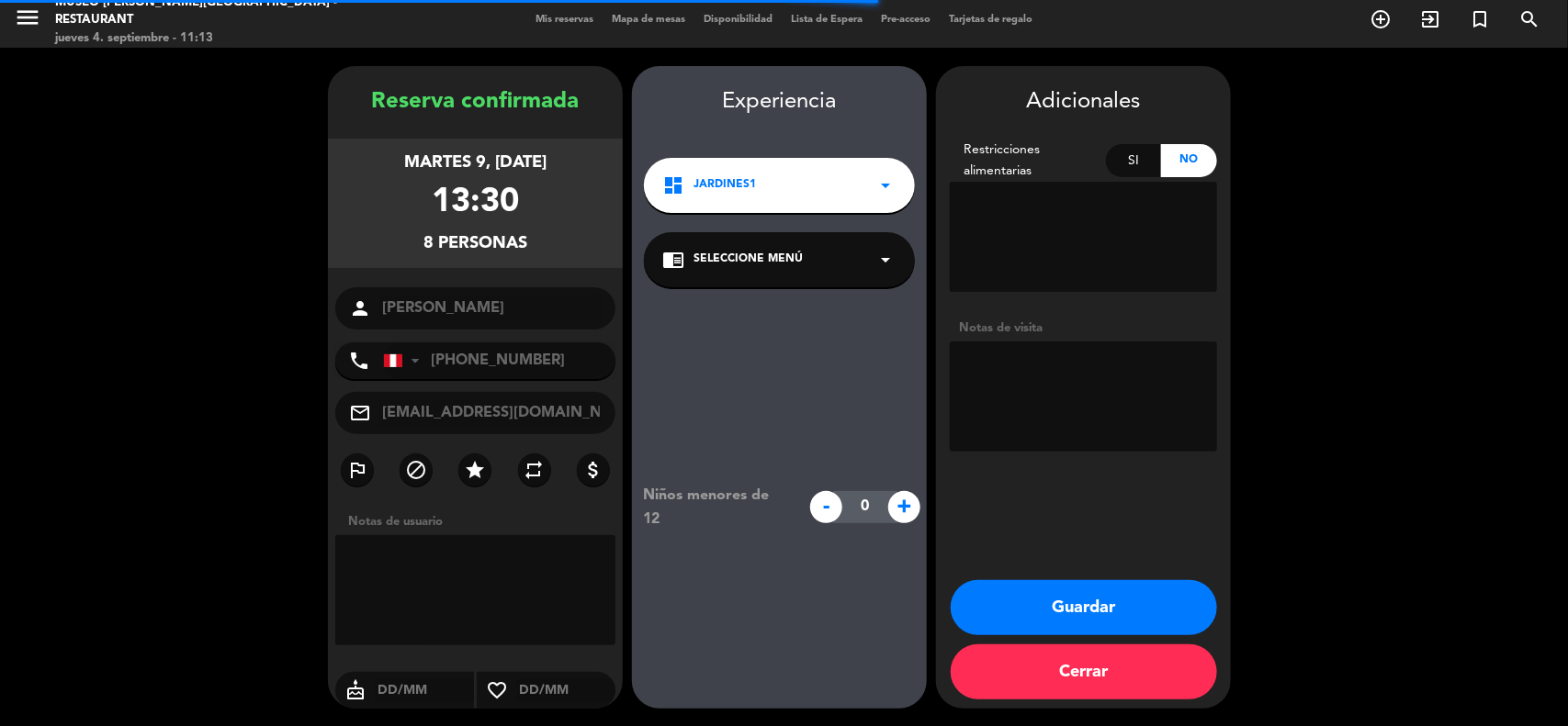
click at [796, 248] on div "chrome_reader_mode Seleccione Menú arrow_drop_down" at bounding box center [779, 259] width 271 height 55
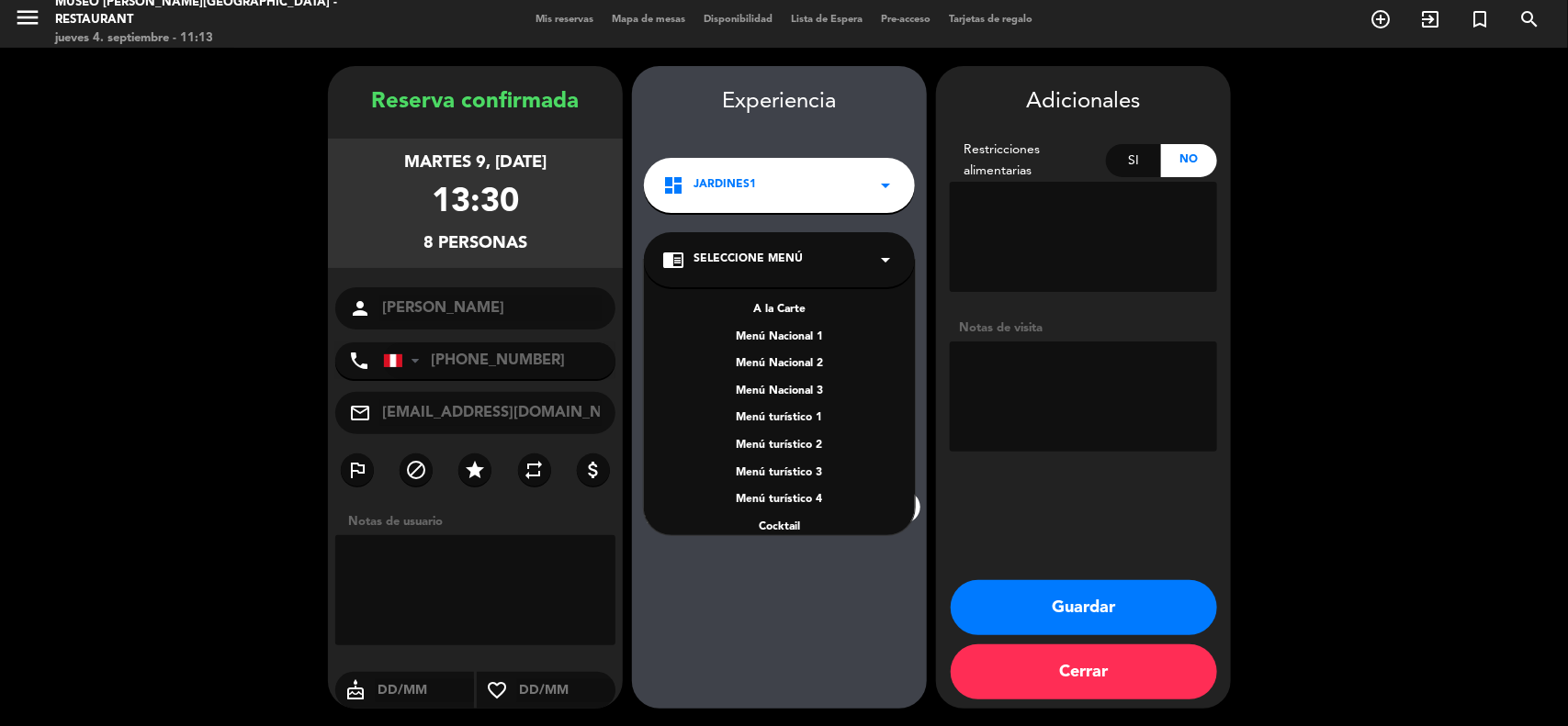
click at [787, 309] on div "A la Carte" at bounding box center [779, 310] width 234 height 19
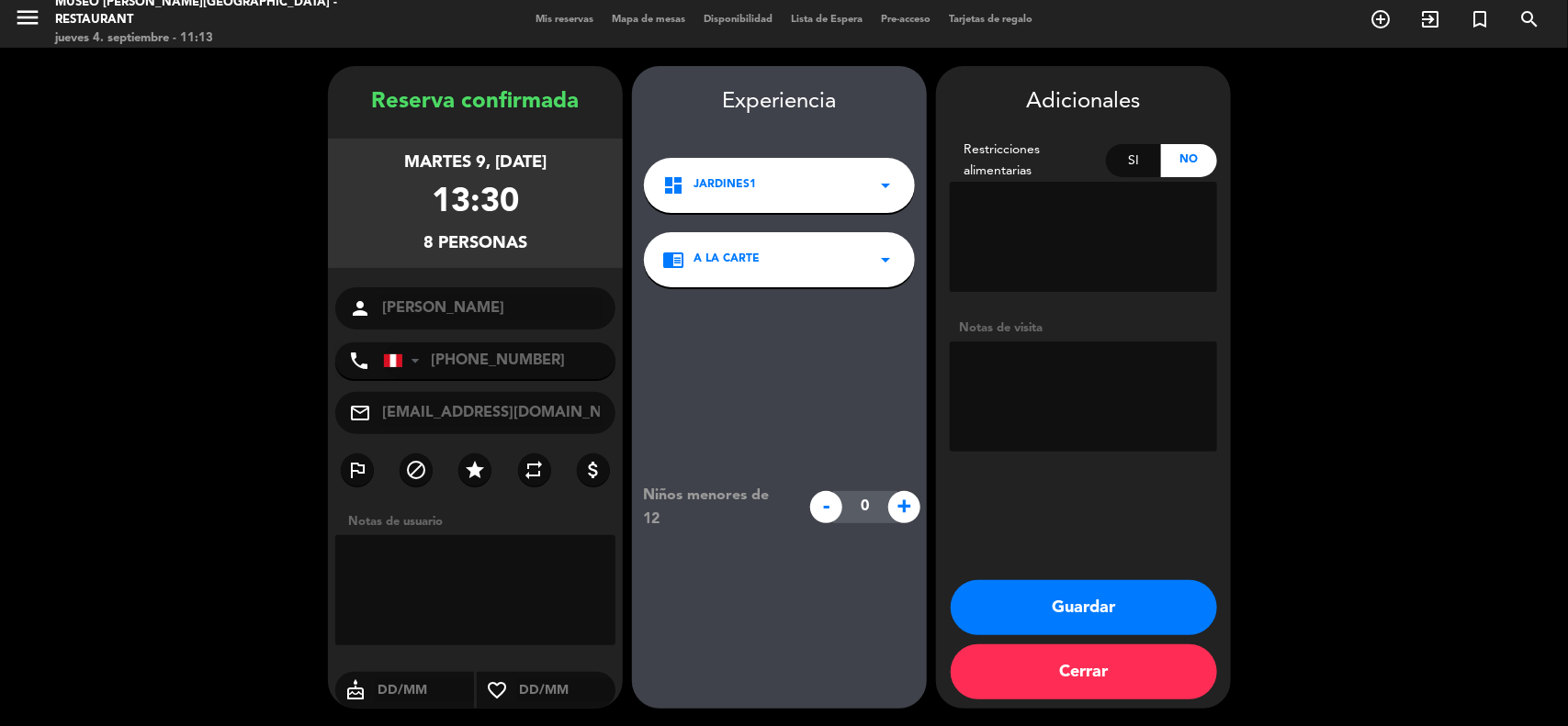
click at [1024, 386] on textarea at bounding box center [1083, 396] width 268 height 110
type textarea "Motivo: Cumpleaños de [PERSON_NAME]"
click at [1039, 597] on button "Guardar" at bounding box center [1083, 607] width 267 height 55
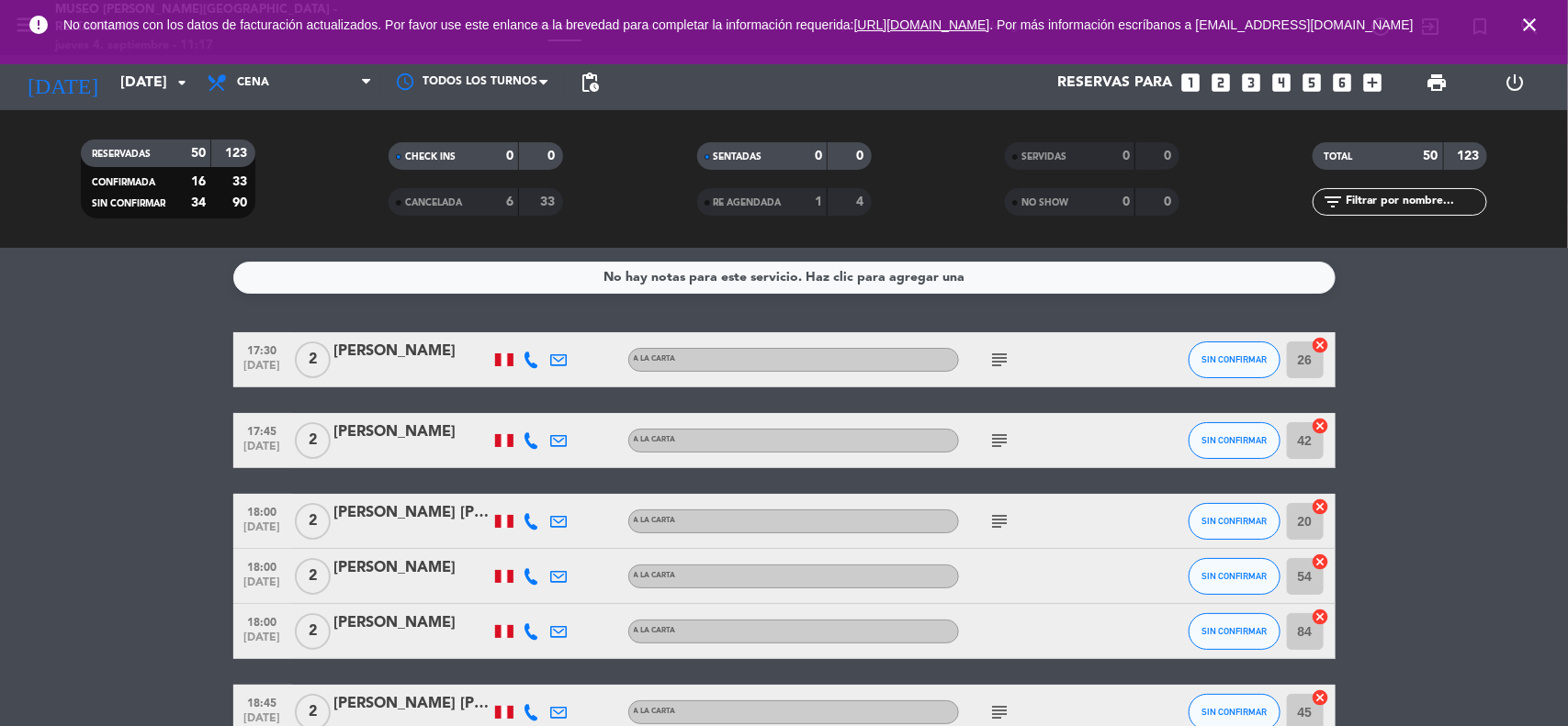
click at [1531, 29] on icon "close" at bounding box center [1529, 25] width 22 height 22
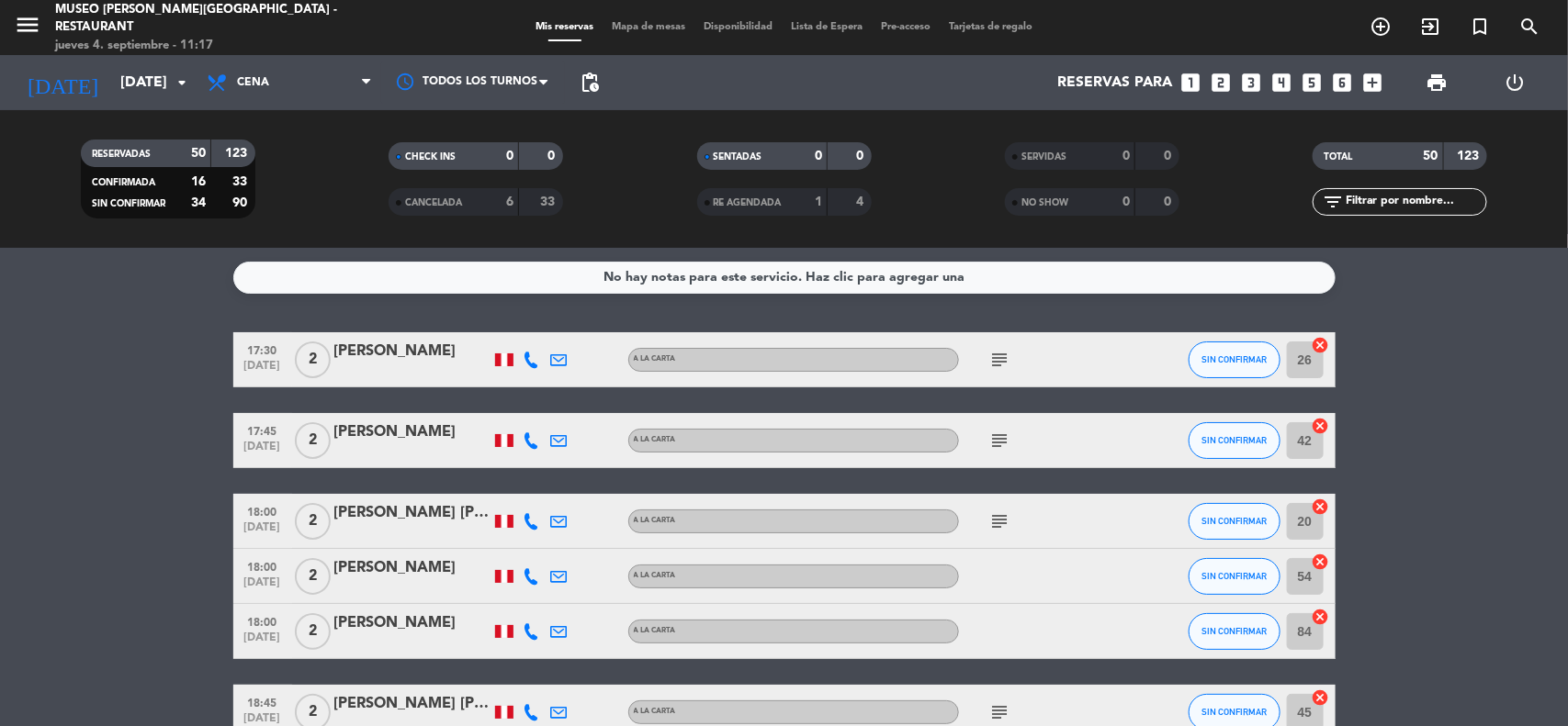
click at [129, 87] on input "[DATE]" at bounding box center [208, 83] width 194 height 36
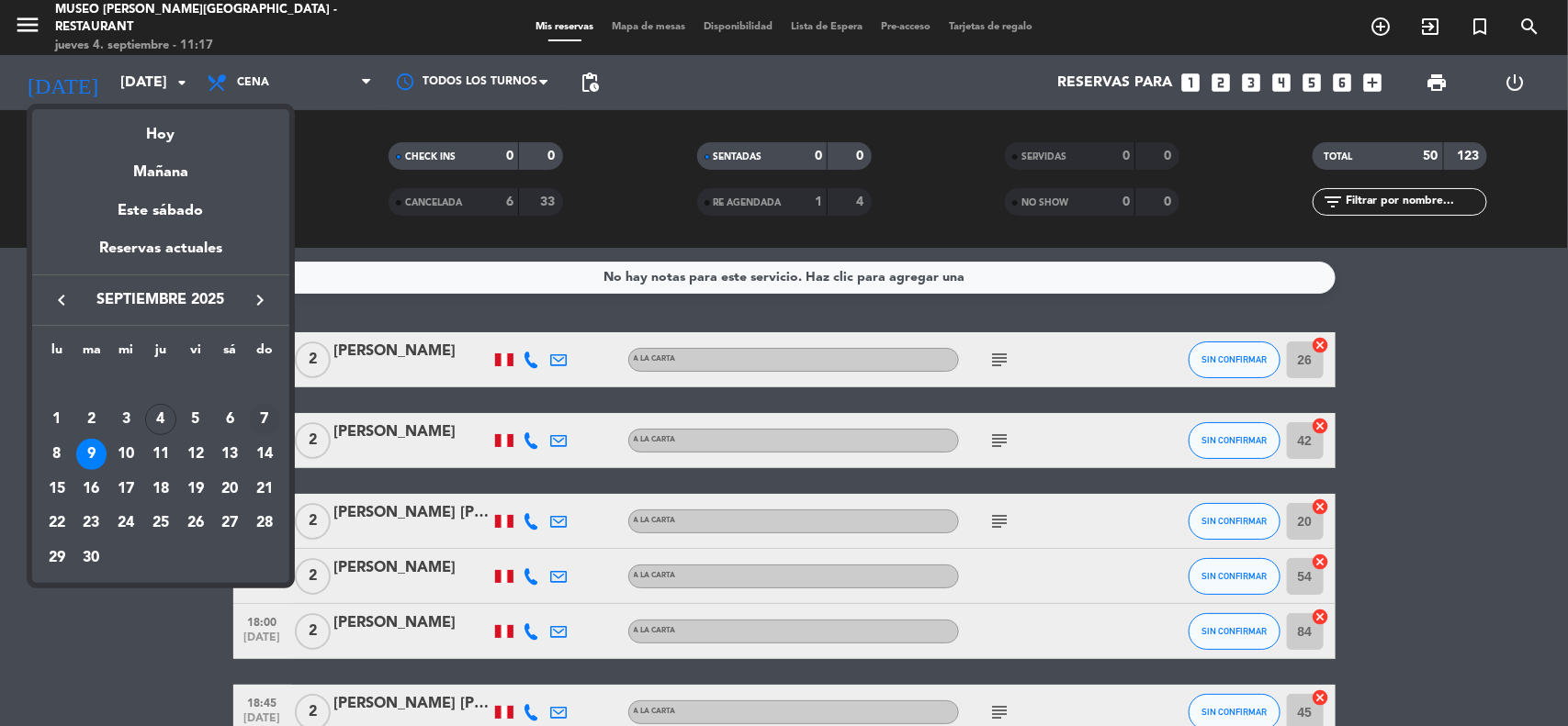
click at [259, 421] on div "7" at bounding box center [265, 420] width 32 height 32
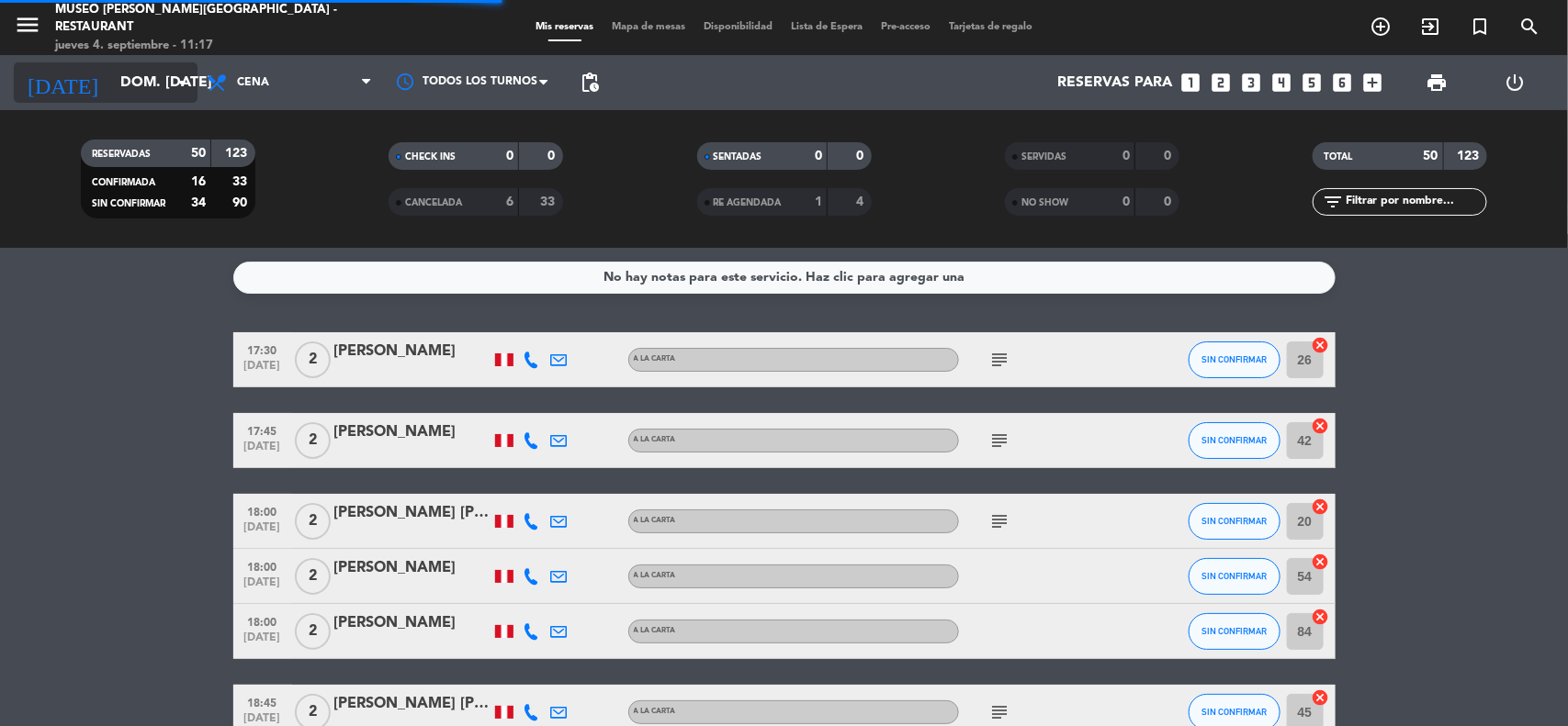
click at [144, 75] on input "dom. [DATE]" at bounding box center [208, 83] width 194 height 36
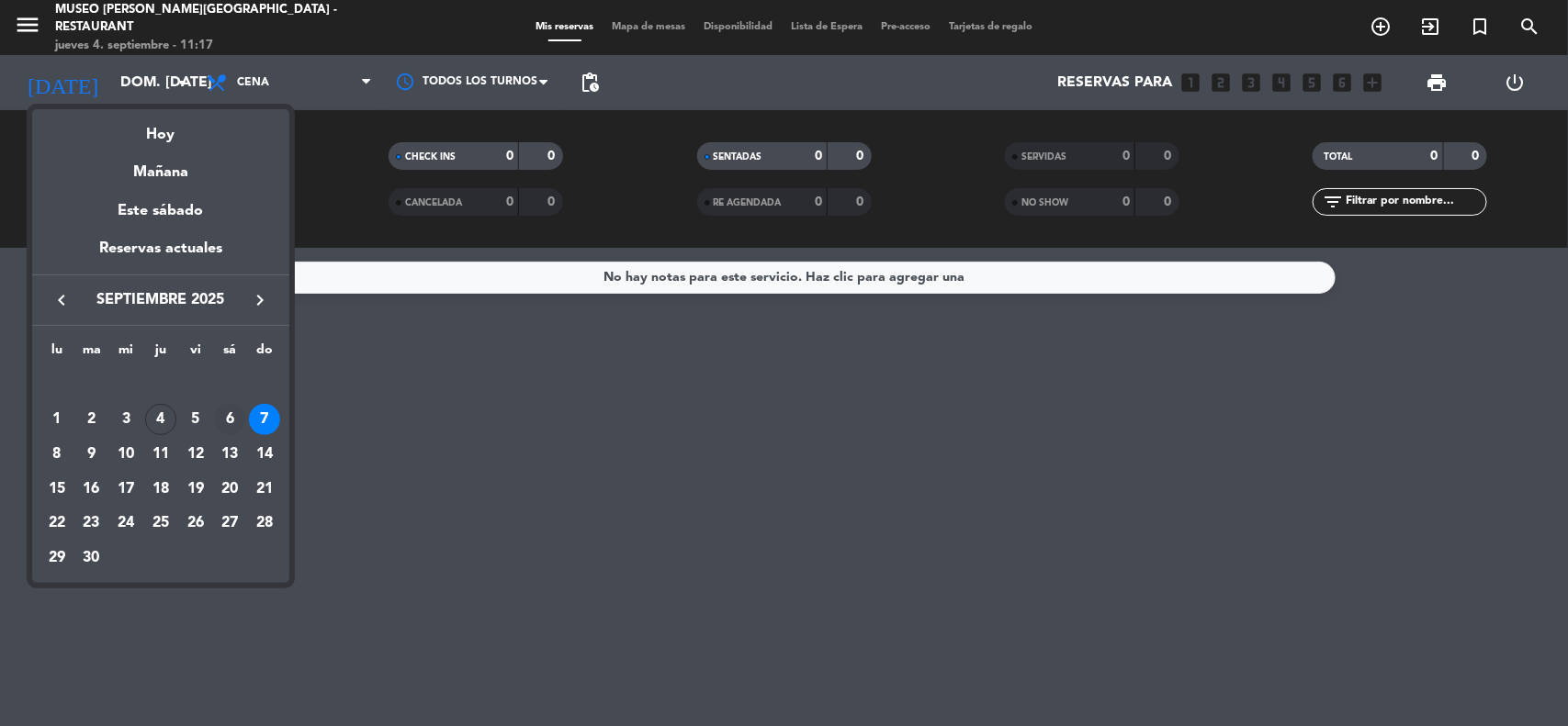
click at [223, 421] on div "6" at bounding box center [229, 420] width 32 height 32
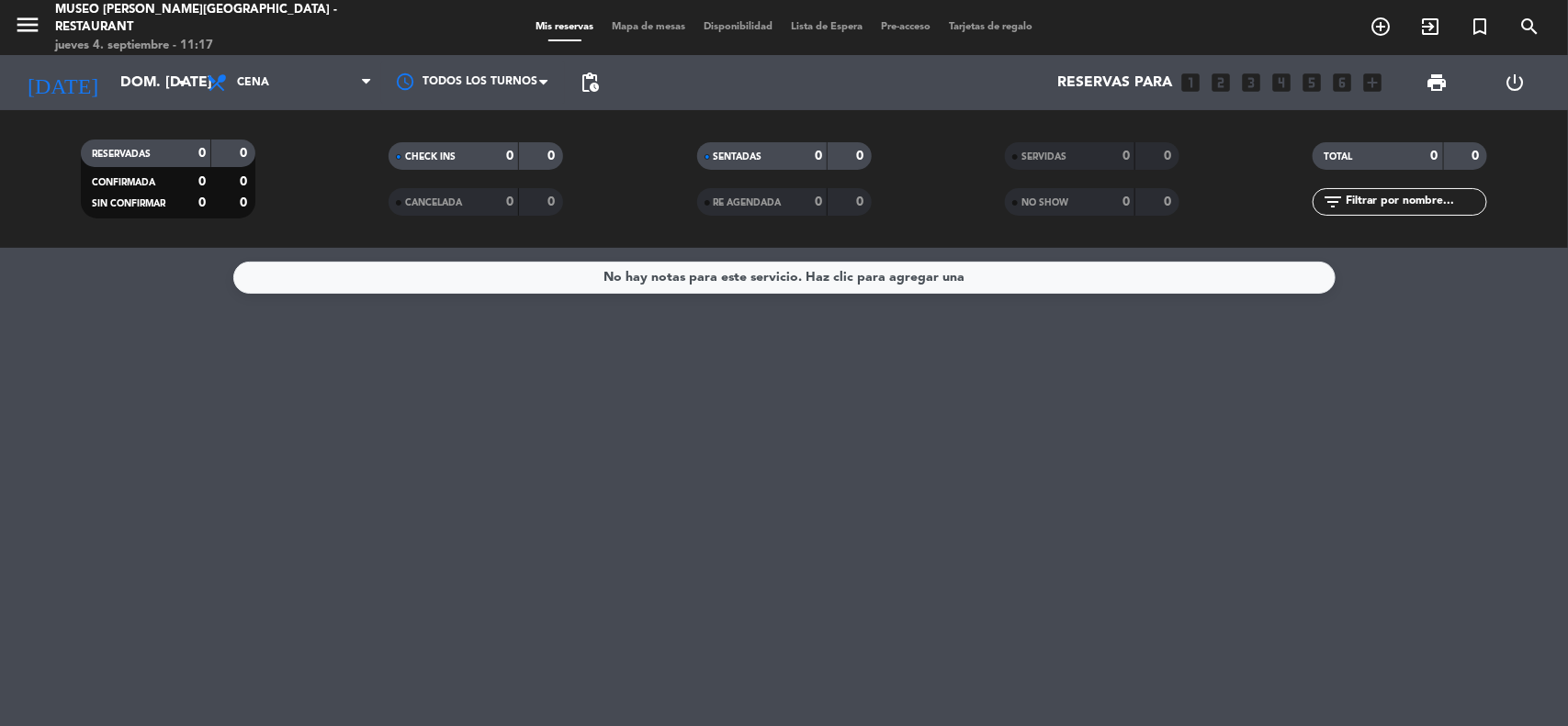
type input "sáb. [DATE]"
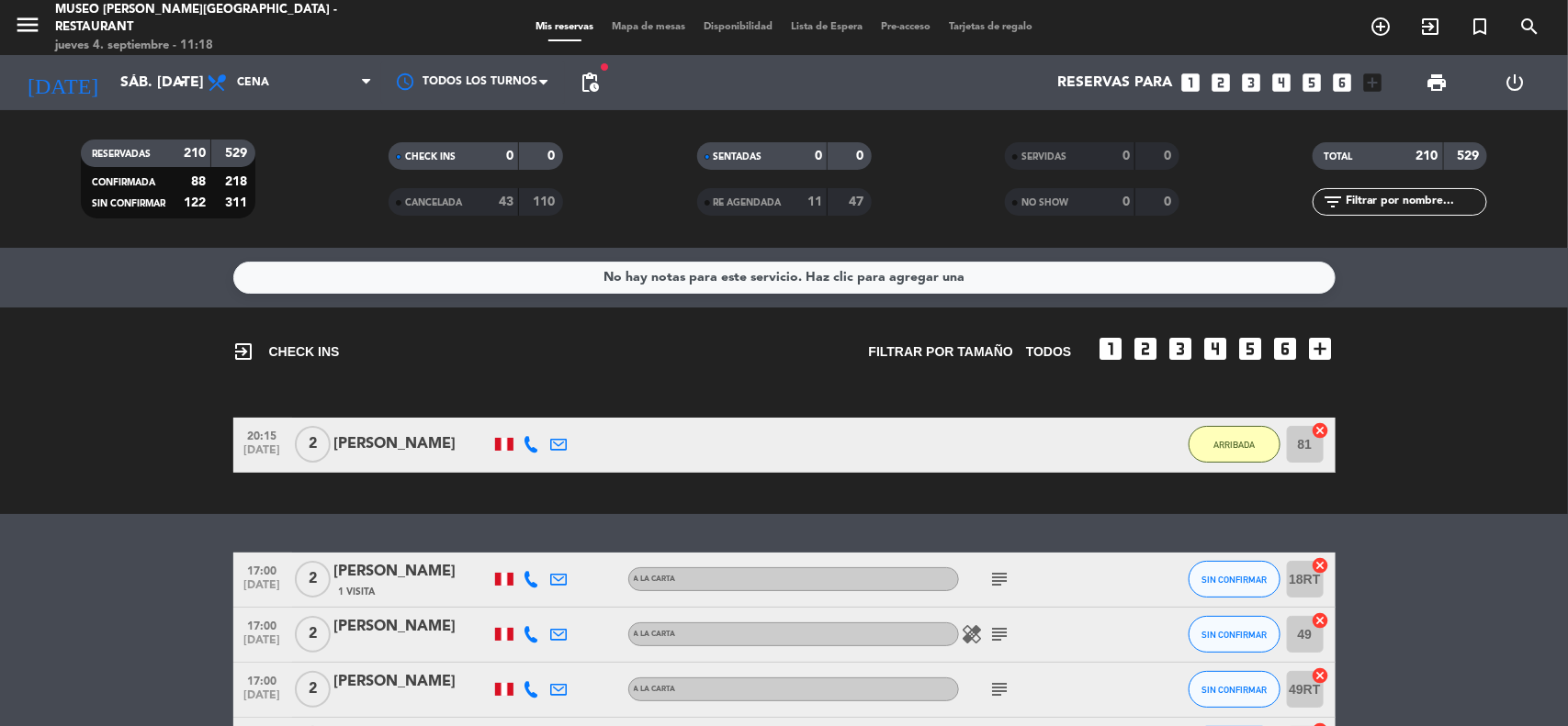
click at [1222, 90] on icon "looks_two" at bounding box center [1222, 83] width 24 height 24
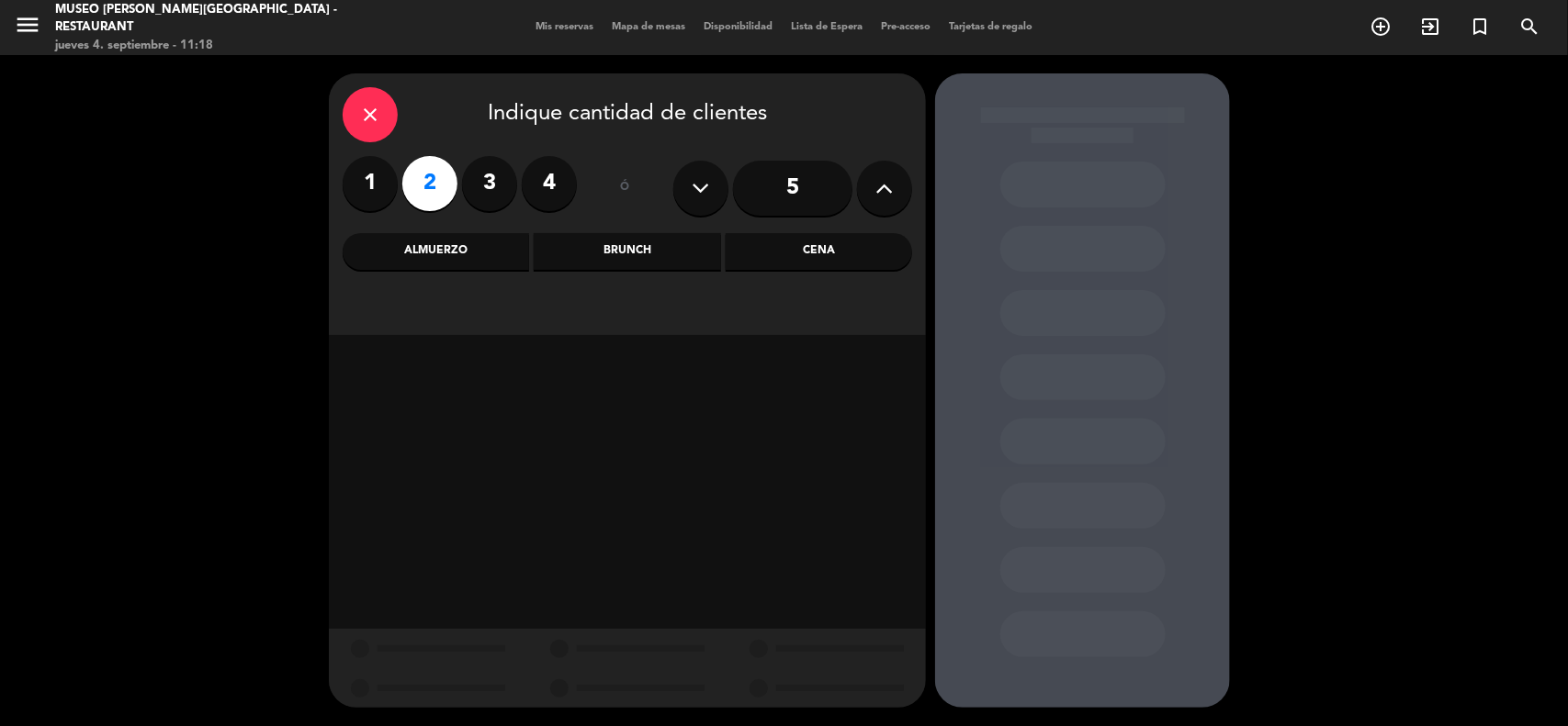
click at [497, 262] on div "Almuerzo" at bounding box center [436, 252] width 187 height 37
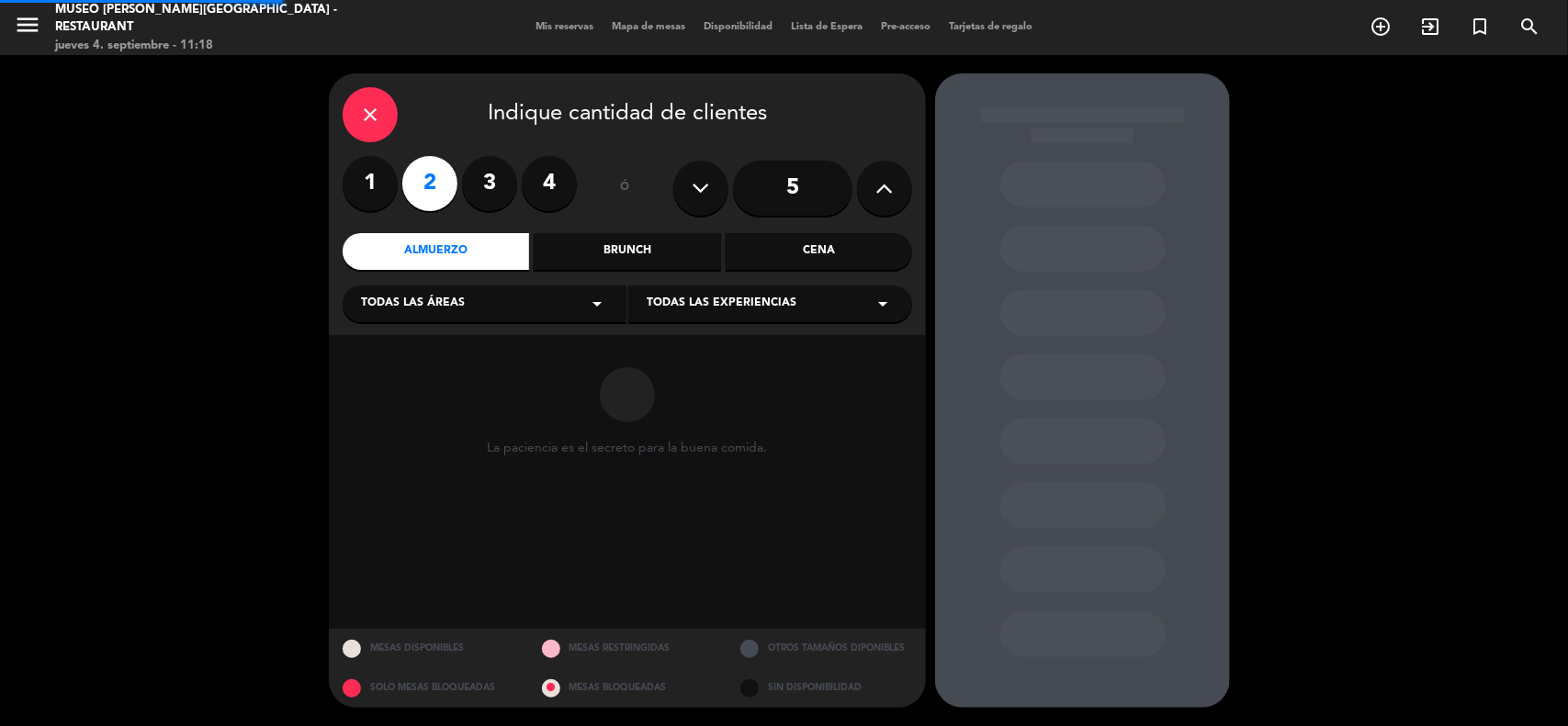
click at [475, 305] on div "Todas las áreas arrow_drop_down" at bounding box center [485, 304] width 284 height 37
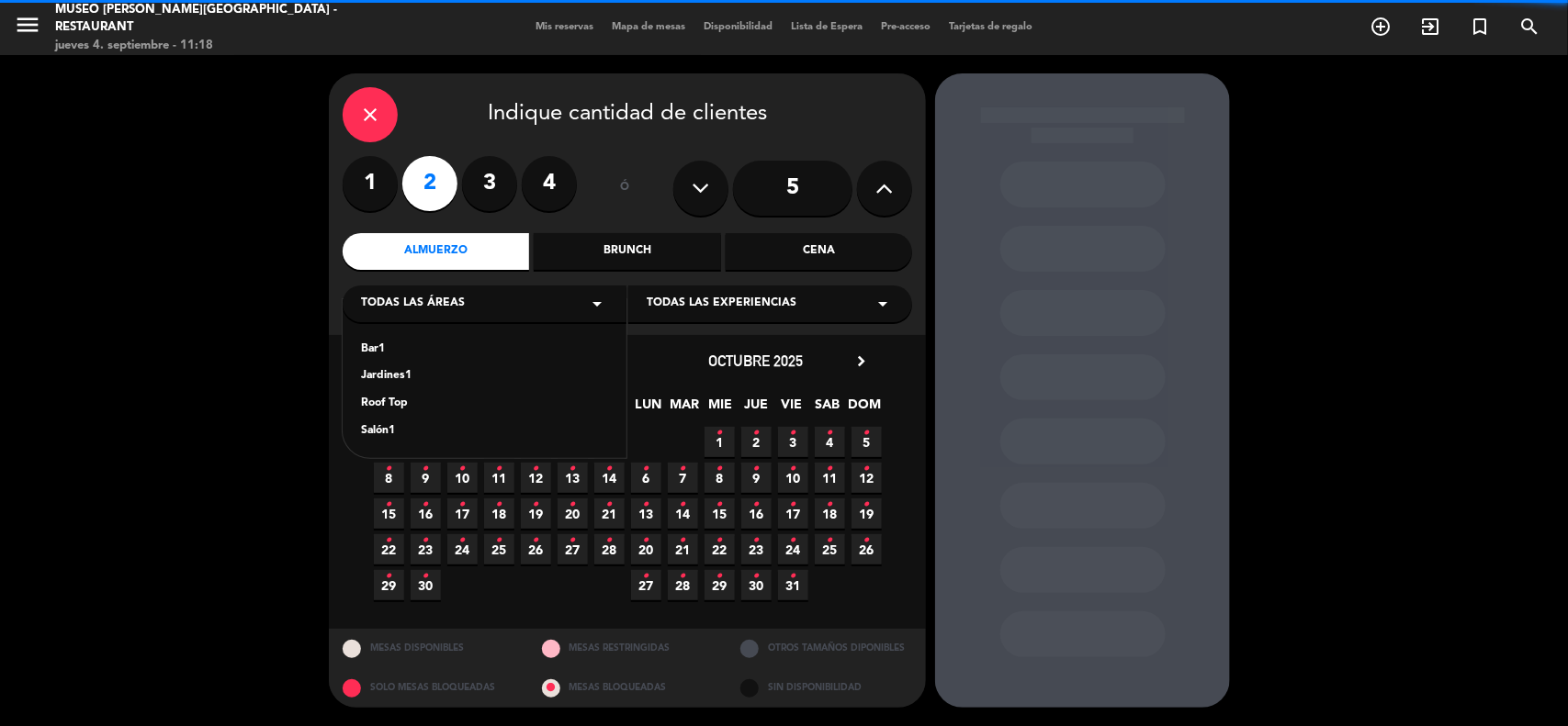
click at [484, 182] on label "3" at bounding box center [489, 183] width 55 height 55
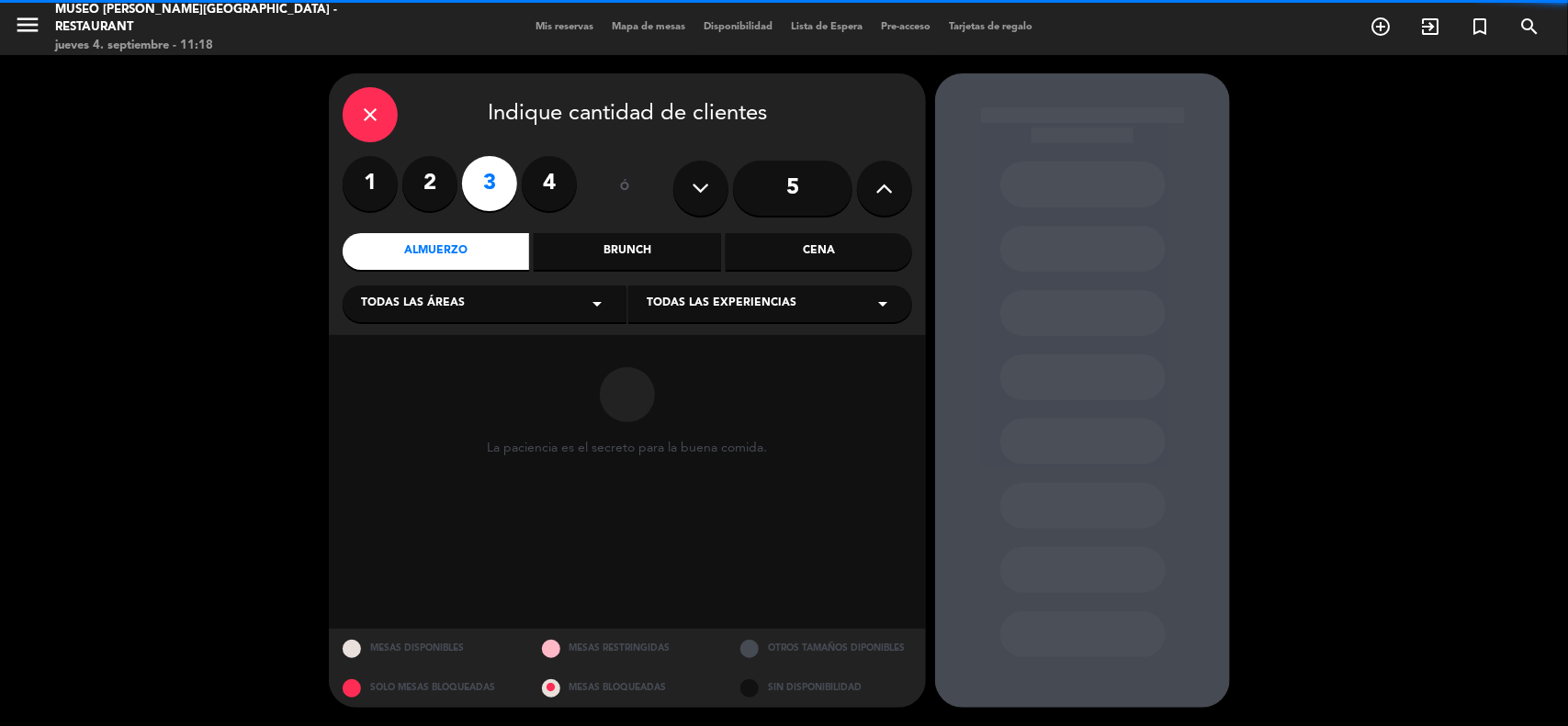
click at [474, 301] on div "Todas las áreas arrow_drop_down" at bounding box center [485, 304] width 284 height 37
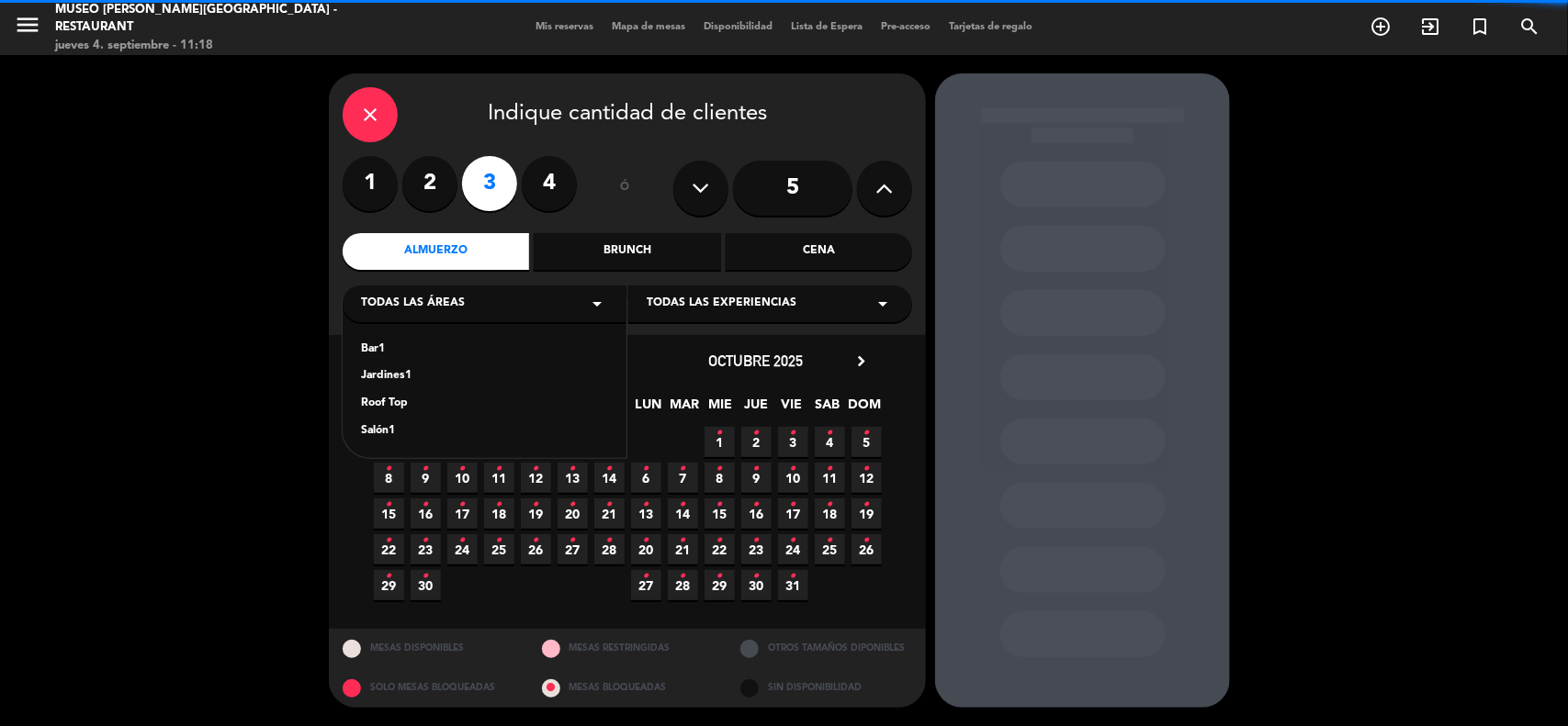
click at [387, 379] on div "Jardines1" at bounding box center [485, 376] width 247 height 19
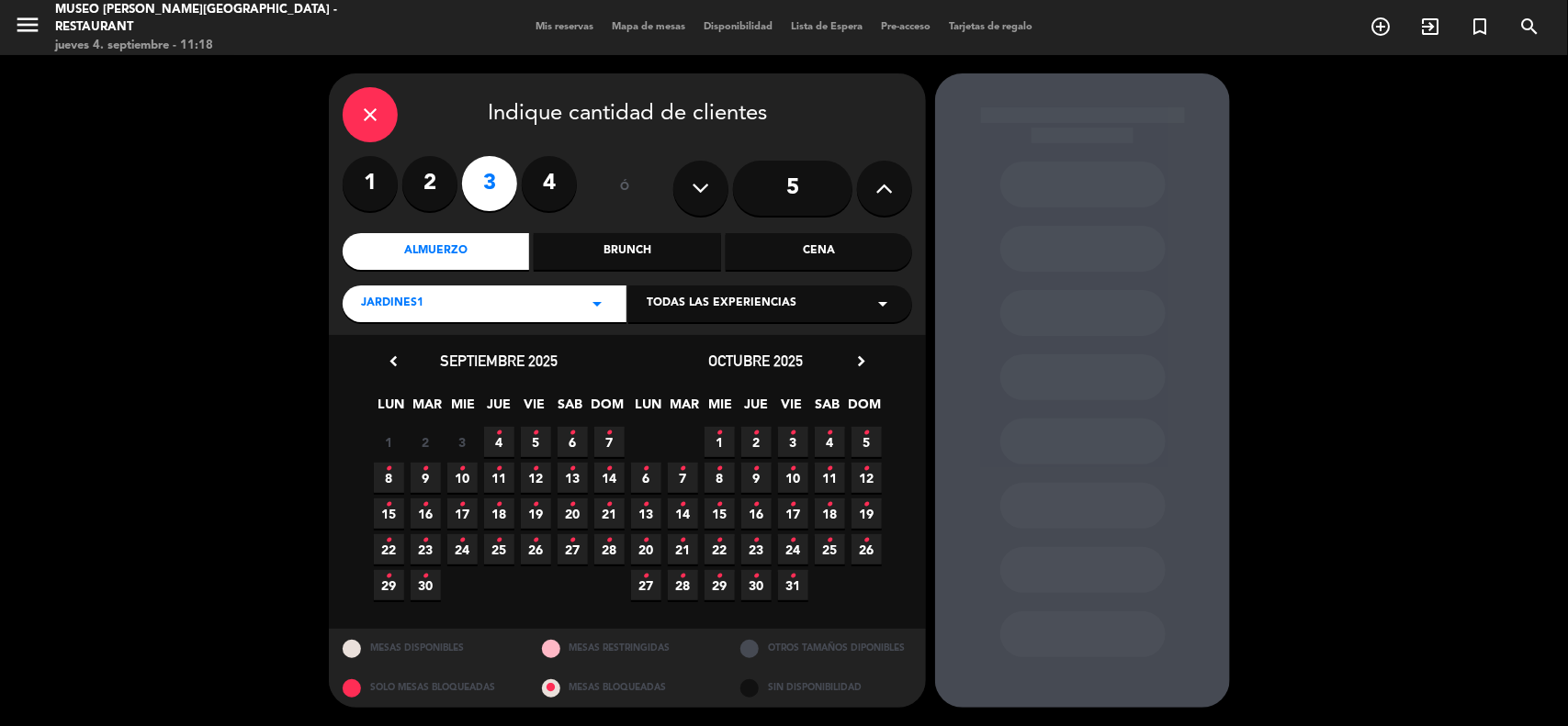
click at [437, 182] on label "2" at bounding box center [429, 183] width 55 height 55
click at [616, 438] on span "7 •" at bounding box center [609, 442] width 31 height 31
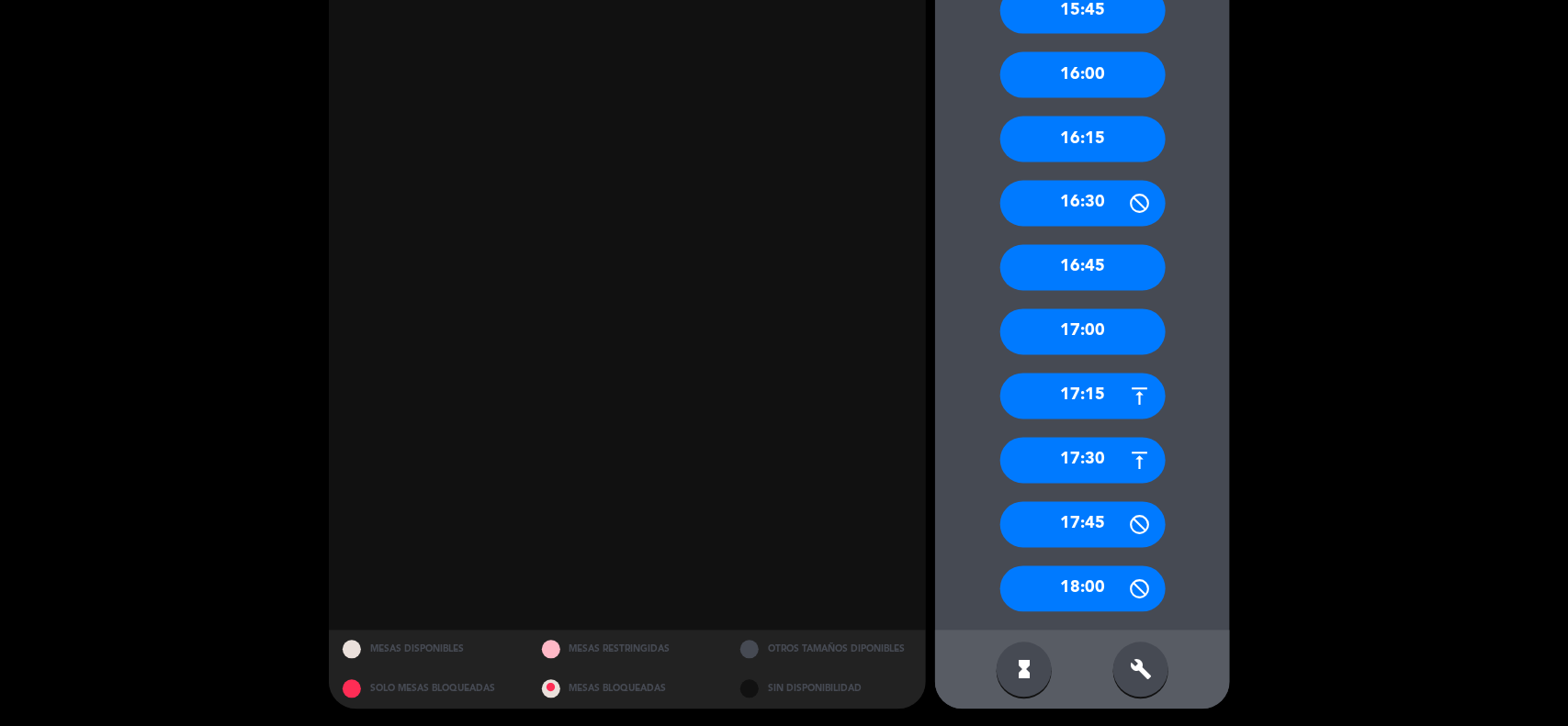
scroll to position [1378, 0]
click at [1080, 461] on div "17:30" at bounding box center [1083, 460] width 165 height 45
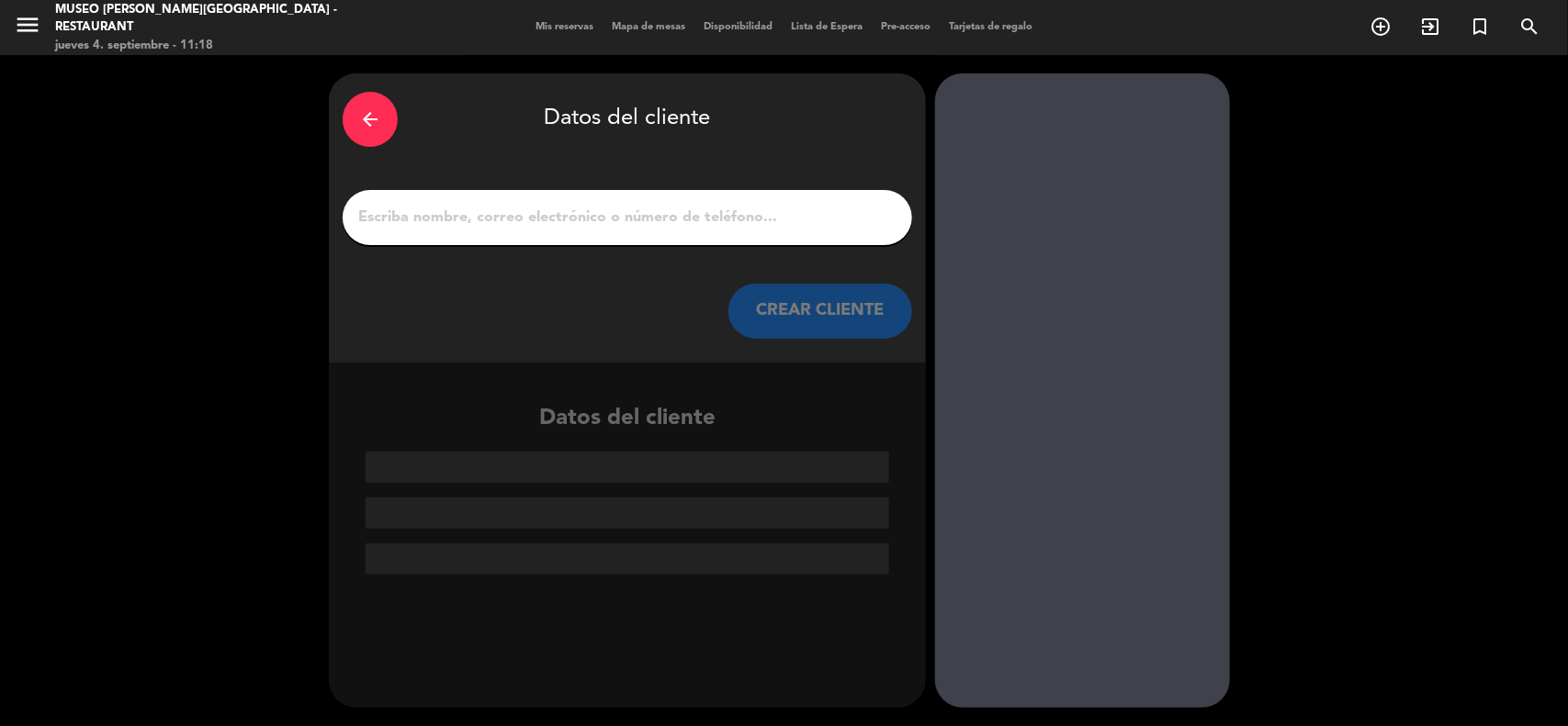
scroll to position [0, 0]
click at [554, 227] on input "1" at bounding box center [627, 217] width 542 height 26
type input "V"
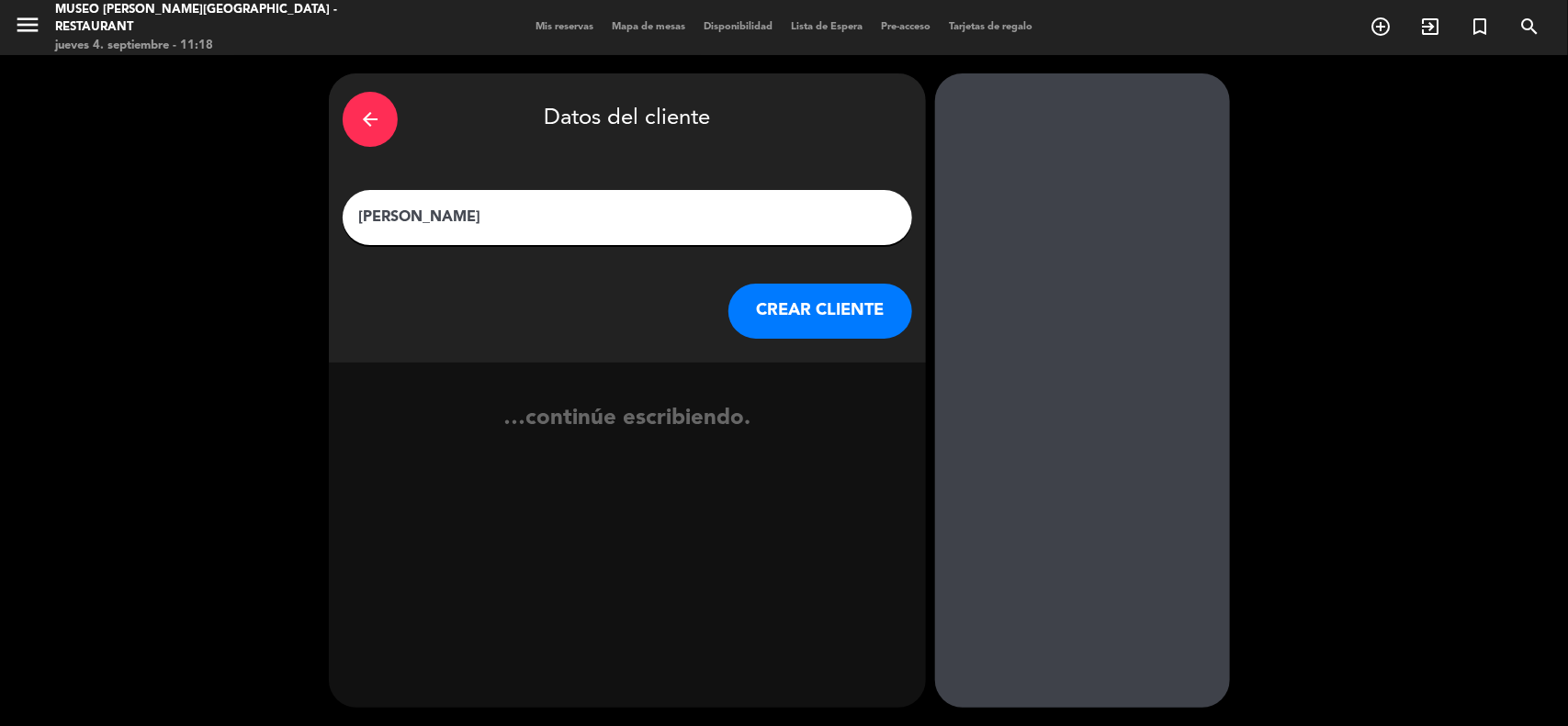
type input "[PERSON_NAME]"
click at [788, 293] on button "CREAR CLIENTE" at bounding box center [820, 311] width 184 height 55
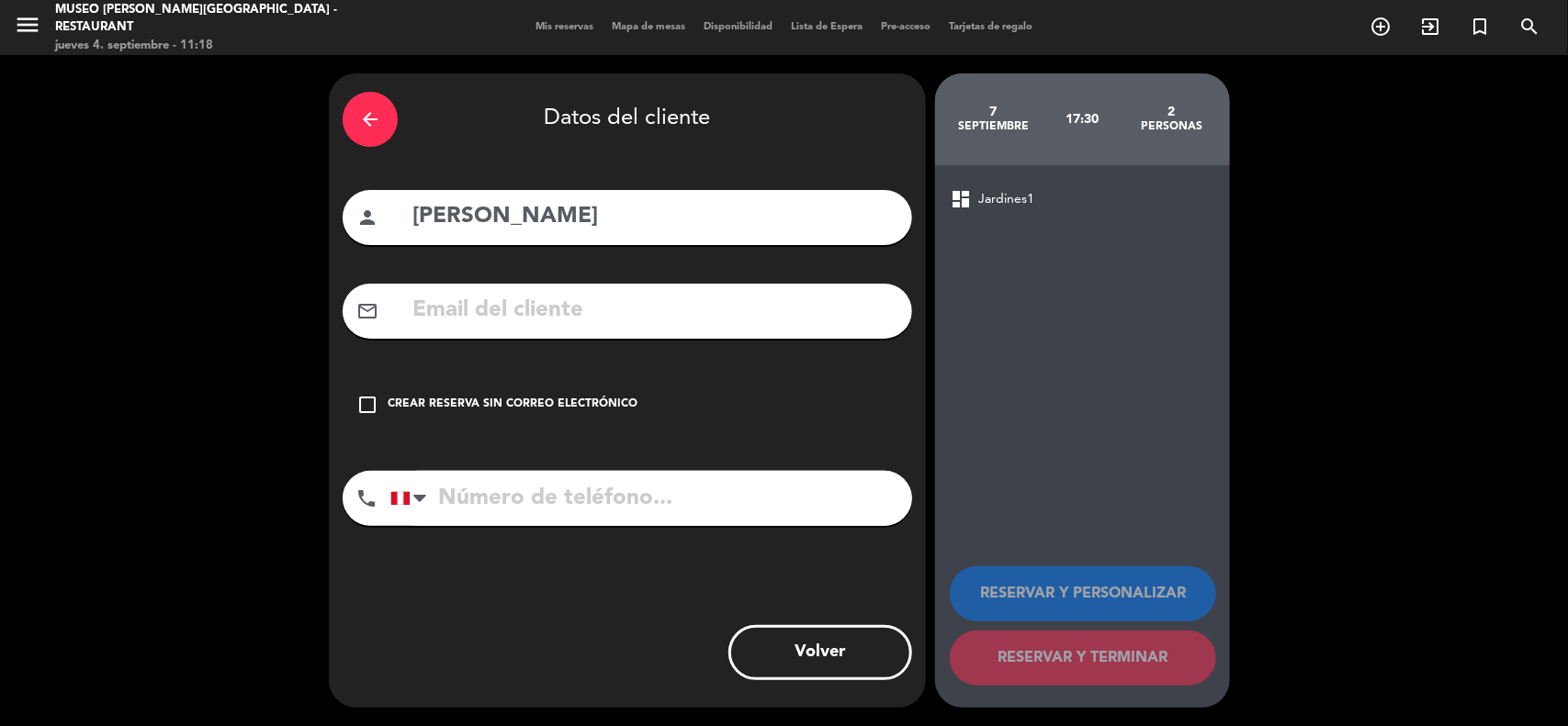
click at [664, 317] on input "text" at bounding box center [654, 310] width 488 height 38
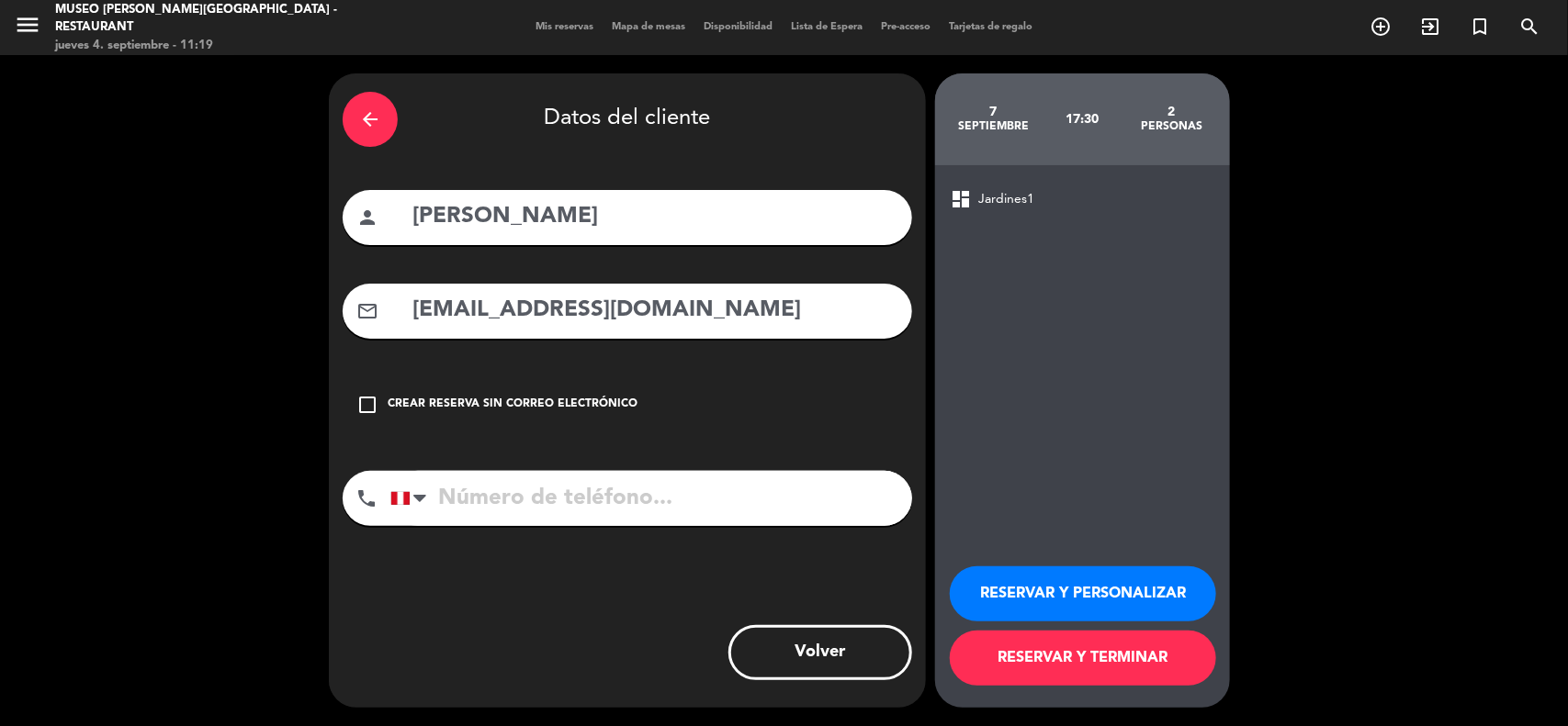
type input "[EMAIL_ADDRESS][DOMAIN_NAME]"
click at [577, 487] on input "tel" at bounding box center [651, 498] width 522 height 55
type input "993223741"
click at [1080, 597] on button "RESERVAR Y PERSONALIZAR" at bounding box center [1082, 593] width 267 height 55
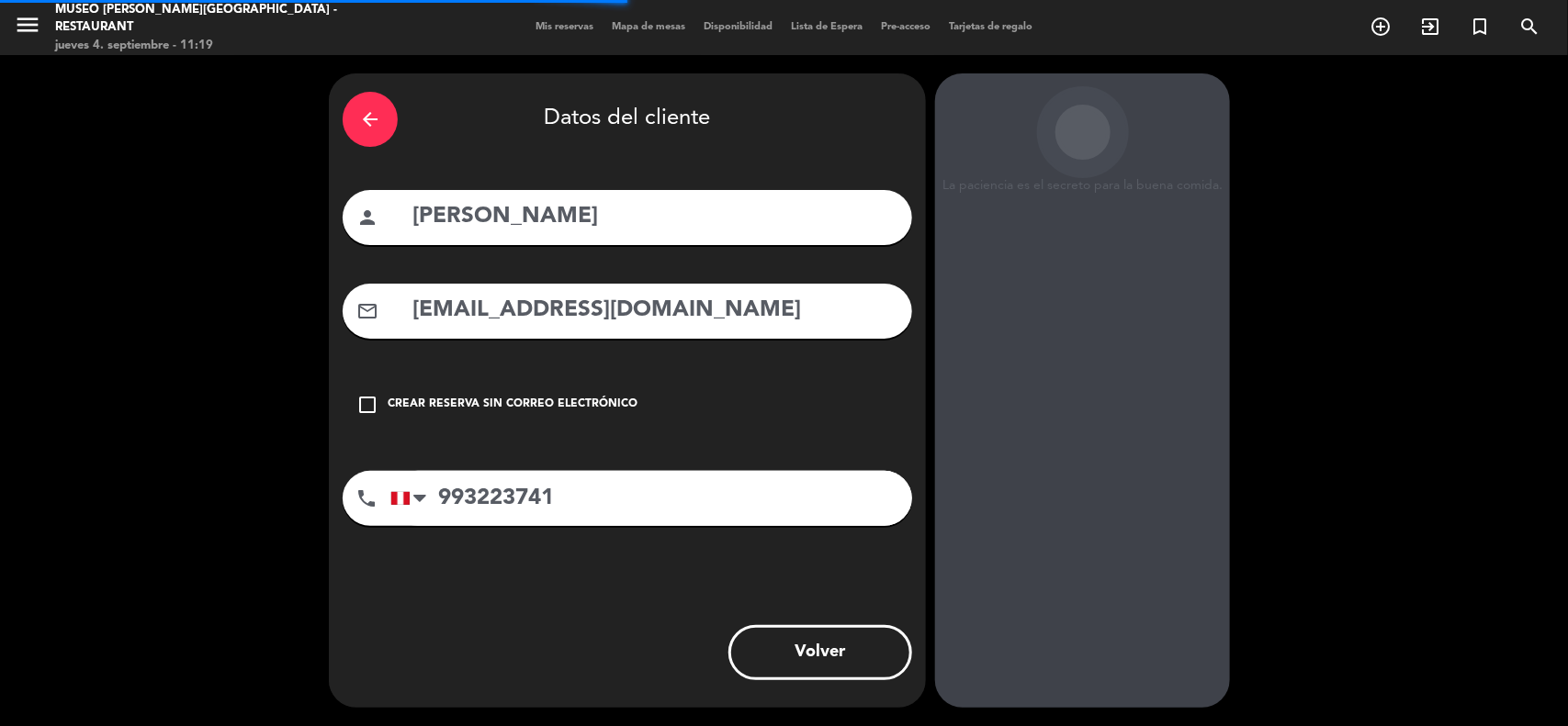
scroll to position [7, 0]
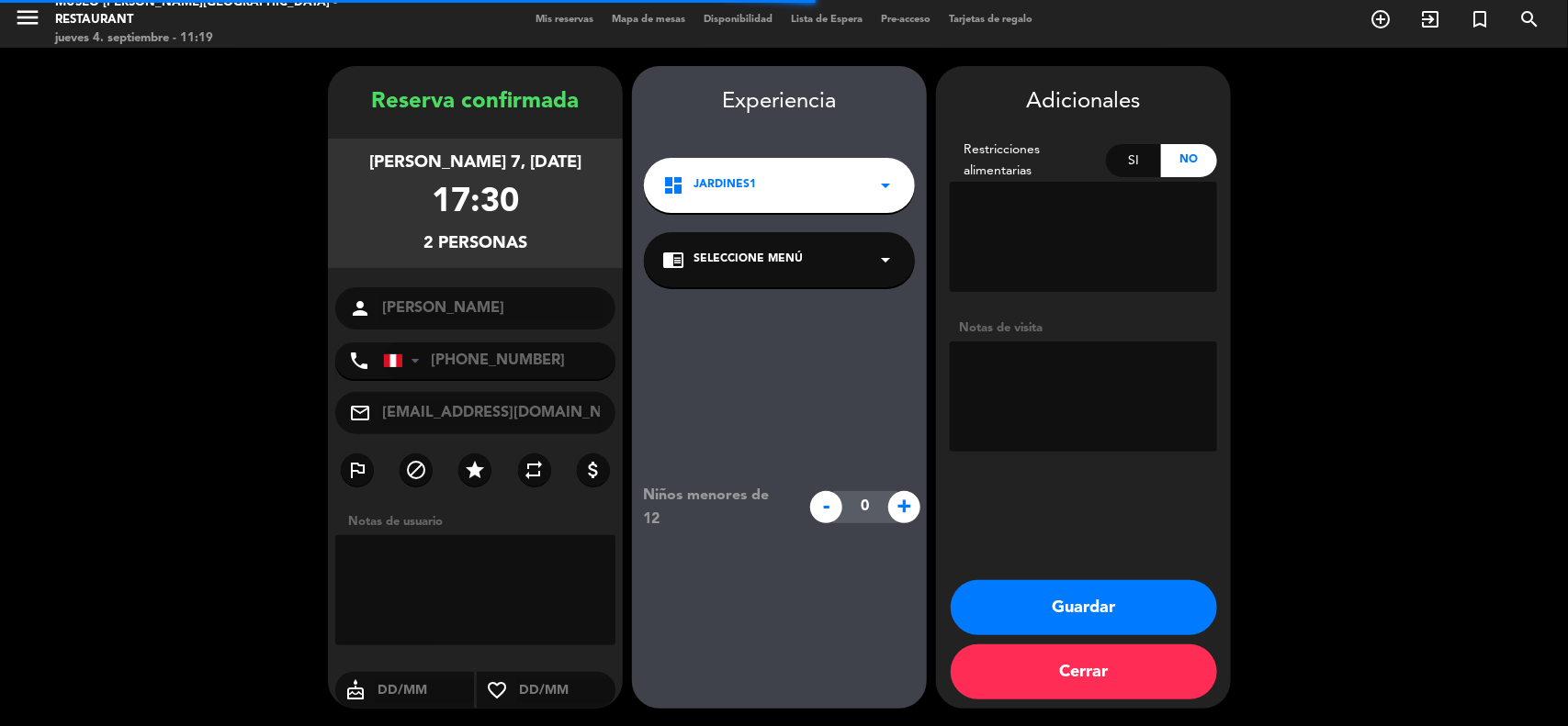
click at [721, 244] on div "chrome_reader_mode Seleccione Menú arrow_drop_down" at bounding box center [779, 259] width 271 height 55
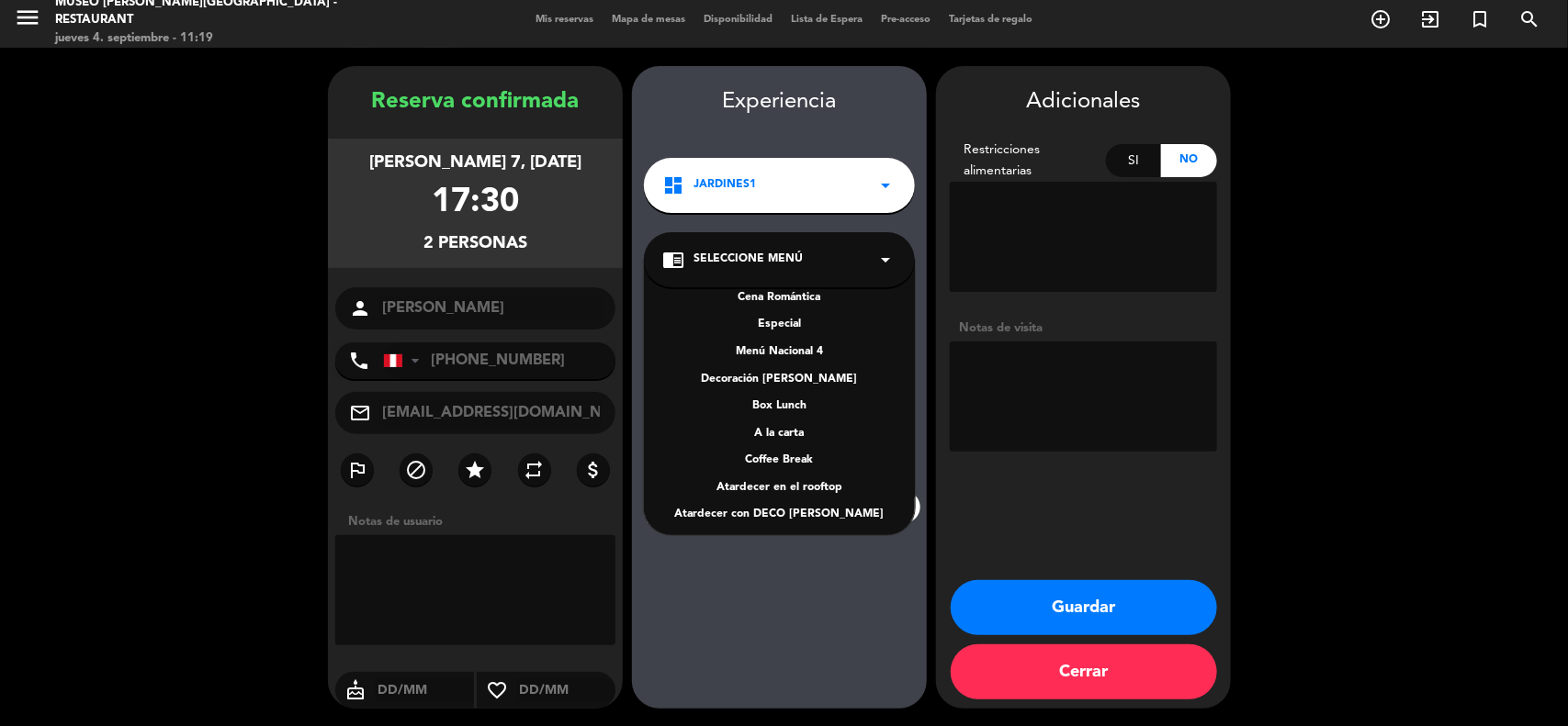
scroll to position [236, 0]
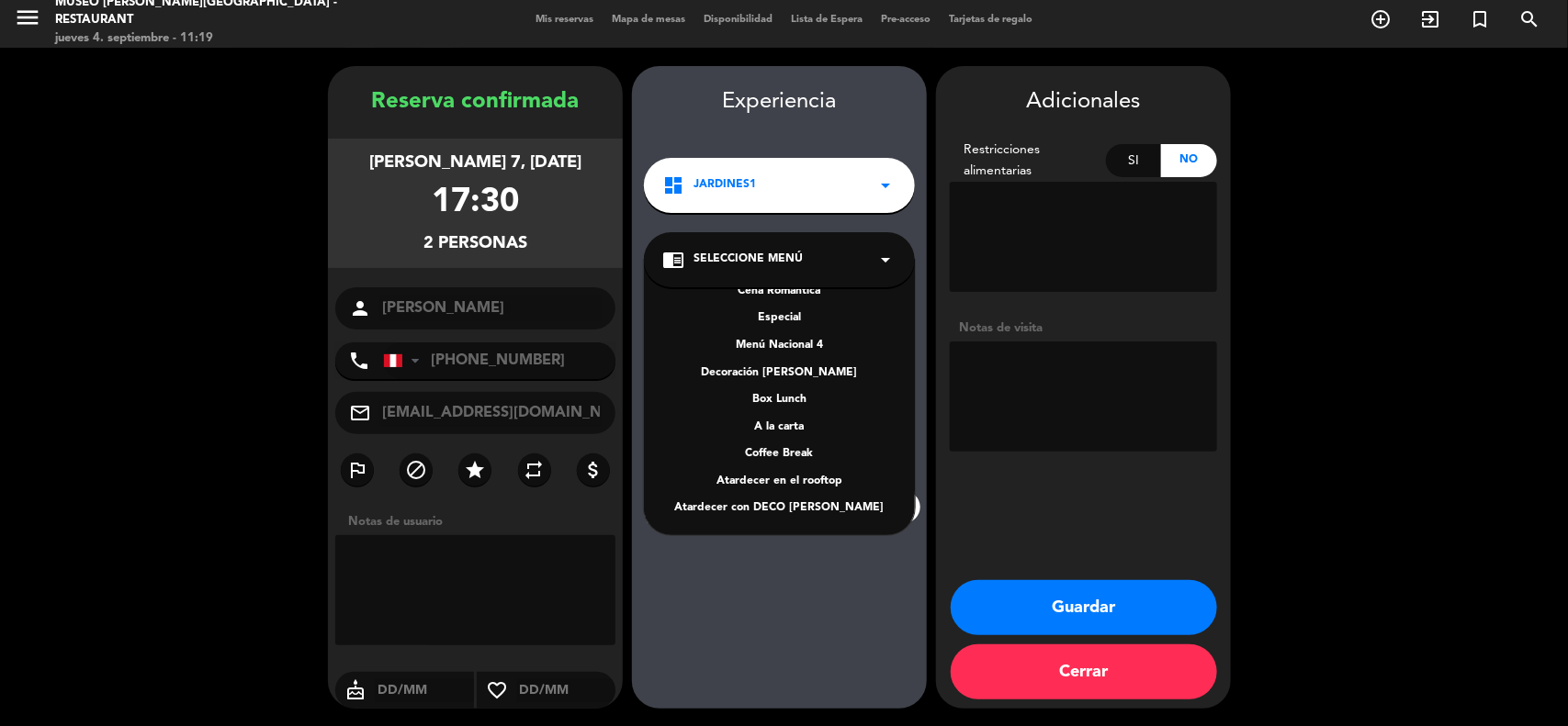
click at [782, 427] on div "A la carta" at bounding box center [779, 428] width 234 height 19
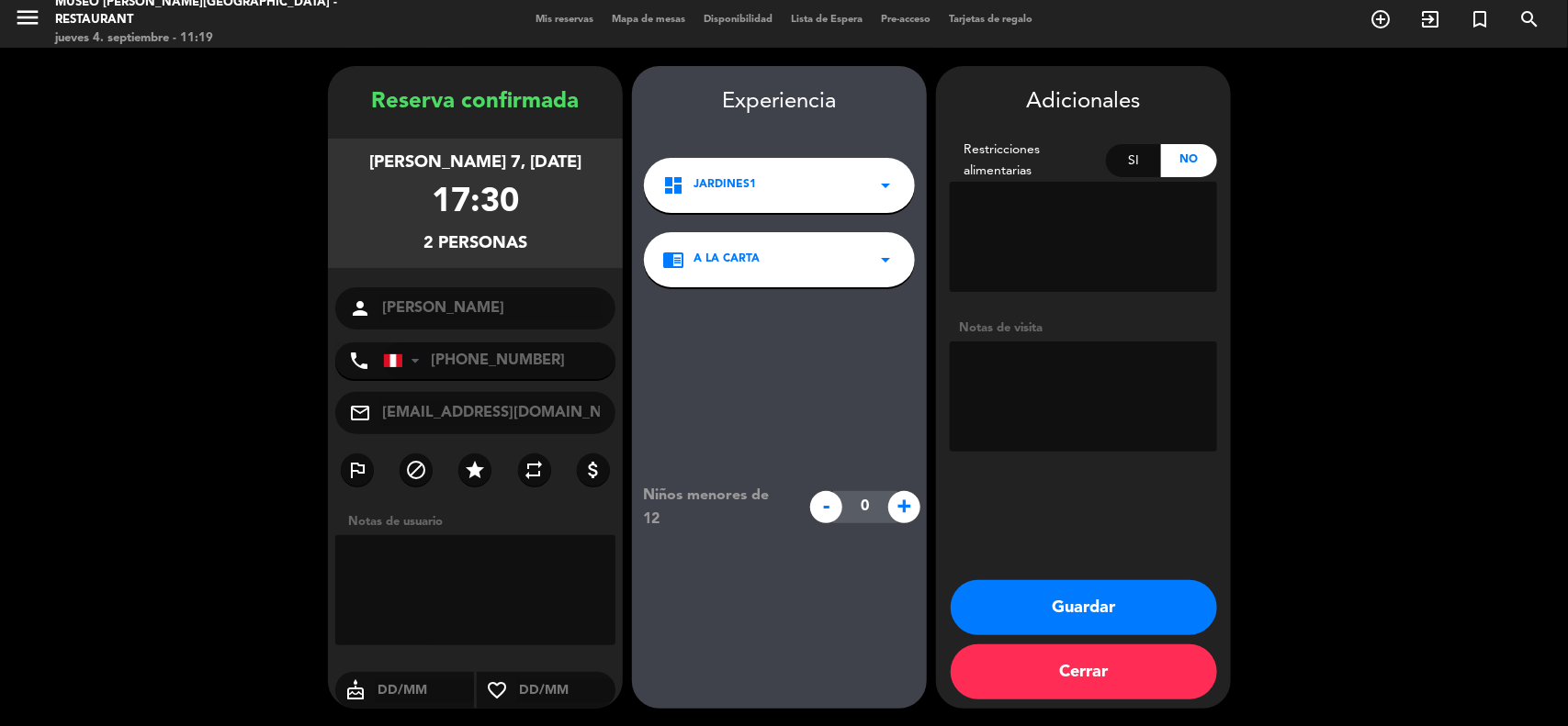
click at [1031, 387] on textarea at bounding box center [1083, 396] width 268 height 110
click at [965, 393] on textarea at bounding box center [1083, 396] width 268 height 110
type textarea "Pedida de mano. EN EL POSTRE: ¿Quieres casarte conmigo?"
click at [1098, 603] on button "Guardar" at bounding box center [1083, 607] width 267 height 55
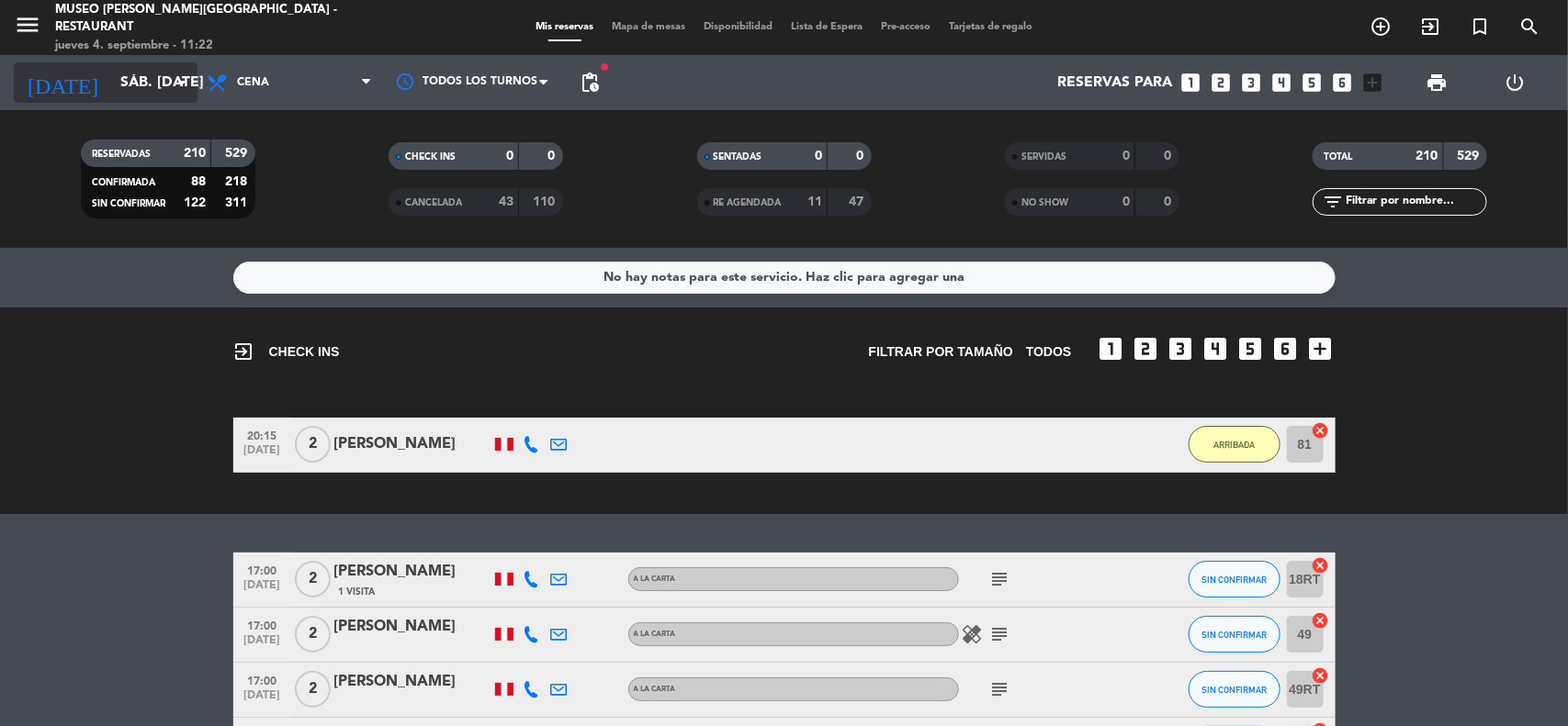
click at [128, 80] on input "sáb. [DATE]" at bounding box center [208, 83] width 194 height 36
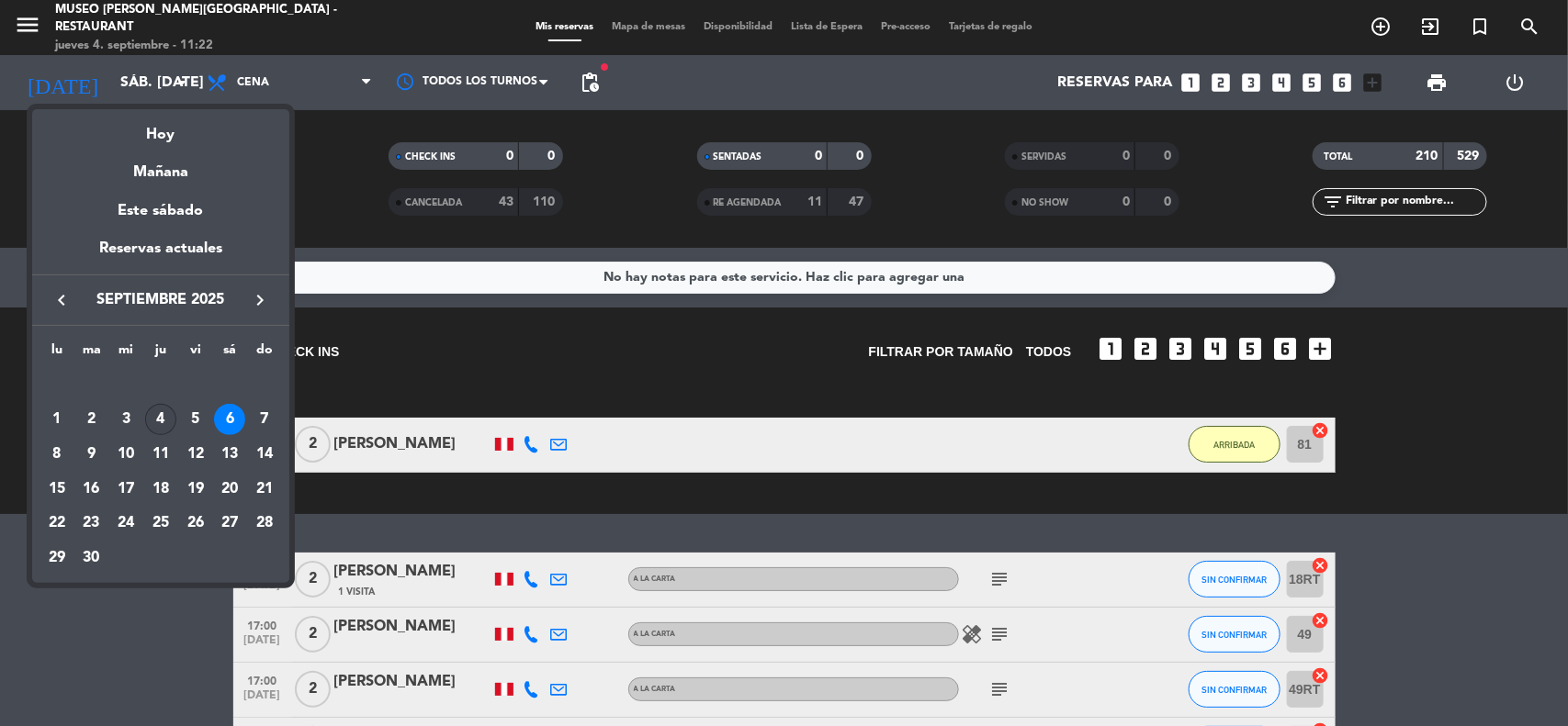
click at [161, 420] on div "4" at bounding box center [161, 420] width 32 height 32
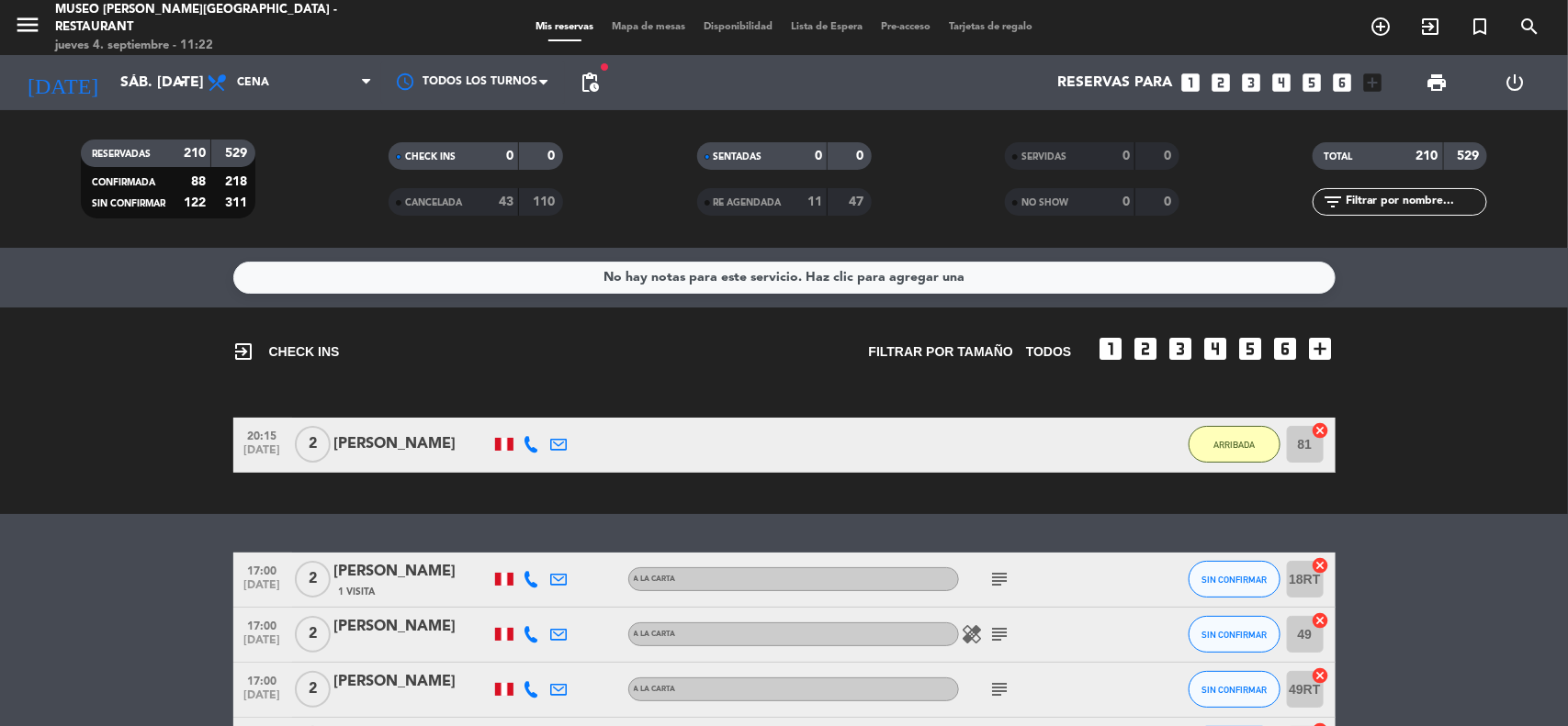
type input "[DEMOGRAPHIC_DATA] [DATE]"
click at [298, 88] on span "Cena" at bounding box center [290, 83] width 184 height 41
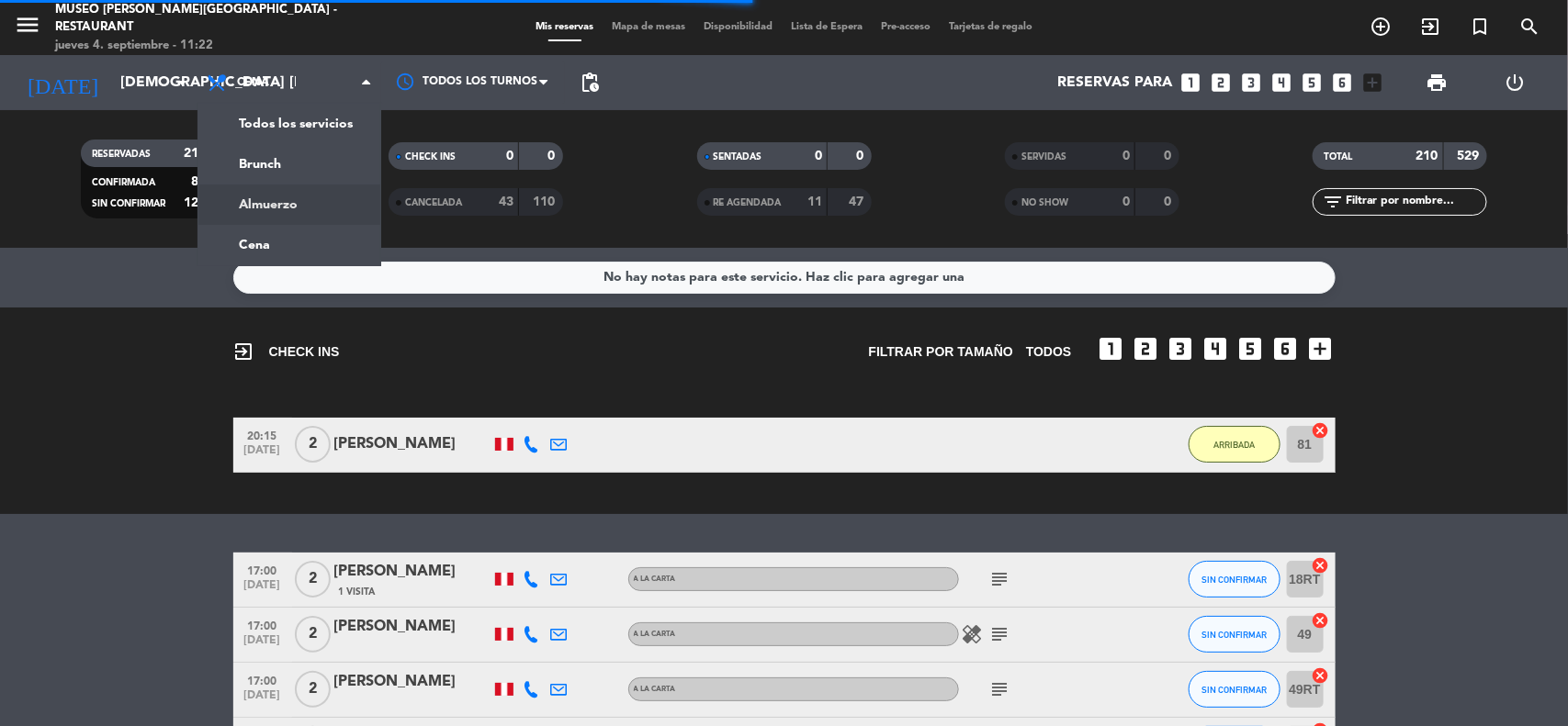
click at [282, 200] on div "menu [GEOGRAPHIC_DATA][PERSON_NAME] - Restaurant [DATE] 4. septiembre - 11:22 M…" at bounding box center [784, 123] width 1568 height 248
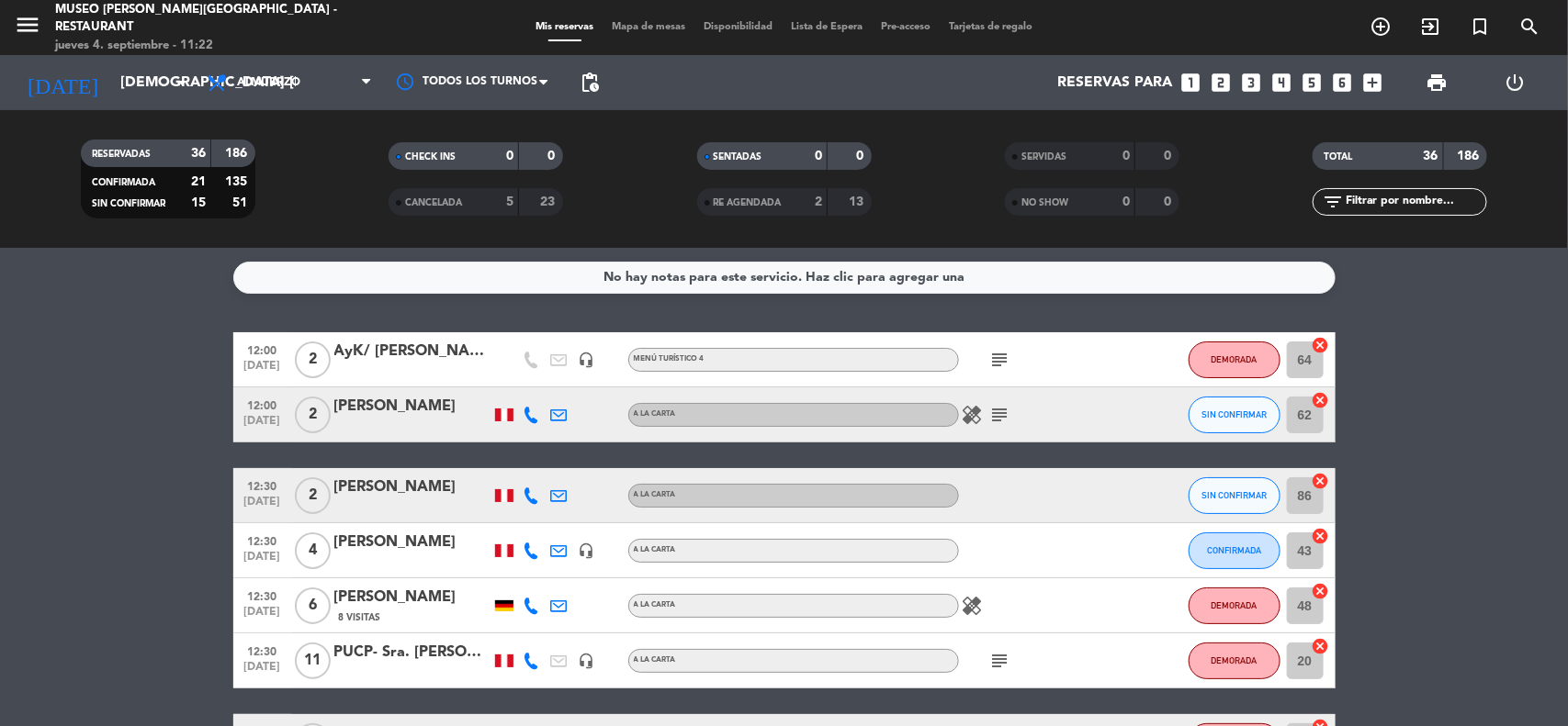
click at [413, 538] on div "[PERSON_NAME]" at bounding box center [412, 542] width 156 height 24
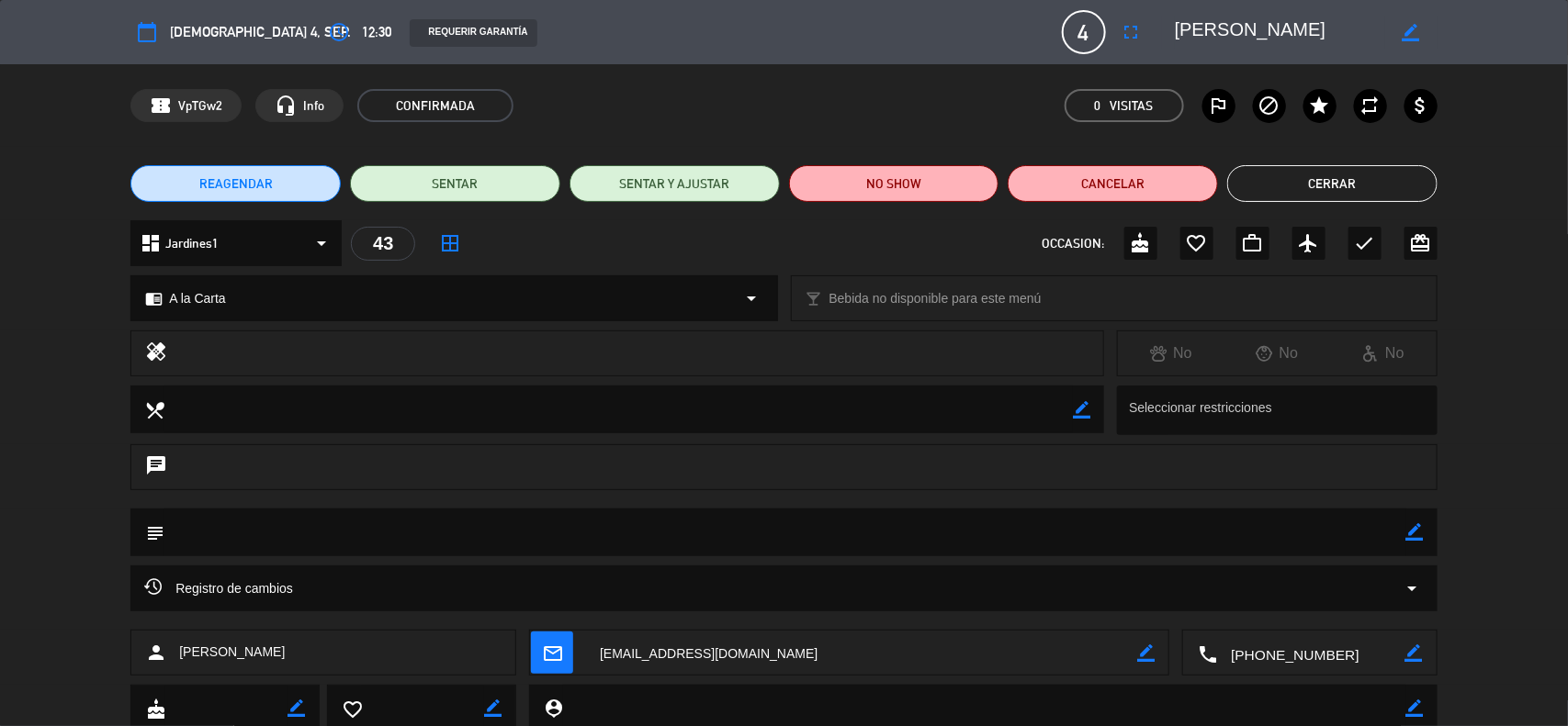
click at [1332, 180] on button "Cerrar" at bounding box center [1332, 184] width 210 height 37
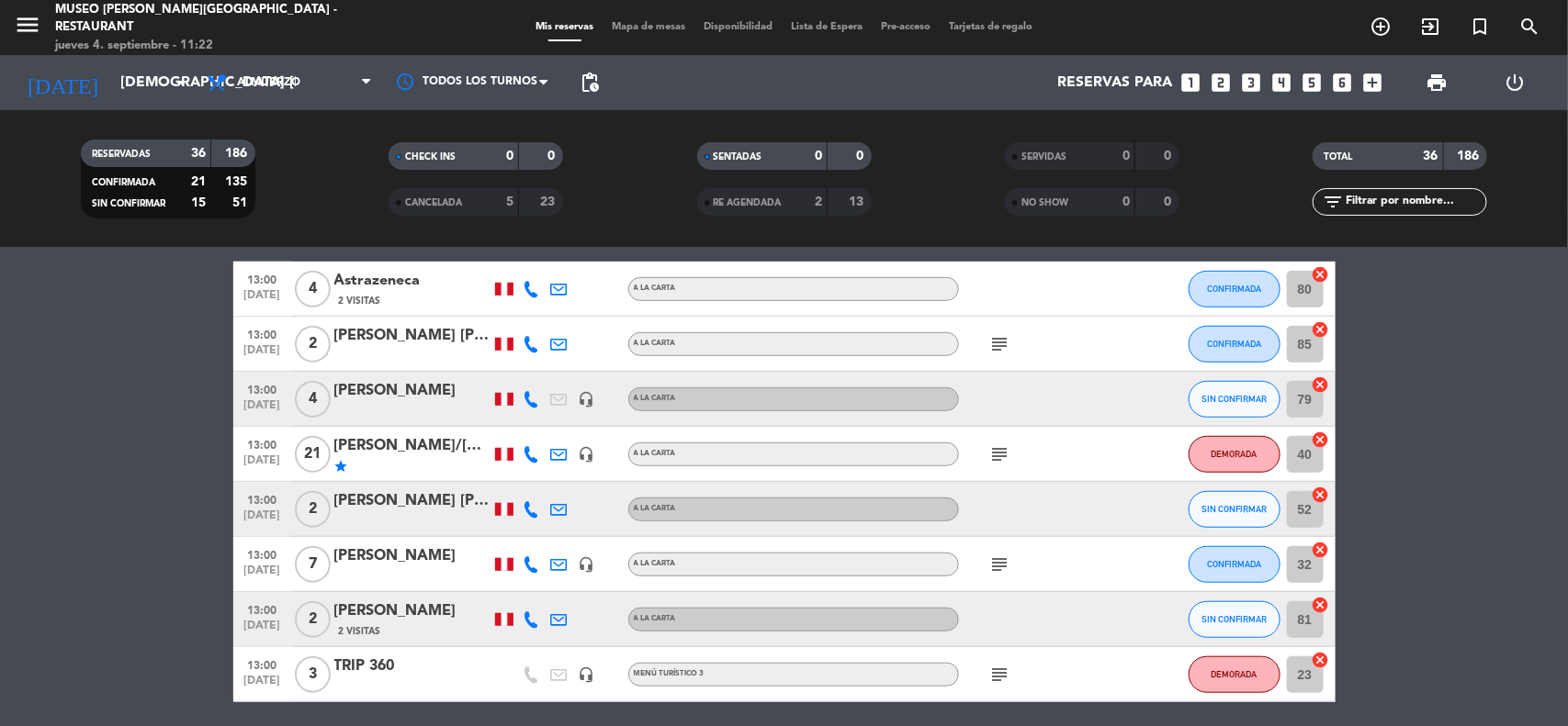
scroll to position [574, 0]
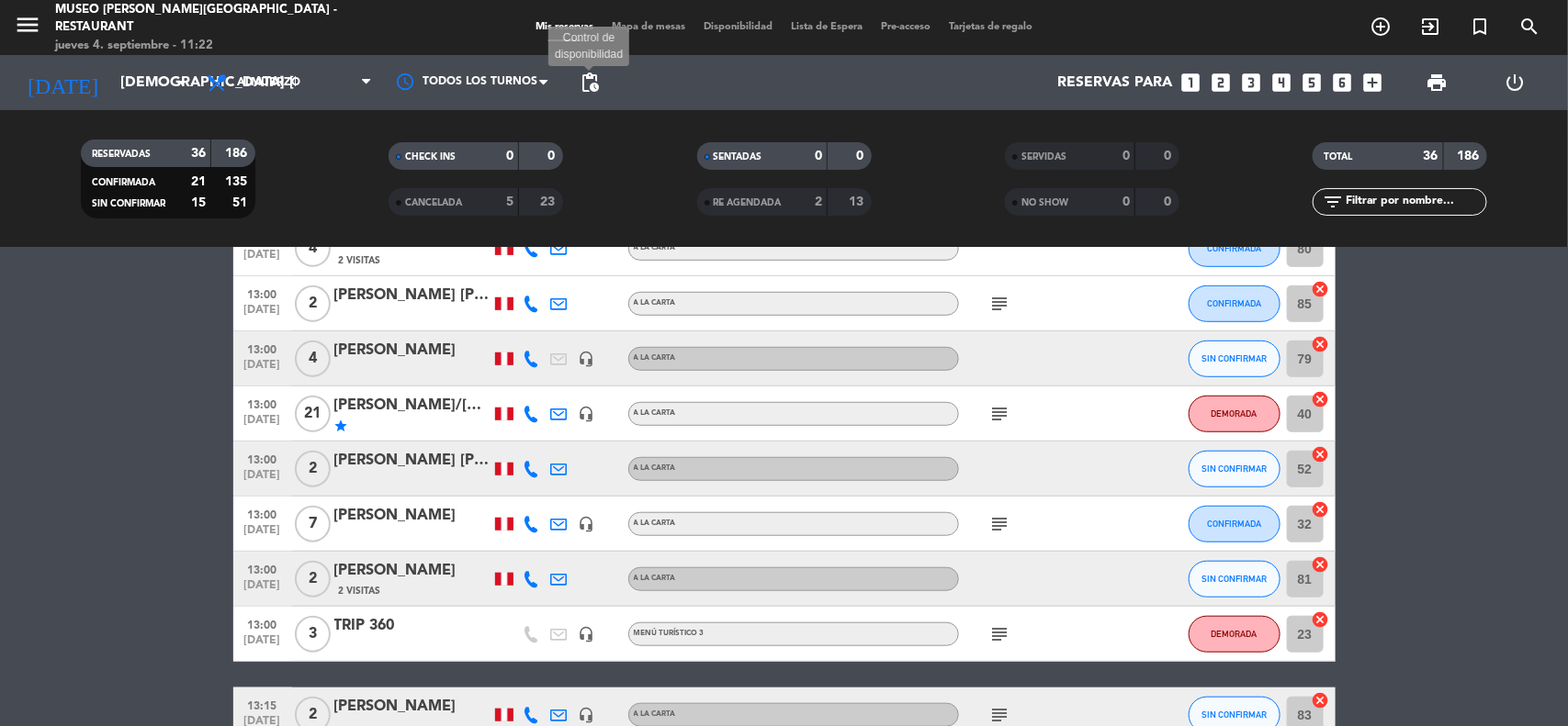
click at [593, 81] on span "pending_actions" at bounding box center [590, 83] width 22 height 22
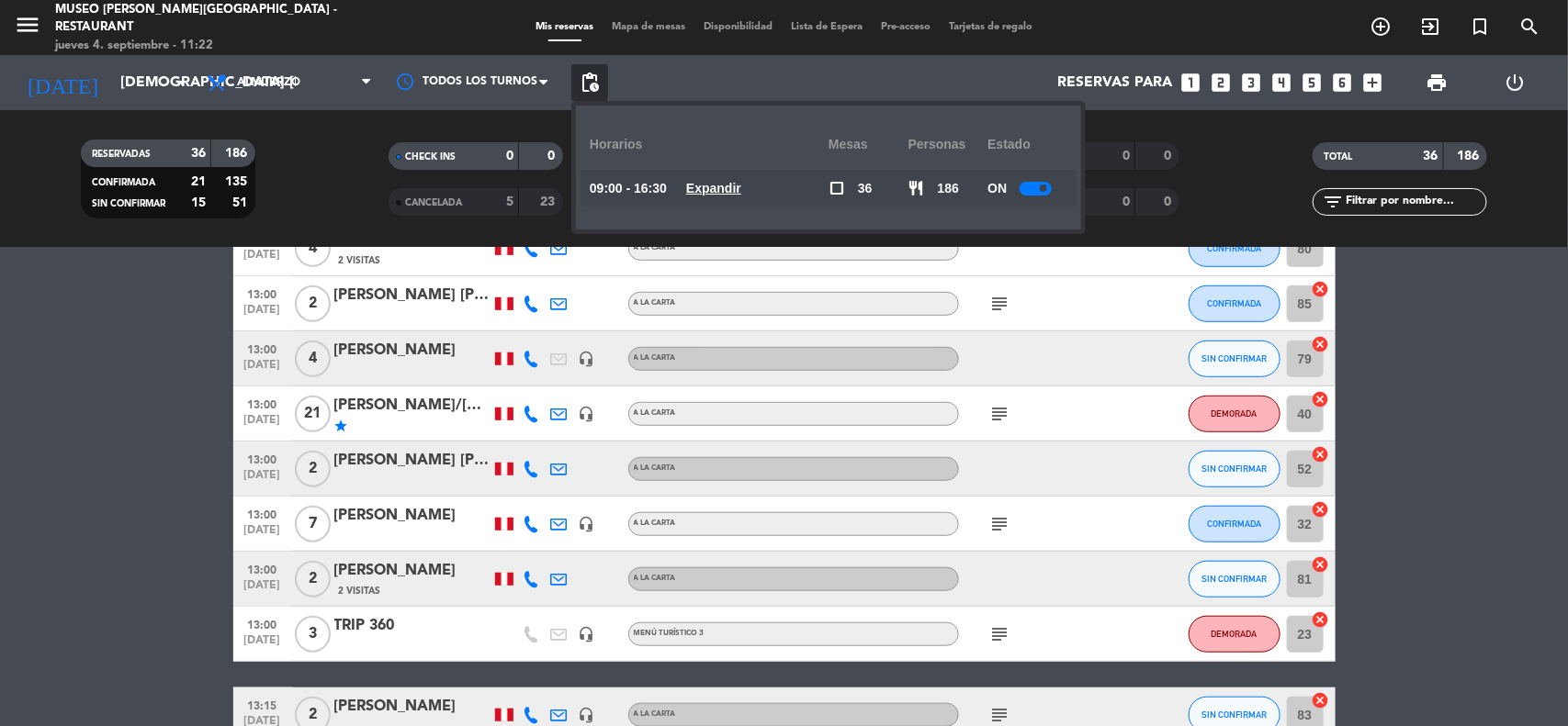
click at [717, 190] on u "Expandir" at bounding box center [713, 188] width 55 height 15
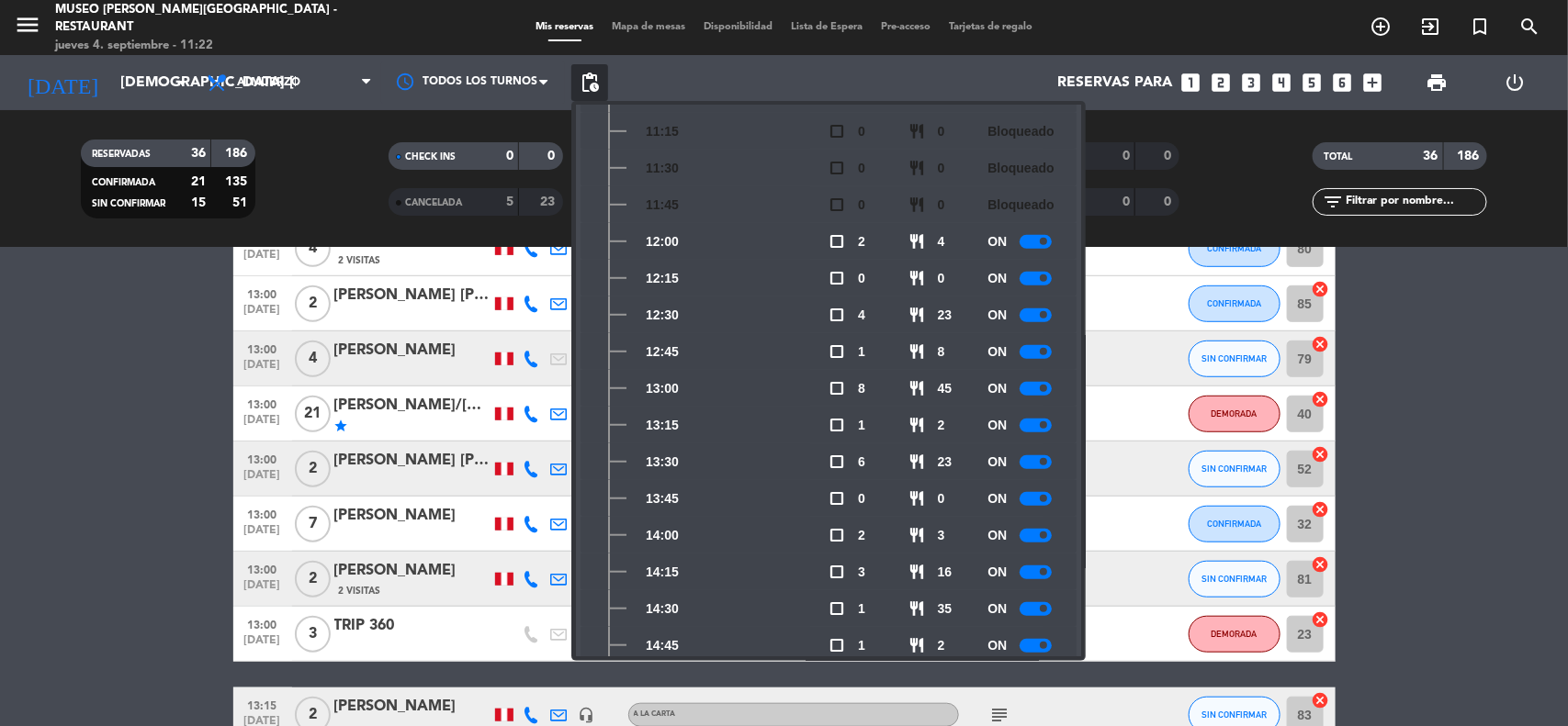
scroll to position [459, 0]
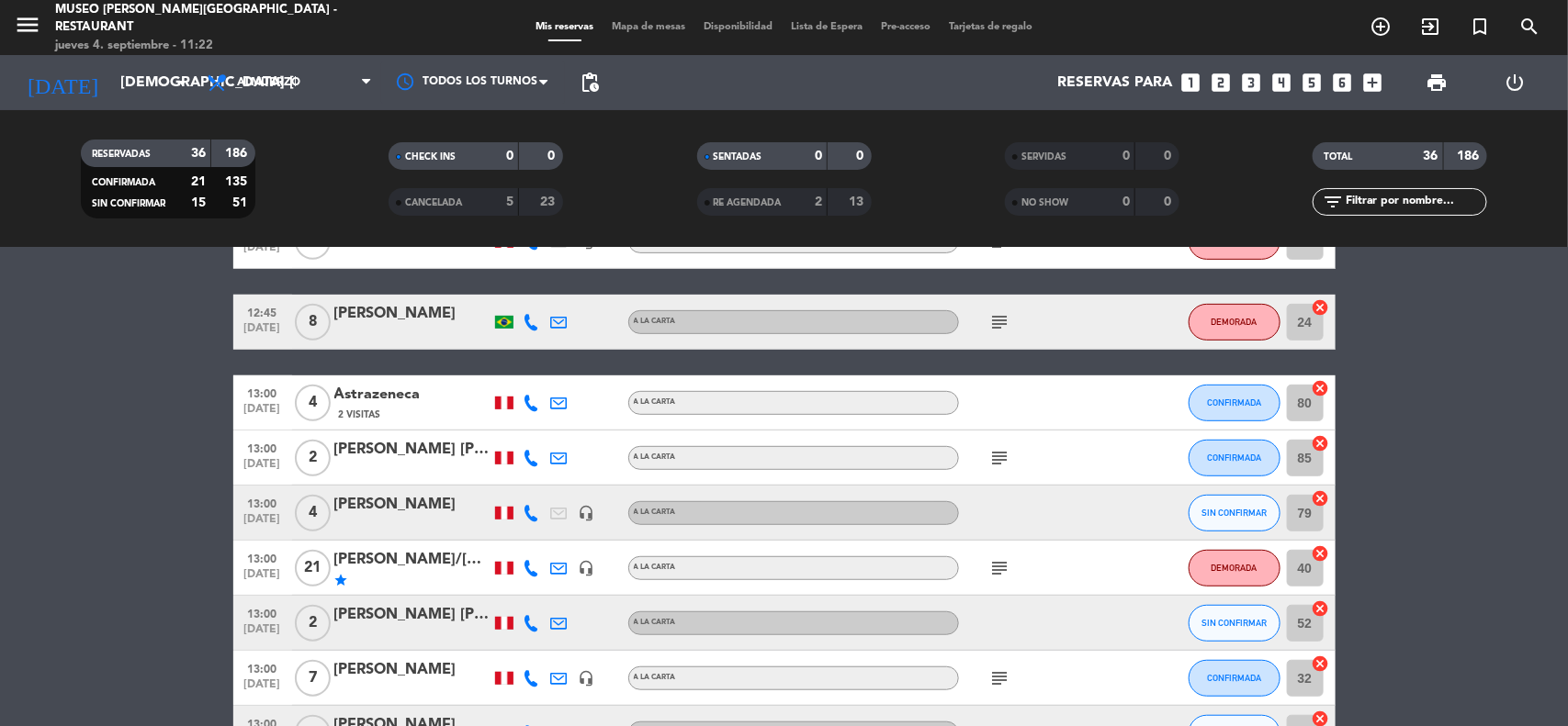
scroll to position [229, 0]
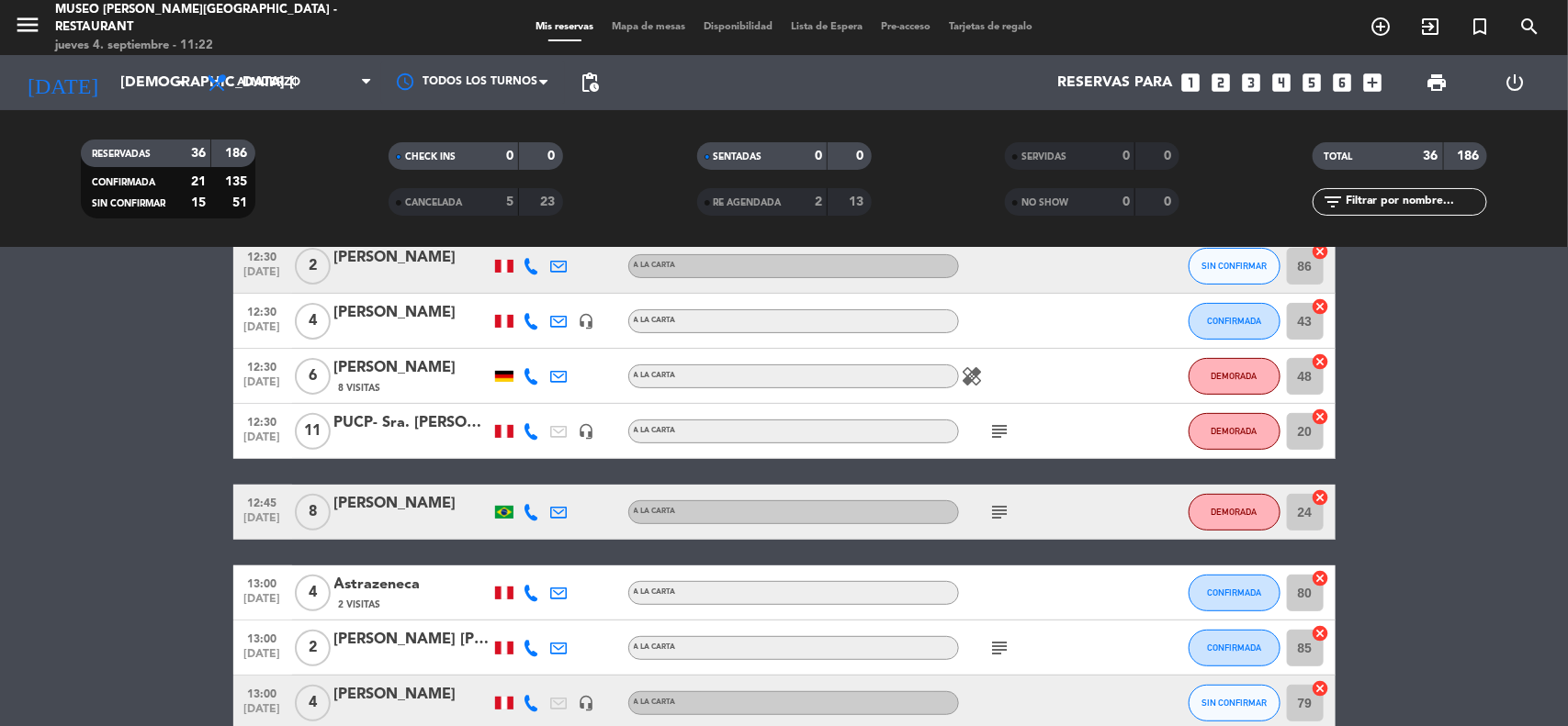
click at [391, 308] on div "[PERSON_NAME]" at bounding box center [412, 313] width 156 height 24
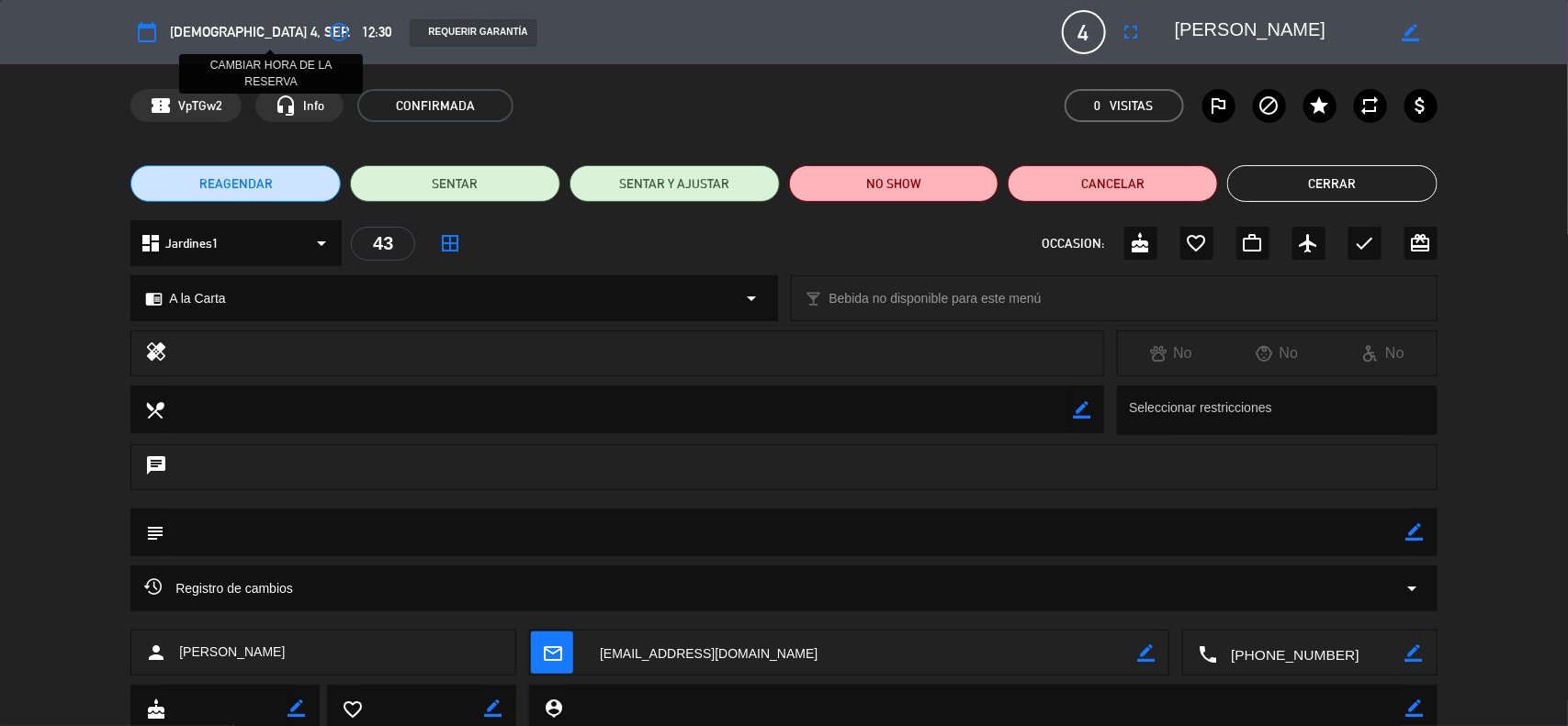
click at [328, 30] on icon "access_time" at bounding box center [339, 32] width 22 height 22
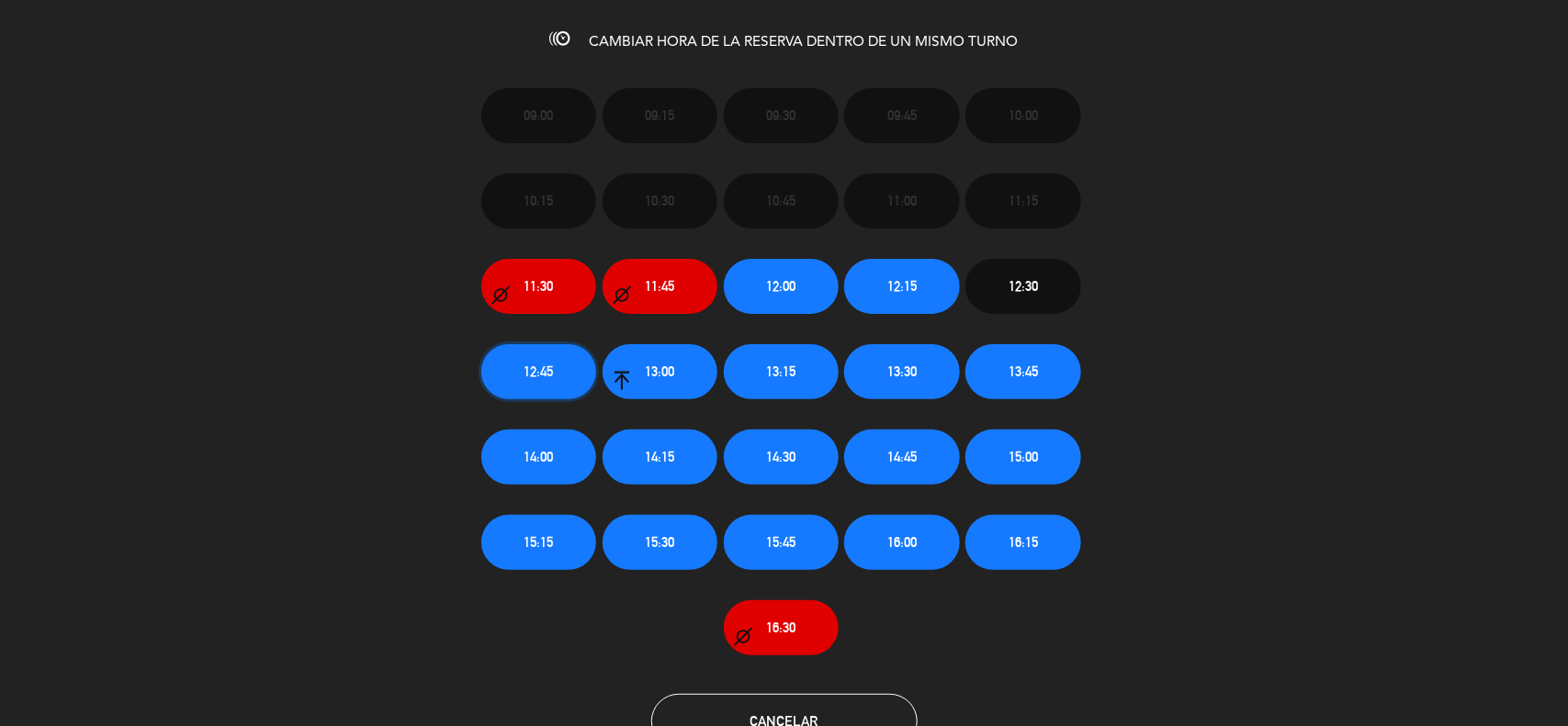
click at [529, 373] on span "12:45" at bounding box center [539, 371] width 30 height 21
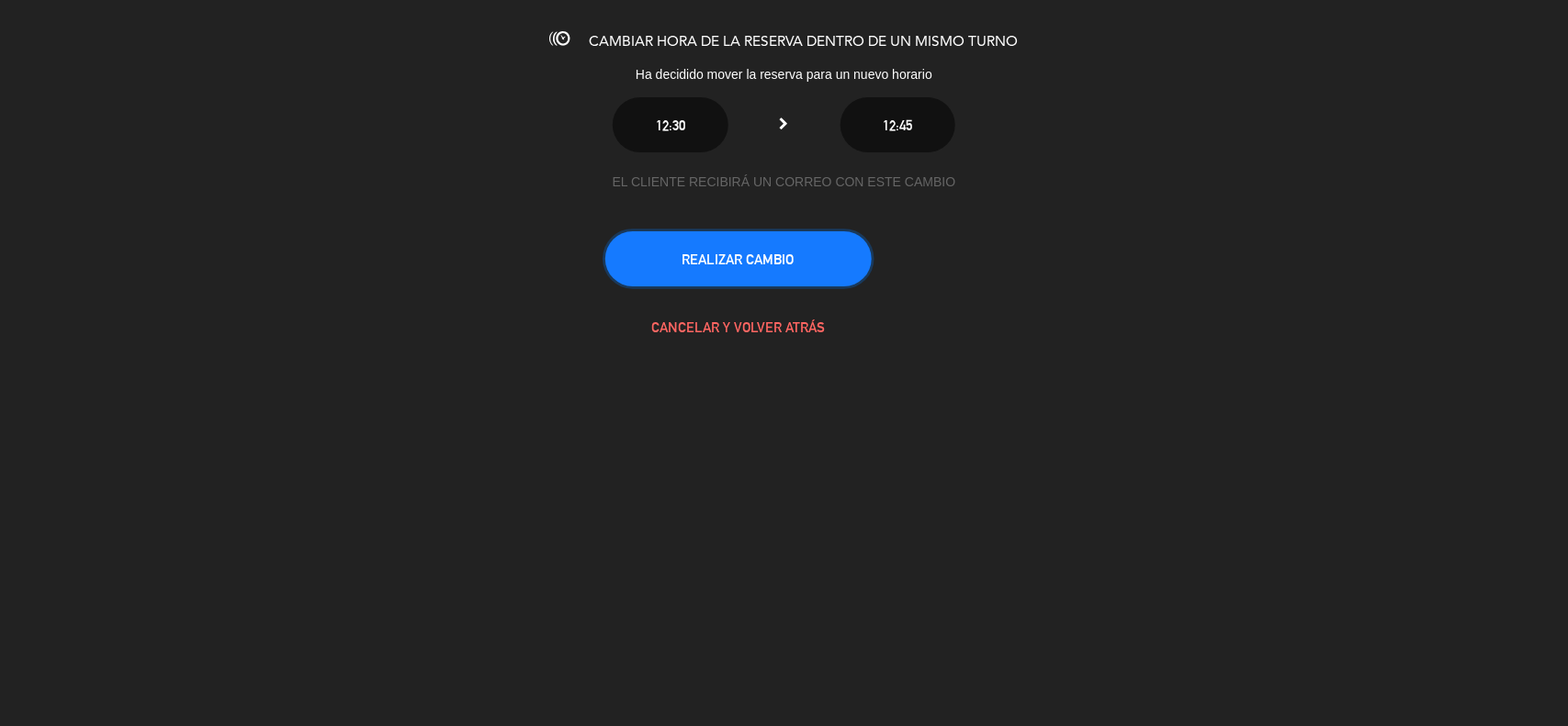
click at [724, 262] on button "REALIZAR CAMBIO" at bounding box center [738, 258] width 267 height 55
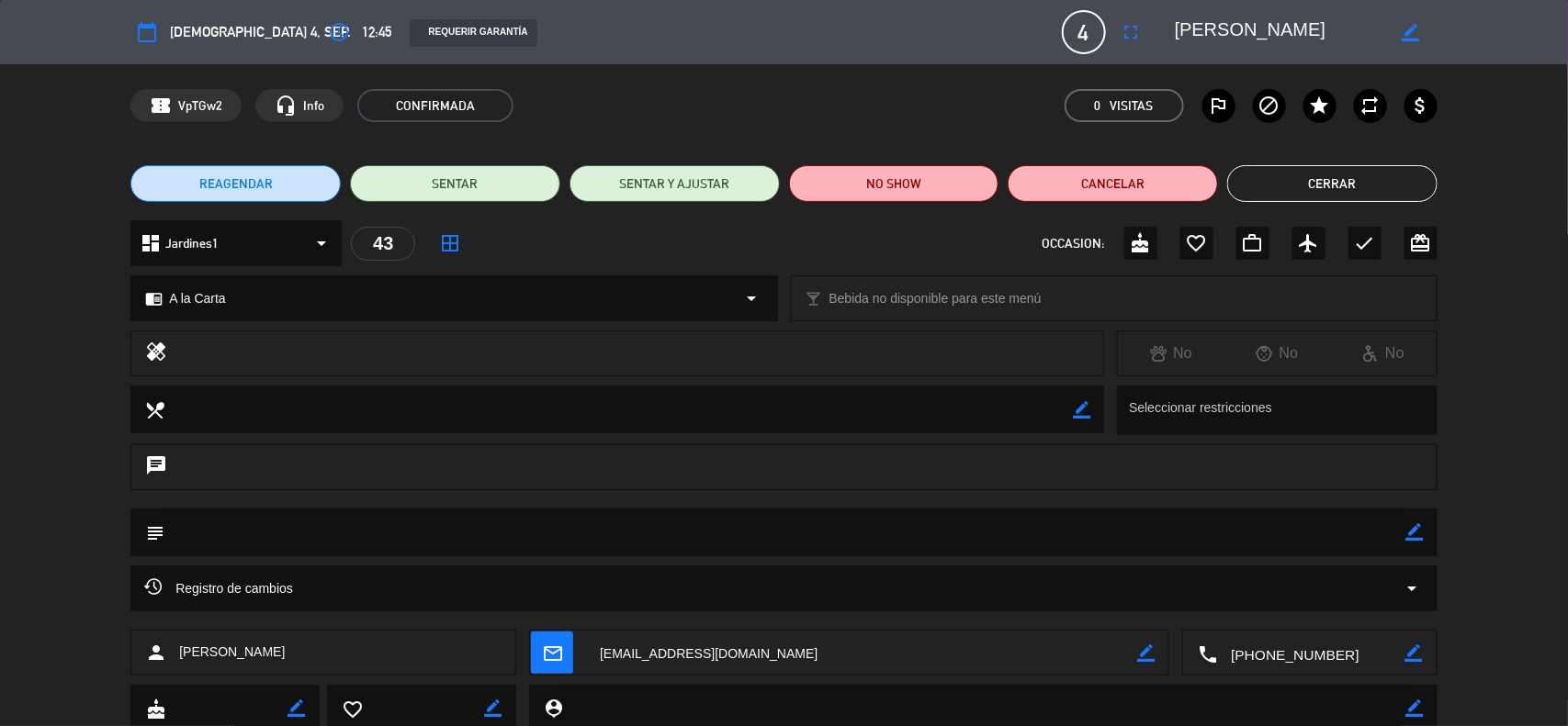
click at [1399, 188] on button "Cerrar" at bounding box center [1332, 184] width 210 height 37
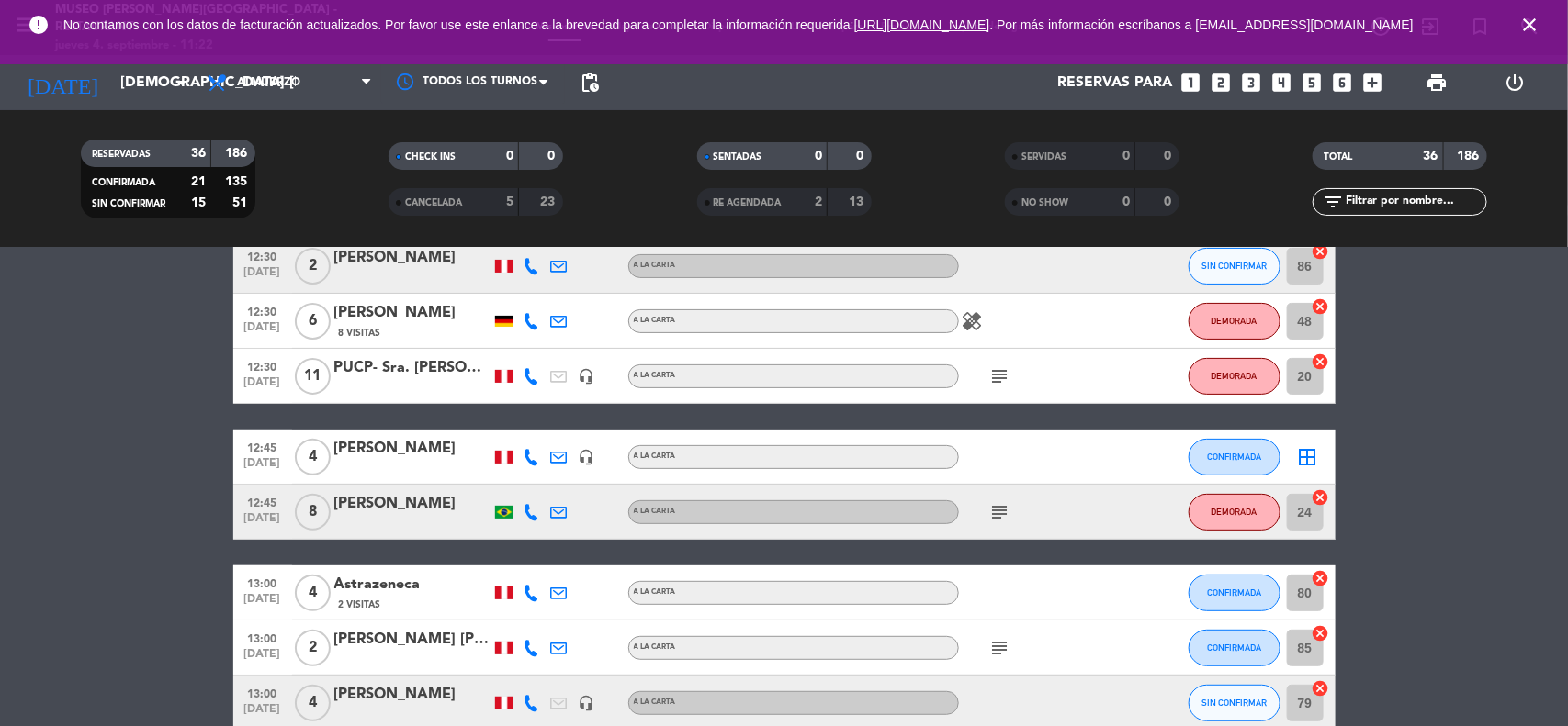
click at [1529, 21] on icon "close" at bounding box center [1529, 25] width 22 height 22
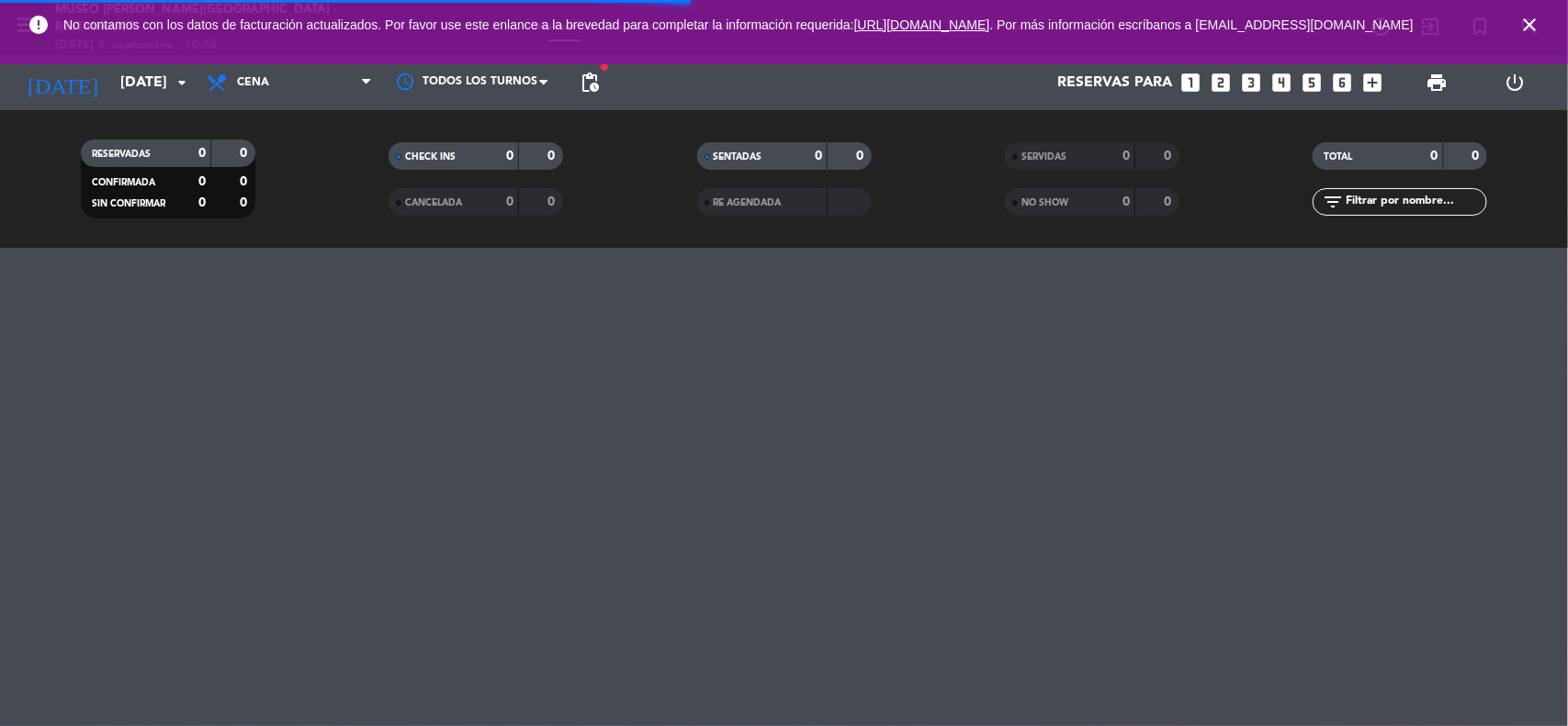
click at [1532, 36] on icon "close" at bounding box center [1529, 25] width 22 height 22
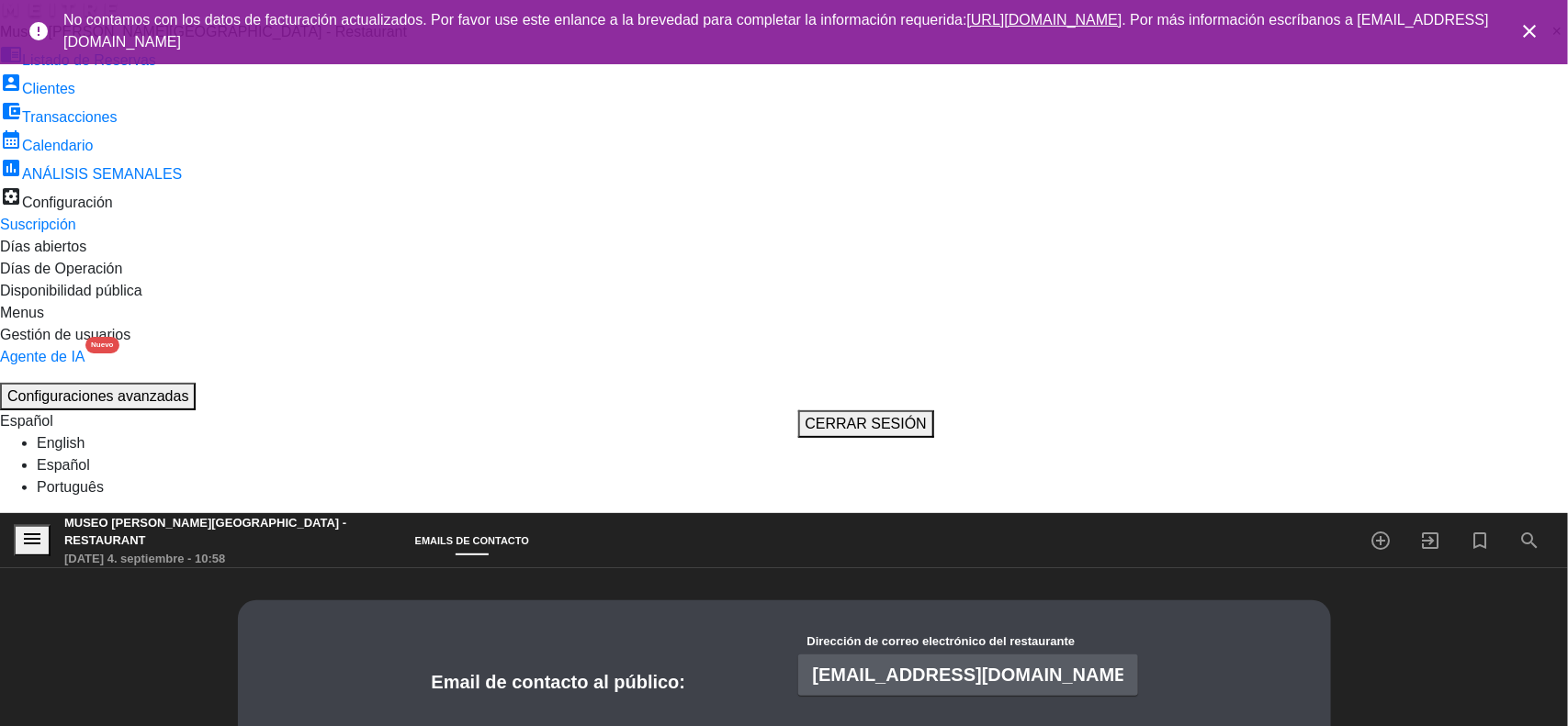
click at [1527, 24] on icon "close" at bounding box center [1529, 32] width 22 height 22
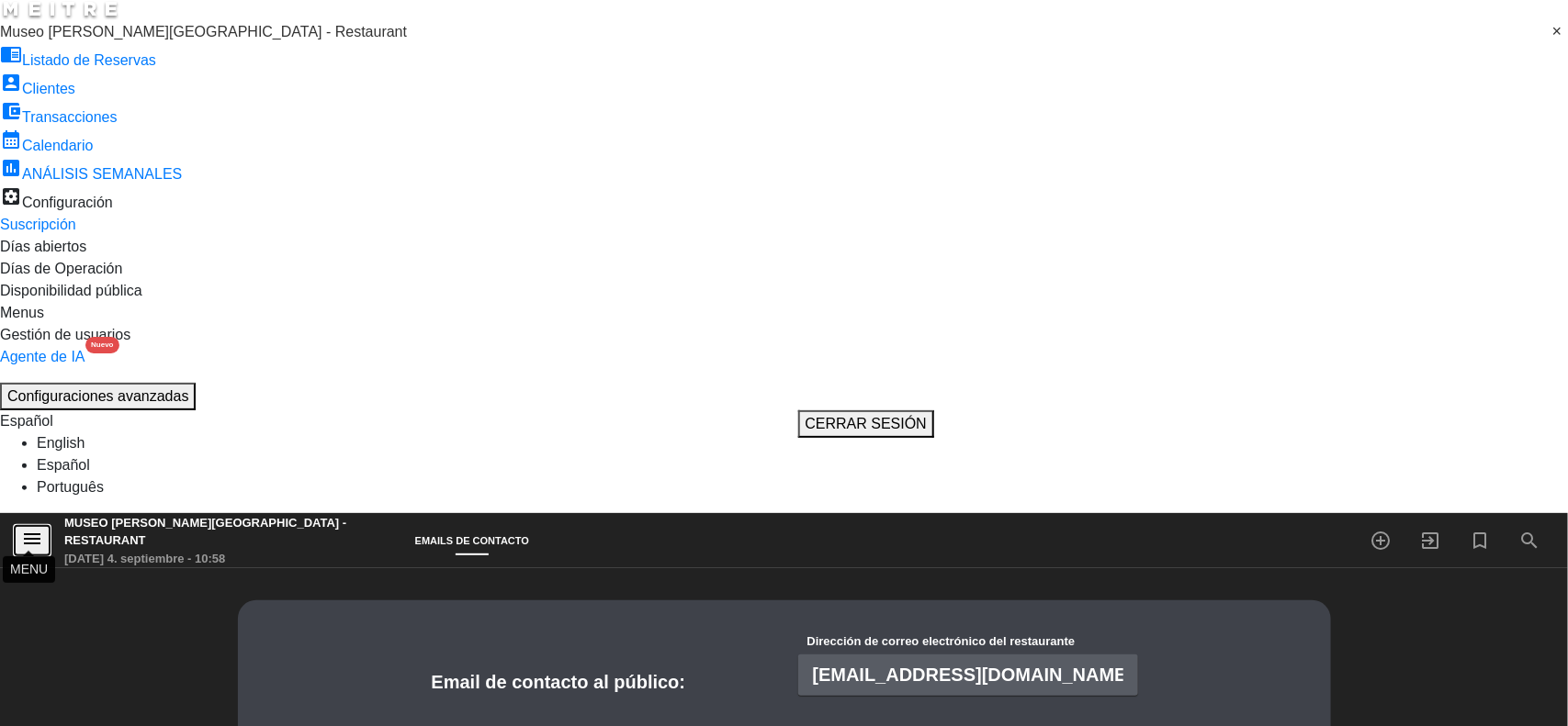
click at [30, 528] on icon "menu" at bounding box center [33, 539] width 22 height 22
click at [156, 68] on link "chrome_reader_mode Listado de Reservas" at bounding box center [78, 59] width 156 height 16
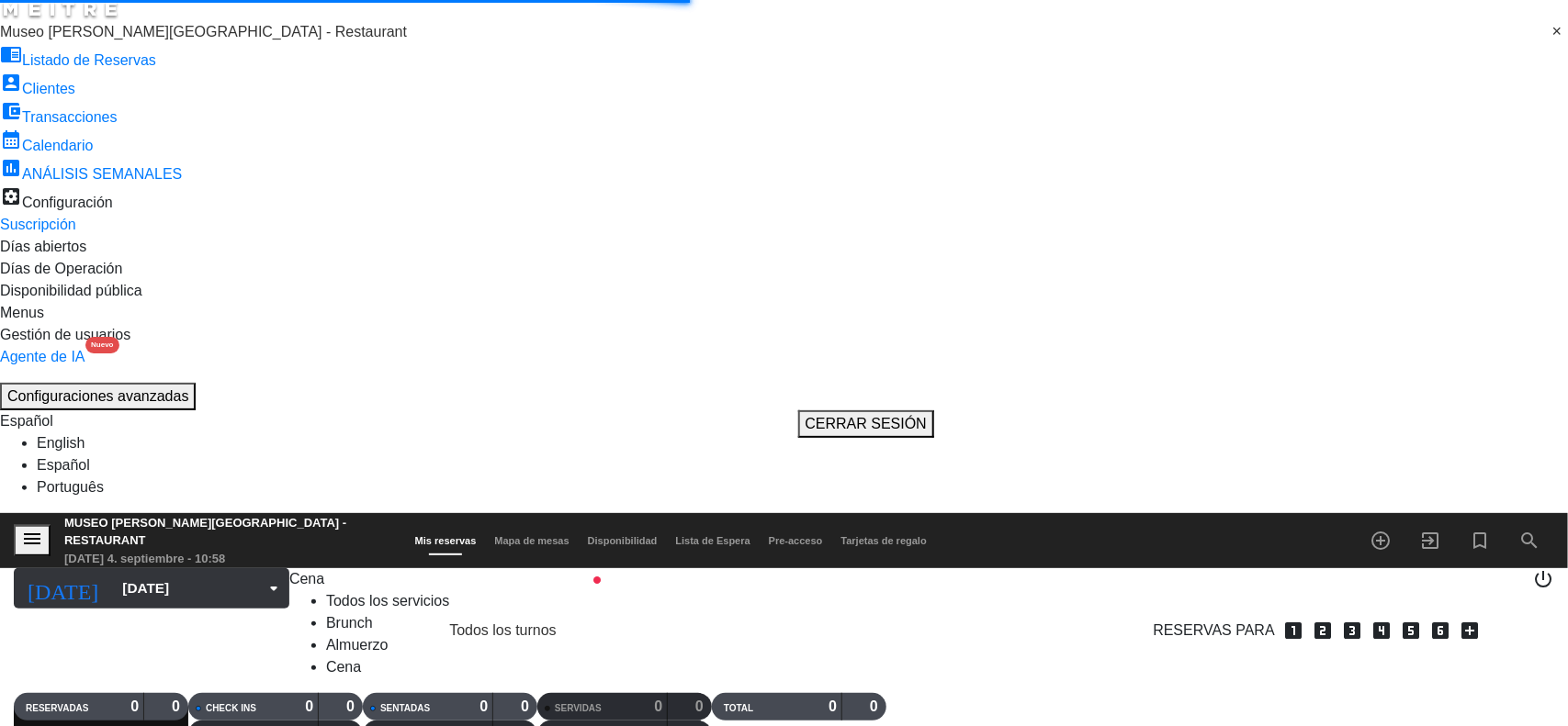
click at [168, 571] on input "sáb. [DATE]" at bounding box center [214, 589] width 201 height 35
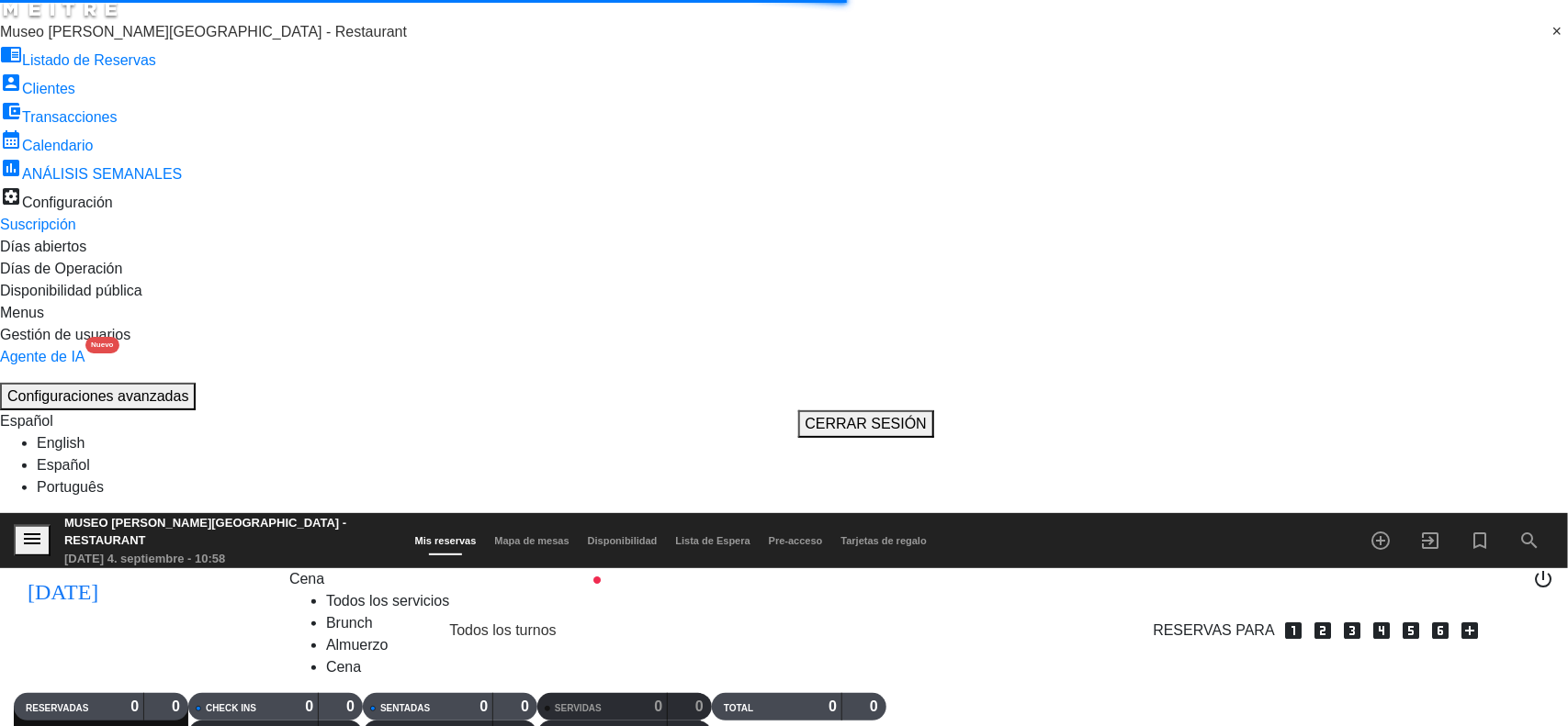
type input "[DEMOGRAPHIC_DATA] [DATE]"
click at [291, 571] on span "Cena" at bounding box center [307, 578] width 35 height 16
drag, startPoint x: 285, startPoint y: 200, endPoint x: 359, endPoint y: 201, distance: 74.0
click at [284, 513] on div "menu Museo Larco Café - Restaurant jueves 4. septiembre - 10:58 Mis reservas Ma…" at bounding box center [784, 643] width 1568 height 261
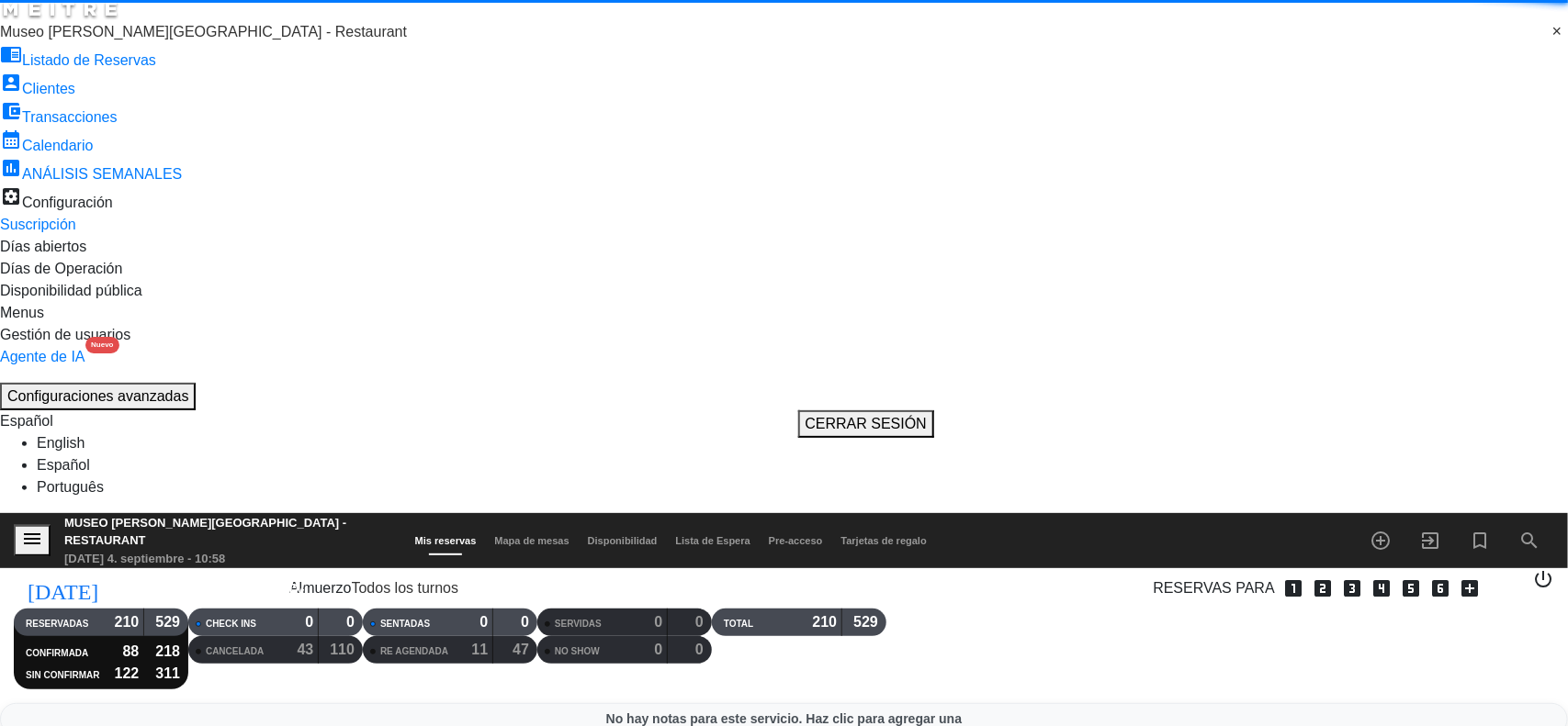
click at [1312, 577] on icon "looks_two" at bounding box center [1323, 589] width 22 height 22
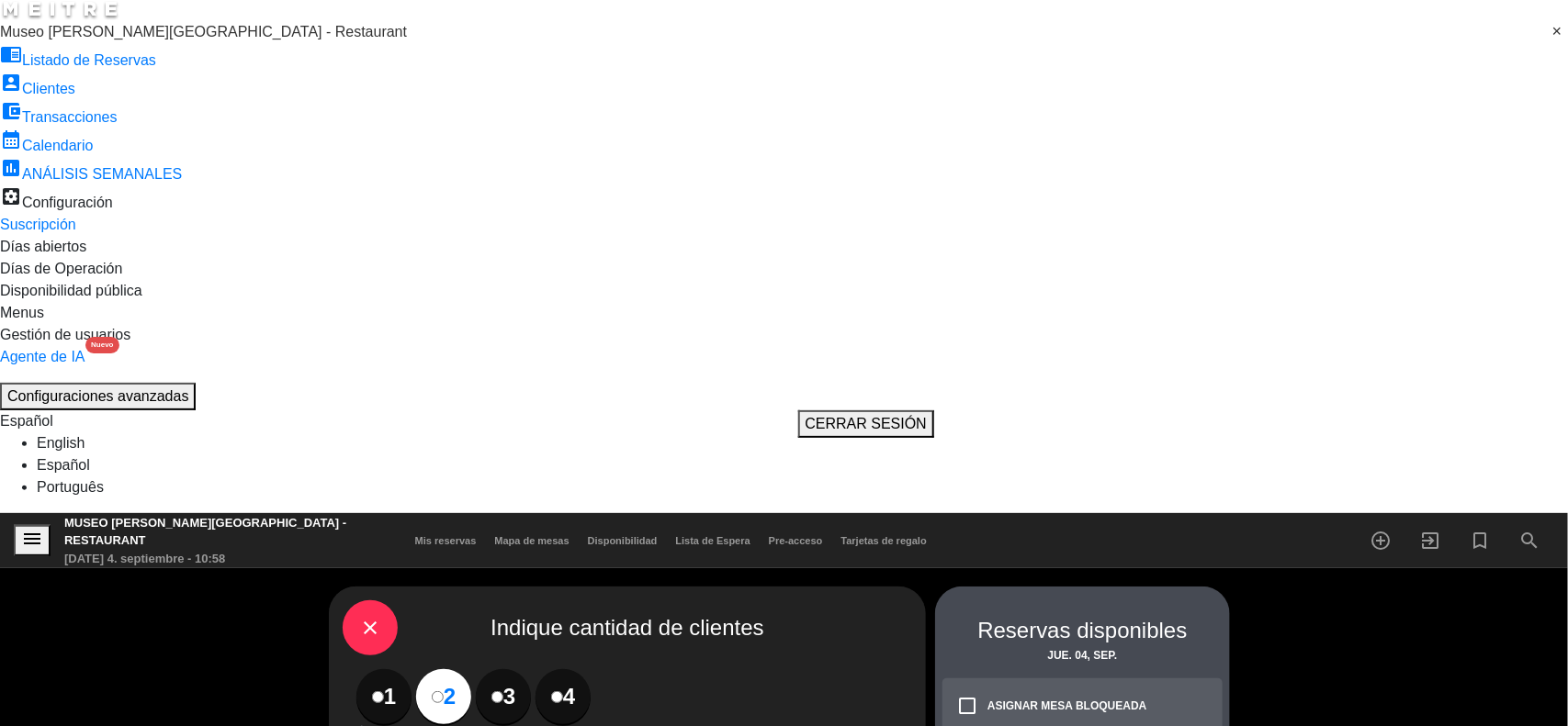
scroll to position [344, 0]
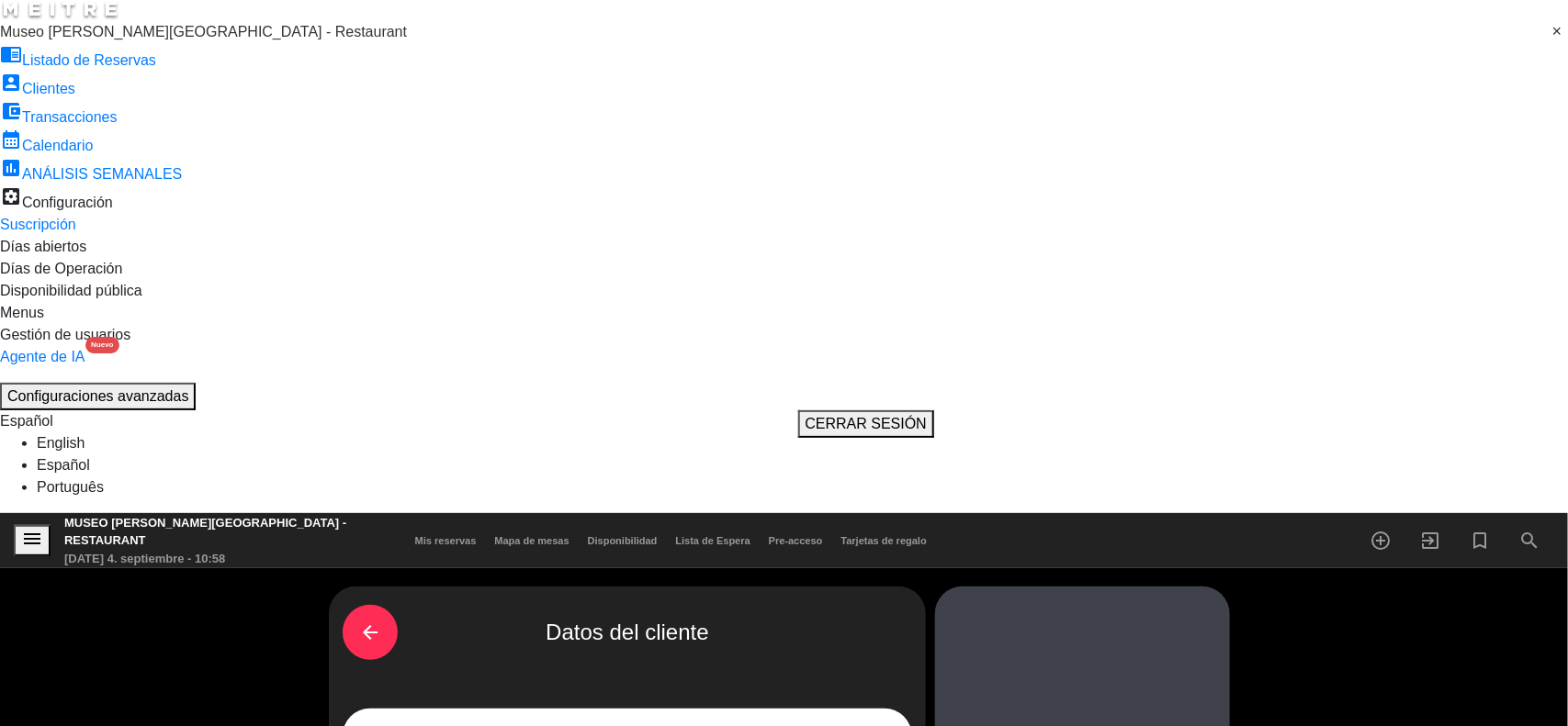
scroll to position [0, 0]
click at [437, 724] on input "1" at bounding box center [627, 736] width 542 height 24
click at [404, 724] on input "CarlosPanaifo" at bounding box center [627, 736] width 542 height 24
type input "[PERSON_NAME]"
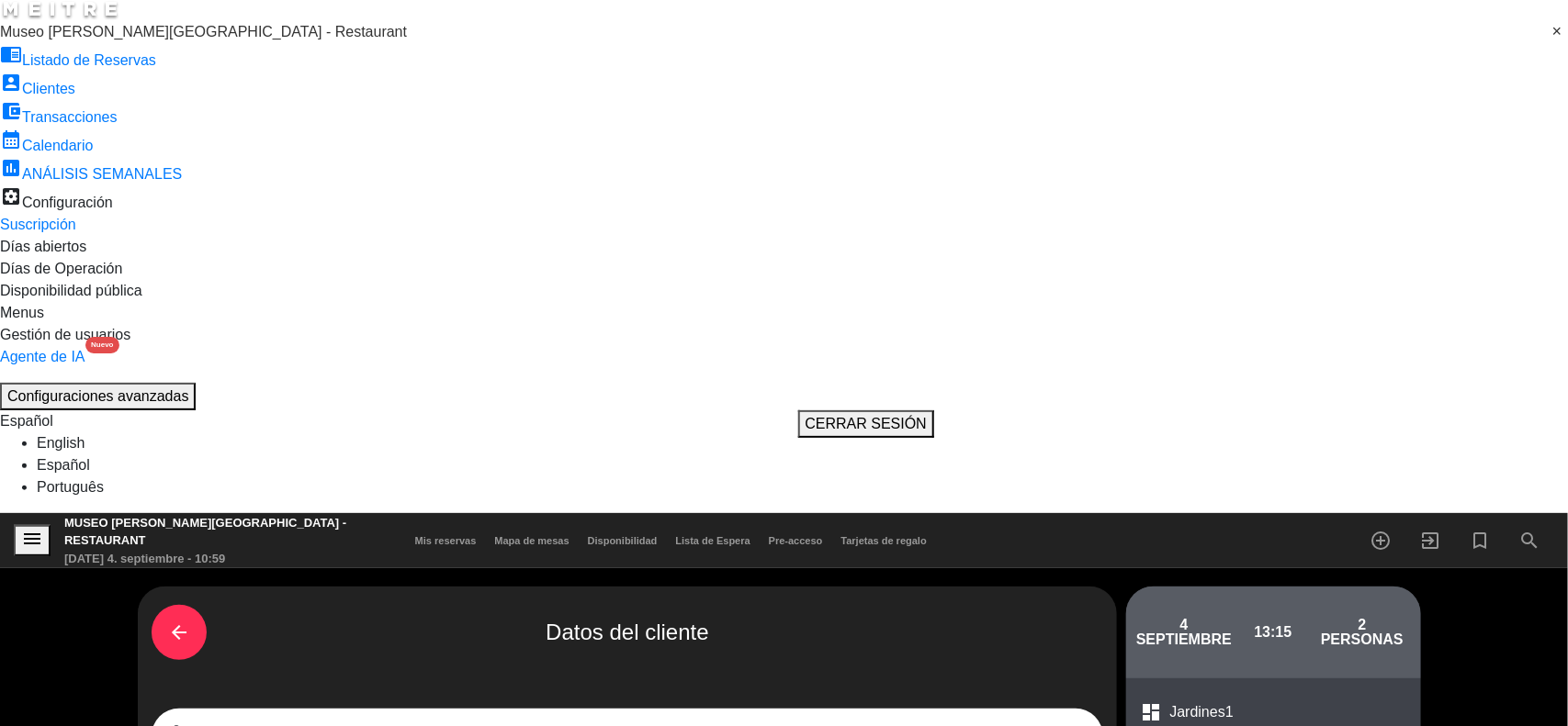
type input "chpanaifo@gmail.com"
type input "987856489"
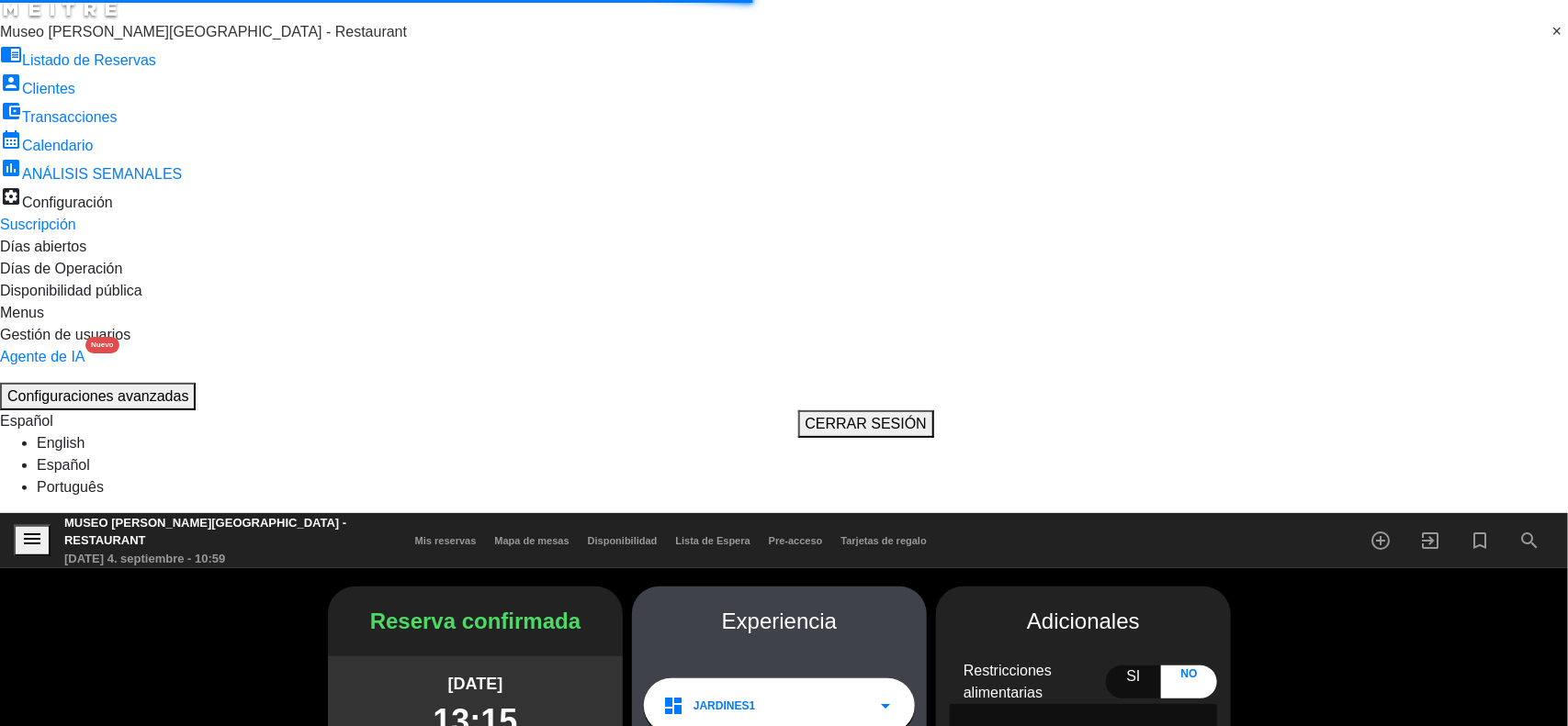
type input "+51987856489"
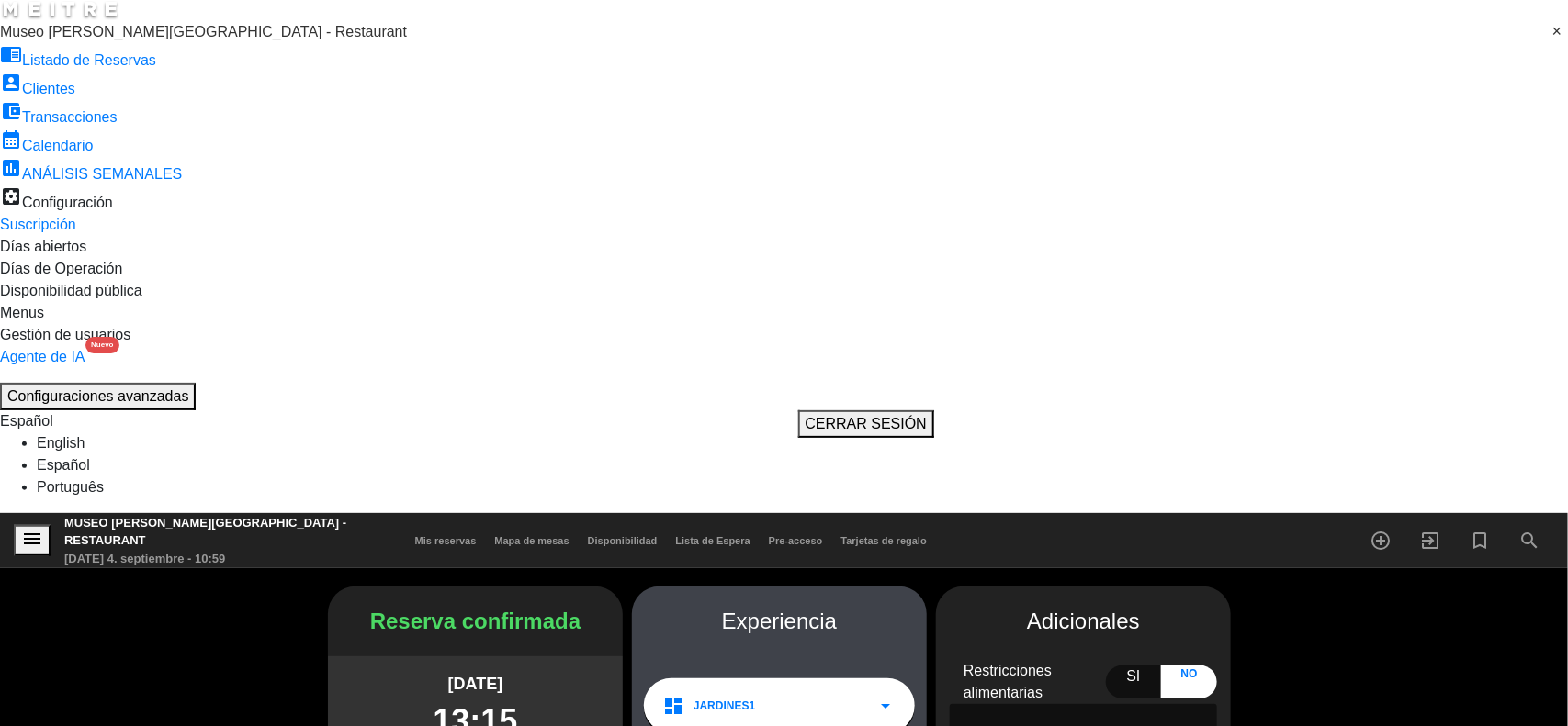
type textarea "Motivo: Aniversario Dar cortesía."
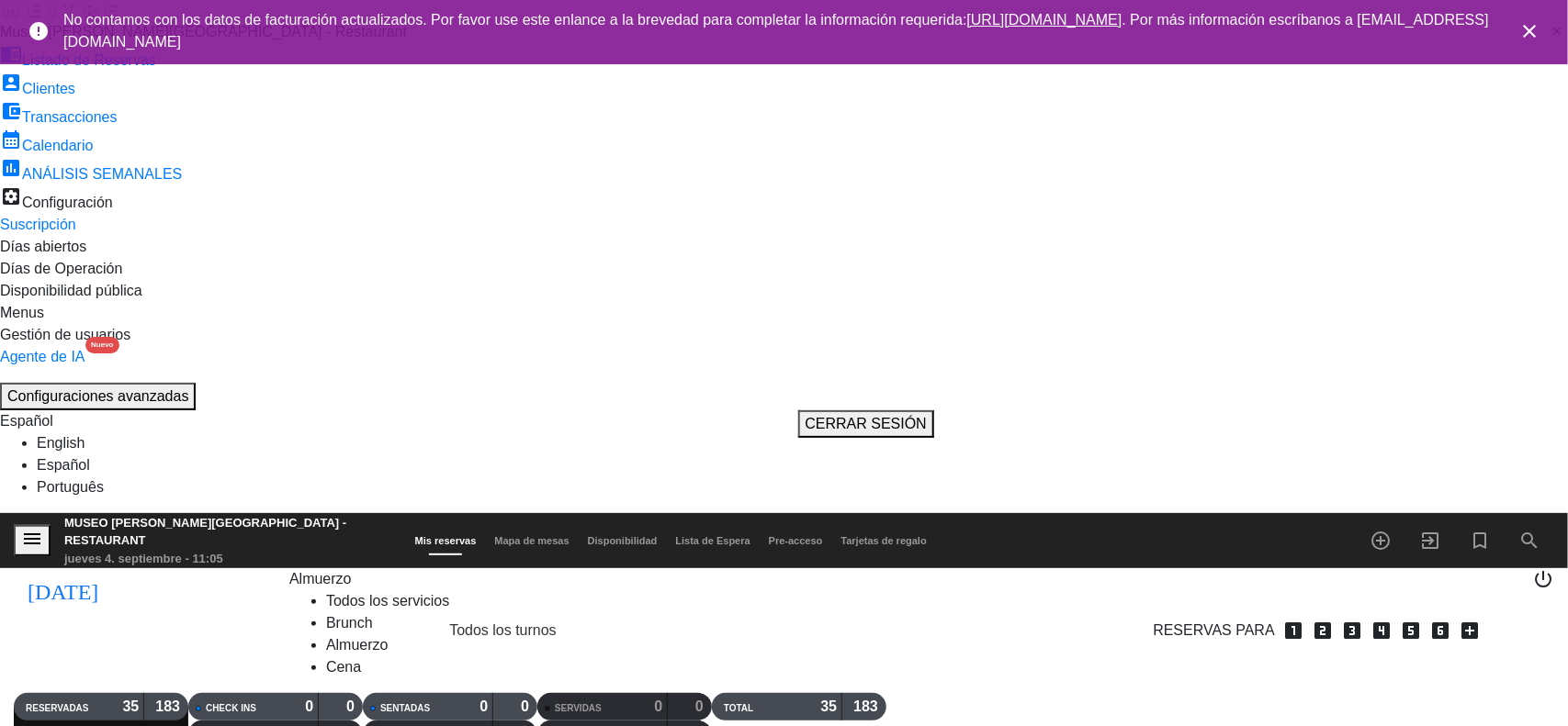
click at [1529, 33] on icon "close" at bounding box center [1529, 32] width 22 height 22
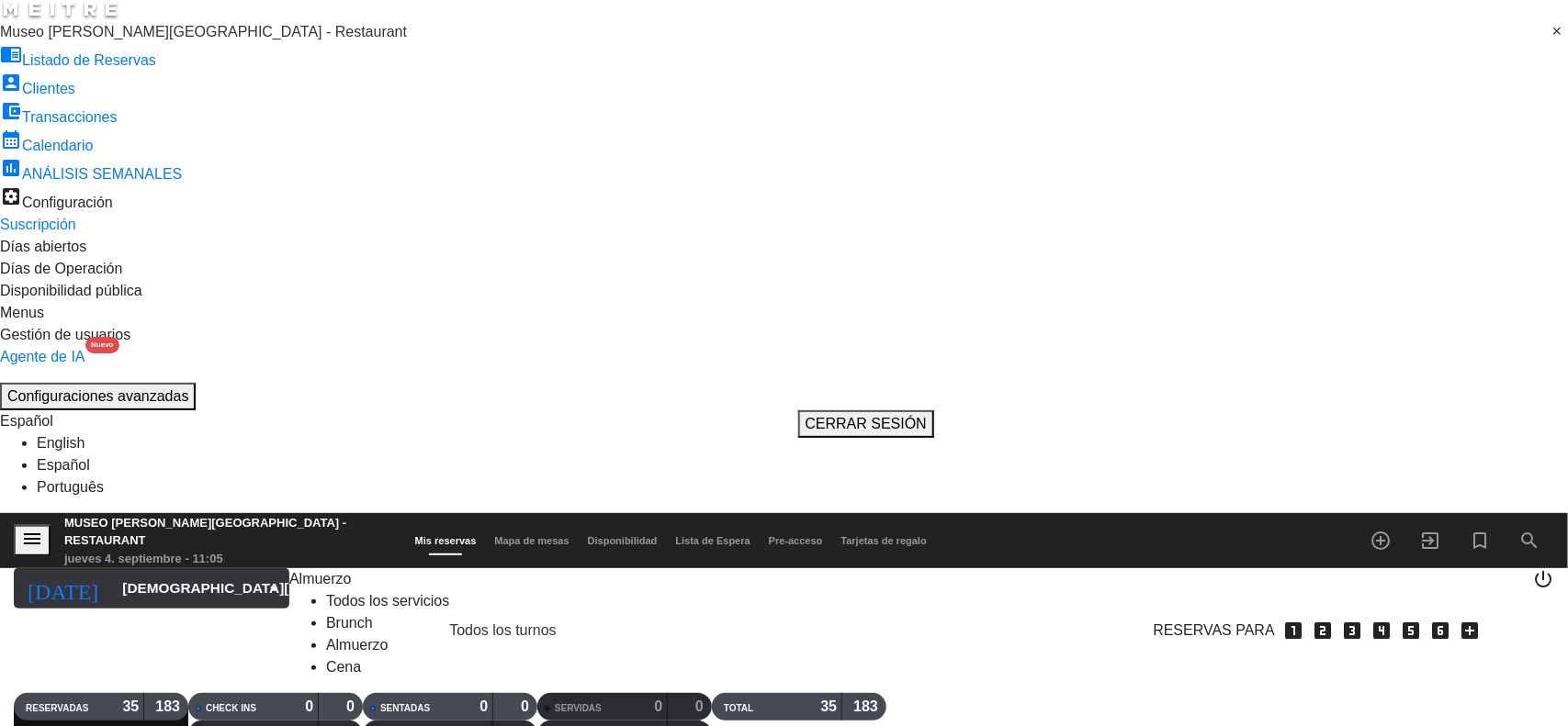
click at [122, 571] on input "[DEMOGRAPHIC_DATA] [DATE]" at bounding box center [214, 589] width 201 height 35
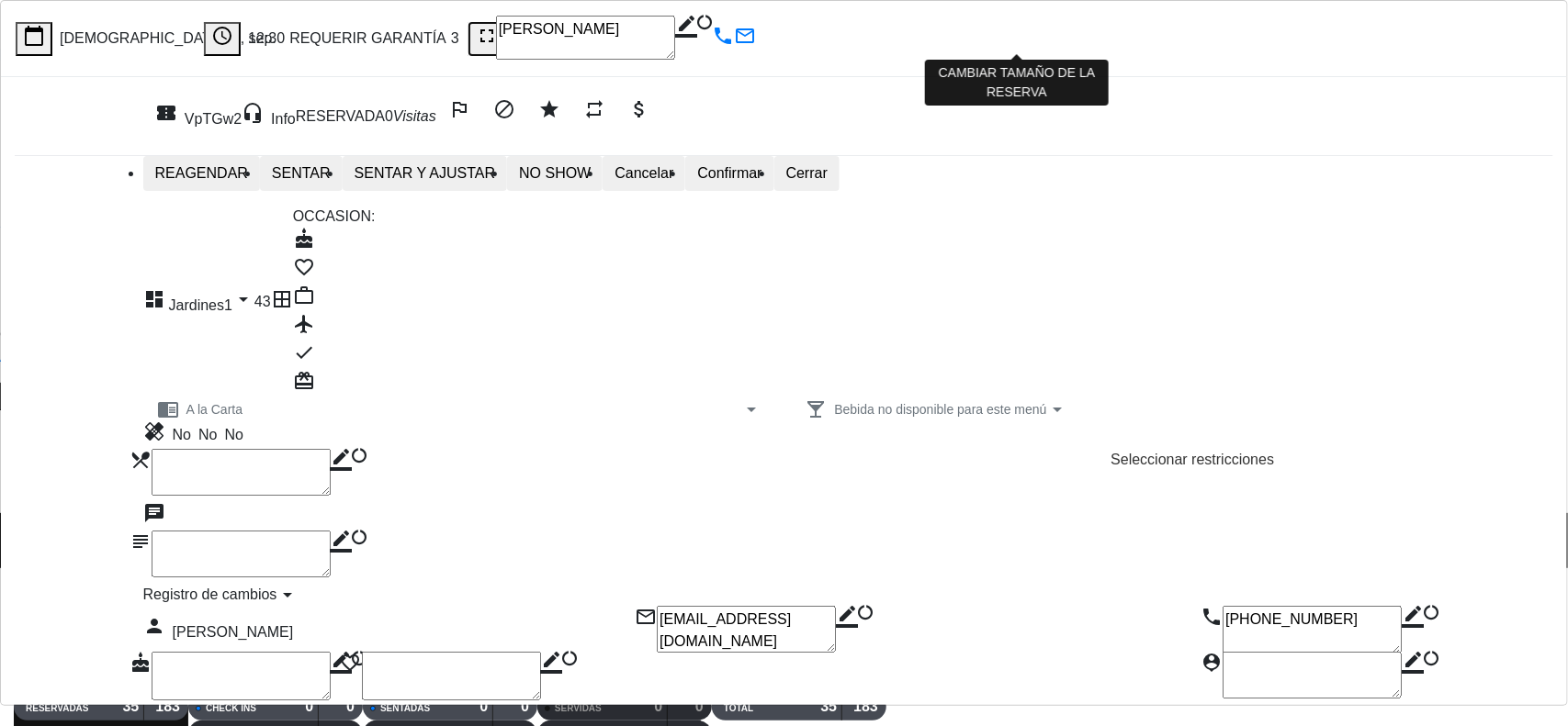
click at [498, 25] on icon "fullscreen" at bounding box center [487, 36] width 22 height 22
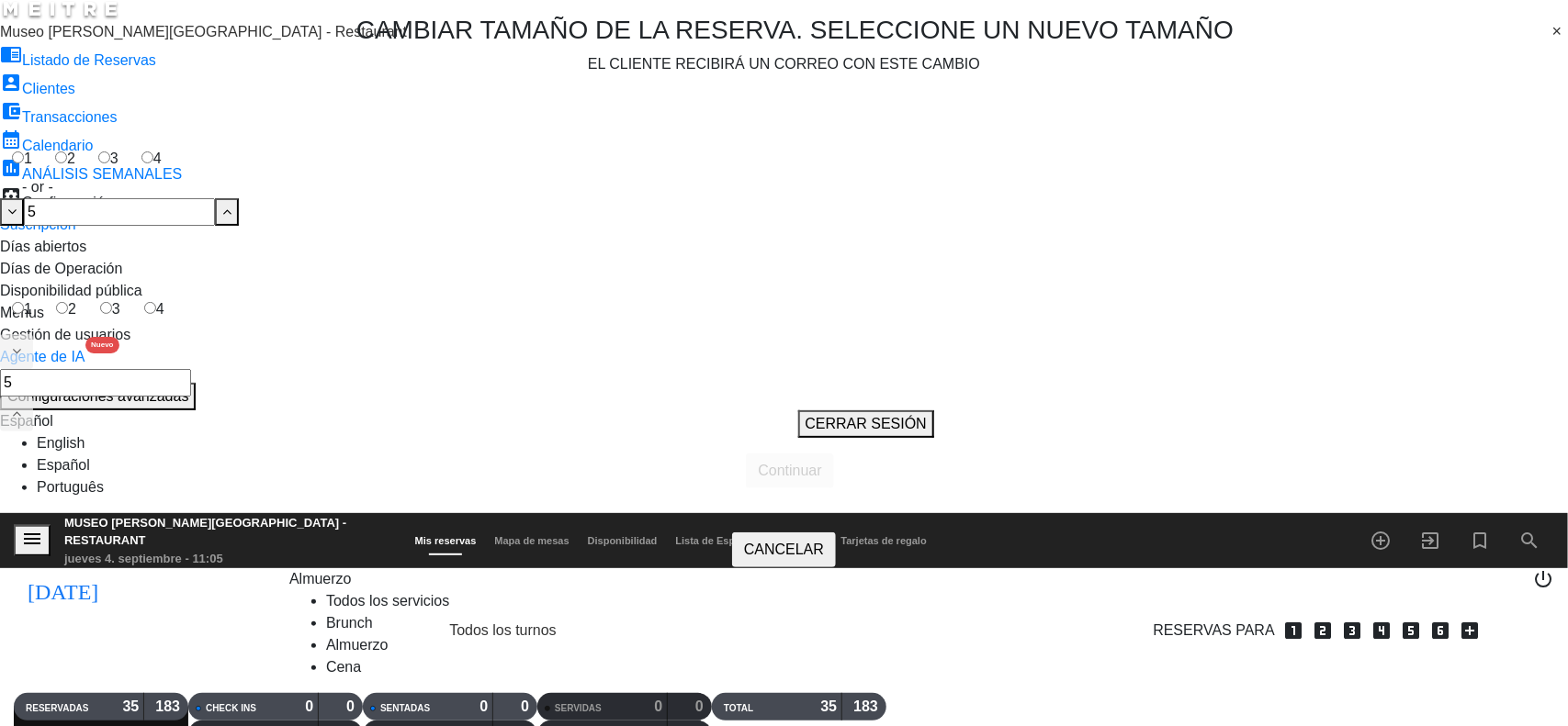
click at [174, 154] on label "4" at bounding box center [150, 159] width 44 height 35
click at [153, 154] on input "4" at bounding box center [147, 157] width 12 height 12
radio input "true"
radio input "false"
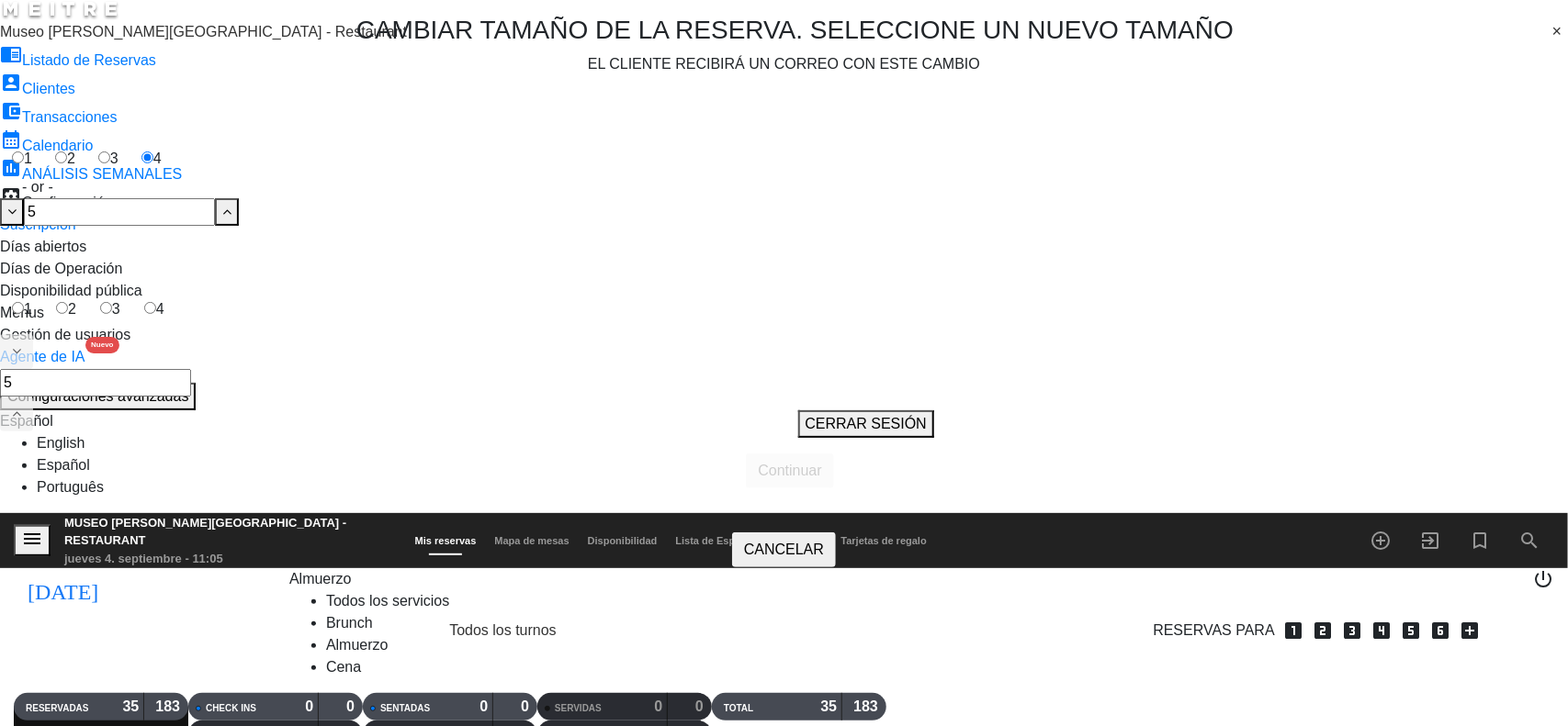
radio input "false"
radio input "true"
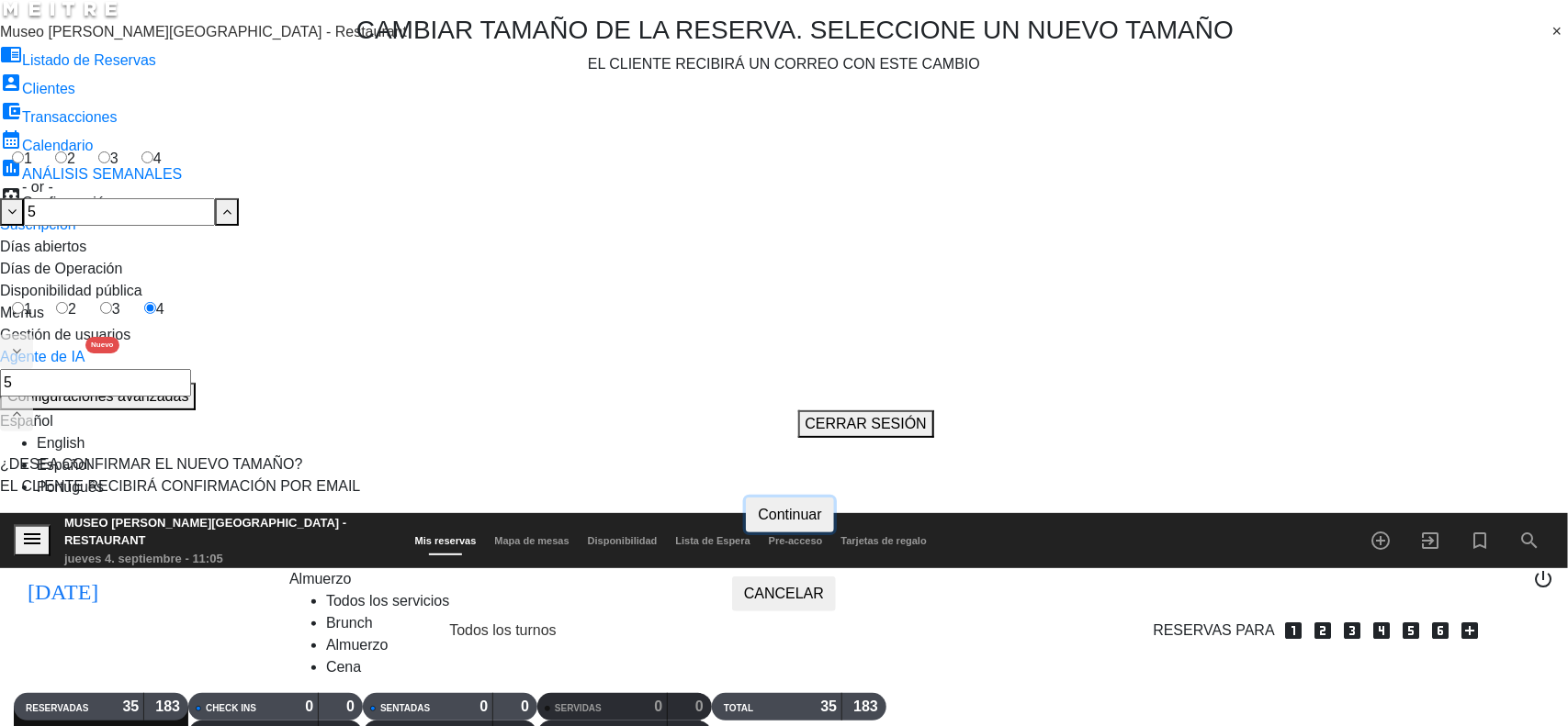
click at [780, 523] on span "Continuar" at bounding box center [790, 514] width 63 height 16
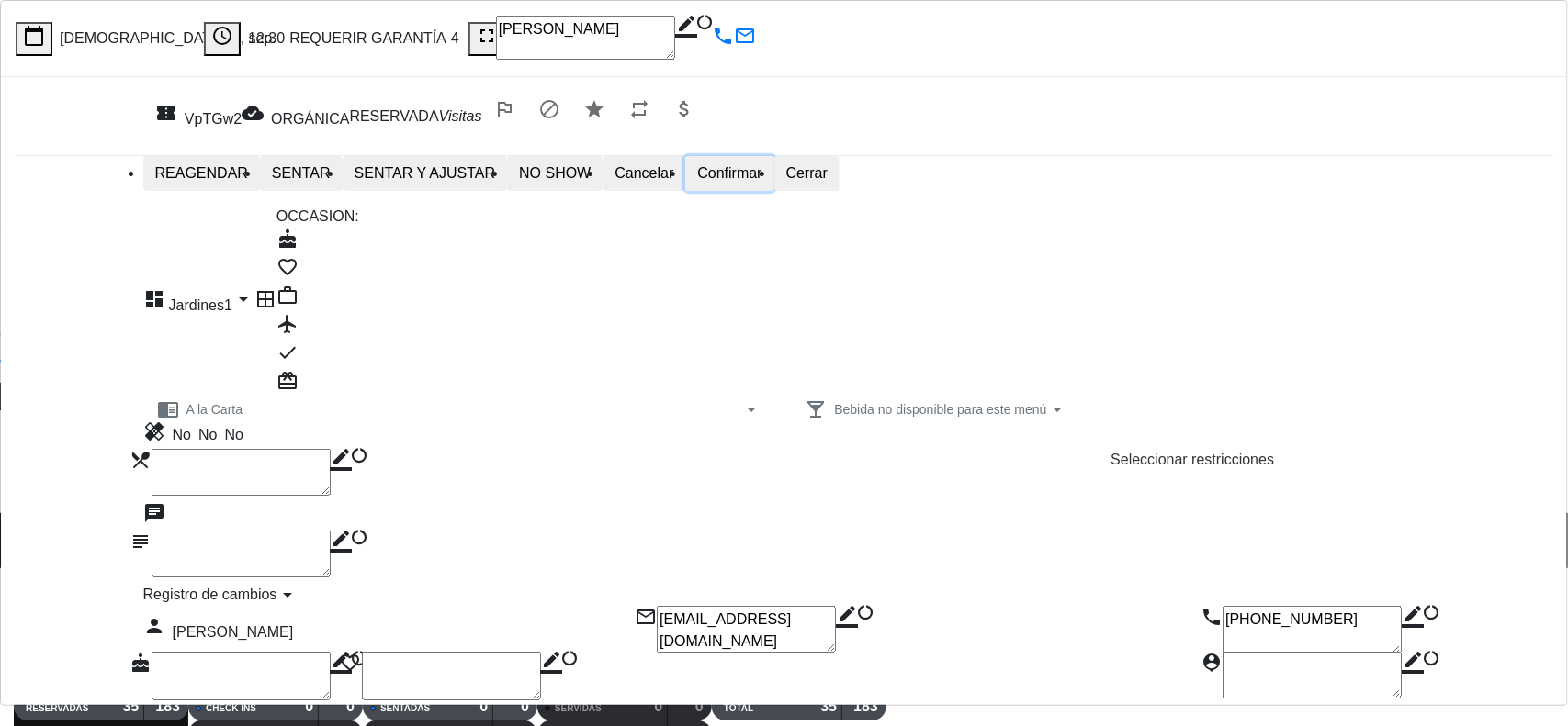
click at [773, 177] on button "Confirmar" at bounding box center [729, 174] width 88 height 35
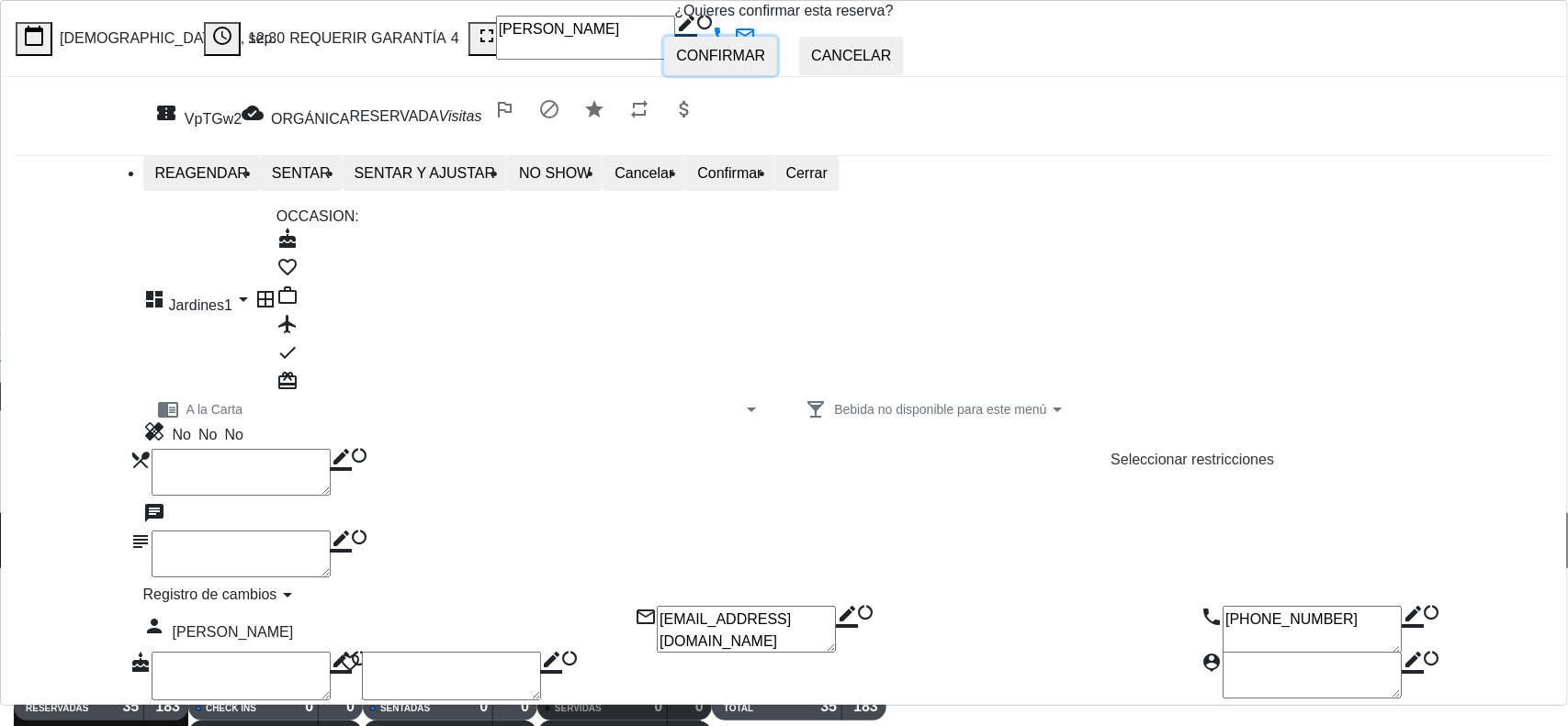
click at [723, 63] on span "Confirmar" at bounding box center [721, 55] width 89 height 16
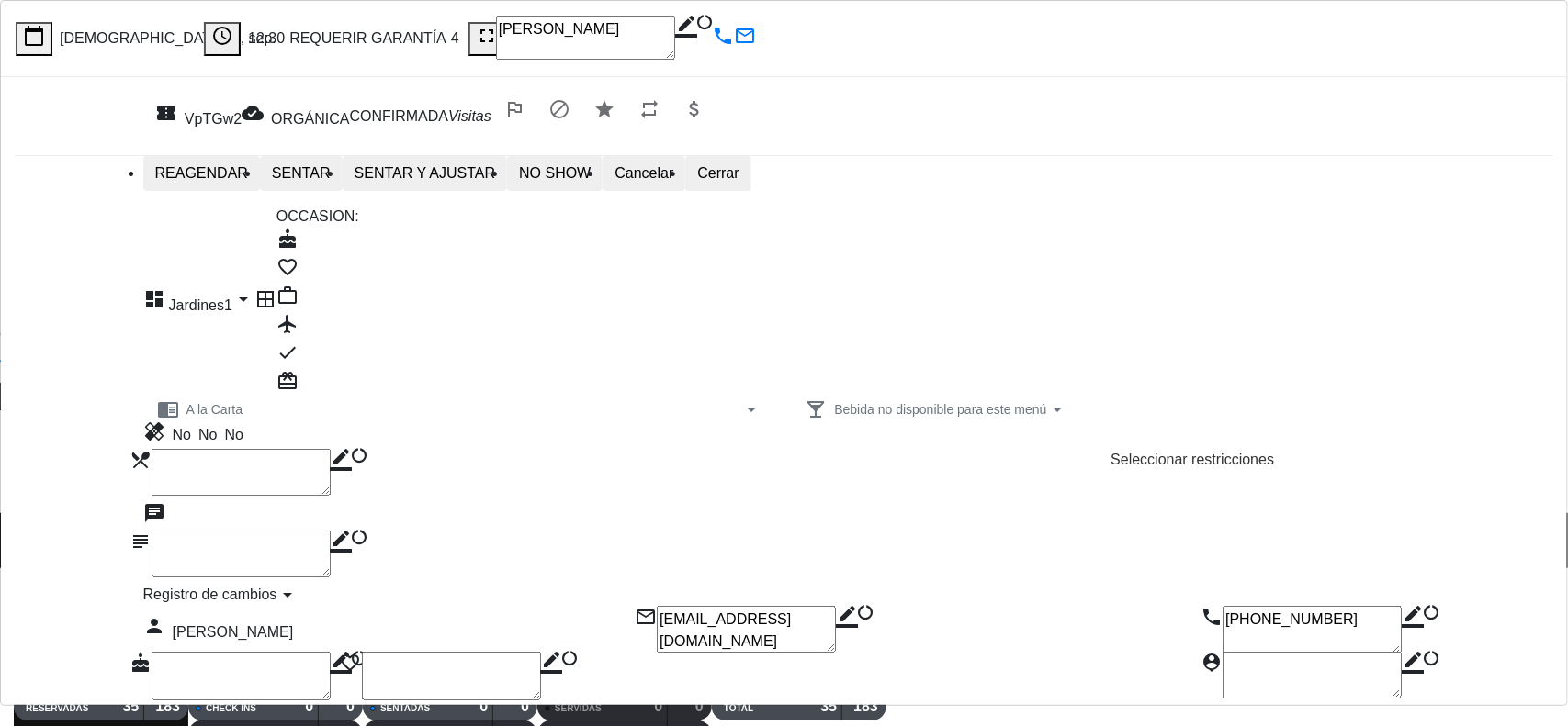
click at [1475, 448] on div "local_dining border_color Seleccionar restricciones" at bounding box center [784, 474] width 1538 height 53
click at [751, 185] on button "Cerrar" at bounding box center [718, 174] width 65 height 35
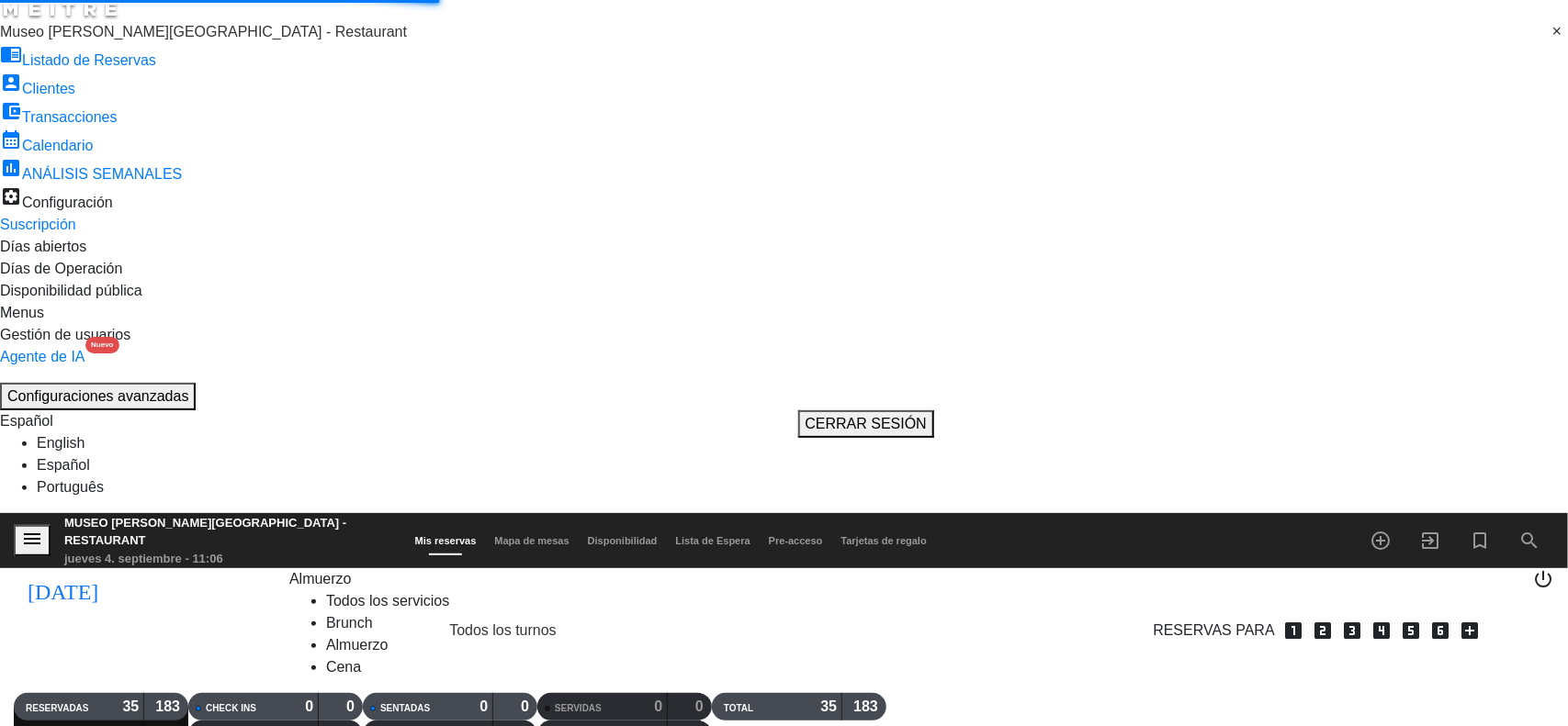
drag, startPoint x: 1443, startPoint y: 355, endPoint x: 1385, endPoint y: 116, distance: 245.9
